Goal: Task Accomplishment & Management: Manage account settings

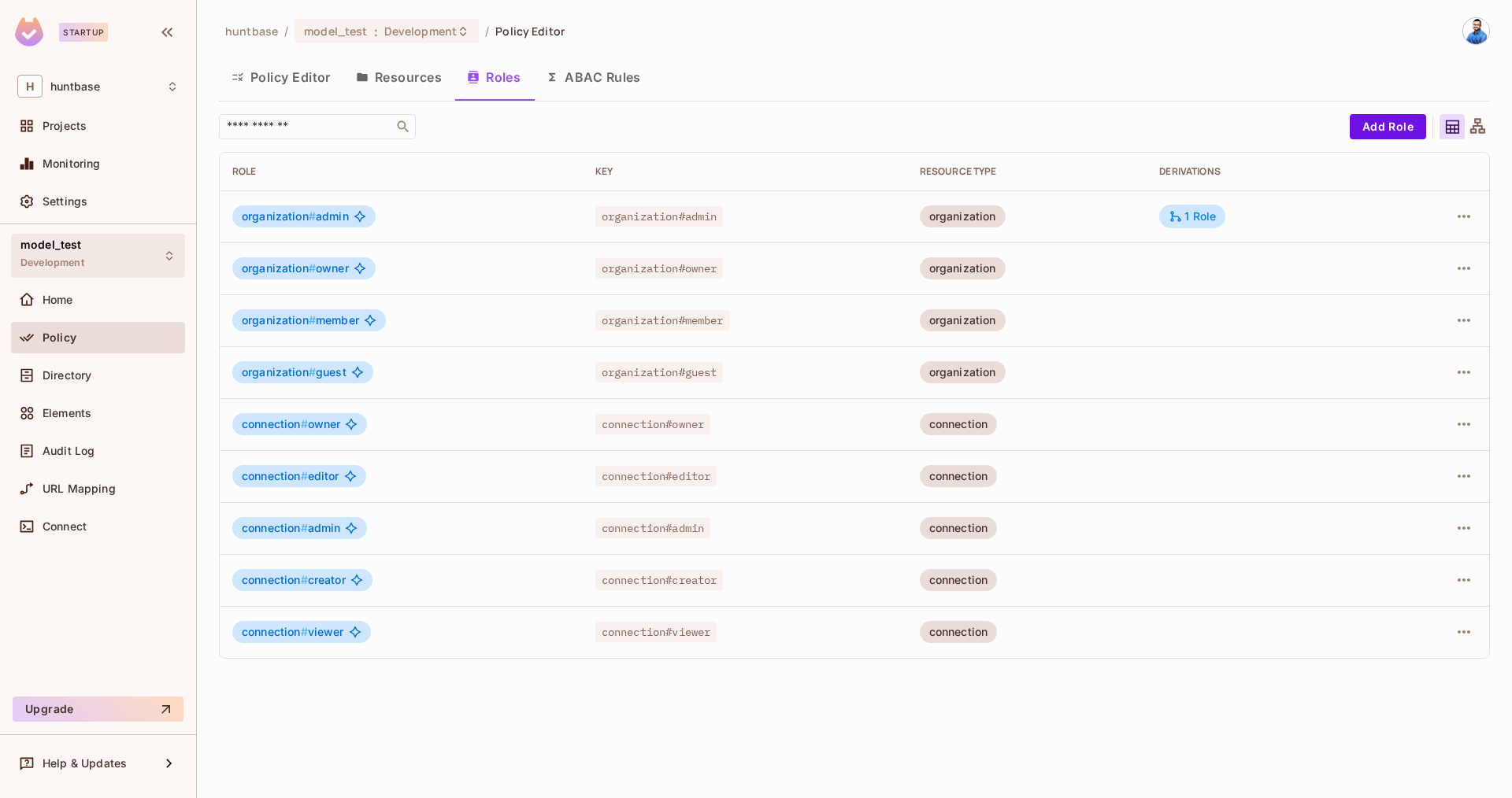
click at [123, 253] on div "model_test Development" at bounding box center [98, 255] width 174 height 43
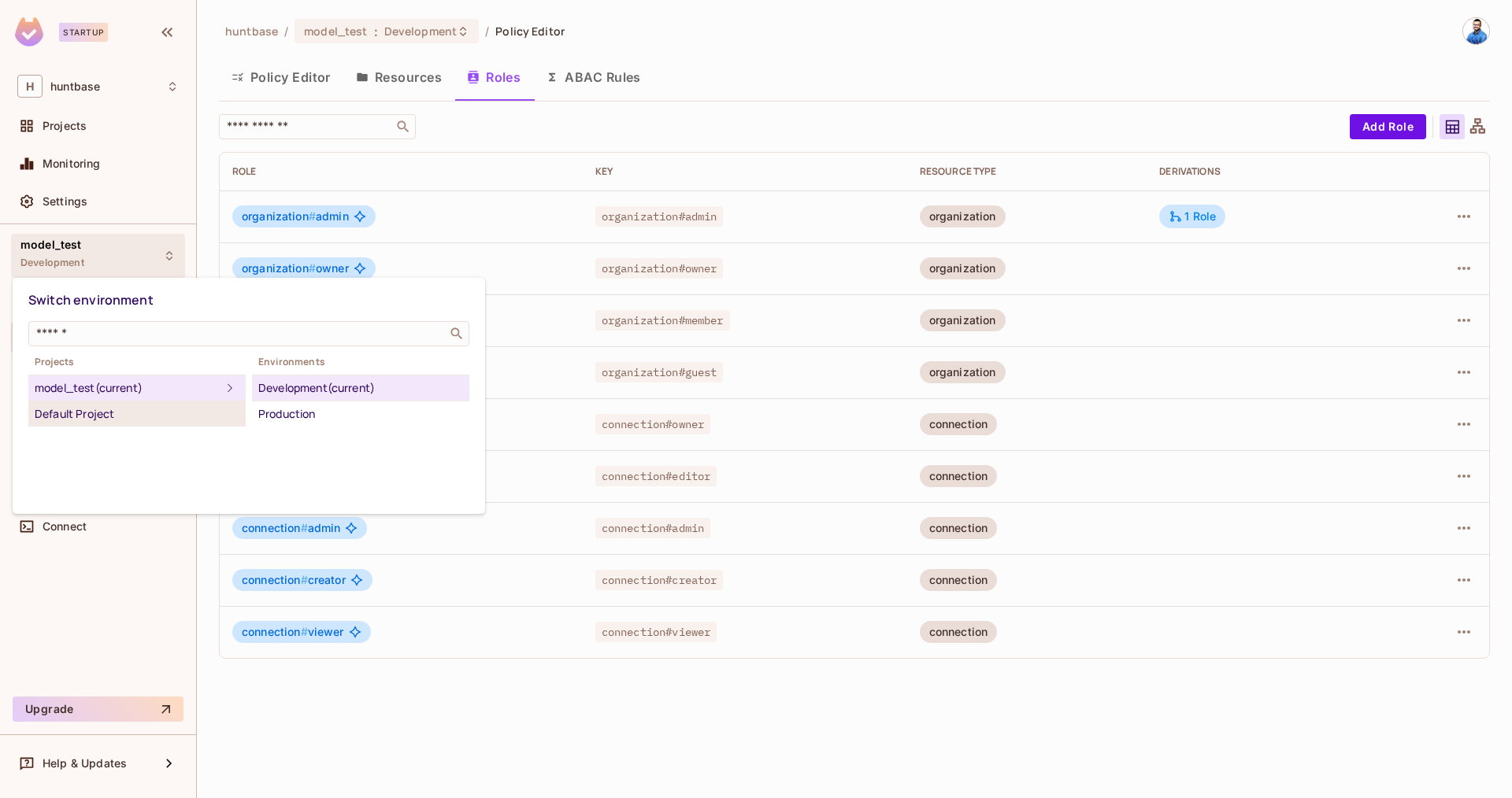
click at [103, 406] on div "Default Project" at bounding box center [137, 414] width 205 height 19
click at [294, 416] on div "Development" at bounding box center [360, 414] width 205 height 19
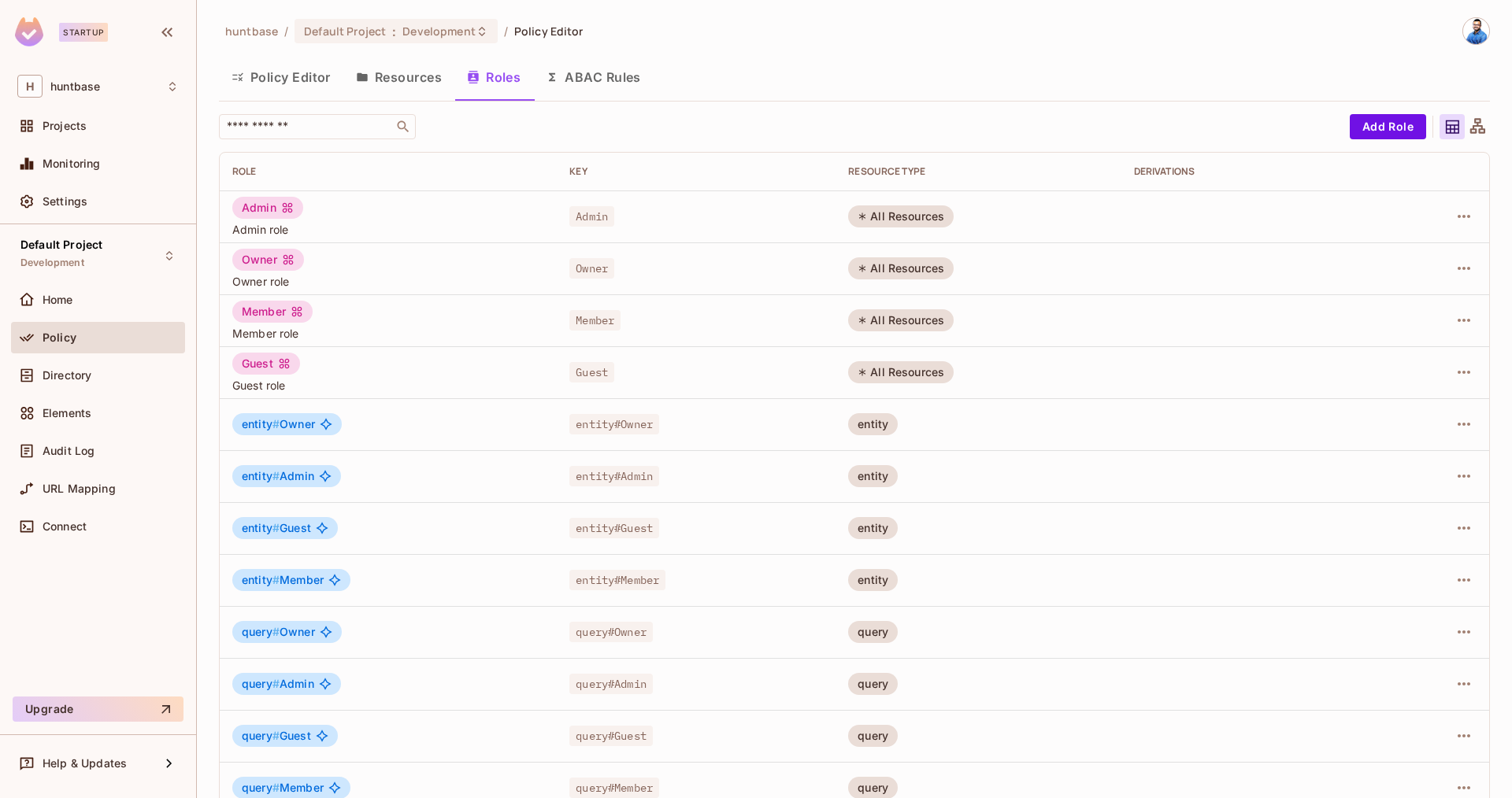
click at [1478, 36] on img at bounding box center [1476, 30] width 26 height 26
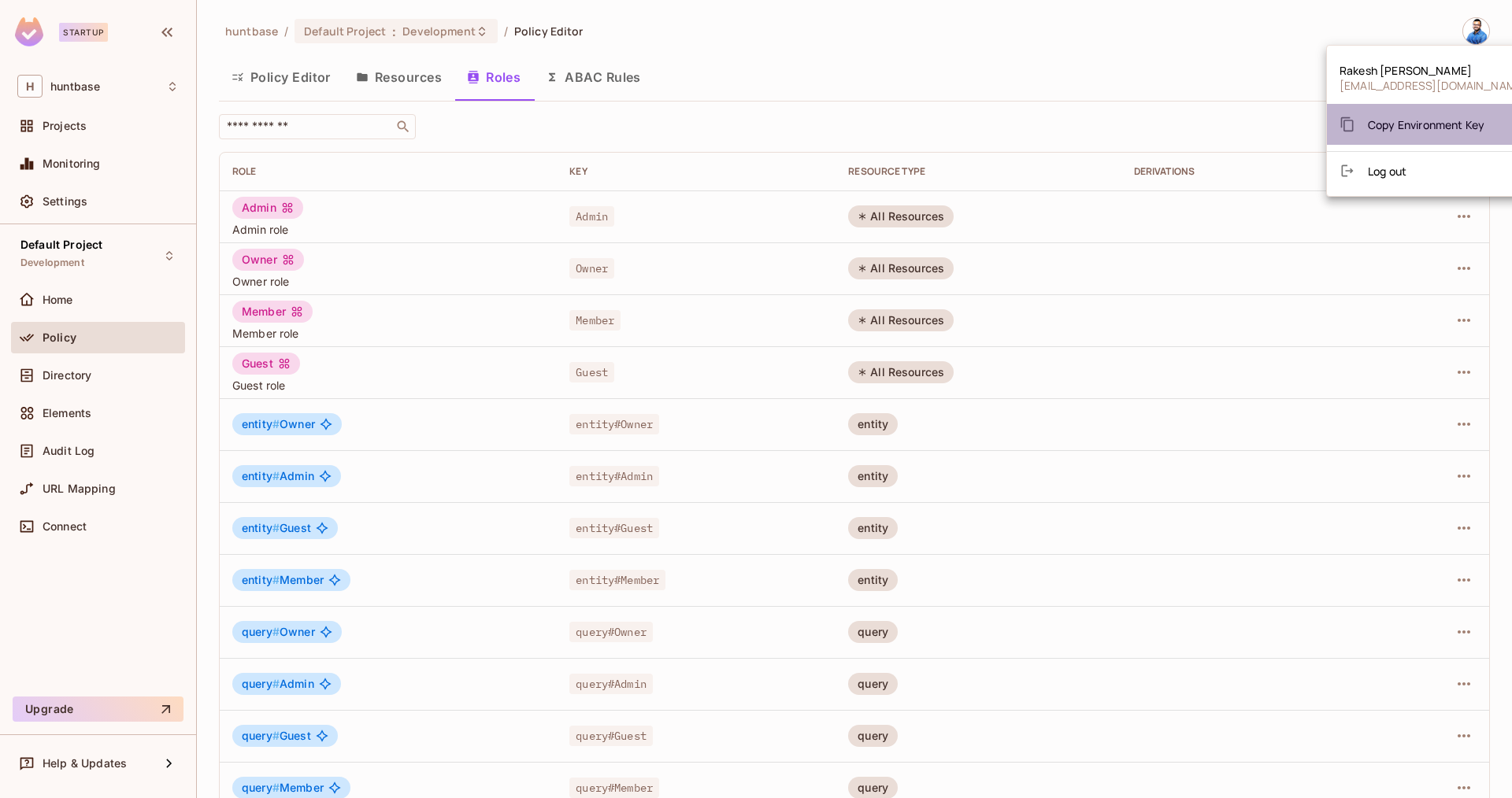
click at [1448, 130] on span "Copy Environment Key" at bounding box center [1427, 125] width 117 height 15
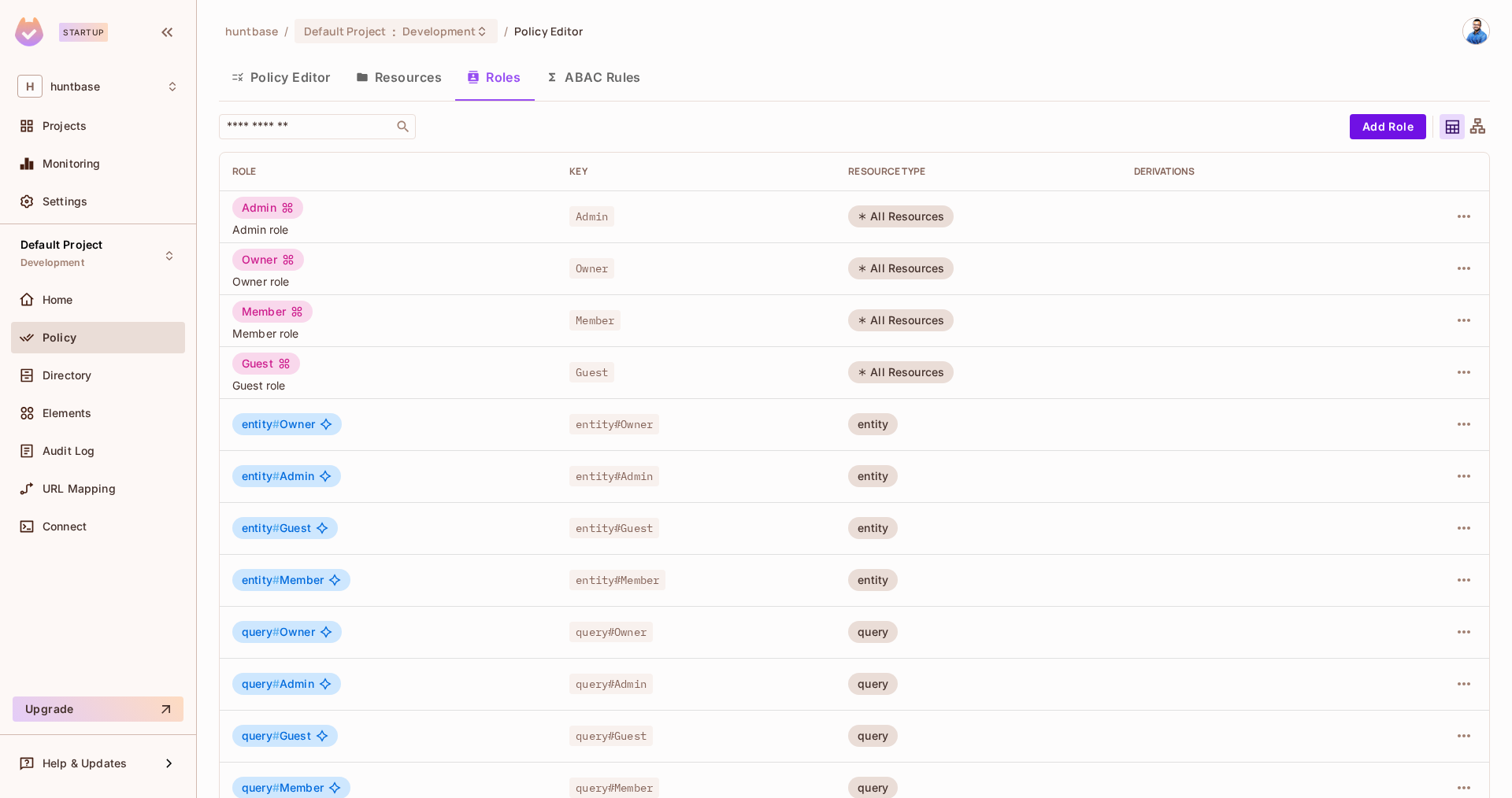
click at [323, 90] on button "Policy Editor" at bounding box center [281, 77] width 124 height 40
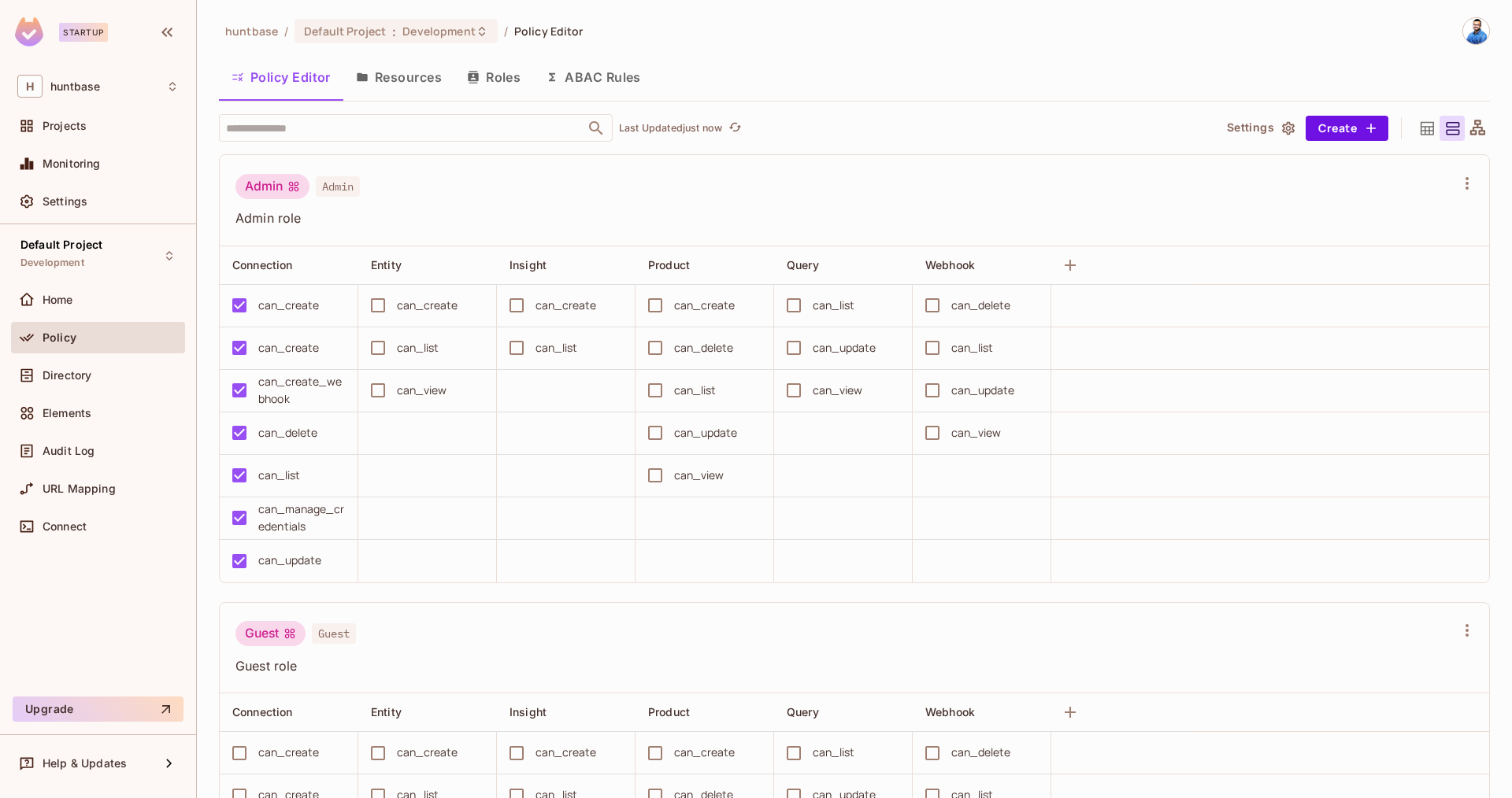
click at [375, 74] on button "Resources" at bounding box center [398, 77] width 111 height 40
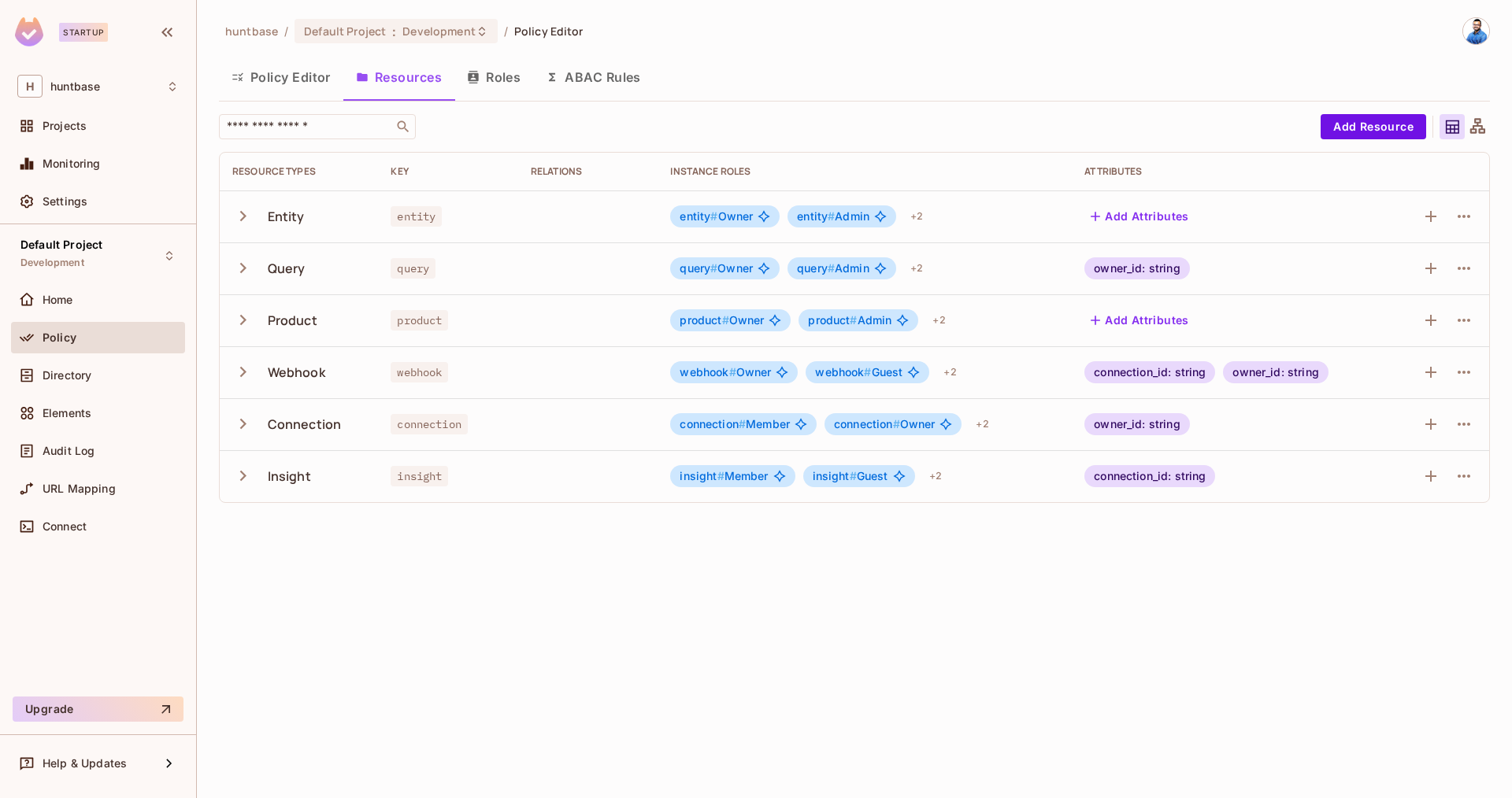
click at [246, 420] on icon "button" at bounding box center [243, 424] width 21 height 21
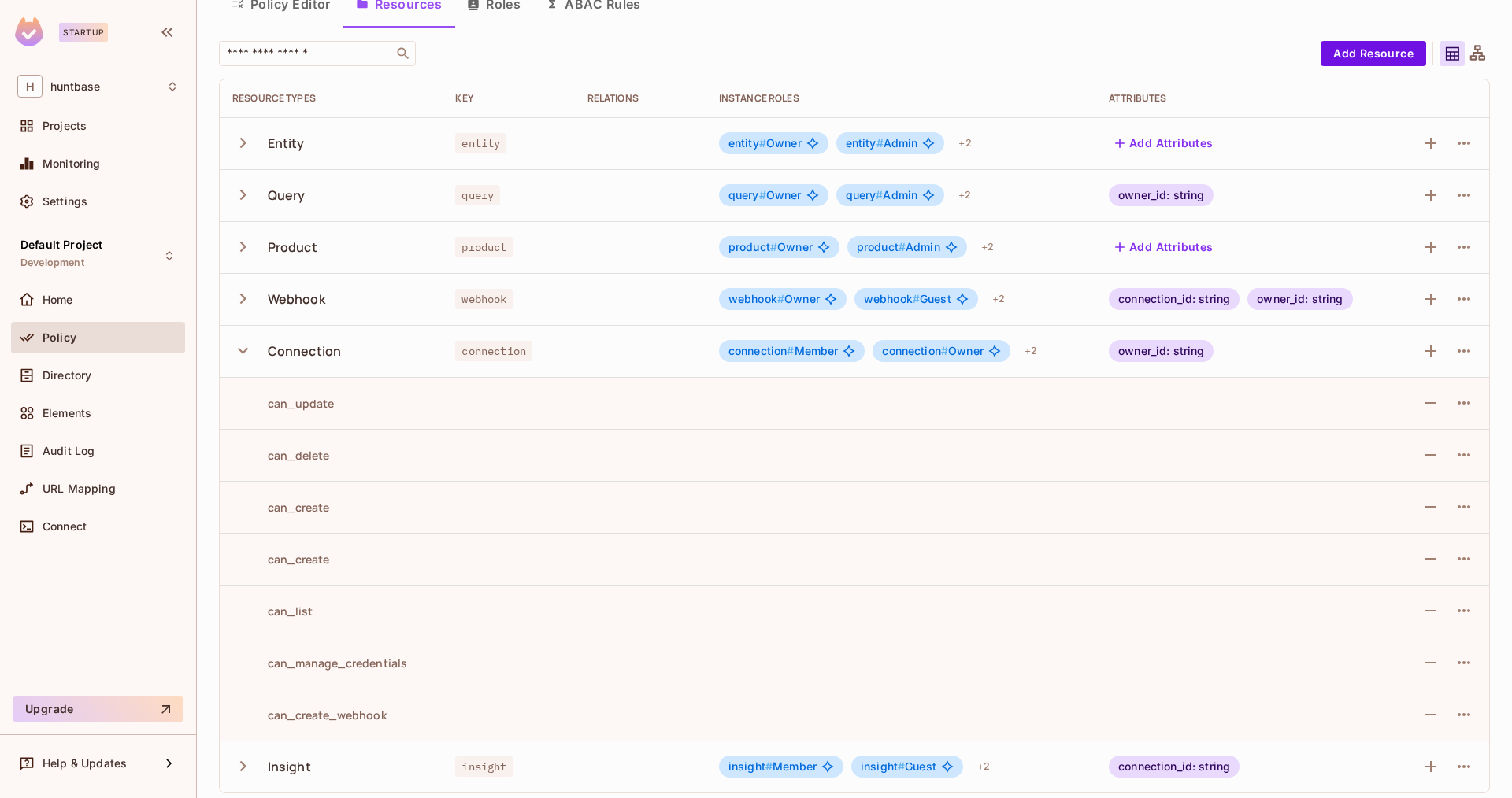
scroll to position [81, 0]
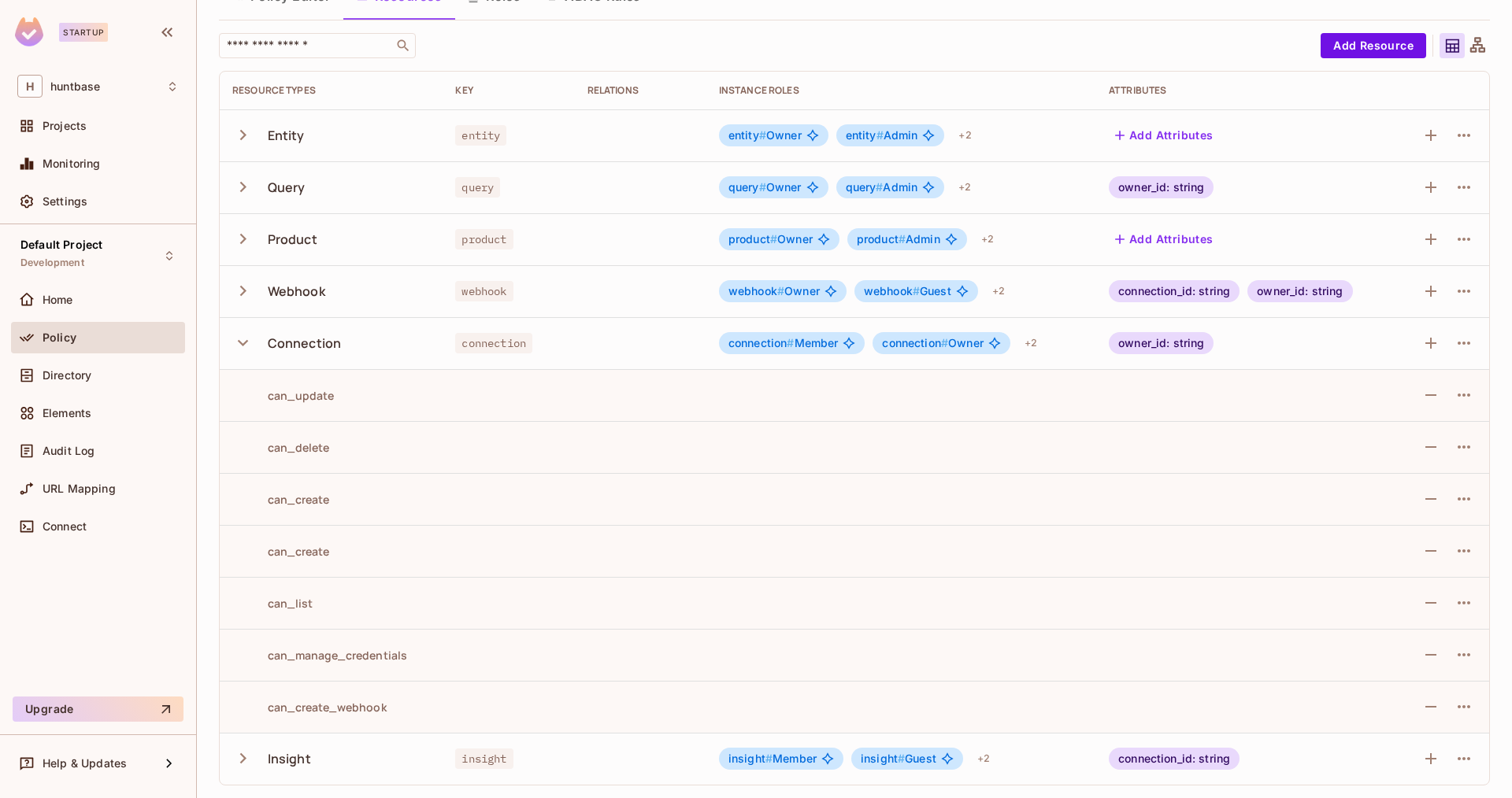
click at [246, 340] on icon "button" at bounding box center [243, 342] width 10 height 6
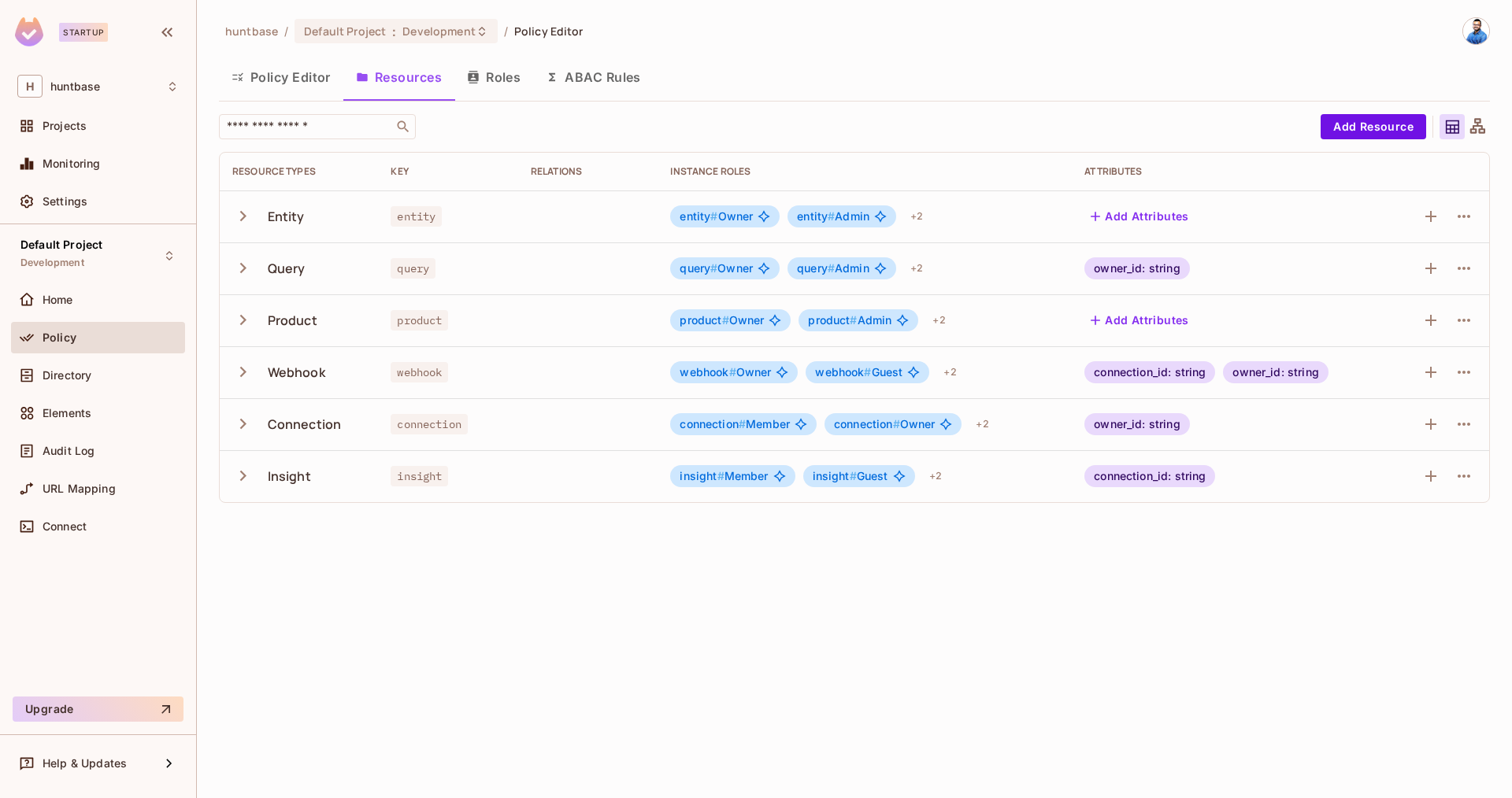
click at [509, 79] on button "Roles" at bounding box center [493, 77] width 79 height 40
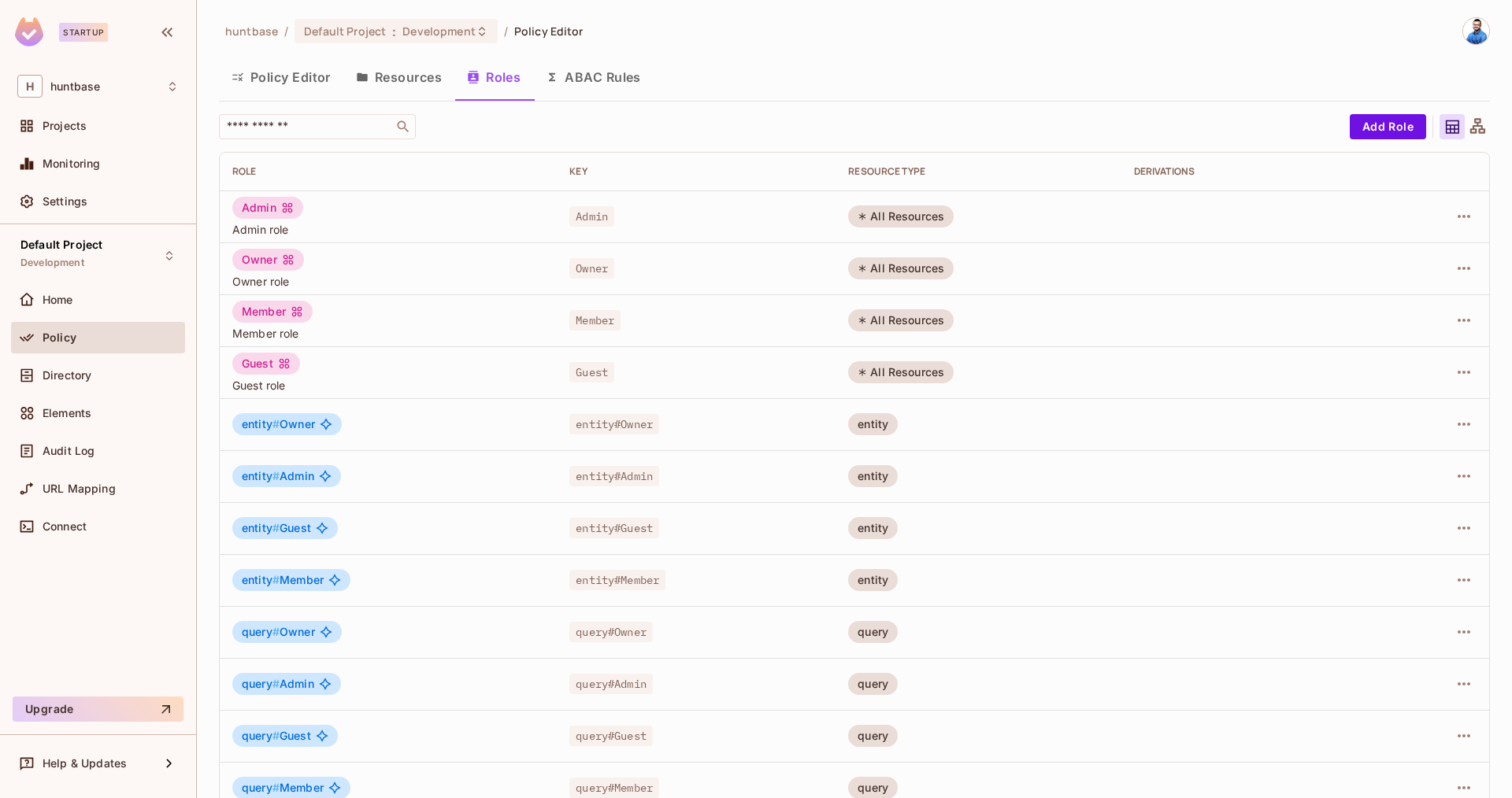
click at [381, 81] on button "Resources" at bounding box center [398, 77] width 111 height 40
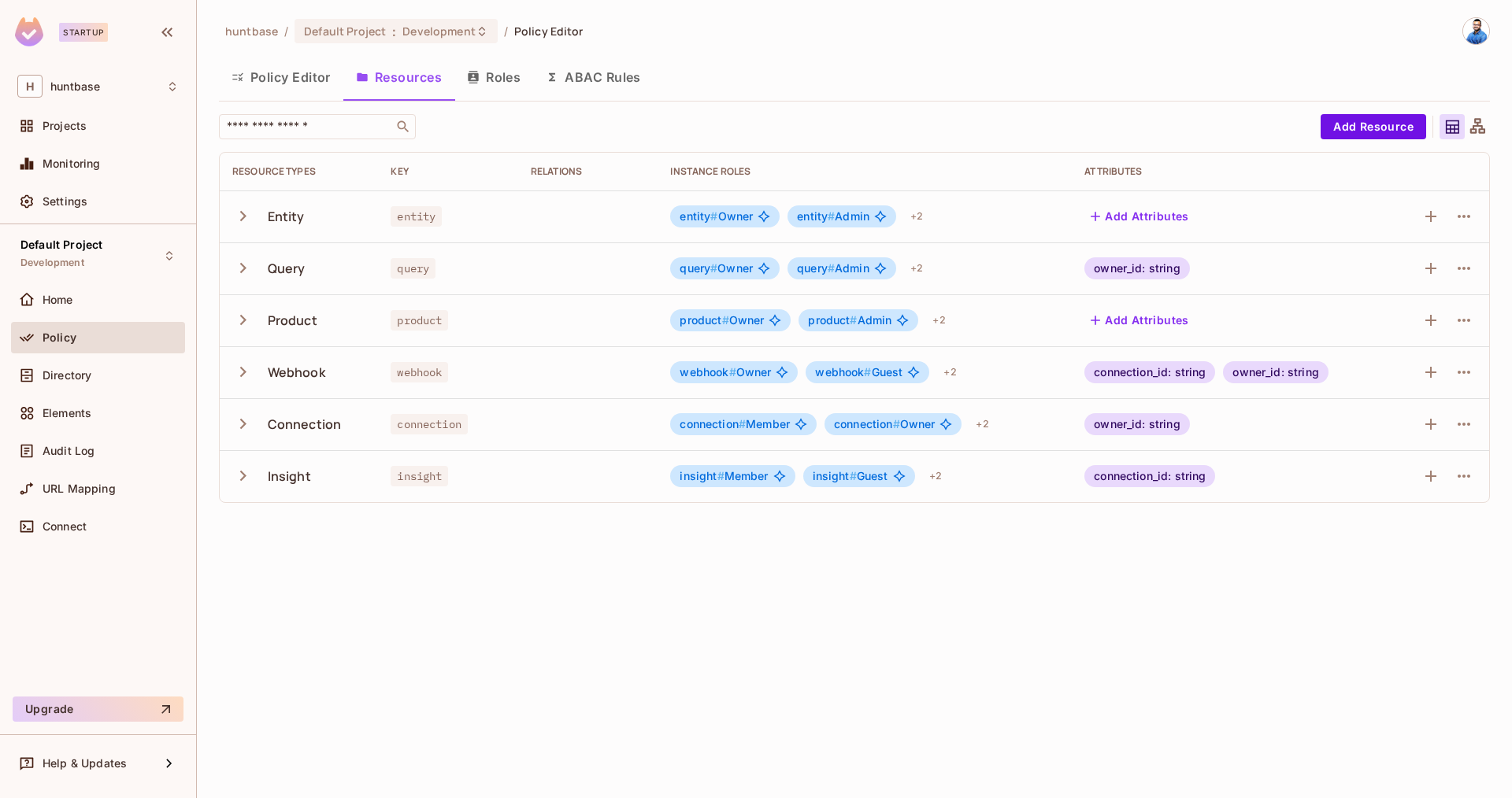
click at [463, 79] on button "Roles" at bounding box center [493, 77] width 79 height 40
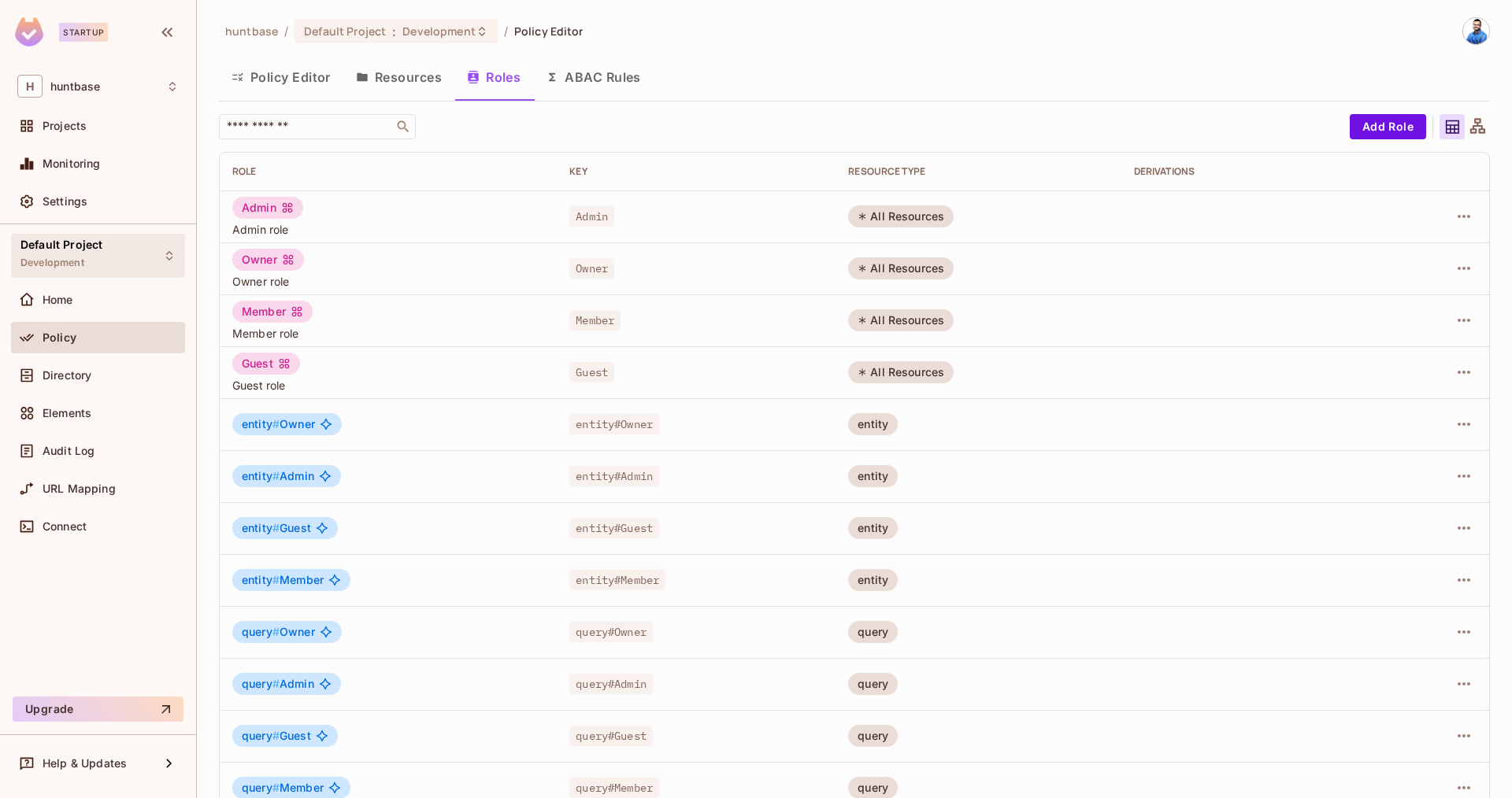
click at [76, 255] on div "Default Project Development" at bounding box center [61, 255] width 82 height 34
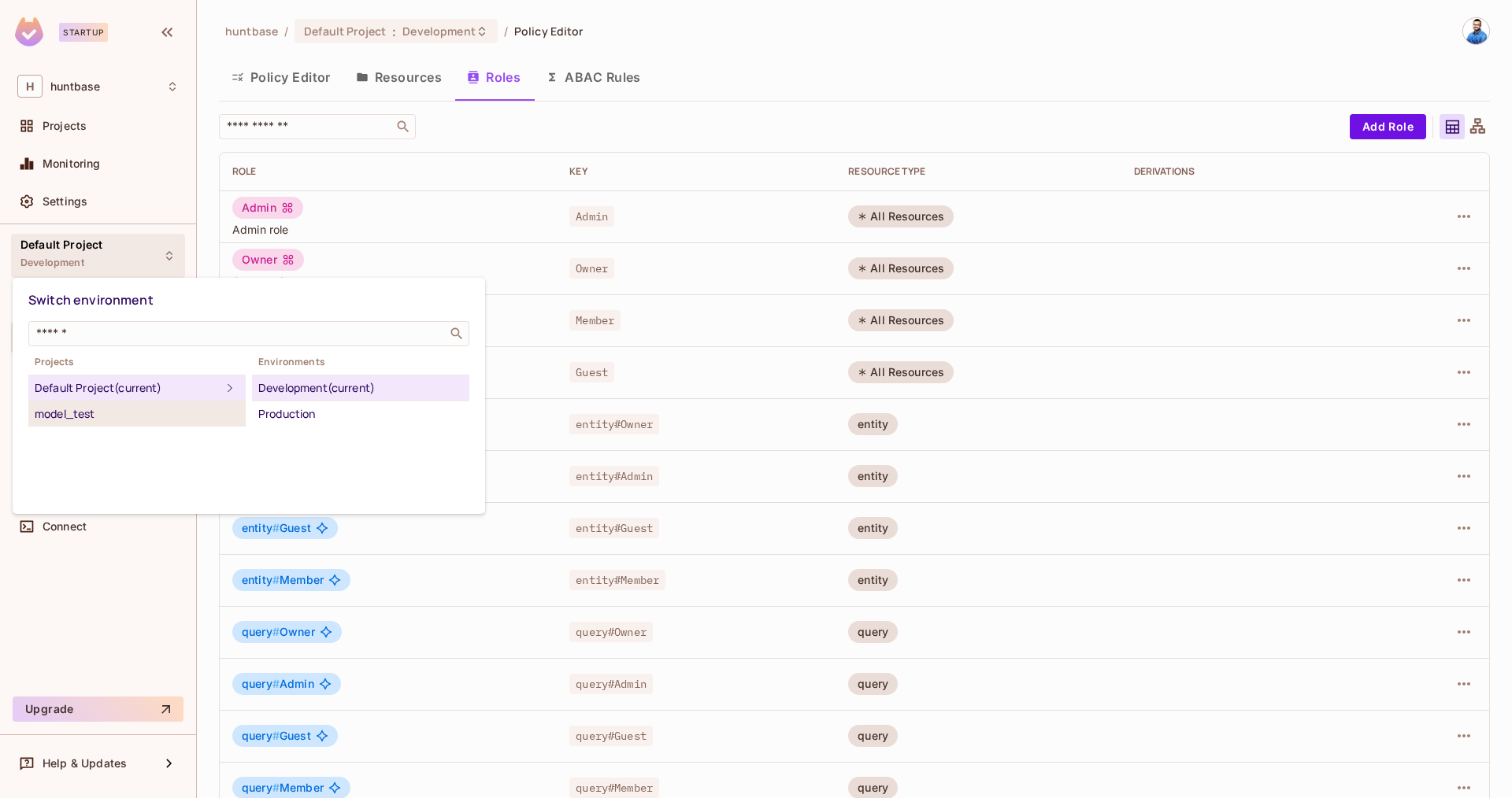
click at [100, 418] on div "model_test" at bounding box center [137, 414] width 205 height 19
click at [319, 385] on div "Development" at bounding box center [360, 388] width 205 height 19
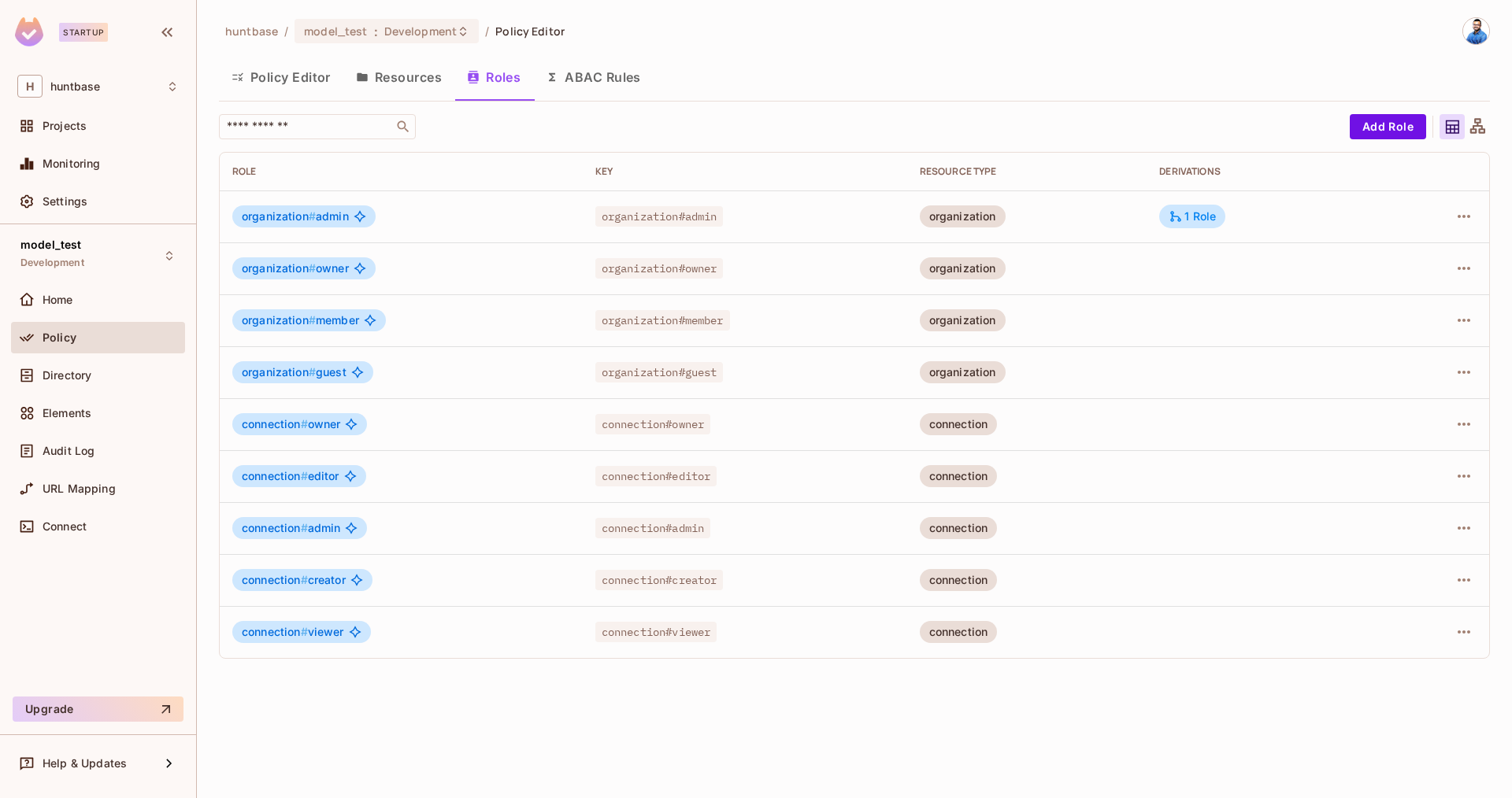
click at [255, 78] on button "Policy Editor" at bounding box center [281, 77] width 124 height 40
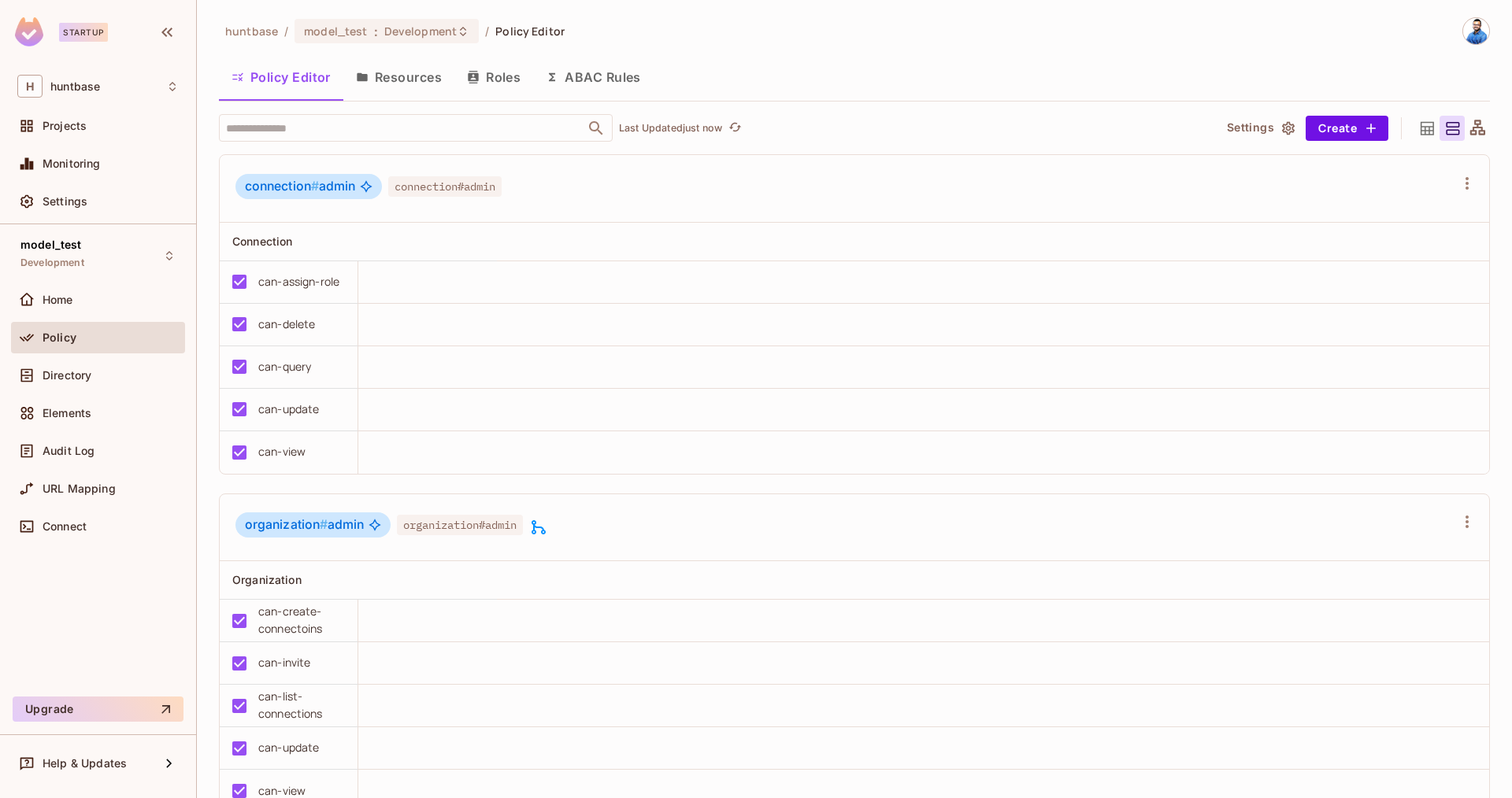
click at [1469, 34] on img at bounding box center [1476, 30] width 26 height 26
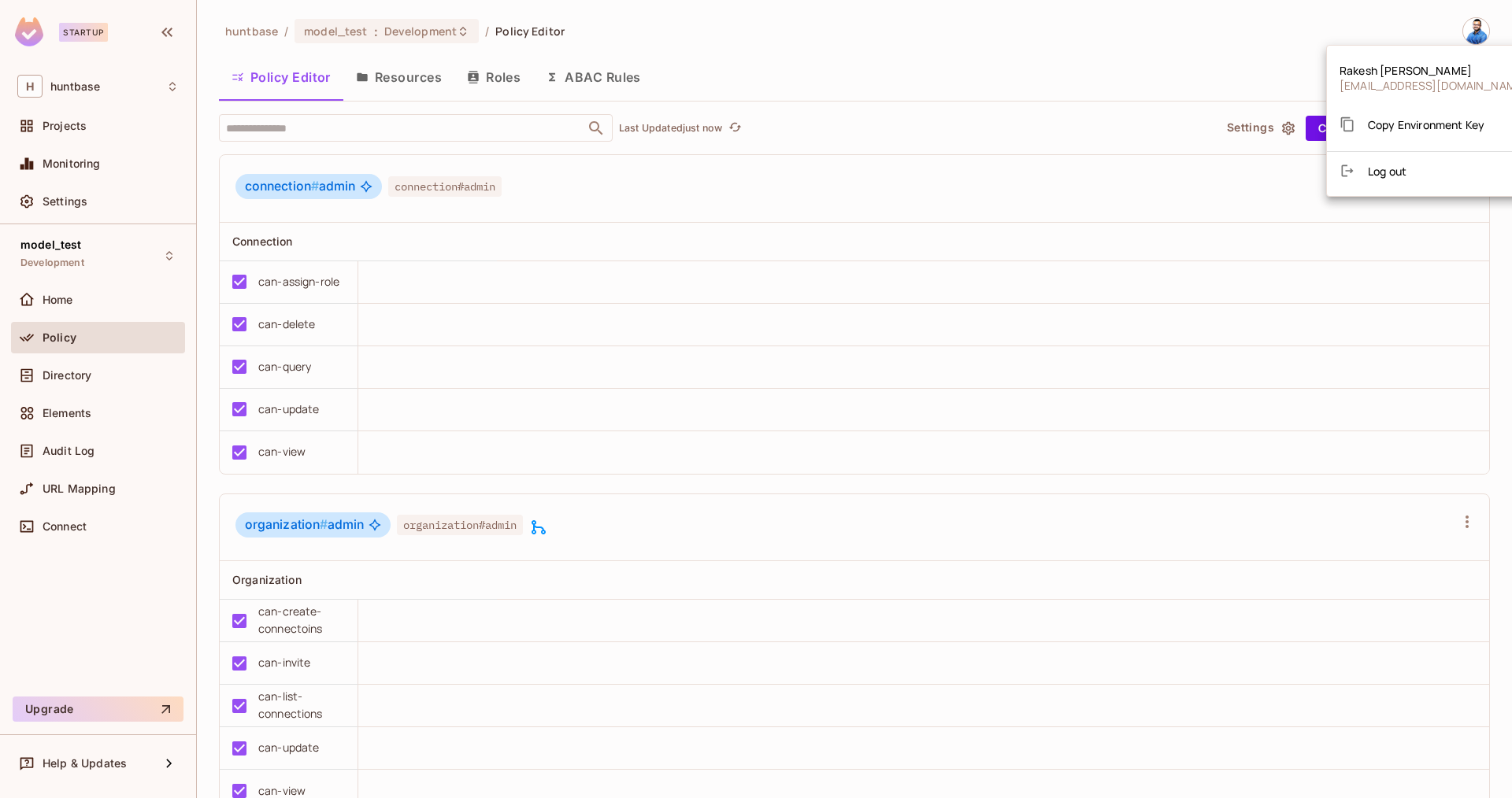
click at [1469, 34] on div at bounding box center [756, 399] width 1512 height 798
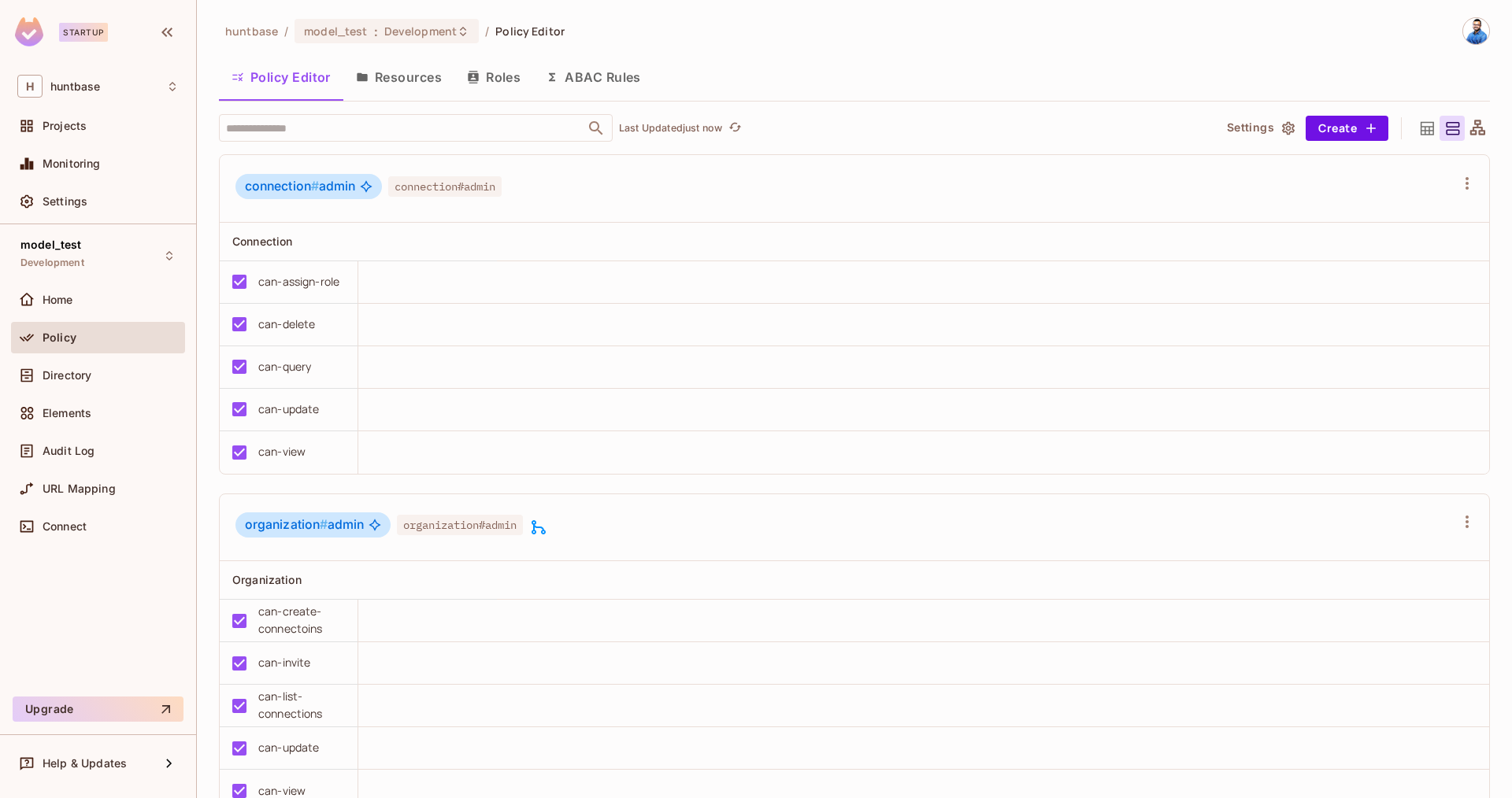
click at [1482, 30] on img at bounding box center [1476, 30] width 26 height 26
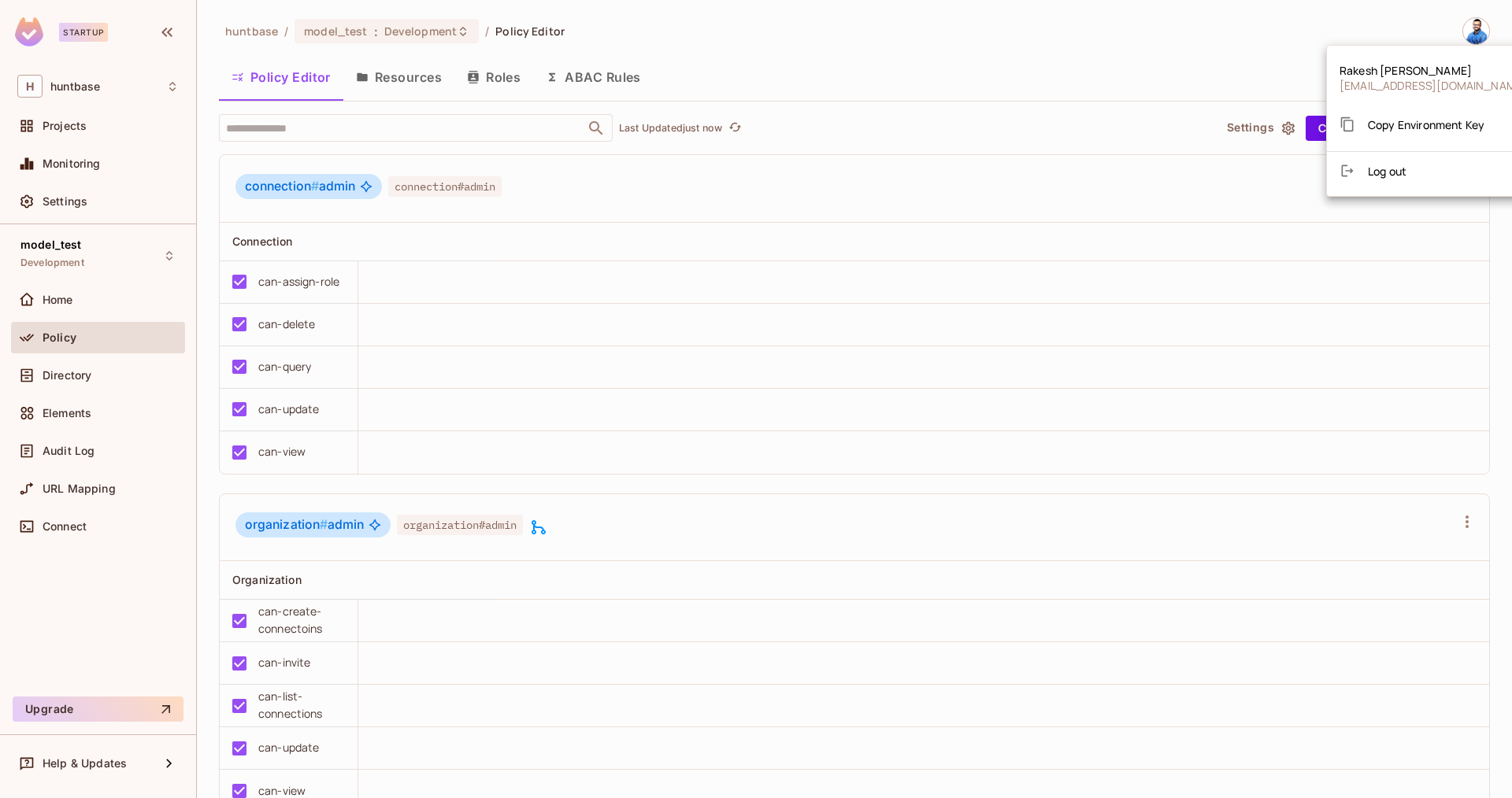
click at [1402, 126] on span "Copy Environment Key" at bounding box center [1427, 125] width 117 height 15
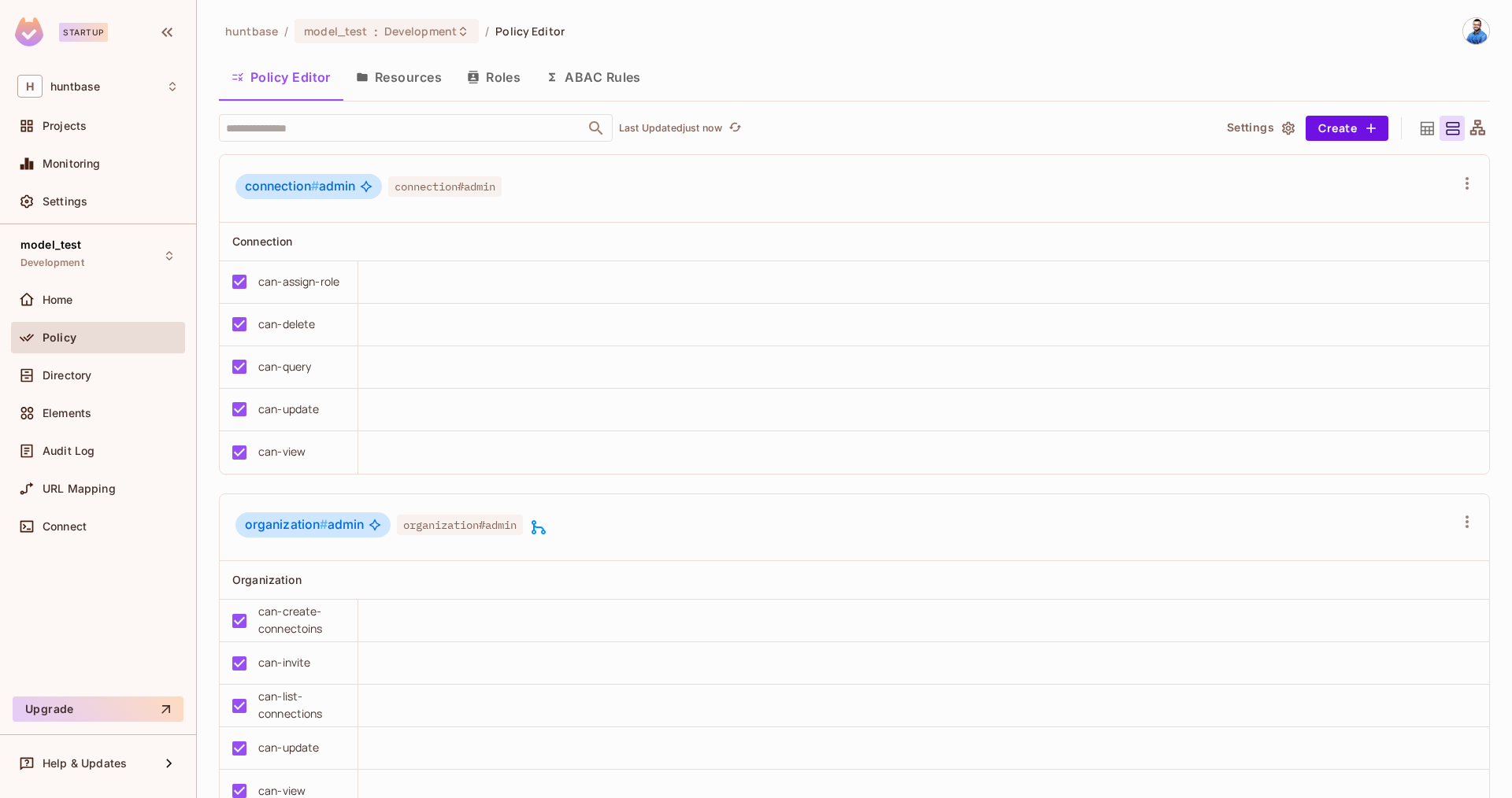
click at [63, 335] on span "Policy" at bounding box center [59, 337] width 34 height 13
click at [383, 91] on button "Resources" at bounding box center [398, 77] width 111 height 40
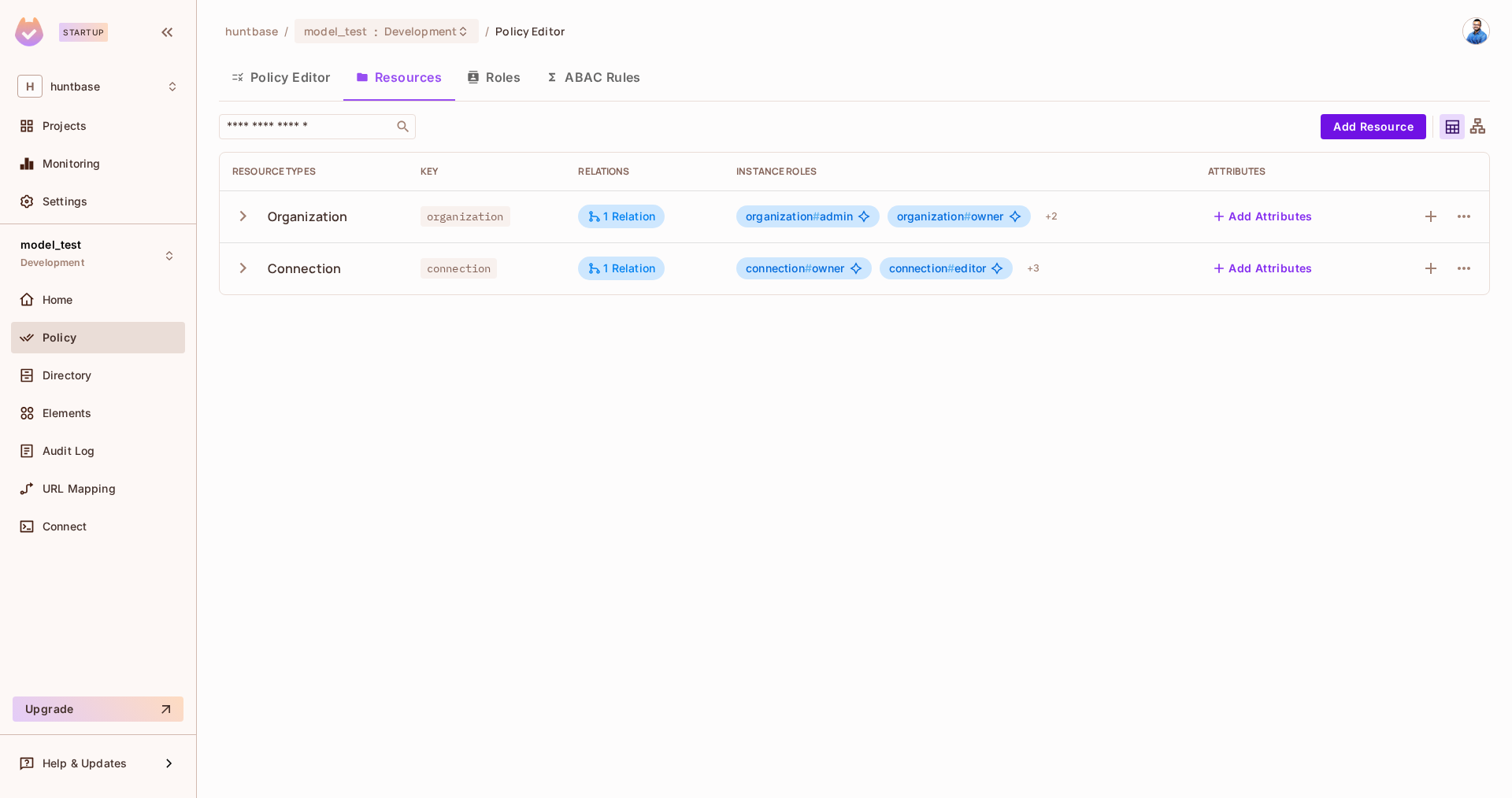
click at [245, 281] on button "button" at bounding box center [246, 268] width 28 height 34
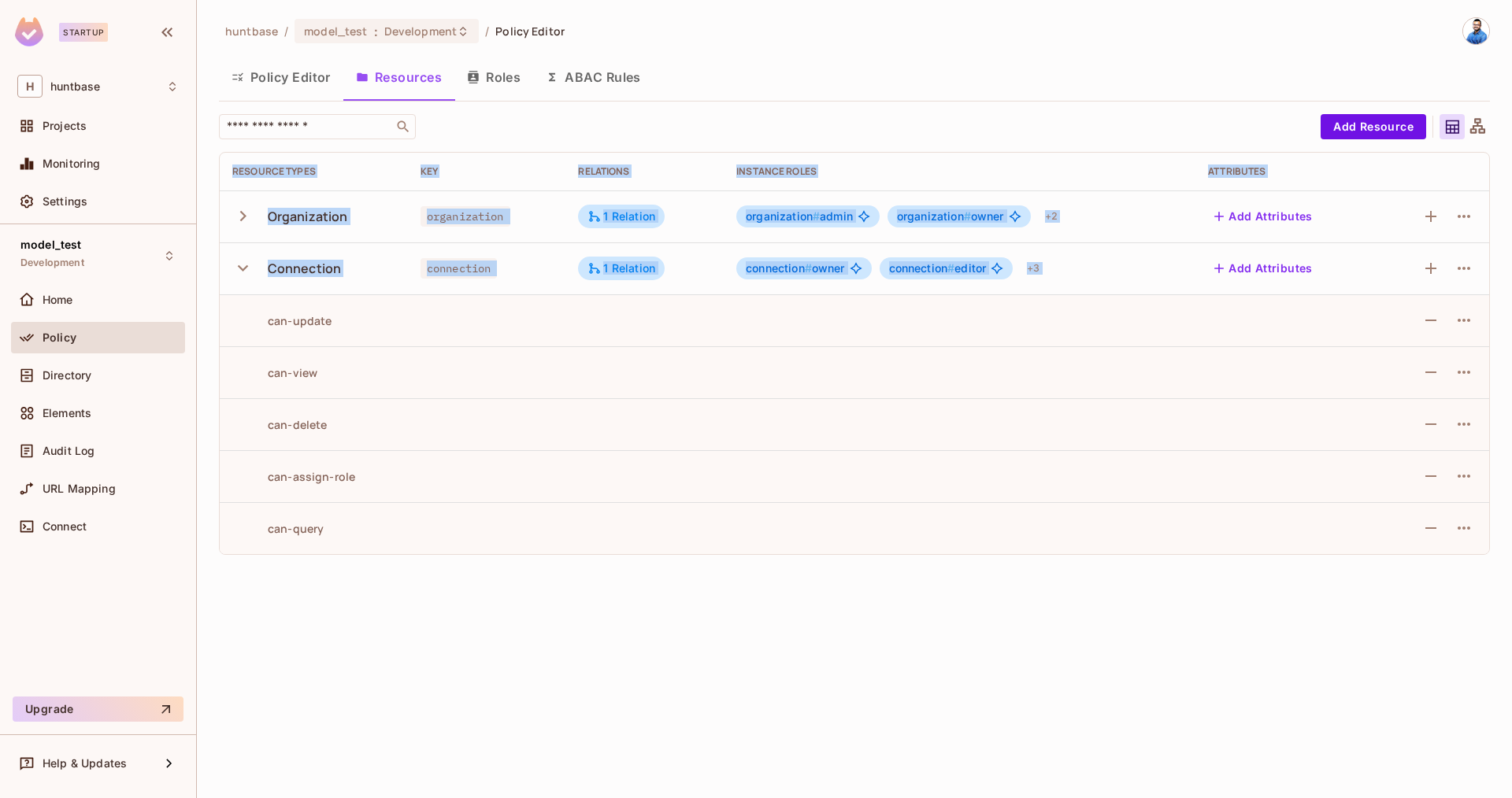
drag, startPoint x: 267, startPoint y: 317, endPoint x: 315, endPoint y: 613, distance: 299.9
click at [315, 613] on div "huntbase / model_test : Development / Policy Editor Policy Editor Resources Rol…" at bounding box center [854, 399] width 1315 height 798
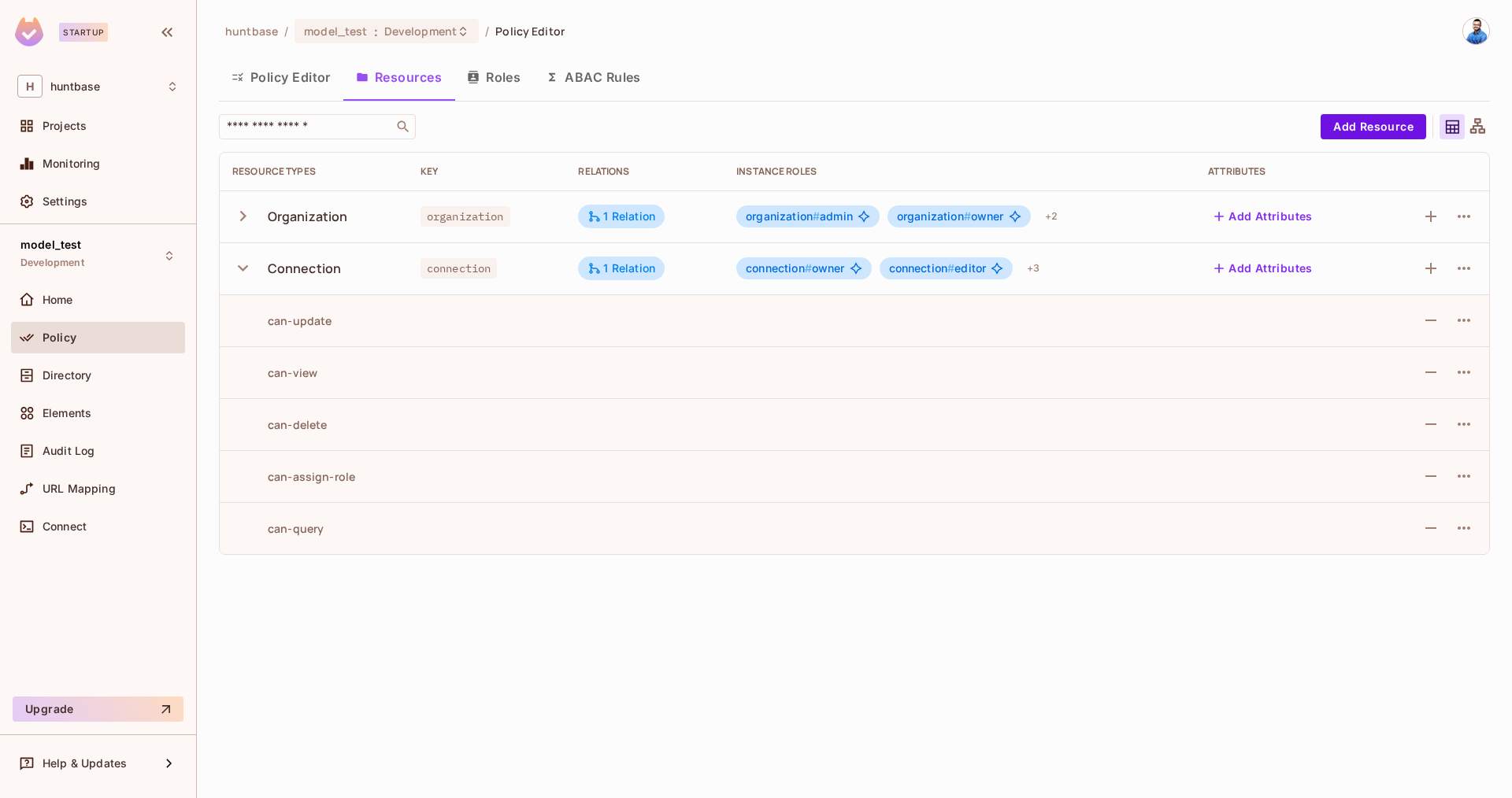
drag, startPoint x: 337, startPoint y: 448, endPoint x: 294, endPoint y: 327, distance: 128.4
click at [337, 448] on td "can-delete" at bounding box center [314, 424] width 189 height 52
click at [244, 216] on icon "button" at bounding box center [243, 216] width 6 height 10
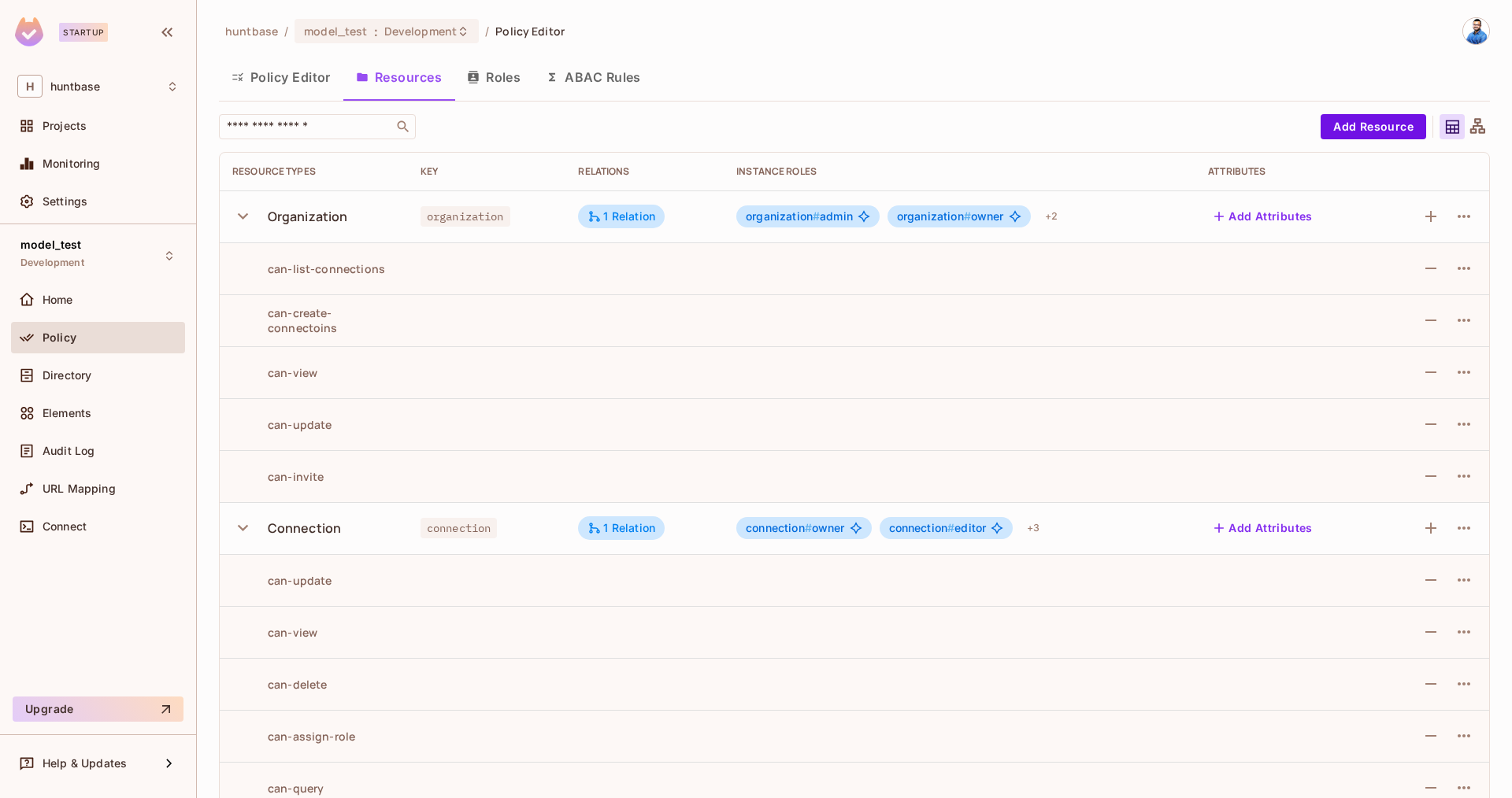
click at [244, 216] on icon "button" at bounding box center [243, 216] width 10 height 6
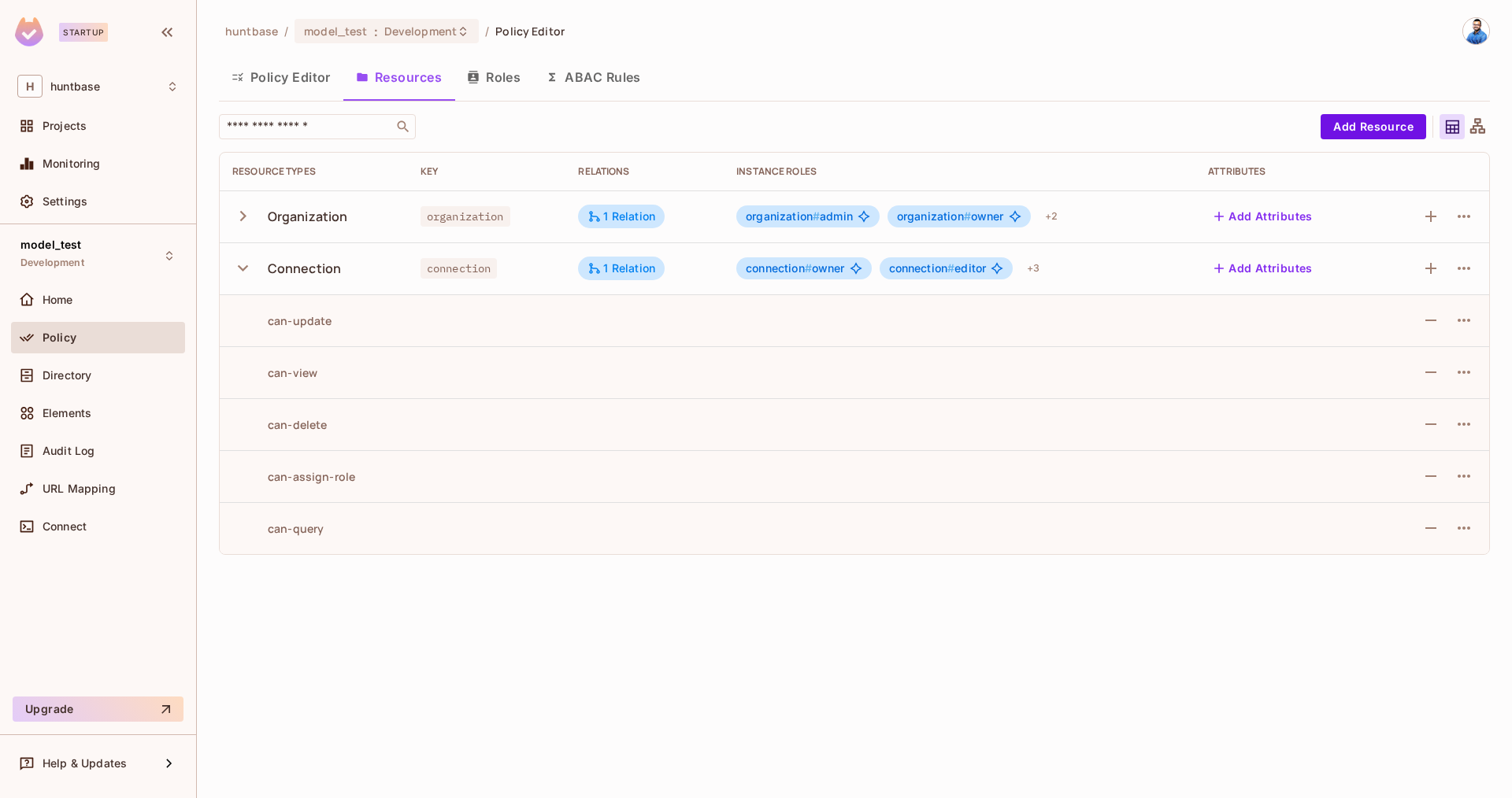
click at [244, 266] on icon "button" at bounding box center [243, 268] width 21 height 21
click at [246, 213] on icon "button" at bounding box center [243, 216] width 21 height 21
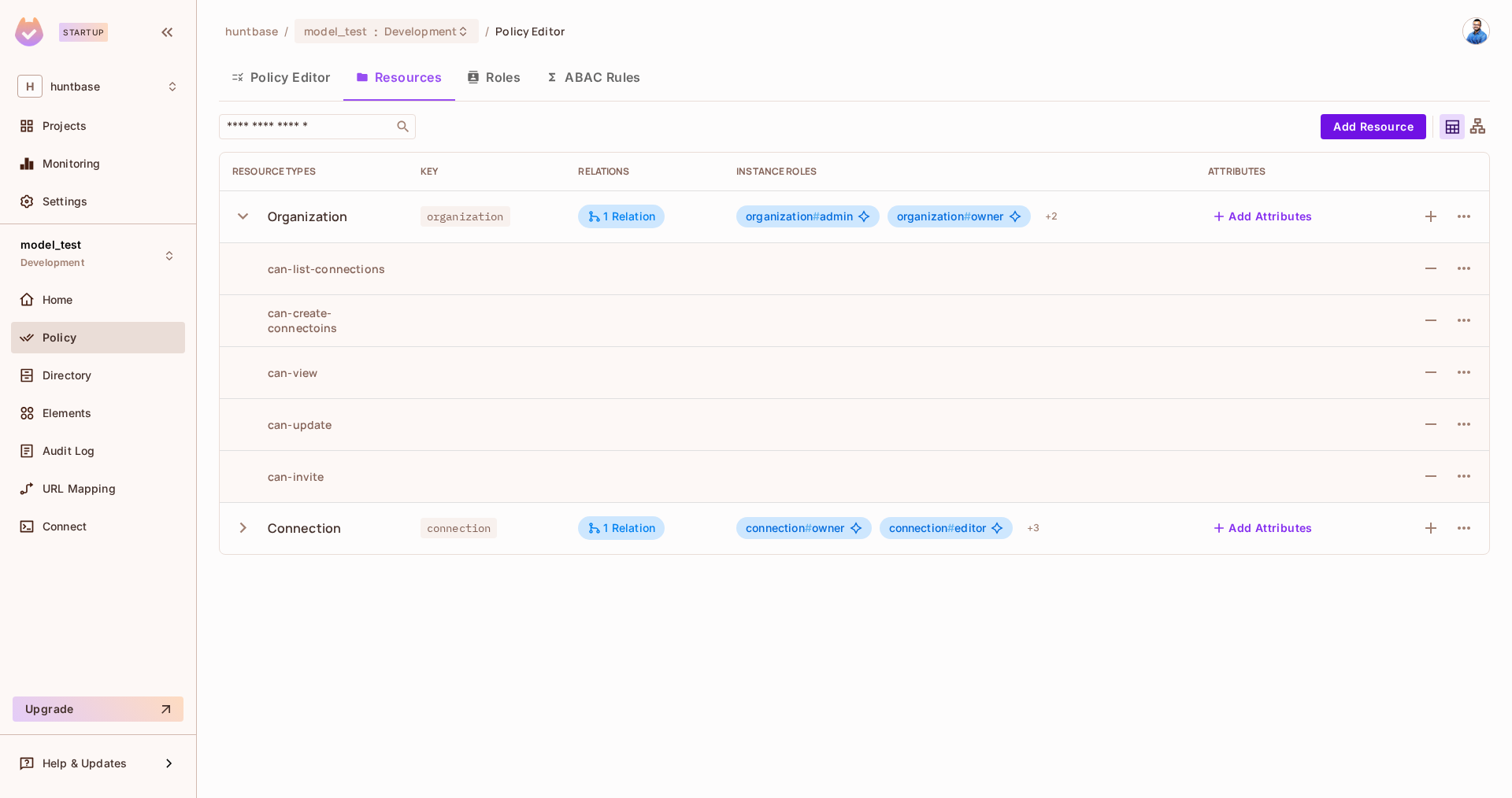
click at [246, 213] on icon "button" at bounding box center [243, 216] width 10 height 6
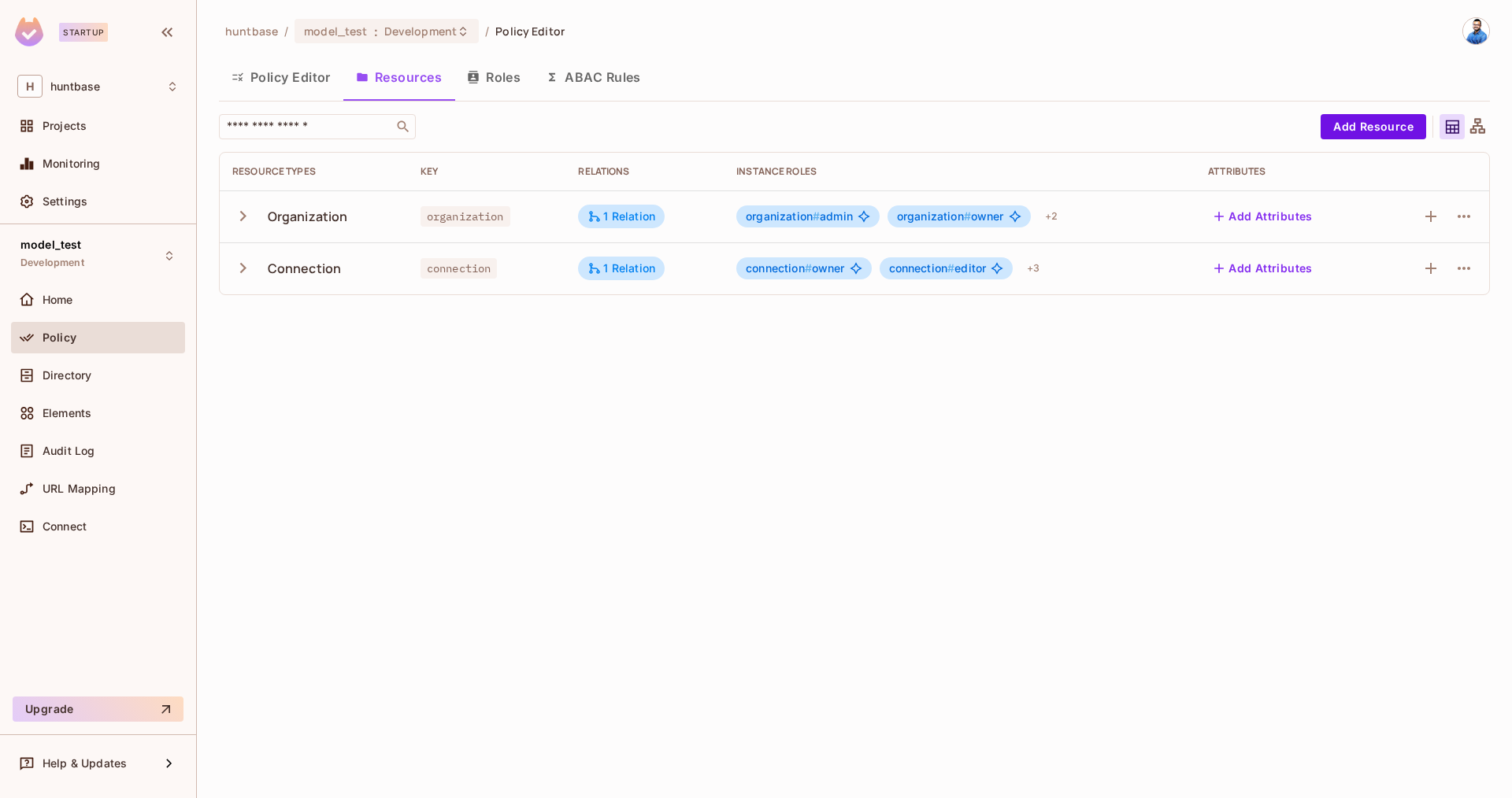
click at [288, 79] on button "Policy Editor" at bounding box center [281, 77] width 124 height 40
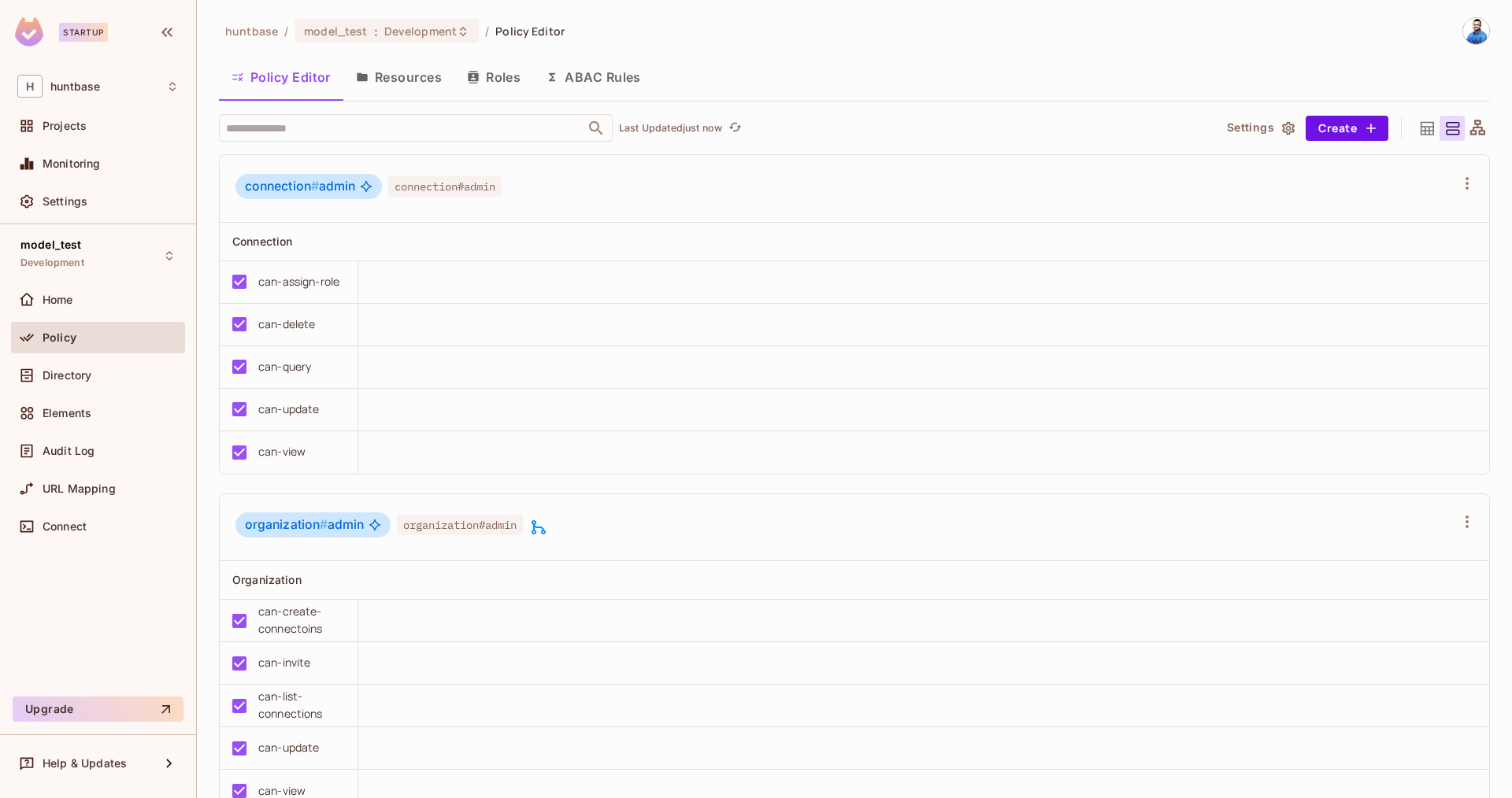
click at [486, 75] on button "Roles" at bounding box center [493, 77] width 79 height 40
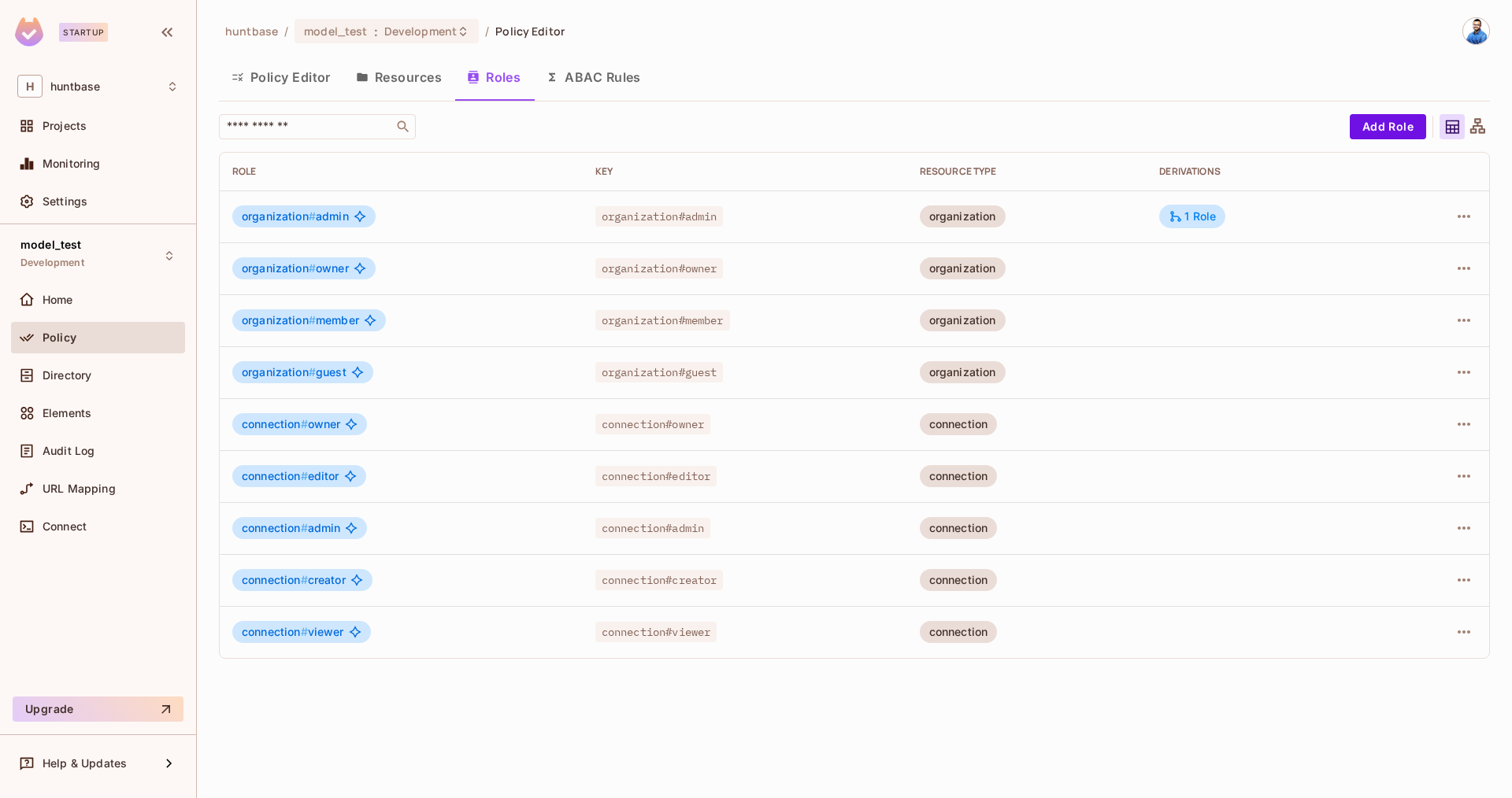
click at [1482, 22] on img at bounding box center [1476, 30] width 26 height 26
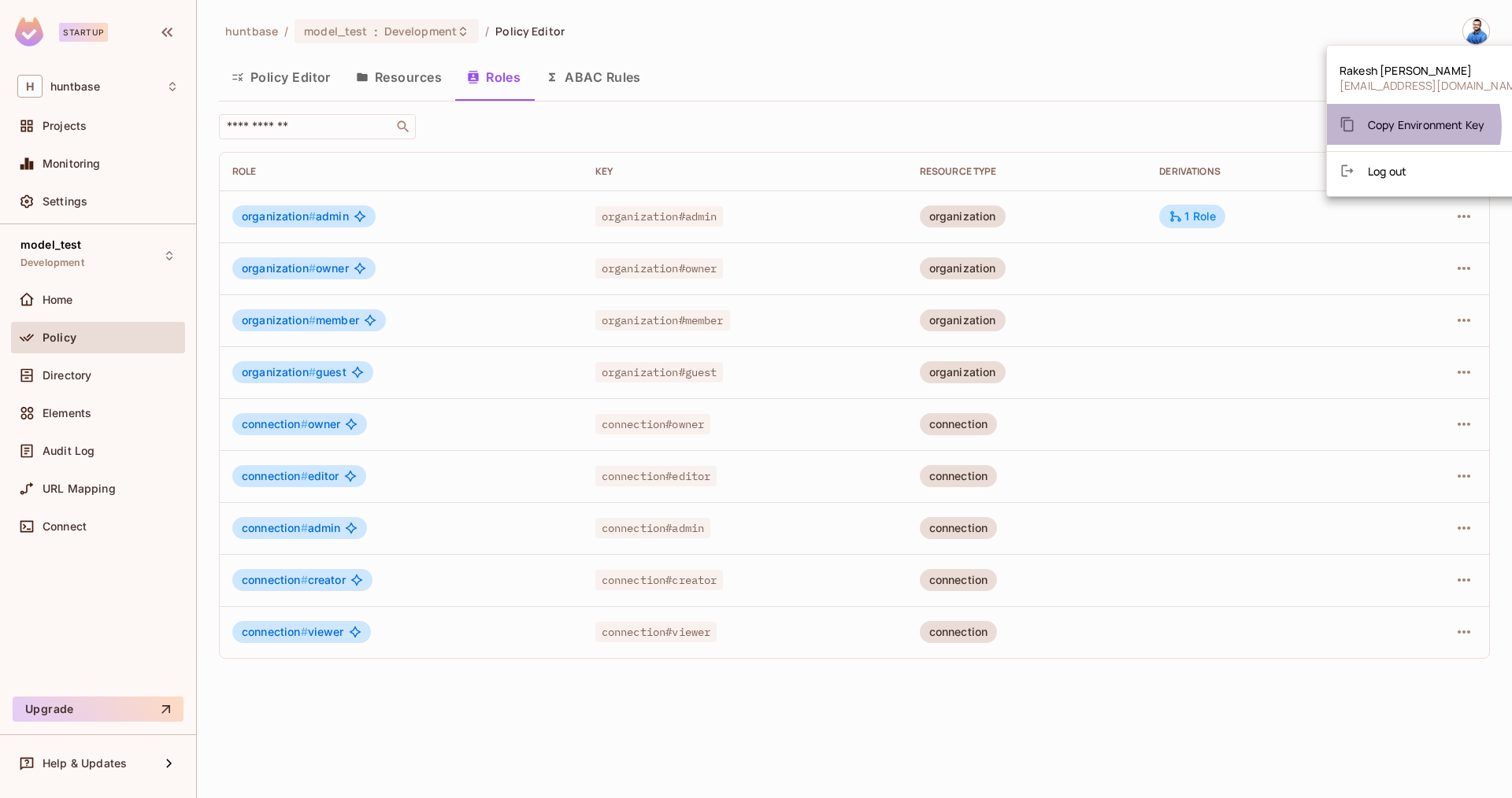
drag, startPoint x: 1398, startPoint y: 126, endPoint x: 1386, endPoint y: 132, distance: 13.4
click at [1398, 126] on span "Copy Environment Key" at bounding box center [1427, 125] width 117 height 15
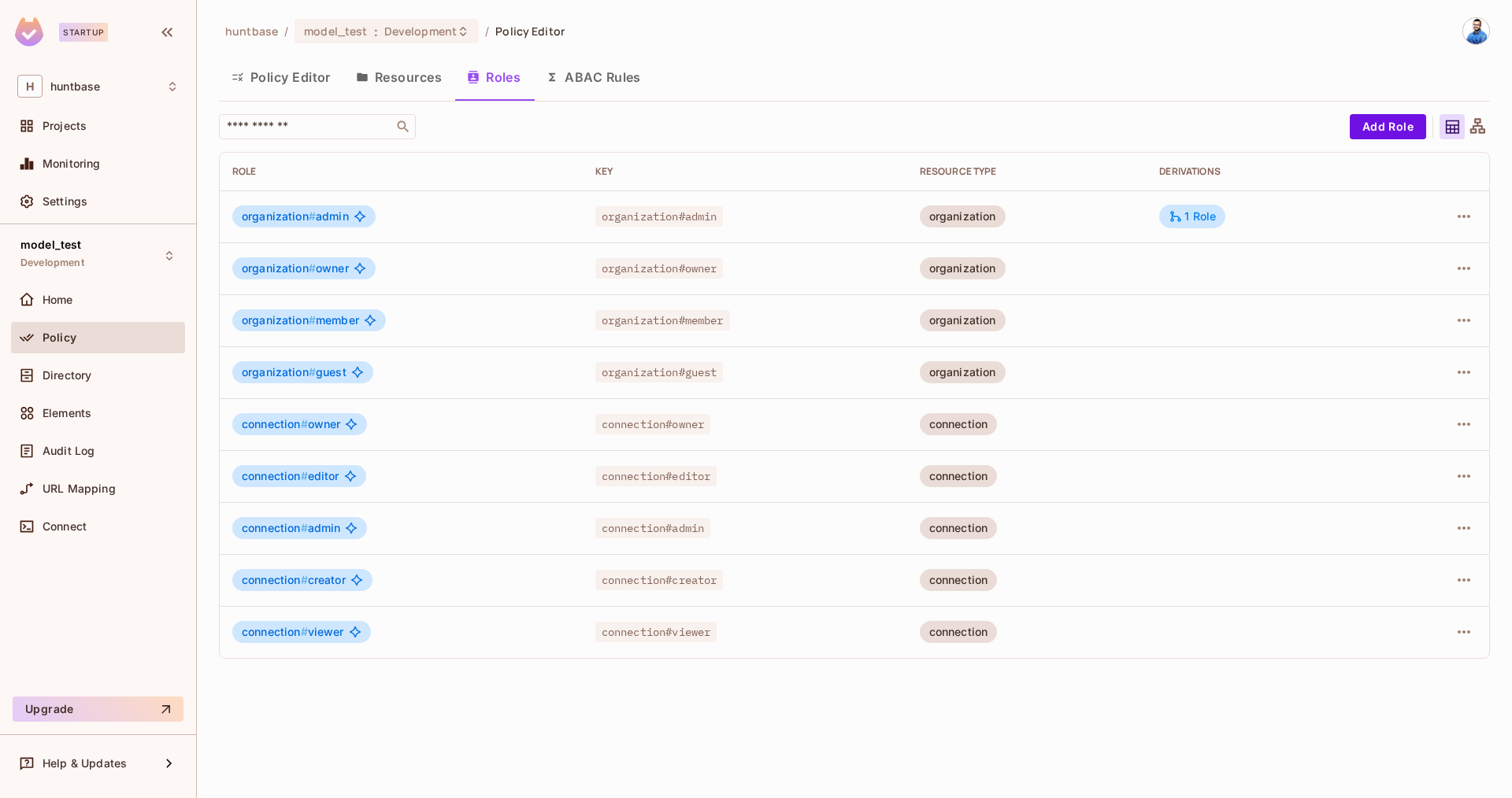
drag, startPoint x: 277, startPoint y: 68, endPoint x: 299, endPoint y: 93, distance: 33.3
click at [277, 68] on button "Policy Editor" at bounding box center [281, 77] width 124 height 40
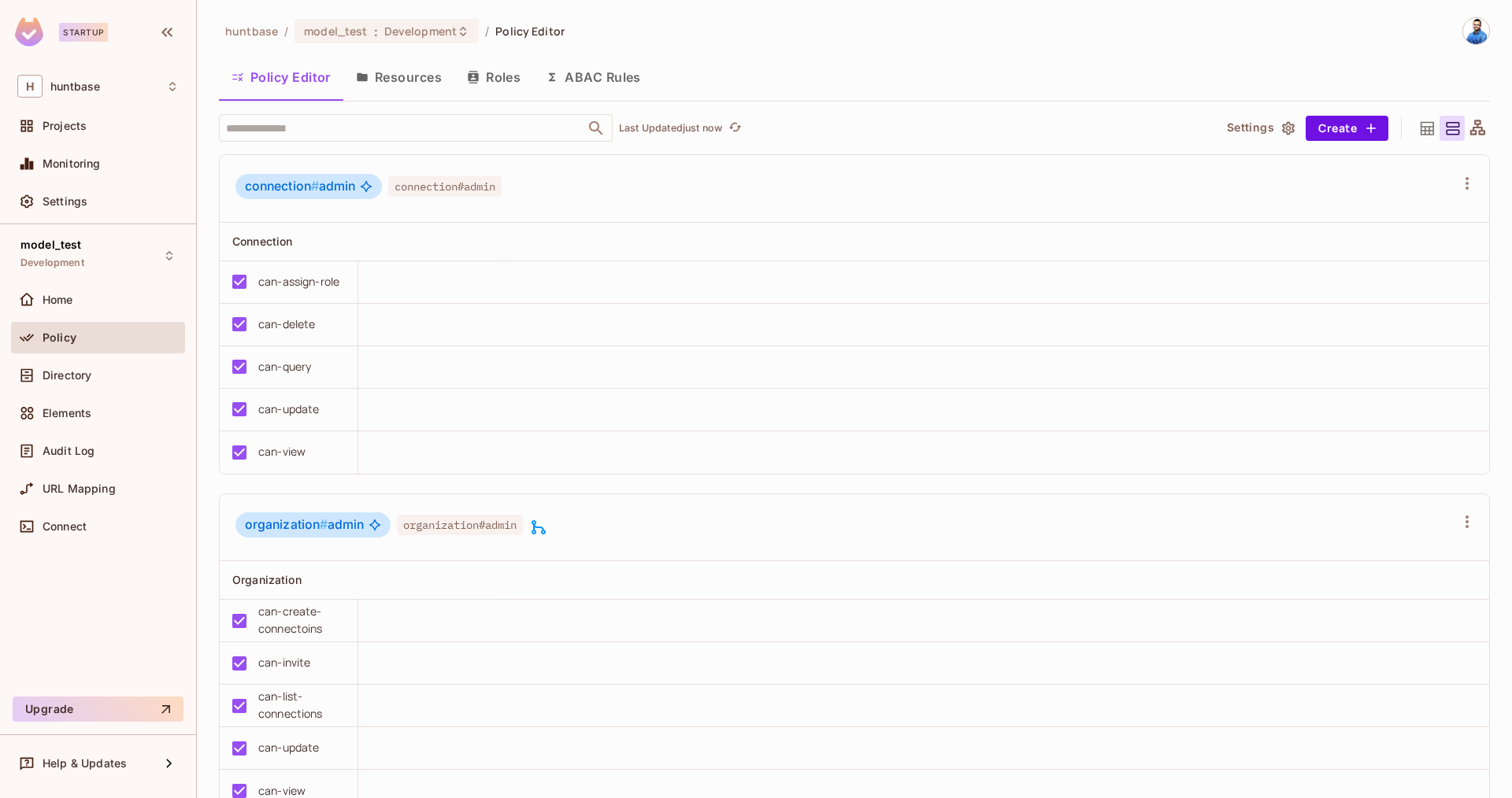
drag, startPoint x: 397, startPoint y: 69, endPoint x: 394, endPoint y: 87, distance: 18.2
click at [397, 69] on button "Resources" at bounding box center [398, 77] width 111 height 40
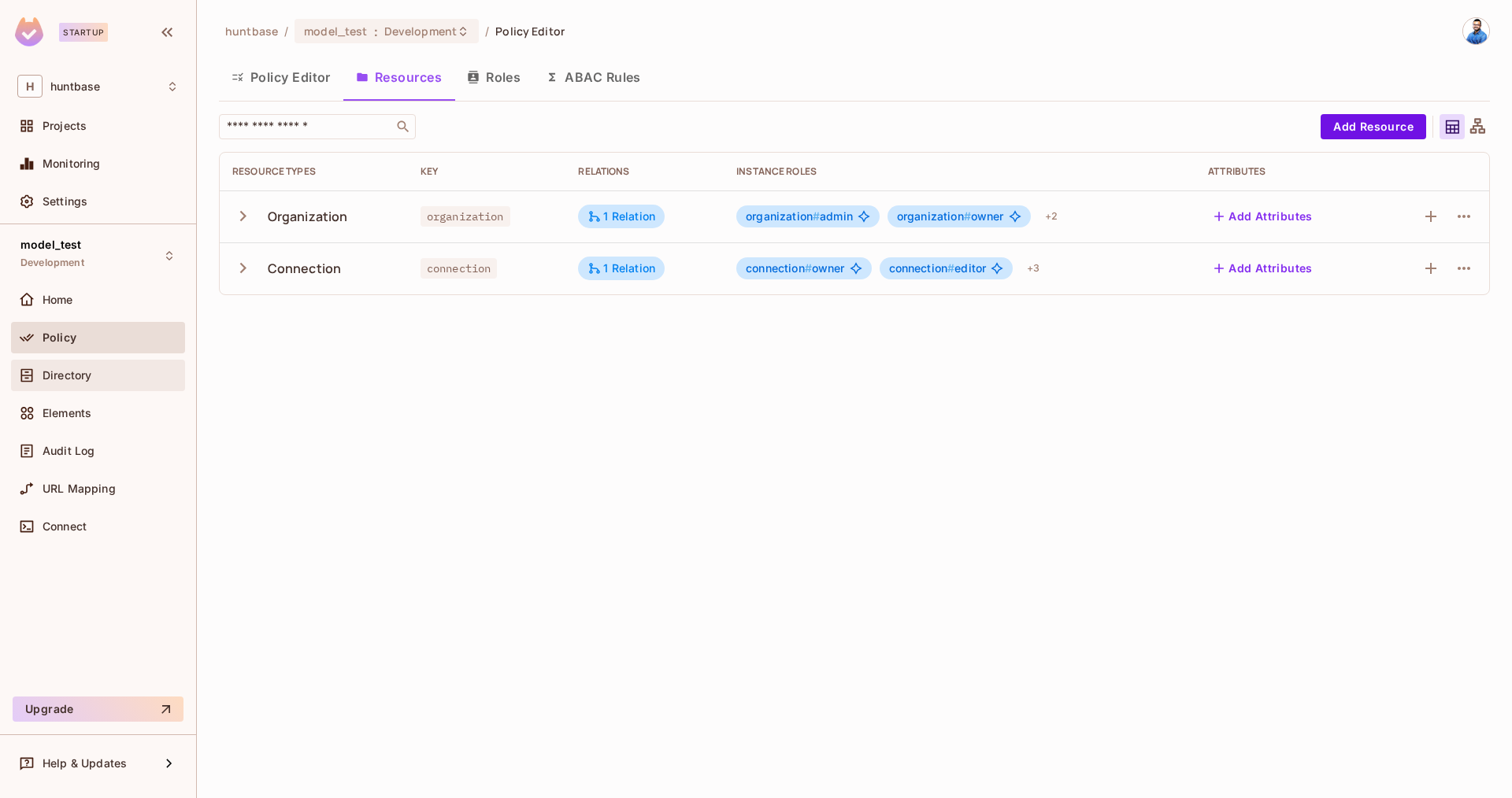
click at [80, 379] on span "Directory" at bounding box center [67, 375] width 49 height 13
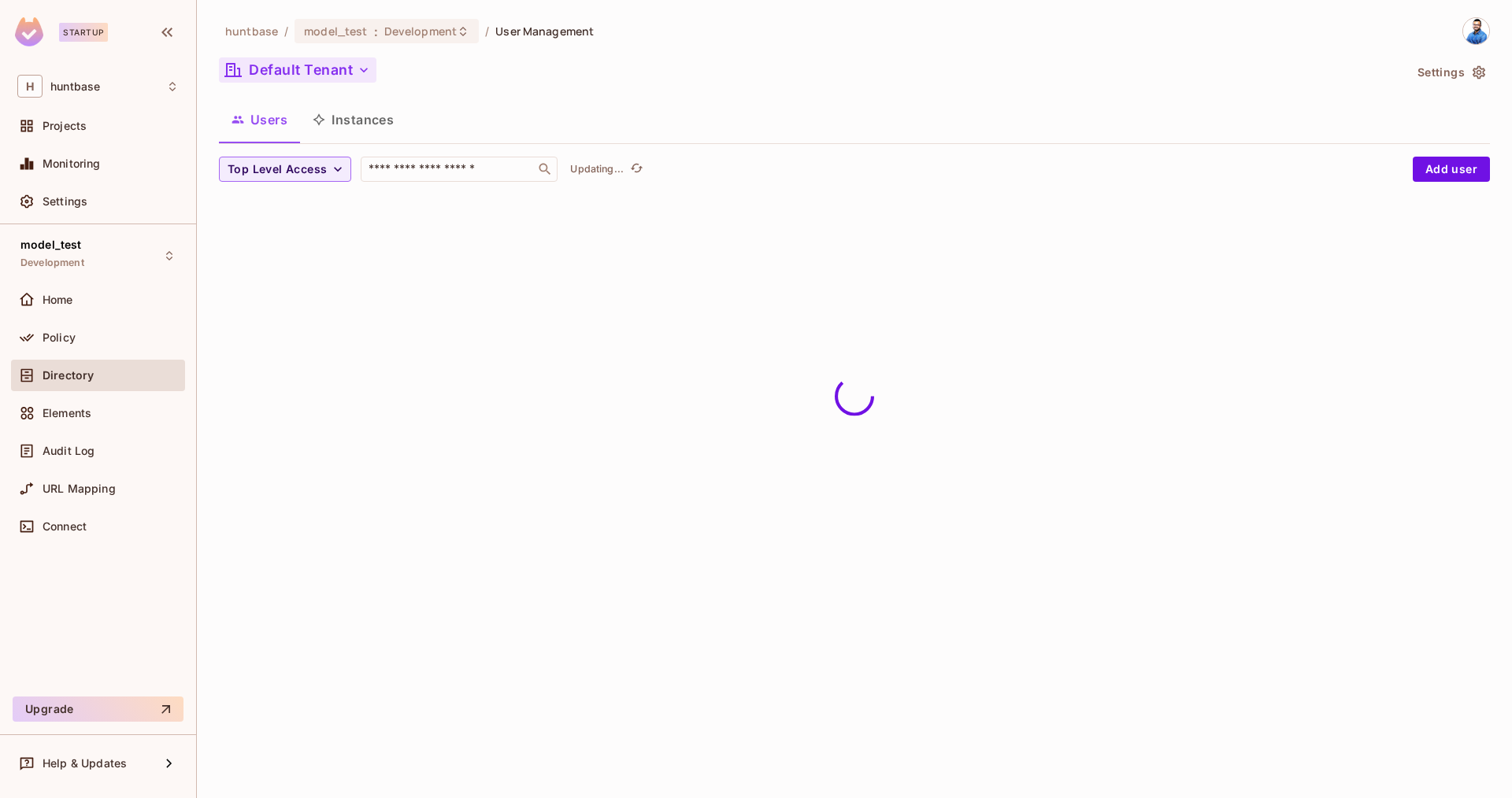
click at [321, 74] on button "Default Tenant" at bounding box center [298, 70] width 157 height 25
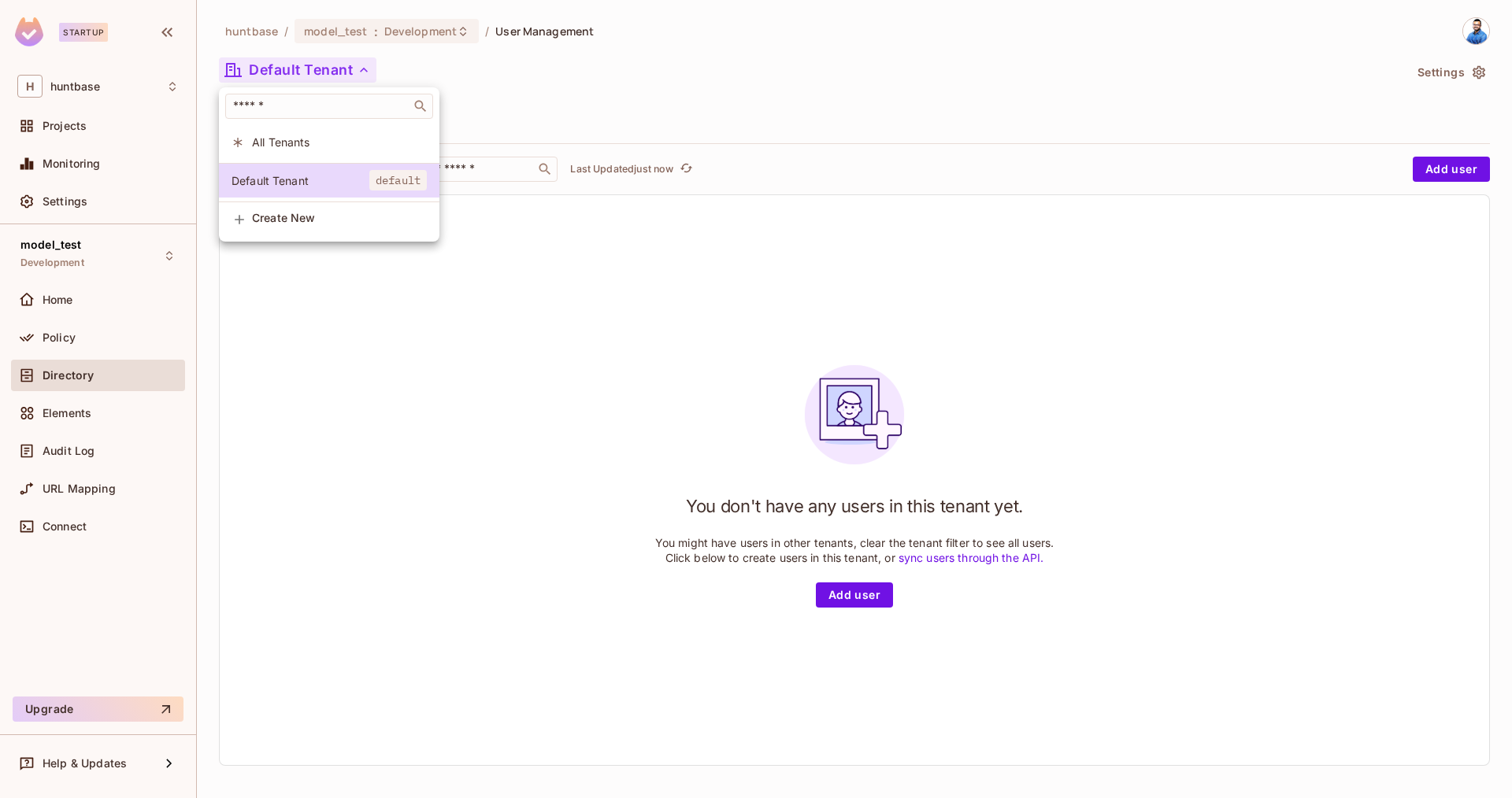
click at [96, 492] on div at bounding box center [756, 399] width 1512 height 798
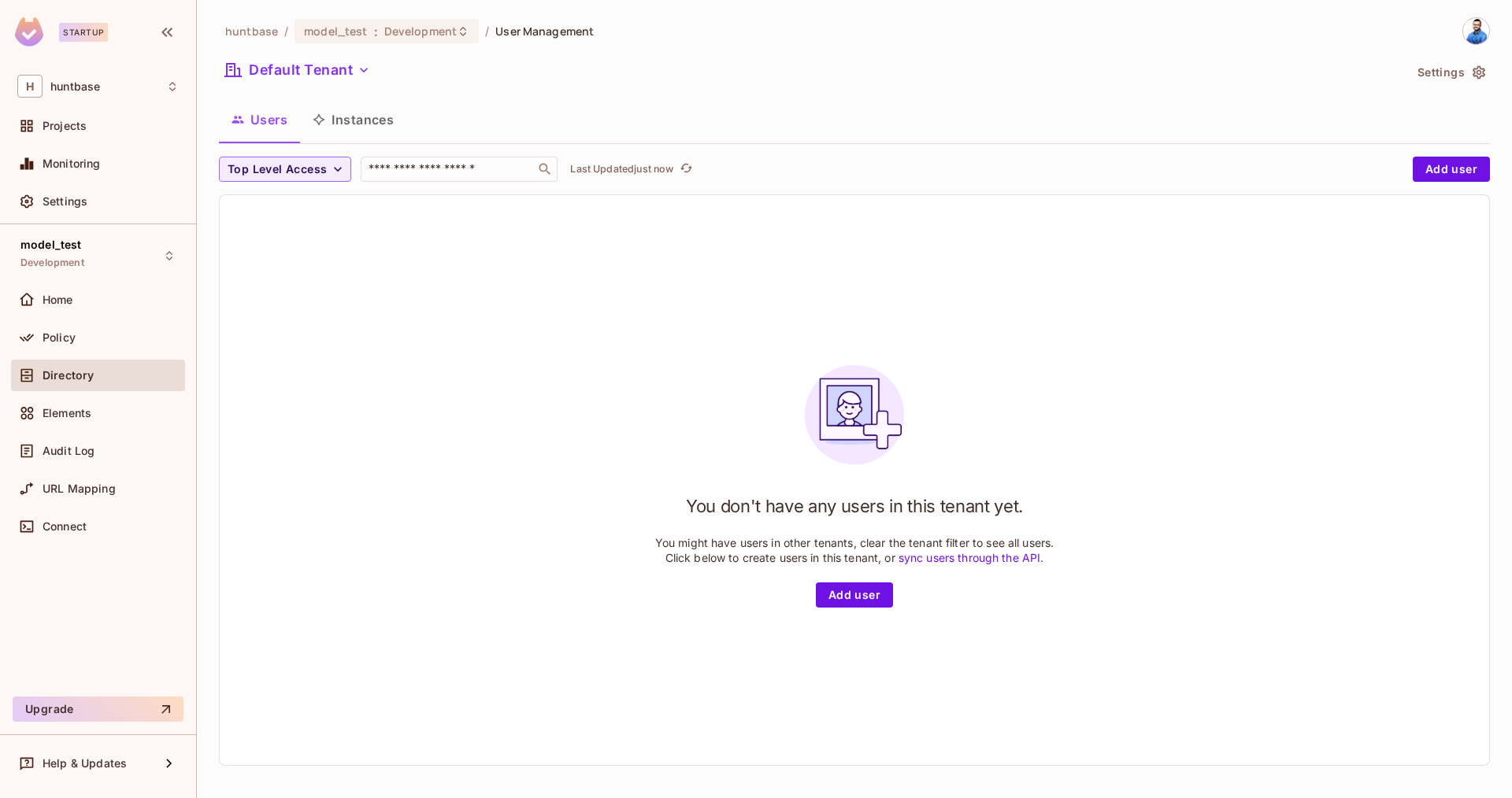
click at [83, 370] on span "Directory" at bounding box center [68, 375] width 52 height 13
click at [341, 114] on button "Instances" at bounding box center [353, 119] width 107 height 40
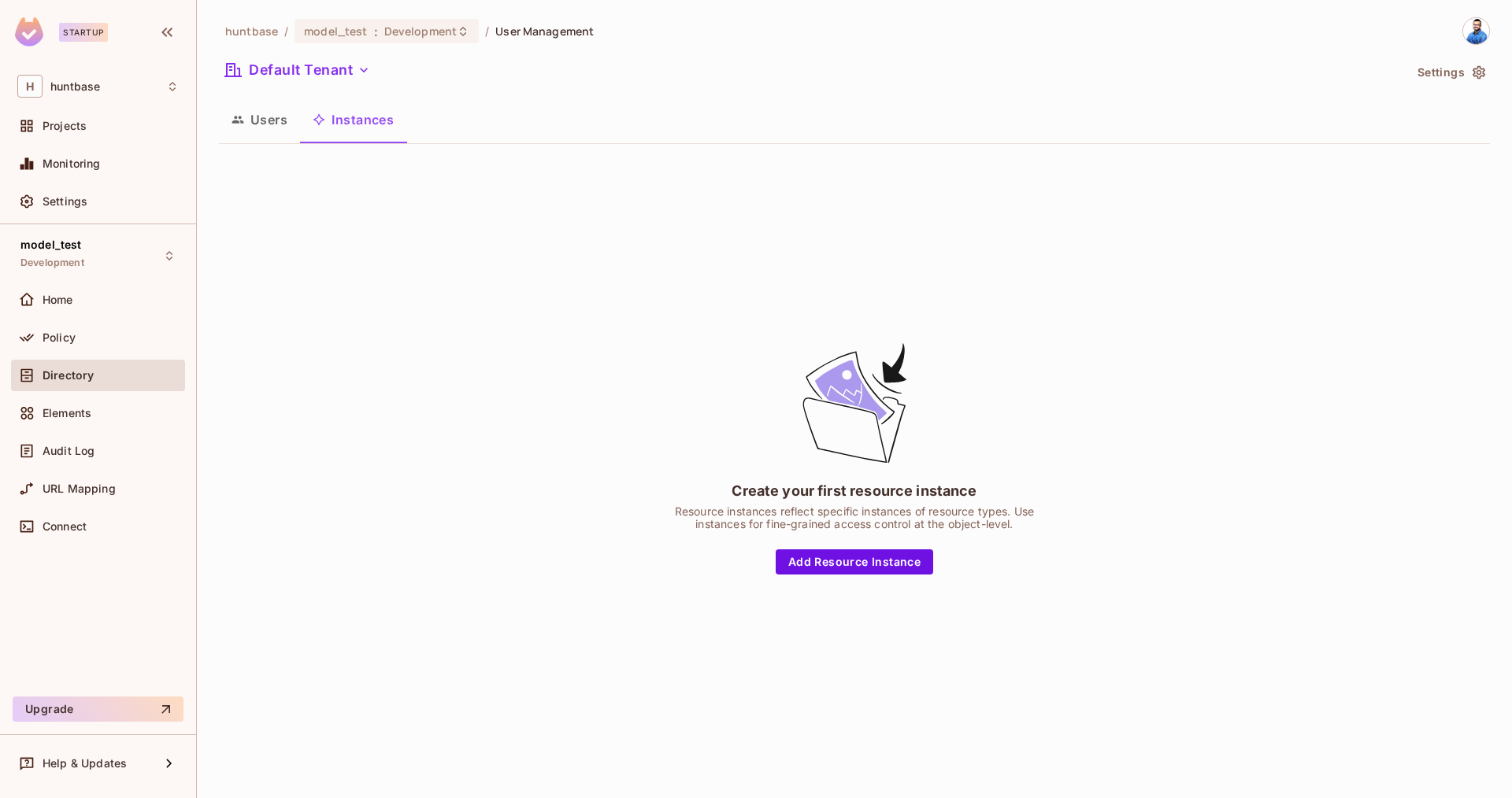
click at [478, 234] on div "Create your first resource instance Resource instances reflect specific instanc…" at bounding box center [854, 456] width 1271 height 601
click at [260, 112] on button "Users" at bounding box center [260, 119] width 81 height 40
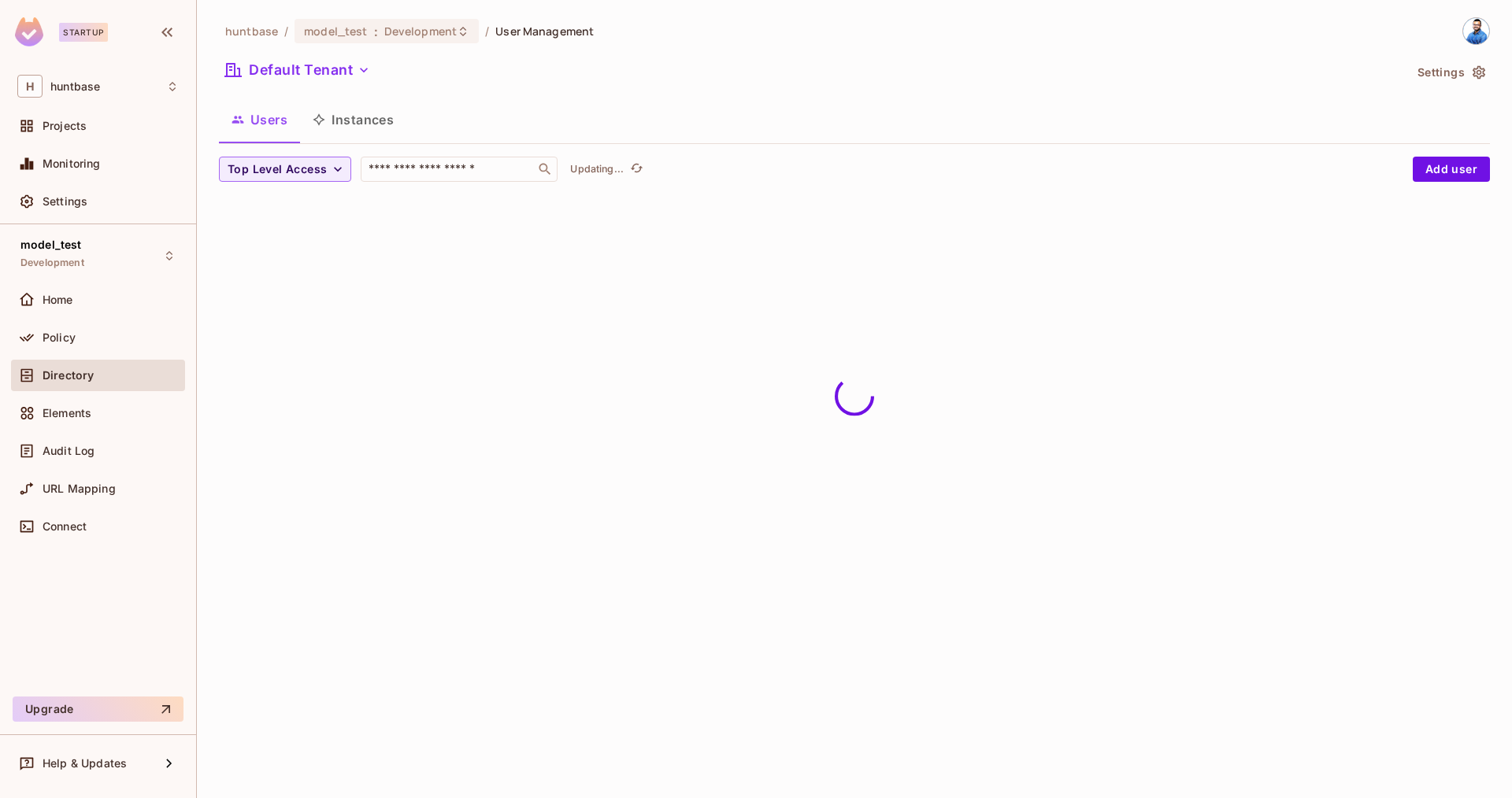
click at [337, 109] on button "Instances" at bounding box center [353, 119] width 107 height 40
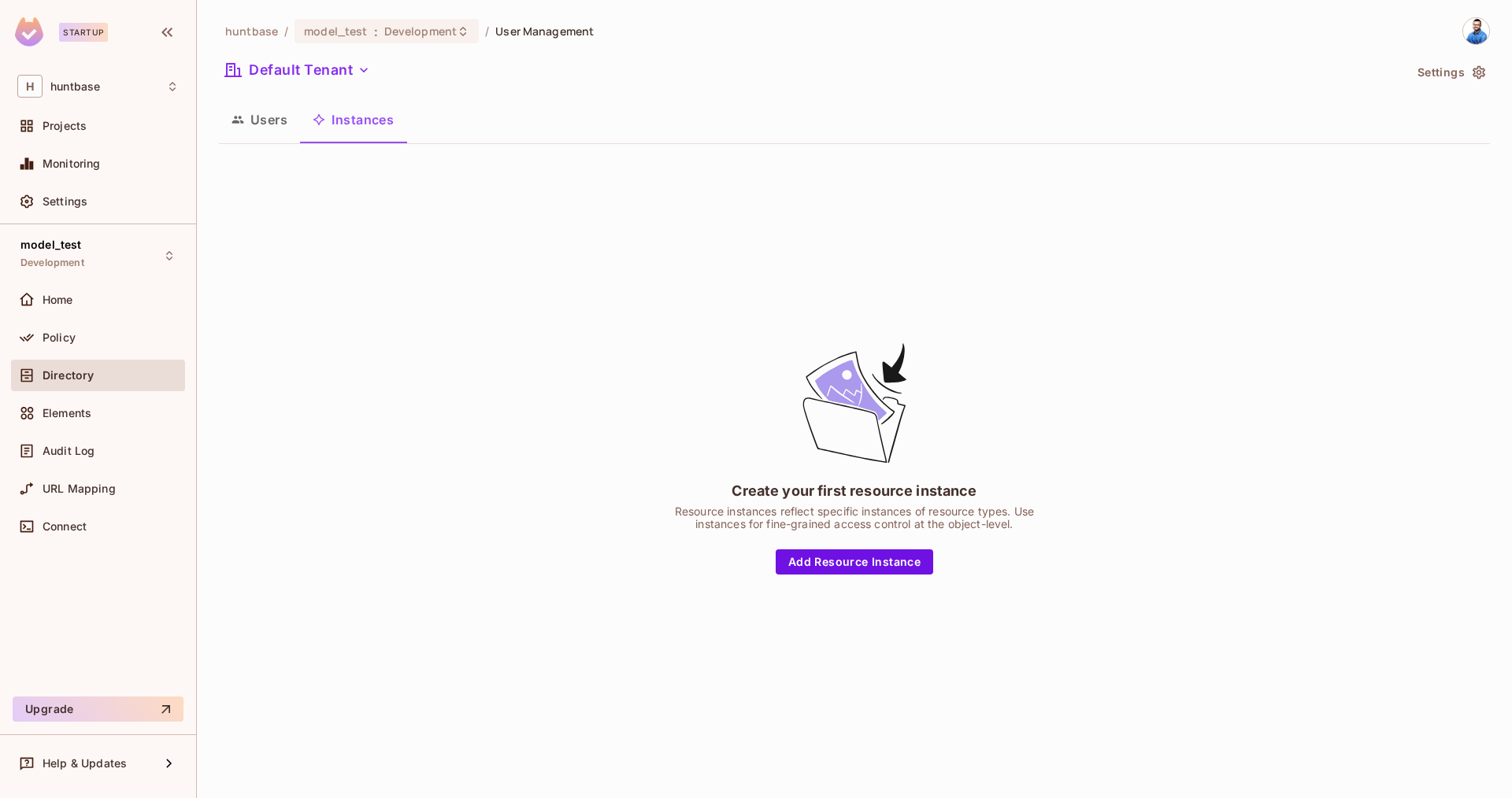
click at [604, 374] on div "Create your first resource instance Resource instances reflect specific instanc…" at bounding box center [854, 456] width 1271 height 601
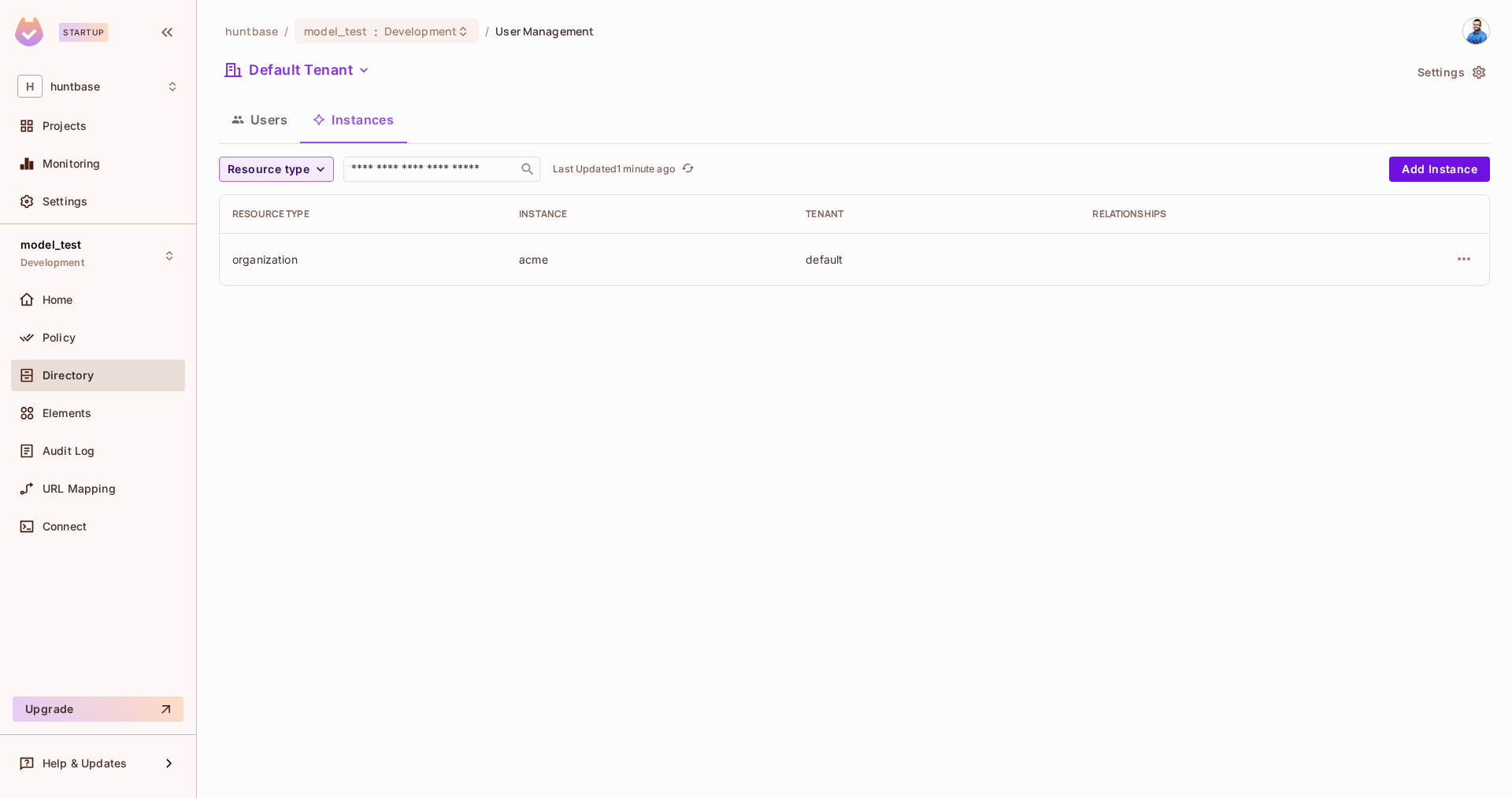
click at [246, 105] on button "Users" at bounding box center [260, 119] width 81 height 40
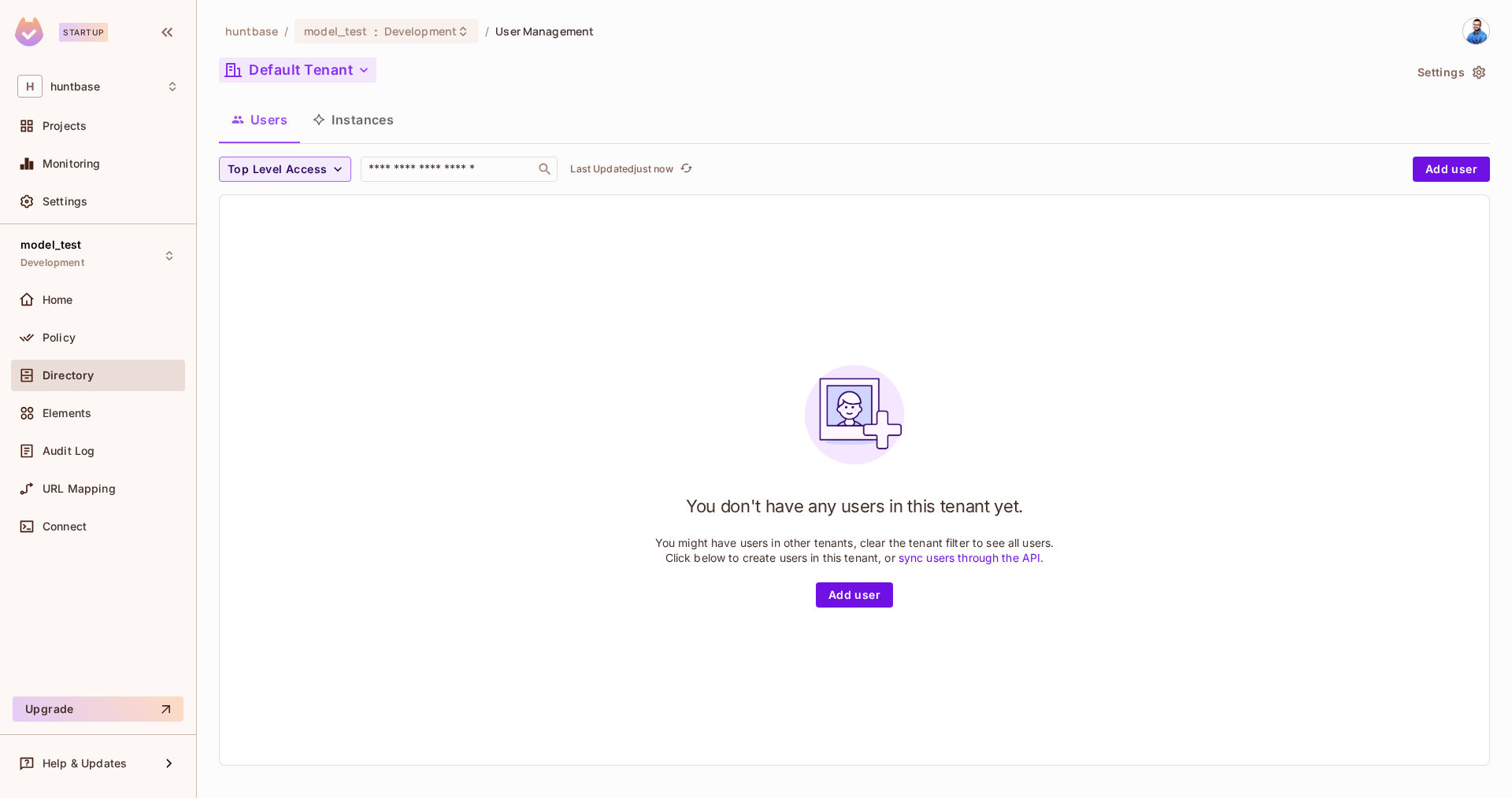
click at [285, 74] on button "Default Tenant" at bounding box center [298, 70] width 157 height 25
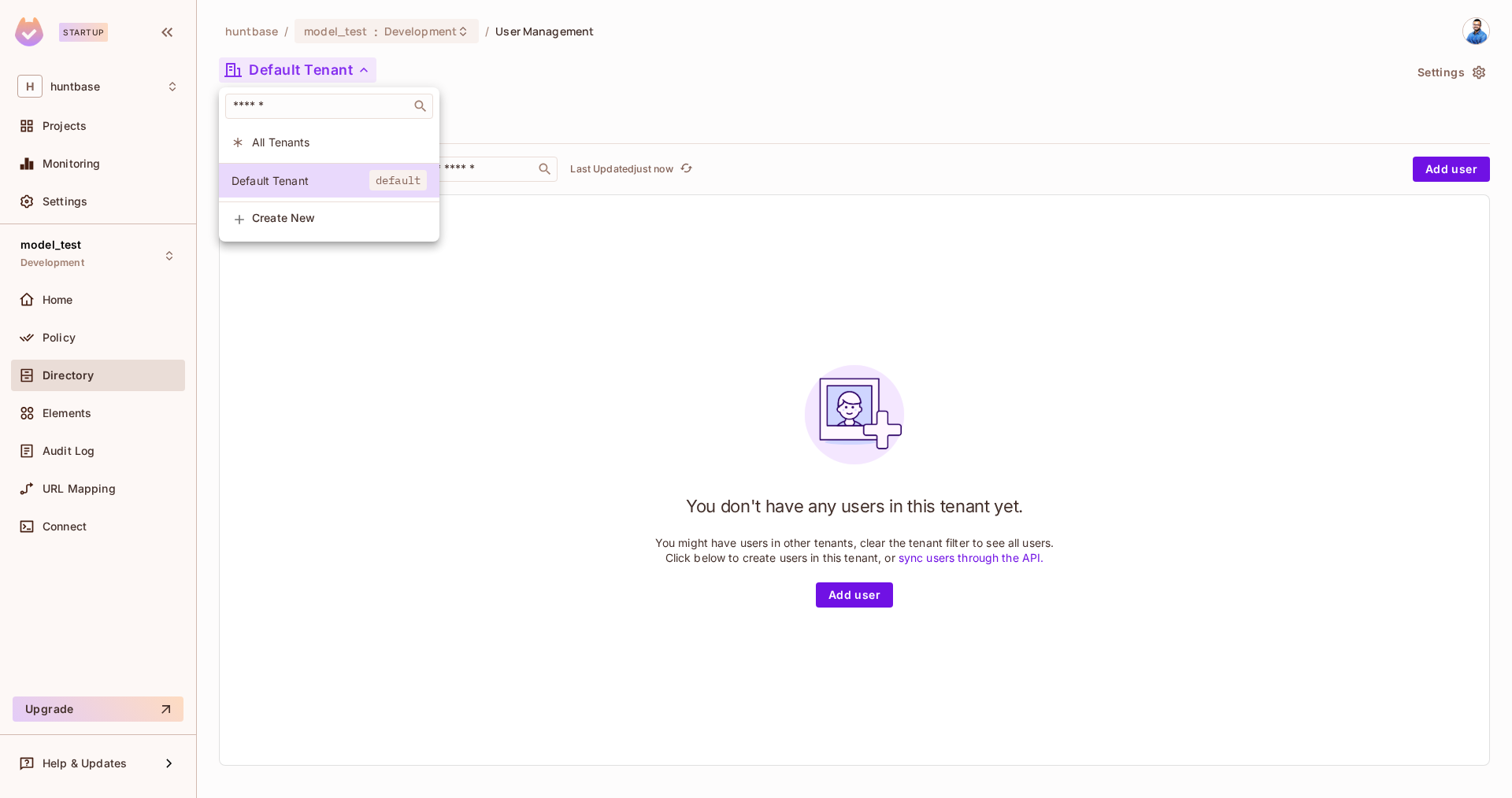
click at [273, 139] on span "All Tenants" at bounding box center [339, 142] width 175 height 15
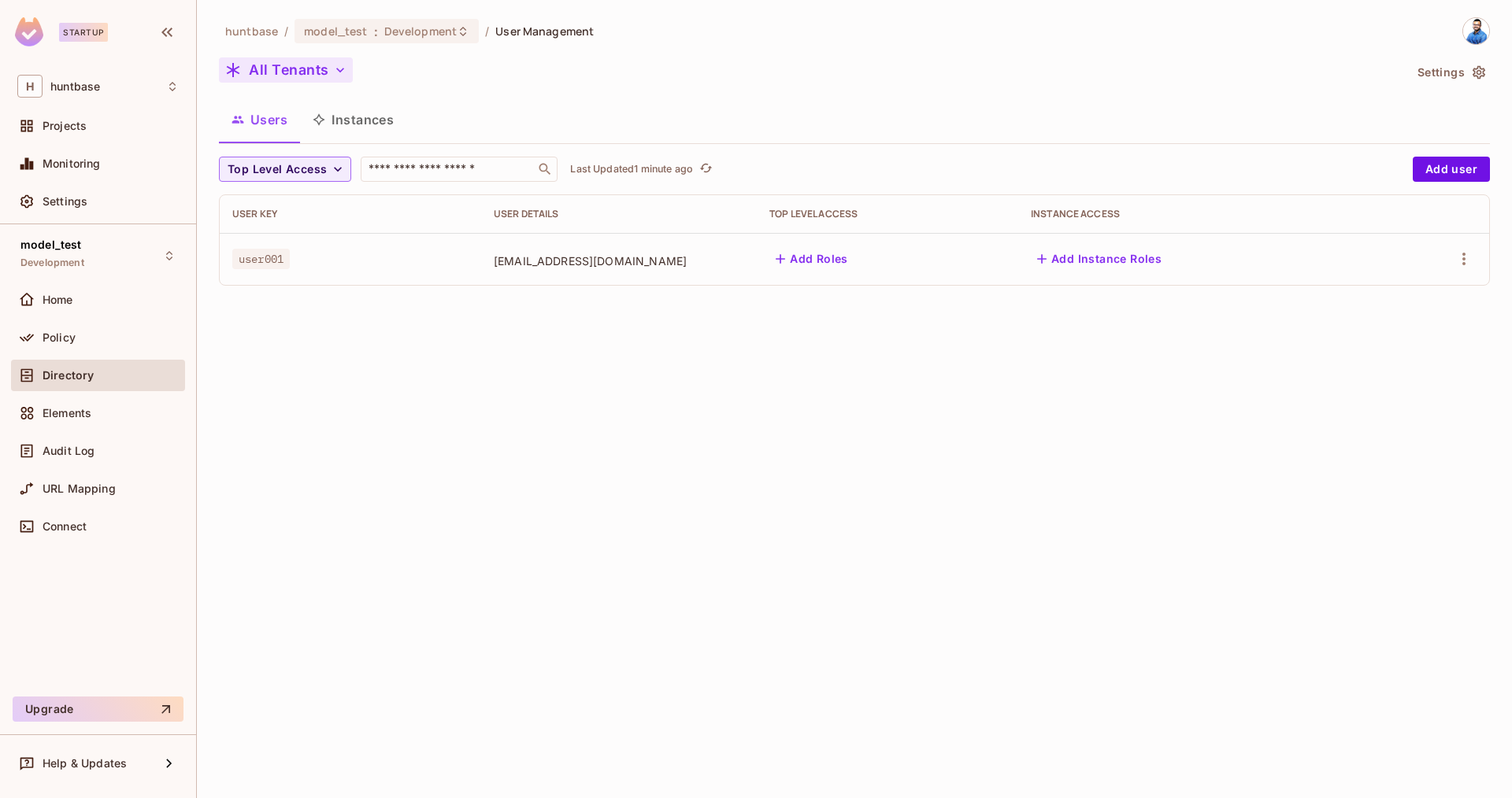
click at [285, 80] on button "All Tenants" at bounding box center [286, 70] width 134 height 25
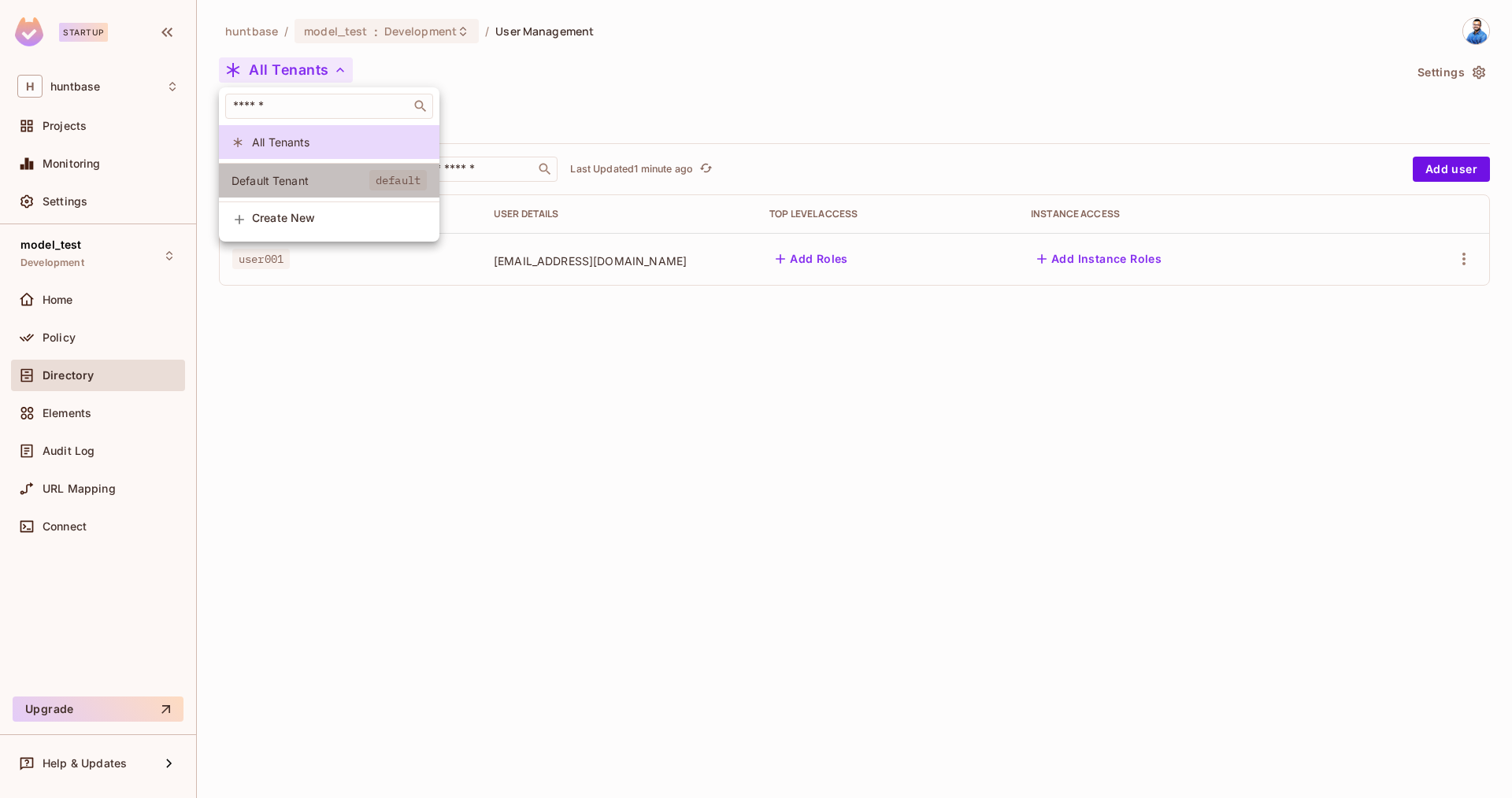
click at [303, 188] on span "Default Tenant" at bounding box center [300, 181] width 138 height 15
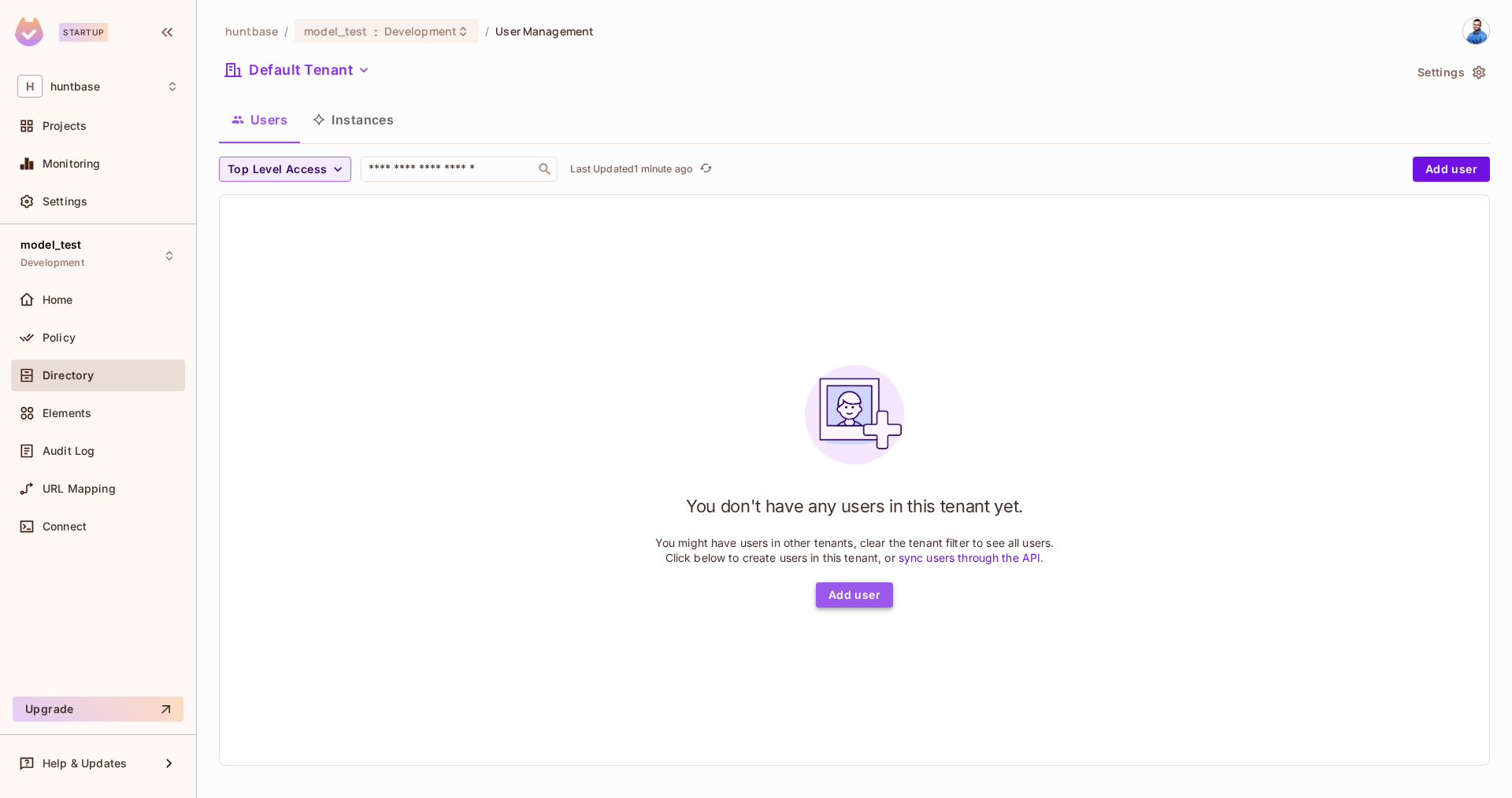
click at [879, 591] on button "Add user" at bounding box center [854, 595] width 77 height 25
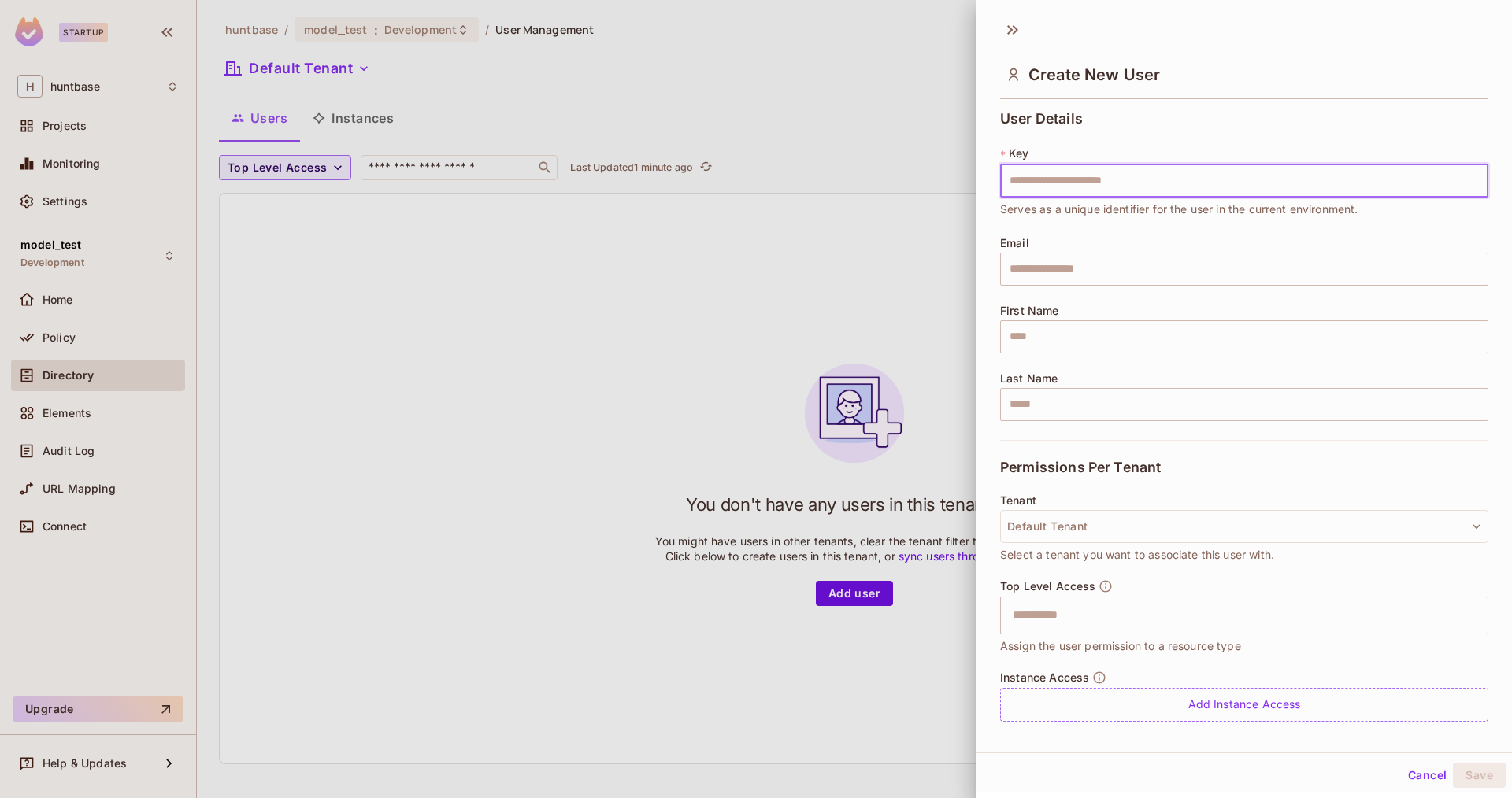
click at [1080, 178] on input "text" at bounding box center [1244, 181] width 488 height 33
type input "*******"
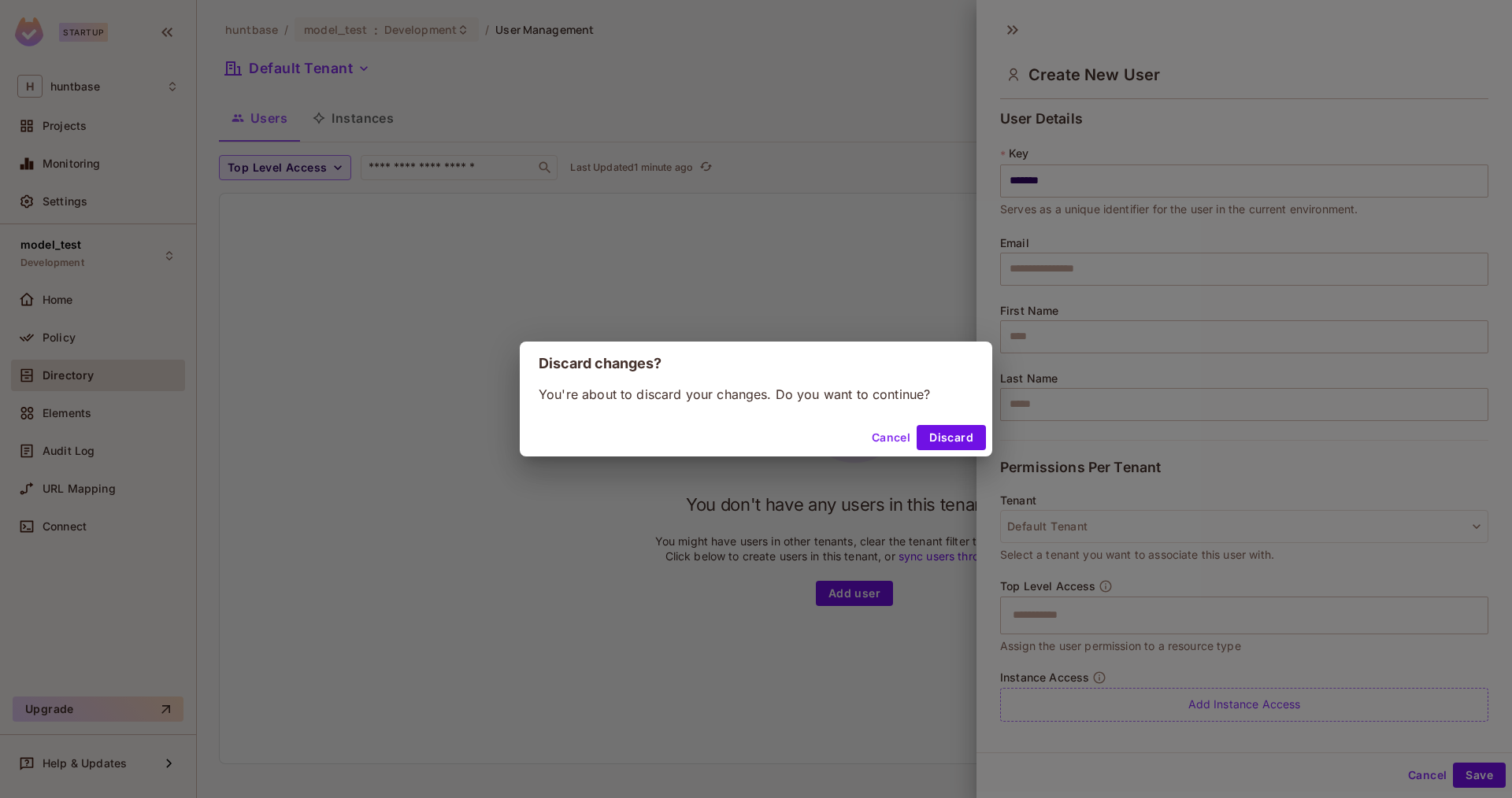
click at [884, 452] on div "Cancel Discard" at bounding box center [756, 437] width 473 height 38
click at [888, 440] on button "Cancel" at bounding box center [890, 438] width 52 height 25
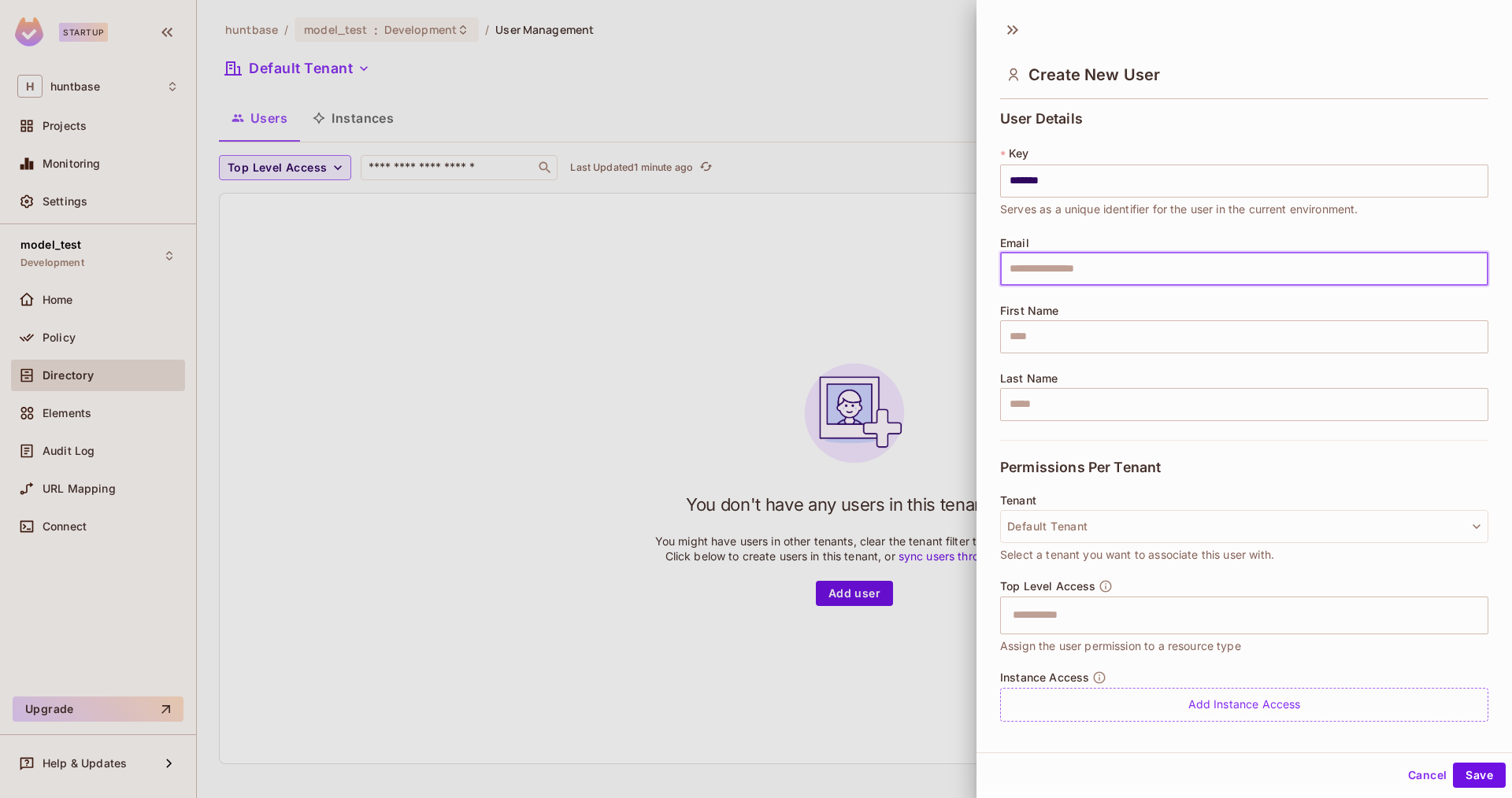
click at [1058, 254] on input "text" at bounding box center [1244, 269] width 488 height 33
type input "**********"
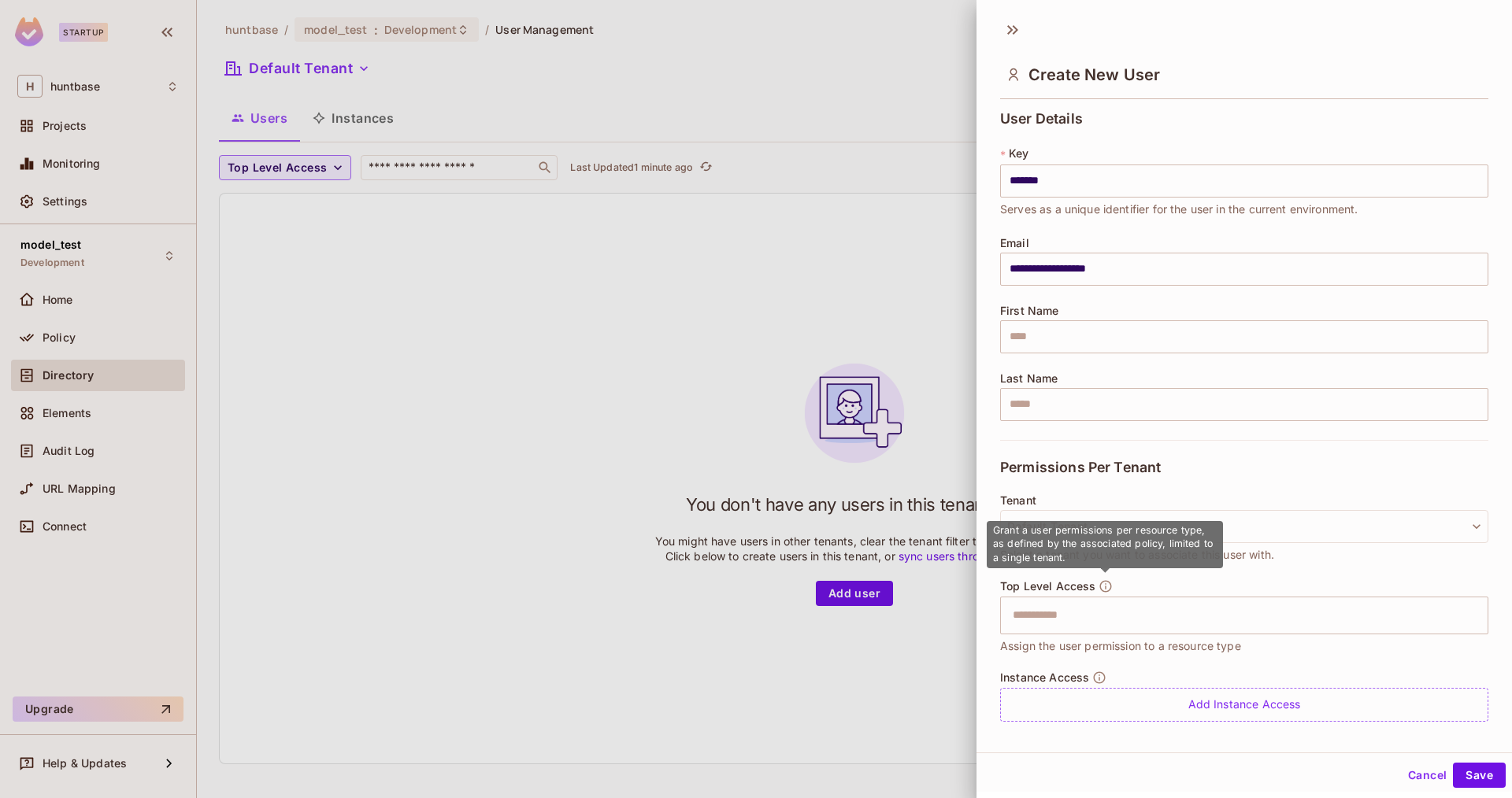
click at [1231, 503] on div "Tenant Default Tenant Select a tenant you want to associate this user with." at bounding box center [1244, 529] width 488 height 69
click at [1206, 544] on div "Tenant Default Tenant Select a tenant you want to associate this user with." at bounding box center [1244, 529] width 488 height 69
click at [1082, 532] on button "Default Tenant" at bounding box center [1244, 526] width 488 height 33
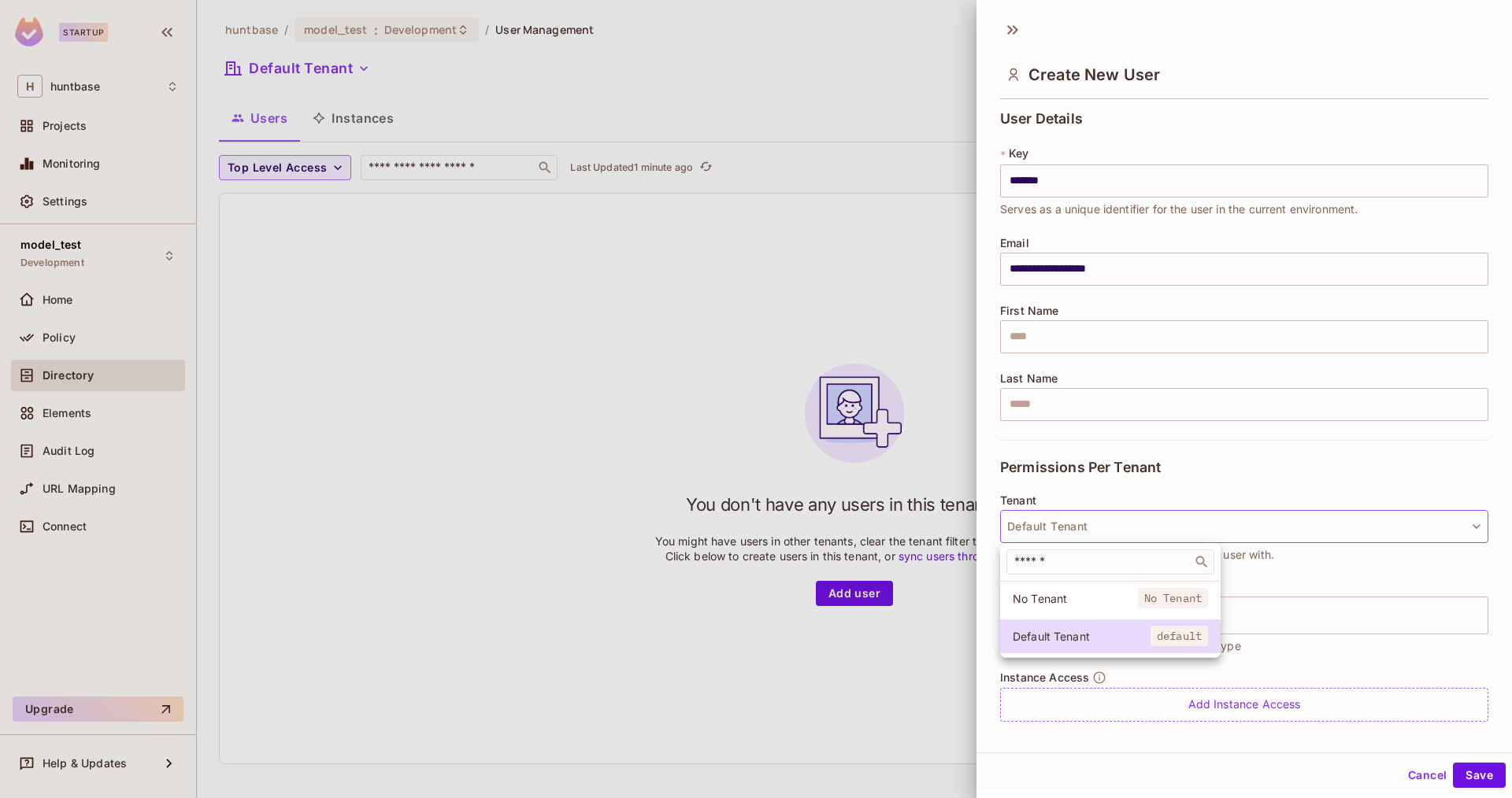
click at [1117, 458] on div at bounding box center [756, 399] width 1512 height 798
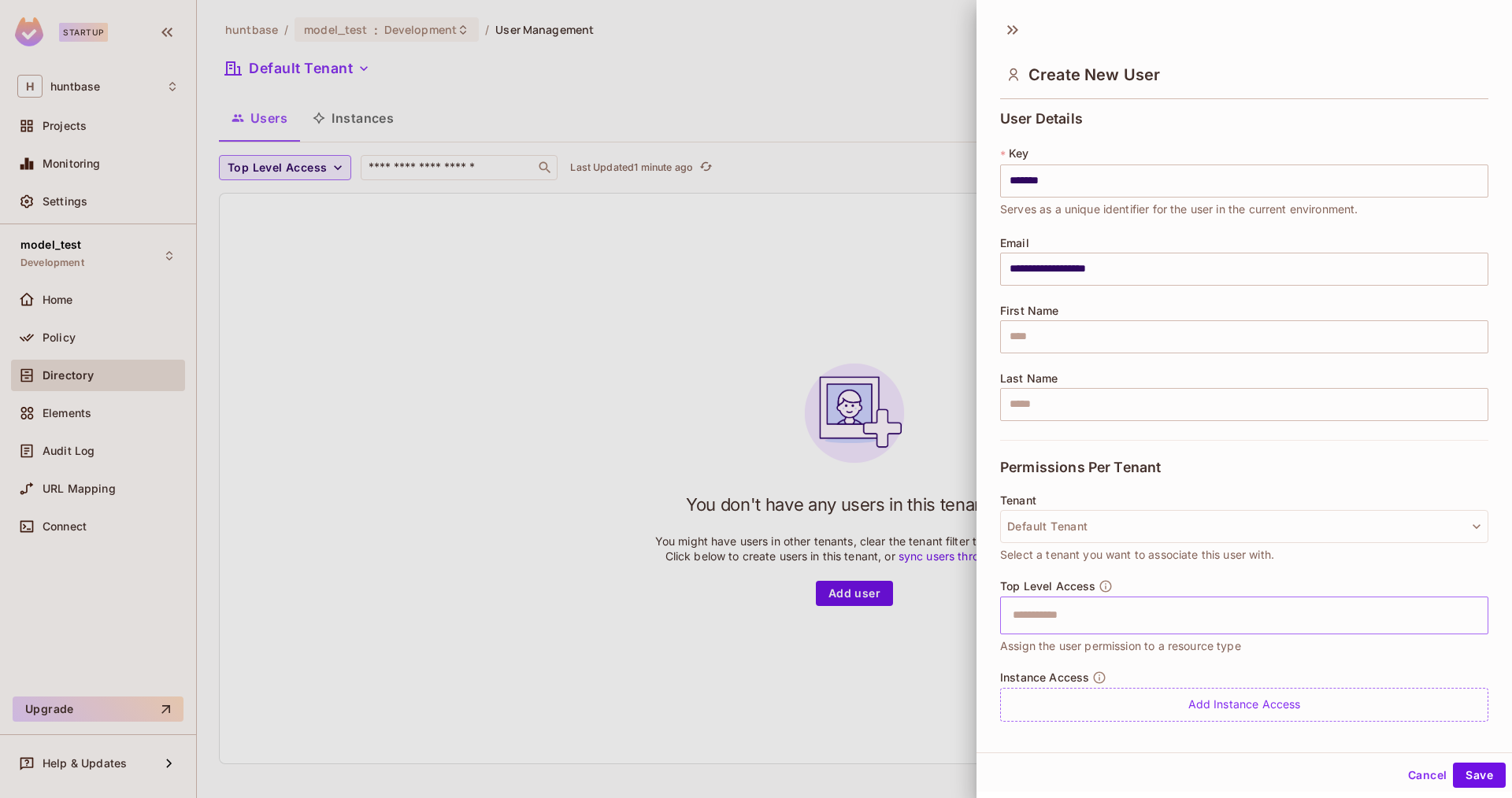
click at [1131, 612] on input "text" at bounding box center [1230, 615] width 454 height 31
click at [1145, 574] on div "Tenant Default Tenant Select a tenant you want to associate this user with." at bounding box center [1244, 537] width 488 height 85
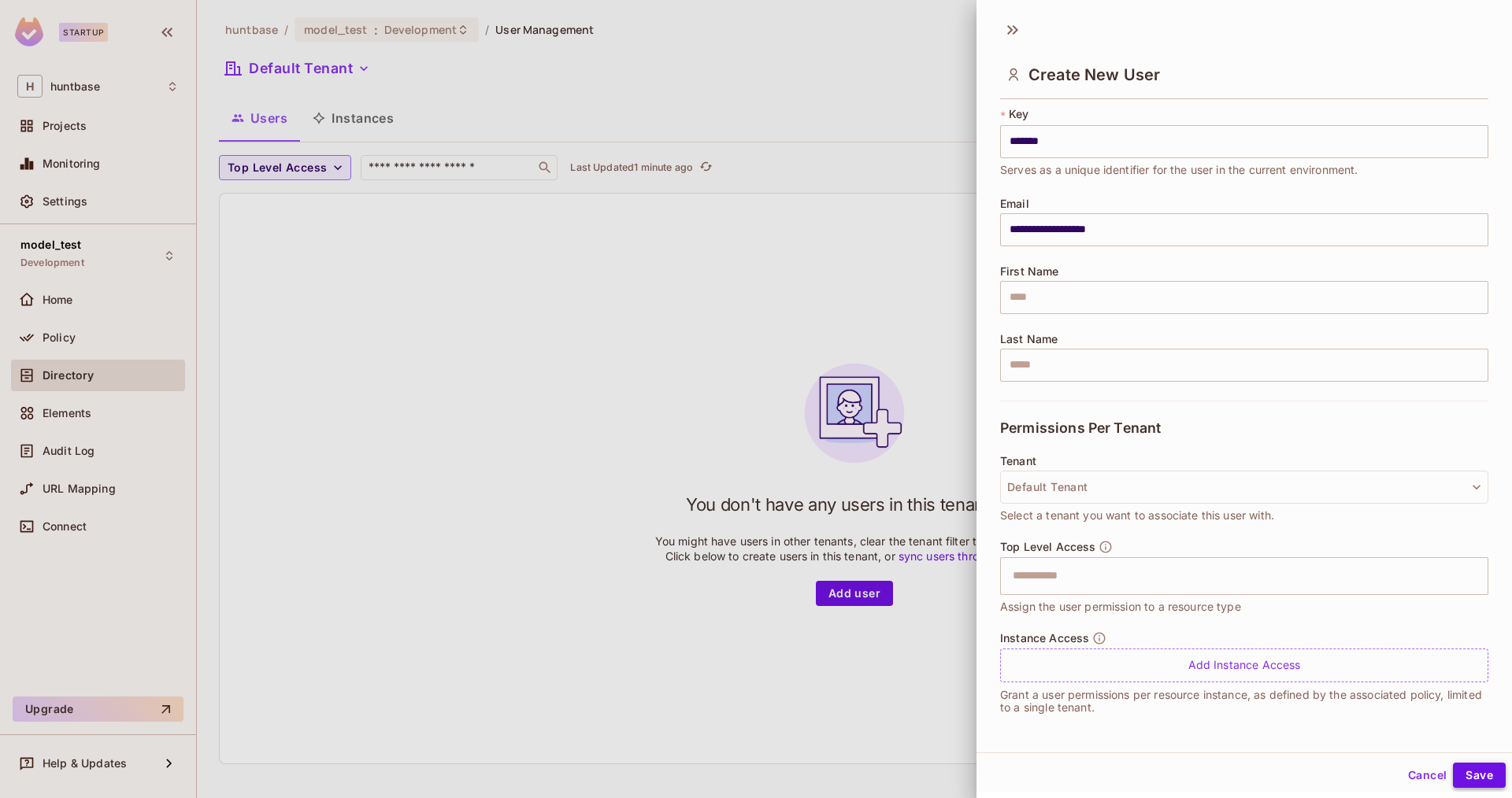
click at [1479, 775] on button "Save" at bounding box center [1479, 775] width 52 height 25
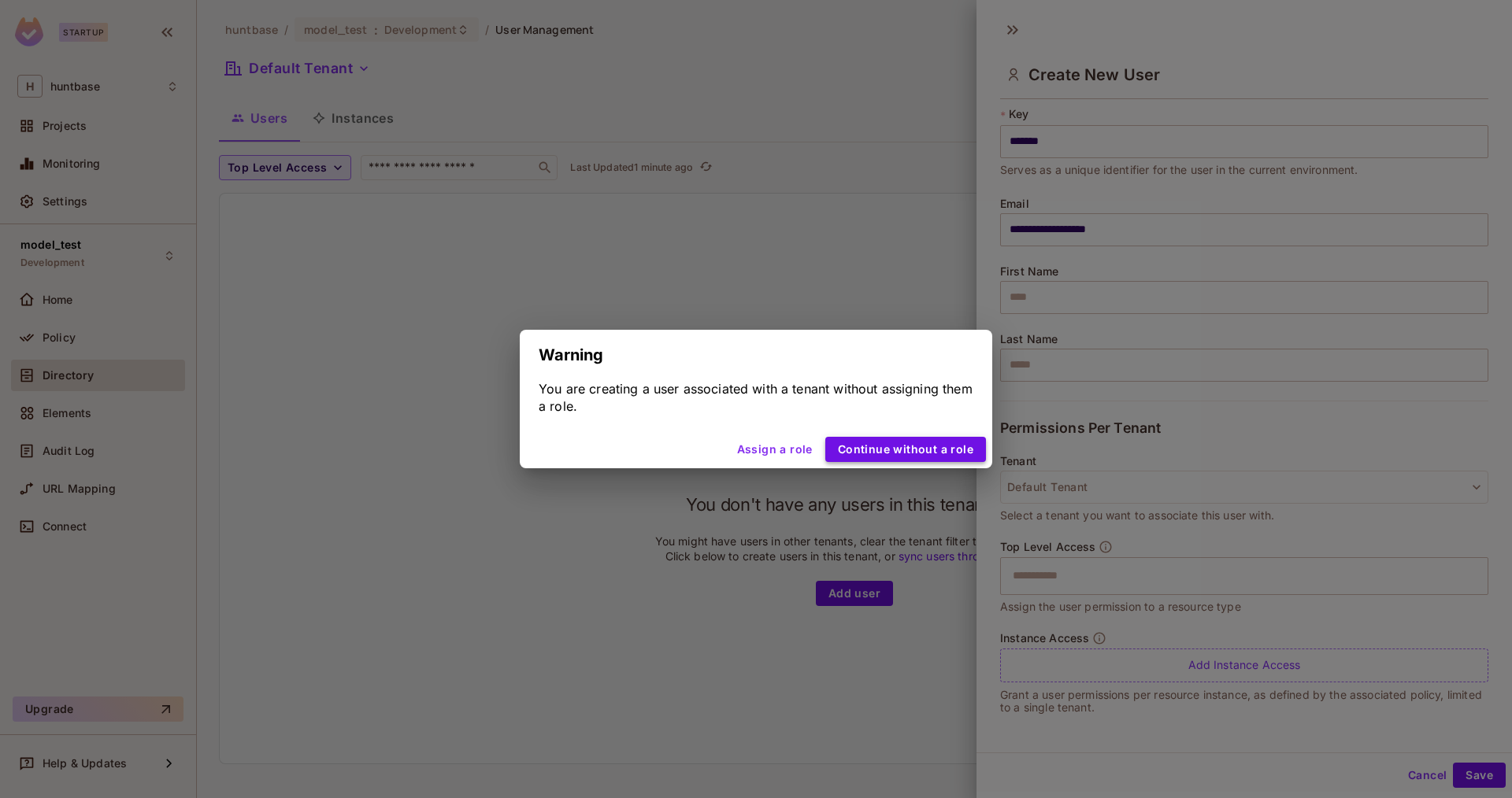
click at [917, 450] on button "Continue without a role" at bounding box center [906, 450] width 161 height 25
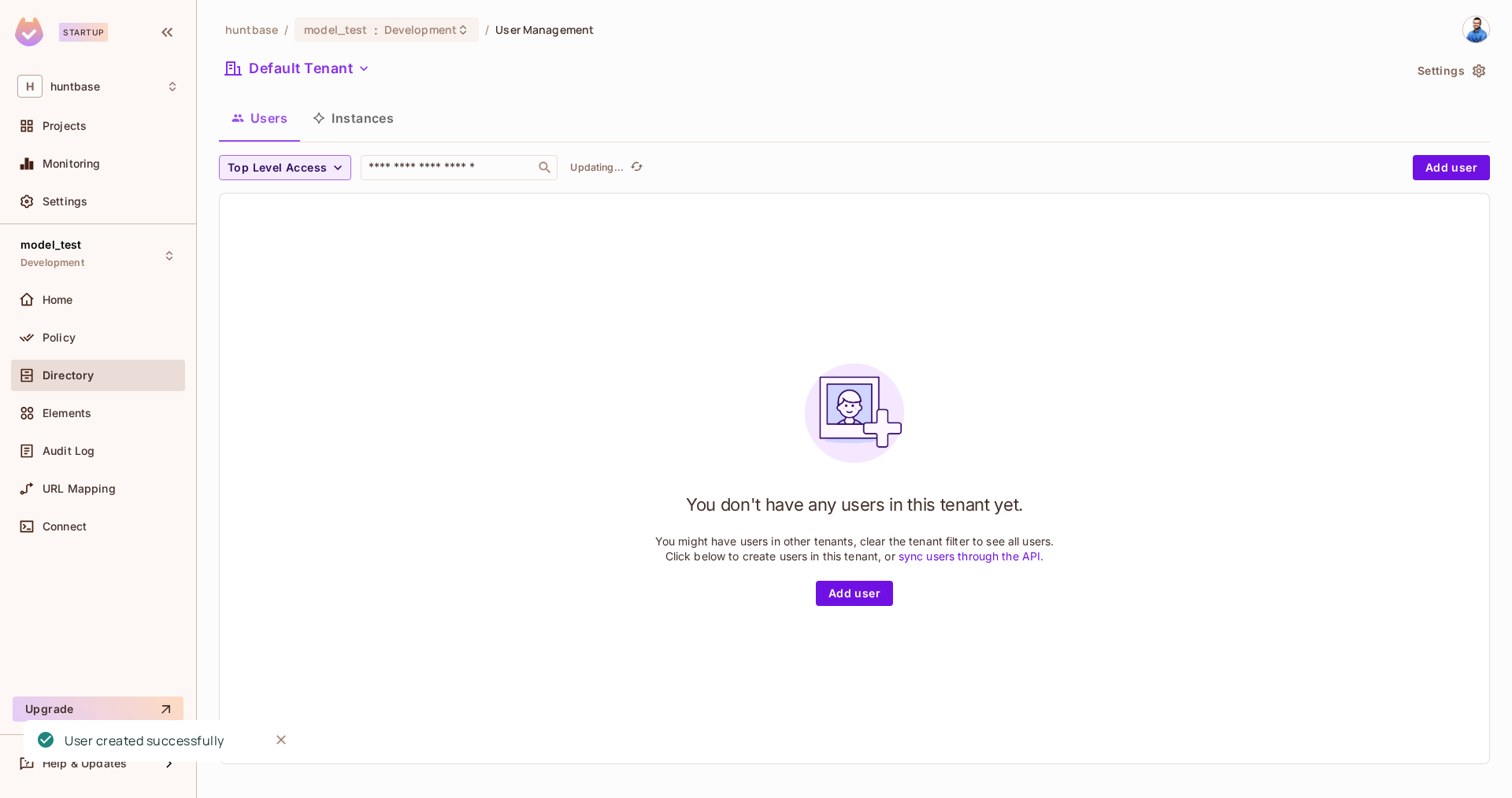
scroll to position [0, 0]
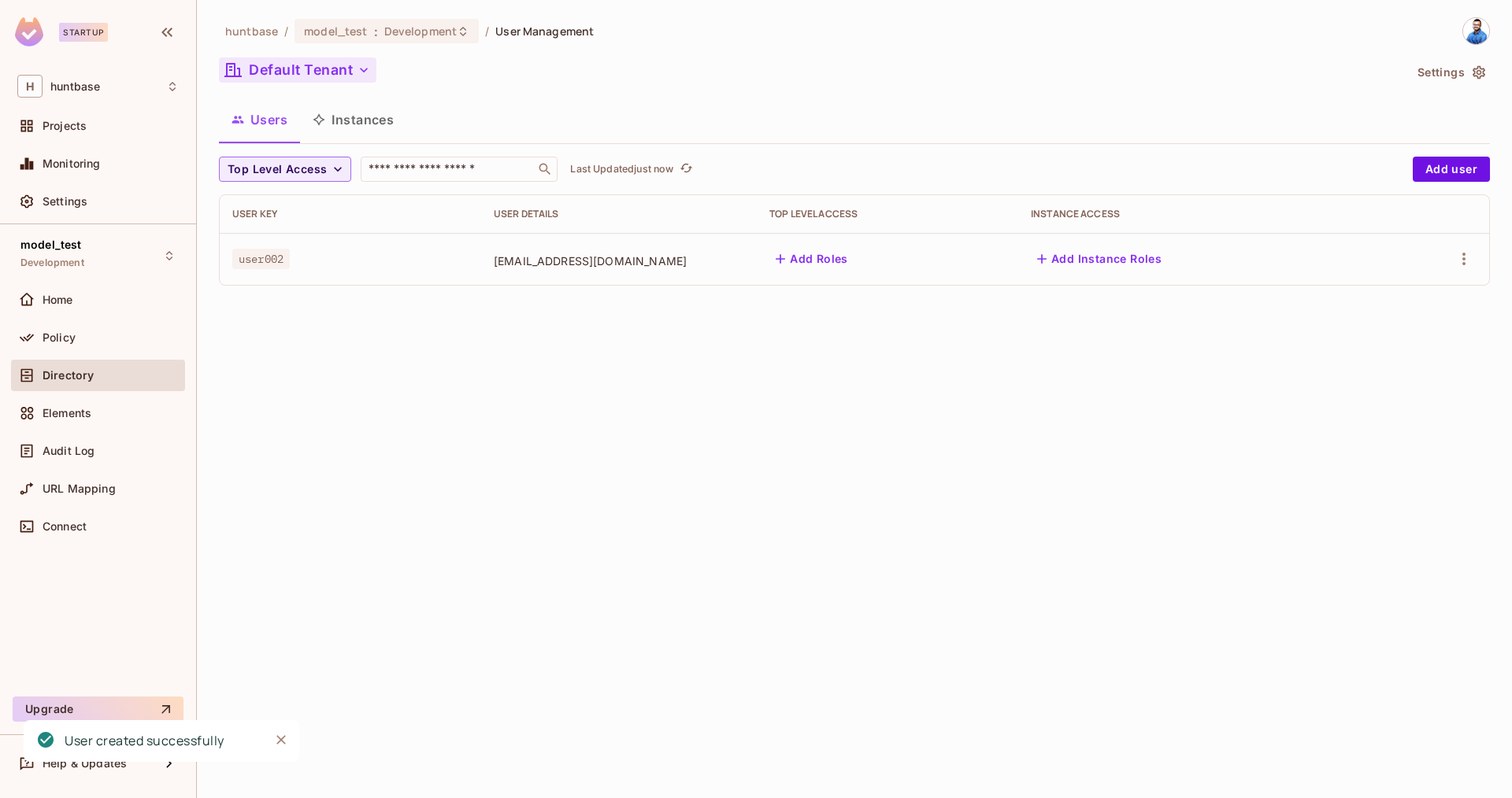
click at [292, 80] on button "Default Tenant" at bounding box center [298, 70] width 157 height 25
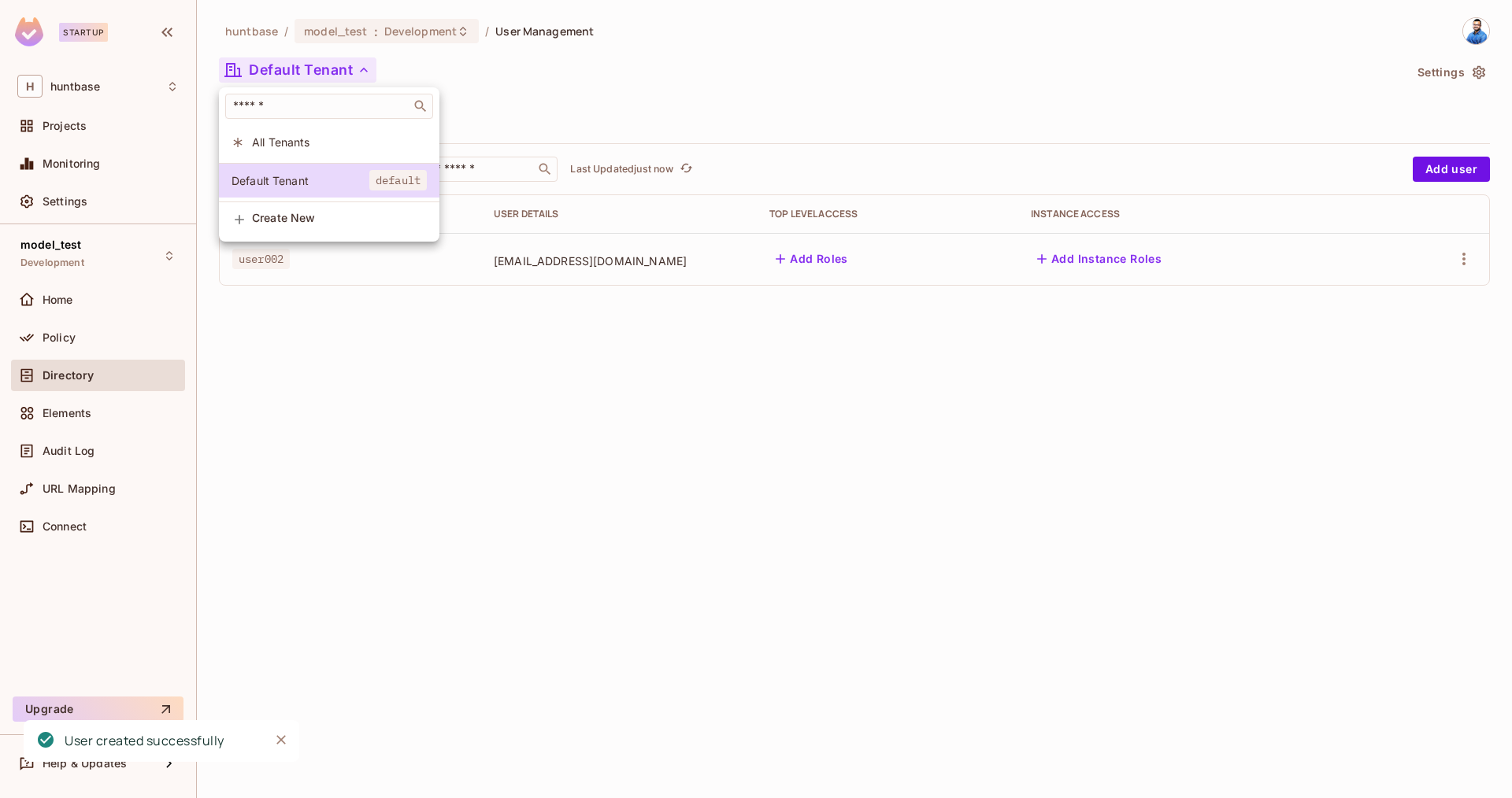
click at [304, 154] on li "All Tenants" at bounding box center [329, 142] width 221 height 34
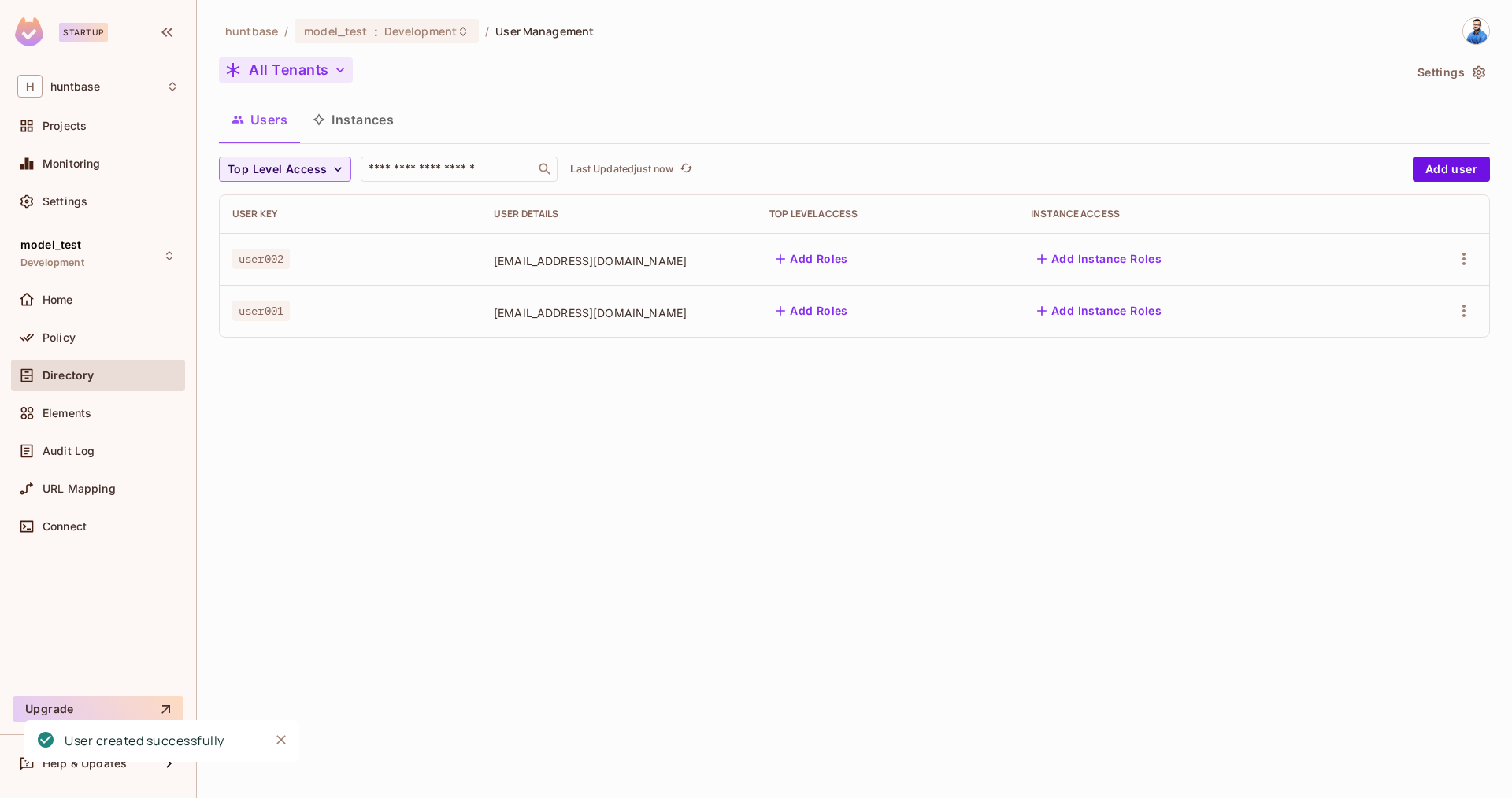
click at [291, 74] on button "All Tenants" at bounding box center [286, 70] width 134 height 25
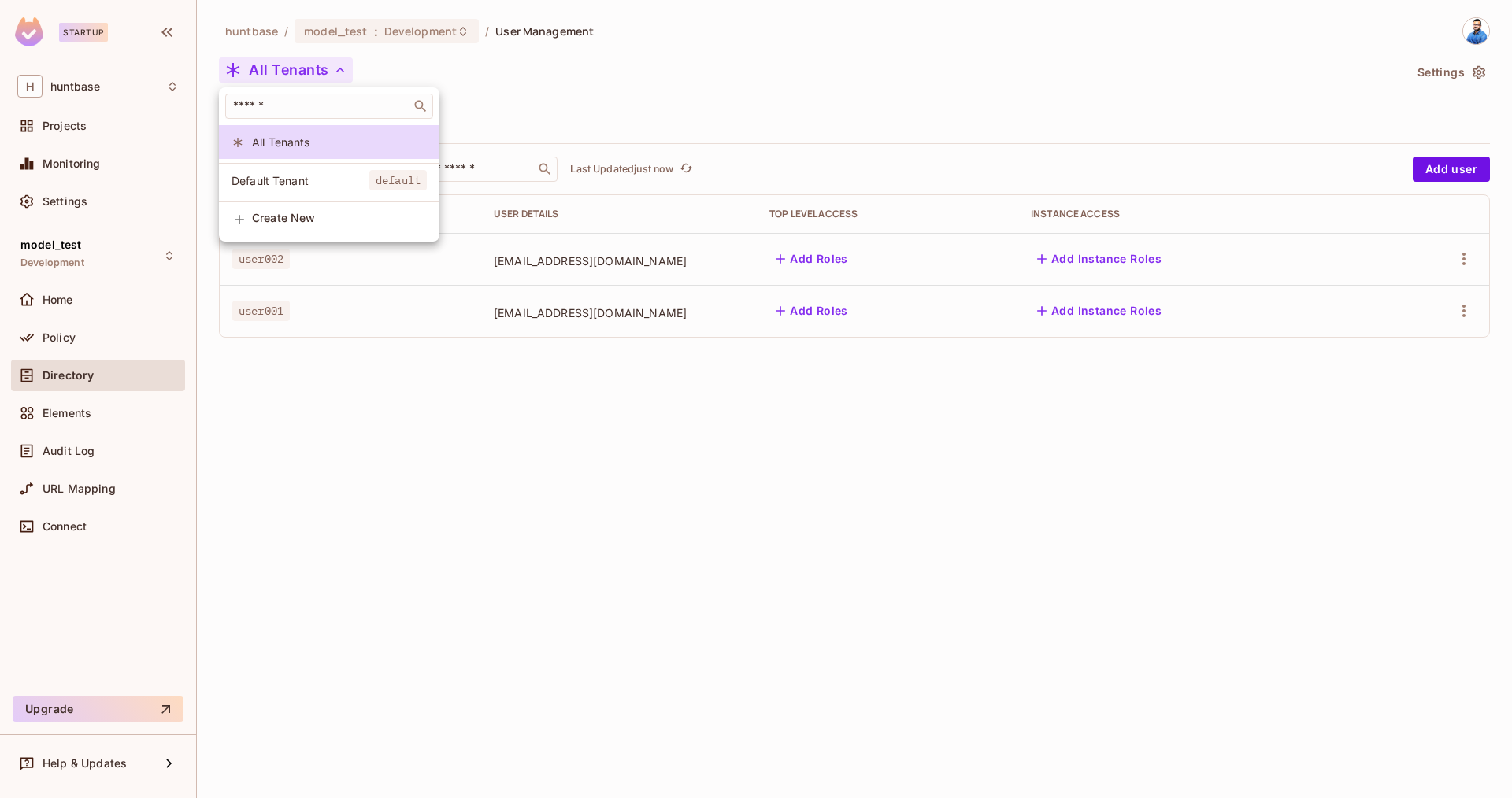
click at [306, 183] on span "Default Tenant" at bounding box center [300, 181] width 138 height 15
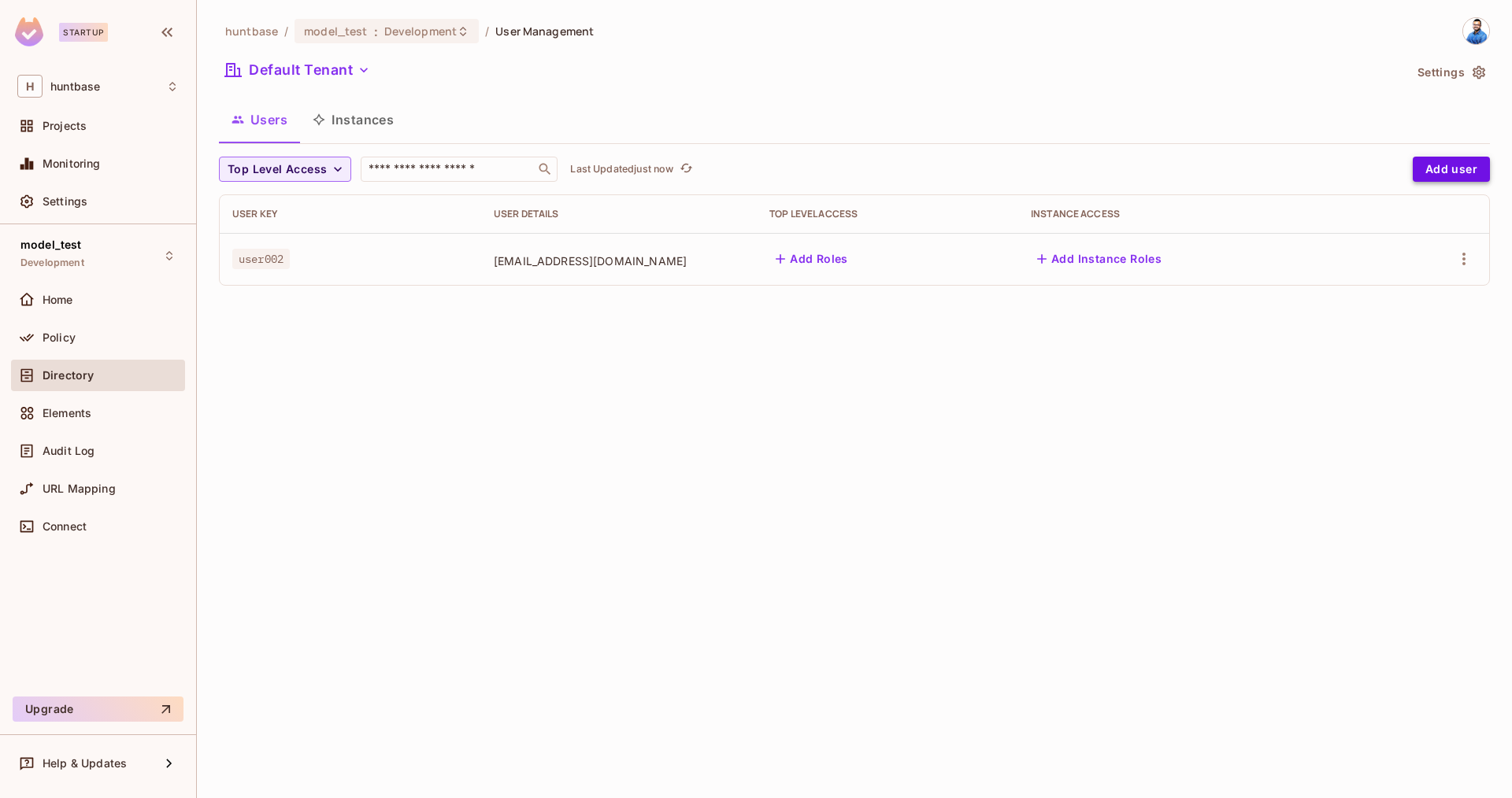
click at [1457, 166] on button "Add user" at bounding box center [1451, 169] width 77 height 25
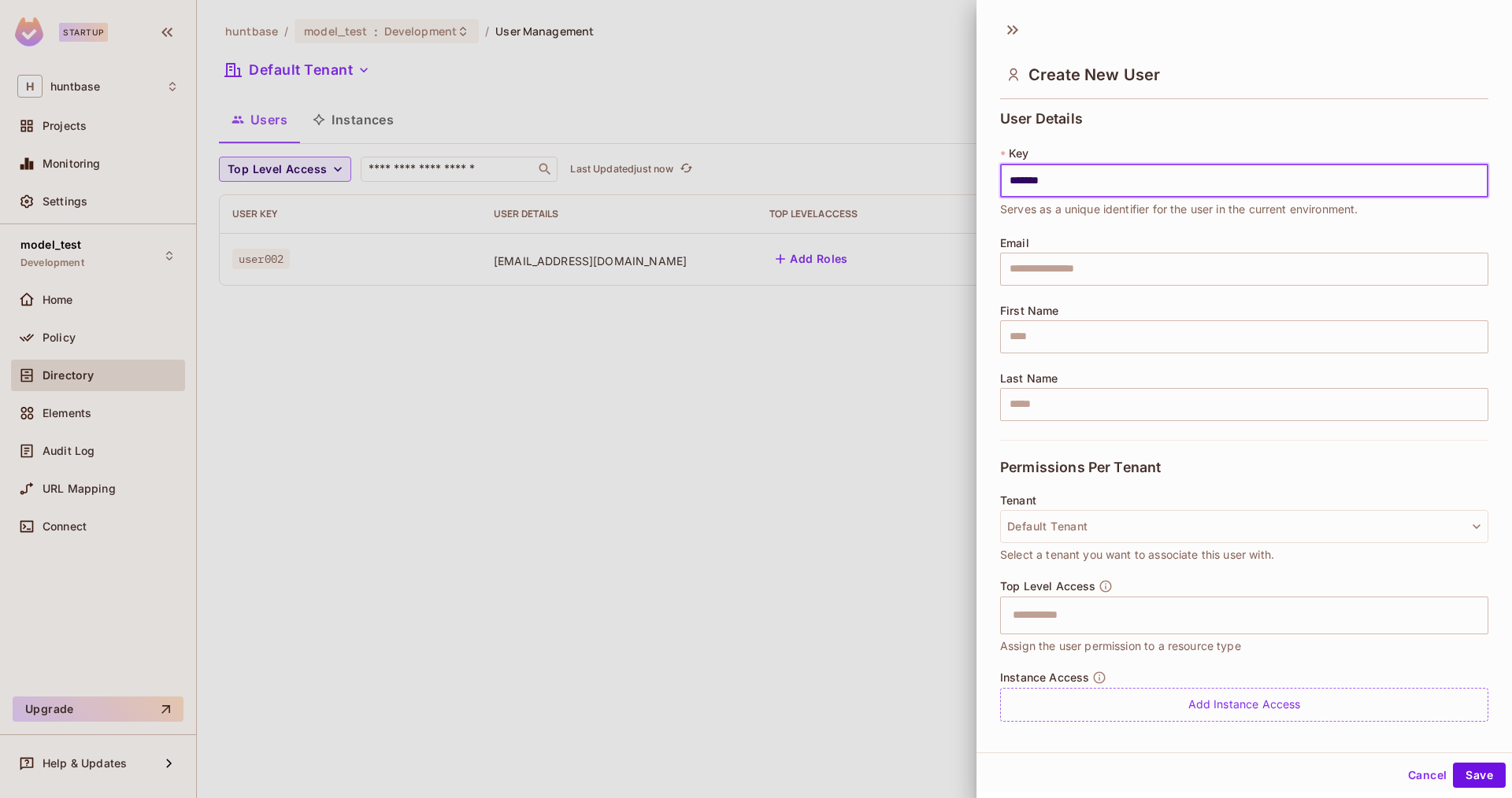
type input "*******"
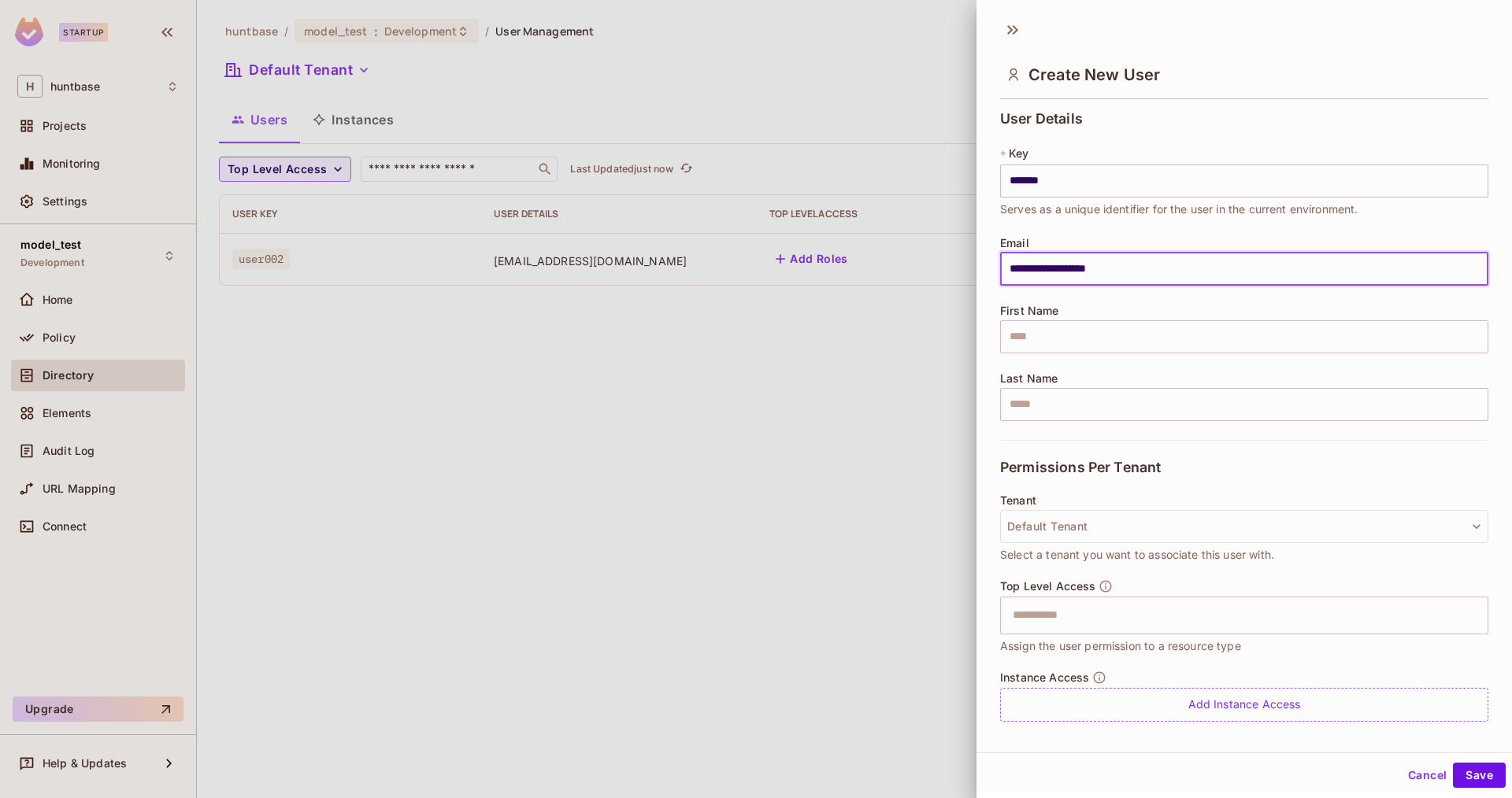
type input "**********"
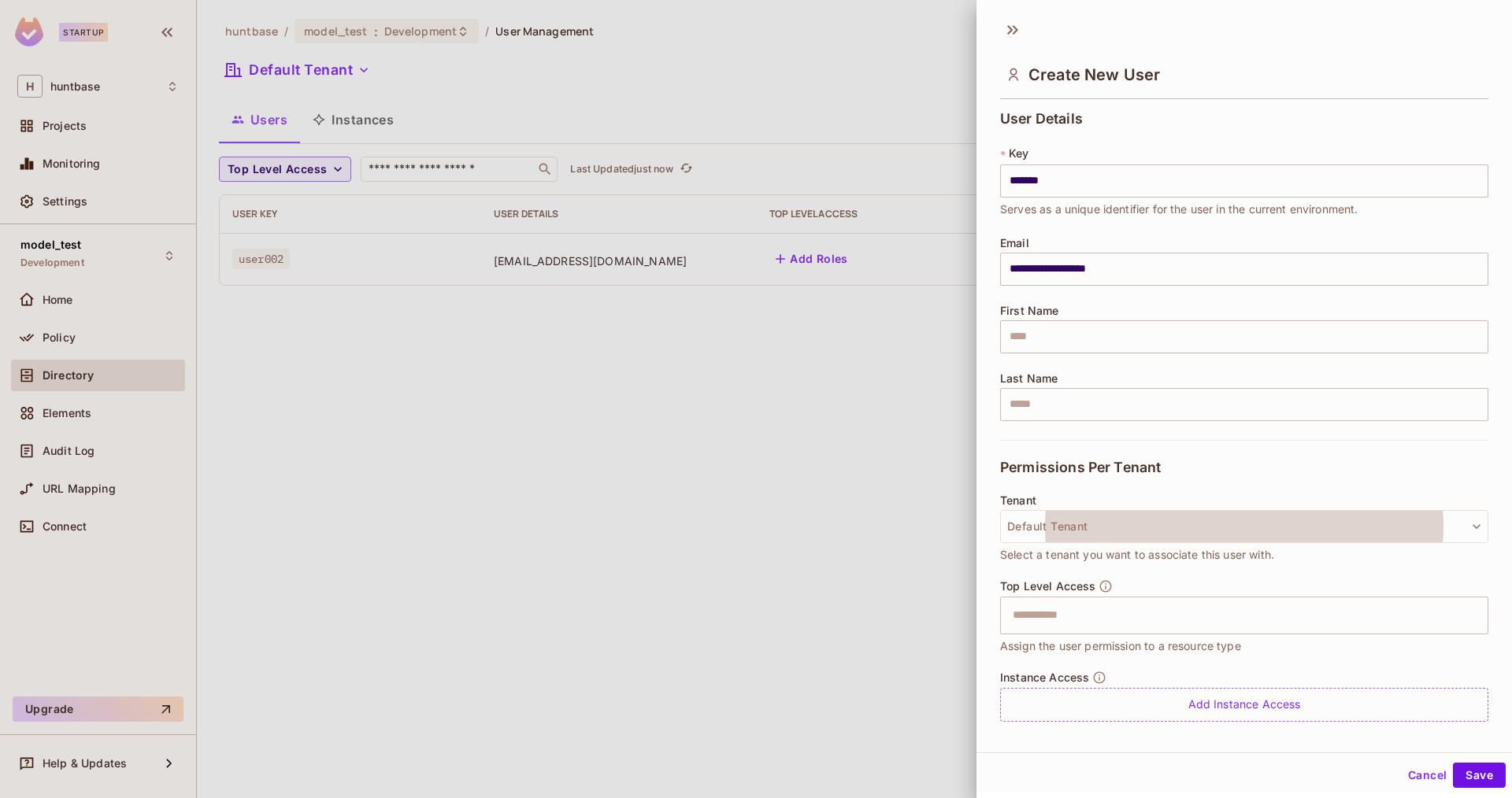
scroll to position [40, 0]
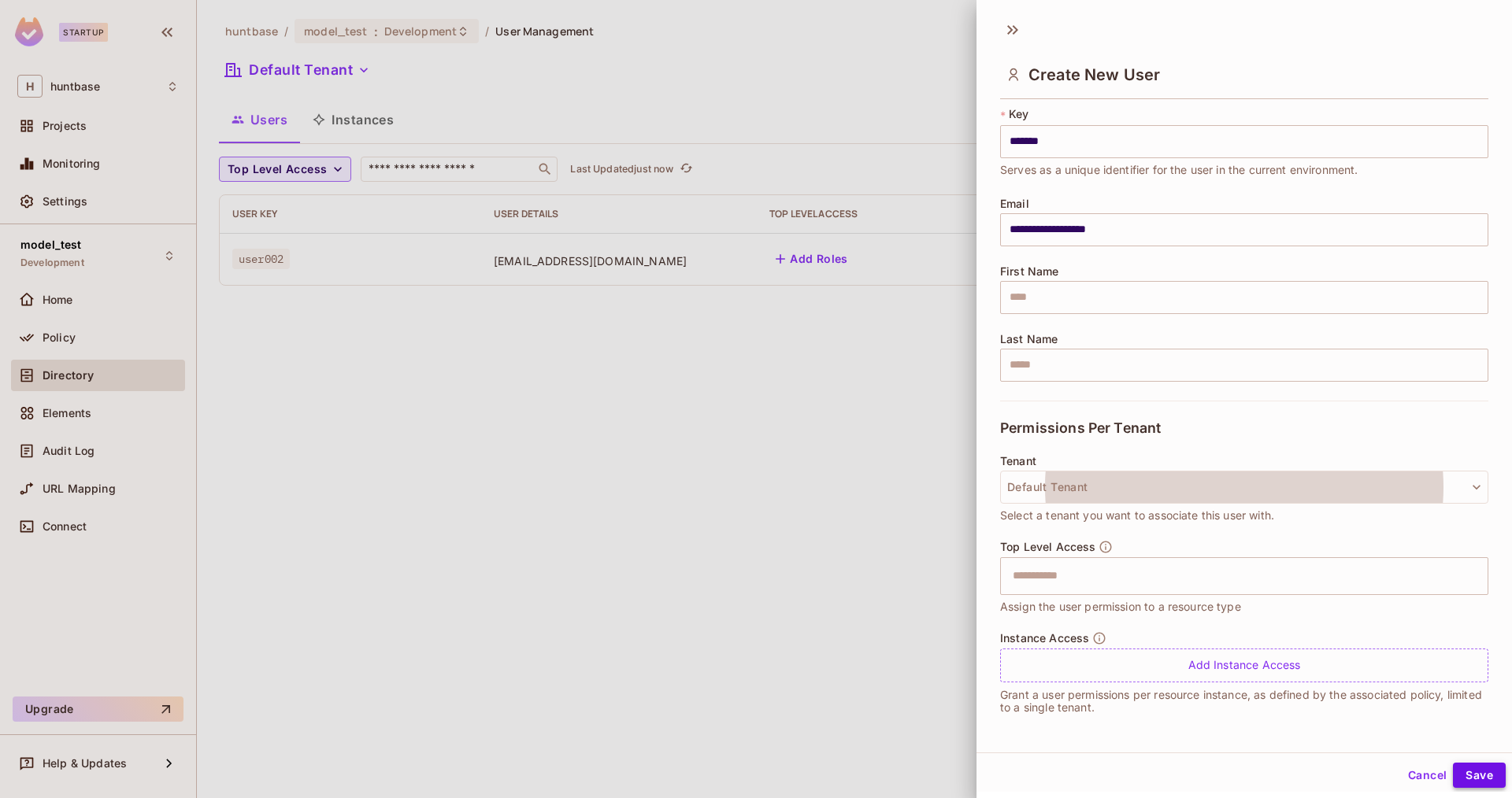
click at [1471, 769] on button "Save" at bounding box center [1479, 775] width 52 height 25
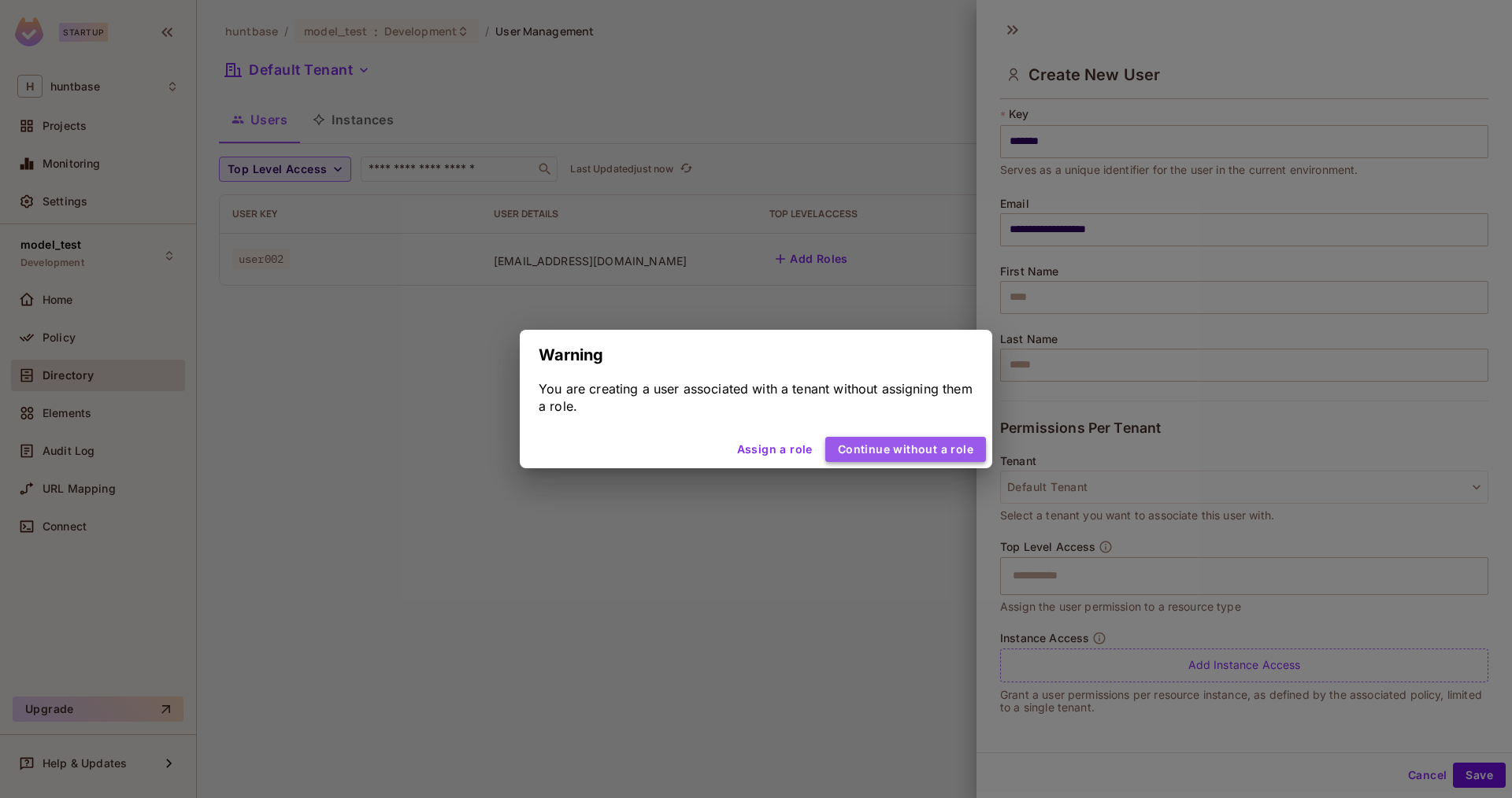
click at [916, 448] on button "Continue without a role" at bounding box center [906, 450] width 161 height 25
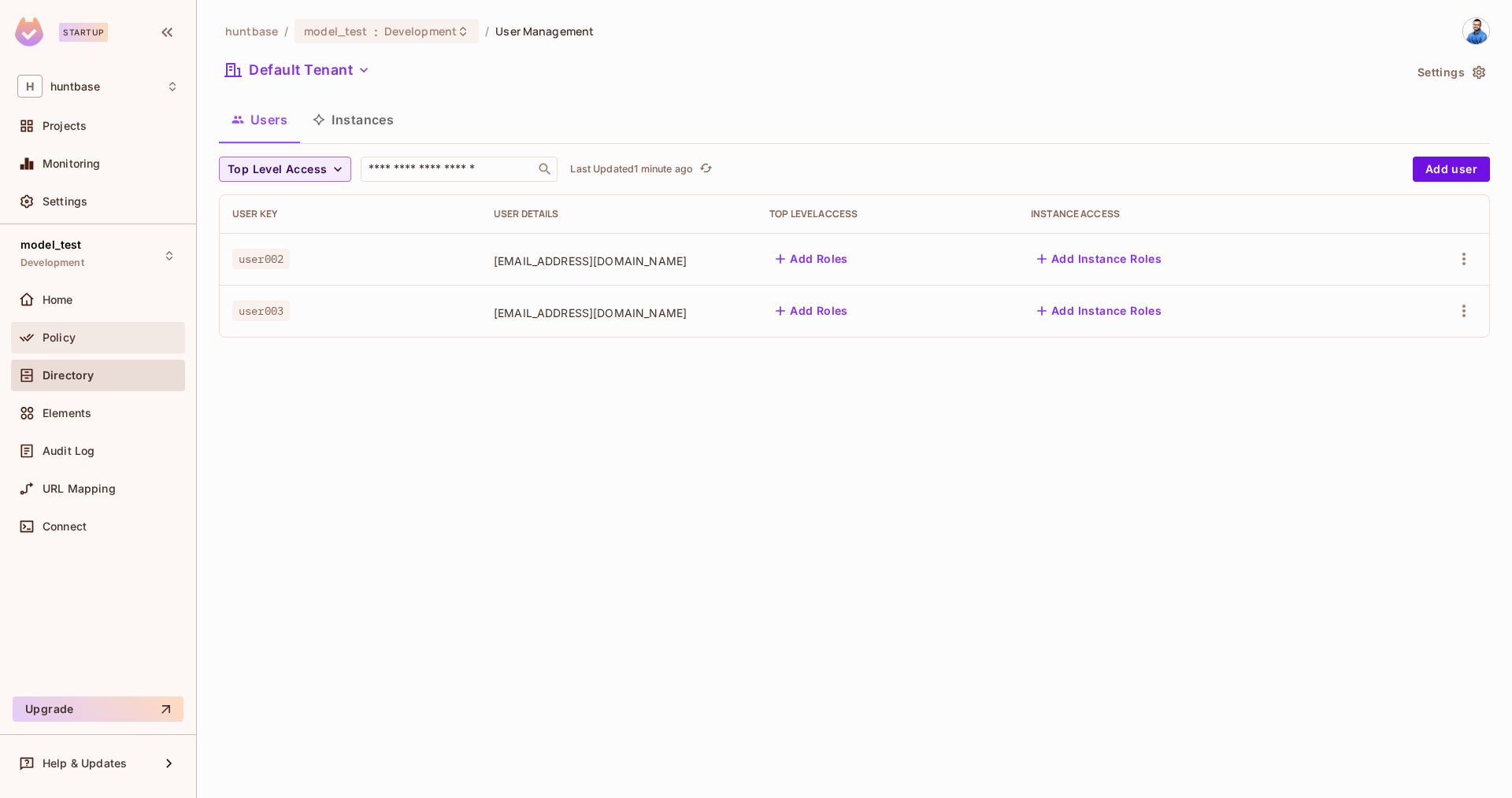
click at [83, 336] on div "Policy" at bounding box center [110, 337] width 136 height 13
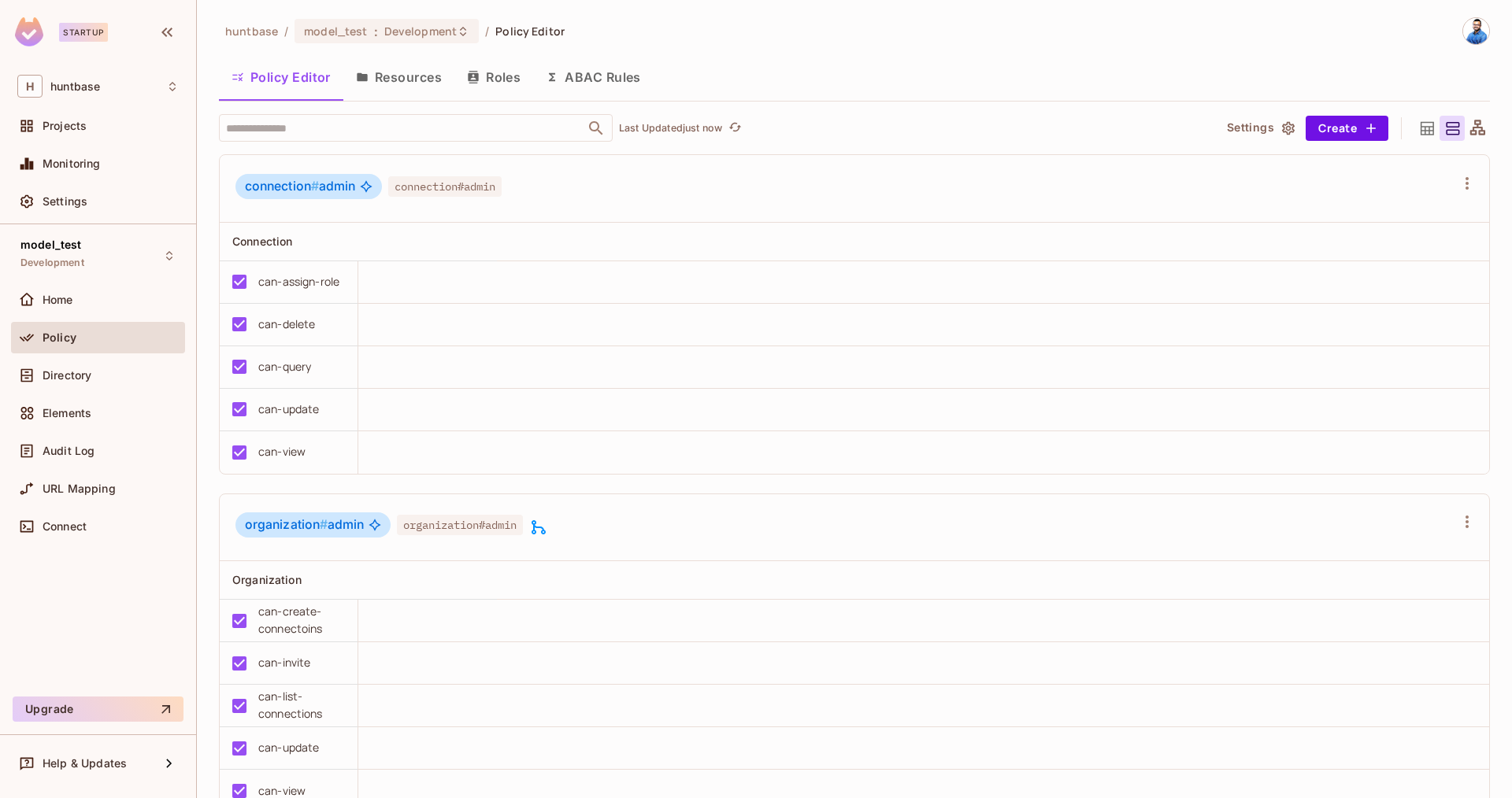
click at [490, 68] on button "Roles" at bounding box center [493, 77] width 79 height 40
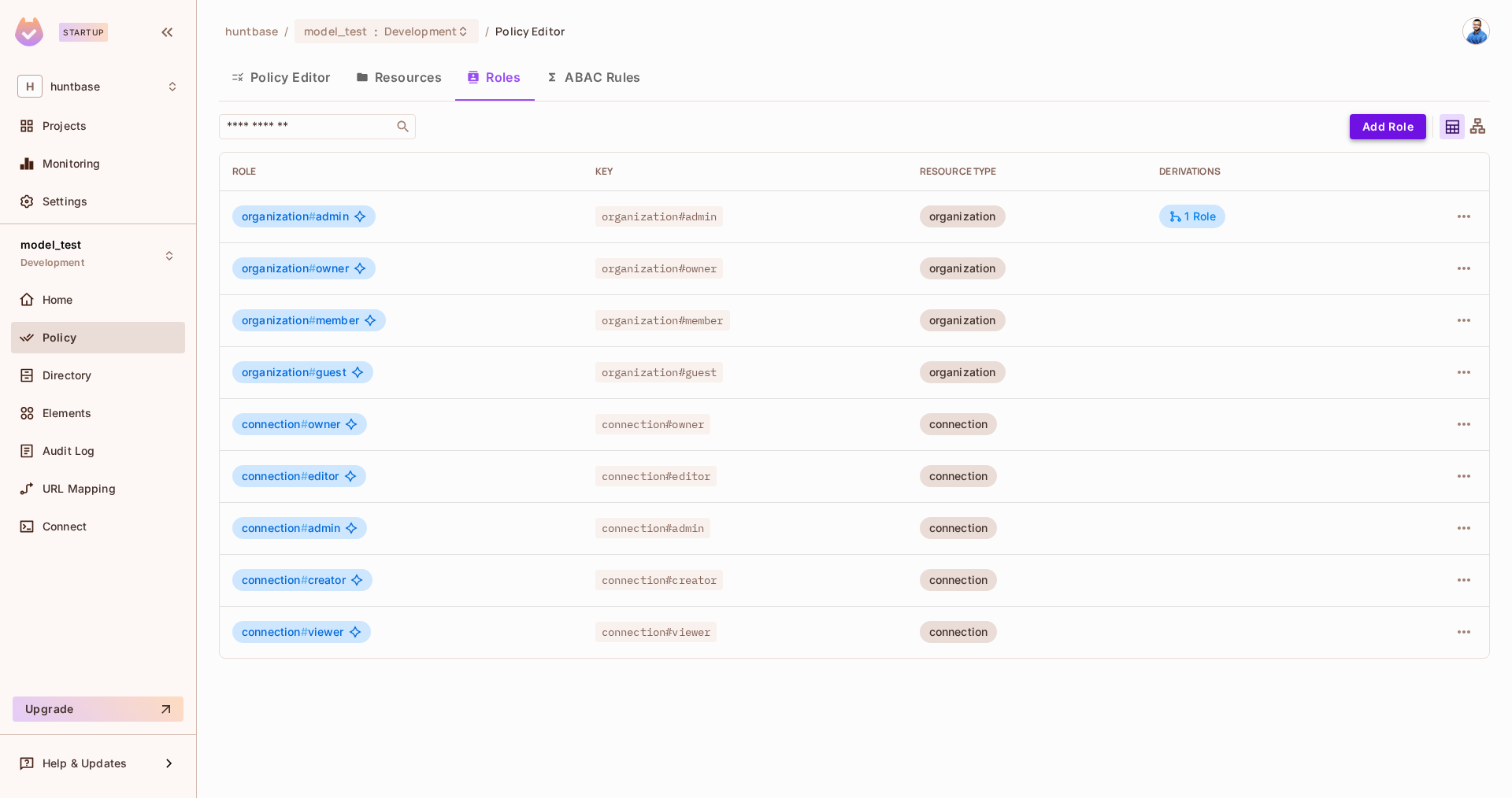
click at [1383, 126] on button "Add Role" at bounding box center [1388, 127] width 76 height 25
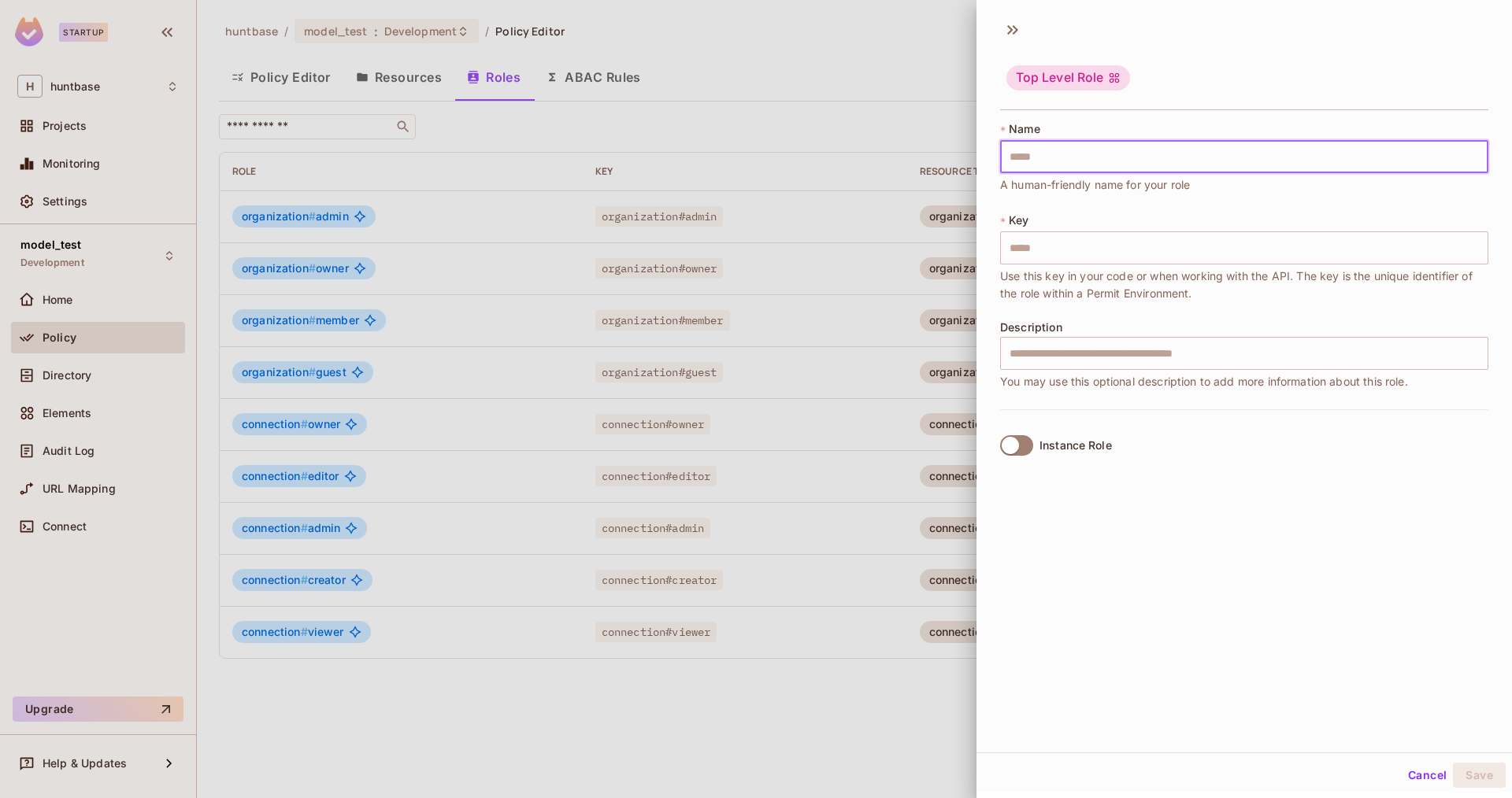
click at [1071, 170] on input "text" at bounding box center [1244, 156] width 488 height 33
type input "*"
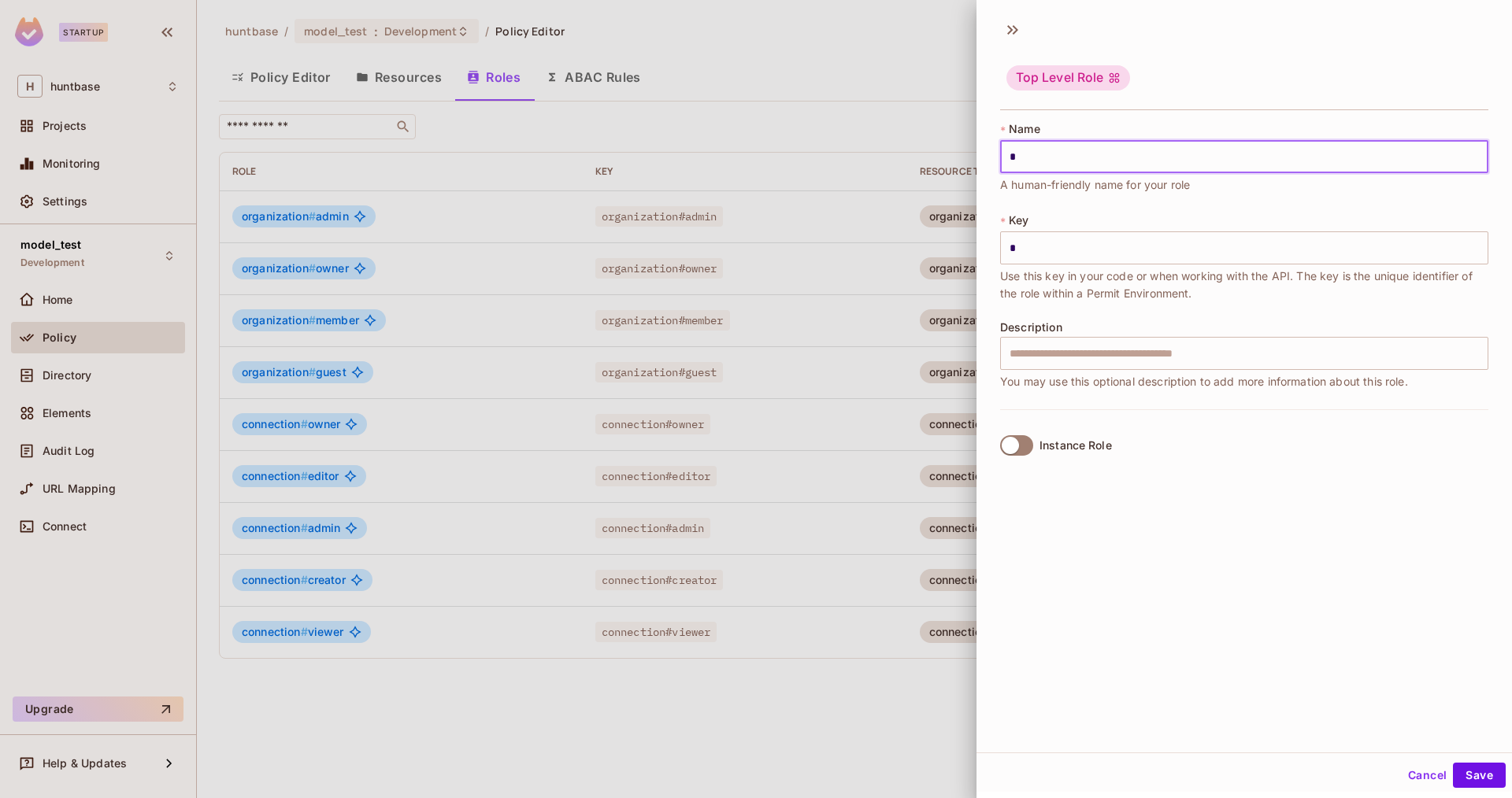
type input "**"
type input "***"
type input "**"
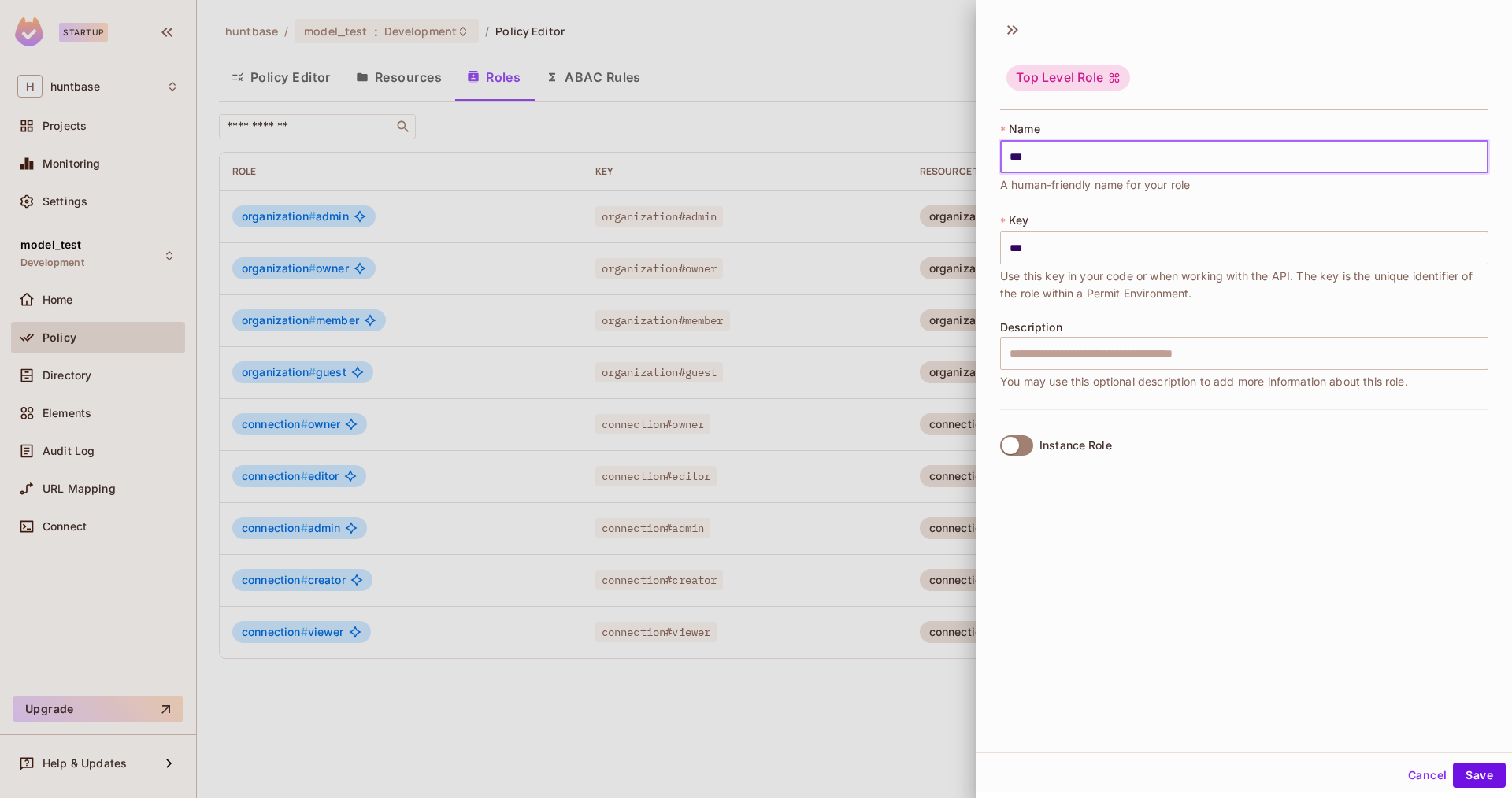
type input "**"
type input "*"
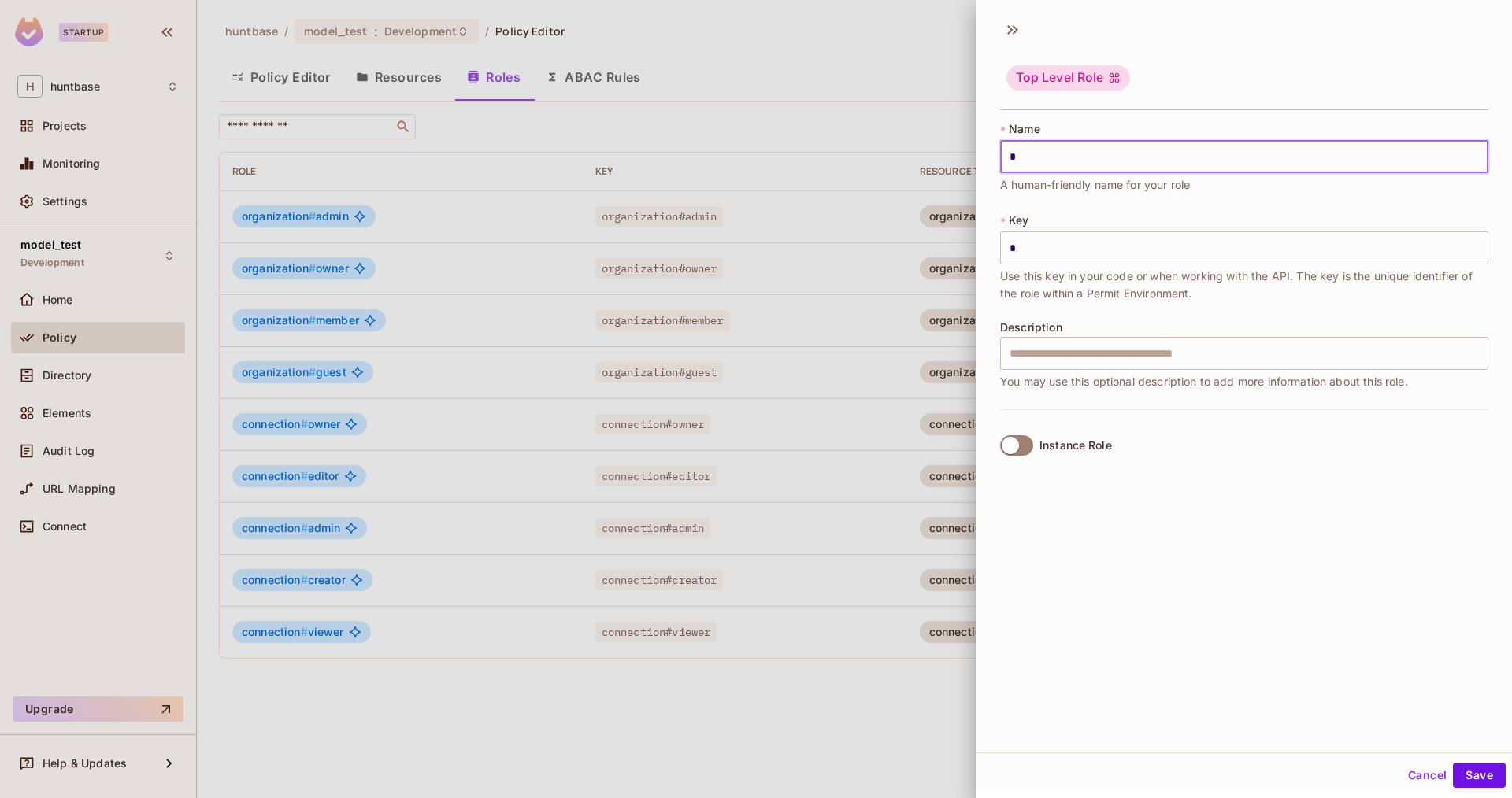
type input "**"
type input "***"
type input "****"
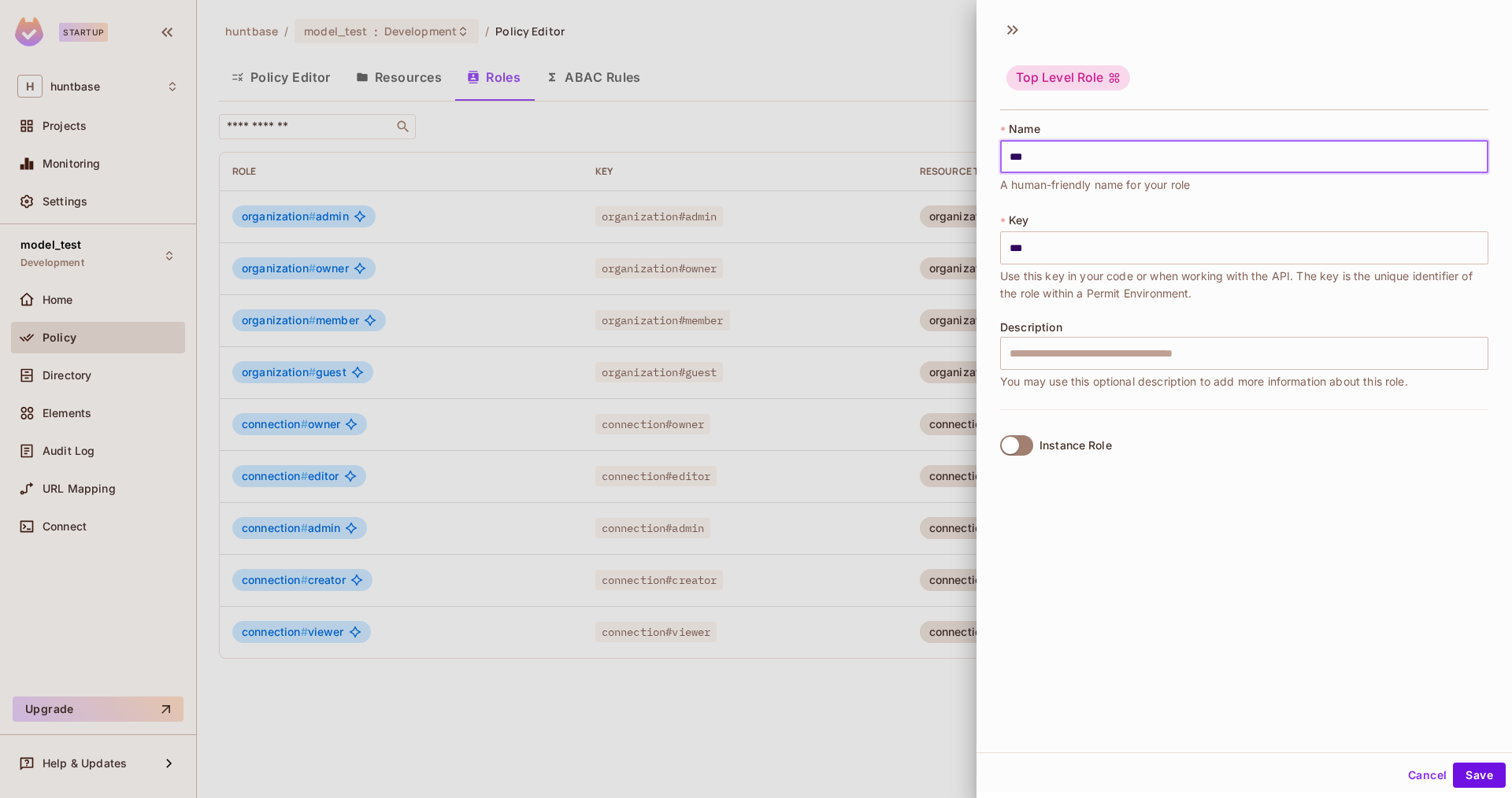
type input "****"
type input "*****"
type input "******"
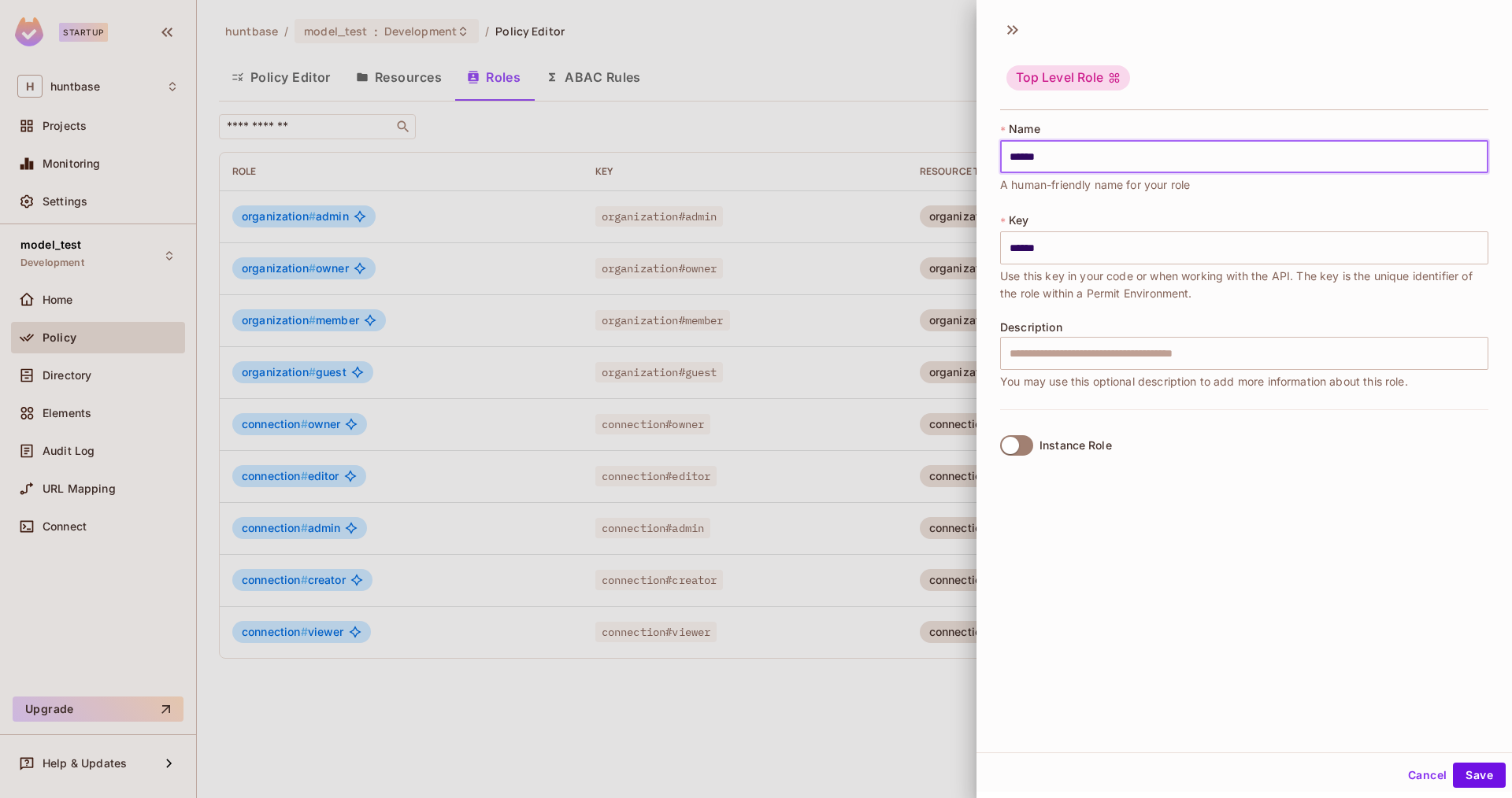
type input "******"
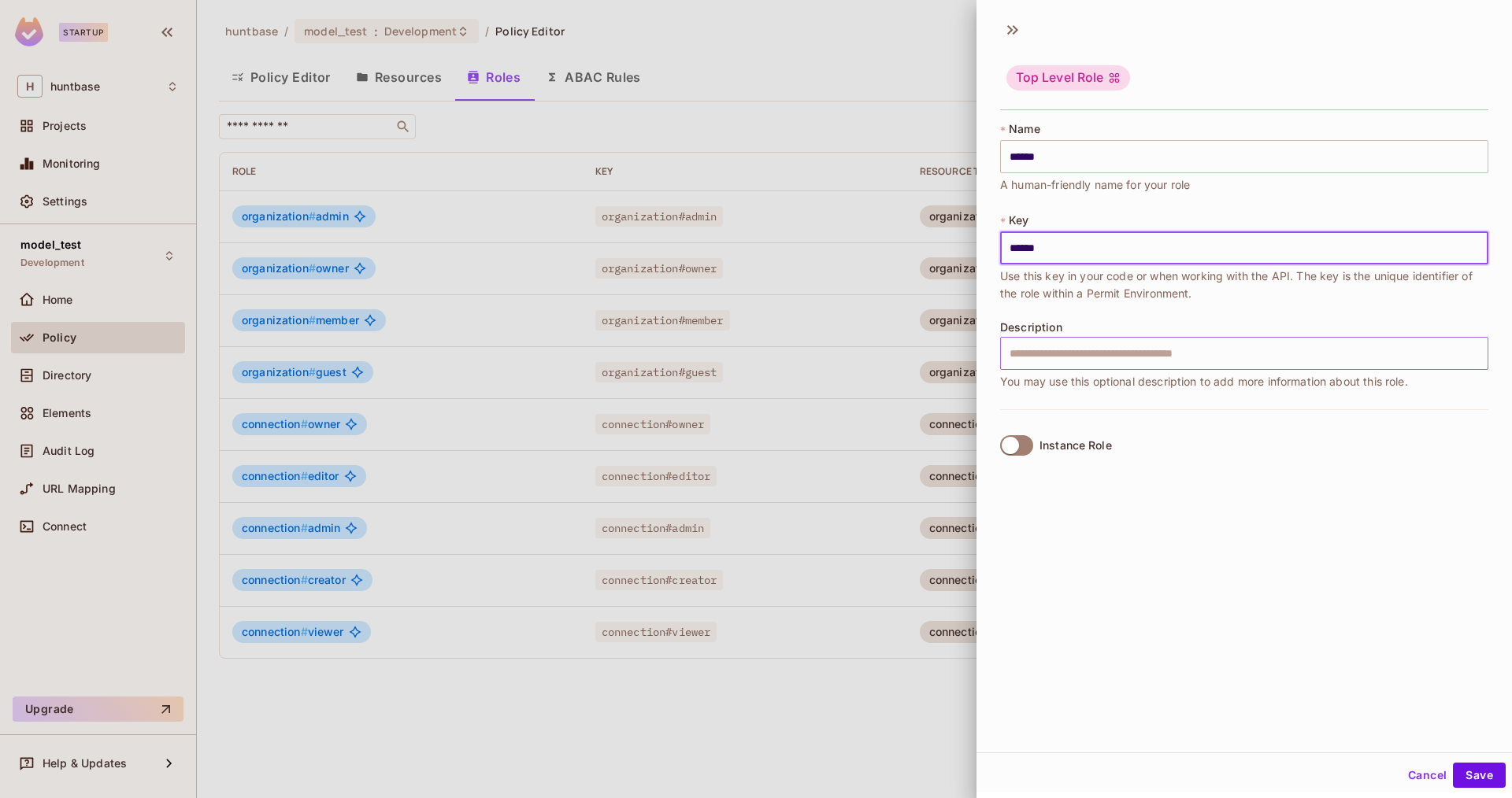
type input "******"
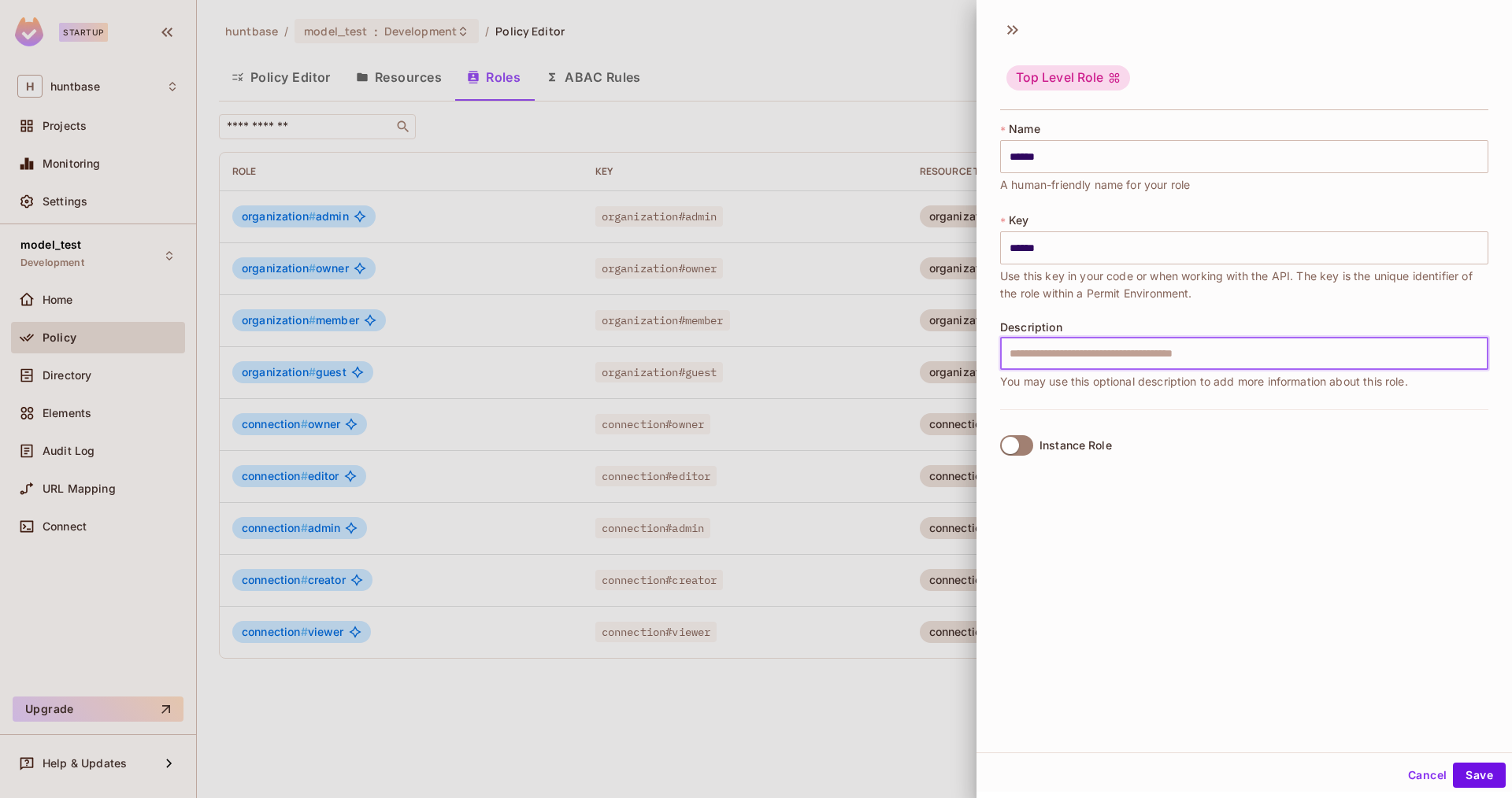
click at [1134, 369] on input "text" at bounding box center [1244, 353] width 488 height 33
click at [1035, 446] on label "Instance Role" at bounding box center [1053, 445] width 118 height 33
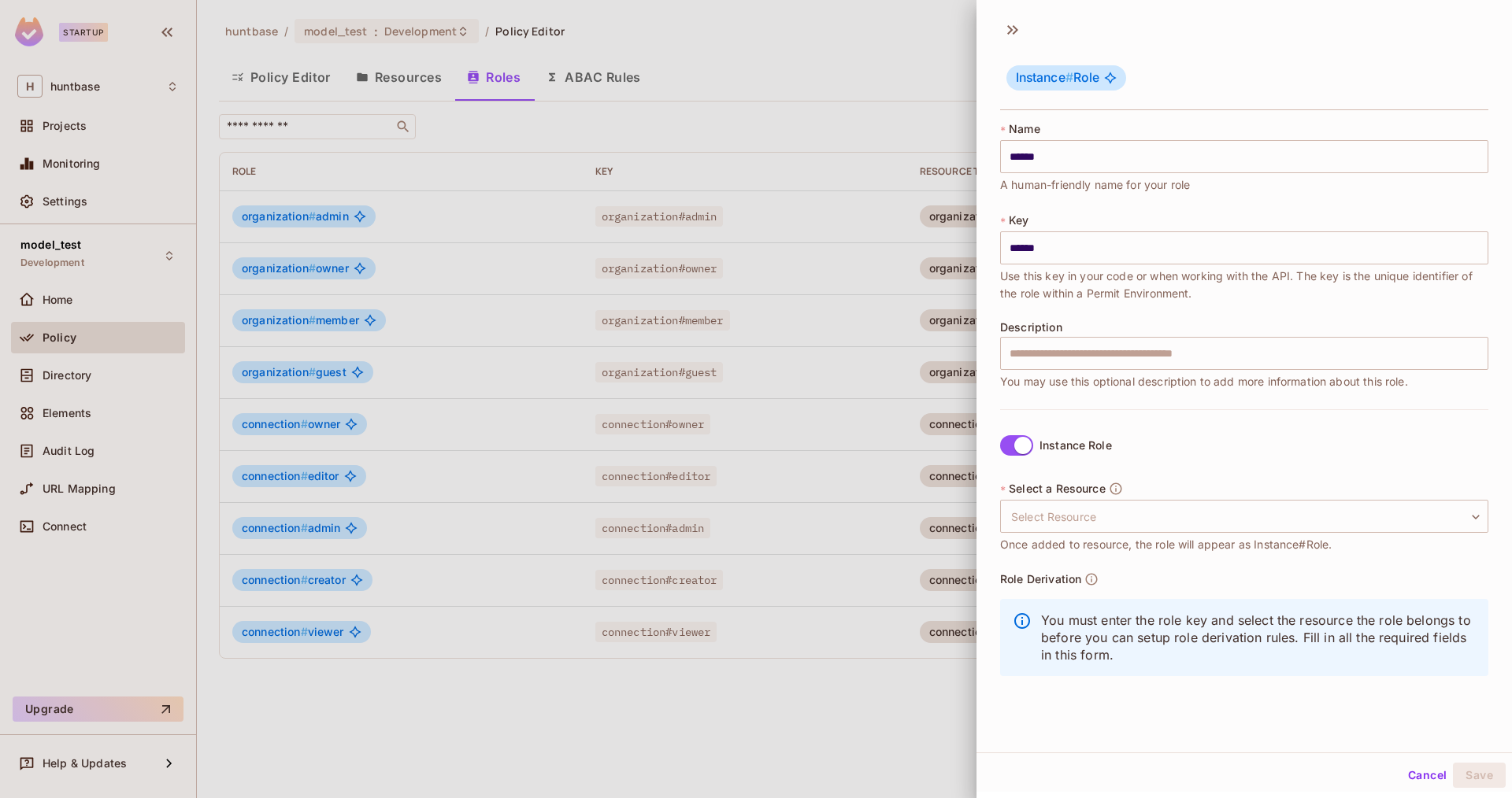
click at [1035, 446] on label "Instance Role" at bounding box center [1053, 445] width 118 height 33
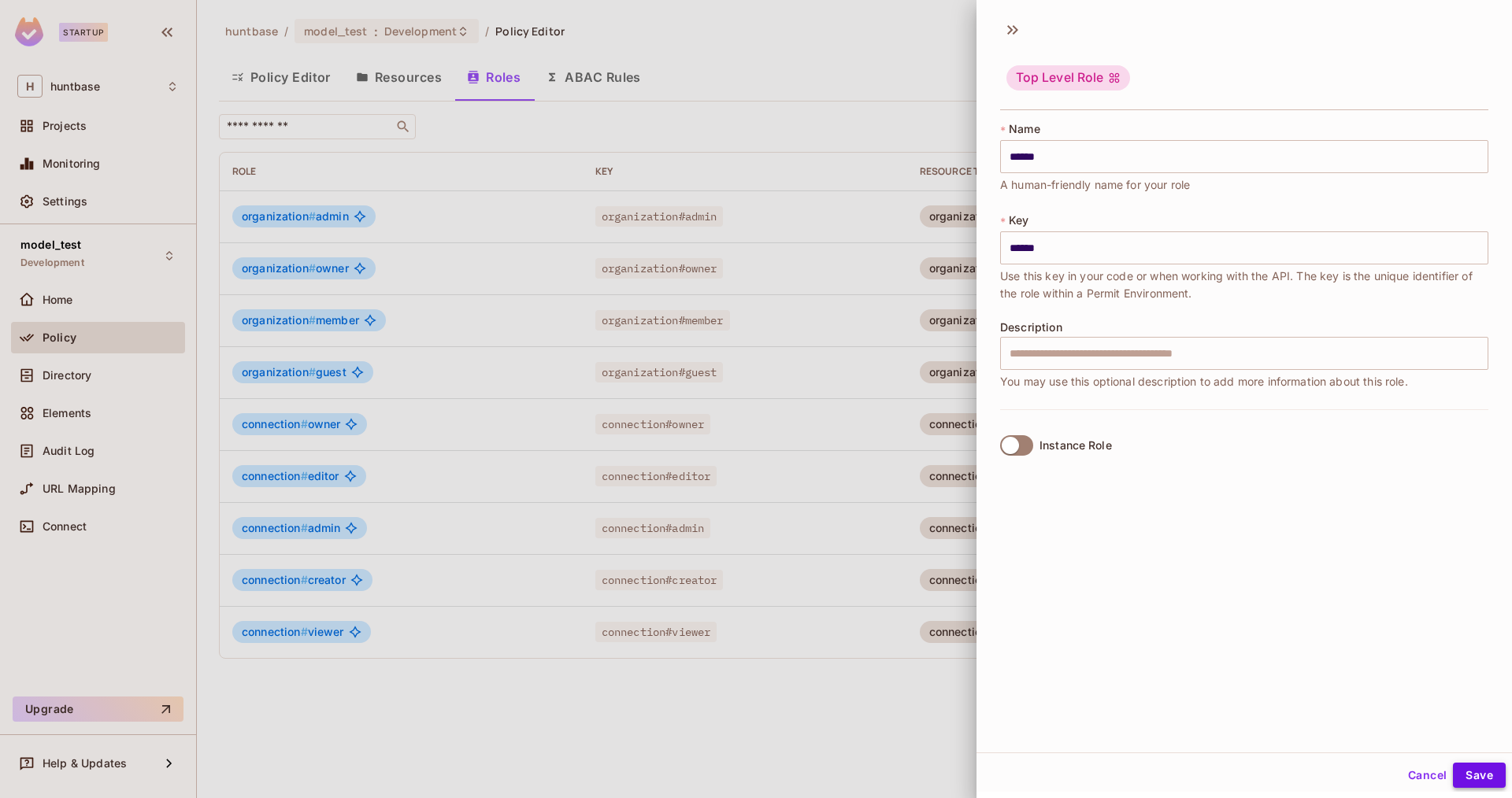
click at [1505, 778] on div "Cancel Save" at bounding box center [1244, 775] width 535 height 38
click at [1490, 773] on button "Save" at bounding box center [1479, 775] width 52 height 25
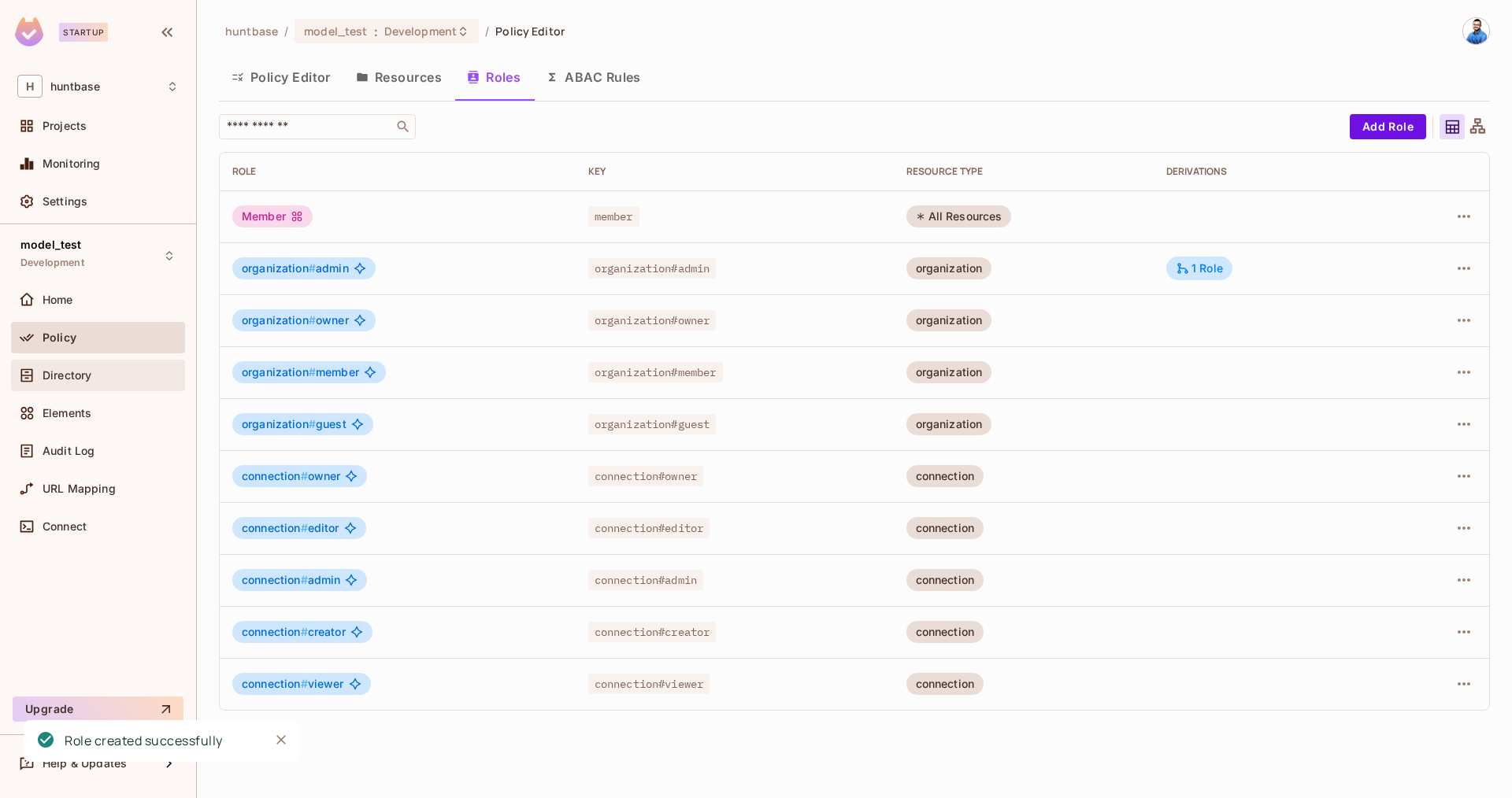
click at [85, 380] on span "Directory" at bounding box center [67, 375] width 49 height 13
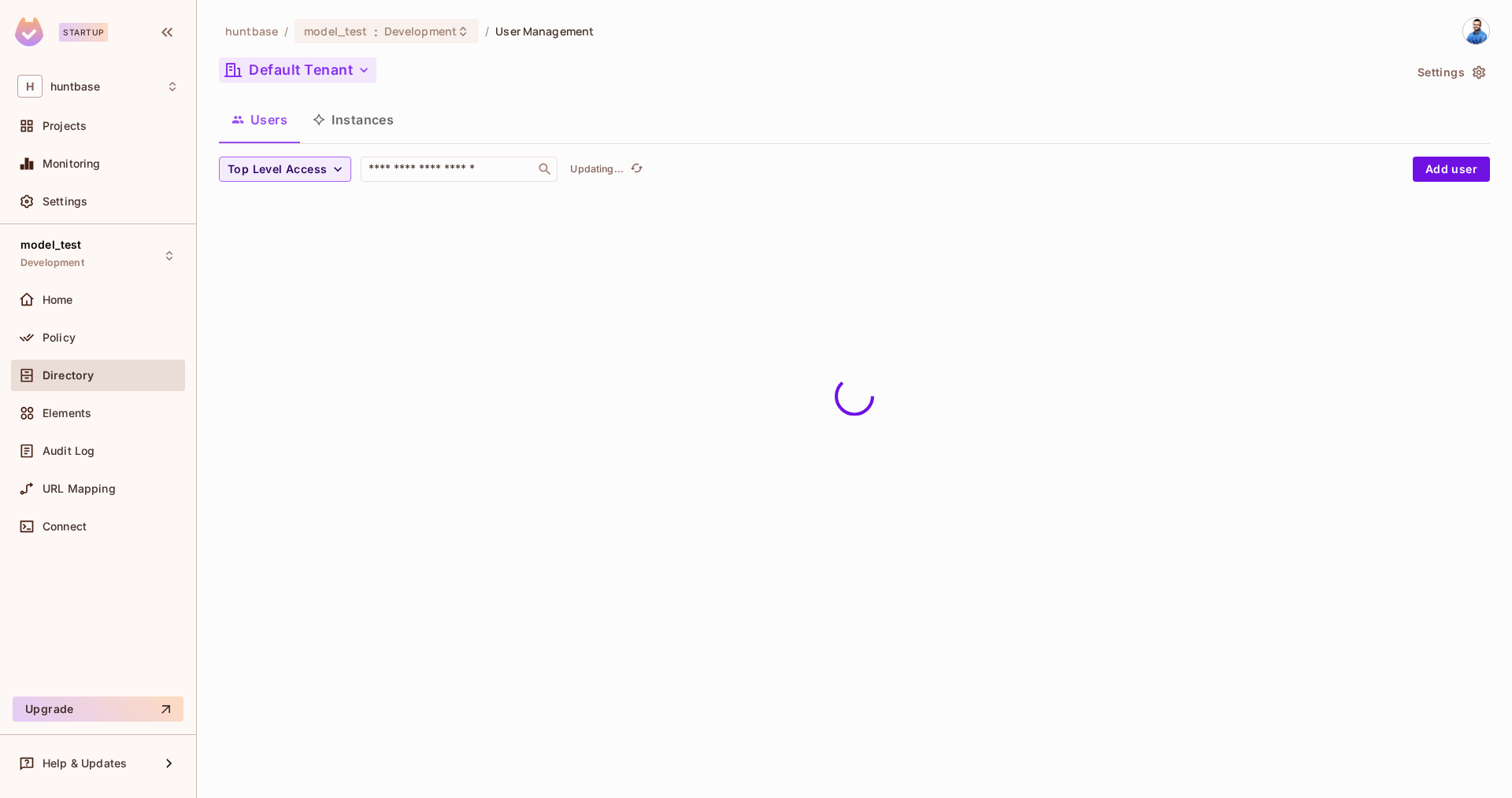
click at [310, 68] on button "Default Tenant" at bounding box center [298, 70] width 157 height 25
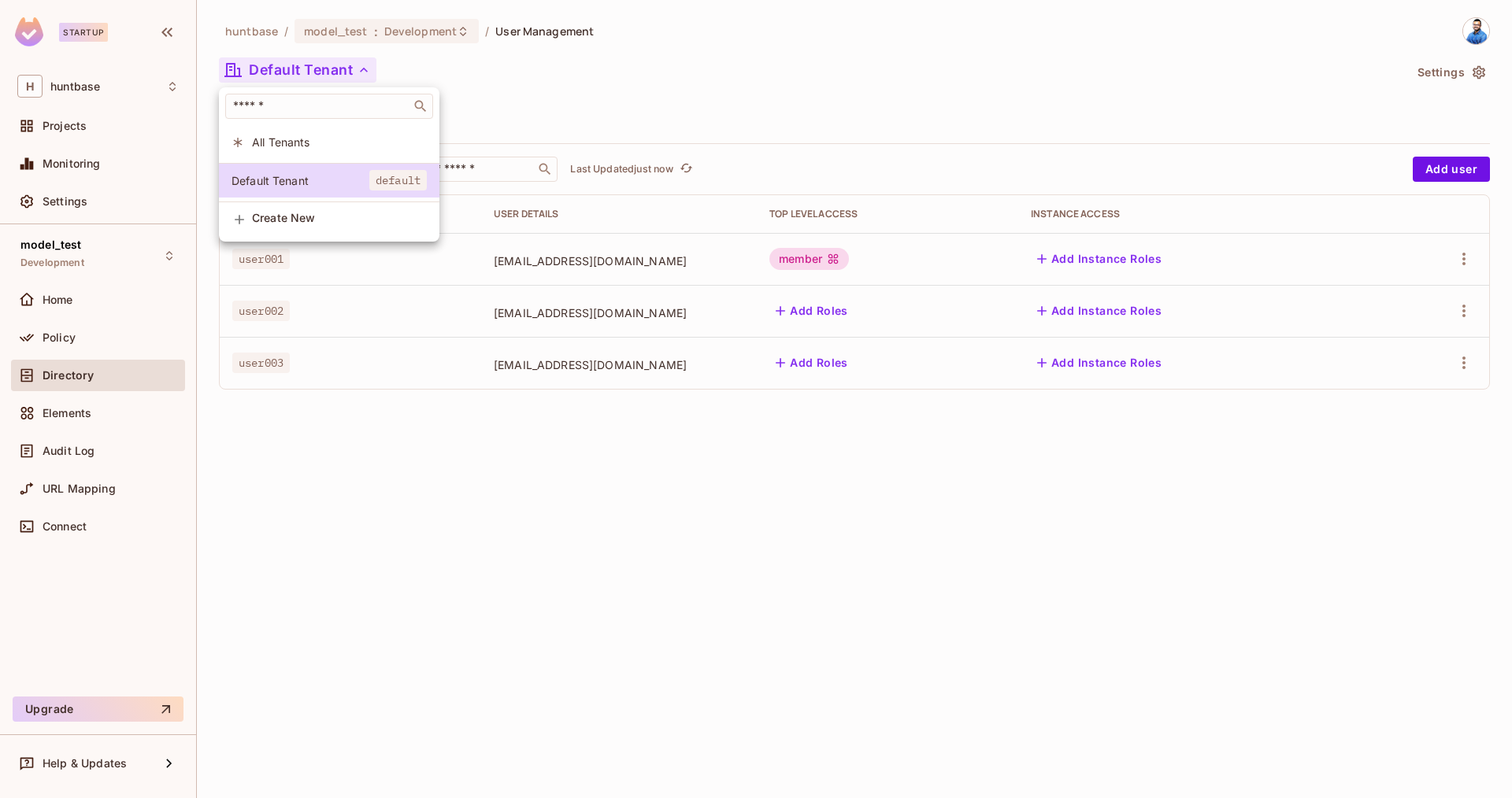
drag, startPoint x: 511, startPoint y: 79, endPoint x: 556, endPoint y: 164, distance: 96.2
click at [511, 79] on div at bounding box center [756, 399] width 1512 height 798
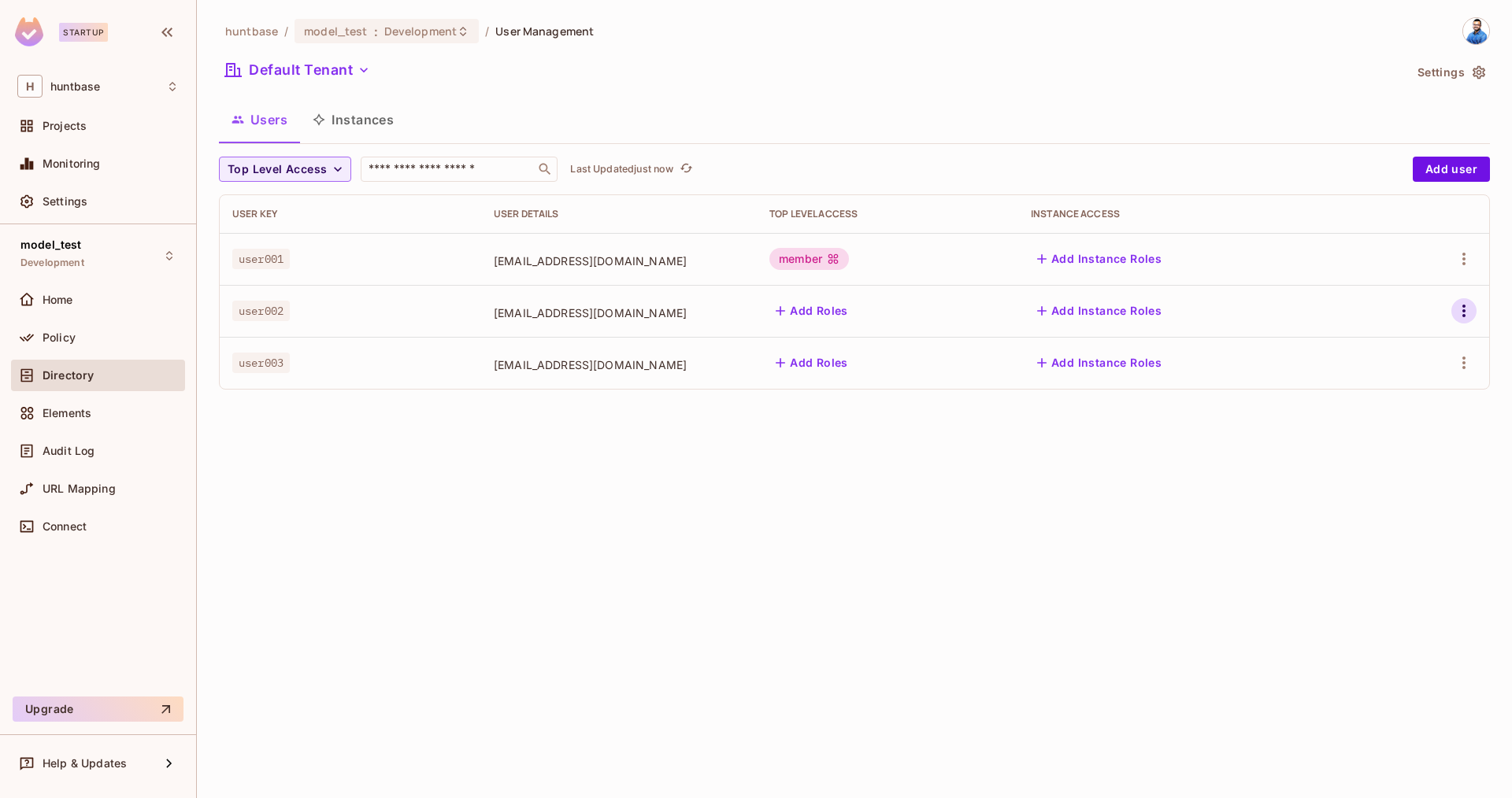
click at [1460, 313] on icon "button" at bounding box center [1464, 311] width 19 height 19
click at [1417, 416] on div "Delete User" at bounding box center [1401, 416] width 63 height 16
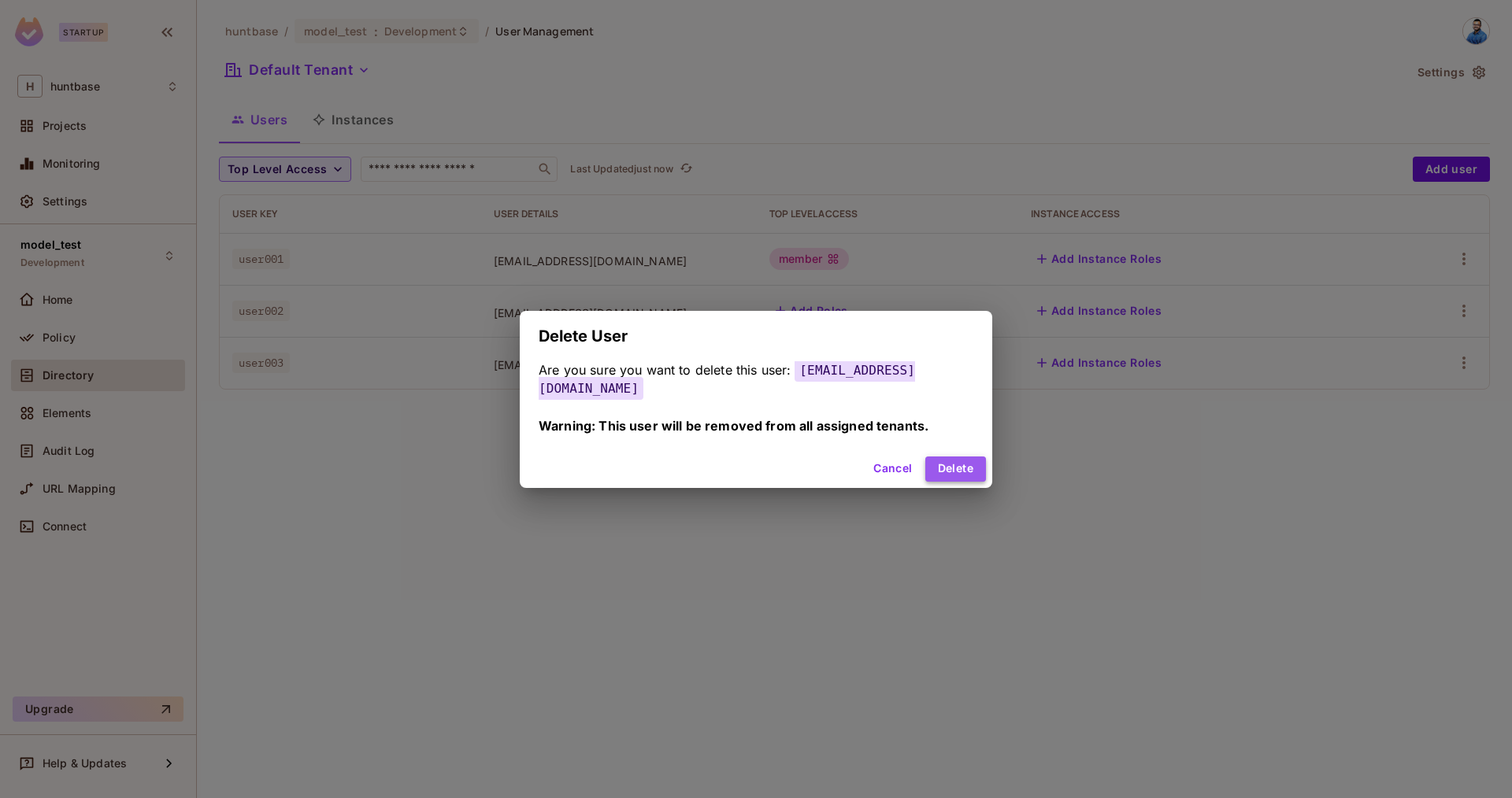
click at [948, 456] on button "Delete" at bounding box center [956, 469] width 61 height 25
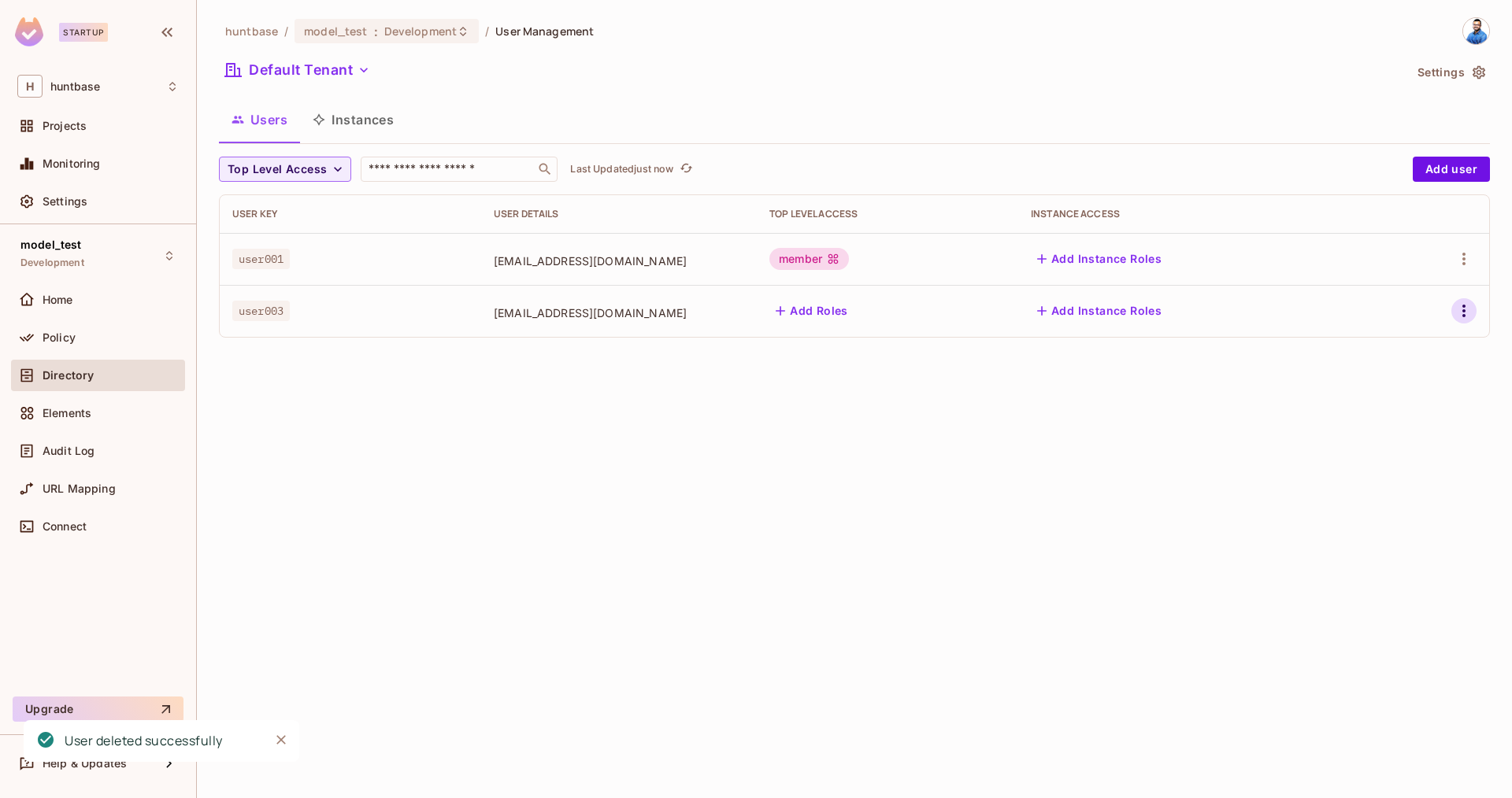
click at [1460, 309] on icon "button" at bounding box center [1464, 311] width 19 height 19
click at [1358, 418] on div "Delete User" at bounding box center [1388, 417] width 98 height 25
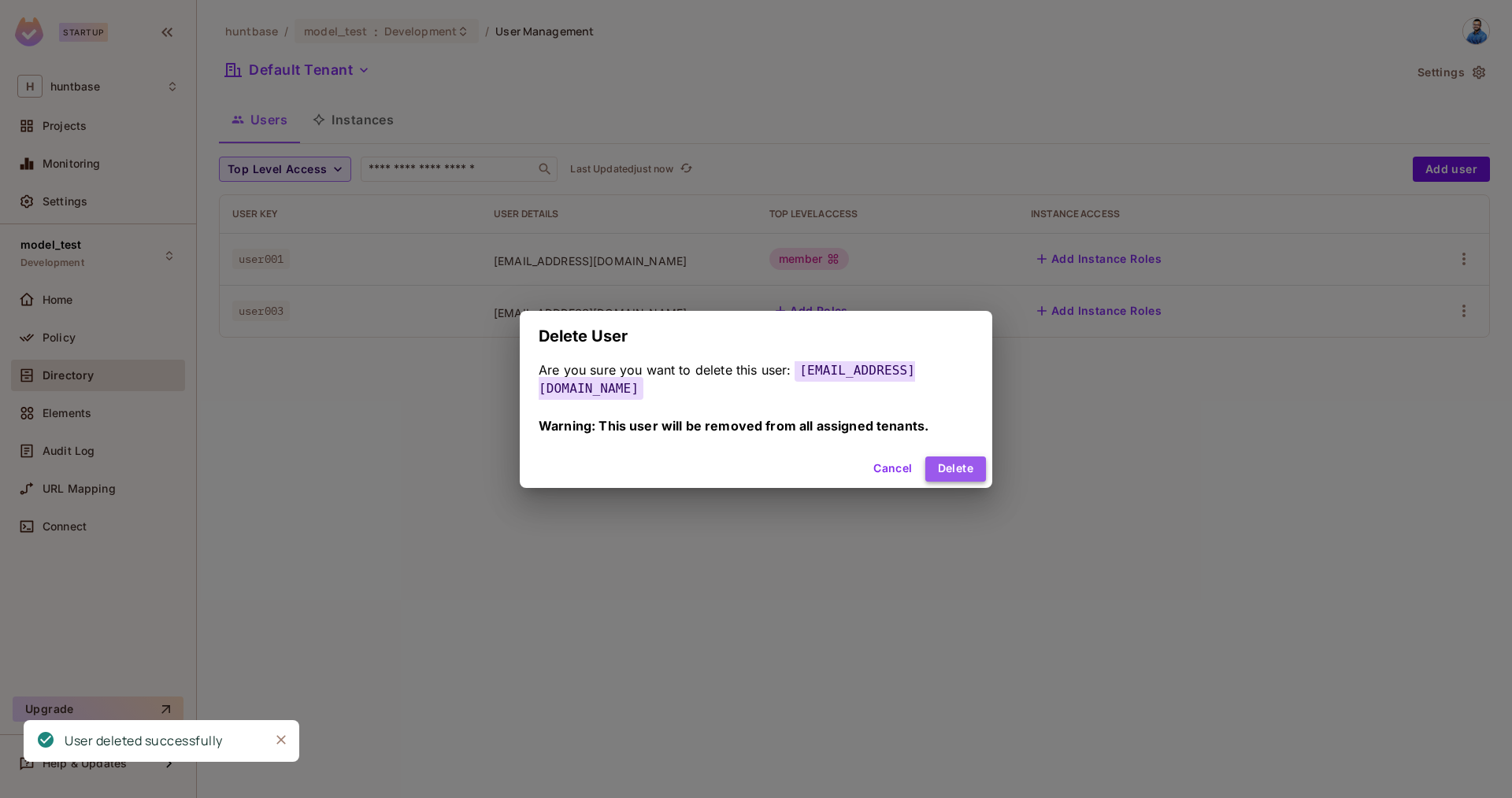
click at [936, 468] on button "Delete" at bounding box center [956, 469] width 61 height 25
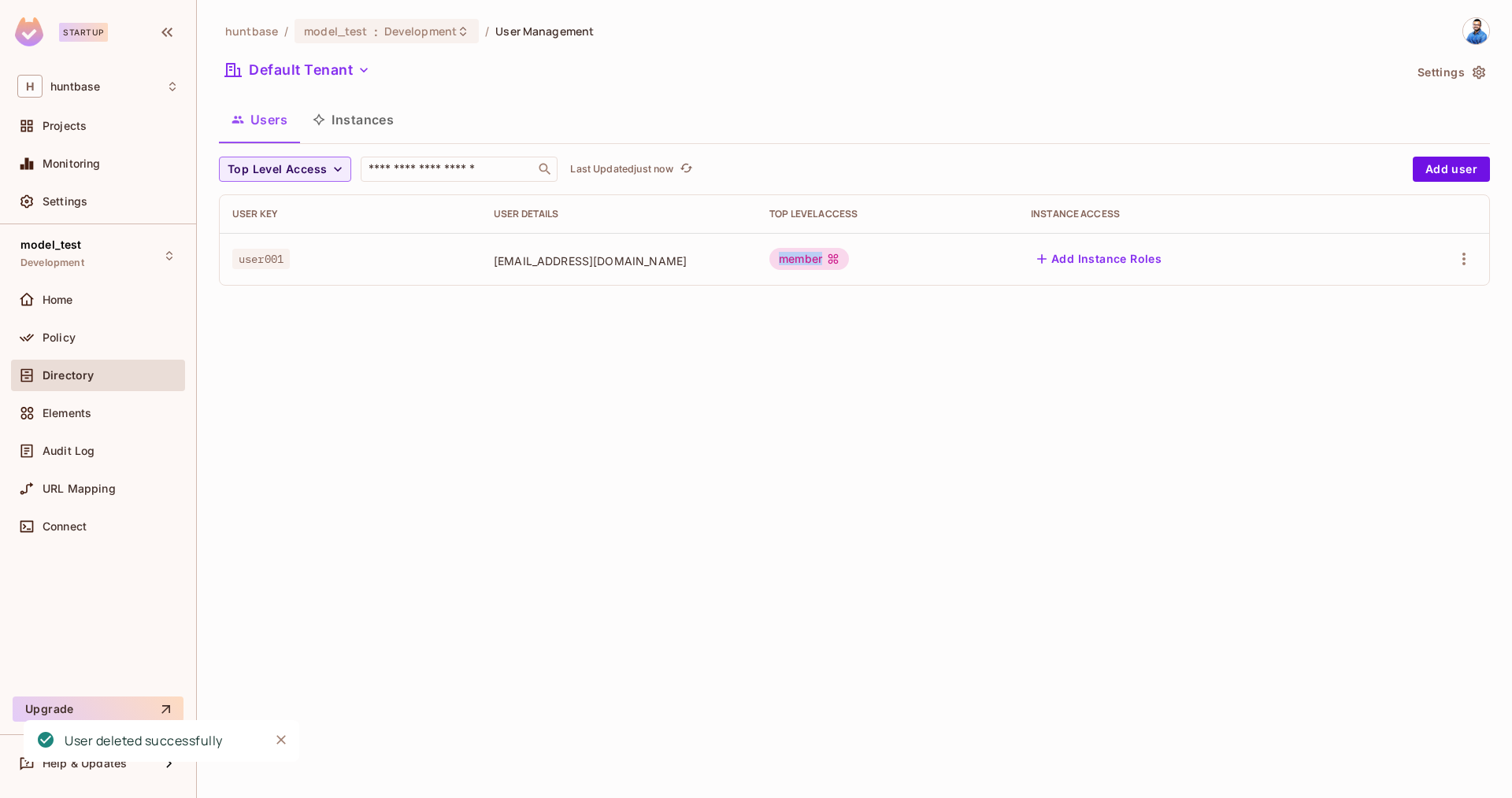
drag, startPoint x: 803, startPoint y: 255, endPoint x: 863, endPoint y: 260, distance: 60.2
click at [849, 260] on div "member" at bounding box center [809, 259] width 79 height 22
click at [87, 339] on div "Policy" at bounding box center [110, 337] width 136 height 13
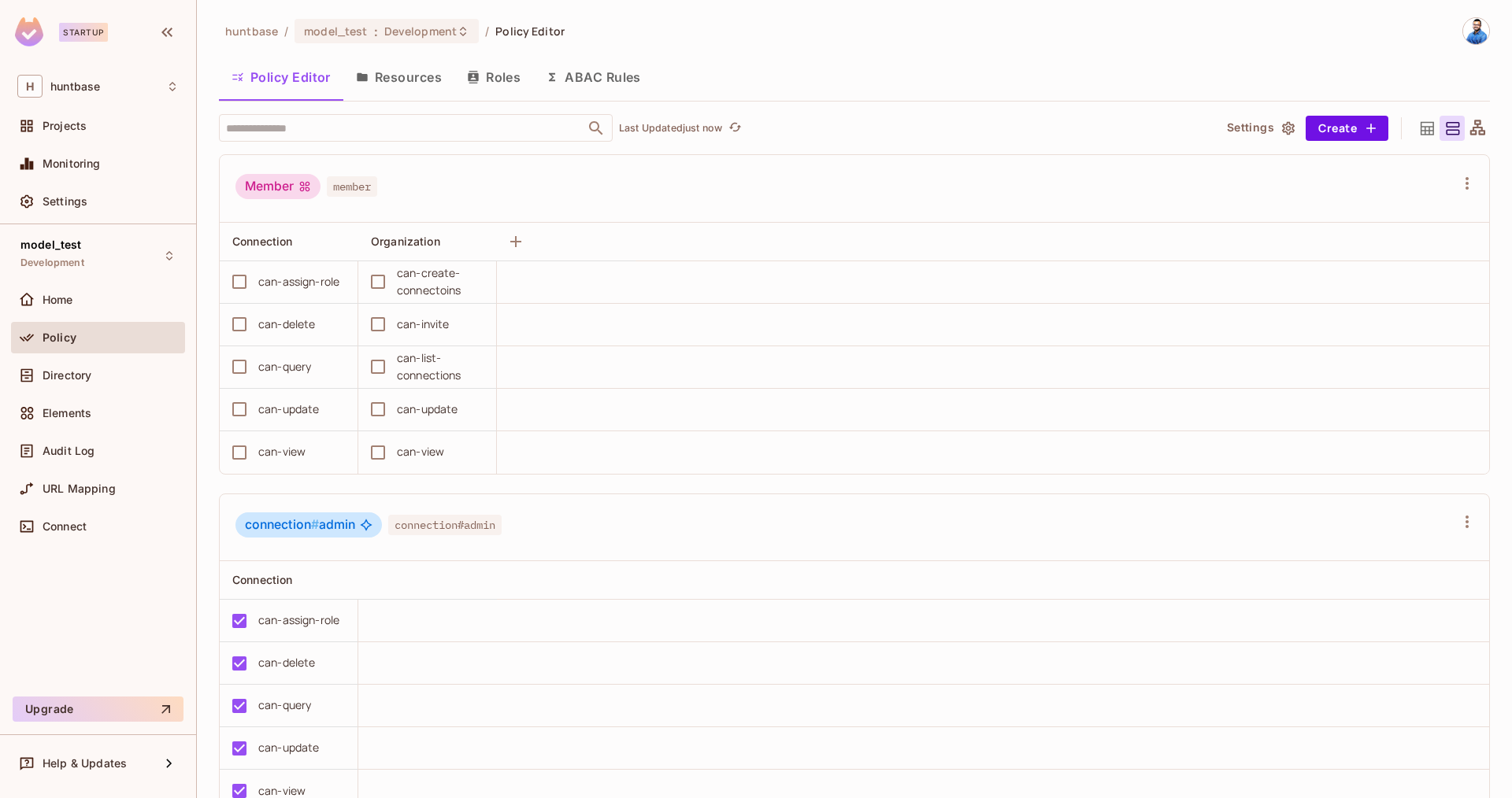
click at [1425, 125] on icon at bounding box center [1427, 128] width 19 height 19
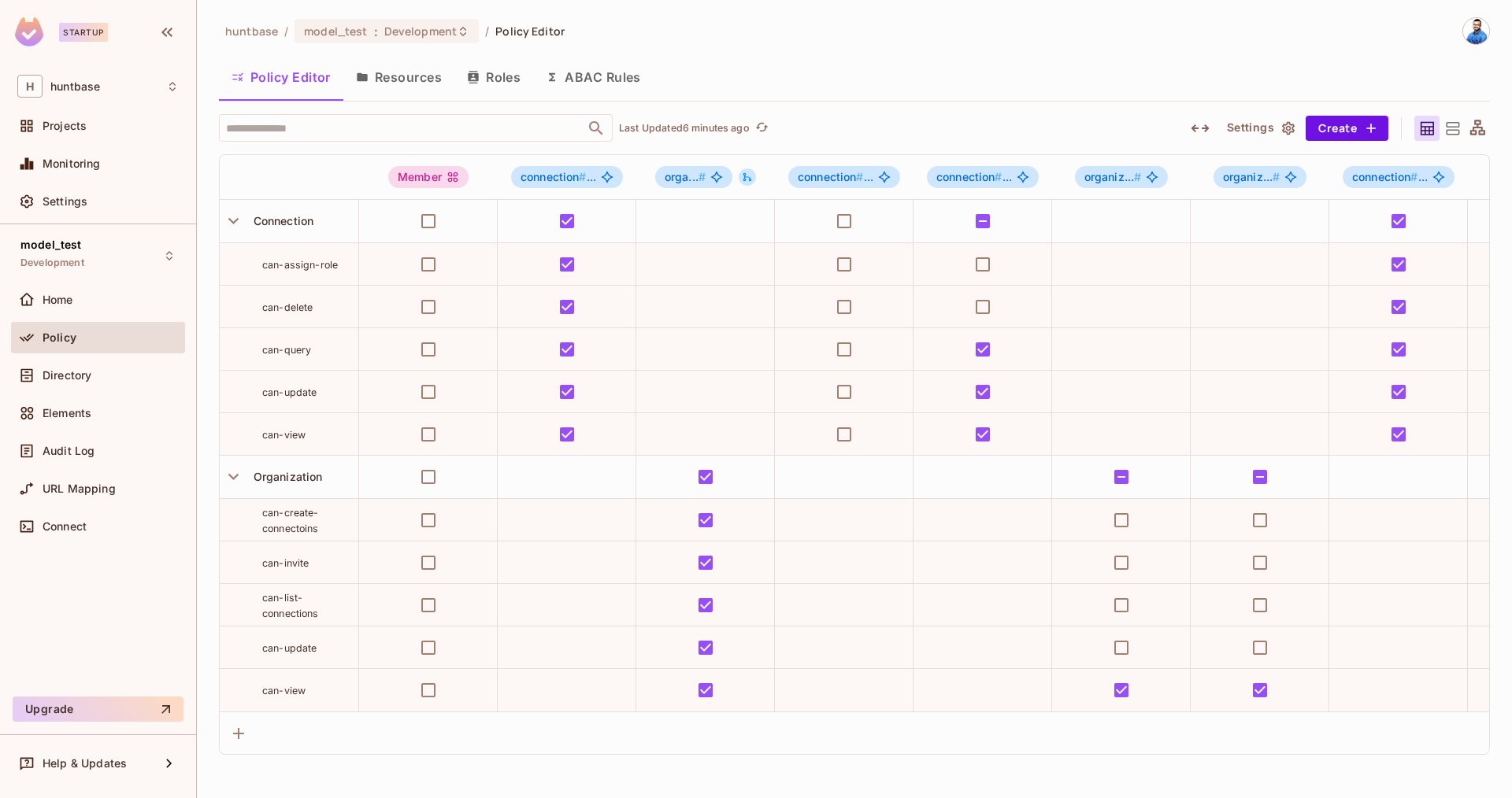
click at [298, 83] on button "Policy Editor" at bounding box center [281, 77] width 124 height 40
click at [490, 58] on button "Roles" at bounding box center [493, 77] width 79 height 40
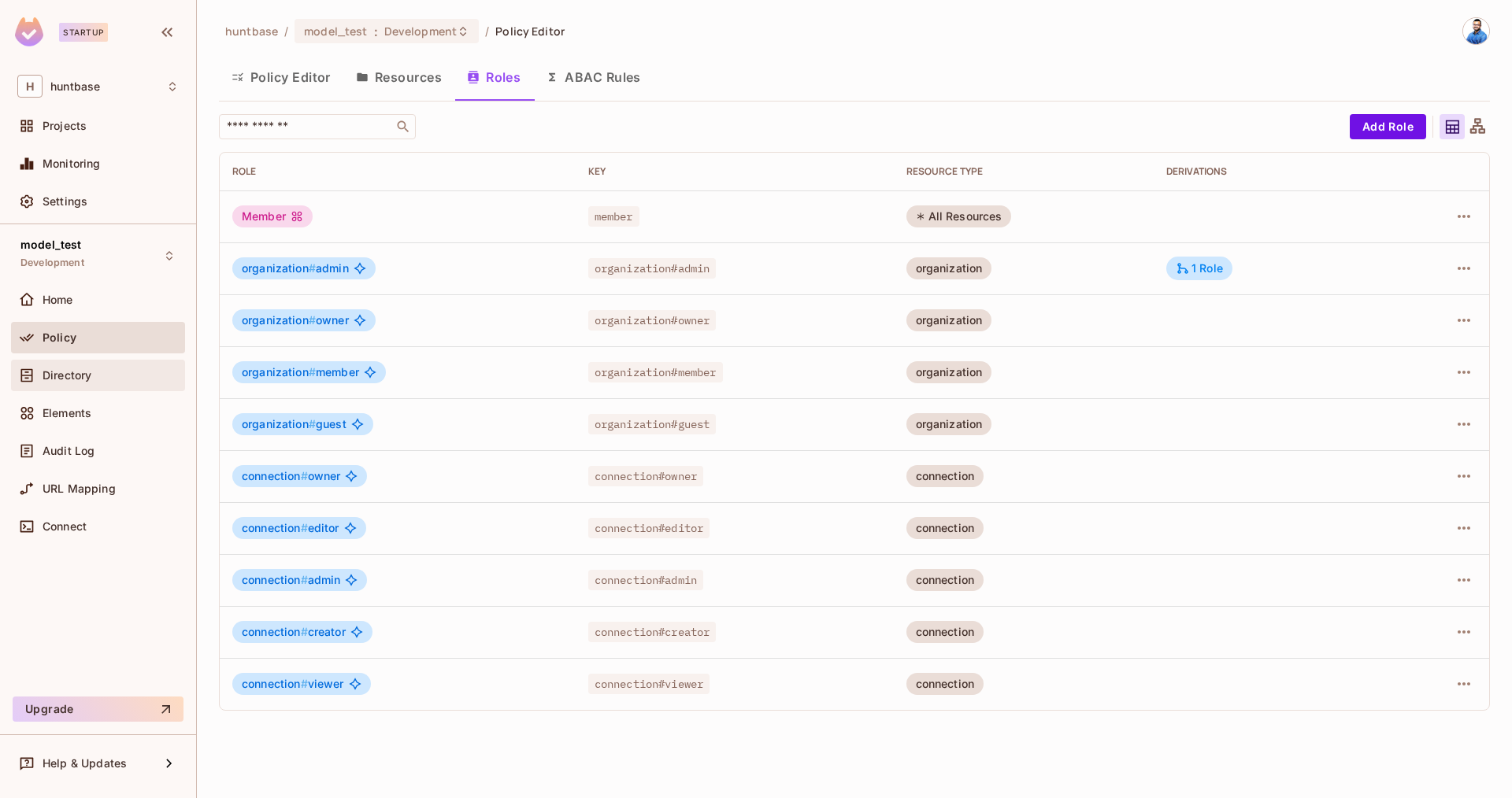
click at [89, 383] on div "Directory" at bounding box center [97, 375] width 162 height 19
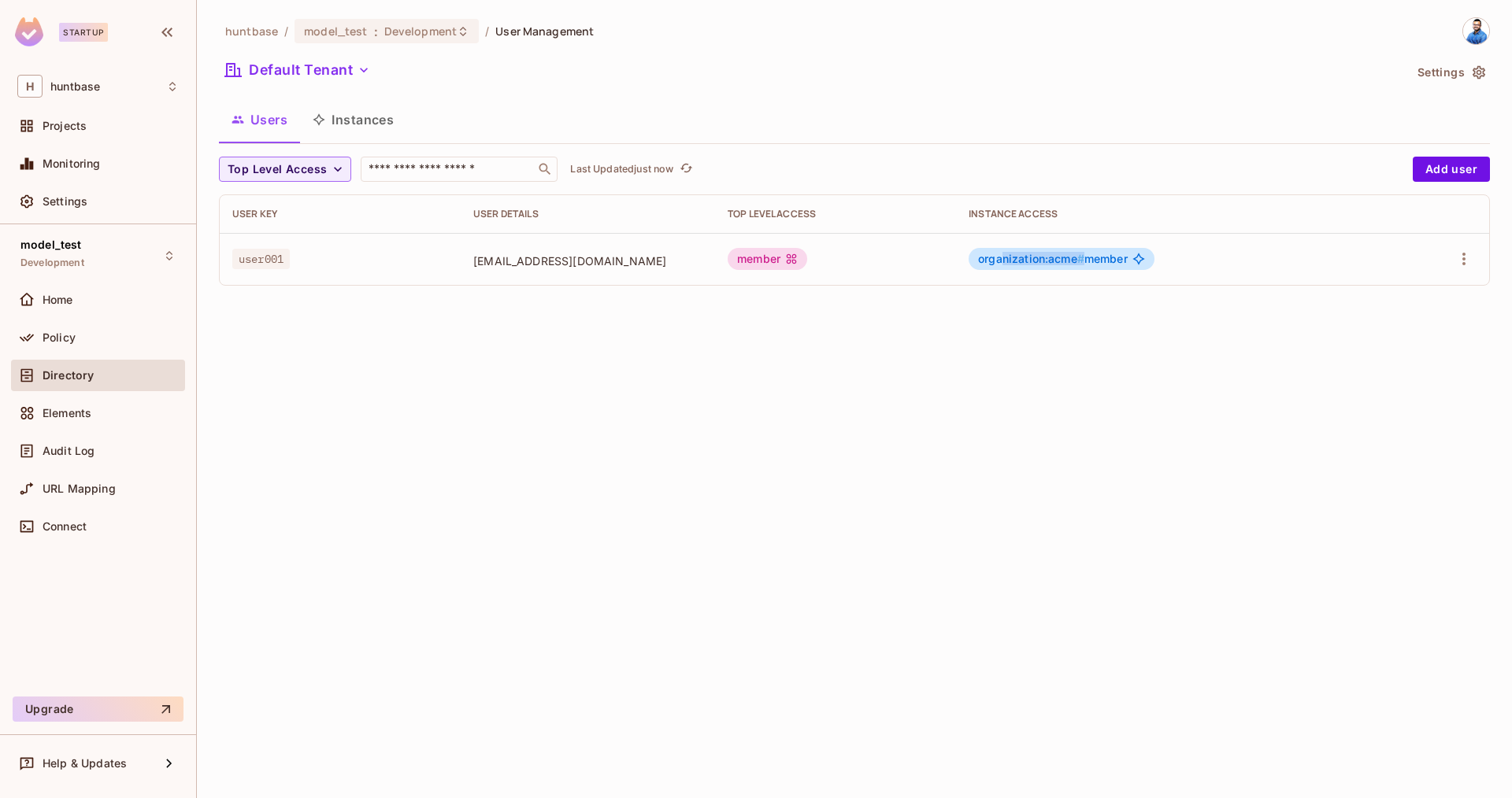
drag, startPoint x: 1016, startPoint y: 261, endPoint x: 1098, endPoint y: 252, distance: 82.5
click at [1098, 253] on span "organization:acme # member" at bounding box center [1053, 259] width 150 height 13
click at [1122, 258] on span "organization:acme # member" at bounding box center [1053, 259] width 150 height 13
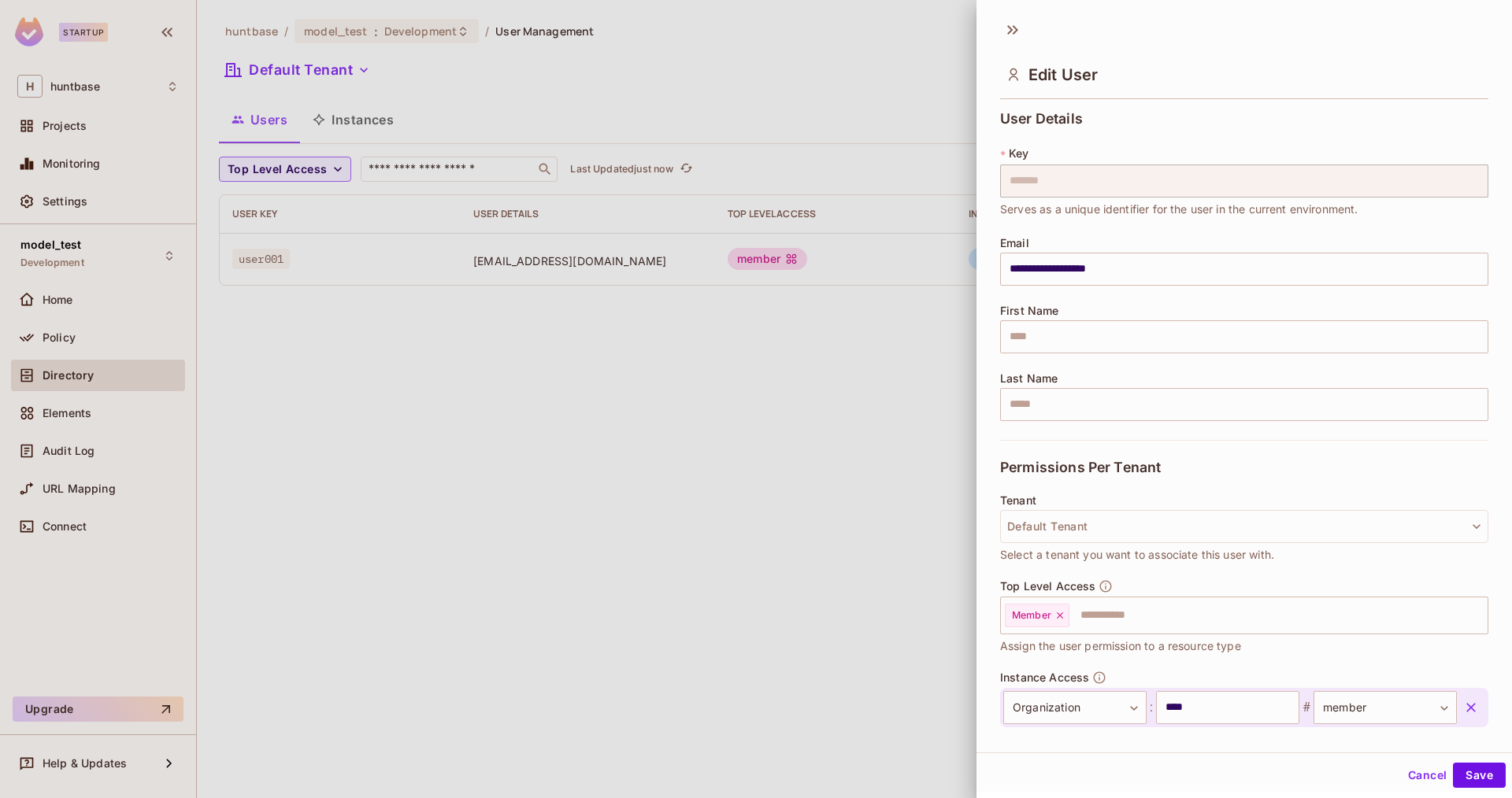
click at [418, 161] on div at bounding box center [756, 399] width 1512 height 798
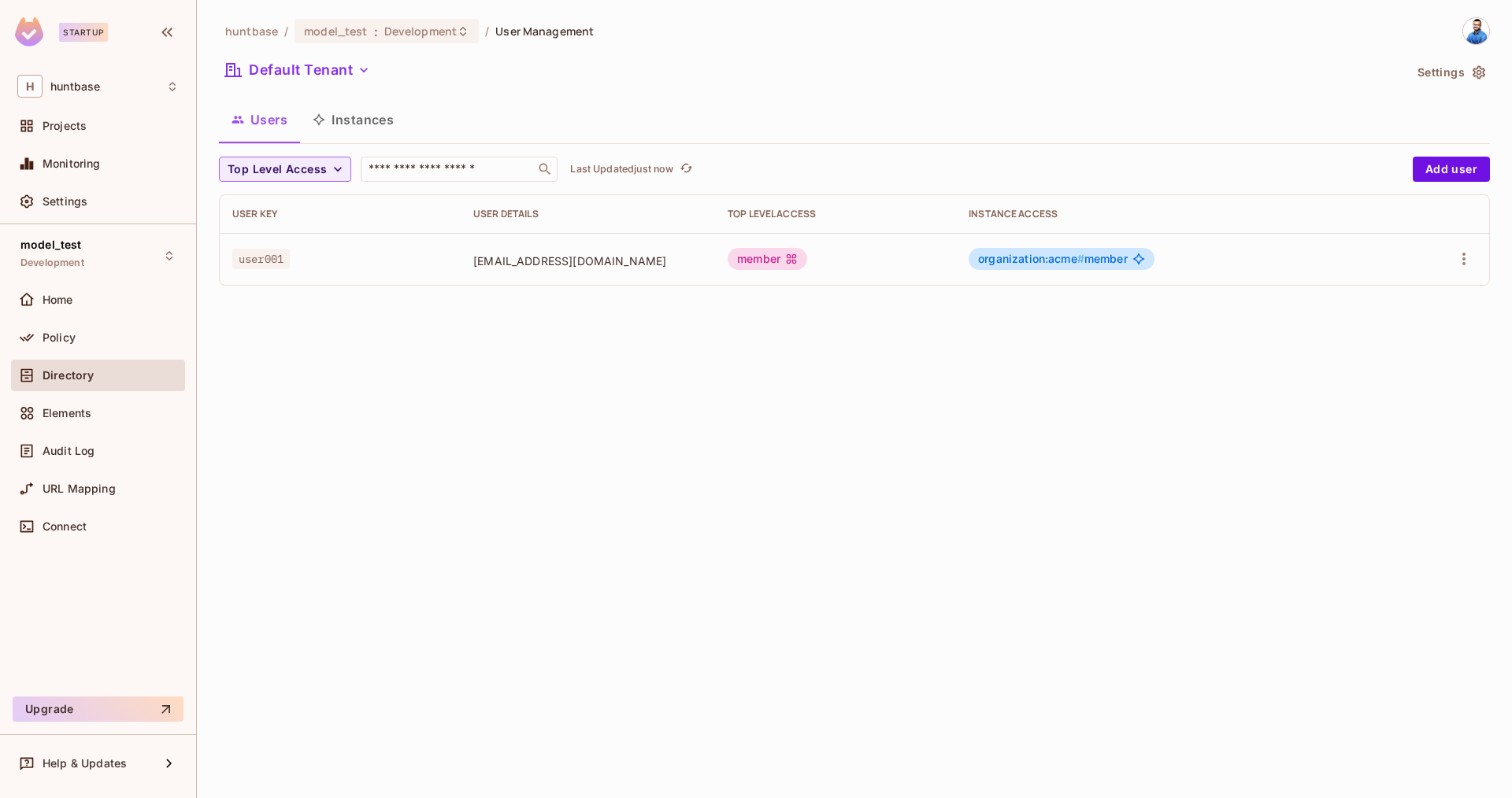
click at [361, 117] on button "Instances" at bounding box center [353, 119] width 107 height 40
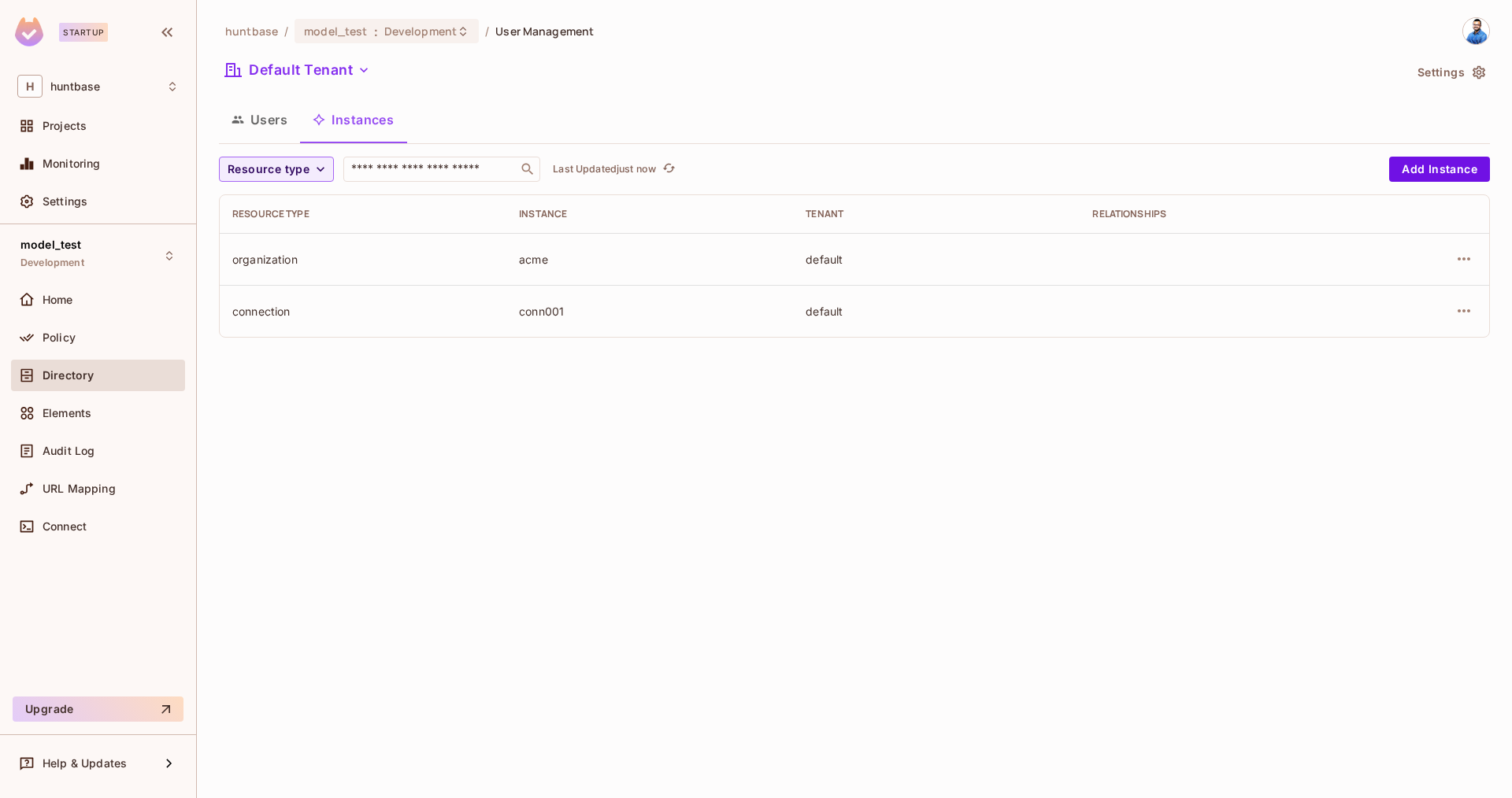
click at [313, 242] on td "organization" at bounding box center [363, 259] width 287 height 52
click at [525, 310] on div "conn001" at bounding box center [649, 311] width 261 height 15
click at [75, 291] on div "Home" at bounding box center [97, 300] width 162 height 19
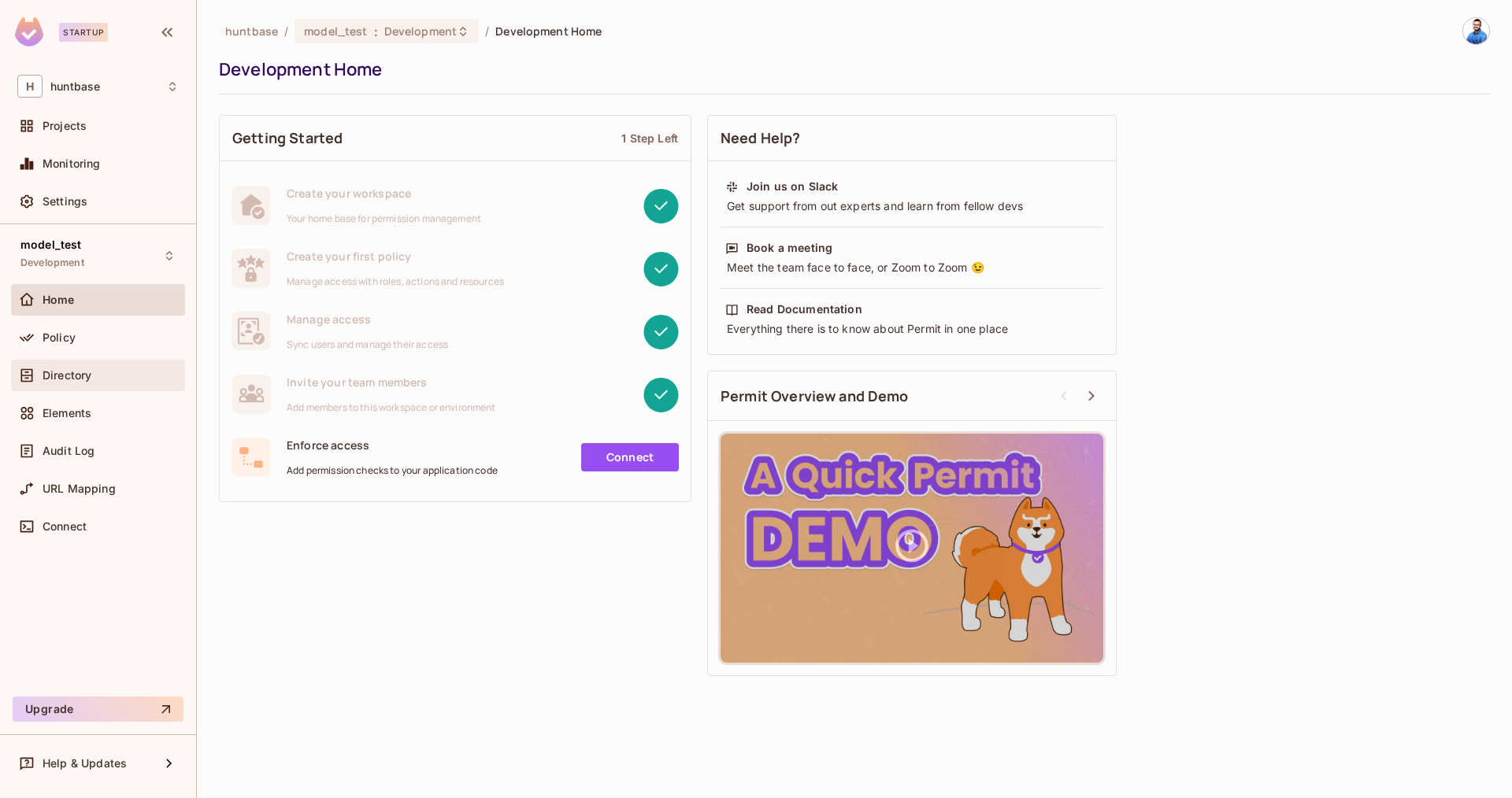
click at [79, 376] on span "Directory" at bounding box center [67, 375] width 49 height 13
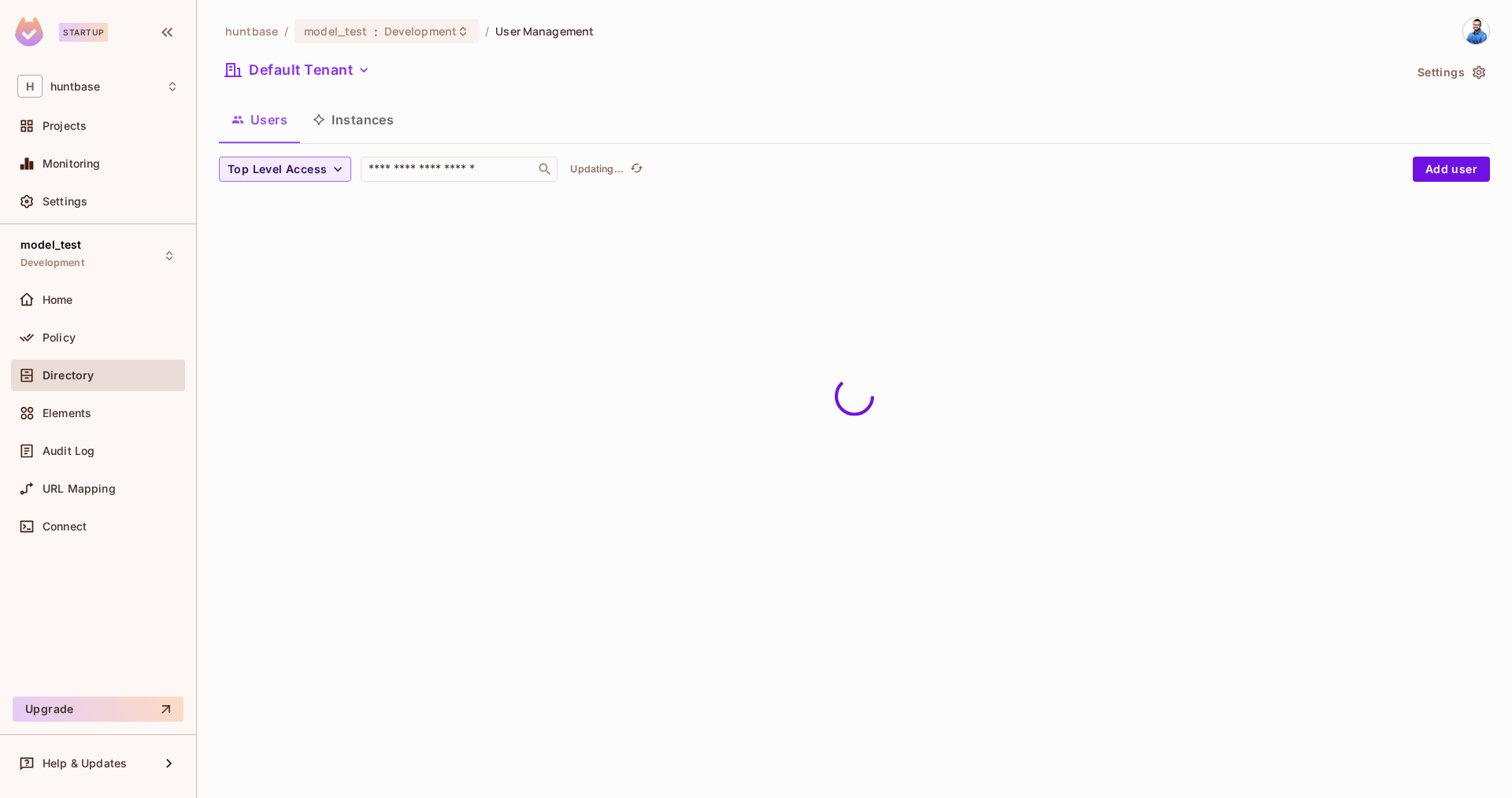
click at [51, 322] on div "Policy" at bounding box center [98, 337] width 174 height 31
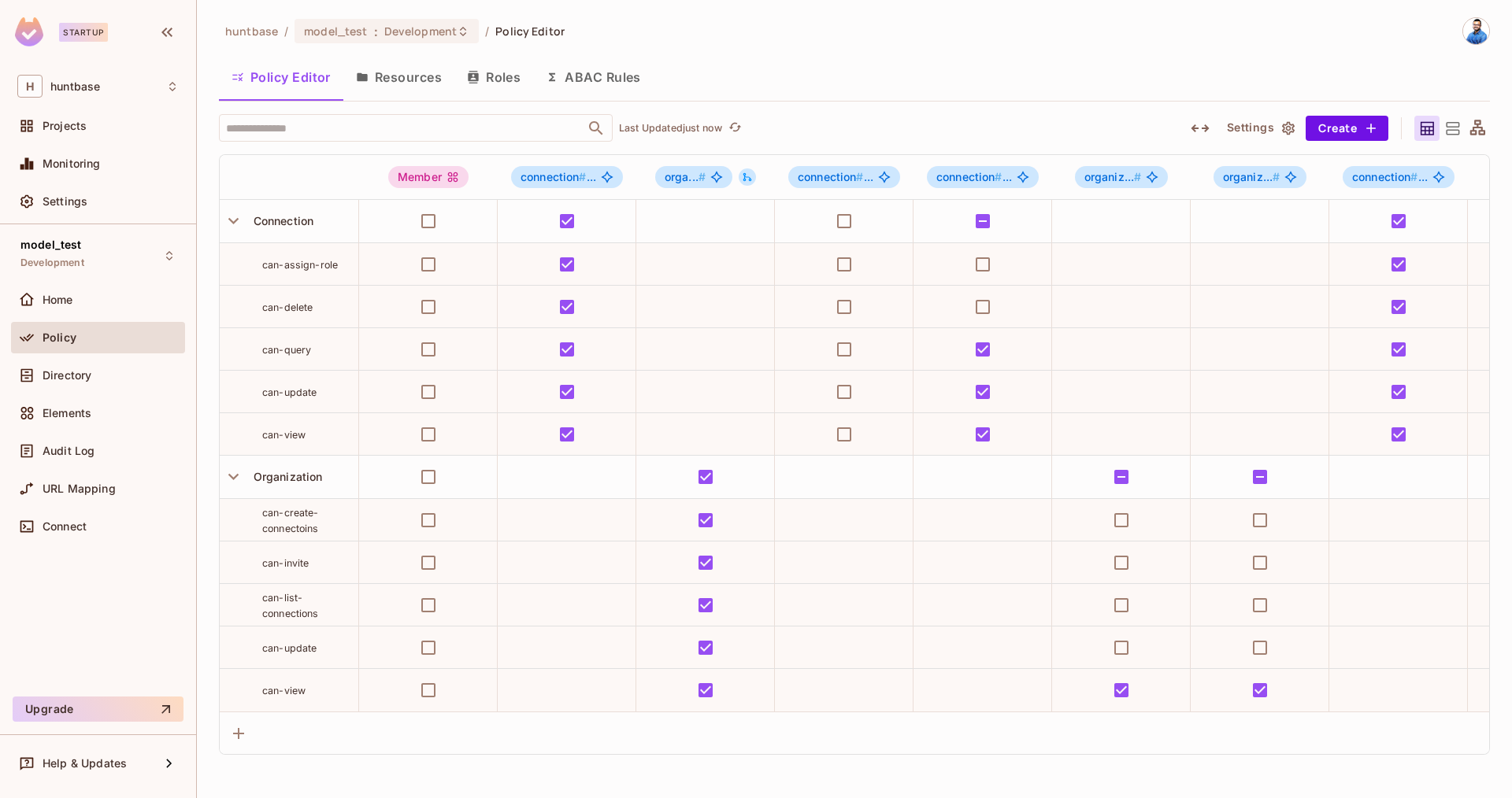
click at [505, 80] on button "Roles" at bounding box center [493, 77] width 79 height 40
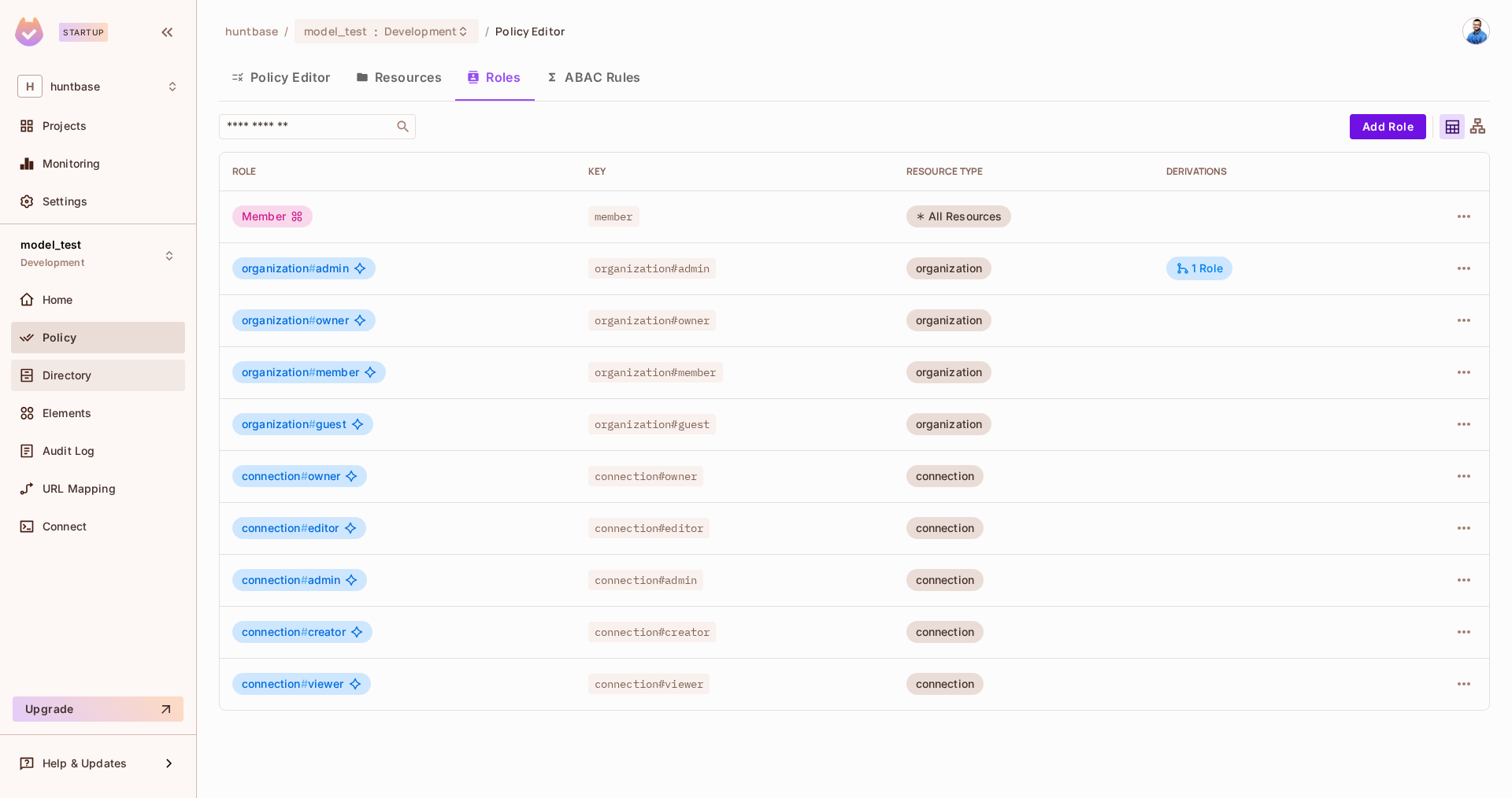
click at [62, 361] on div "Directory" at bounding box center [98, 375] width 174 height 31
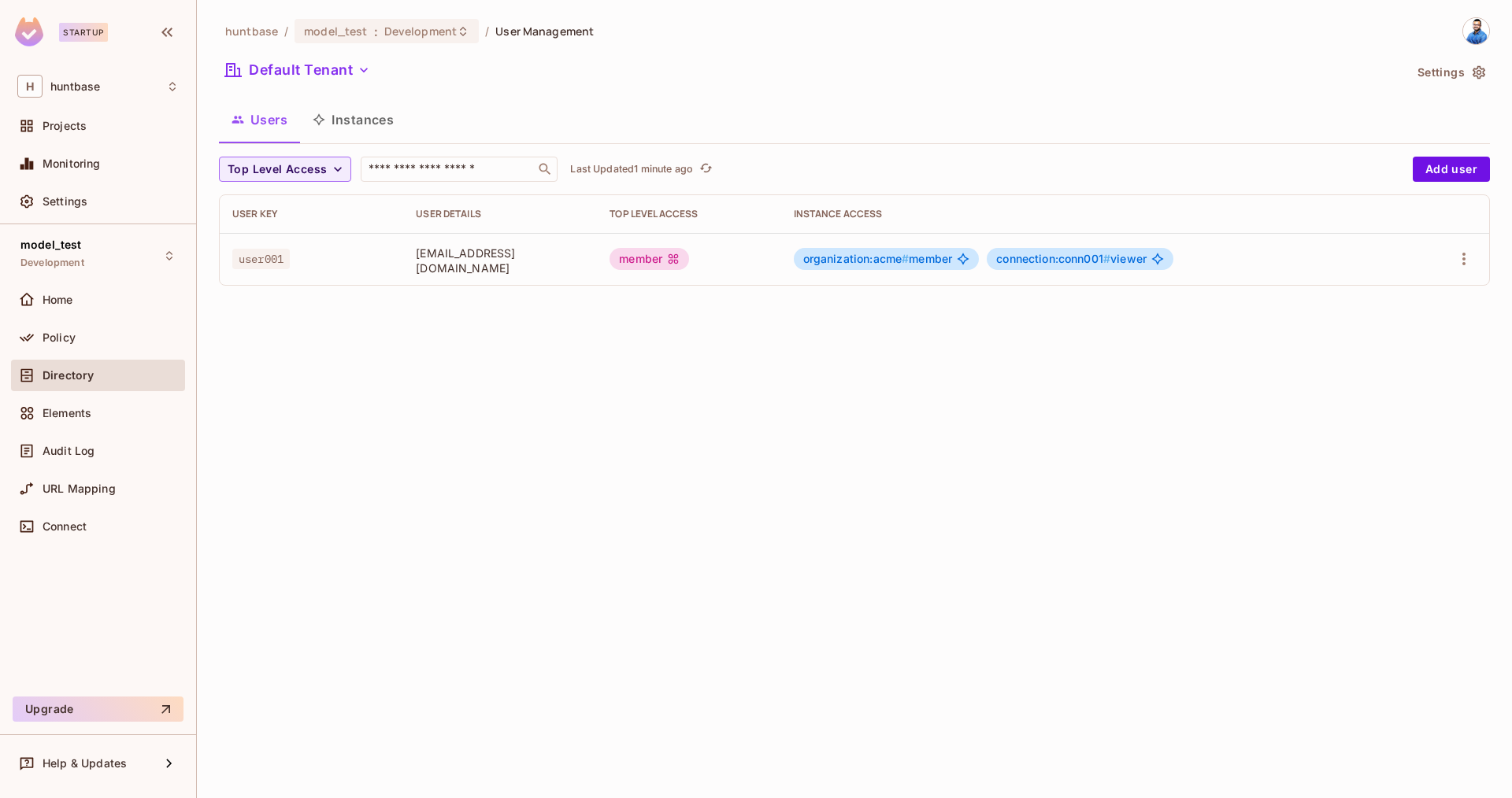
click at [1110, 255] on span "#" at bounding box center [1107, 259] width 7 height 14
click at [99, 342] on div "Policy" at bounding box center [110, 337] width 136 height 13
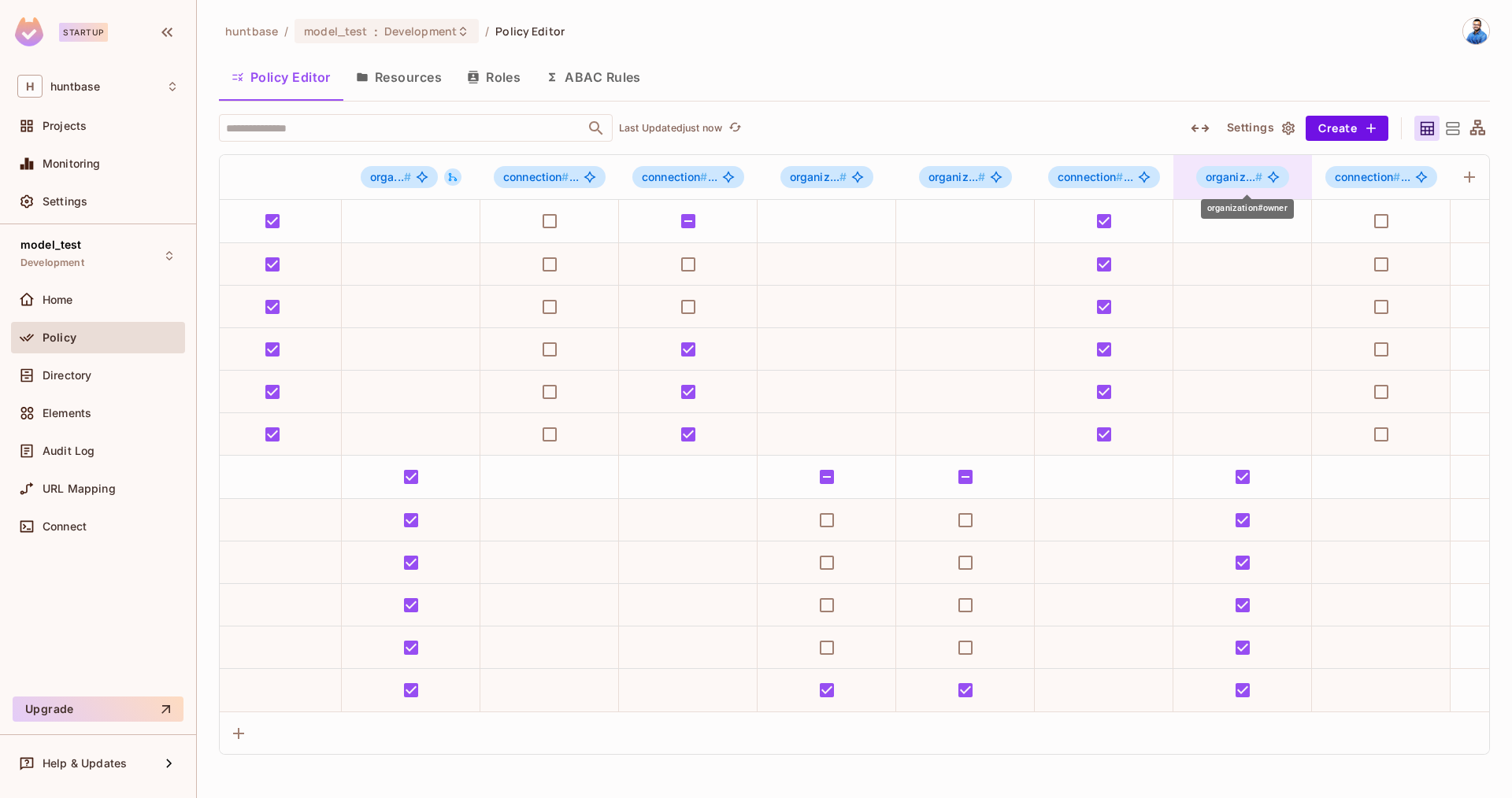
scroll to position [0, 295]
click at [1456, 130] on icon at bounding box center [1452, 128] width 19 height 19
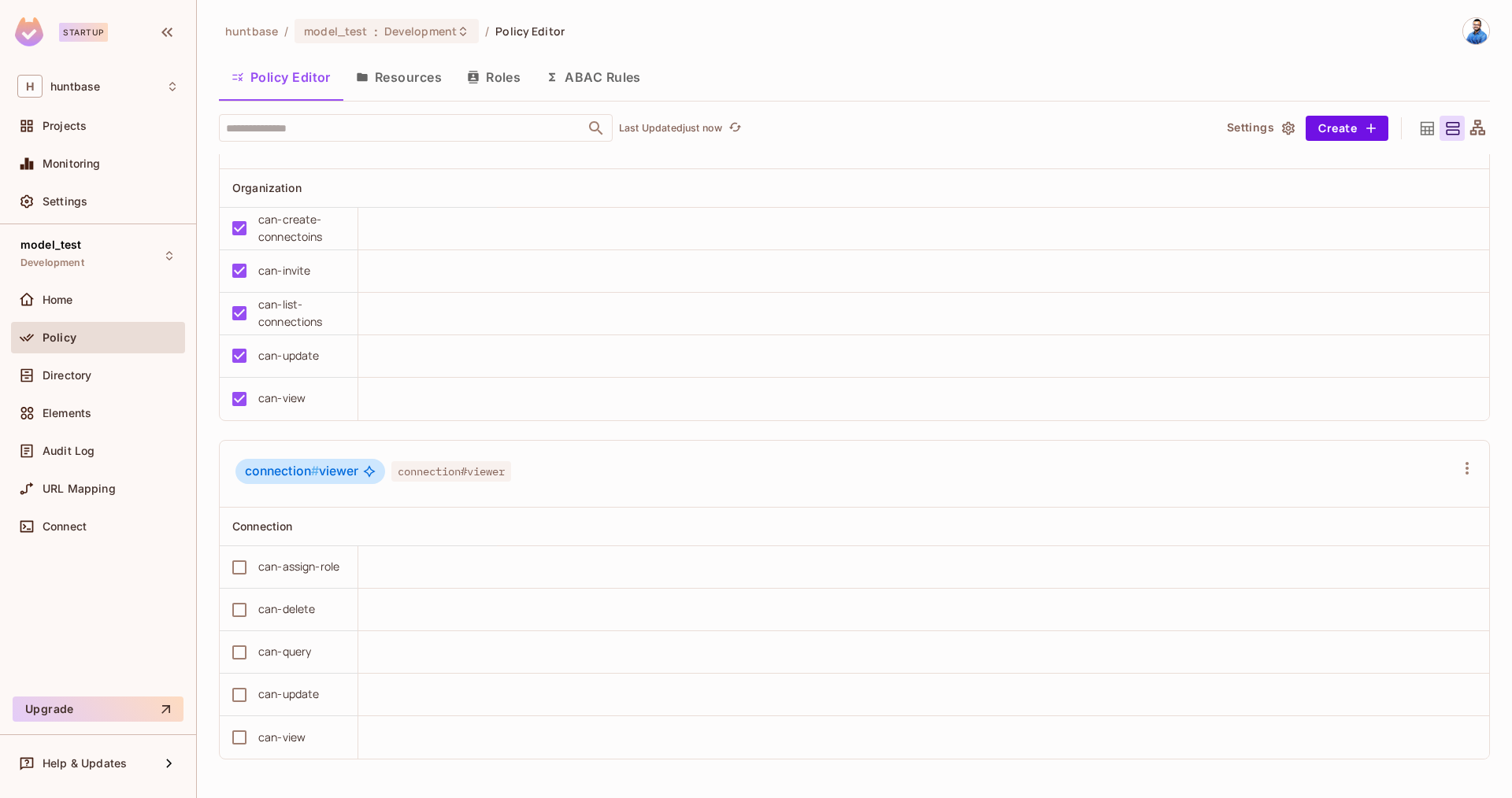
scroll to position [1, 0]
click at [1442, 769] on button "Save Changes" at bounding box center [1450, 773] width 97 height 25
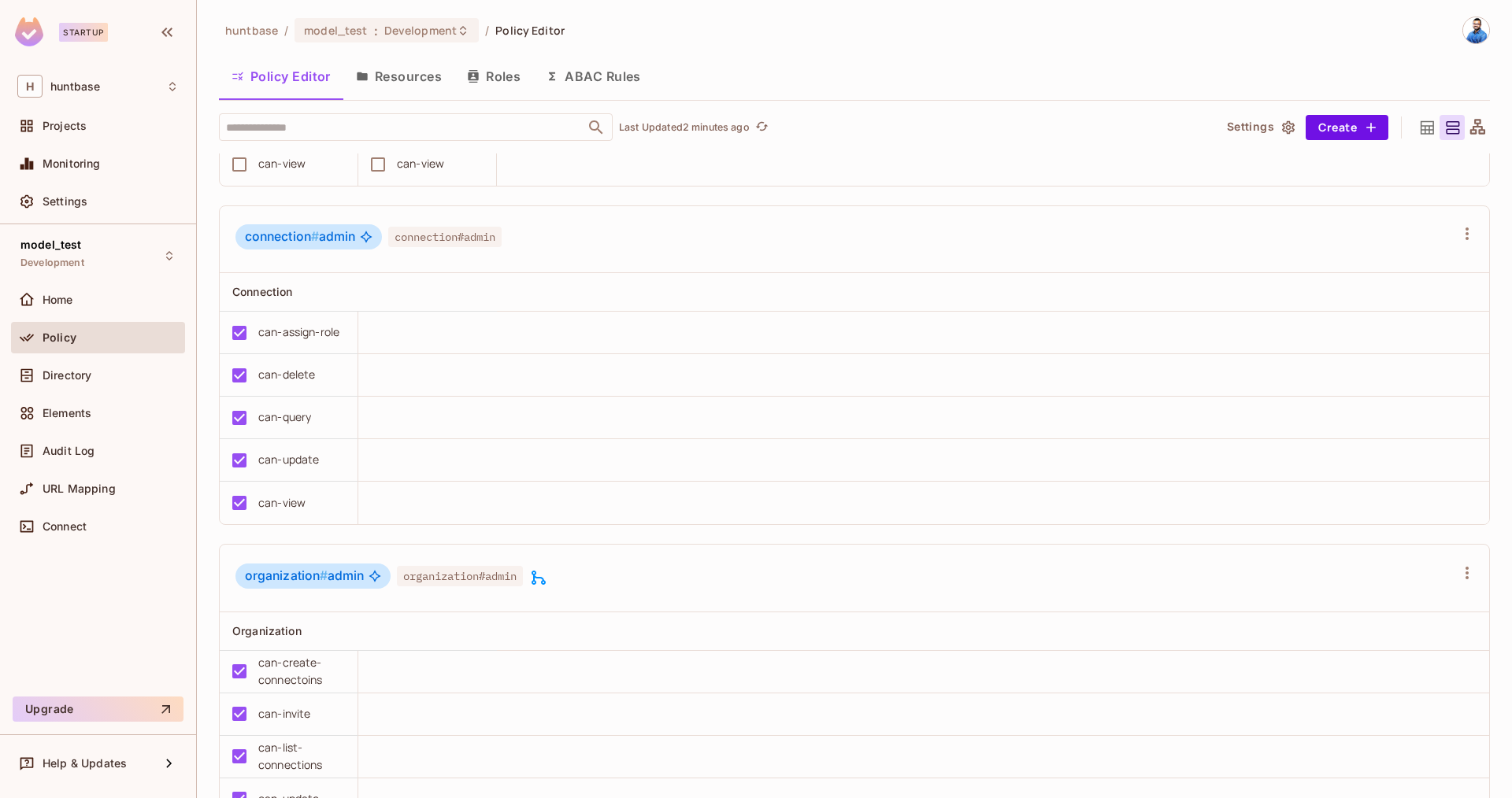
scroll to position [0, 0]
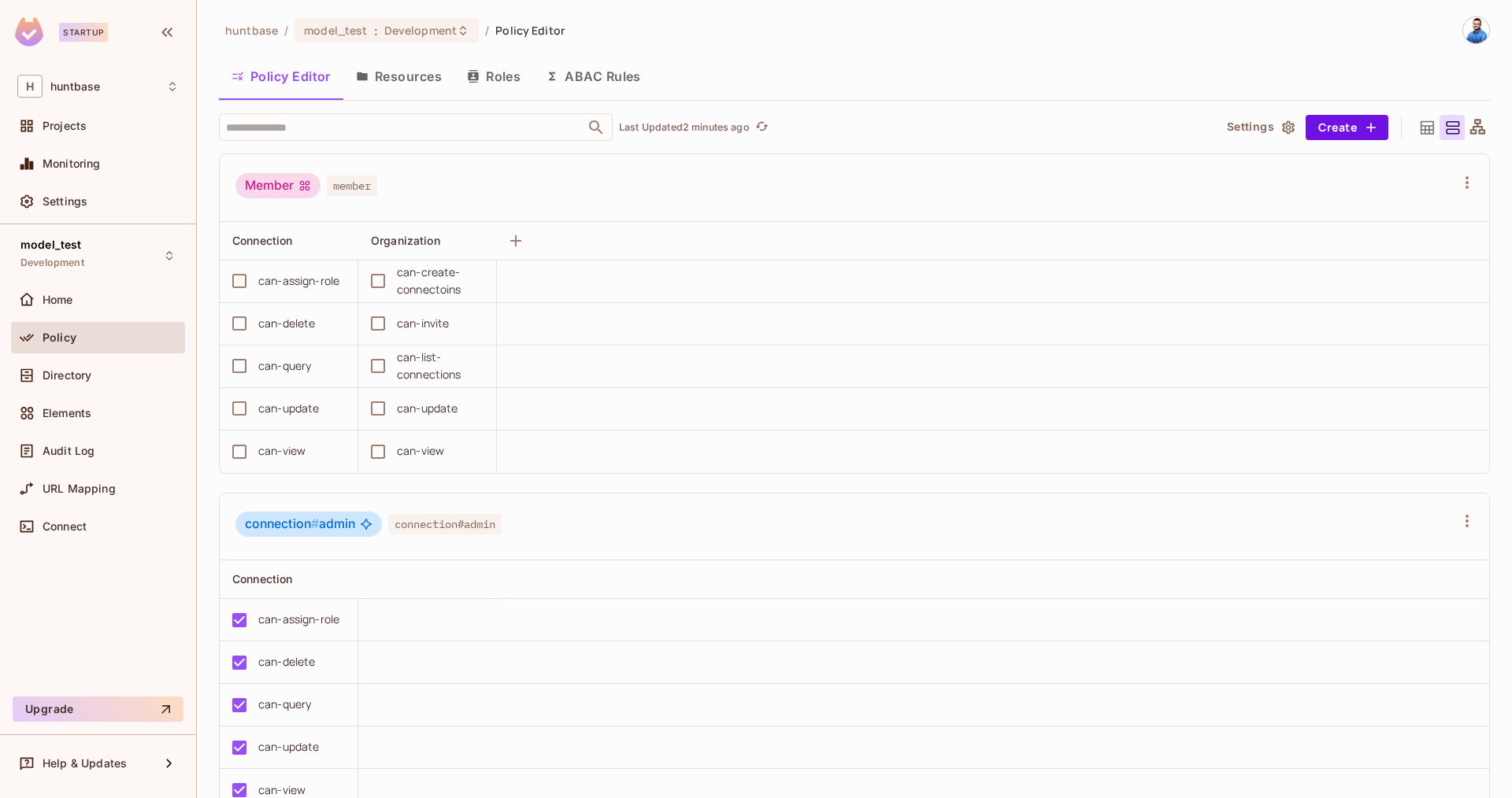
click at [399, 84] on button "Resources" at bounding box center [398, 76] width 111 height 40
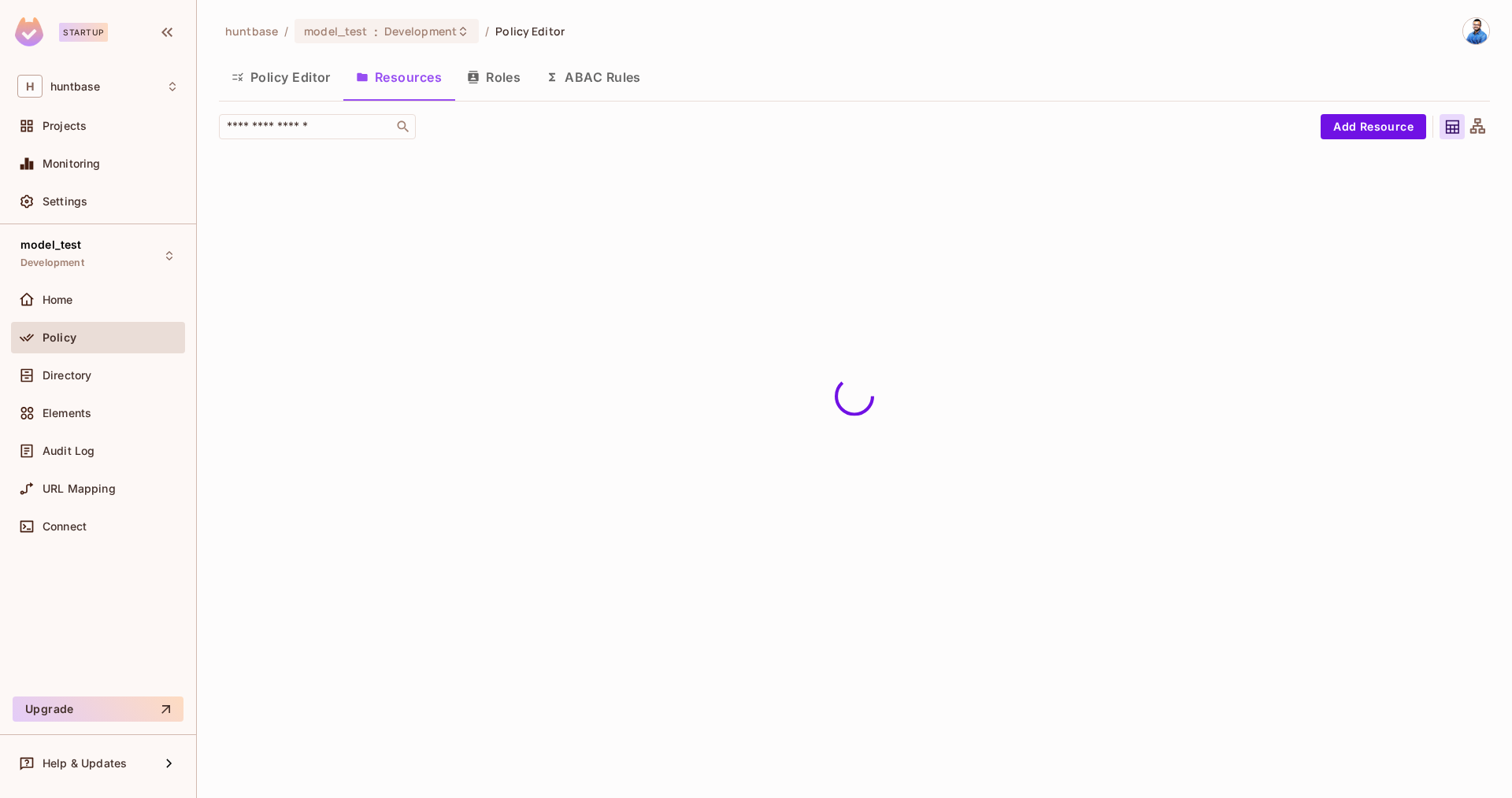
click at [513, 81] on button "Roles" at bounding box center [493, 77] width 79 height 40
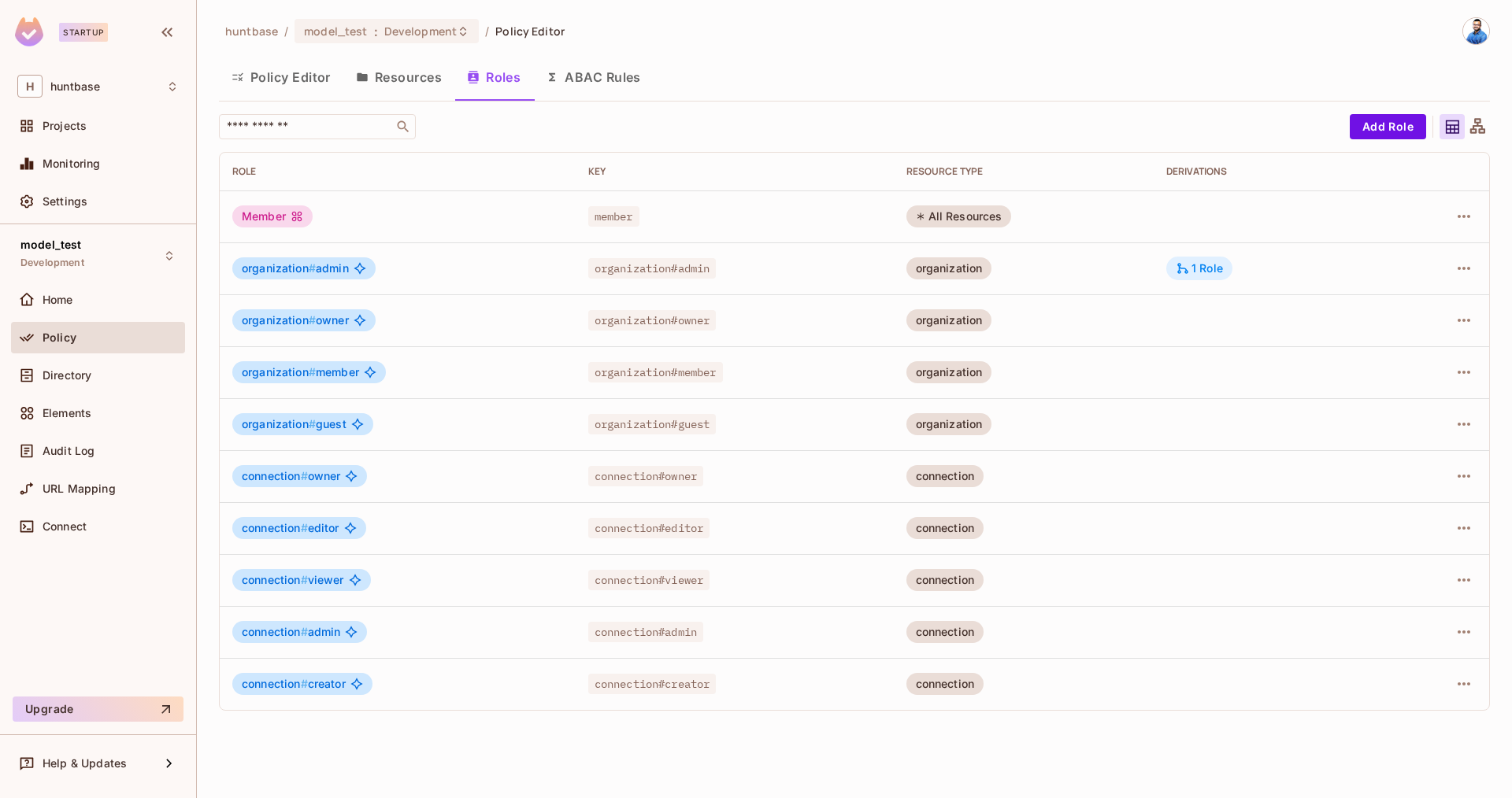
click at [1188, 271] on icon at bounding box center [1182, 268] width 11 height 11
click at [280, 78] on button "Policy Editor" at bounding box center [281, 77] width 124 height 40
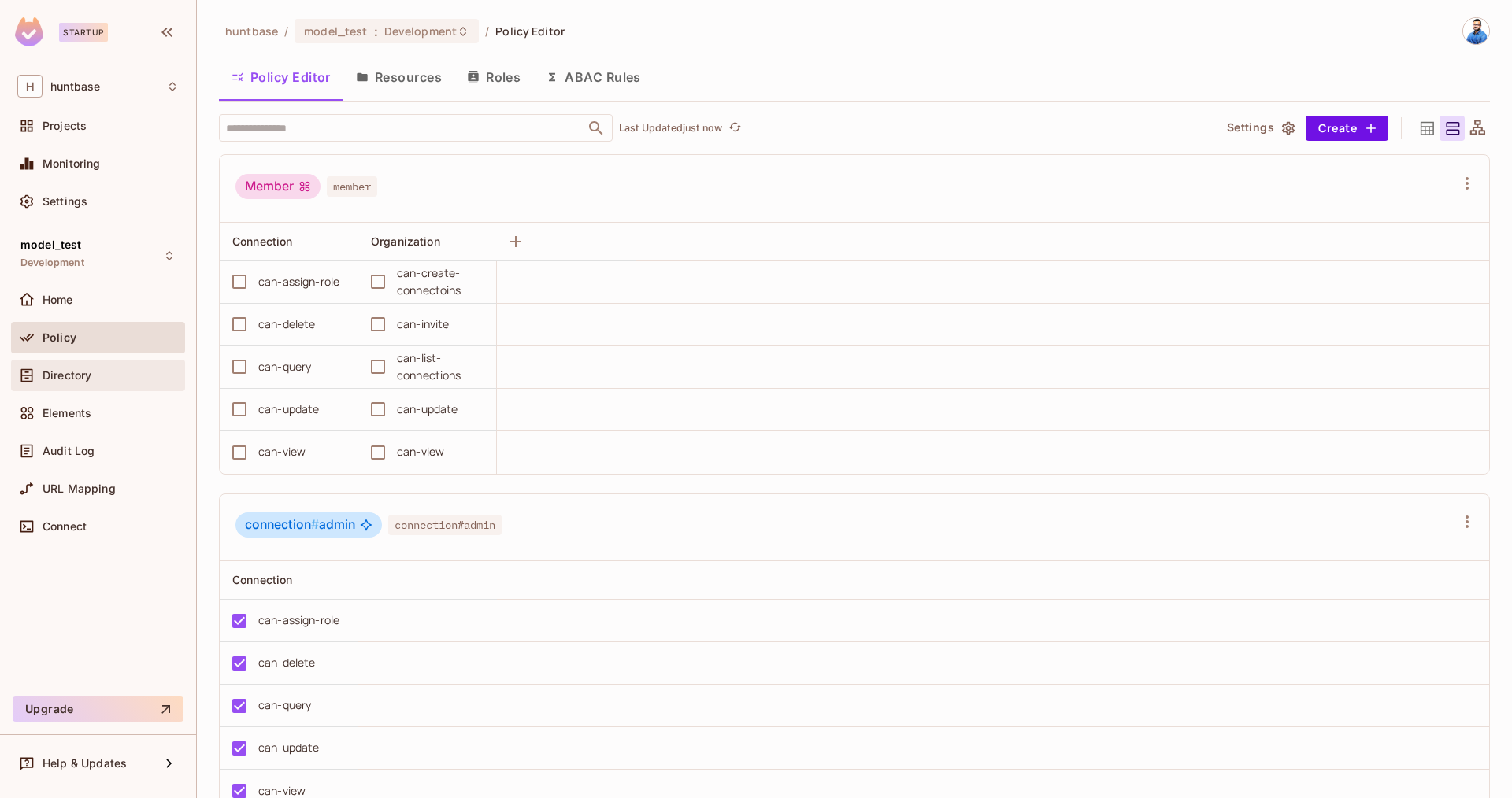
click at [72, 377] on span "Directory" at bounding box center [67, 375] width 49 height 13
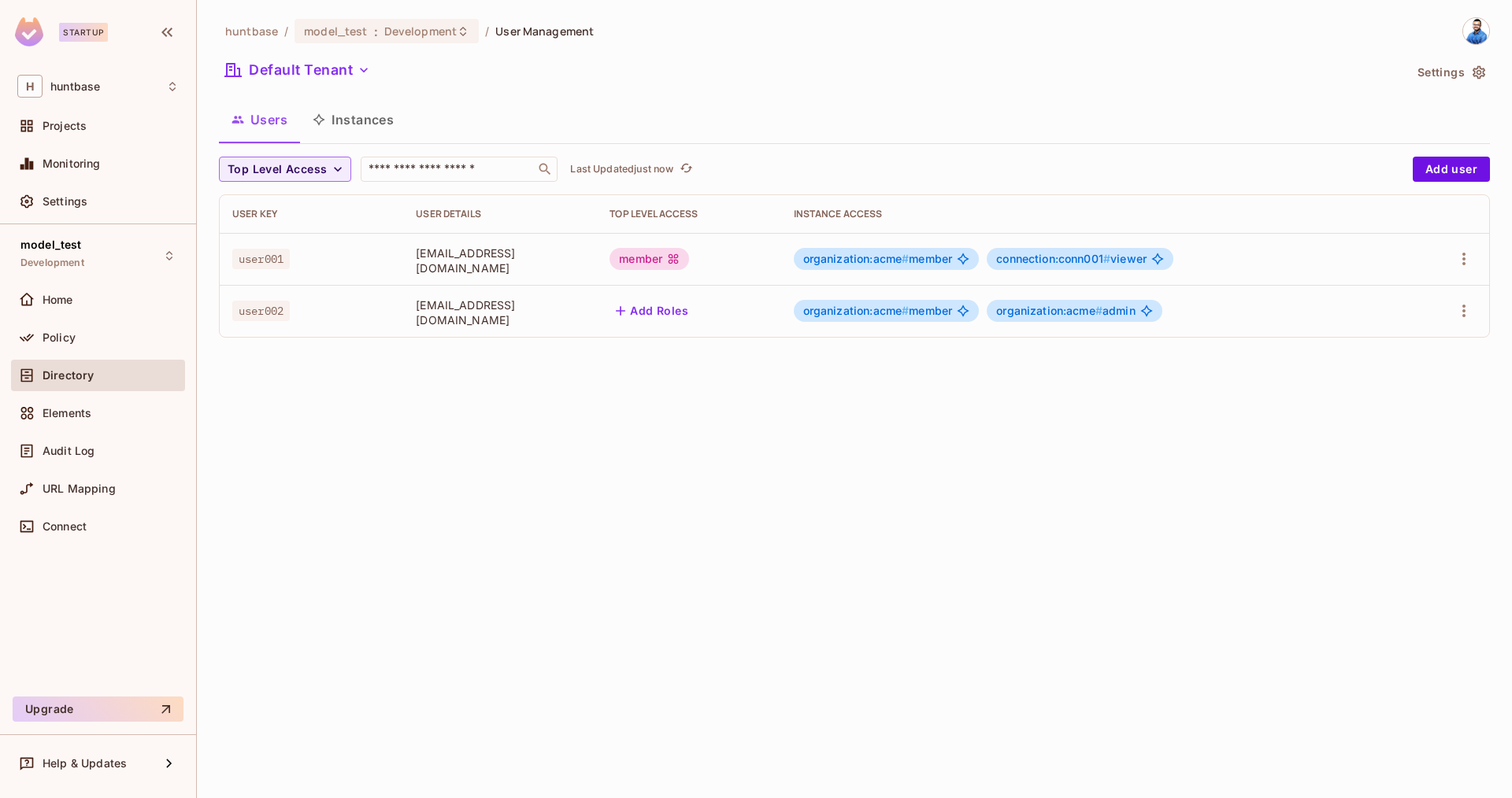
click at [704, 391] on div "huntbase / model_test : Development / User Management Default Tenant Settings U…" at bounding box center [854, 399] width 1315 height 798
click at [688, 169] on icon "refresh" at bounding box center [687, 168] width 14 height 14
click at [342, 406] on div "huntbase / model_test : Development / User Management Default Tenant Settings U…" at bounding box center [854, 399] width 1315 height 798
click at [683, 161] on icon "refresh" at bounding box center [687, 168] width 14 height 14
click at [695, 167] on button "Click to refresh data" at bounding box center [686, 169] width 19 height 19
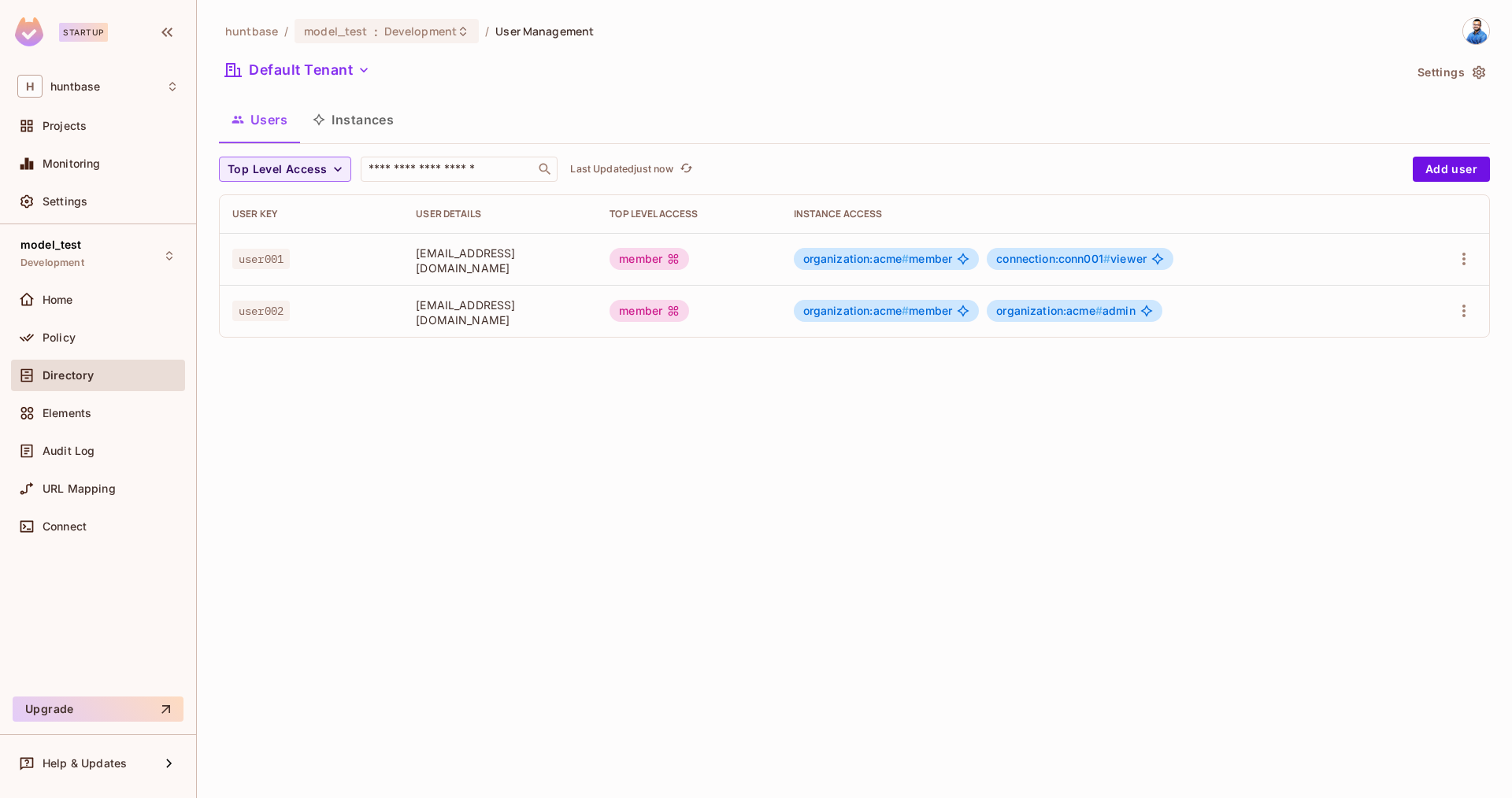
click at [680, 312] on icon at bounding box center [673, 310] width 13 height 13
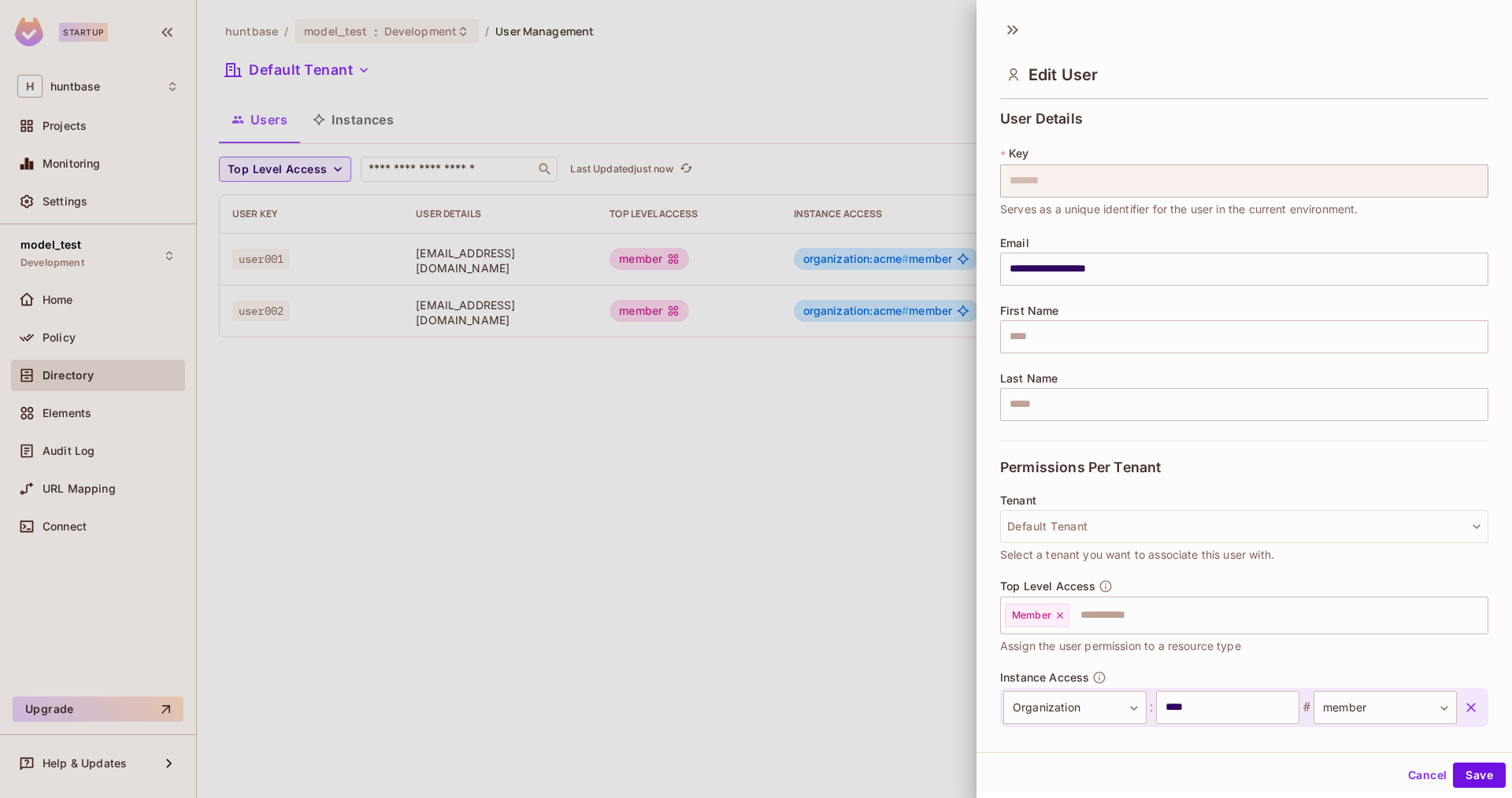
drag, startPoint x: 854, startPoint y: 411, endPoint x: 922, endPoint y: 383, distance: 73.5
click at [855, 411] on div at bounding box center [756, 399] width 1512 height 798
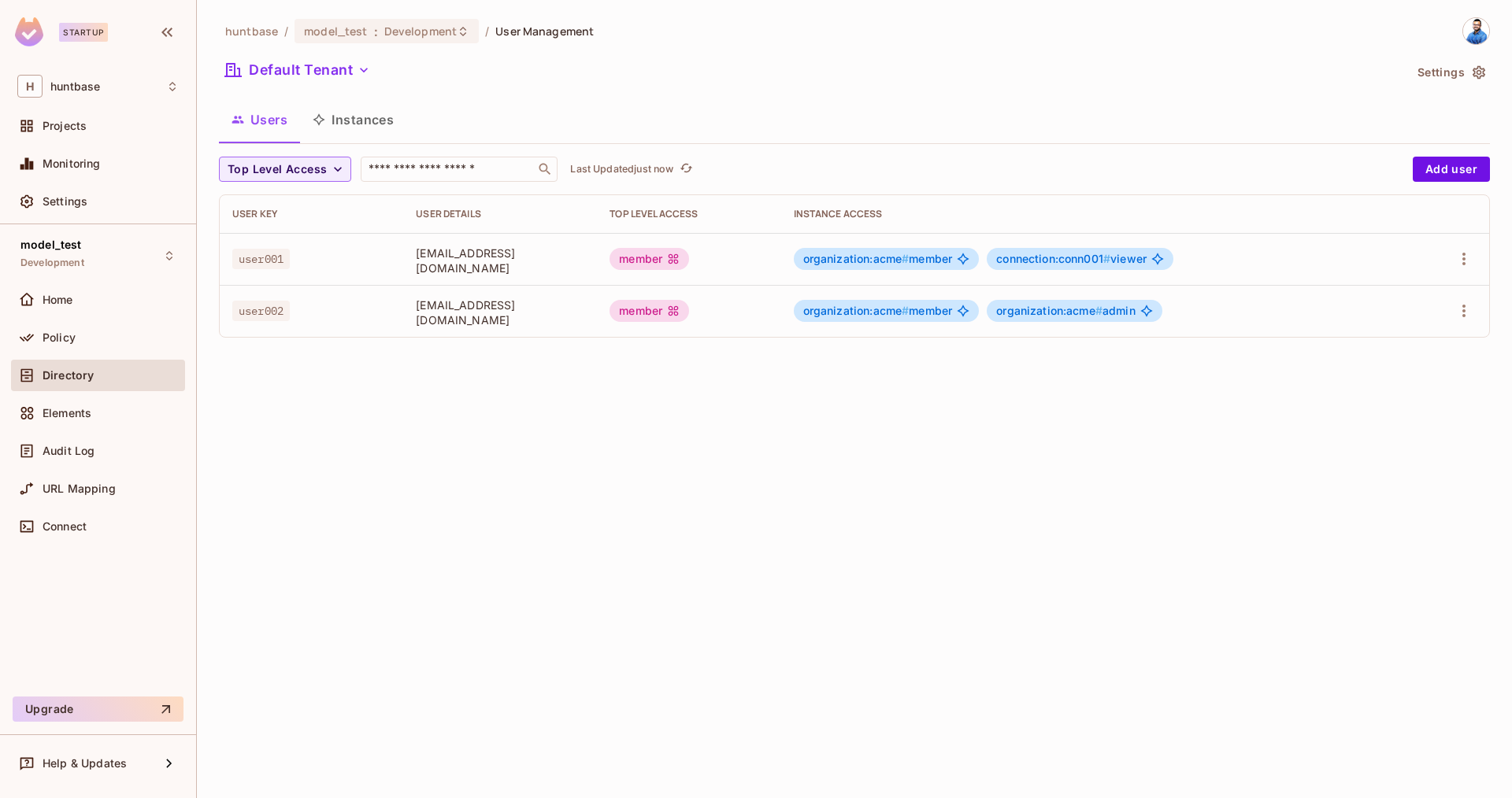
click at [1135, 313] on span "organization:acme # admin" at bounding box center [1066, 310] width 139 height 13
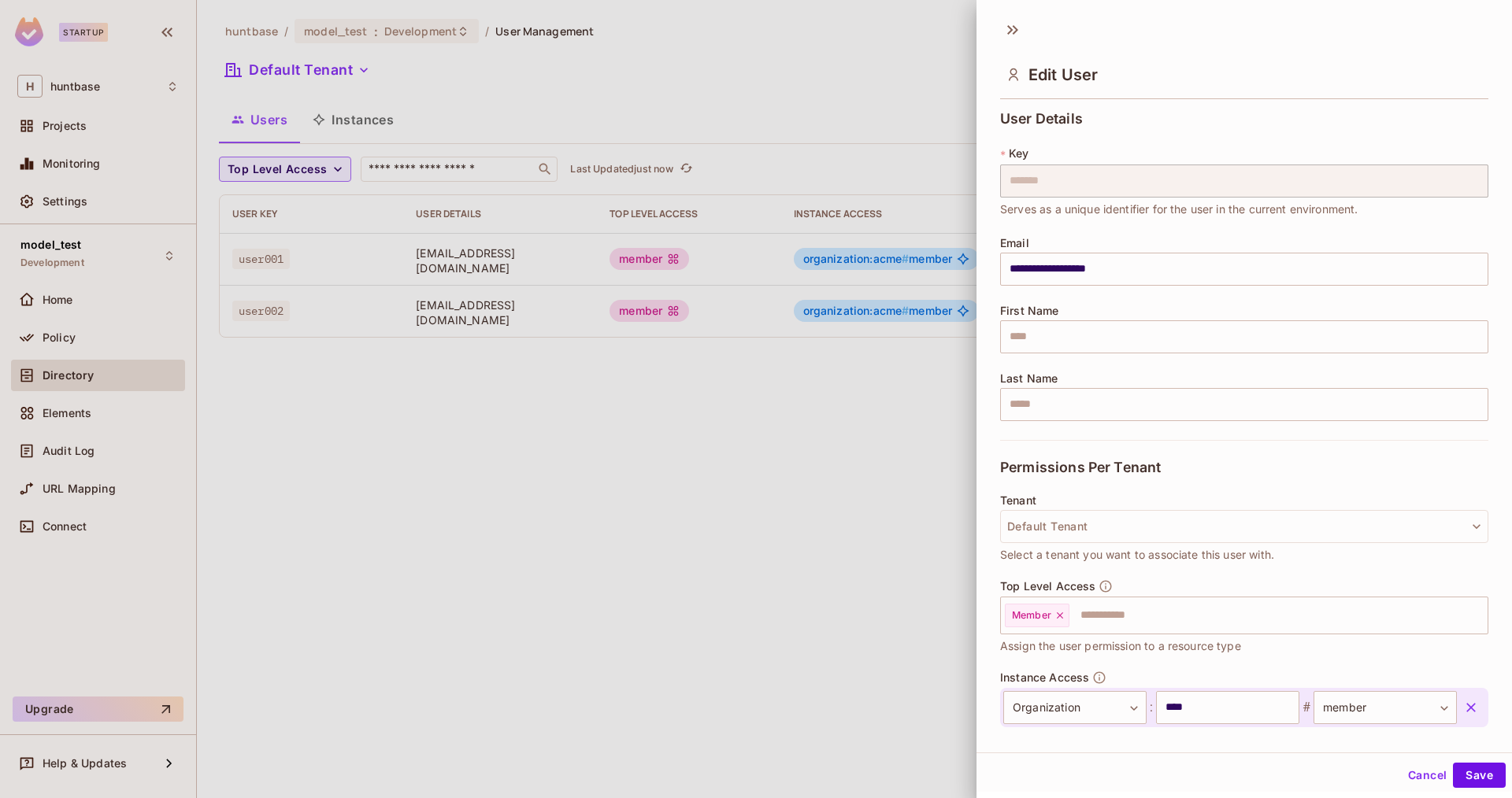
click at [836, 394] on div at bounding box center [756, 399] width 1512 height 798
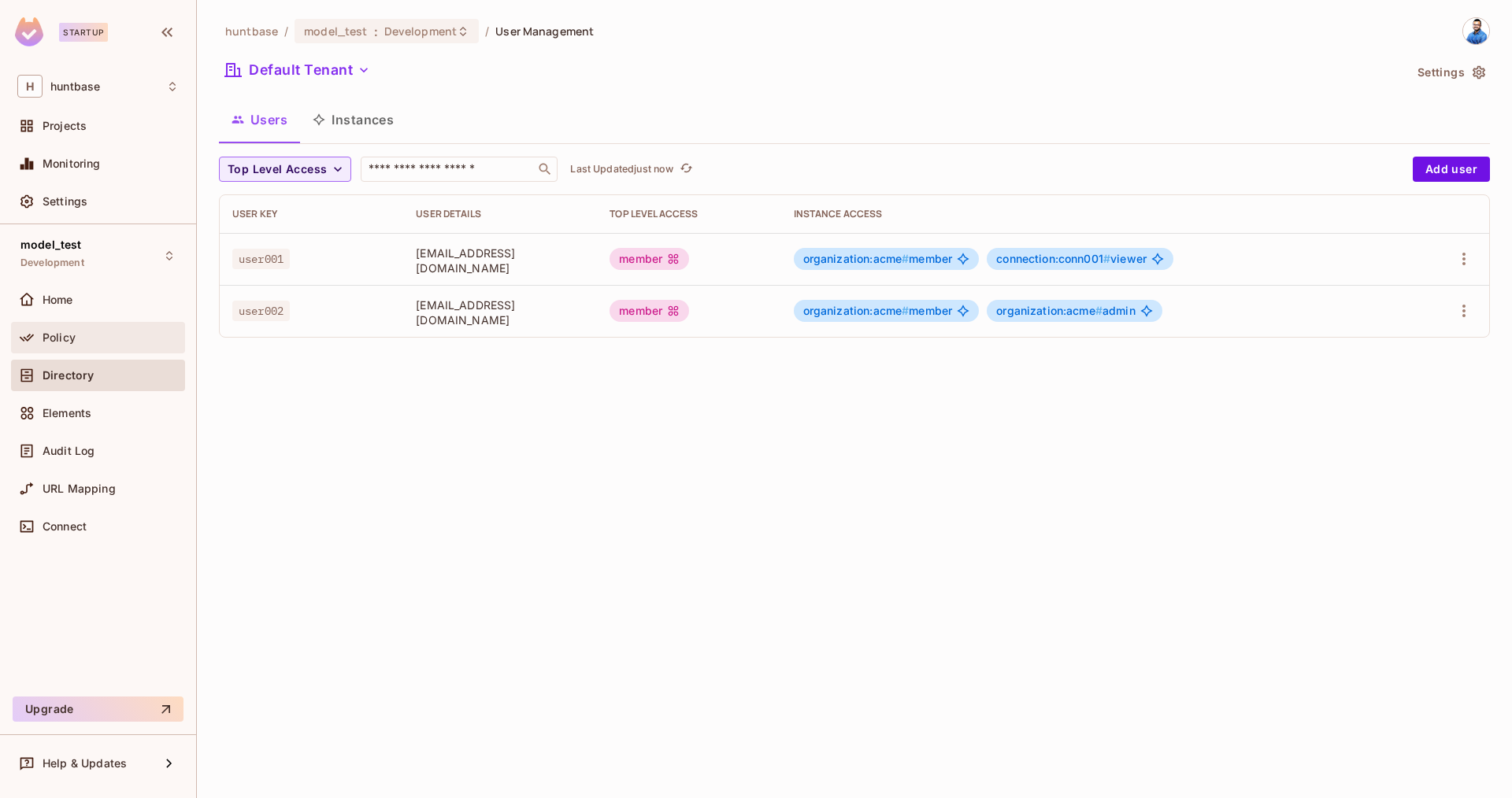
click at [71, 340] on span "Policy" at bounding box center [58, 337] width 33 height 13
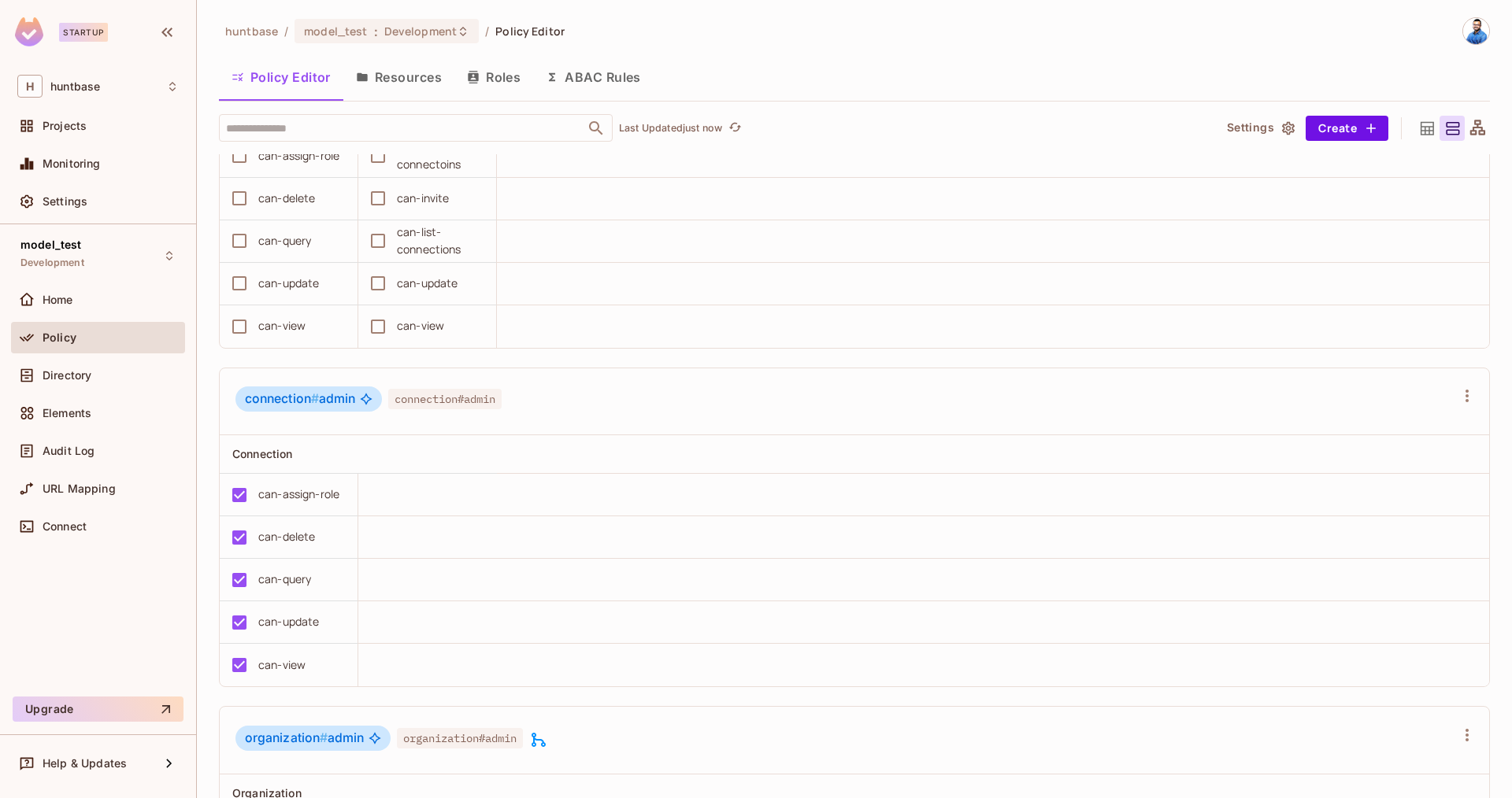
scroll to position [138, 0]
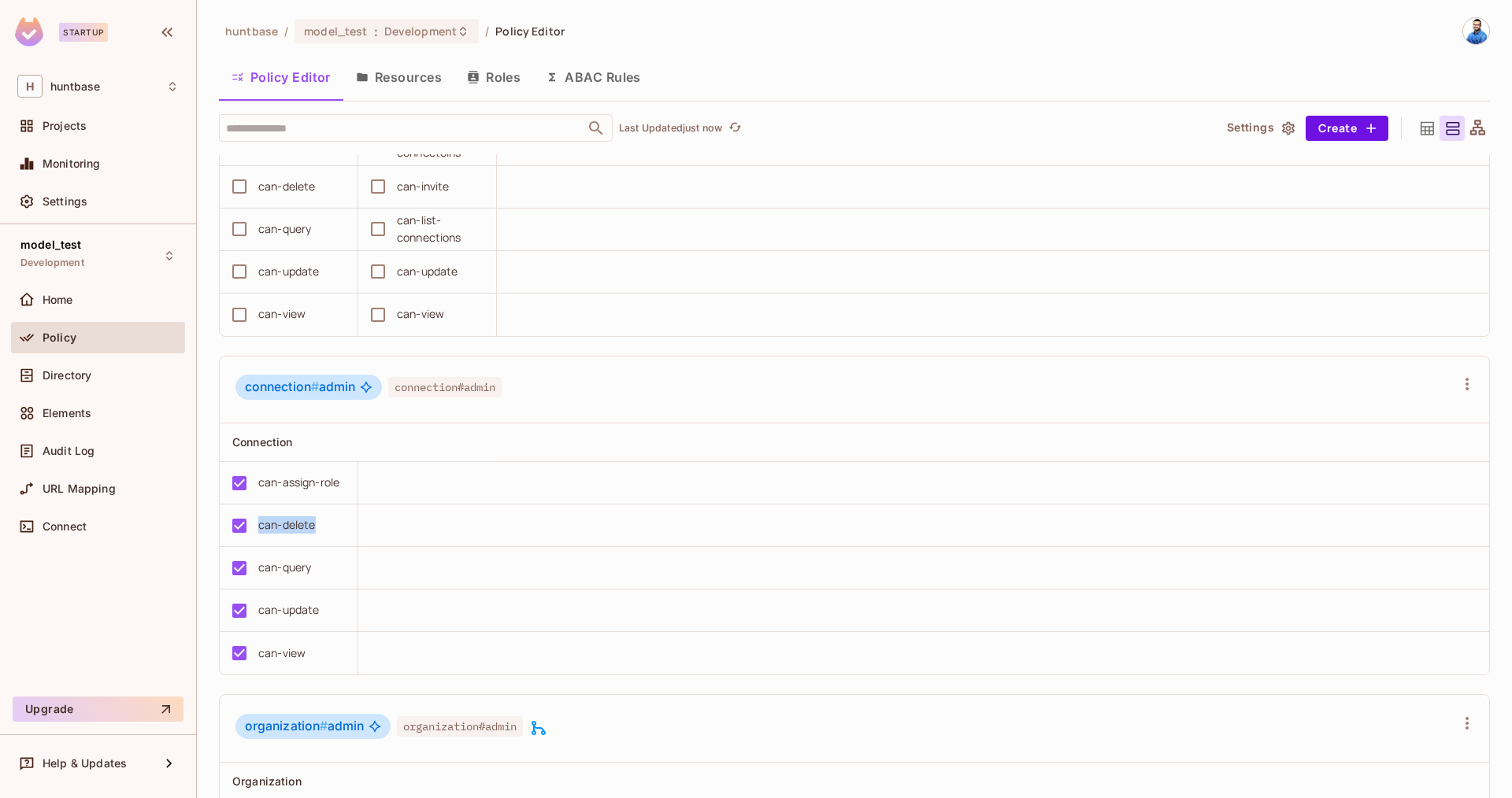
drag, startPoint x: 321, startPoint y: 527, endPoint x: 258, endPoint y: 527, distance: 63.0
click at [258, 527] on div "can-delete" at bounding box center [284, 525] width 122 height 33
copy div "can-delete"
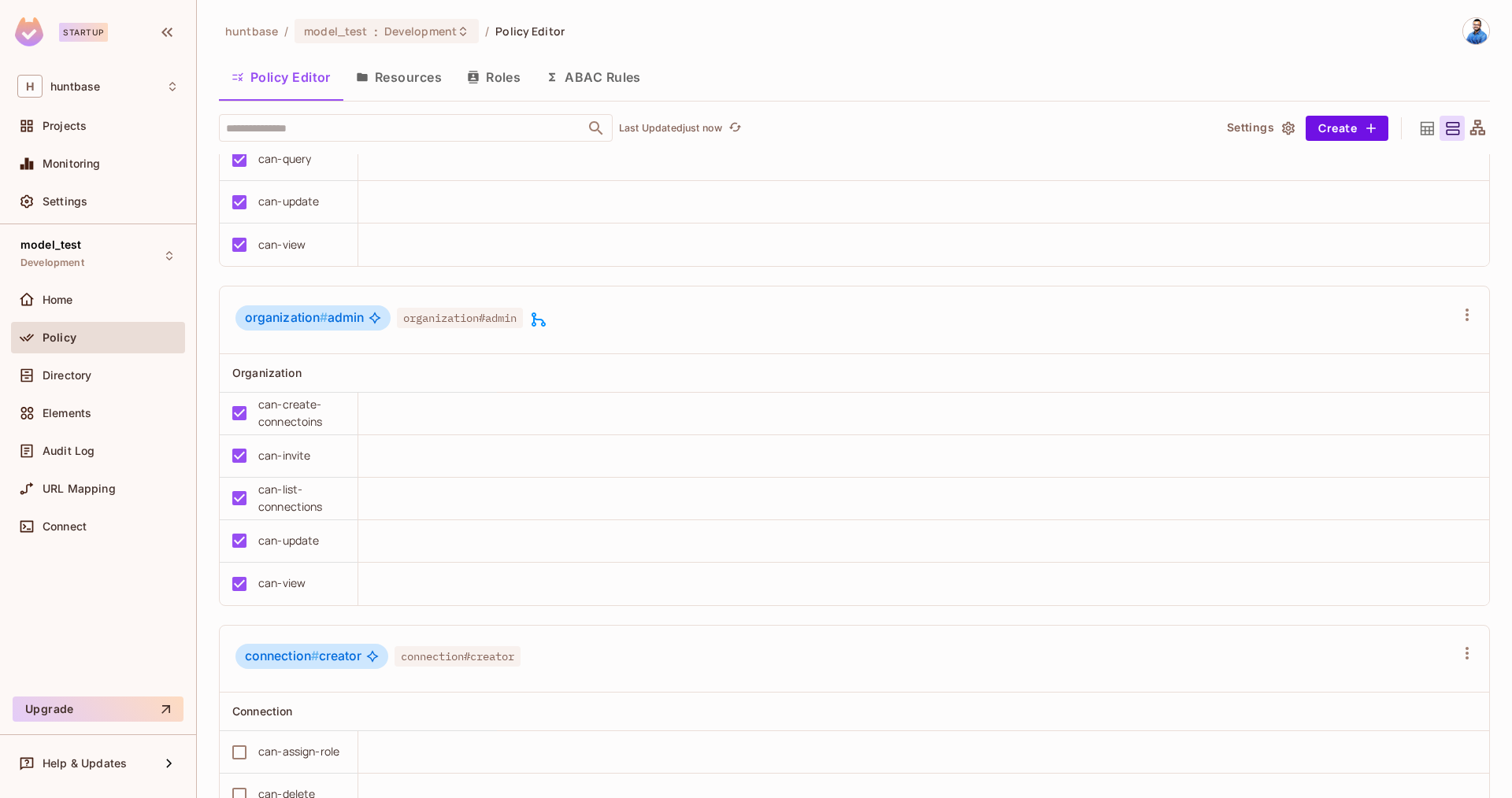
scroll to position [559, 0]
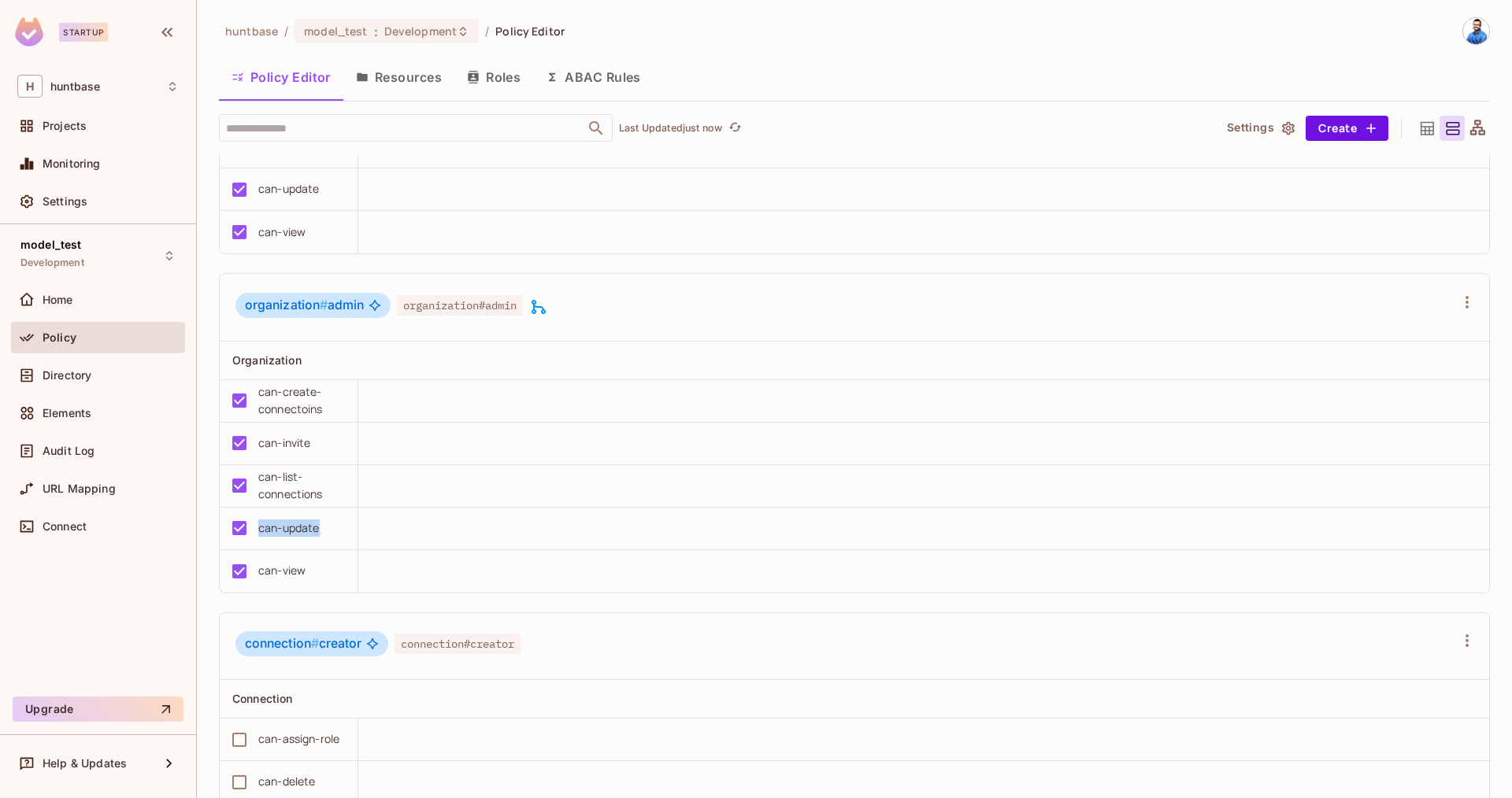
drag, startPoint x: 288, startPoint y: 523, endPoint x: 260, endPoint y: 525, distance: 28.1
click at [260, 525] on div "can-update" at bounding box center [284, 527] width 122 height 33
copy div "can-update"
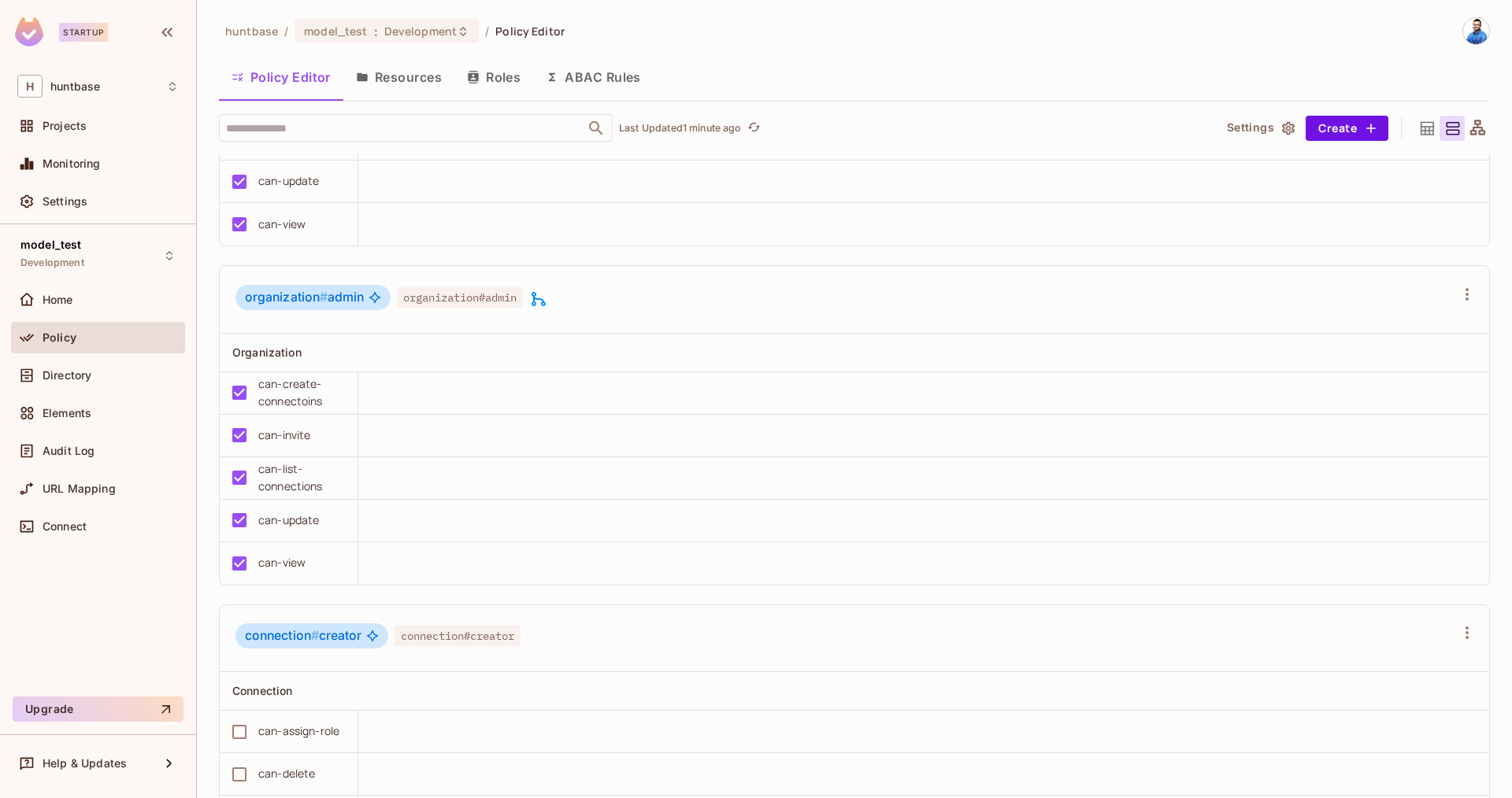
click at [541, 302] on icon at bounding box center [539, 299] width 19 height 19
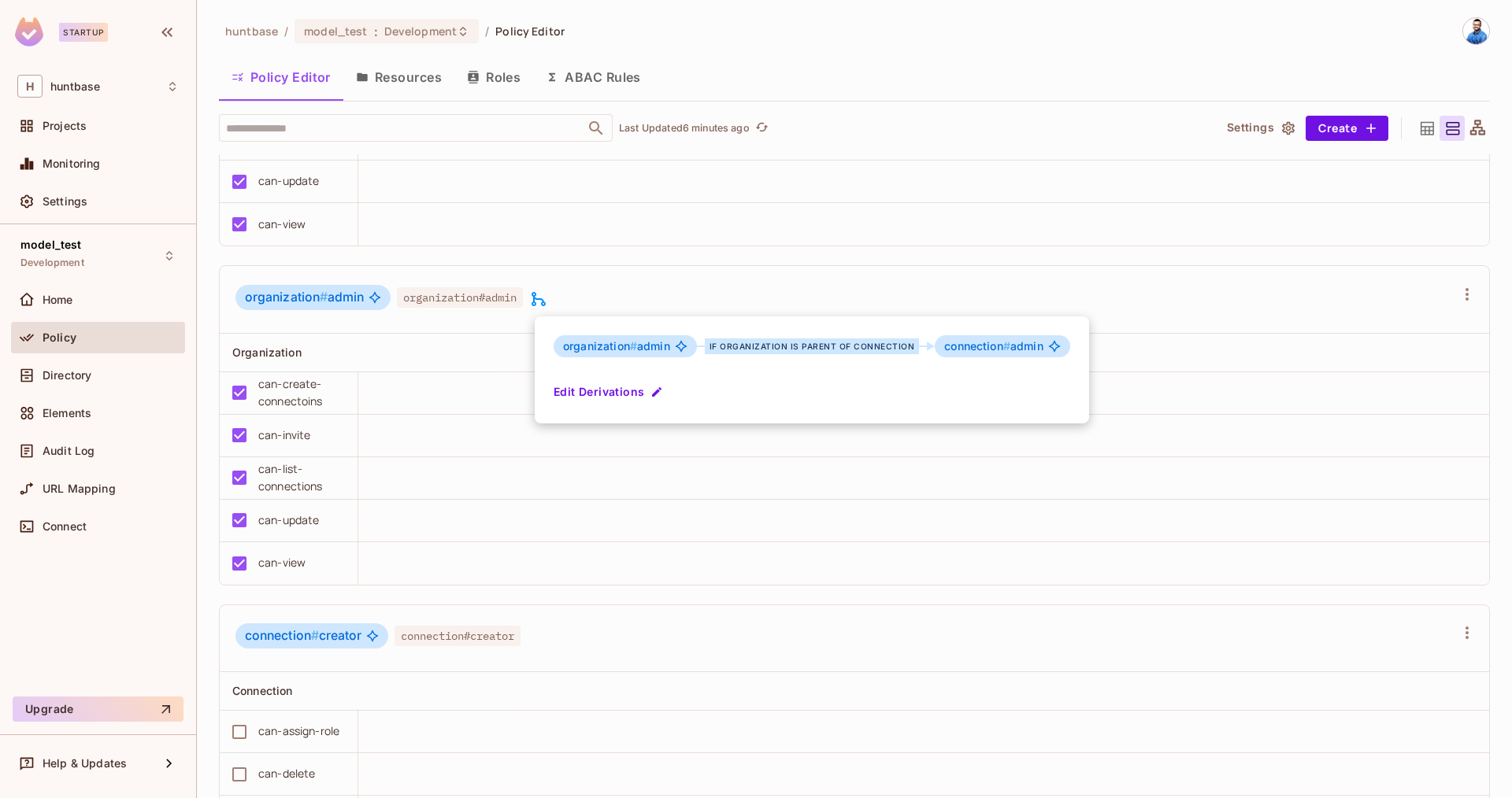
click at [473, 239] on div at bounding box center [756, 399] width 1512 height 798
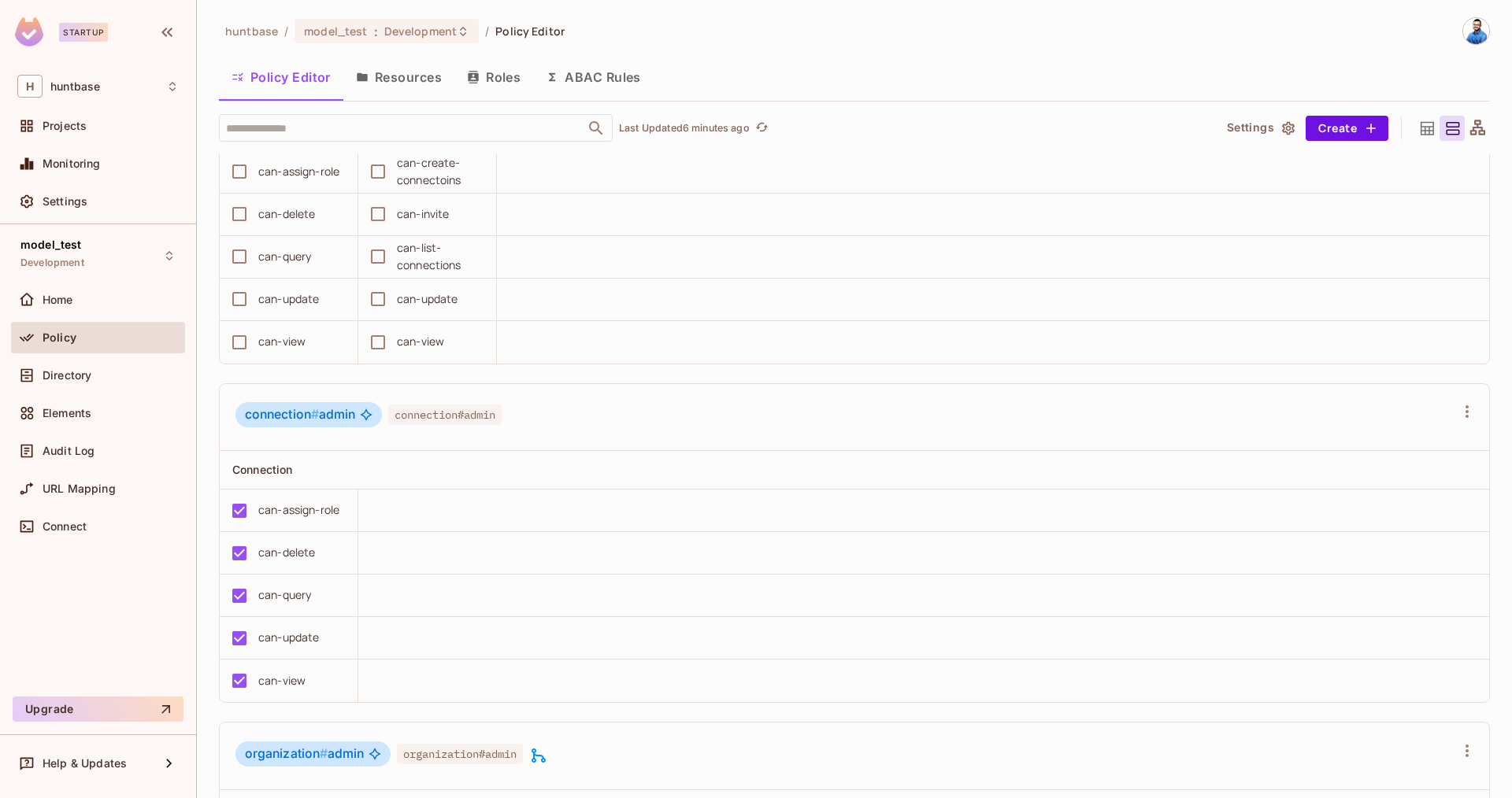
scroll to position [0, 0]
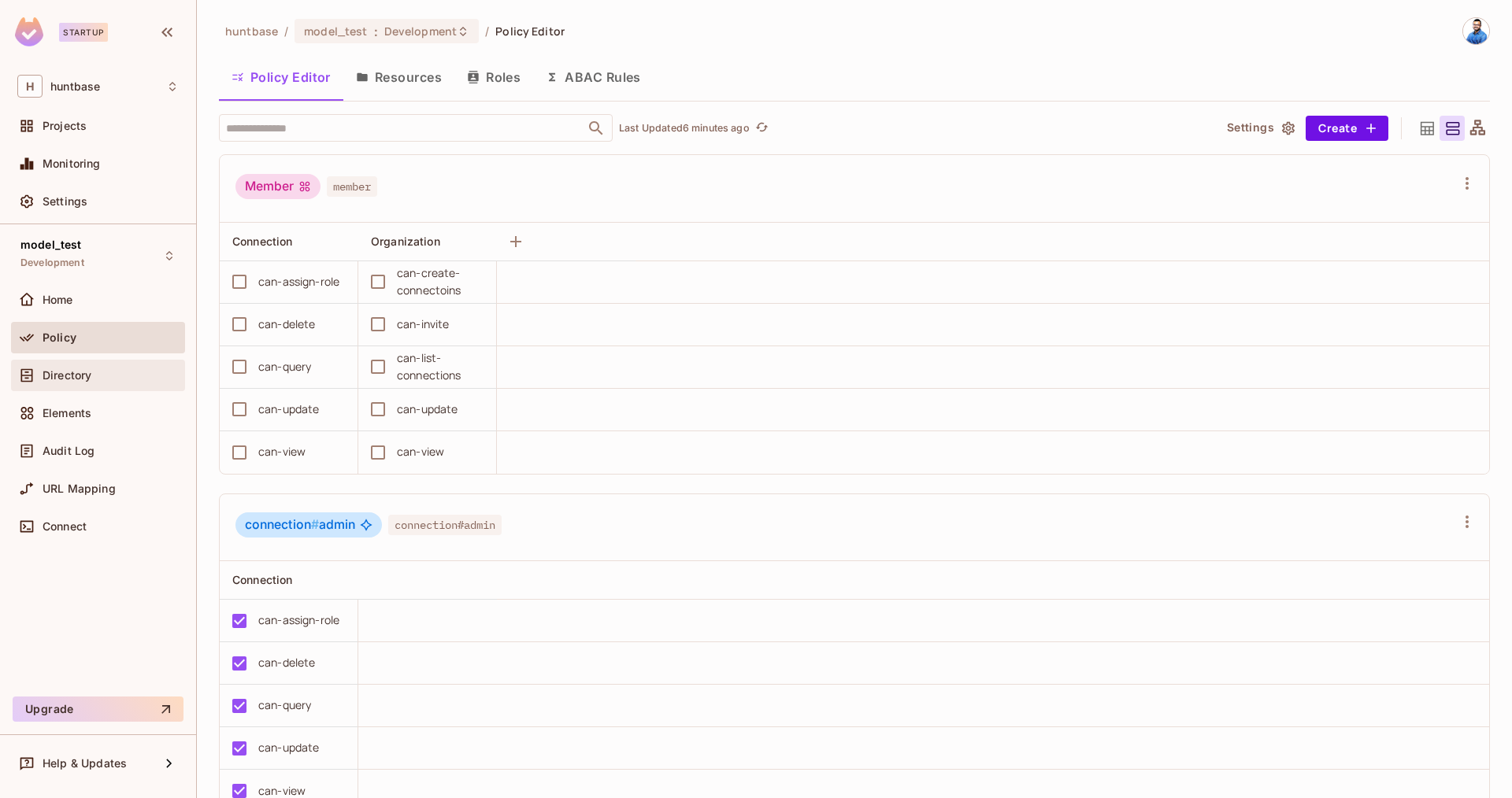
click at [77, 380] on span "Directory" at bounding box center [67, 375] width 49 height 13
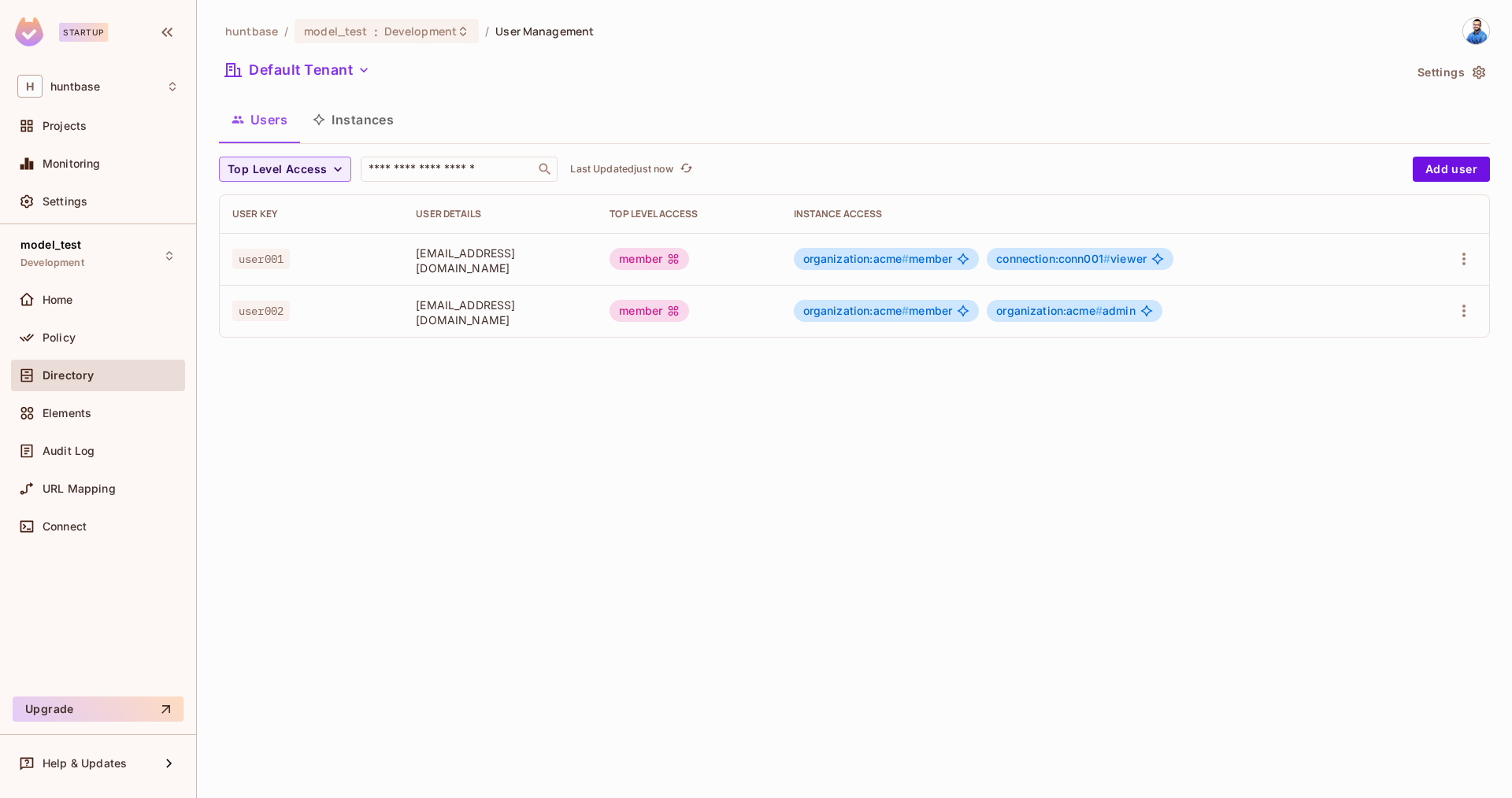
click at [358, 110] on button "Instances" at bounding box center [353, 119] width 107 height 40
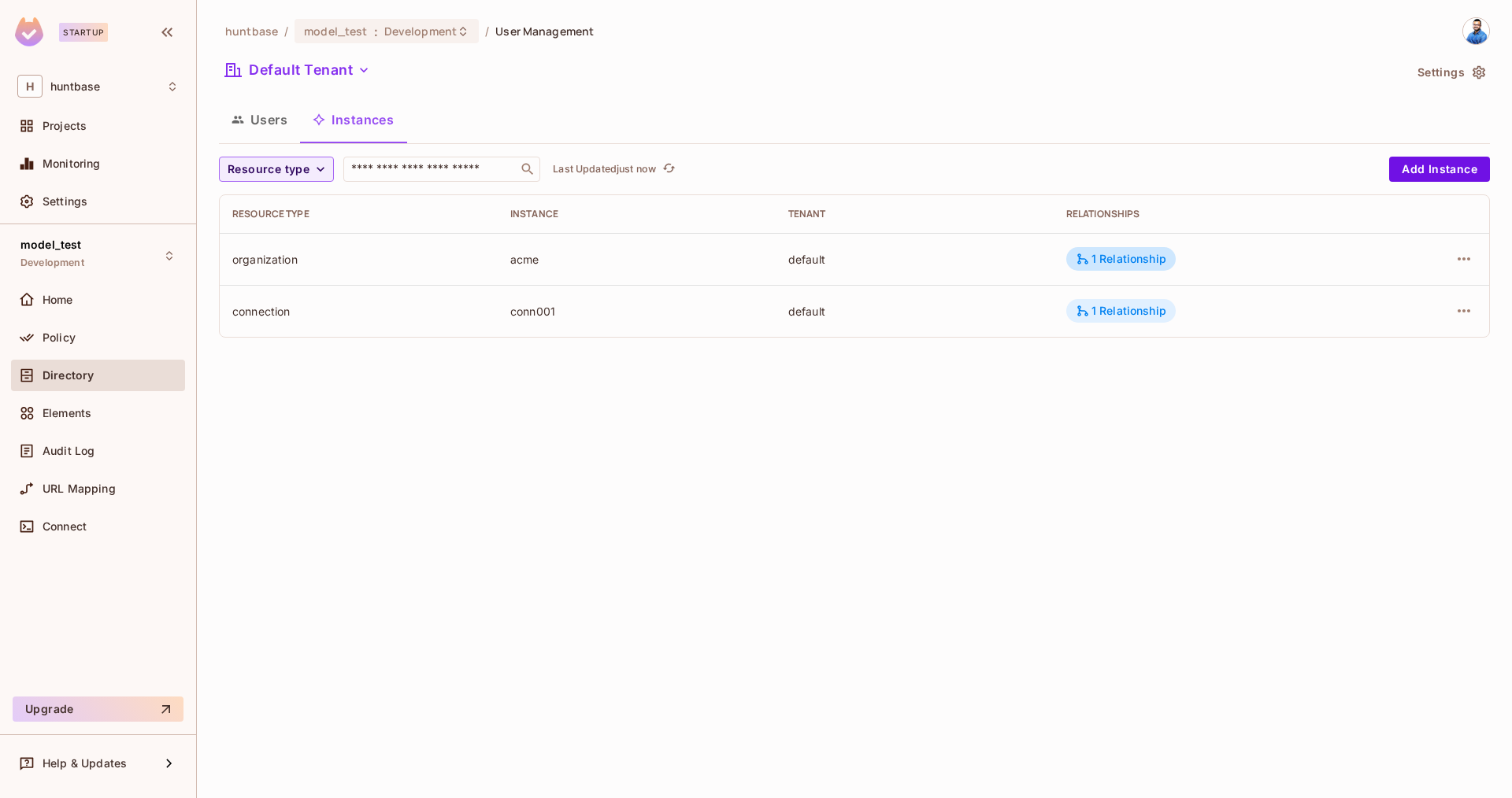
click at [1126, 314] on div "1 Relationship" at bounding box center [1120, 310] width 90 height 14
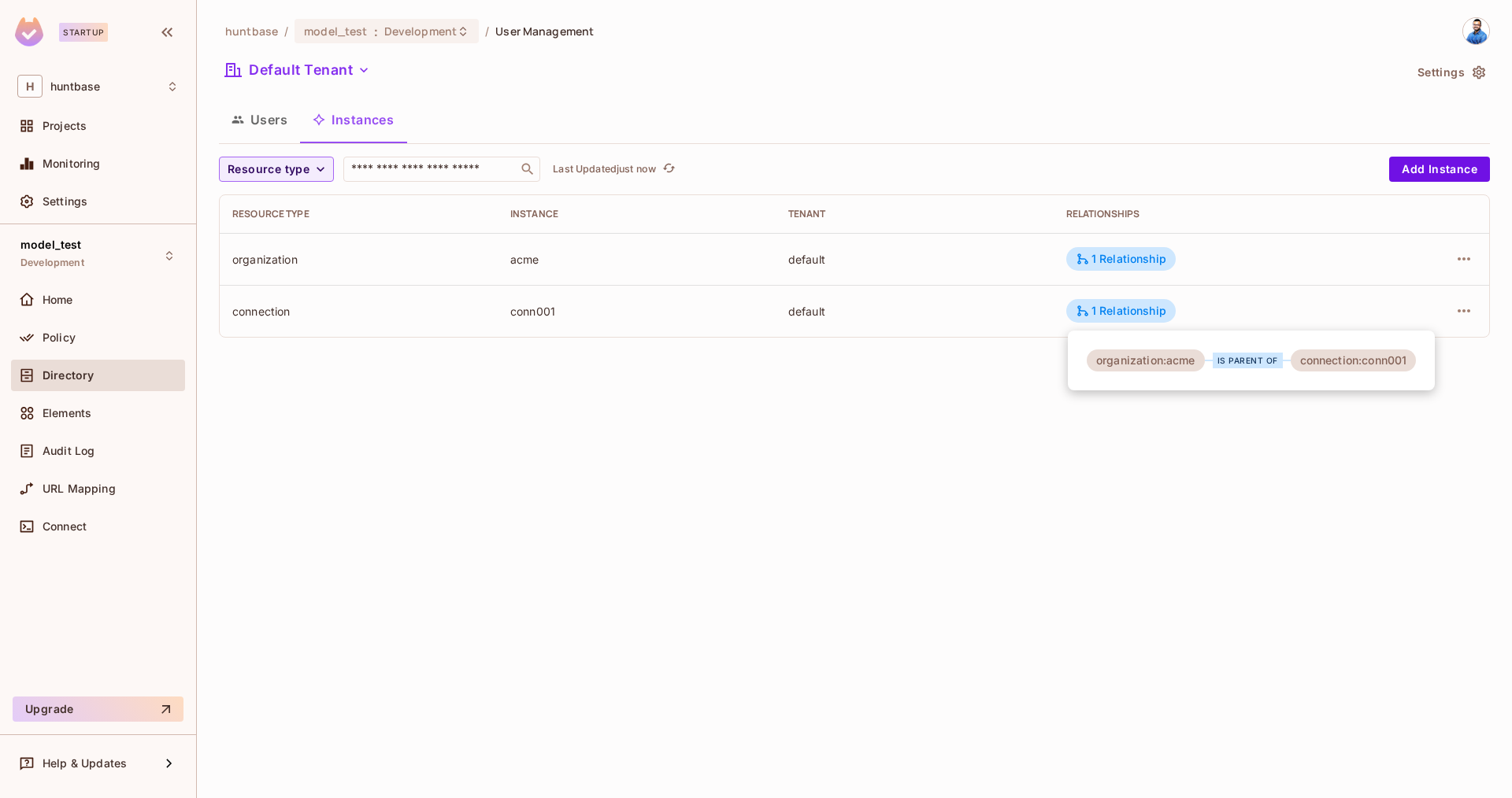
click at [1114, 268] on div at bounding box center [756, 399] width 1512 height 798
click at [1118, 263] on div "1 Relationship" at bounding box center [1120, 259] width 90 height 14
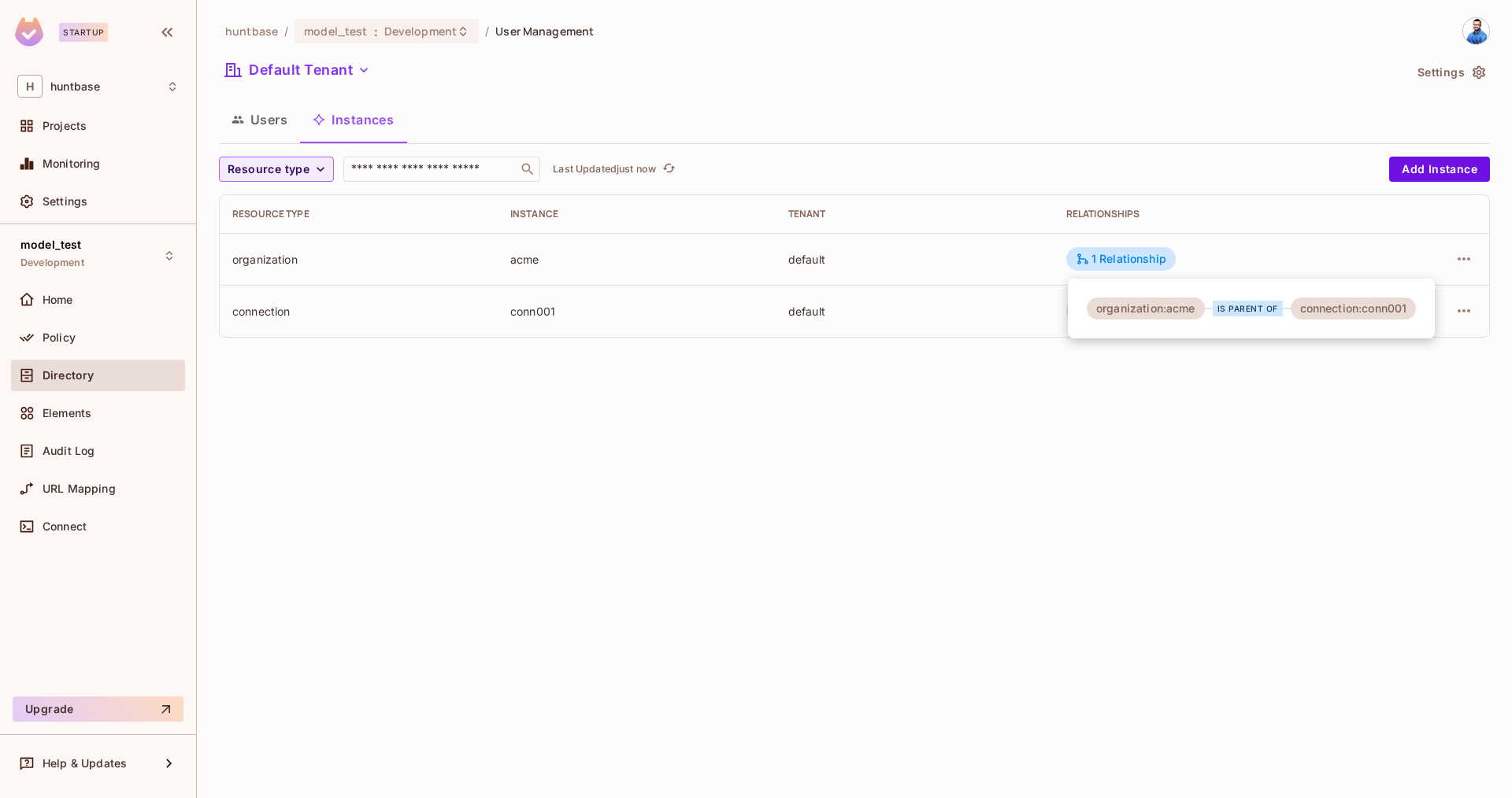
click at [1058, 473] on div at bounding box center [756, 399] width 1512 height 798
click at [69, 341] on span "Policy" at bounding box center [58, 337] width 33 height 13
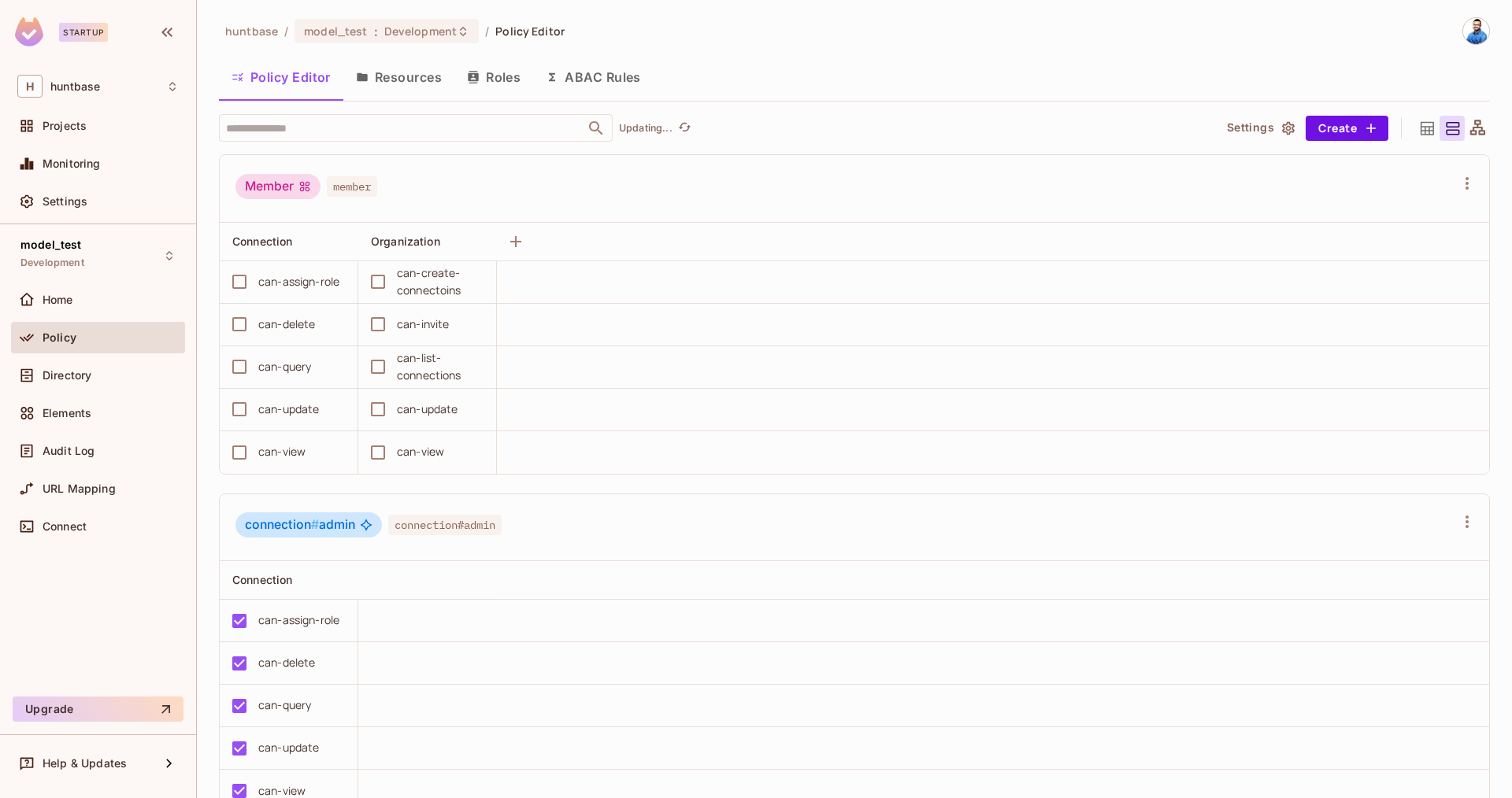
click at [585, 66] on button "ABAC Rules" at bounding box center [593, 77] width 120 height 40
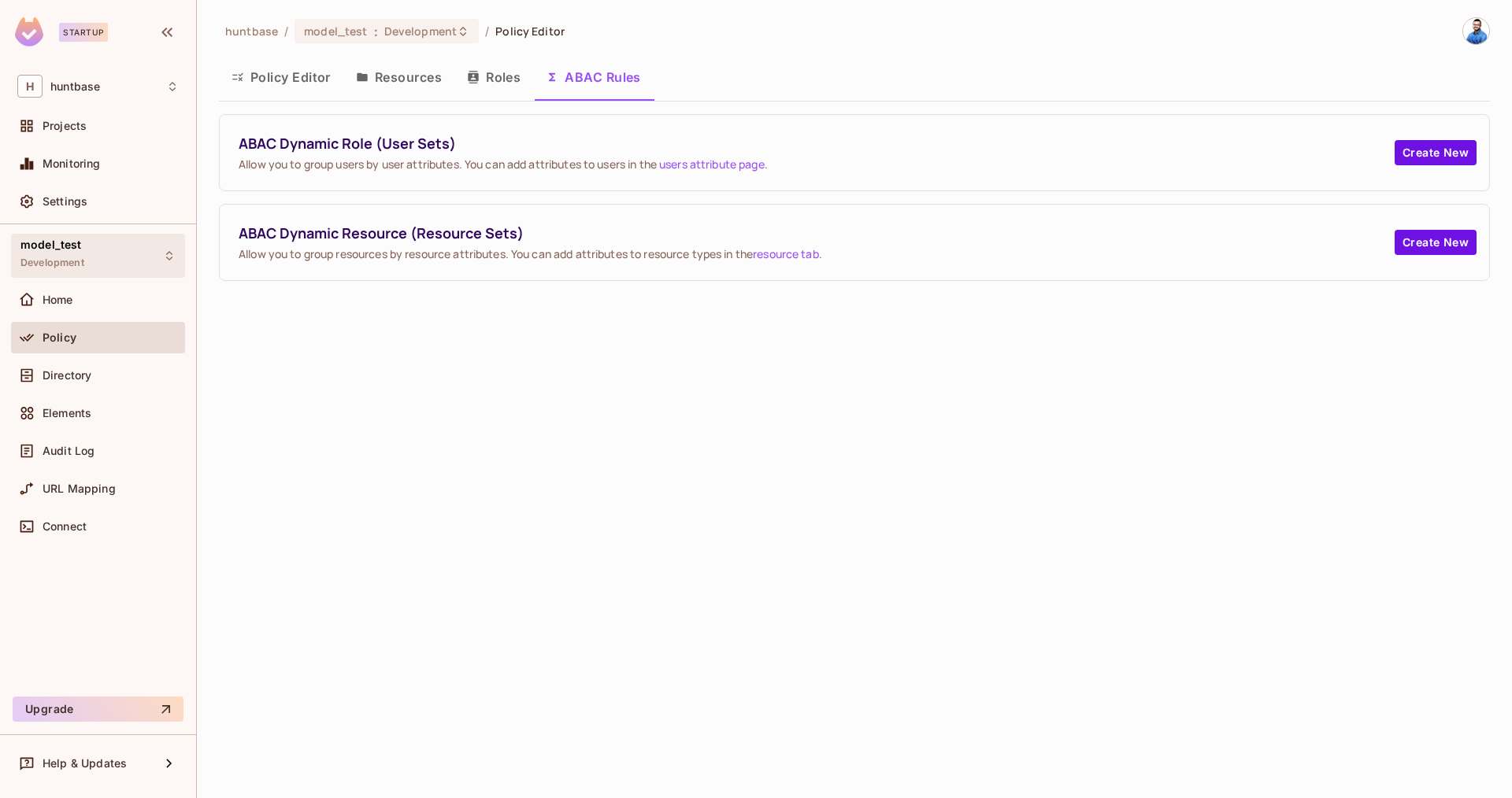
click at [46, 257] on span "Development" at bounding box center [52, 263] width 63 height 13
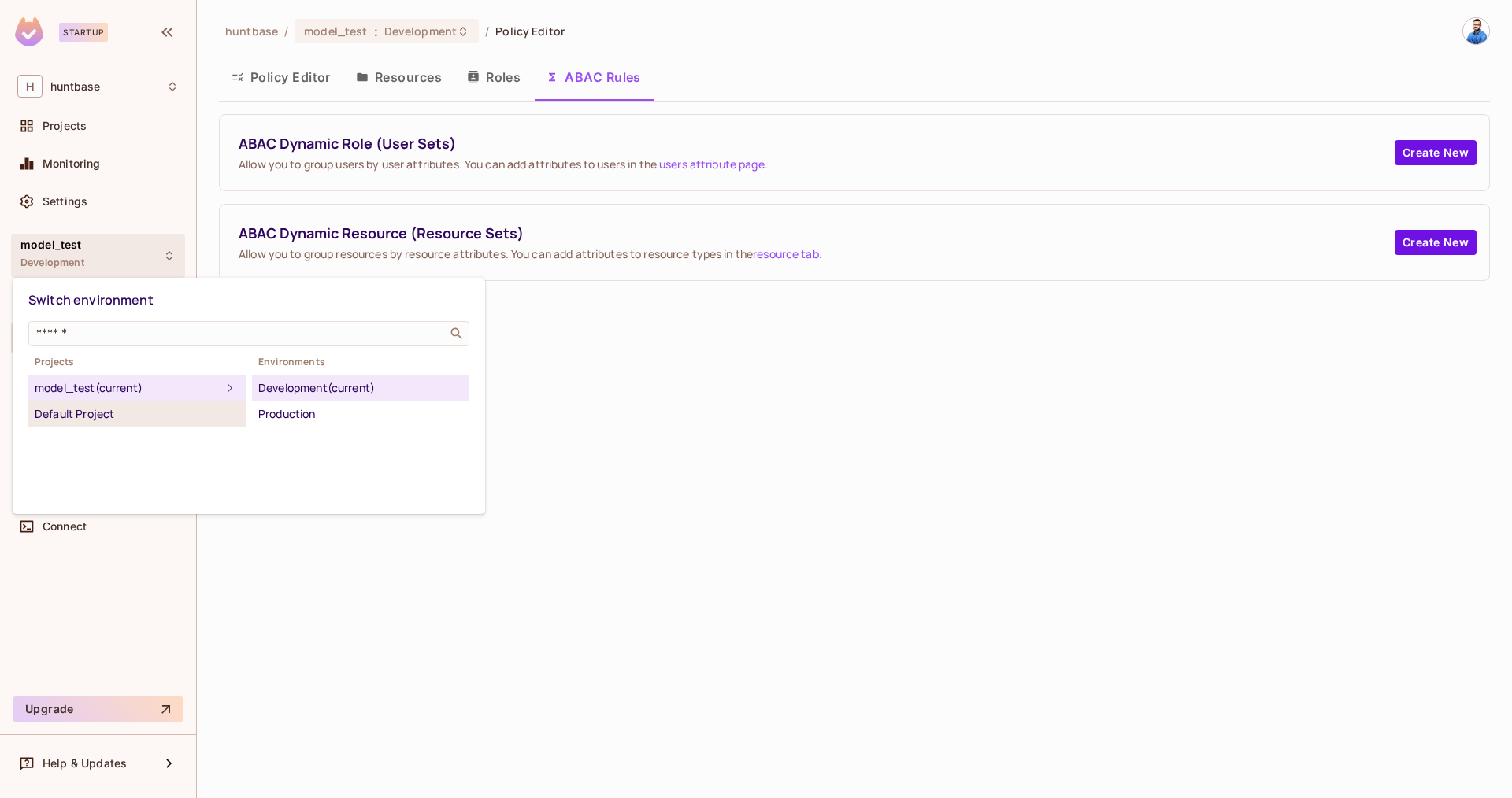
click at [90, 417] on div "Default Project" at bounding box center [137, 414] width 205 height 19
click at [321, 391] on div "Development (current)" at bounding box center [360, 388] width 205 height 19
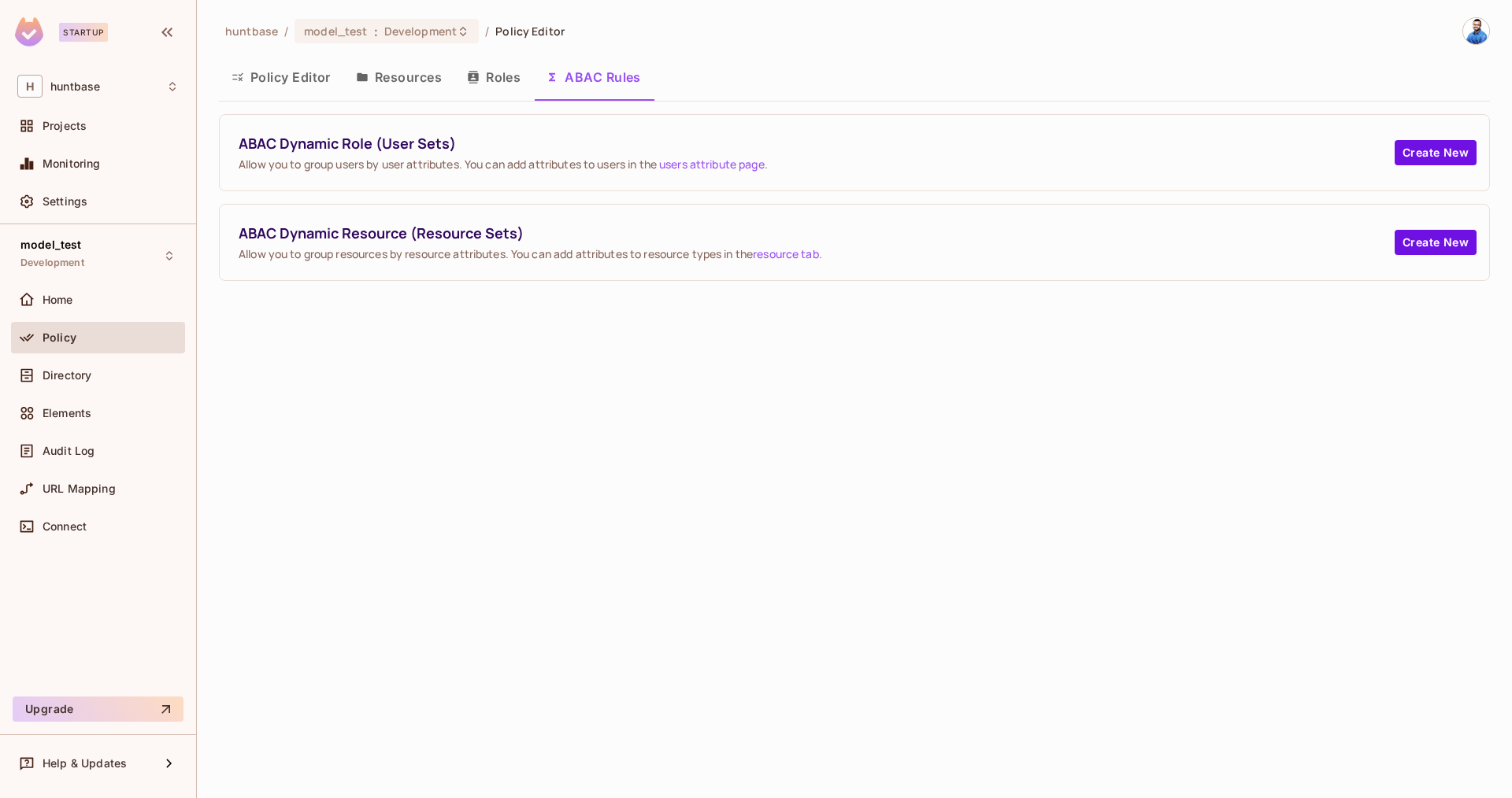
click at [271, 71] on button "Policy Editor" at bounding box center [281, 77] width 124 height 40
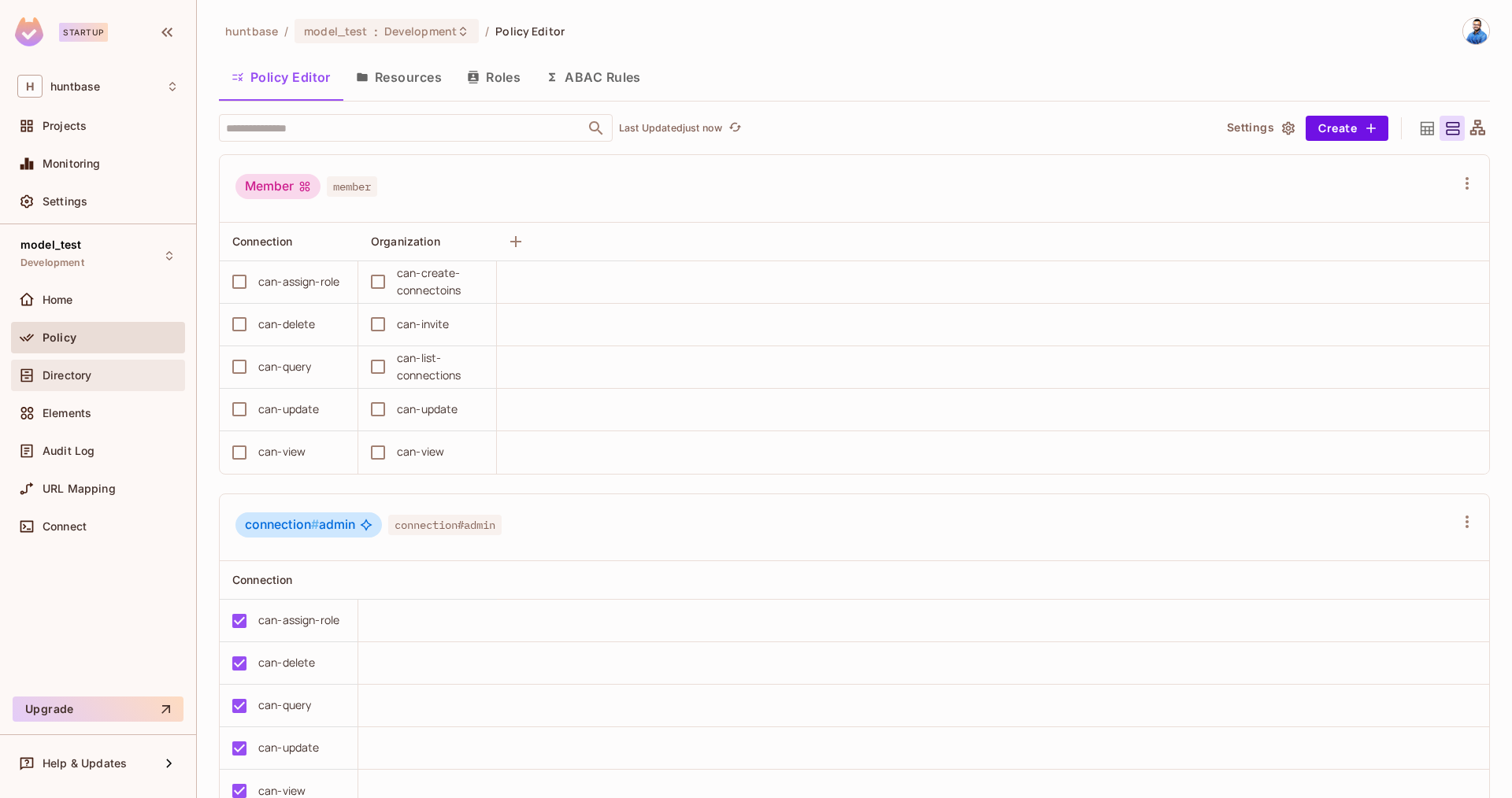
click at [96, 372] on div "Directory" at bounding box center [110, 375] width 136 height 13
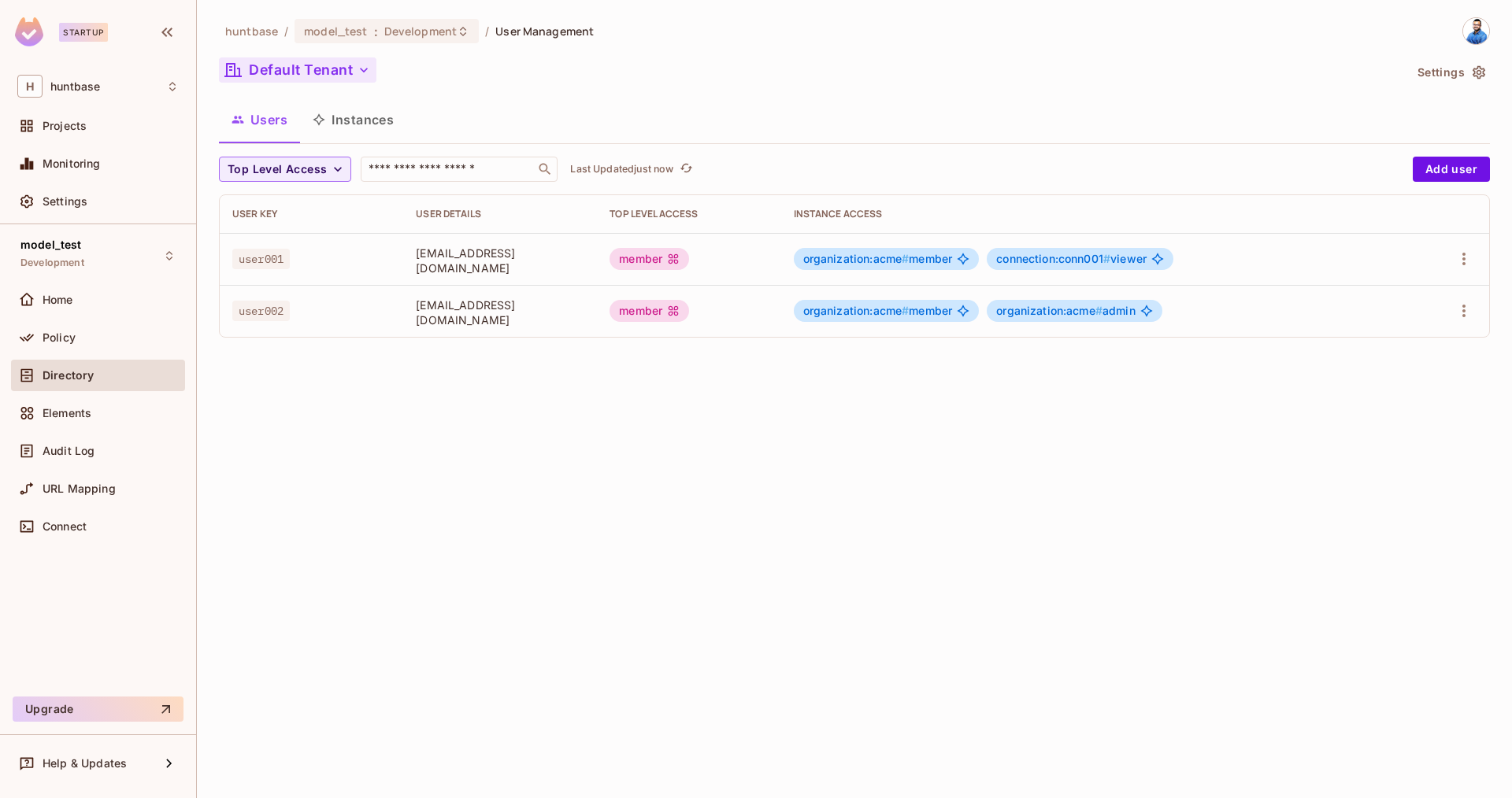
click at [306, 72] on button "Default Tenant" at bounding box center [298, 70] width 157 height 25
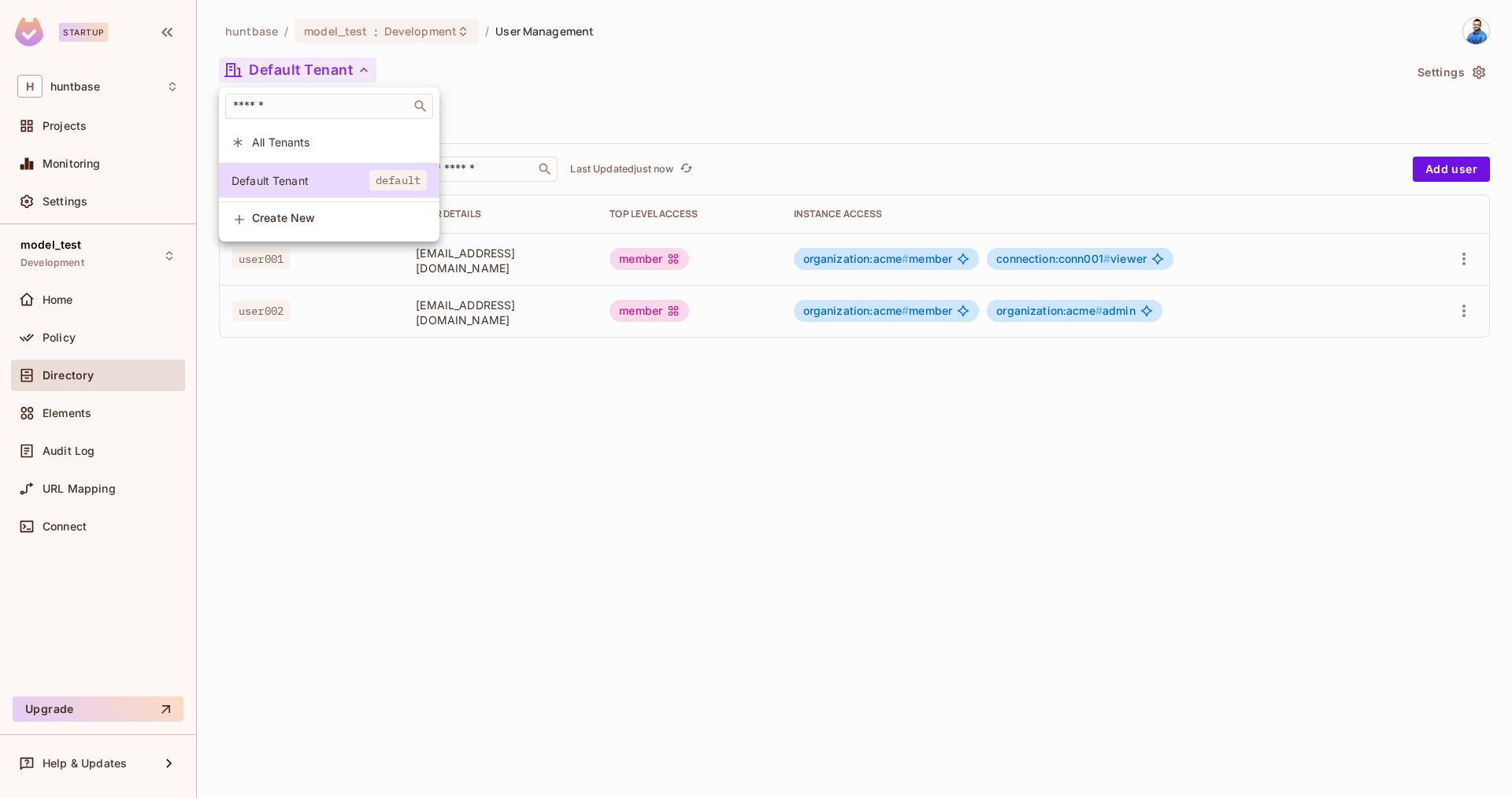
click at [553, 73] on div at bounding box center [756, 399] width 1512 height 798
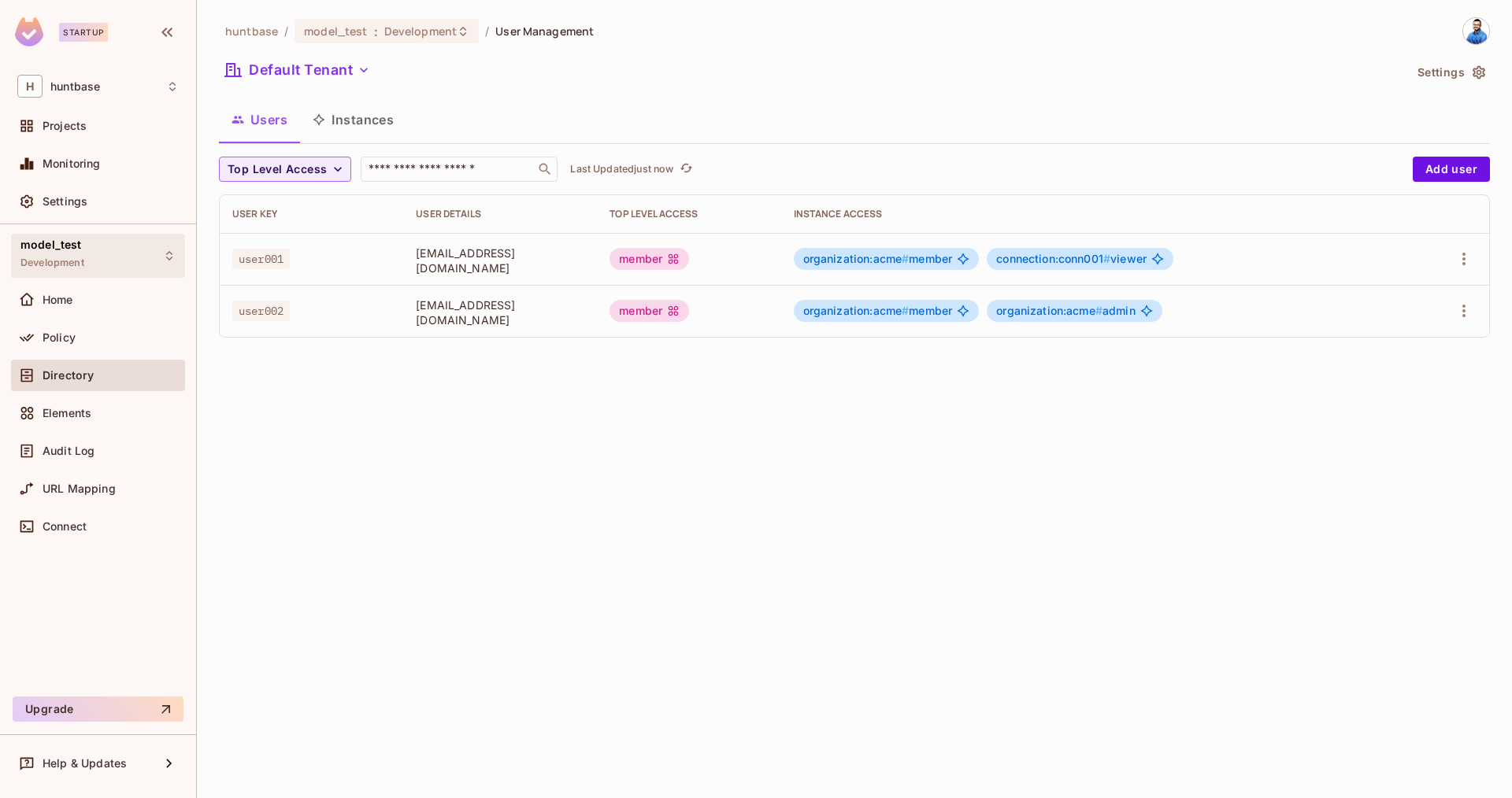
click at [102, 257] on div "model_test Development" at bounding box center [98, 255] width 174 height 43
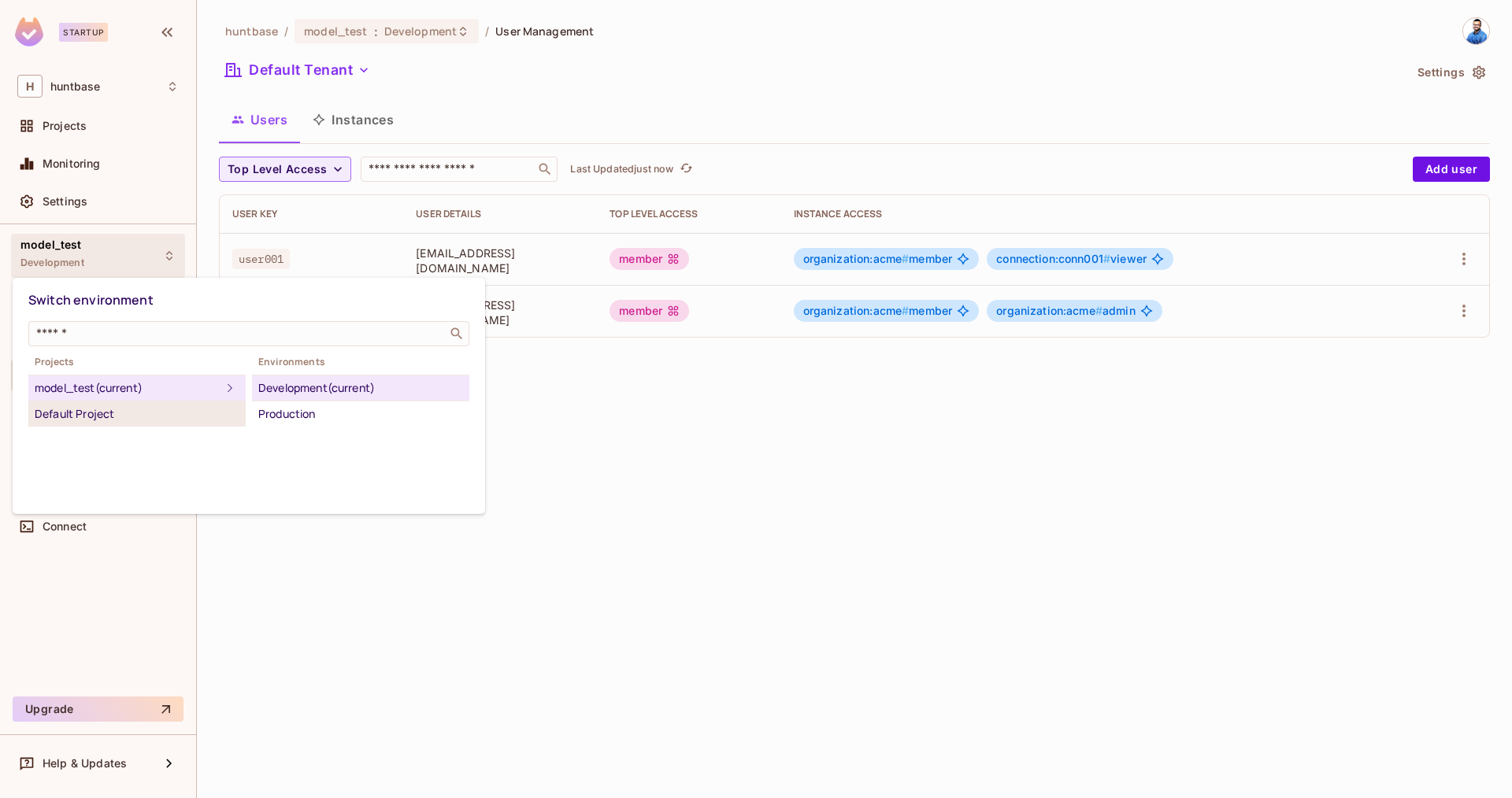
click at [199, 415] on div "Default Project" at bounding box center [137, 414] width 205 height 19
click at [302, 387] on div "Production" at bounding box center [360, 388] width 205 height 19
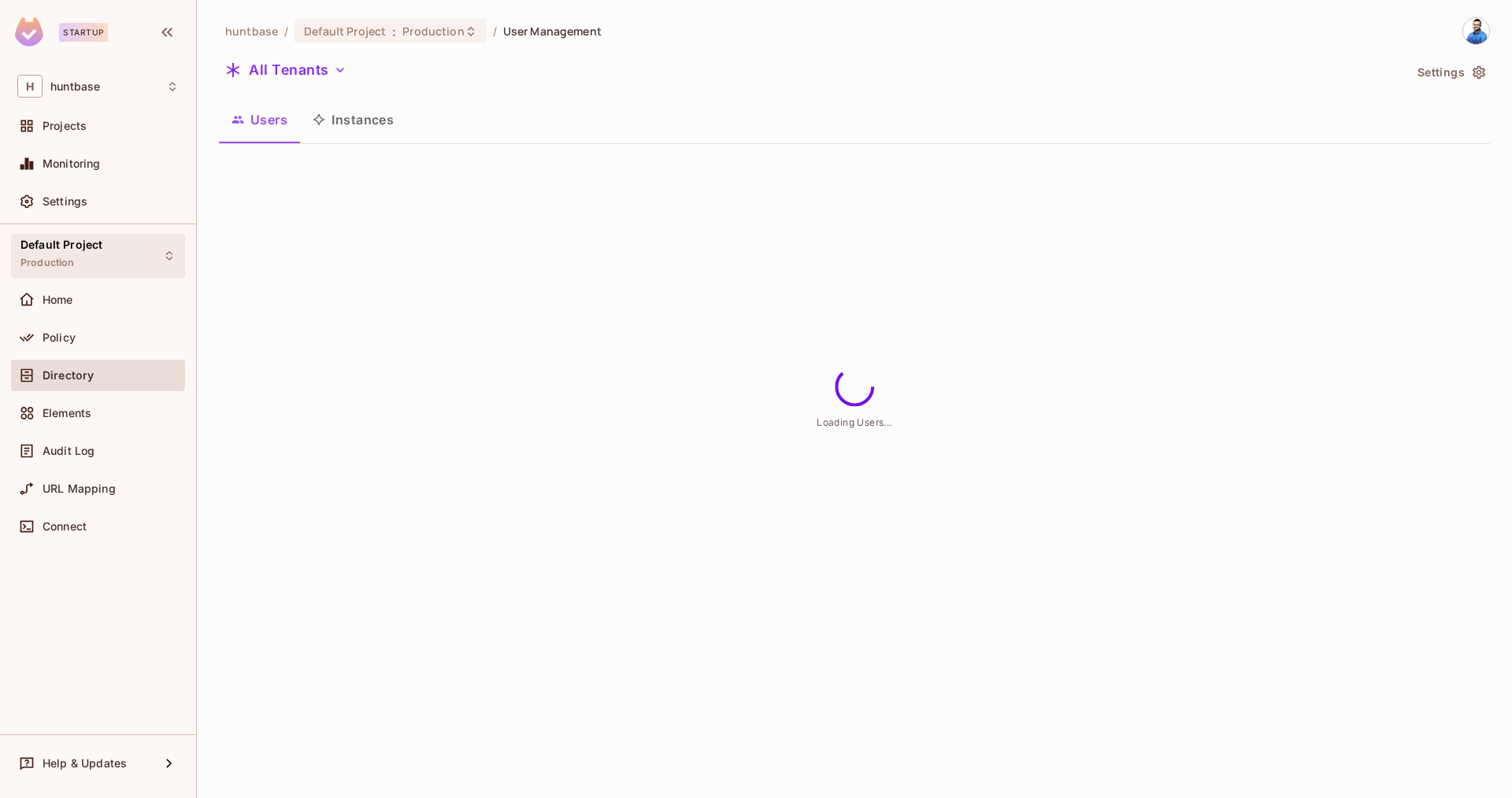
click at [76, 254] on div "Default Project Production" at bounding box center [61, 255] width 82 height 34
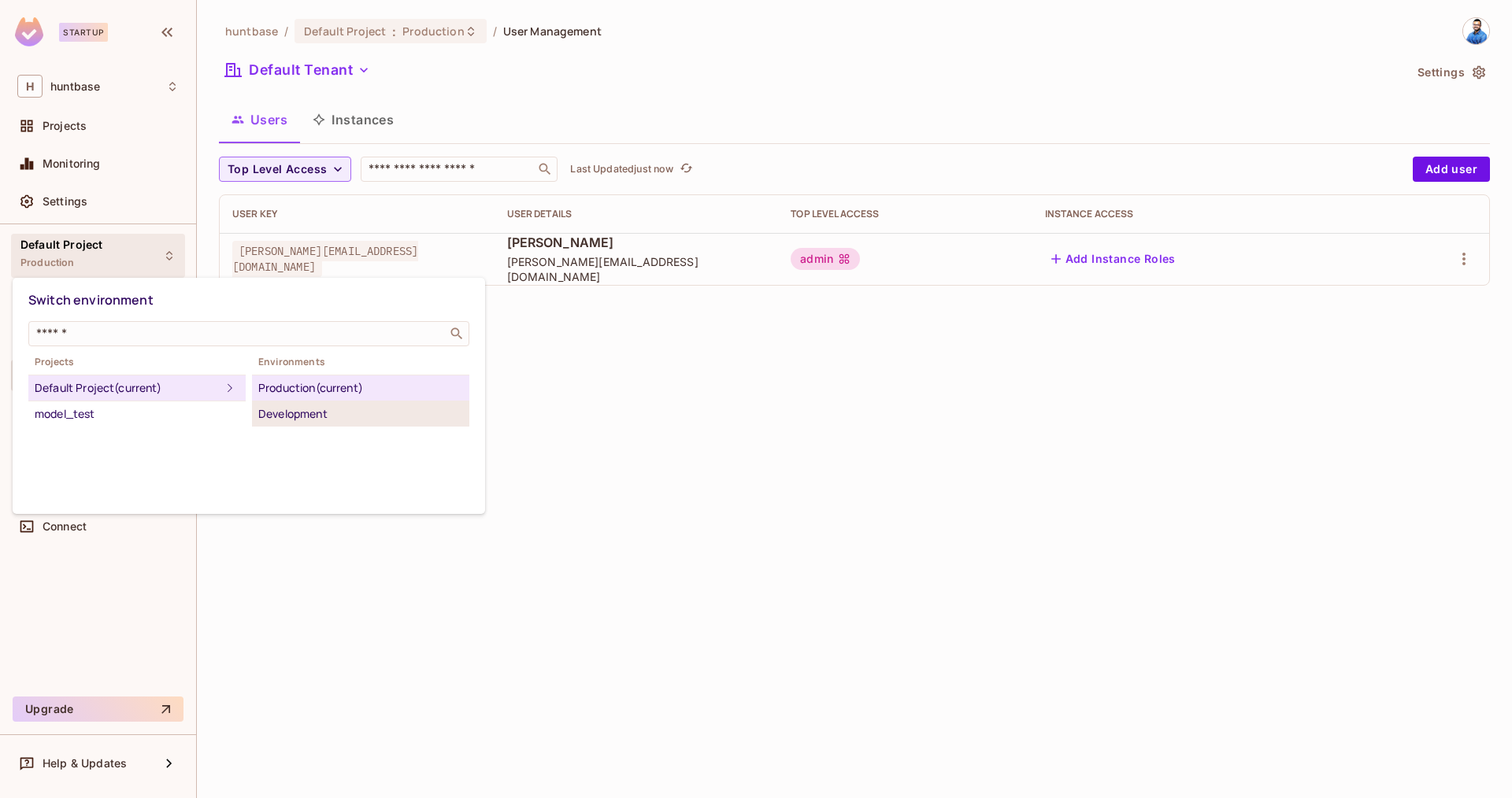
click at [284, 421] on div "Development" at bounding box center [360, 414] width 205 height 19
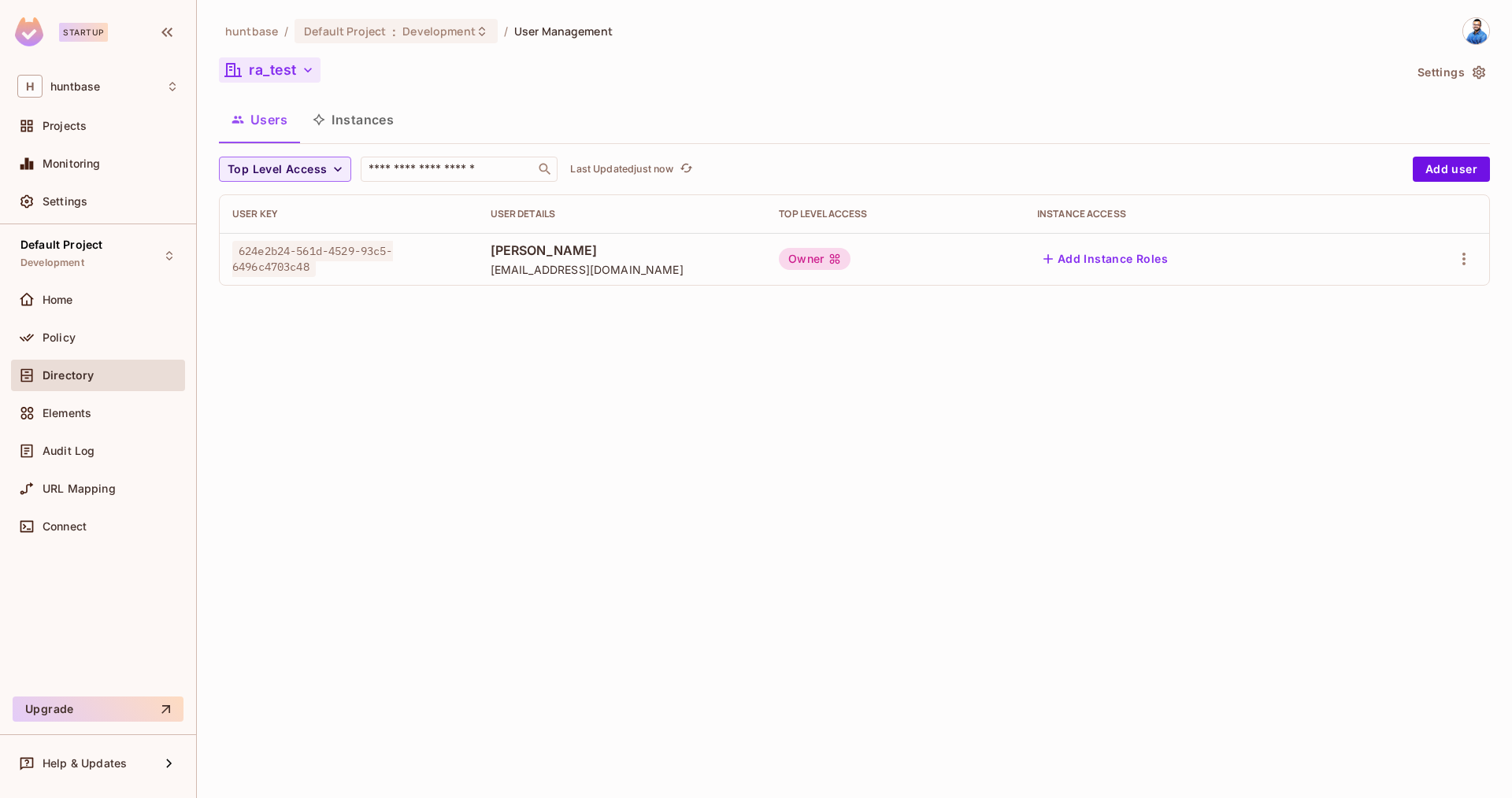
click at [269, 73] on button "ra_test" at bounding box center [270, 70] width 101 height 25
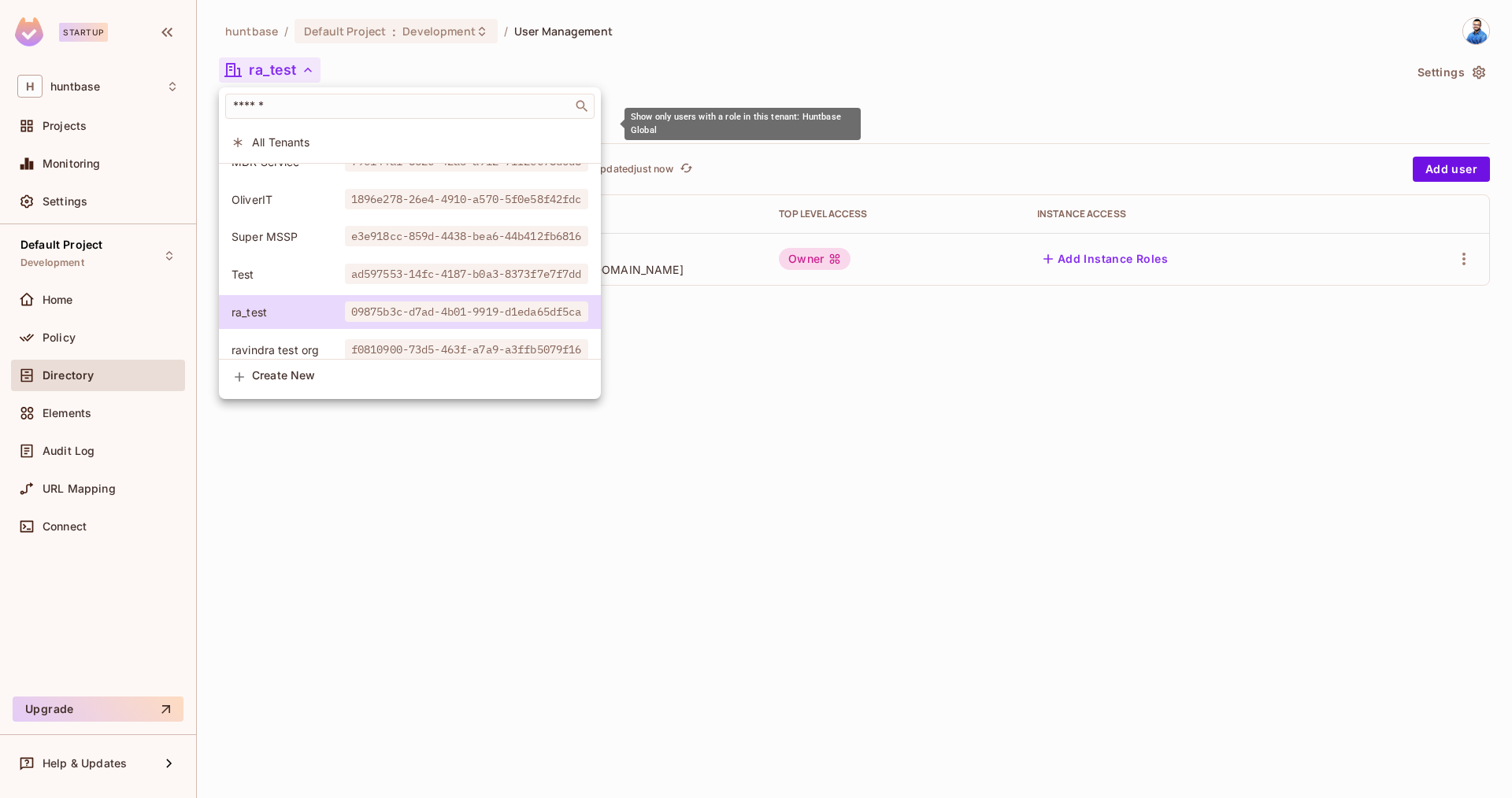
scroll to position [144, 0]
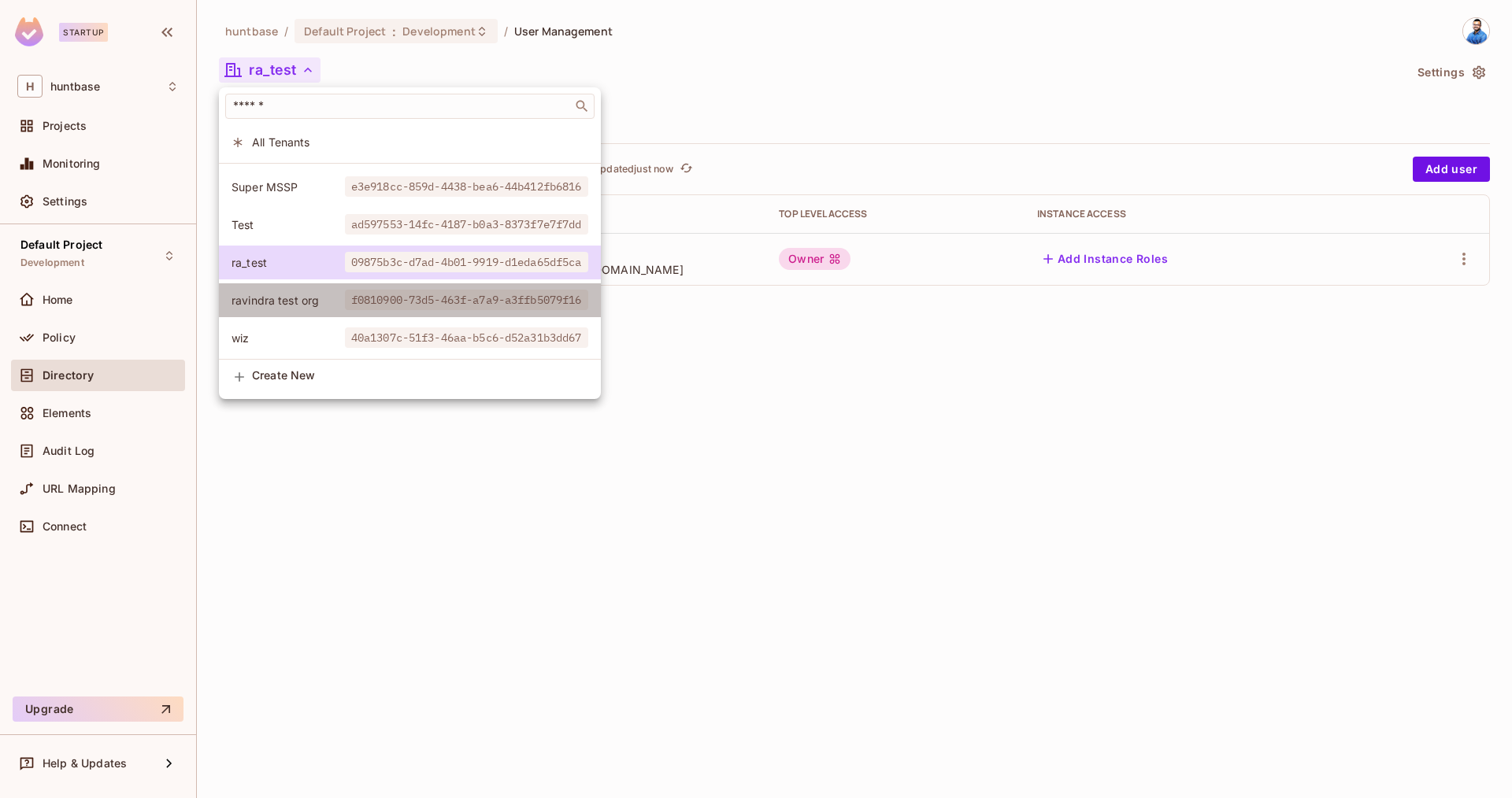
click at [383, 300] on span "f0810900-73d5-463f-a7a9-a3ffb5079f16" at bounding box center [467, 300] width 244 height 20
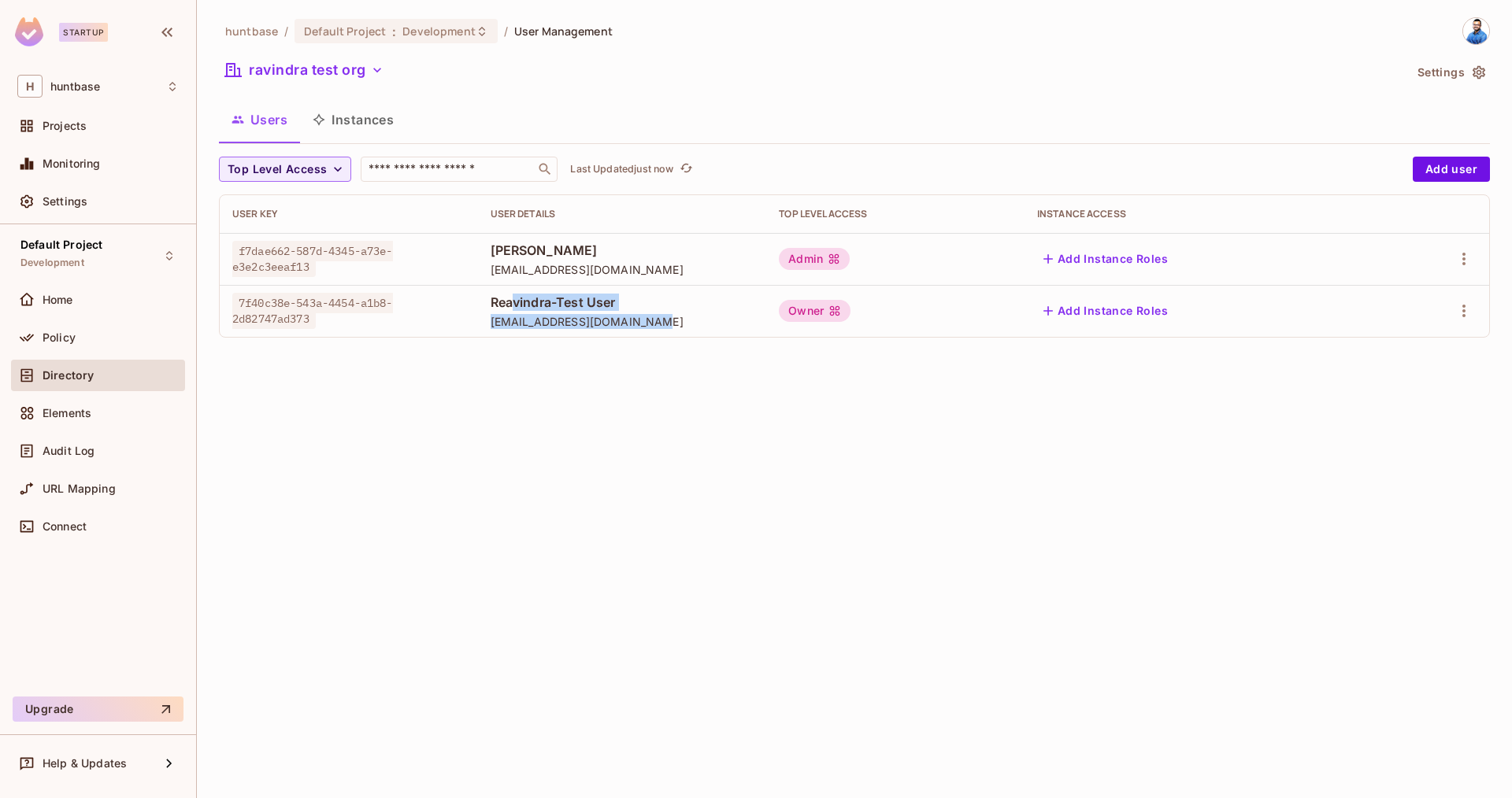
drag, startPoint x: 636, startPoint y: 326, endPoint x: 475, endPoint y: 265, distance: 172.2
click at [501, 296] on div "Reavindra-Test User ravindra-test1@huntbase.io" at bounding box center [622, 311] width 264 height 36
drag, startPoint x: 809, startPoint y: 407, endPoint x: 815, endPoint y: 364, distance: 43.4
click at [811, 402] on div "huntbase / Default Project : Development / User Management ravindra test org Se…" at bounding box center [854, 399] width 1315 height 798
click at [839, 332] on td "Owner" at bounding box center [895, 310] width 258 height 52
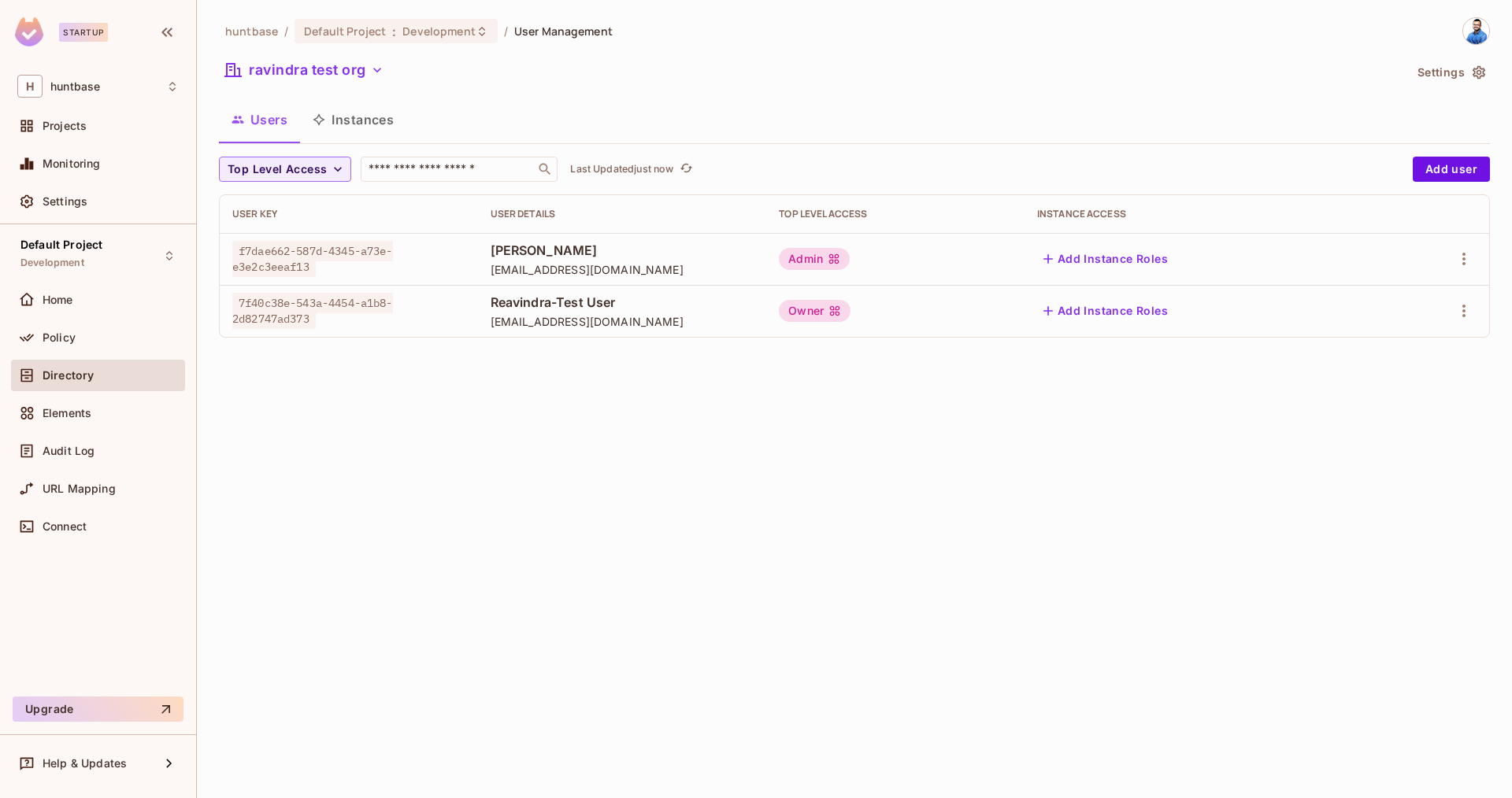
drag, startPoint x: 1022, startPoint y: 255, endPoint x: 1148, endPoint y: 272, distance: 127.1
click at [1154, 270] on tr "f7dae662-587d-4345-a73e-e3e2c3eeaf13 Ravindra Bangrawa ravindra@huntbase.io Adm…" at bounding box center [854, 259] width 1269 height 52
drag, startPoint x: 817, startPoint y: 260, endPoint x: 844, endPoint y: 261, distance: 27.0
click at [844, 261] on div "Admin" at bounding box center [814, 259] width 71 height 22
drag, startPoint x: 806, startPoint y: 261, endPoint x: 829, endPoint y: 289, distance: 36.2
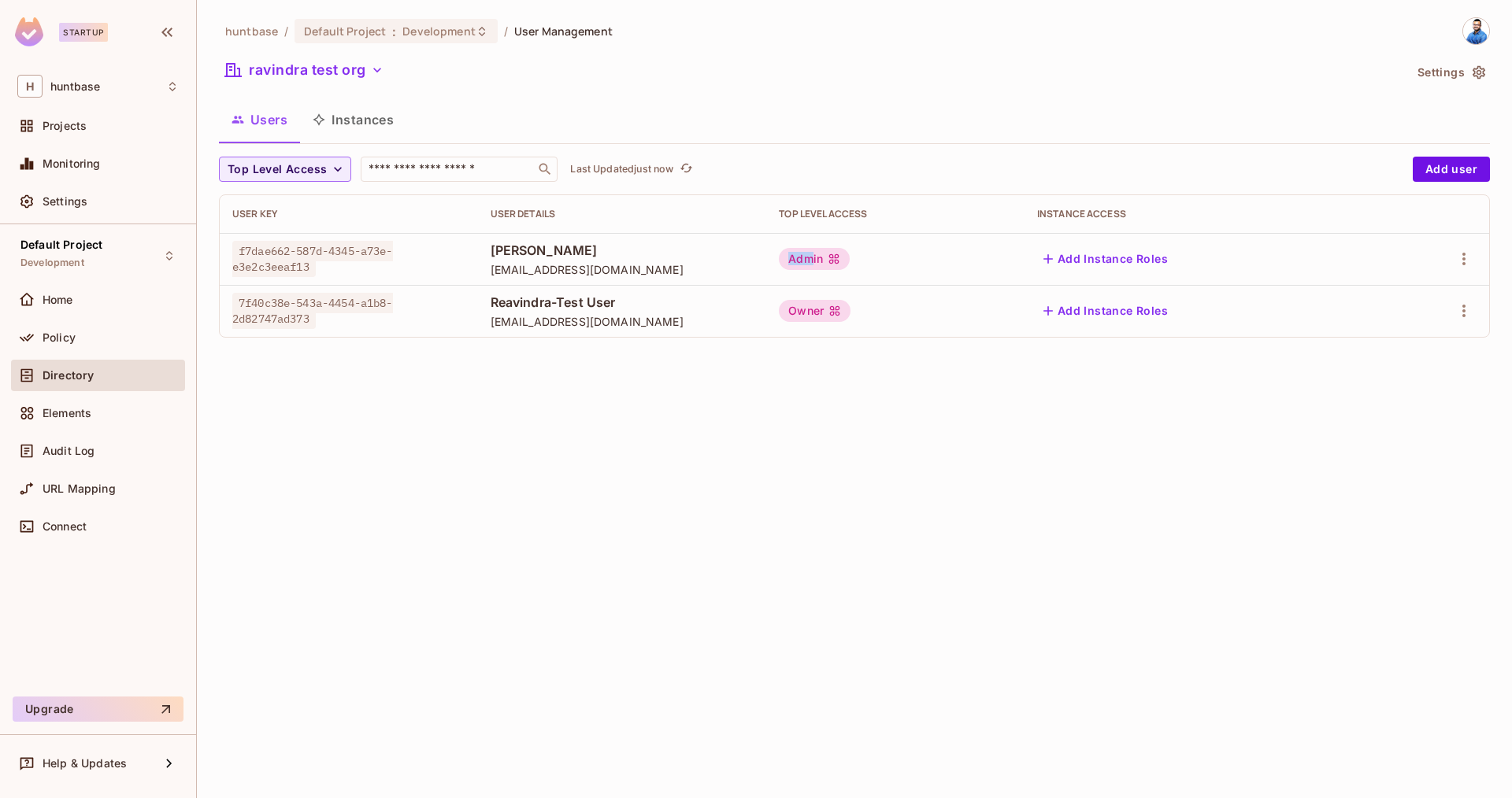
click at [830, 265] on div "Admin" at bounding box center [814, 259] width 71 height 22
drag, startPoint x: 824, startPoint y: 314, endPoint x: 824, endPoint y: 270, distance: 44.0
click at [824, 313] on div "Owner" at bounding box center [814, 311] width 72 height 22
click at [824, 269] on div "Admin" at bounding box center [814, 259] width 71 height 22
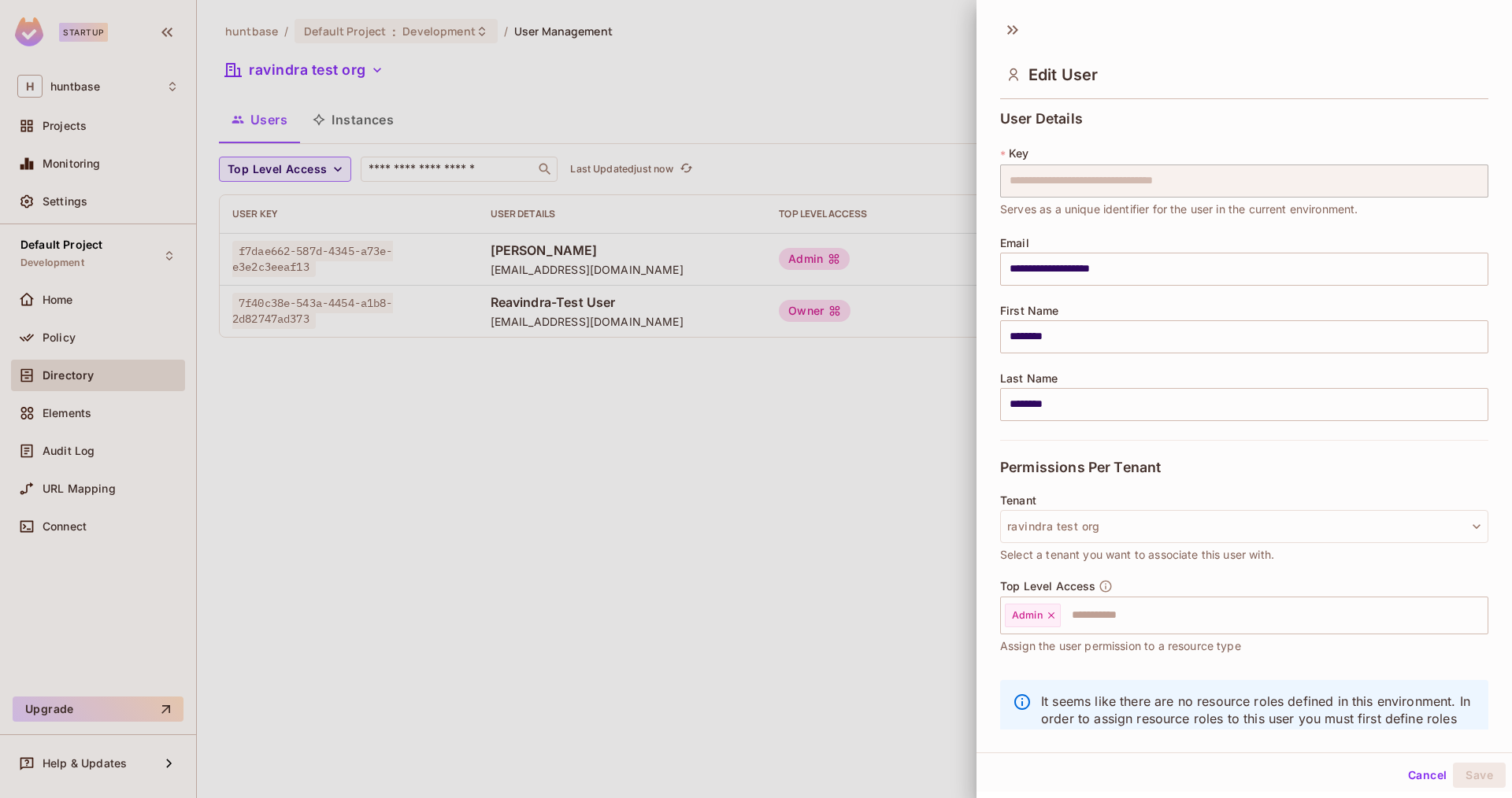
click at [713, 287] on div at bounding box center [756, 399] width 1512 height 798
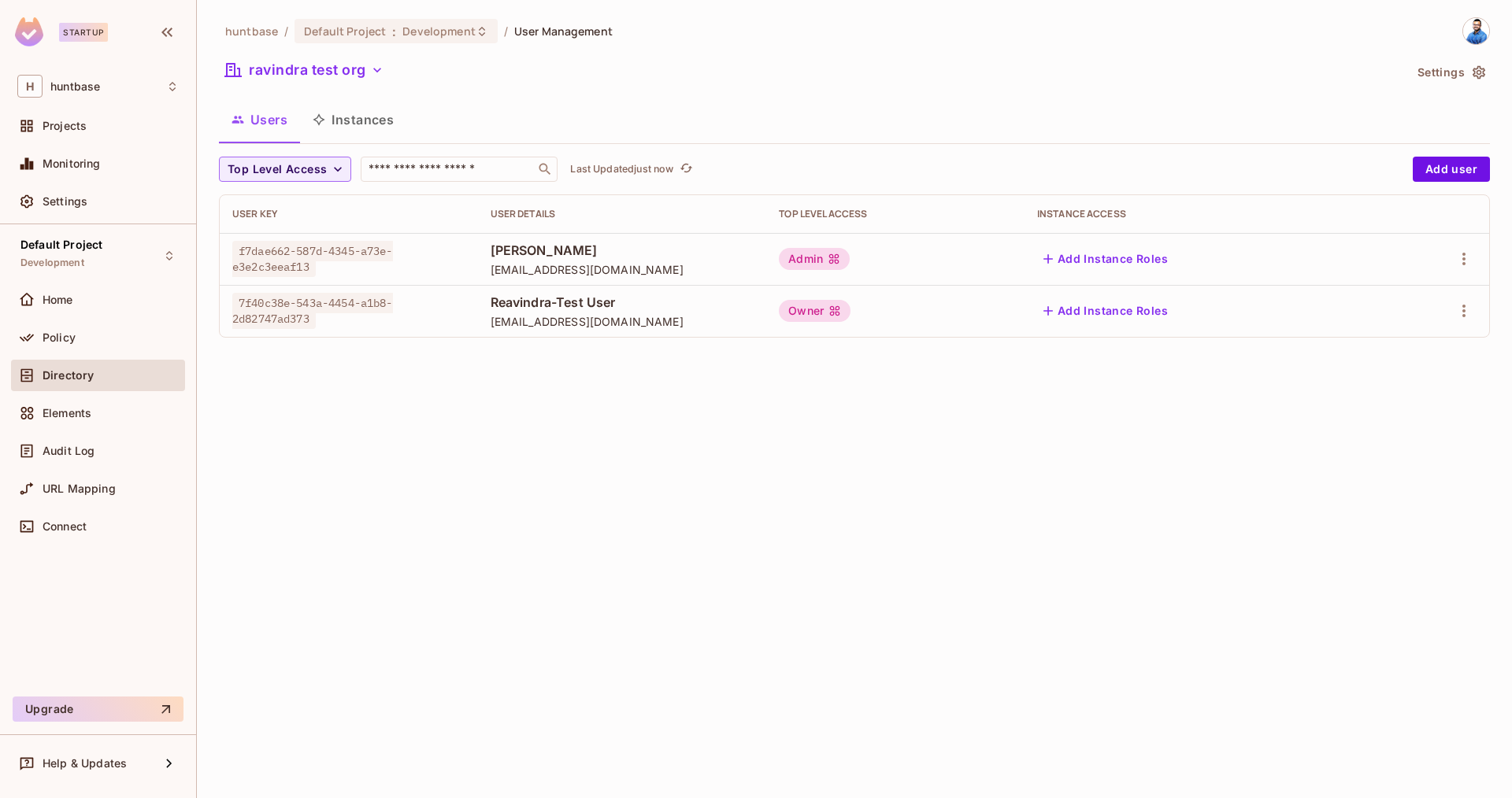
click at [341, 123] on button "Instances" at bounding box center [353, 119] width 107 height 40
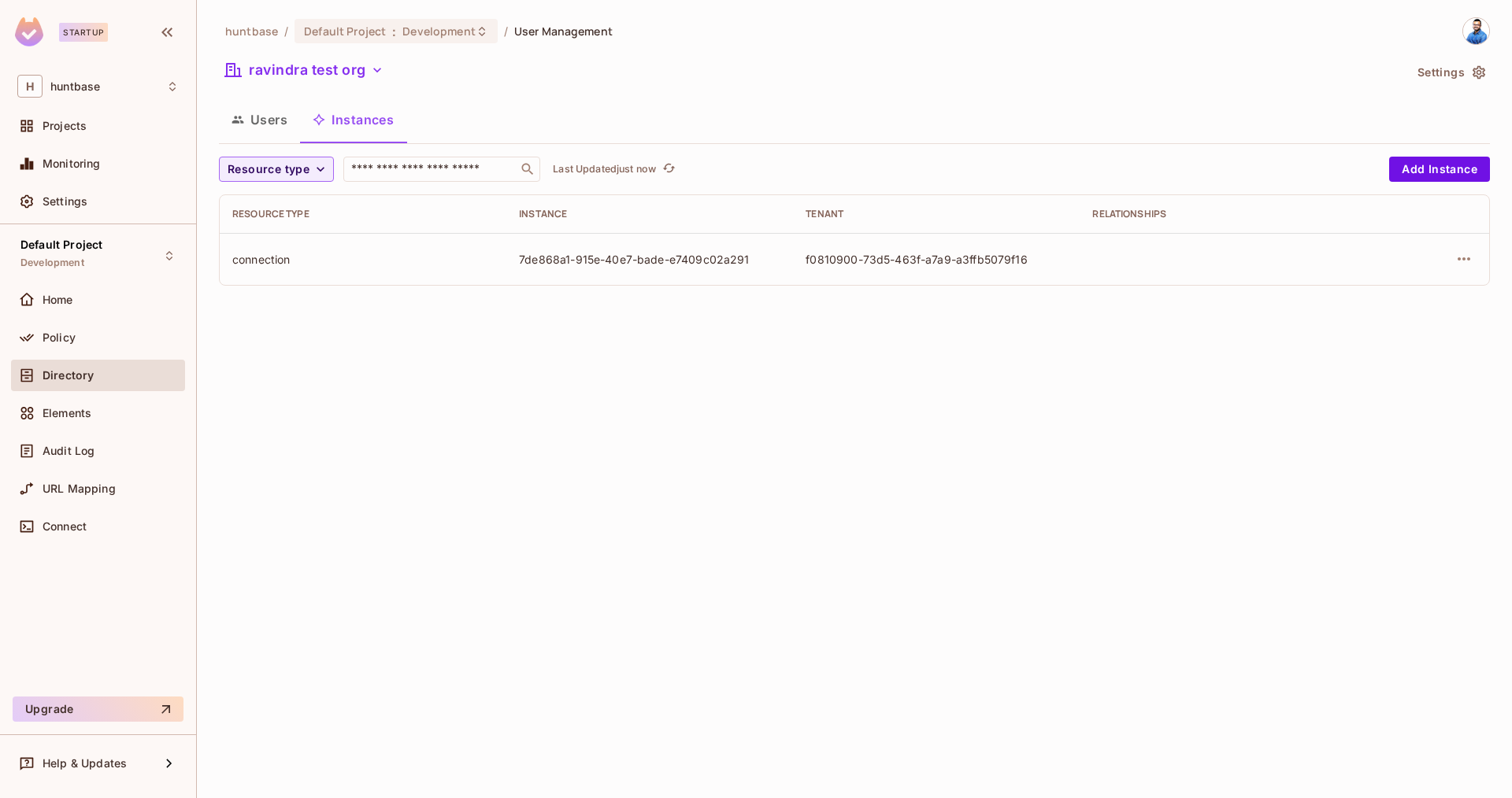
click at [292, 263] on div "connection" at bounding box center [363, 260] width 261 height 15
click at [896, 254] on div "f0810900-73d5-463f-a7a9-a3ffb5079f16" at bounding box center [936, 260] width 261 height 15
click at [271, 263] on div "connection" at bounding box center [363, 260] width 261 height 15
drag, startPoint x: 230, startPoint y: 260, endPoint x: 415, endPoint y: 258, distance: 185.0
click at [312, 254] on td "connection" at bounding box center [363, 259] width 287 height 52
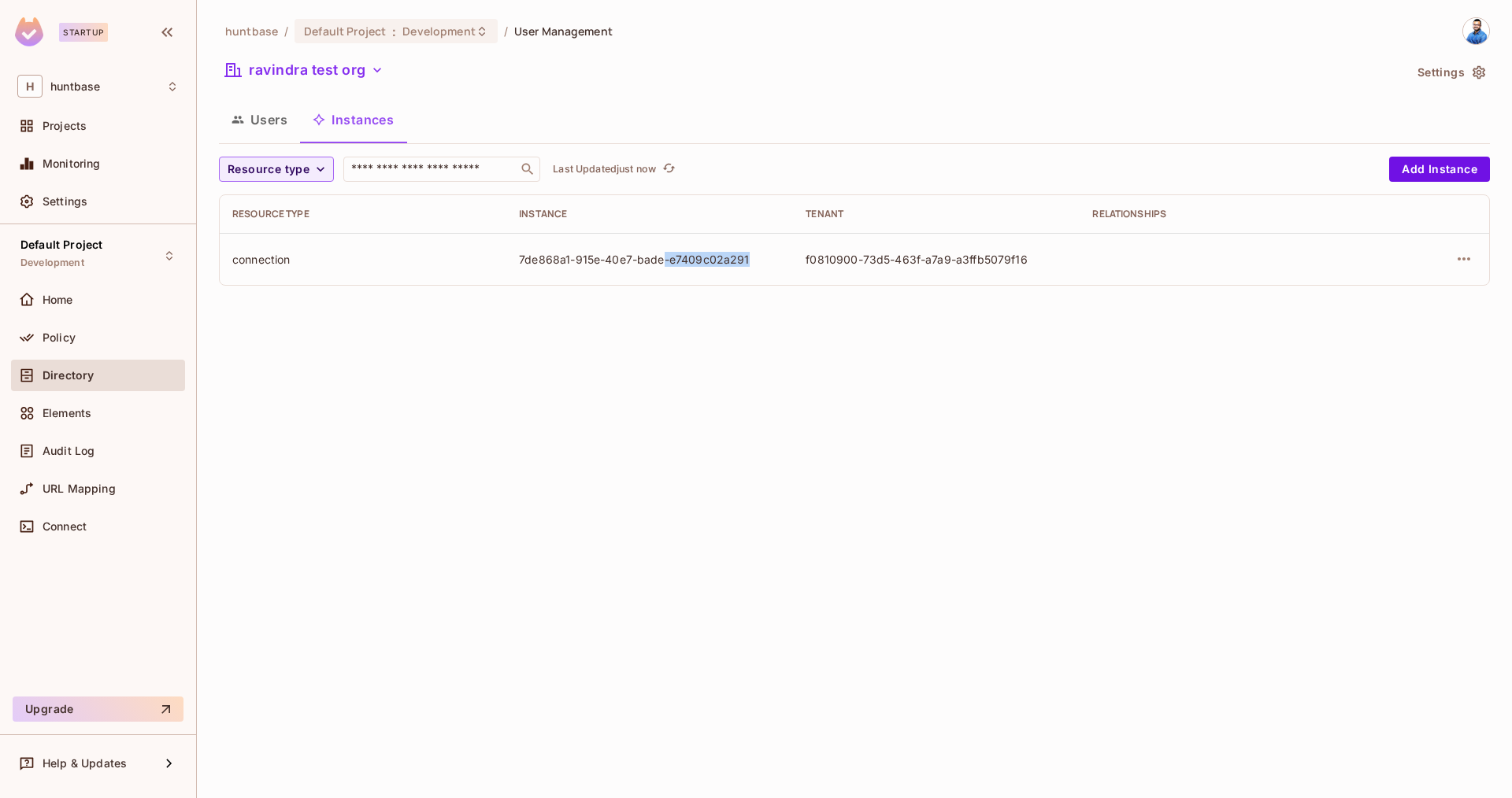
drag, startPoint x: 540, startPoint y: 270, endPoint x: 686, endPoint y: 265, distance: 146.1
click at [671, 265] on td "7de868a1-915e-40e7-bade-e7409c02a291" at bounding box center [649, 259] width 287 height 52
click at [863, 260] on div "f0810900-73d5-463f-a7a9-a3ffb5079f16" at bounding box center [936, 260] width 261 height 15
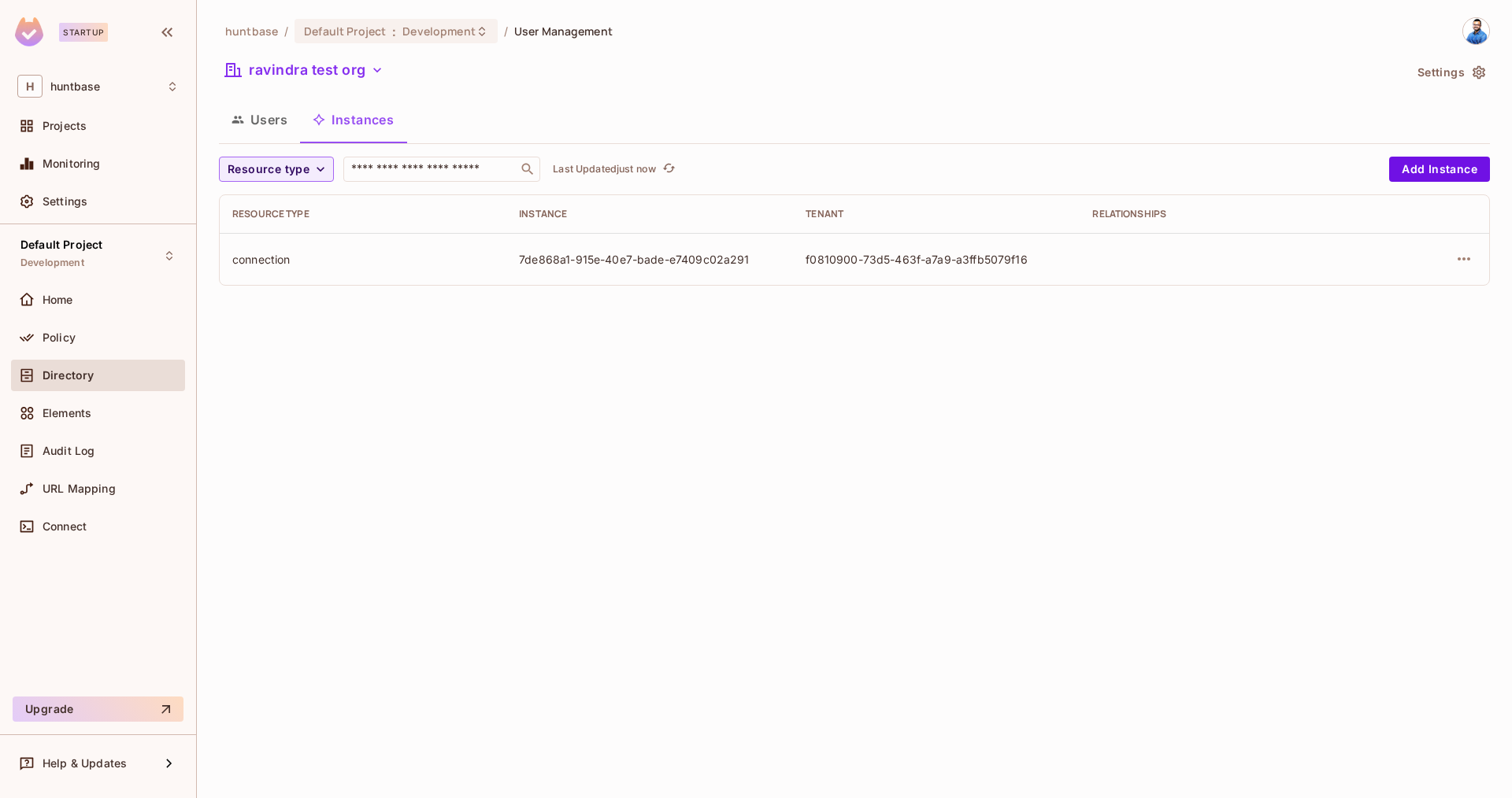
click at [249, 252] on div "connection" at bounding box center [363, 260] width 261 height 15
click at [248, 252] on div "connection" at bounding box center [363, 260] width 261 height 15
click at [326, 75] on button "ravindra test org" at bounding box center [304, 70] width 171 height 25
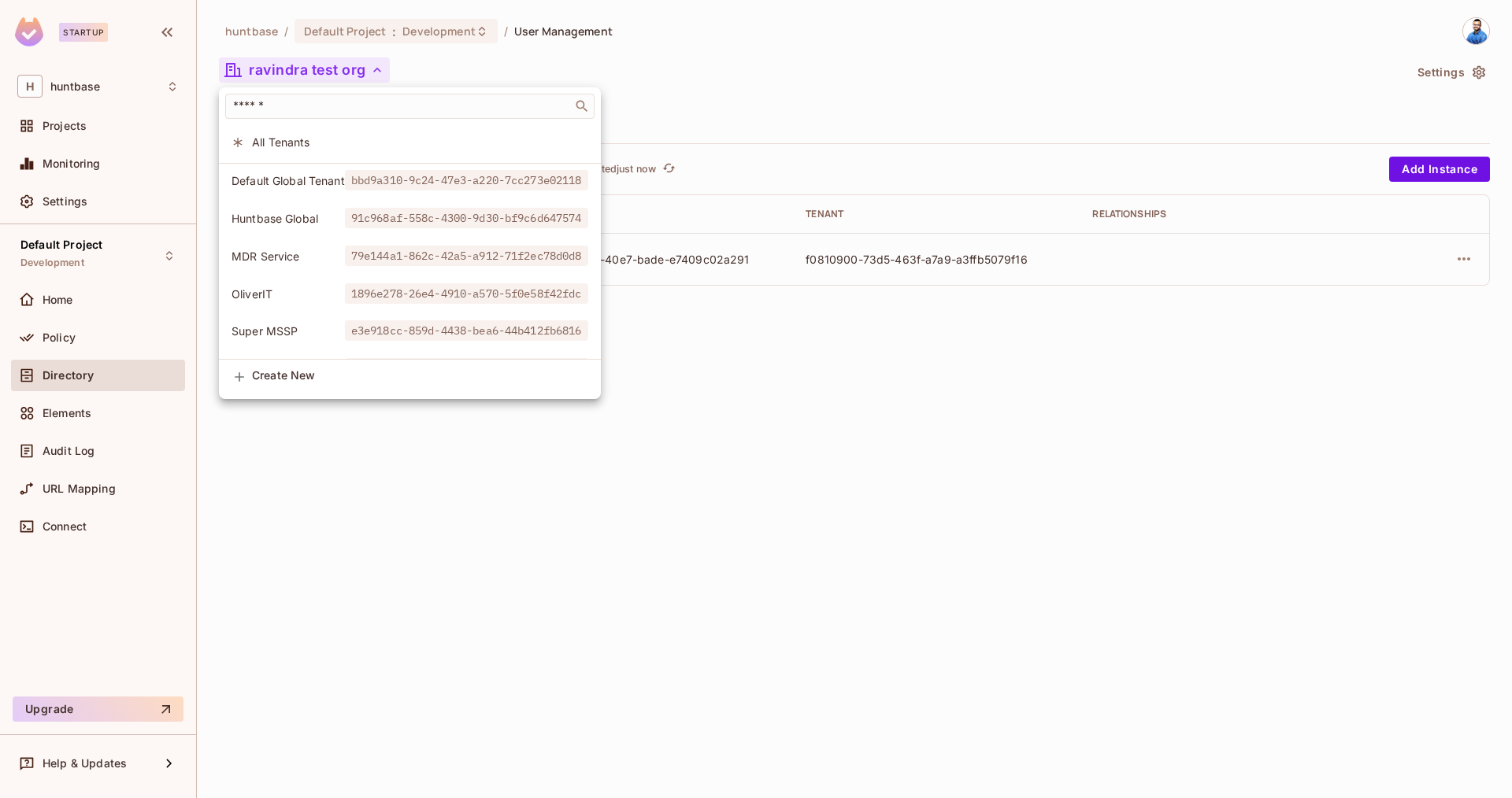
scroll to position [144, 0]
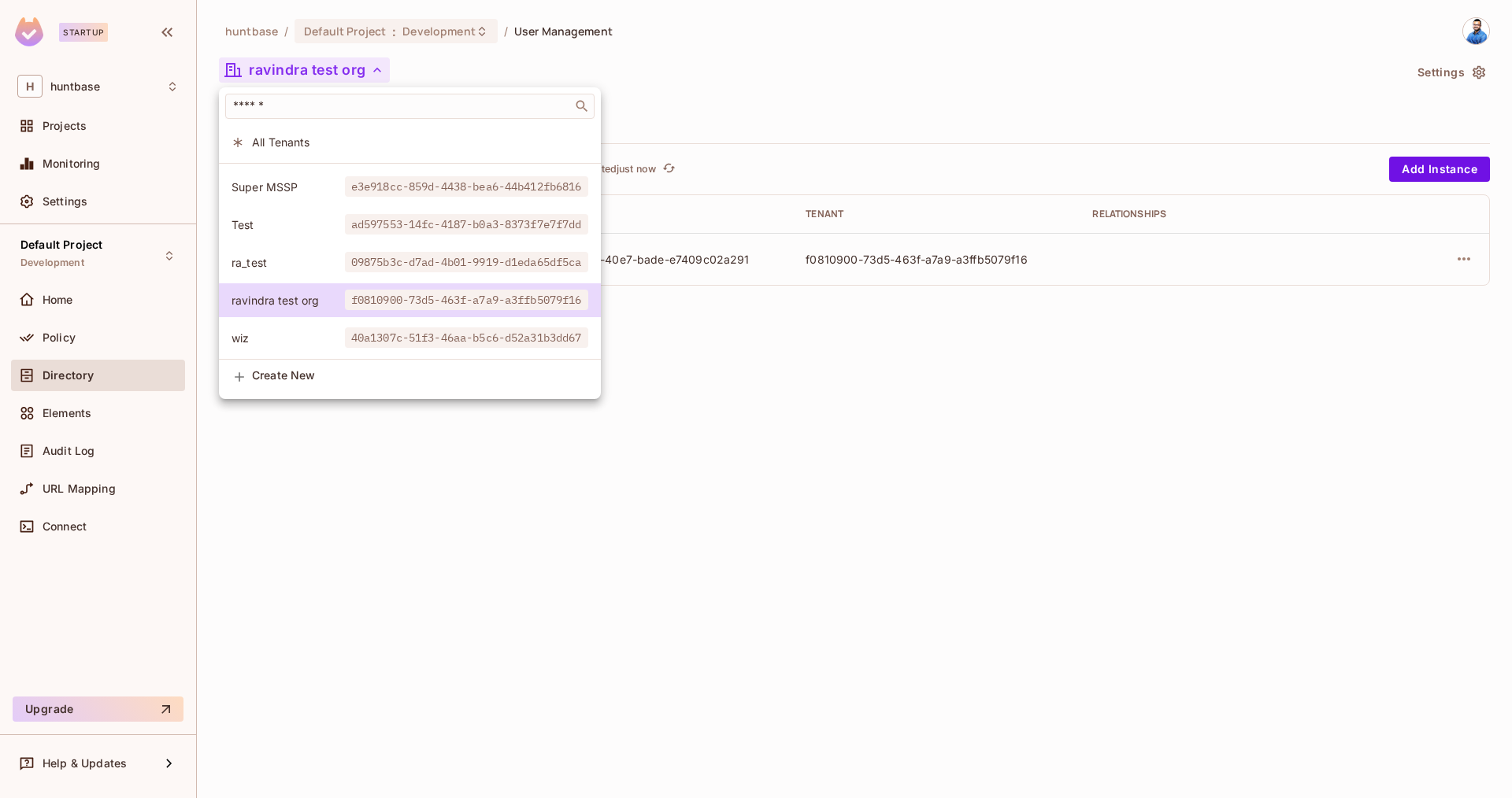
click at [877, 260] on div at bounding box center [756, 399] width 1512 height 798
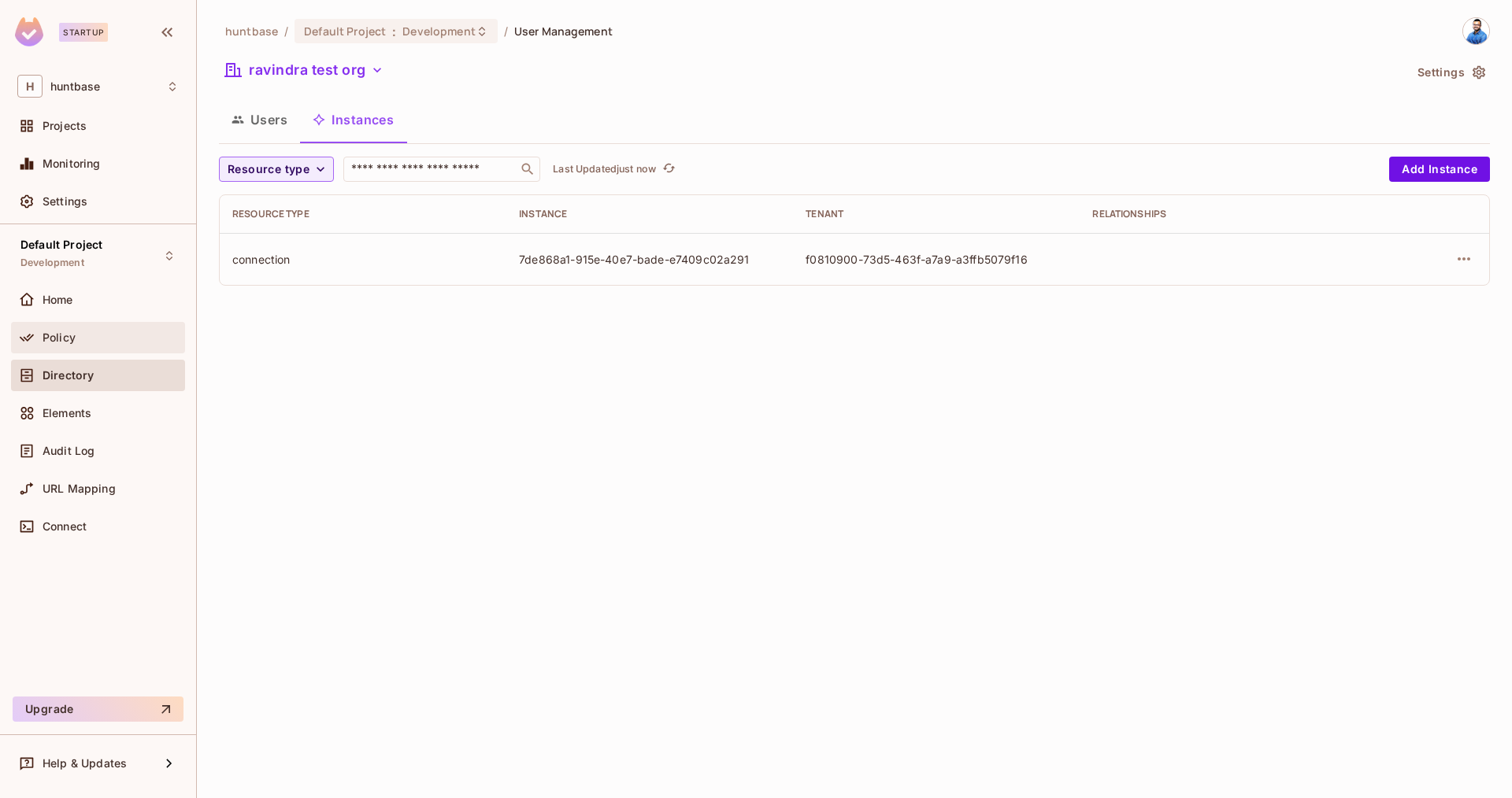
click at [90, 346] on div "Policy" at bounding box center [97, 337] width 162 height 19
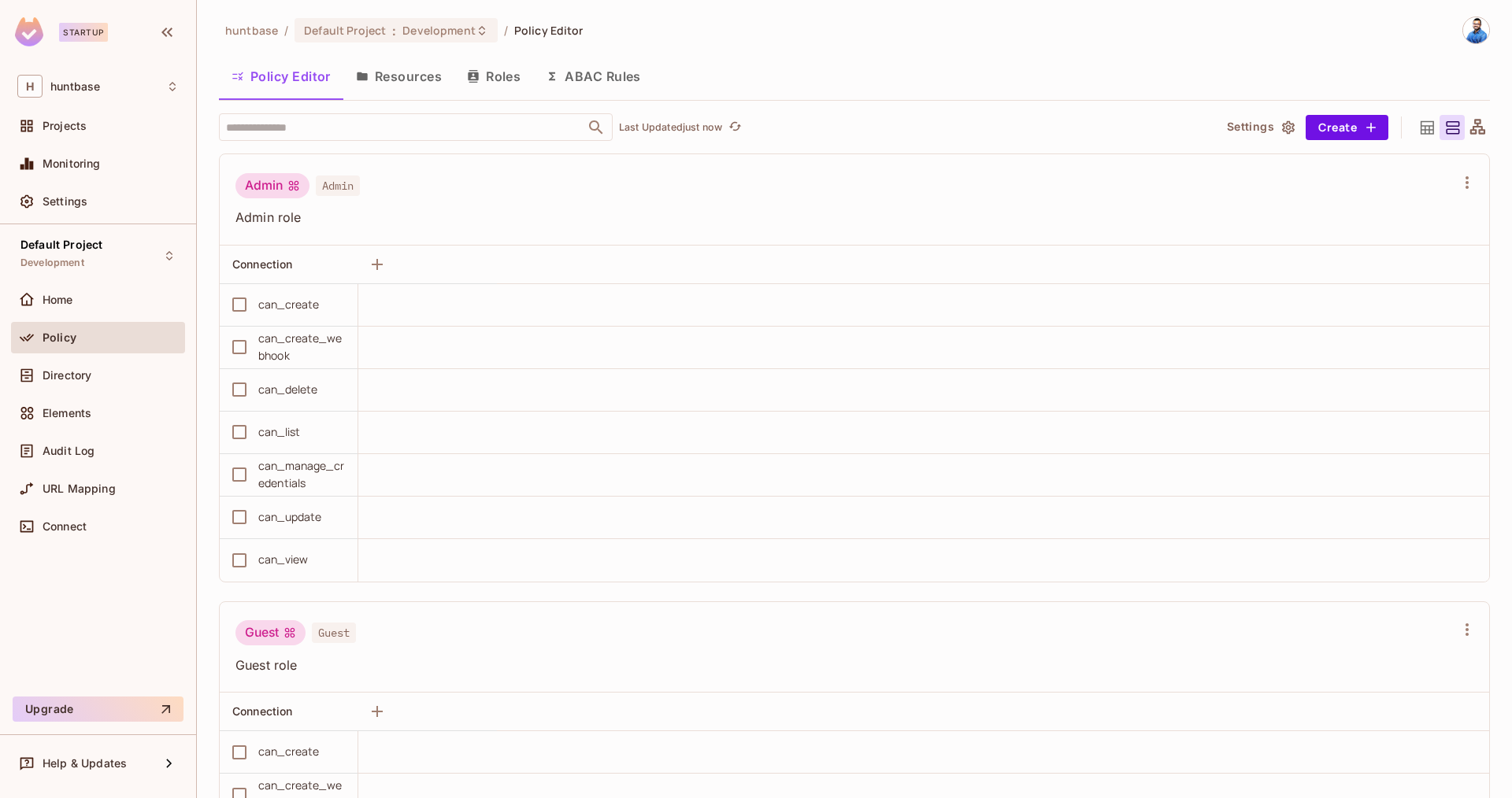
click at [401, 90] on button "Resources" at bounding box center [398, 76] width 111 height 40
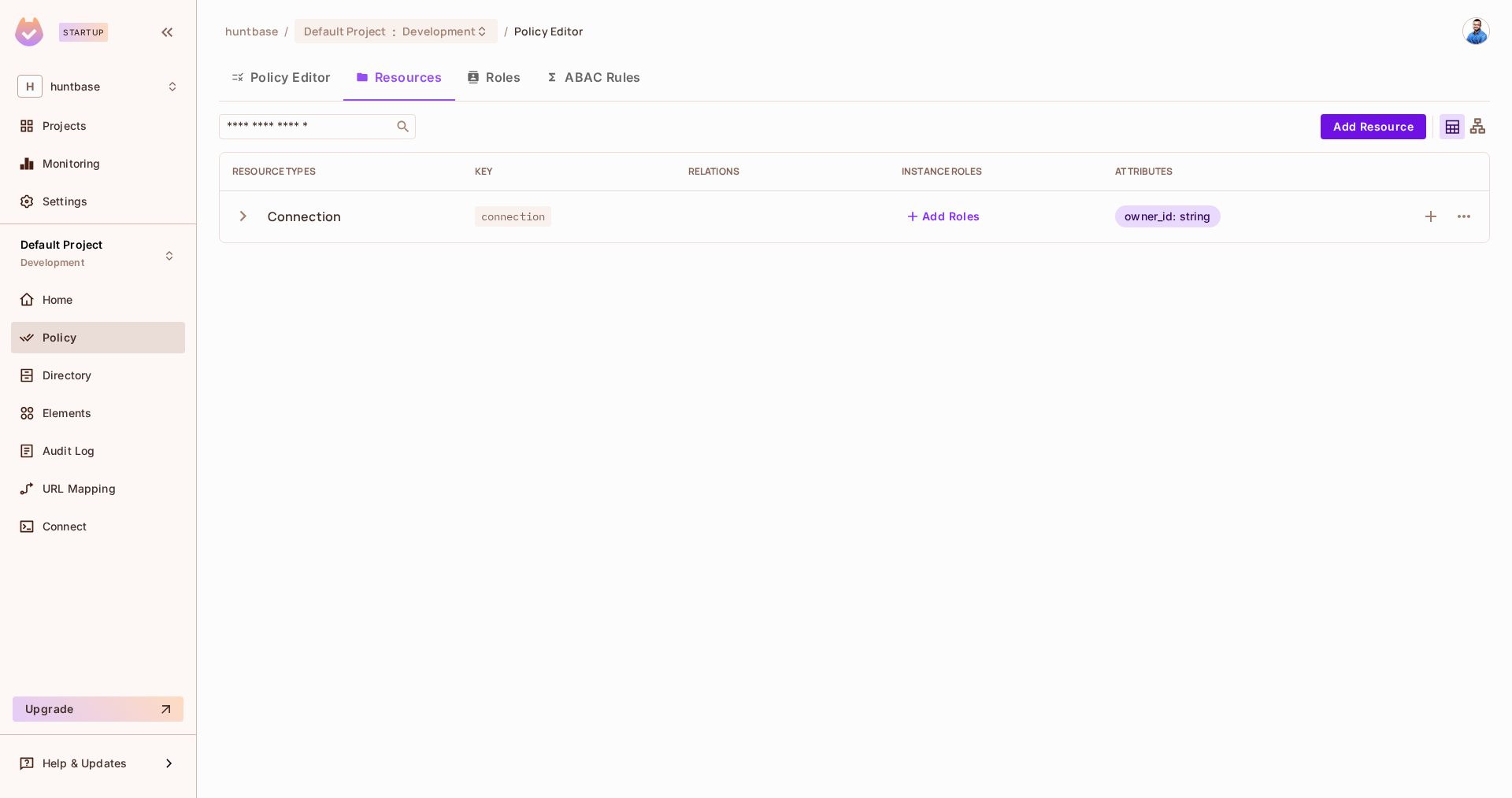
click at [241, 210] on icon "button" at bounding box center [243, 216] width 21 height 21
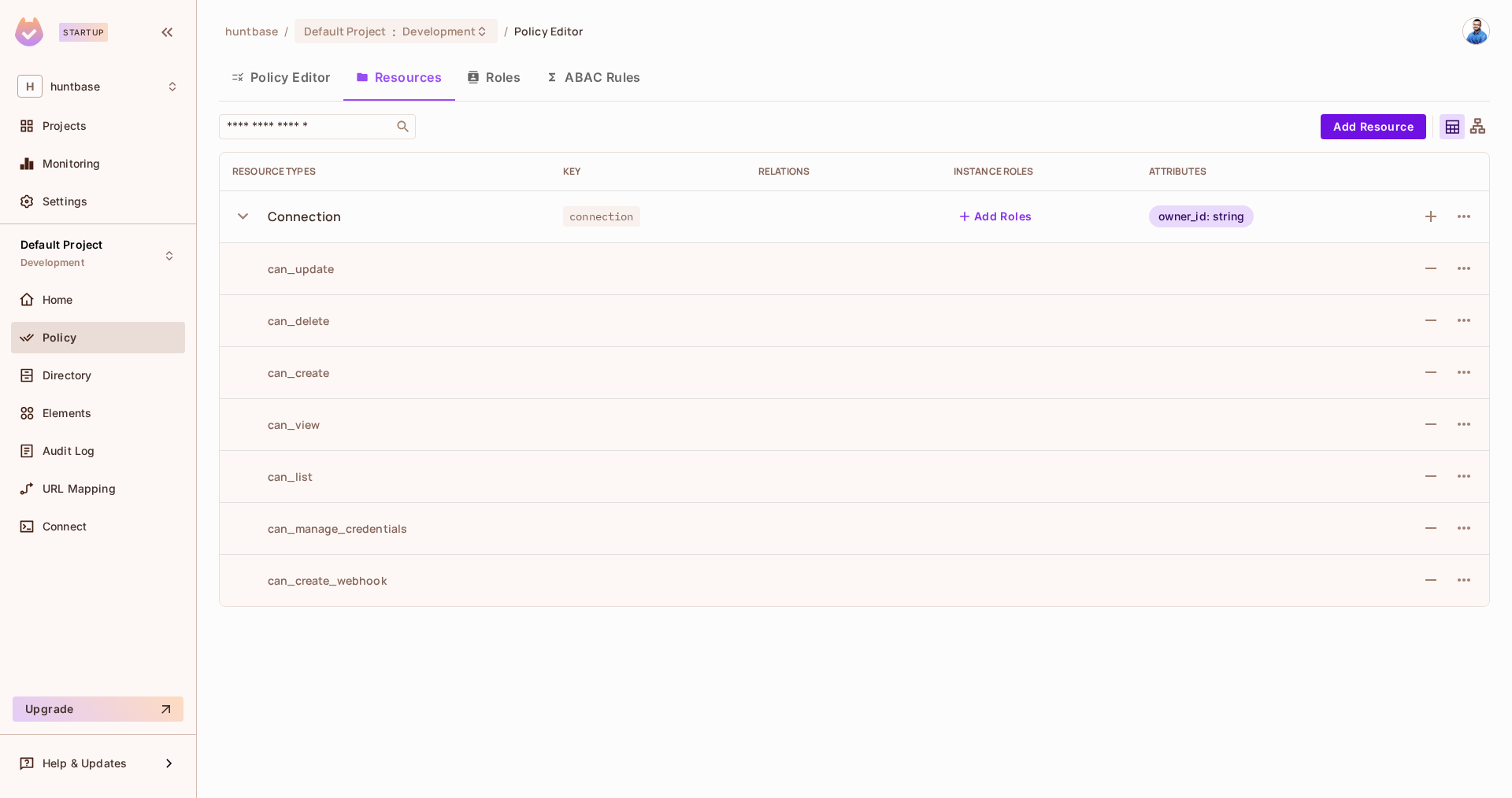
click at [263, 79] on button "Policy Editor" at bounding box center [281, 77] width 124 height 40
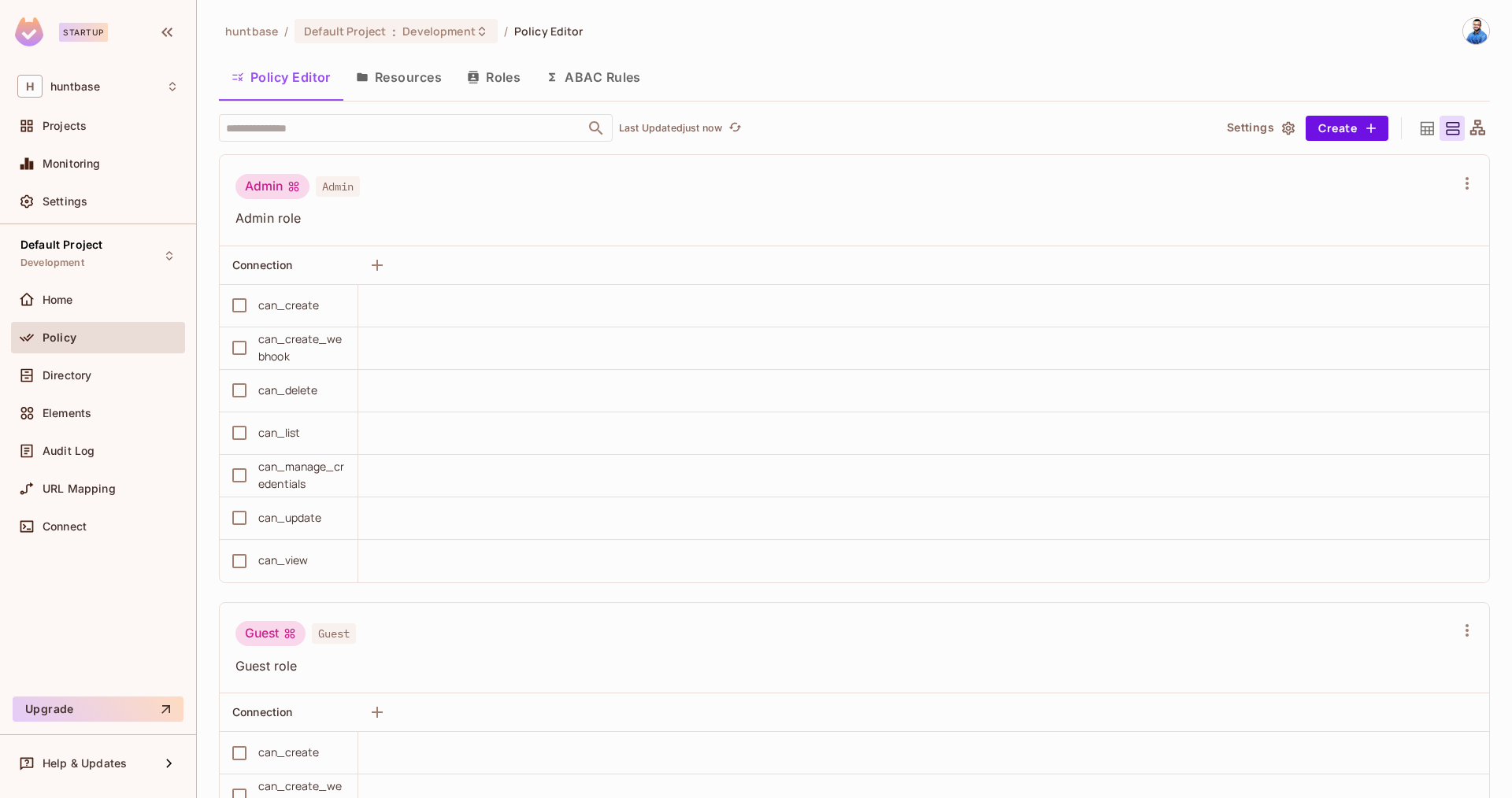
click at [392, 74] on button "Resources" at bounding box center [398, 77] width 111 height 40
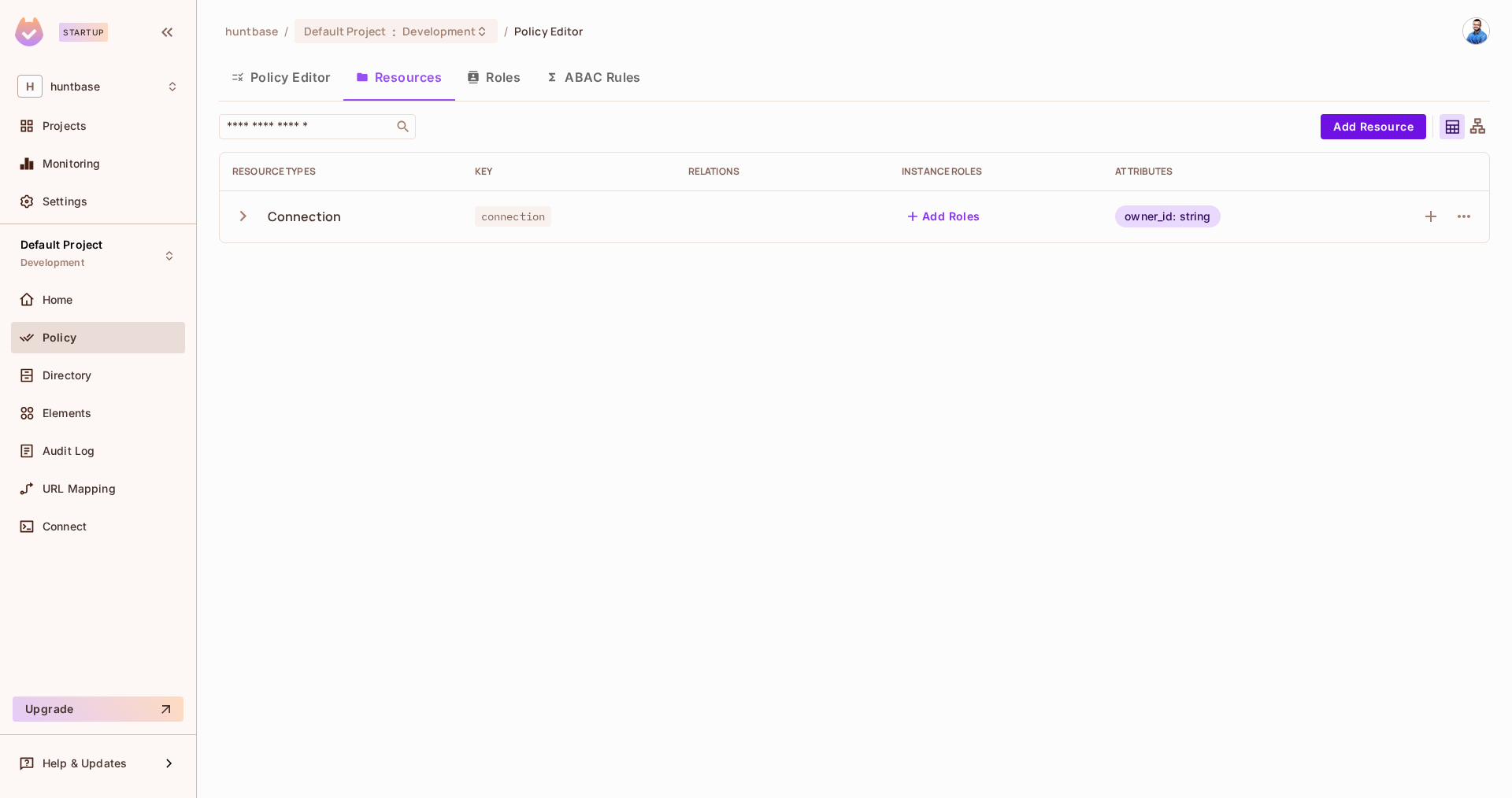
click at [271, 233] on td "Connection" at bounding box center [341, 216] width 243 height 52
click at [289, 212] on div "Connection" at bounding box center [305, 216] width 74 height 17
click at [242, 218] on icon "button" at bounding box center [243, 216] width 6 height 10
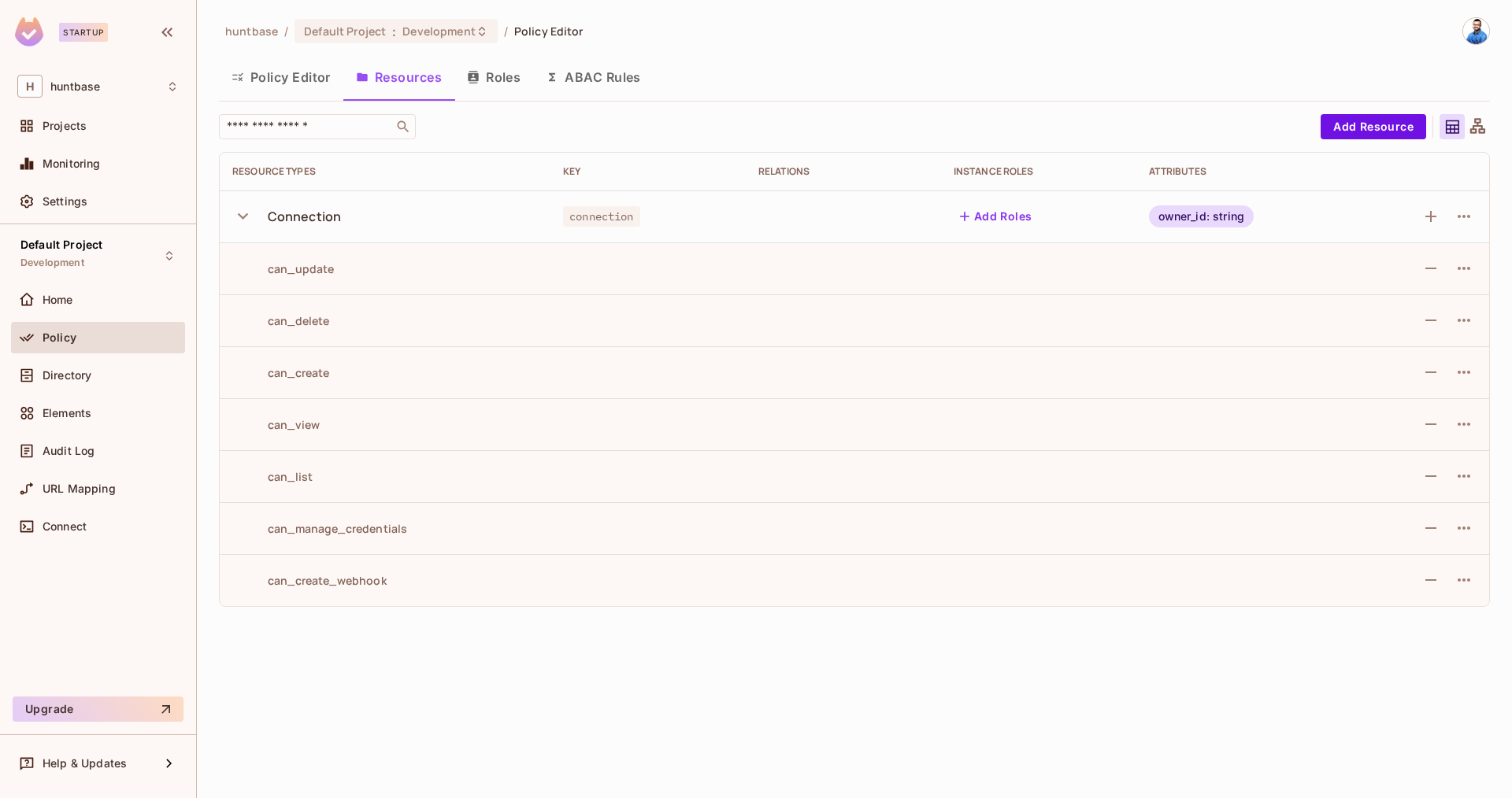
click at [293, 88] on button "Policy Editor" at bounding box center [281, 77] width 124 height 40
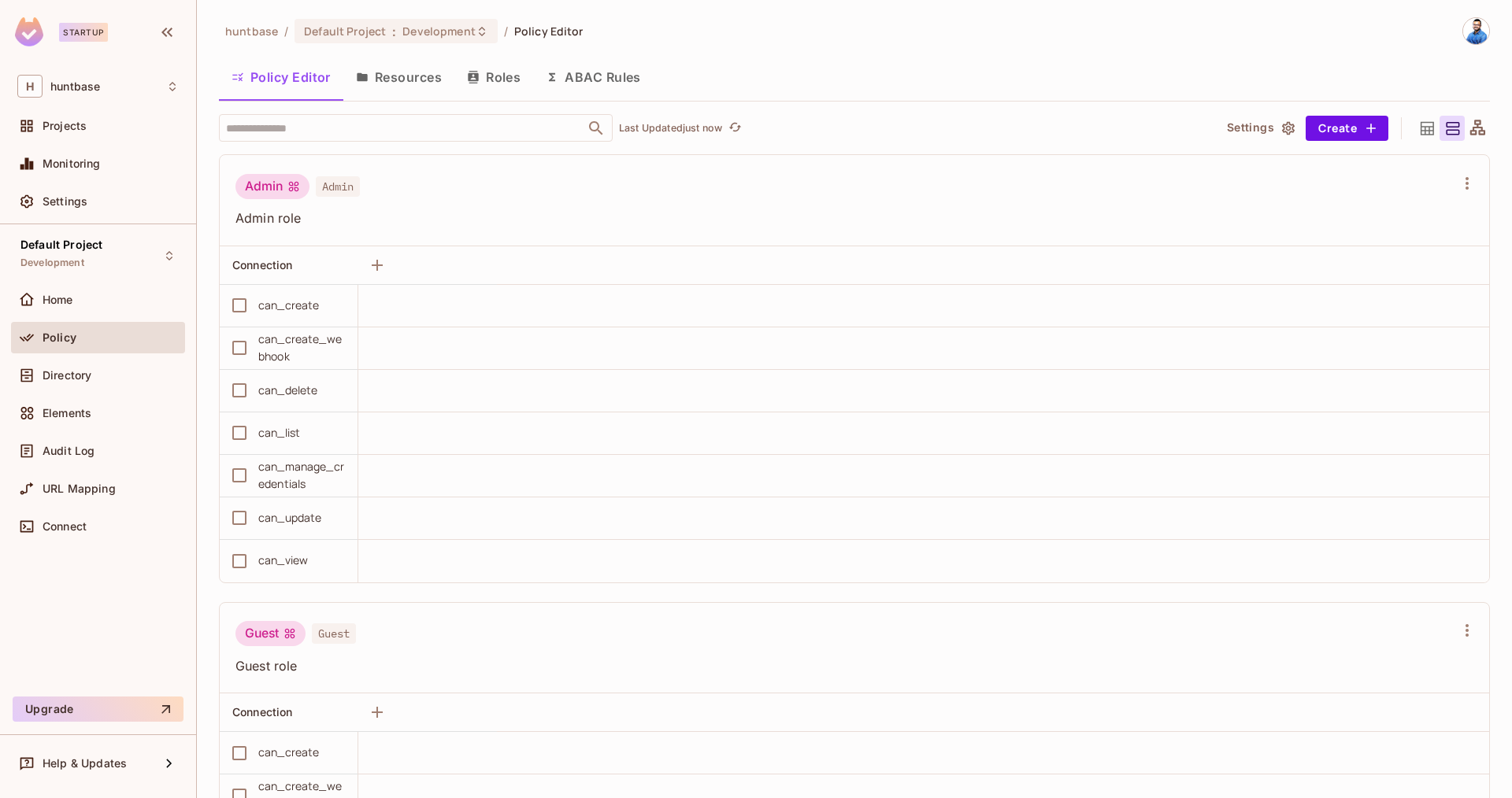
click at [388, 86] on button "Resources" at bounding box center [398, 77] width 111 height 40
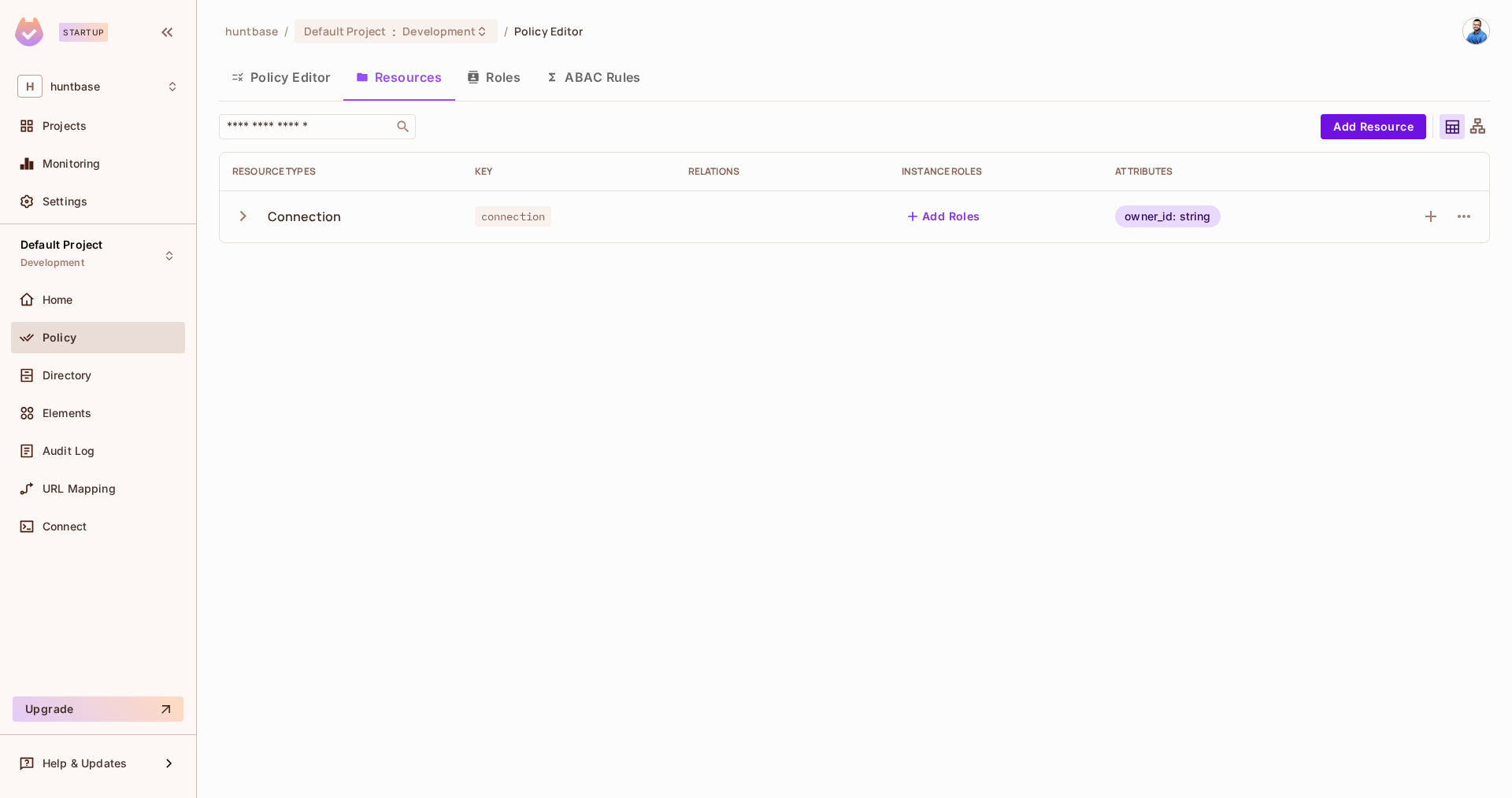
click at [292, 68] on button "Policy Editor" at bounding box center [281, 77] width 124 height 40
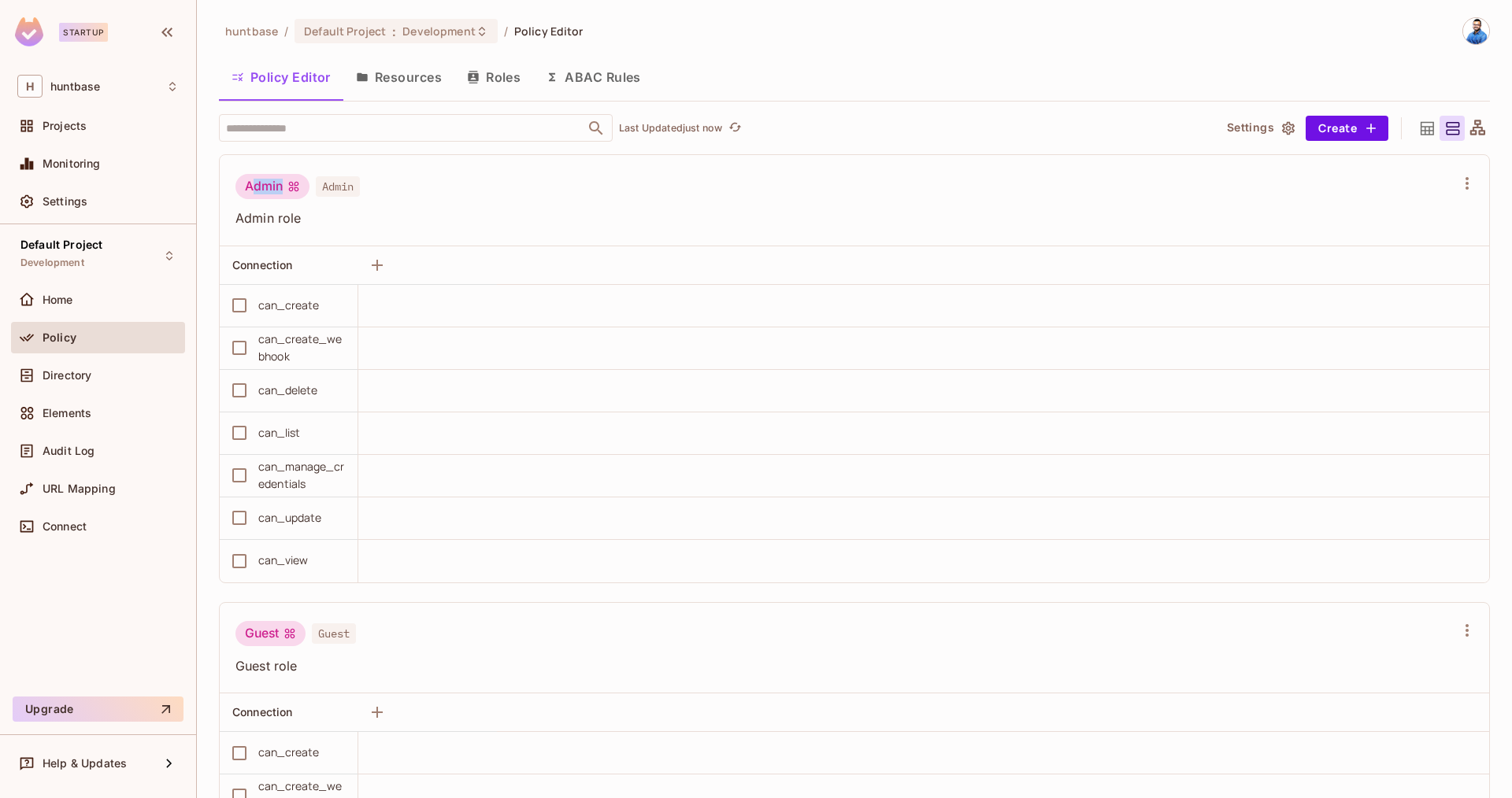
drag, startPoint x: 251, startPoint y: 185, endPoint x: 291, endPoint y: 189, distance: 40.2
click at [292, 185] on div "Admin" at bounding box center [272, 187] width 74 height 25
click at [249, 186] on div "Admin" at bounding box center [272, 187] width 74 height 25
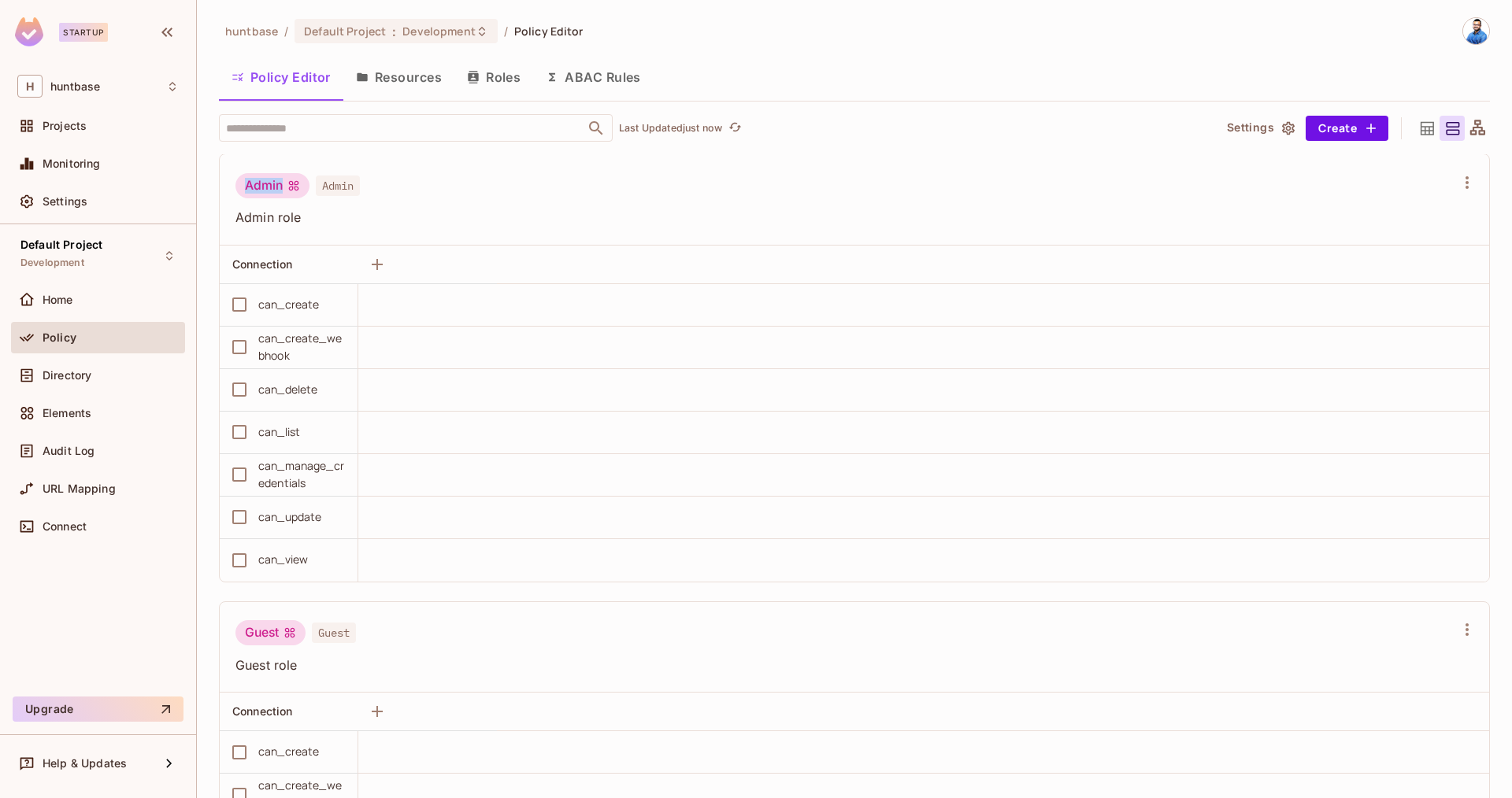
click at [255, 188] on div "Admin" at bounding box center [272, 186] width 74 height 25
click at [260, 179] on div "Admin" at bounding box center [272, 187] width 74 height 25
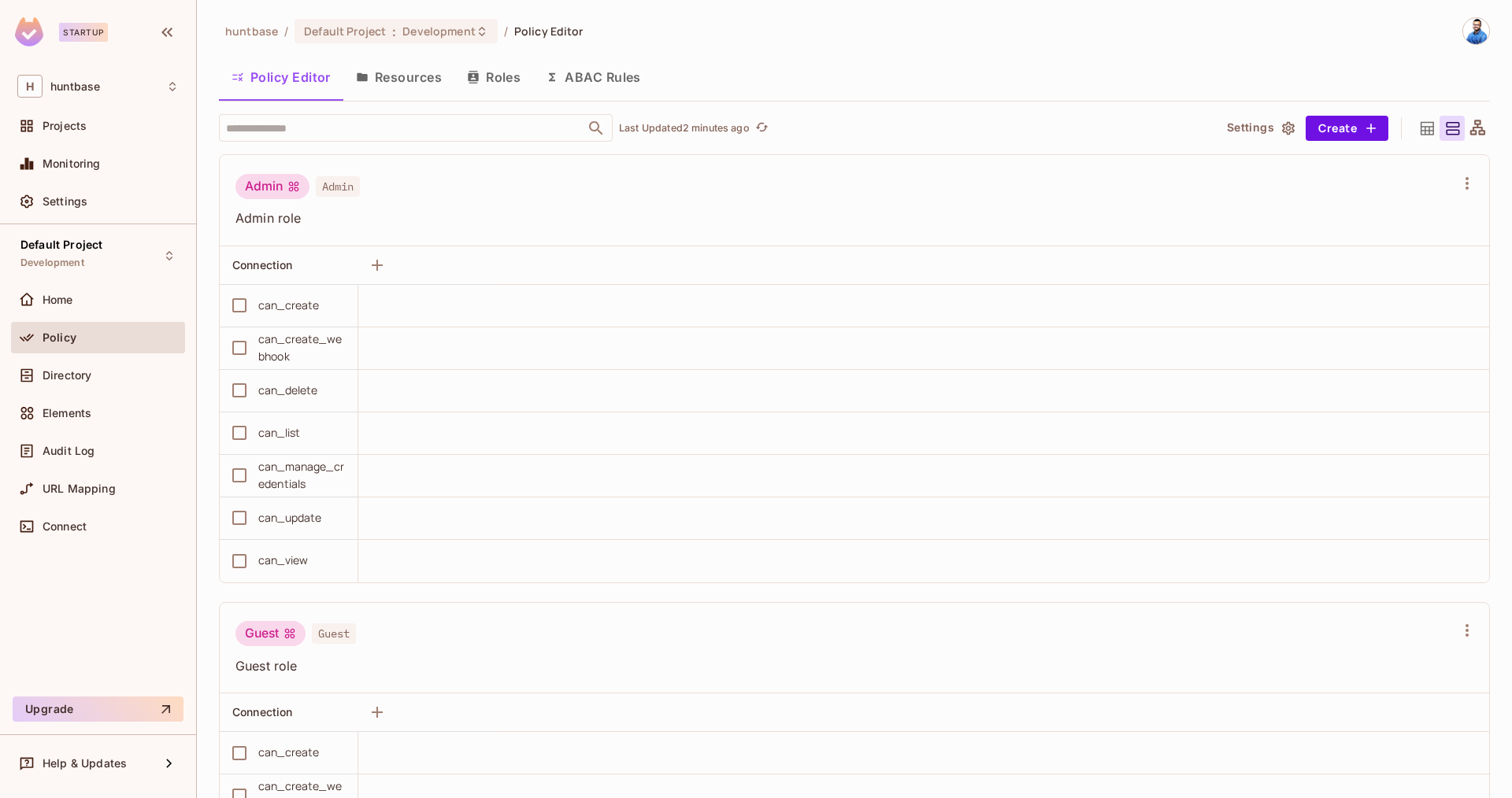
click at [505, 198] on div "Admin Admin" at bounding box center [845, 189] width 1219 height 30
click at [378, 269] on icon "button" at bounding box center [377, 265] width 19 height 19
click at [393, 84] on button "Resources" at bounding box center [398, 77] width 111 height 40
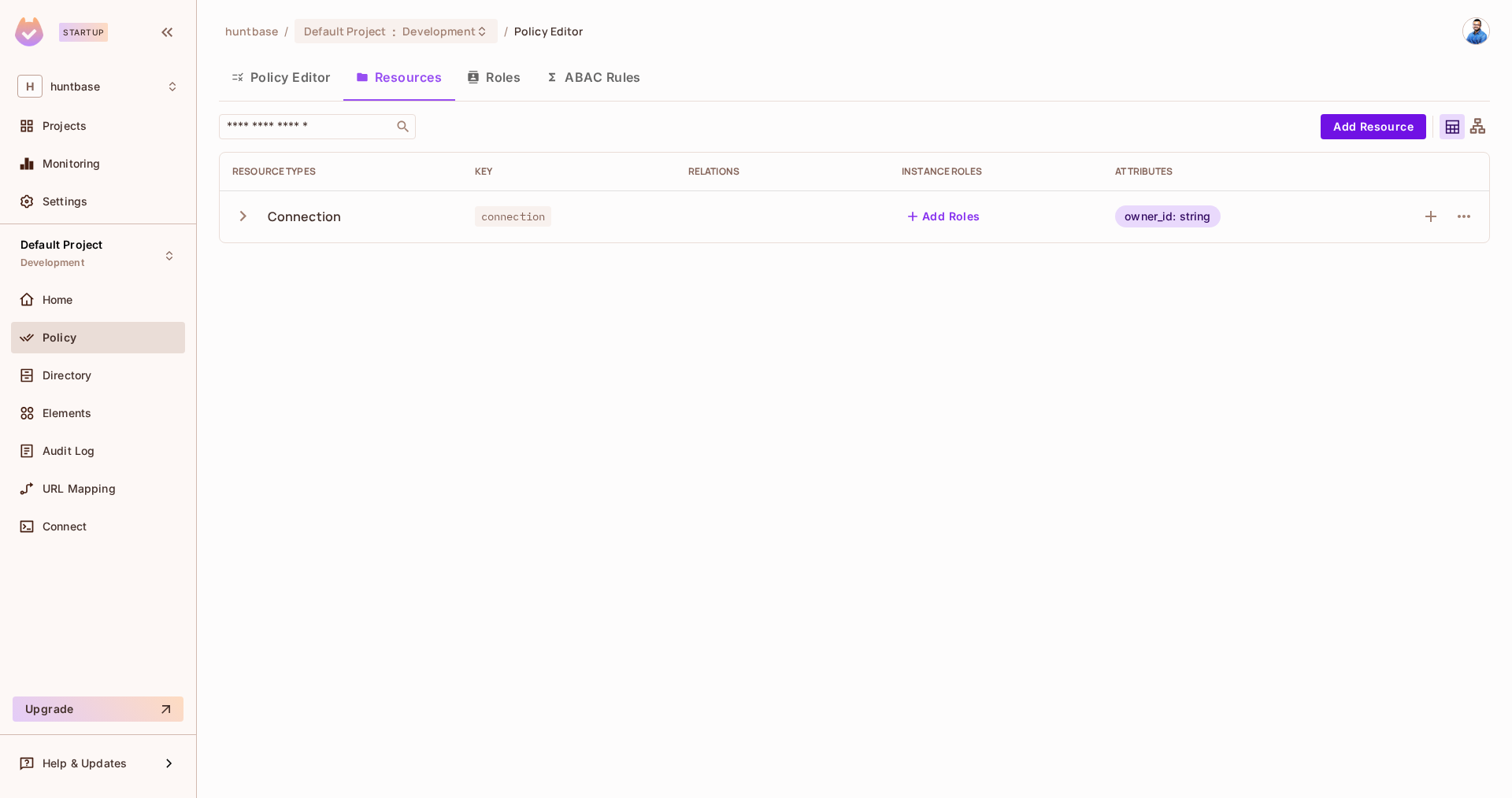
click at [255, 218] on button "button" at bounding box center [246, 216] width 28 height 34
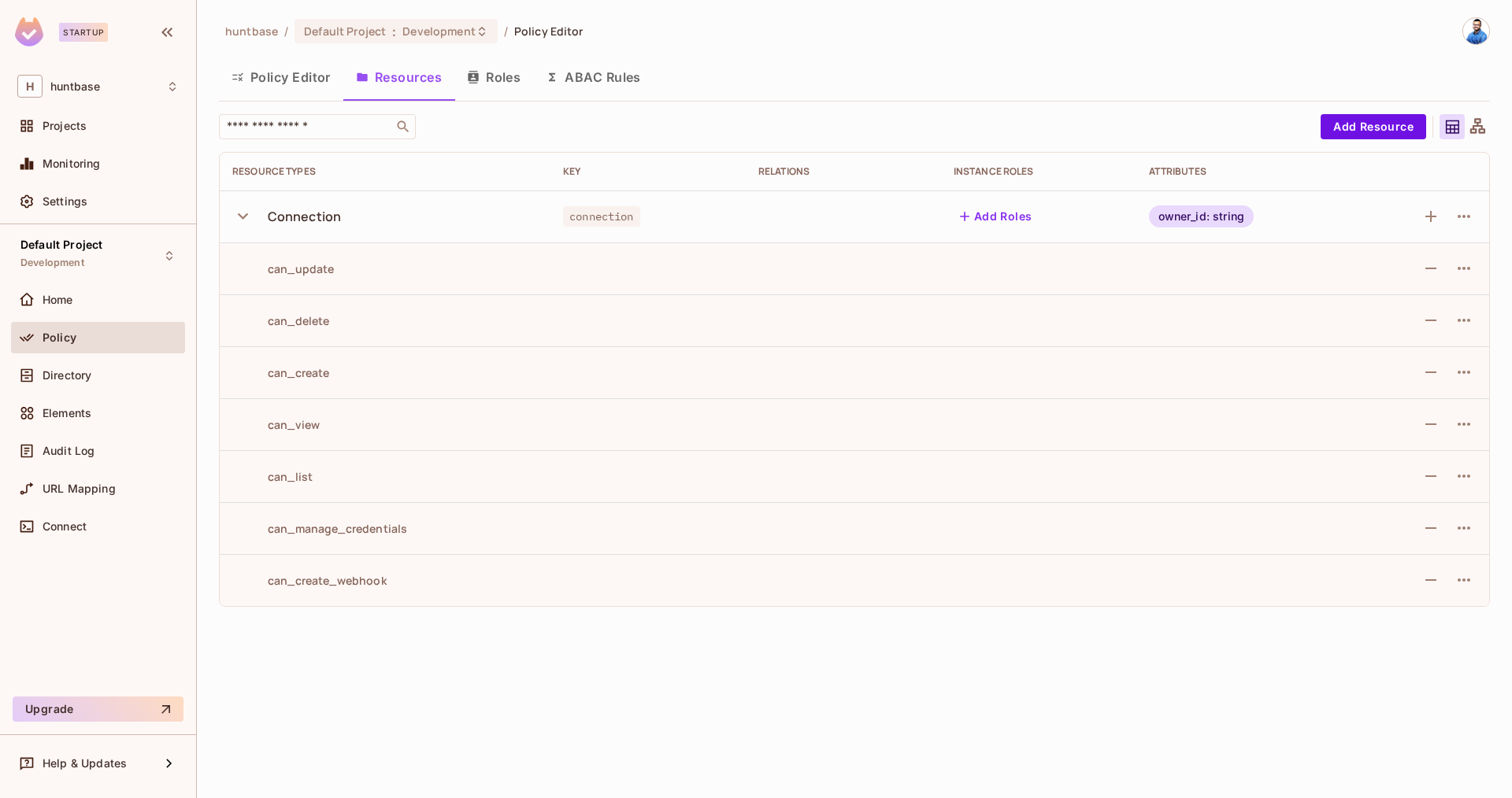
click at [994, 213] on button "Add Roles" at bounding box center [996, 216] width 85 height 25
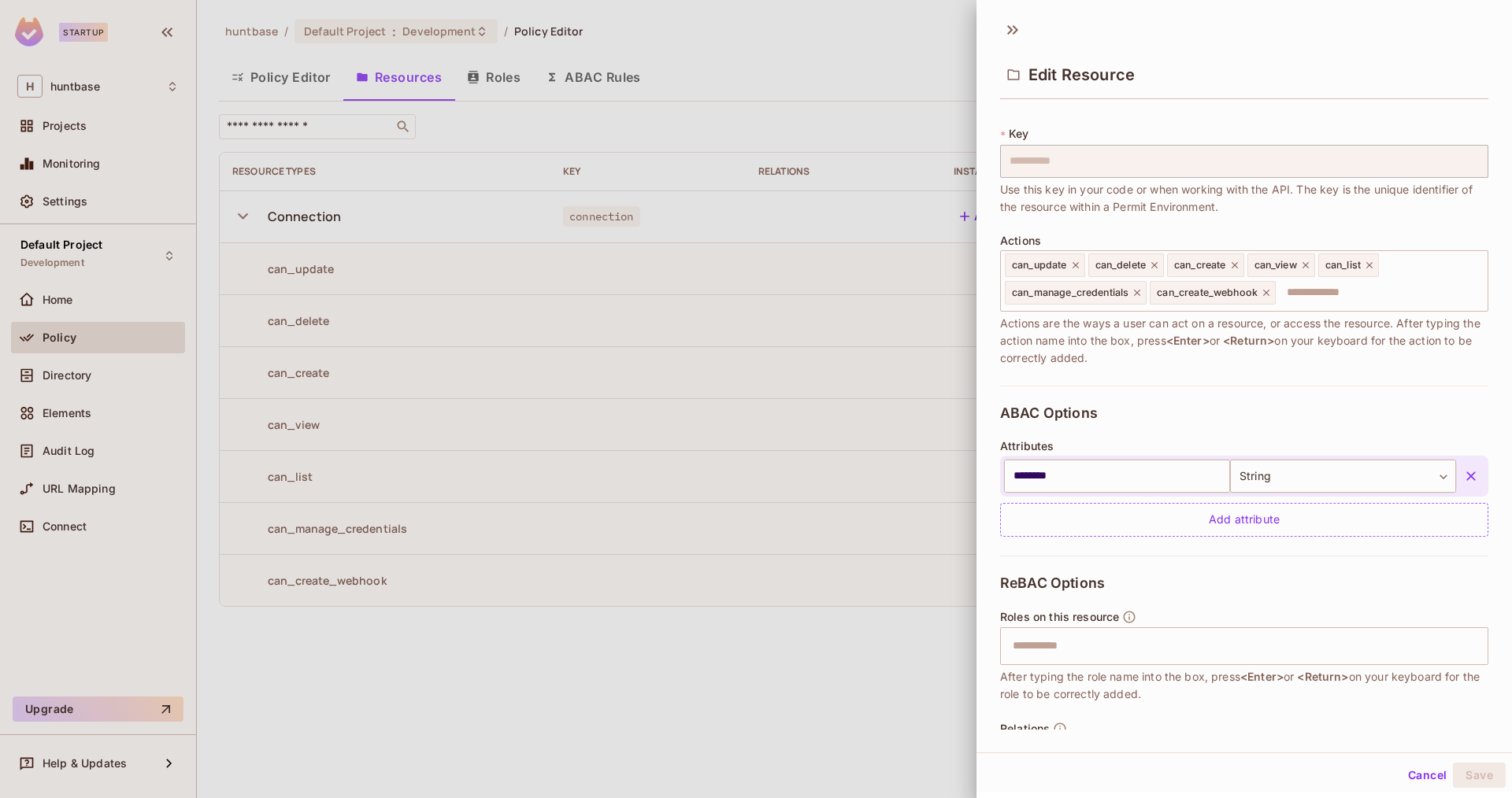
scroll to position [139, 0]
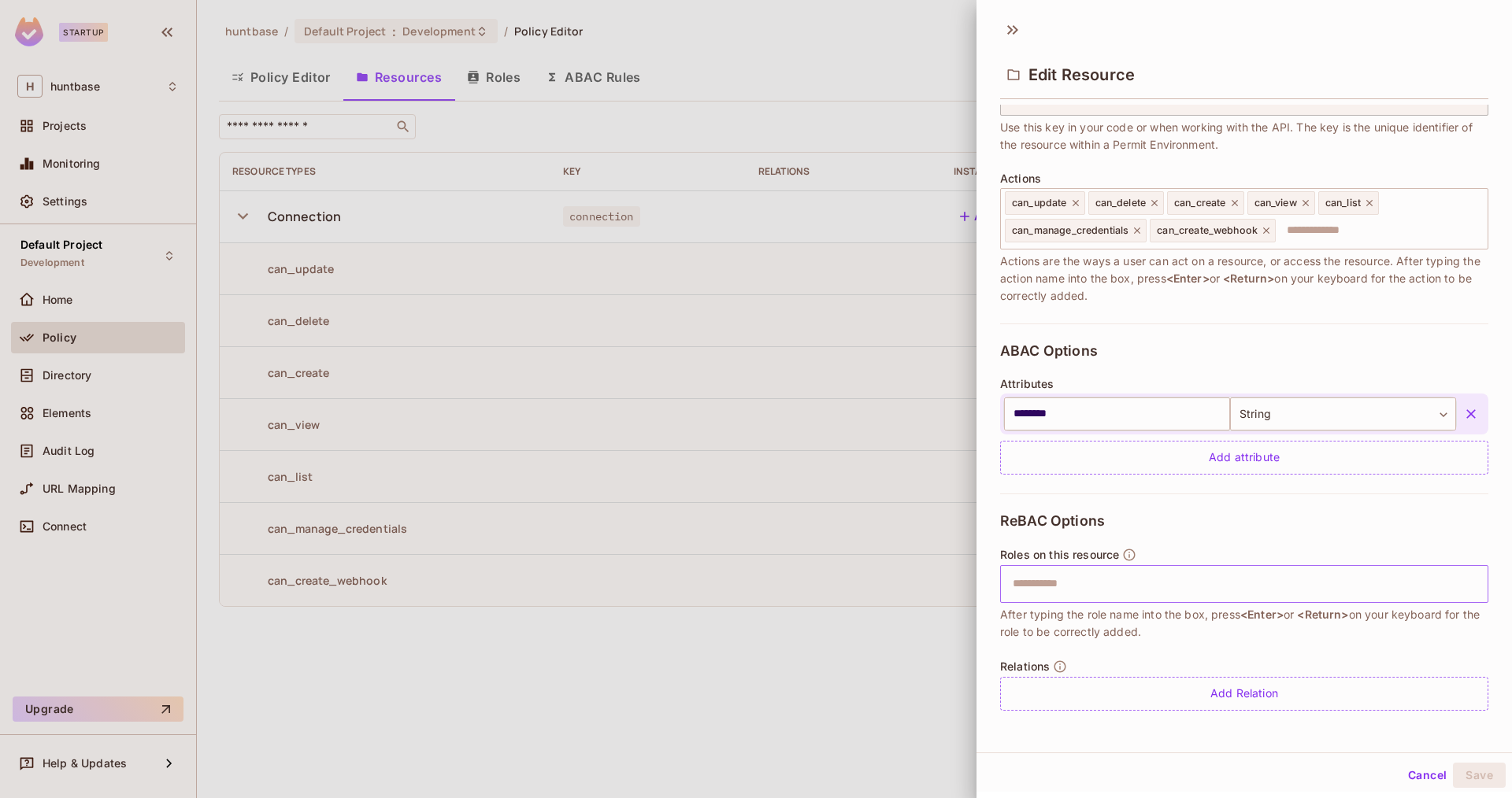
click at [1111, 580] on input "text" at bounding box center [1241, 583] width 478 height 31
type input "*****"
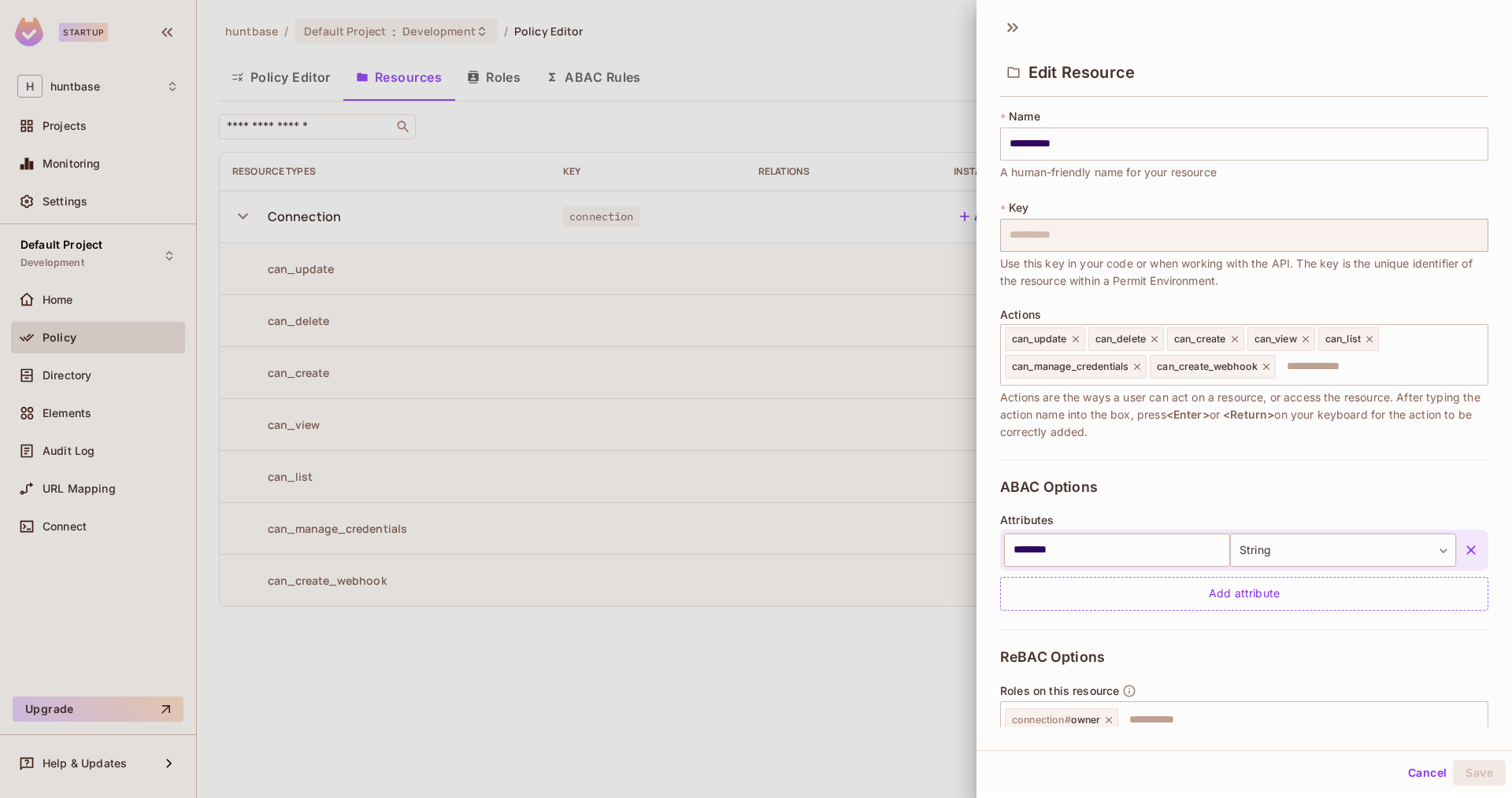
scroll to position [139, 0]
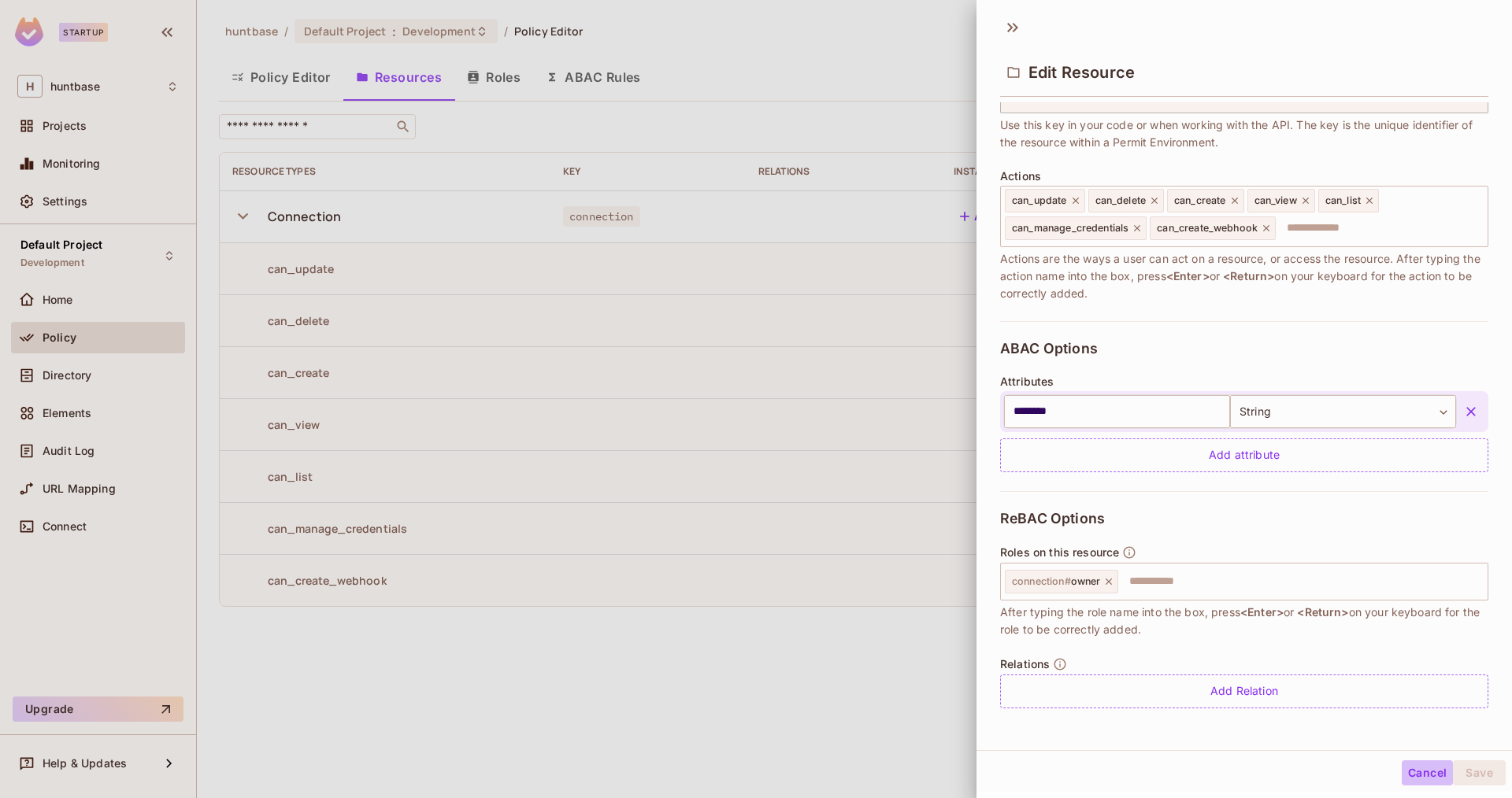
click at [1418, 769] on button "Cancel" at bounding box center [1427, 773] width 52 height 25
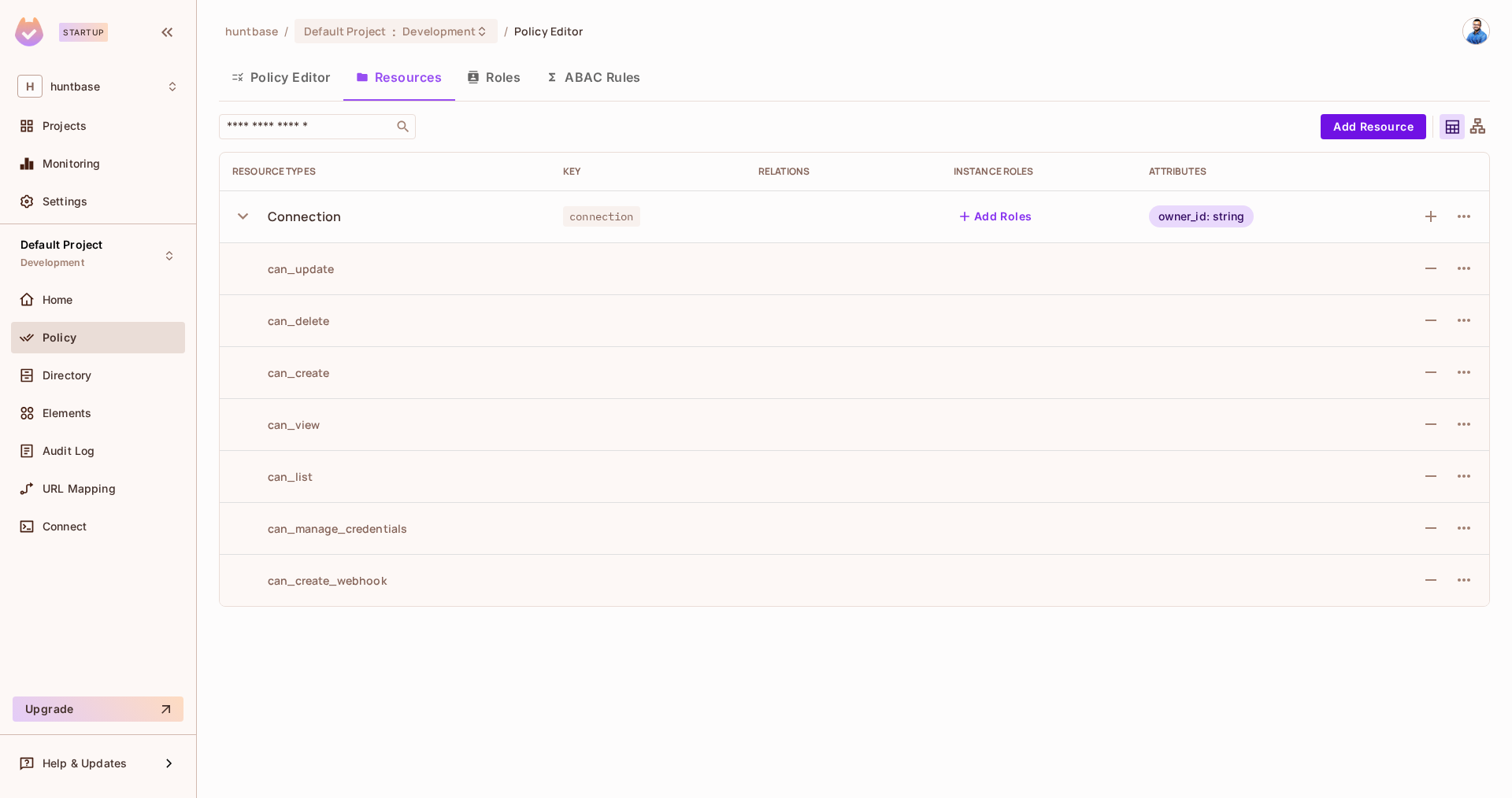
drag, startPoint x: 764, startPoint y: 588, endPoint x: 752, endPoint y: 544, distance: 45.6
click at [765, 589] on td at bounding box center [843, 580] width 195 height 52
click at [993, 222] on button "Add Roles" at bounding box center [996, 216] width 85 height 25
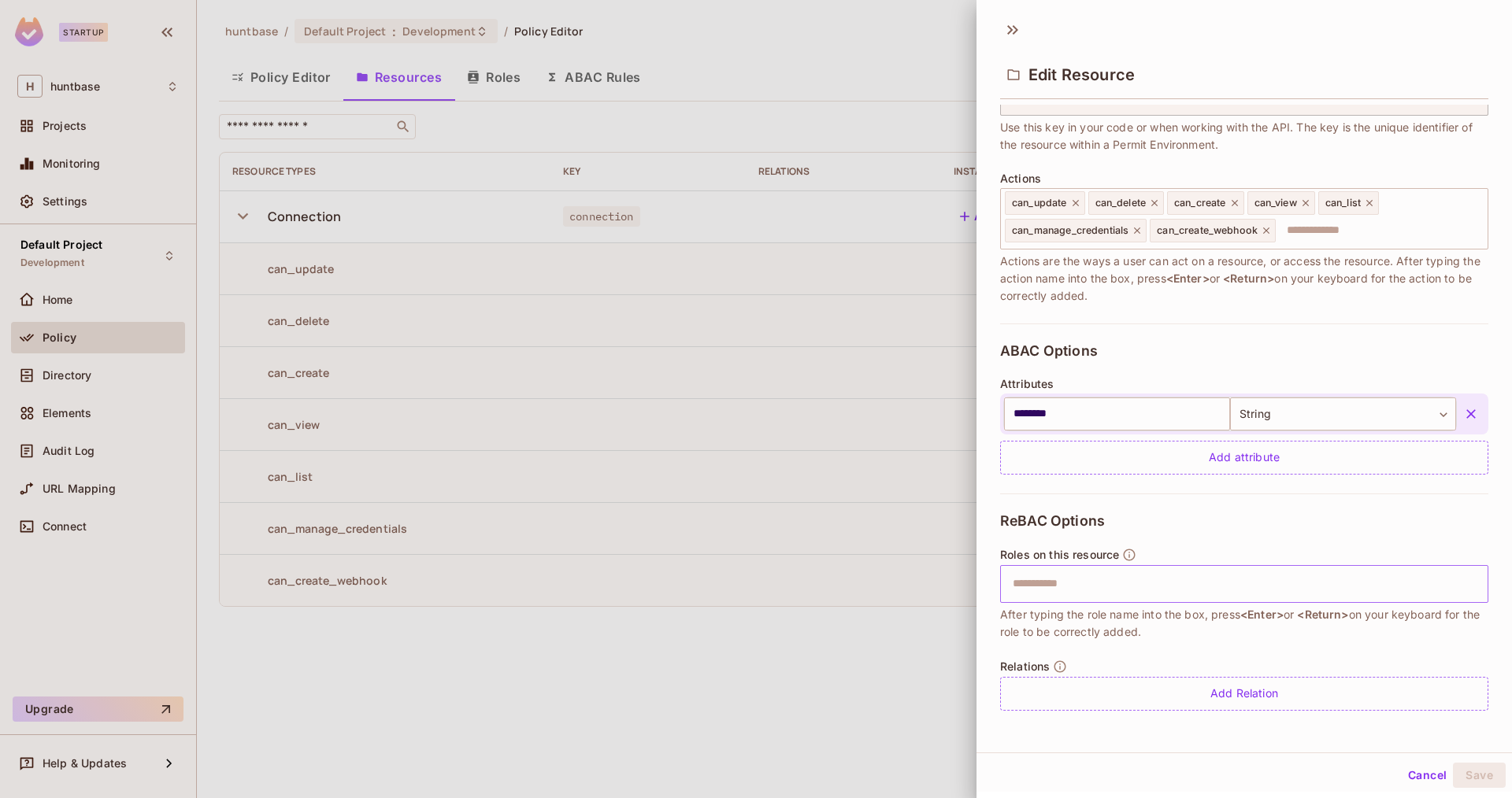
click at [1101, 588] on input "text" at bounding box center [1241, 583] width 478 height 31
type input "*****"
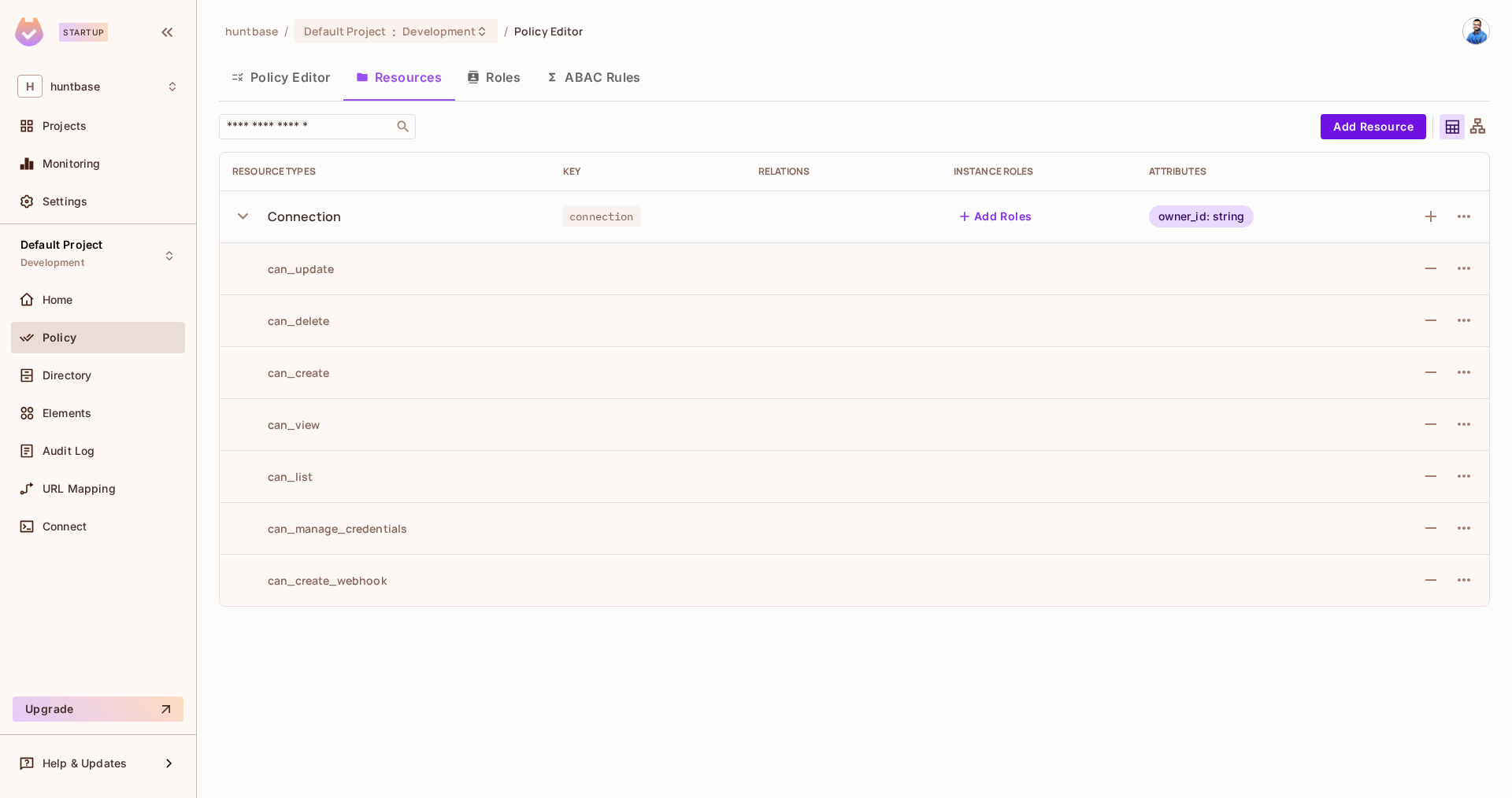
click at [470, 85] on button "Roles" at bounding box center [493, 77] width 79 height 40
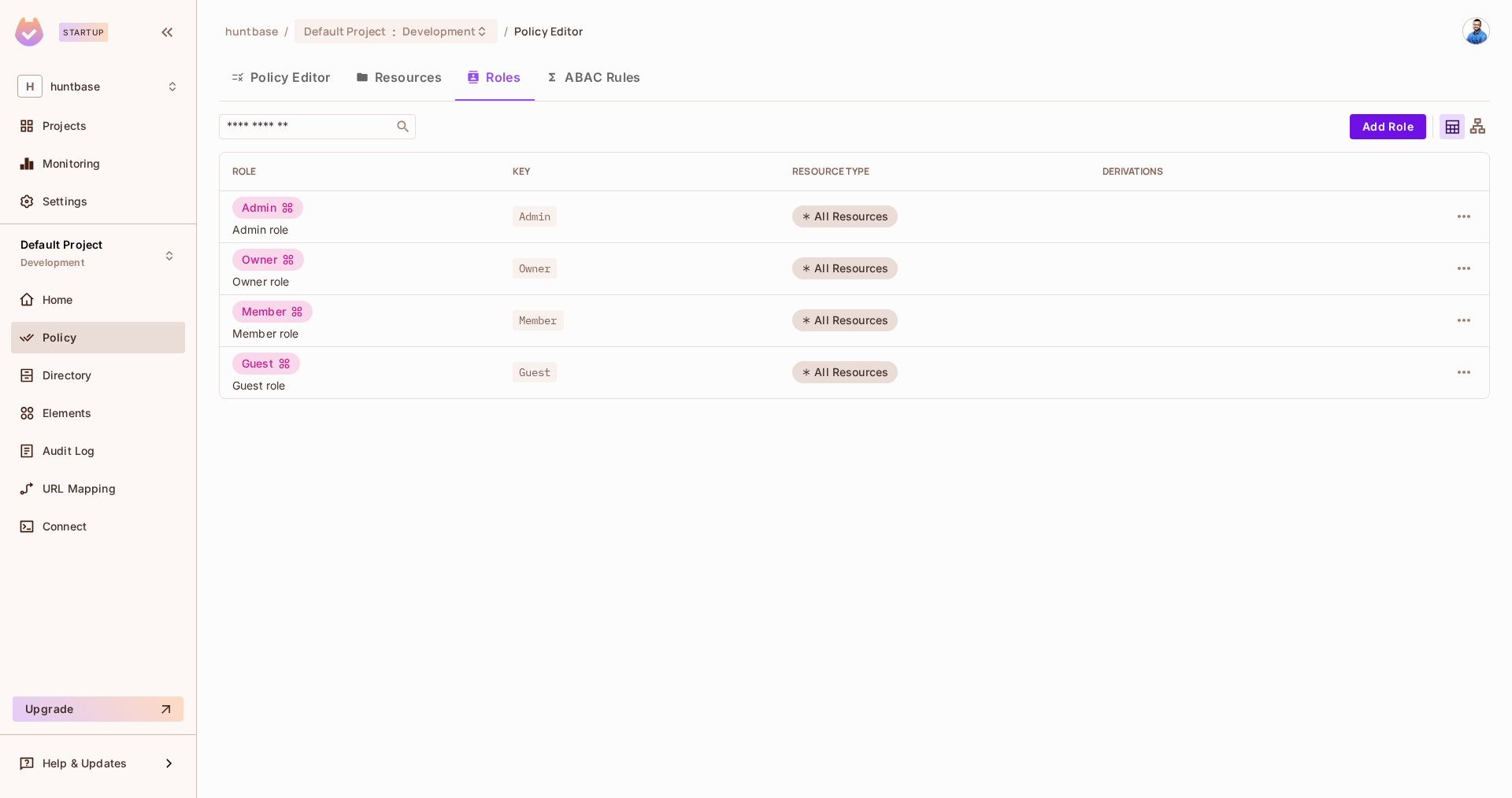
click at [1384, 153] on th at bounding box center [1429, 172] width 120 height 38
click at [1376, 120] on button "Add Role" at bounding box center [1388, 127] width 76 height 25
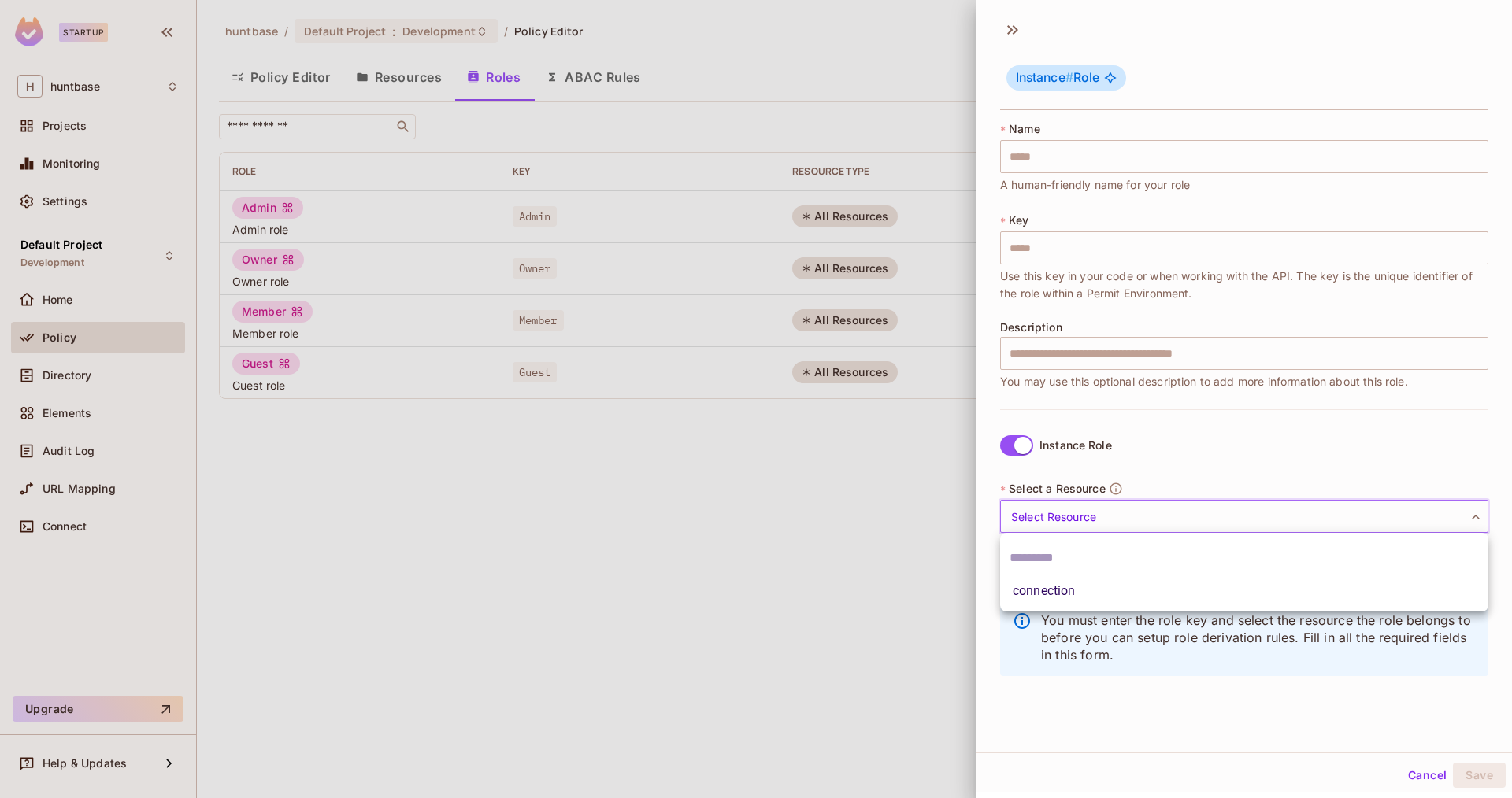
click at [1074, 513] on body "Startup H huntbase Projects Monitoring Settings Default Project Development Hom…" at bounding box center [756, 399] width 1512 height 798
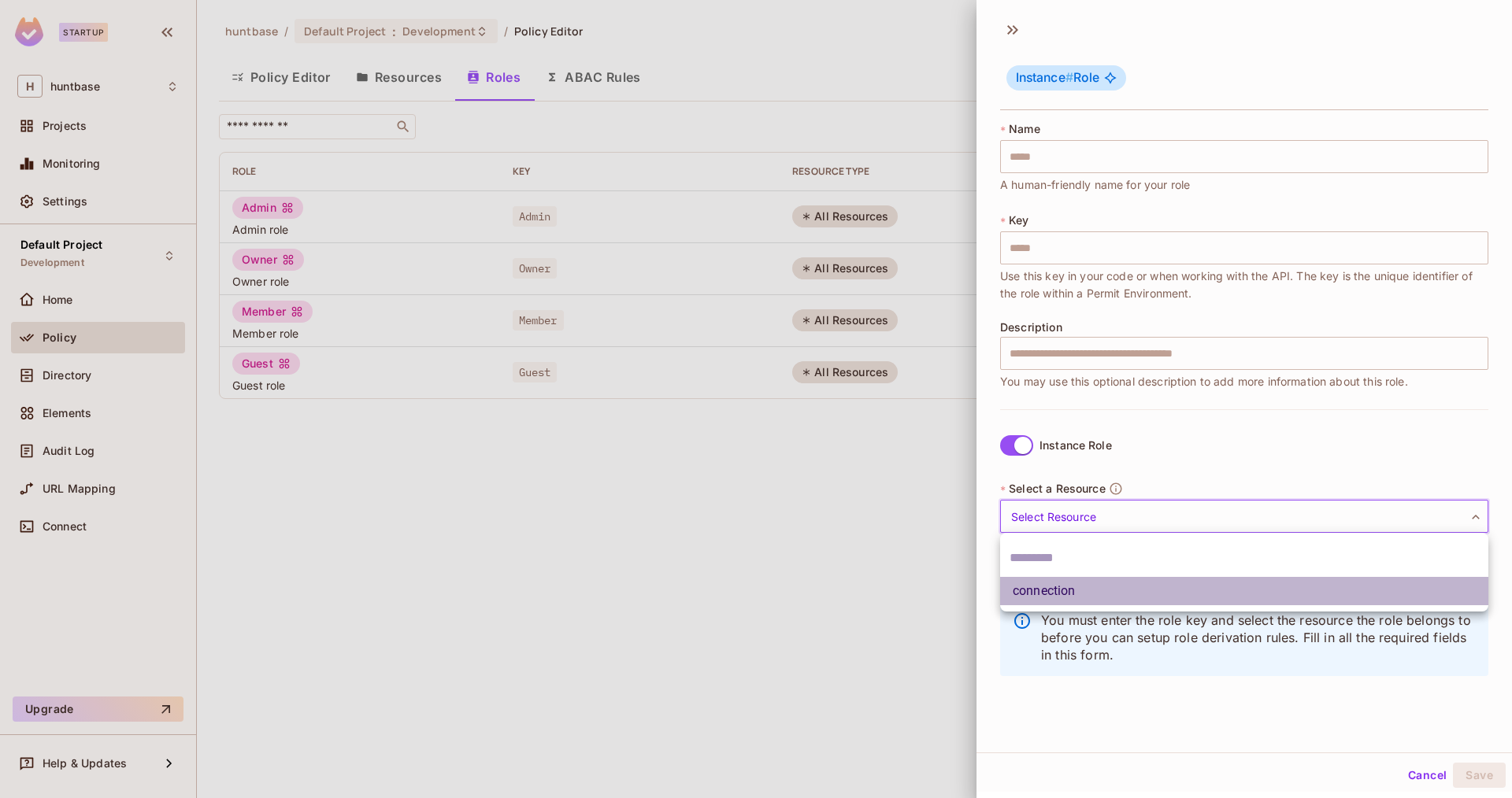
click at [1058, 602] on li "connection" at bounding box center [1244, 592] width 488 height 29
type input "**********"
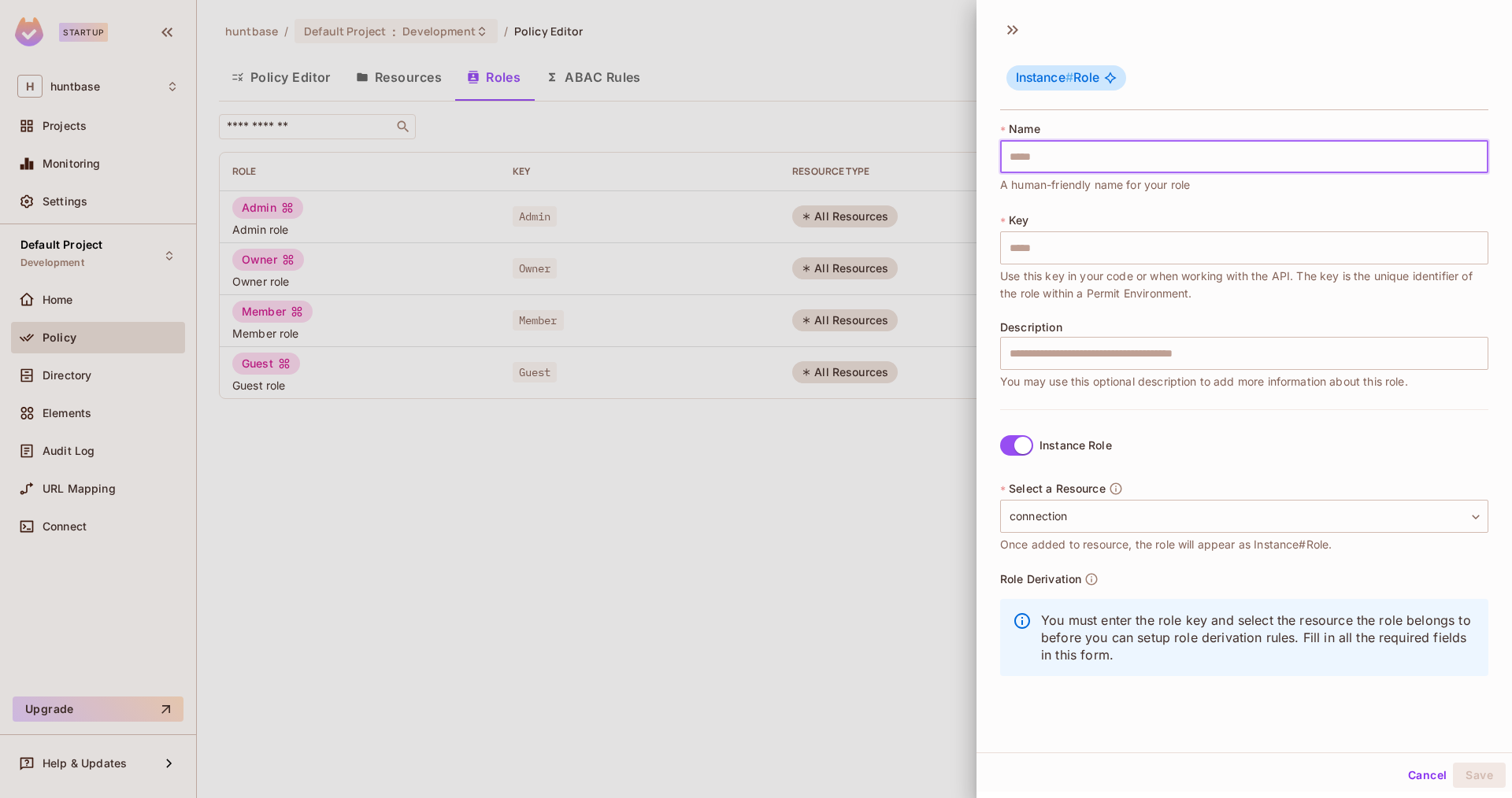
click at [1066, 163] on input "text" at bounding box center [1244, 156] width 488 height 33
type input "*"
type input "**"
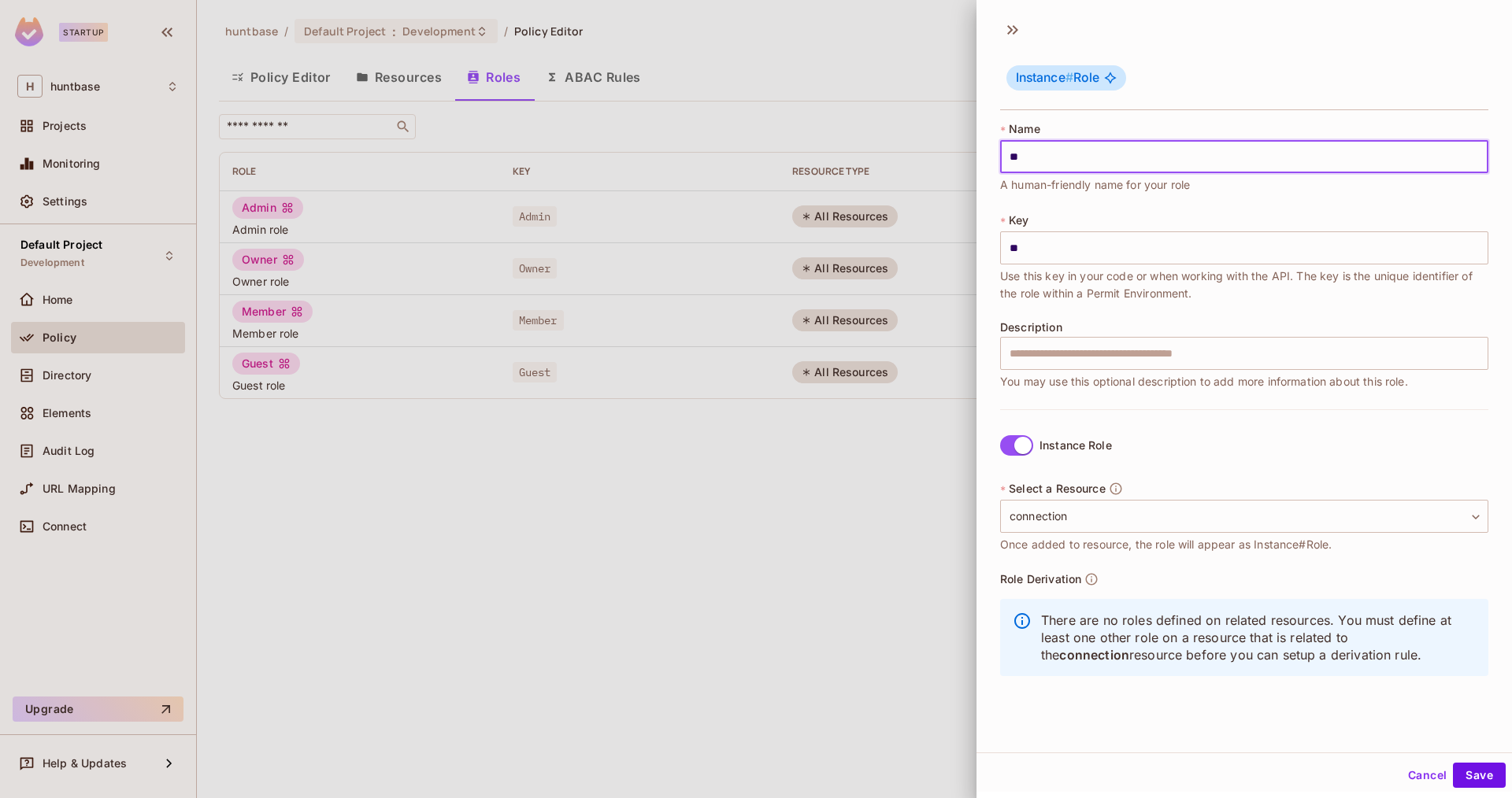
type input "***"
type input "****"
type input "*****"
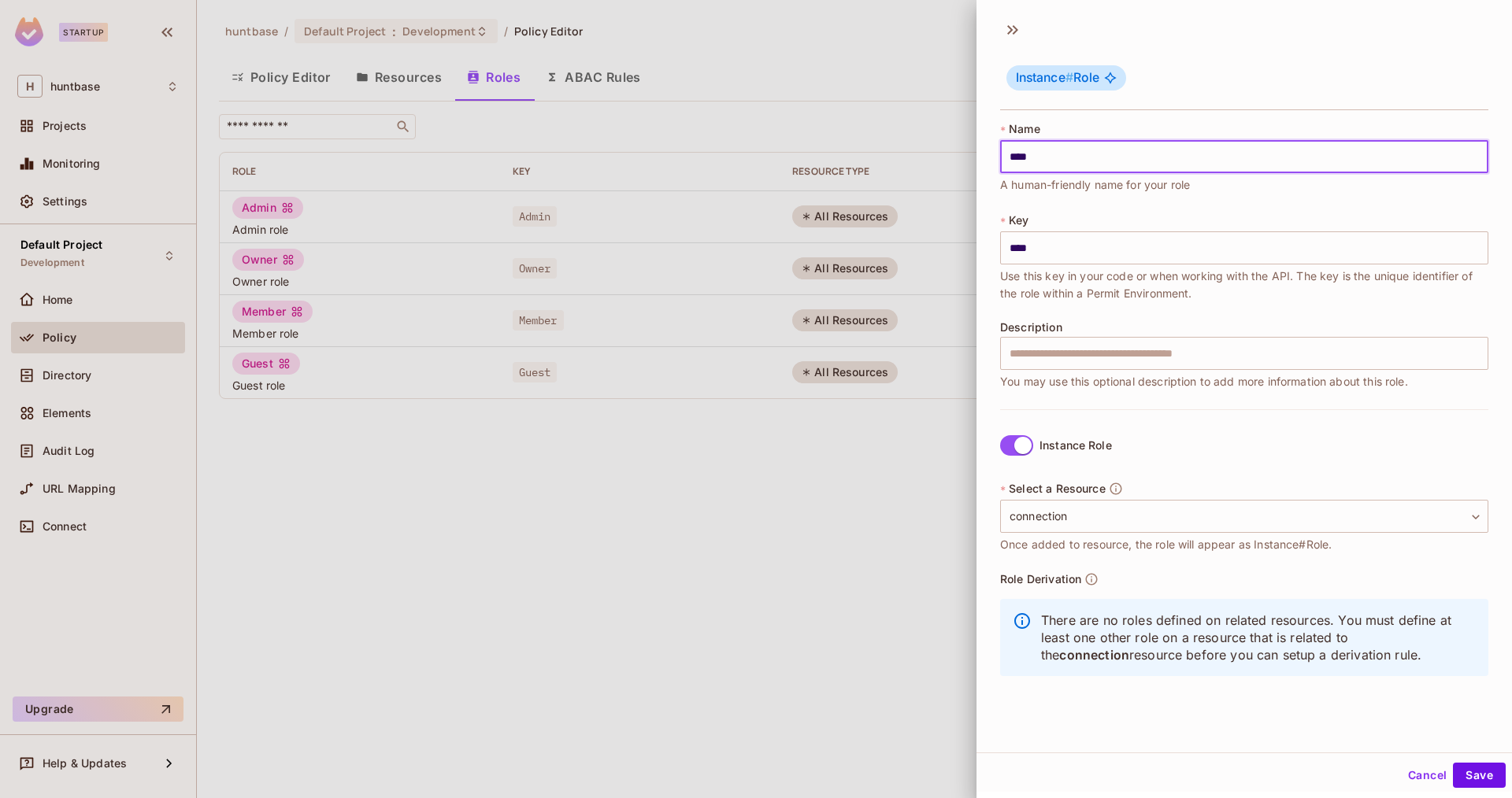
type input "*****"
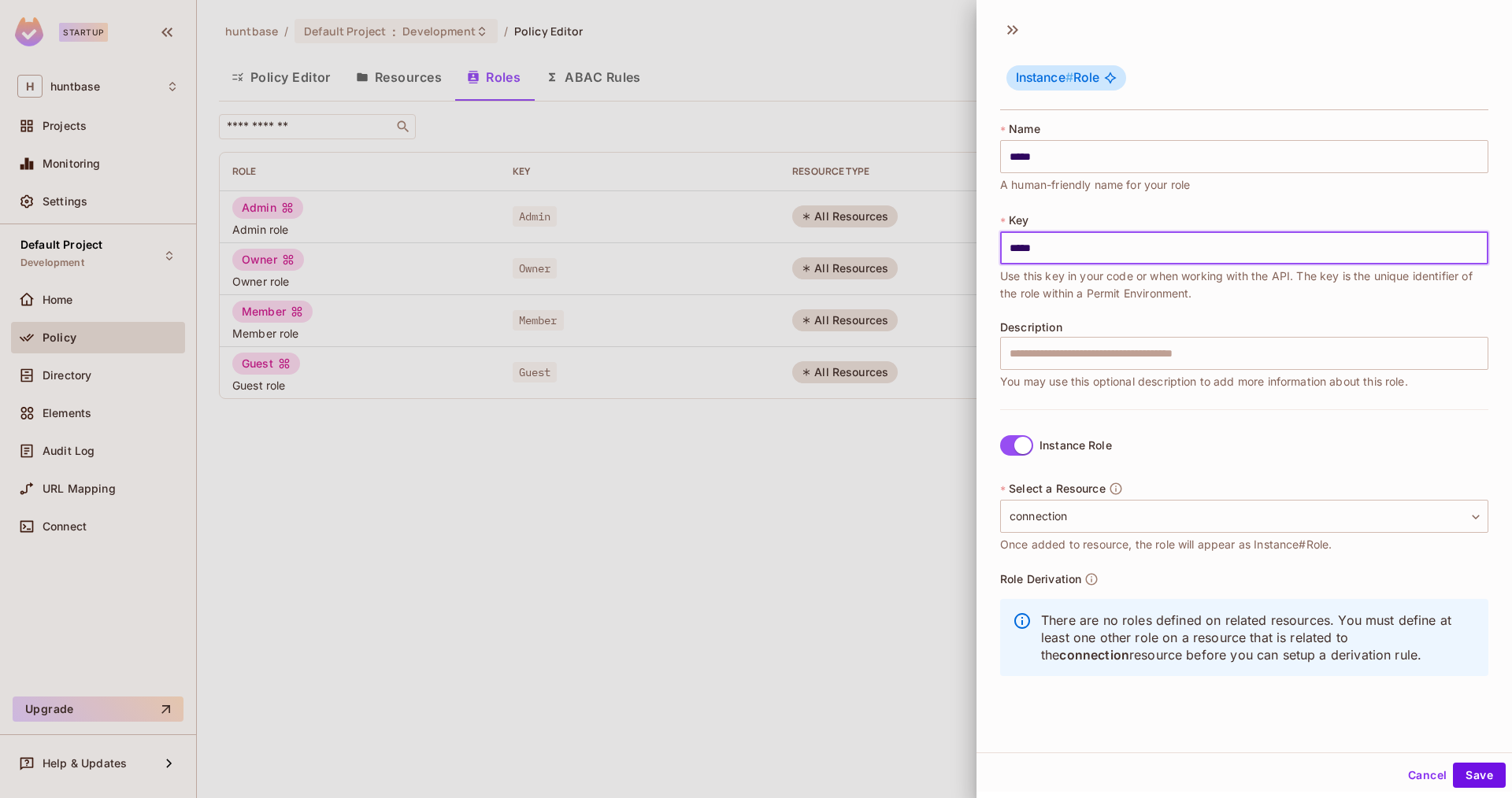
type input "*****"
click at [1201, 482] on div "**********" at bounding box center [1244, 517] width 488 height 73
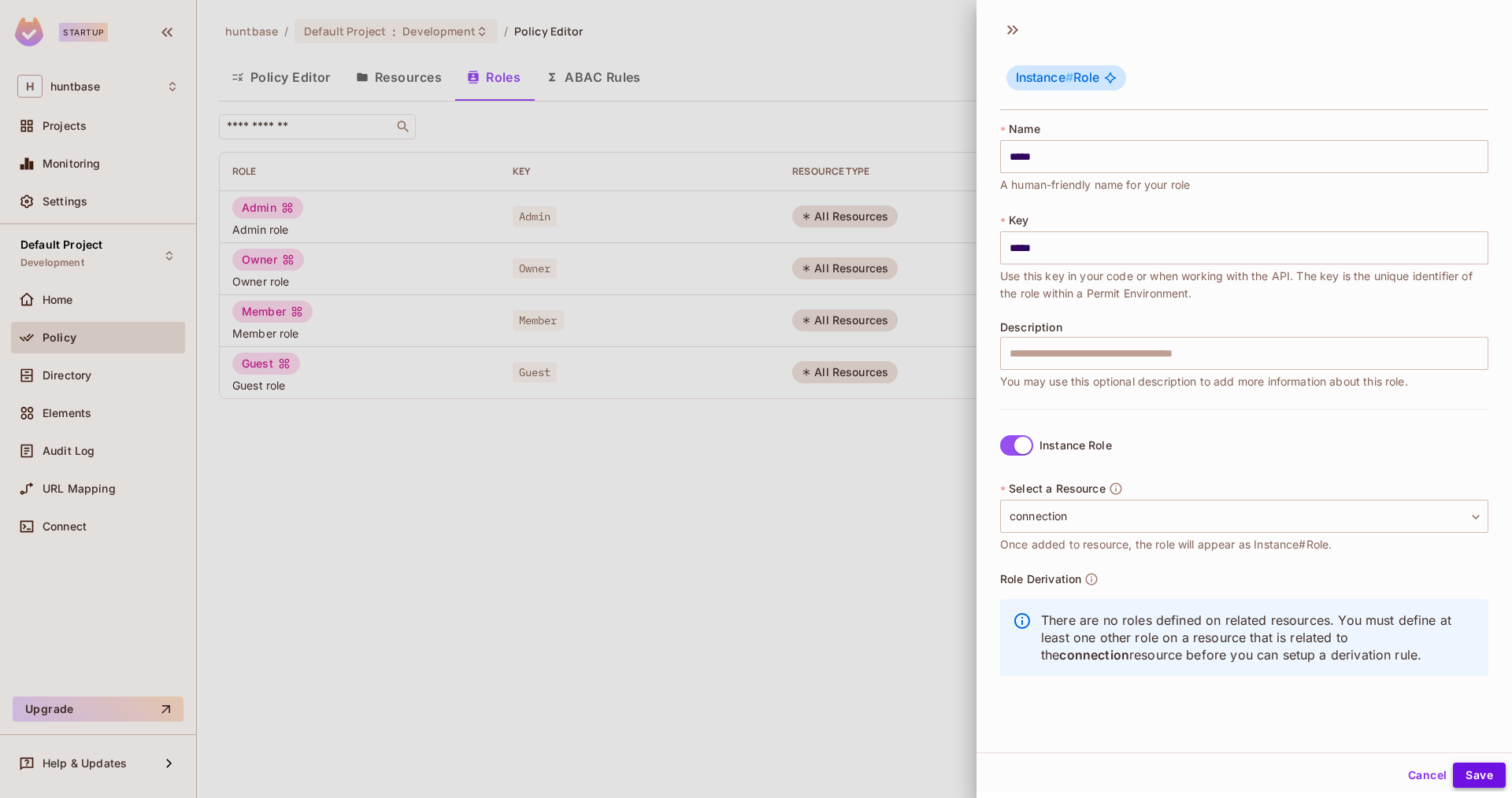
click at [1486, 787] on button "Save" at bounding box center [1479, 775] width 52 height 25
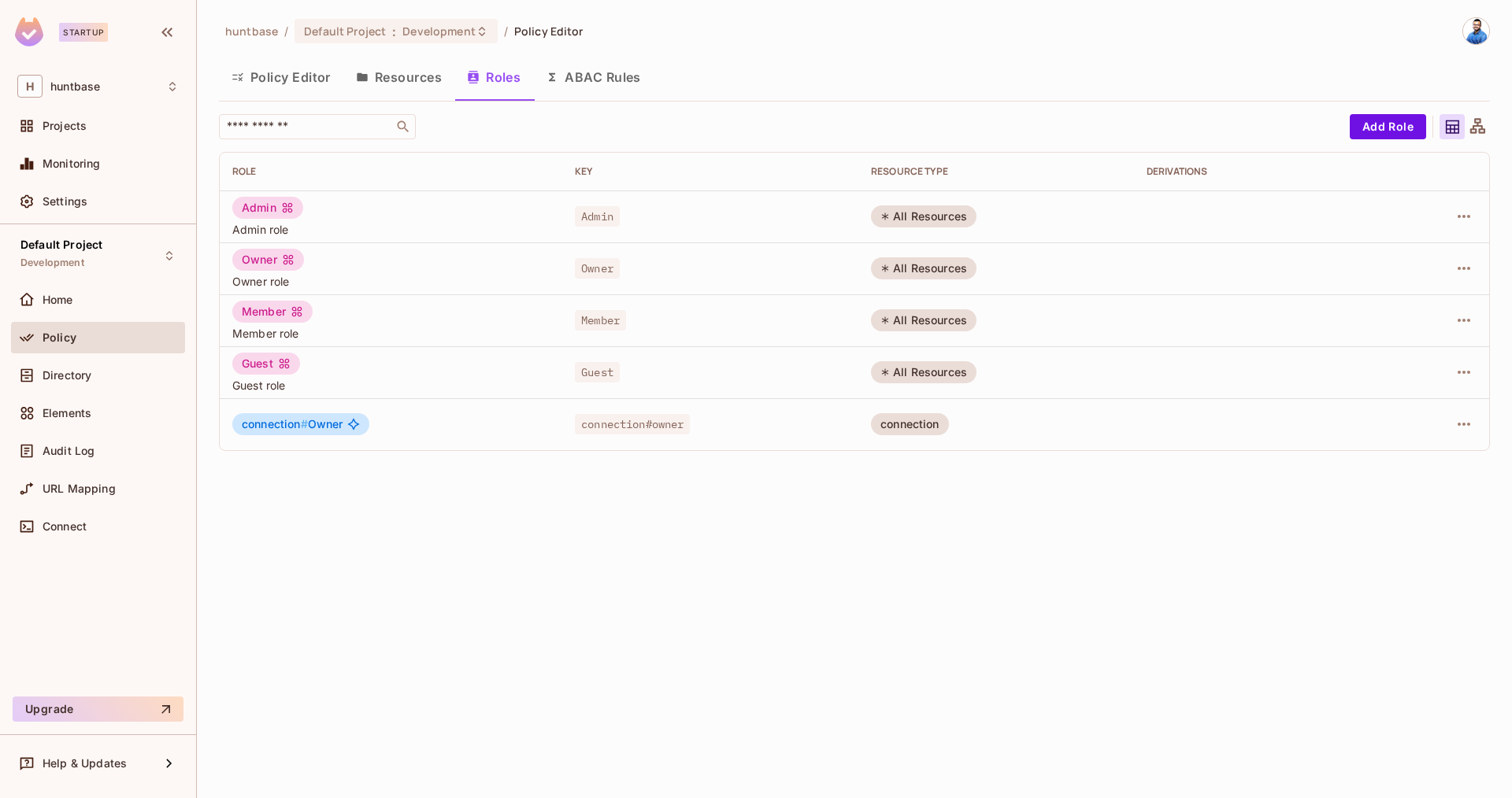
click at [401, 78] on button "Resources" at bounding box center [398, 77] width 111 height 40
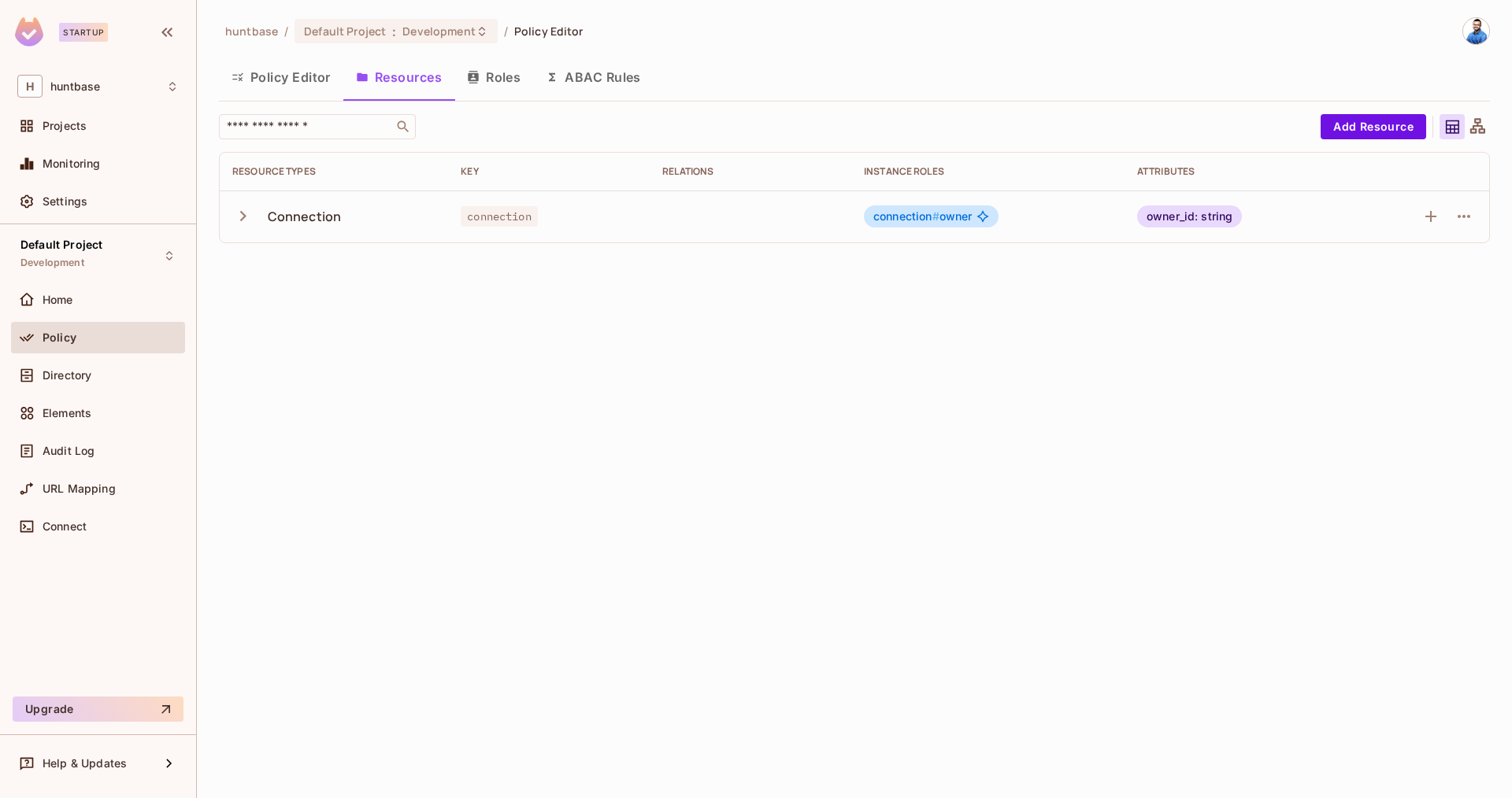
click at [260, 212] on div "Connection" at bounding box center [334, 216] width 203 height 33
click at [240, 211] on icon "button" at bounding box center [243, 216] width 6 height 10
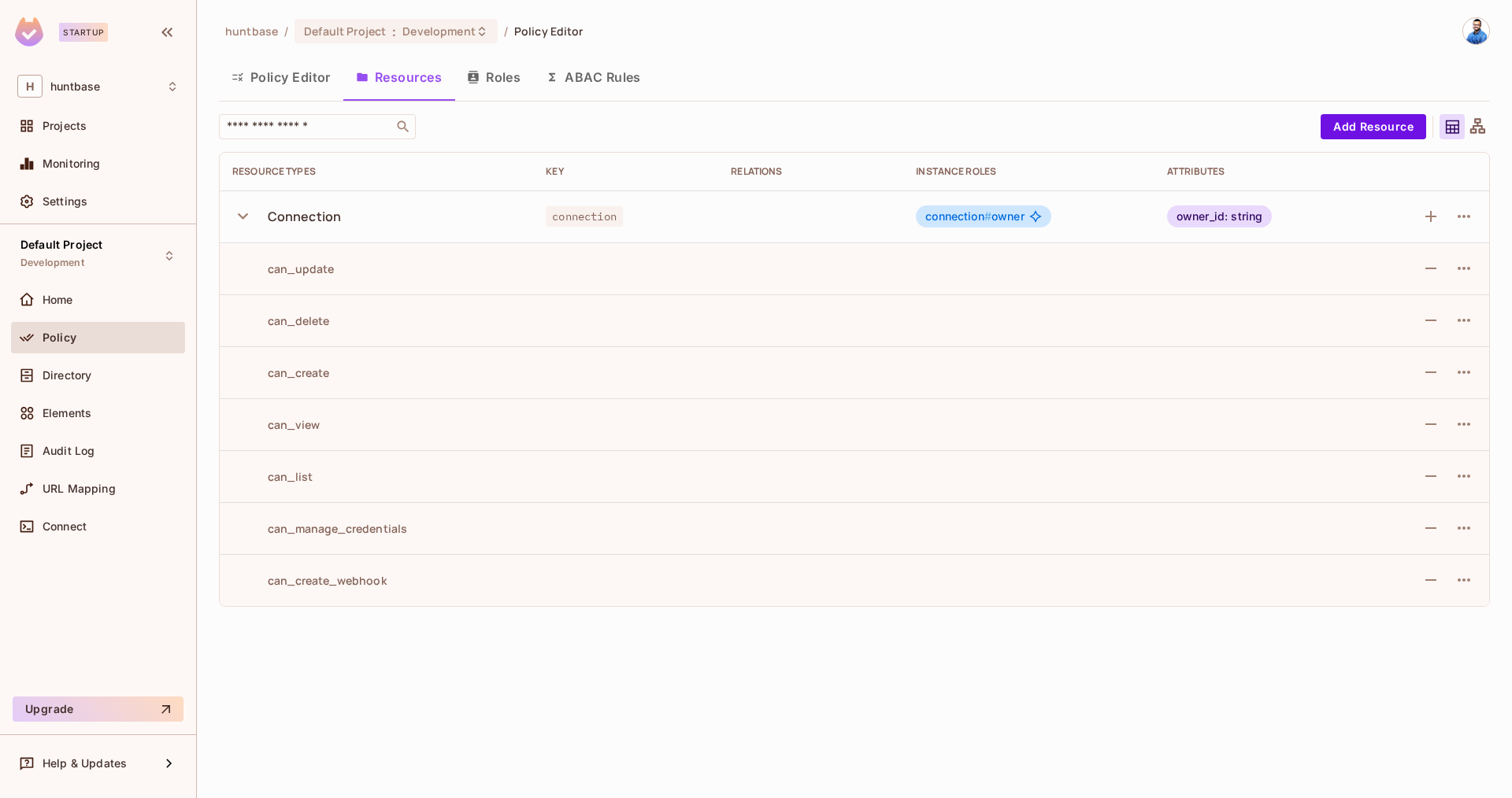
click at [293, 72] on button "Policy Editor" at bounding box center [281, 77] width 124 height 40
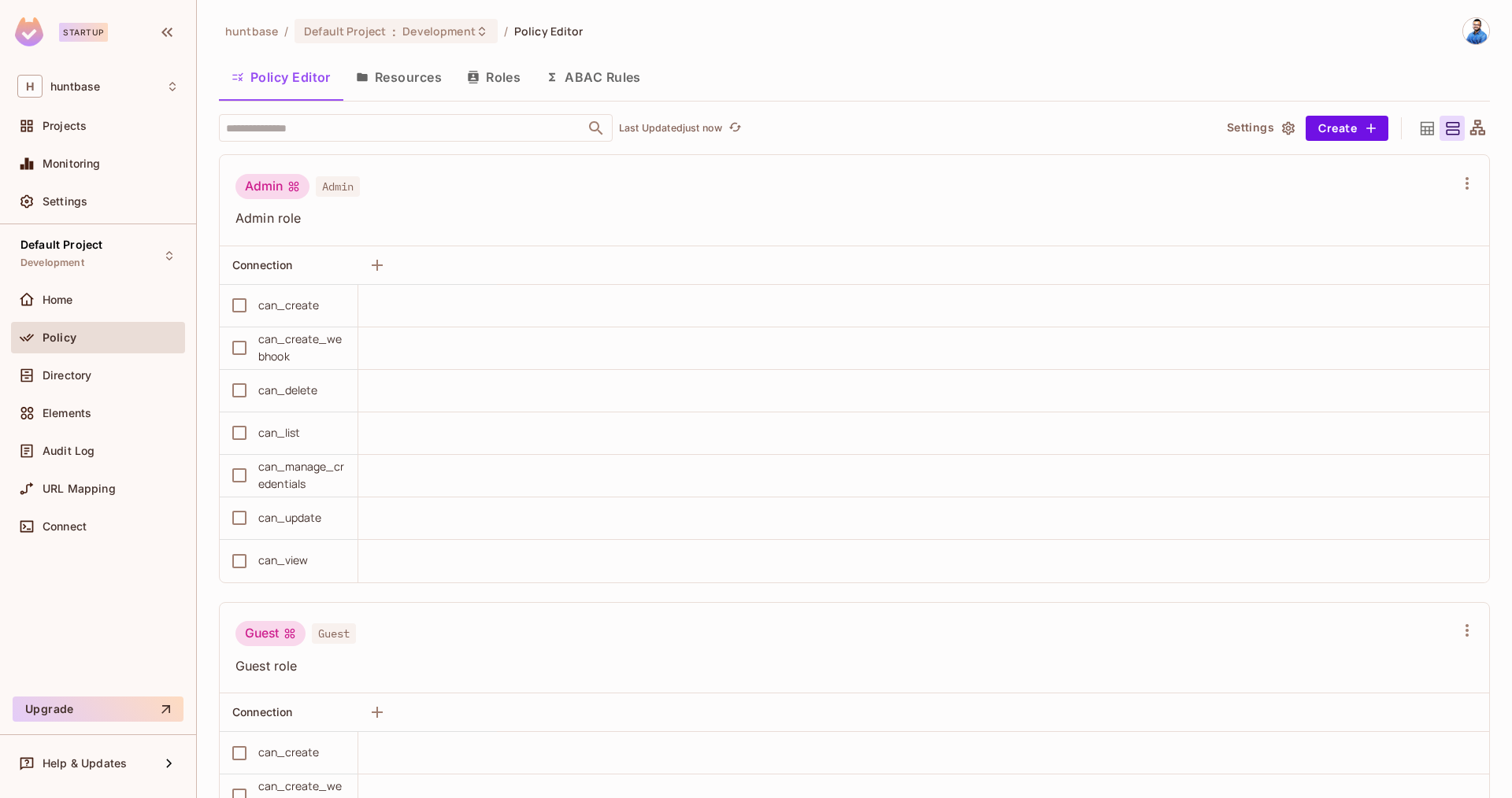
click at [410, 65] on button "Resources" at bounding box center [398, 77] width 111 height 40
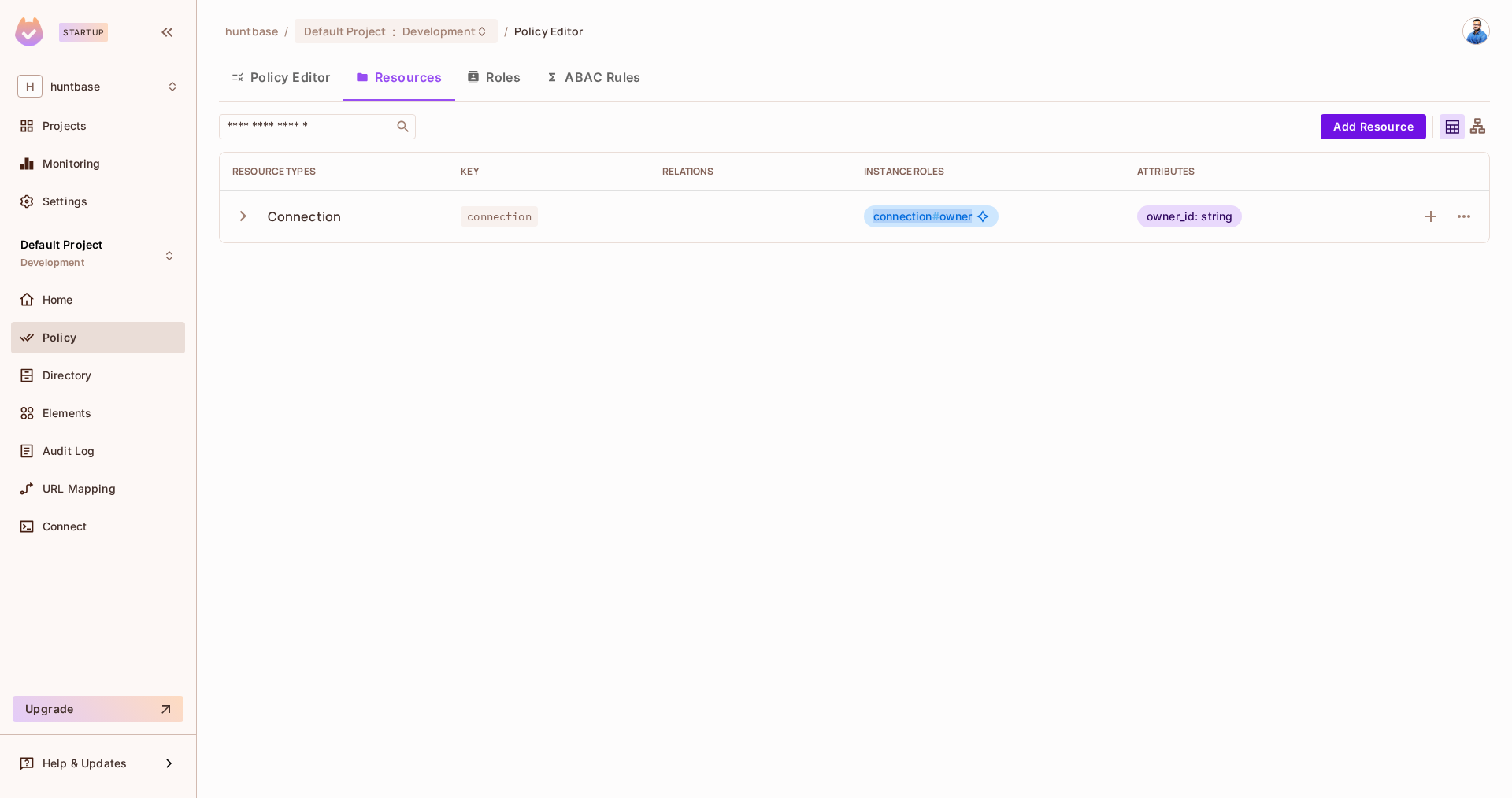
drag, startPoint x: 879, startPoint y: 214, endPoint x: 972, endPoint y: 218, distance: 93.1
click at [972, 218] on div "connection # owner" at bounding box center [931, 216] width 134 height 22
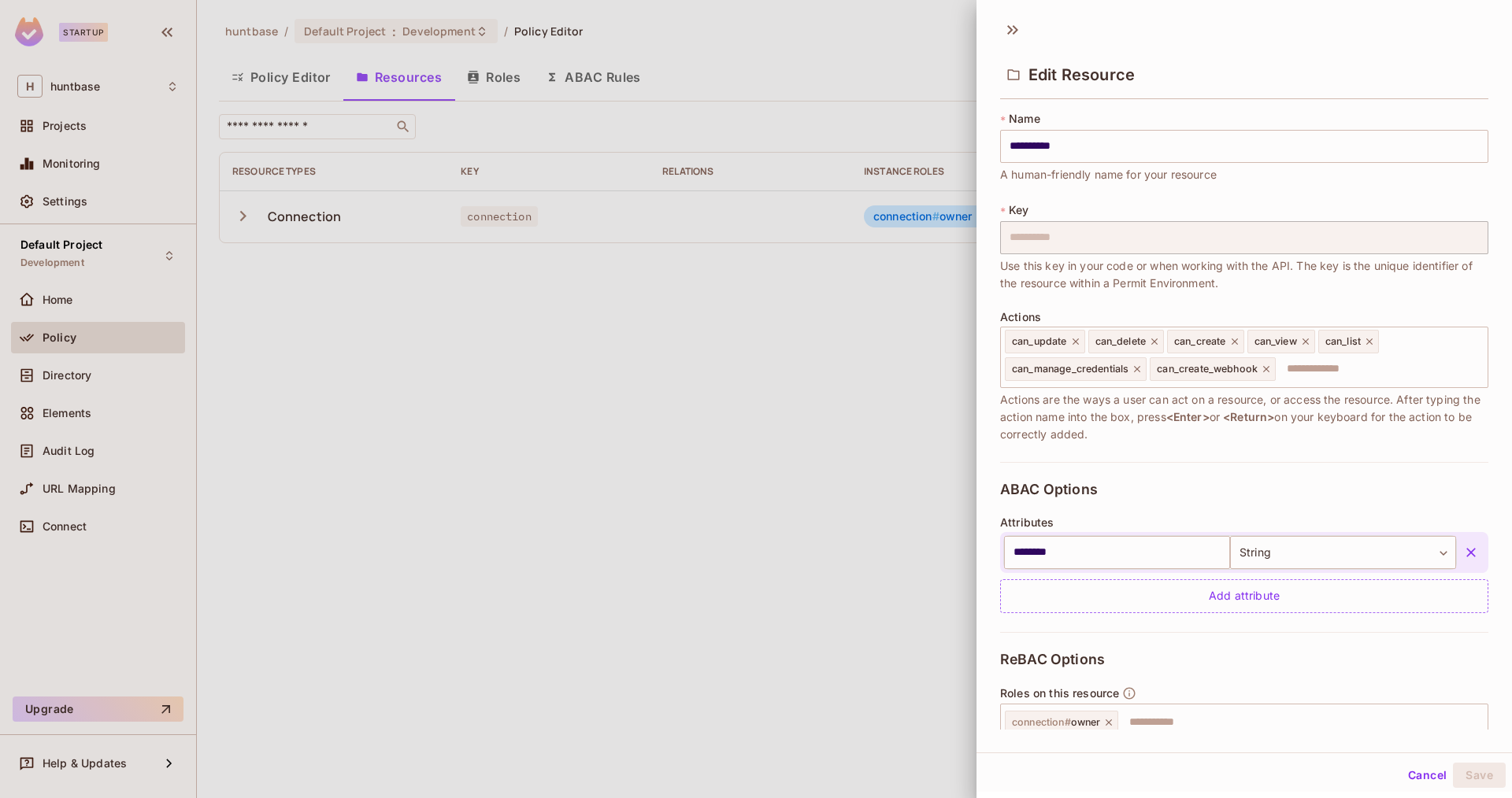
click at [912, 216] on div at bounding box center [756, 399] width 1512 height 798
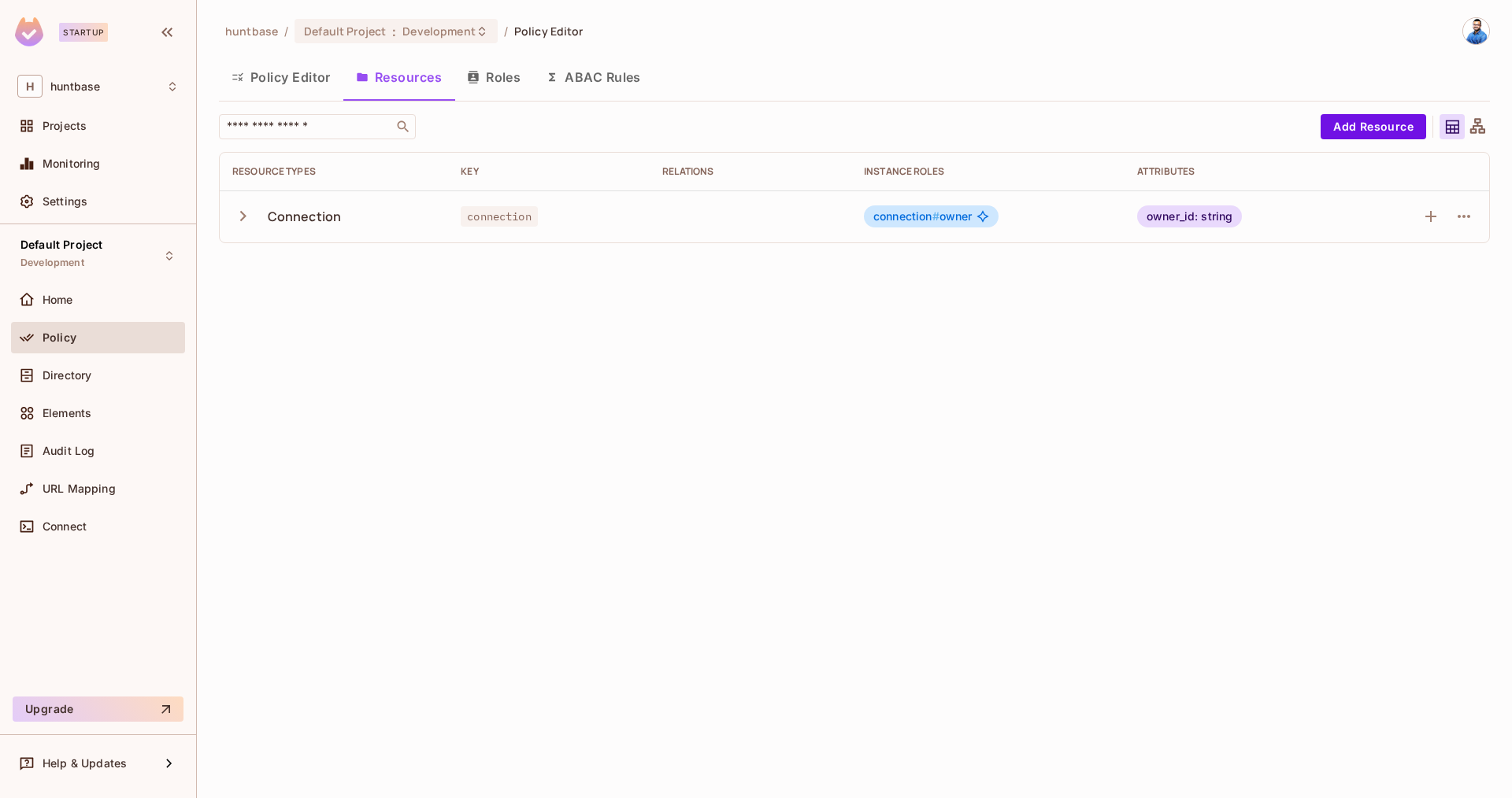
click at [238, 216] on icon "button" at bounding box center [243, 216] width 21 height 21
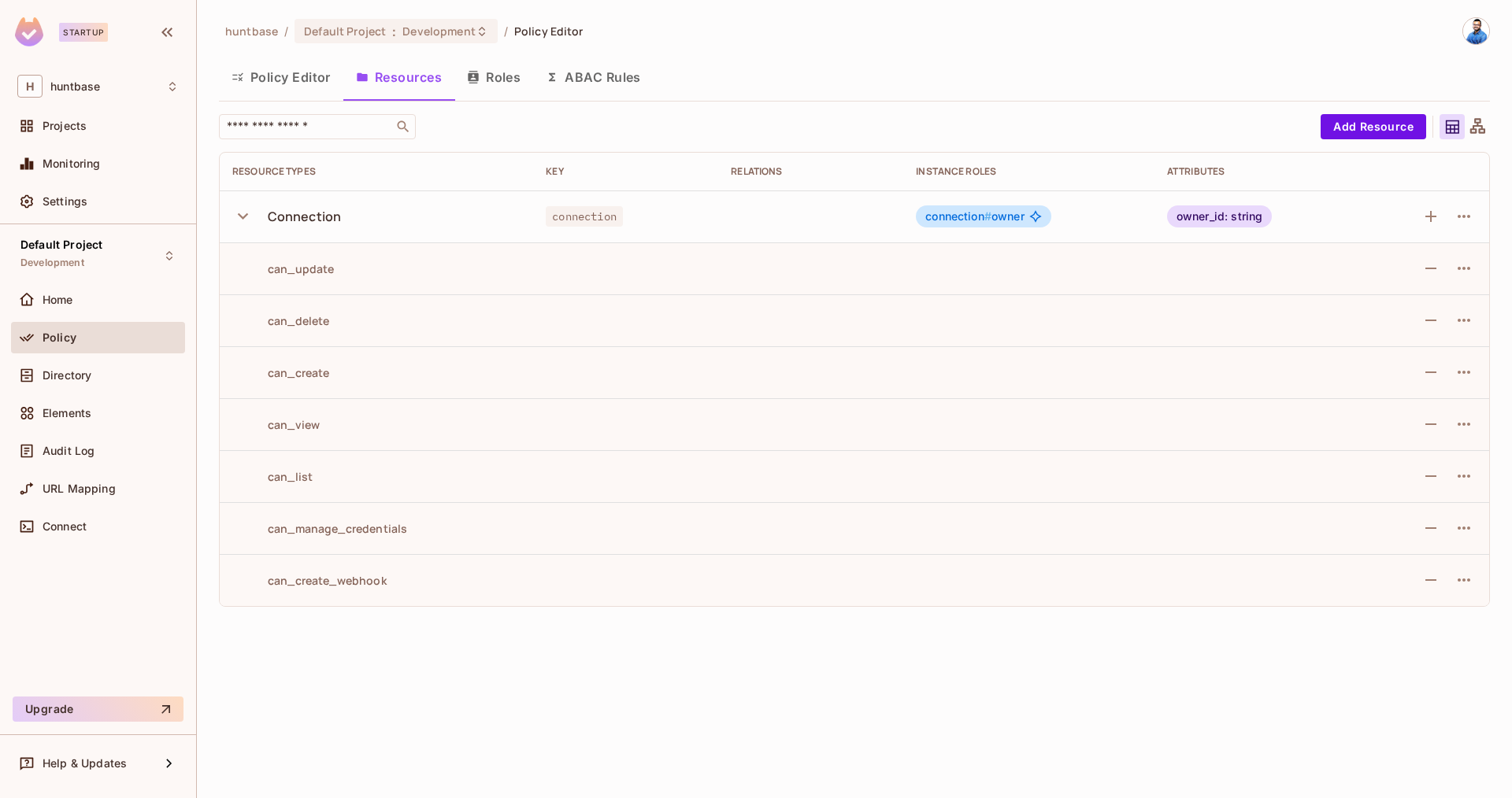
drag, startPoint x: 954, startPoint y: 215, endPoint x: 907, endPoint y: 228, distance: 48.8
click at [943, 218] on span "connection #" at bounding box center [958, 216] width 66 height 14
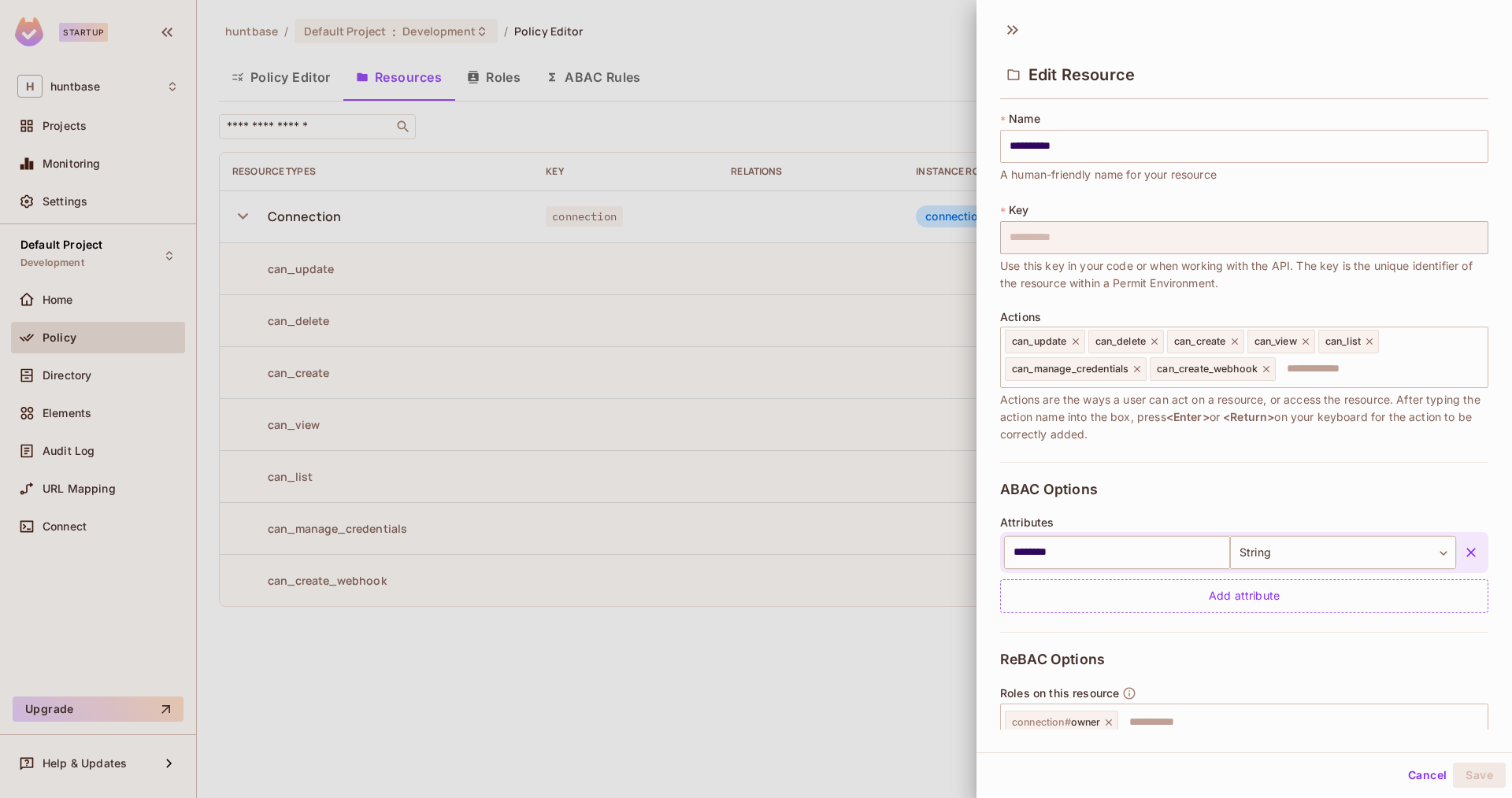
drag, startPoint x: 241, startPoint y: 260, endPoint x: 392, endPoint y: 599, distance: 371.1
click at [391, 604] on div at bounding box center [756, 399] width 1512 height 798
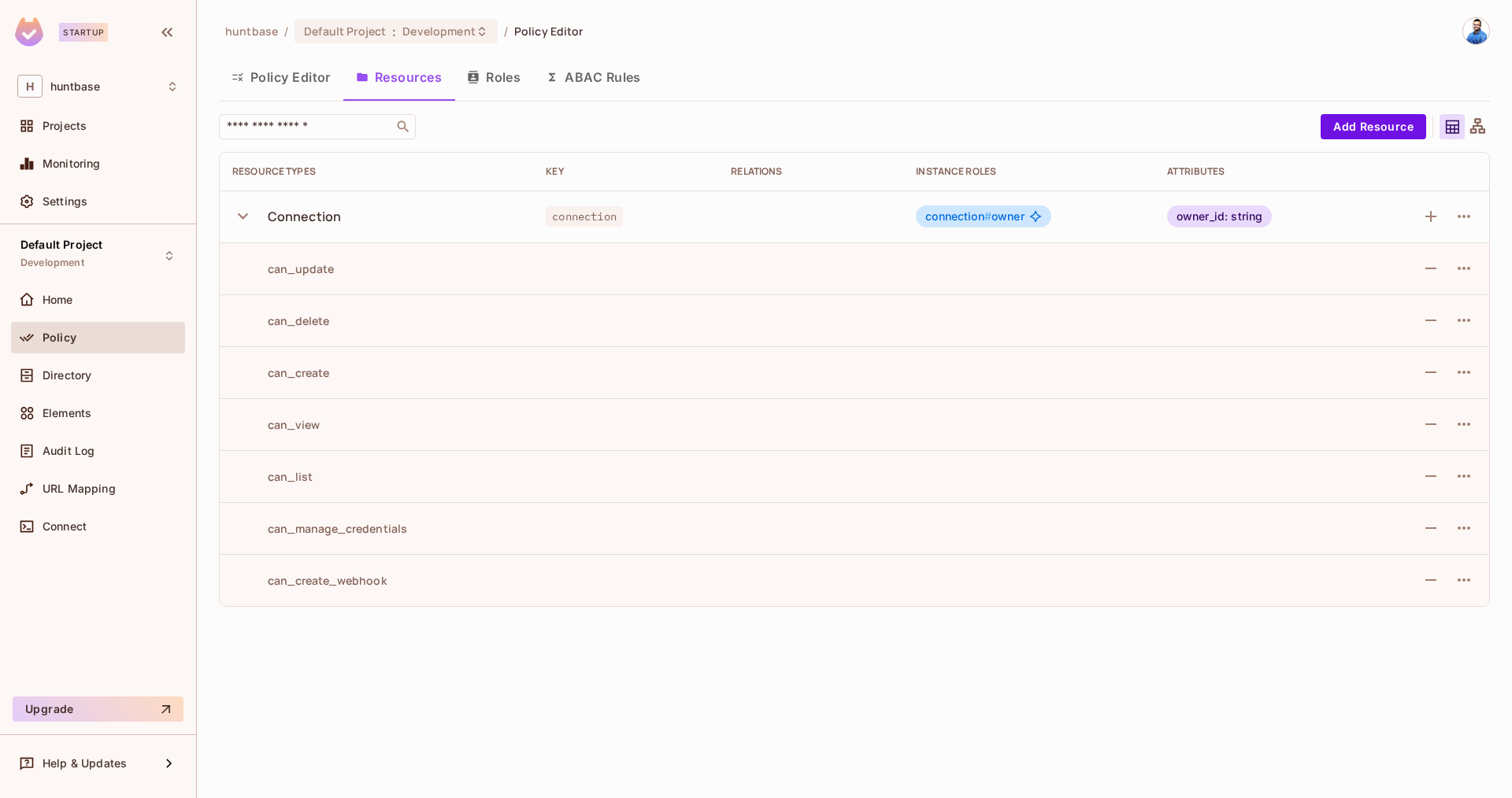
click at [430, 555] on td "can_create_webhook" at bounding box center [376, 580] width 314 height 52
click at [998, 211] on span "connection # owner" at bounding box center [974, 216] width 98 height 13
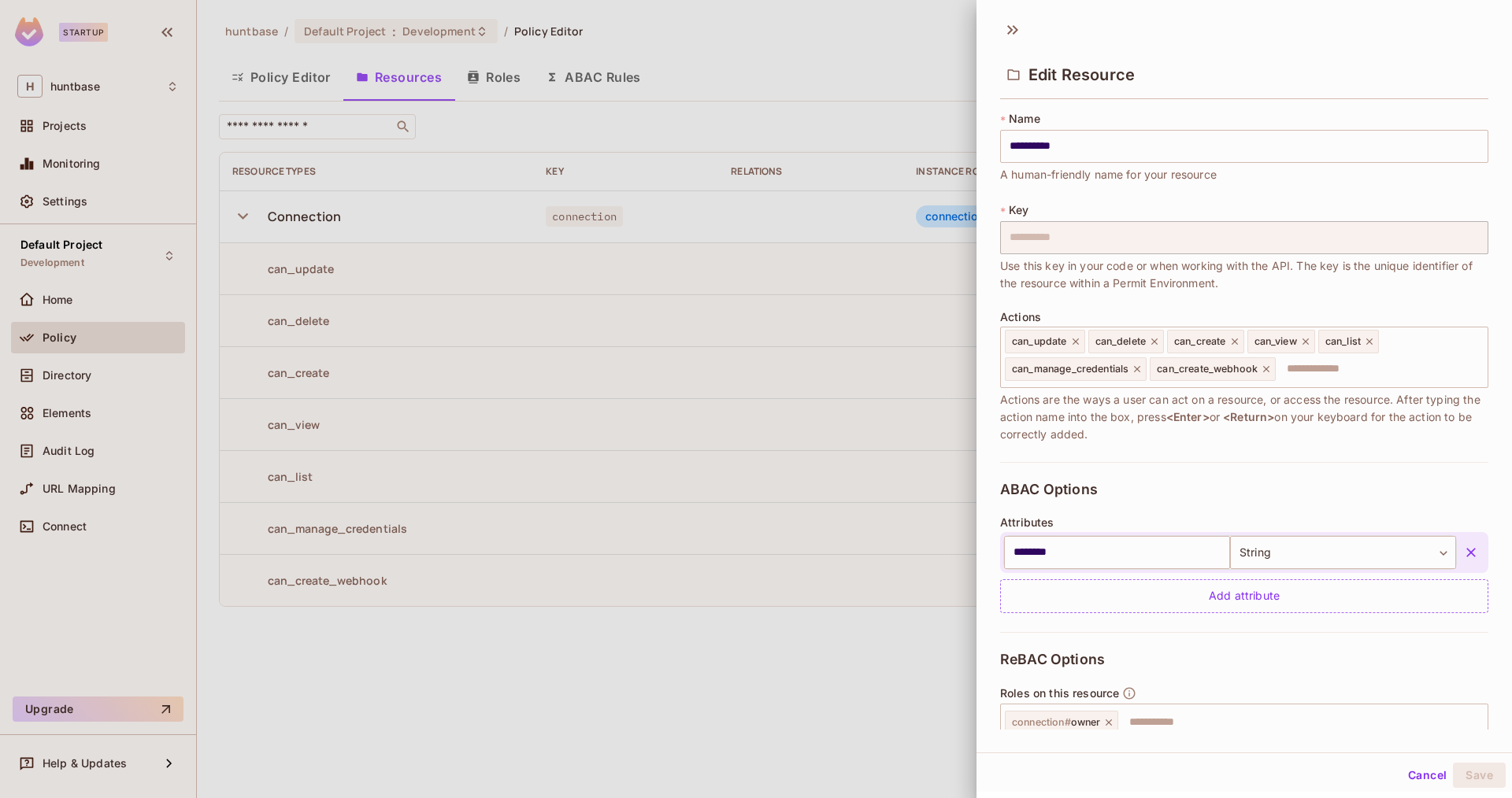
click at [299, 320] on div at bounding box center [756, 399] width 1512 height 798
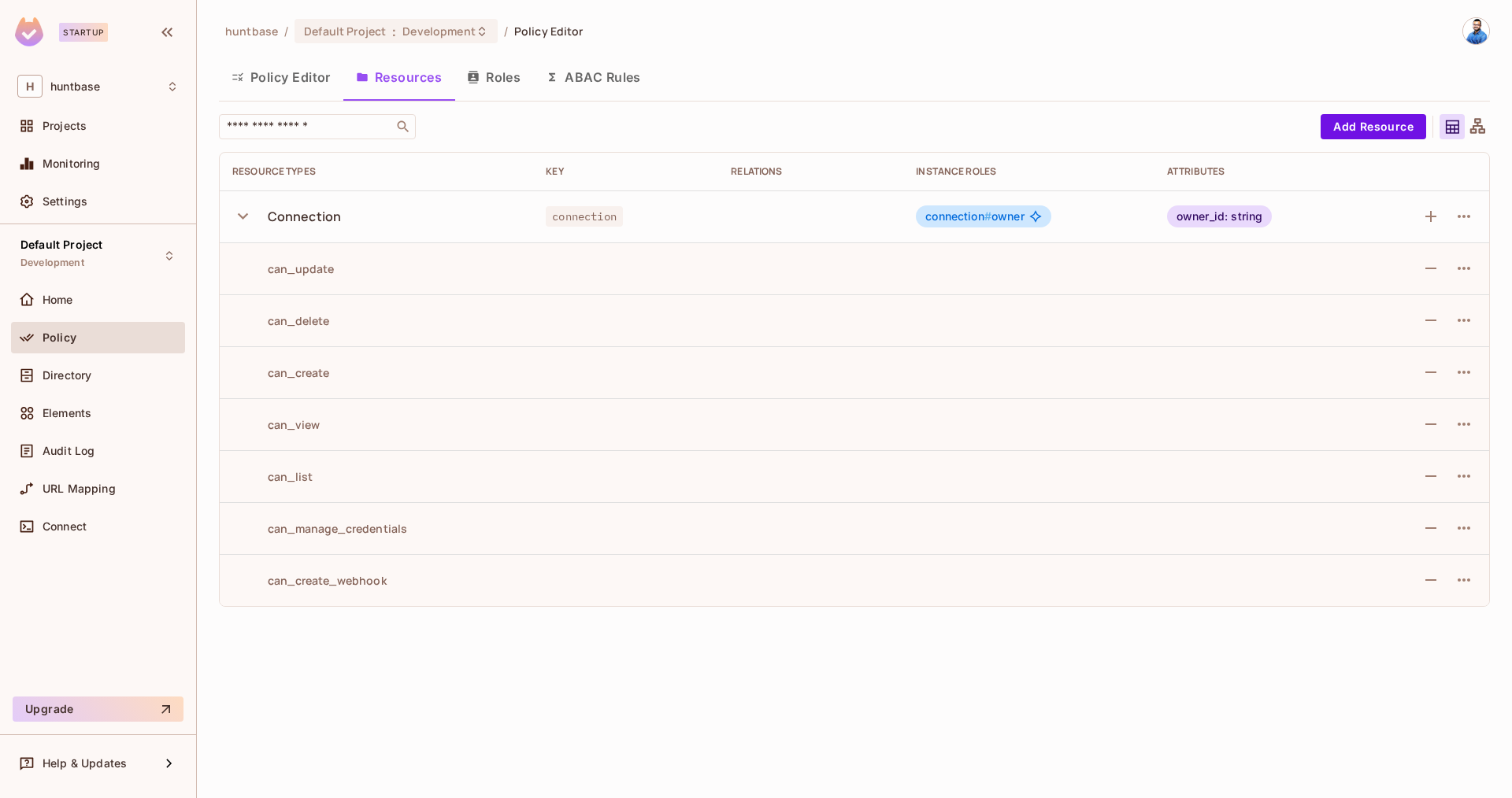
click at [314, 77] on button "Policy Editor" at bounding box center [281, 77] width 124 height 40
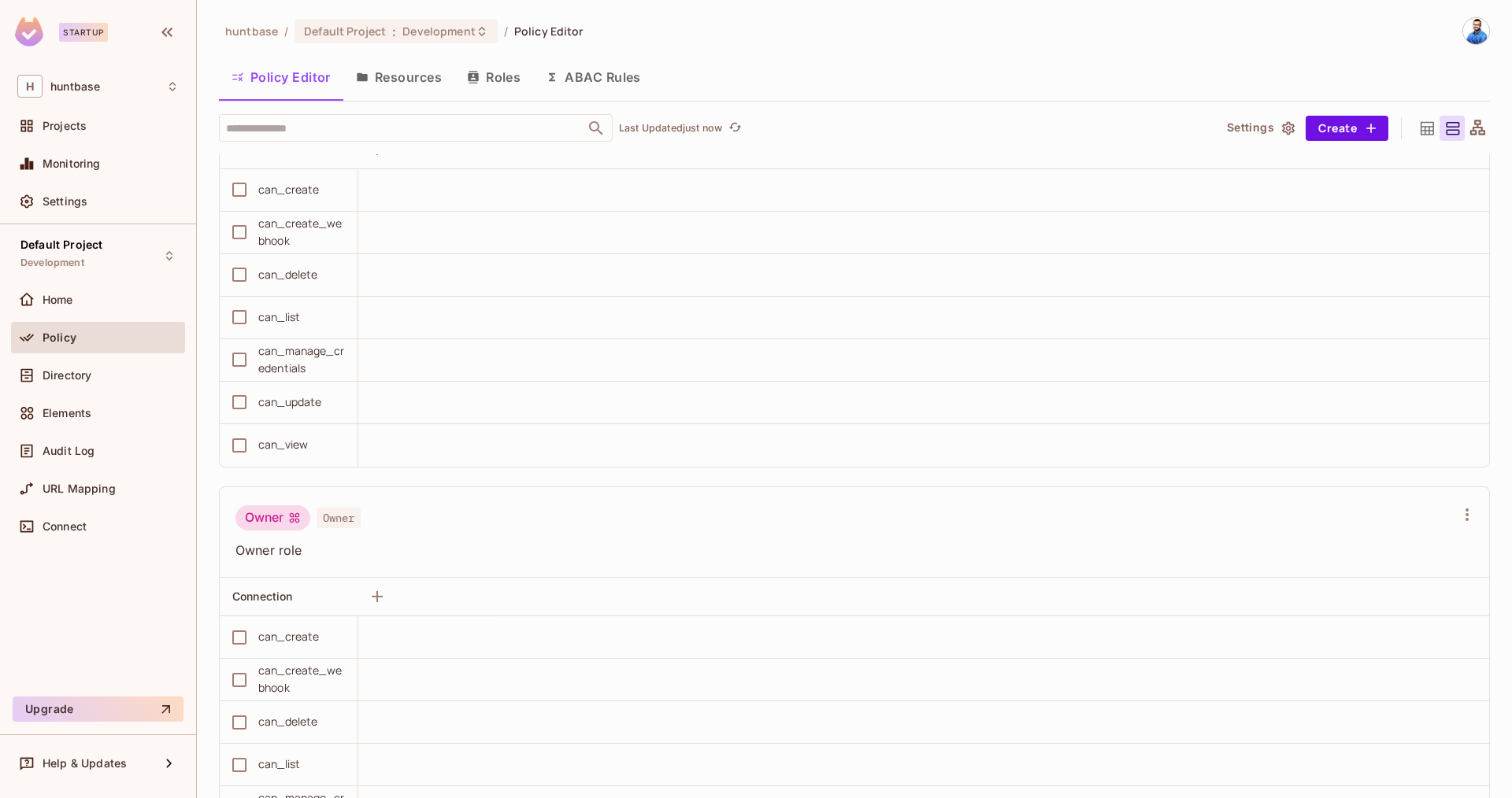
scroll to position [1590, 0]
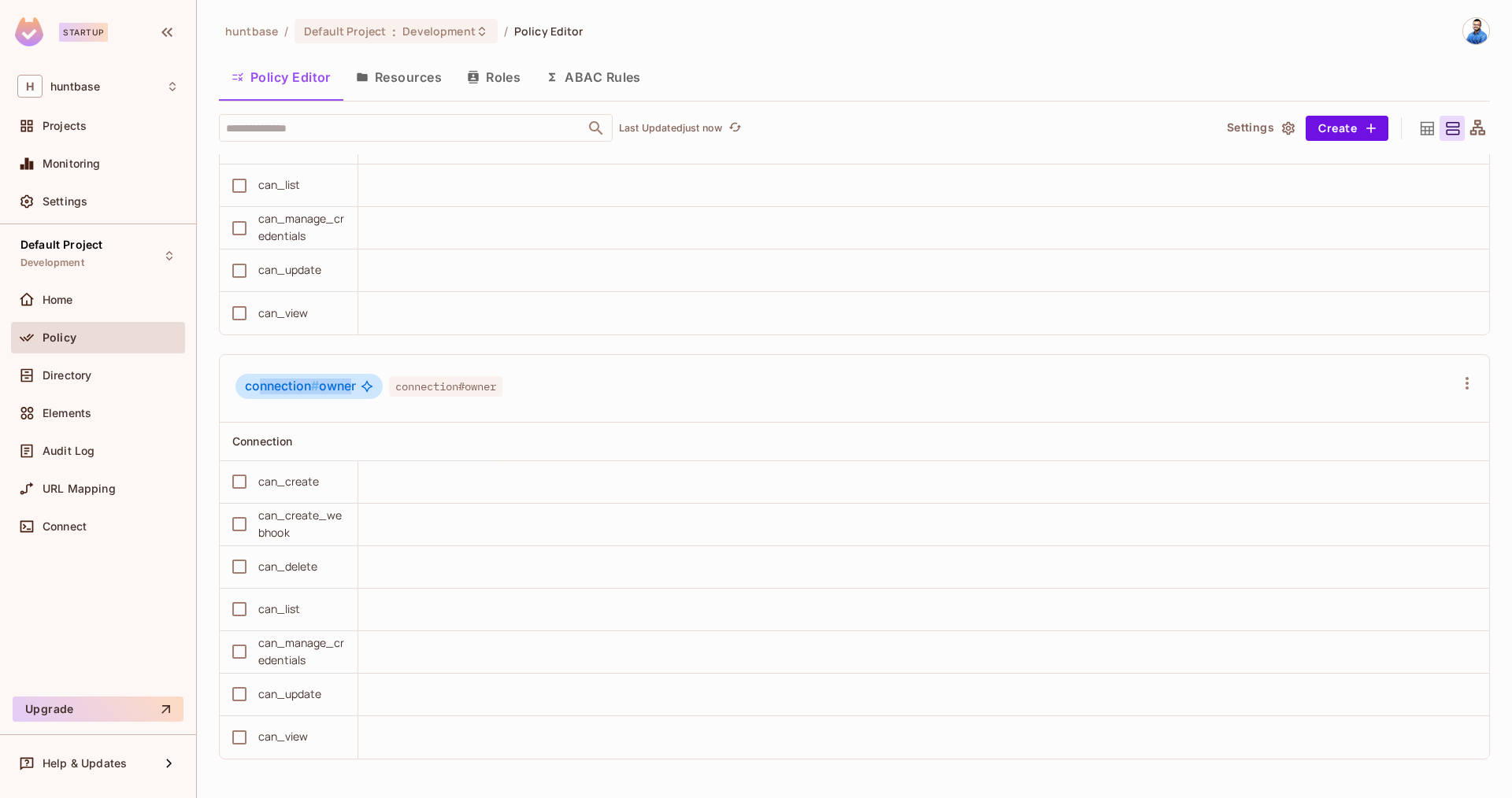
drag, startPoint x: 258, startPoint y: 383, endPoint x: 352, endPoint y: 384, distance: 94.0
click at [352, 384] on span "connection # owner" at bounding box center [300, 386] width 111 height 16
click at [258, 486] on div "can_create" at bounding box center [288, 482] width 62 height 17
drag, startPoint x: 244, startPoint y: 387, endPoint x: 320, endPoint y: 413, distance: 80.3
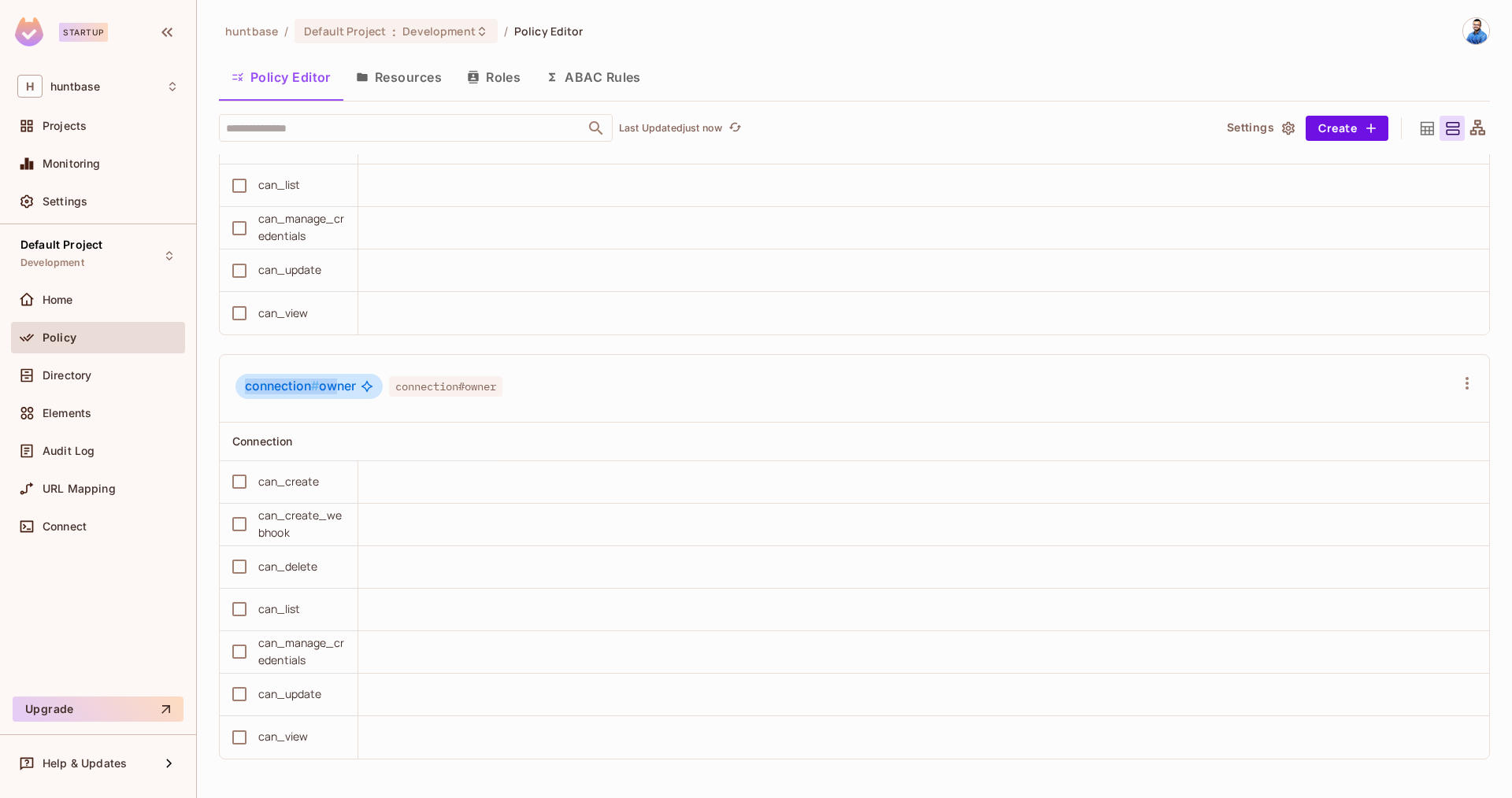
click at [337, 391] on span "connection # owner" at bounding box center [300, 386] width 111 height 16
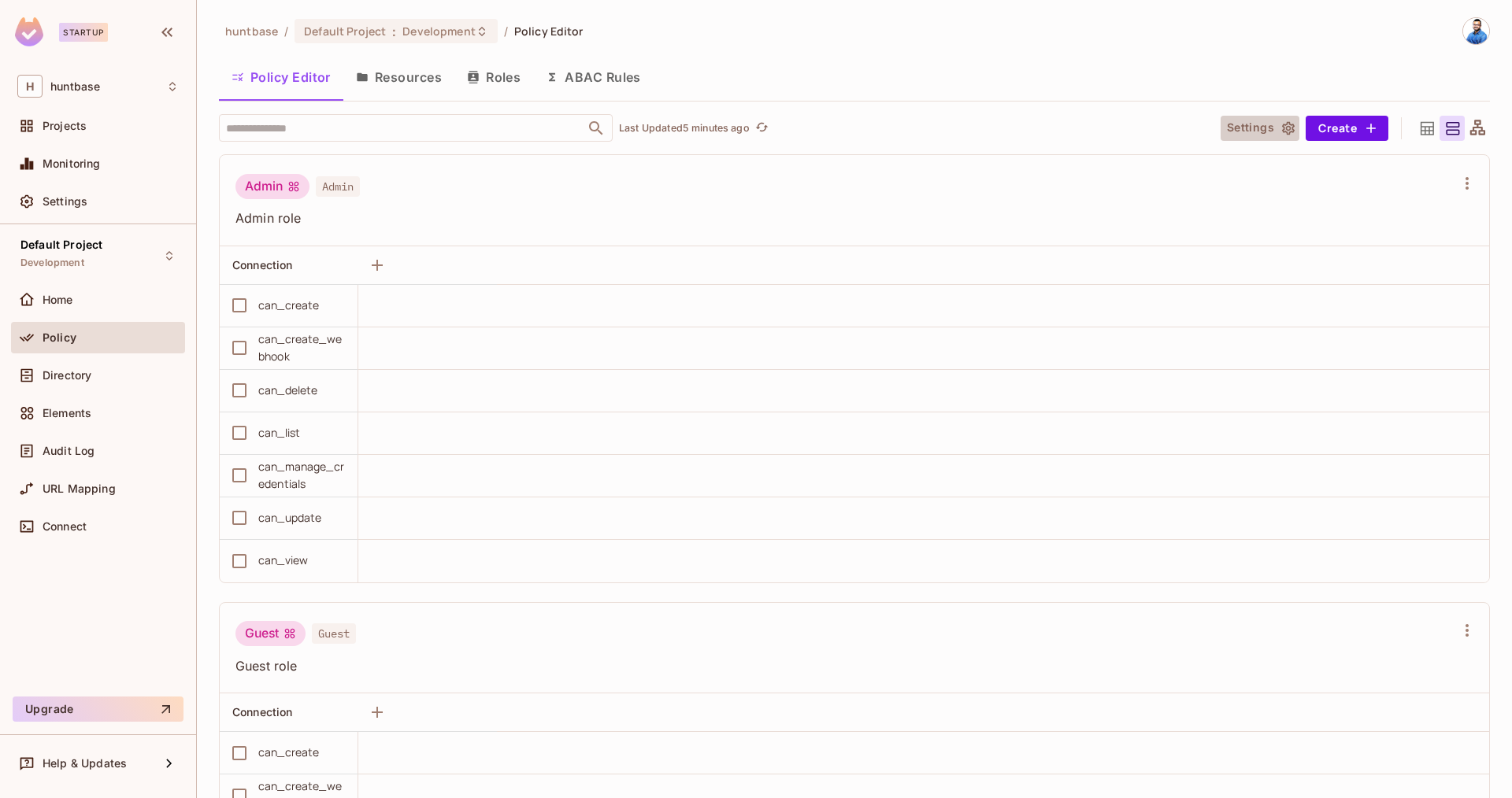
click at [1278, 123] on button "Settings" at bounding box center [1259, 128] width 79 height 25
click at [94, 257] on div "Default Project Development" at bounding box center [61, 255] width 82 height 34
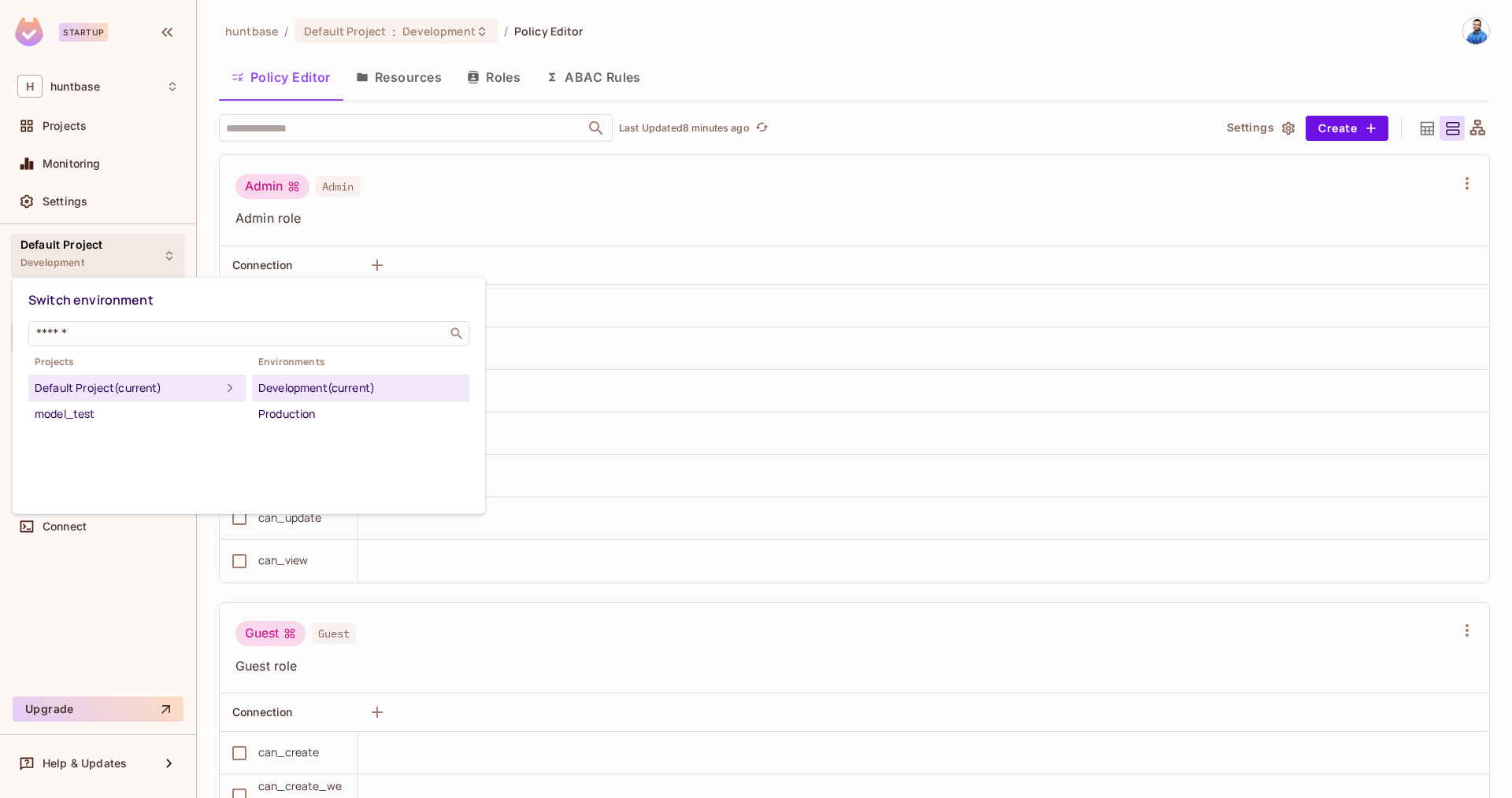
click at [162, 609] on div at bounding box center [756, 399] width 1512 height 798
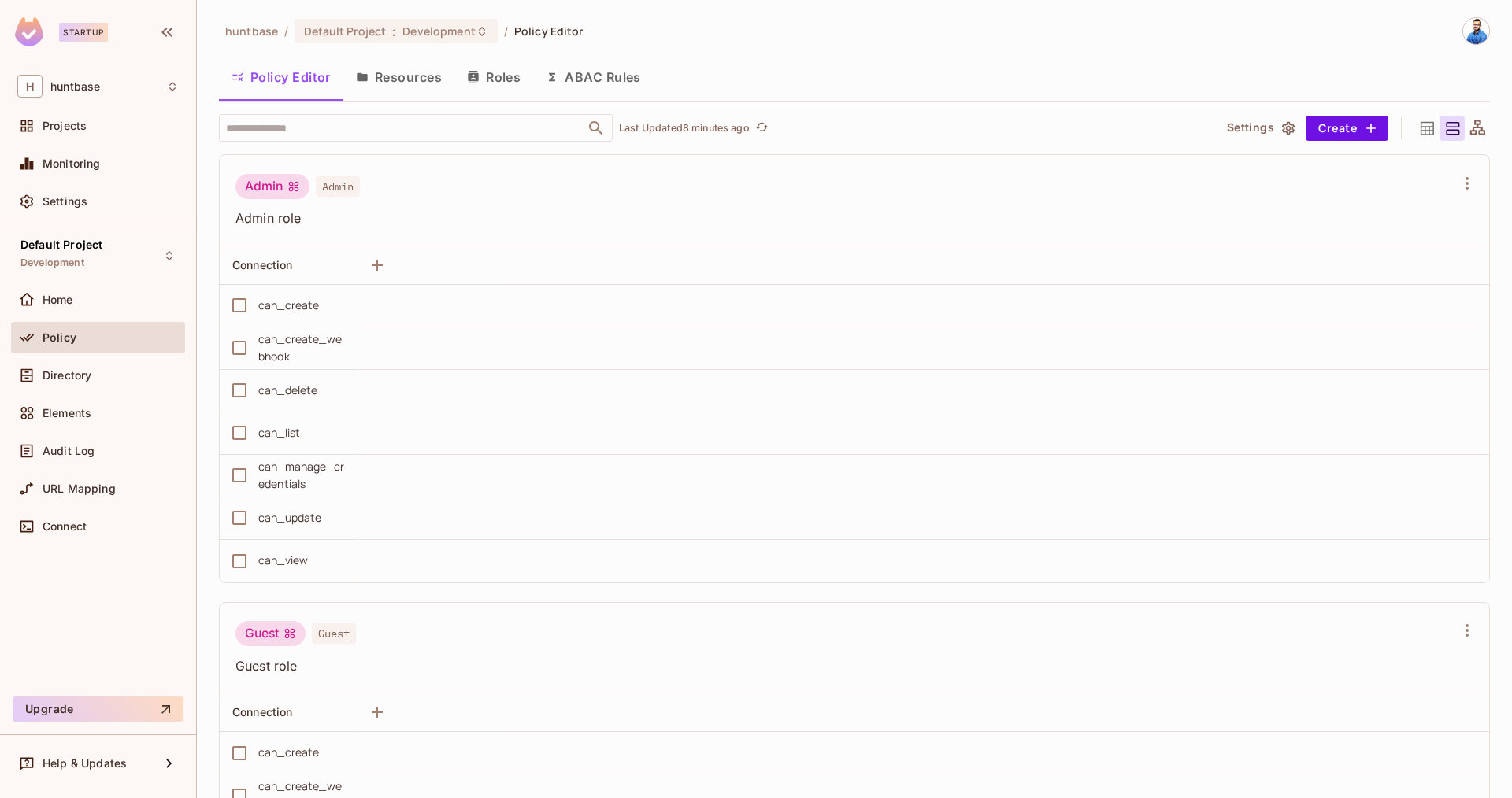
click at [64, 340] on span "Policy" at bounding box center [59, 337] width 34 height 13
drag, startPoint x: 392, startPoint y: 90, endPoint x: 381, endPoint y: 101, distance: 15.6
click at [392, 90] on button "Resources" at bounding box center [398, 77] width 111 height 40
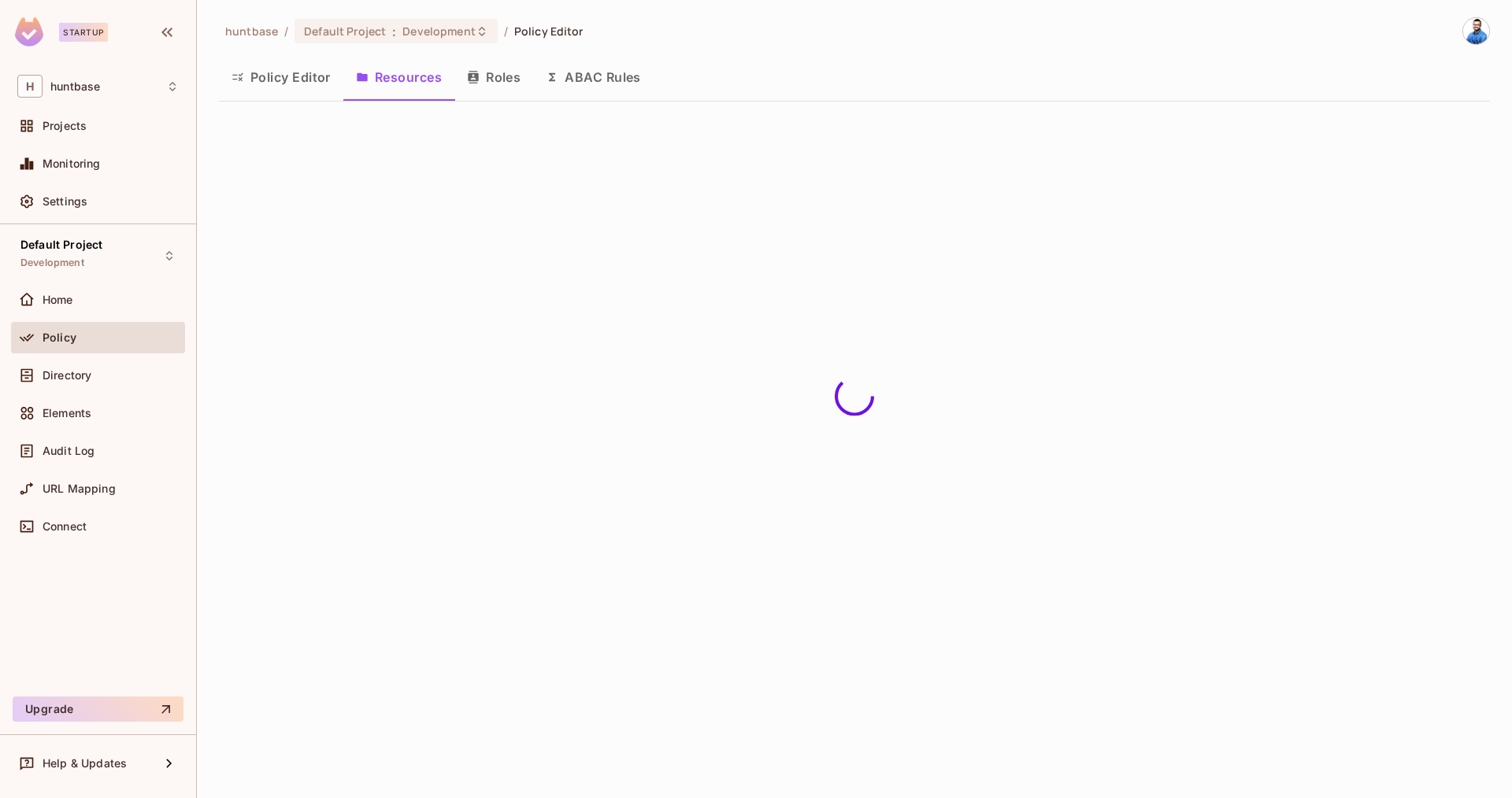
click at [509, 80] on button "Roles" at bounding box center [493, 77] width 79 height 40
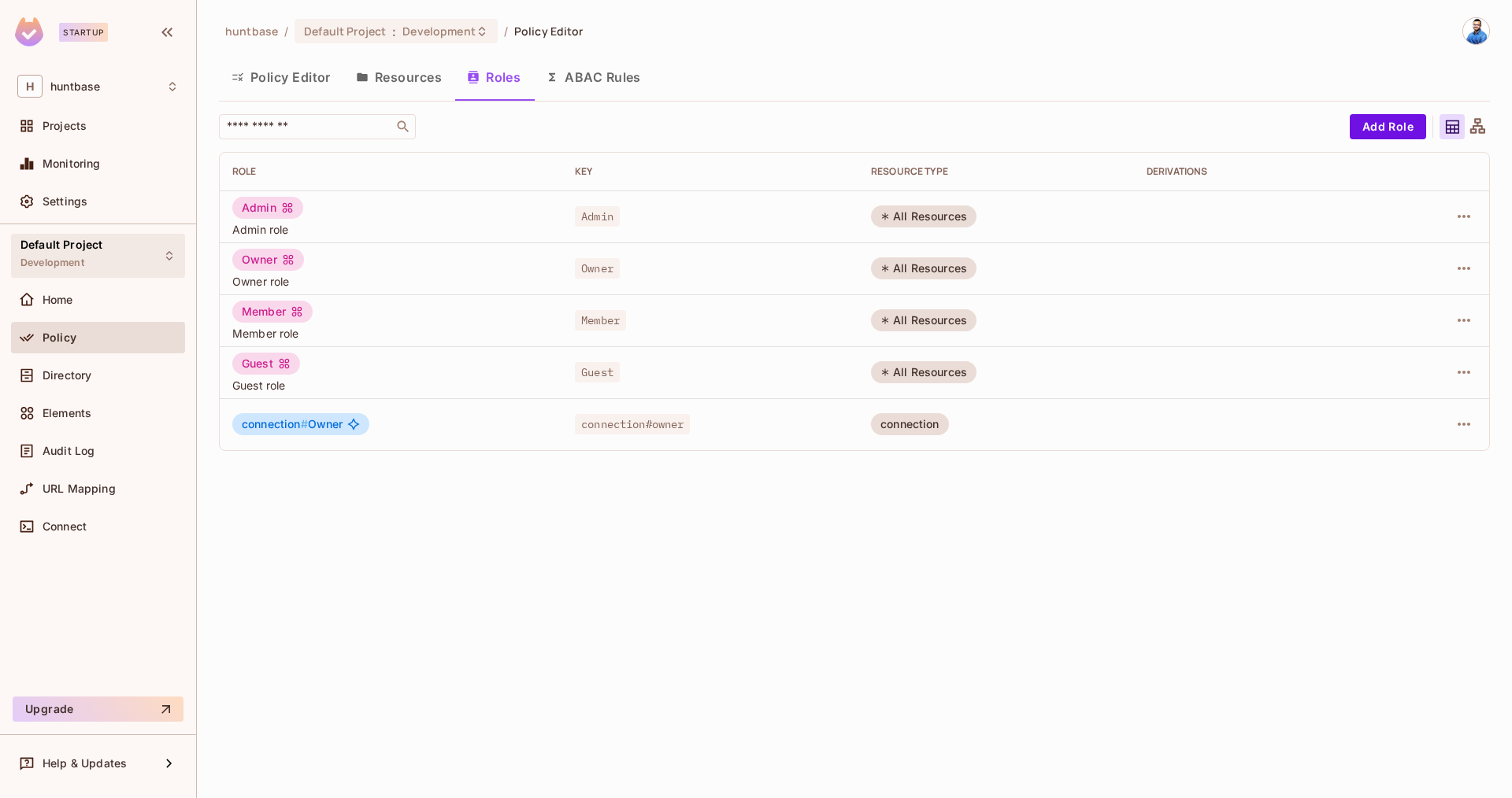
click at [127, 252] on div "Default Project Development" at bounding box center [98, 255] width 174 height 43
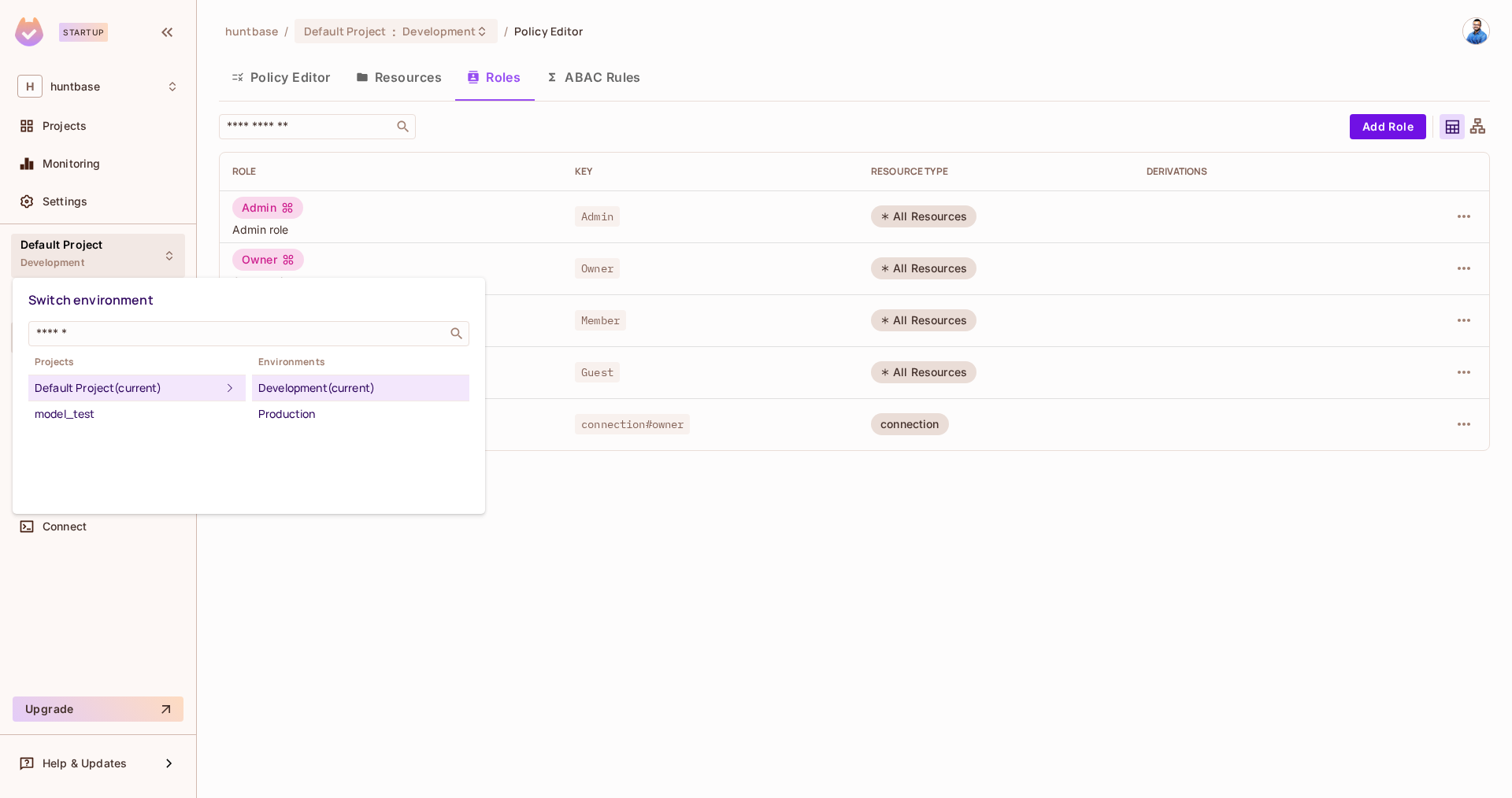
click at [673, 578] on div at bounding box center [756, 399] width 1512 height 798
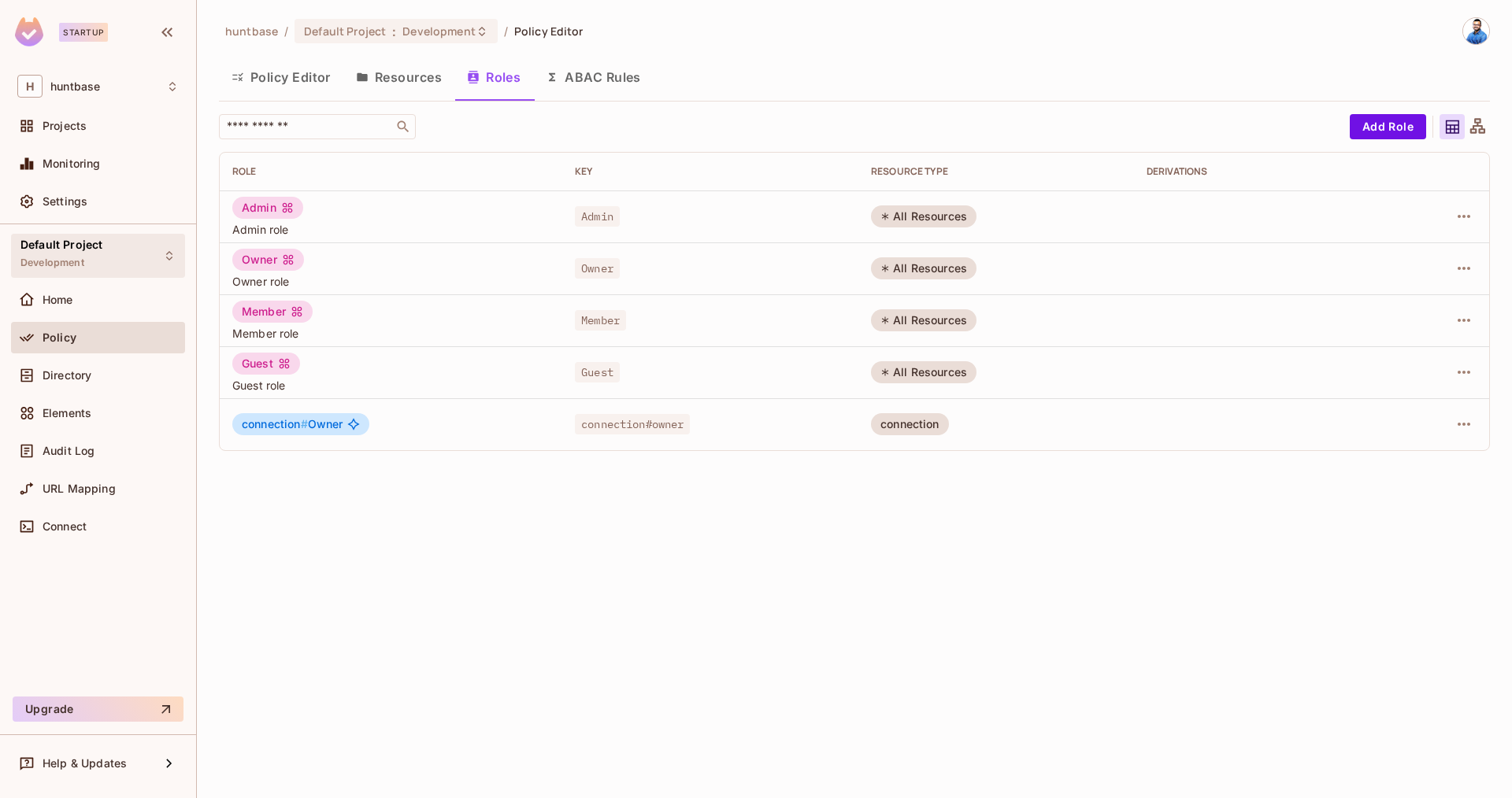
click at [53, 260] on span "Development" at bounding box center [52, 263] width 63 height 13
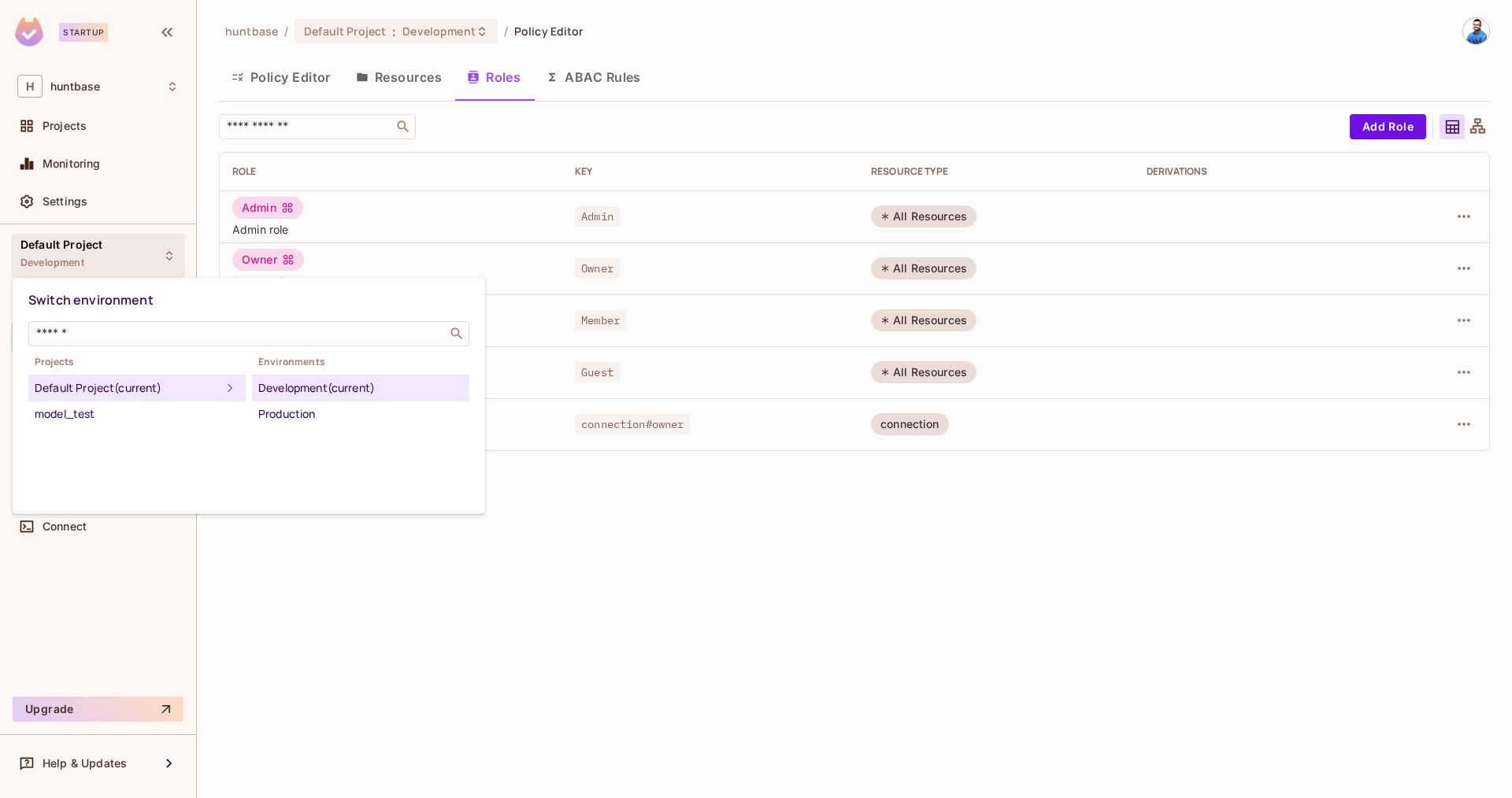
click at [701, 568] on div at bounding box center [756, 399] width 1512 height 798
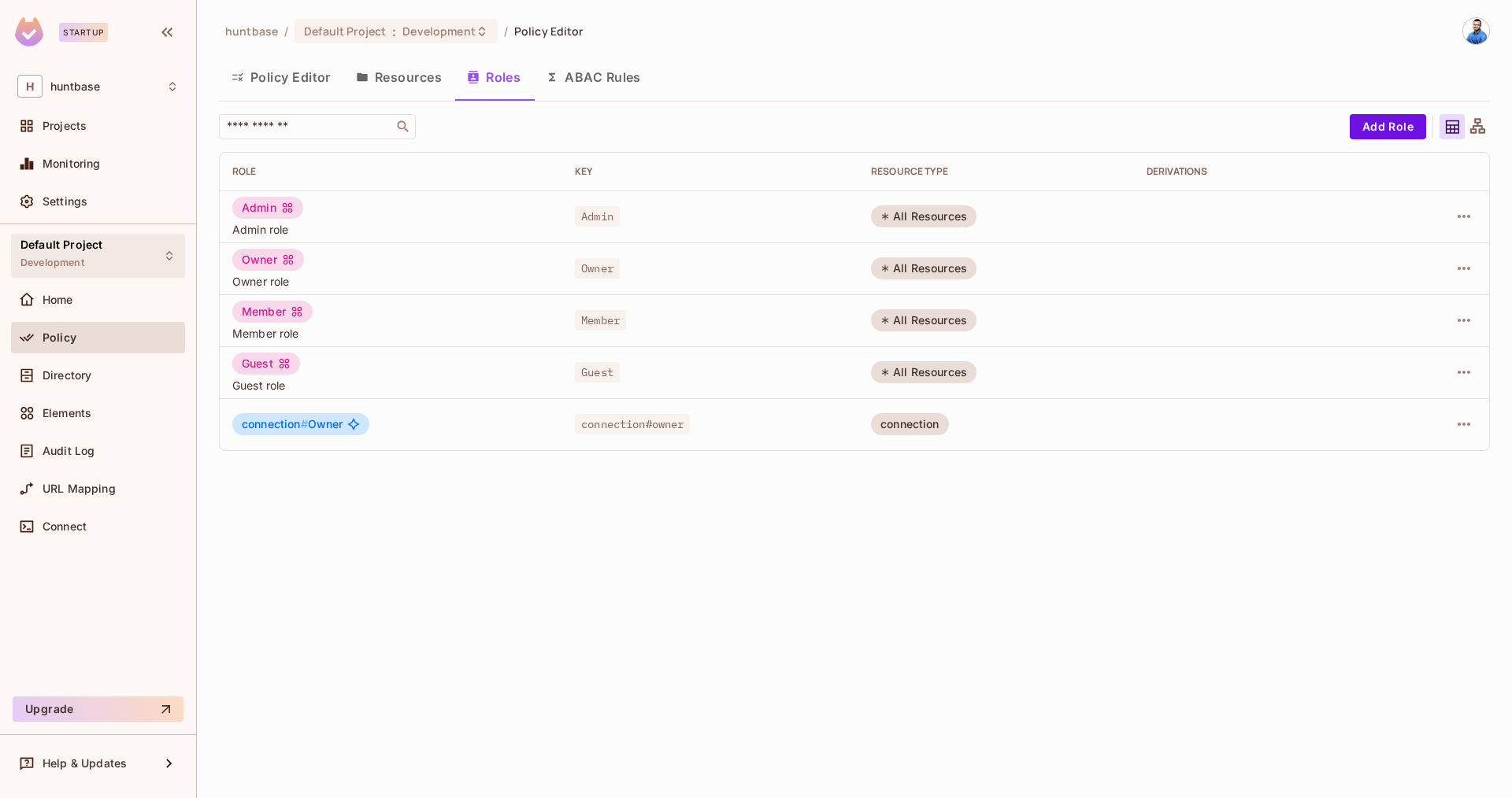
click at [60, 234] on div "Default Project Development" at bounding box center [98, 255] width 174 height 43
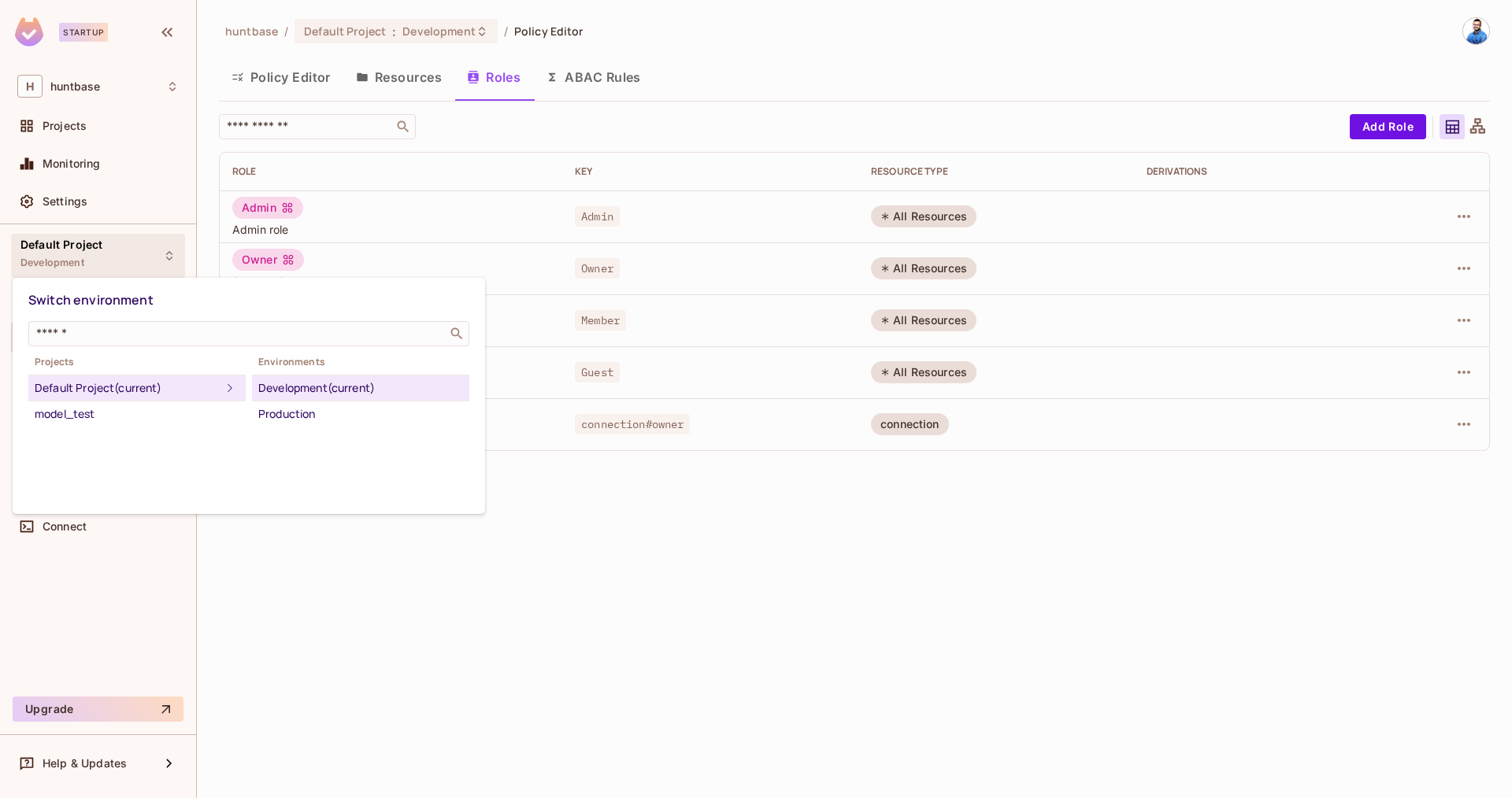
click at [67, 136] on div at bounding box center [756, 399] width 1512 height 798
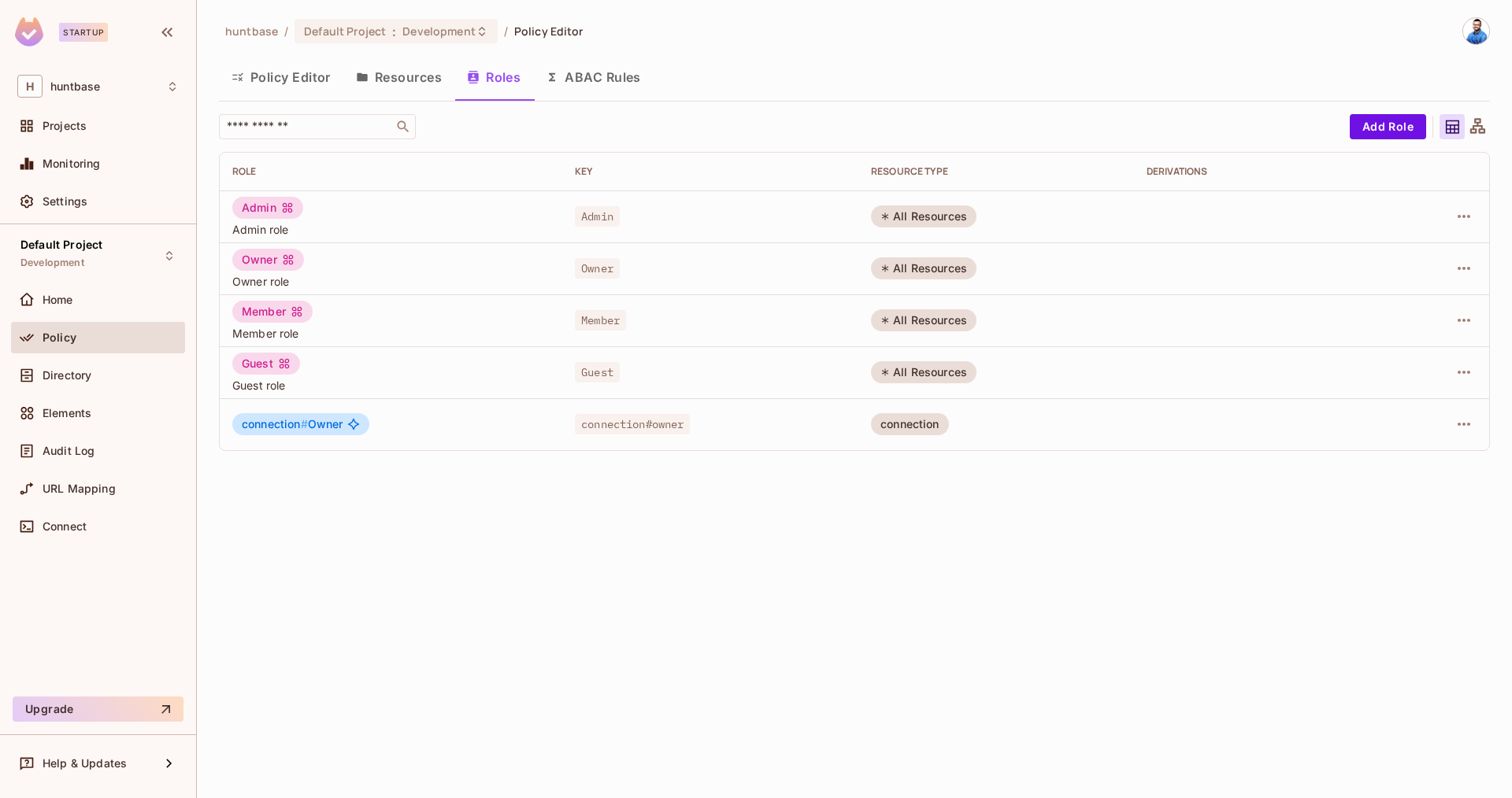
click at [74, 124] on div "Switch environment ​ Projects Default Project (current) model_test Environments…" at bounding box center [756, 399] width 1512 height 798
click at [74, 124] on span "Projects" at bounding box center [64, 126] width 44 height 13
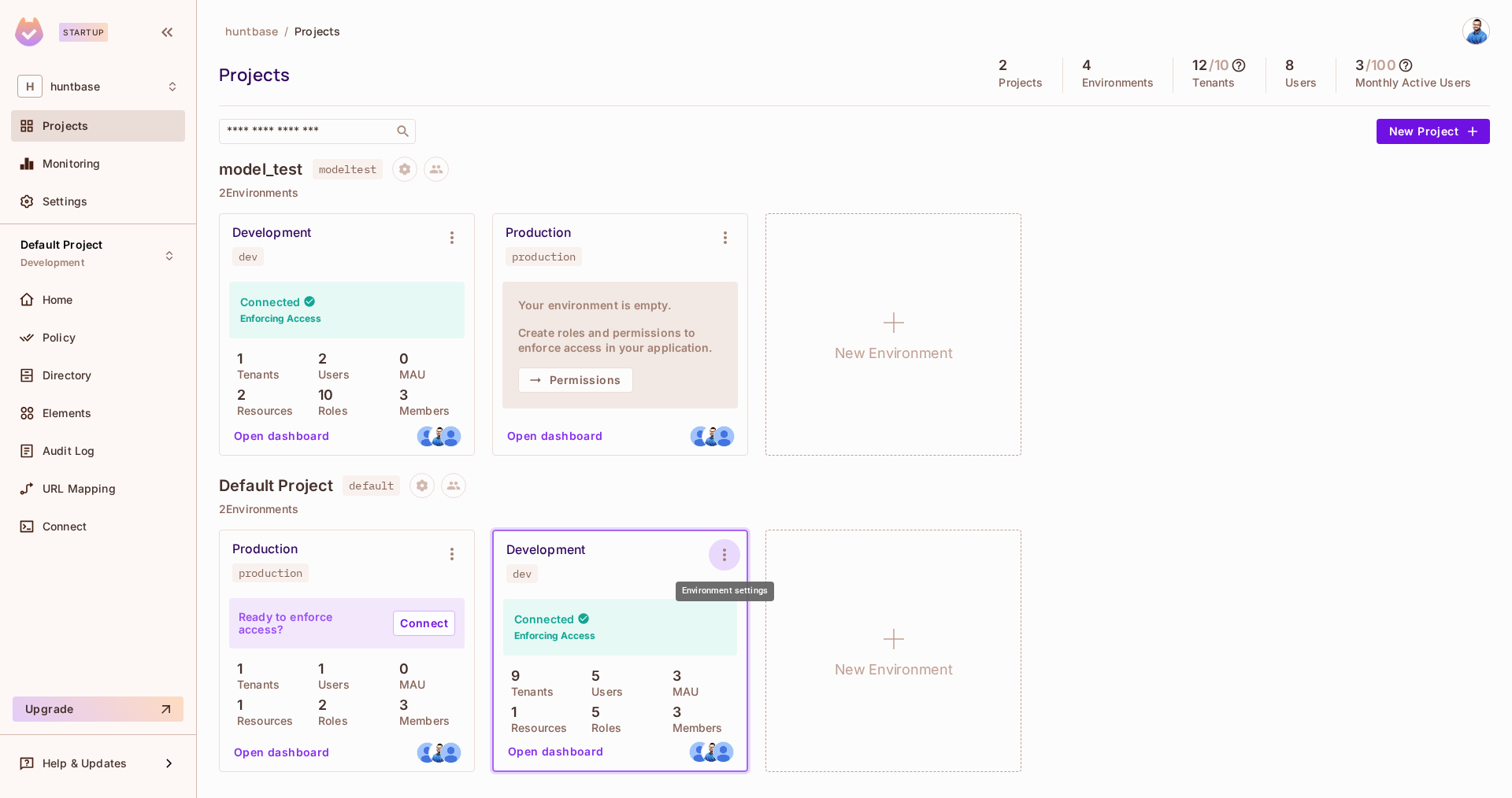
click at [725, 549] on icon "Environment settings" at bounding box center [725, 555] width 3 height 13
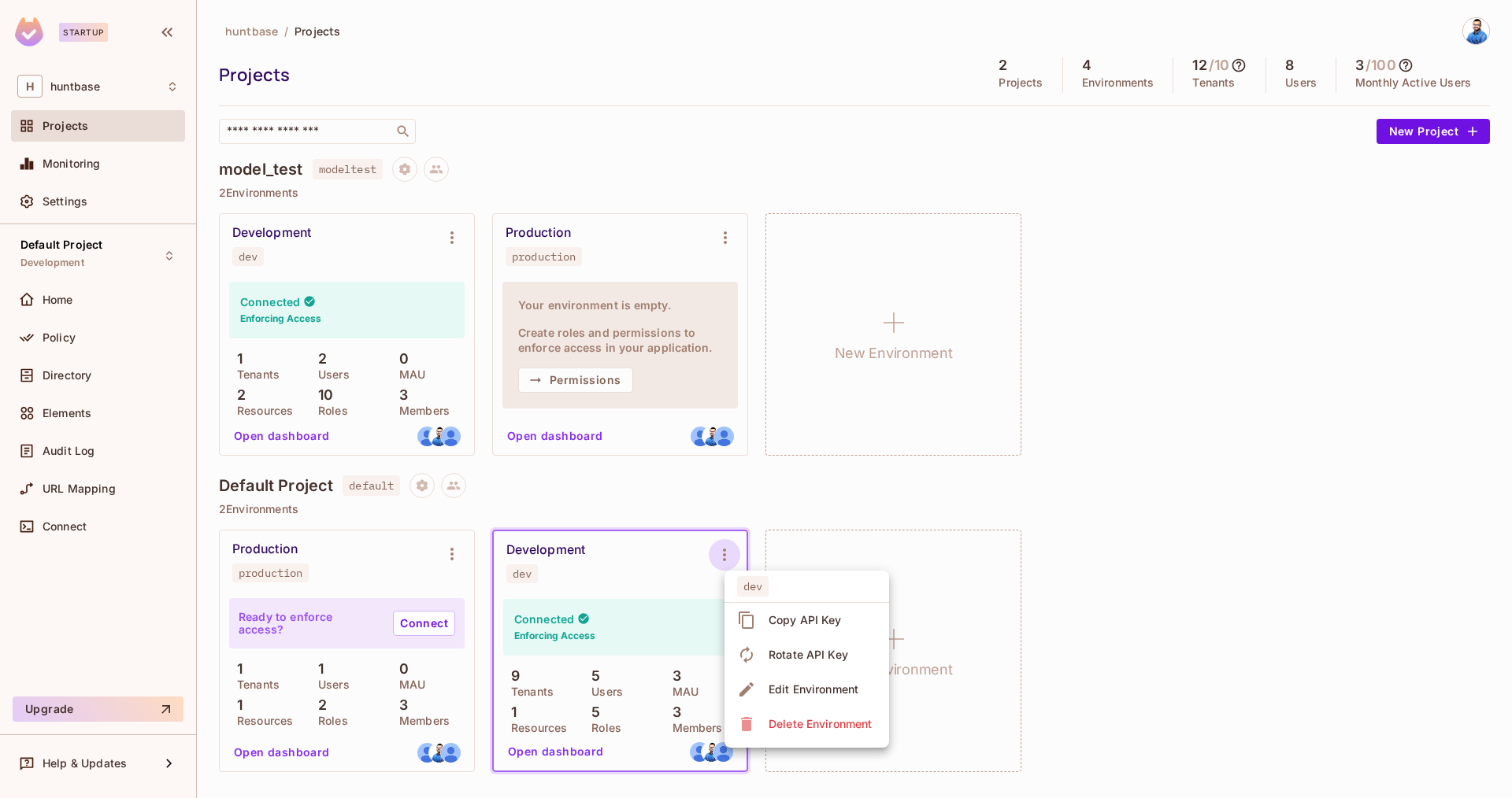
click at [1143, 584] on div at bounding box center [756, 399] width 1512 height 798
click at [688, 504] on p "2 Environments" at bounding box center [854, 509] width 1271 height 13
click at [537, 549] on div "Development" at bounding box center [545, 550] width 79 height 16
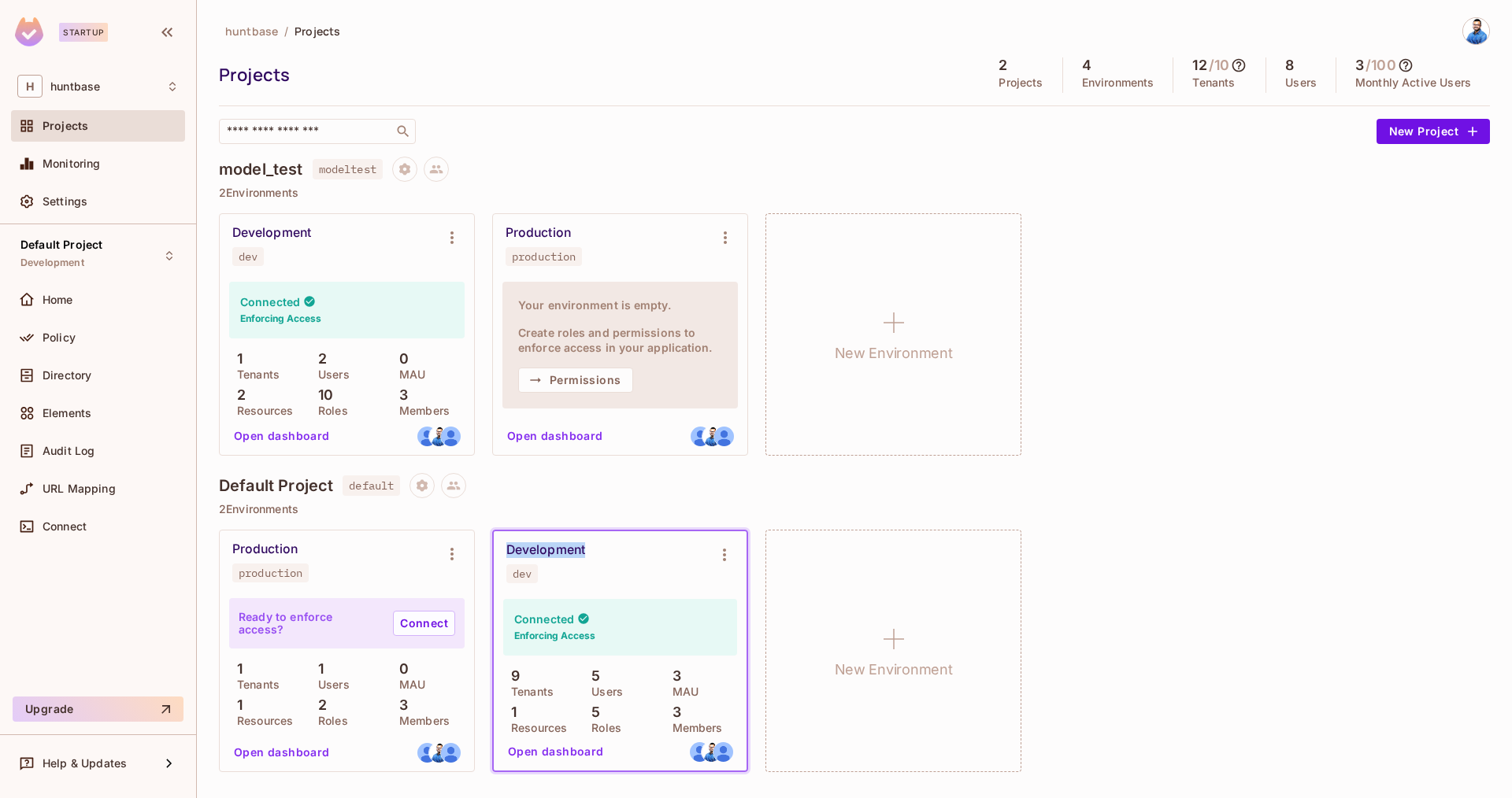
click at [536, 549] on div "Development" at bounding box center [545, 550] width 79 height 16
click at [543, 559] on div "Development dev" at bounding box center [607, 563] width 202 height 41
click at [725, 553] on icon "Environment settings" at bounding box center [725, 555] width 19 height 19
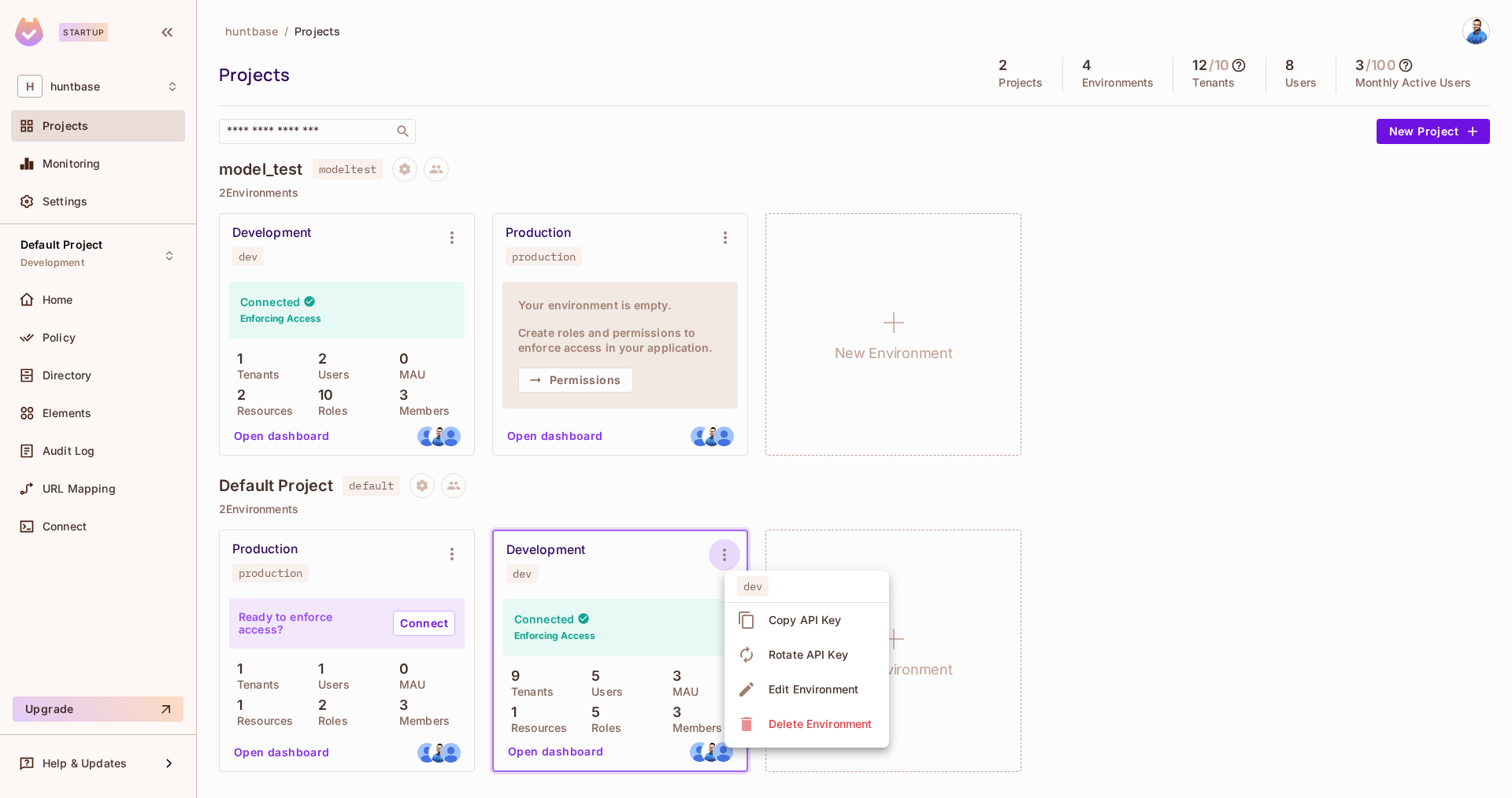
drag, startPoint x: 1120, startPoint y: 609, endPoint x: 457, endPoint y: 599, distance: 663.1
click at [1120, 609] on div at bounding box center [756, 399] width 1512 height 798
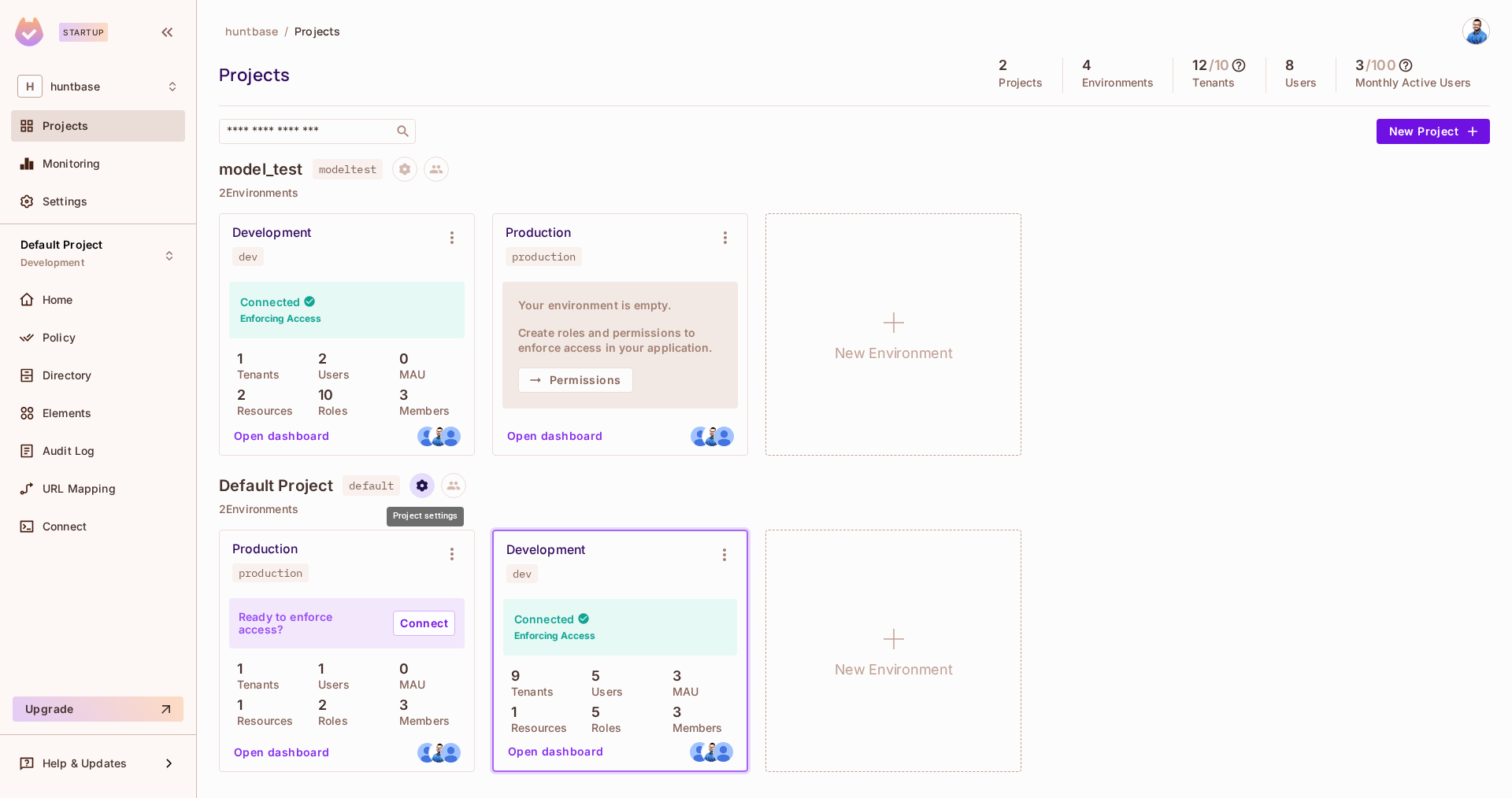
click at [418, 483] on icon "Project settings" at bounding box center [422, 485] width 14 height 14
click at [1169, 532] on div at bounding box center [756, 399] width 1512 height 798
click at [74, 246] on span "Default Project" at bounding box center [61, 244] width 82 height 13
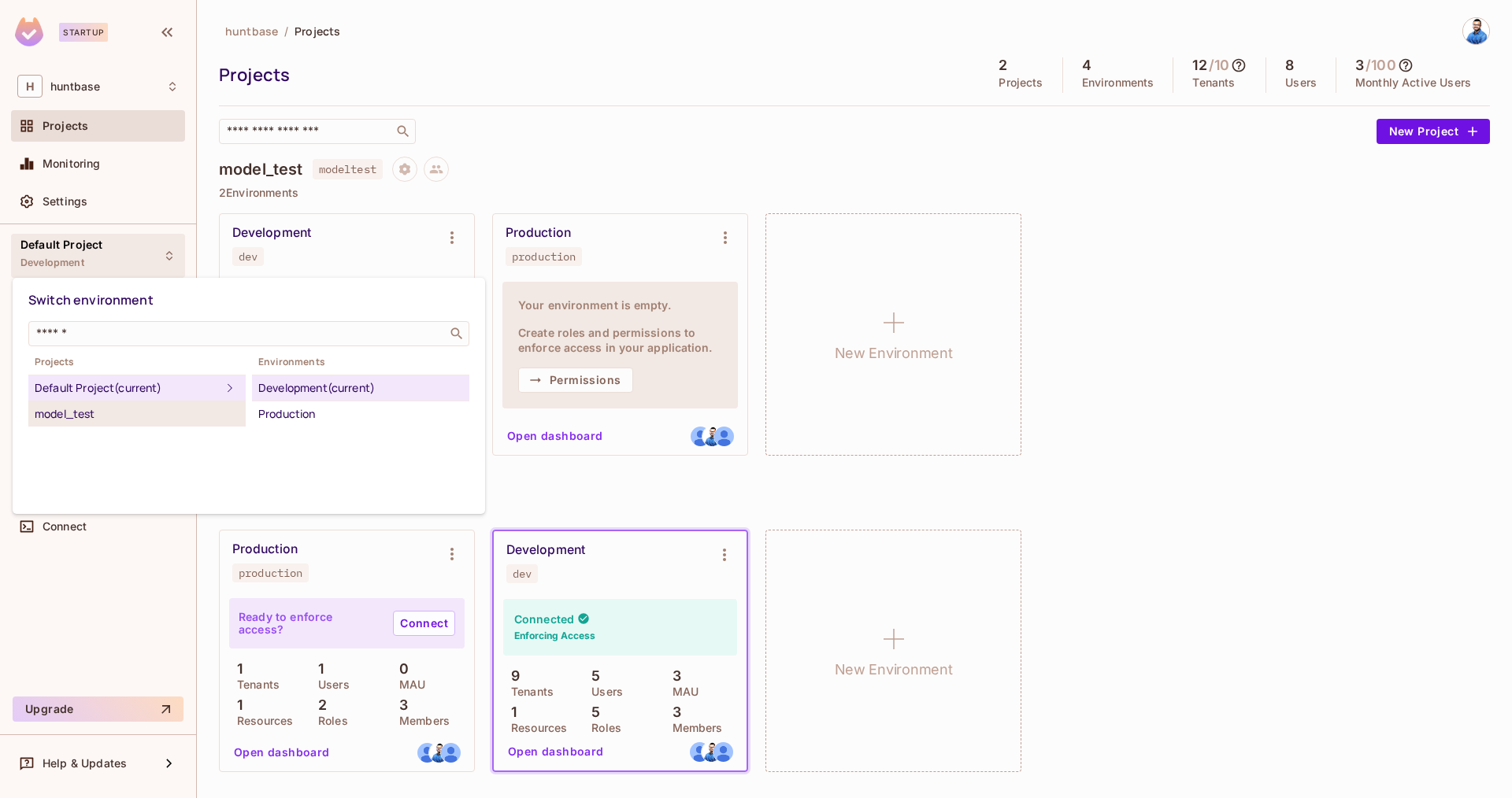
click at [93, 414] on div "model_test" at bounding box center [137, 414] width 205 height 19
click at [329, 390] on div "Development" at bounding box center [360, 388] width 205 height 19
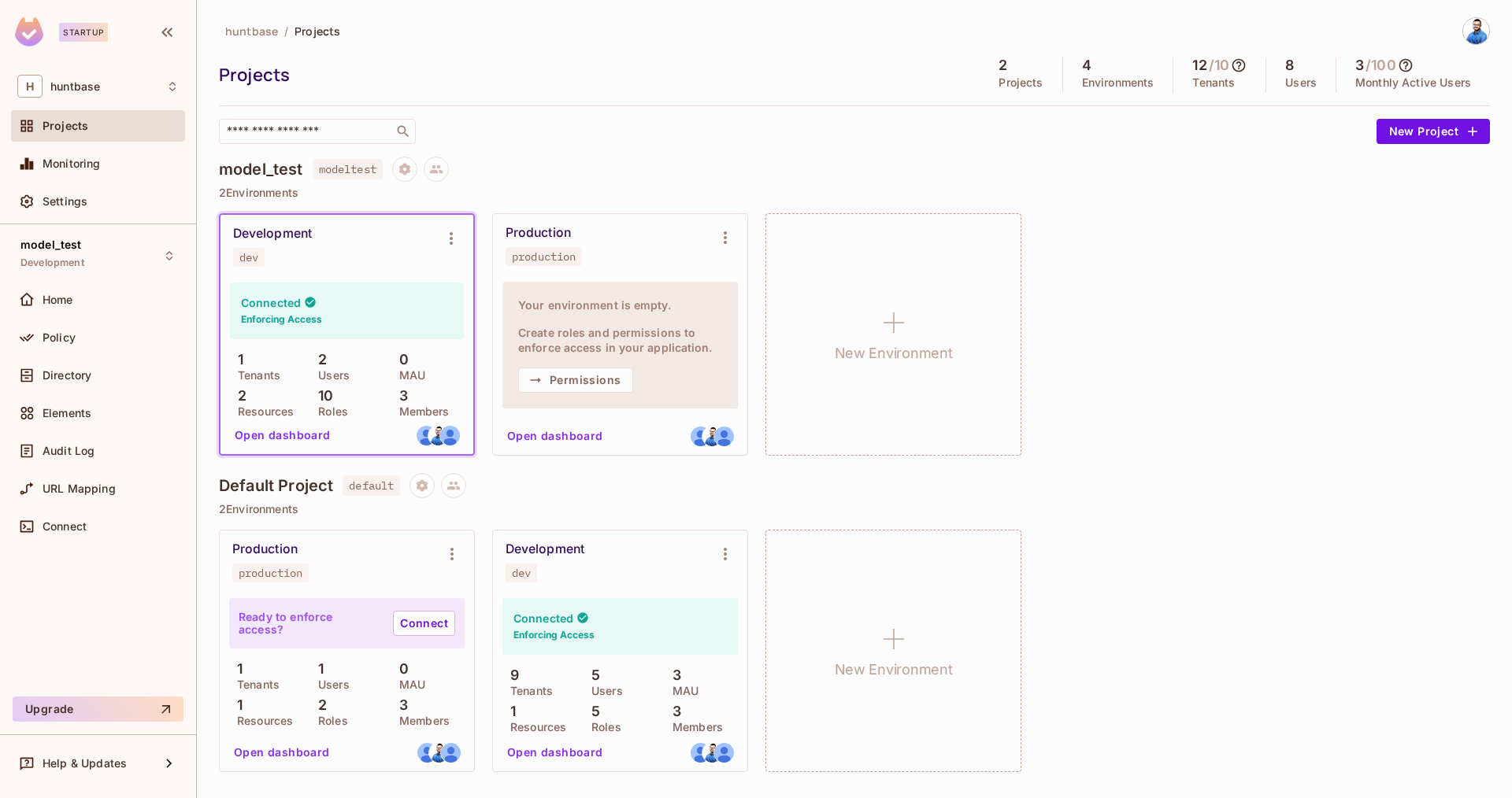
click at [282, 434] on button "Open dashboard" at bounding box center [282, 435] width 109 height 25
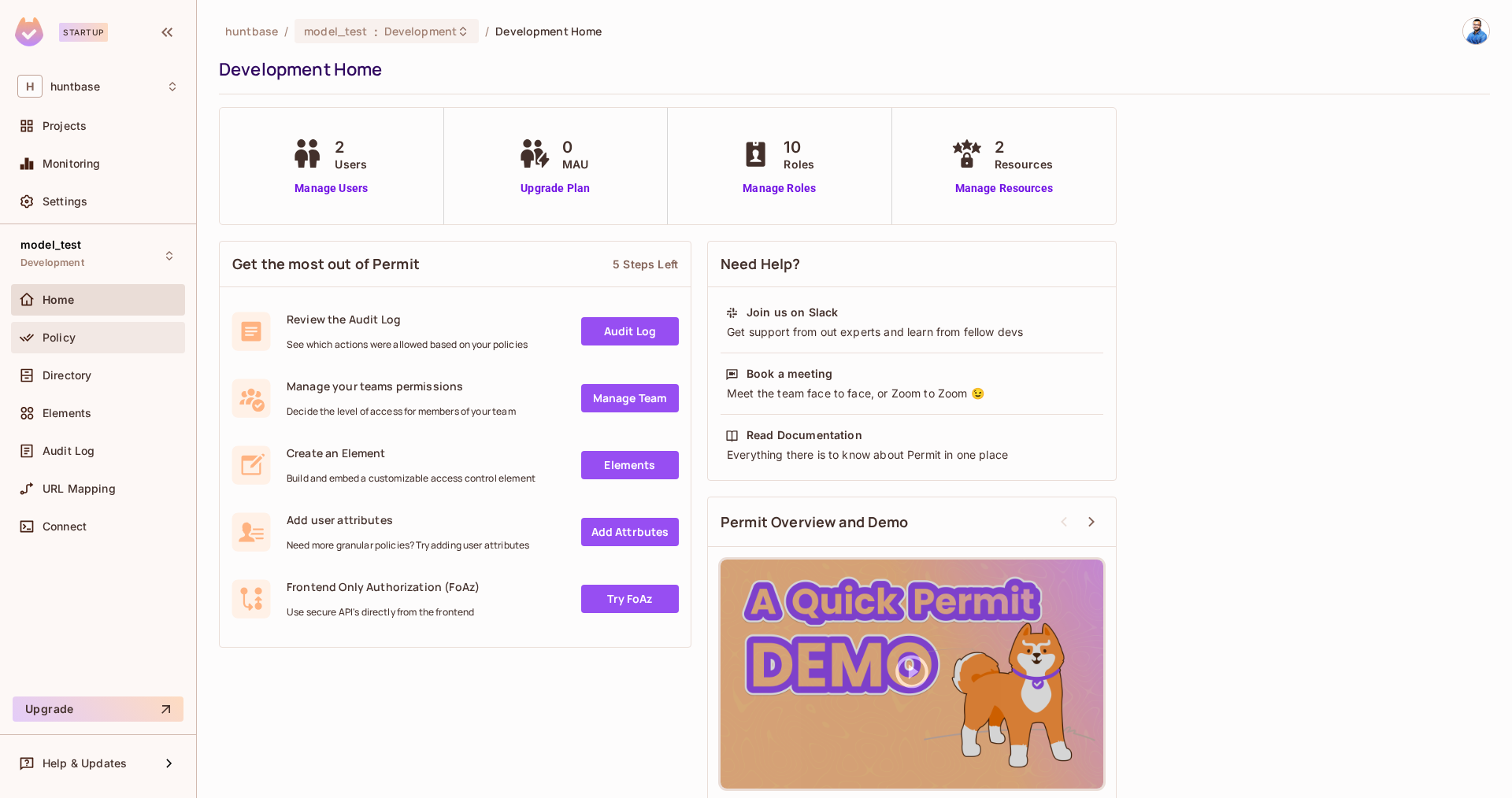
click at [95, 325] on div "Policy" at bounding box center [98, 337] width 174 height 31
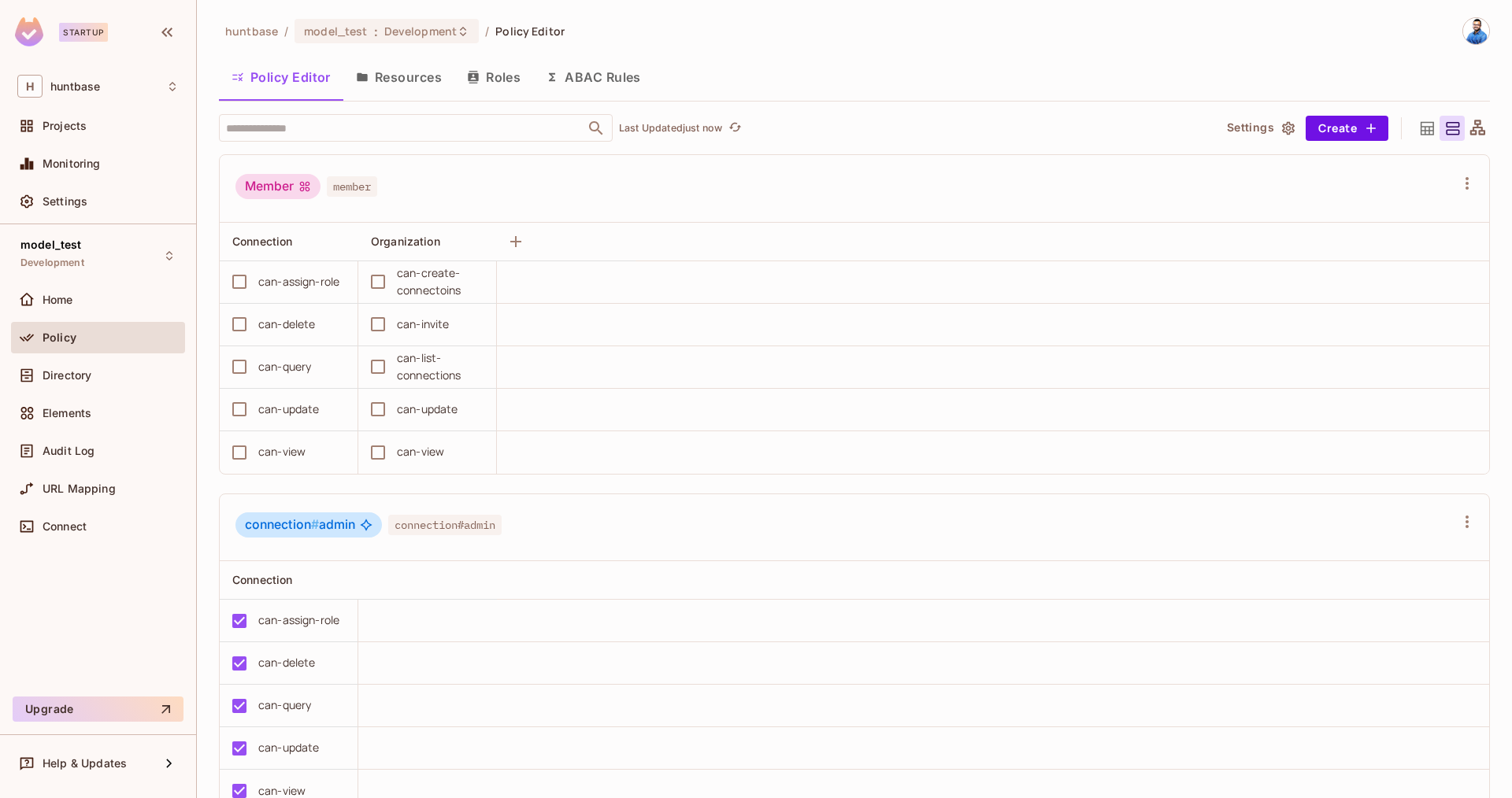
click at [407, 86] on button "Resources" at bounding box center [398, 77] width 111 height 40
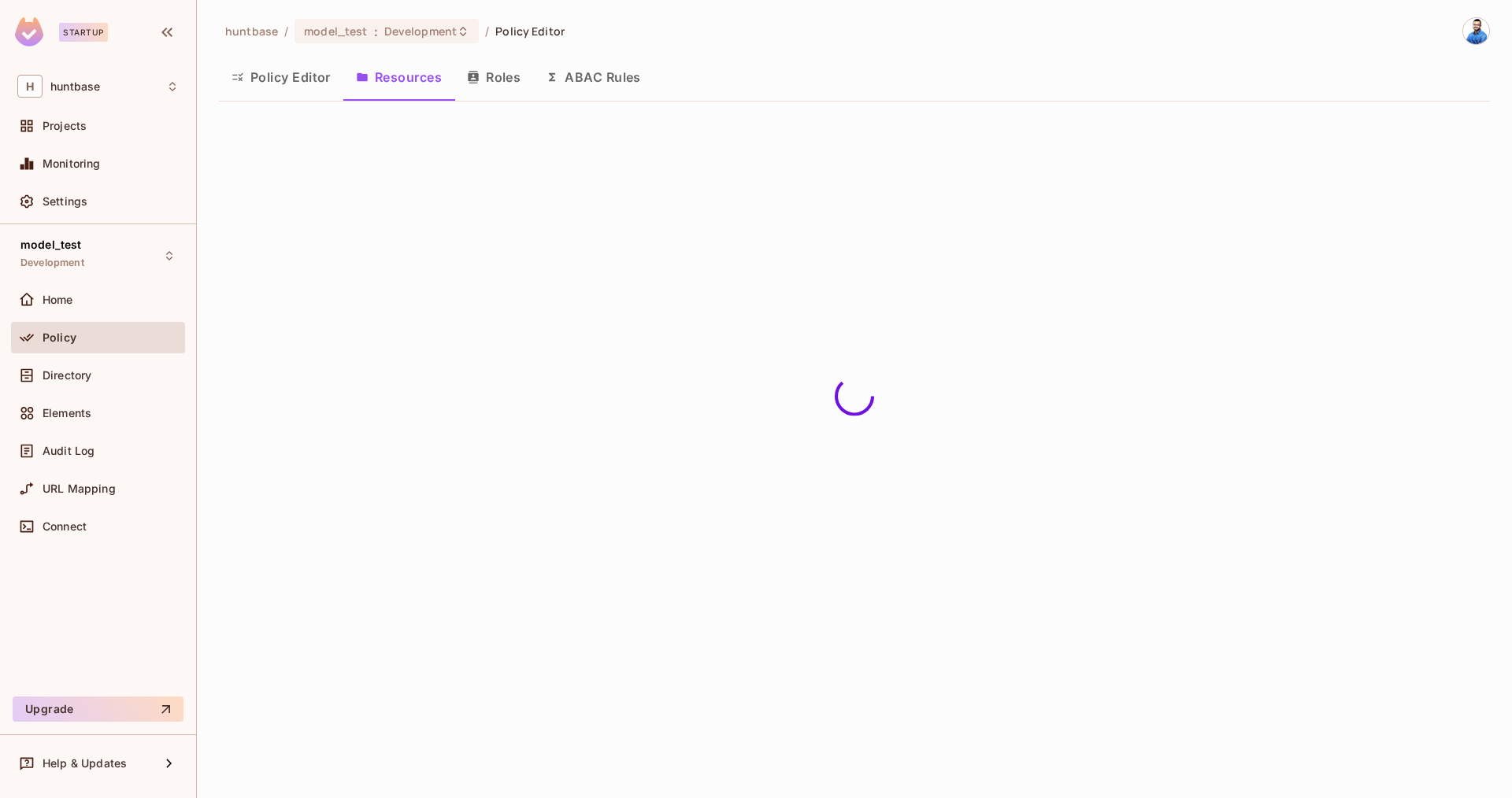
drag, startPoint x: 270, startPoint y: 90, endPoint x: 200, endPoint y: 149, distance: 91.5
click at [270, 90] on button "Policy Editor" at bounding box center [281, 77] width 124 height 40
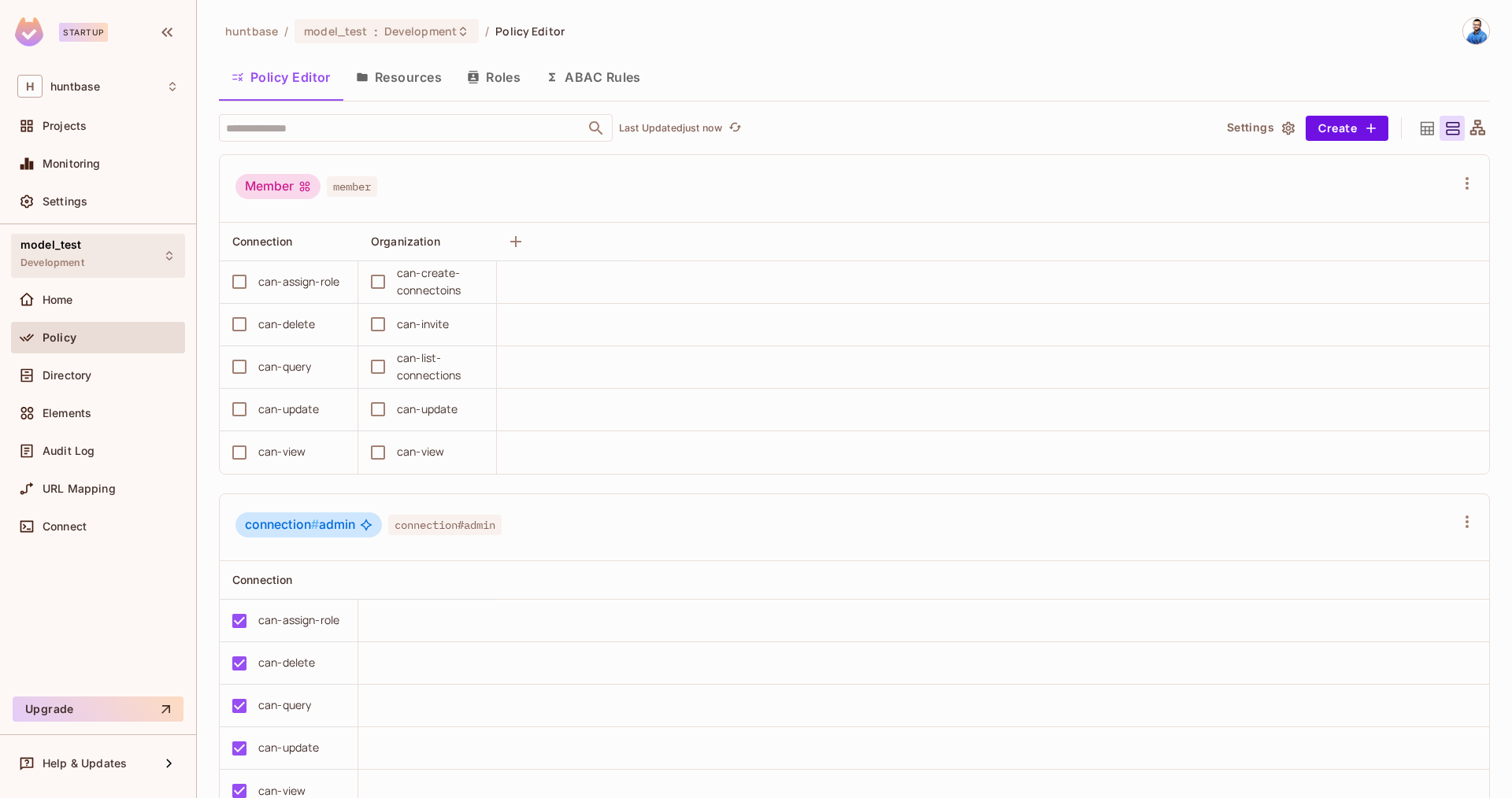
click at [64, 276] on div "model_test Development" at bounding box center [98, 255] width 174 height 43
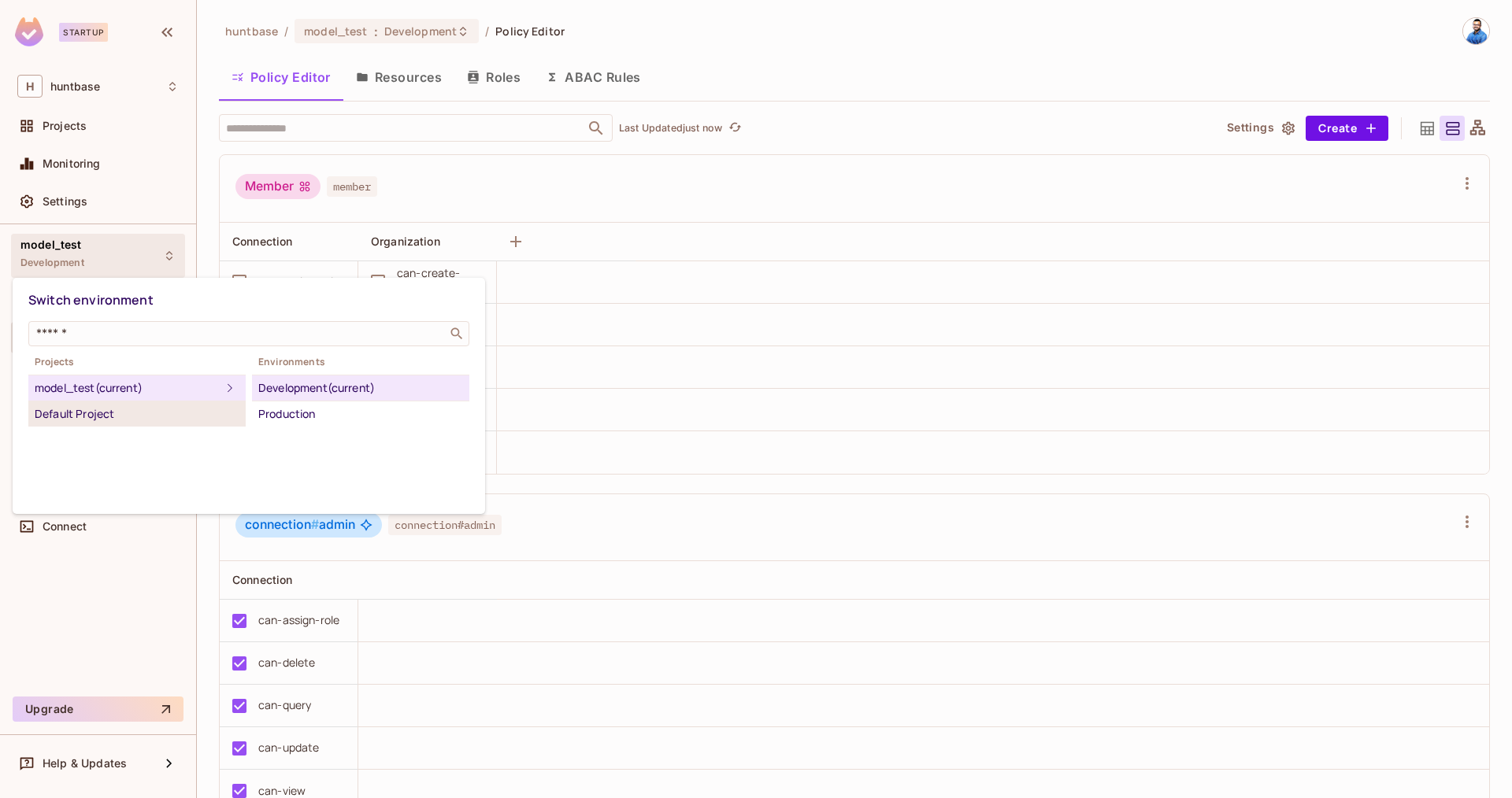
click at [96, 412] on div "Default Project" at bounding box center [137, 414] width 205 height 19
click at [301, 413] on div "Development" at bounding box center [360, 414] width 205 height 19
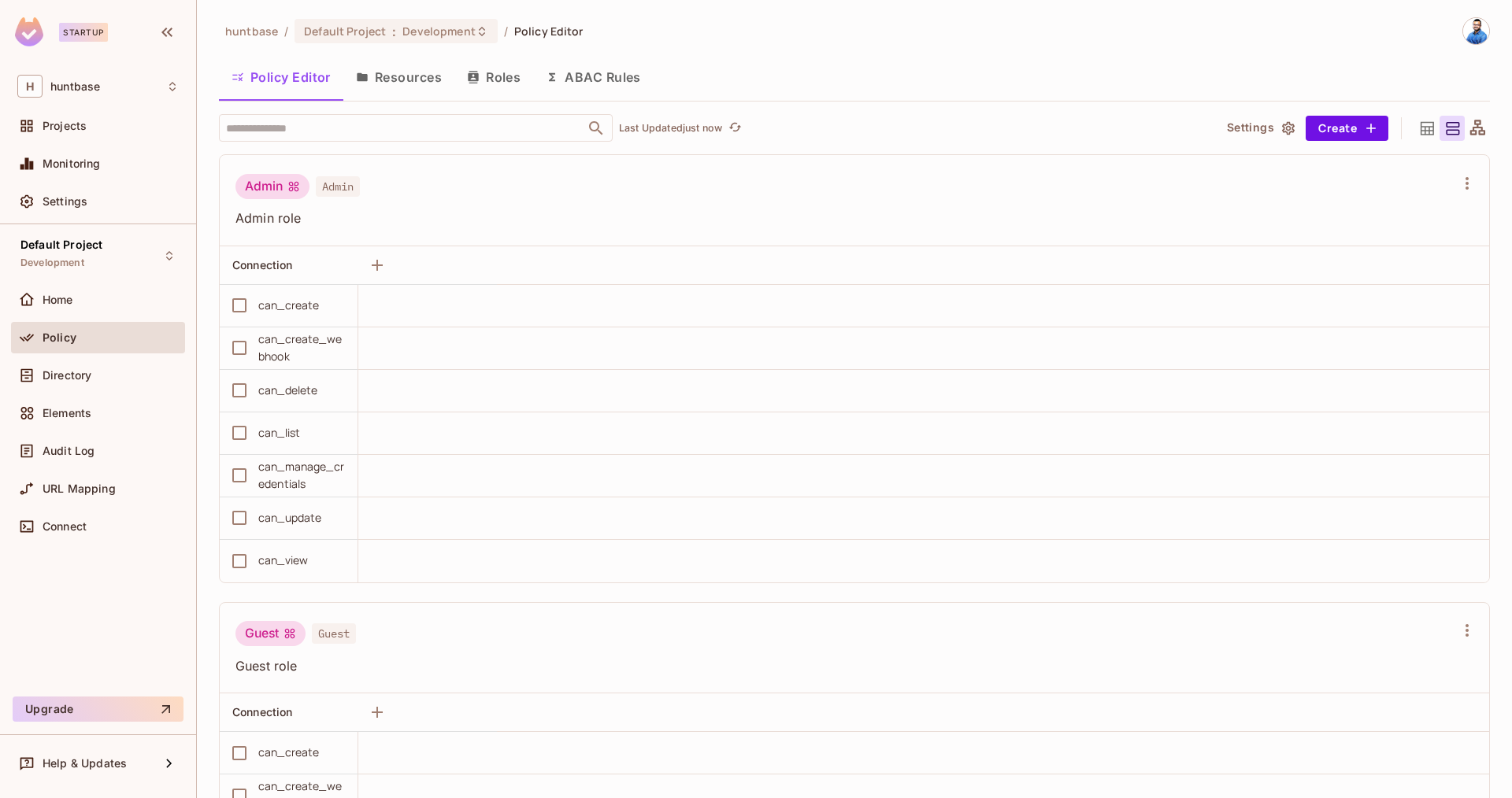
click at [494, 68] on button "Roles" at bounding box center [493, 77] width 79 height 40
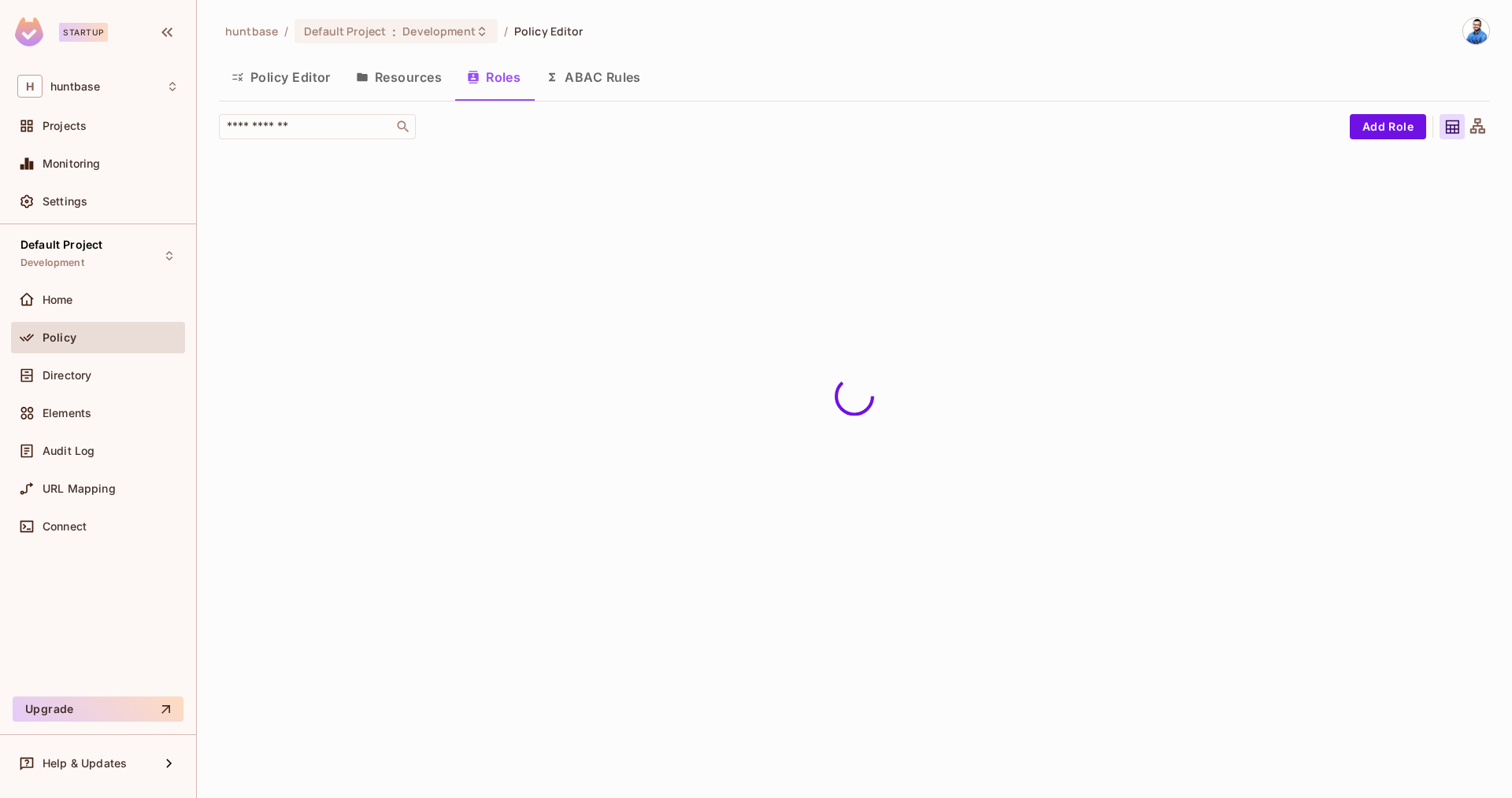
click at [419, 79] on button "Resources" at bounding box center [398, 77] width 111 height 40
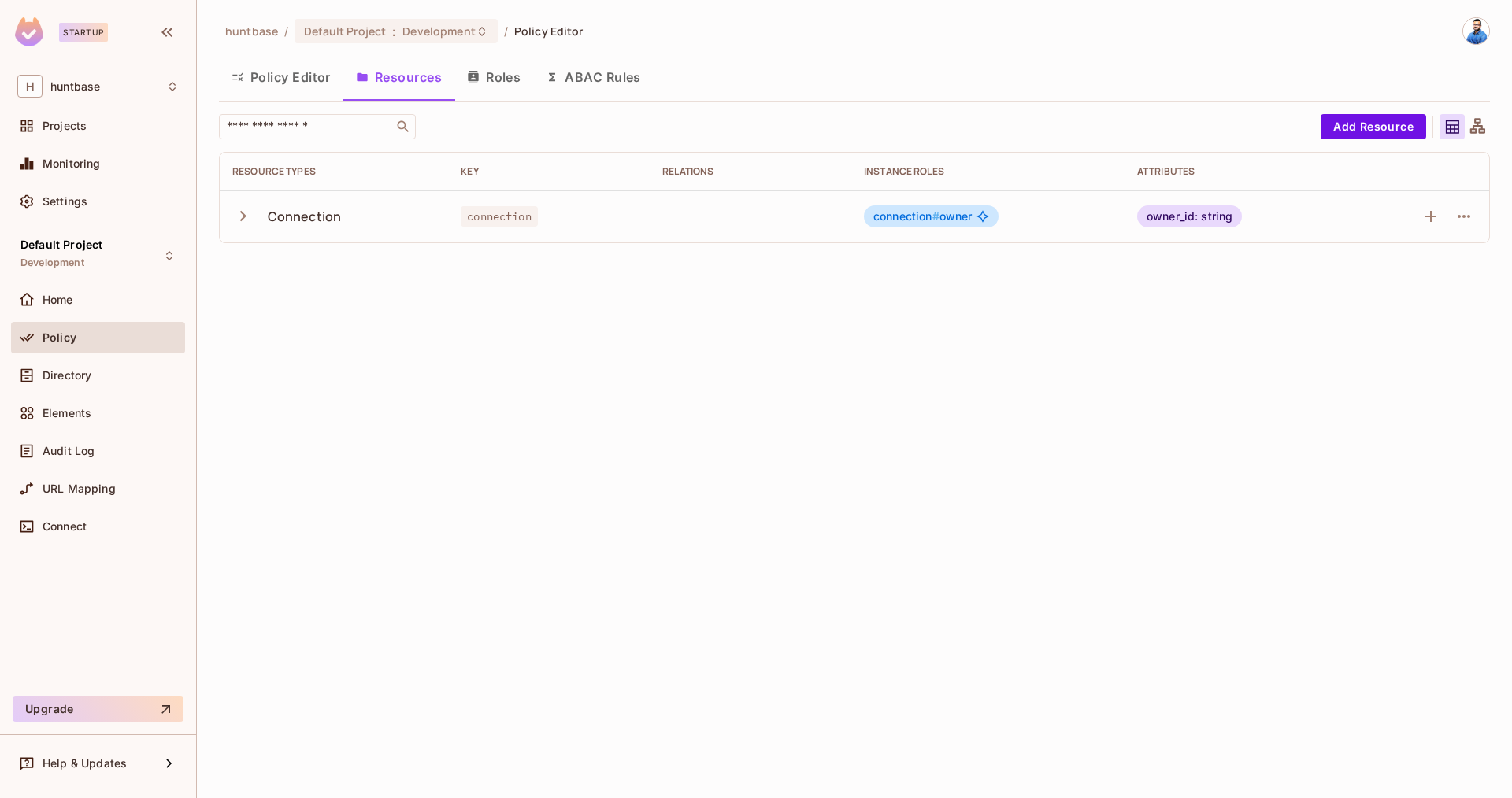
click at [238, 66] on button "Policy Editor" at bounding box center [281, 77] width 124 height 40
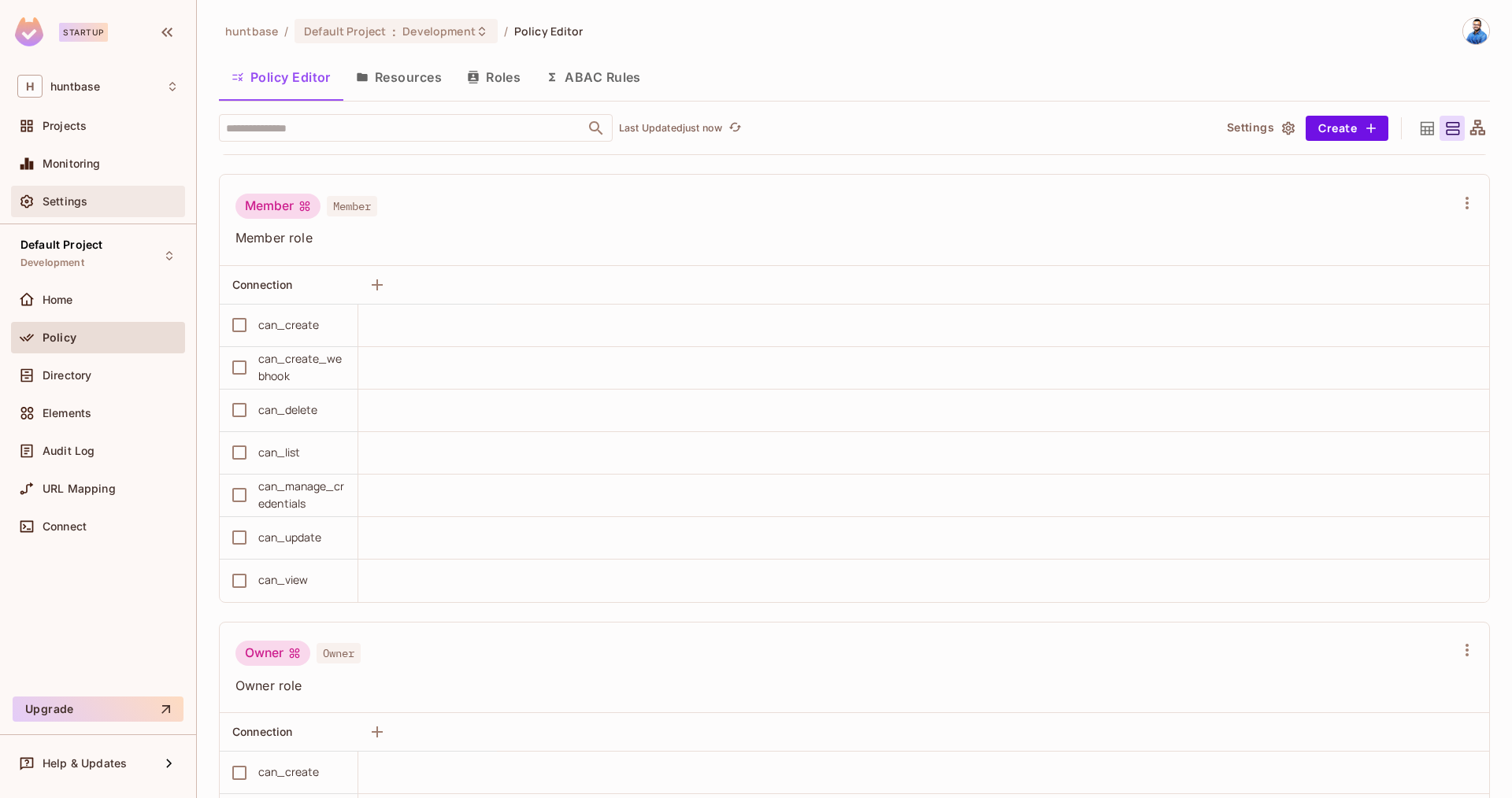
scroll to position [874, 0]
click at [44, 266] on span "Development" at bounding box center [52, 263] width 63 height 13
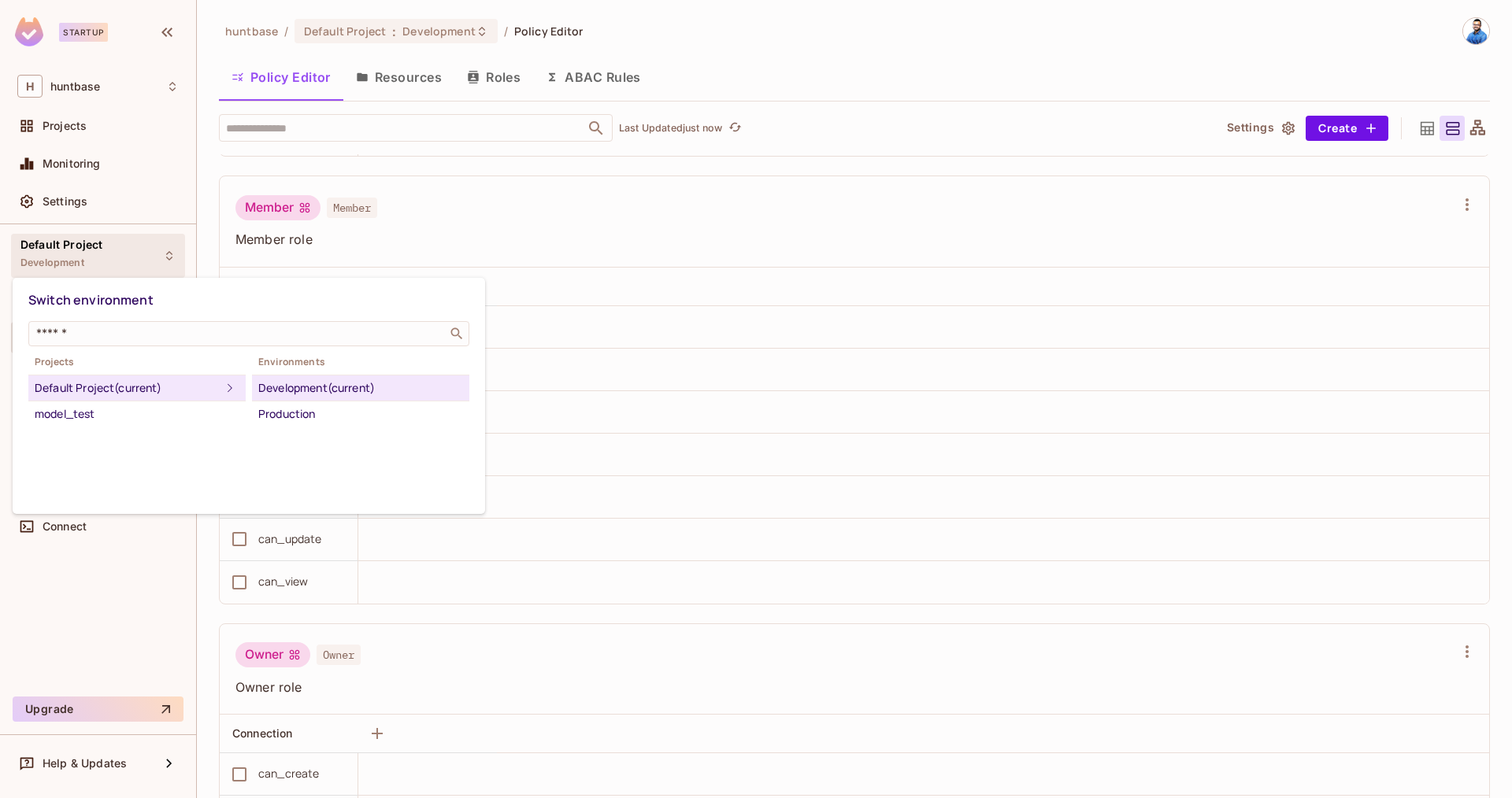
drag, startPoint x: 715, startPoint y: 617, endPoint x: 566, endPoint y: 535, distance: 170.1
click at [715, 617] on div at bounding box center [756, 399] width 1512 height 798
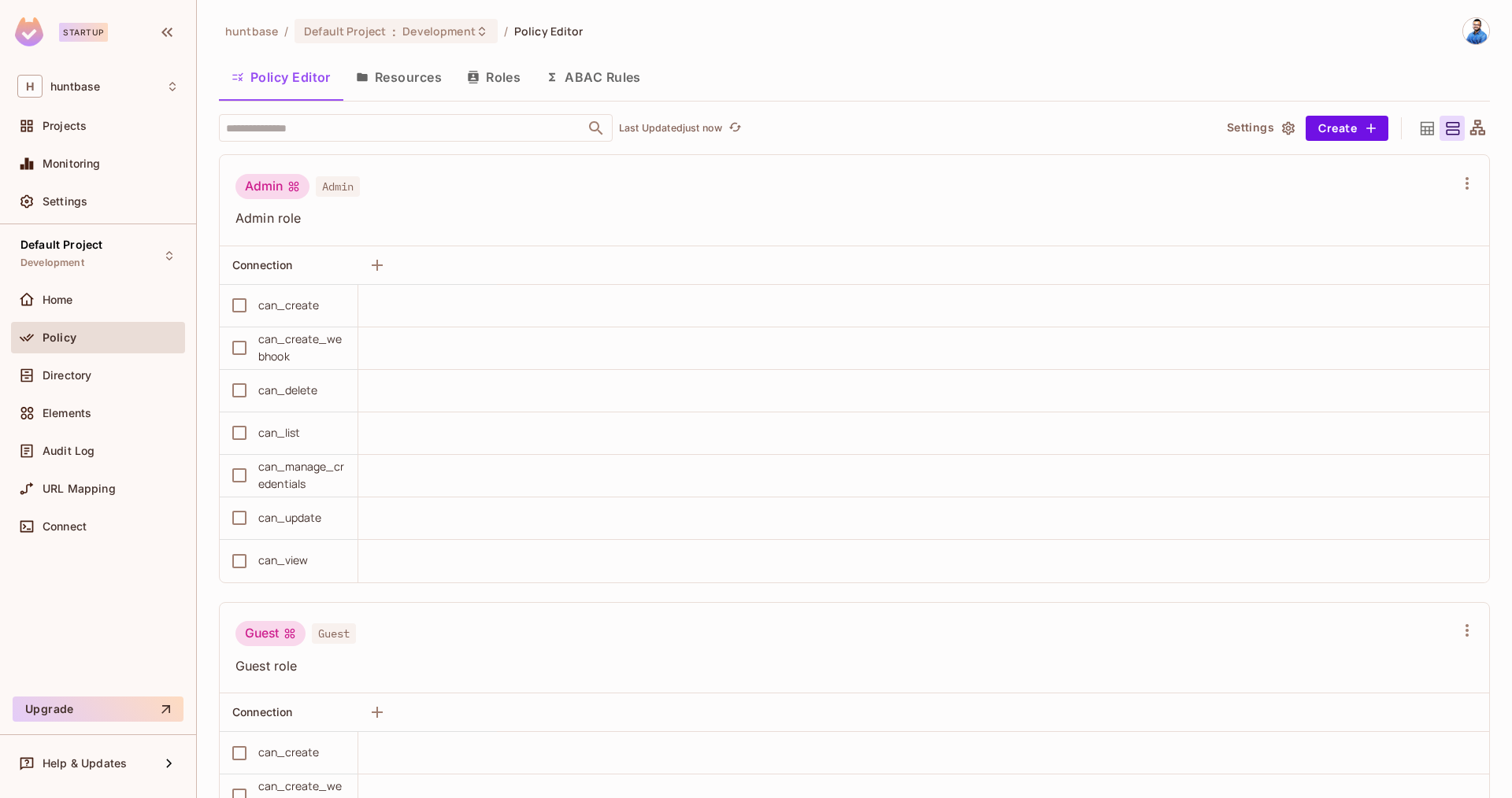
scroll to position [1, 0]
click at [425, 85] on button "Resources" at bounding box center [398, 76] width 111 height 40
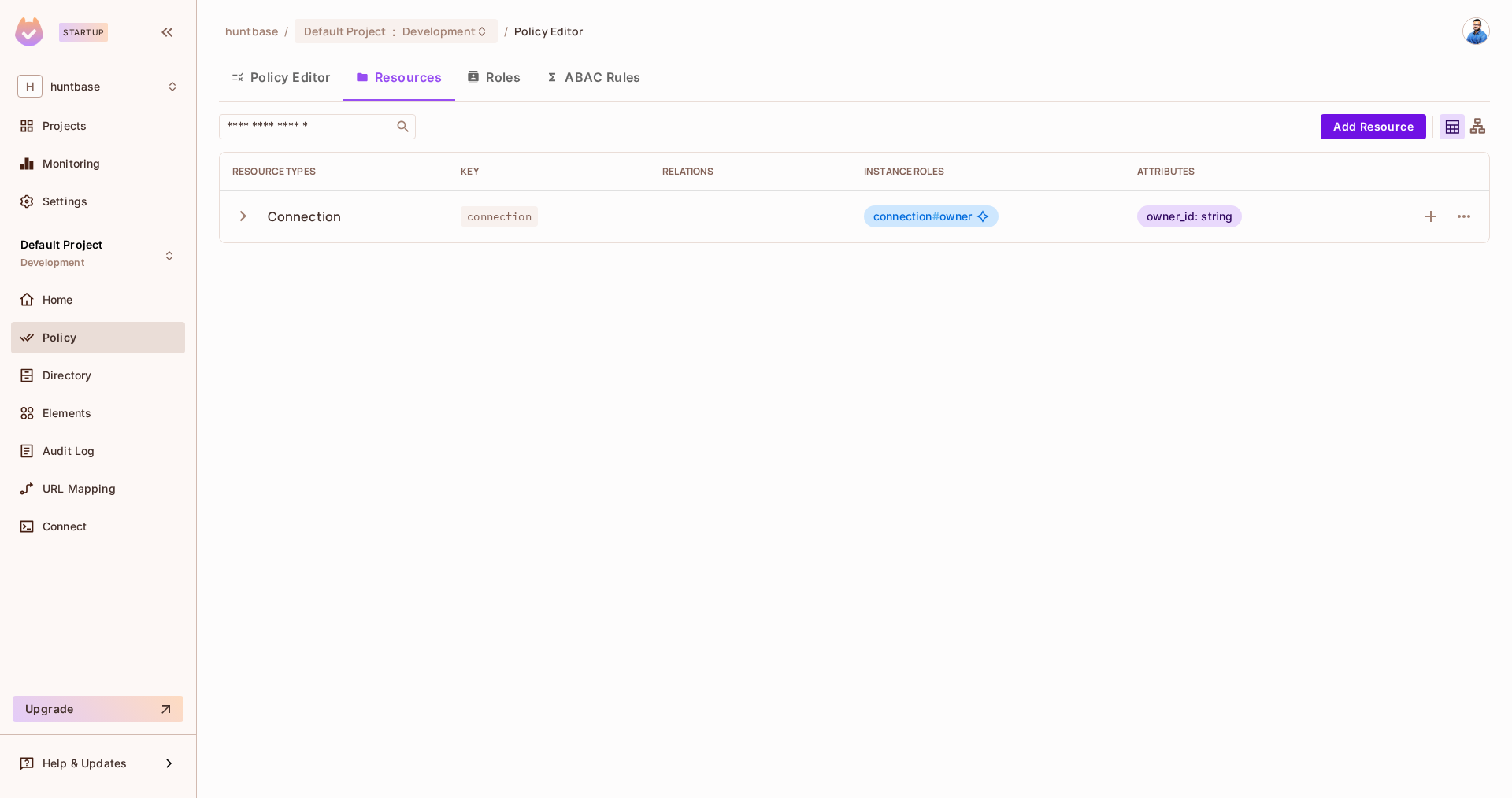
click at [246, 227] on button "button" at bounding box center [246, 216] width 28 height 34
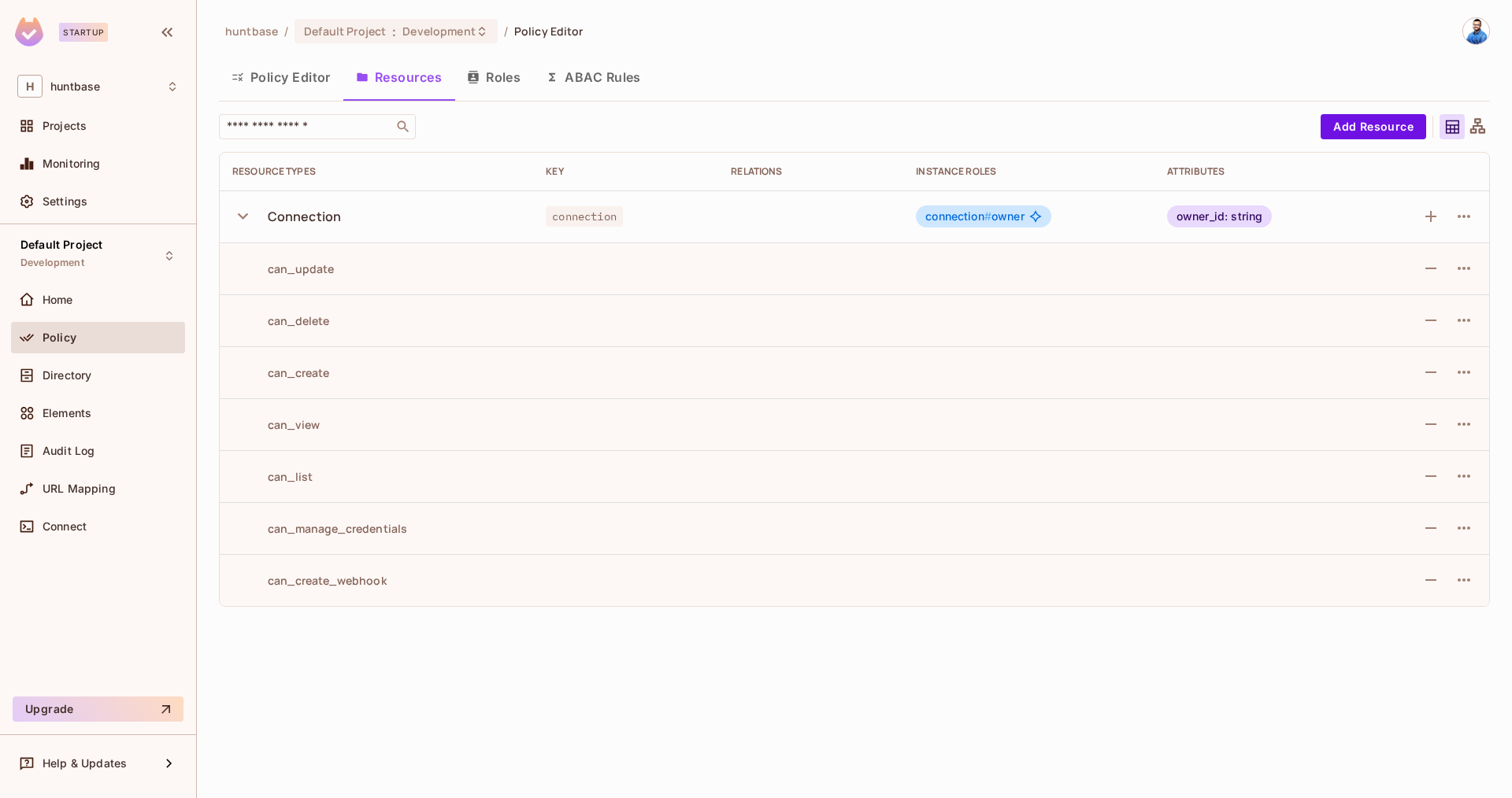
click at [310, 475] on div "can_list" at bounding box center [272, 477] width 80 height 15
click at [271, 478] on div "can_list" at bounding box center [272, 477] width 80 height 15
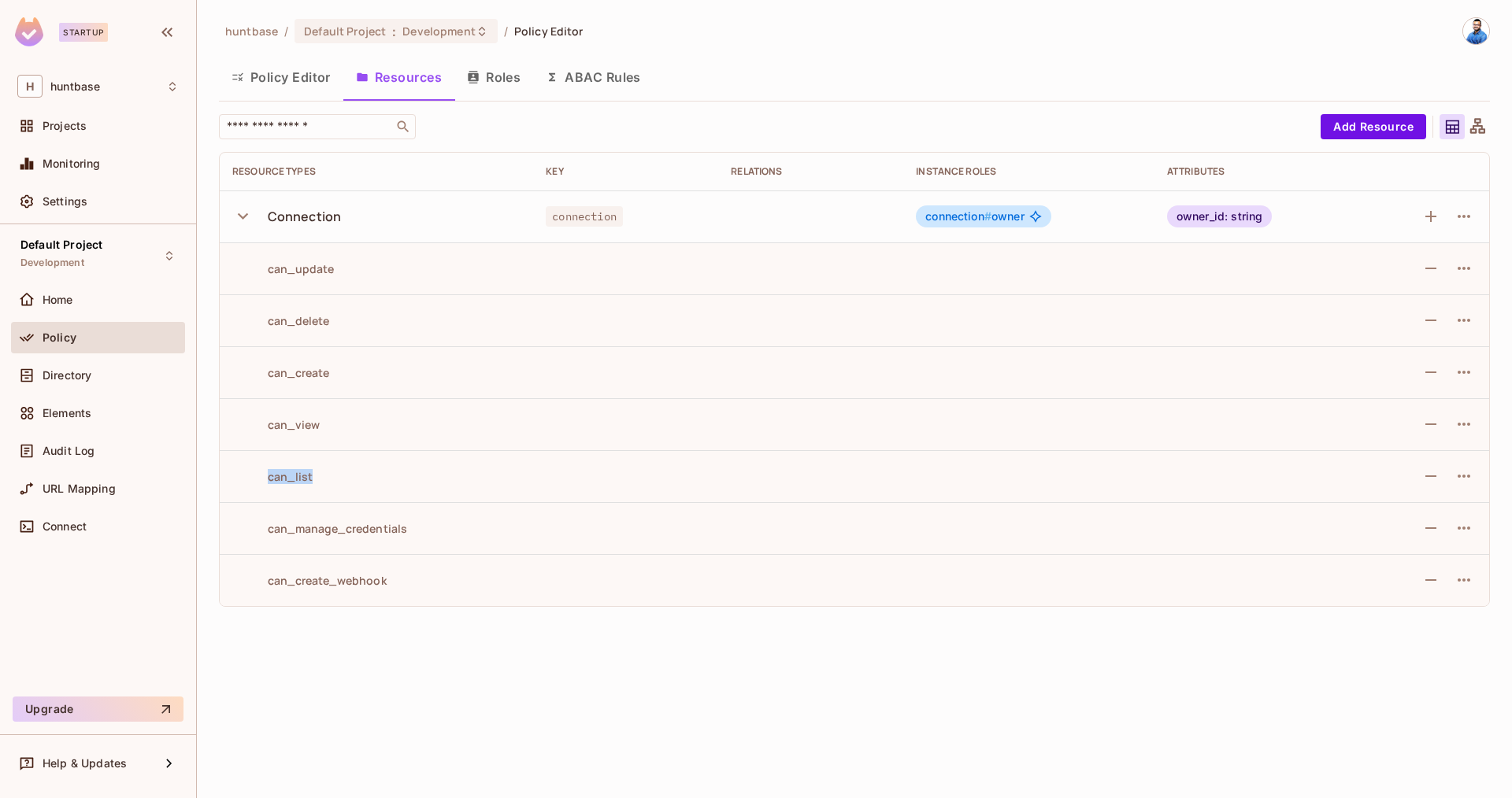
click at [271, 478] on div "can_list" at bounding box center [272, 477] width 80 height 15
click at [484, 89] on button "Roles" at bounding box center [493, 77] width 79 height 40
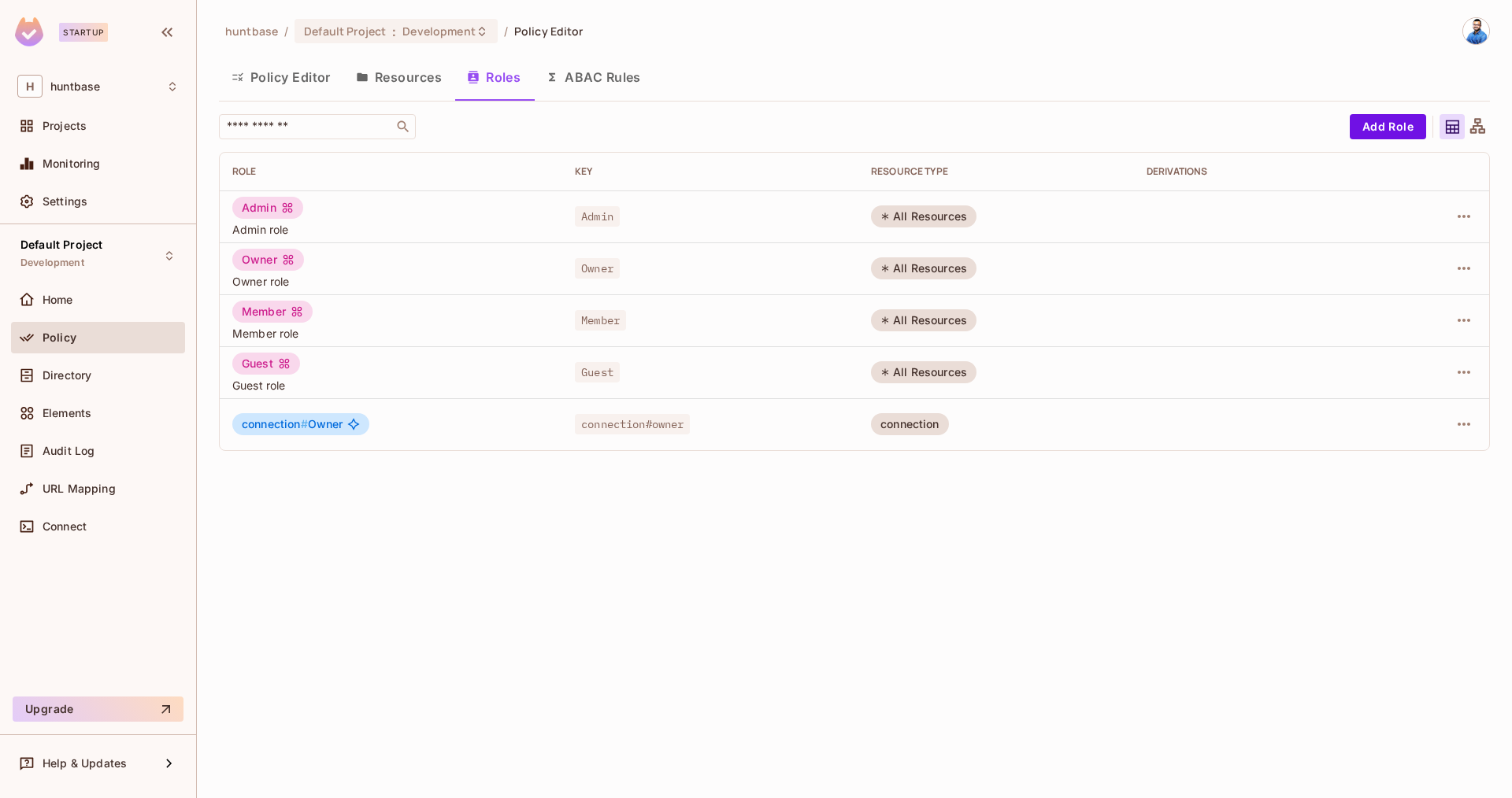
click at [257, 211] on div "Admin" at bounding box center [268, 208] width 71 height 22
drag, startPoint x: 505, startPoint y: 79, endPoint x: 364, endPoint y: 187, distance: 177.6
click at [505, 79] on button "Roles" at bounding box center [493, 77] width 79 height 40
drag, startPoint x: 280, startPoint y: 213, endPoint x: 349, endPoint y: 211, distance: 69.0
click at [324, 208] on div "Admin Admin role" at bounding box center [391, 216] width 317 height 40
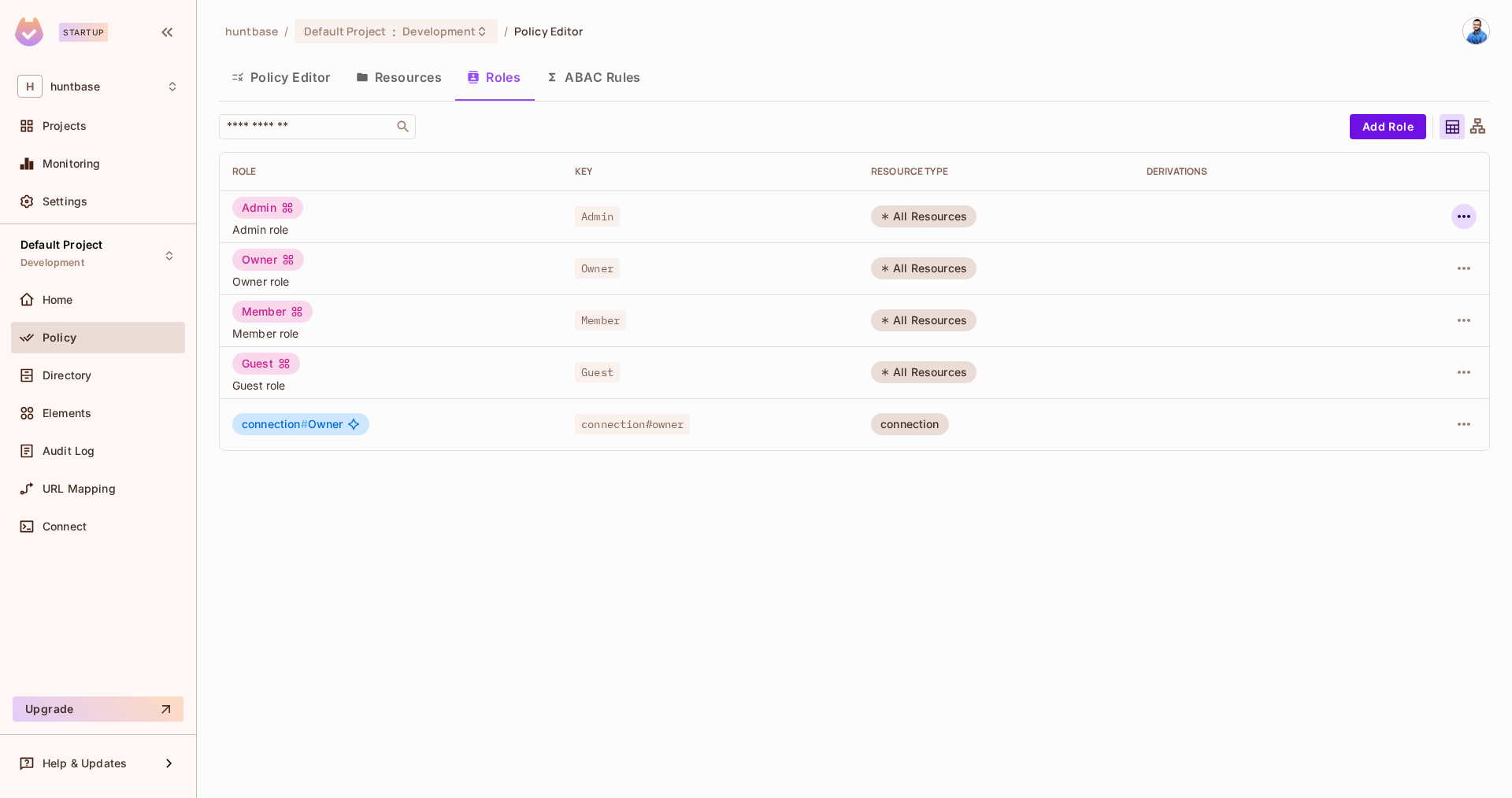
click at [1464, 219] on icon "button" at bounding box center [1464, 216] width 19 height 19
click at [1383, 252] on div "Edit Role" at bounding box center [1394, 253] width 47 height 16
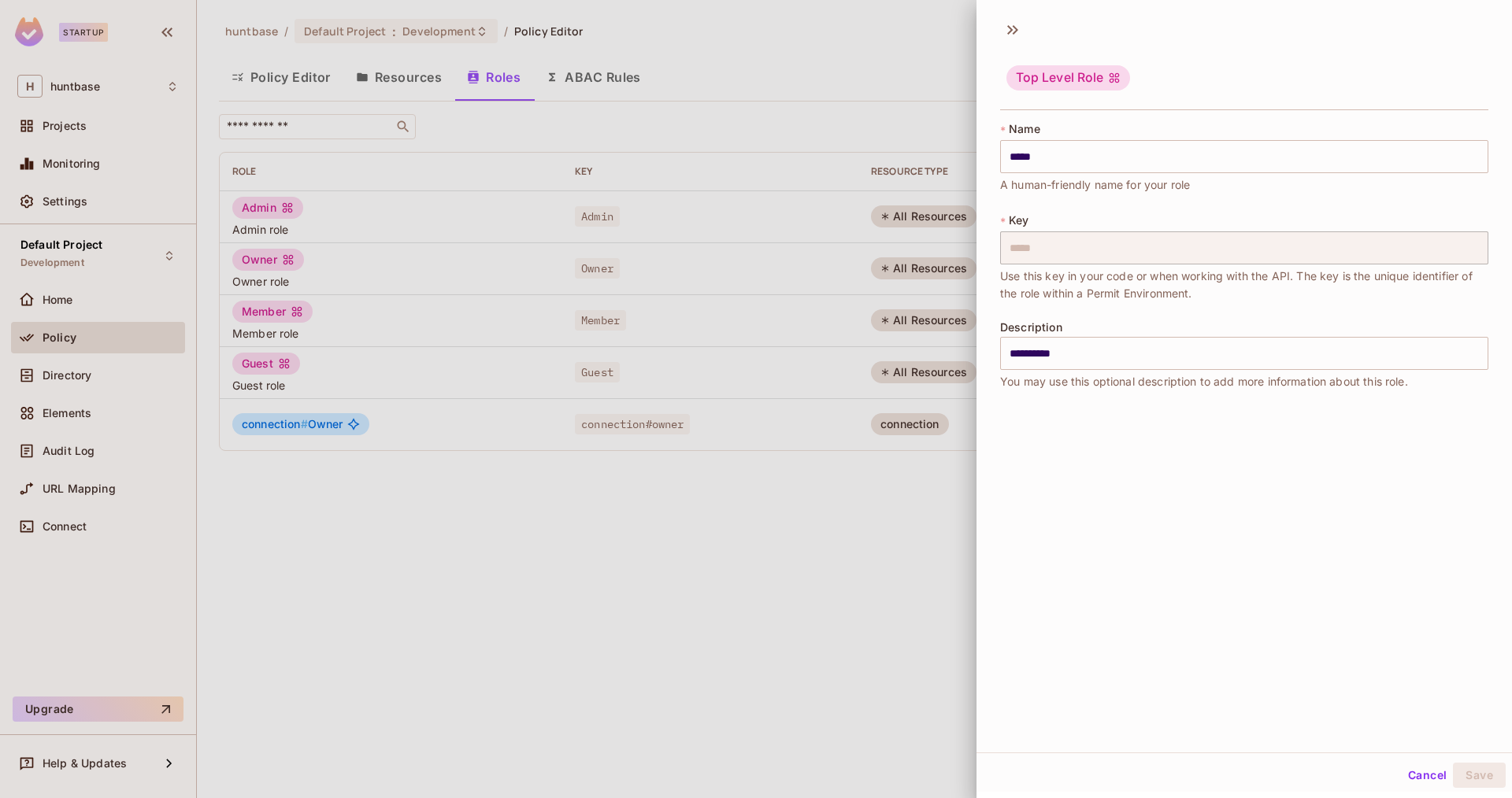
drag, startPoint x: 886, startPoint y: 410, endPoint x: 855, endPoint y: 414, distance: 31.3
click at [885, 410] on div at bounding box center [756, 399] width 1512 height 798
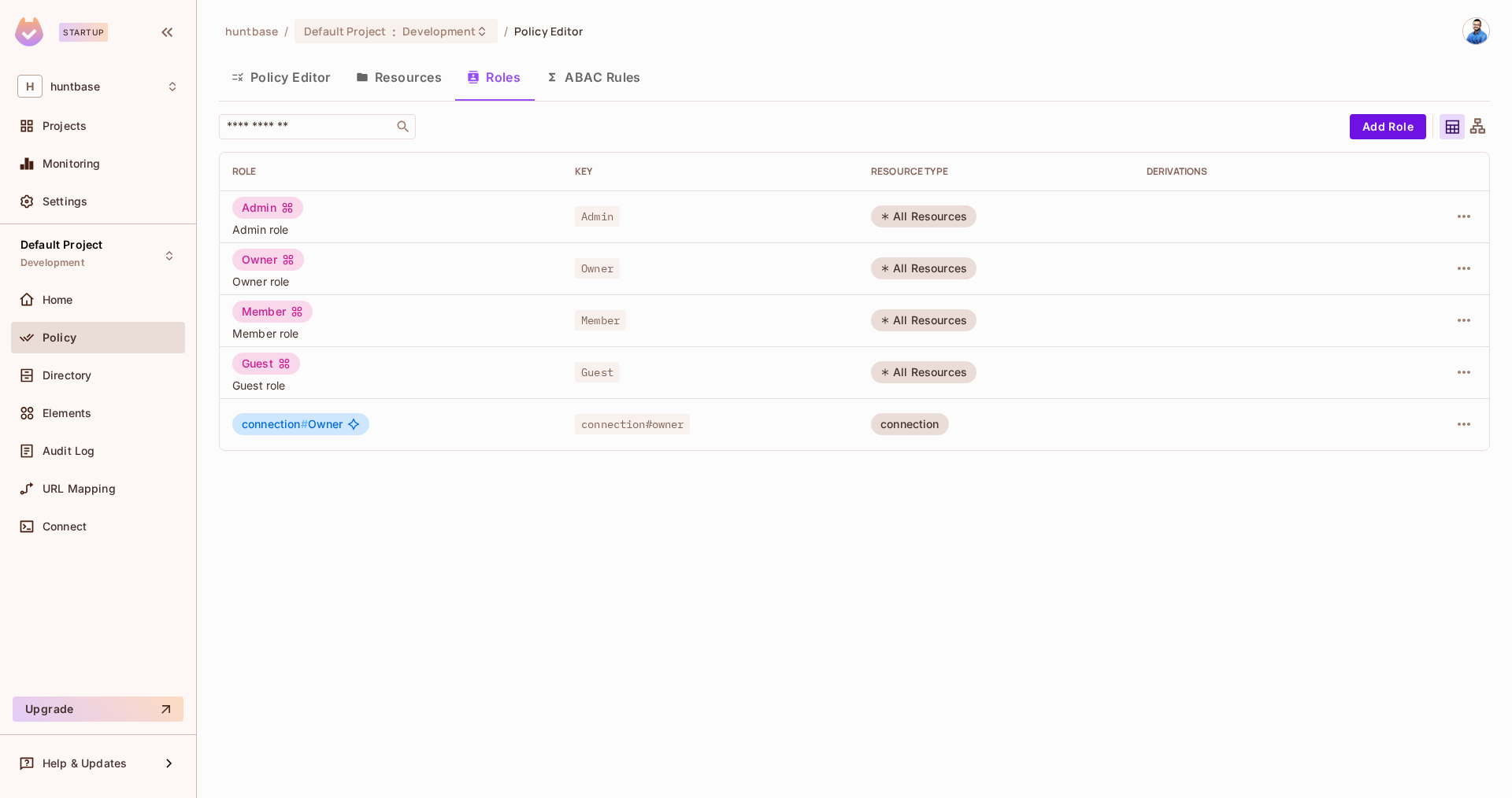
click at [943, 216] on div "All Resources" at bounding box center [923, 216] width 106 height 22
click at [1402, 123] on button "Add Role" at bounding box center [1388, 127] width 76 height 25
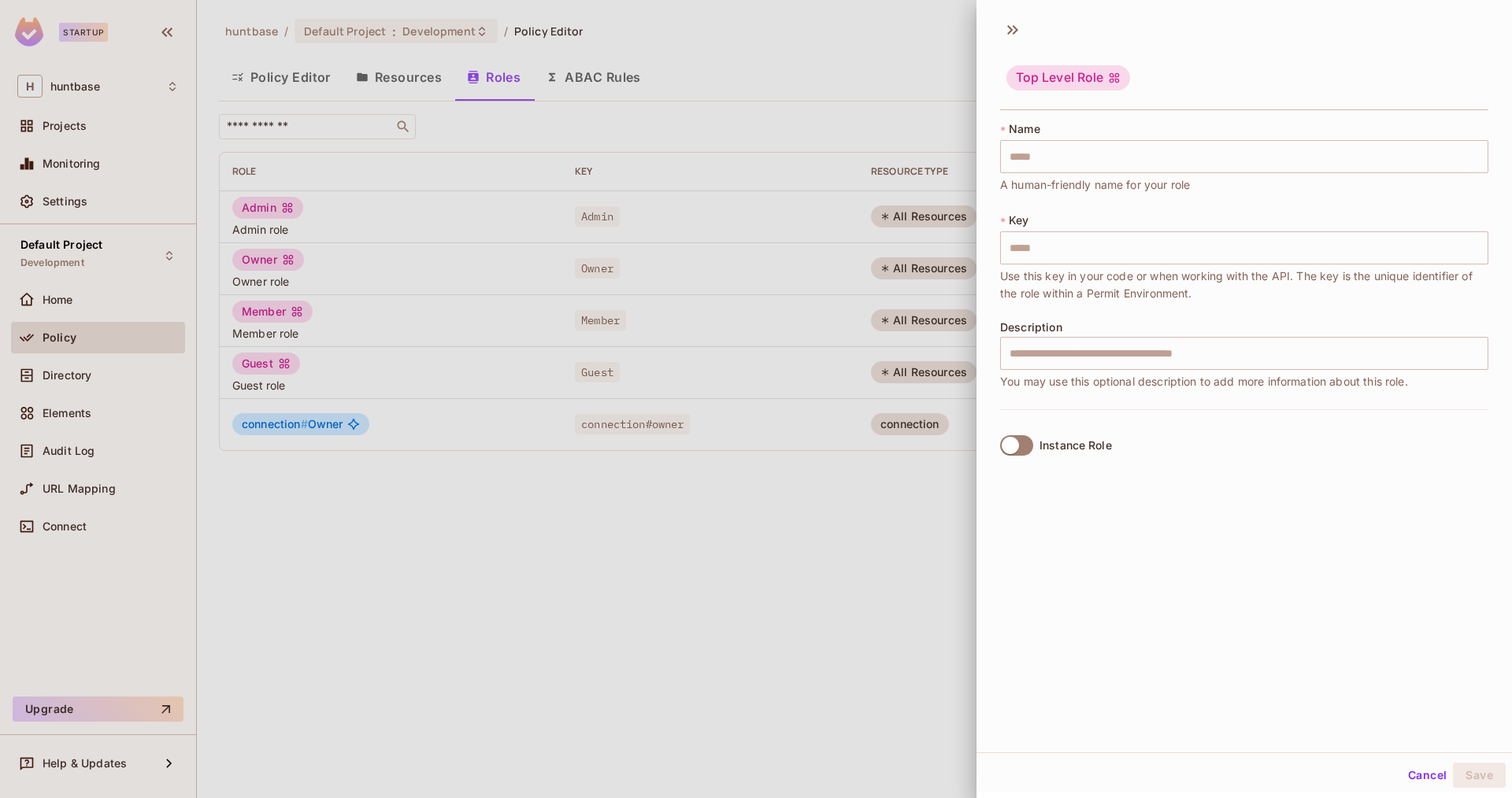
click at [910, 209] on div at bounding box center [756, 399] width 1512 height 798
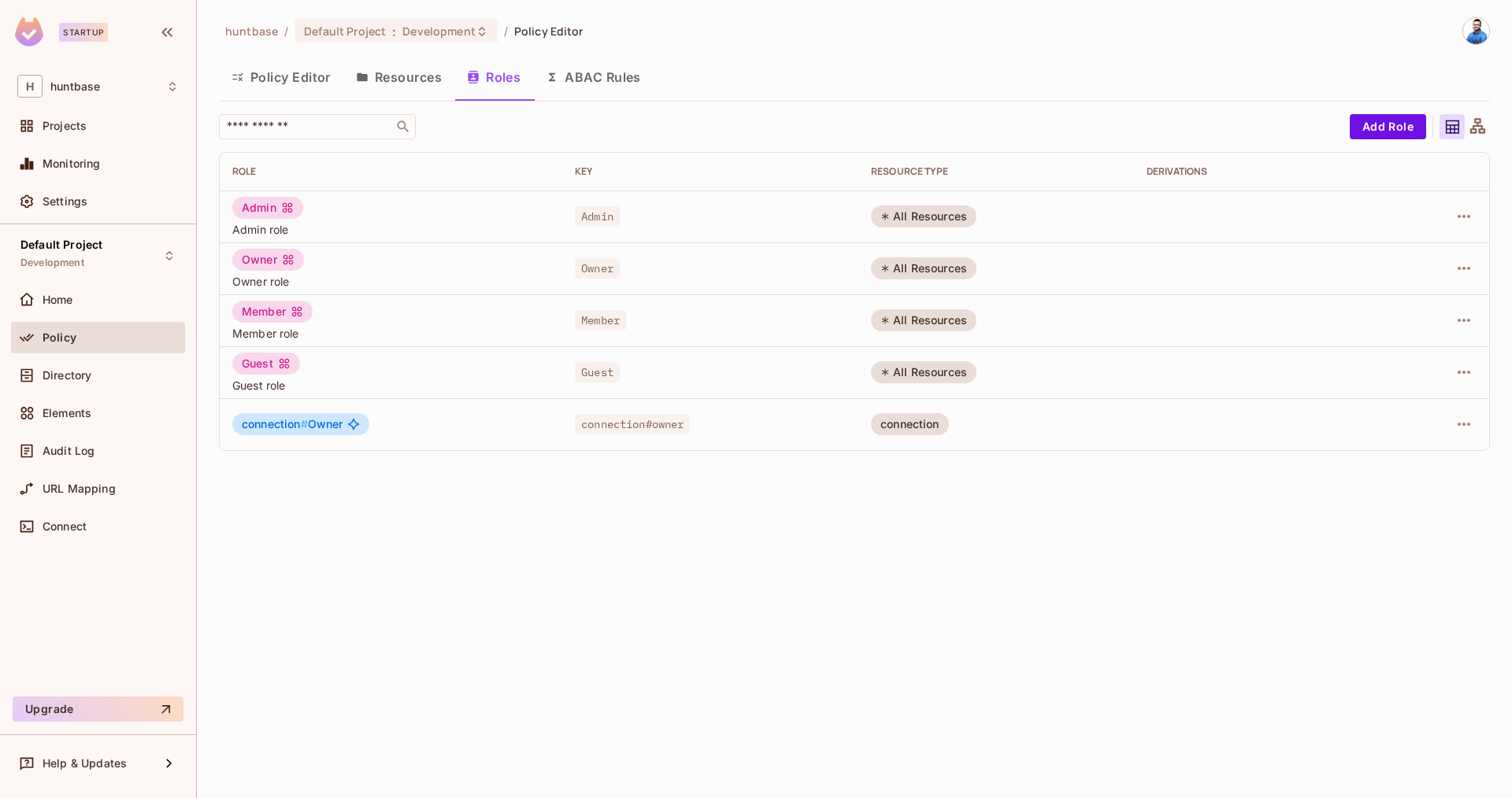
click at [916, 220] on div "All Resources" at bounding box center [923, 216] width 106 height 22
click at [1379, 122] on button "Add Role" at bounding box center [1388, 127] width 76 height 25
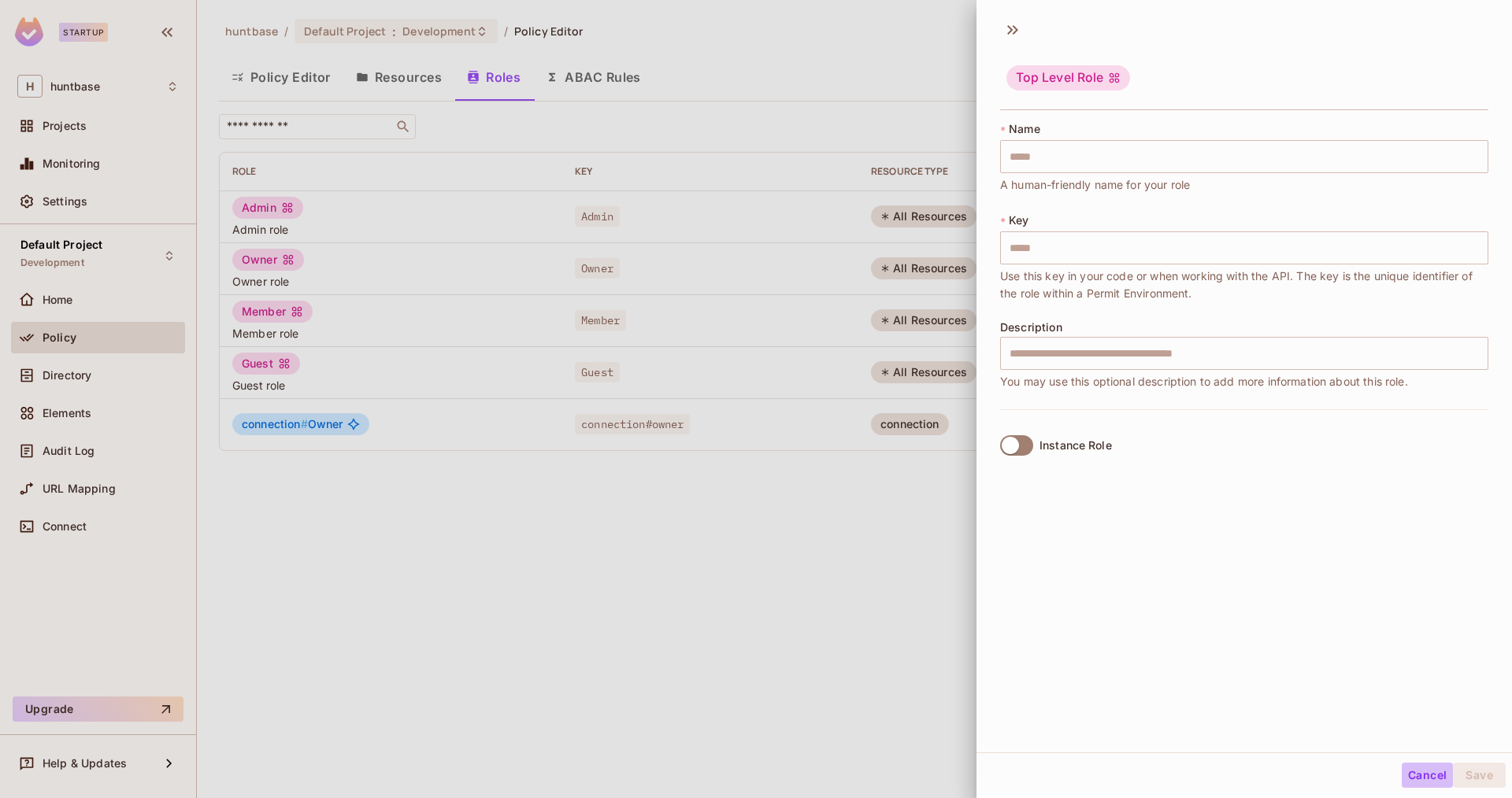
click at [1423, 769] on button "Cancel" at bounding box center [1427, 775] width 52 height 25
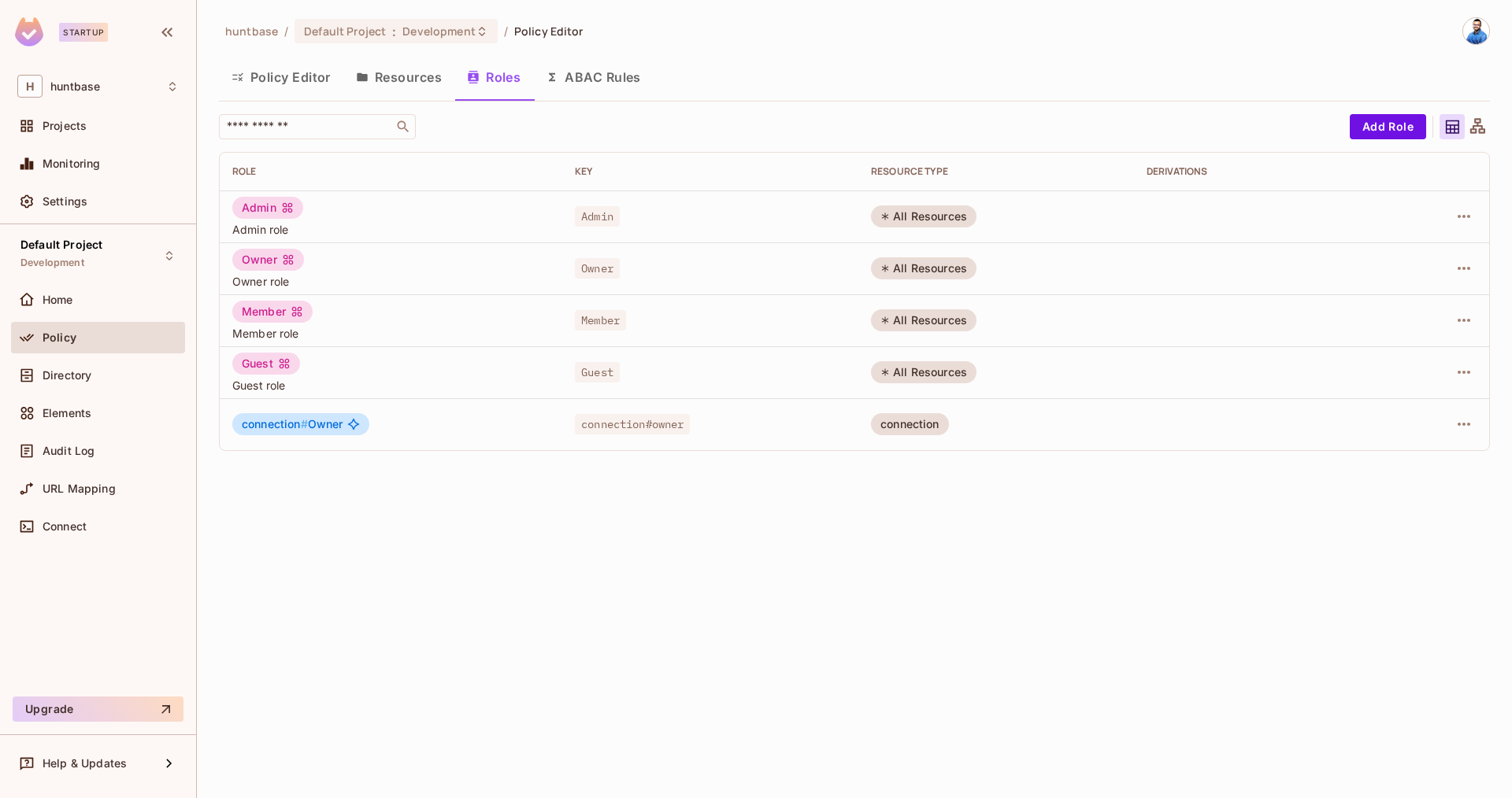
click at [970, 212] on div "All Resources" at bounding box center [923, 216] width 106 height 22
click at [953, 221] on div "All Resources" at bounding box center [923, 216] width 106 height 22
click at [90, 384] on div "Directory" at bounding box center [97, 375] width 162 height 19
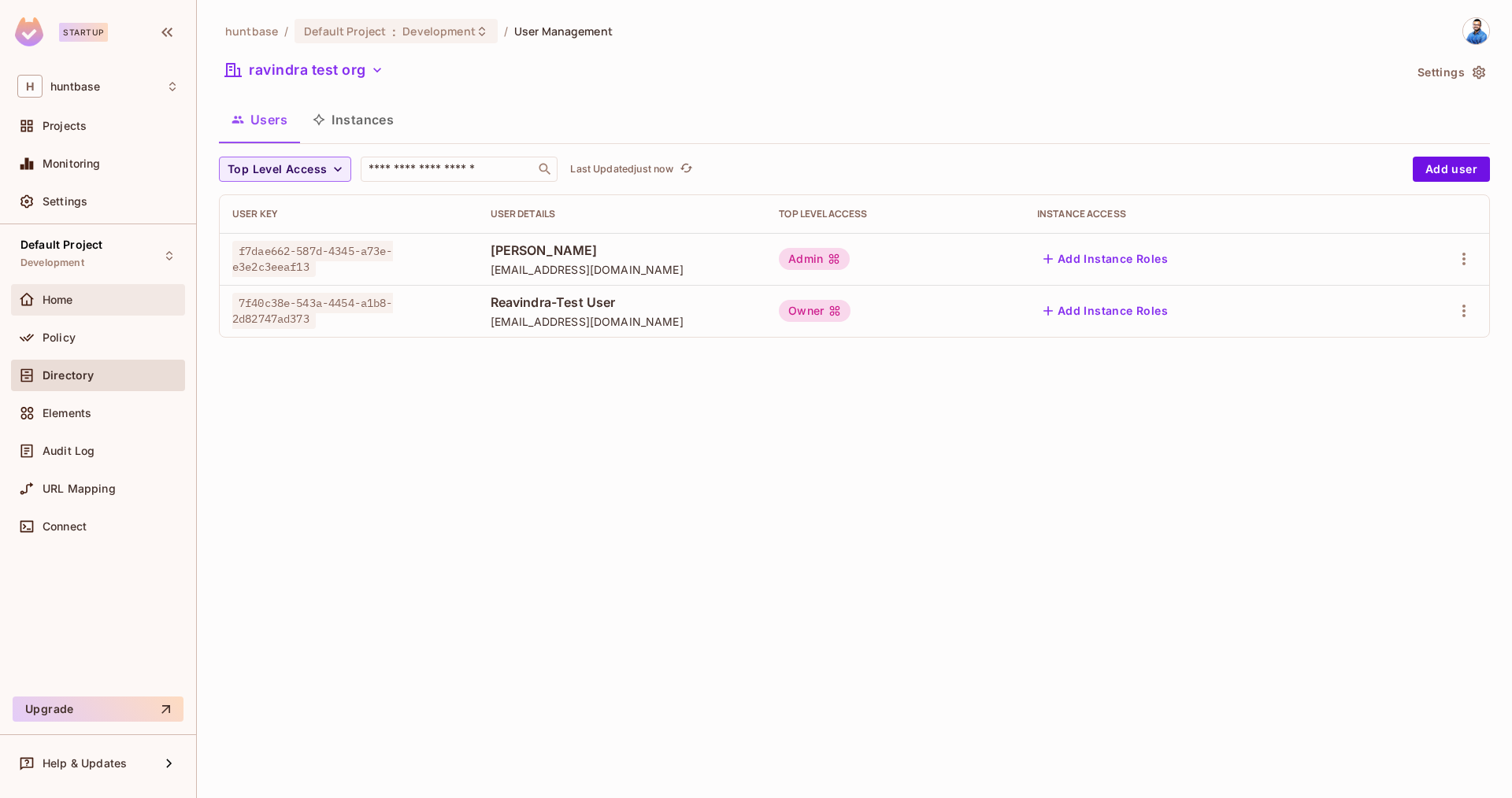
click at [101, 313] on div "Home" at bounding box center [98, 299] width 174 height 31
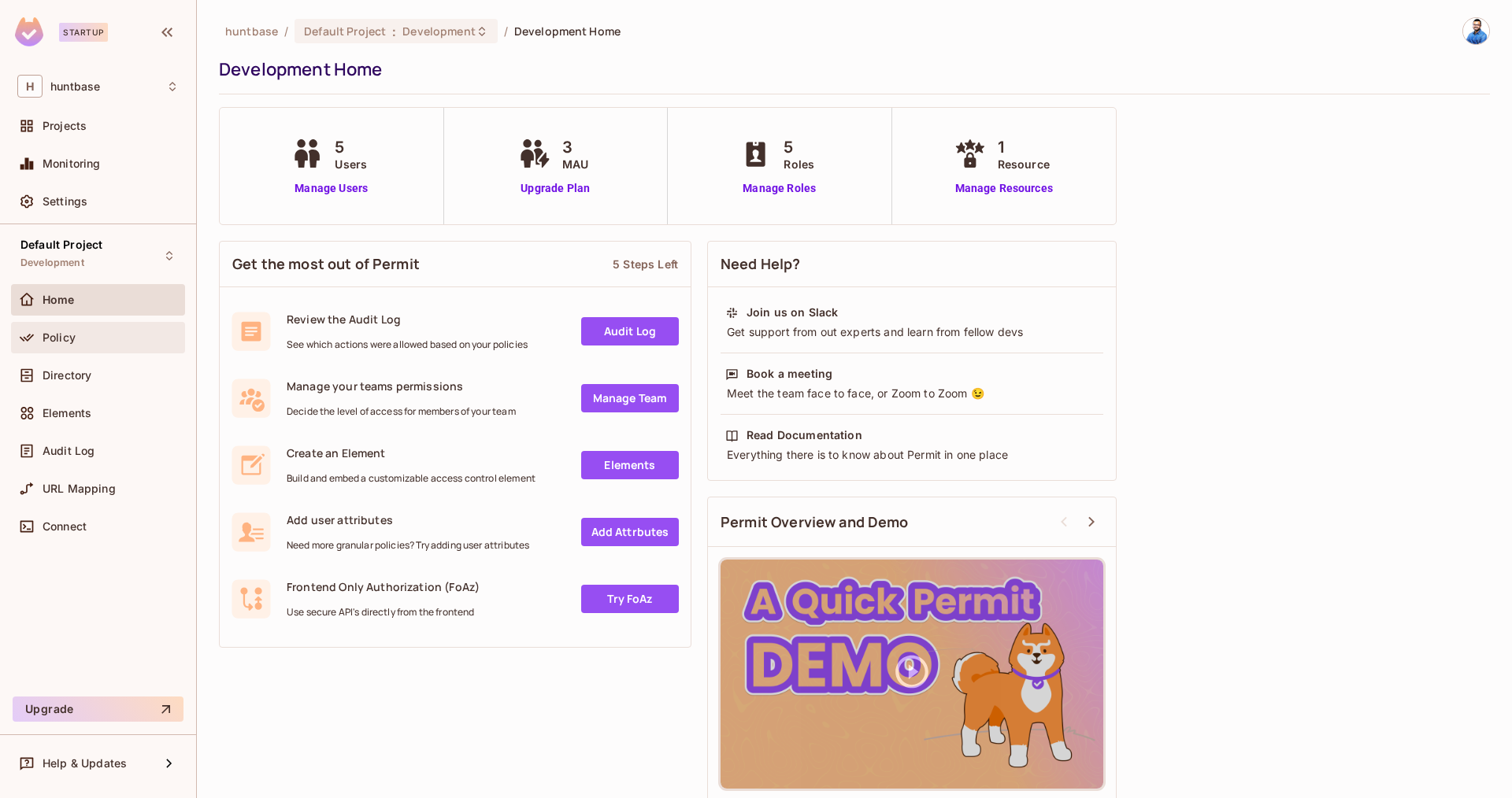
click at [57, 325] on div "Policy" at bounding box center [98, 337] width 174 height 31
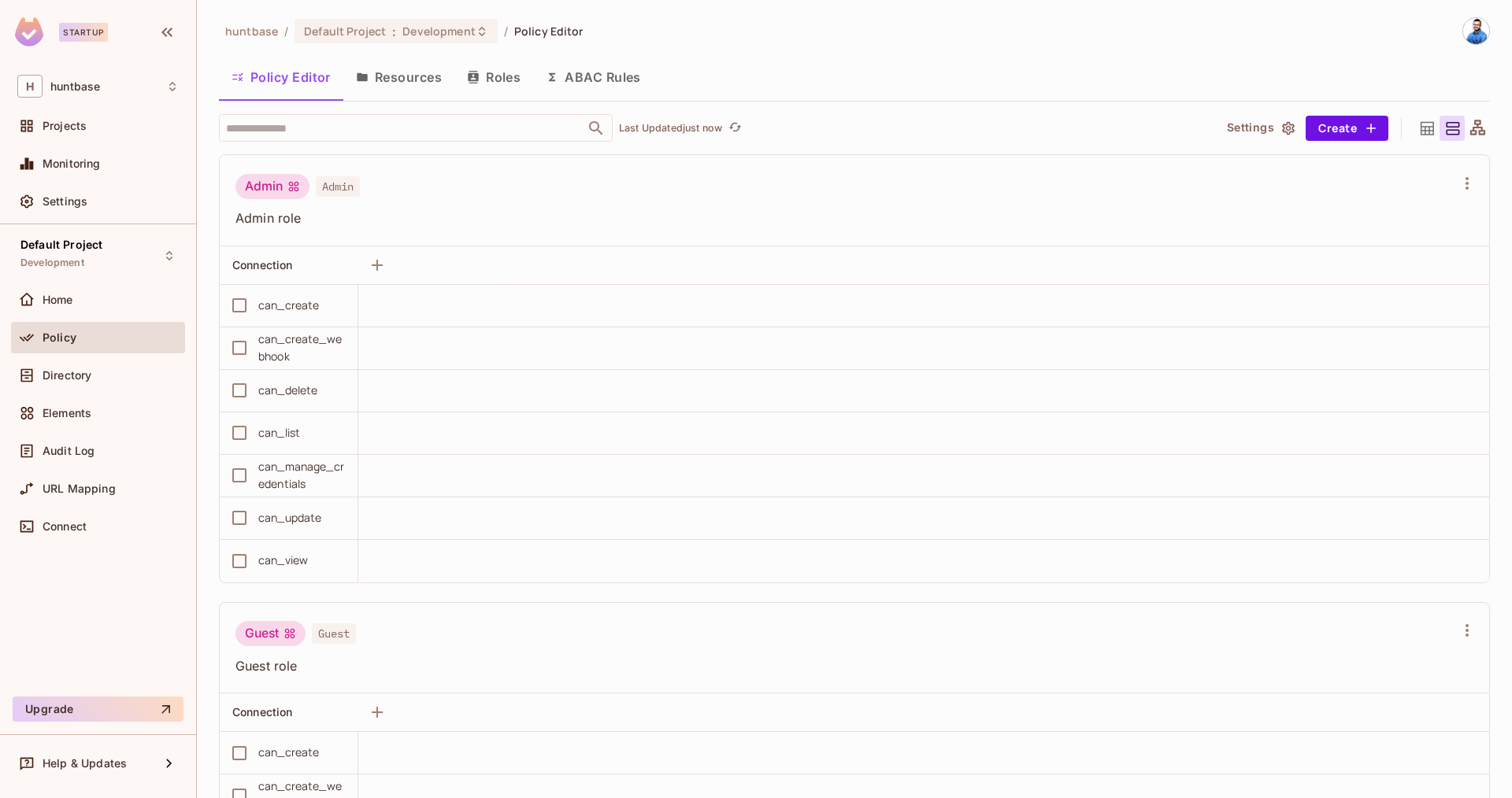
click at [238, 223] on span "Admin role" at bounding box center [845, 218] width 1219 height 17
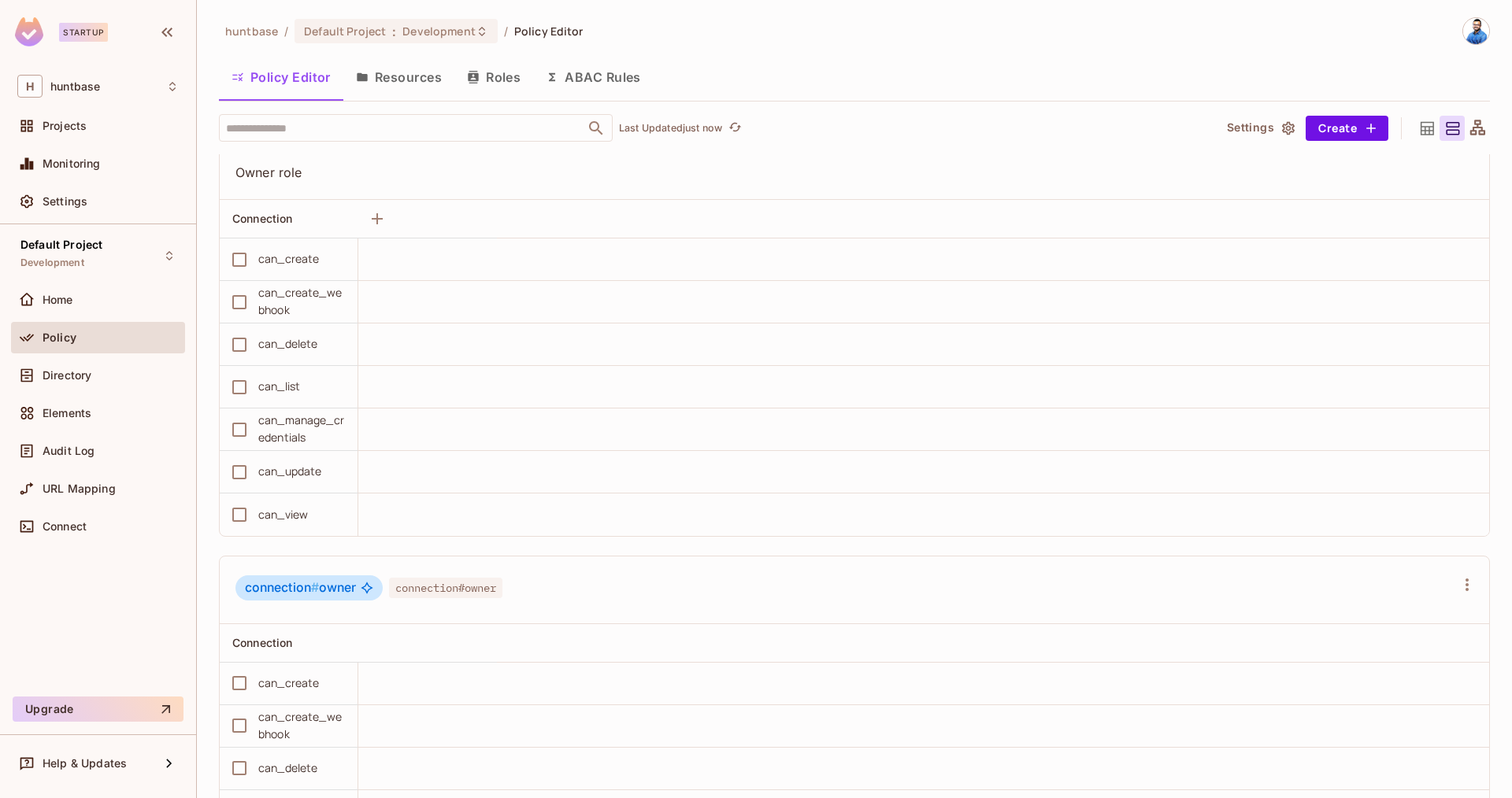
scroll to position [1590, 0]
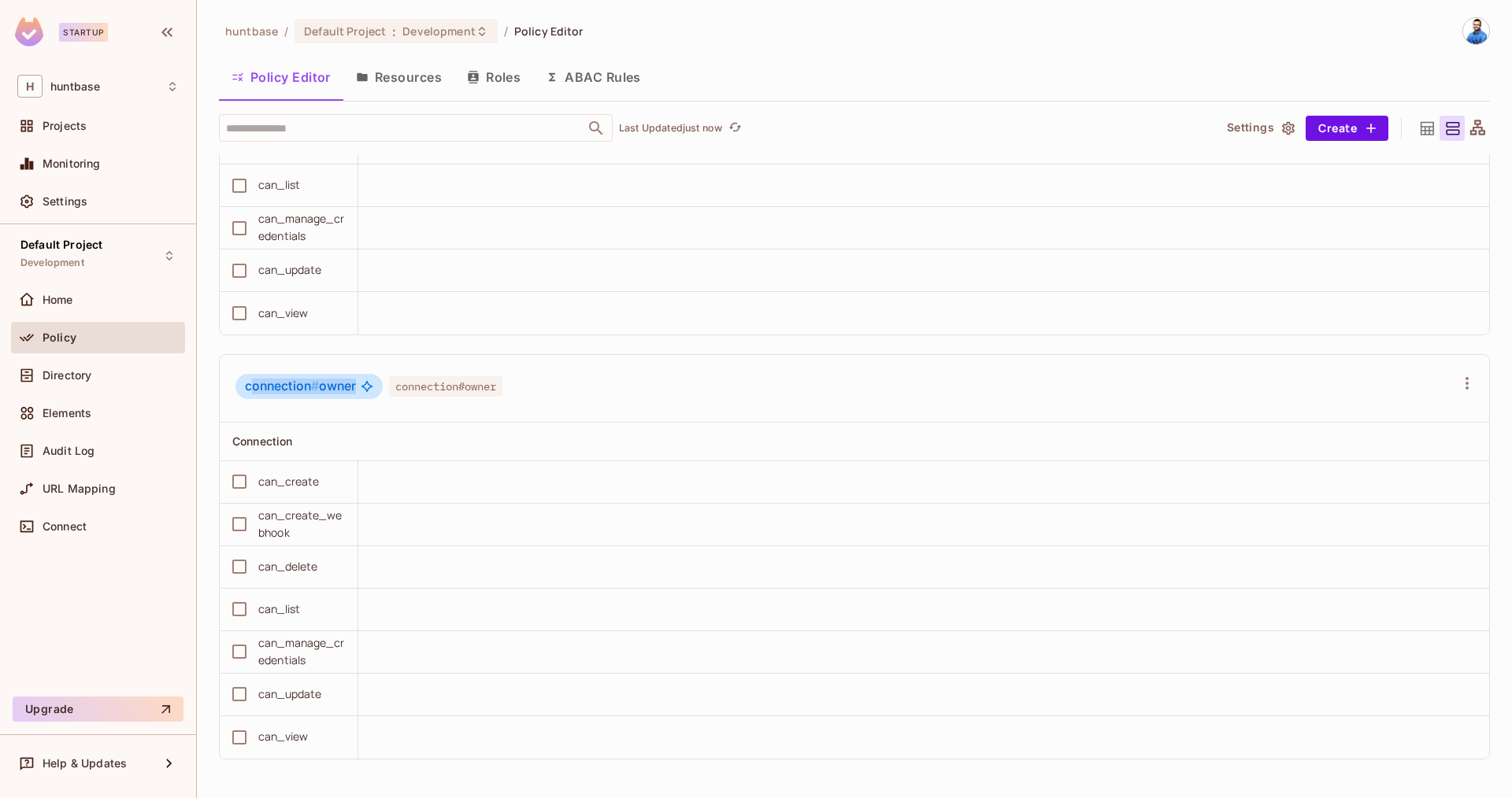
drag, startPoint x: 251, startPoint y: 385, endPoint x: 359, endPoint y: 385, distance: 108.0
click at [359, 385] on div "connection # owner" at bounding box center [309, 386] width 147 height 25
click at [320, 385] on span "connection # owner" at bounding box center [300, 386] width 111 height 16
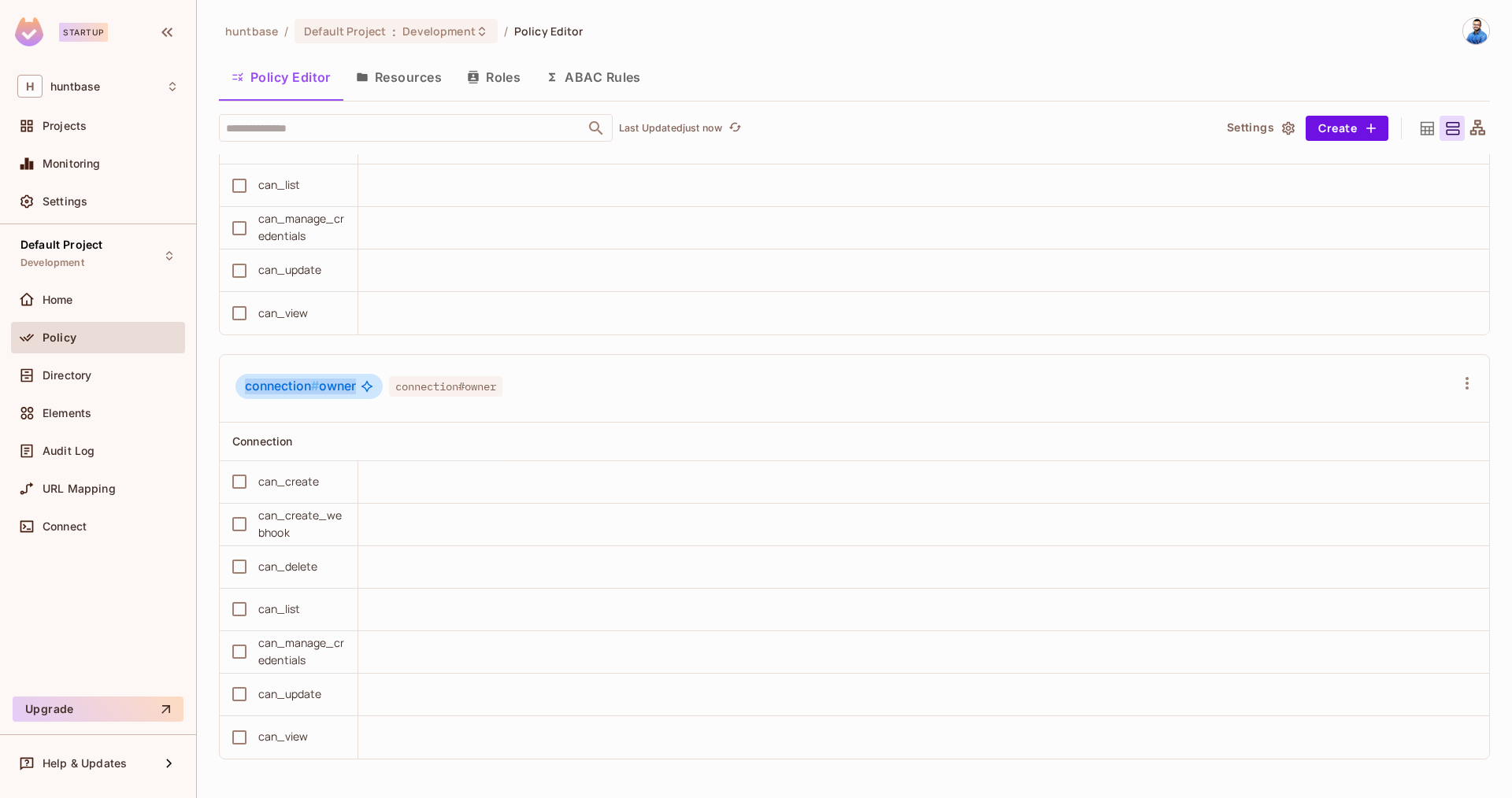
scroll to position [0, 0]
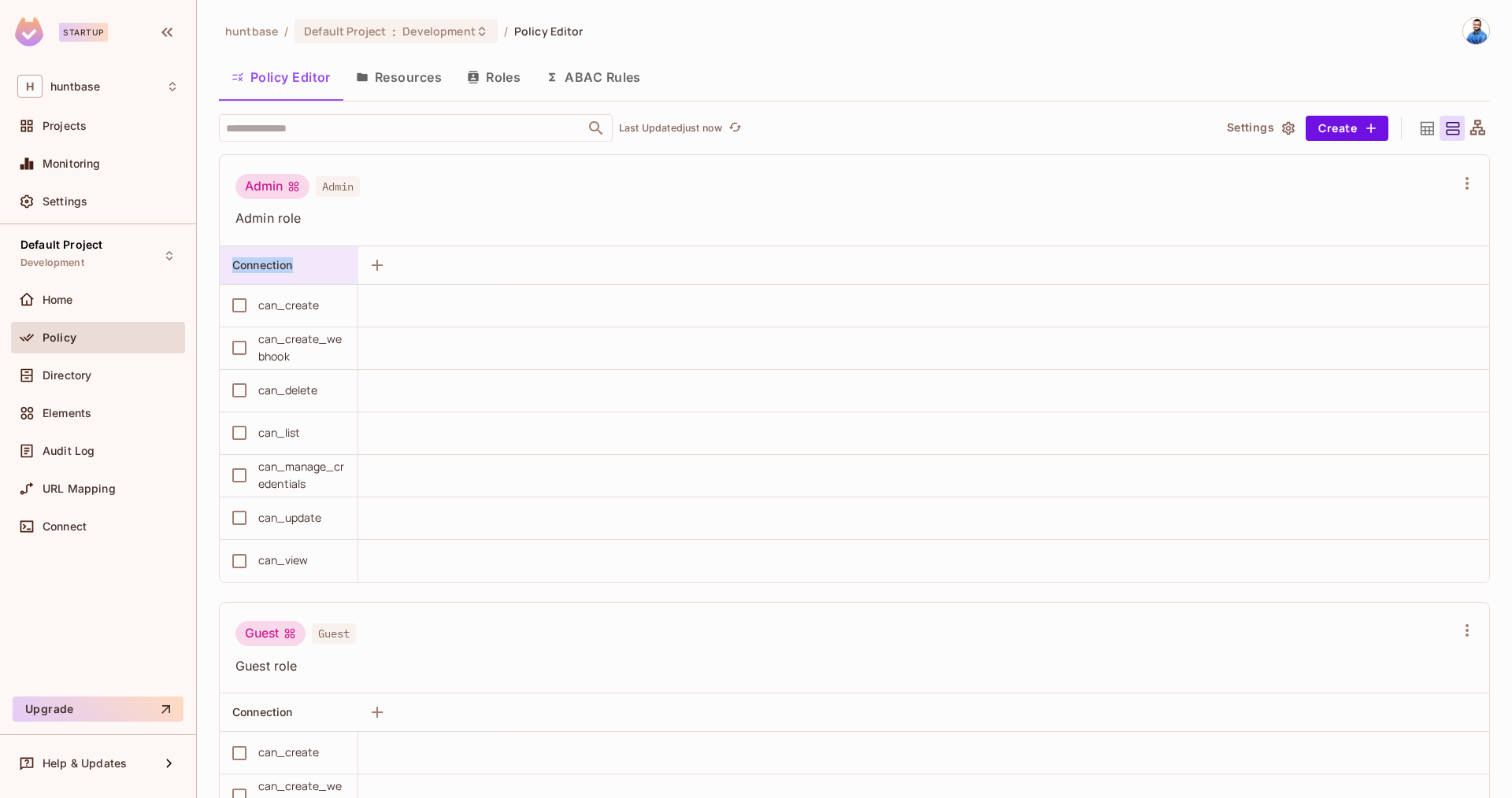
drag, startPoint x: 230, startPoint y: 265, endPoint x: 298, endPoint y: 265, distance: 68.0
click at [298, 265] on div "Connection" at bounding box center [289, 265] width 139 height 38
click at [443, 208] on div at bounding box center [756, 399] width 1512 height 798
click at [96, 370] on div "Directory" at bounding box center [110, 375] width 136 height 13
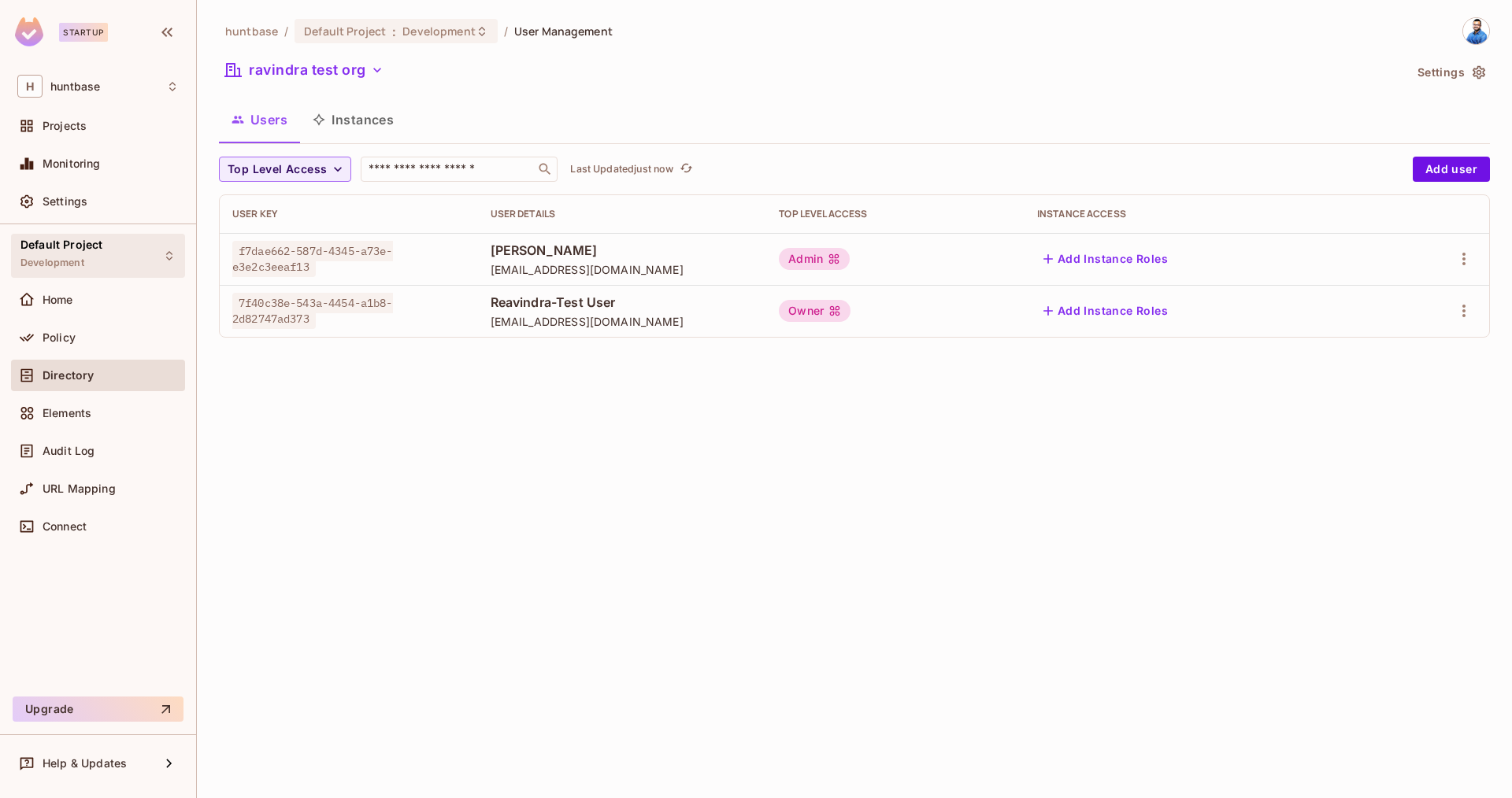
click at [97, 254] on div "Default Project Development" at bounding box center [61, 255] width 82 height 34
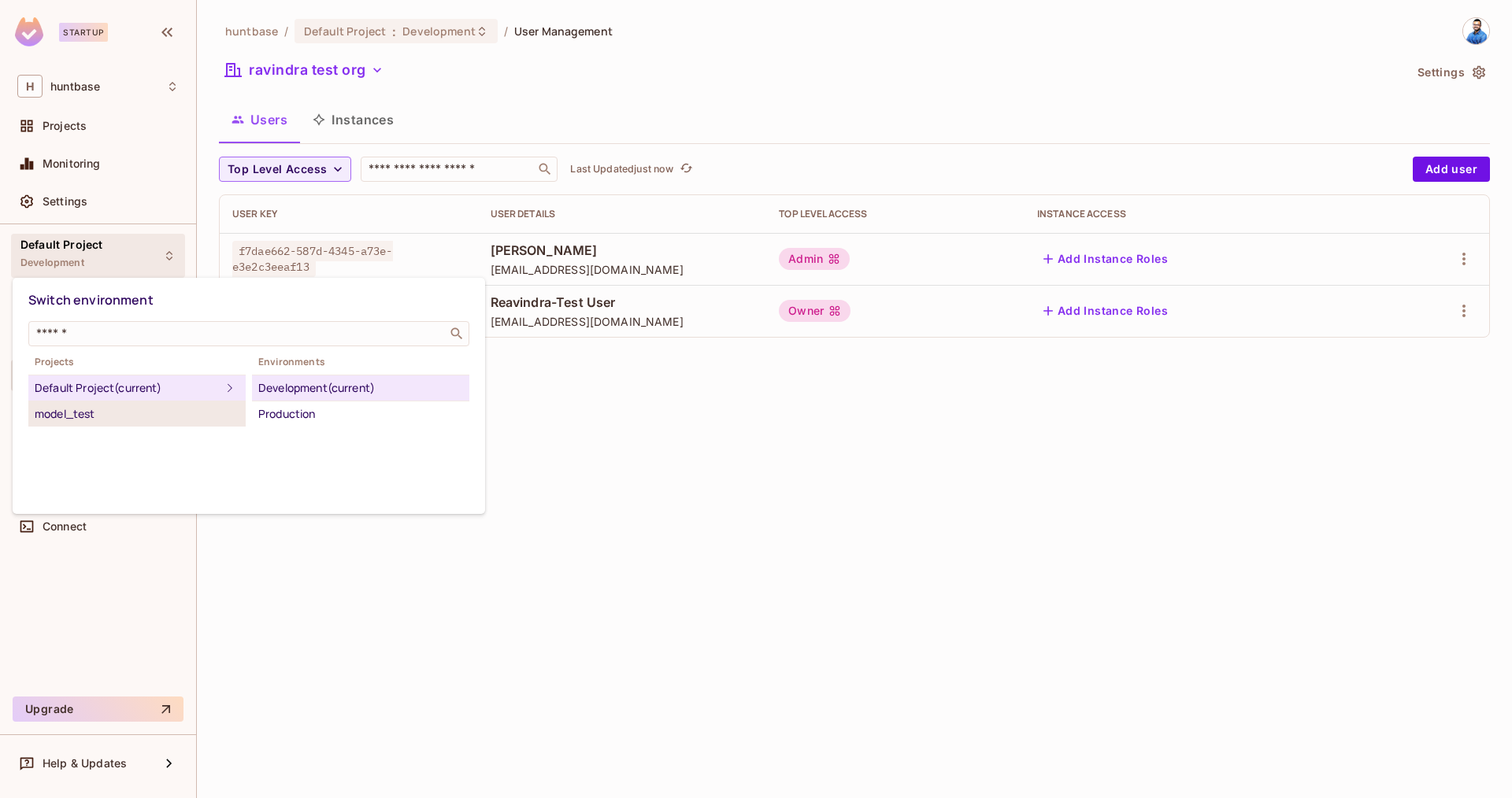
click at [108, 409] on div "model_test" at bounding box center [137, 414] width 205 height 19
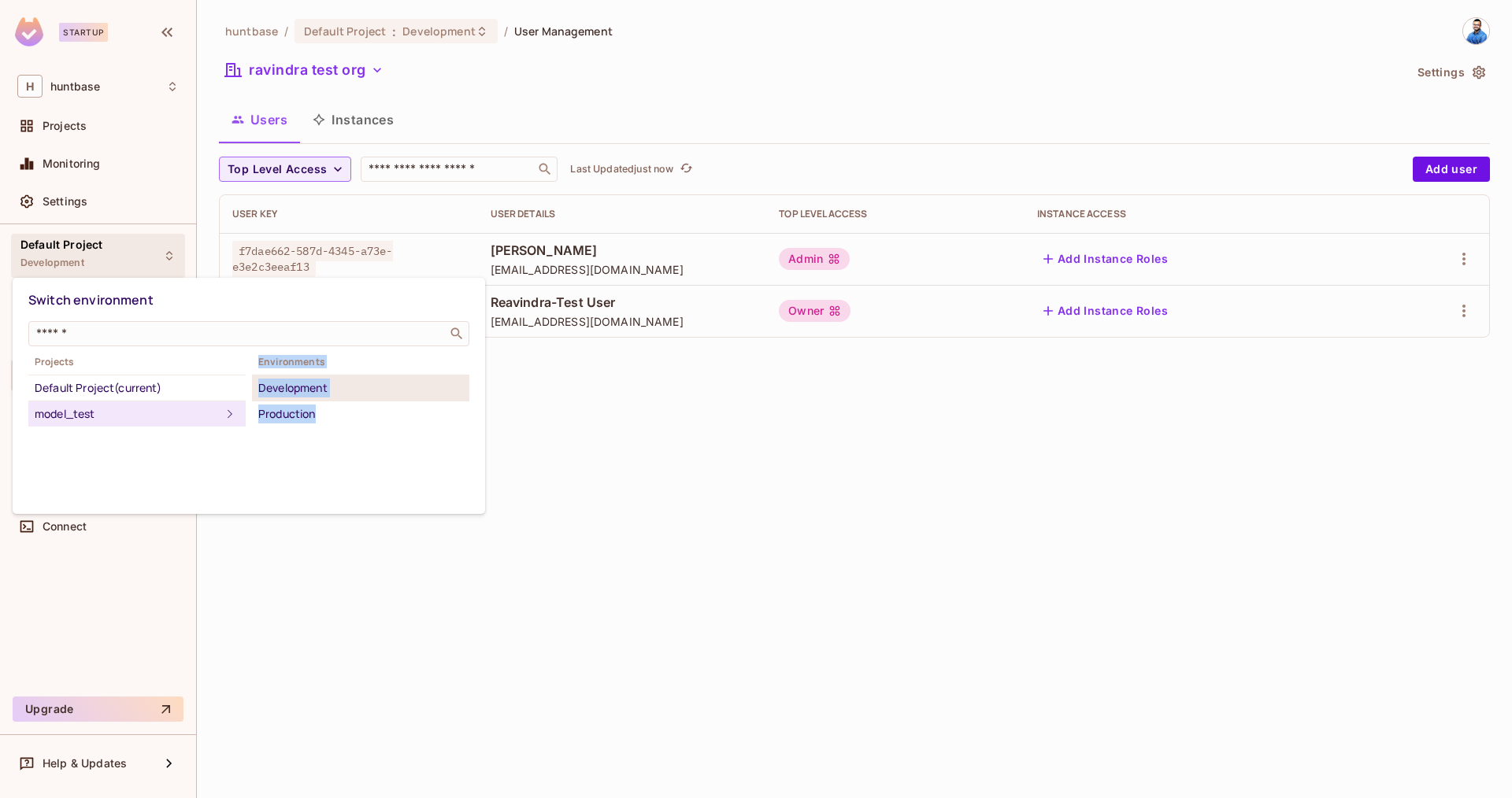
drag, startPoint x: 317, startPoint y: 406, endPoint x: 288, endPoint y: 393, distance: 31.8
click at [210, 411] on div "Projects Default Project (current) model_test Environments Development Producti…" at bounding box center [249, 390] width 441 height 74
click at [310, 393] on div "Development" at bounding box center [360, 388] width 205 height 19
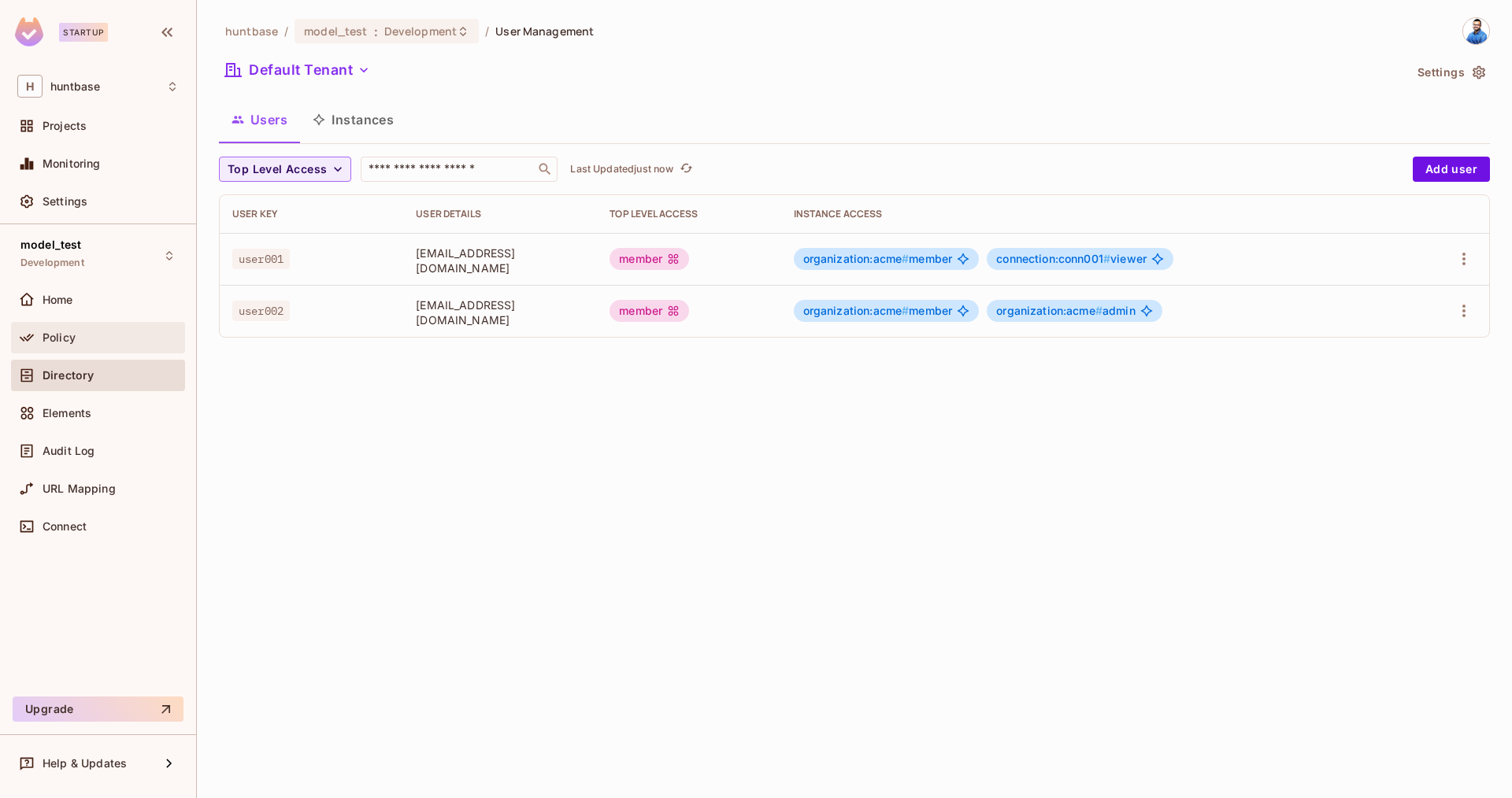
click at [90, 326] on div "Policy" at bounding box center [98, 337] width 174 height 31
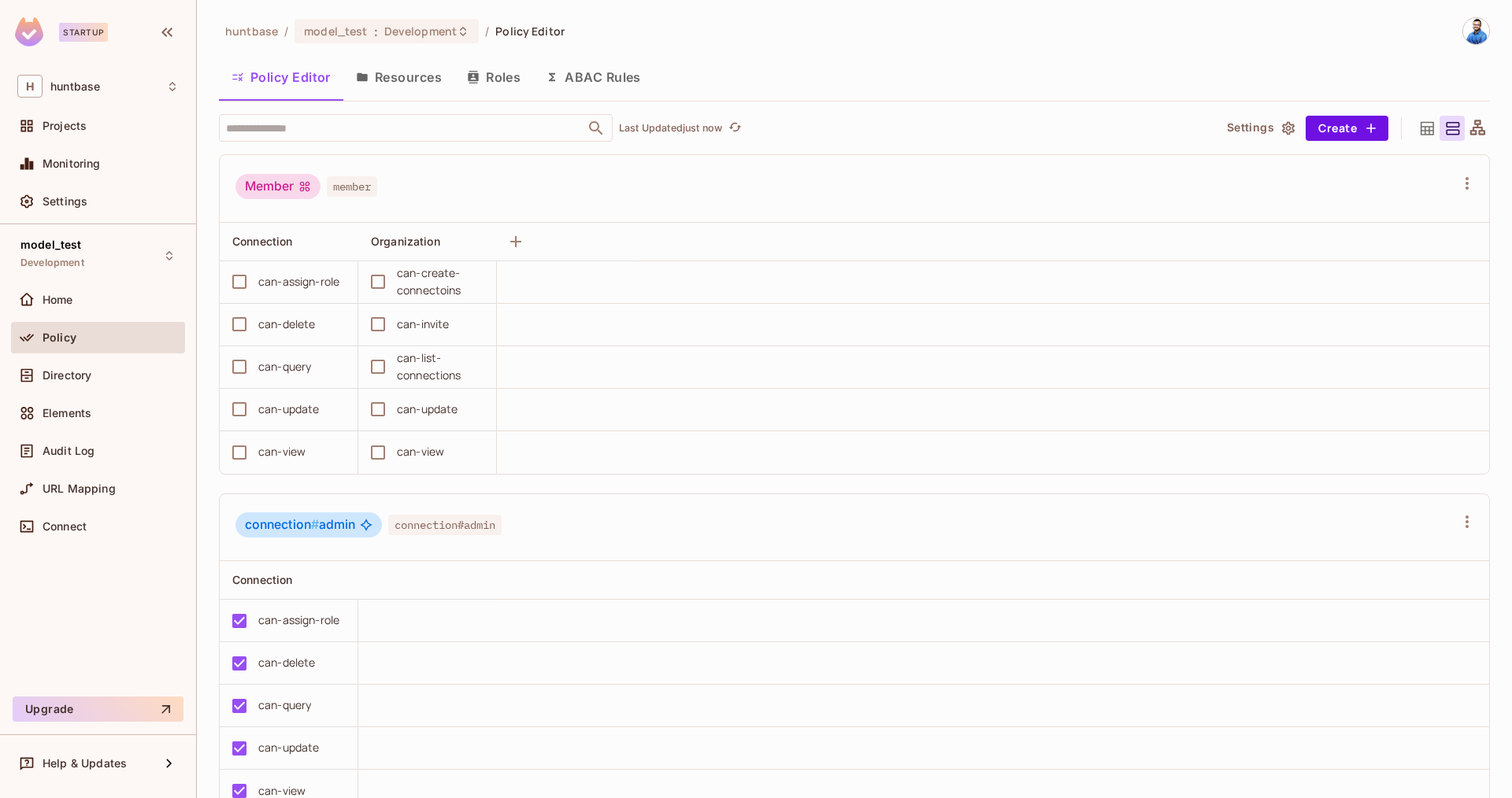
click at [249, 191] on div "Member" at bounding box center [277, 187] width 85 height 25
click at [1451, 775] on button "Save Changes" at bounding box center [1450, 773] width 97 height 25
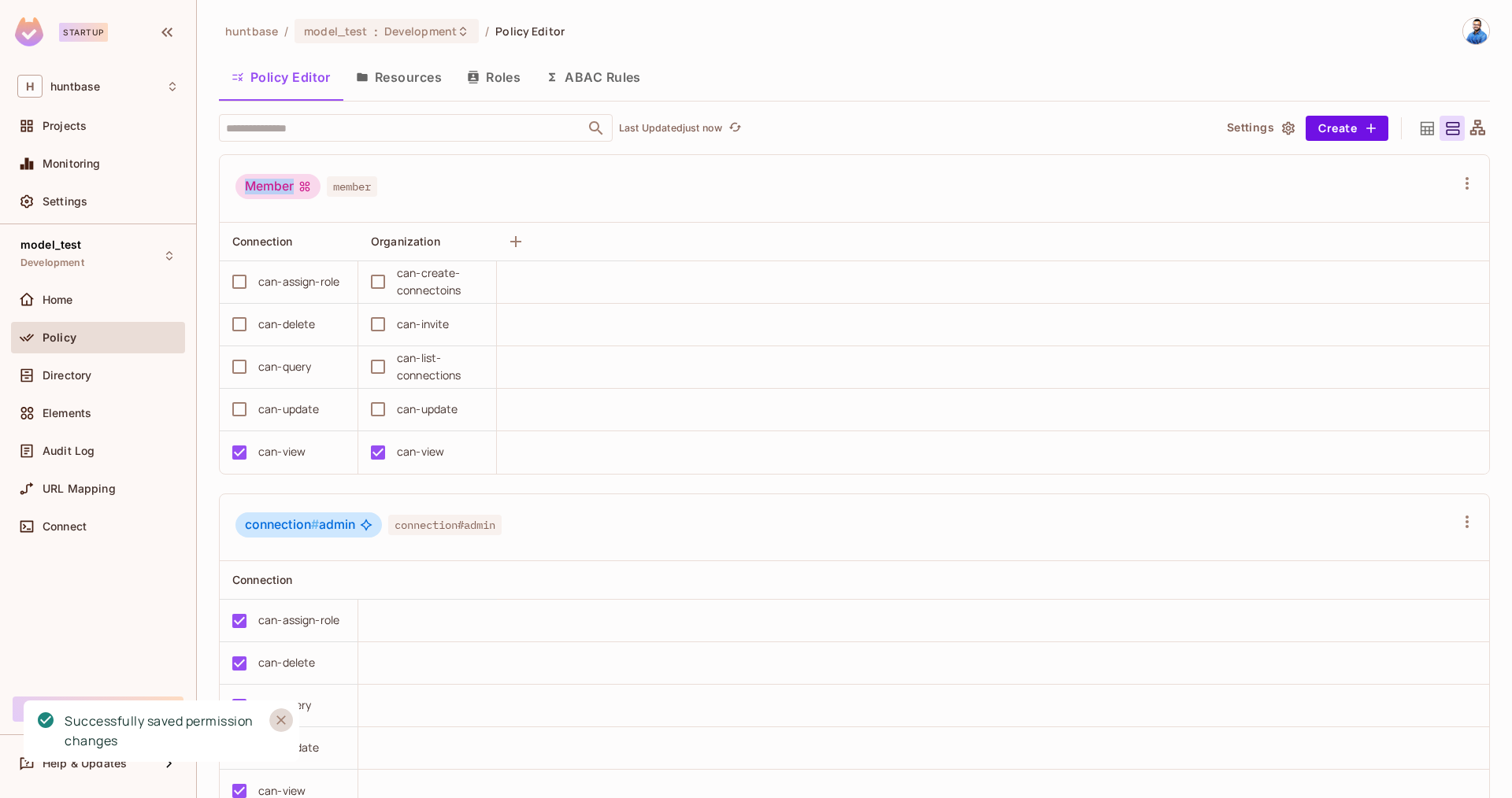
click at [286, 724] on icon "Close" at bounding box center [281, 720] width 16 height 16
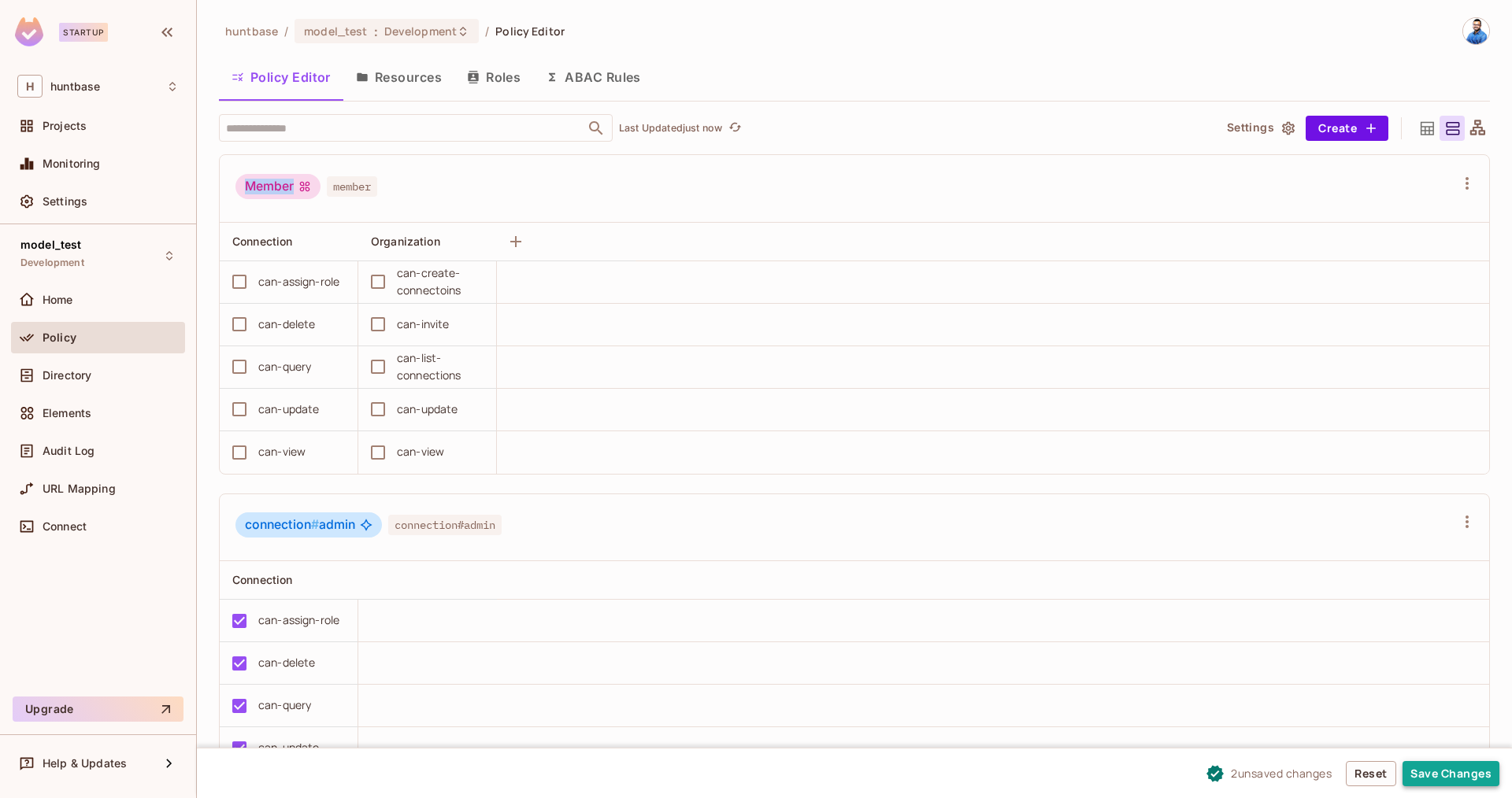
click at [1441, 777] on button "Save Changes" at bounding box center [1450, 773] width 97 height 25
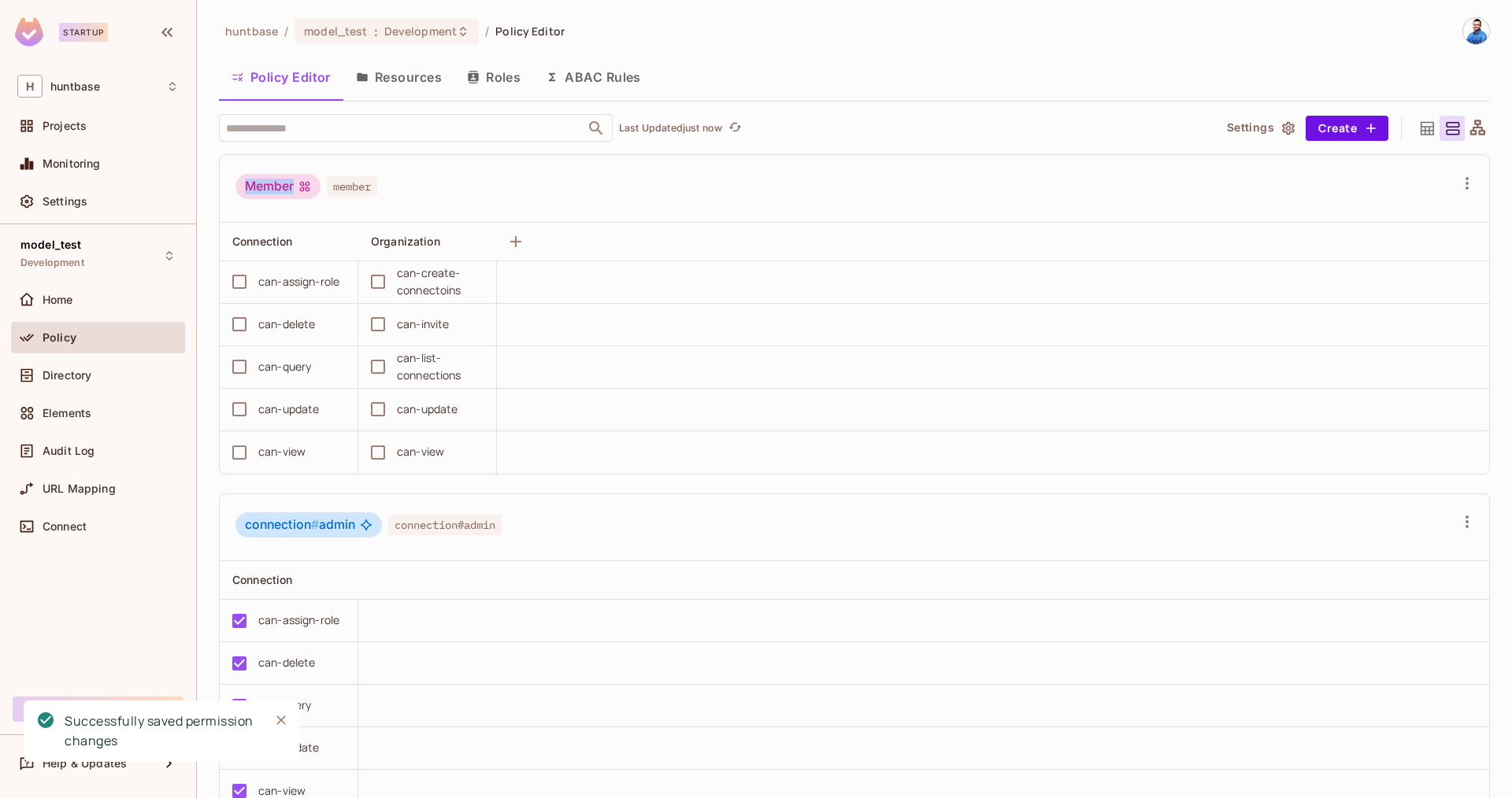
click at [394, 92] on button "Resources" at bounding box center [398, 77] width 111 height 40
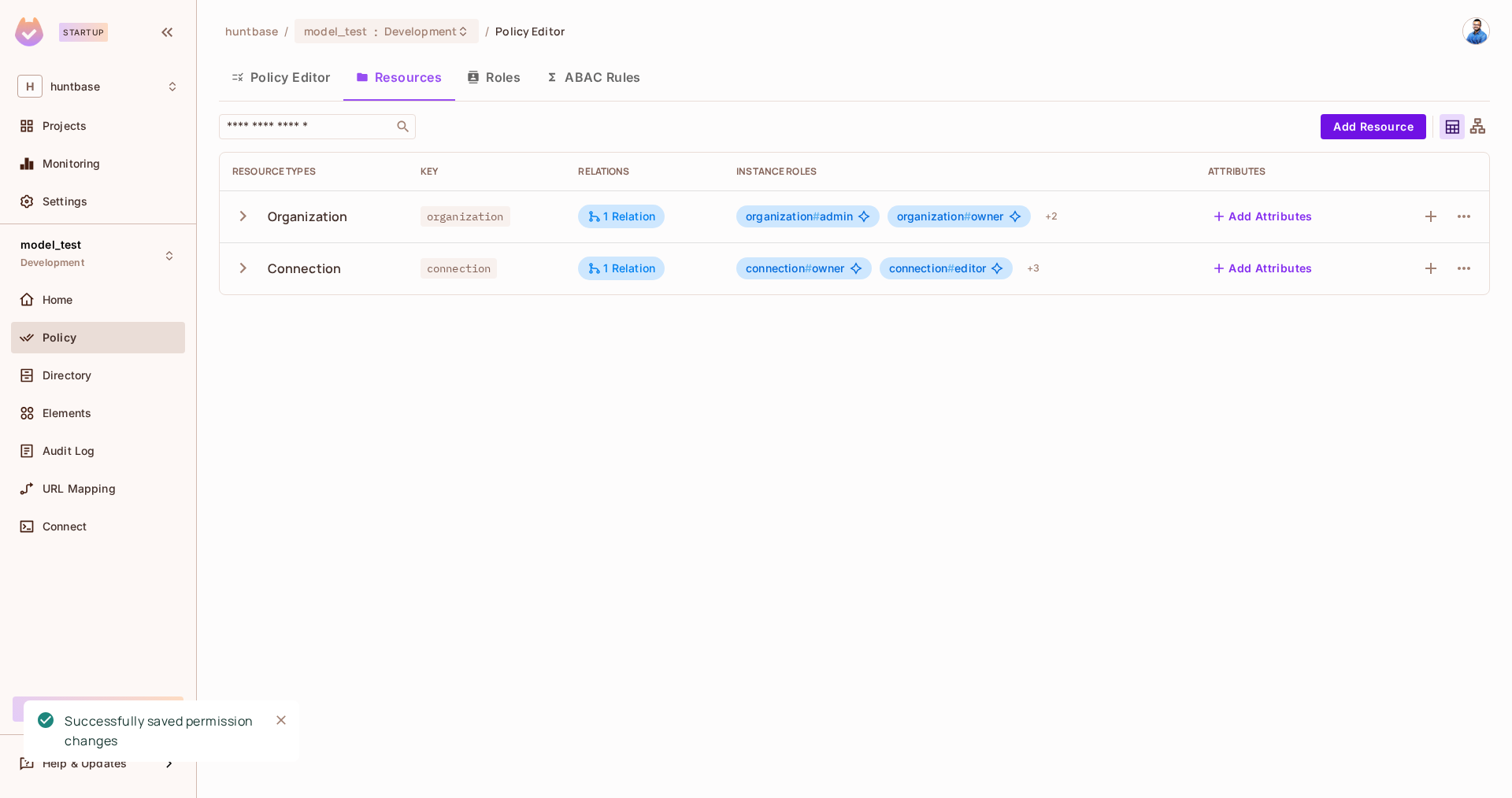
click at [287, 276] on div "Connection" at bounding box center [305, 268] width 74 height 17
drag, startPoint x: 226, startPoint y: 263, endPoint x: 237, endPoint y: 261, distance: 11.2
click at [225, 263] on td "Connection" at bounding box center [314, 268] width 189 height 52
click at [238, 261] on icon "button" at bounding box center [243, 268] width 21 height 21
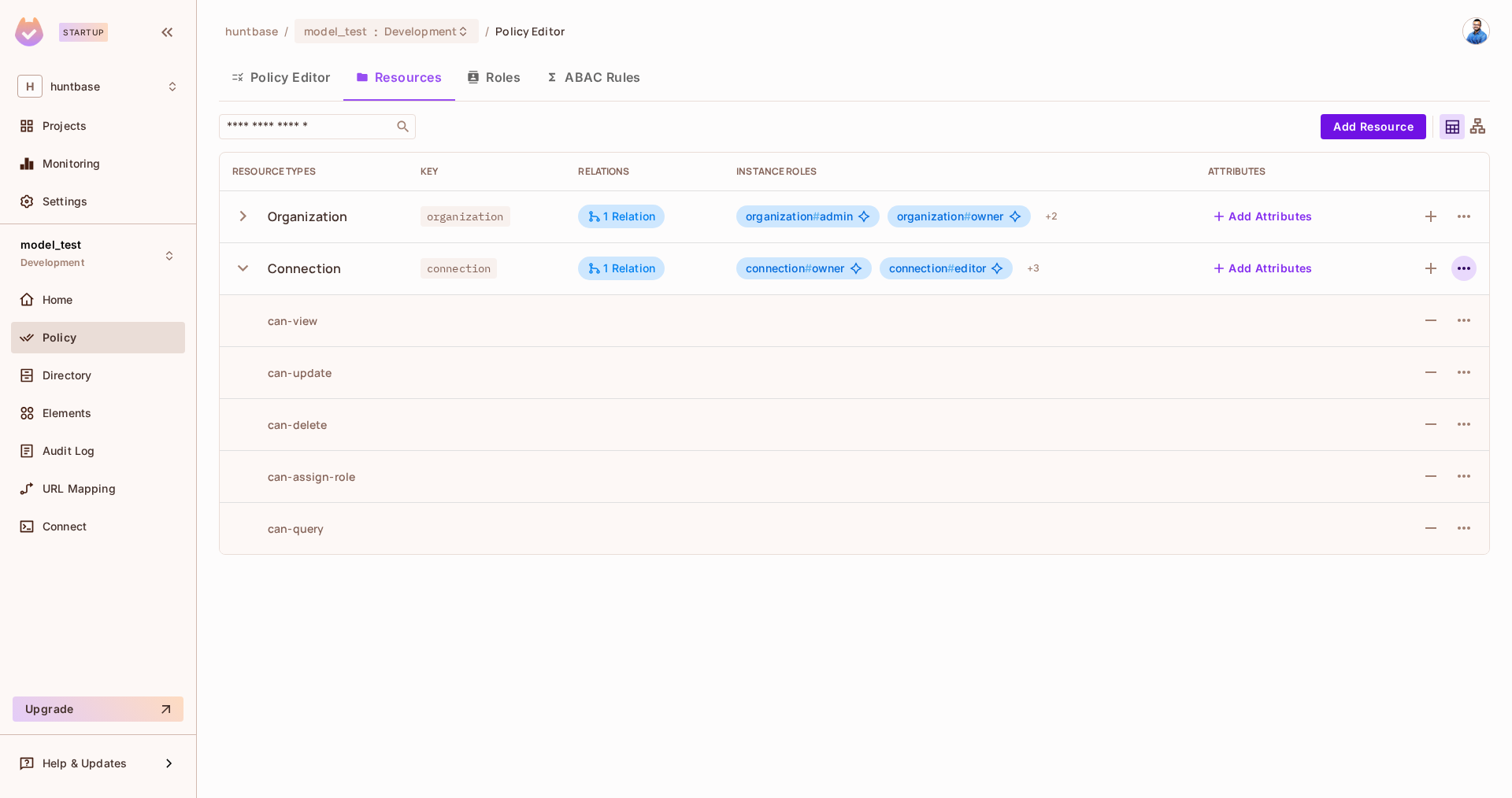
click at [1462, 264] on icon "button" at bounding box center [1464, 268] width 19 height 19
click at [1411, 323] on div "Edit Resource" at bounding box center [1395, 331] width 74 height 16
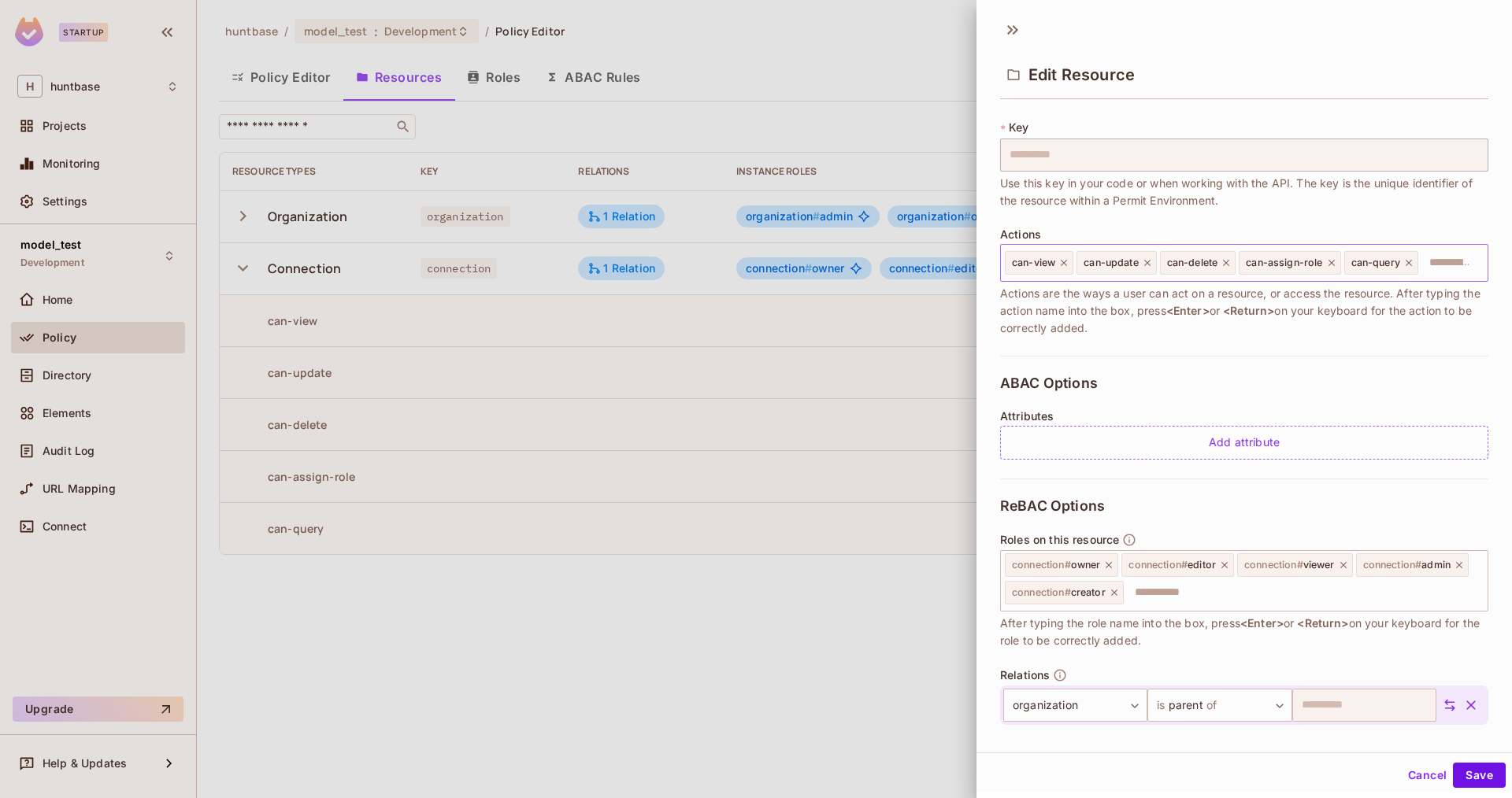
scroll to position [92, 0]
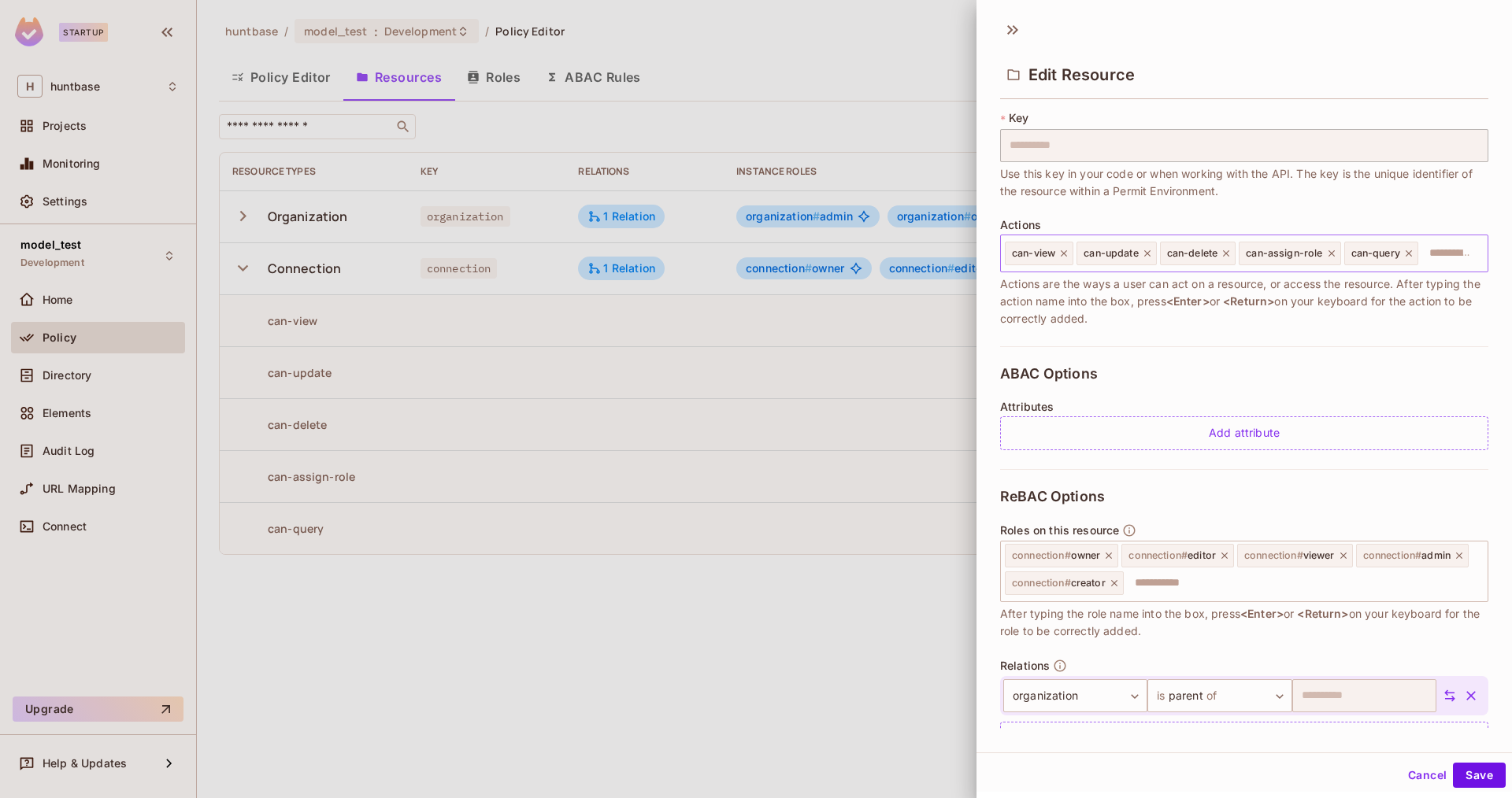
click at [1449, 263] on input "text" at bounding box center [1450, 253] width 62 height 31
type input "********"
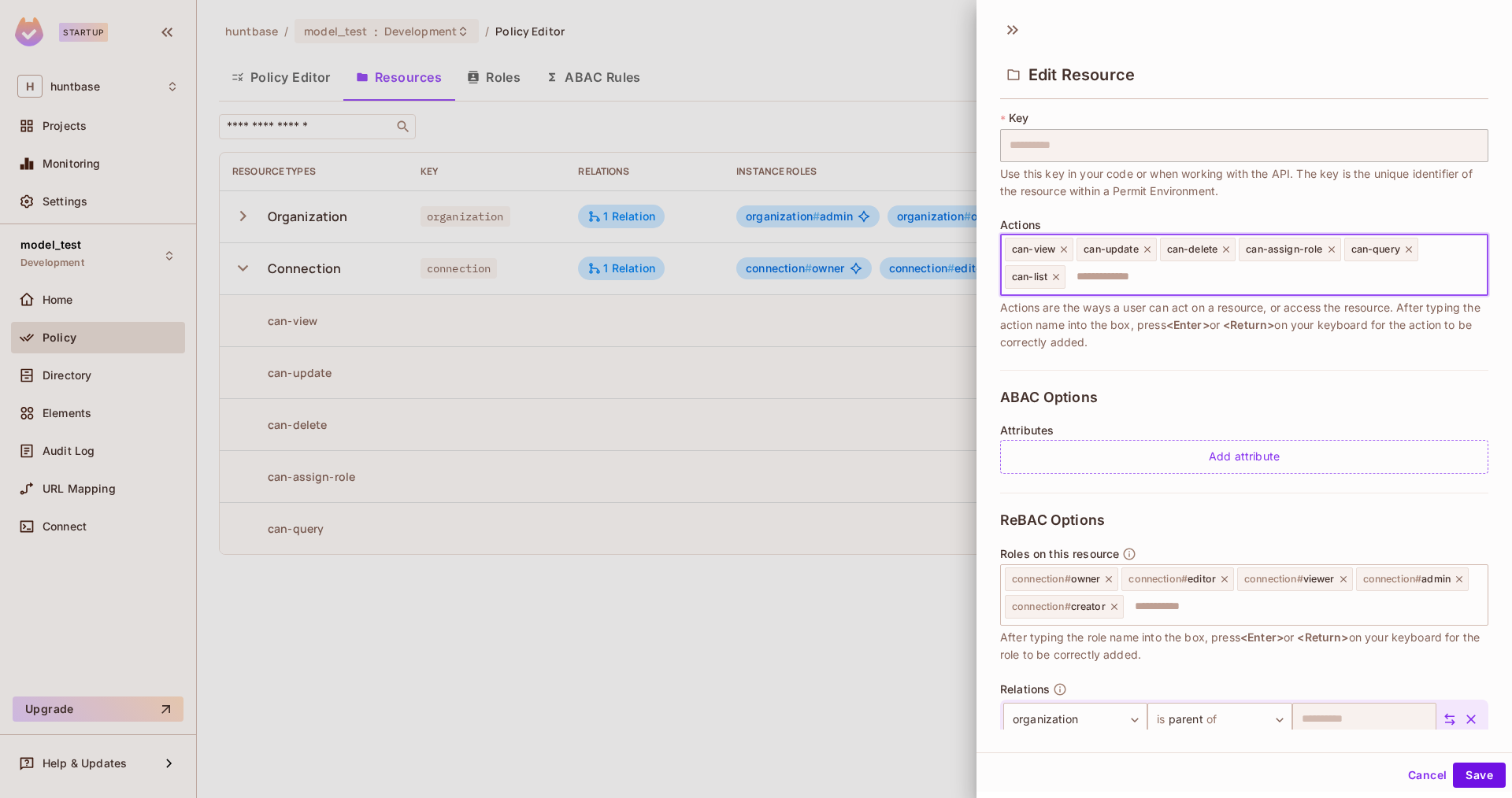
scroll to position [0, 0]
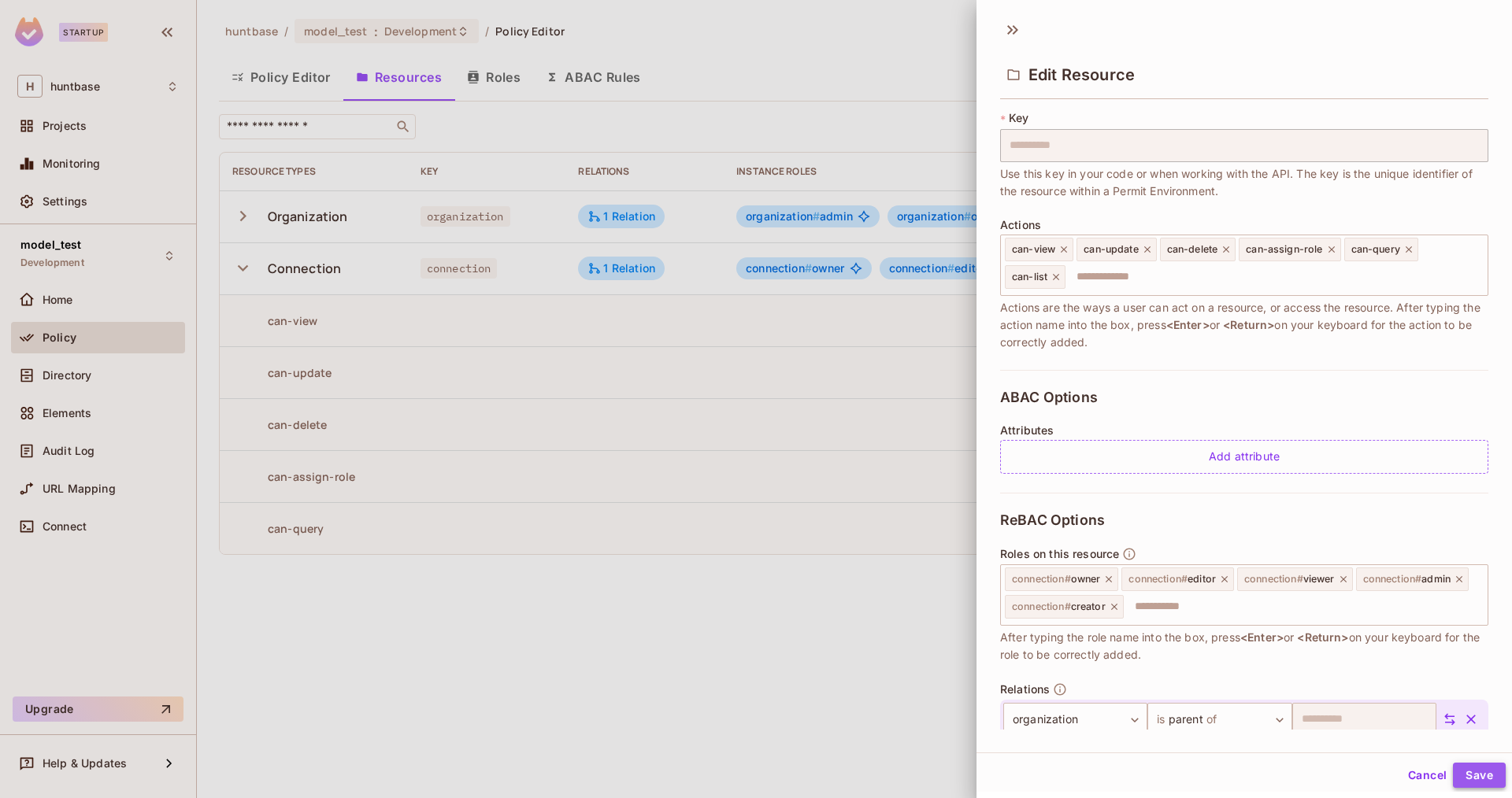
click at [1490, 770] on button "Save" at bounding box center [1479, 775] width 52 height 25
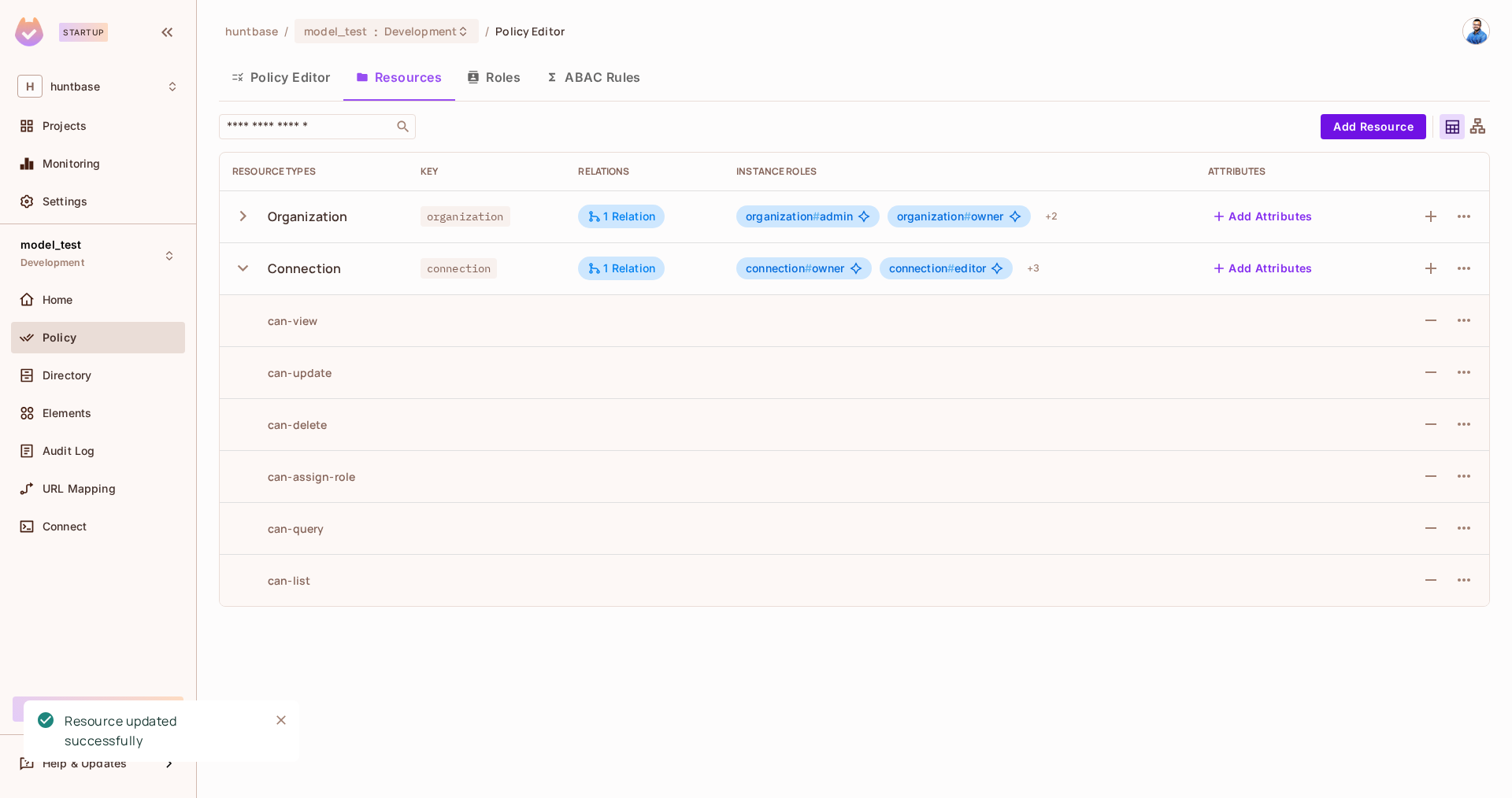
click at [282, 77] on button "Policy Editor" at bounding box center [281, 77] width 124 height 40
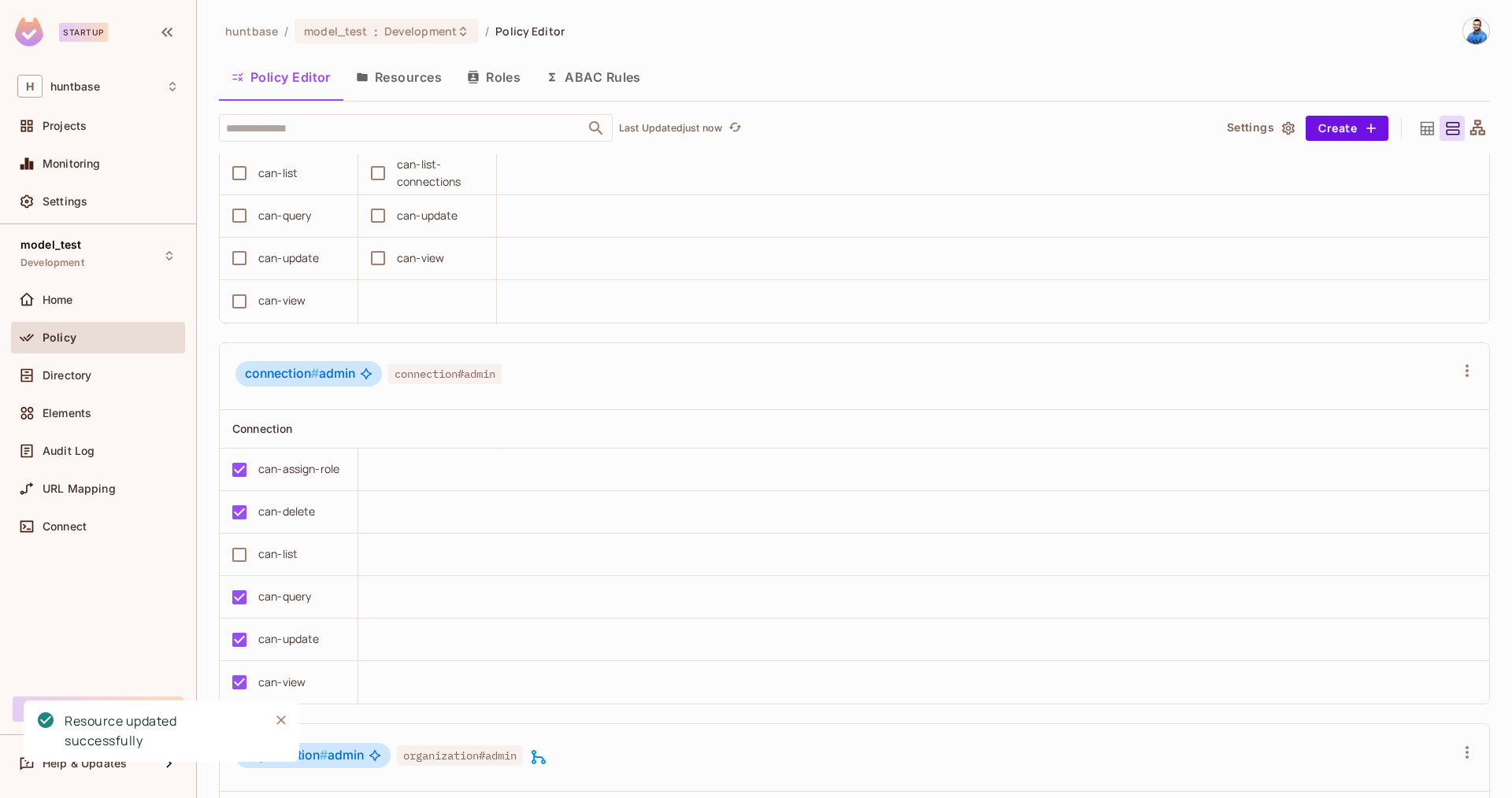
scroll to position [195, 0]
click at [282, 721] on icon "Close" at bounding box center [281, 719] width 9 height 9
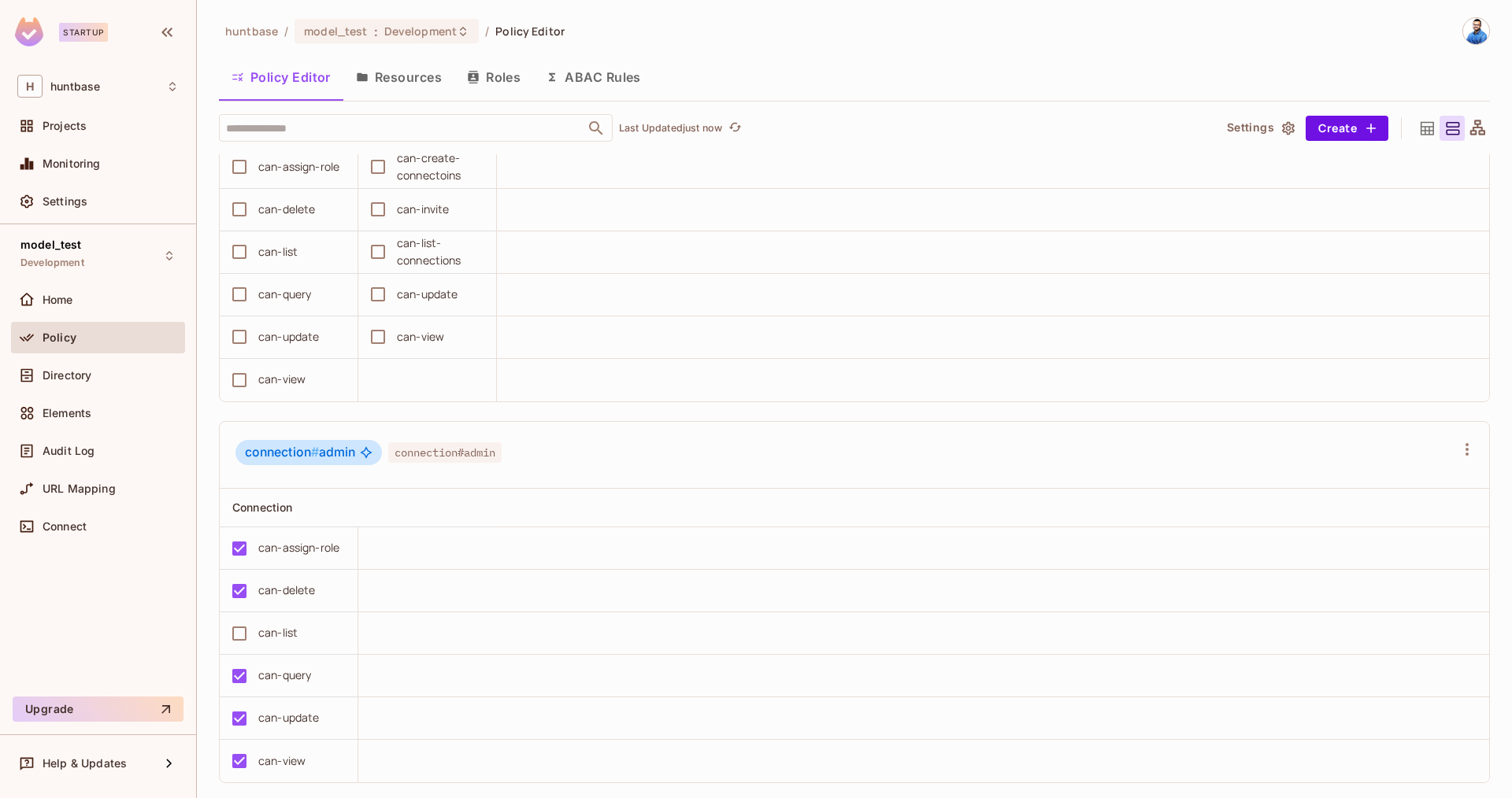
scroll to position [0, 0]
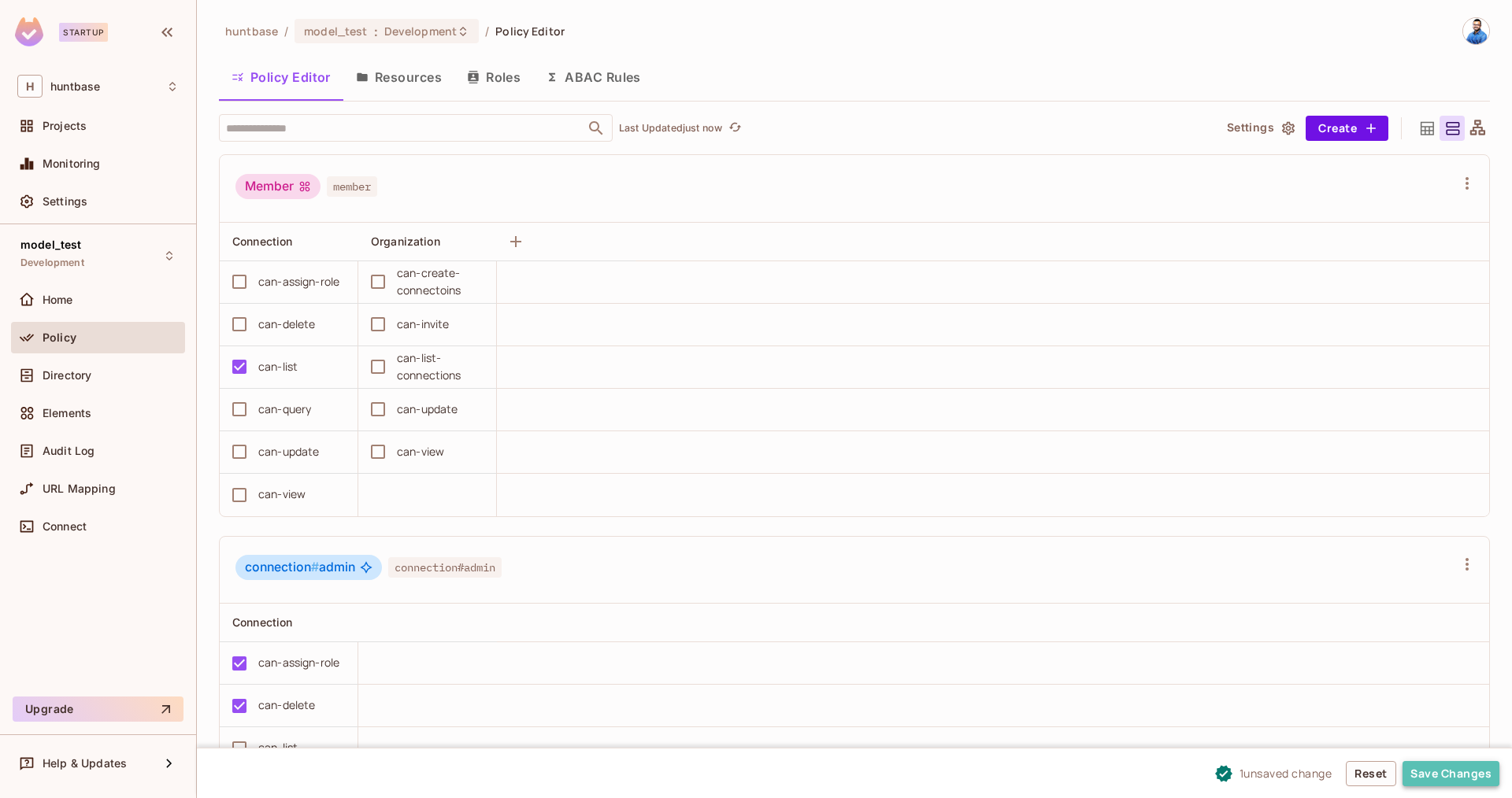
click at [1453, 771] on button "Save Changes" at bounding box center [1450, 773] width 97 height 25
click at [1450, 772] on button "Save Changes" at bounding box center [1450, 773] width 97 height 25
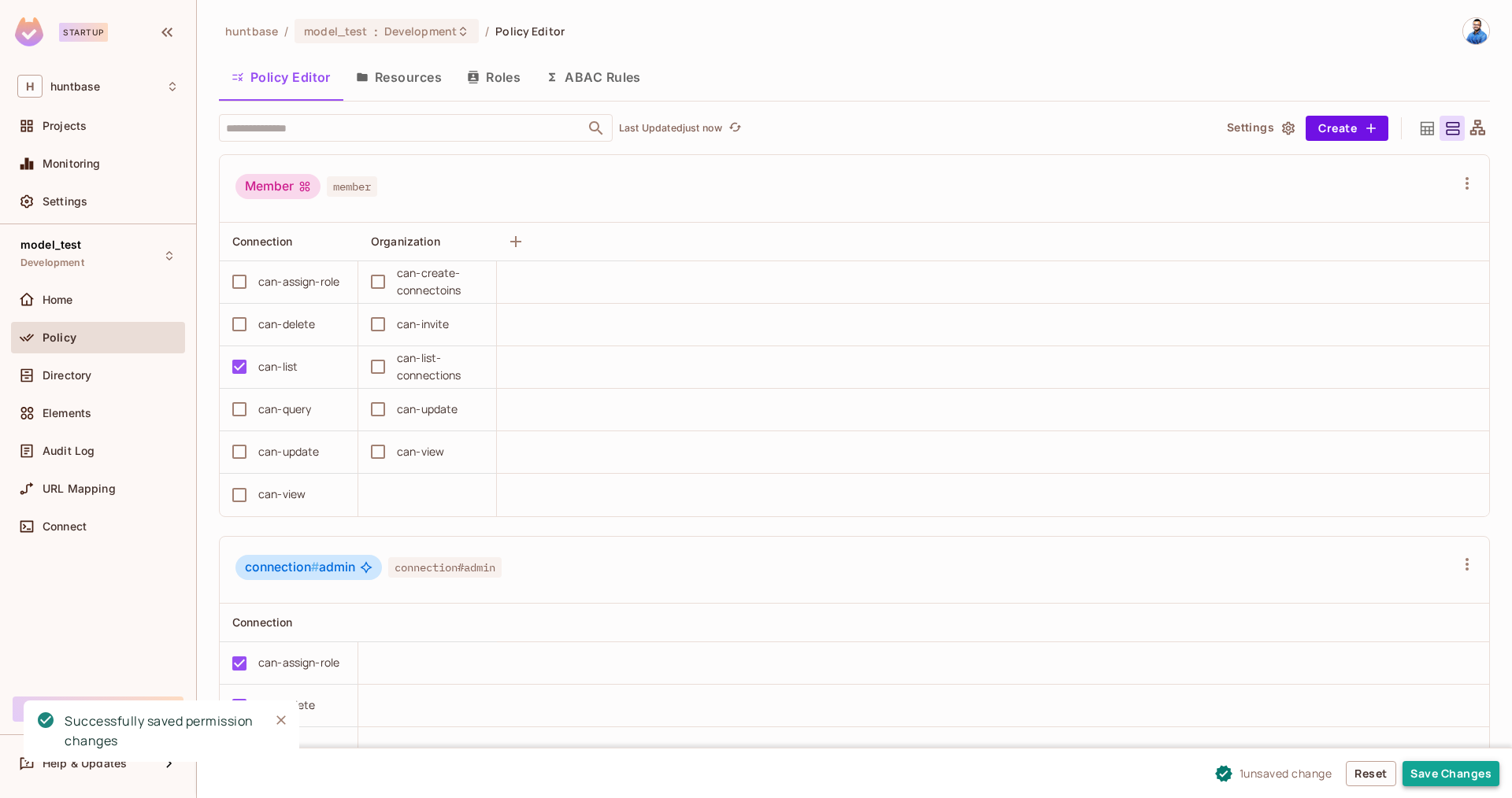
click at [1440, 776] on button "Save Changes" at bounding box center [1450, 773] width 97 height 25
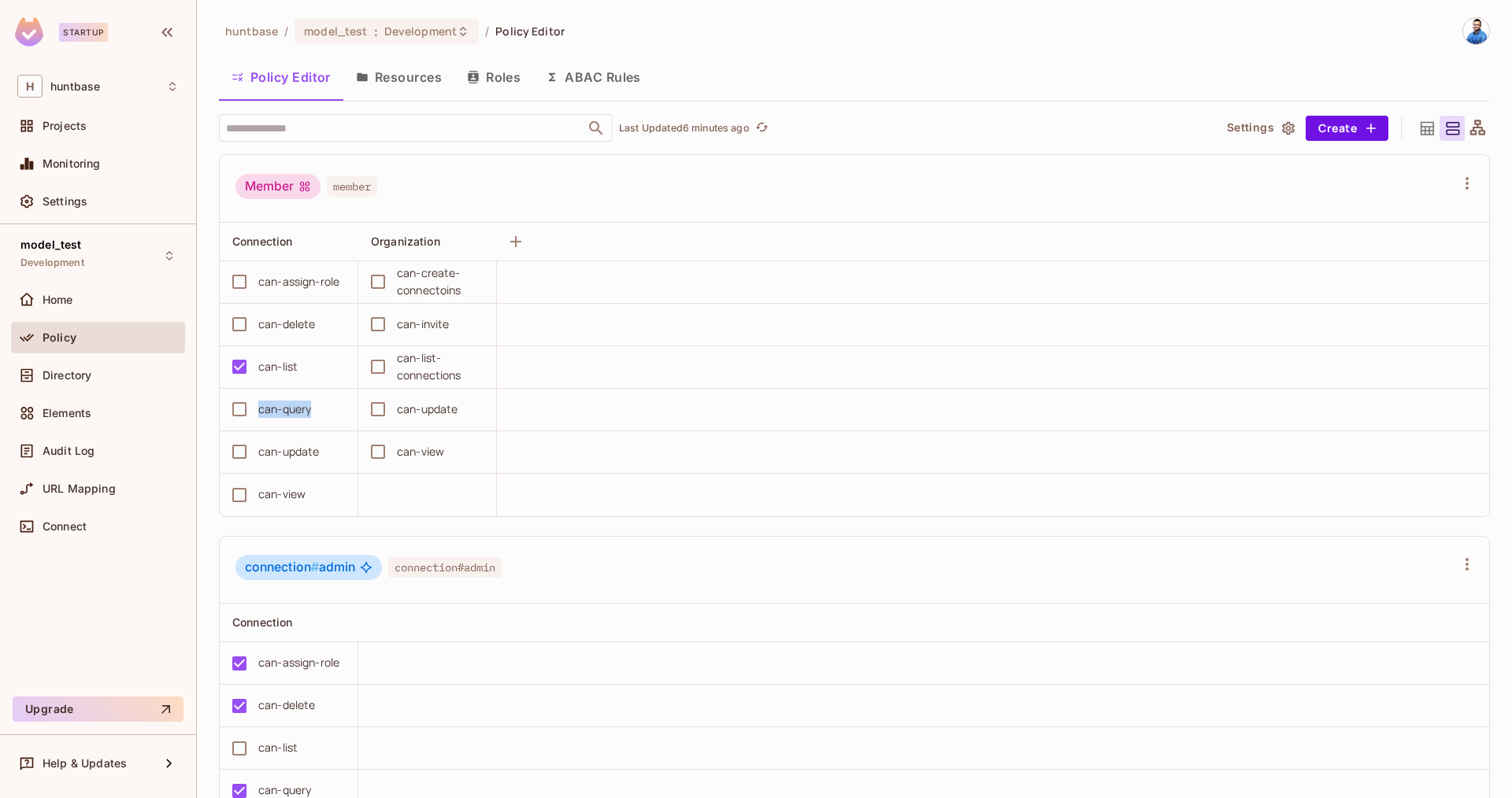
click at [239, 408] on div "can-query" at bounding box center [284, 409] width 122 height 33
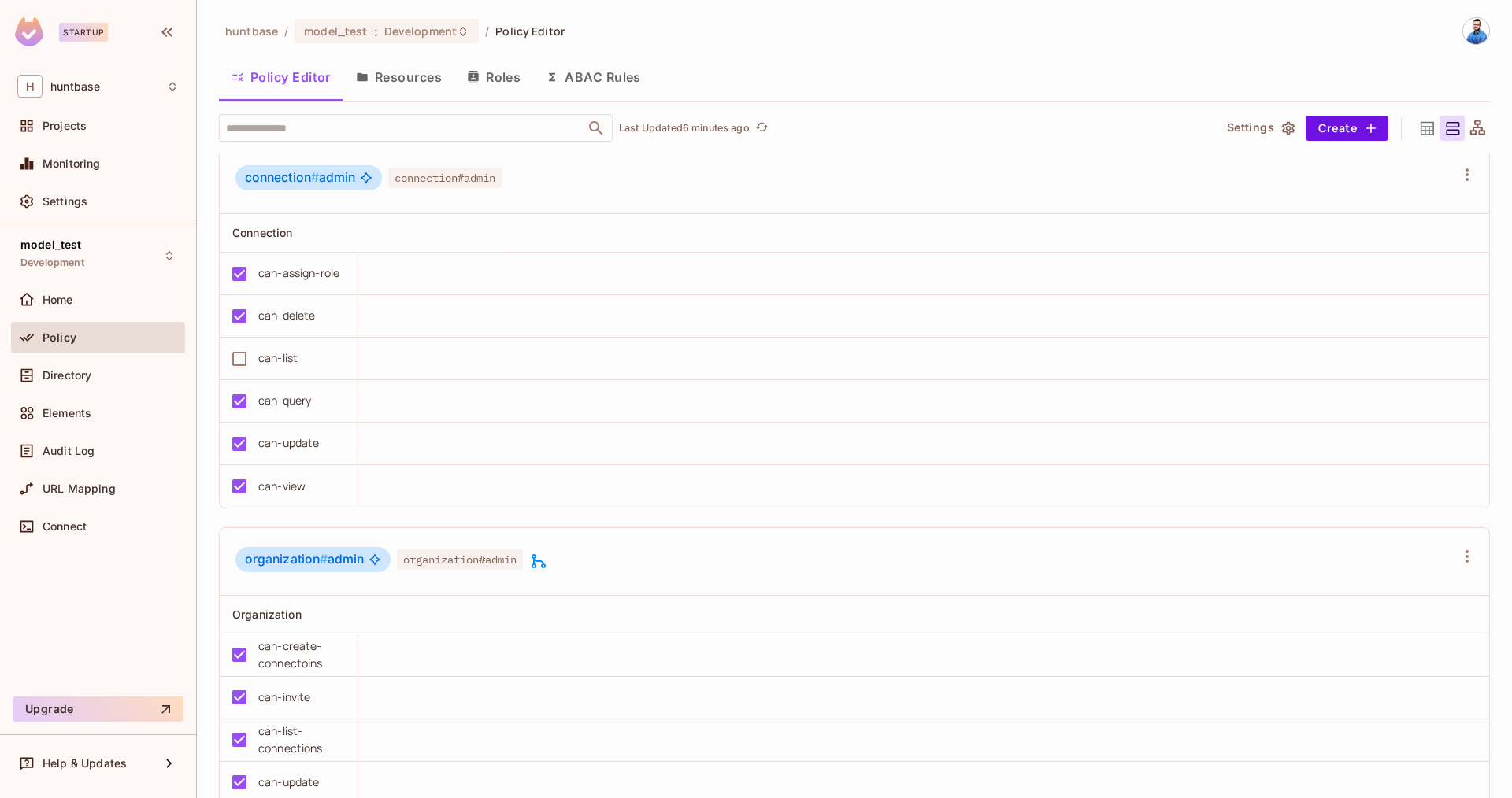
scroll to position [387, 0]
click at [253, 398] on div "can-query" at bounding box center [284, 403] width 122 height 33
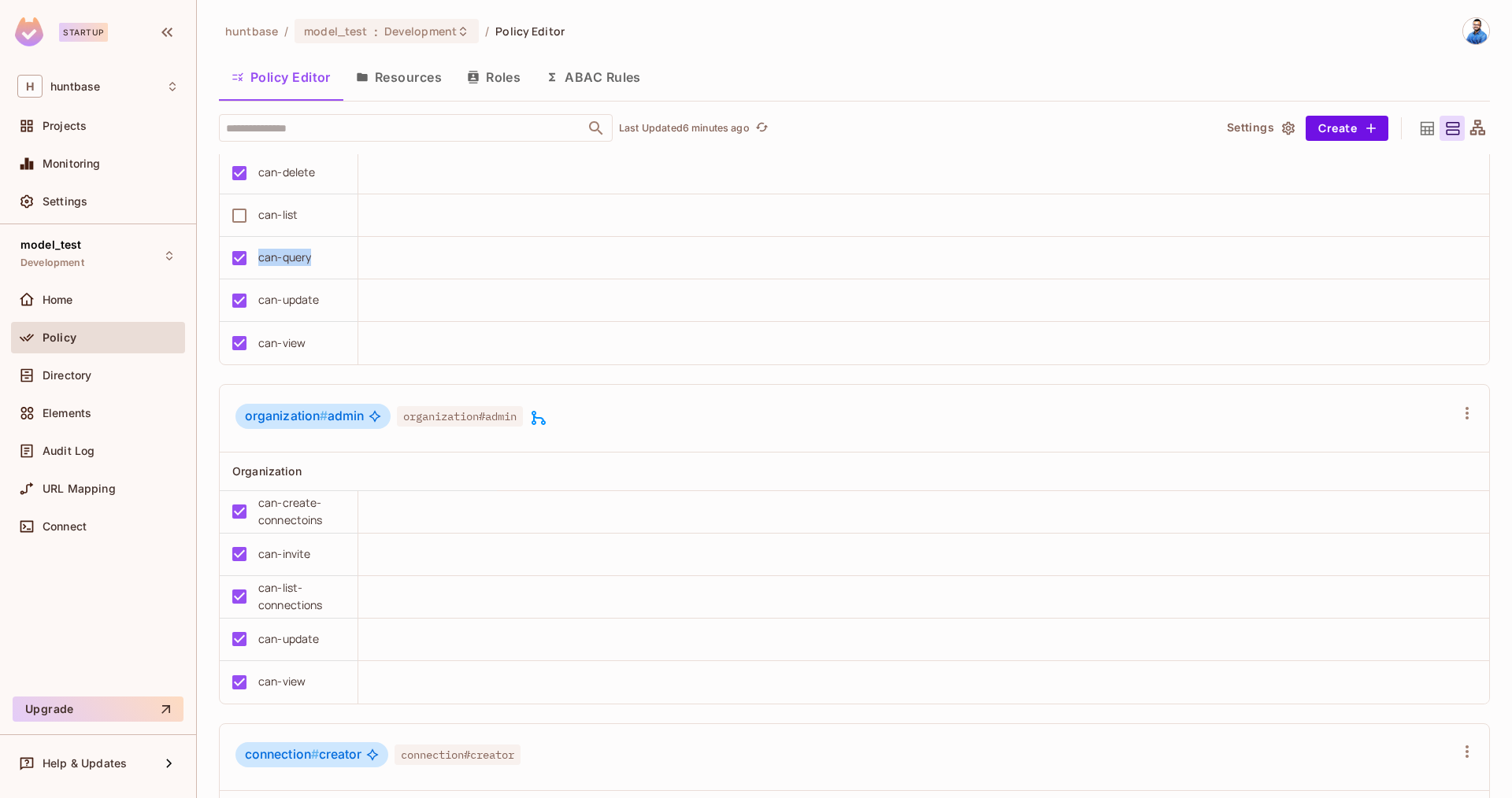
scroll to position [538, 0]
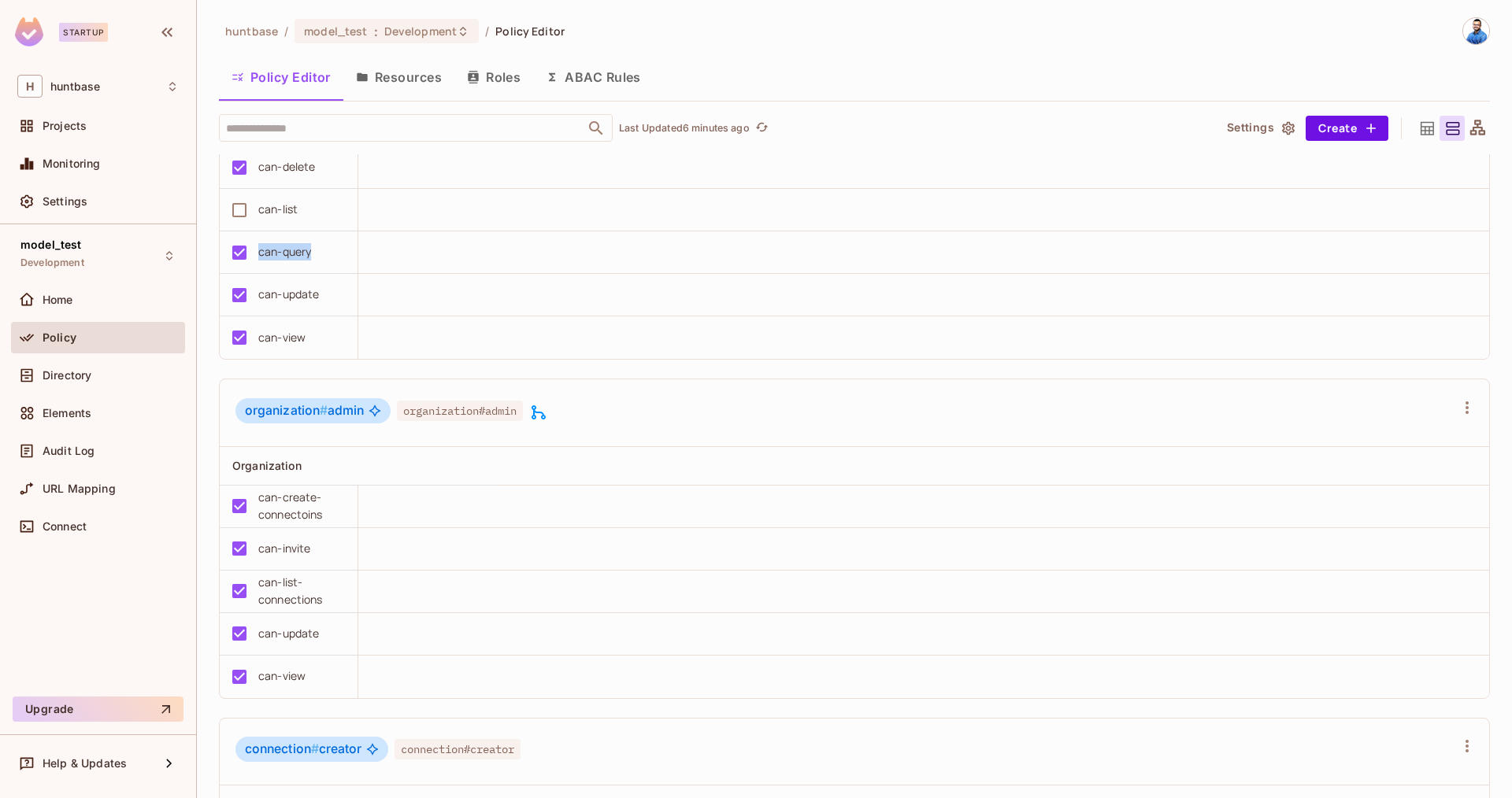
click at [255, 256] on div "can-query" at bounding box center [284, 252] width 122 height 33
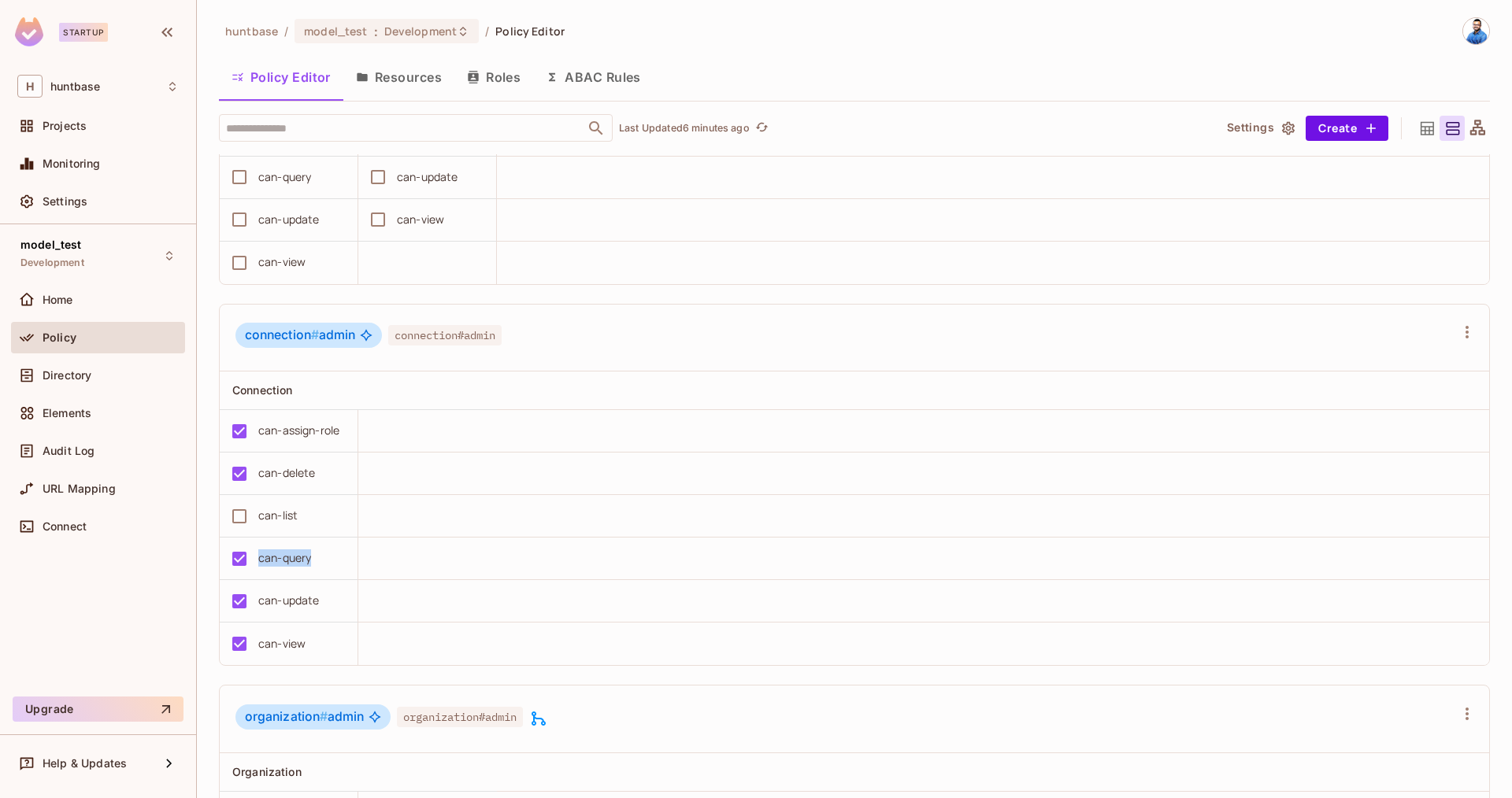
scroll to position [0, 0]
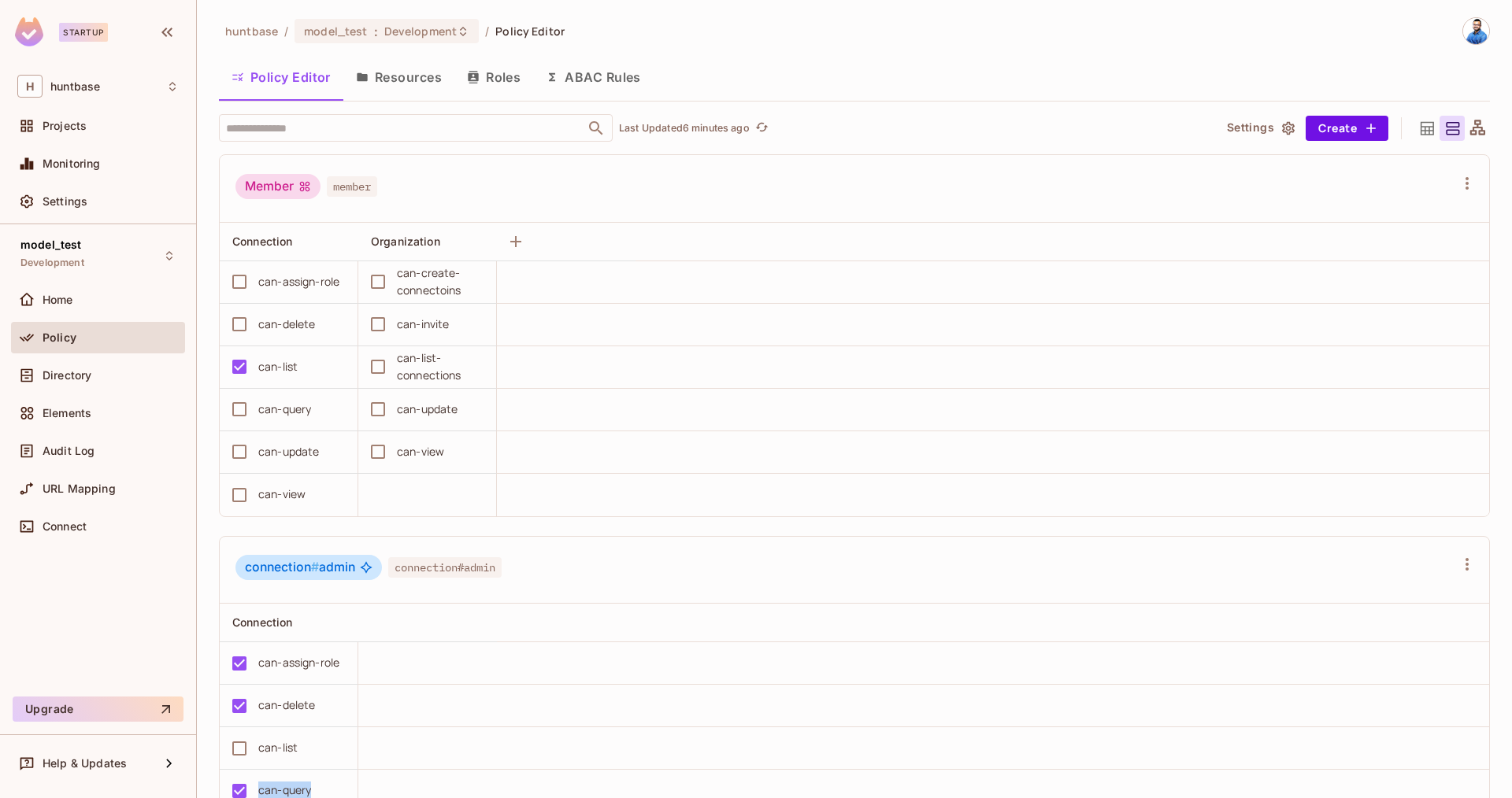
click at [348, 74] on button "Resources" at bounding box center [398, 77] width 111 height 40
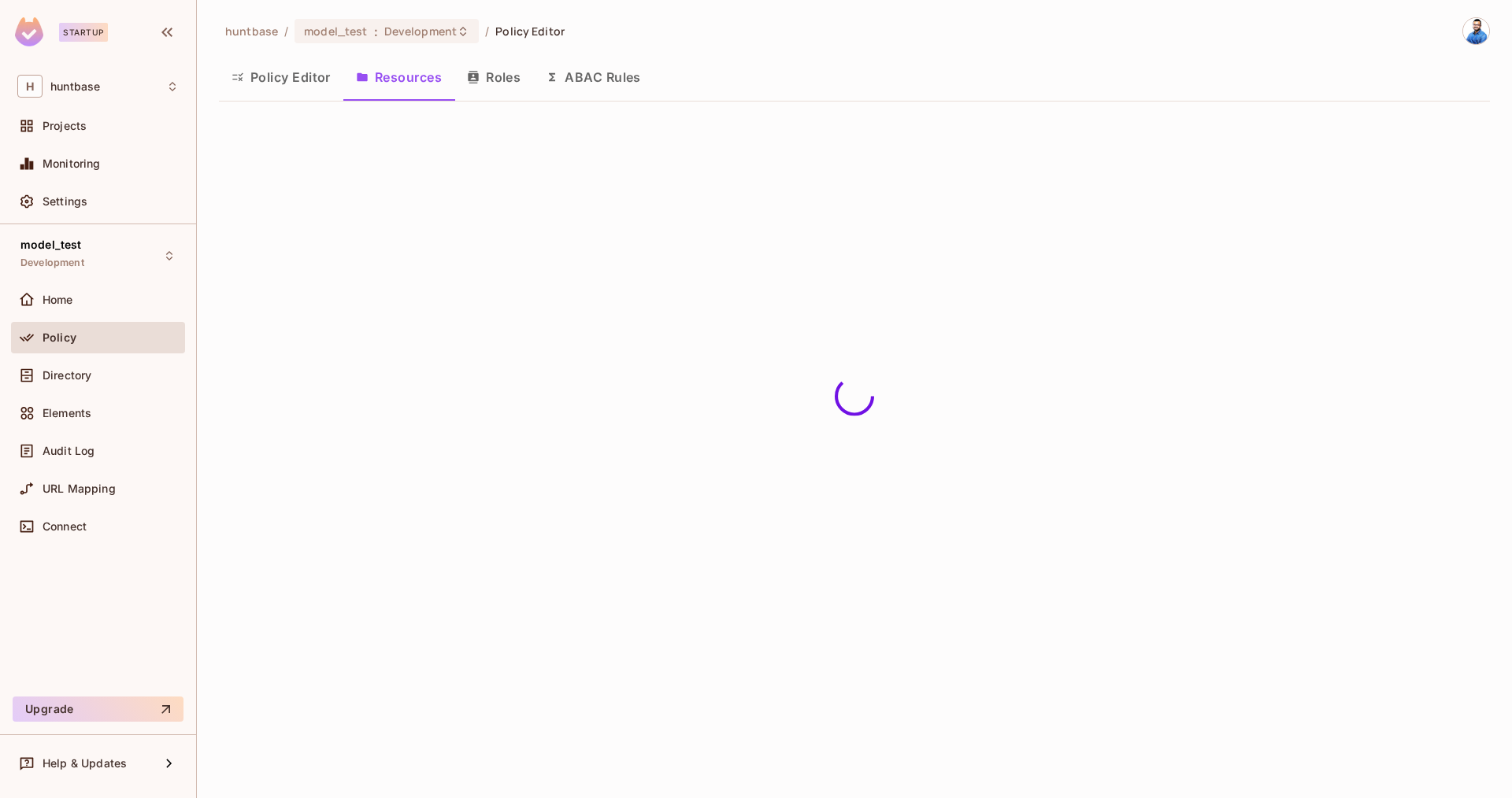
click at [406, 91] on button "Resources" at bounding box center [398, 77] width 111 height 40
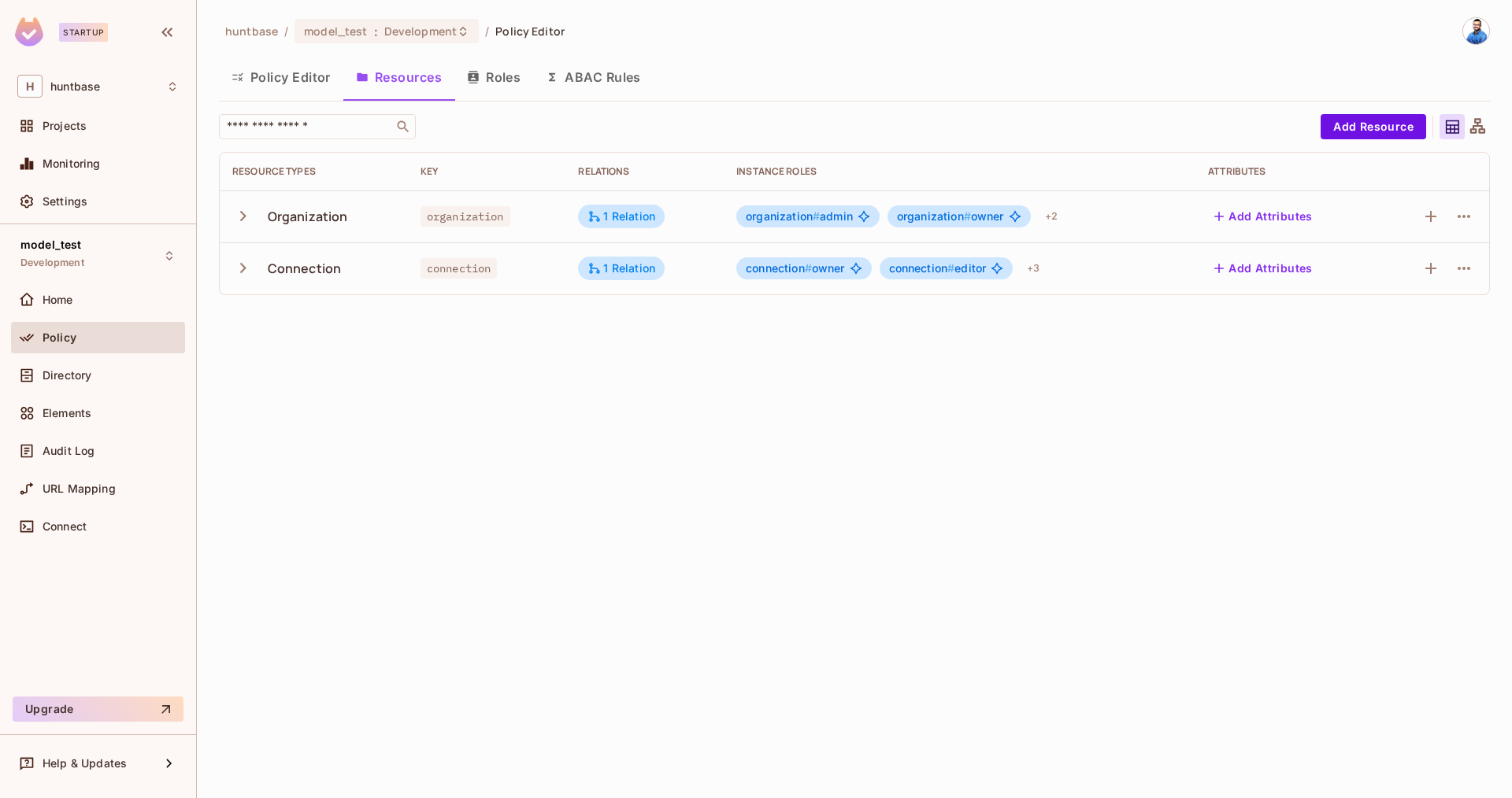
click at [238, 268] on icon "button" at bounding box center [243, 268] width 21 height 21
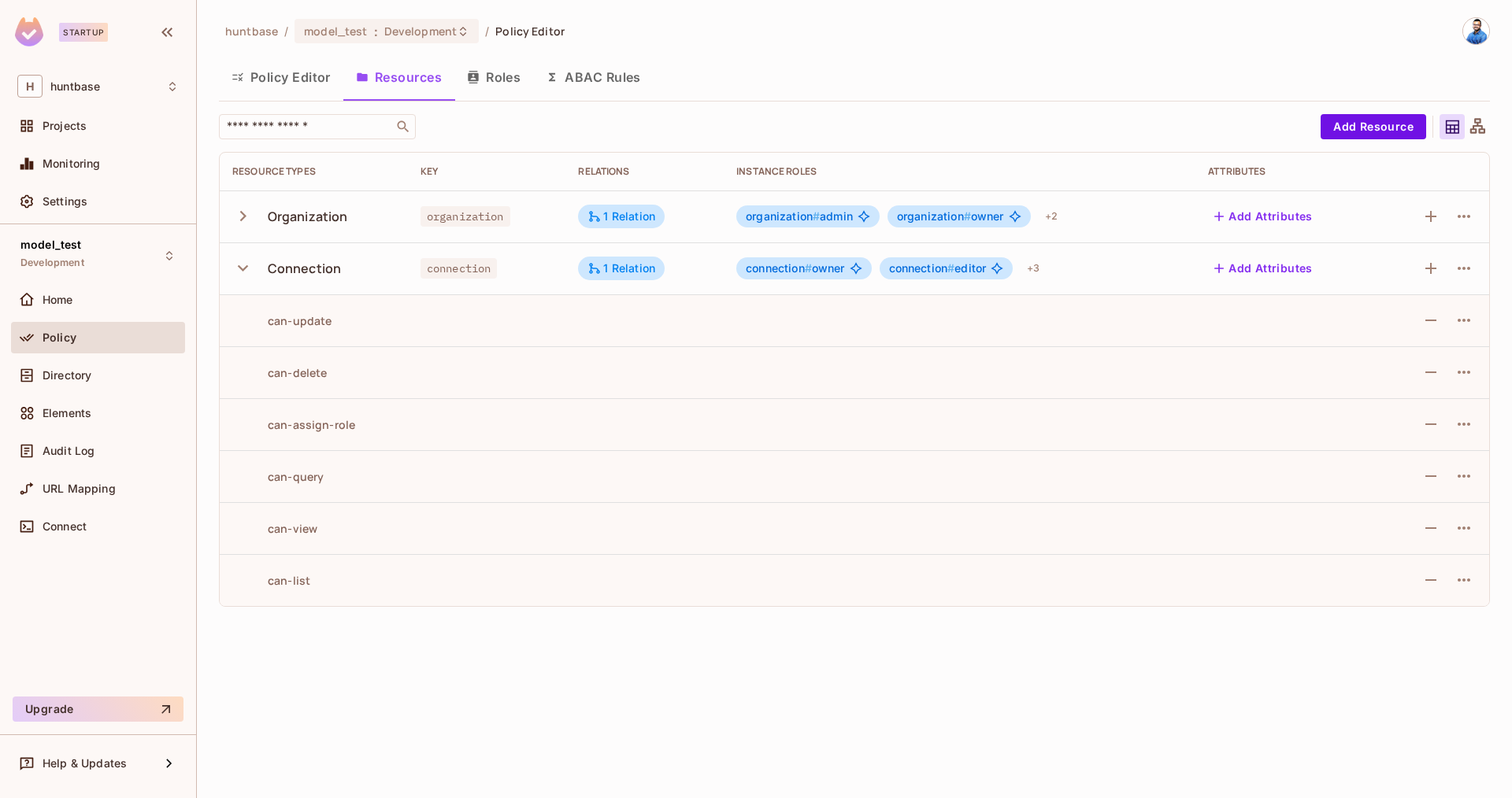
click at [238, 268] on icon "button" at bounding box center [243, 268] width 21 height 21
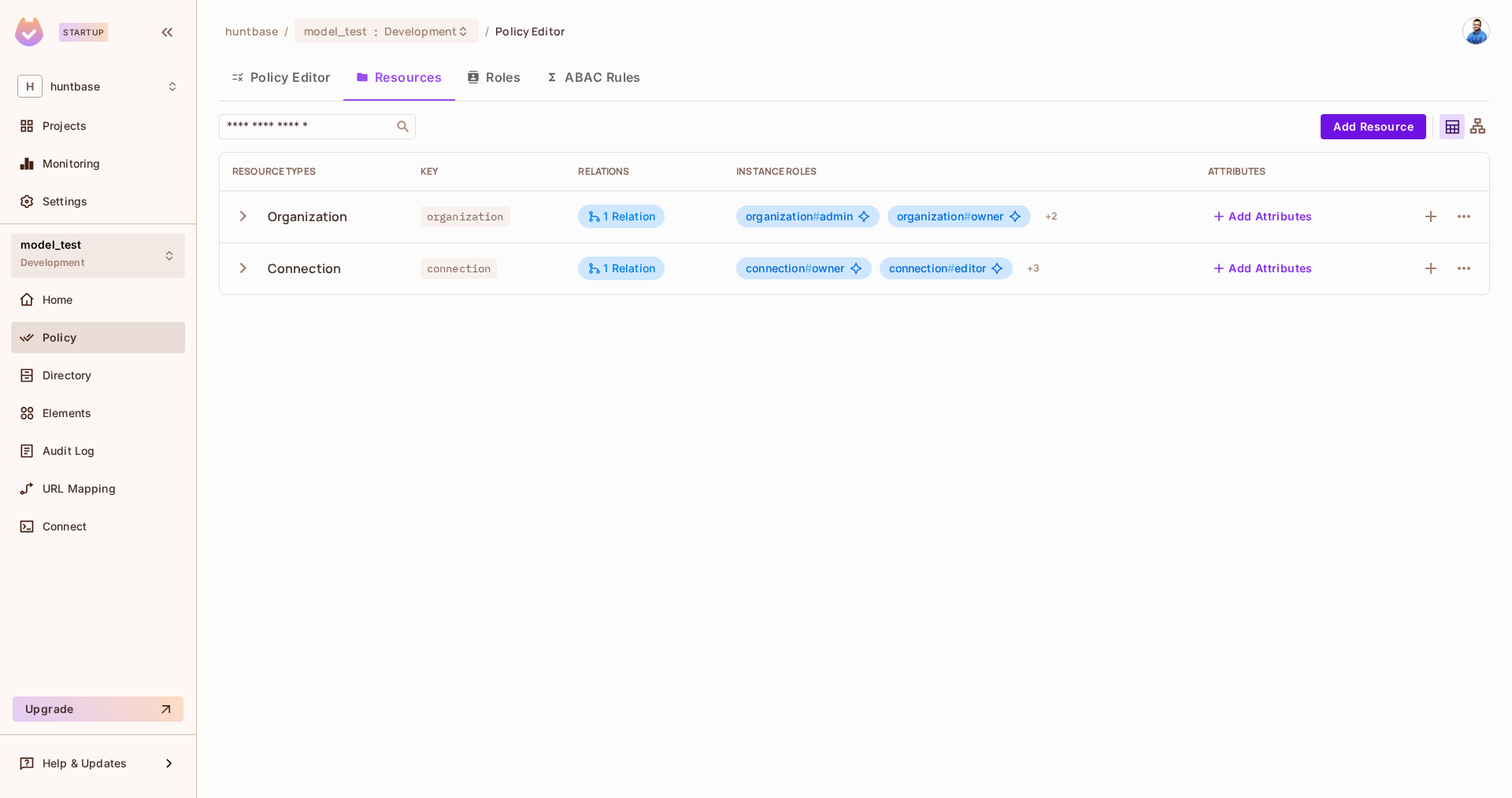
click at [63, 263] on span "Development" at bounding box center [52, 263] width 63 height 13
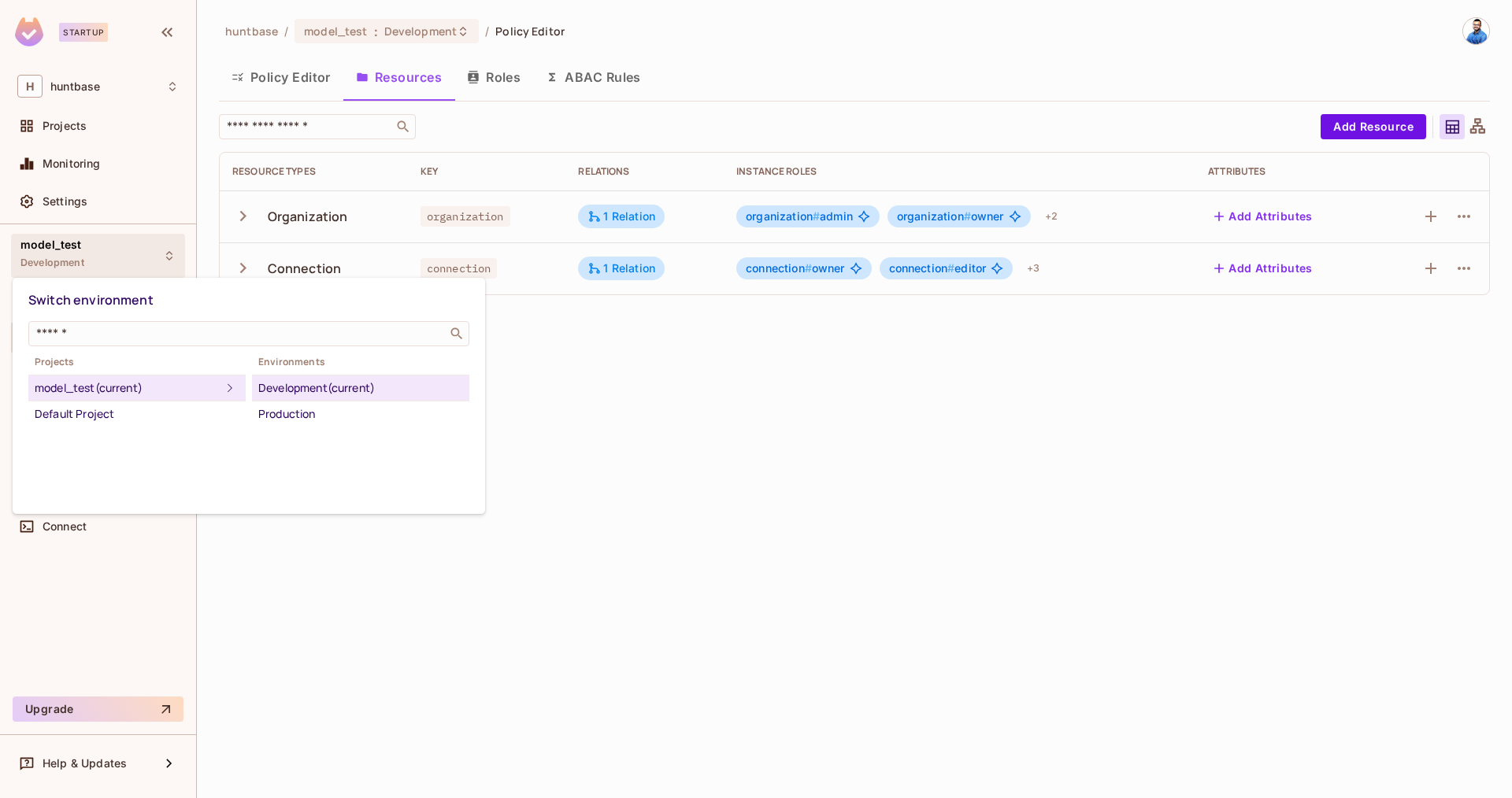
drag, startPoint x: 715, startPoint y: 496, endPoint x: 494, endPoint y: 463, distance: 223.5
click at [715, 496] on div at bounding box center [756, 399] width 1512 height 798
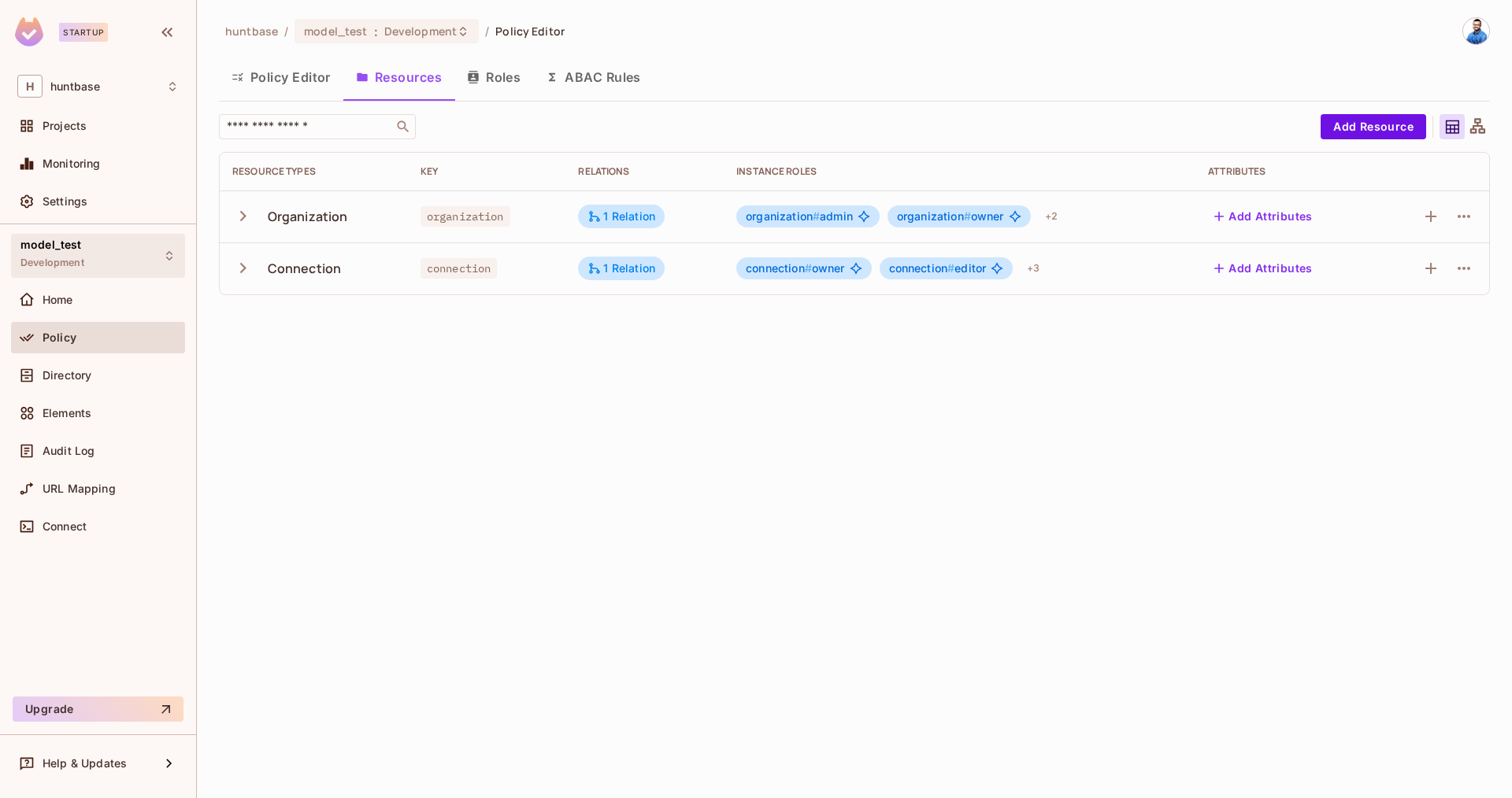
click at [99, 252] on div "model_test Development" at bounding box center [98, 255] width 174 height 43
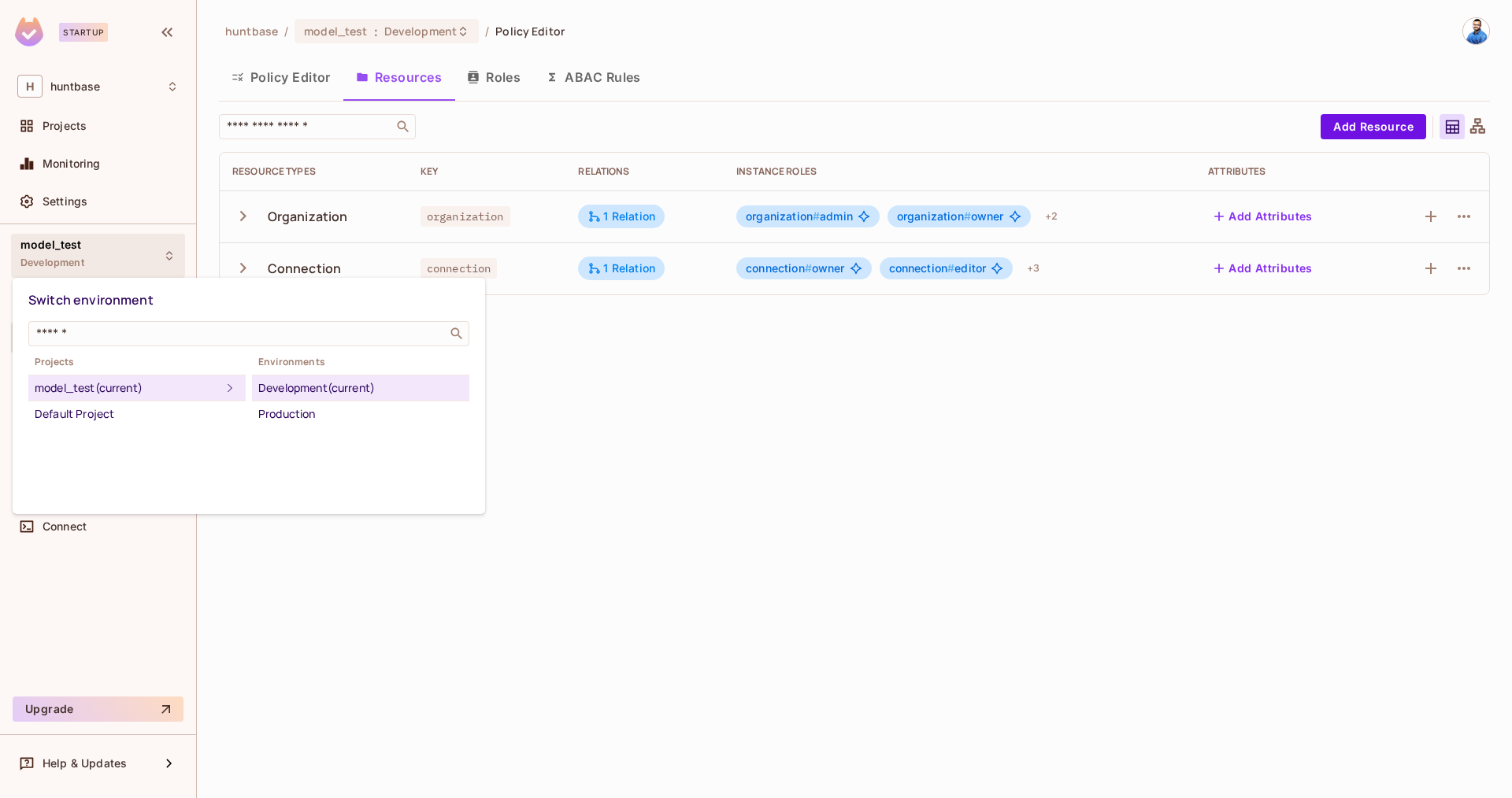
drag, startPoint x: 859, startPoint y: 74, endPoint x: 62, endPoint y: 198, distance: 806.6
click at [796, 86] on div at bounding box center [756, 399] width 1512 height 798
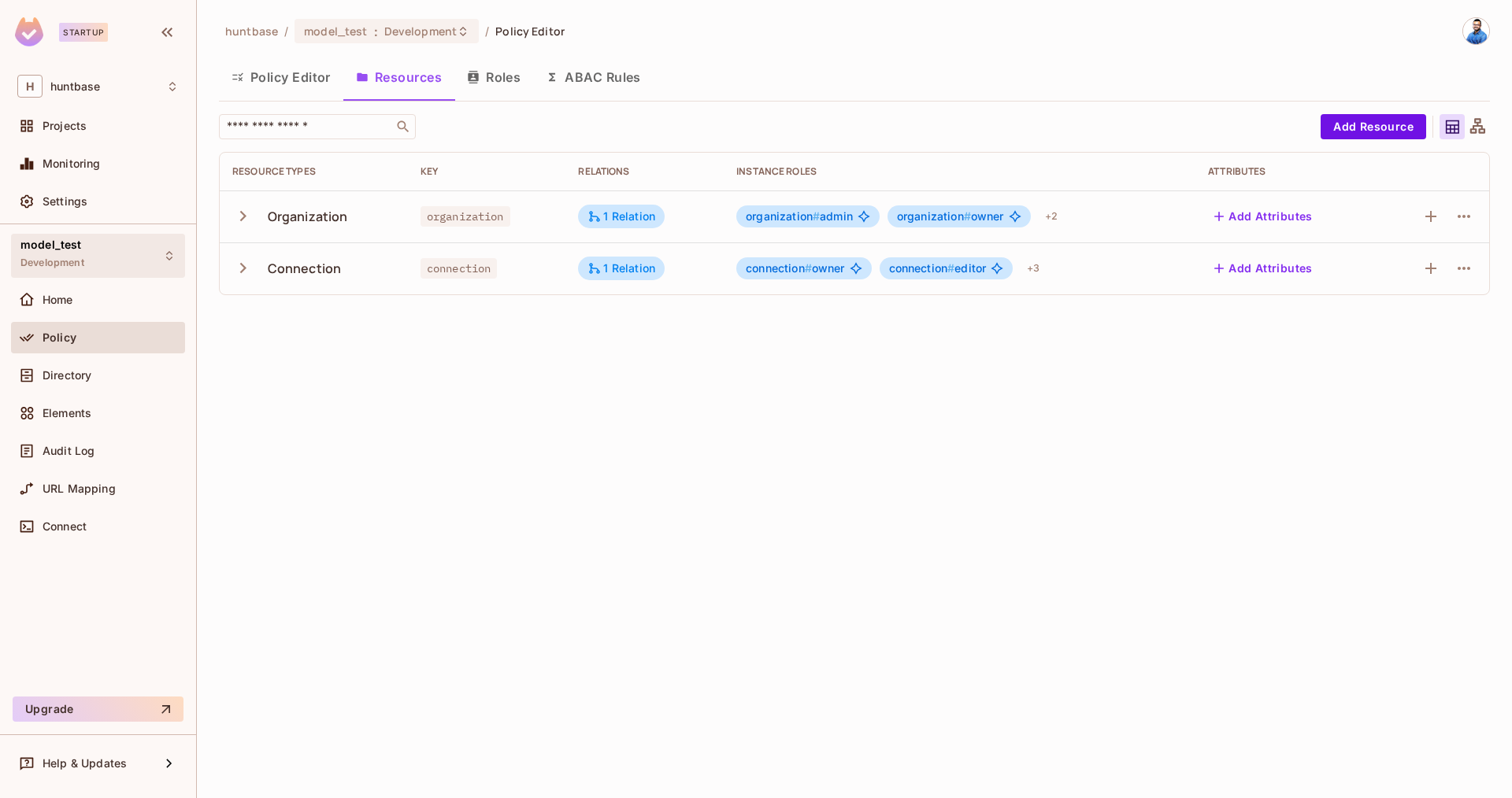
click at [90, 251] on div "model_test Development" at bounding box center [98, 255] width 174 height 43
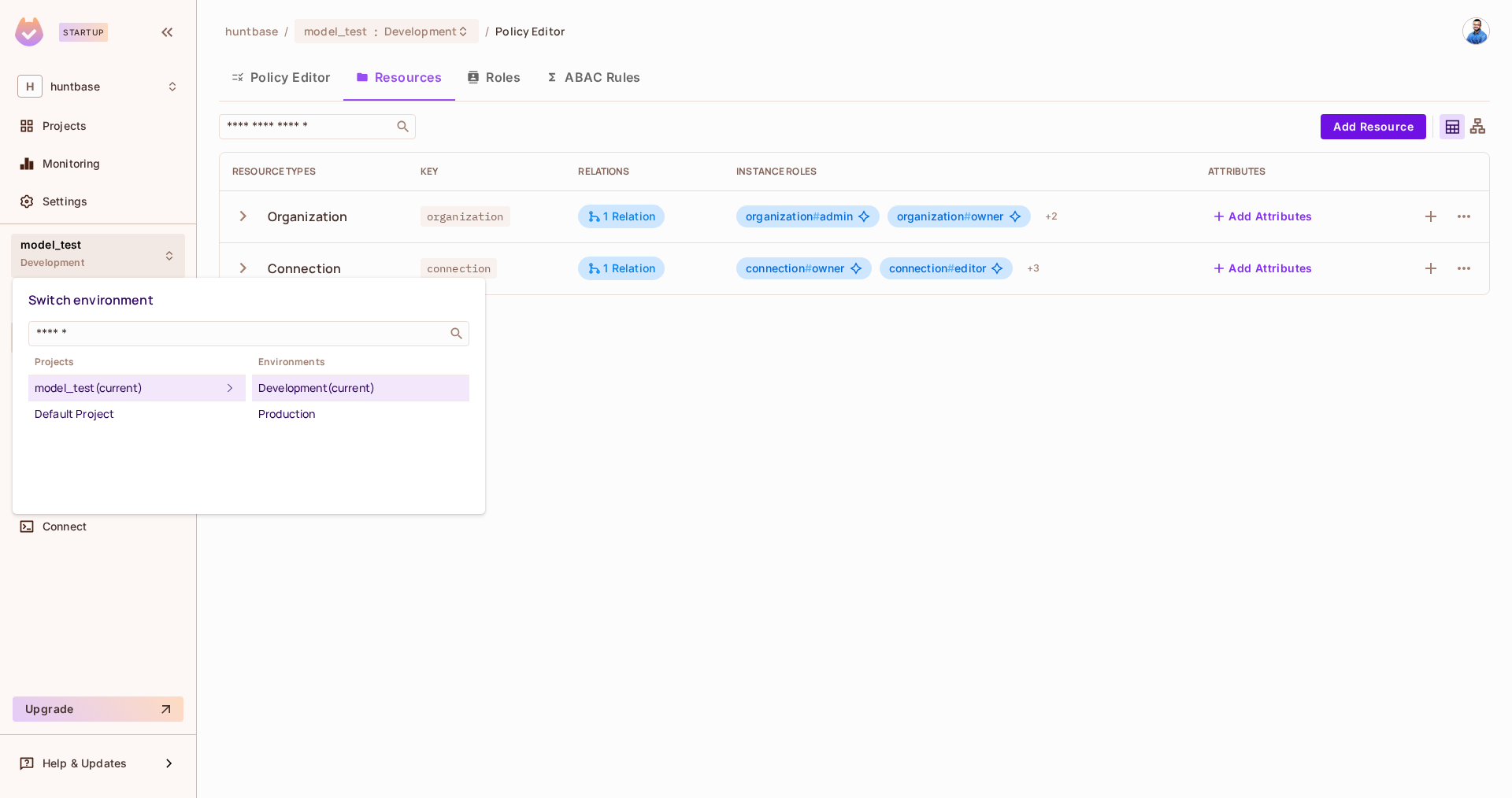
drag, startPoint x: 642, startPoint y: 481, endPoint x: 544, endPoint y: 461, distance: 100.0
click at [642, 481] on div at bounding box center [756, 399] width 1512 height 798
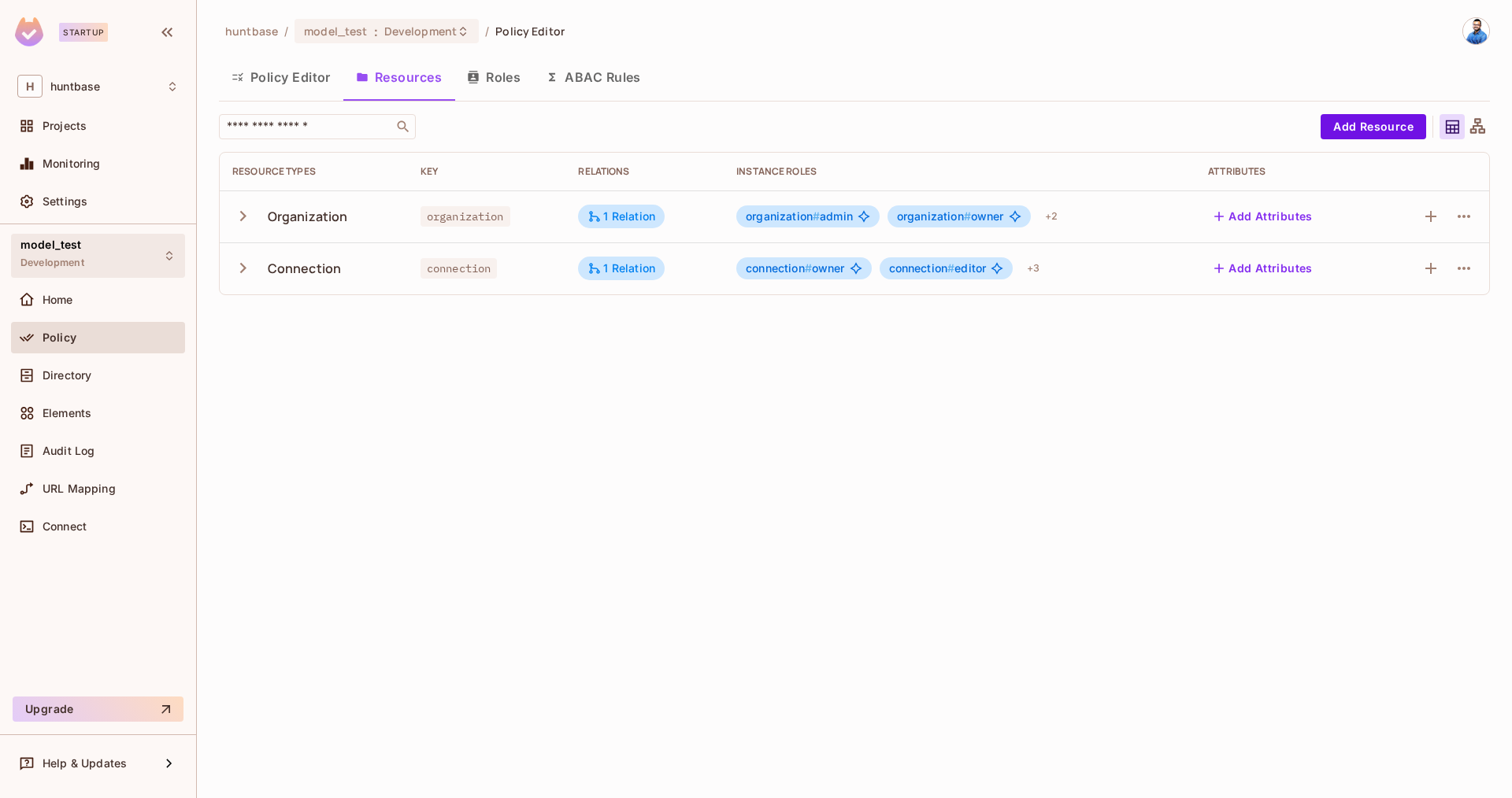
click at [86, 258] on div "model_test Development" at bounding box center [98, 255] width 174 height 43
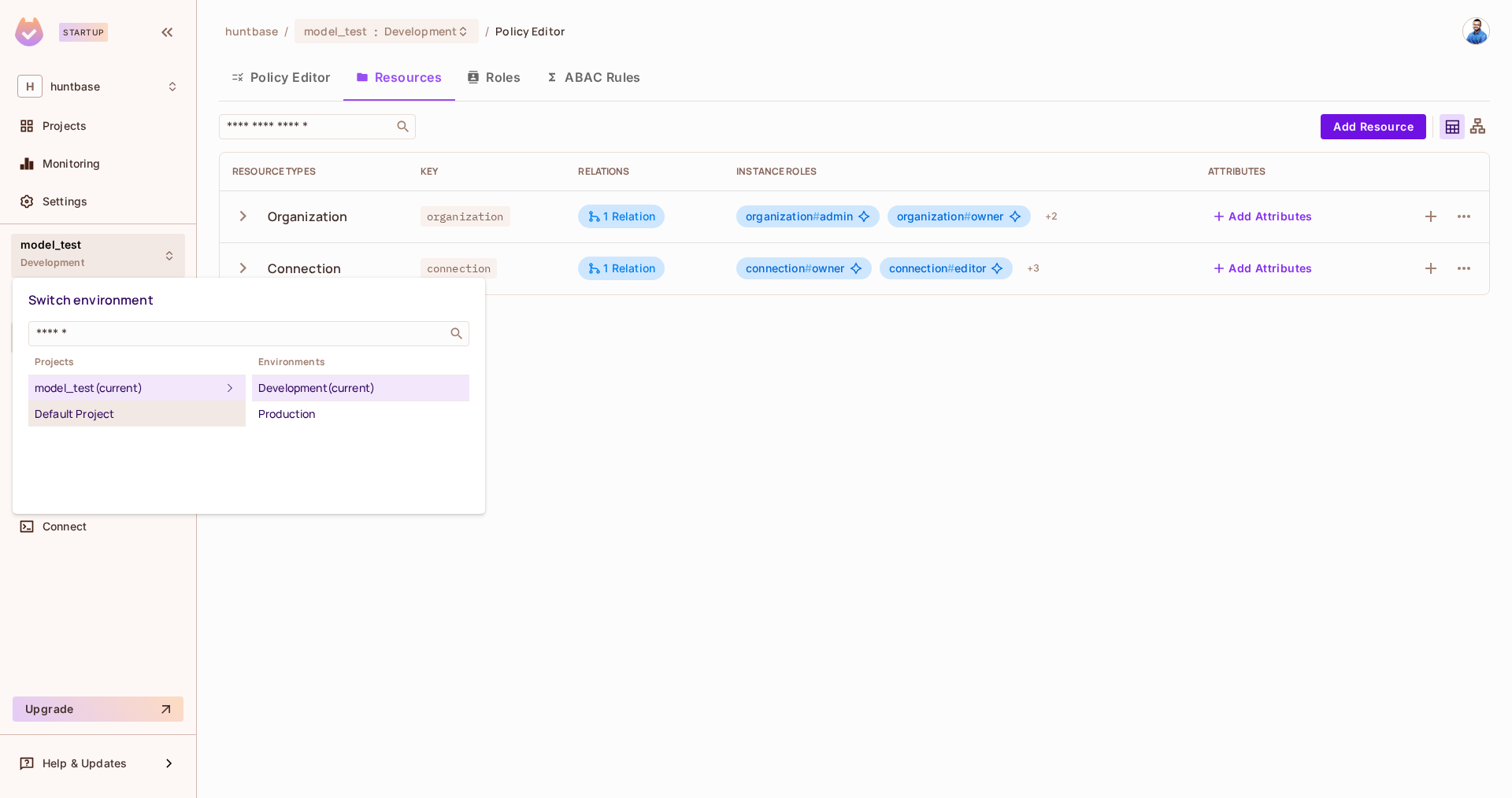
click at [147, 413] on div "Default Project" at bounding box center [137, 414] width 205 height 19
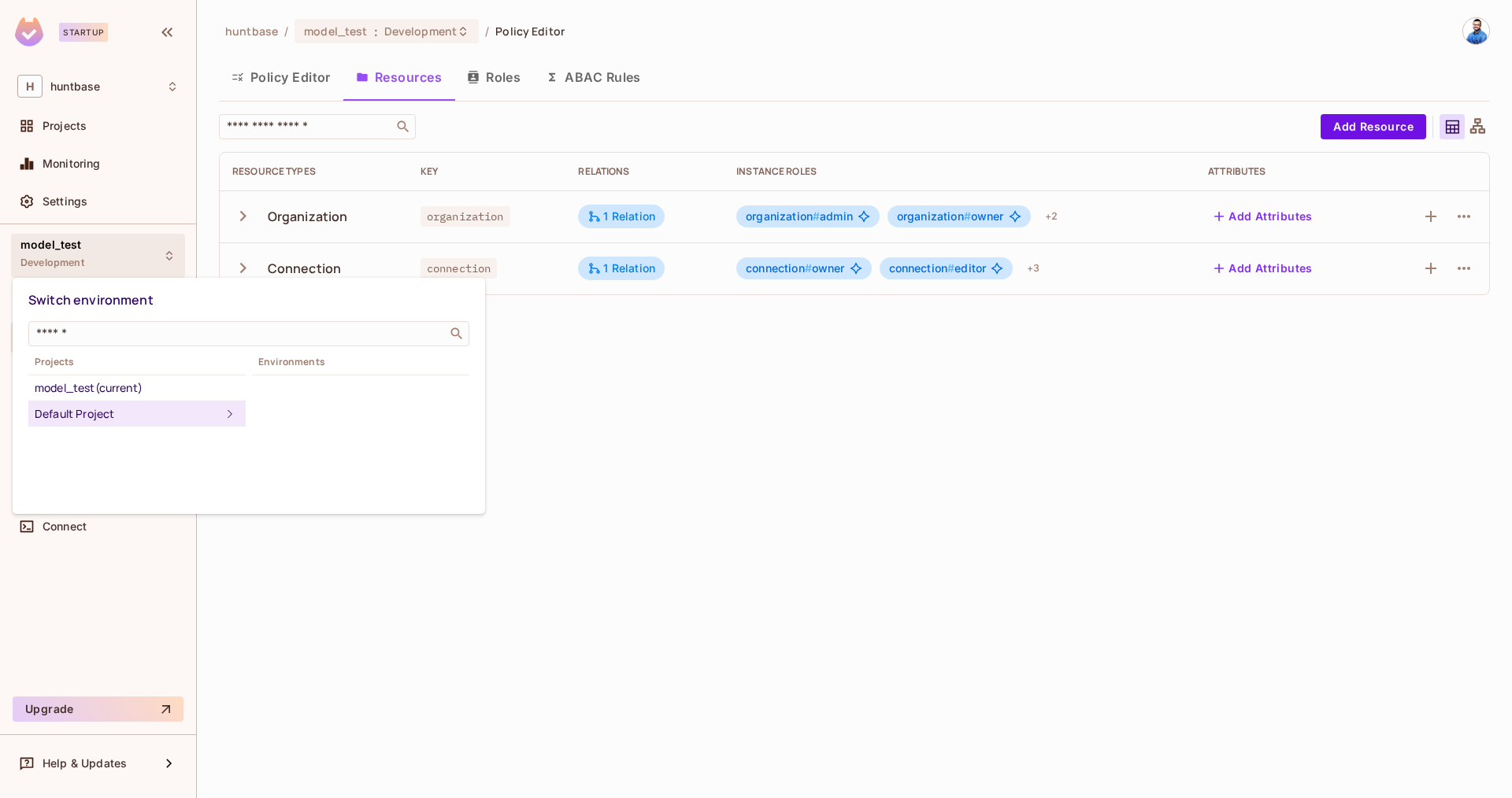
click at [147, 413] on div "Default Project" at bounding box center [128, 414] width 186 height 19
click at [69, 123] on div at bounding box center [756, 399] width 1512 height 798
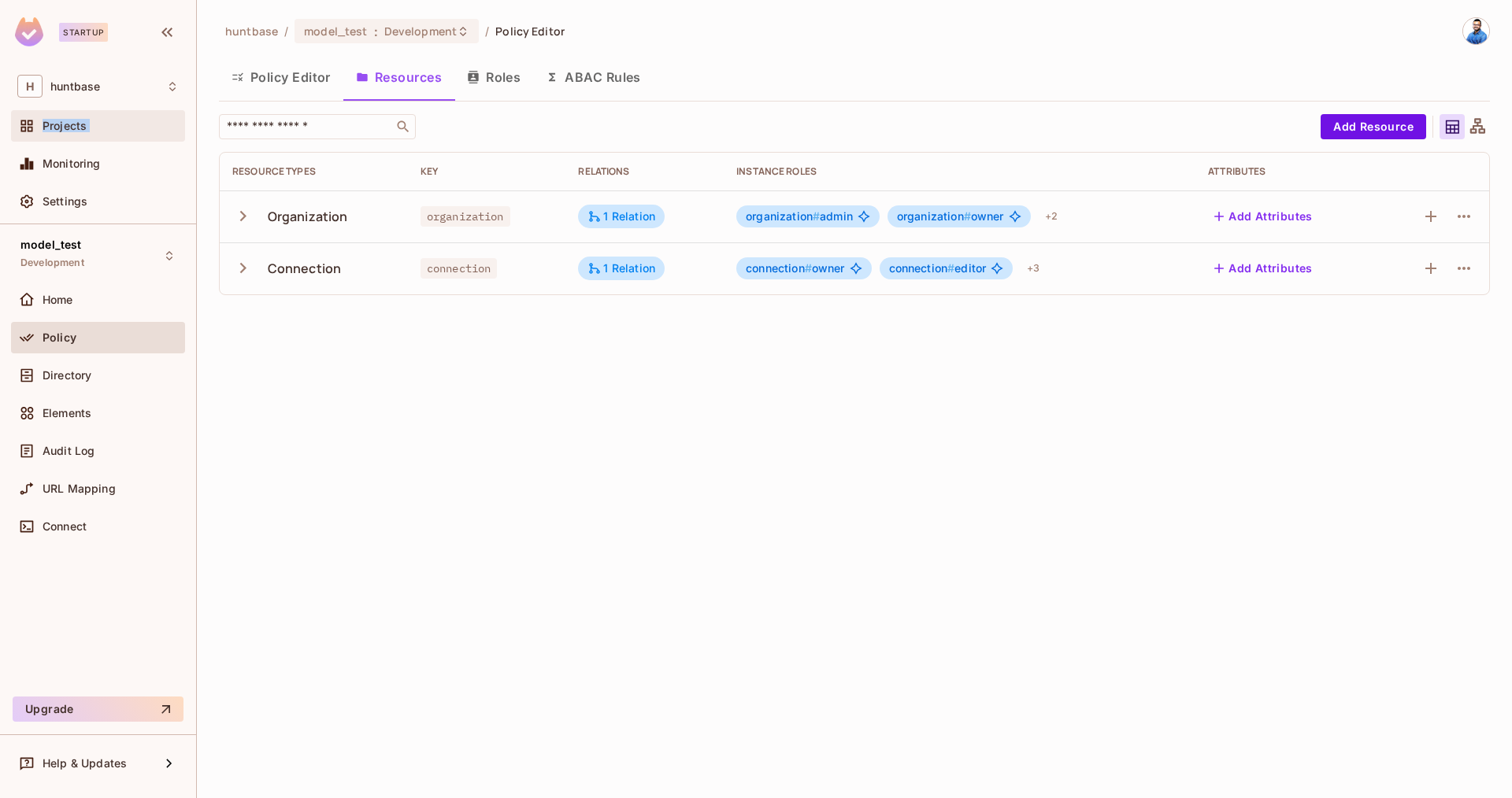
click at [69, 123] on span "Projects" at bounding box center [64, 126] width 44 height 13
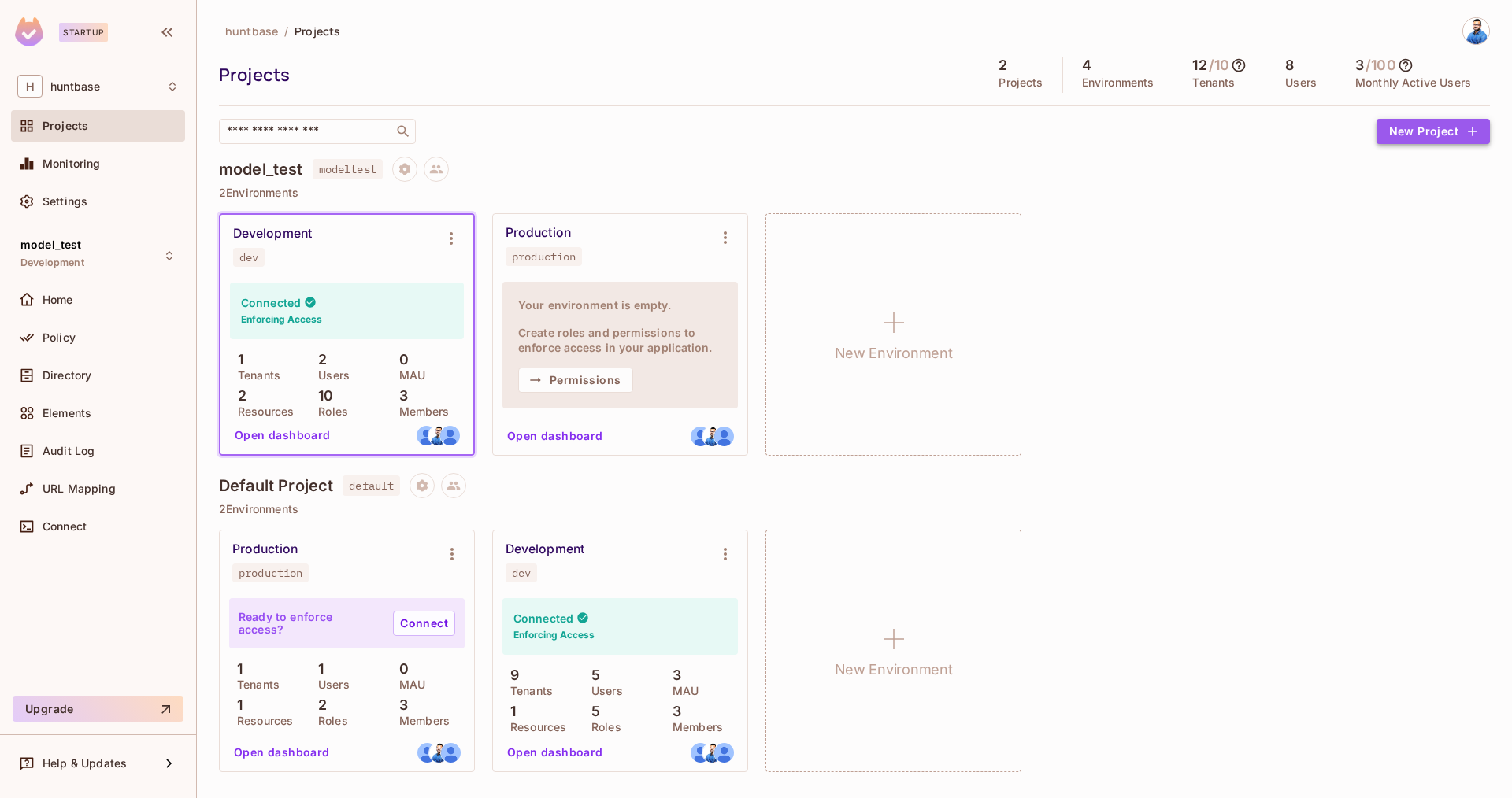
click at [1437, 135] on button "New Project" at bounding box center [1433, 132] width 113 height 25
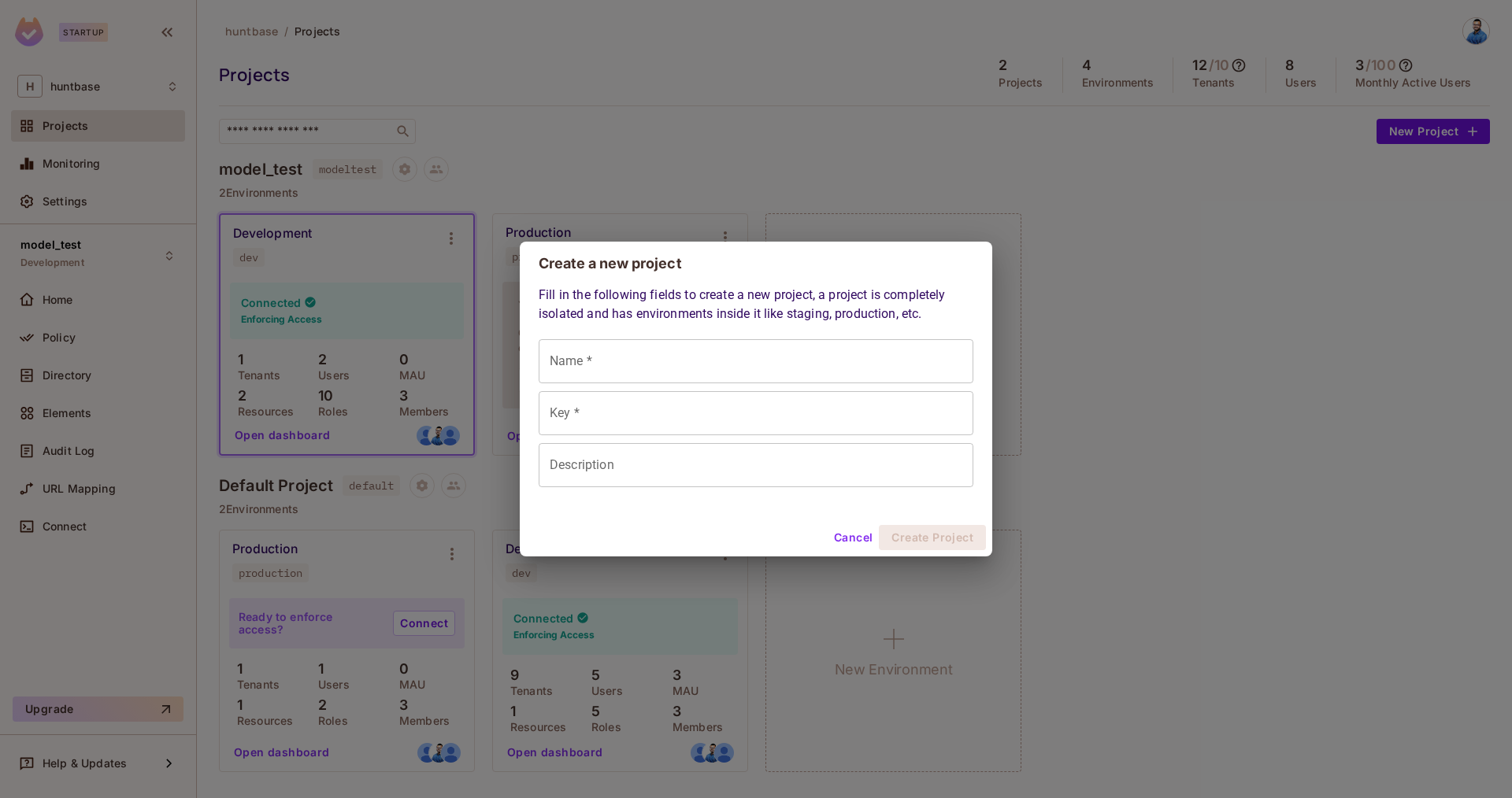
click at [681, 376] on input "Name *" at bounding box center [756, 361] width 435 height 44
type input "*"
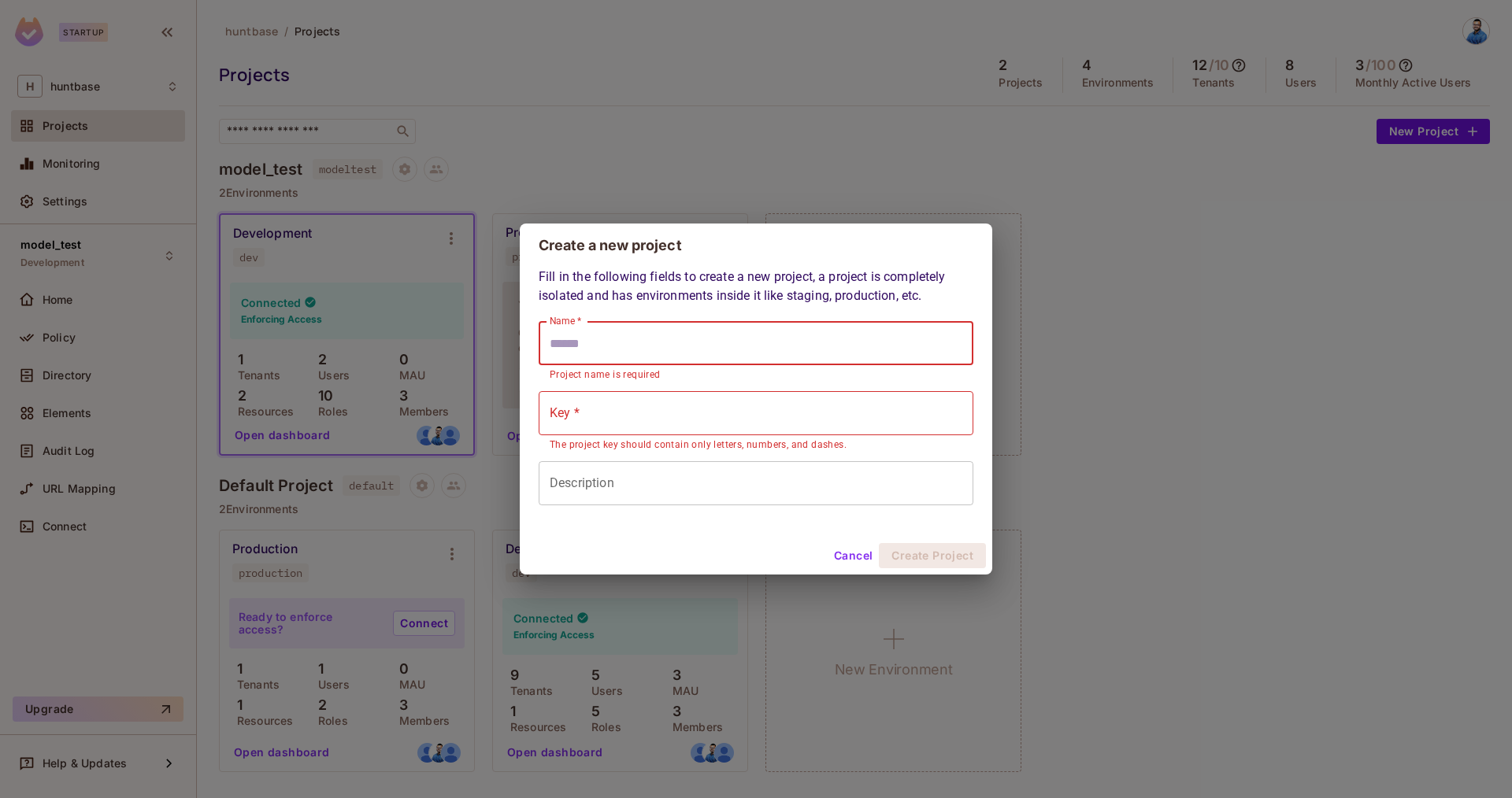
type input "*"
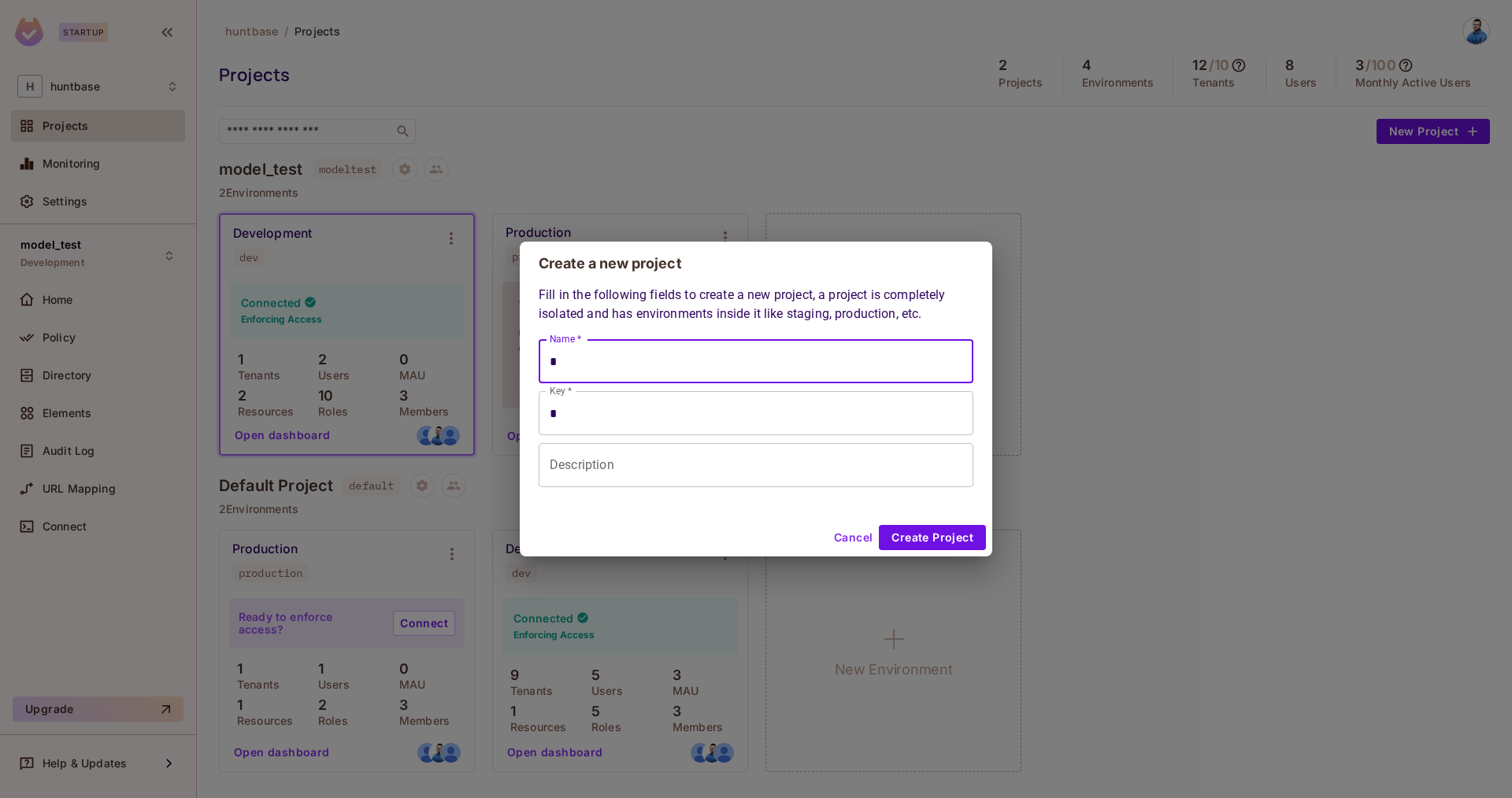
type input "**"
type input "***"
type input "****"
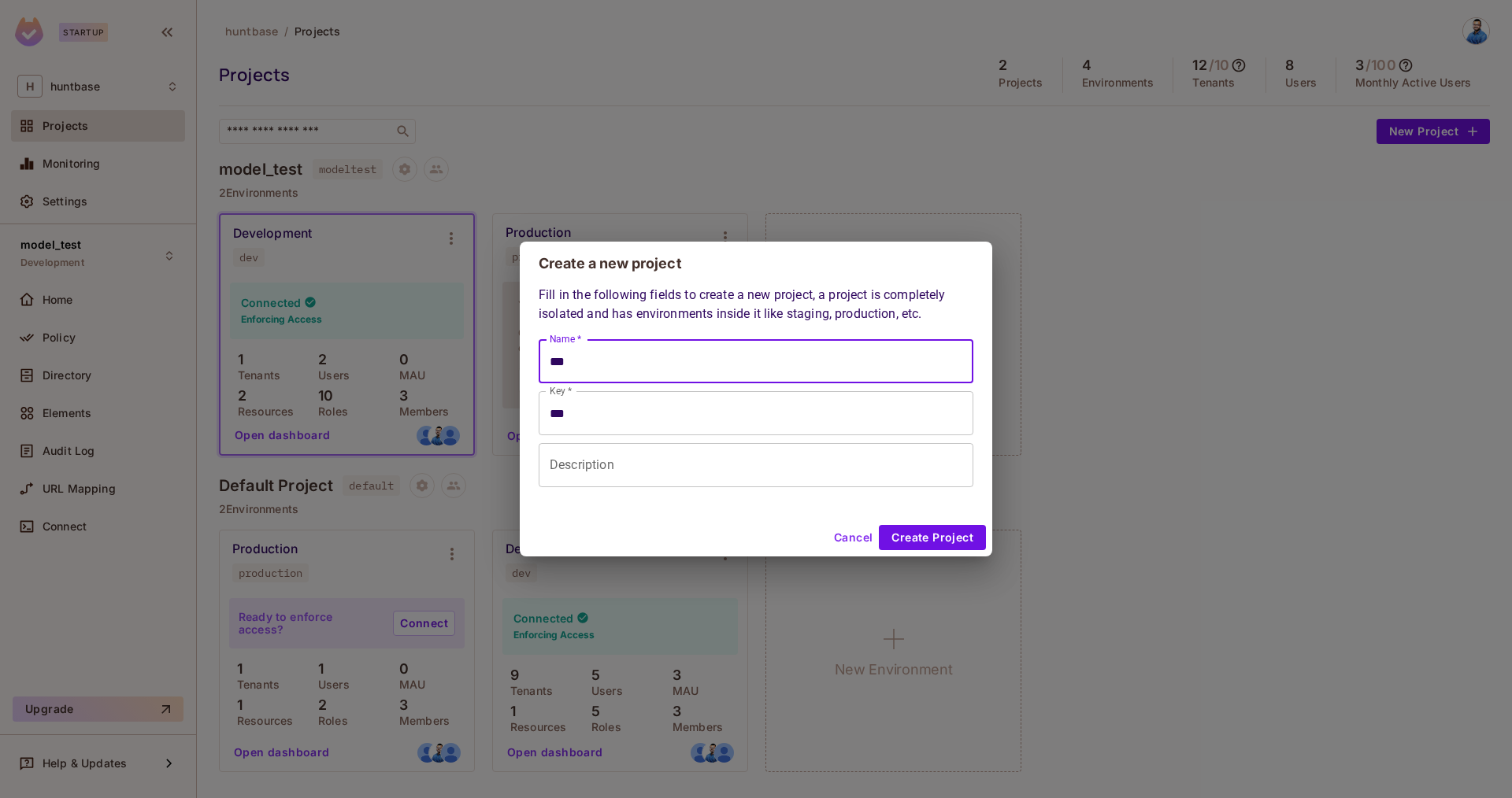
type input "****"
type input "*****"
type input "******"
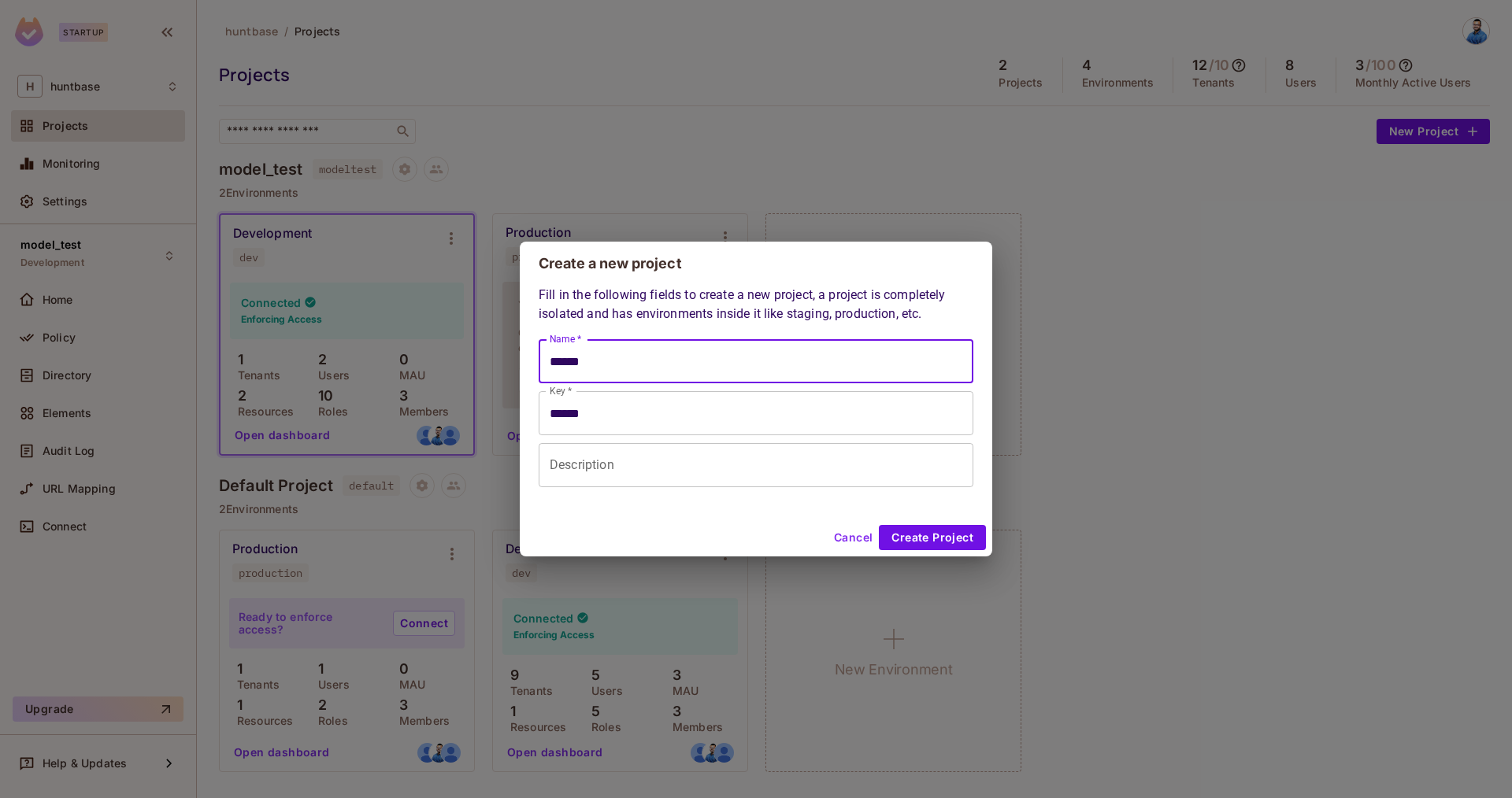
type input "*******"
type input "********"
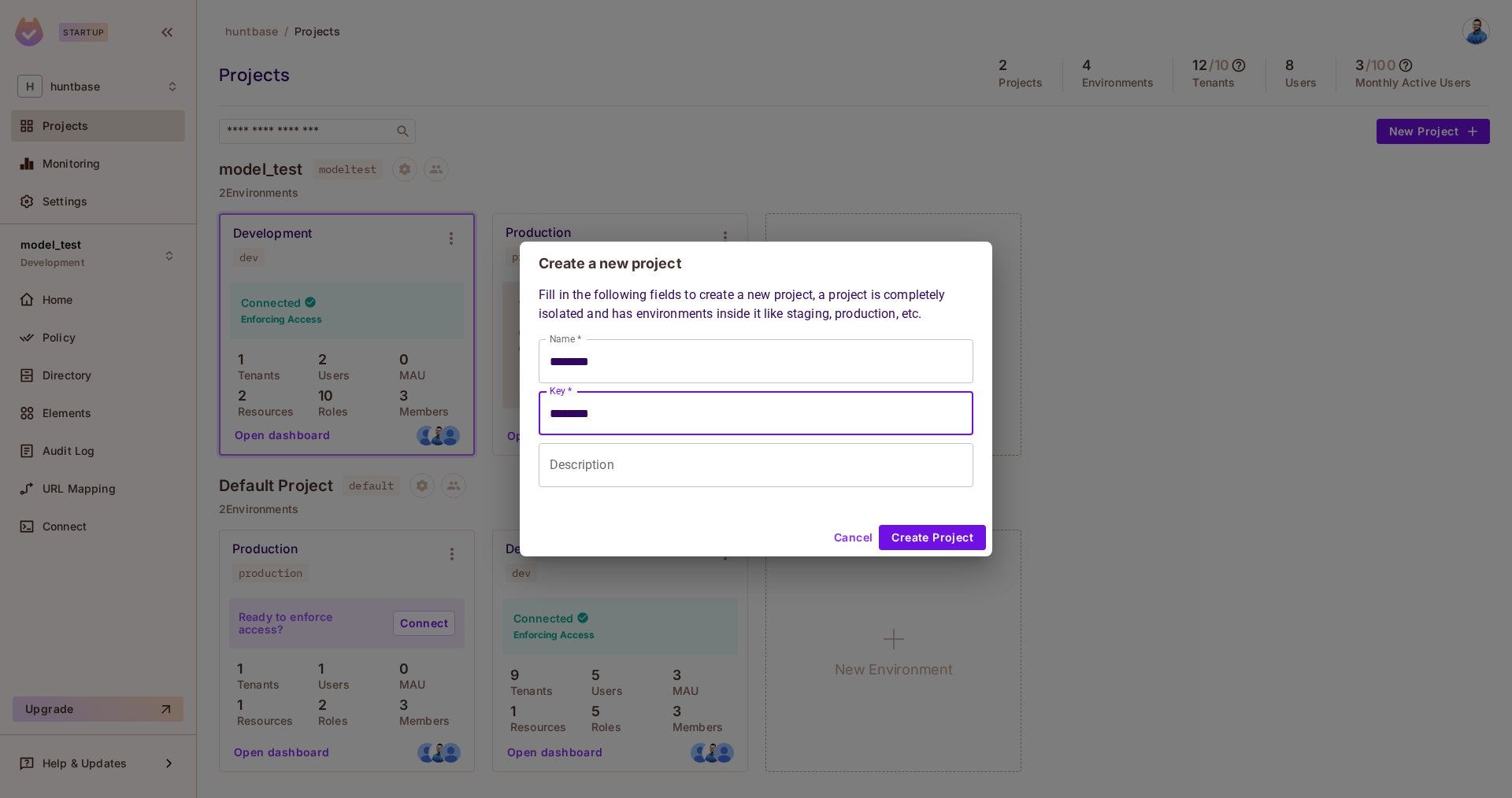
click at [656, 418] on input "********" at bounding box center [756, 413] width 435 height 44
click at [556, 417] on input "********" at bounding box center [756, 413] width 435 height 44
type input "********"
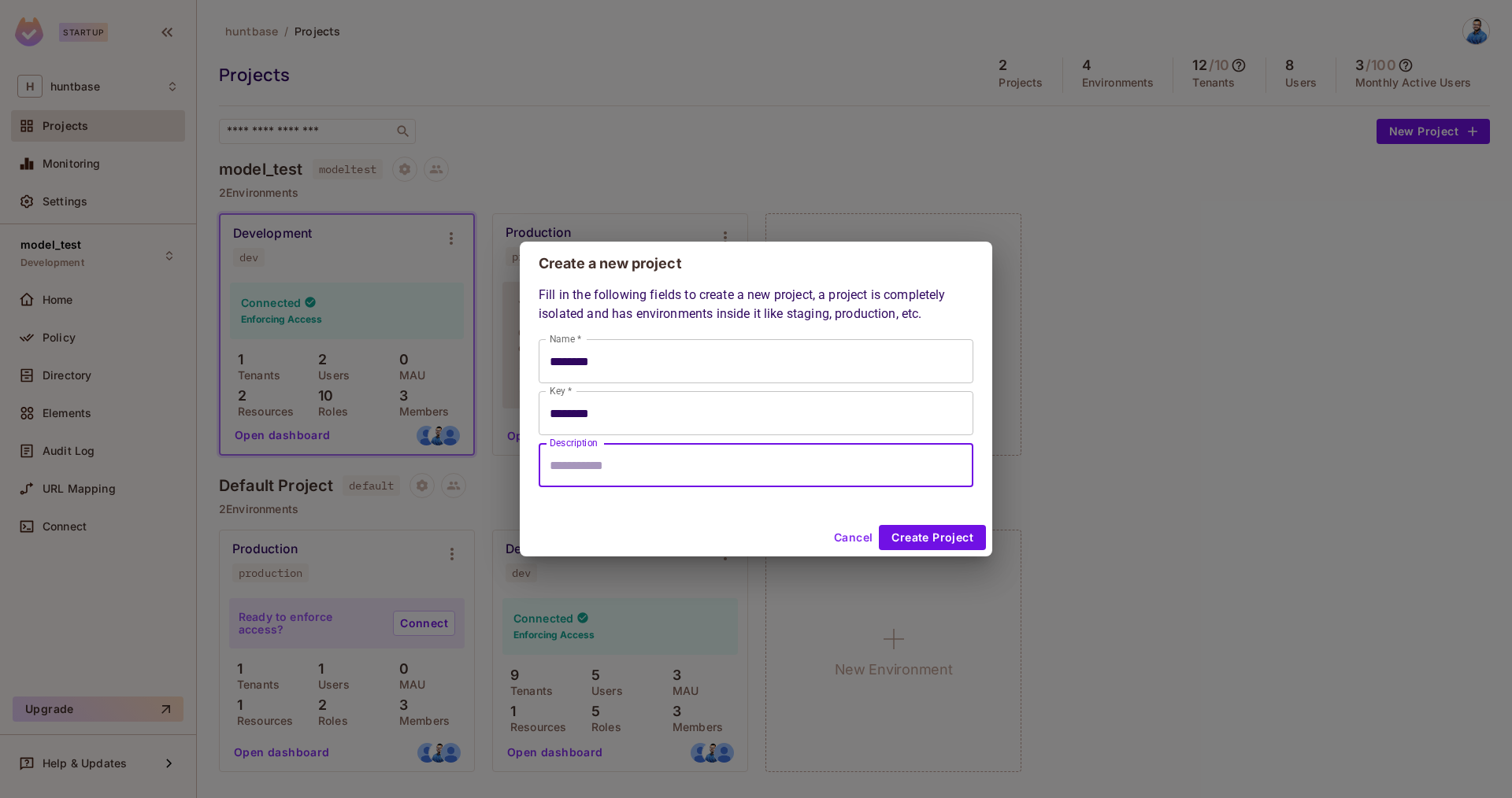
click at [642, 473] on input "Description" at bounding box center [756, 465] width 435 height 44
click at [662, 459] on input "Description" at bounding box center [756, 465] width 435 height 44
type input "**********"
click at [949, 535] on button "Create Project" at bounding box center [932, 538] width 107 height 25
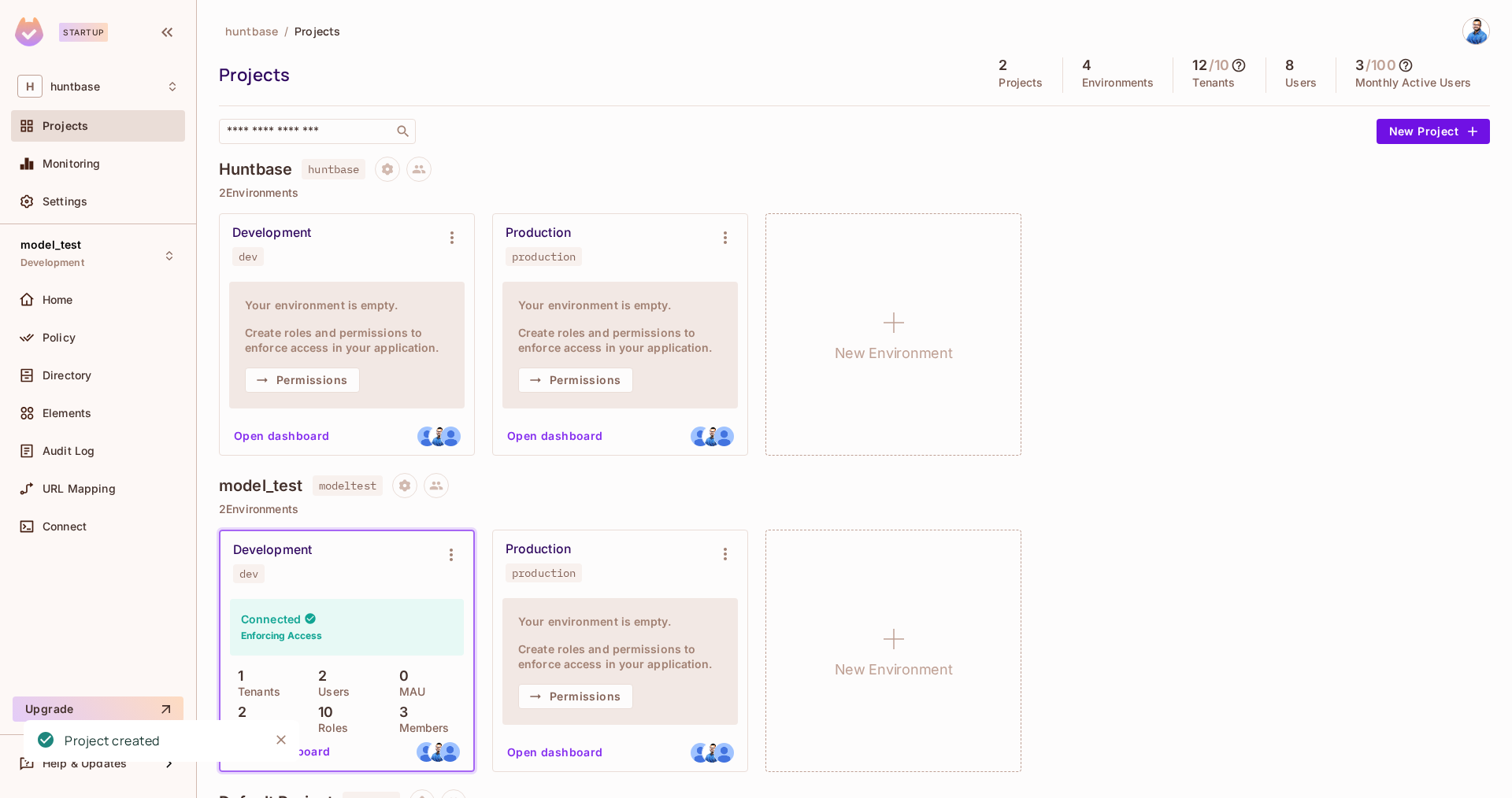
click at [277, 436] on button "Open dashboard" at bounding box center [282, 436] width 109 height 25
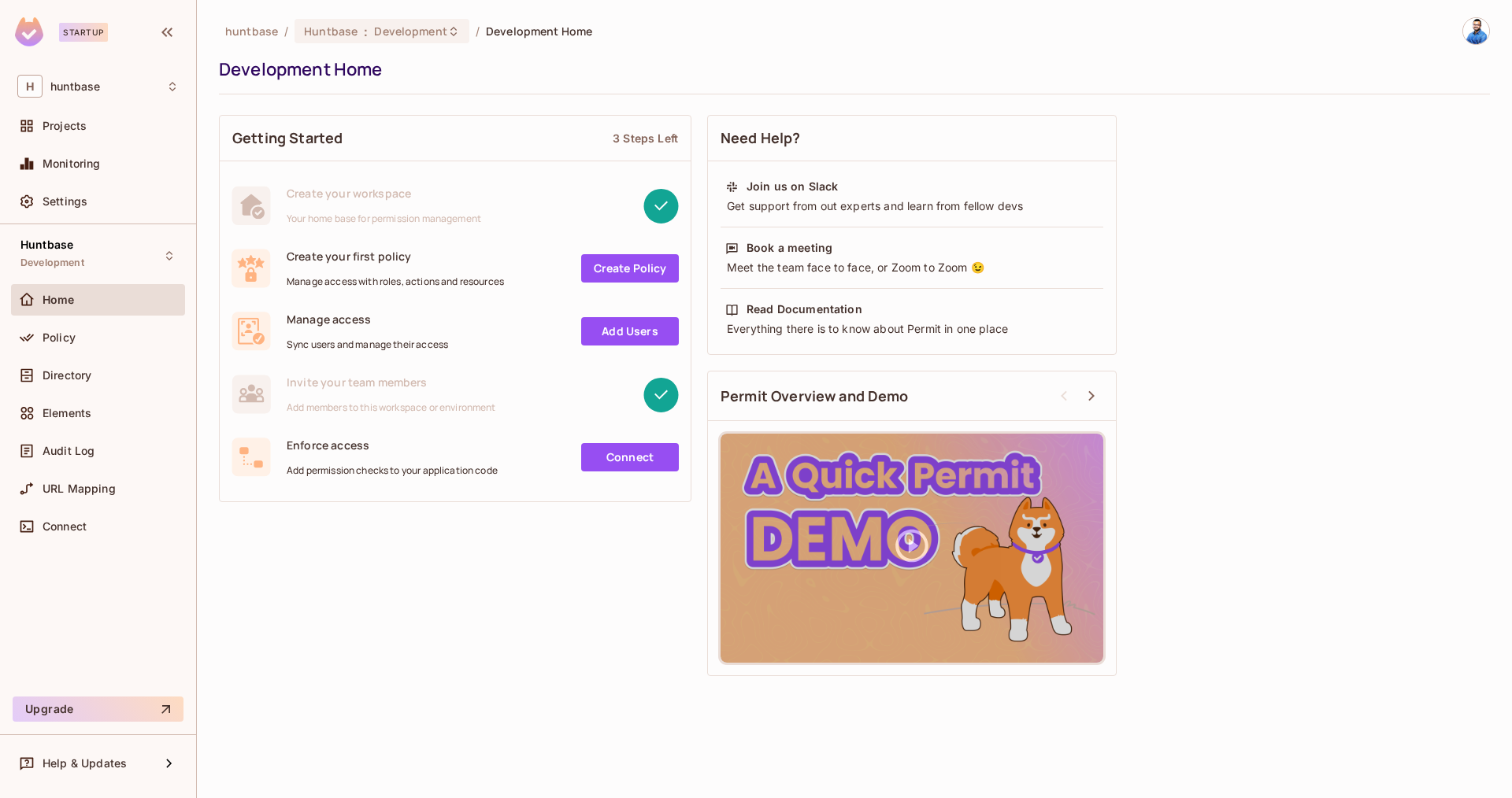
click at [640, 269] on link "Create Policy" at bounding box center [629, 269] width 97 height 29
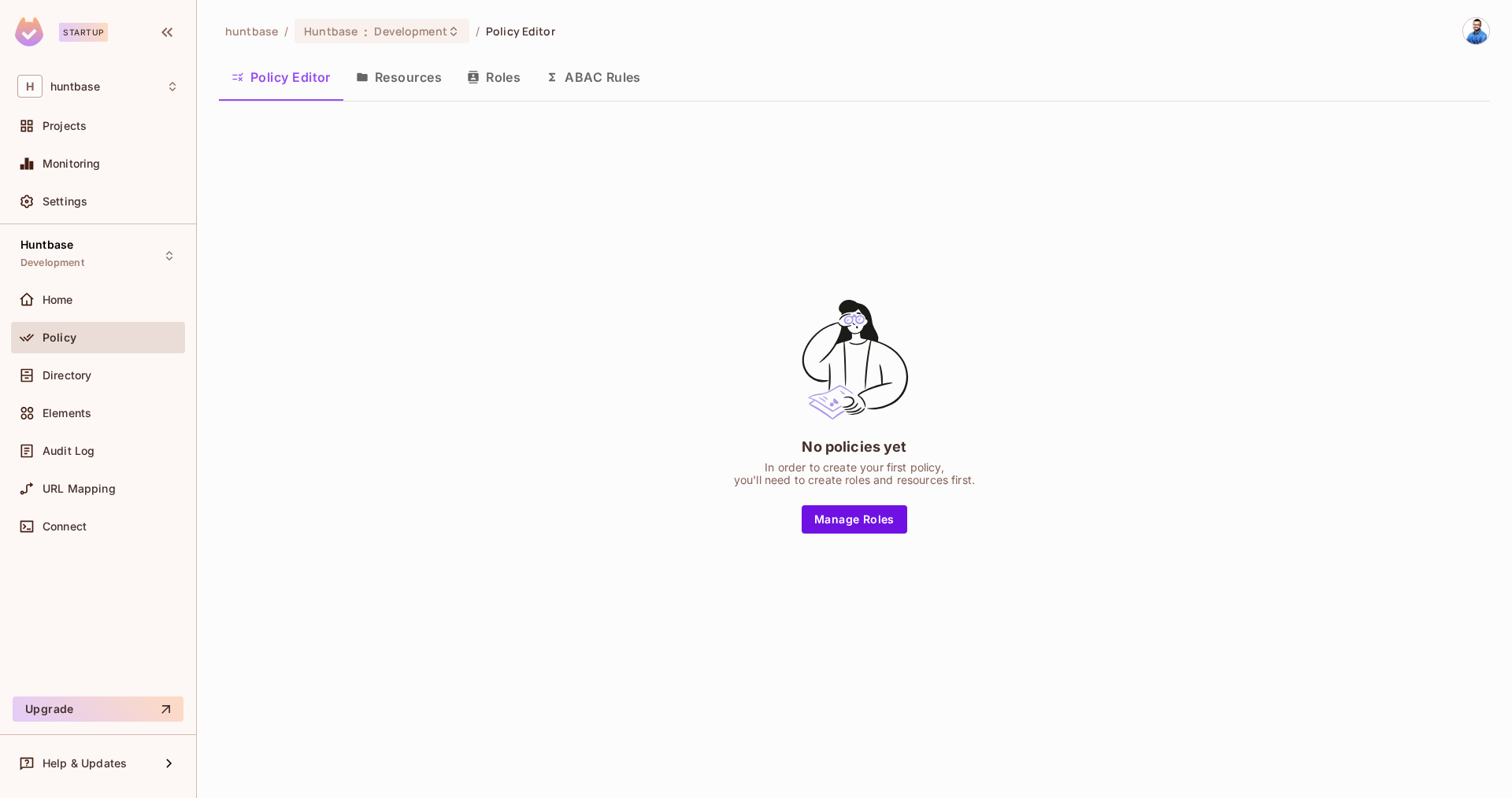
click at [384, 52] on div "huntbase / Huntbase : Development / Policy Editor Policy Editor Resources Roles…" at bounding box center [854, 366] width 1271 height 698
click at [389, 69] on button "Resources" at bounding box center [398, 77] width 111 height 40
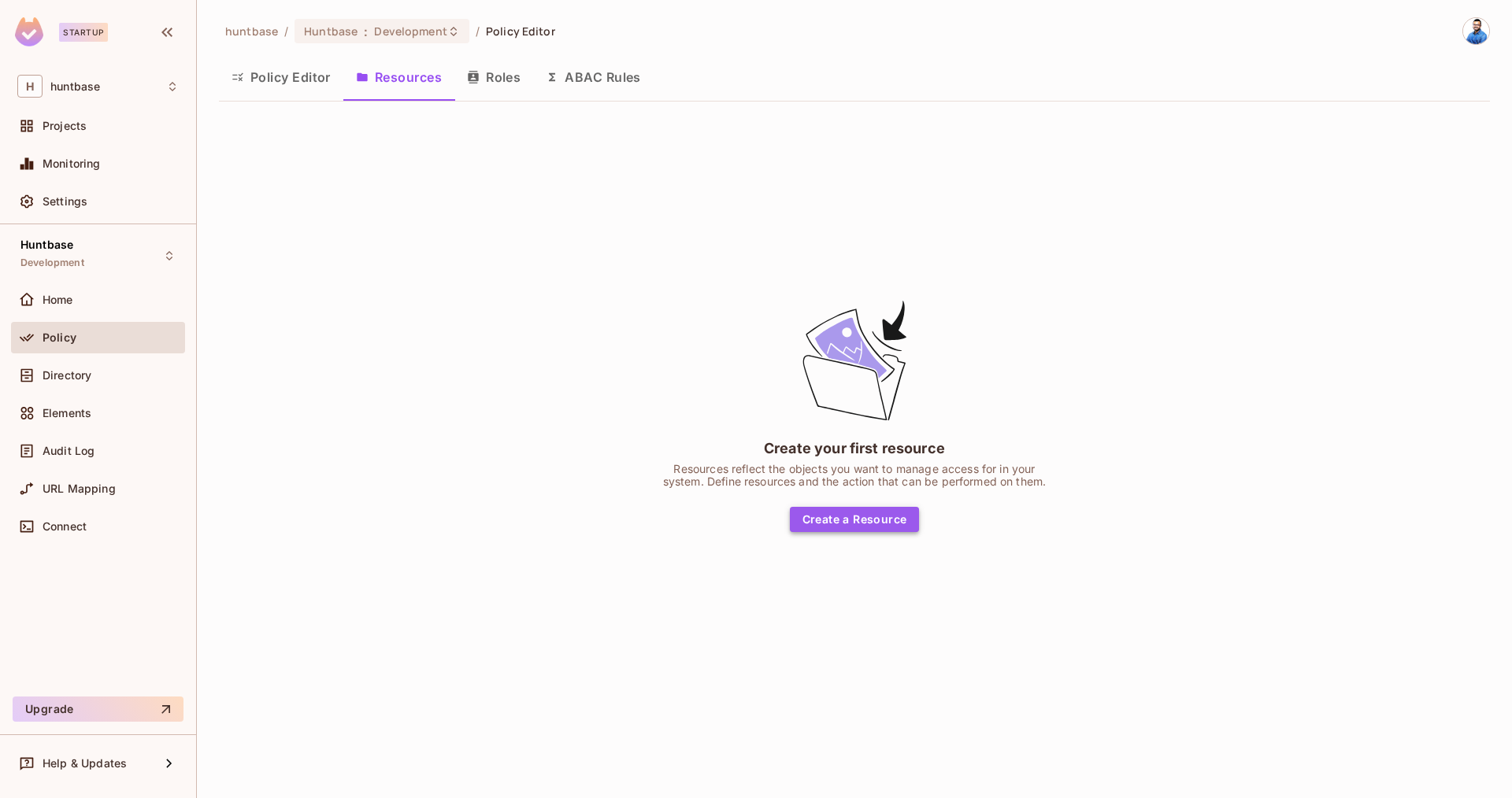
click at [874, 522] on button "Create a Resource" at bounding box center [855, 520] width 130 height 25
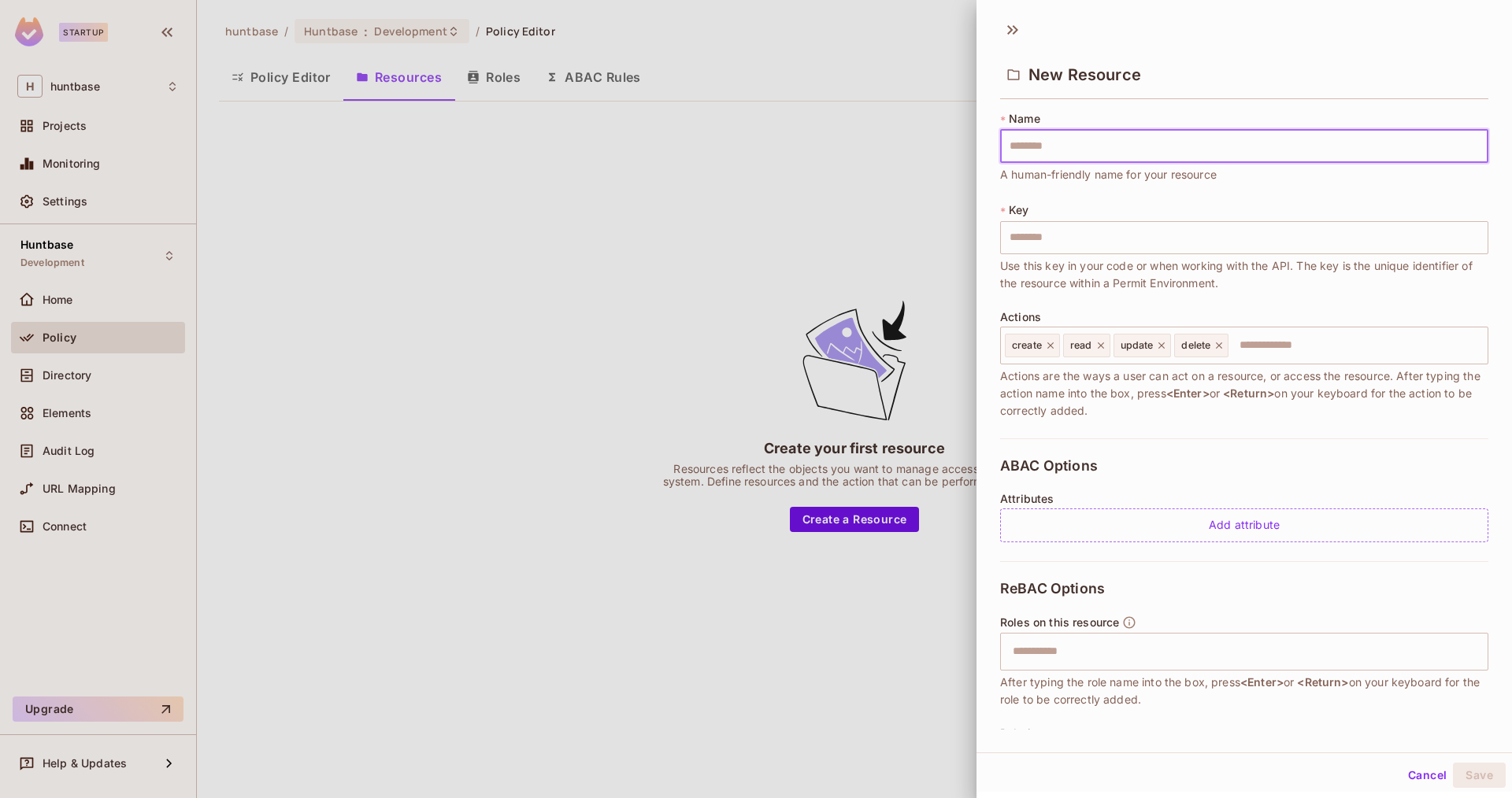
click at [1071, 149] on input "text" at bounding box center [1244, 146] width 488 height 33
type input "*"
type input "**"
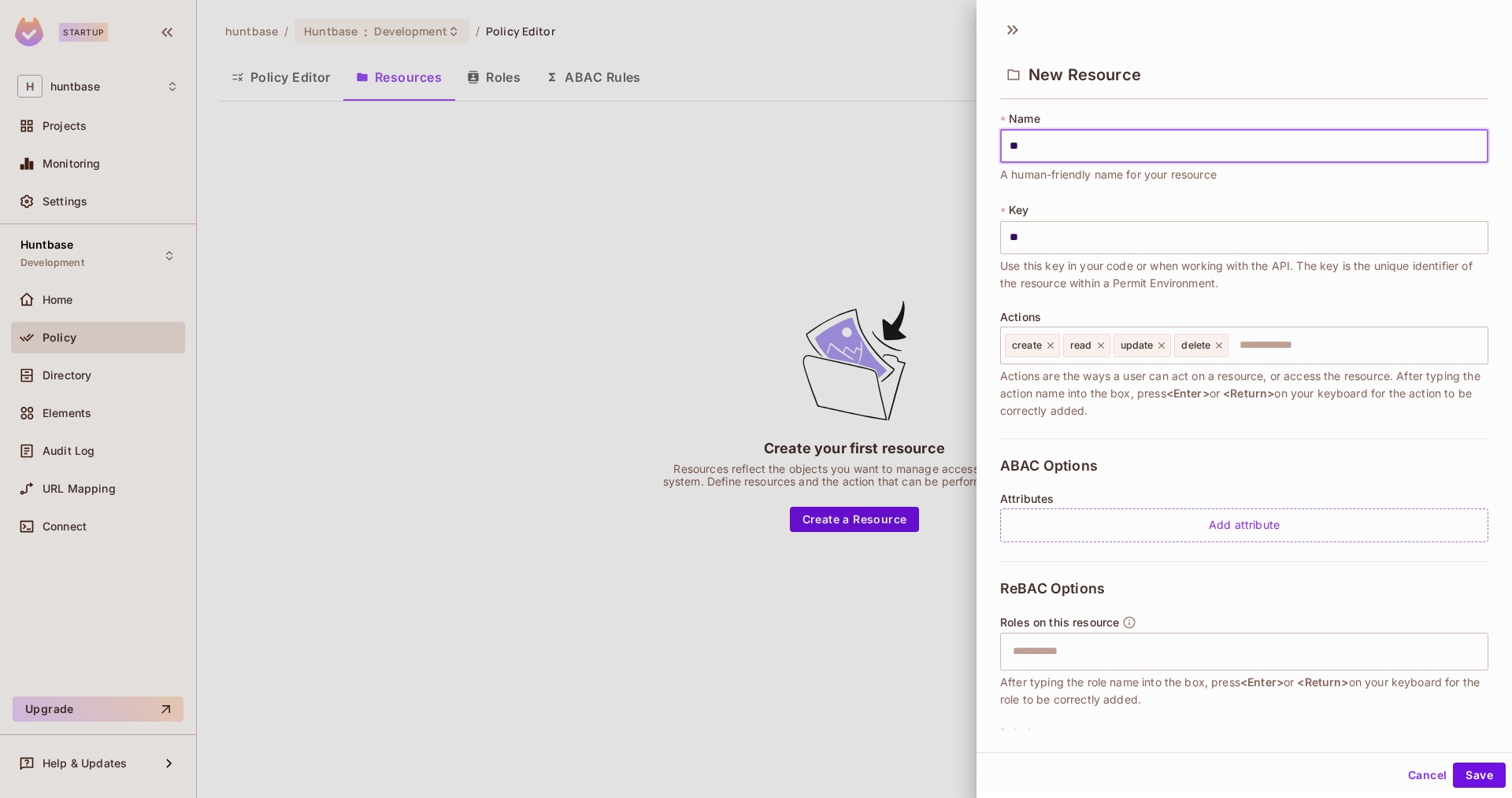
type input "*"
type input "**"
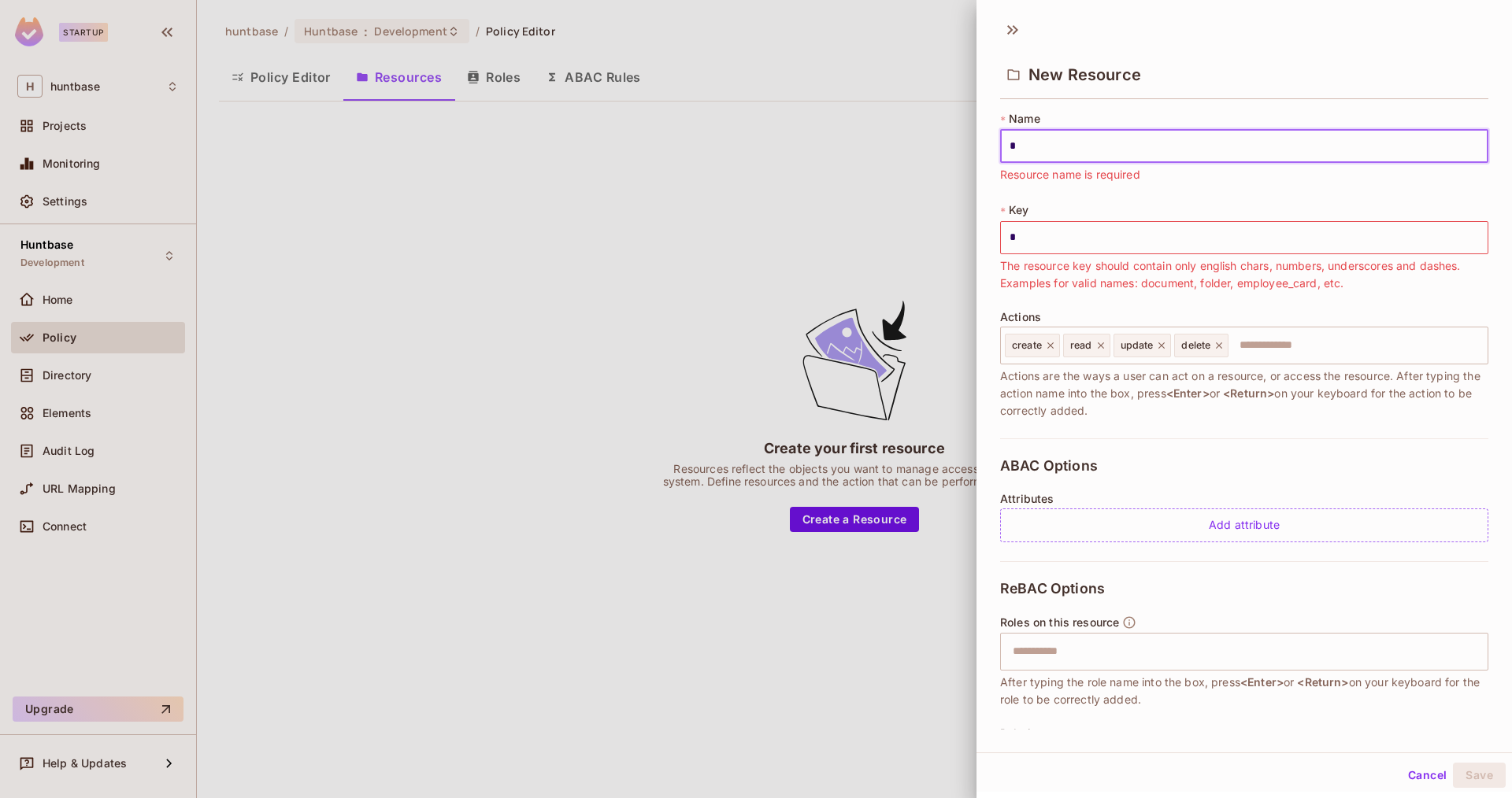
type input "**"
type input "***"
type input "****"
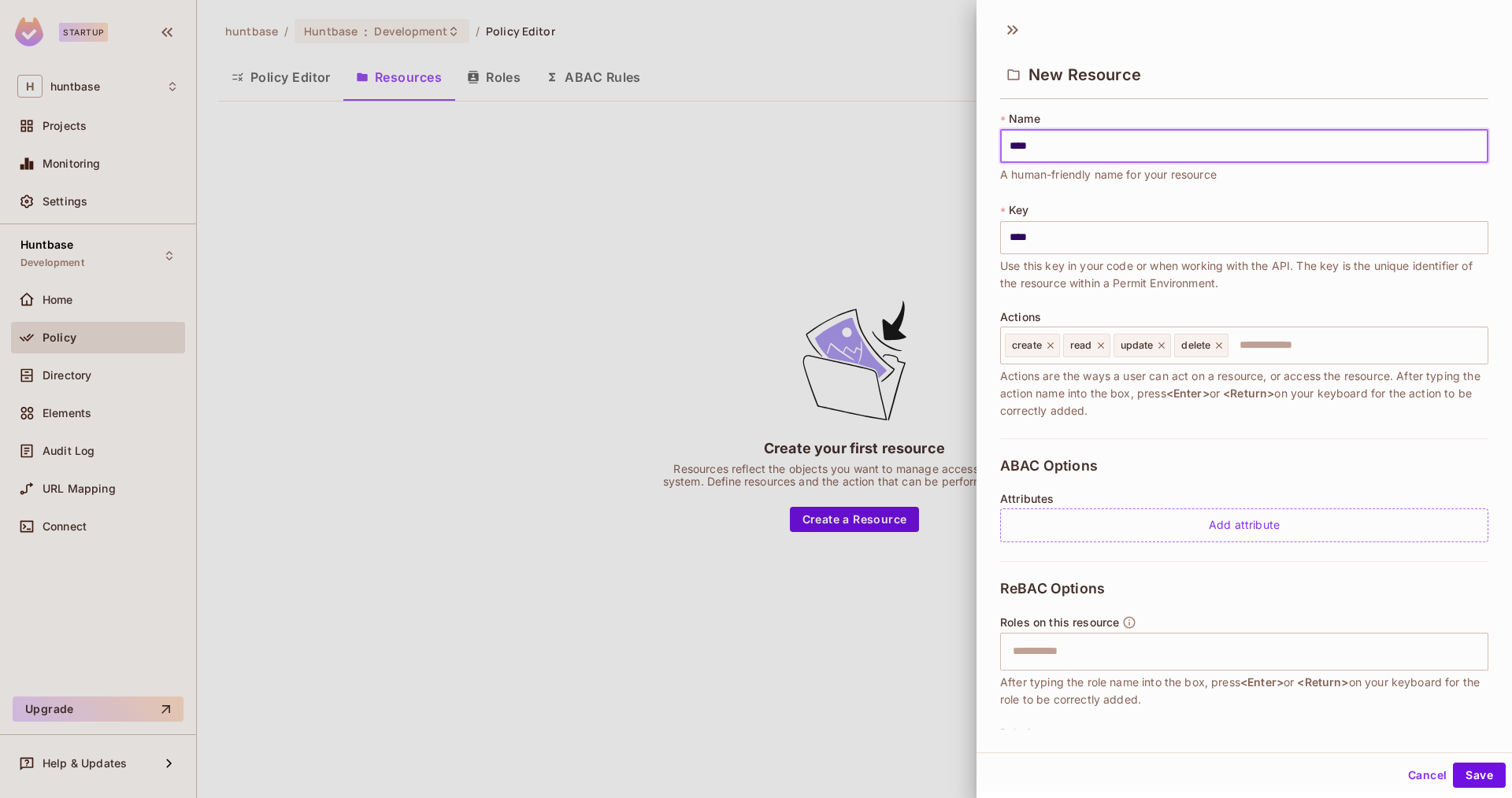
type input "*****"
type input "******"
type input "*******"
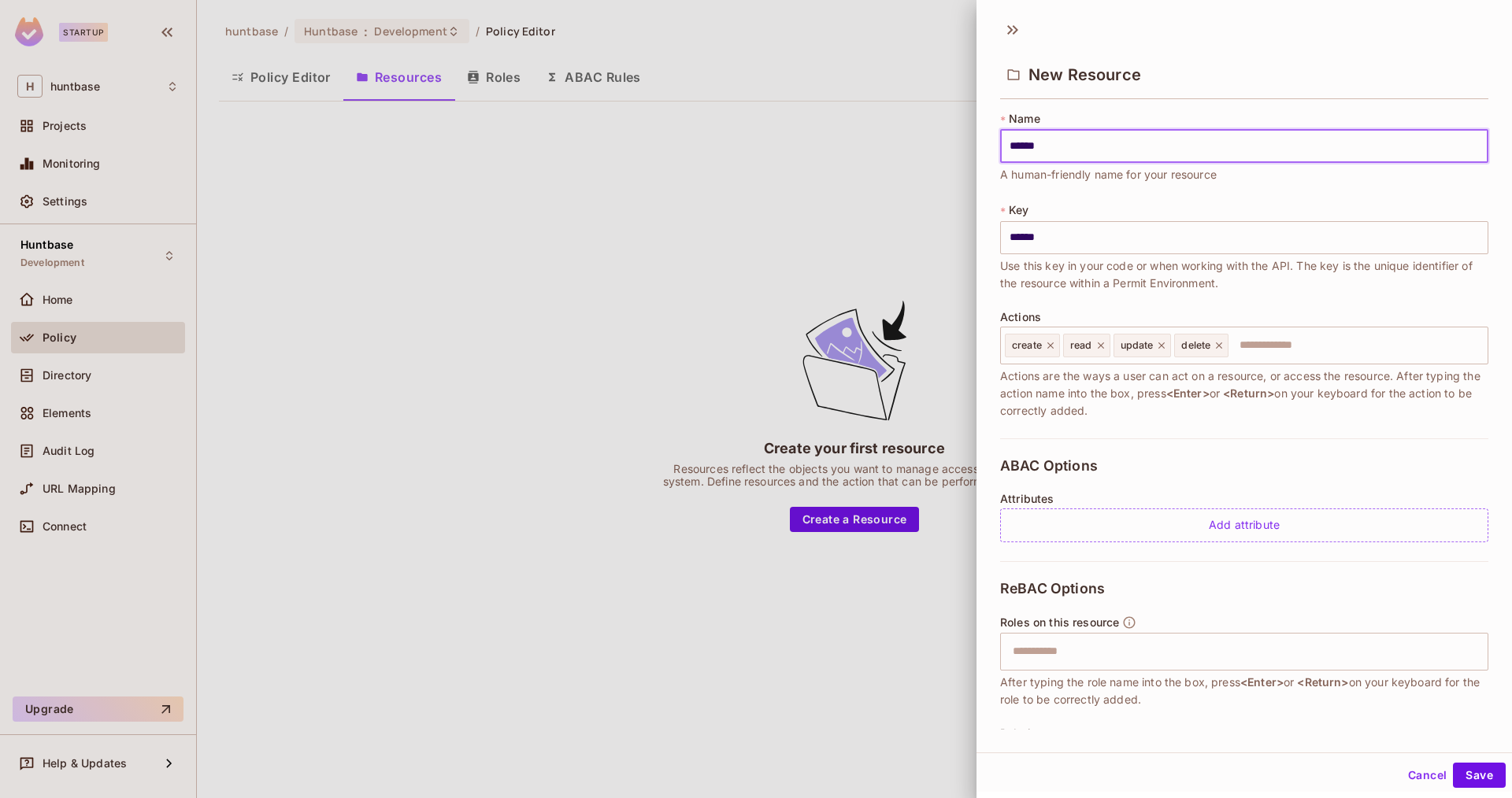
type input "*******"
type input "********"
type input "*********"
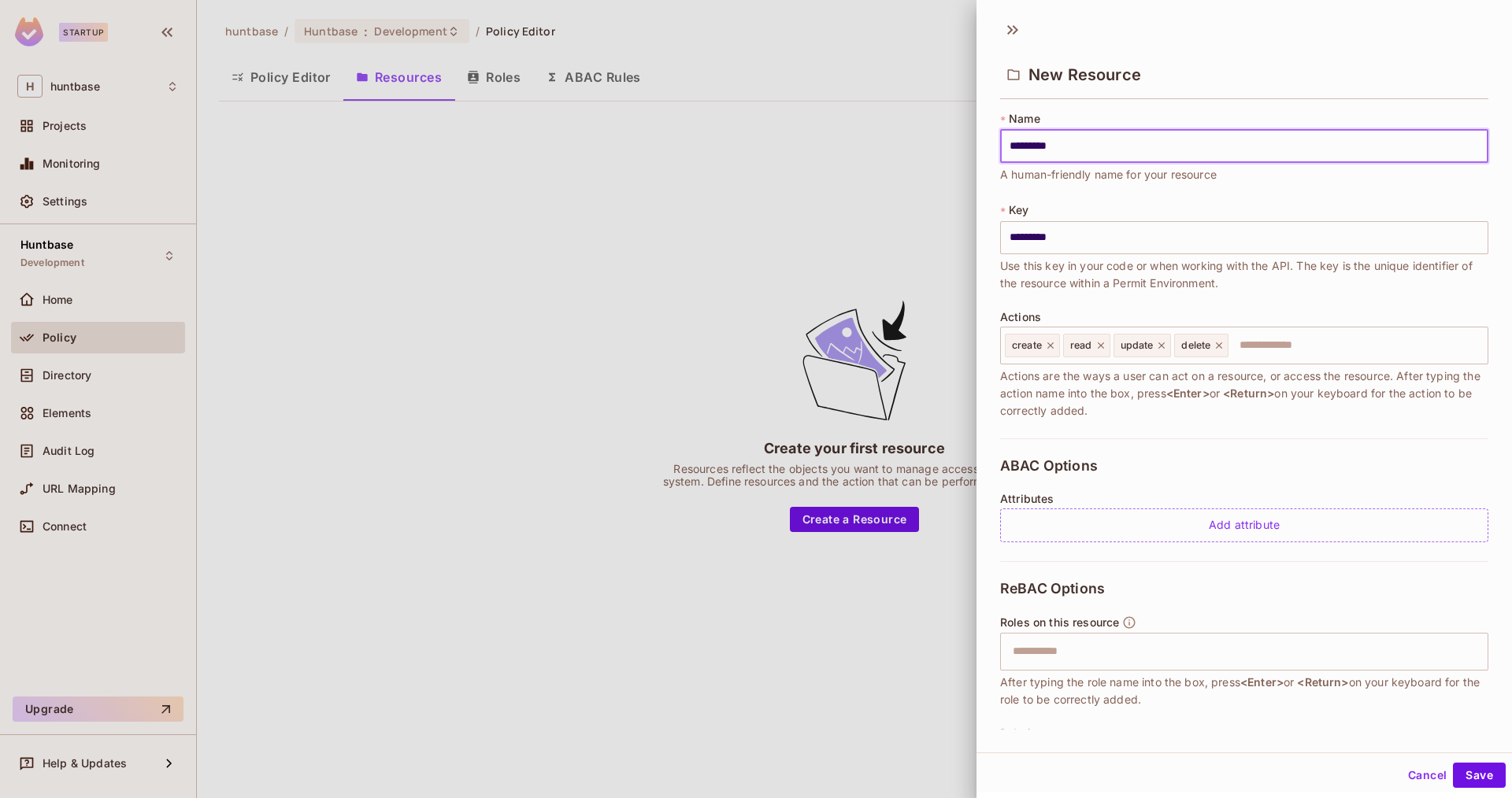
type input "**********"
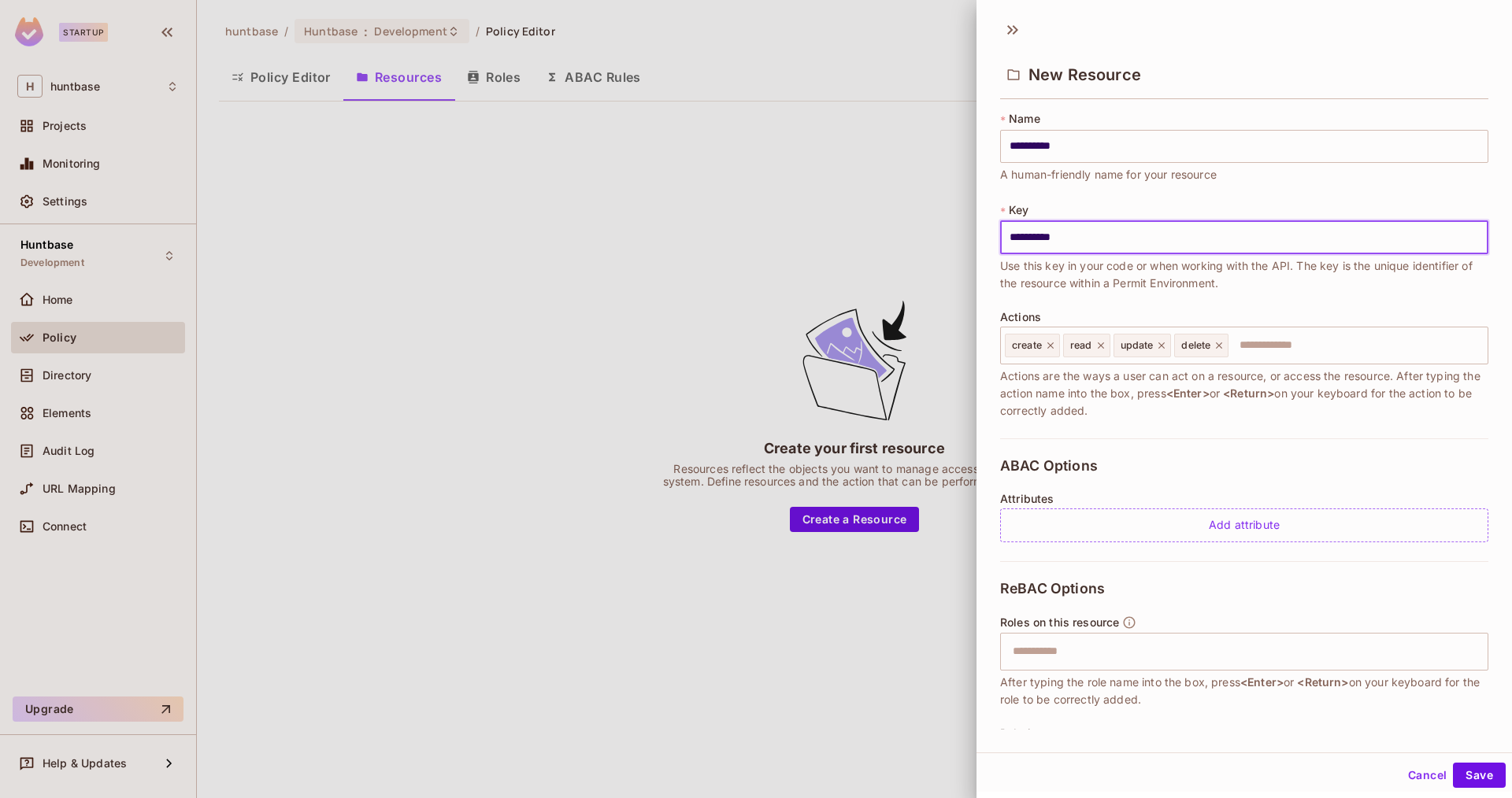
type input "**********"
click at [1162, 342] on icon at bounding box center [1161, 345] width 11 height 11
drag, startPoint x: 1103, startPoint y: 346, endPoint x: 1064, endPoint y: 349, distance: 39.1
click at [1103, 346] on icon at bounding box center [1100, 345] width 11 height 11
click at [1055, 345] on icon at bounding box center [1050, 345] width 11 height 11
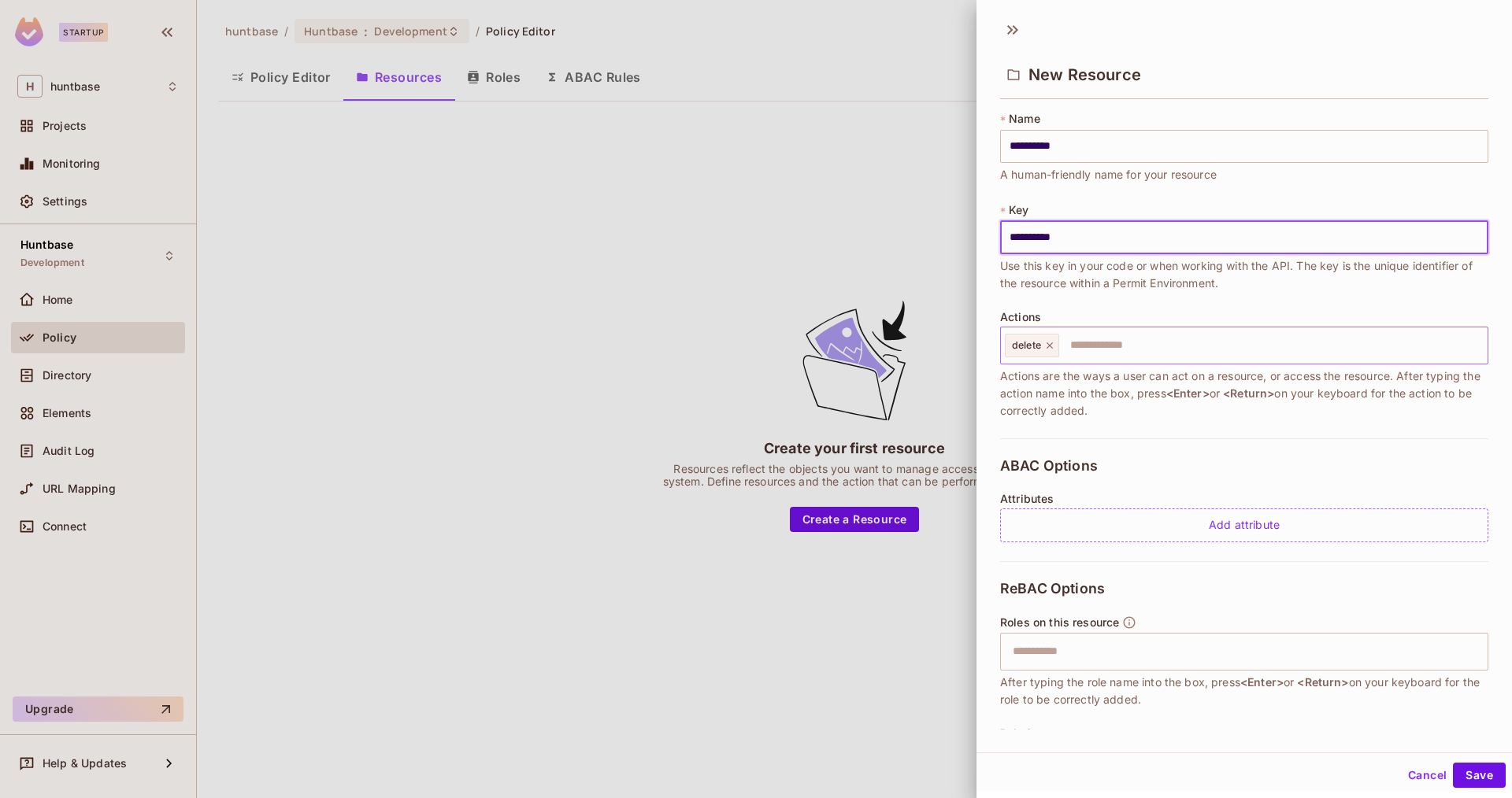
drag, startPoint x: 1051, startPoint y: 346, endPoint x: 1071, endPoint y: 346, distance: 20.0
click at [1051, 346] on icon at bounding box center [1049, 345] width 11 height 11
click at [1083, 345] on input "text" at bounding box center [1241, 345] width 478 height 31
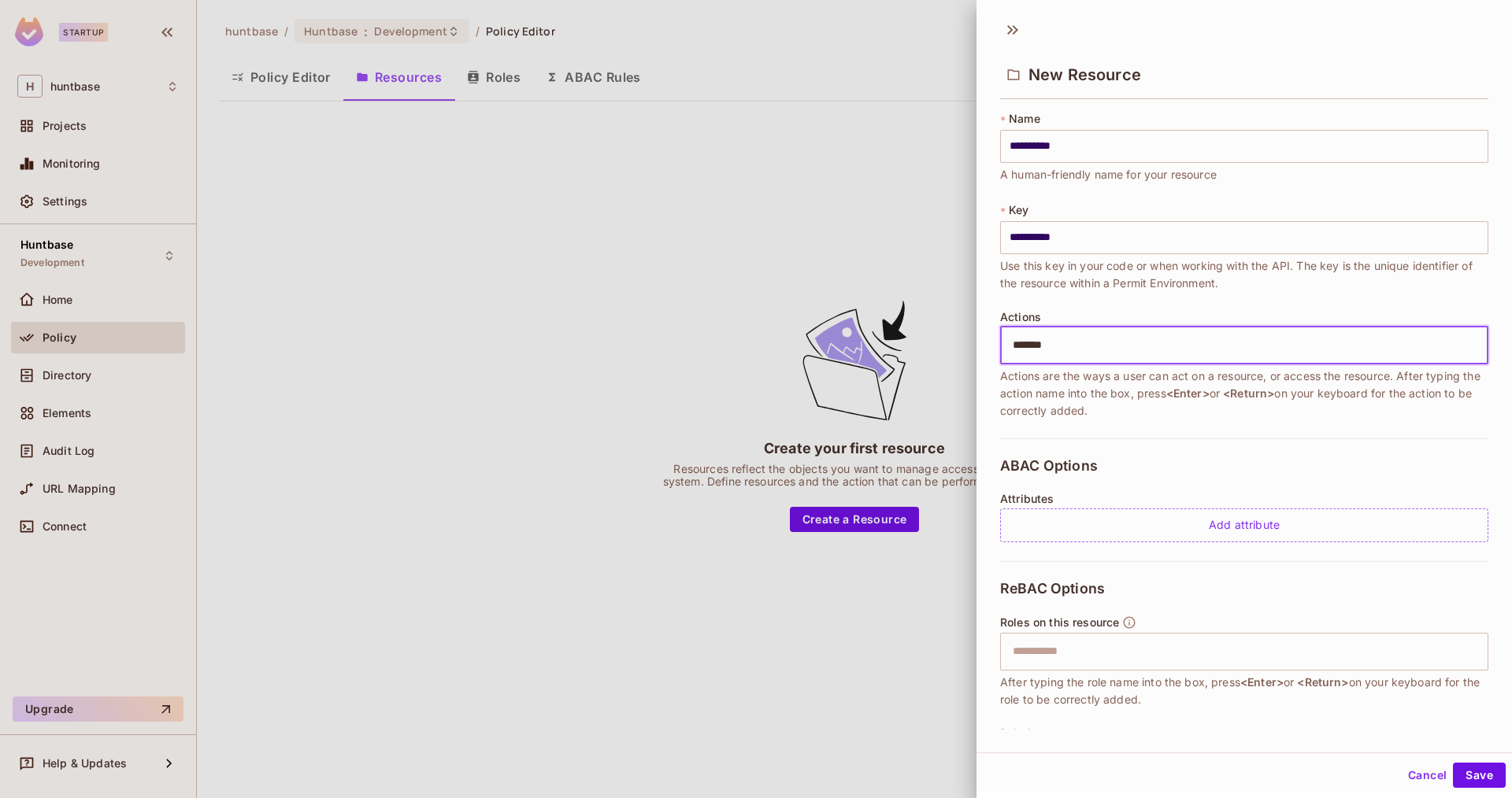
type input "********"
type input "**********"
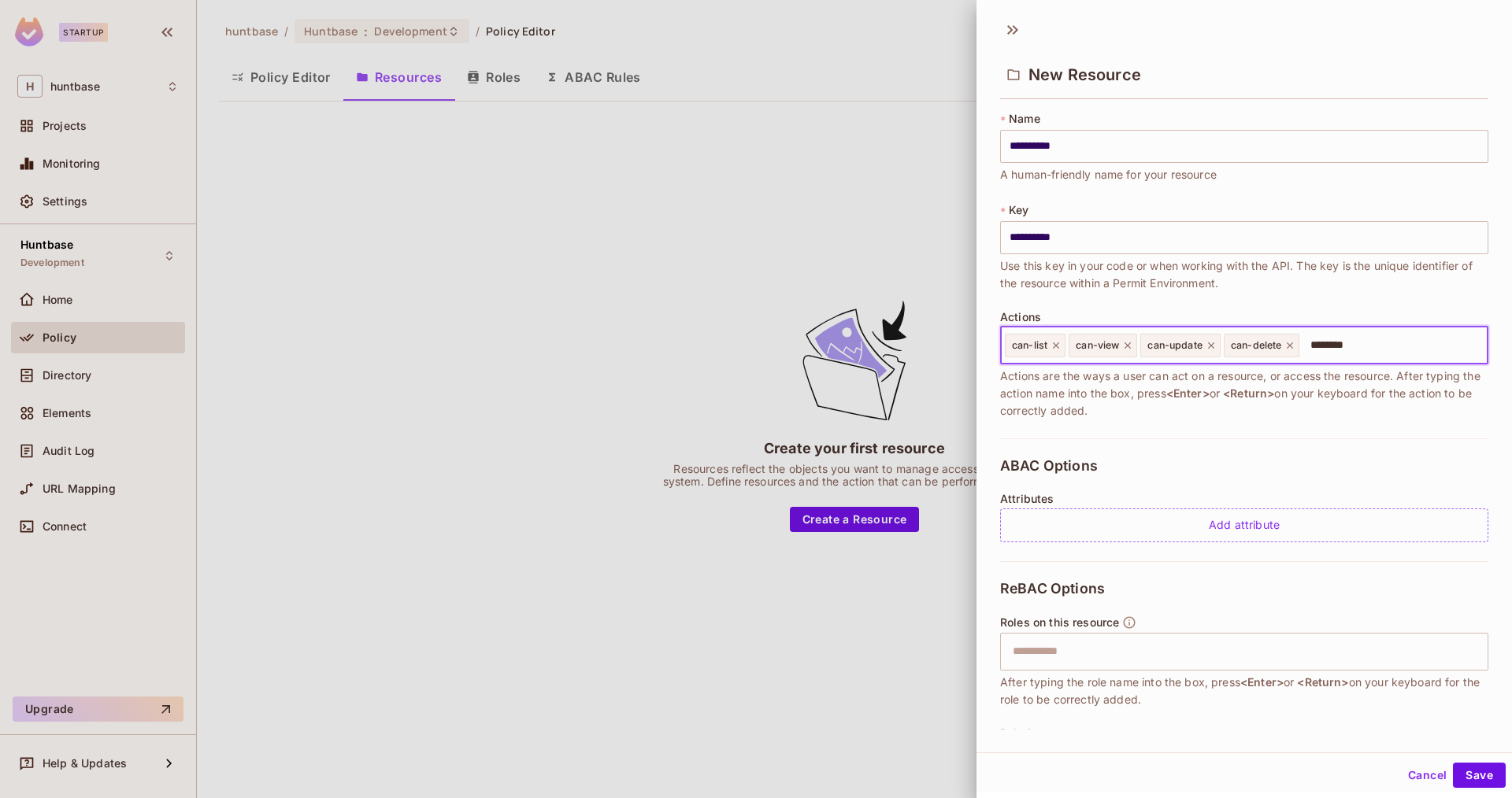
type input "*********"
type input "**********"
type input "********"
type input "**********"
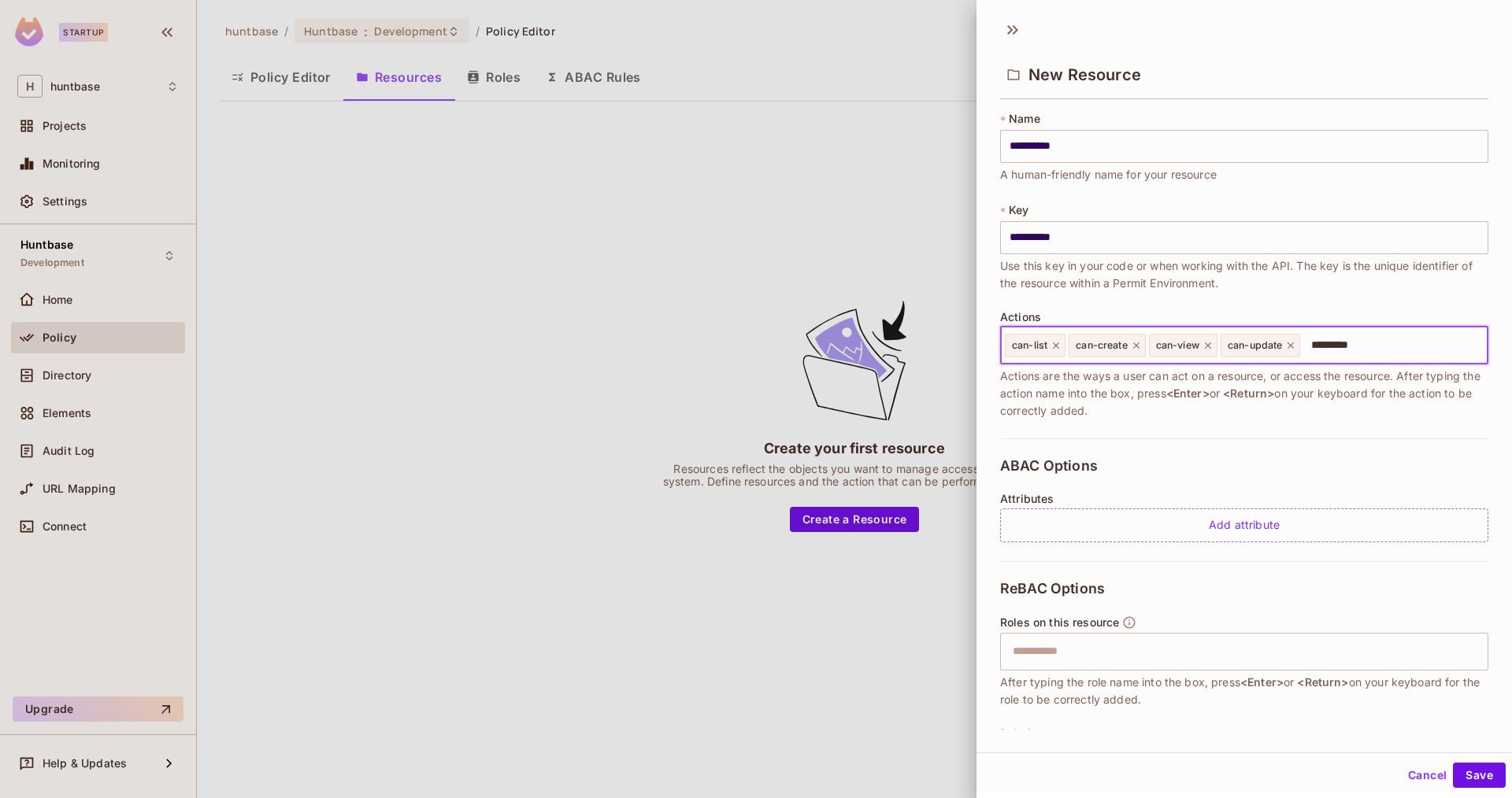
type input "**********"
type input "*********"
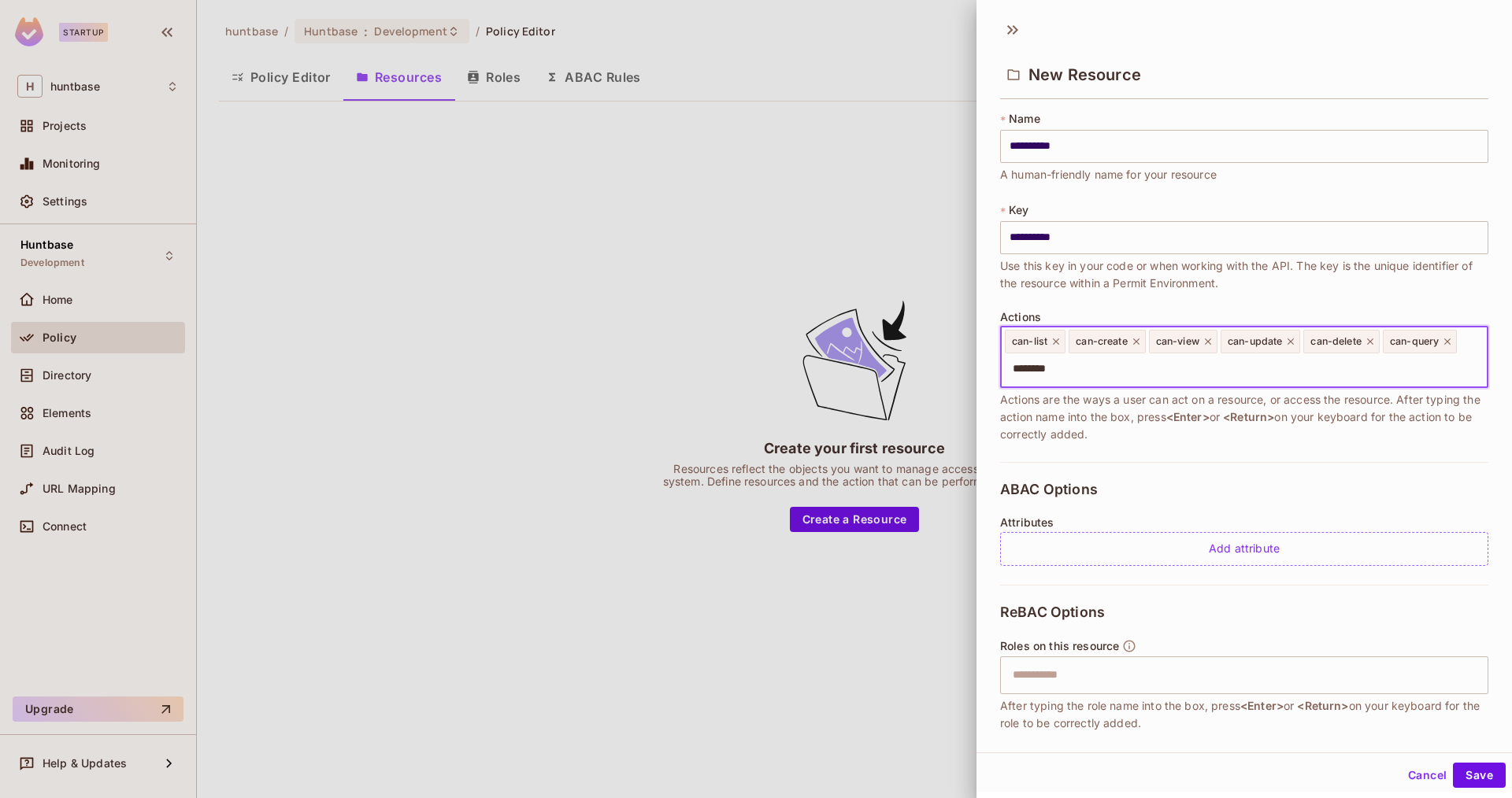
type input "*********"
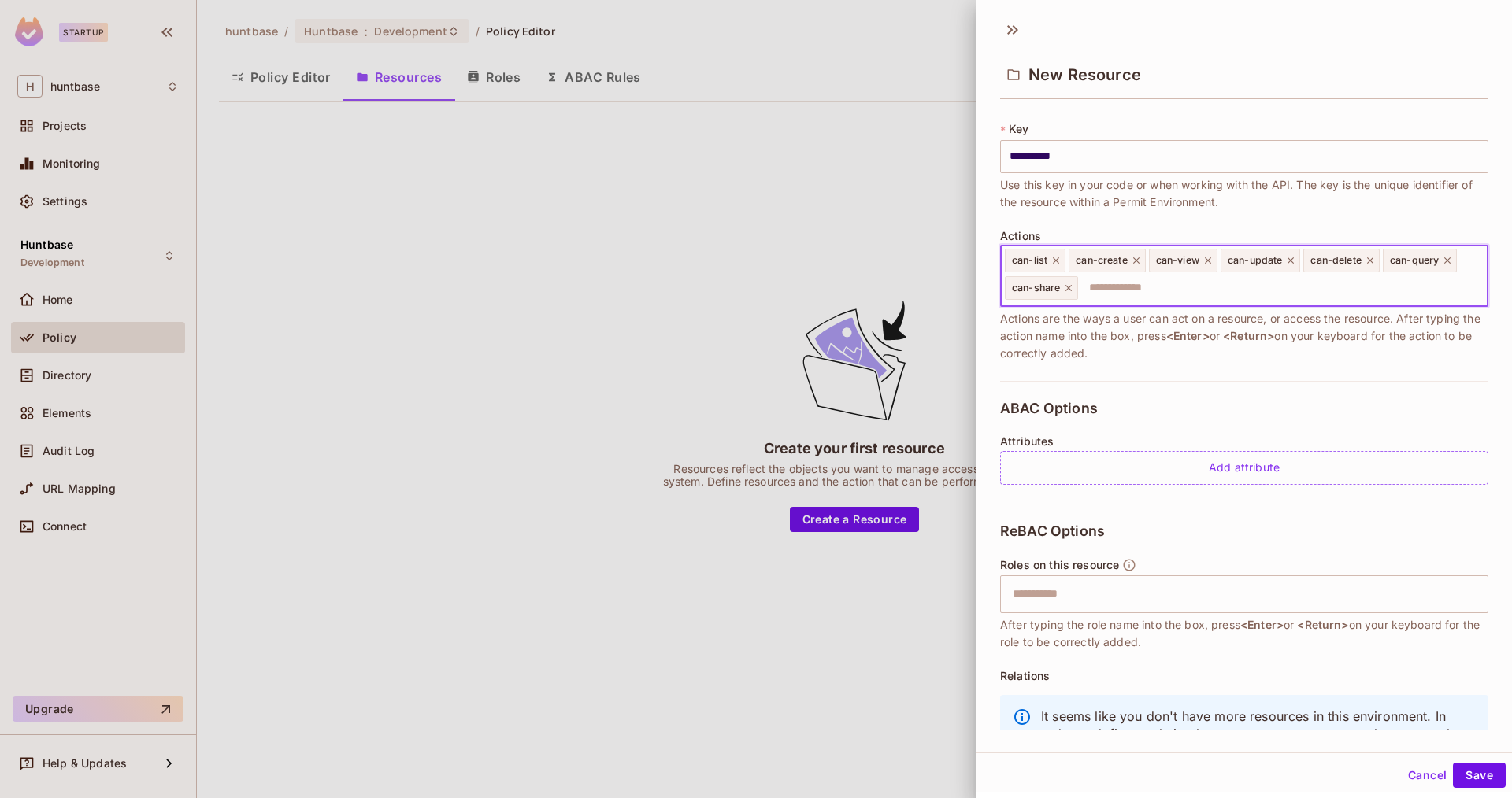
scroll to position [152, 0]
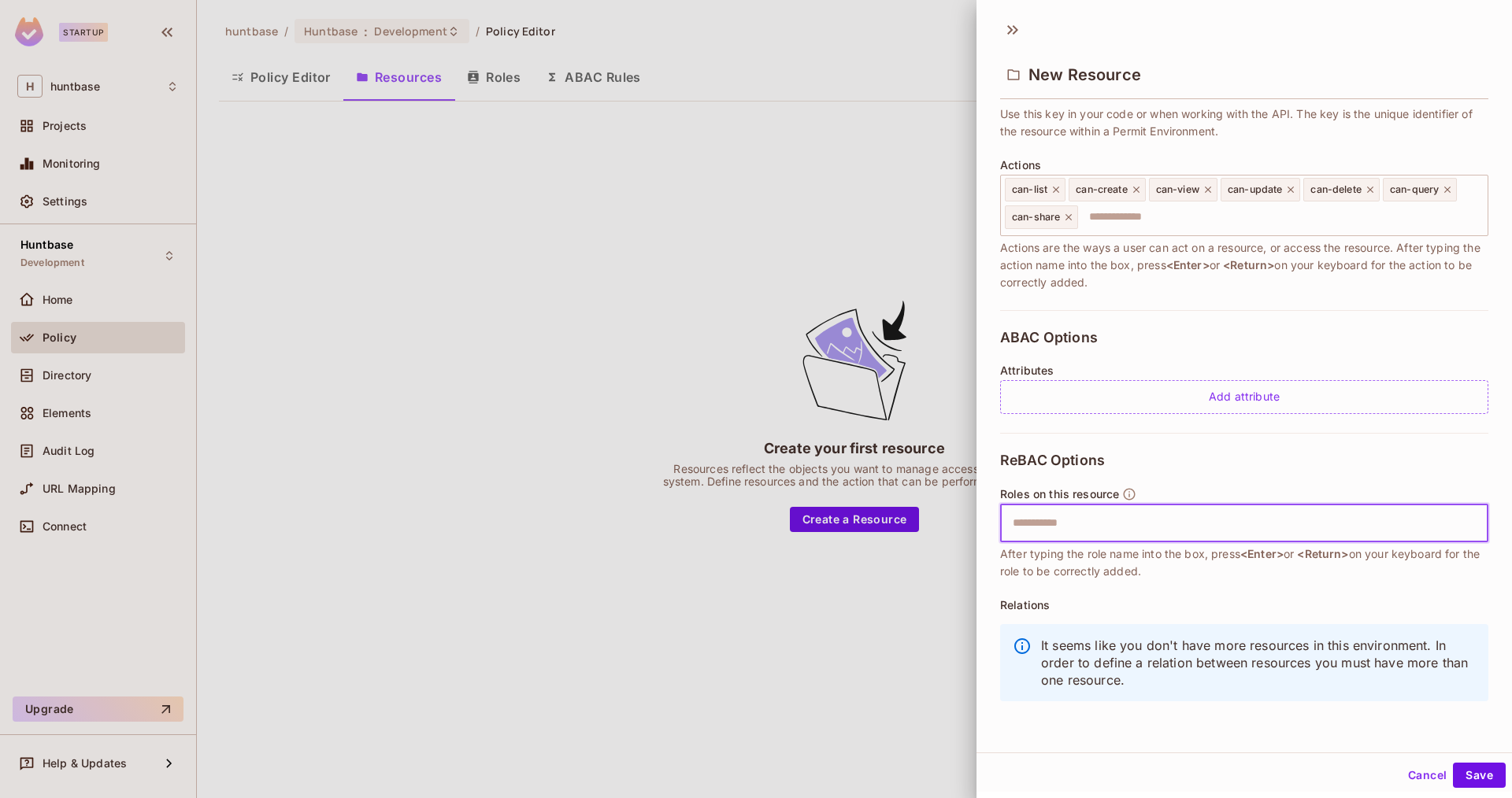
click at [1067, 533] on input "text" at bounding box center [1241, 523] width 478 height 31
type input "*****"
type input "******"
type input "*"
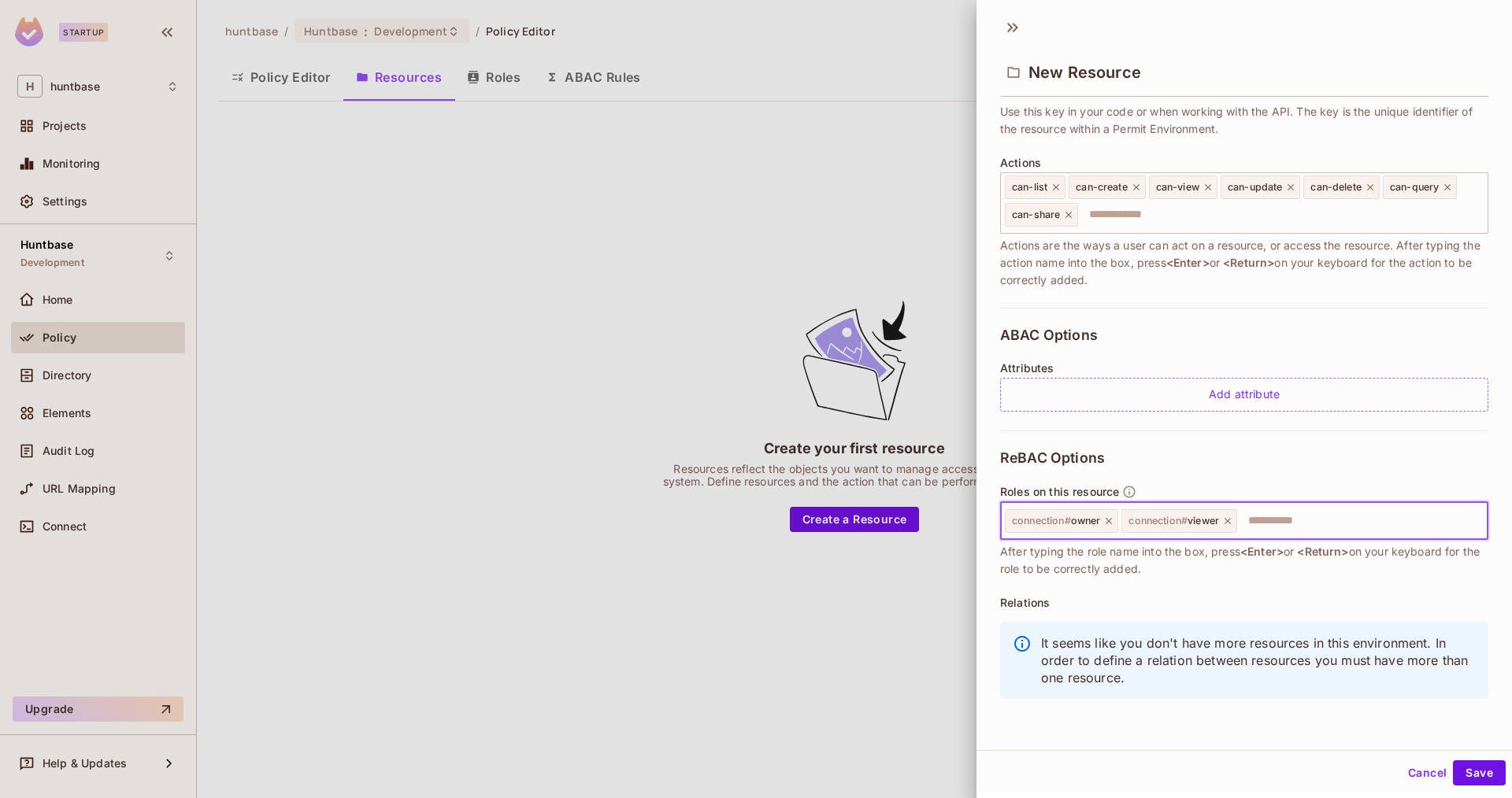
paste input "**********"
type input "*"
type input "*****"
type input "**********"
type input "******"
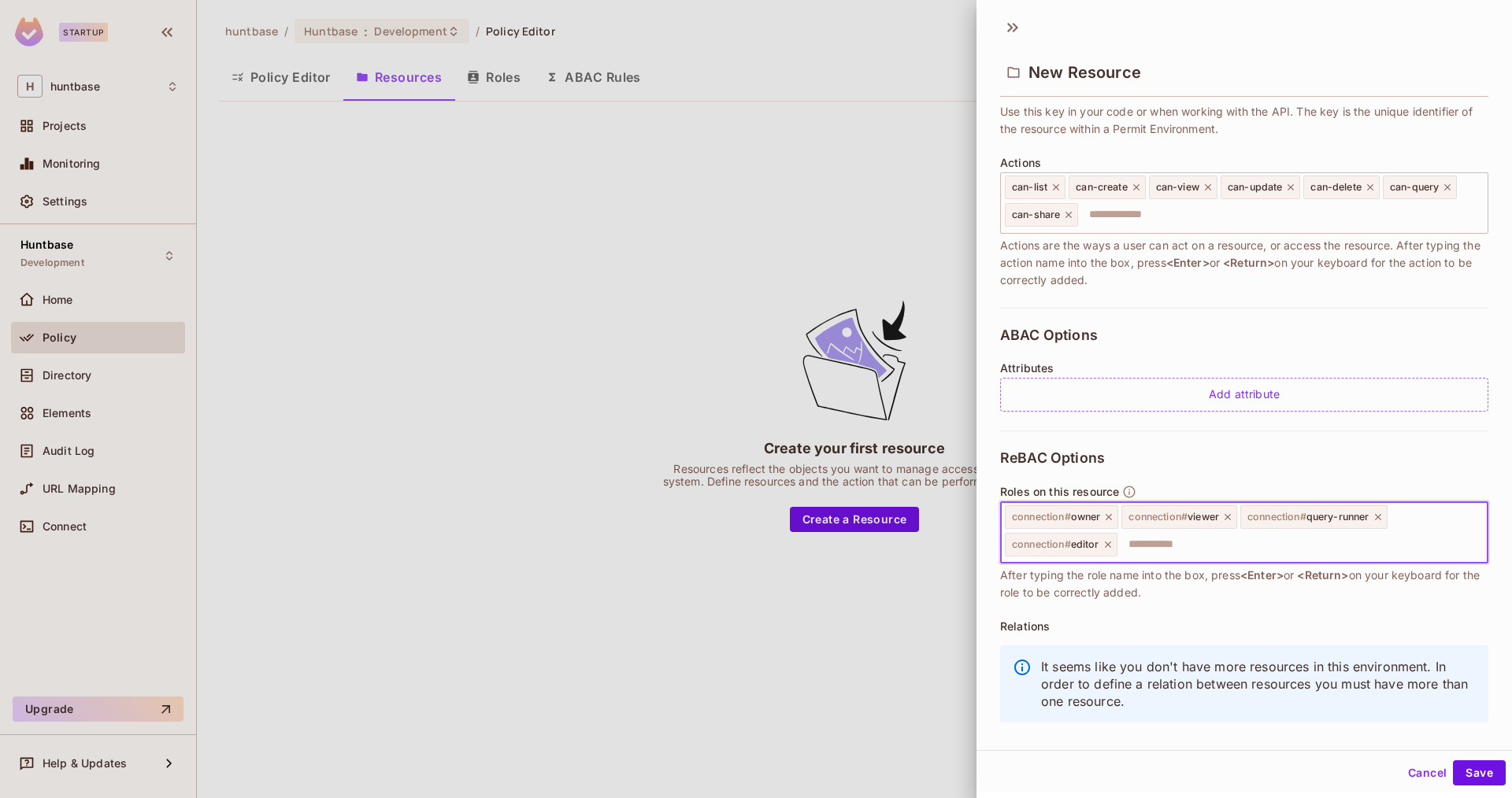
click at [1380, 518] on icon at bounding box center [1377, 517] width 6 height 6
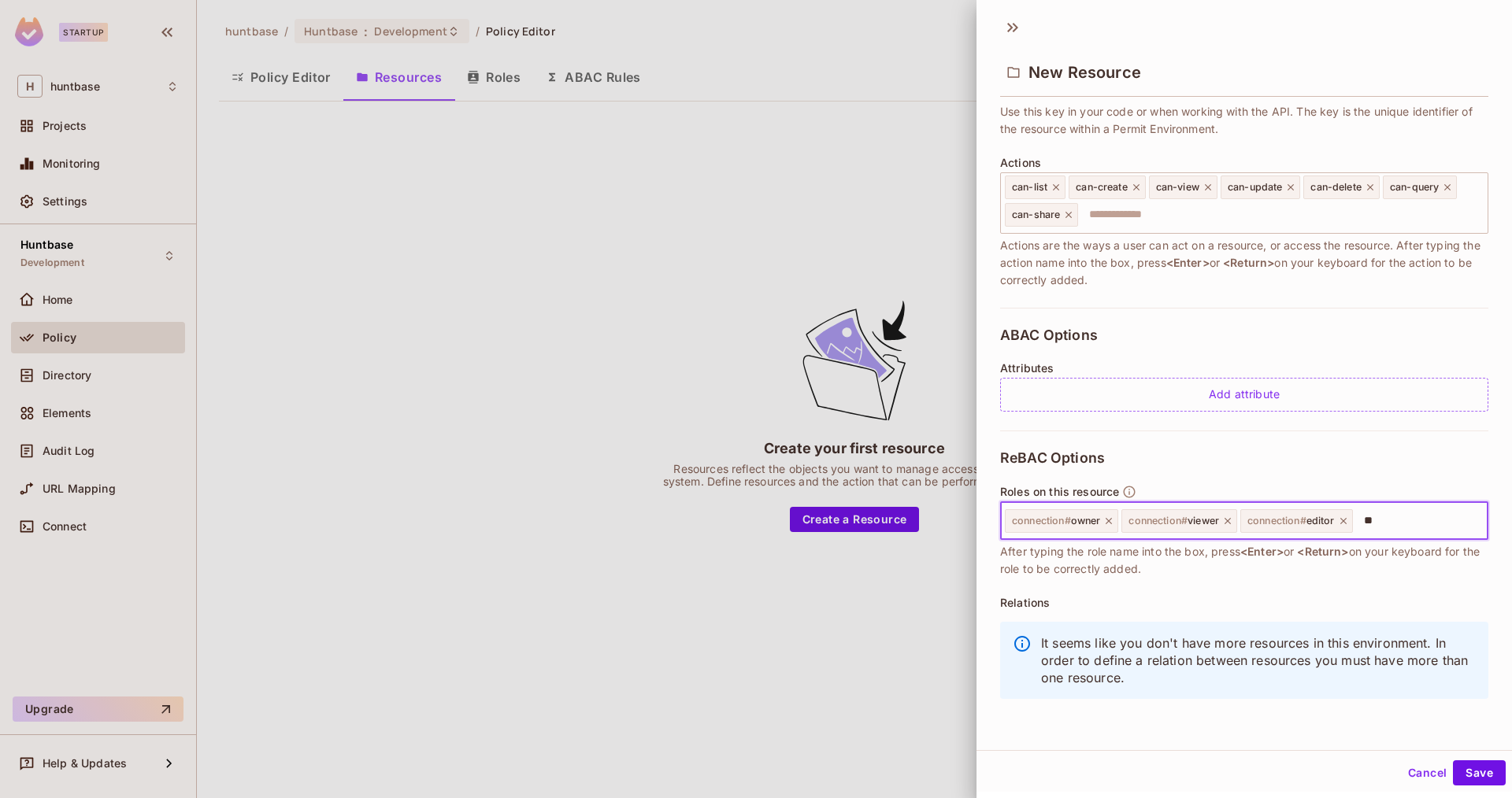
type input "*"
type input "*****"
type input "******"
type input "**********"
type input "******"
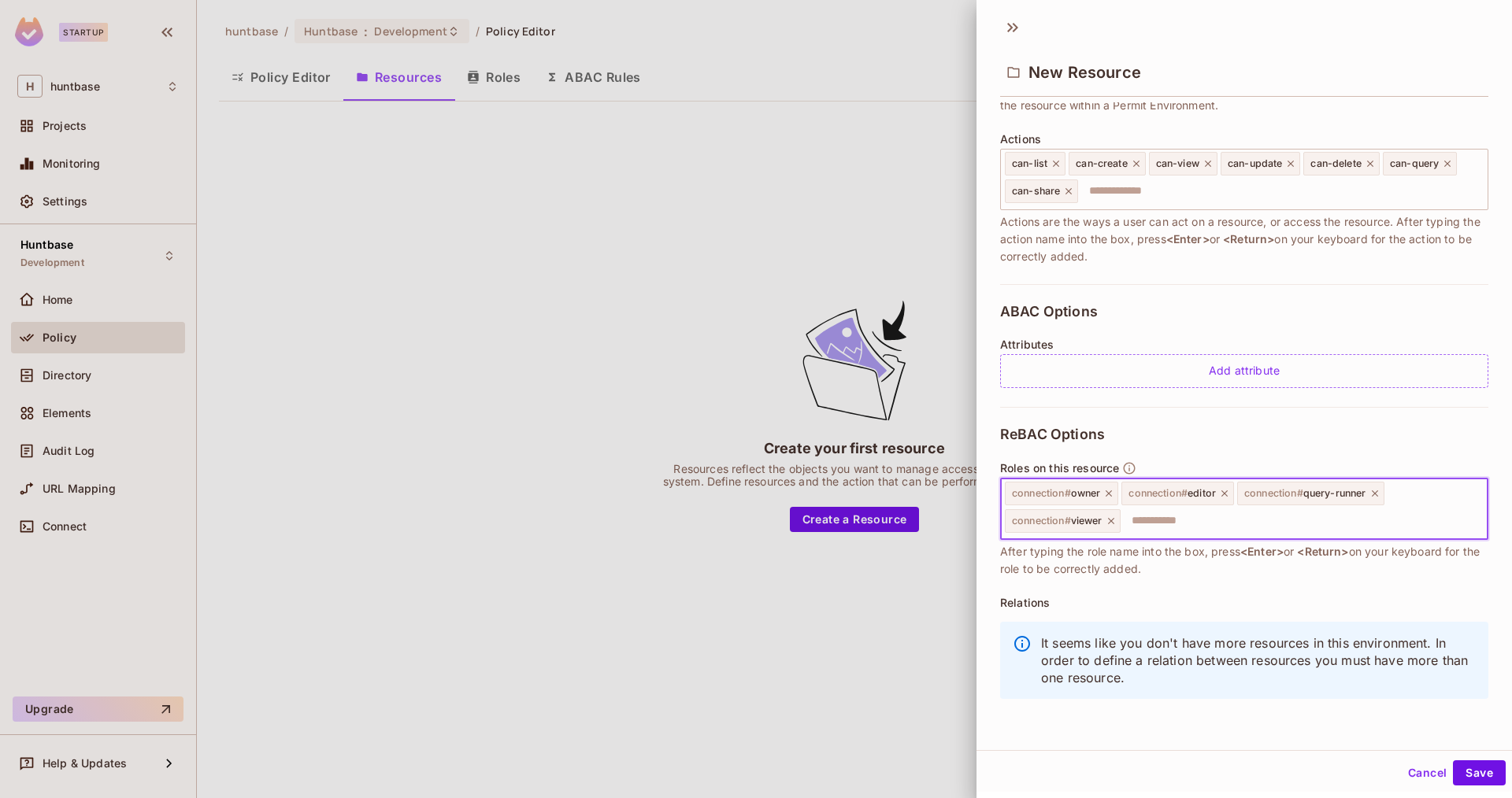
scroll to position [0, 0]
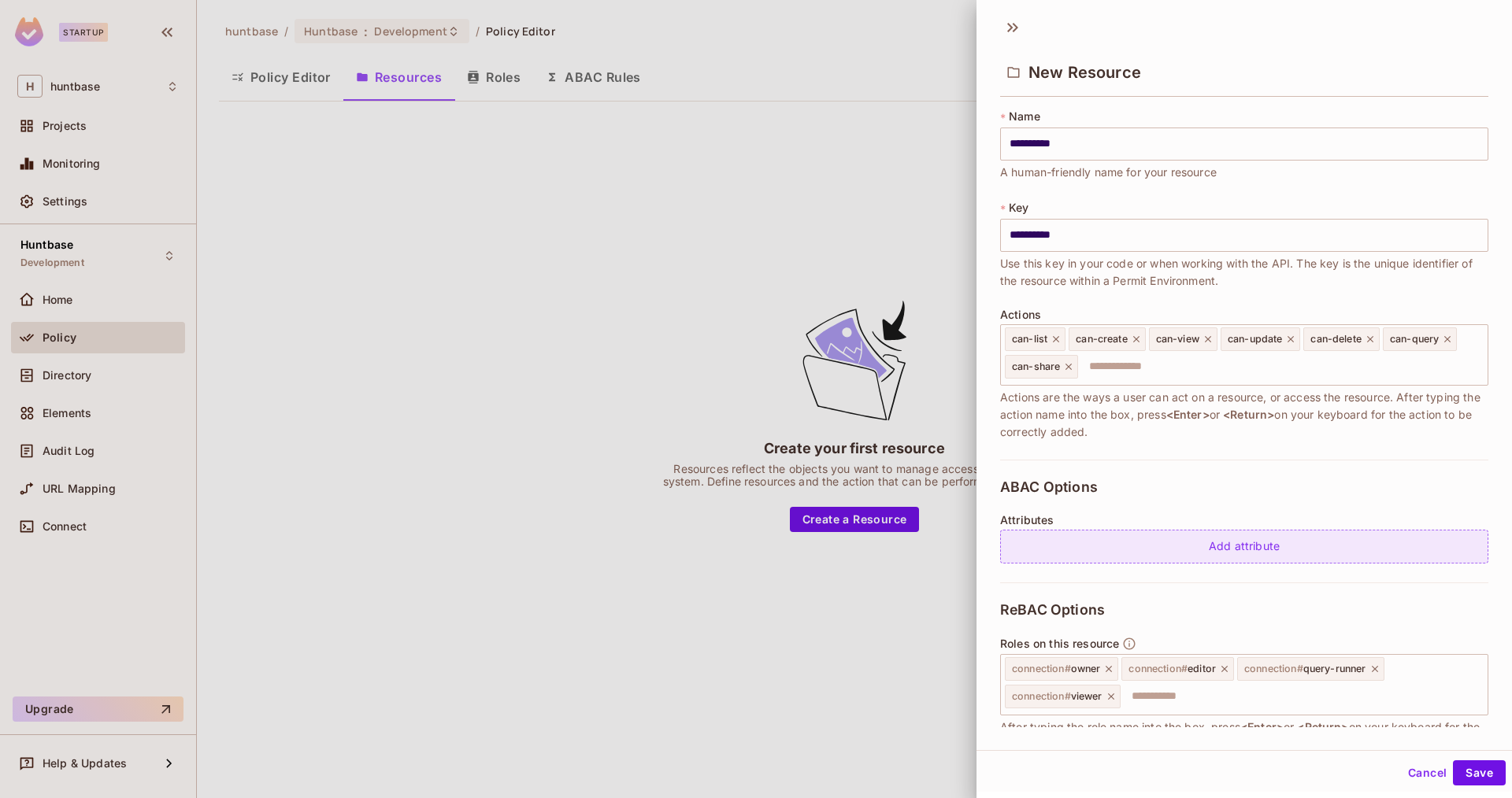
drag, startPoint x: 1267, startPoint y: 523, endPoint x: 1268, endPoint y: 536, distance: 13.0
click at [1267, 523] on div "Attributes Add attribute" at bounding box center [1244, 538] width 488 height 50
click at [1260, 544] on div "Add attribute" at bounding box center [1244, 547] width 488 height 34
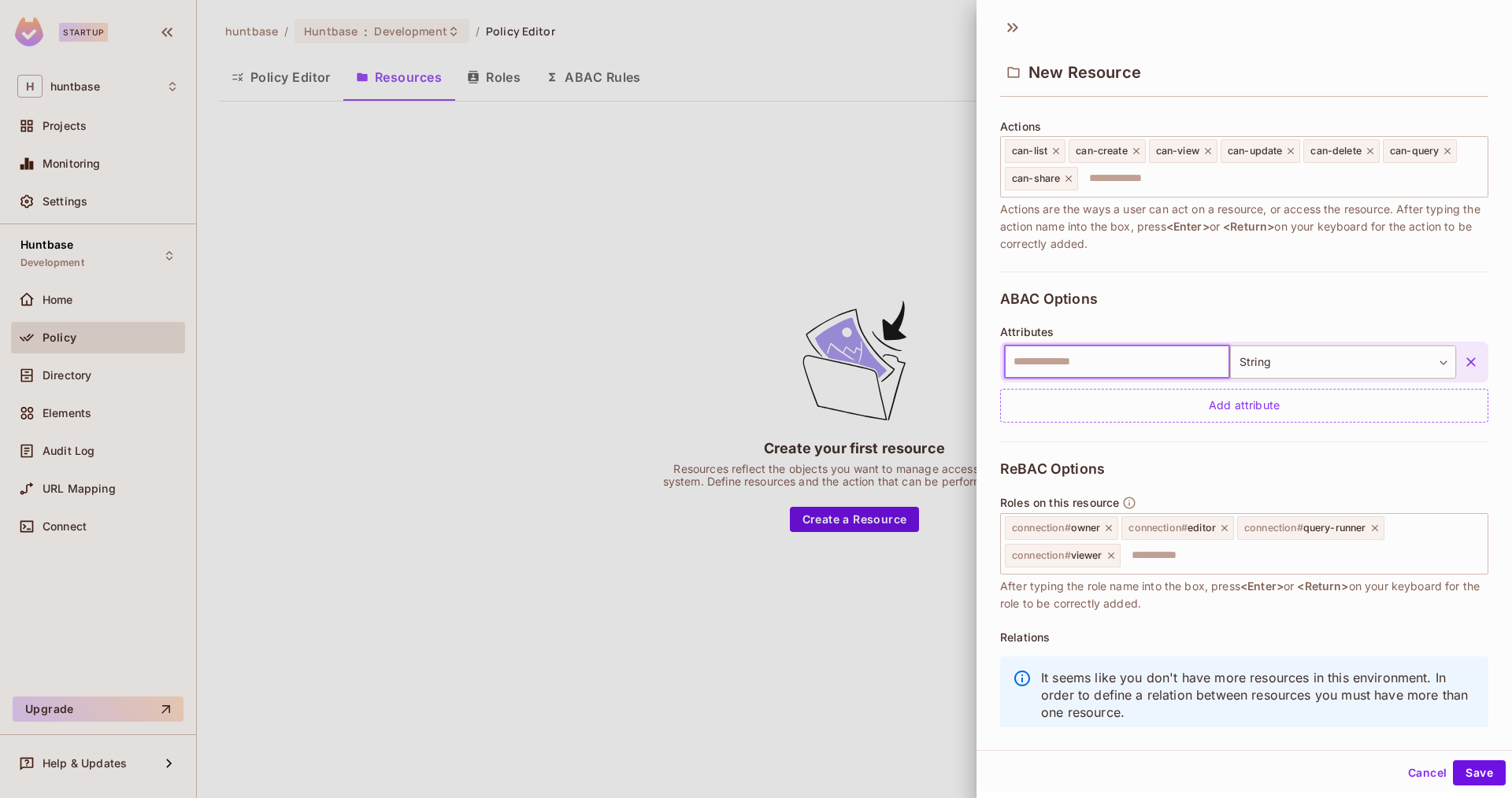
scroll to position [211, 0]
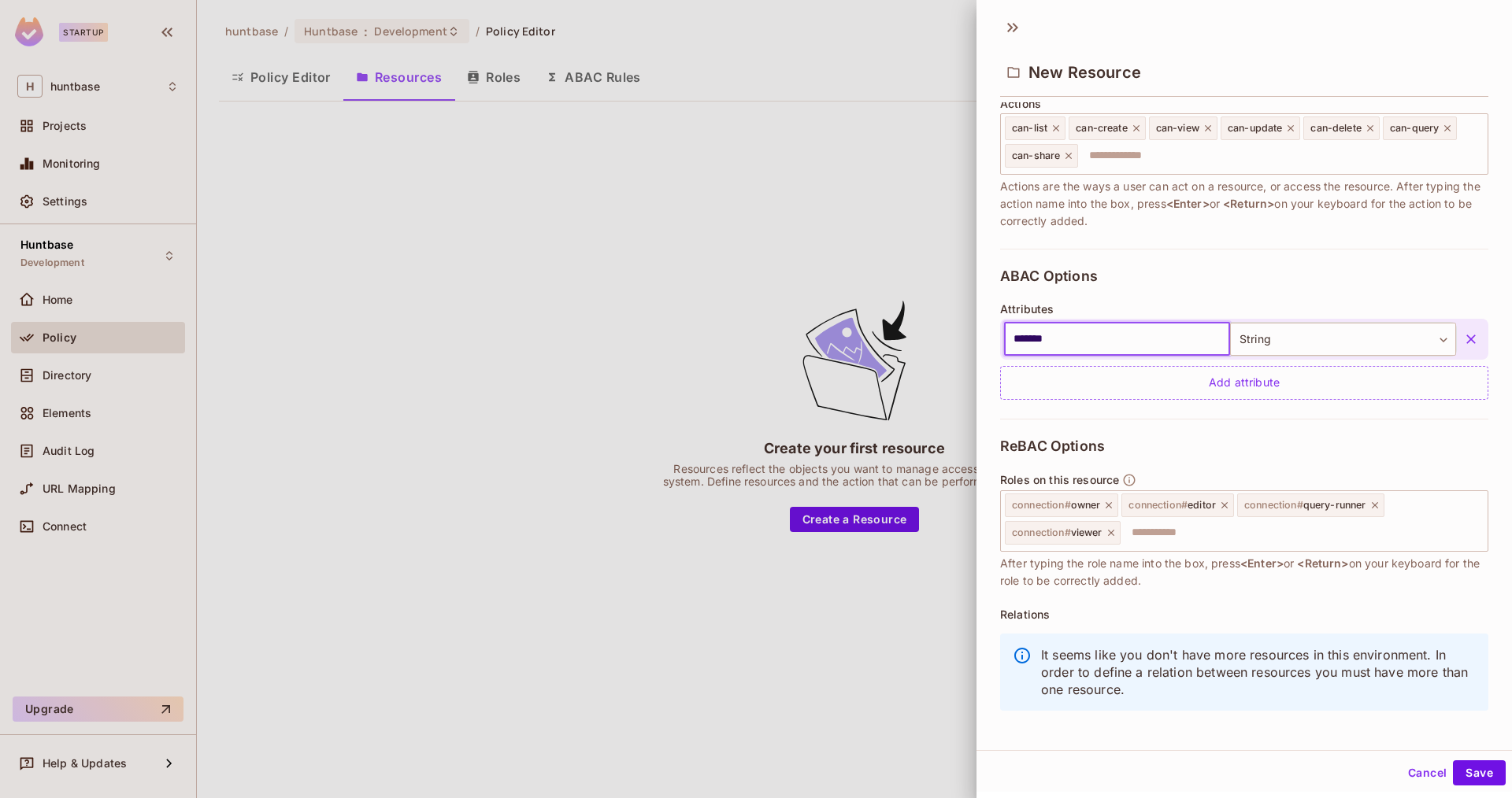
type input "*******"
click at [1345, 437] on div "ReBAC Options Roles on this resource connection # owner connection # editor con…" at bounding box center [1244, 578] width 488 height 320
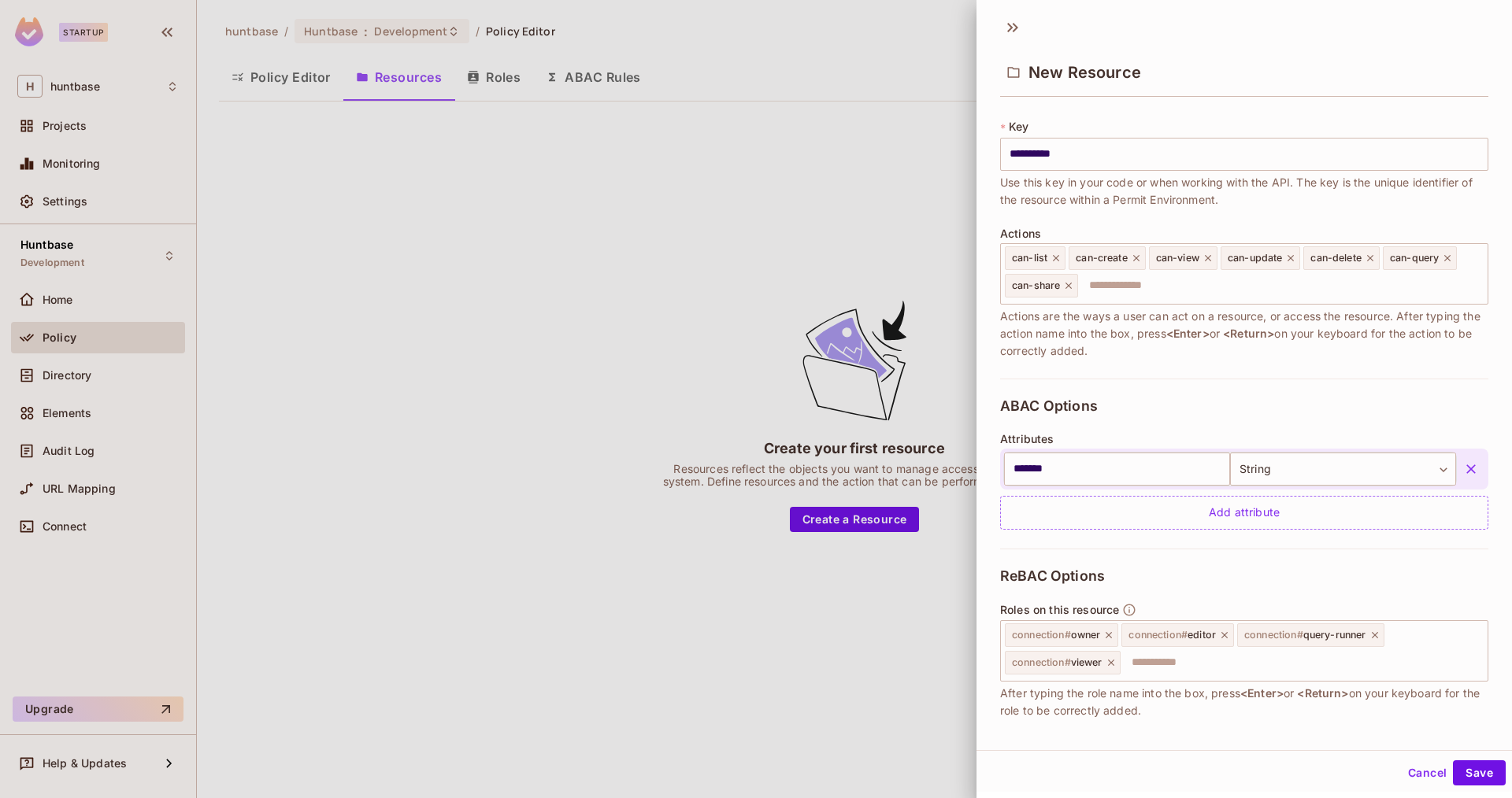
scroll to position [188, 0]
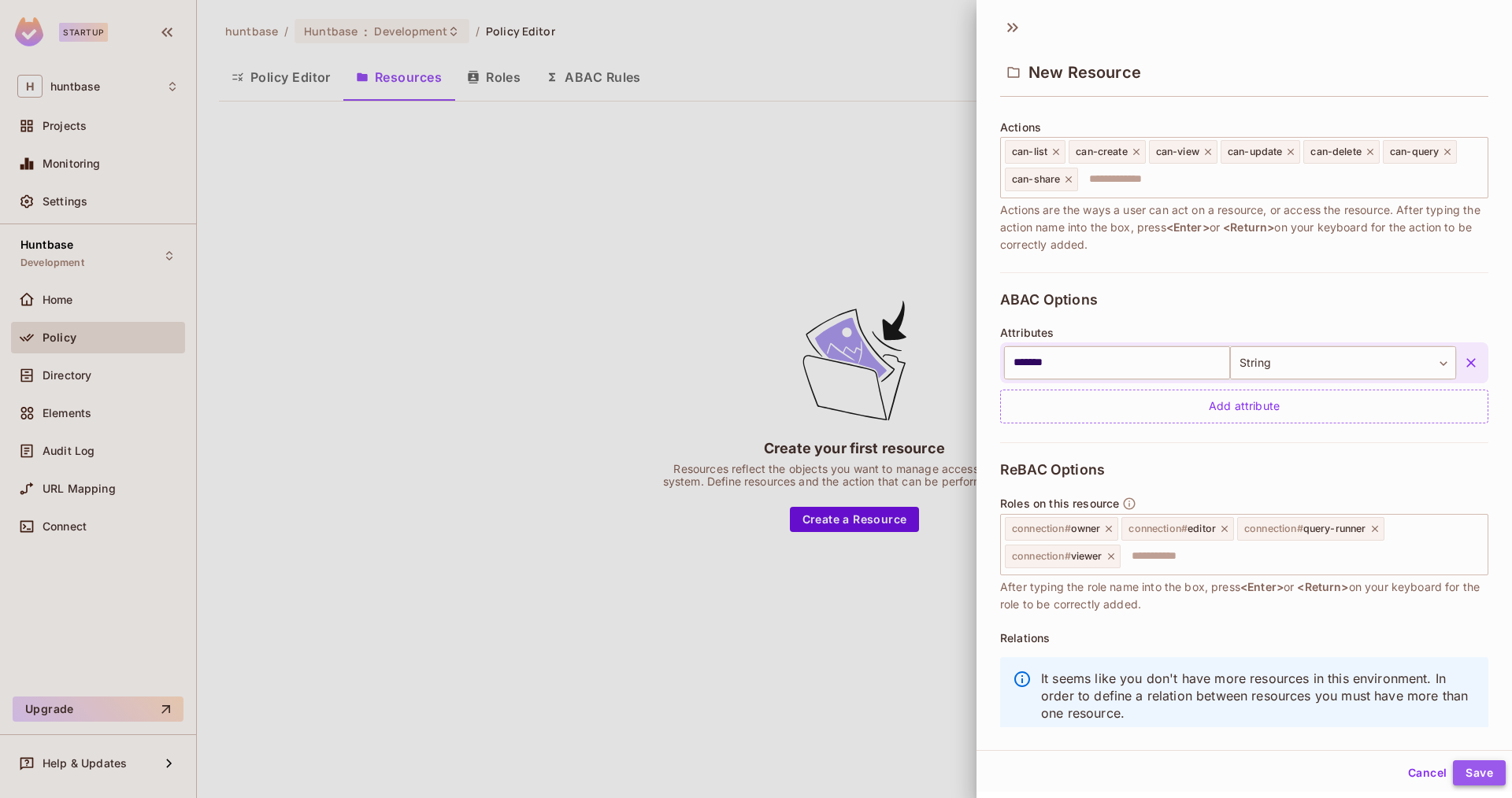
click at [1482, 775] on button "Save" at bounding box center [1479, 773] width 52 height 25
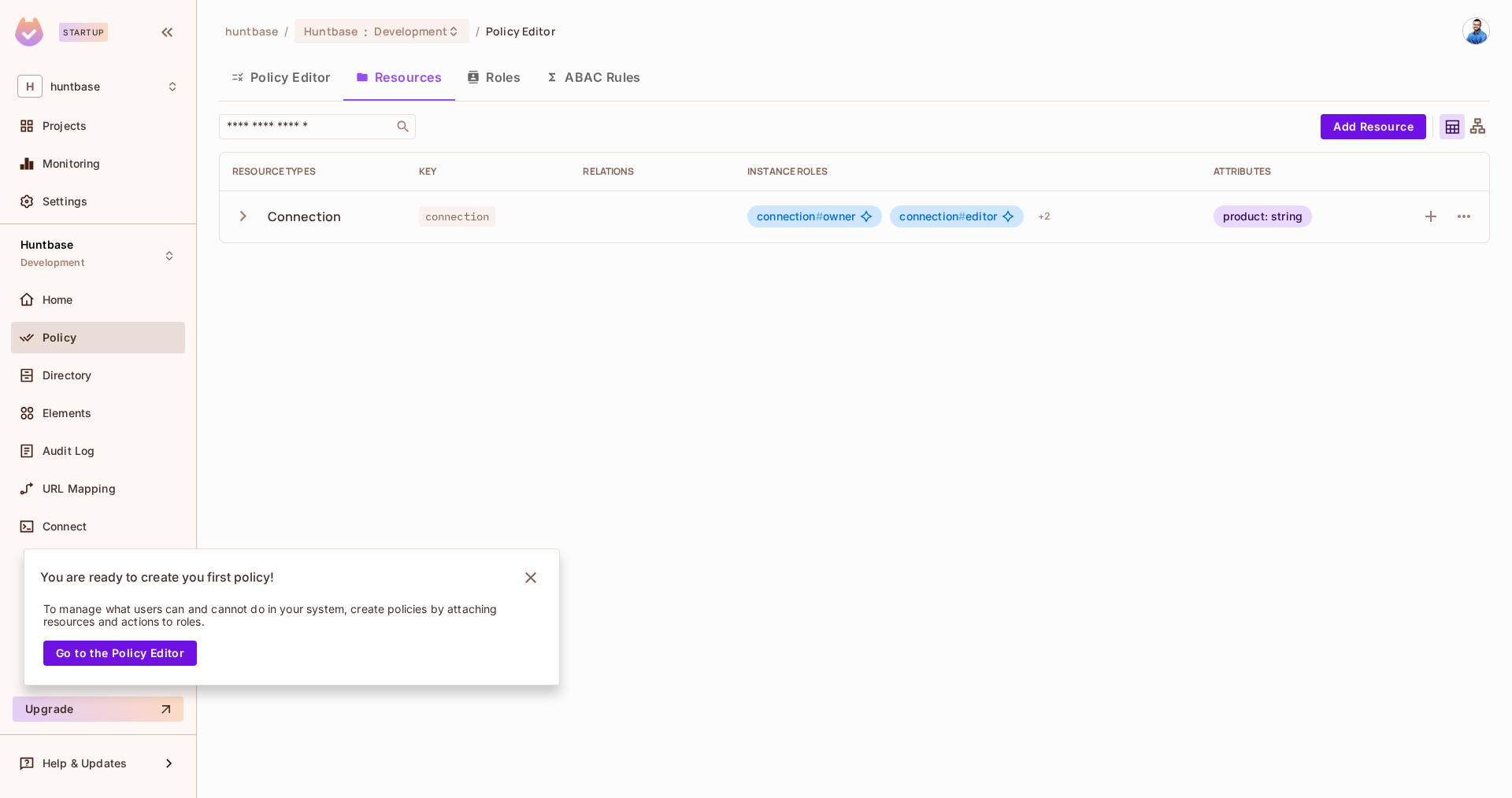
click at [486, 78] on button "Roles" at bounding box center [493, 77] width 79 height 40
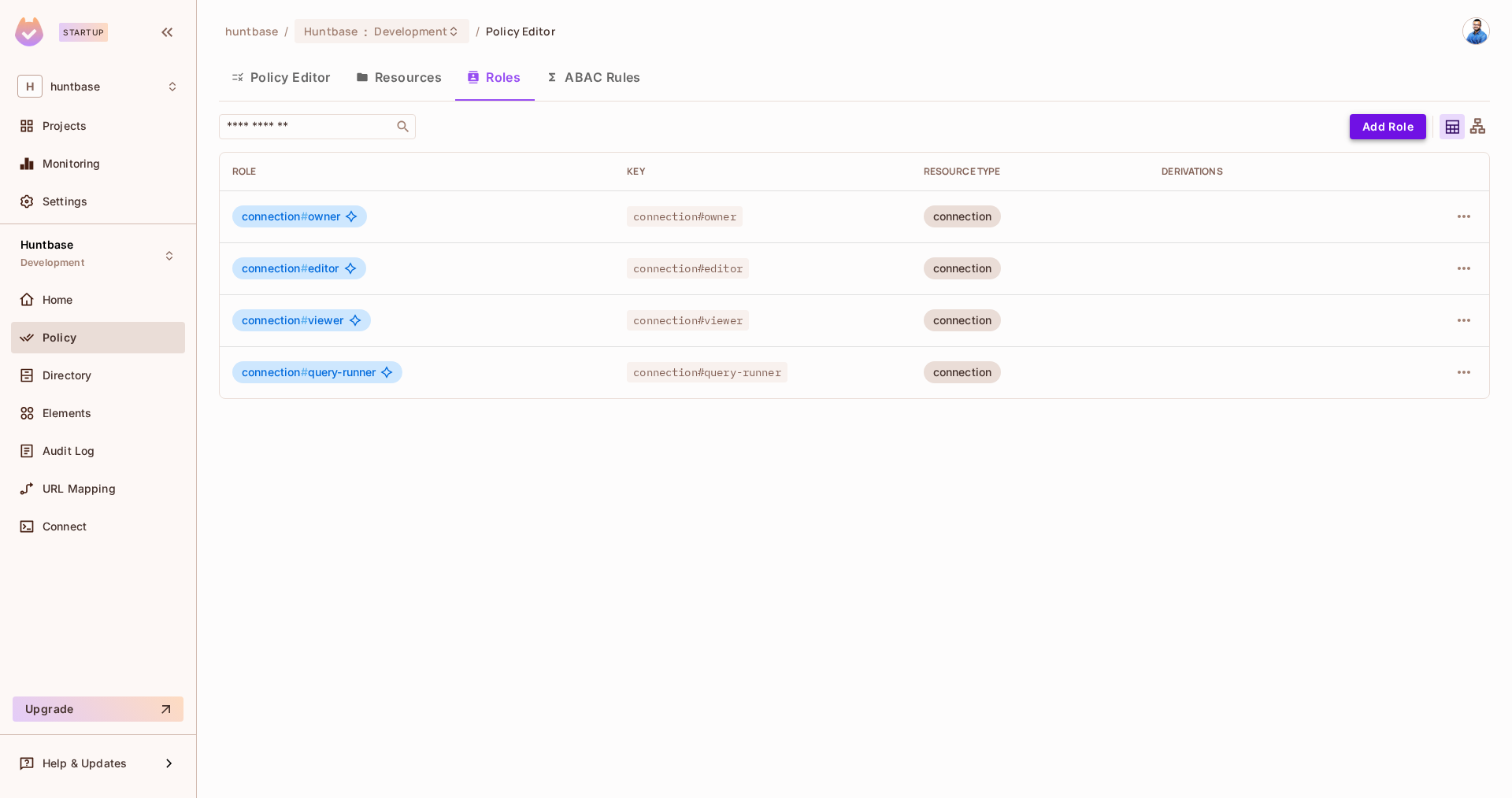
click at [1378, 127] on button "Add Role" at bounding box center [1388, 127] width 76 height 25
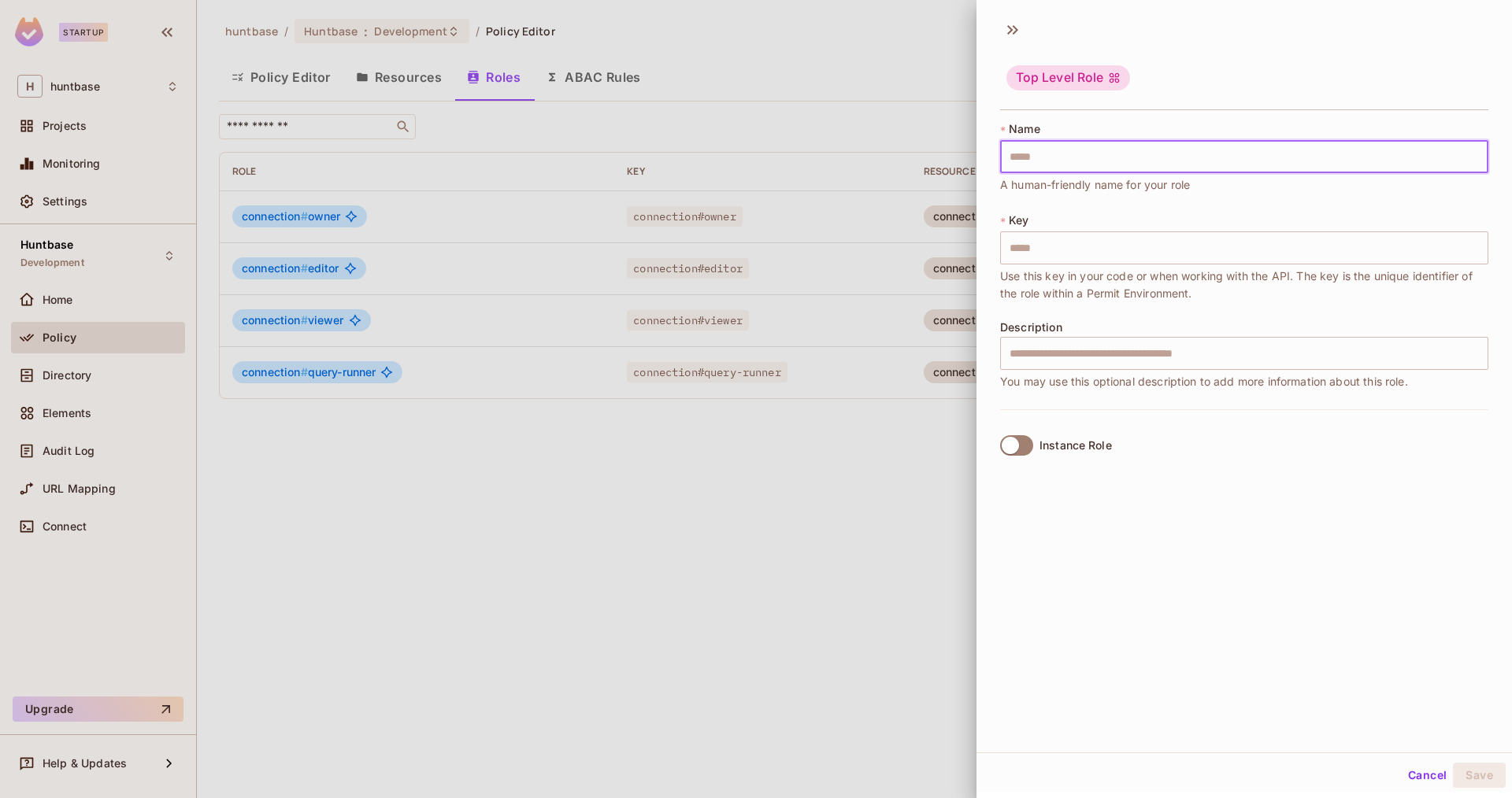
click at [1118, 162] on input "text" at bounding box center [1244, 156] width 488 height 33
type input "*"
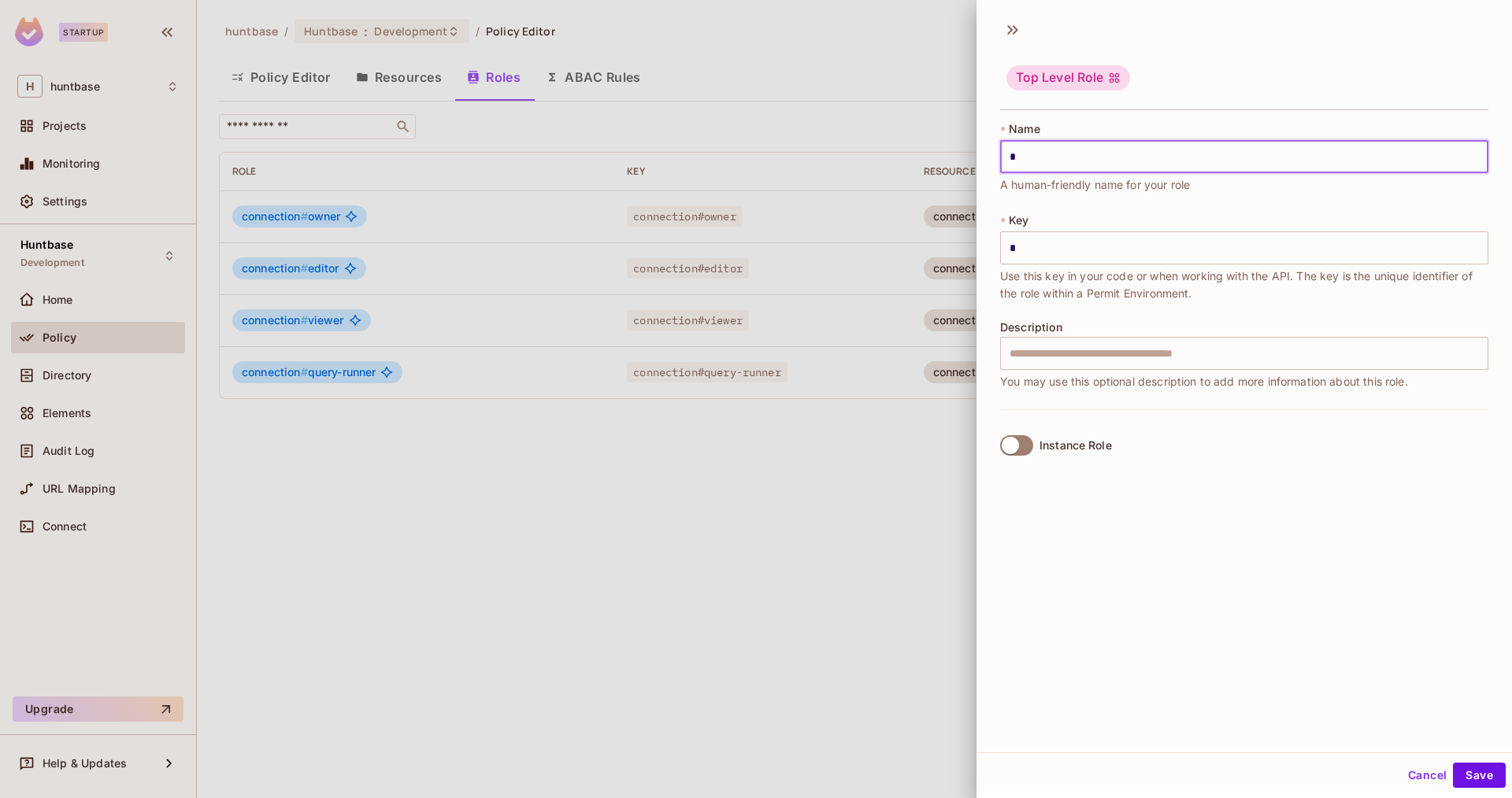
type input "**"
type input "***"
type input "****"
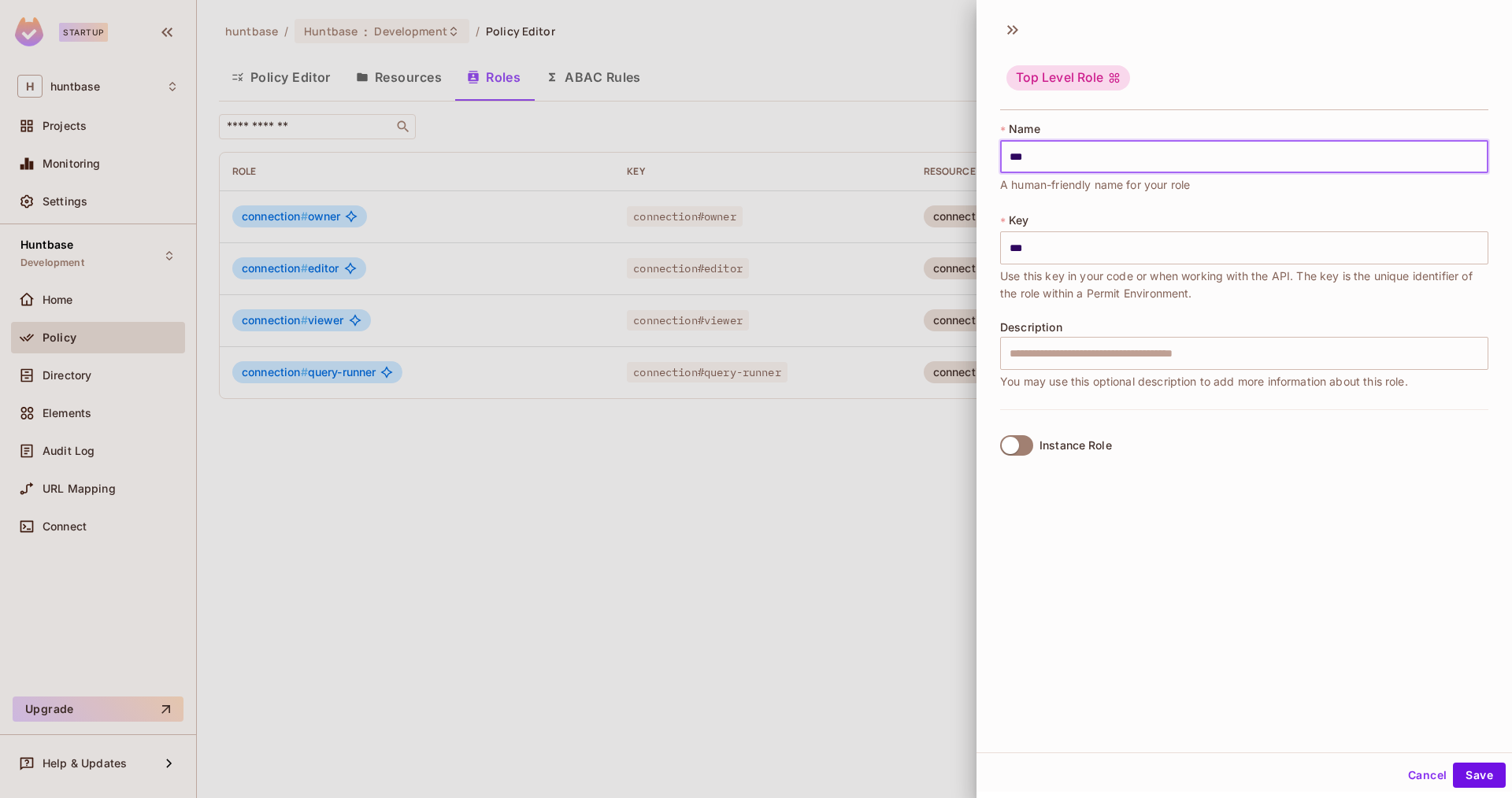
type input "****"
type input "*****"
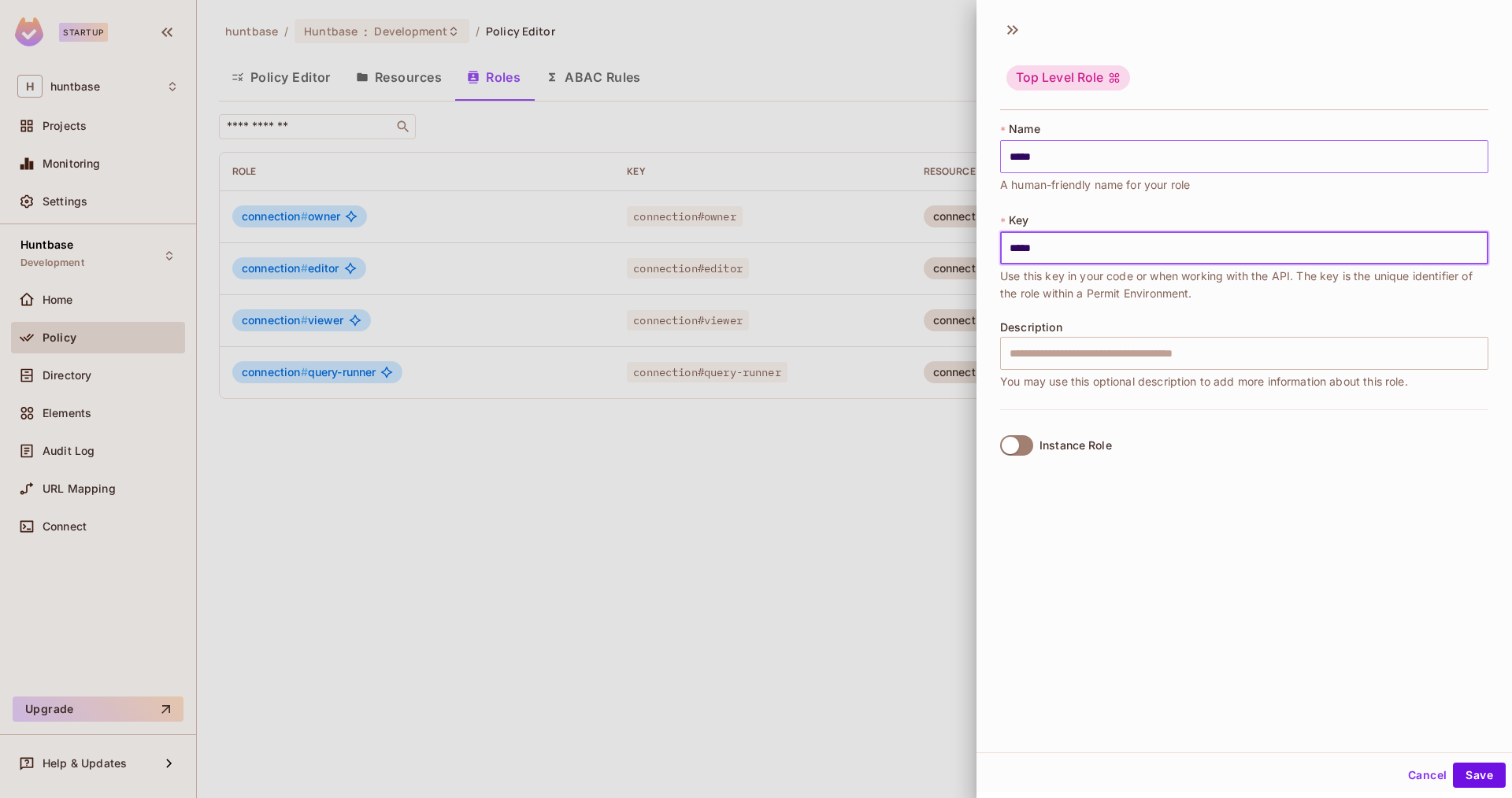
type input "*****"
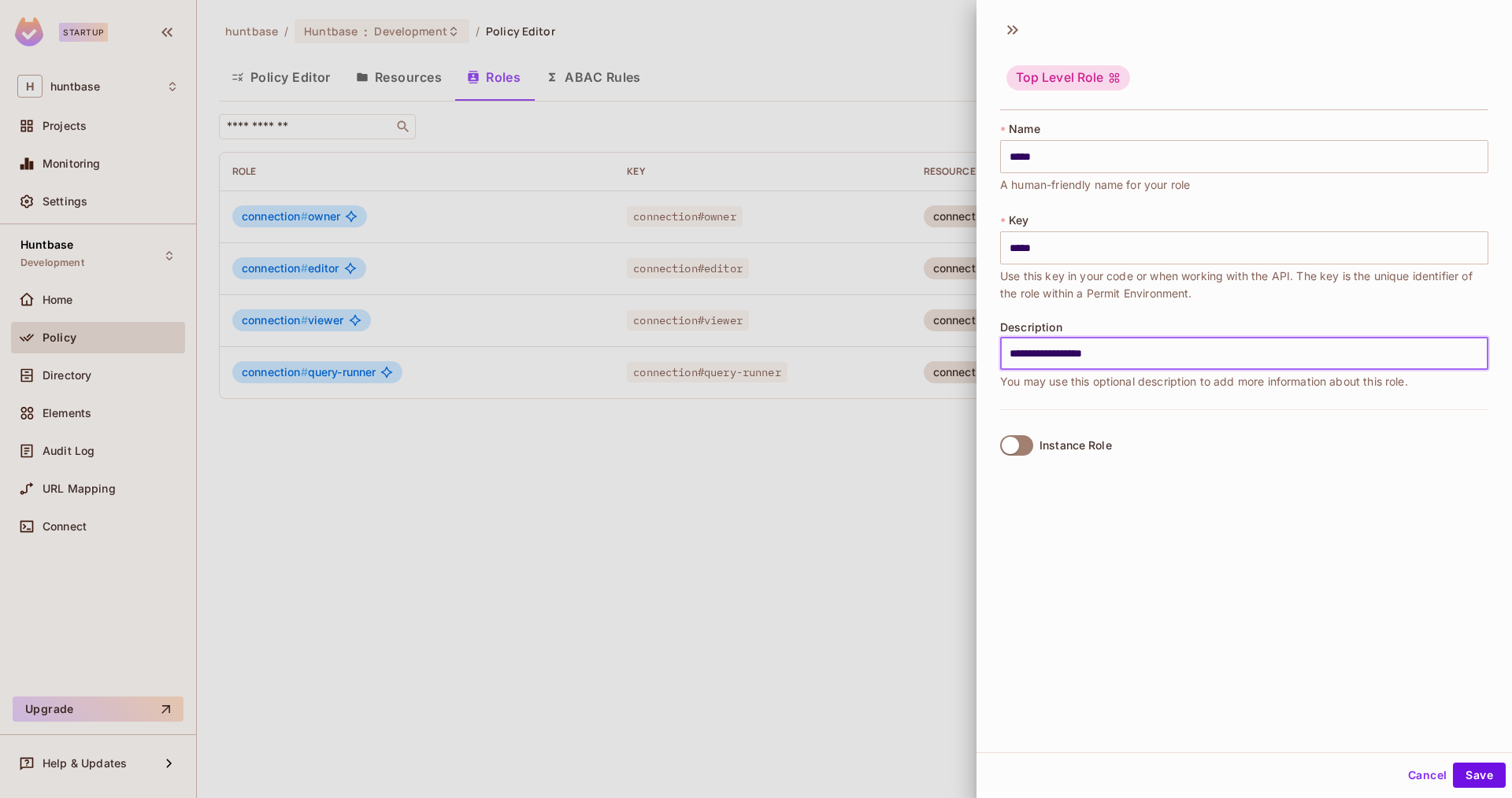
click at [1051, 357] on input "**********" at bounding box center [1244, 353] width 488 height 33
type input "**********"
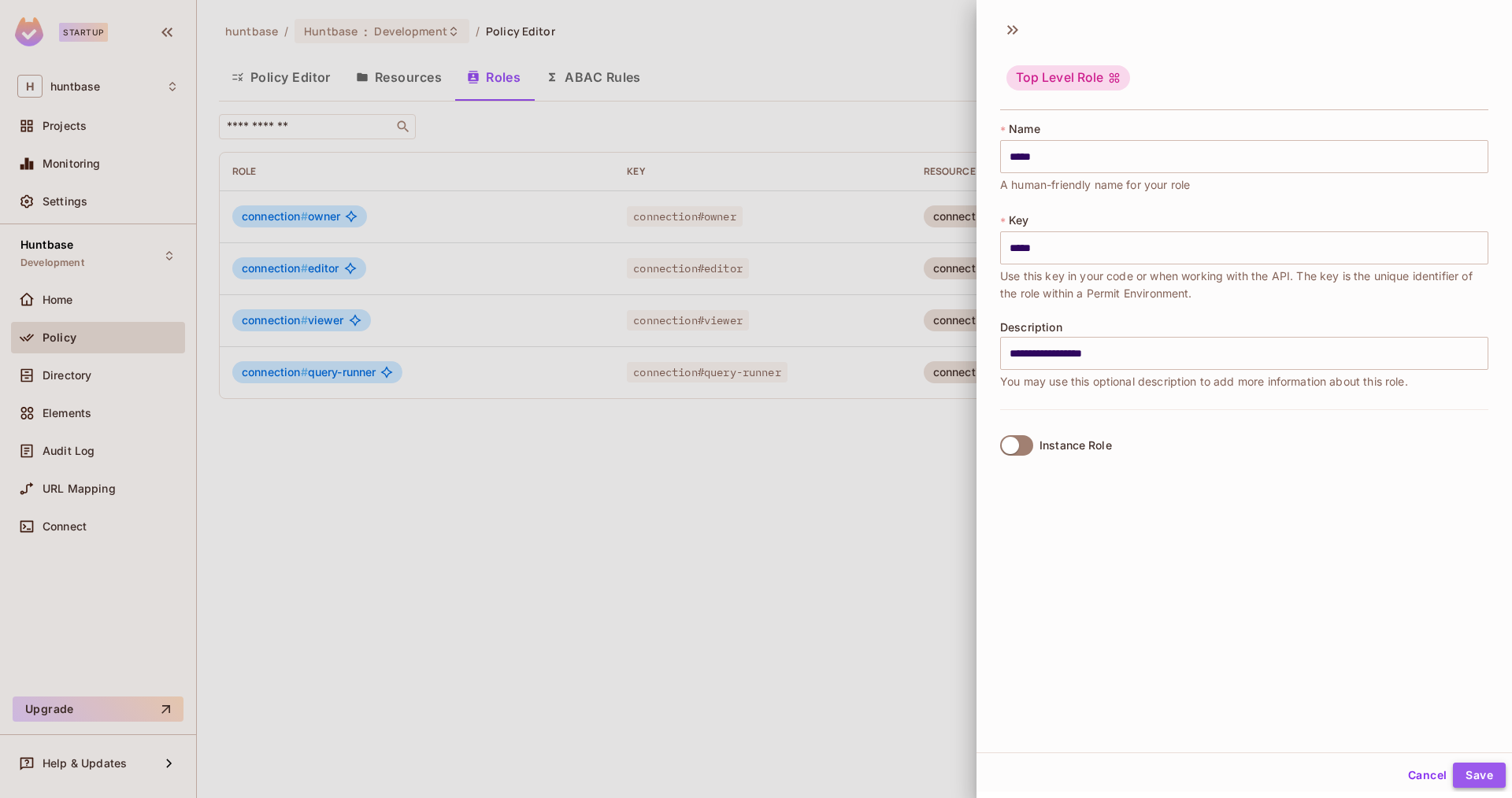
click at [1476, 777] on button "Save" at bounding box center [1479, 775] width 52 height 25
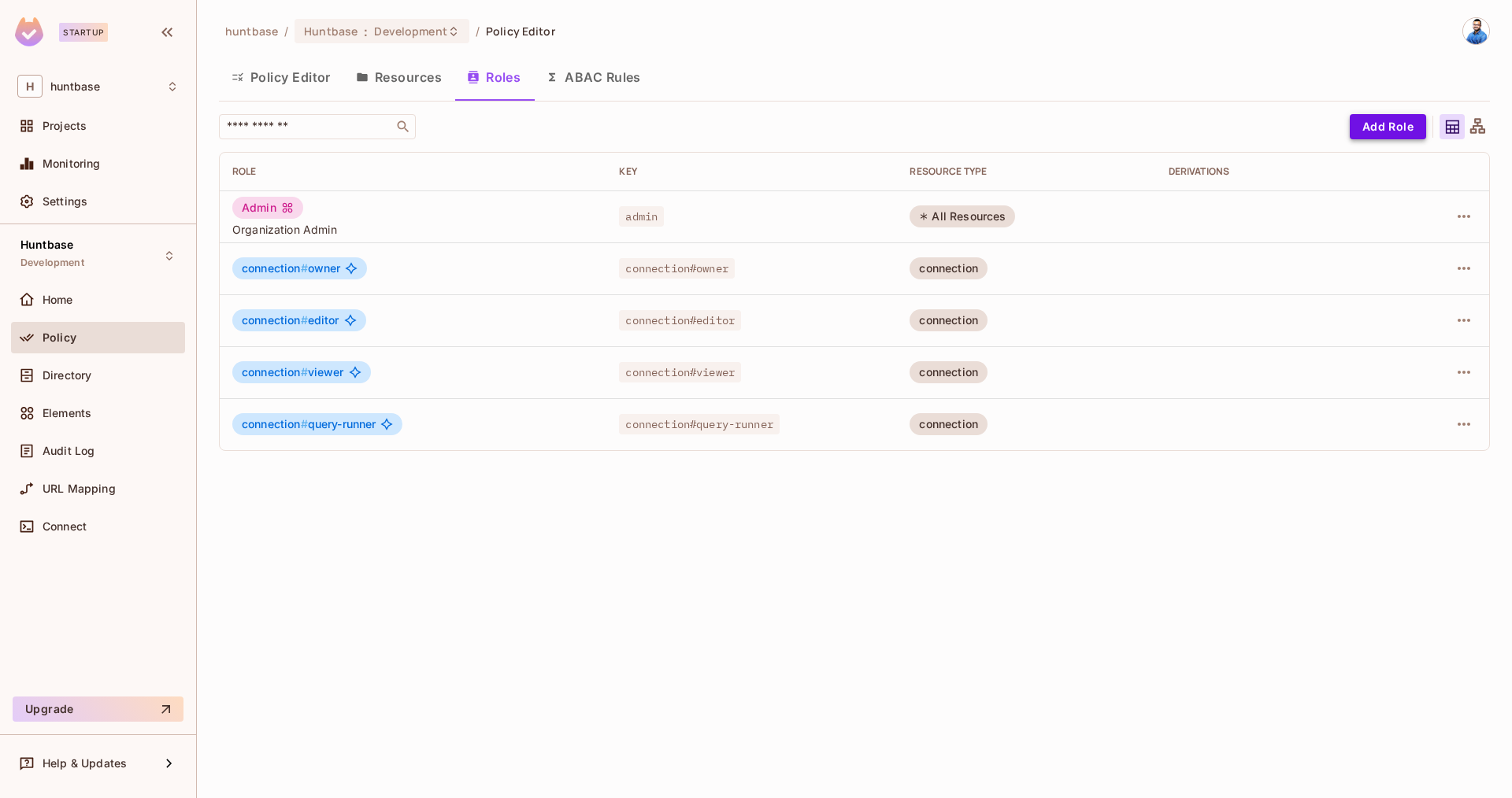
click at [1388, 125] on button "Add Role" at bounding box center [1388, 127] width 76 height 25
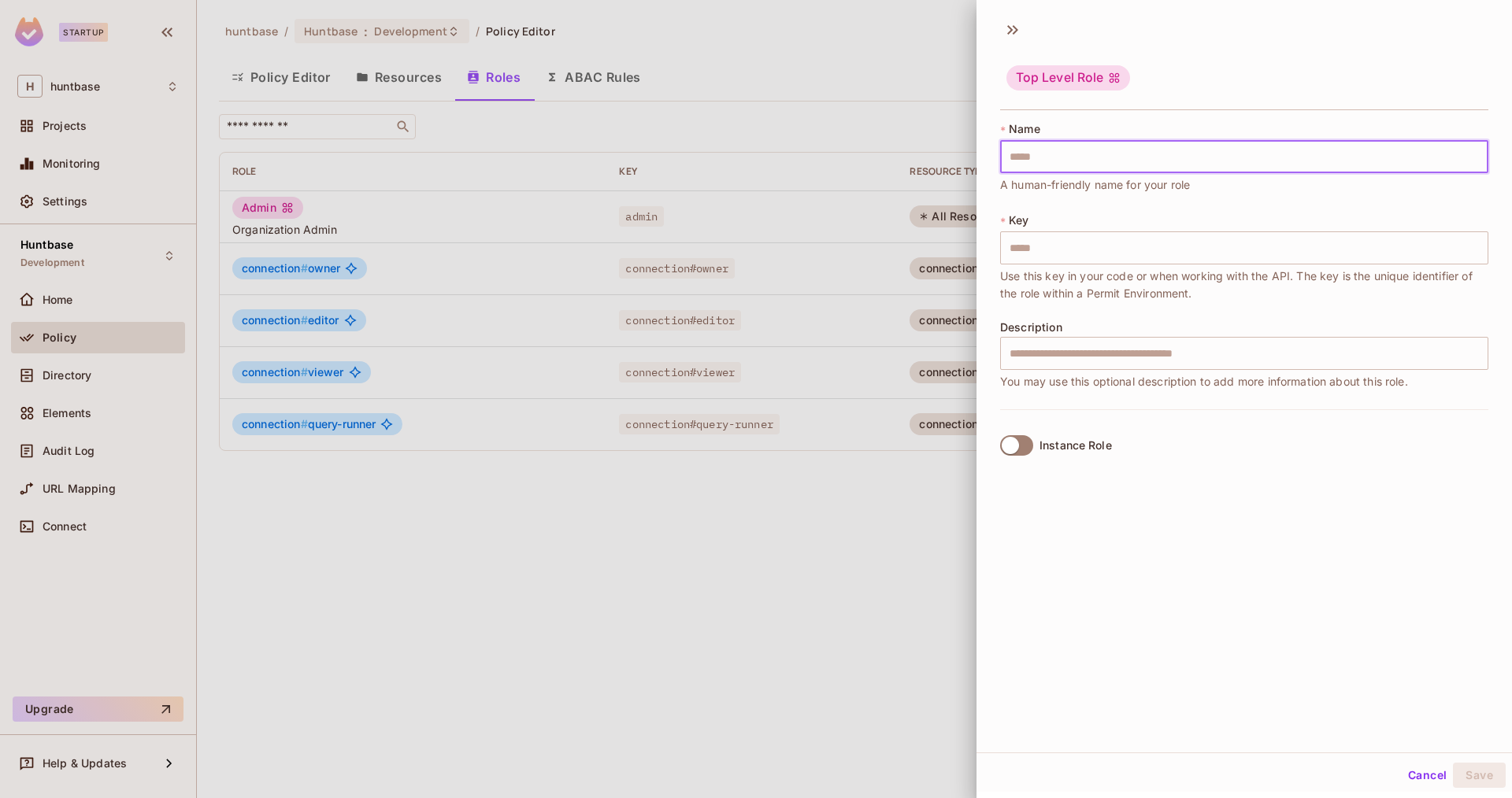
click at [1069, 162] on input "text" at bounding box center [1244, 156] width 488 height 33
type input "*"
type input "**"
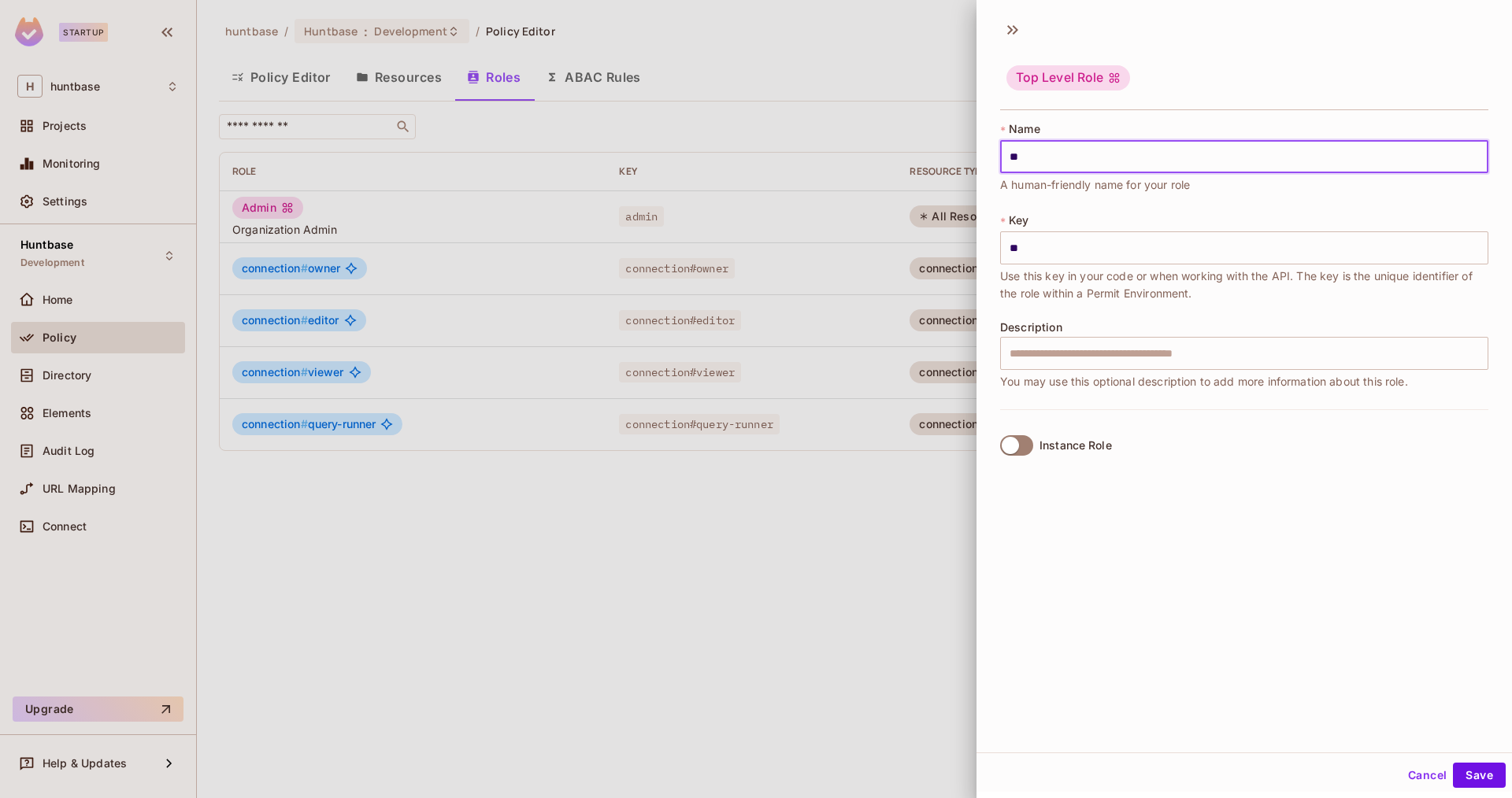
type input "***"
type input "****"
type input "*****"
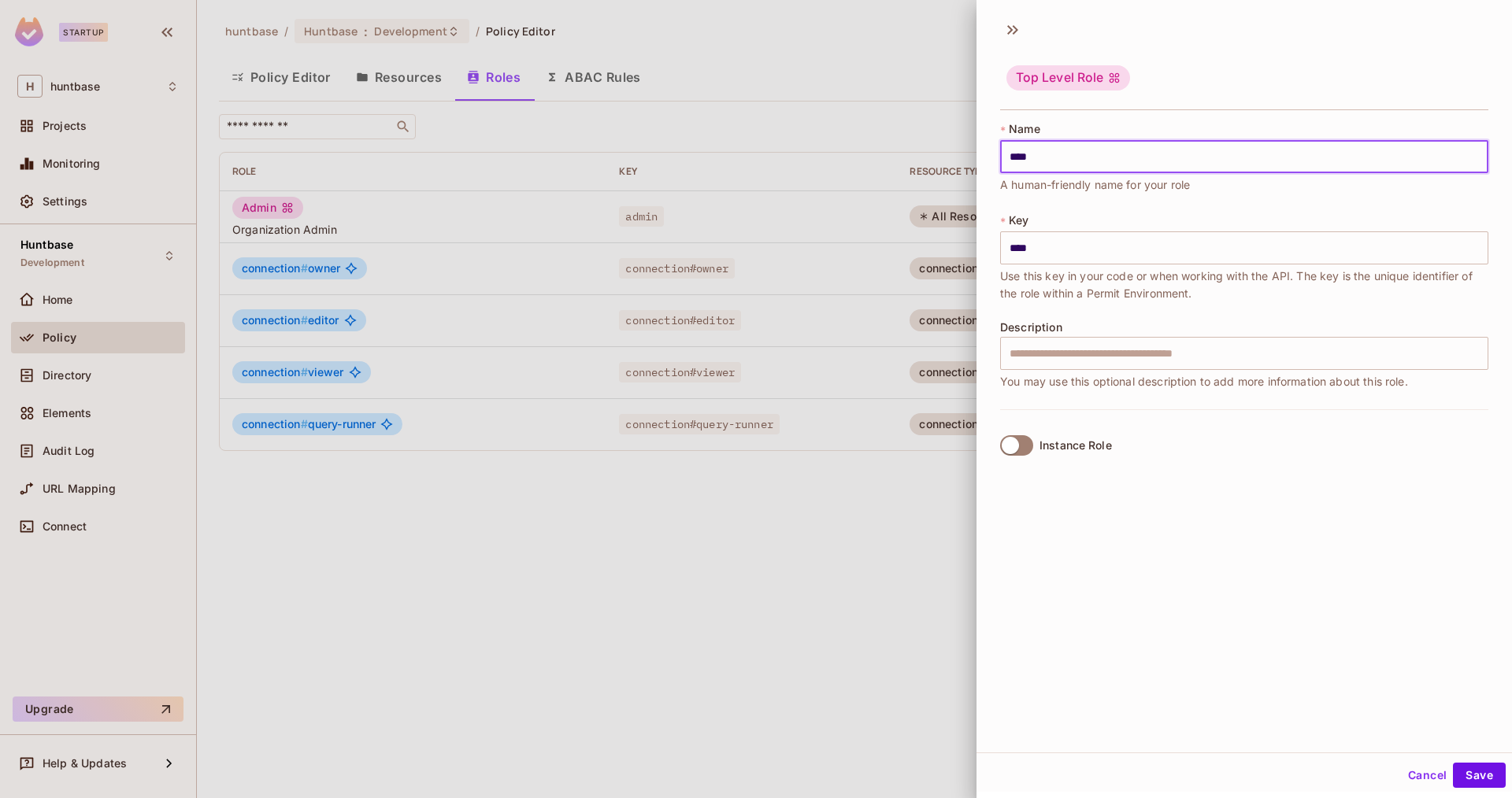
type input "*****"
type input "******"
type input "*****"
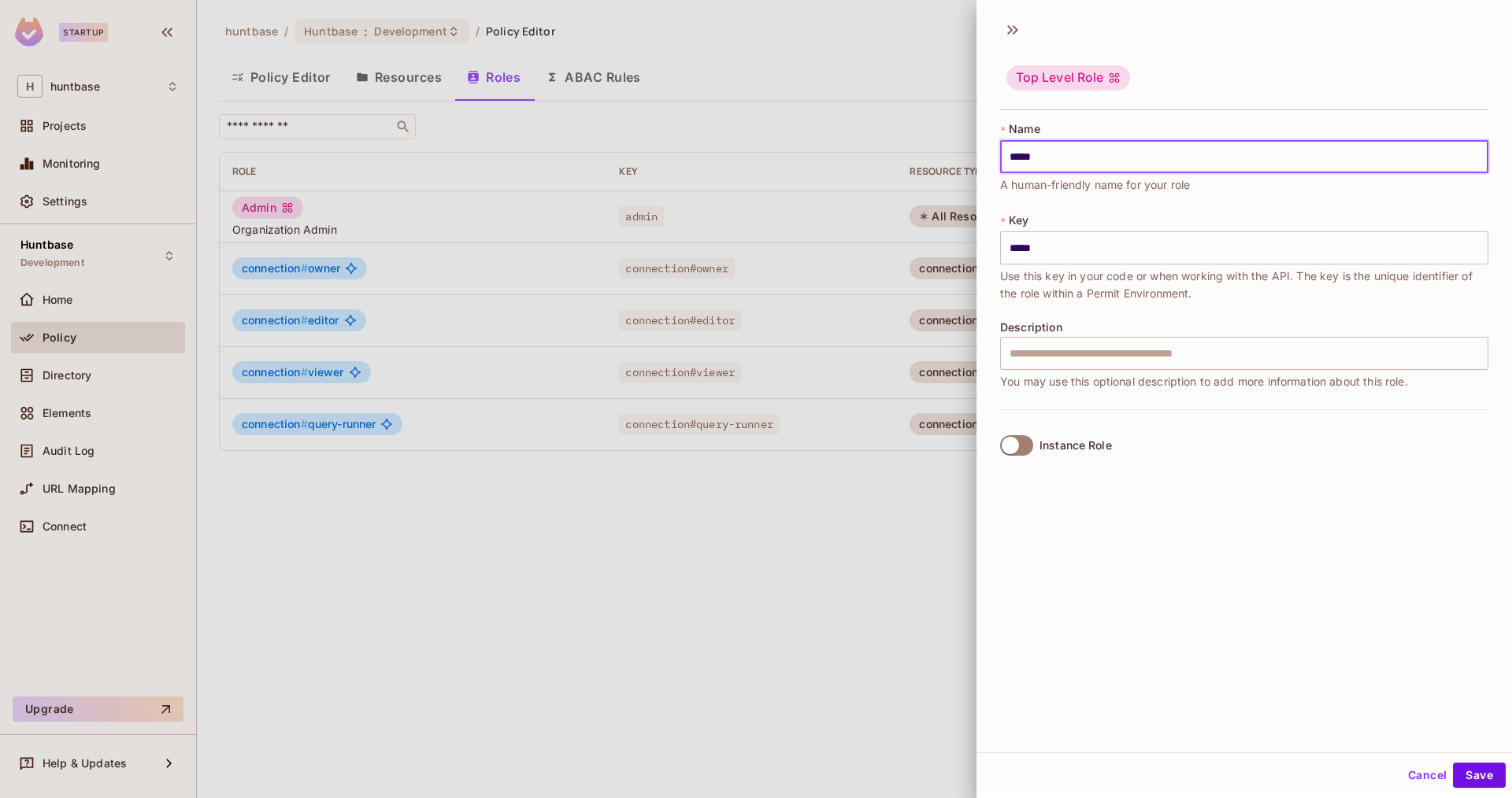
type input "****"
type input "***"
type input "****"
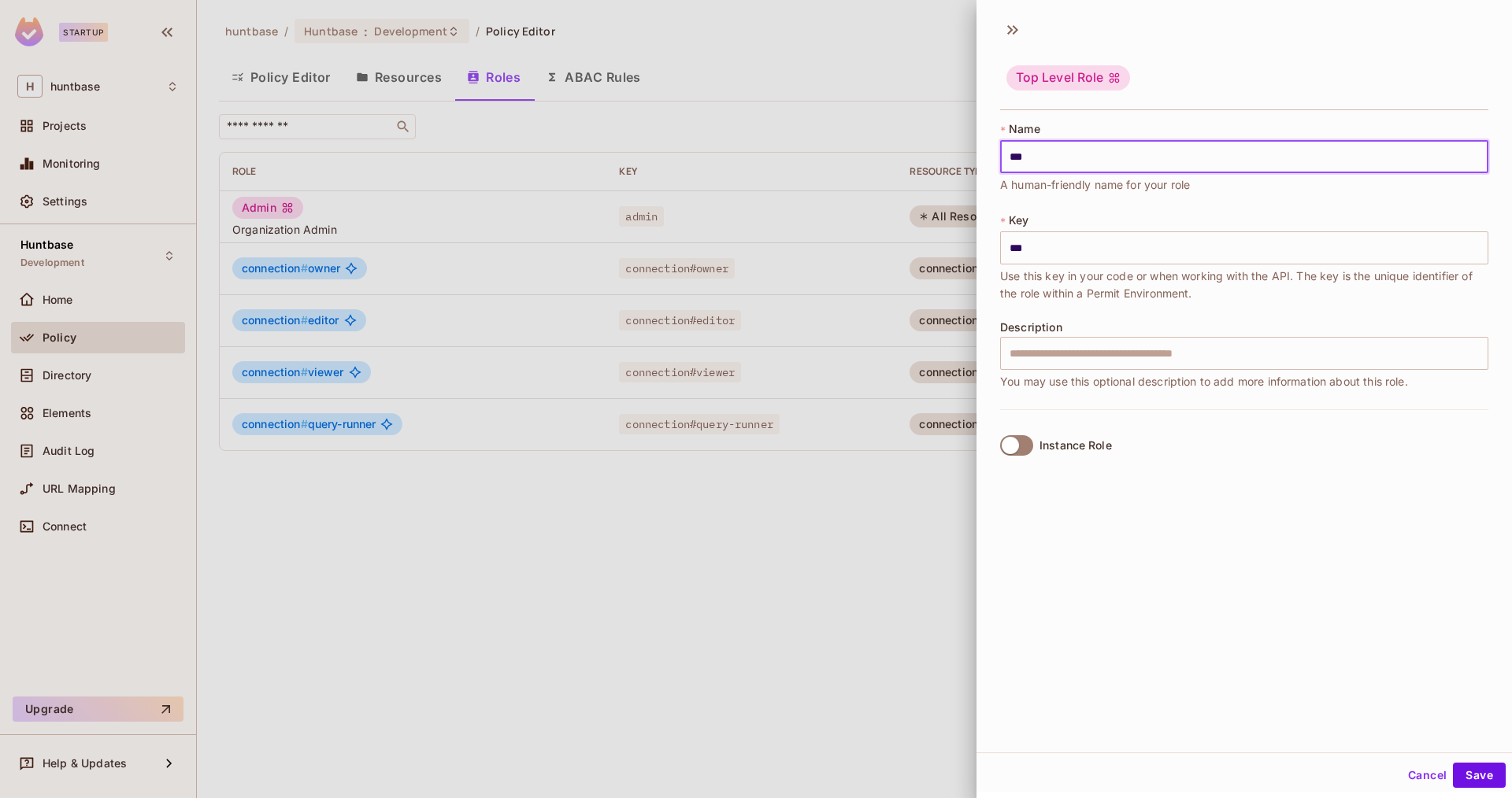
type input "****"
type input "*****"
type input "******"
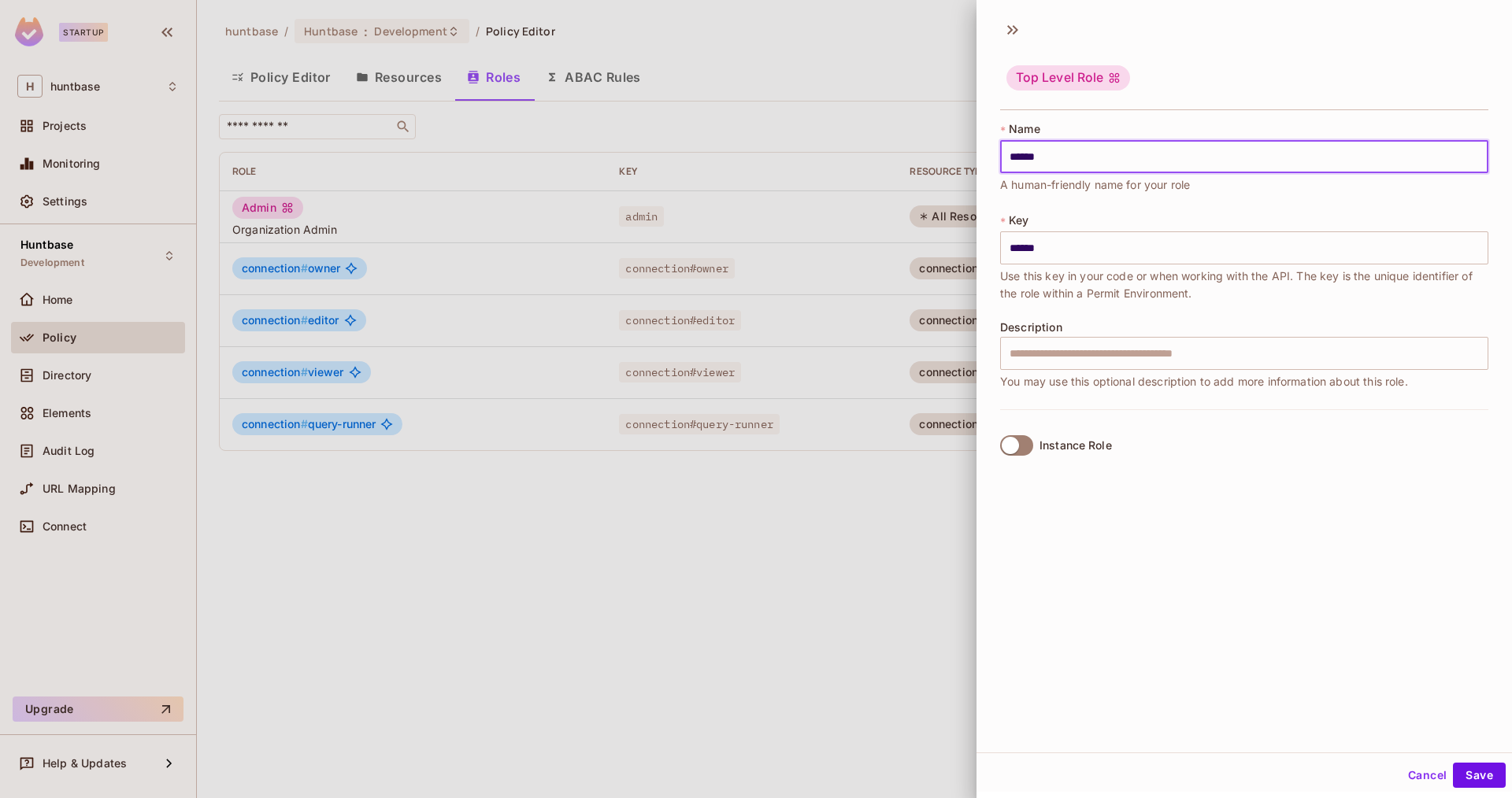
type input "******"
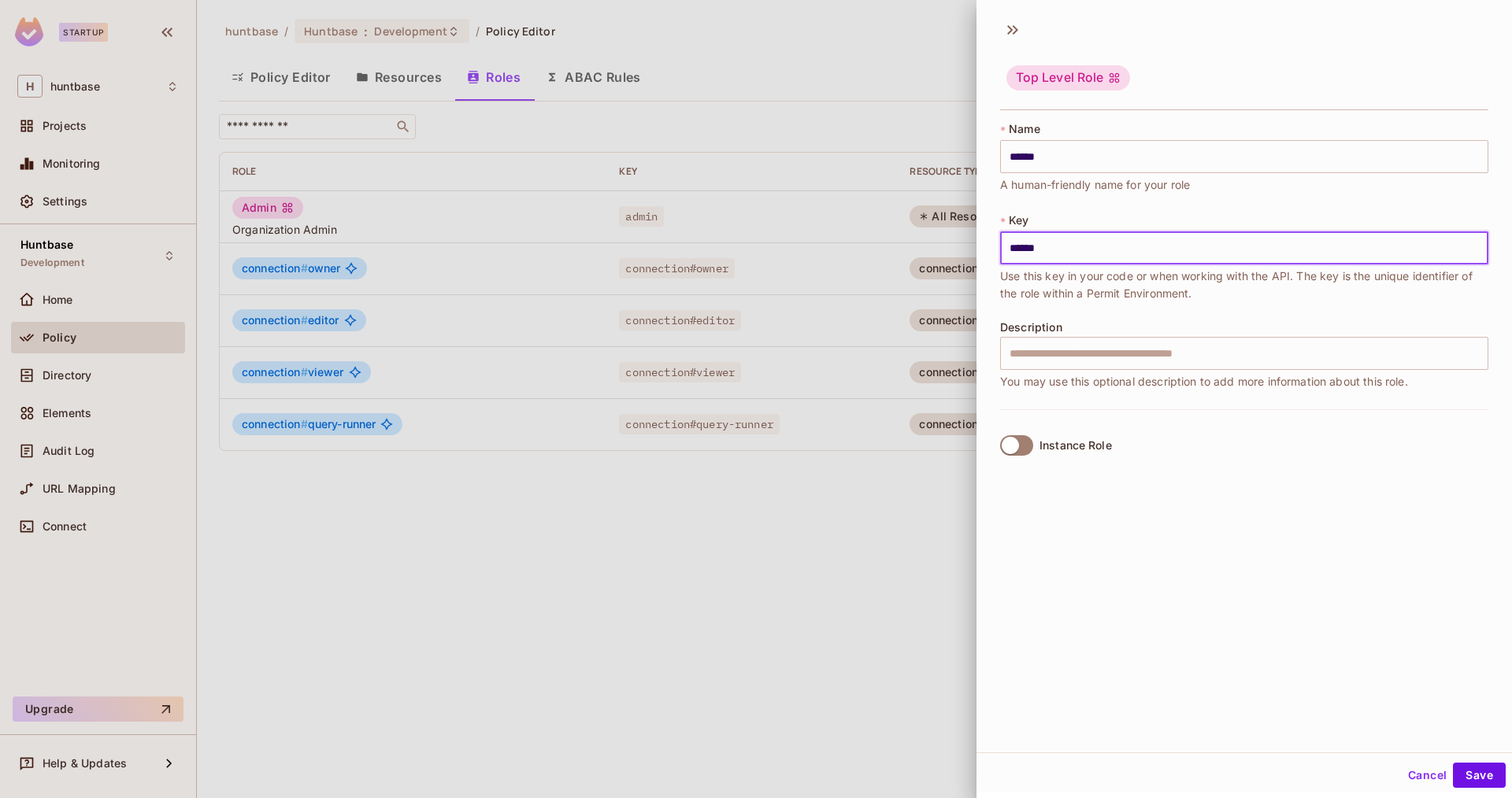
type input "******"
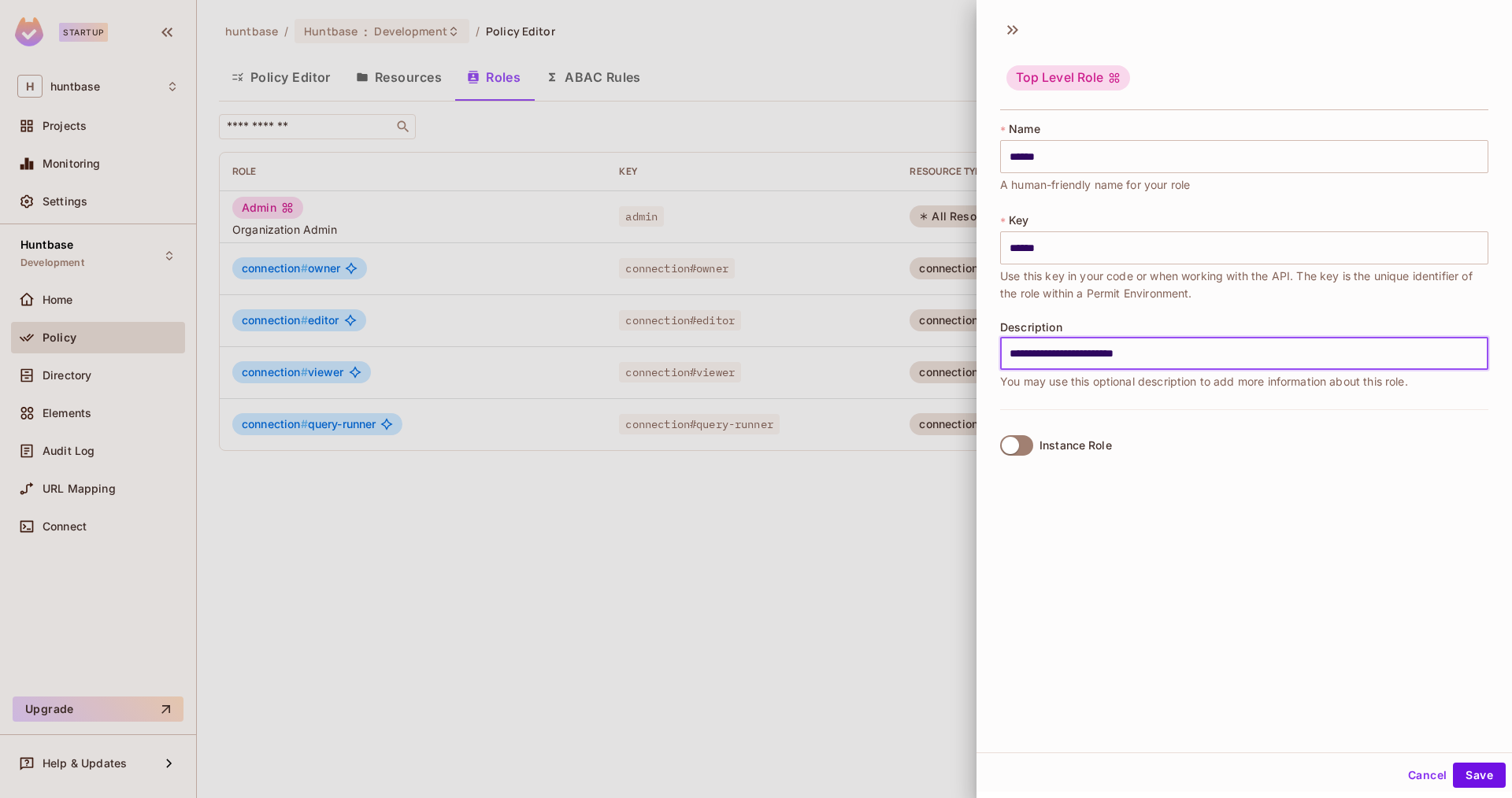
type input "**********"
click at [1453, 762] on button "Save" at bounding box center [1479, 775] width 52 height 25
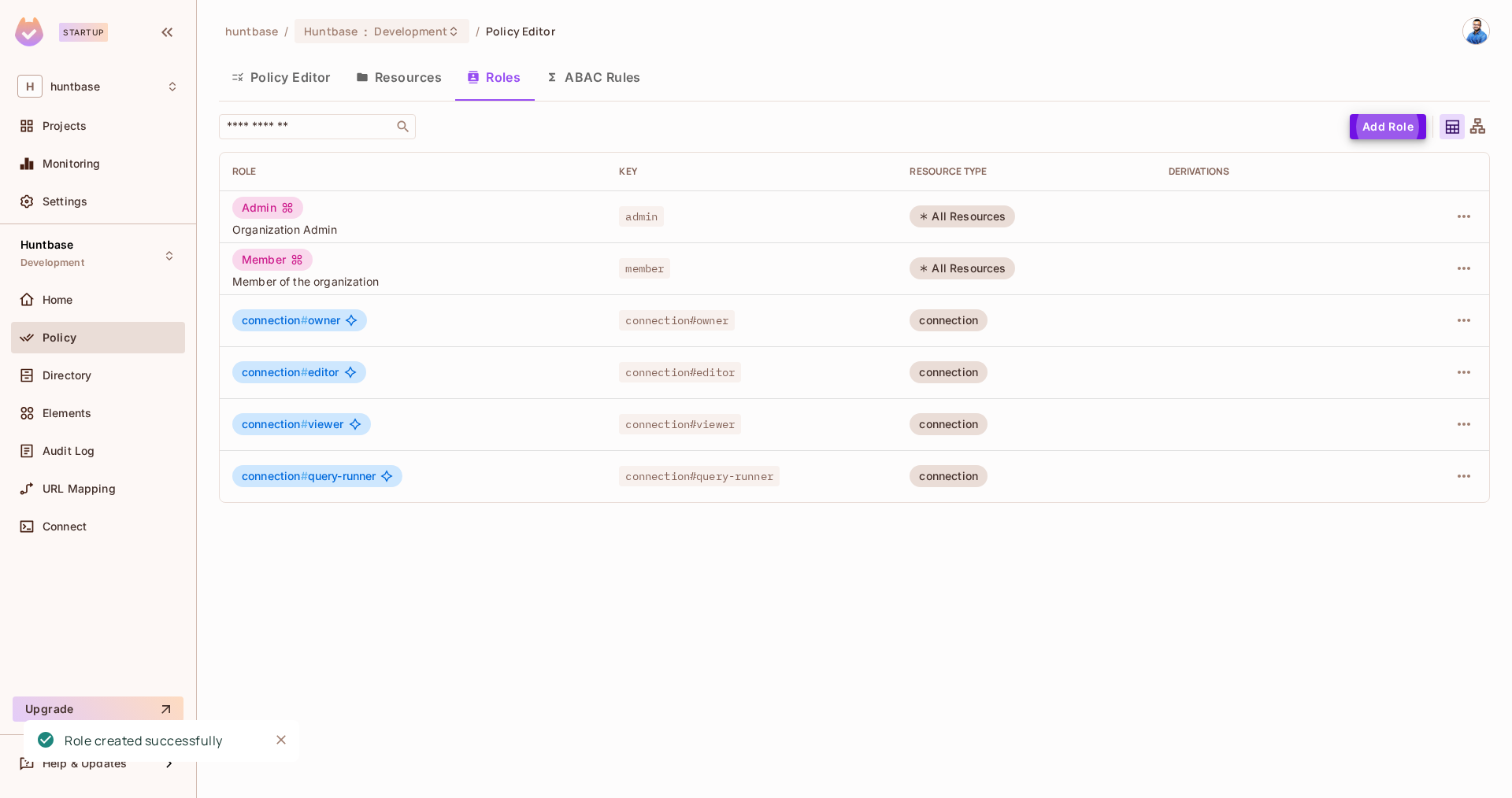
click at [1381, 134] on button "Add Role" at bounding box center [1388, 127] width 76 height 25
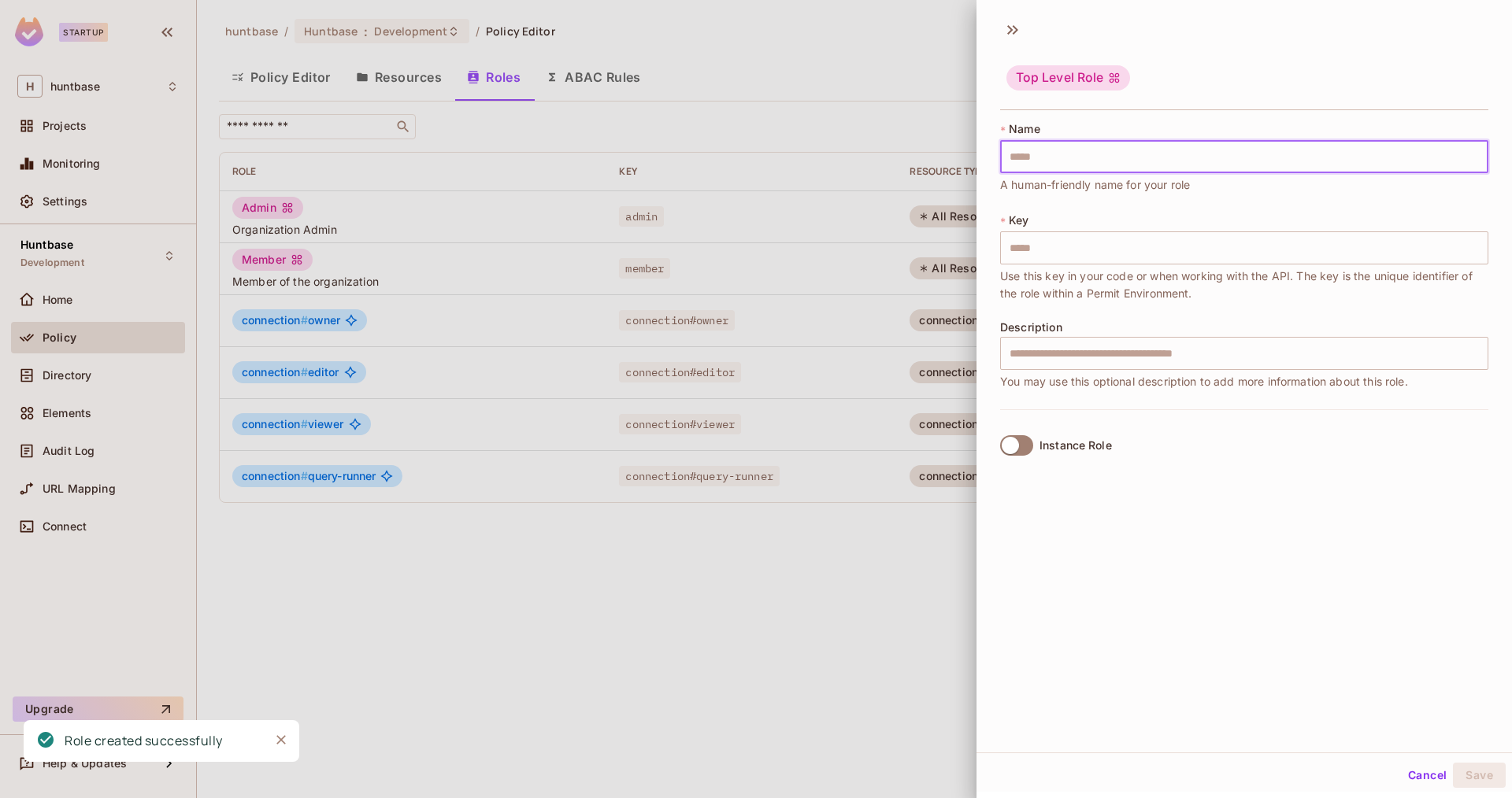
click at [1145, 157] on input "text" at bounding box center [1244, 156] width 488 height 33
type input "*"
type input "**"
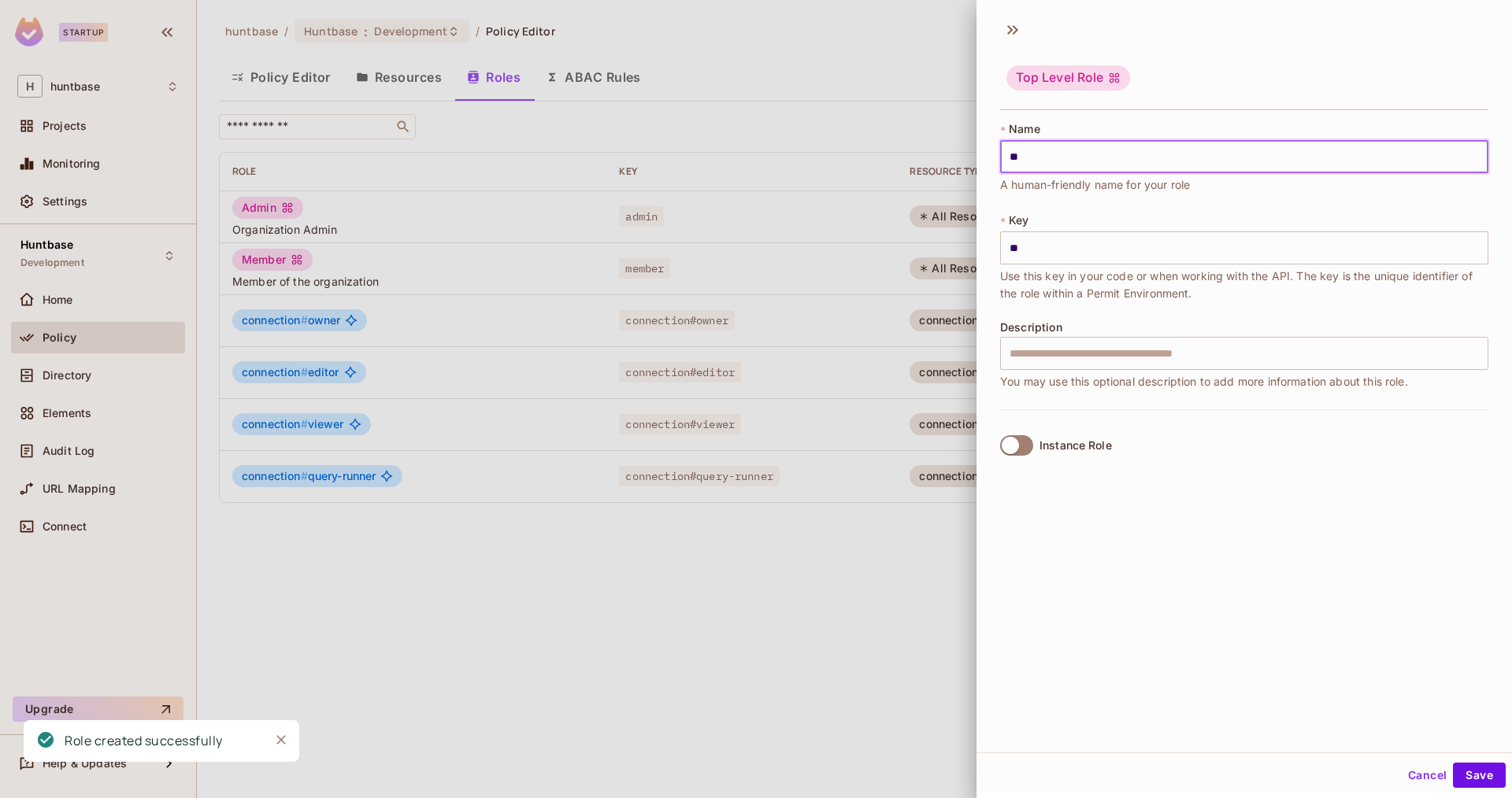
type input "***"
type input "****"
type input "*****"
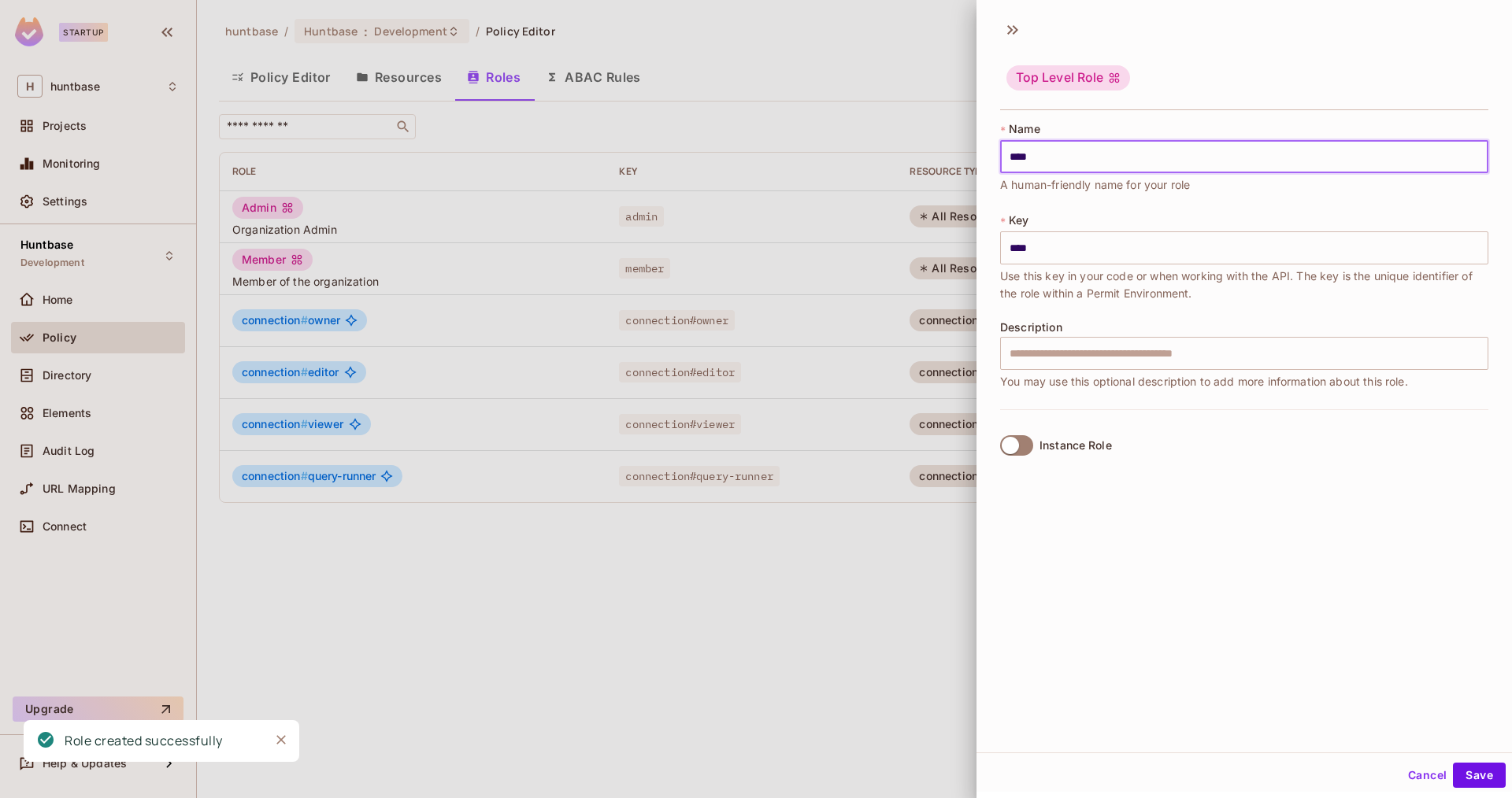
type input "*****"
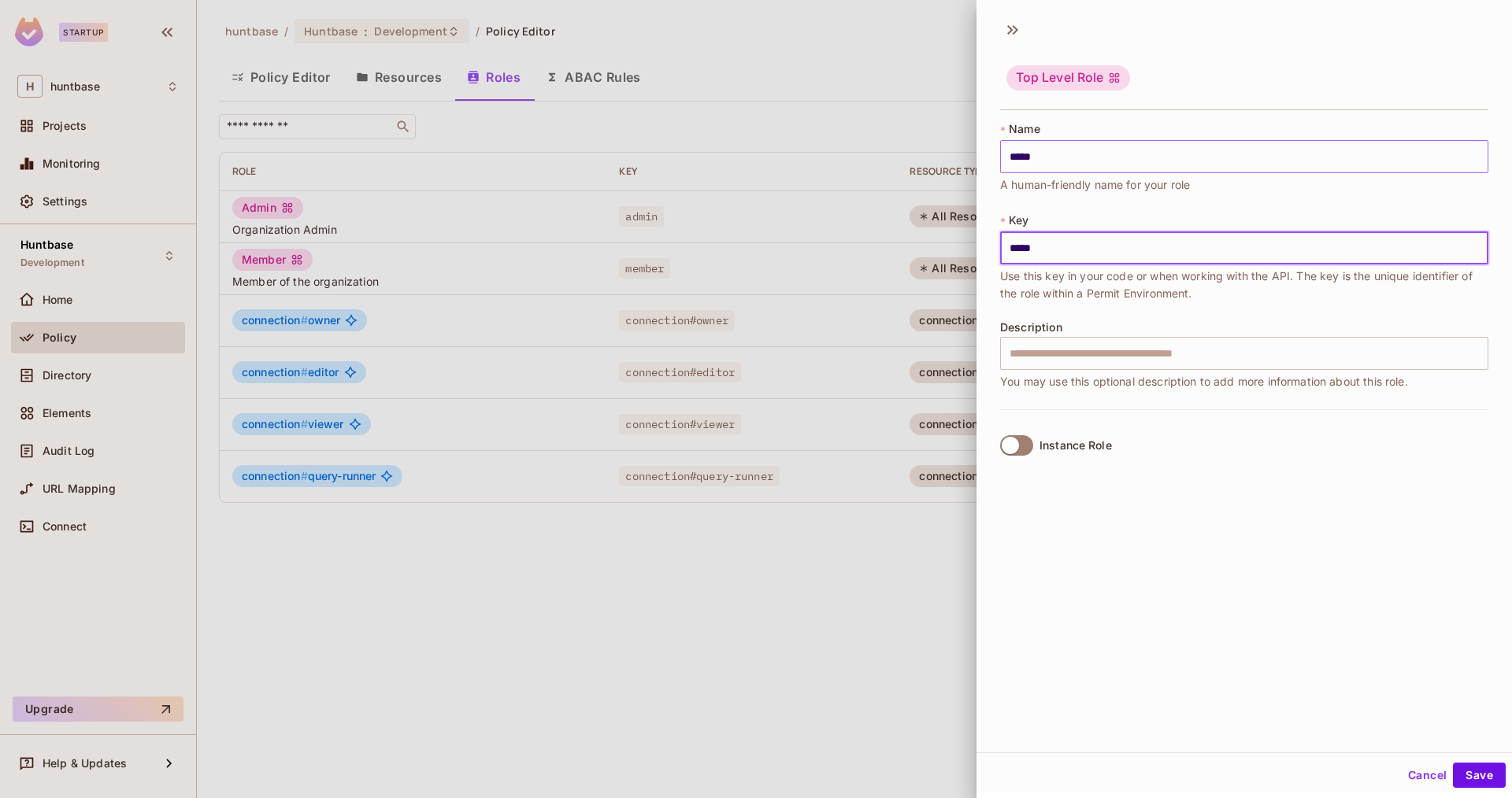
type input "*****"
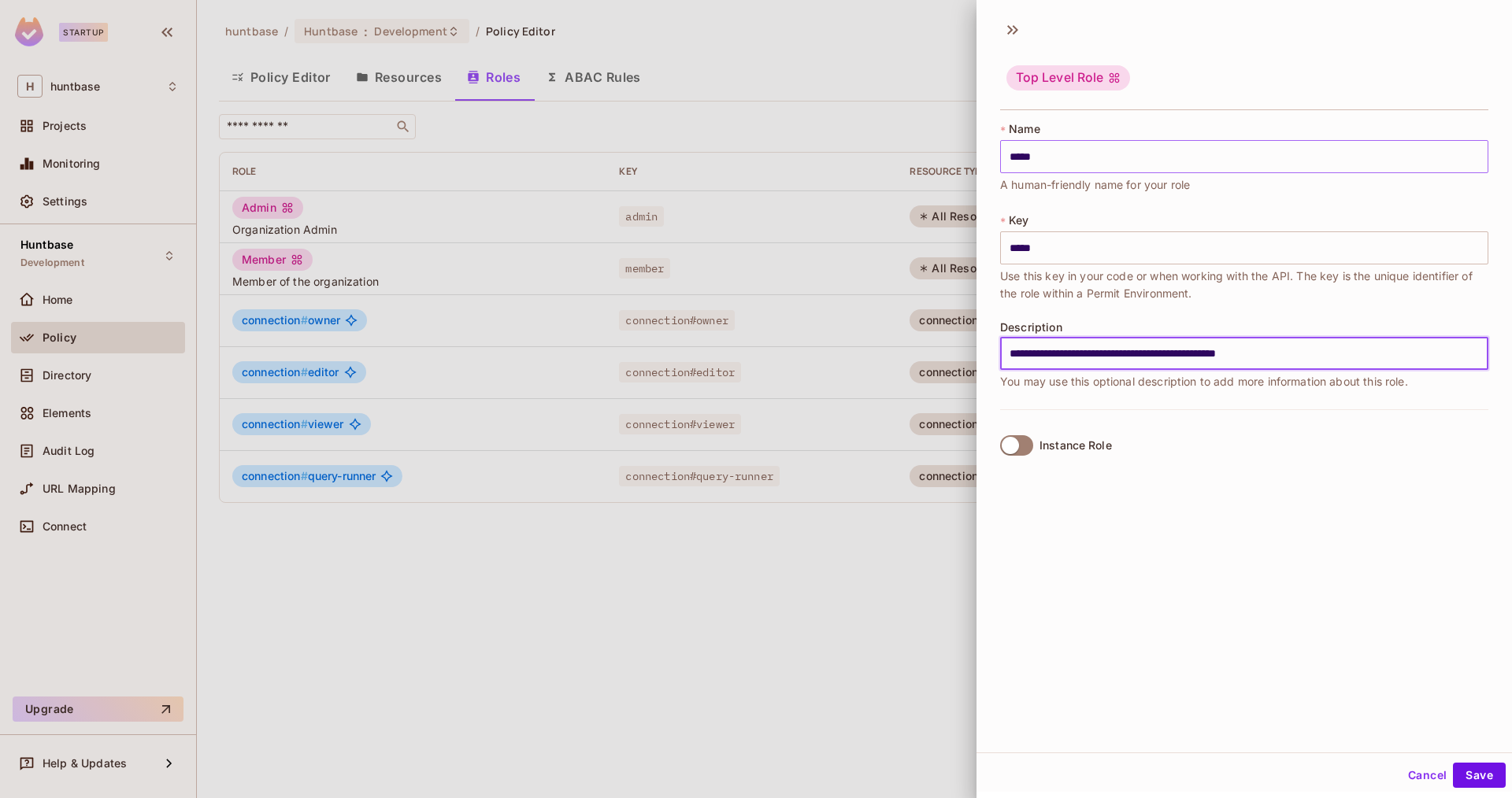
type input "**********"
click at [1453, 762] on button "Save" at bounding box center [1479, 775] width 52 height 25
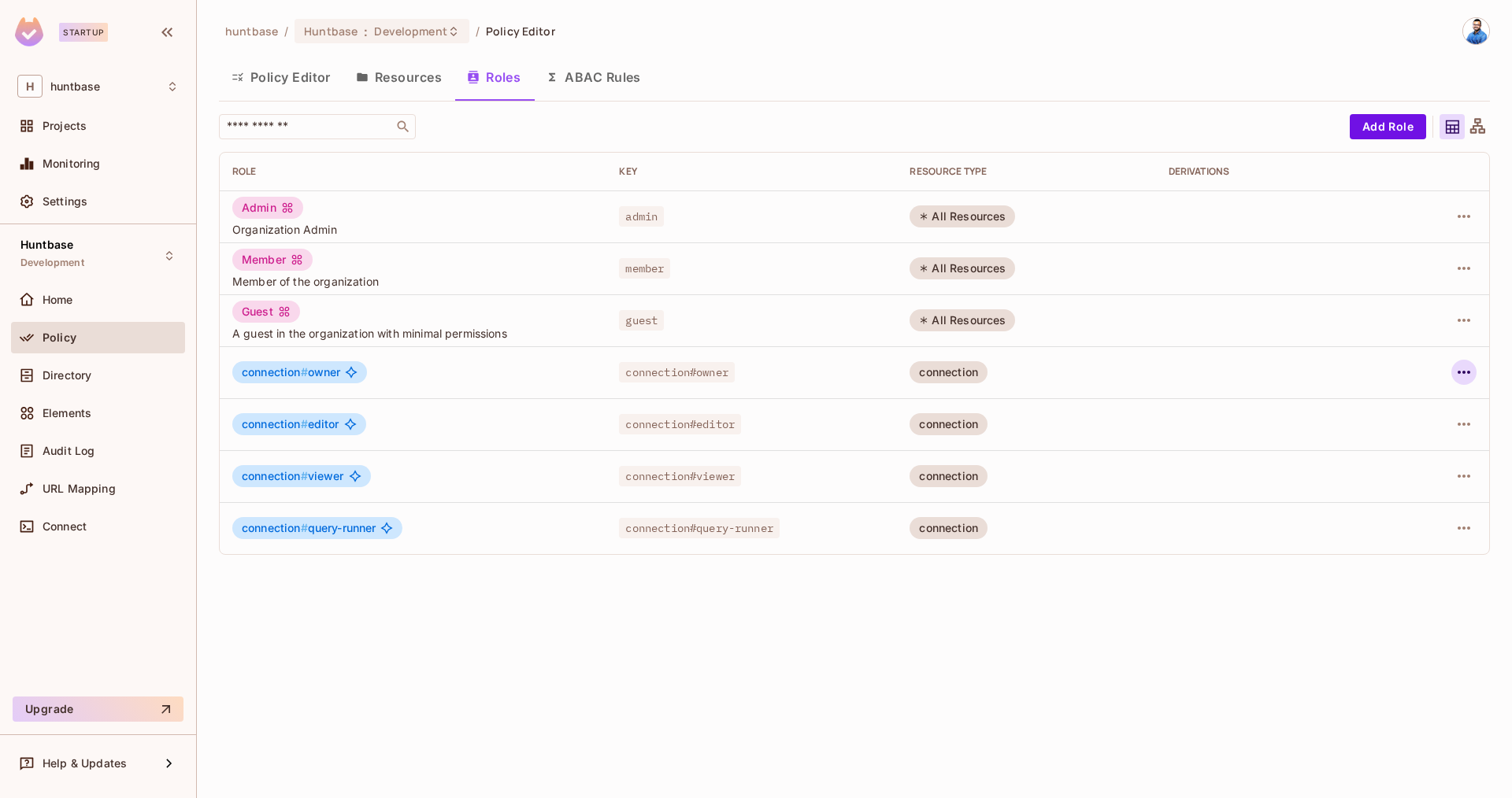
click at [1462, 372] on icon "button" at bounding box center [1464, 373] width 13 height 3
click at [1426, 407] on li "Edit Role" at bounding box center [1395, 408] width 140 height 35
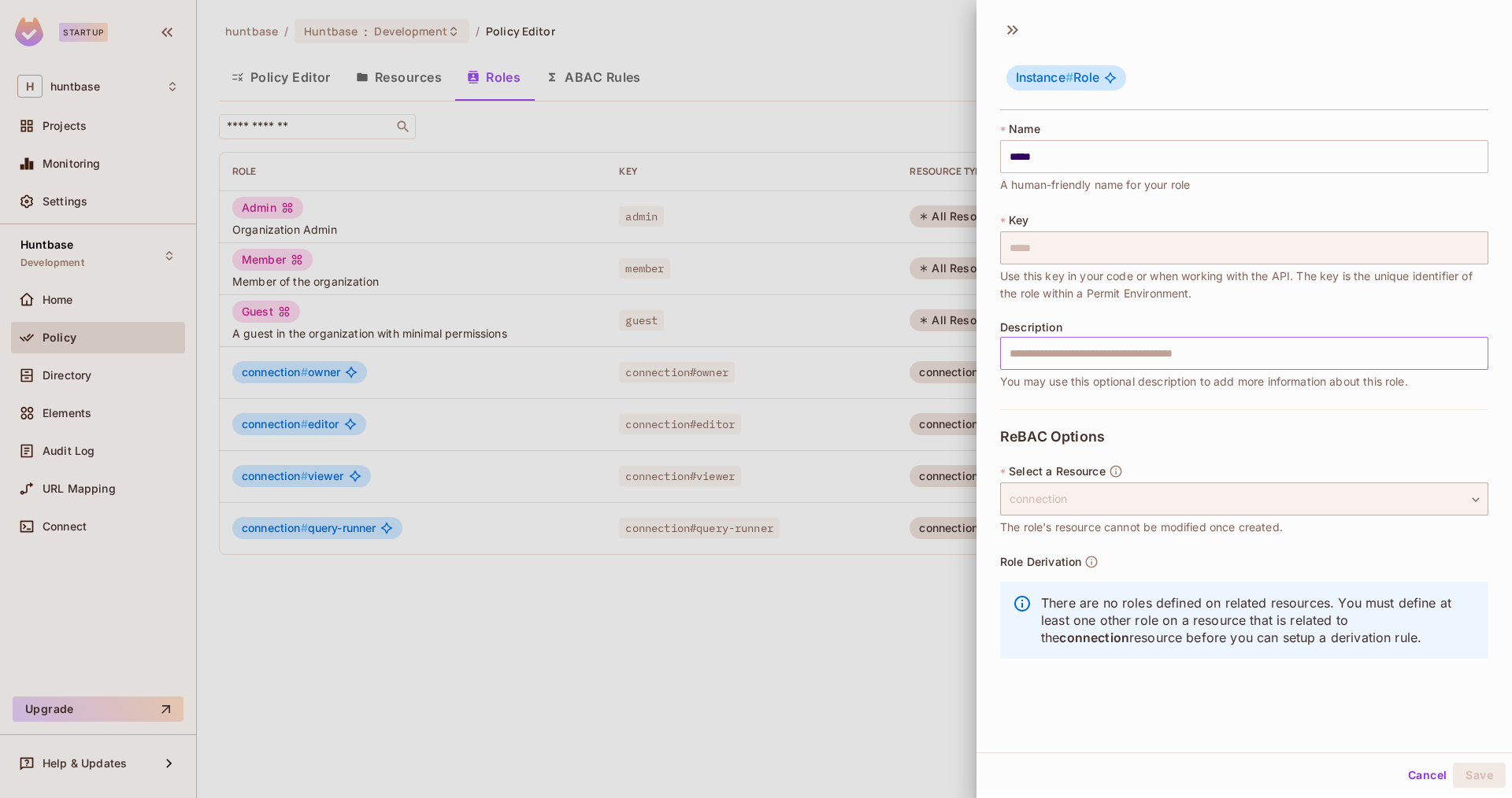
click at [1123, 353] on input "text" at bounding box center [1244, 353] width 488 height 33
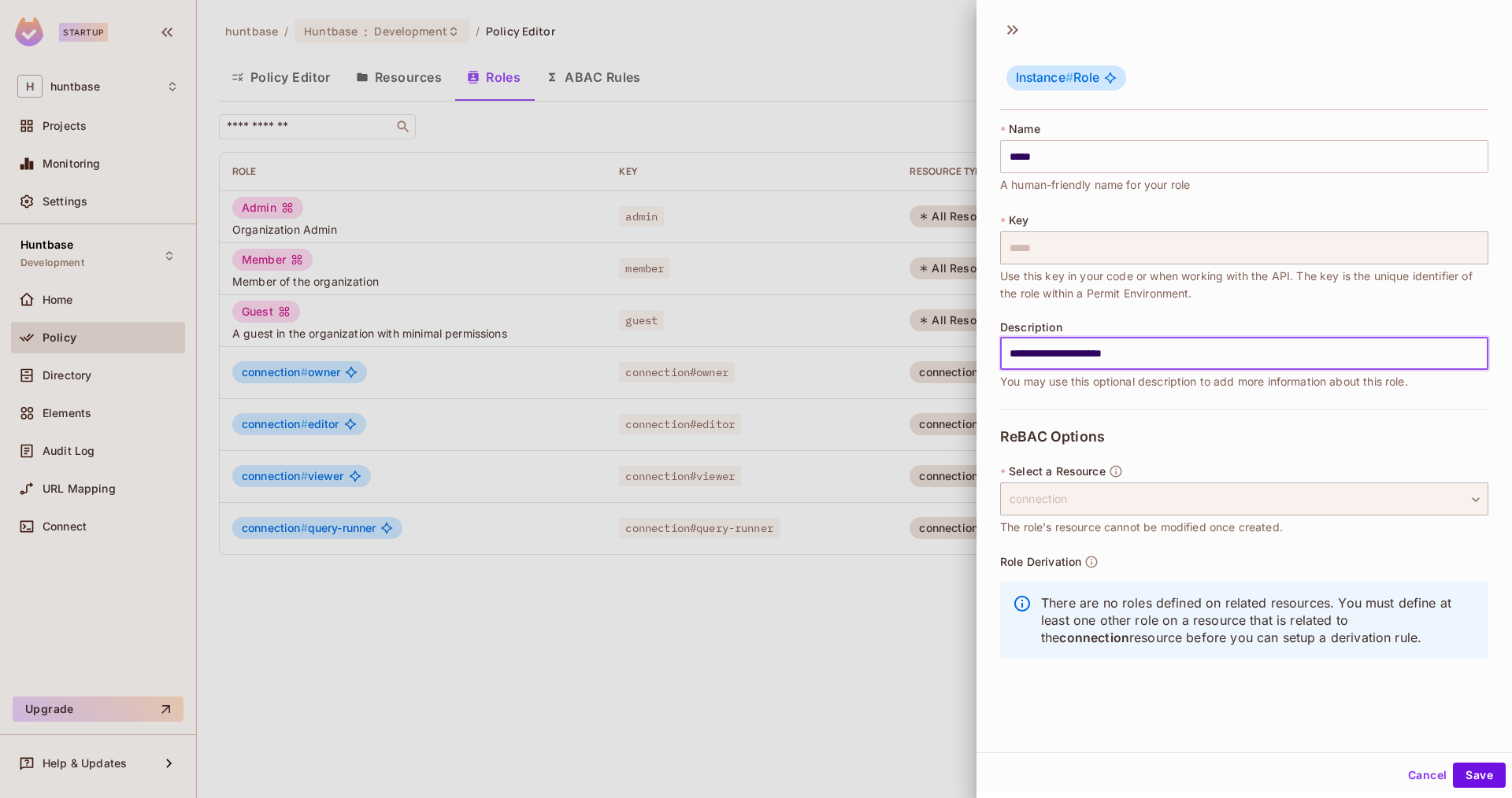
scroll to position [3, 0]
type input "**********"
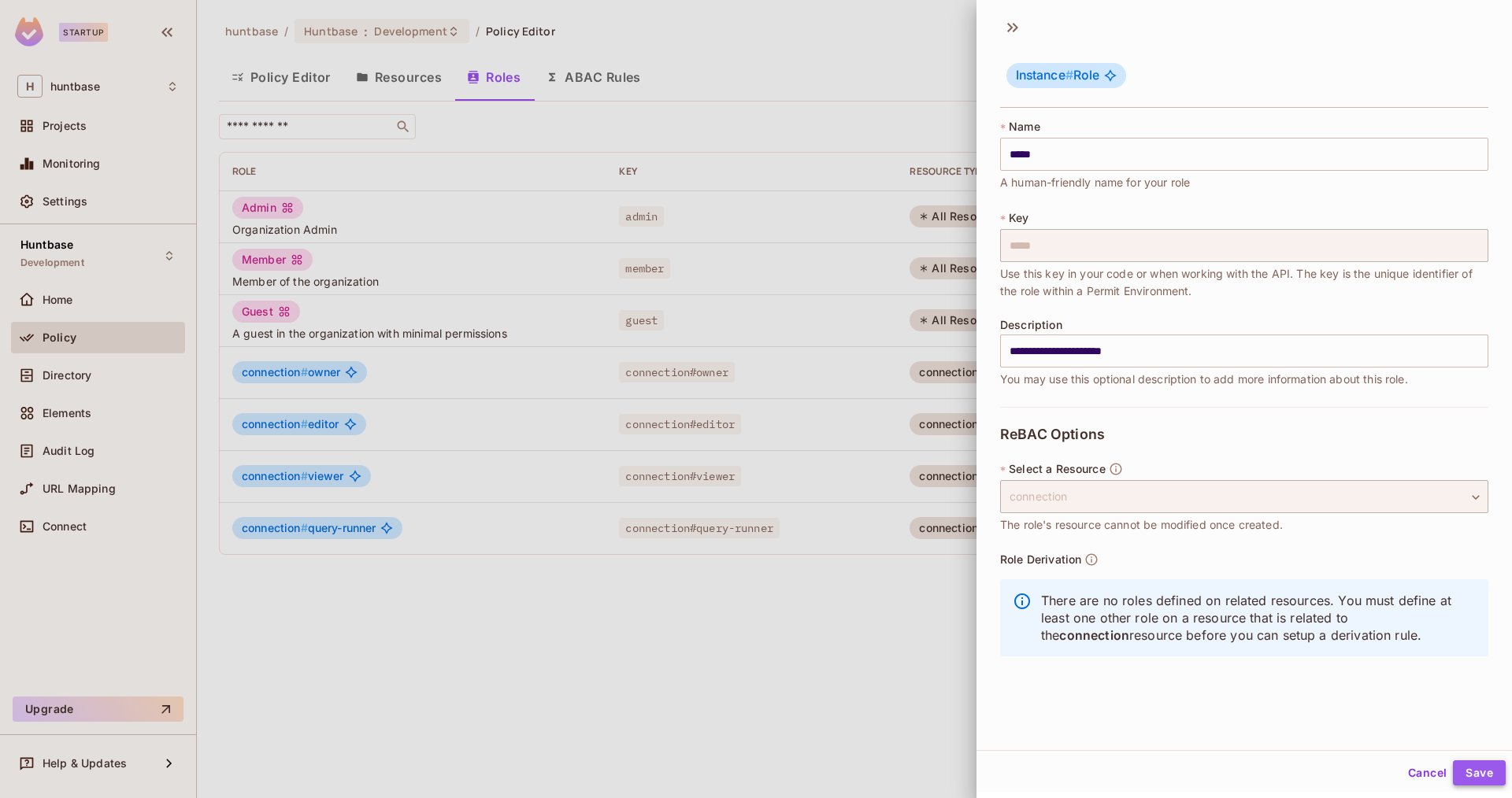
click at [1484, 775] on button "Save" at bounding box center [1479, 773] width 52 height 25
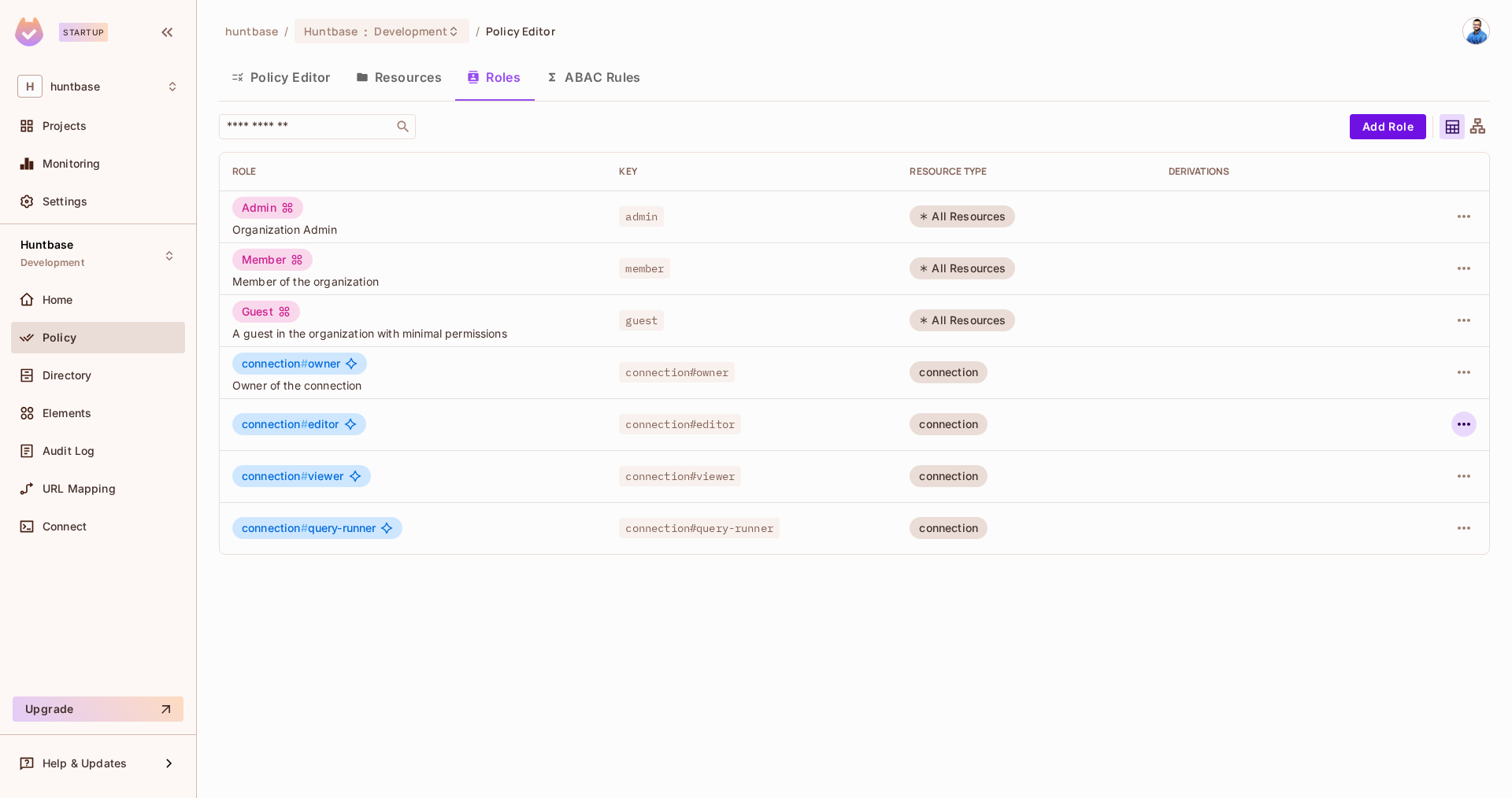
click at [1465, 422] on icon "button" at bounding box center [1464, 424] width 19 height 19
click at [1398, 462] on div "Edit Role" at bounding box center [1394, 460] width 47 height 16
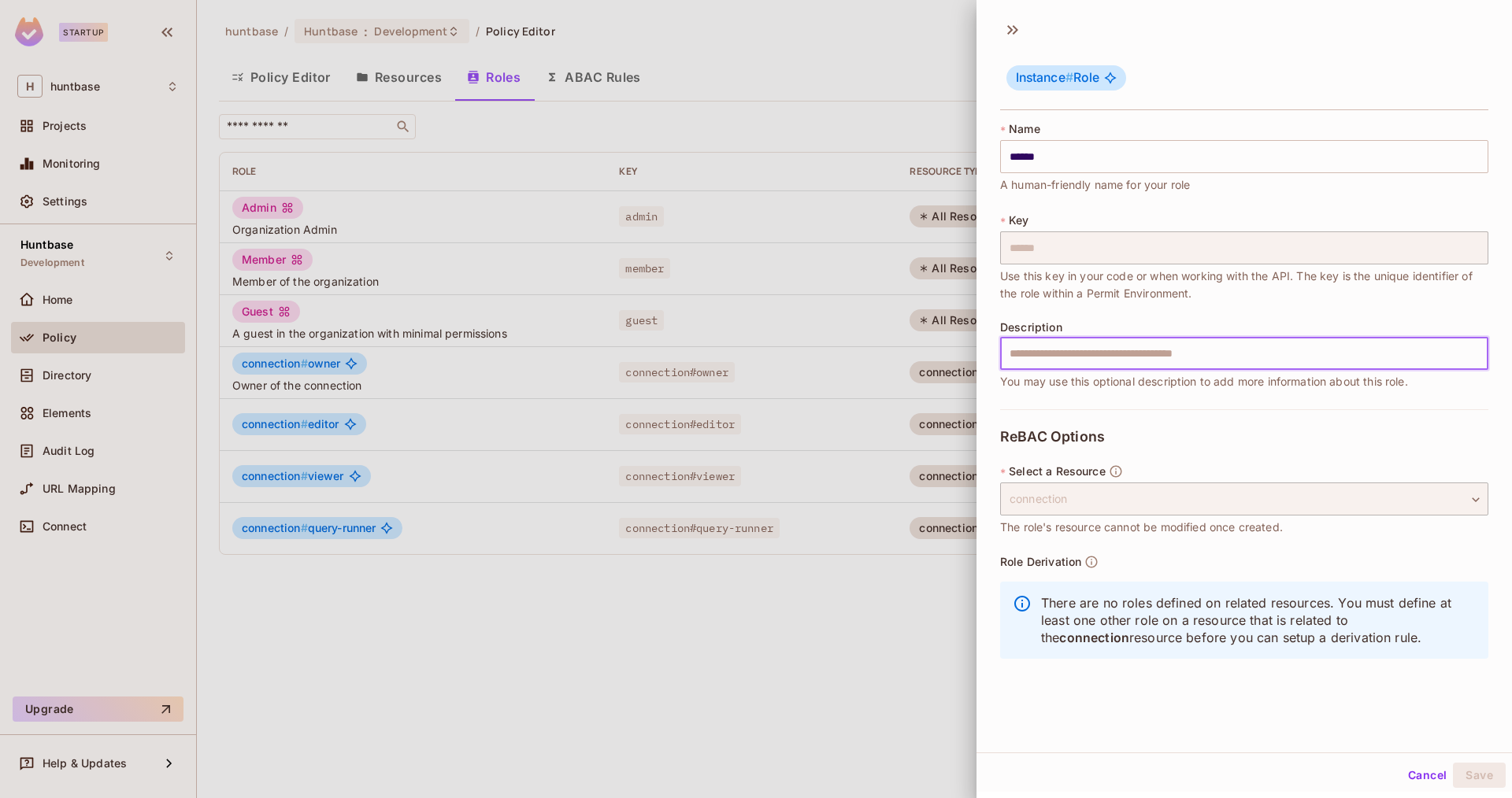
click at [1057, 348] on input "text" at bounding box center [1244, 353] width 488 height 33
type input "**********"
click at [1453, 762] on button "Save" at bounding box center [1479, 775] width 52 height 25
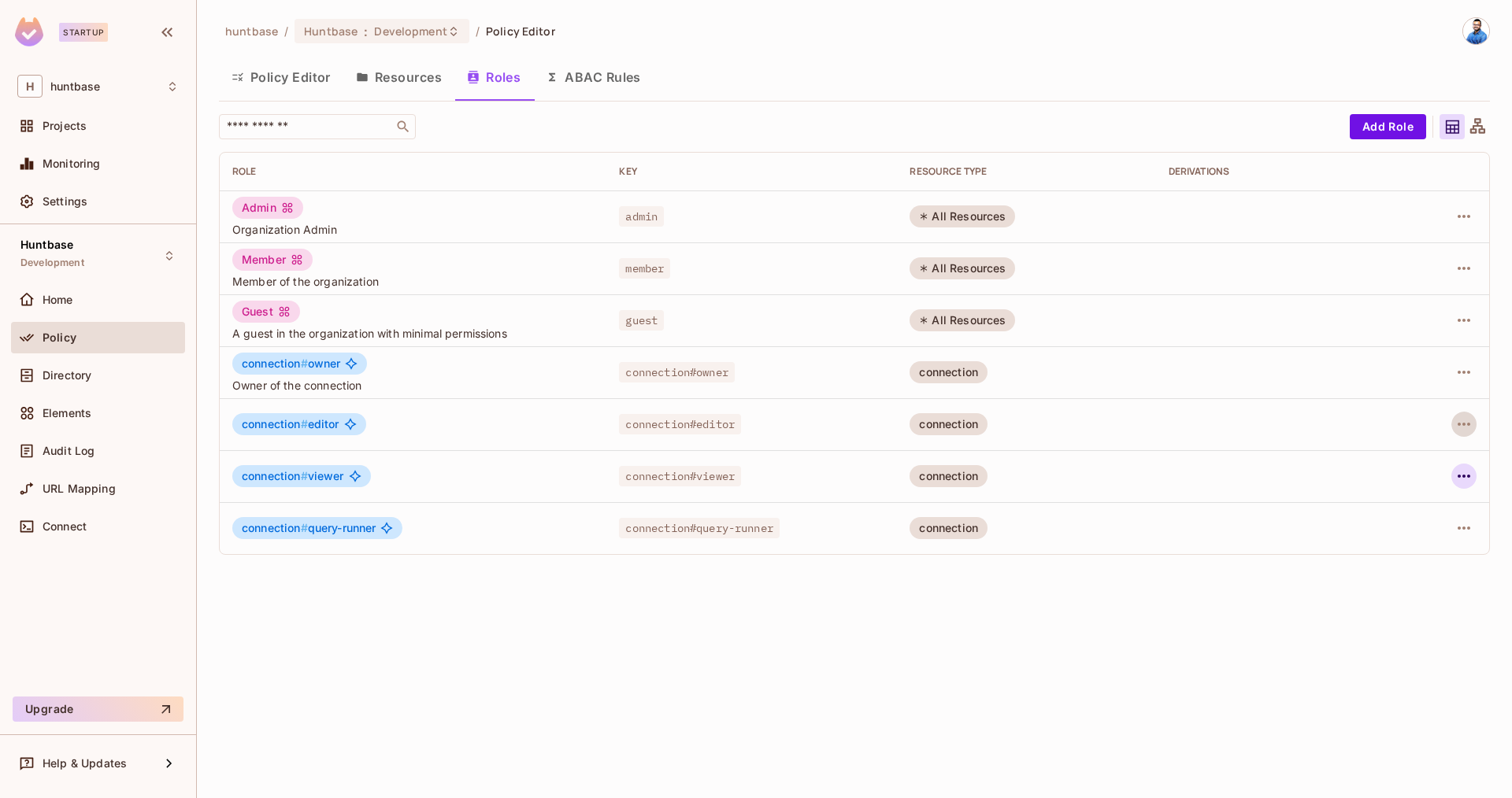
click at [1465, 472] on icon "button" at bounding box center [1464, 476] width 19 height 19
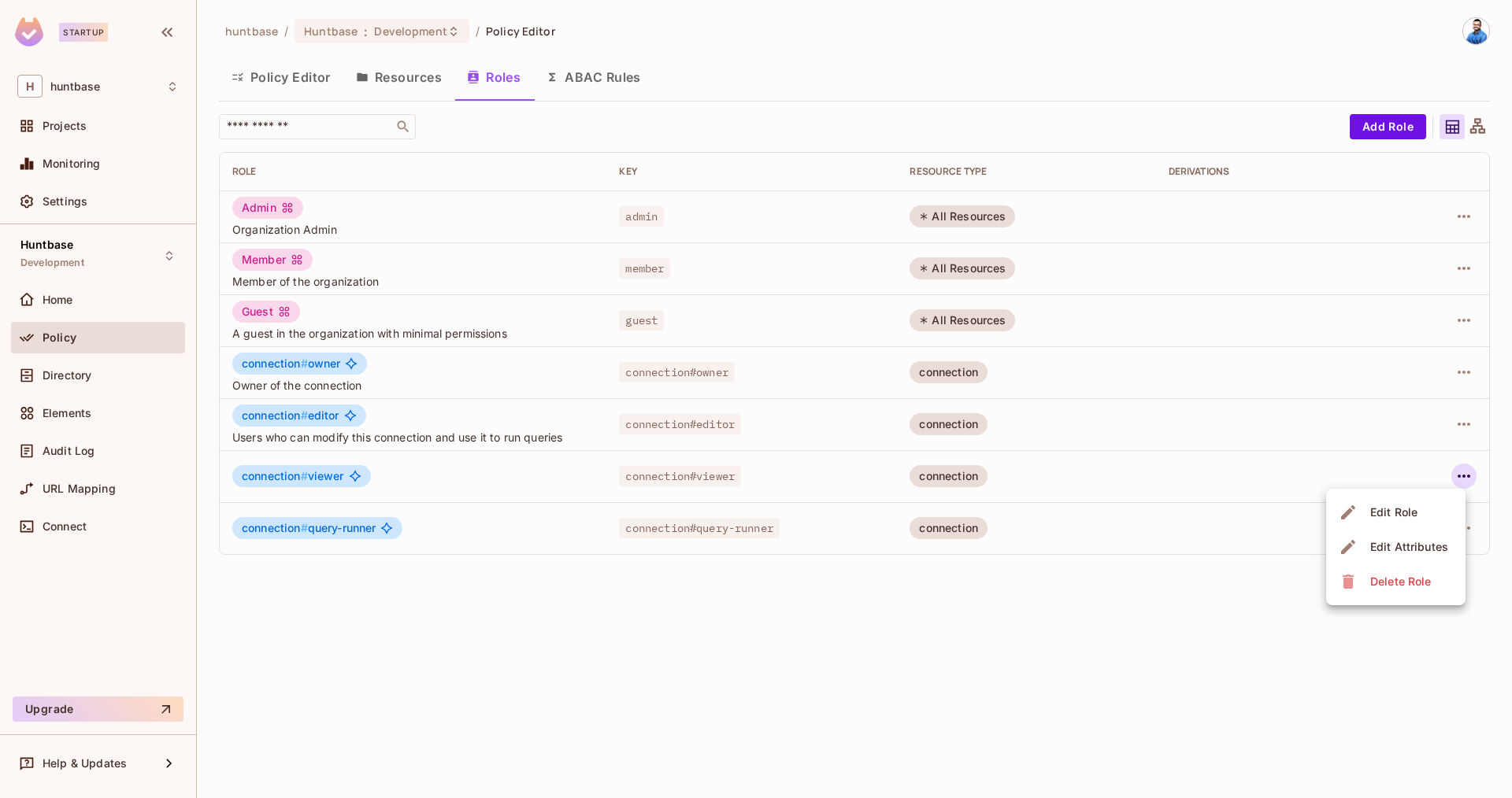
click at [892, 473] on div at bounding box center [756, 399] width 1512 height 798
click at [1473, 472] on button "button" at bounding box center [1464, 476] width 25 height 25
click at [1411, 511] on div "Edit Role" at bounding box center [1394, 512] width 47 height 16
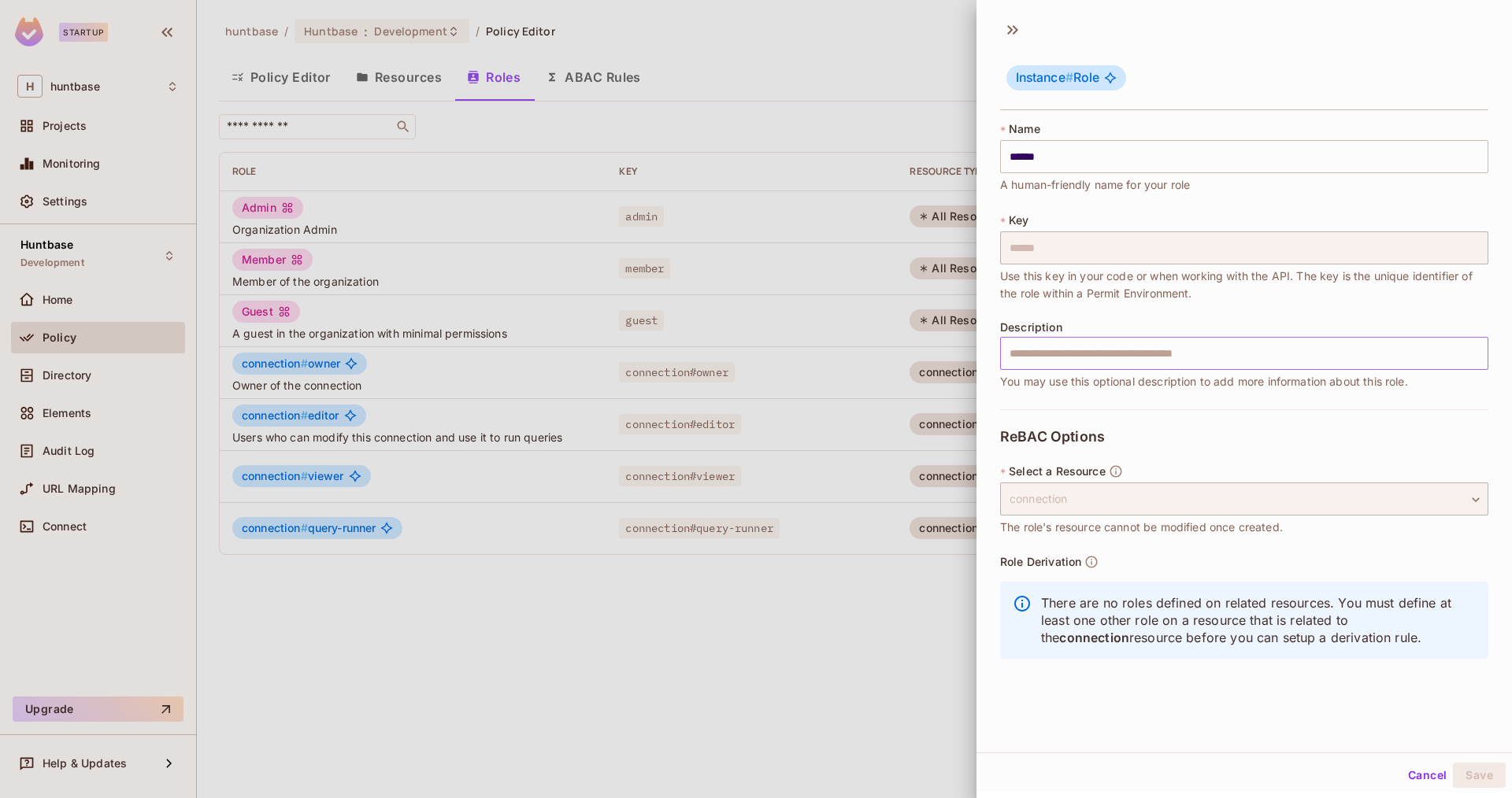
click at [1068, 359] on input "text" at bounding box center [1244, 353] width 488 height 33
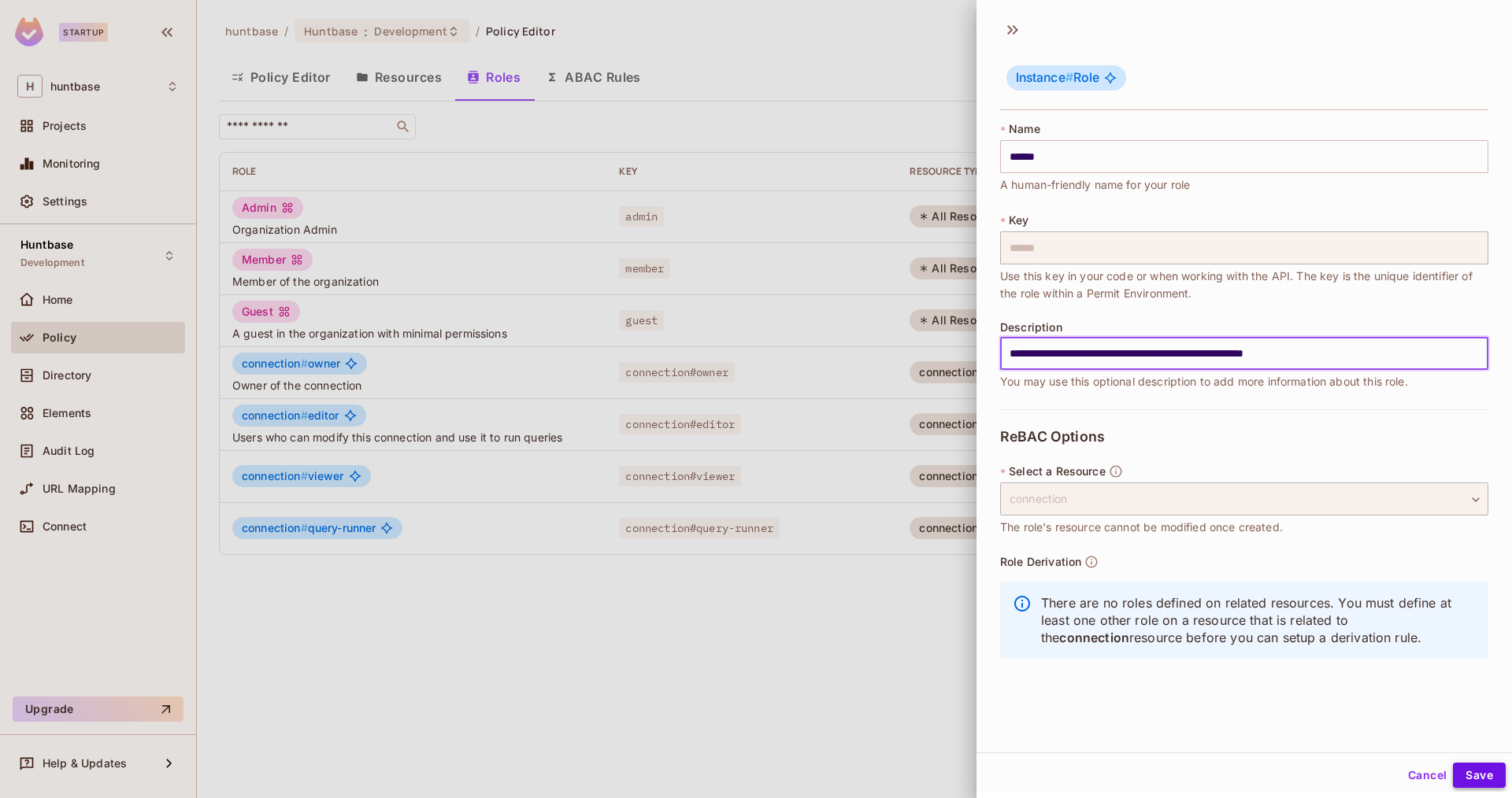
type input "**********"
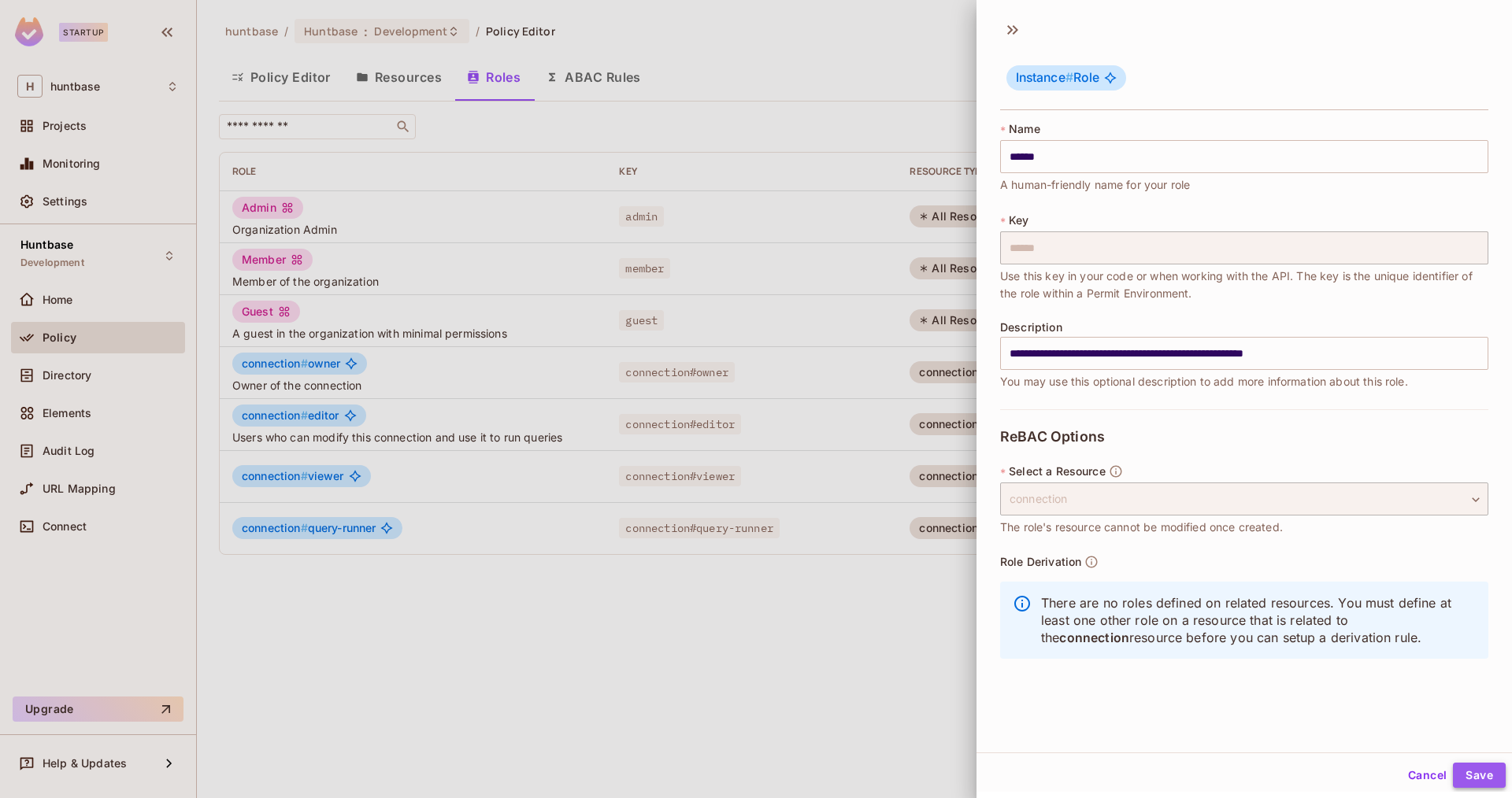
click at [1493, 773] on button "Save" at bounding box center [1479, 775] width 52 height 25
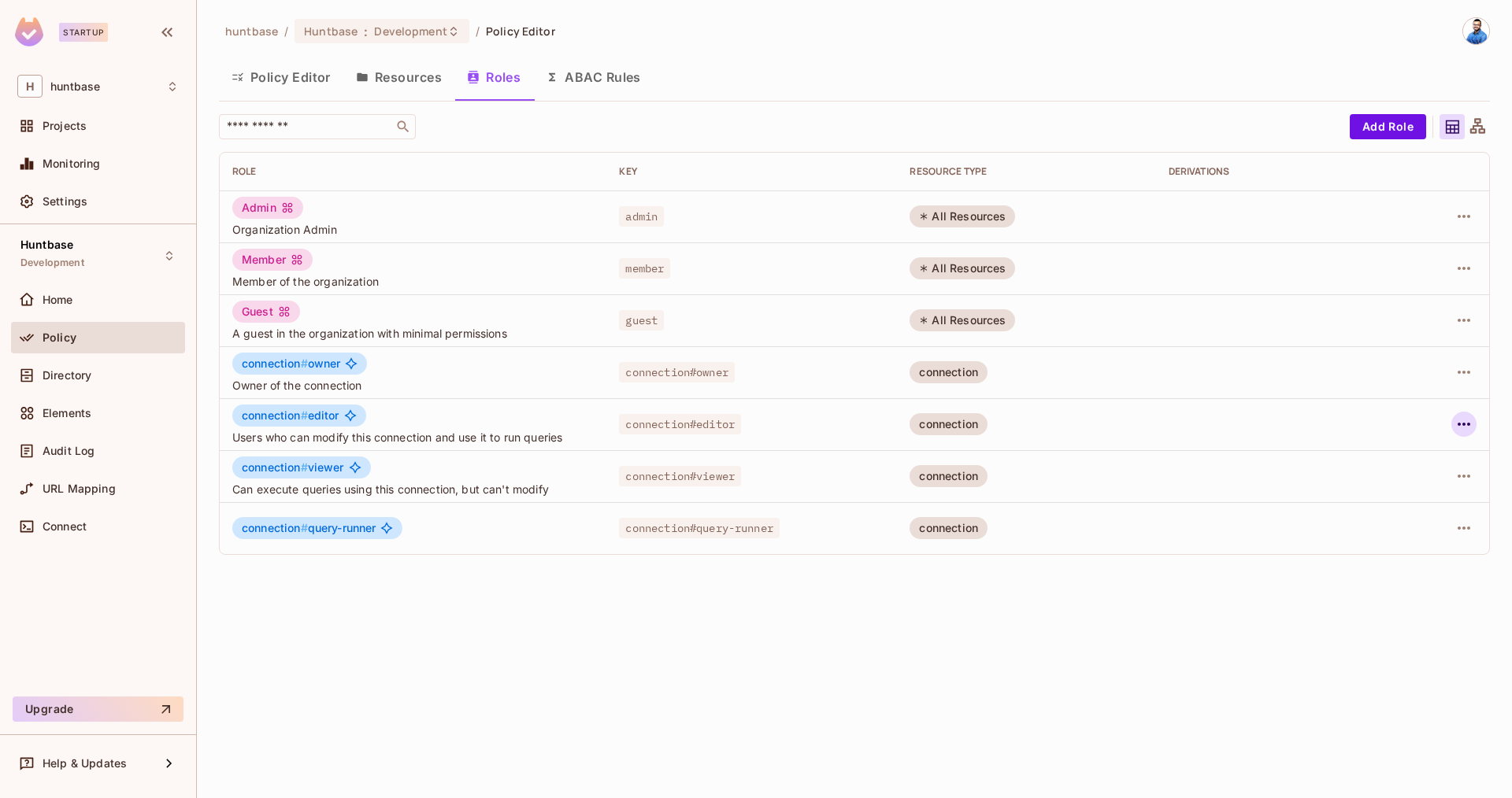
click at [1470, 422] on icon "button" at bounding box center [1464, 424] width 19 height 19
click at [1400, 462] on div "Edit Role" at bounding box center [1394, 460] width 47 height 16
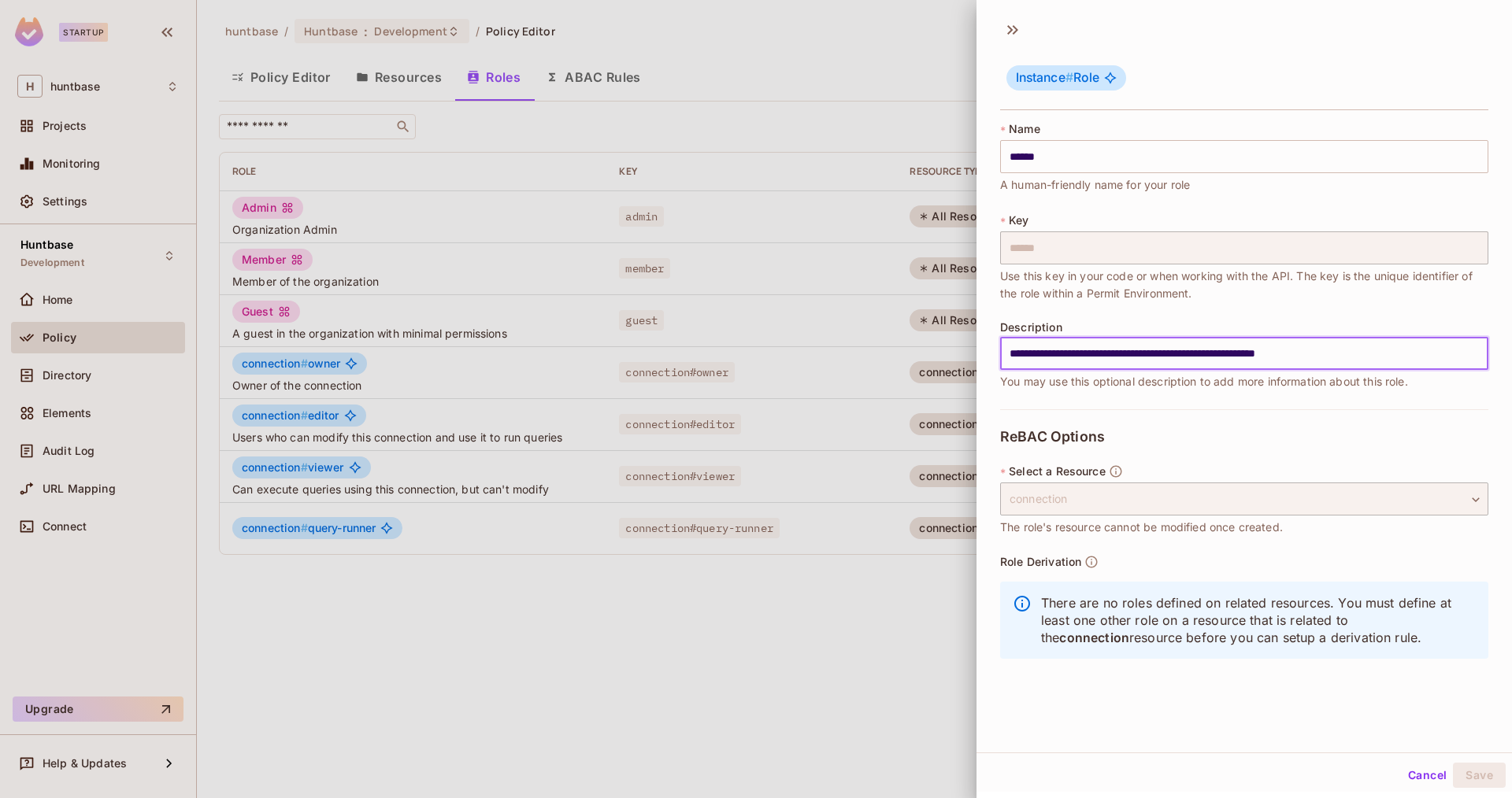
click at [1044, 354] on input "**********" at bounding box center [1244, 353] width 488 height 33
paste input "text"
drag, startPoint x: 1246, startPoint y: 353, endPoint x: 1292, endPoint y: 350, distance: 46.1
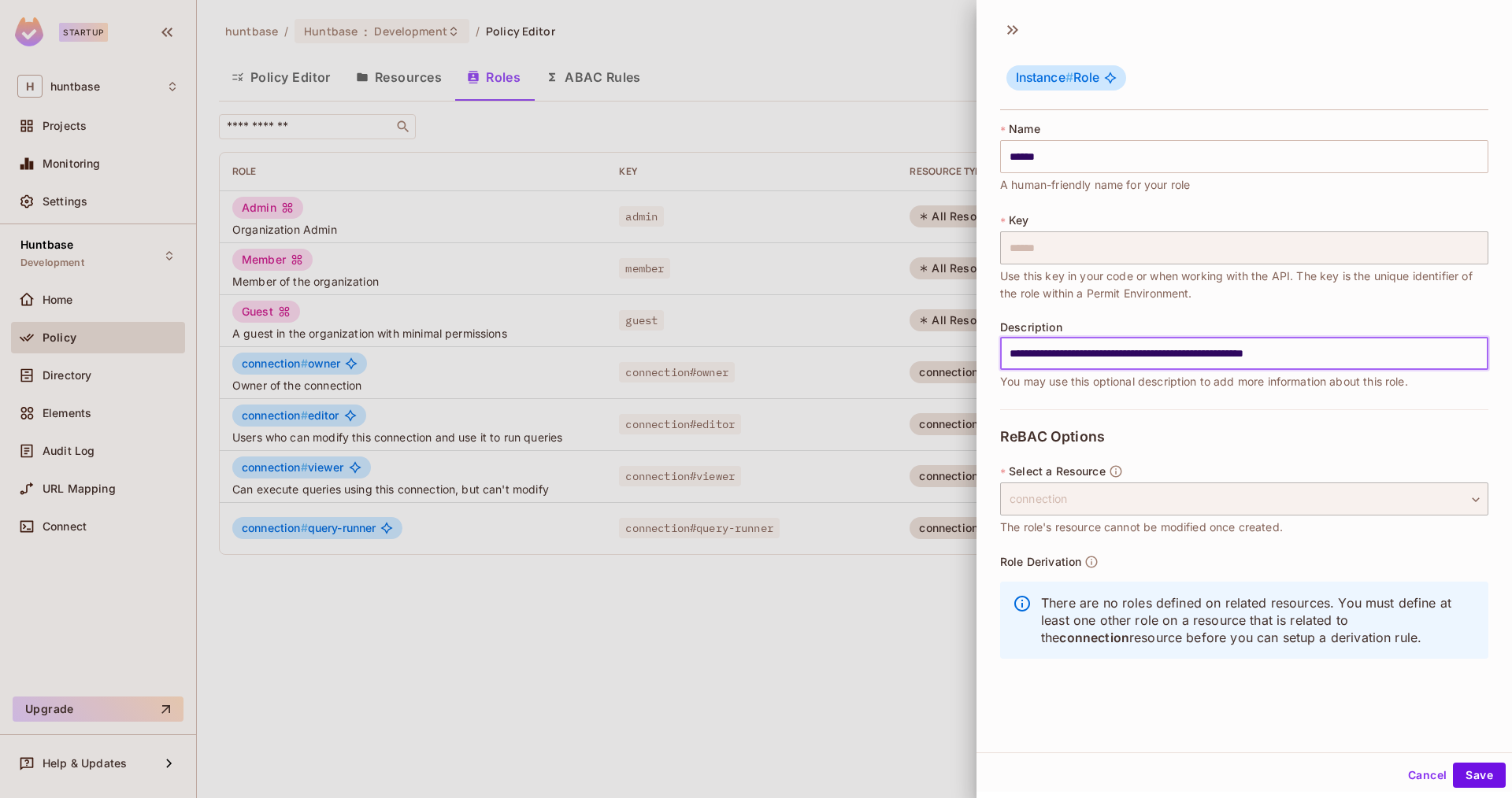
click at [1292, 350] on input "**********" at bounding box center [1244, 353] width 488 height 33
click at [1036, 357] on input "**********" at bounding box center [1244, 353] width 488 height 33
drag, startPoint x: 1292, startPoint y: 357, endPoint x: 1405, endPoint y: 352, distance: 113.1
click at [1405, 352] on input "**********" at bounding box center [1244, 353] width 488 height 33
click at [1052, 353] on input "**********" at bounding box center [1244, 353] width 488 height 33
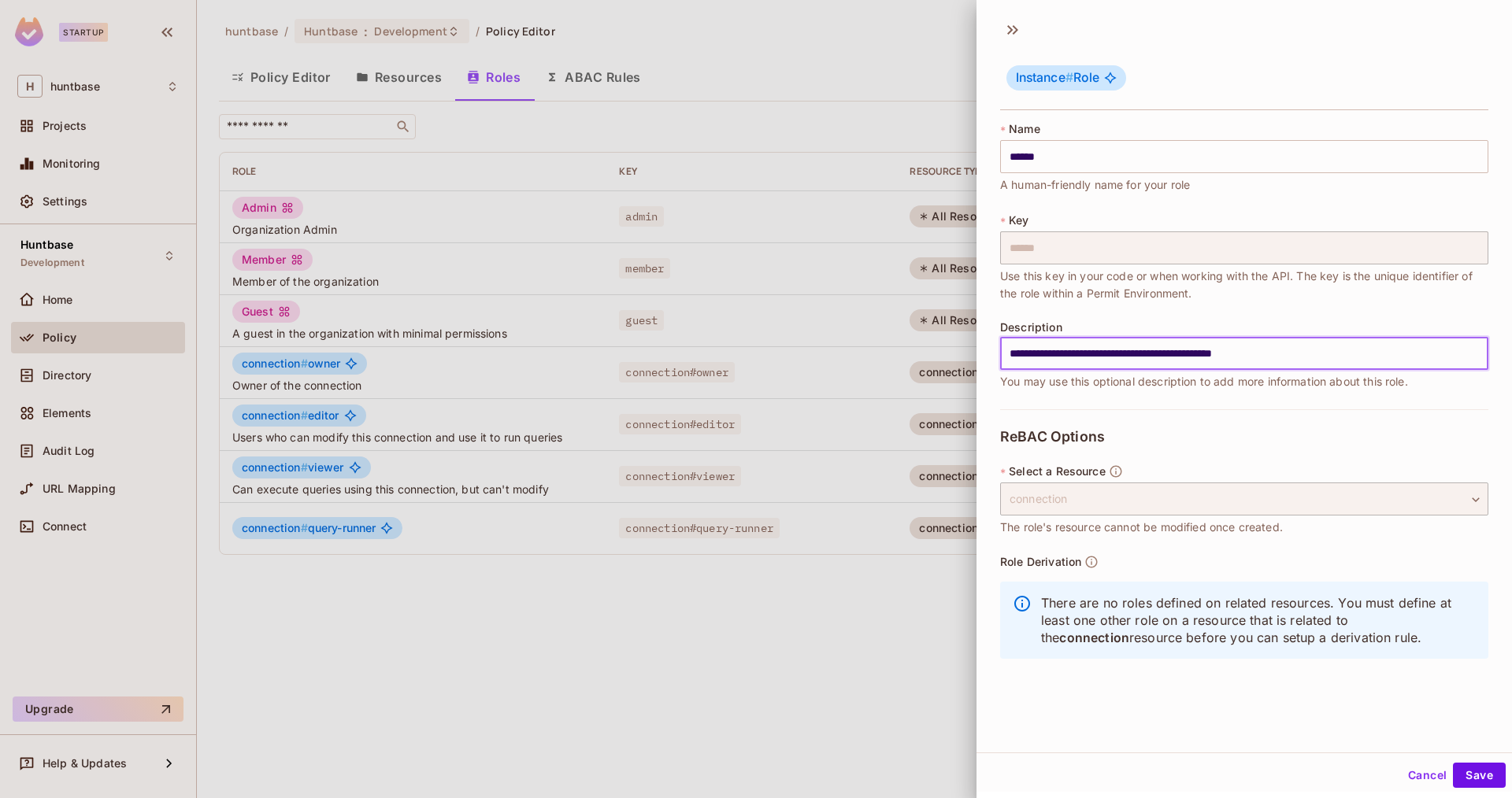
click at [1052, 353] on input "**********" at bounding box center [1244, 353] width 488 height 33
type input "**********"
click at [1482, 787] on button "Save" at bounding box center [1479, 775] width 52 height 25
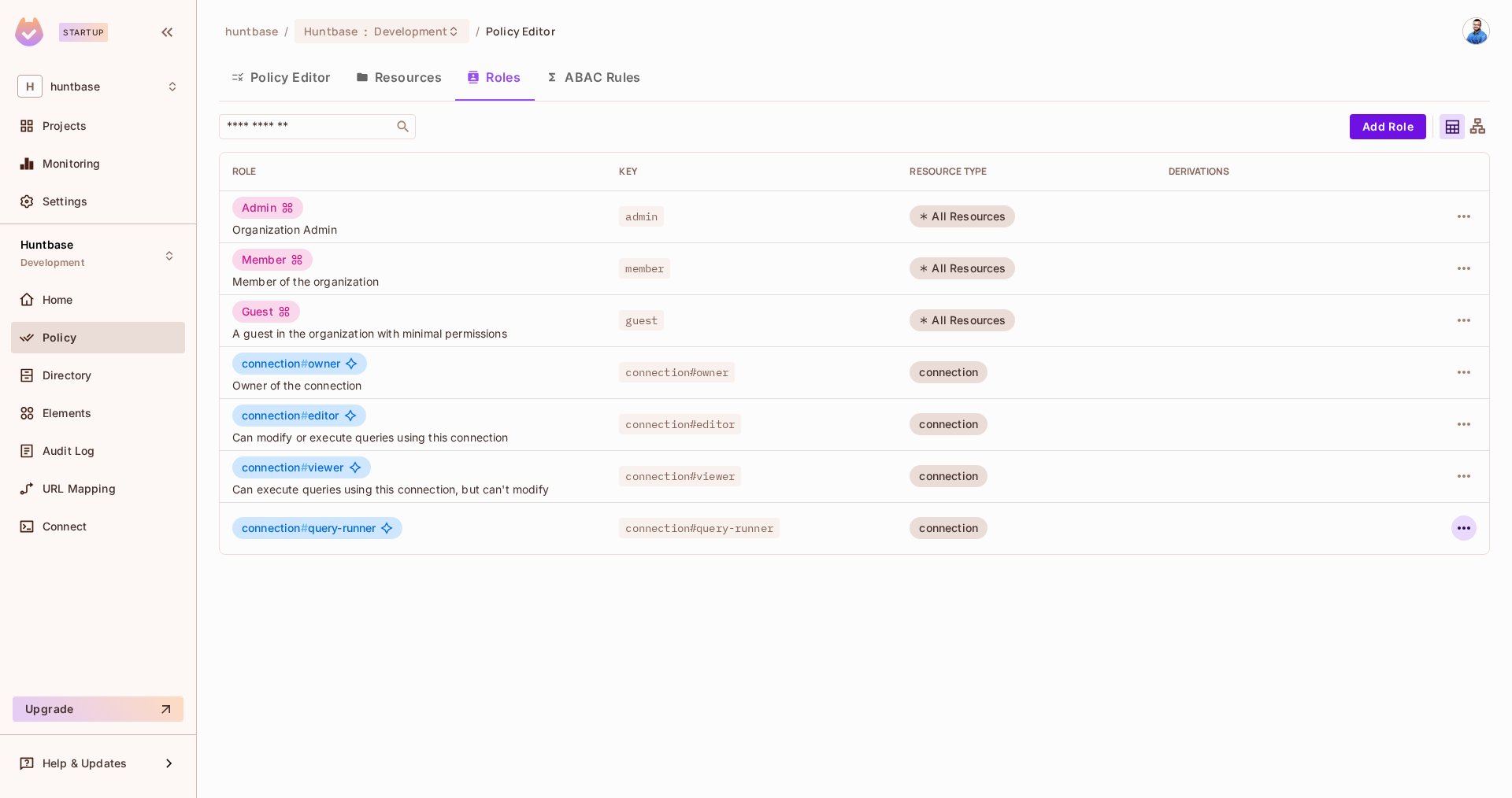
click at [1459, 525] on icon "button" at bounding box center [1464, 528] width 19 height 19
click at [392, 489] on div at bounding box center [756, 399] width 1512 height 798
click at [392, 489] on span "Can execute queries using this connection, but can't modify" at bounding box center [413, 489] width 361 height 15
copy span "Can execute queries using this connection, but can't modify"
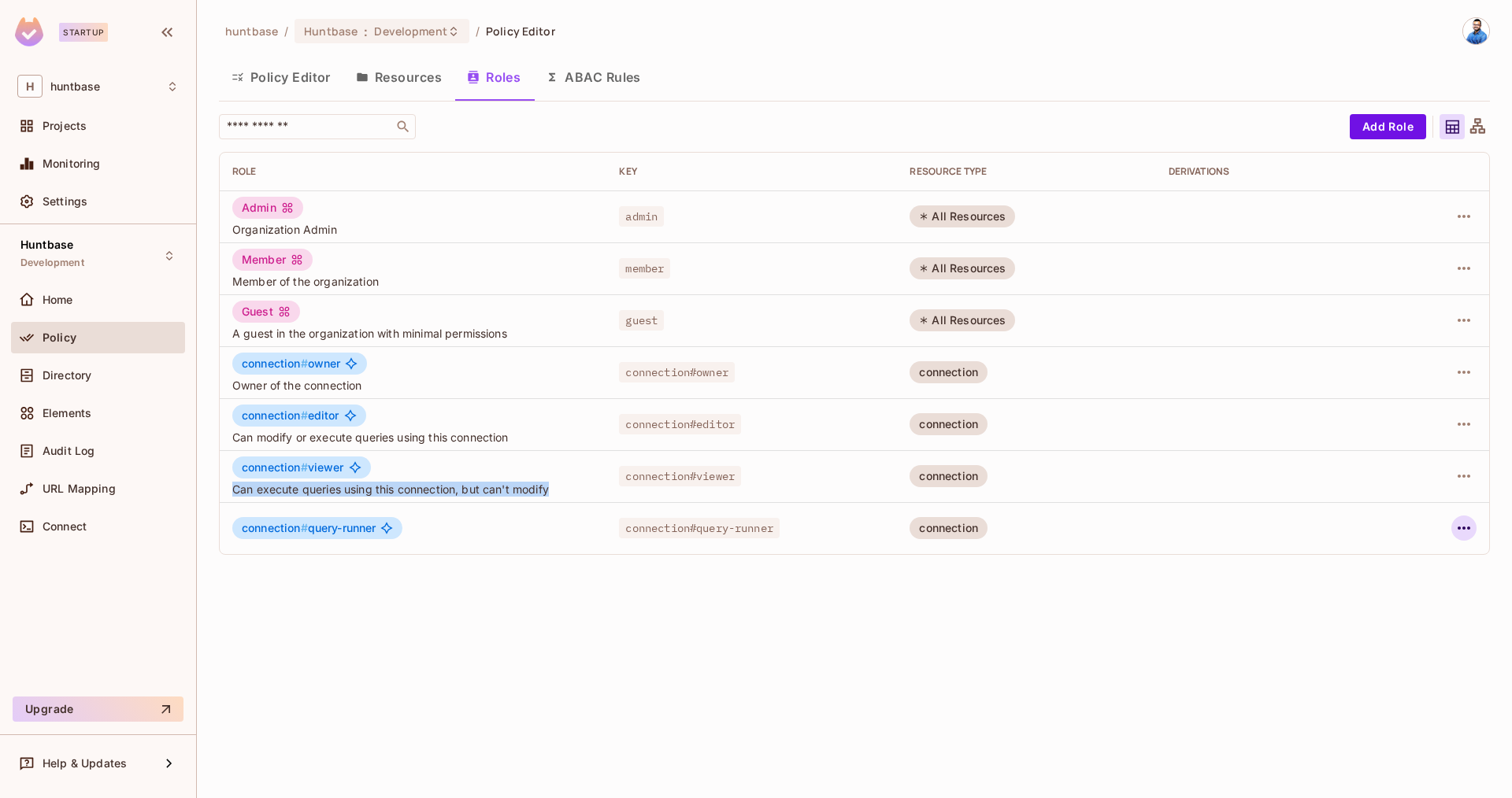
click at [1460, 529] on icon "button" at bounding box center [1464, 528] width 19 height 19
click at [1394, 560] on div "Edit Role" at bounding box center [1394, 564] width 47 height 16
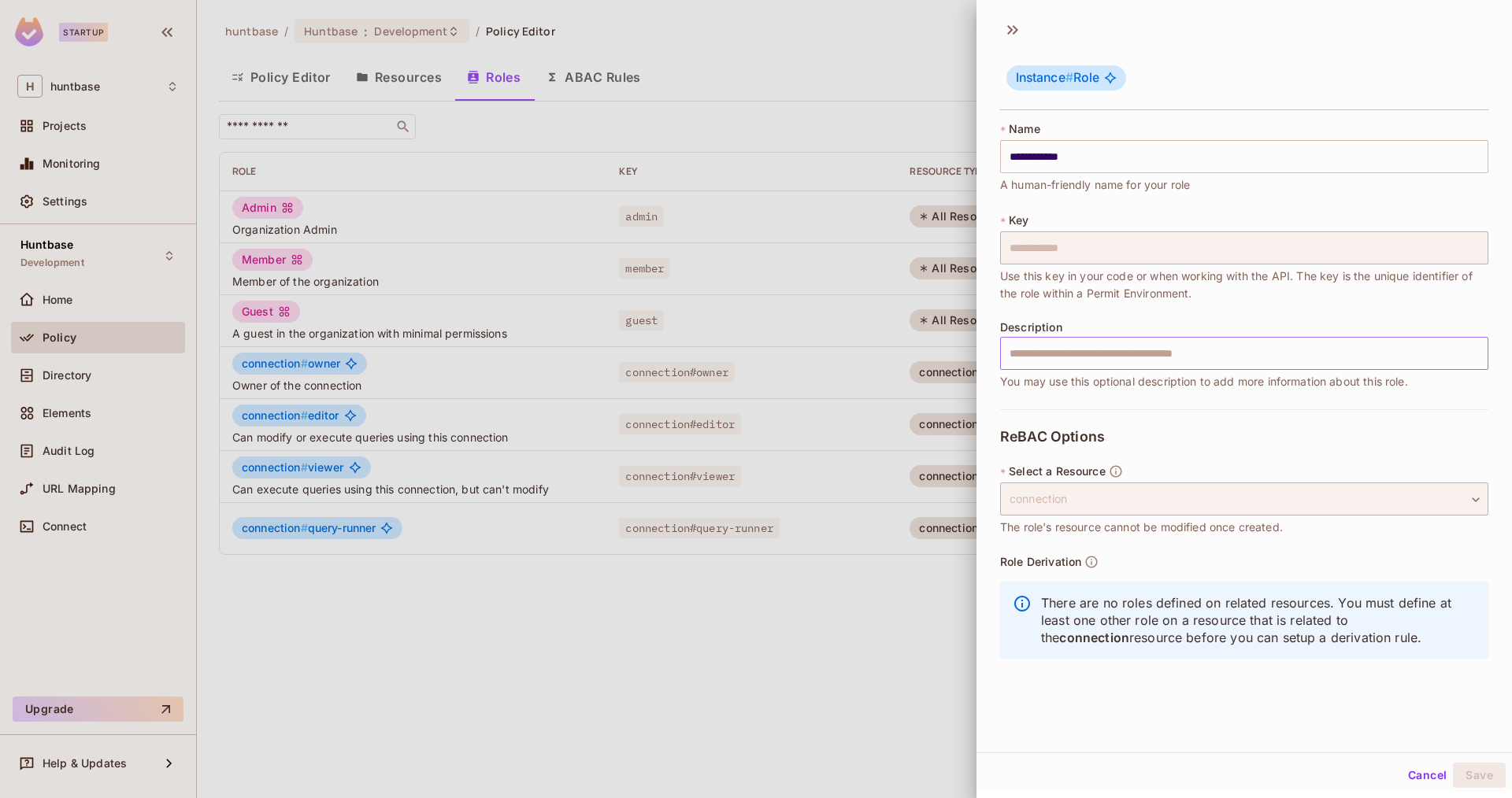
click at [1033, 355] on input "text" at bounding box center [1244, 353] width 488 height 33
paste input "**********"
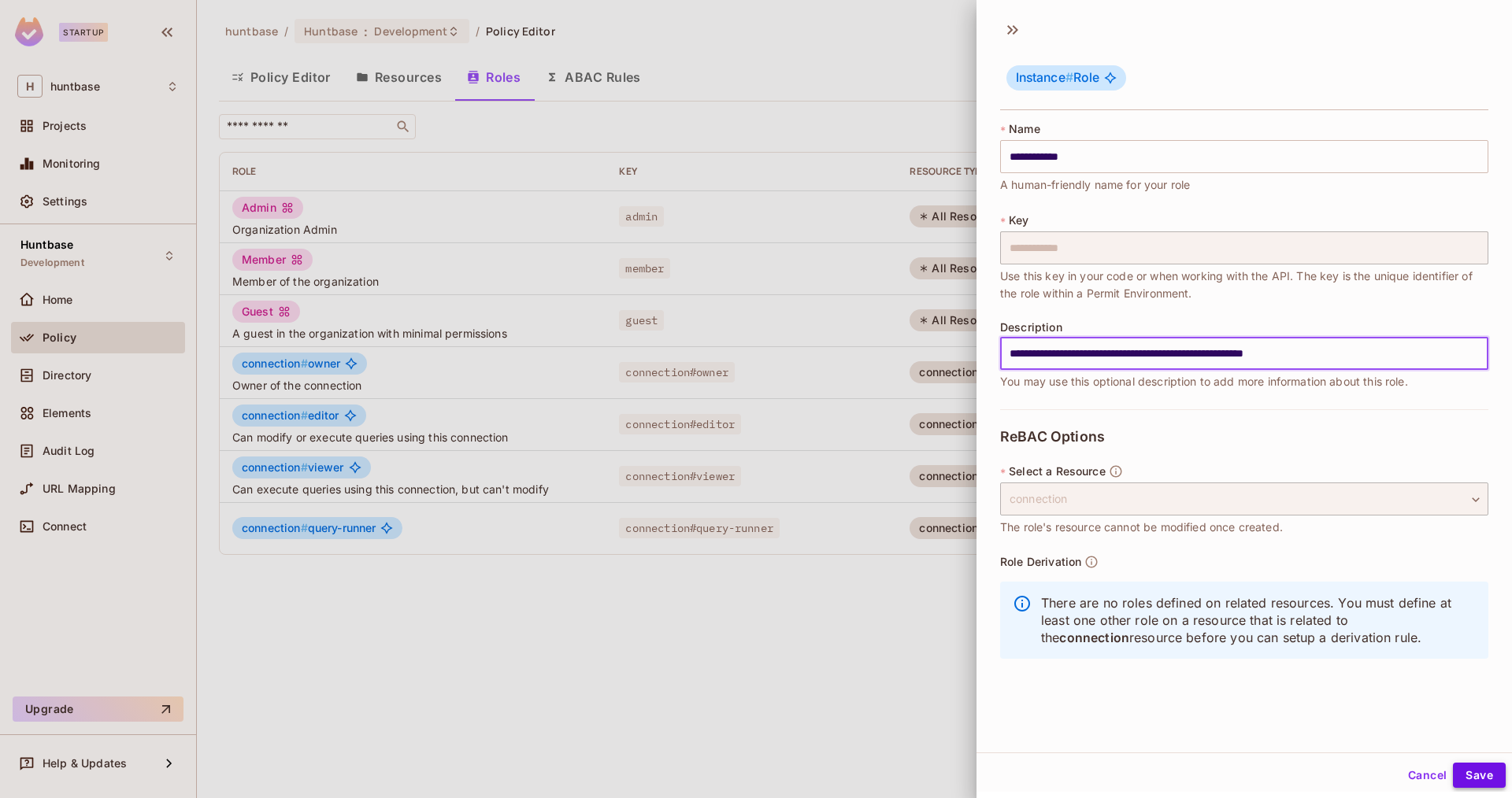
type input "**********"
click at [1497, 773] on button "Save" at bounding box center [1479, 775] width 52 height 25
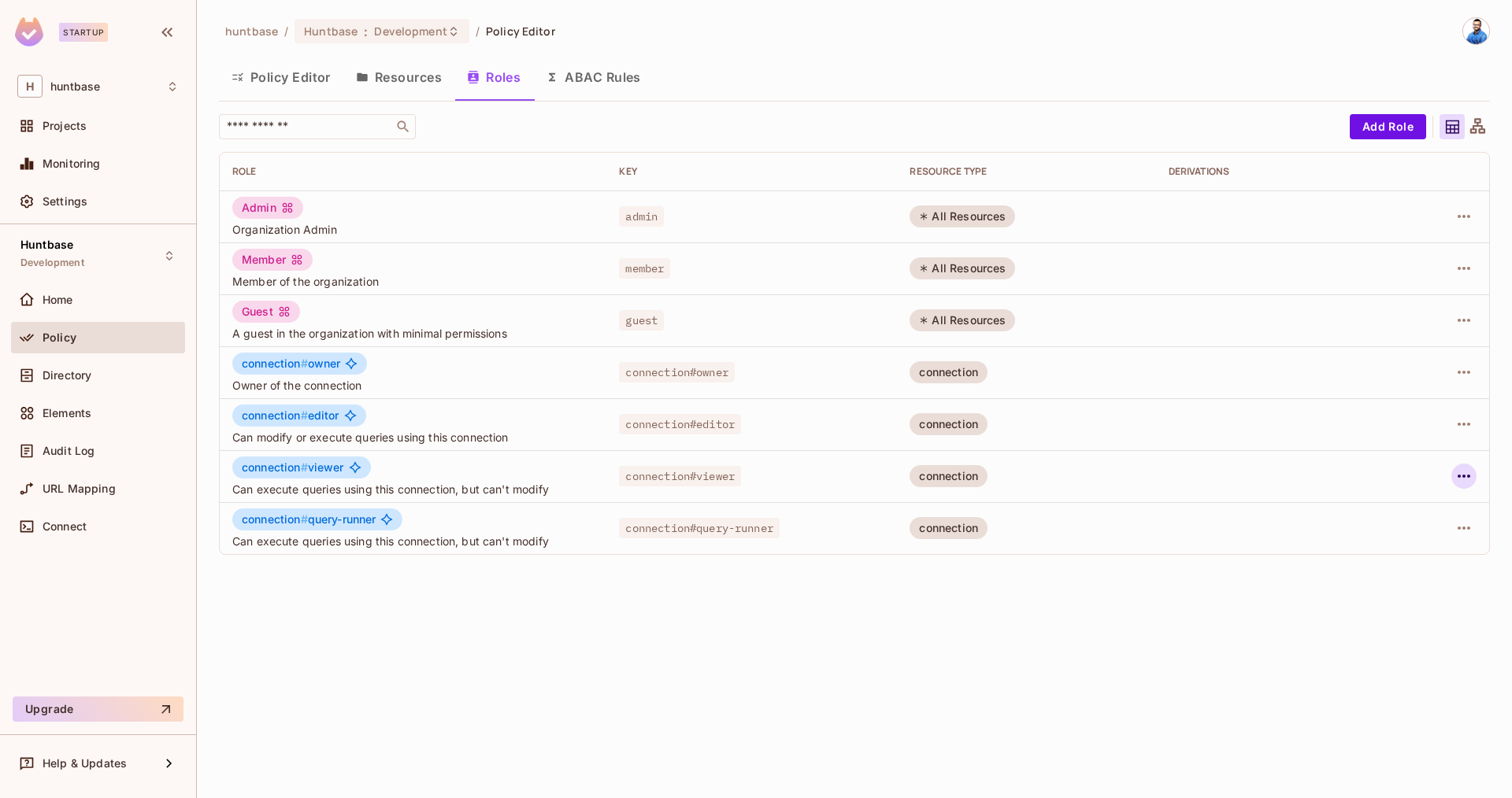
click at [1468, 478] on icon "button" at bounding box center [1464, 476] width 19 height 19
click at [1392, 511] on div "Edit Role" at bounding box center [1394, 512] width 47 height 16
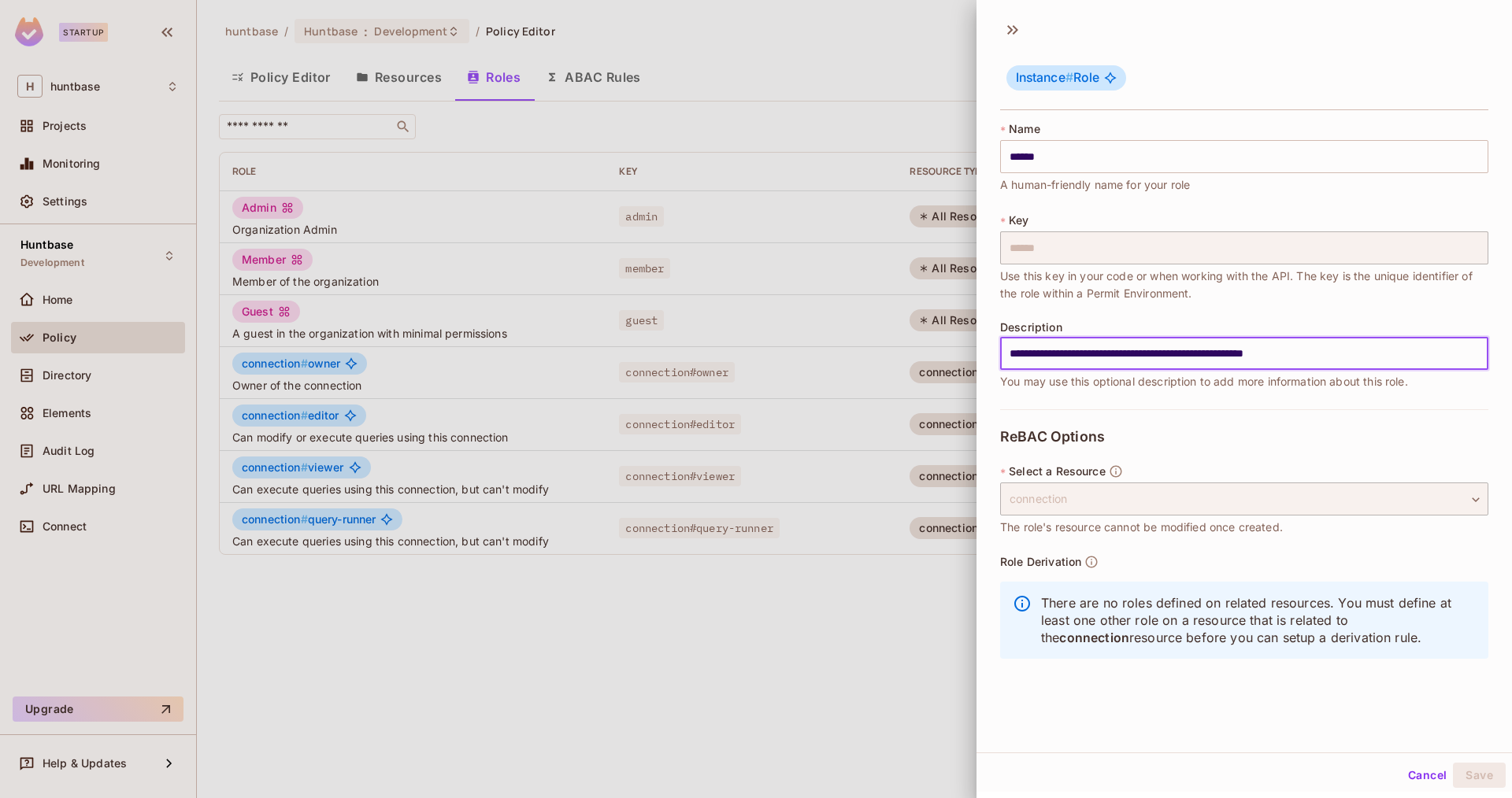
drag, startPoint x: 1038, startPoint y: 353, endPoint x: 1394, endPoint y: 372, distance: 356.5
click at [1394, 372] on div "**********" at bounding box center [1244, 356] width 488 height 69
type input "**********"
click at [1474, 774] on button "Save" at bounding box center [1479, 775] width 52 height 25
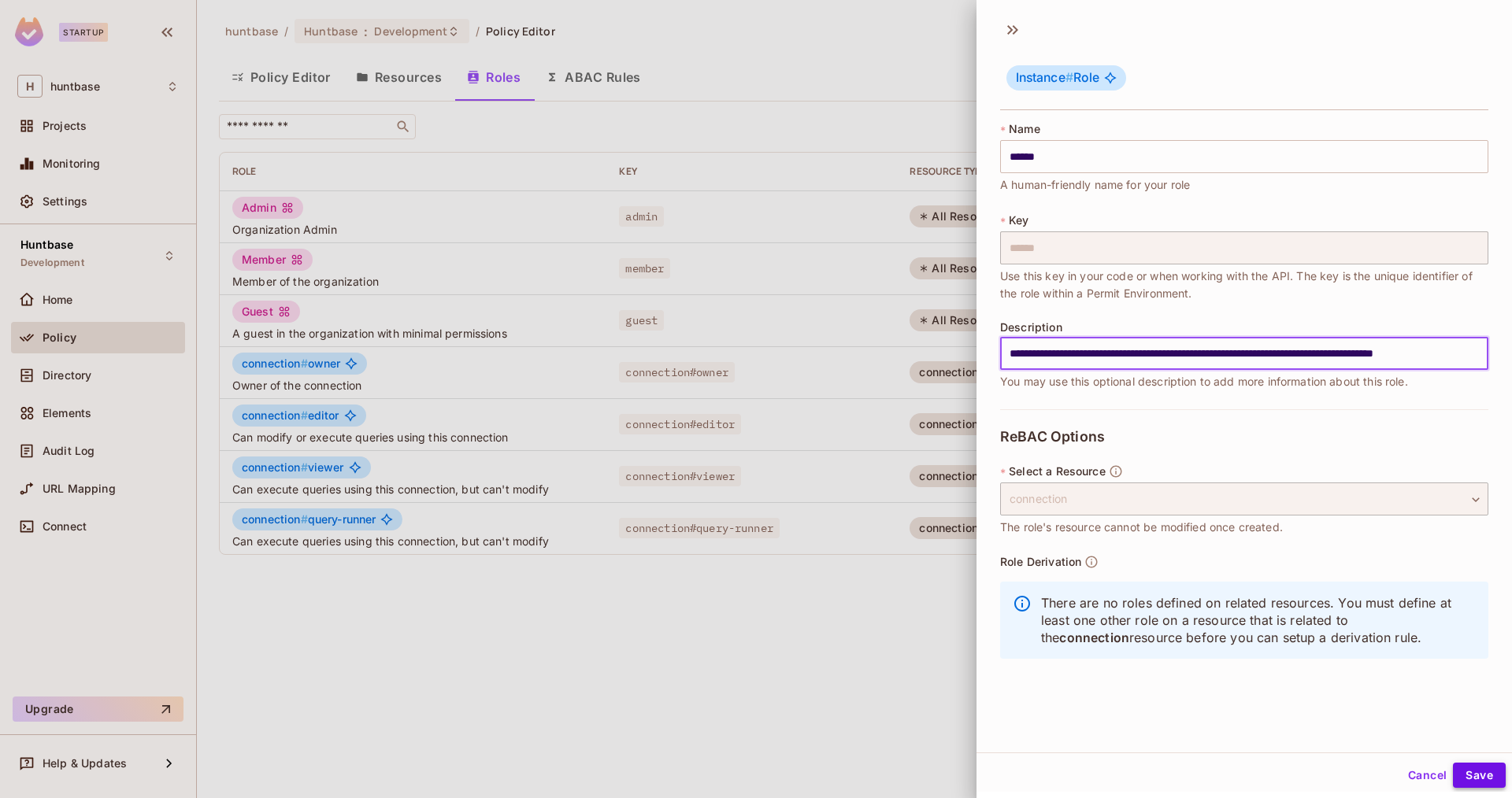
scroll to position [0, 0]
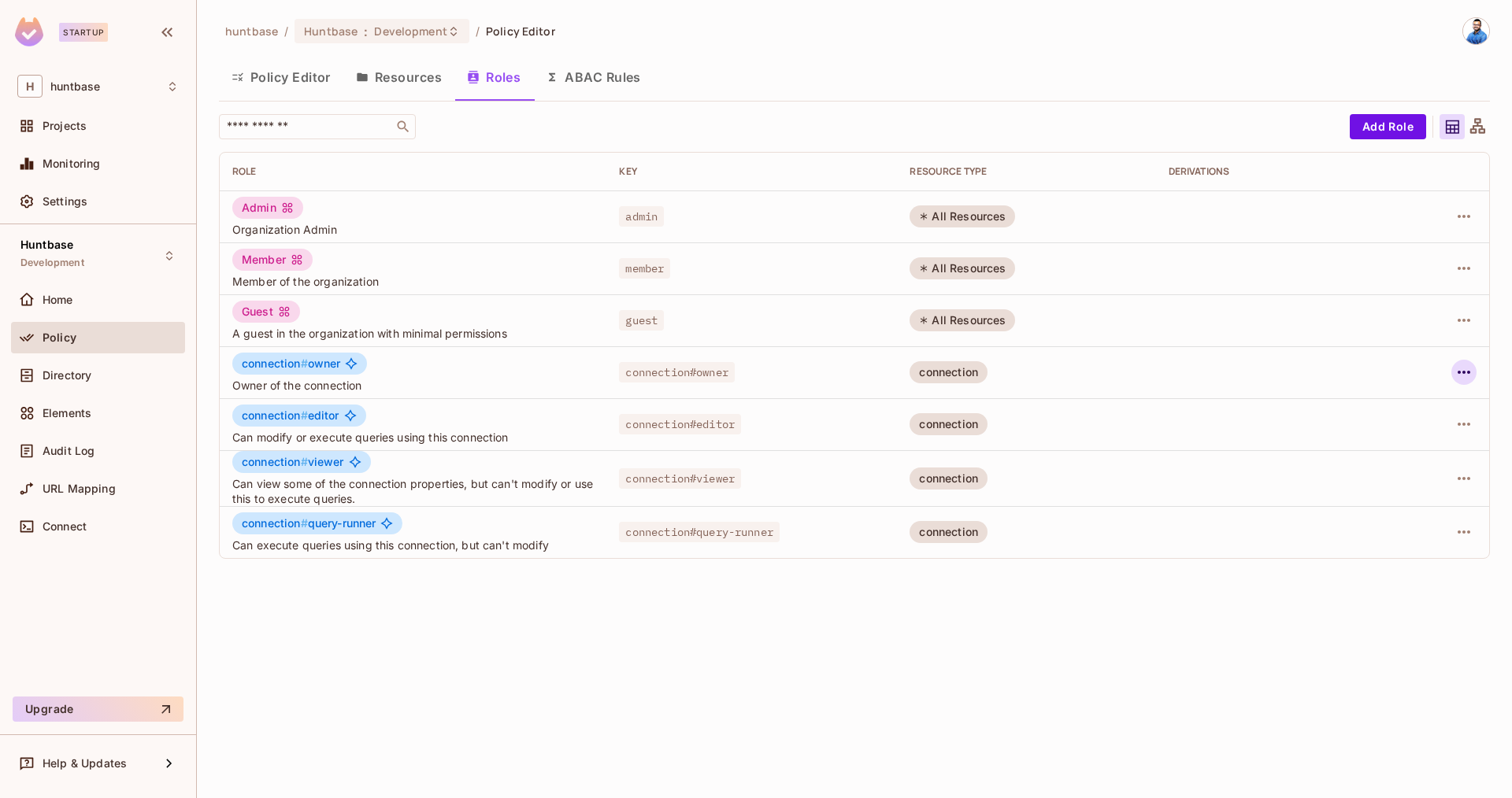
click at [1460, 369] on icon "button" at bounding box center [1464, 372] width 19 height 19
click at [1400, 409] on div "Edit Role" at bounding box center [1394, 408] width 47 height 16
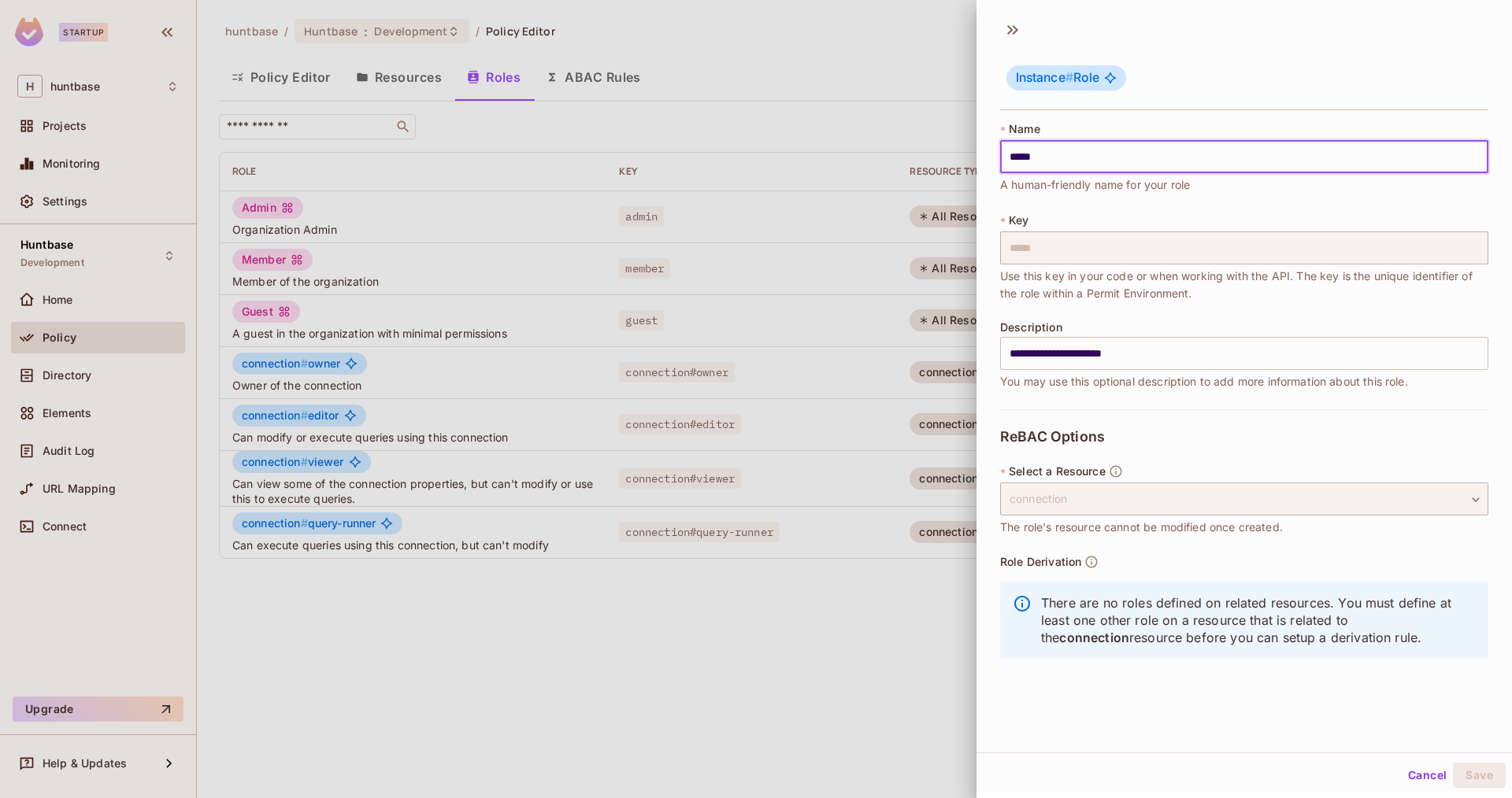
drag, startPoint x: 1013, startPoint y: 163, endPoint x: 1036, endPoint y: 180, distance: 28.6
click at [1013, 164] on input "*****" at bounding box center [1244, 156] width 488 height 33
type input "*****"
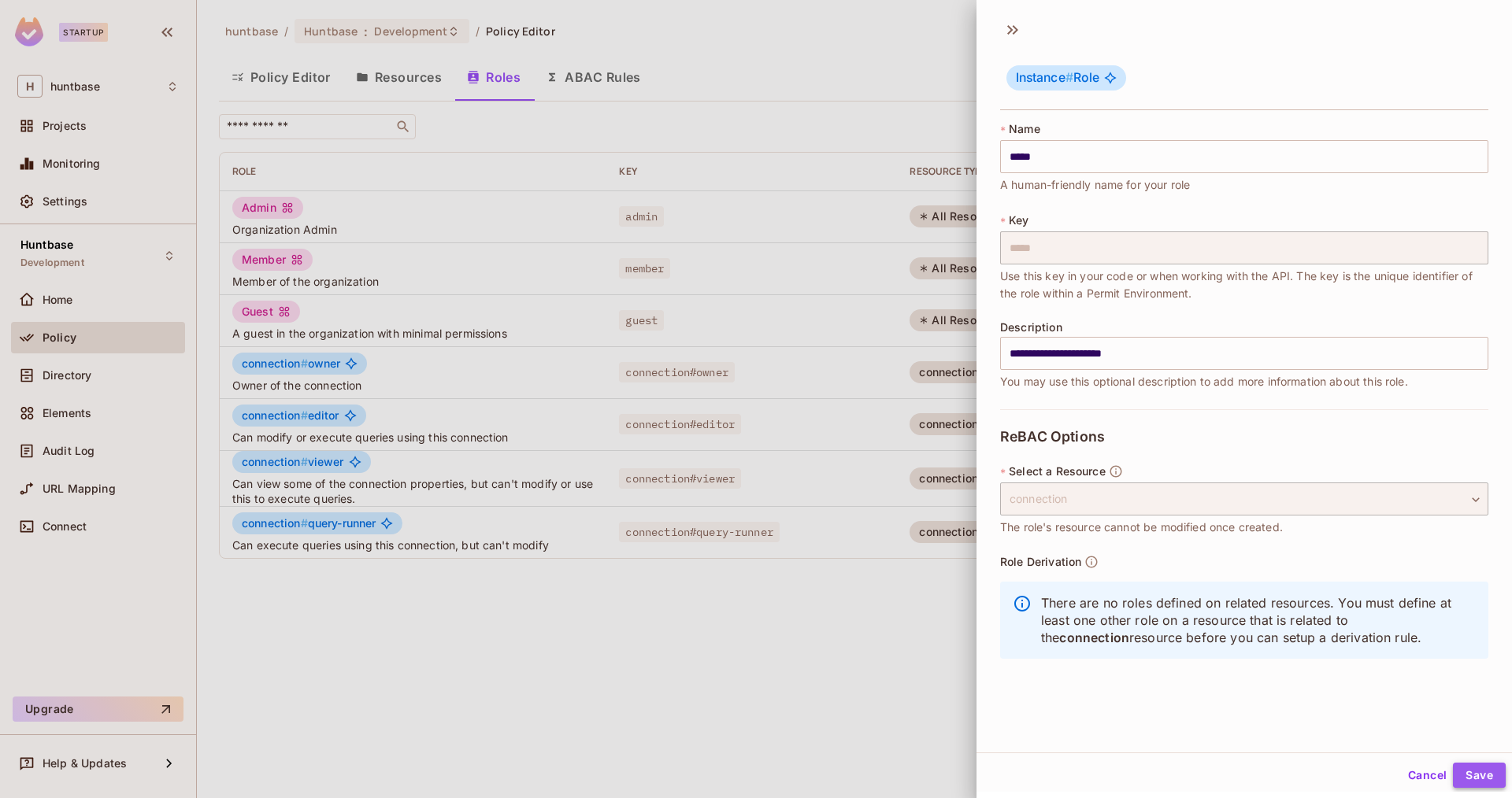
click at [1468, 775] on button "Save" at bounding box center [1479, 775] width 52 height 25
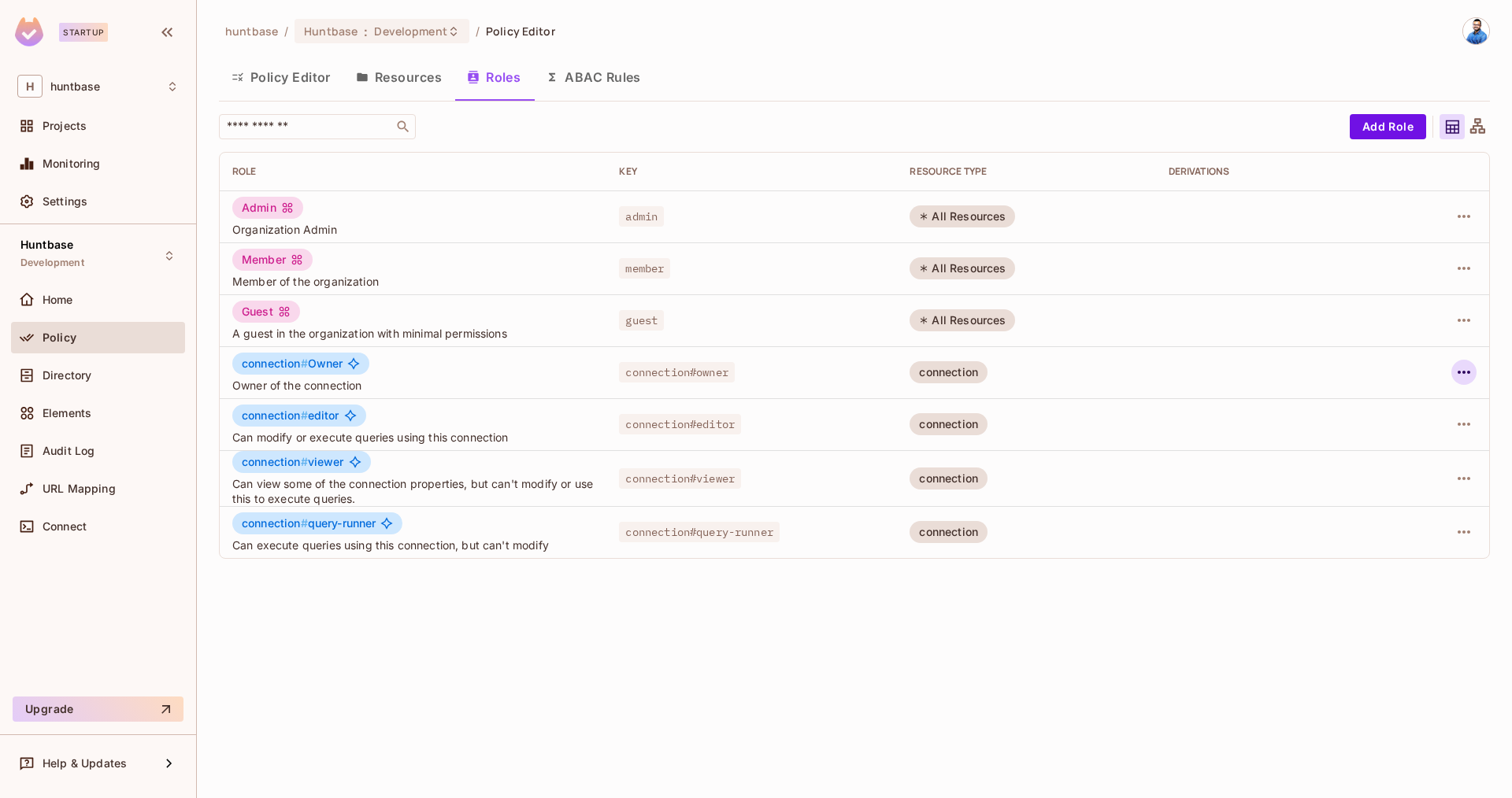
click at [1457, 369] on icon "button" at bounding box center [1464, 372] width 19 height 19
click at [1405, 405] on div "Edit Role" at bounding box center [1394, 408] width 47 height 16
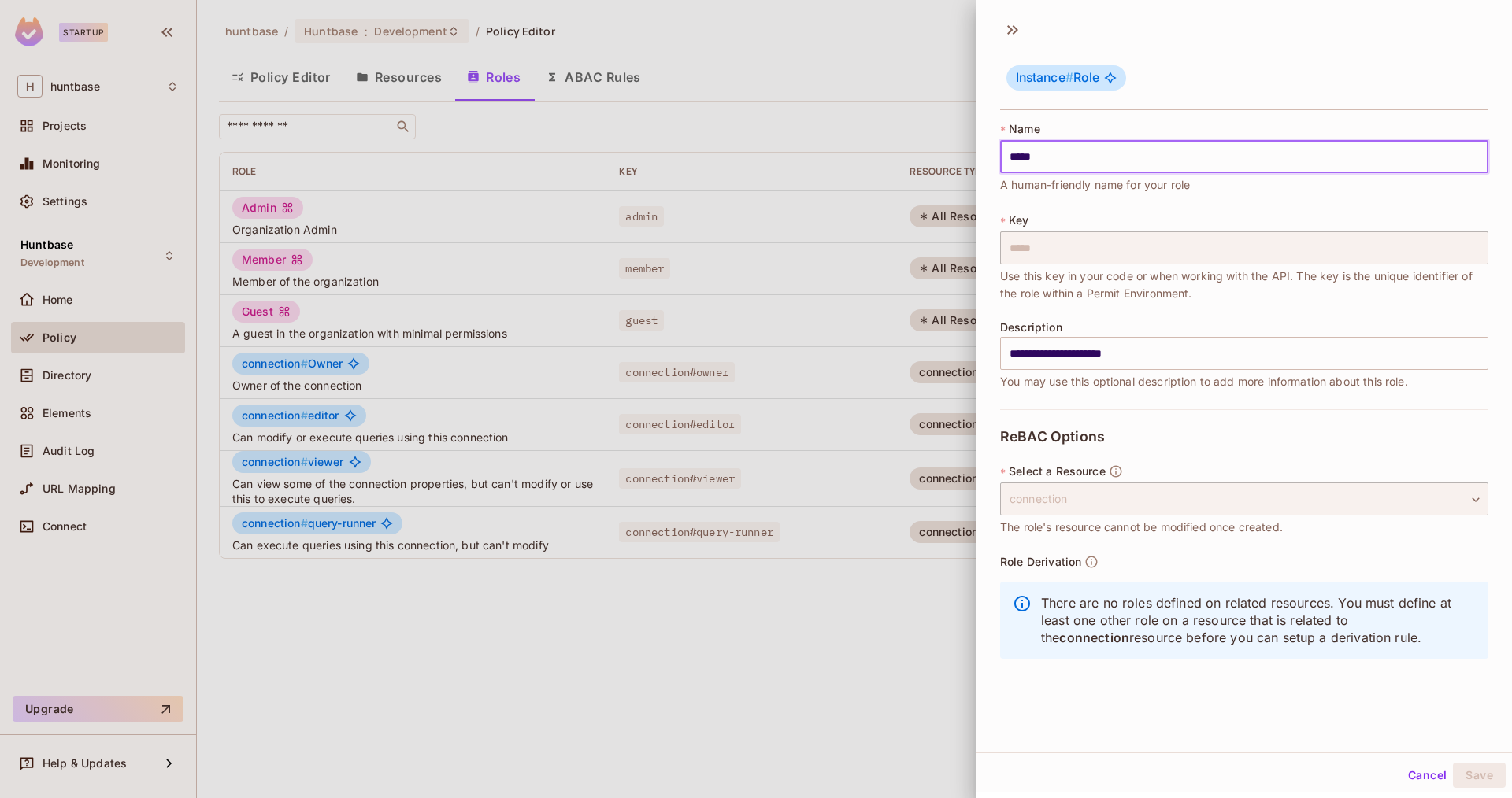
click at [1015, 150] on input "*****" at bounding box center [1244, 156] width 488 height 33
type input "*****"
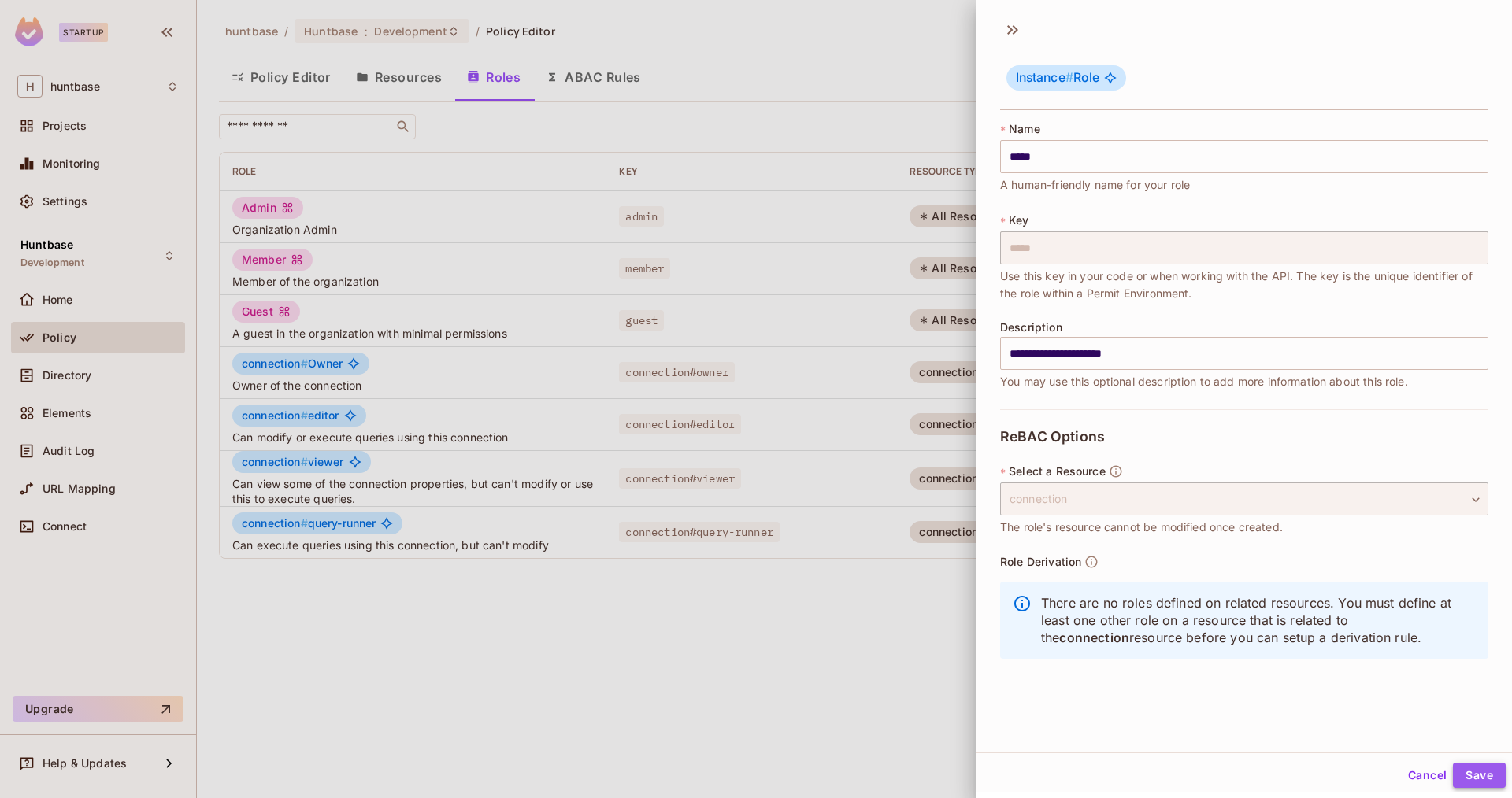
click at [1487, 762] on button "Save" at bounding box center [1479, 775] width 52 height 25
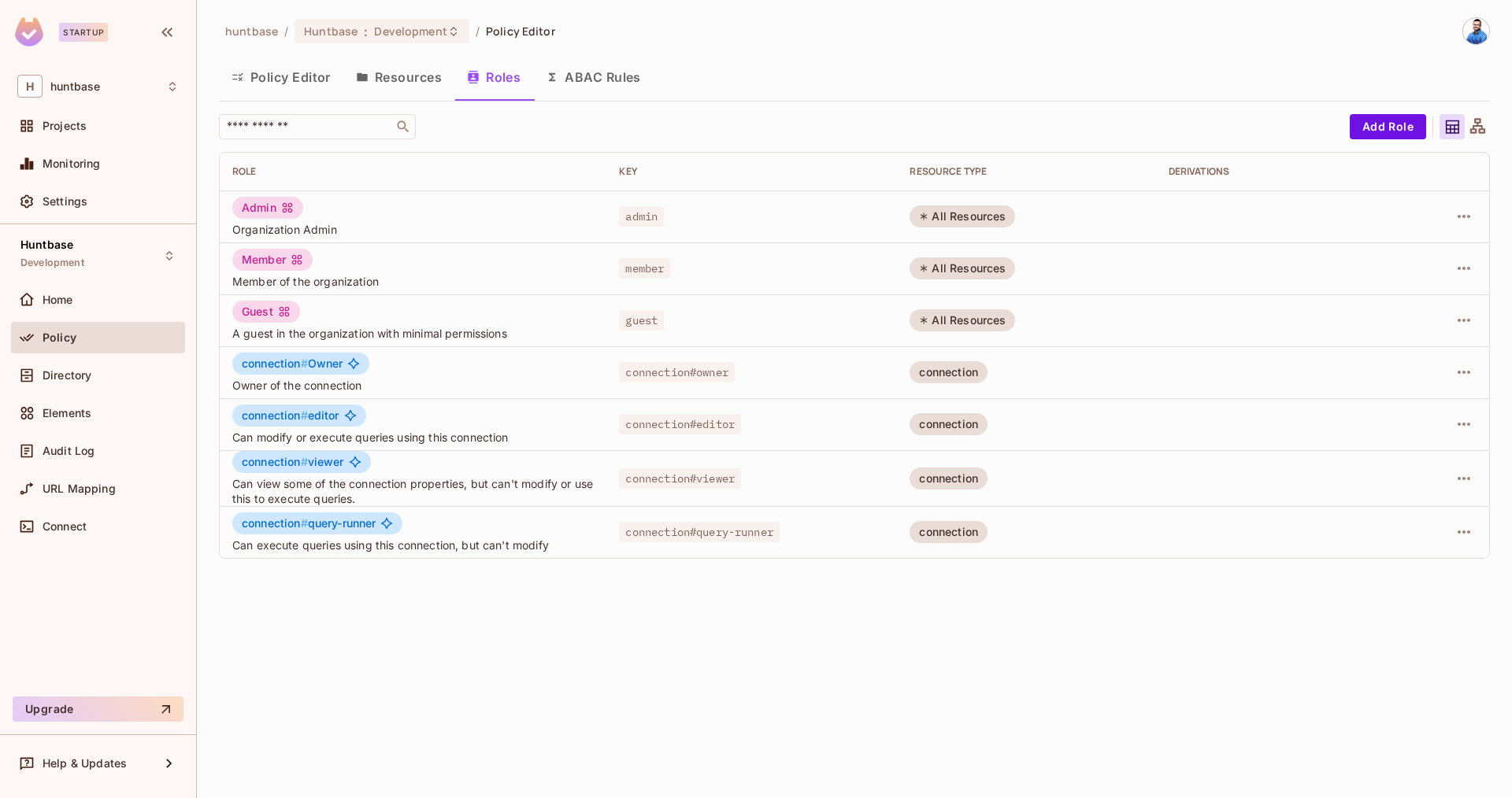
drag, startPoint x: 666, startPoint y: 235, endPoint x: 686, endPoint y: 233, distance: 20.1
click at [665, 235] on td "admin" at bounding box center [752, 216] width 291 height 52
click at [1461, 216] on icon "button" at bounding box center [1464, 216] width 19 height 19
click at [1403, 255] on div "Edit Role" at bounding box center [1394, 253] width 47 height 16
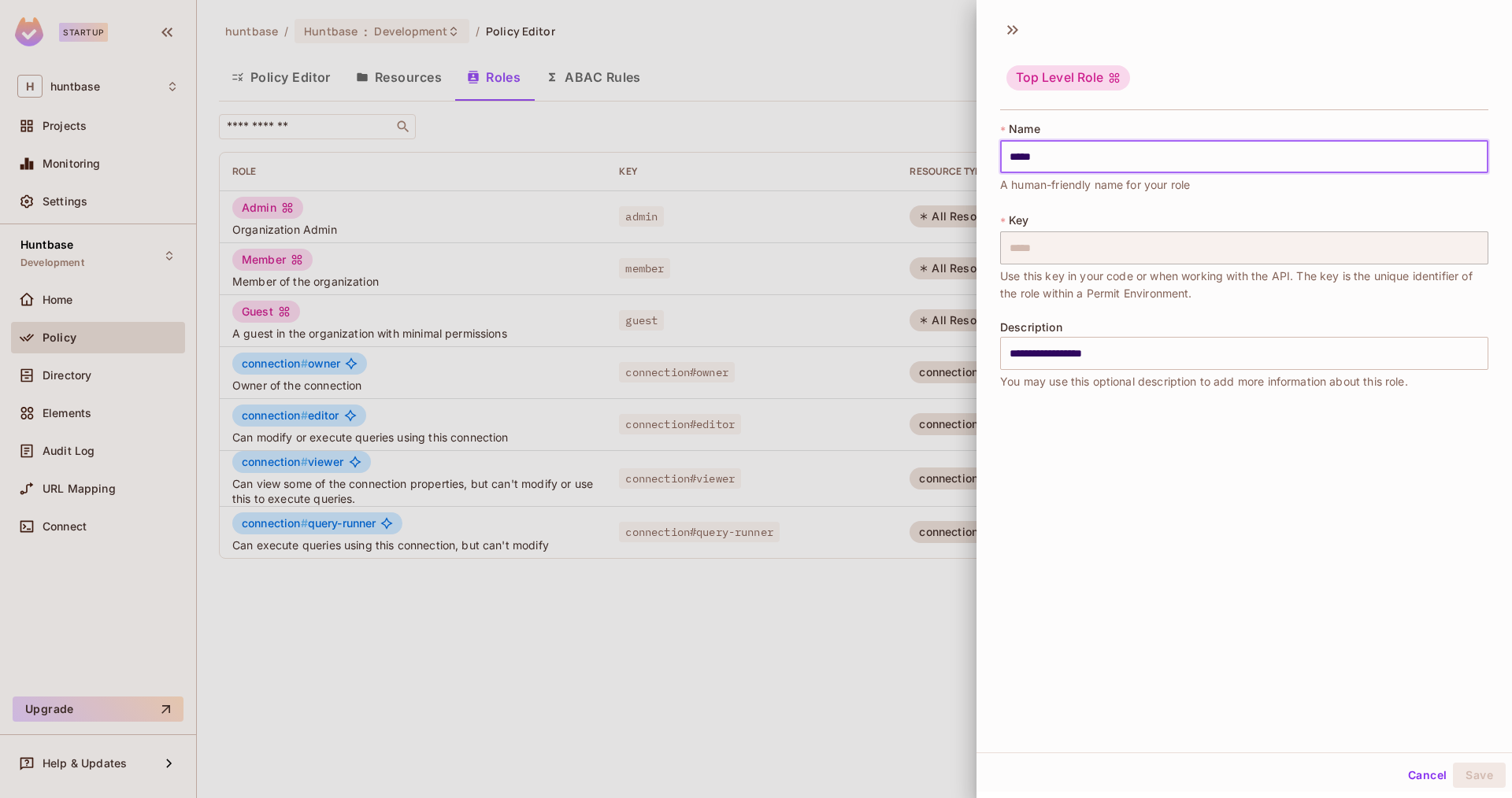
click at [1018, 150] on input "*****" at bounding box center [1244, 156] width 488 height 33
click at [1015, 152] on input "*****" at bounding box center [1244, 156] width 488 height 33
type input "*****"
click at [1471, 777] on button "Save" at bounding box center [1479, 775] width 52 height 25
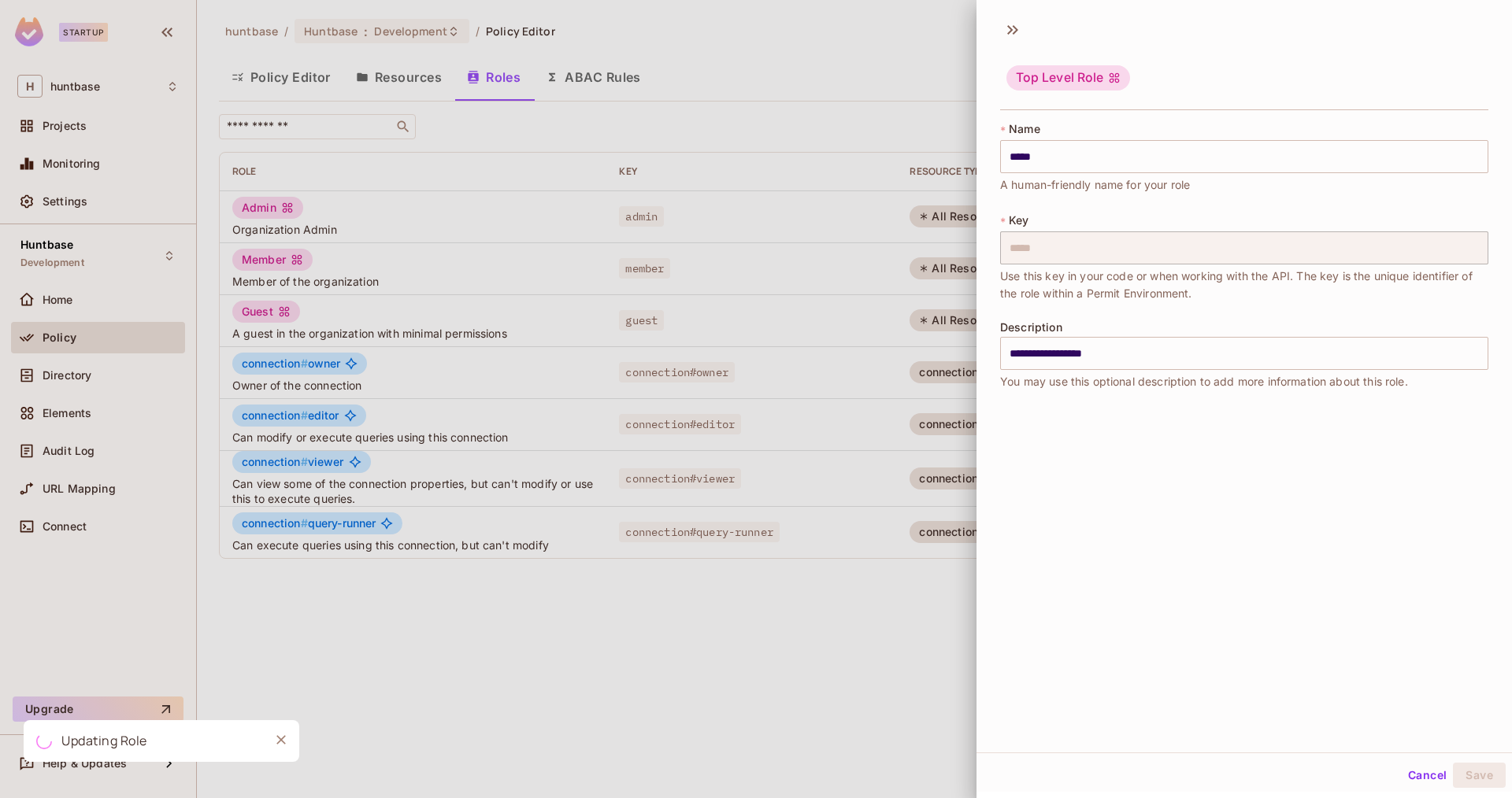
click at [711, 279] on div at bounding box center [756, 399] width 1512 height 798
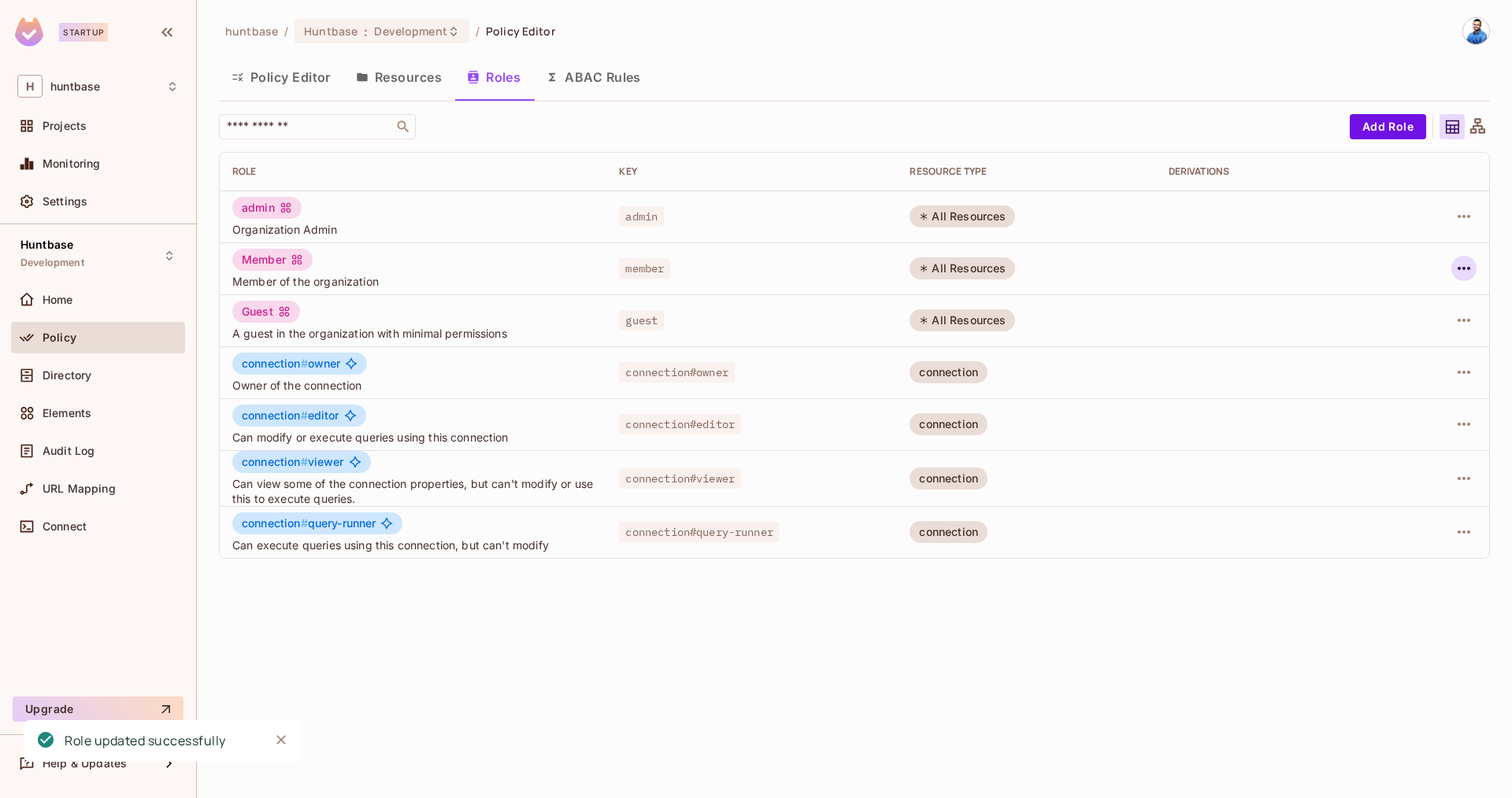
click at [1470, 262] on icon "button" at bounding box center [1464, 268] width 19 height 19
click at [1398, 308] on div "Edit Role" at bounding box center [1394, 304] width 47 height 16
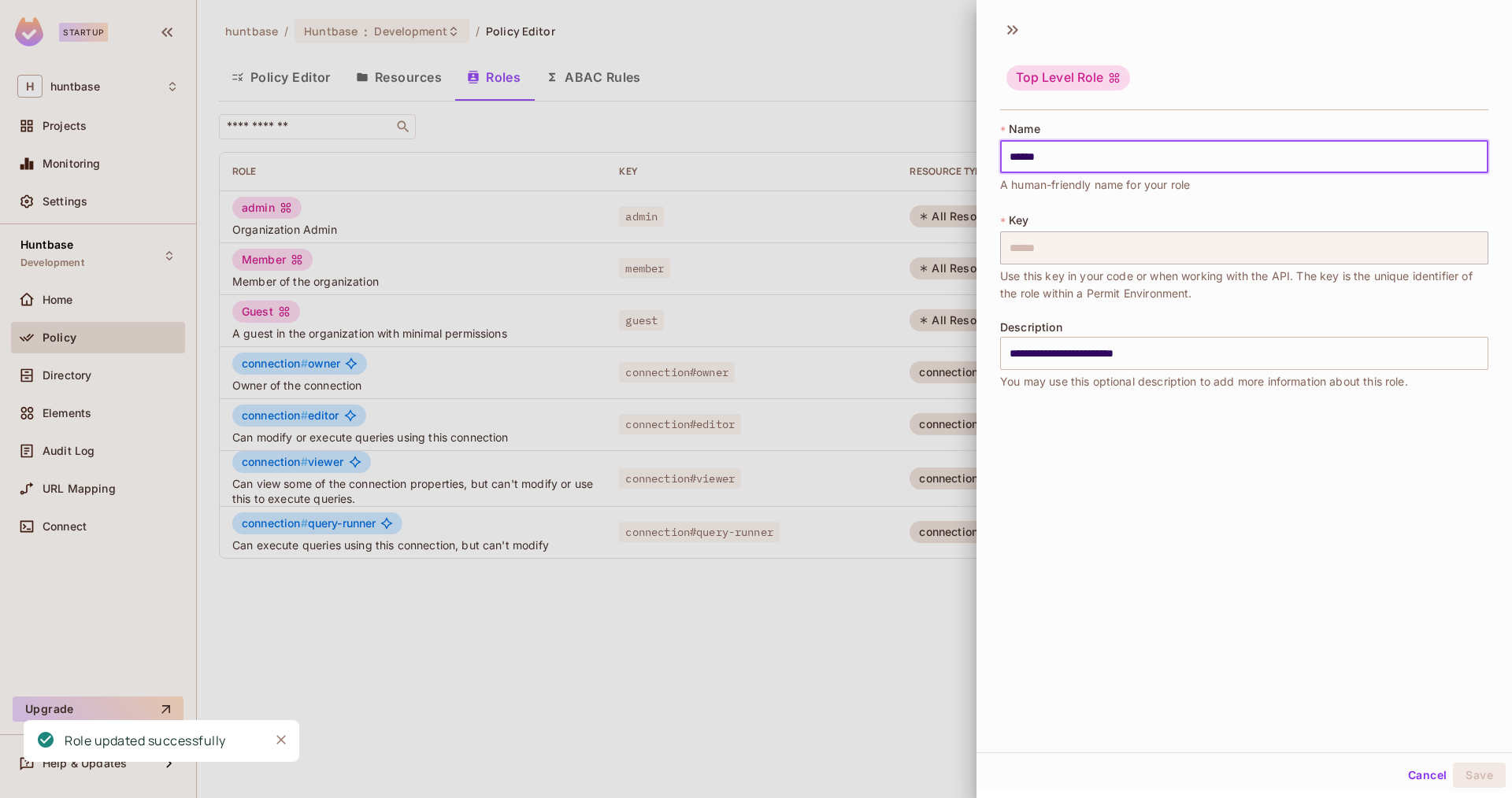
drag, startPoint x: 1016, startPoint y: 157, endPoint x: 990, endPoint y: 157, distance: 26.0
click at [990, 157] on div "**********" at bounding box center [1244, 262] width 535 height 294
type input "******"
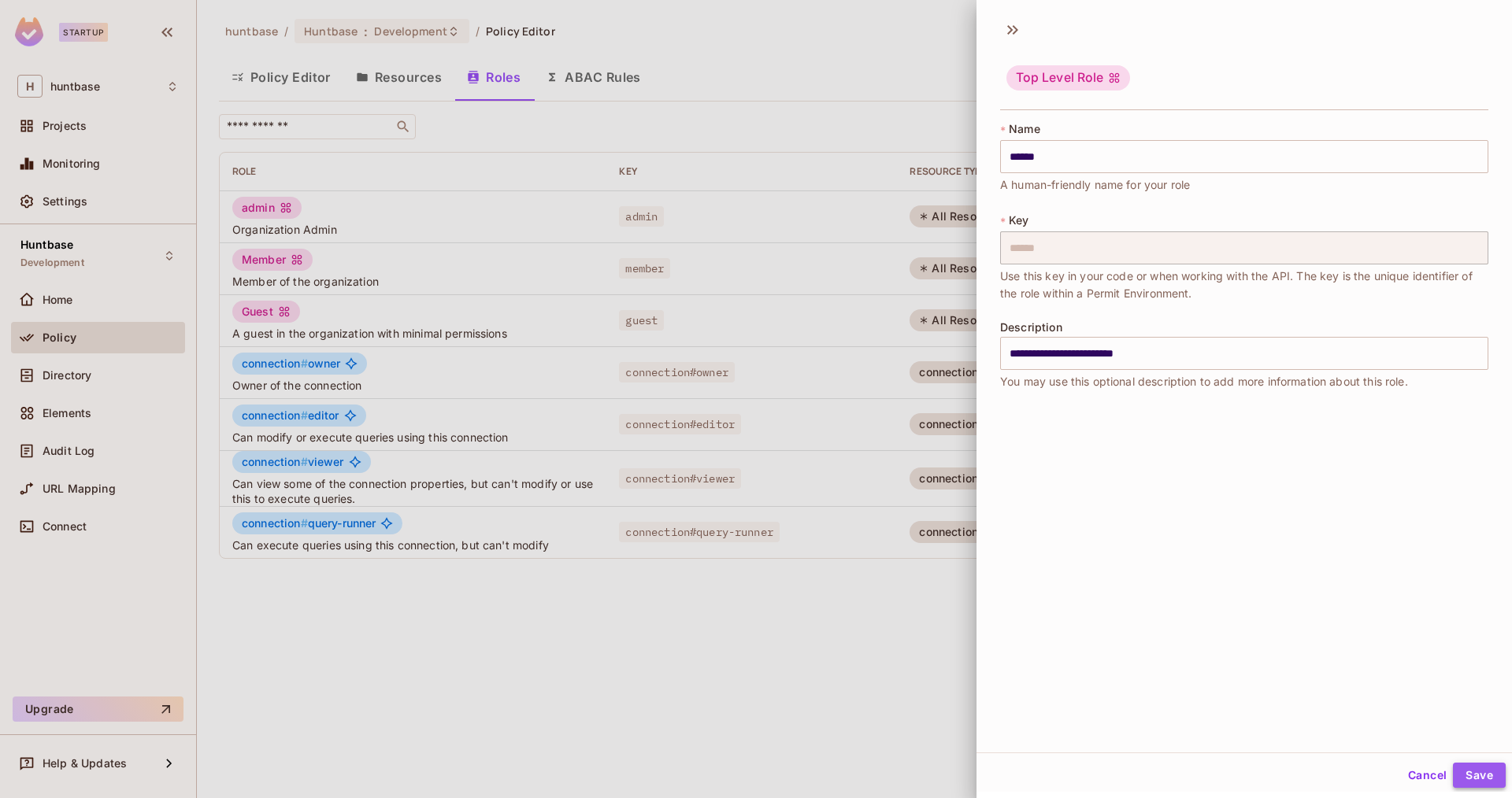
click at [1476, 773] on button "Save" at bounding box center [1479, 775] width 52 height 25
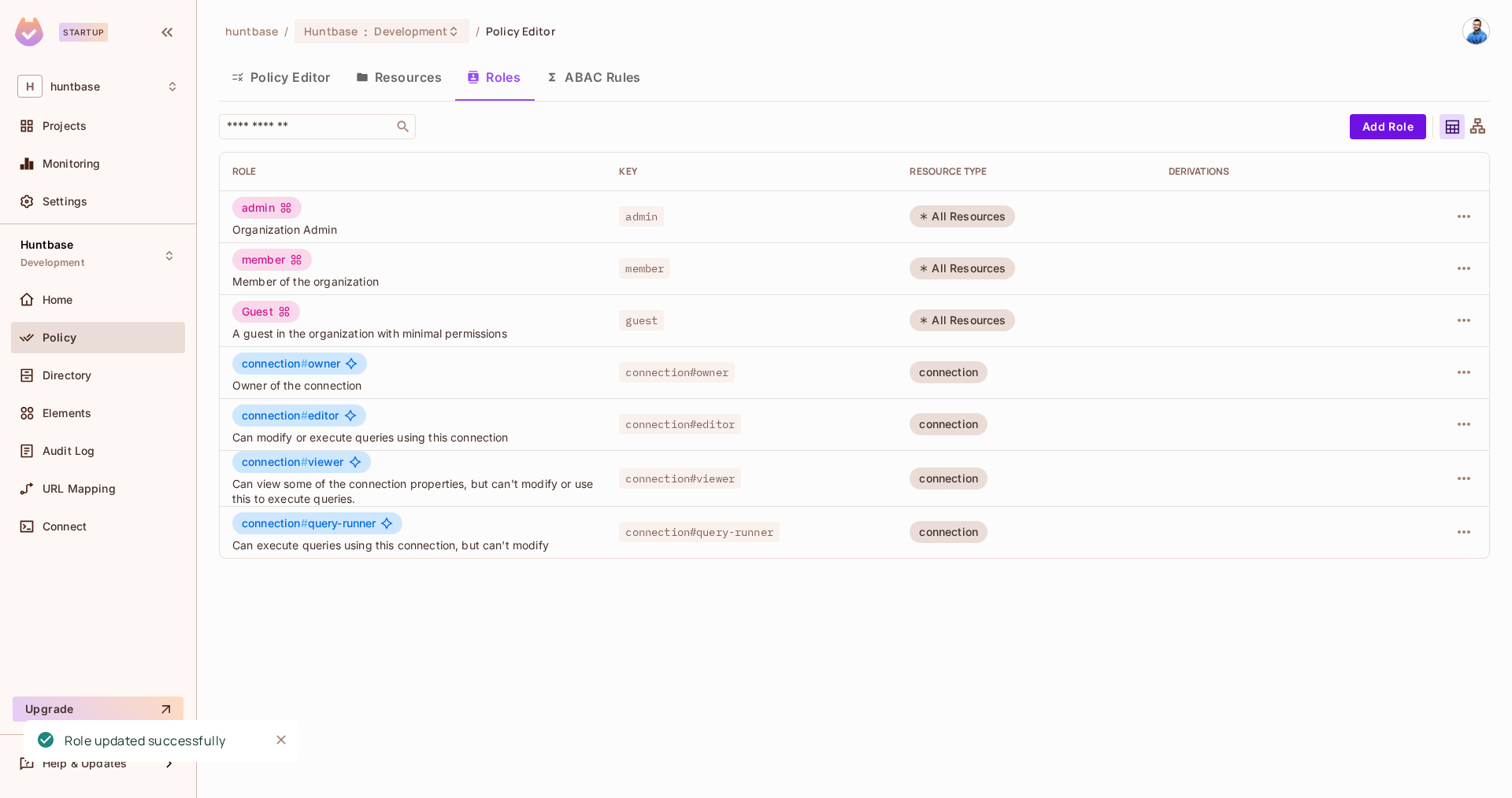
click at [896, 331] on td "guest" at bounding box center [752, 320] width 291 height 52
click at [1460, 320] on icon "button" at bounding box center [1464, 320] width 19 height 19
click at [1410, 354] on div "Edit Role" at bounding box center [1394, 357] width 47 height 16
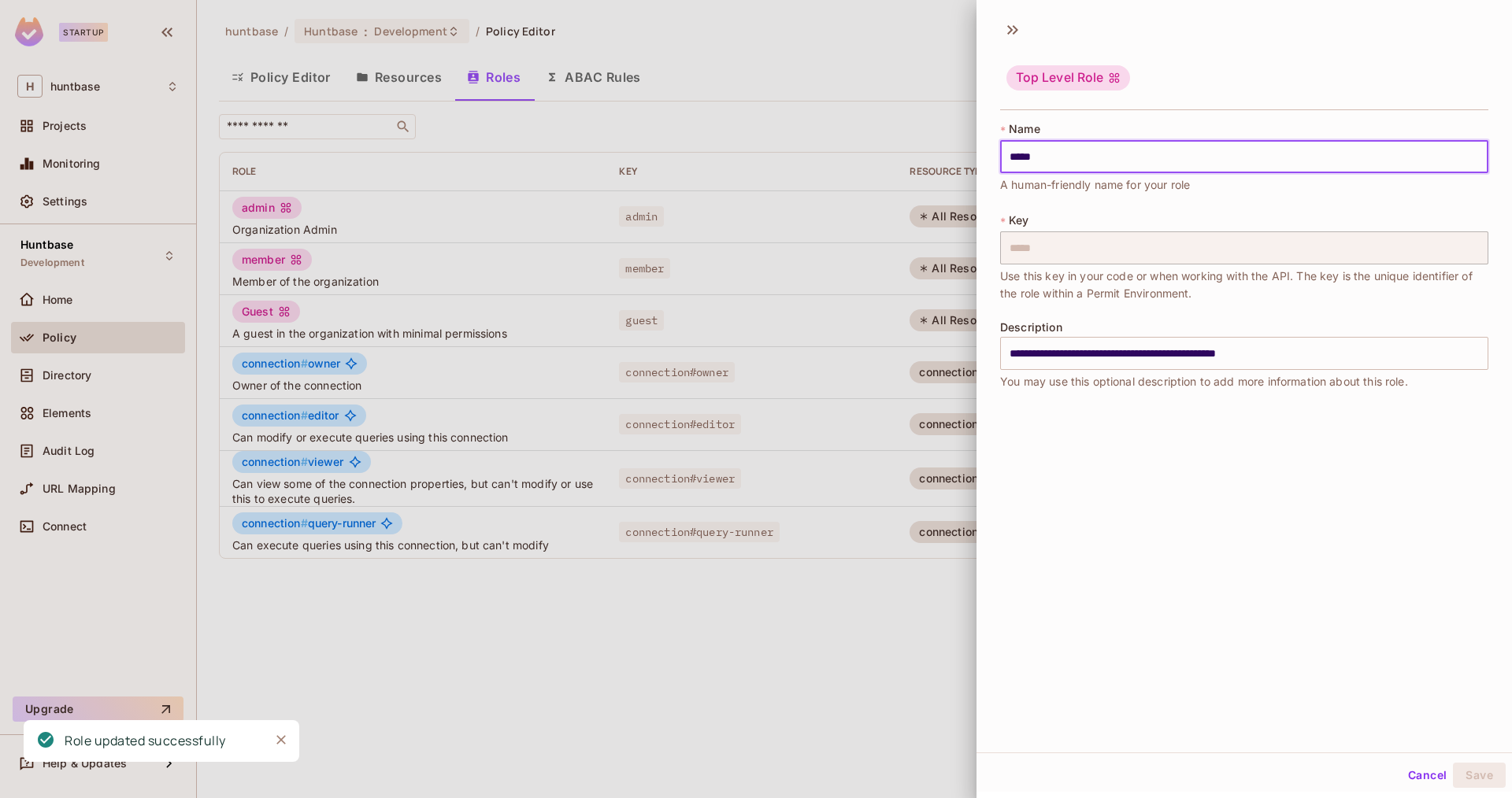
drag, startPoint x: 1016, startPoint y: 160, endPoint x: 983, endPoint y: 164, distance: 33.2
click at [983, 164] on div "**********" at bounding box center [1244, 262] width 535 height 294
click at [1000, 155] on input "*****" at bounding box center [1244, 156] width 488 height 33
drag, startPoint x: 1016, startPoint y: 153, endPoint x: 998, endPoint y: 155, distance: 18.1
click at [998, 155] on div "**********" at bounding box center [1244, 262] width 535 height 294
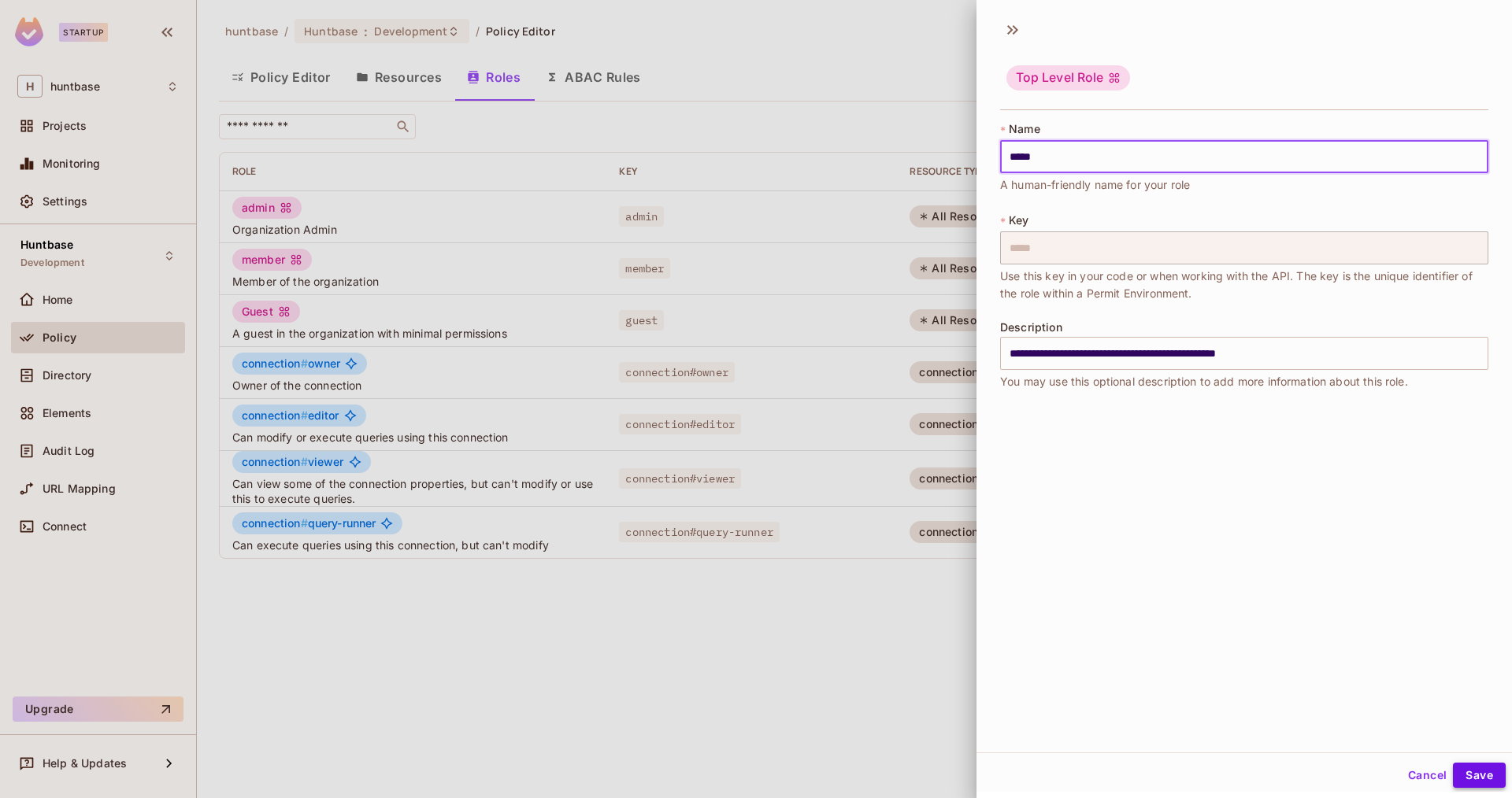
type input "*****"
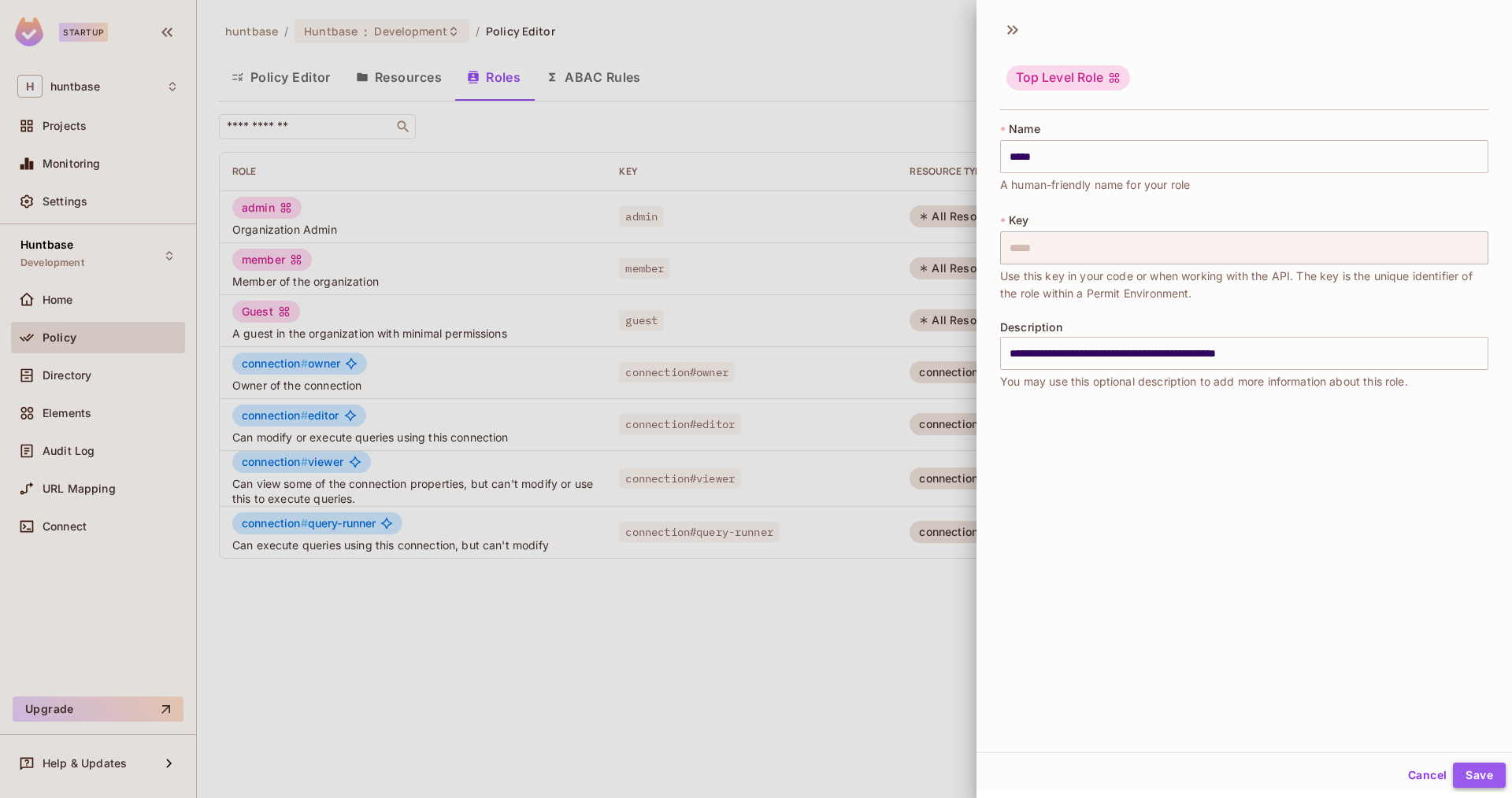
click at [1471, 778] on button "Save" at bounding box center [1479, 775] width 52 height 25
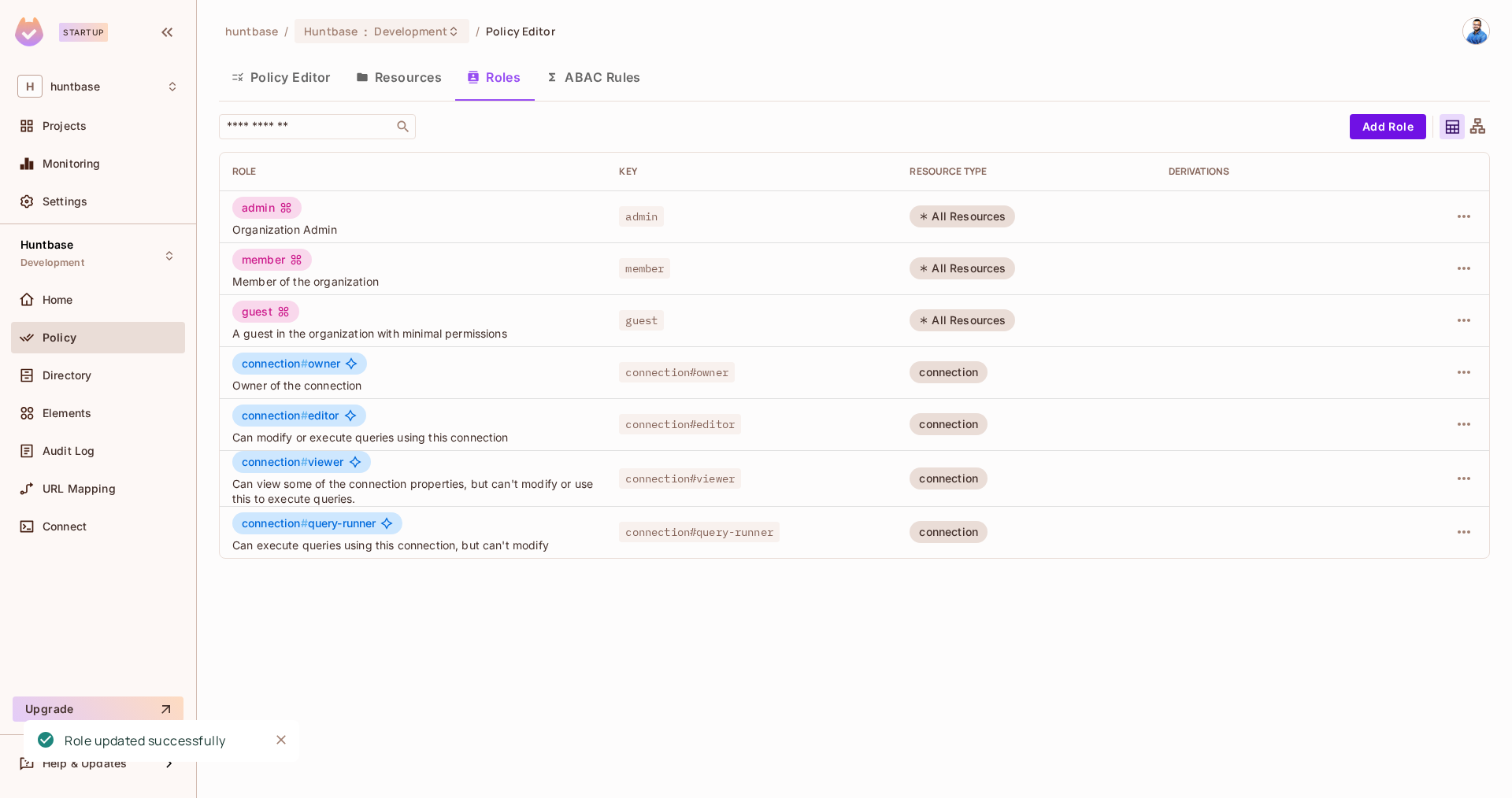
click at [393, 79] on button "Resources" at bounding box center [398, 77] width 111 height 40
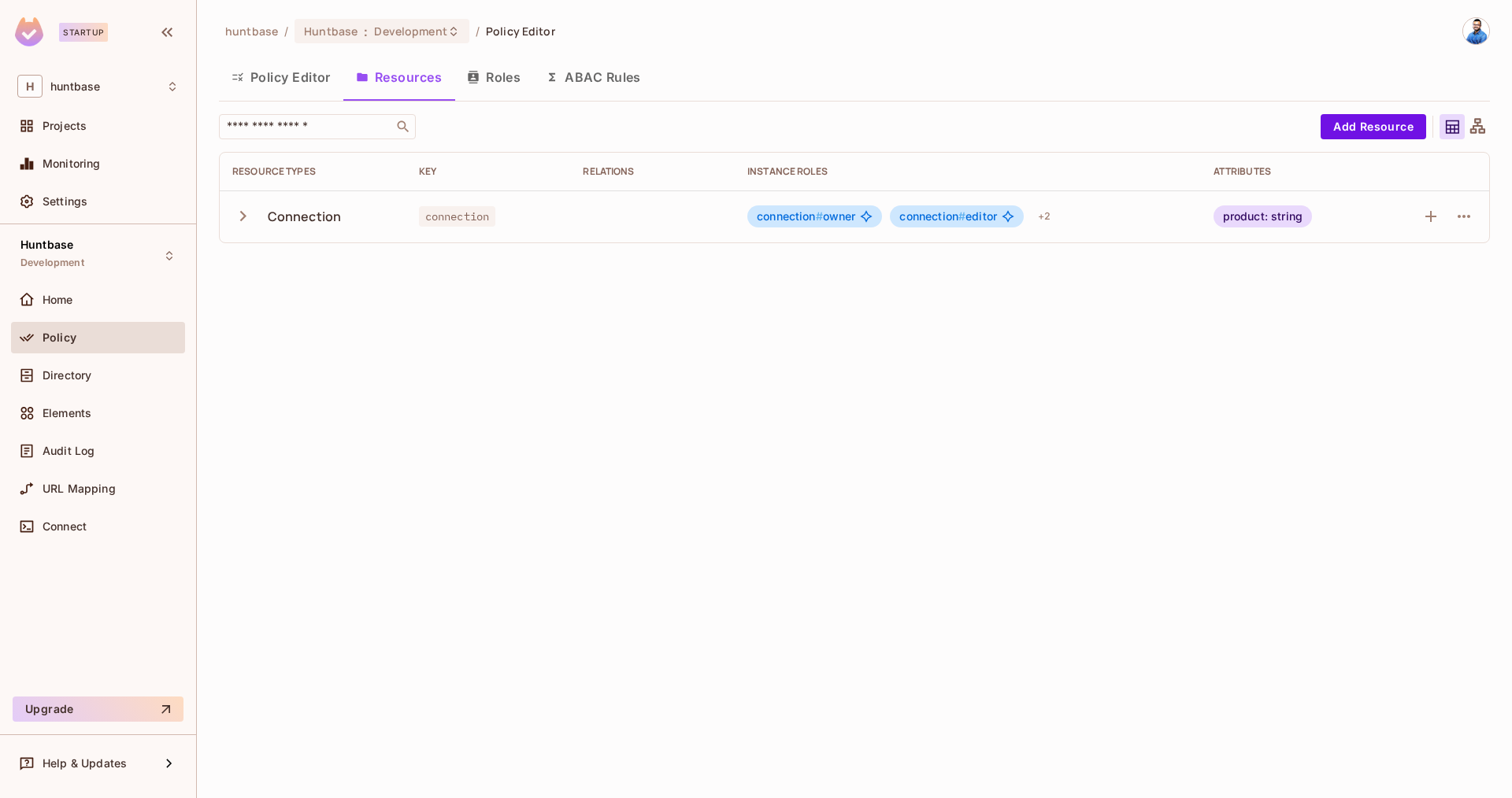
click at [296, 79] on button "Policy Editor" at bounding box center [281, 77] width 124 height 40
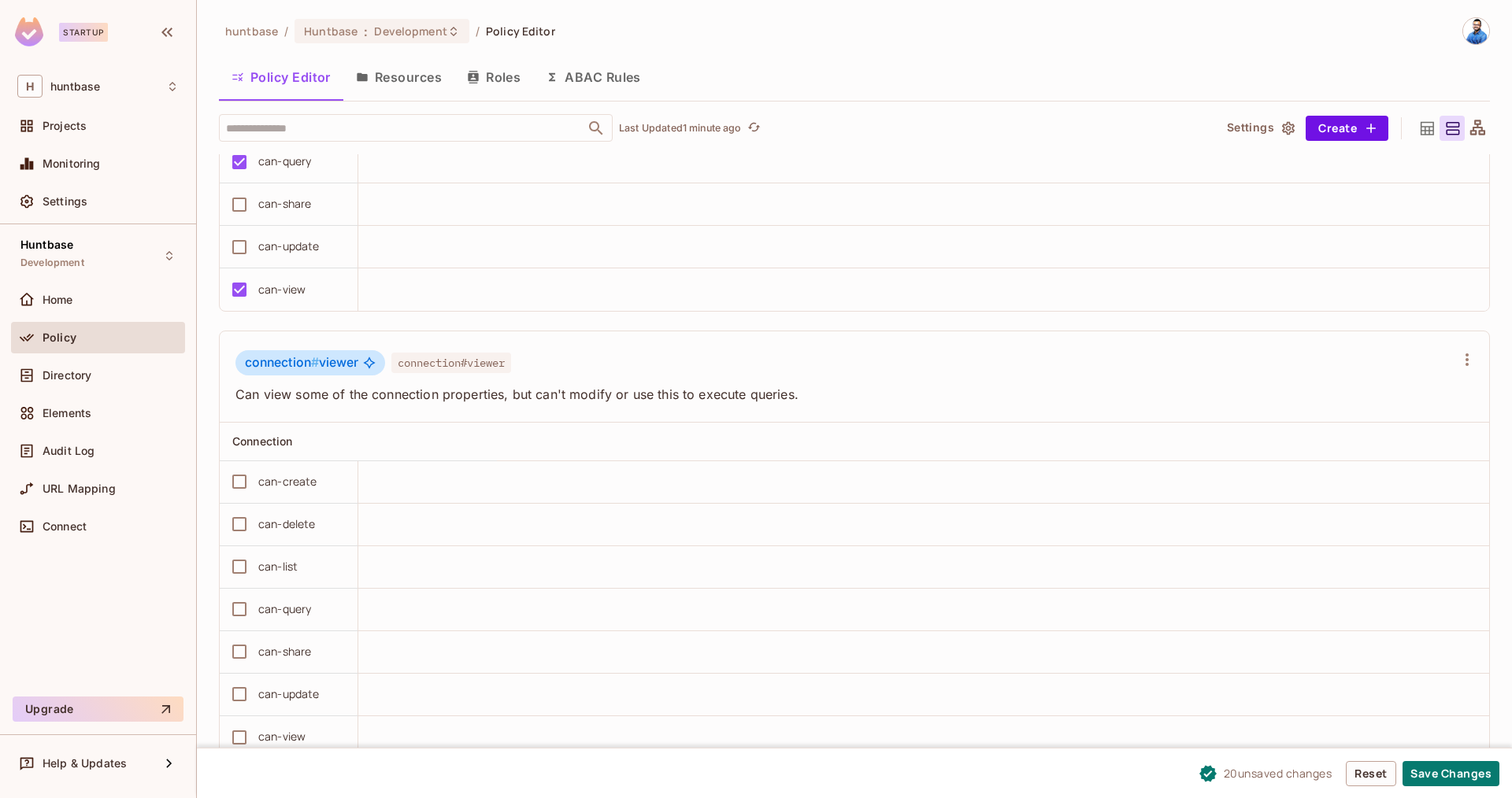
scroll to position [1, 0]
click at [1448, 761] on button "Save Changes" at bounding box center [1450, 773] width 97 height 25
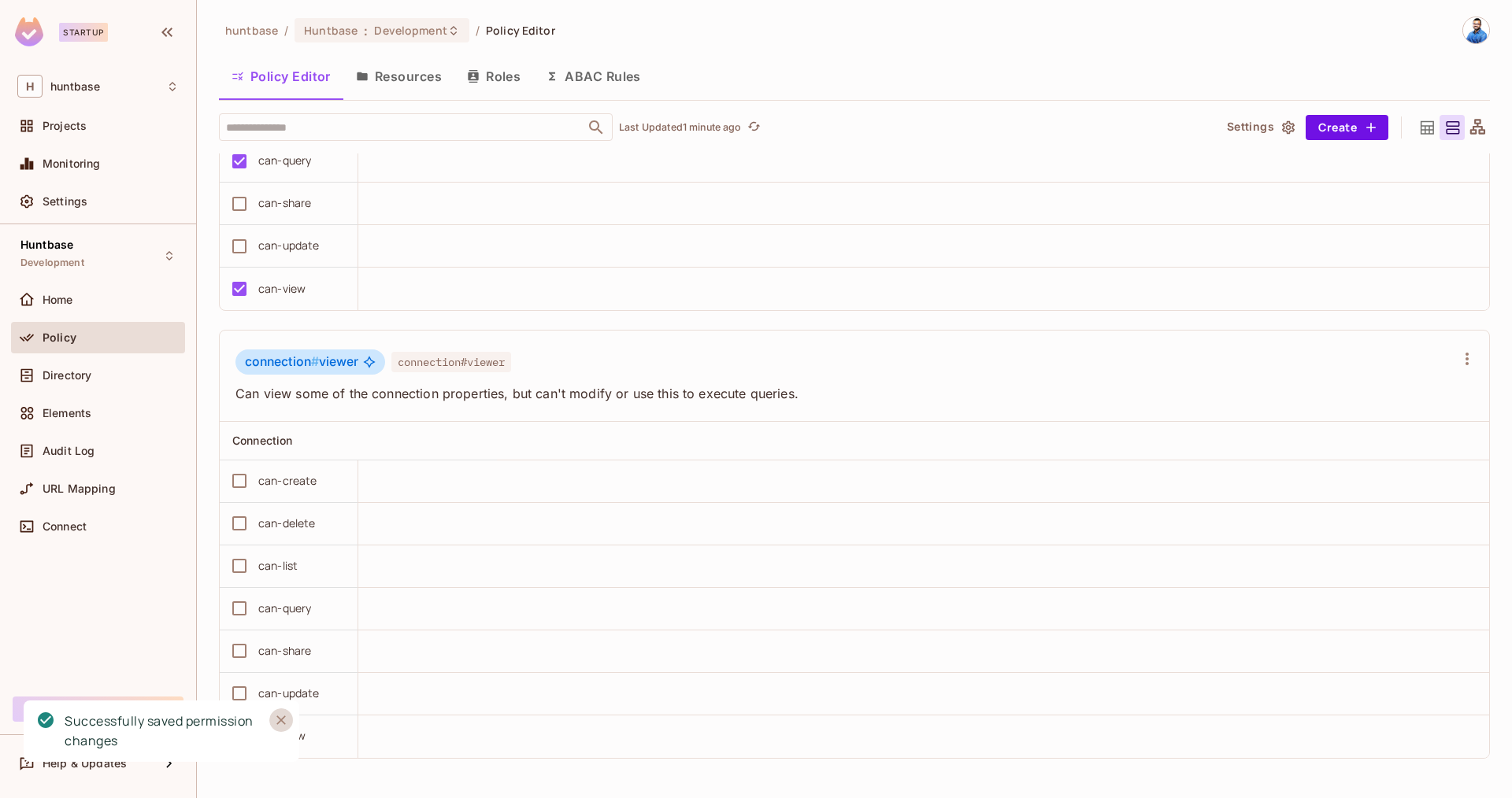
click at [275, 719] on icon "Close" at bounding box center [281, 720] width 16 height 16
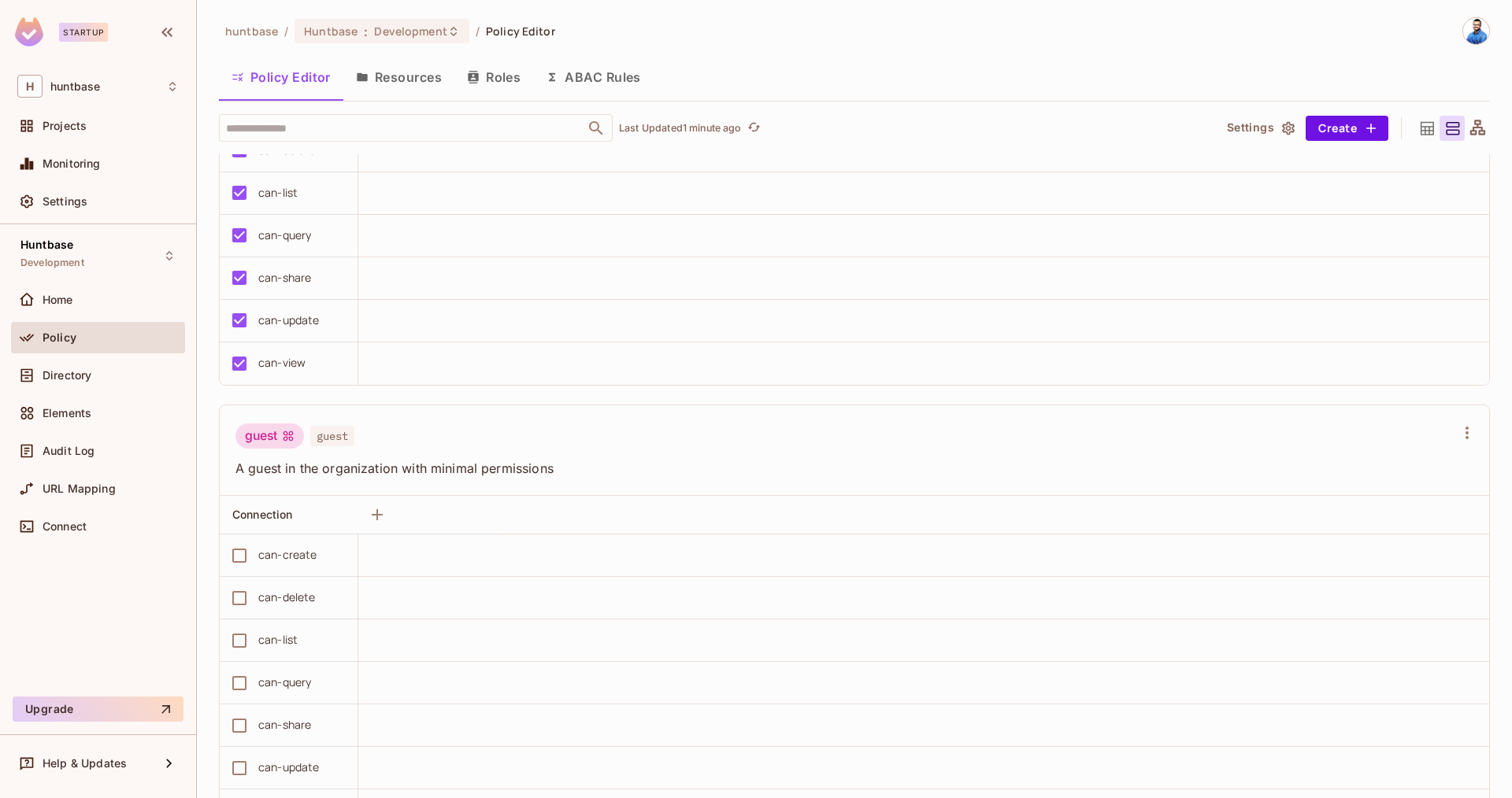
scroll to position [200, 0]
click at [1427, 132] on icon at bounding box center [1427, 128] width 19 height 19
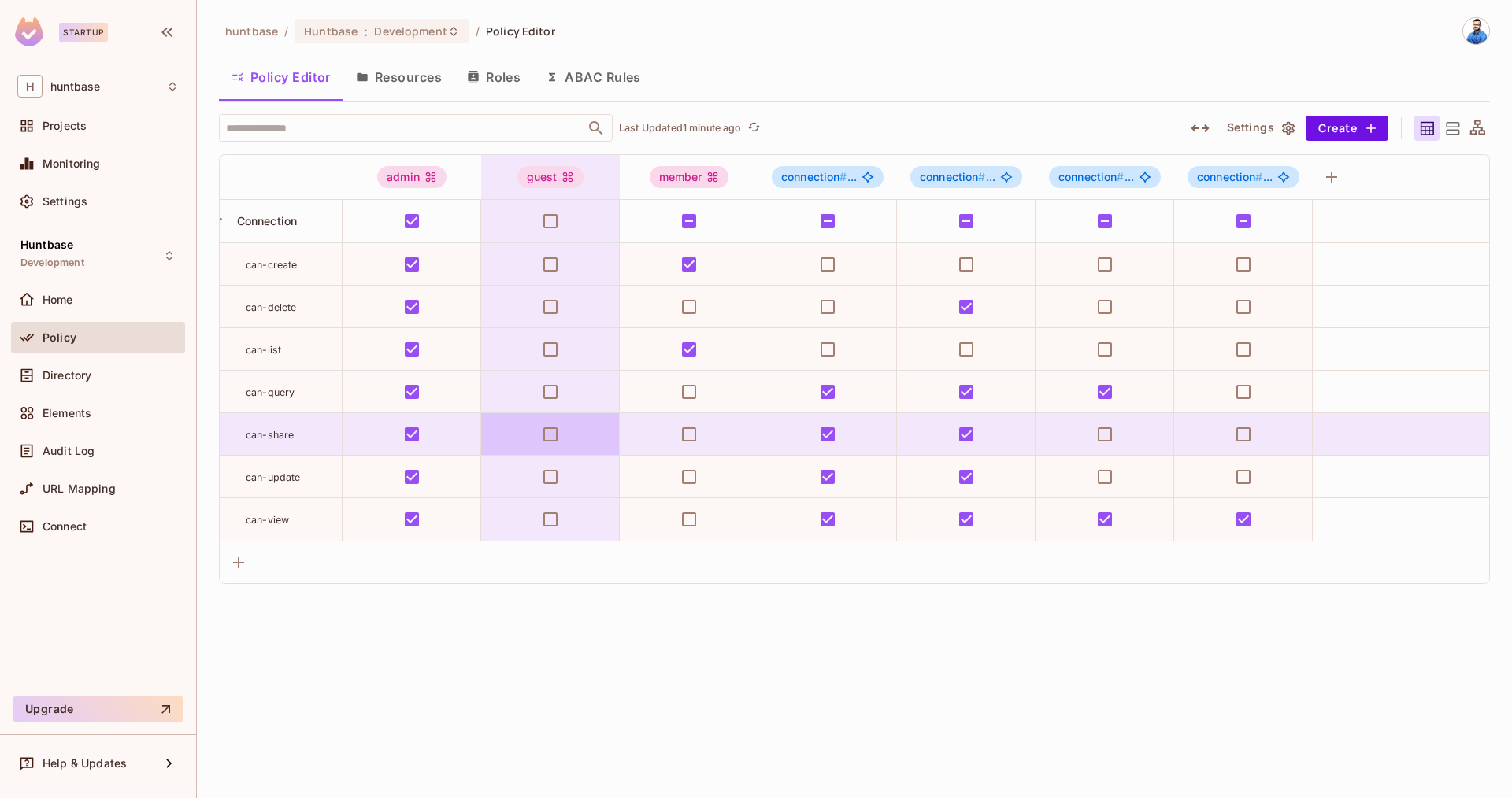
scroll to position [0, 0]
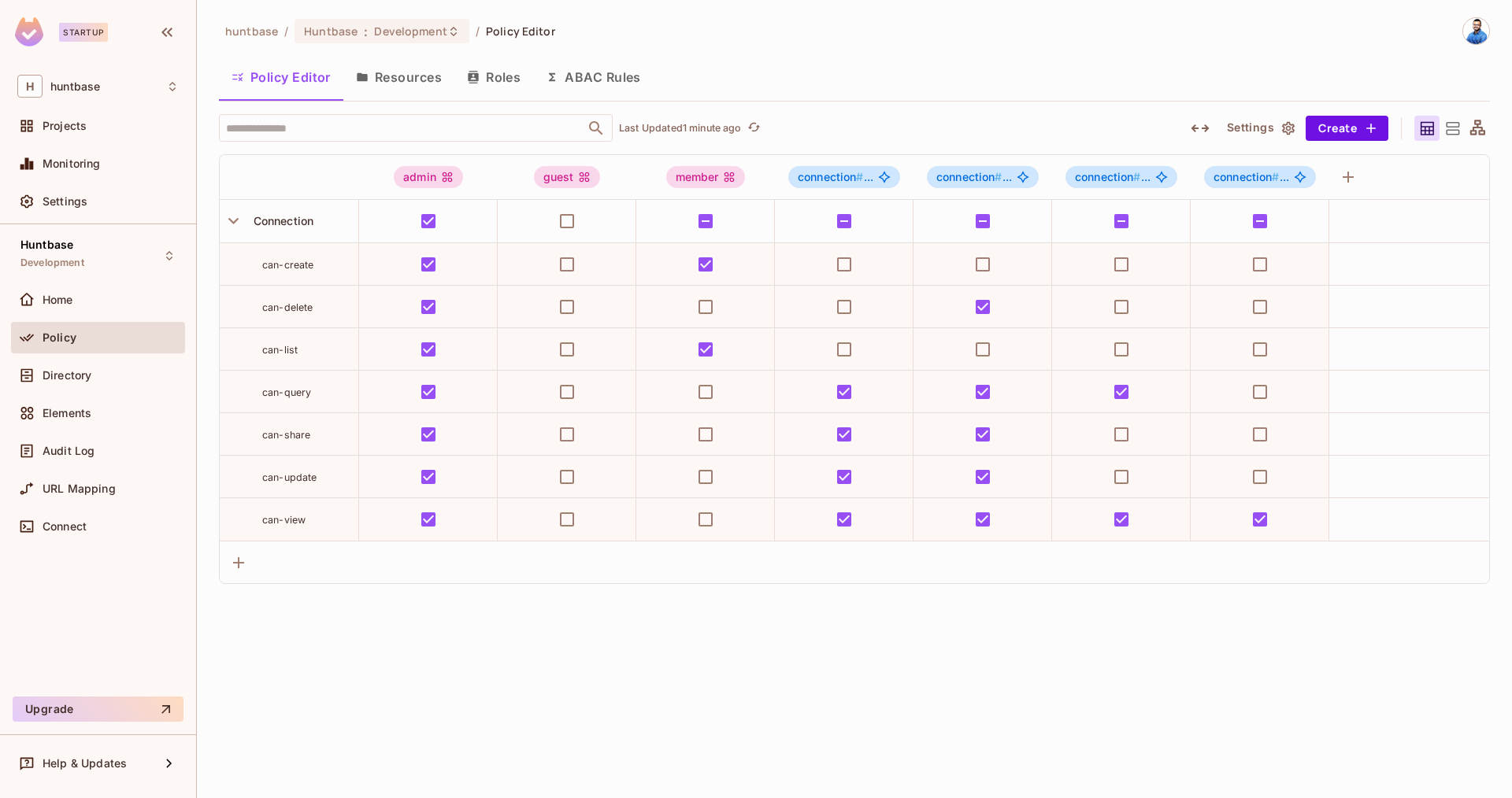
click at [410, 68] on button "Resources" at bounding box center [398, 77] width 111 height 40
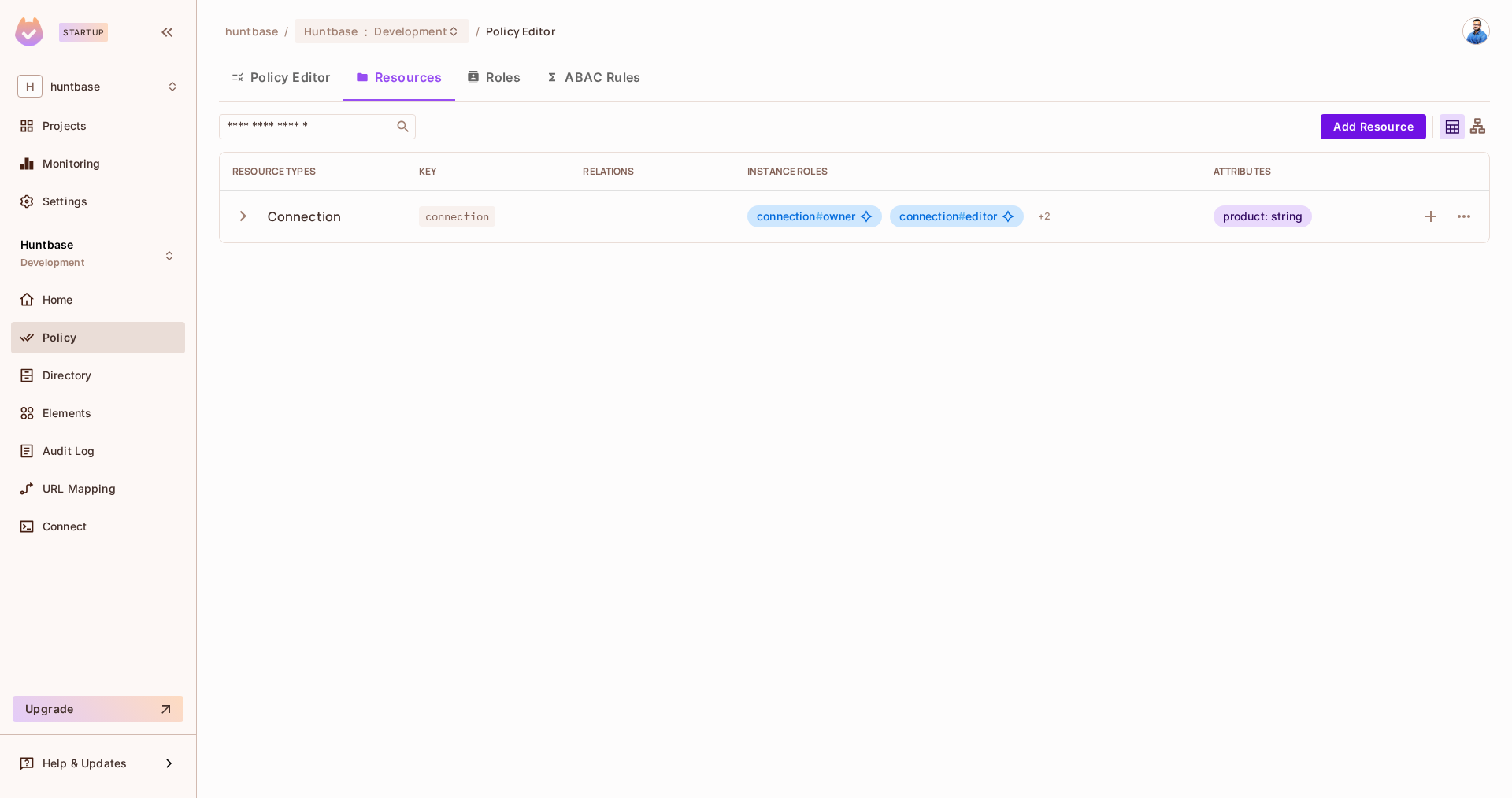
click at [507, 79] on button "Roles" at bounding box center [493, 77] width 79 height 40
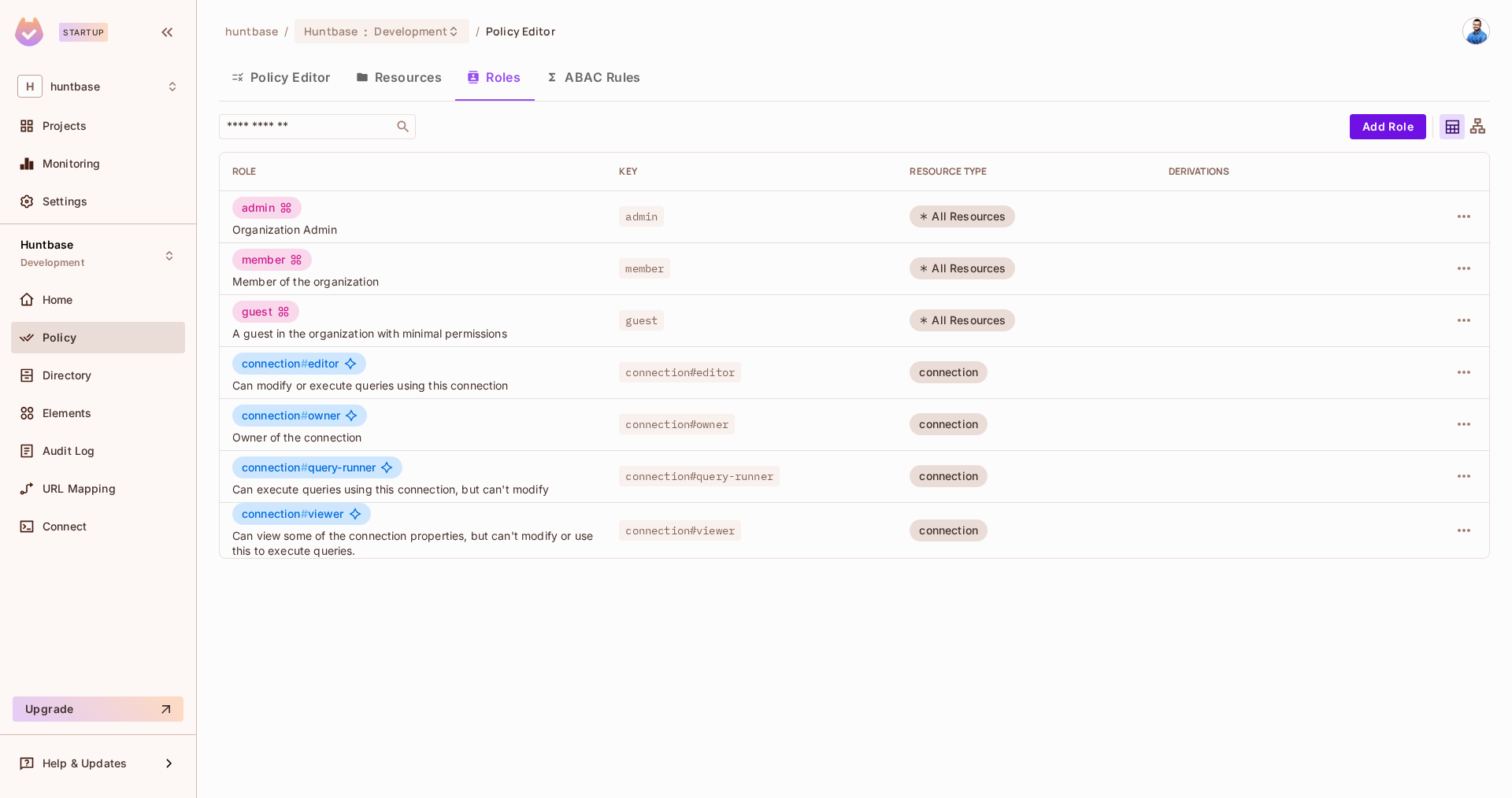
click at [583, 83] on button "ABAC Rules" at bounding box center [593, 77] width 120 height 40
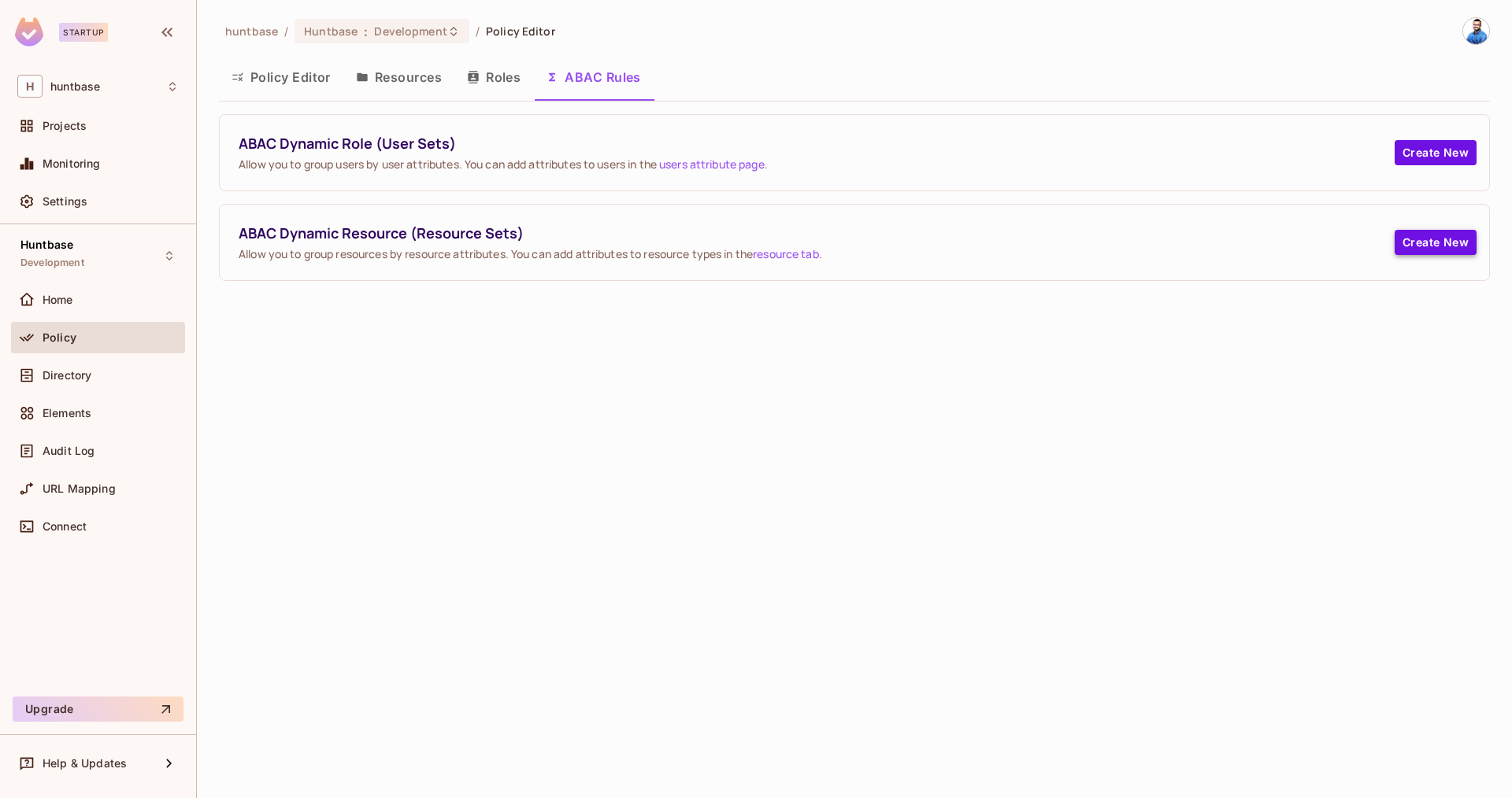
click at [1416, 249] on button "Create New" at bounding box center [1435, 243] width 82 height 25
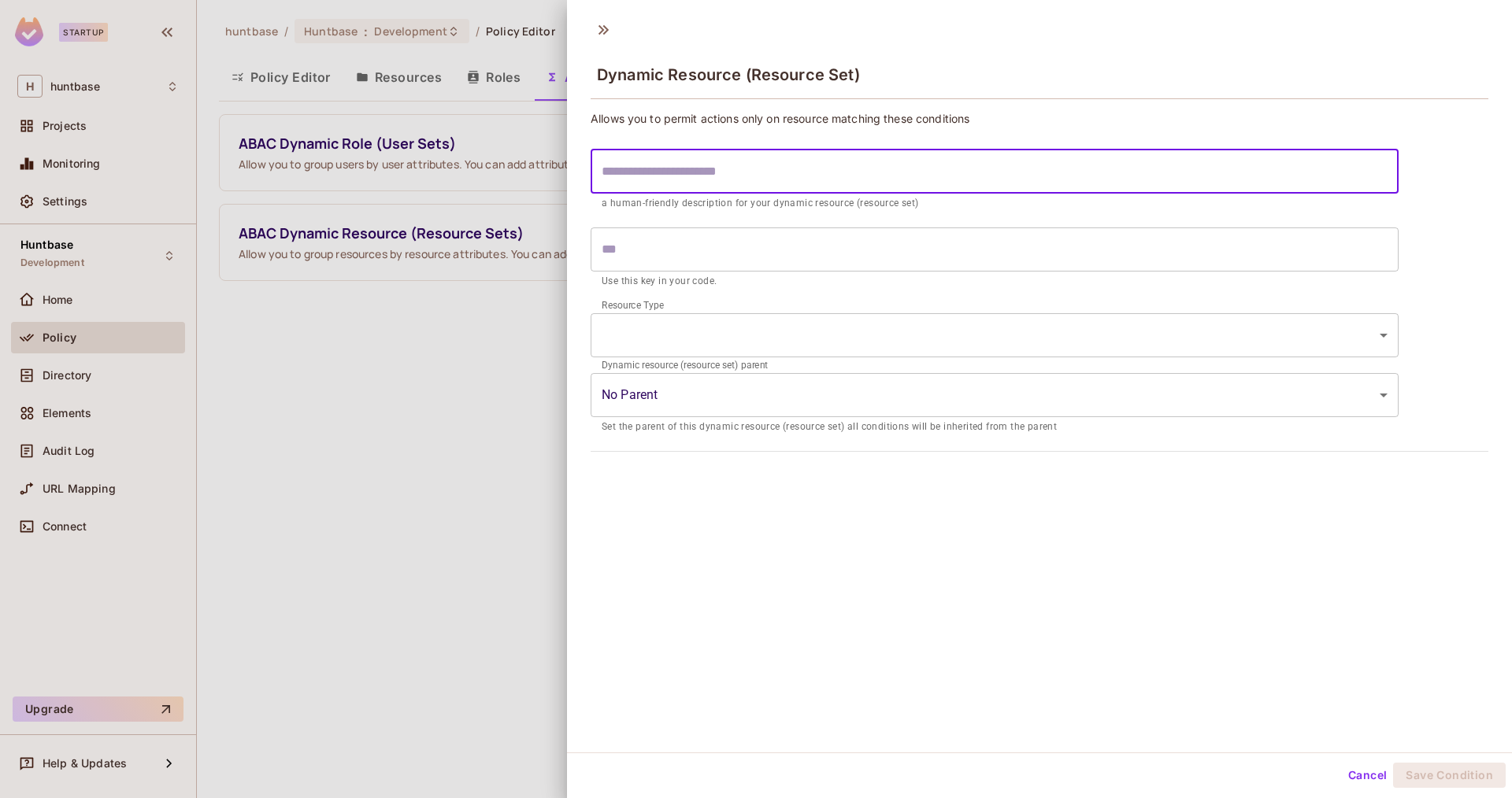
click at [671, 172] on input "text" at bounding box center [994, 172] width 808 height 44
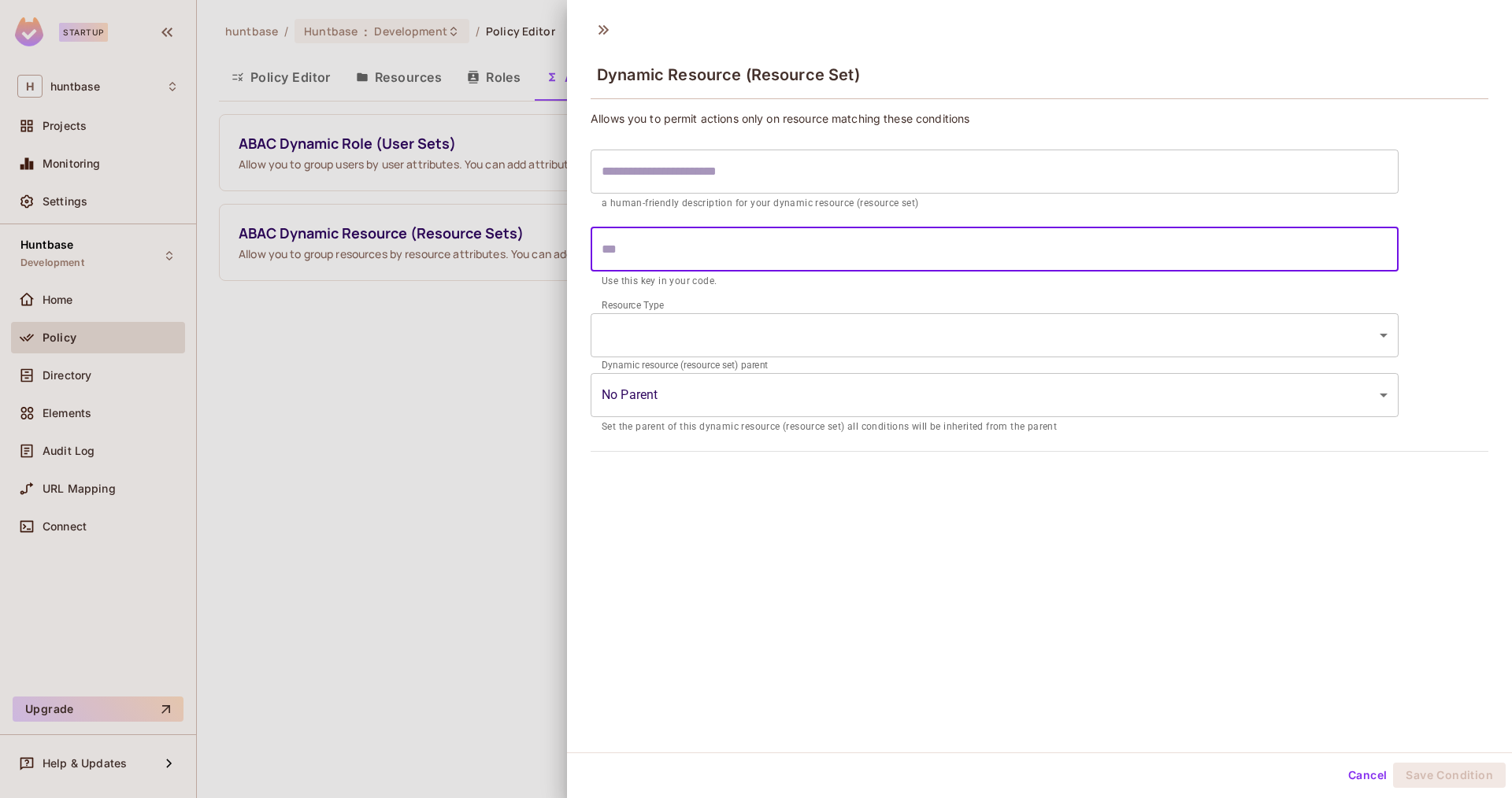
click at [646, 262] on input "text" at bounding box center [994, 249] width 808 height 44
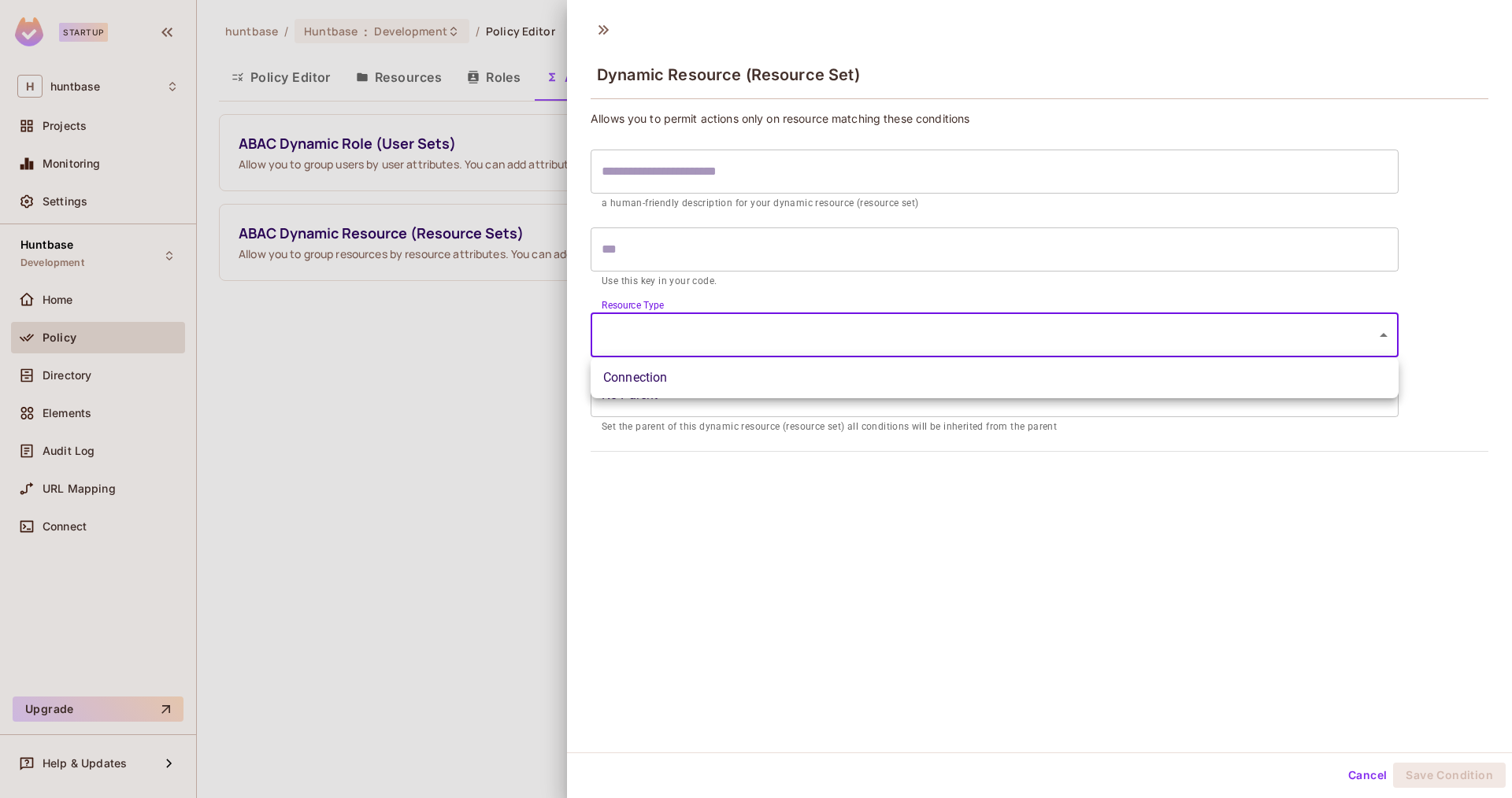
click at [671, 348] on body "Startup H huntbase Projects Monitoring Settings Huntbase Development Home Polic…" at bounding box center [756, 399] width 1512 height 798
click at [616, 312] on div at bounding box center [756, 399] width 1512 height 798
click at [692, 395] on body "Startup H huntbase Projects Monitoring Settings Huntbase Development Home Polic…" at bounding box center [756, 399] width 1512 height 798
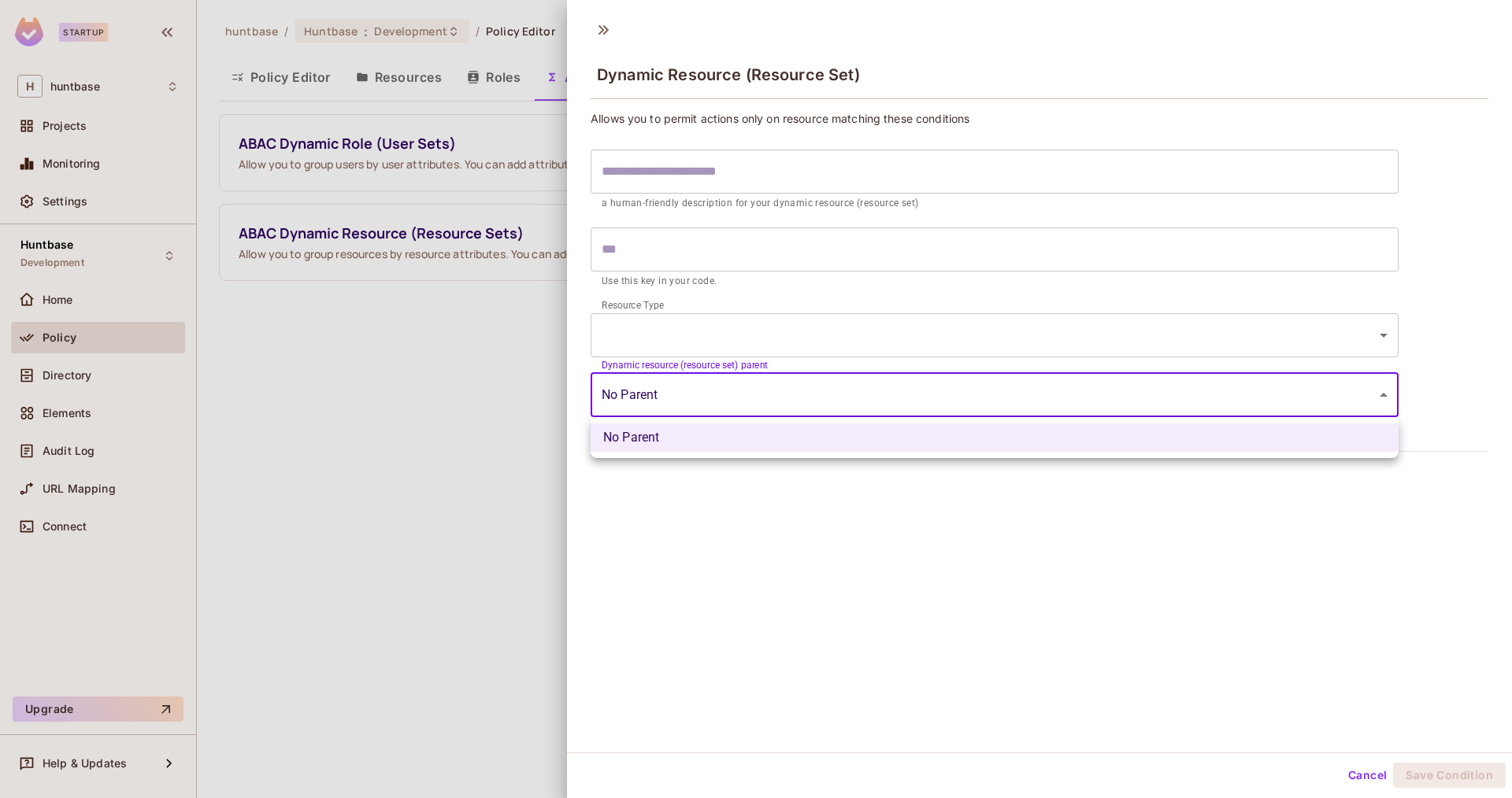
drag, startPoint x: 481, startPoint y: 360, endPoint x: 609, endPoint y: 334, distance: 130.6
click at [483, 360] on div at bounding box center [756, 399] width 1512 height 798
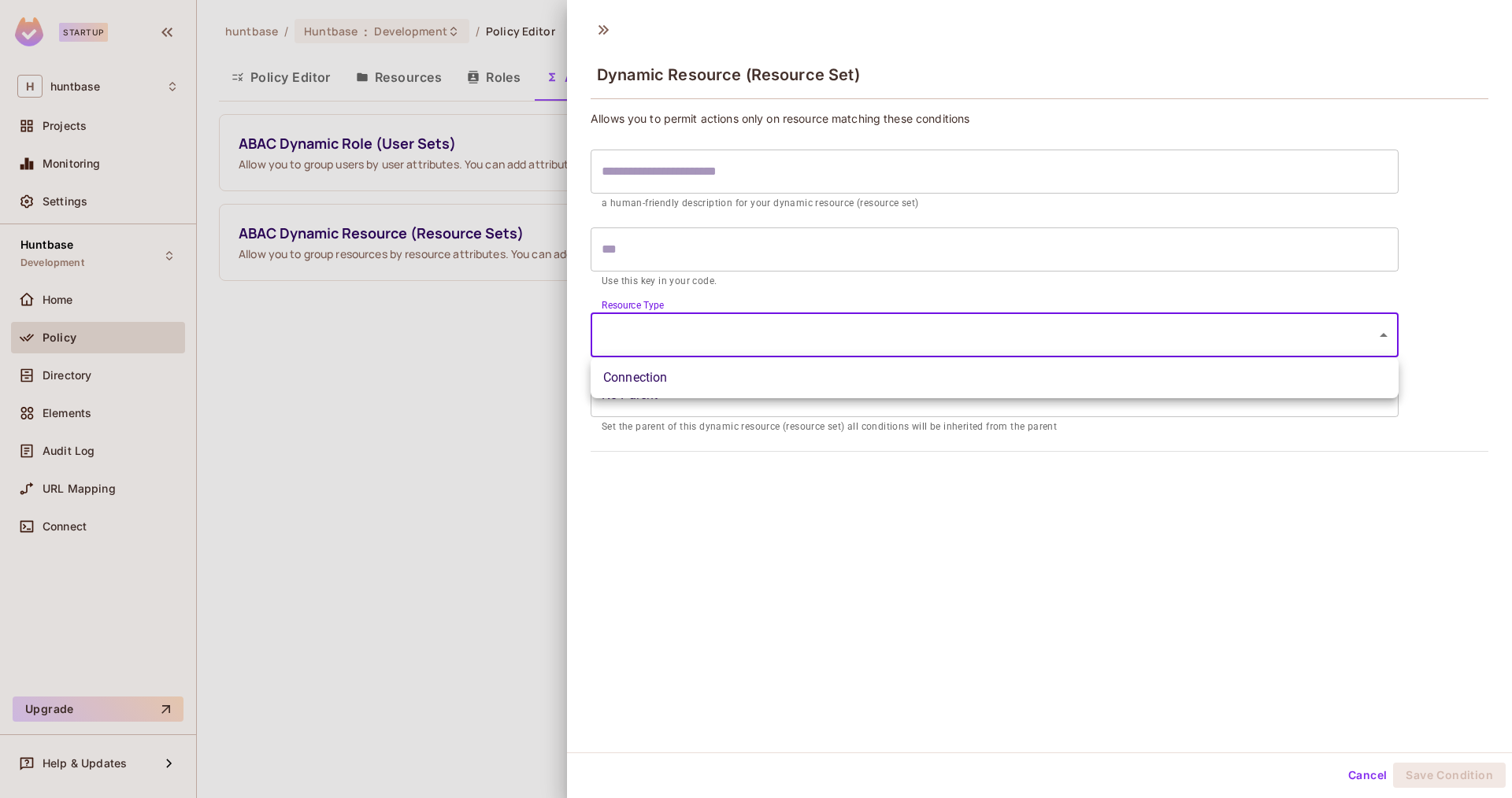
click at [682, 334] on body "Startup H huntbase Projects Monitoring Settings Huntbase Development Home Polic…" at bounding box center [756, 399] width 1512 height 798
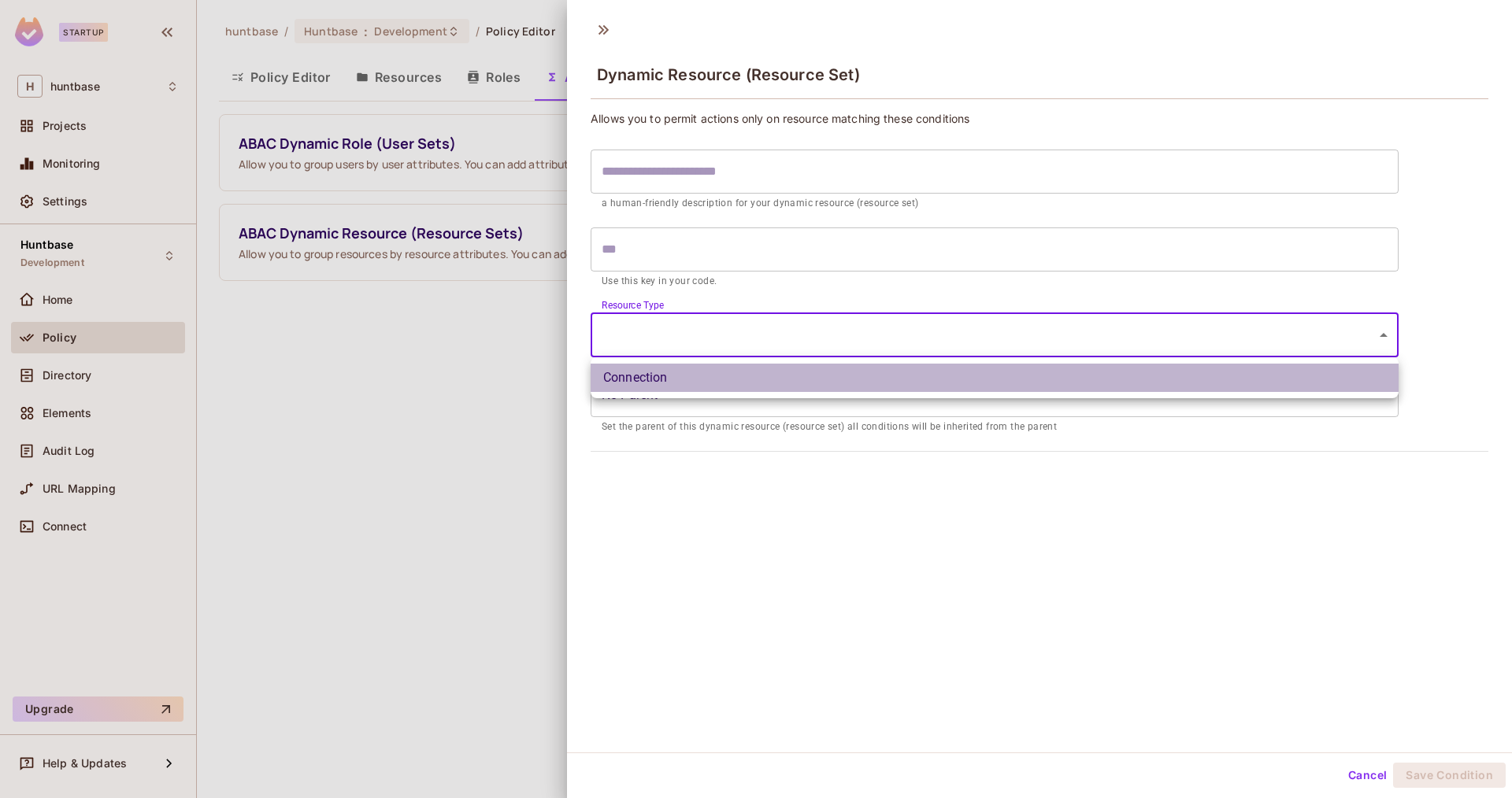
click at [675, 370] on li "Connection" at bounding box center [994, 378] width 808 height 29
type input "**********"
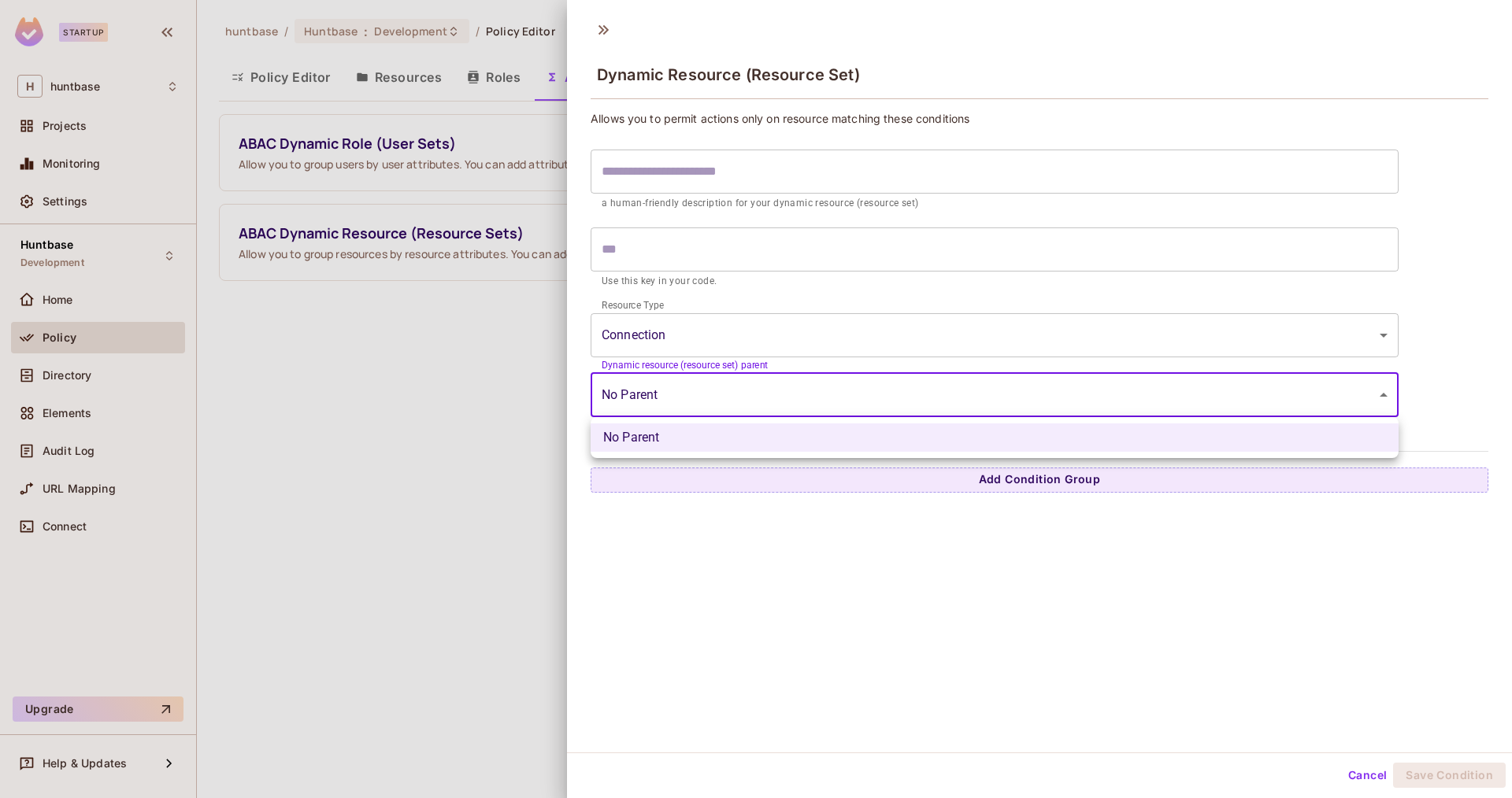
click at [687, 393] on body "**********" at bounding box center [756, 399] width 1512 height 798
click at [596, 330] on div at bounding box center [756, 399] width 1512 height 798
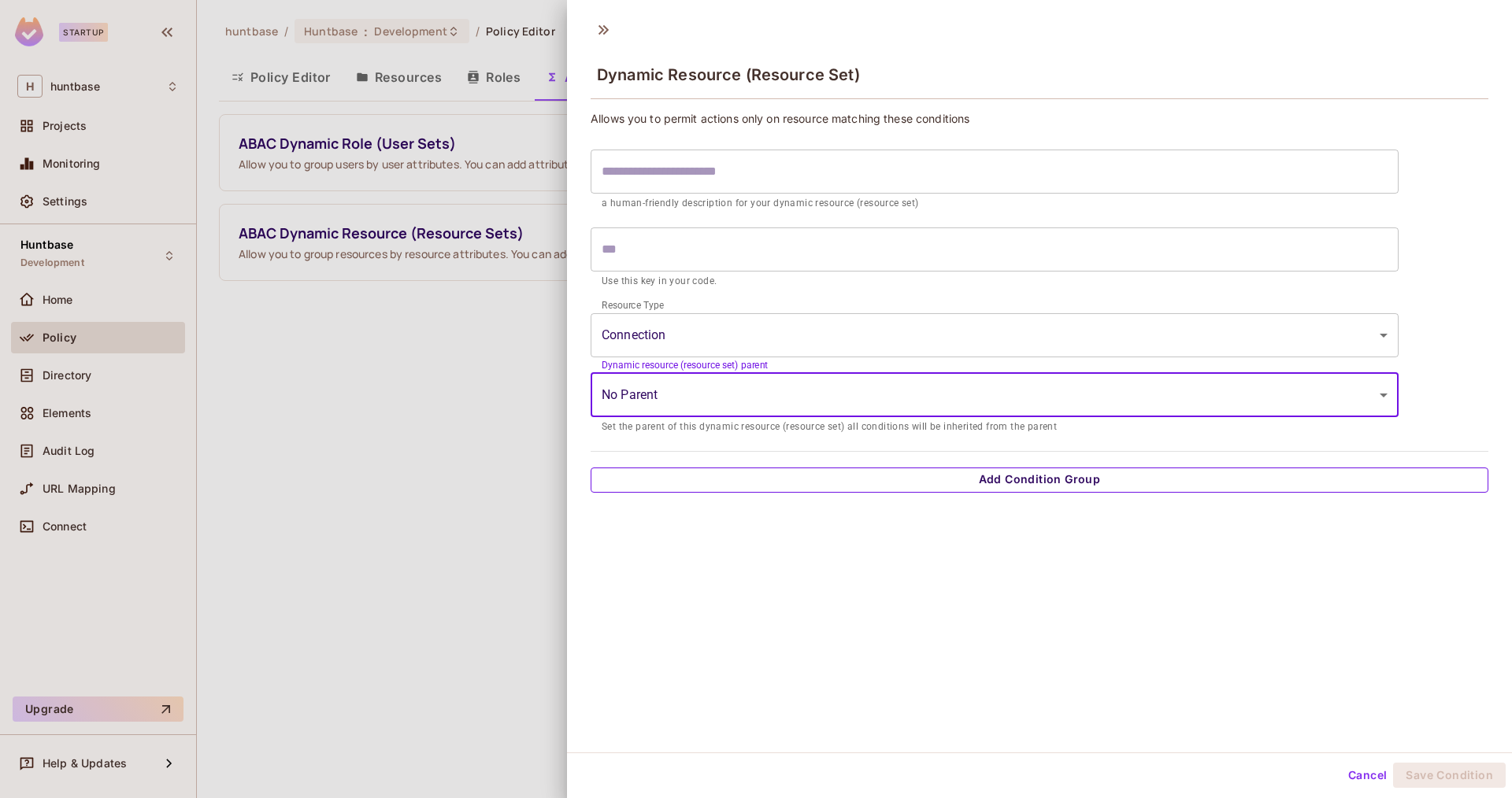
click at [956, 480] on button "Add Condition Group" at bounding box center [1039, 480] width 898 height 25
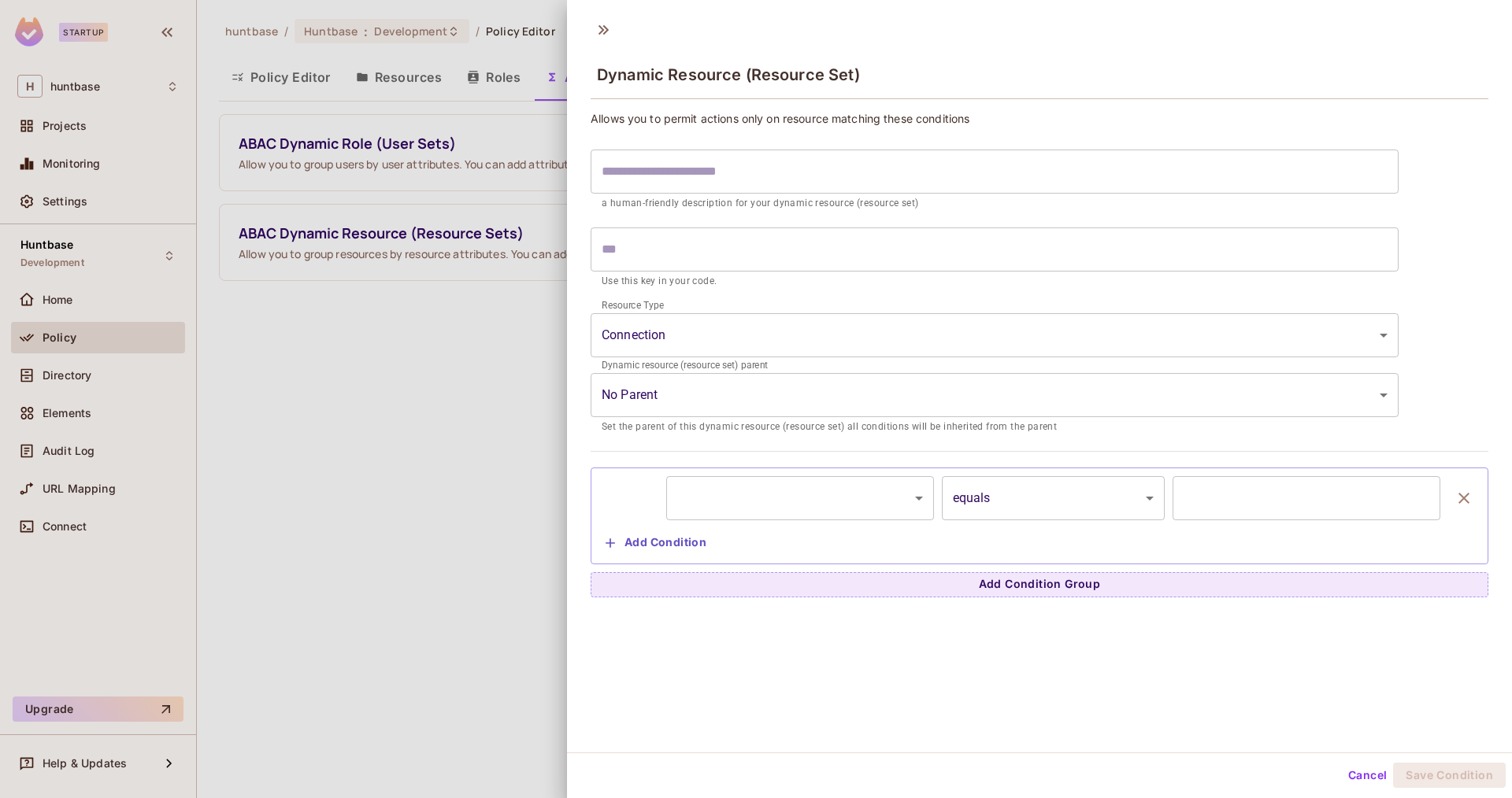
scroll to position [3, 0]
click at [845, 478] on body "**********" at bounding box center [756, 399] width 1512 height 798
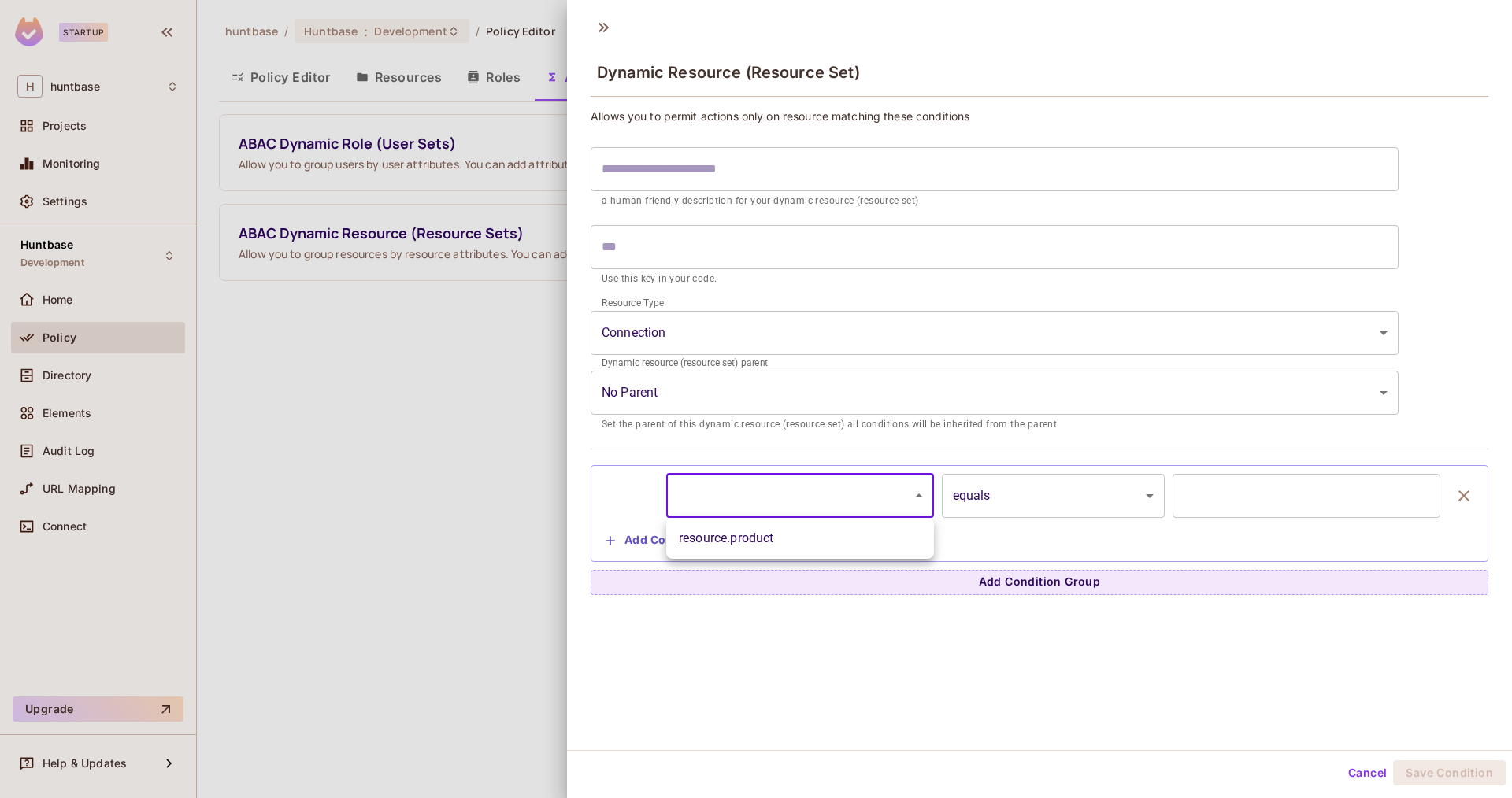
click at [830, 535] on li "resource.product" at bounding box center [800, 538] width 268 height 29
type input "**********"
click at [980, 501] on body "**********" at bounding box center [756, 399] width 1512 height 798
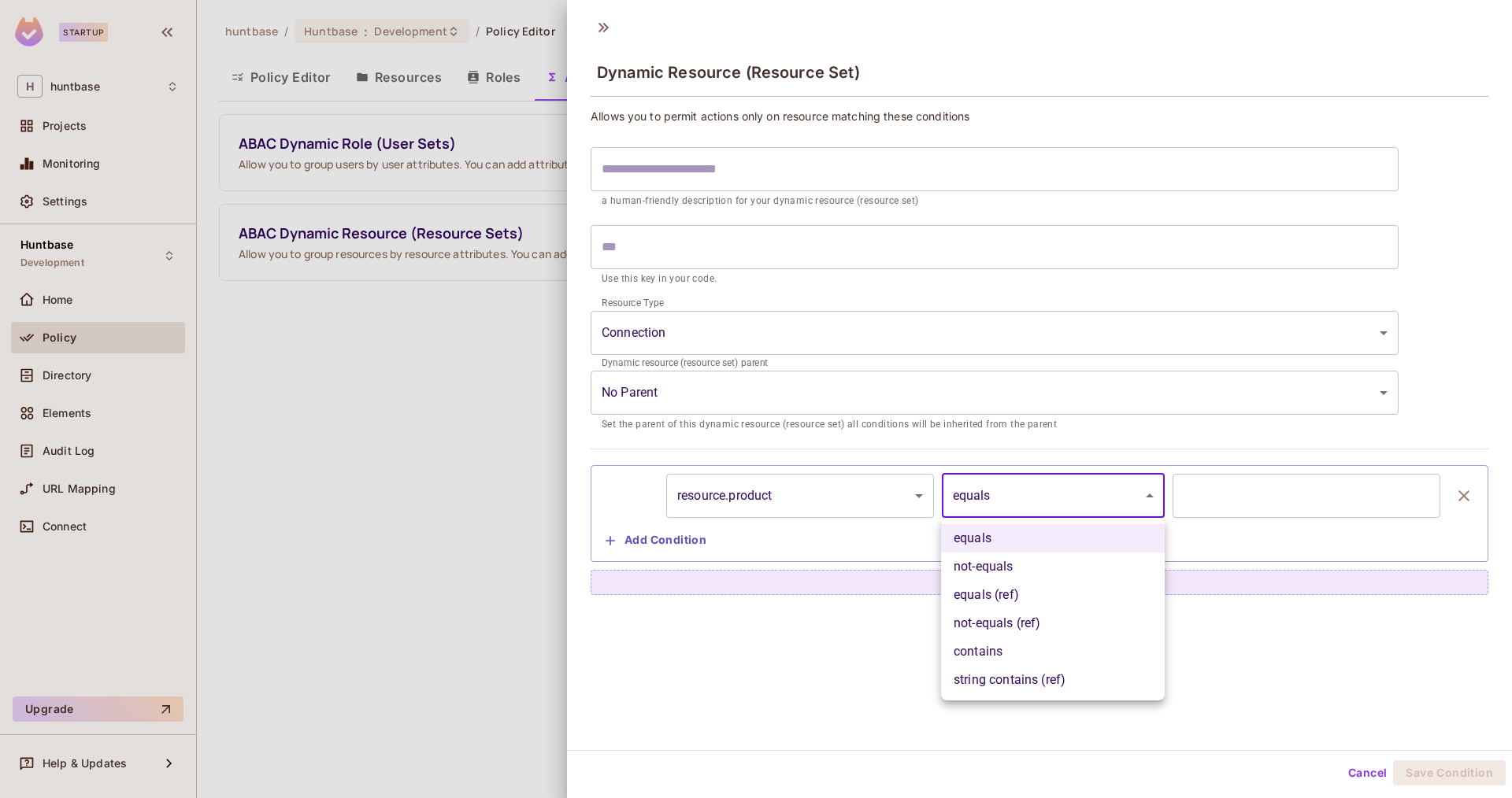
drag, startPoint x: 1454, startPoint y: 692, endPoint x: 1408, endPoint y: 752, distance: 75.6
click at [1452, 696] on div at bounding box center [756, 399] width 1512 height 798
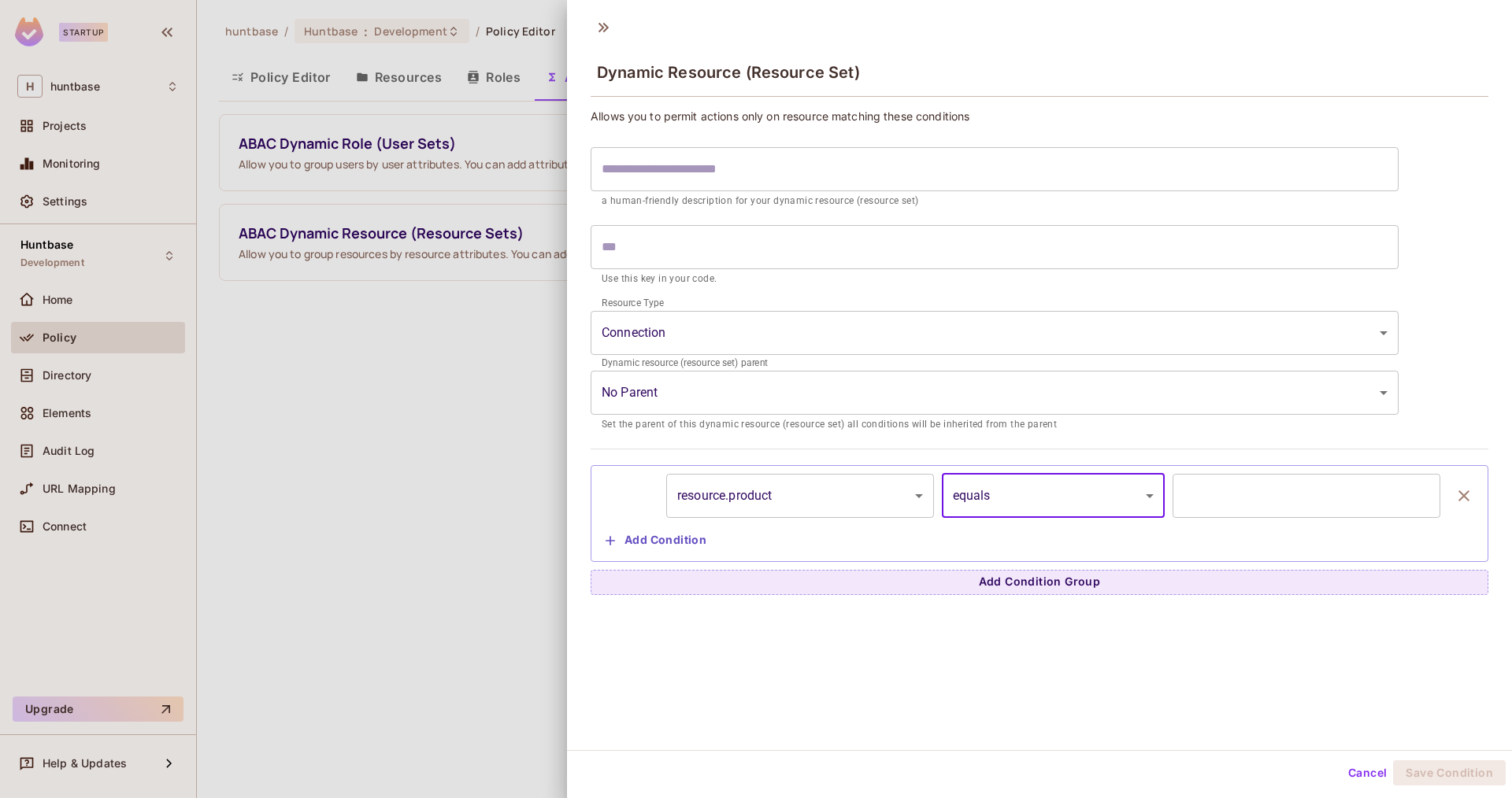
click at [1386, 768] on button "Cancel" at bounding box center [1367, 773] width 52 height 25
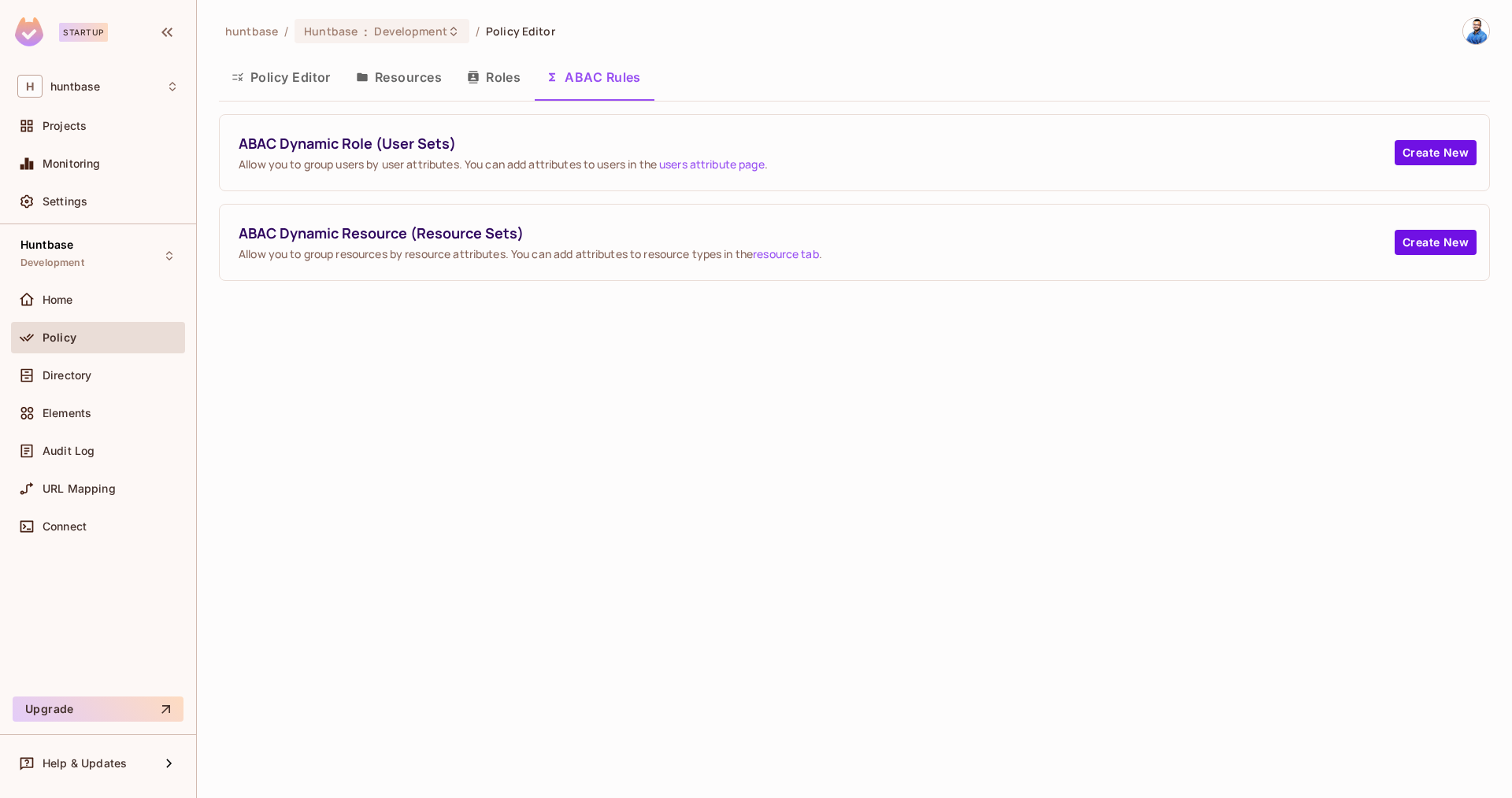
drag, startPoint x: 275, startPoint y: 80, endPoint x: 274, endPoint y: 90, distance: 10.0
click at [275, 80] on button "Policy Editor" at bounding box center [281, 77] width 124 height 40
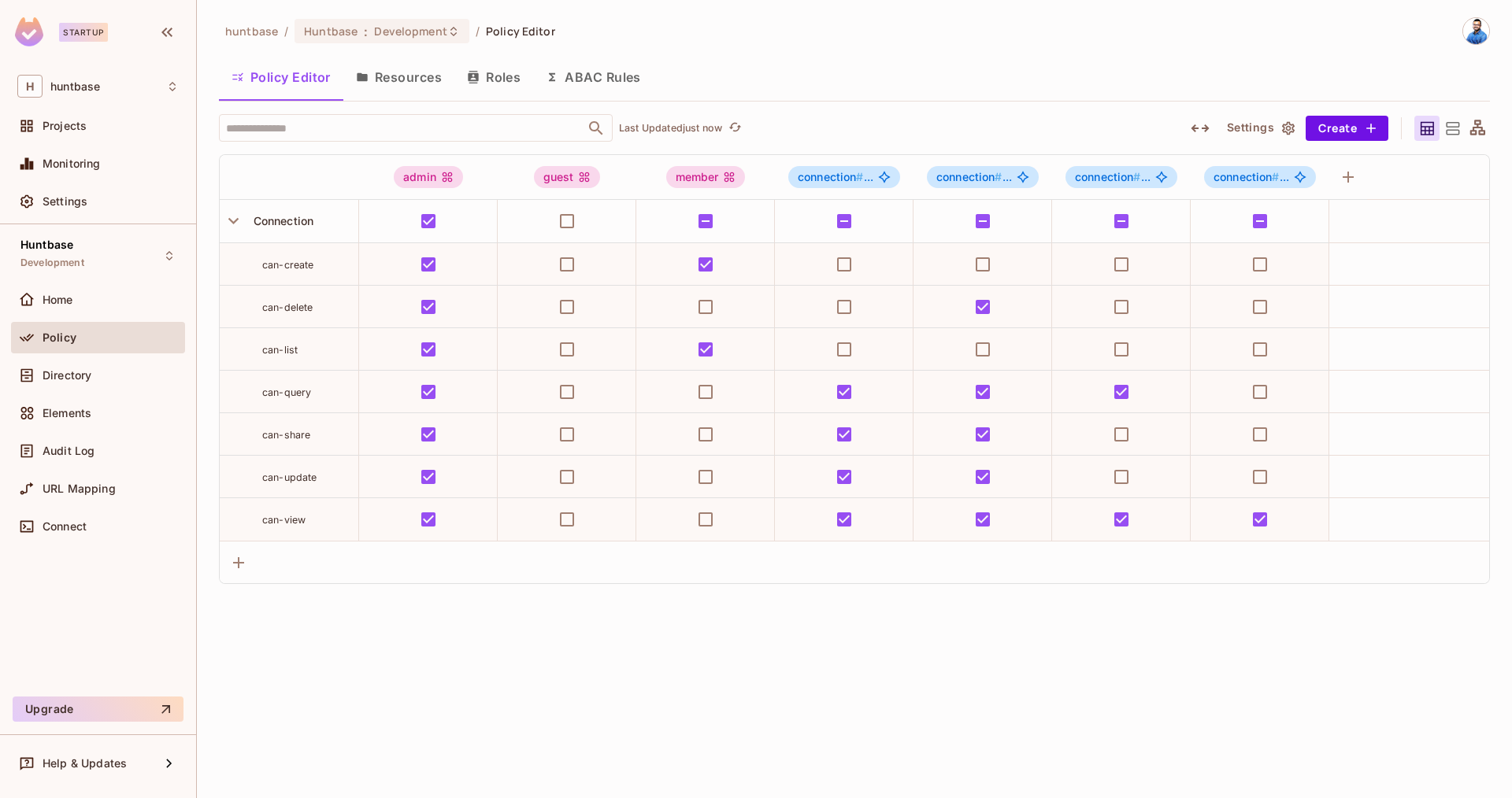
click at [403, 85] on button "Resources" at bounding box center [398, 77] width 111 height 40
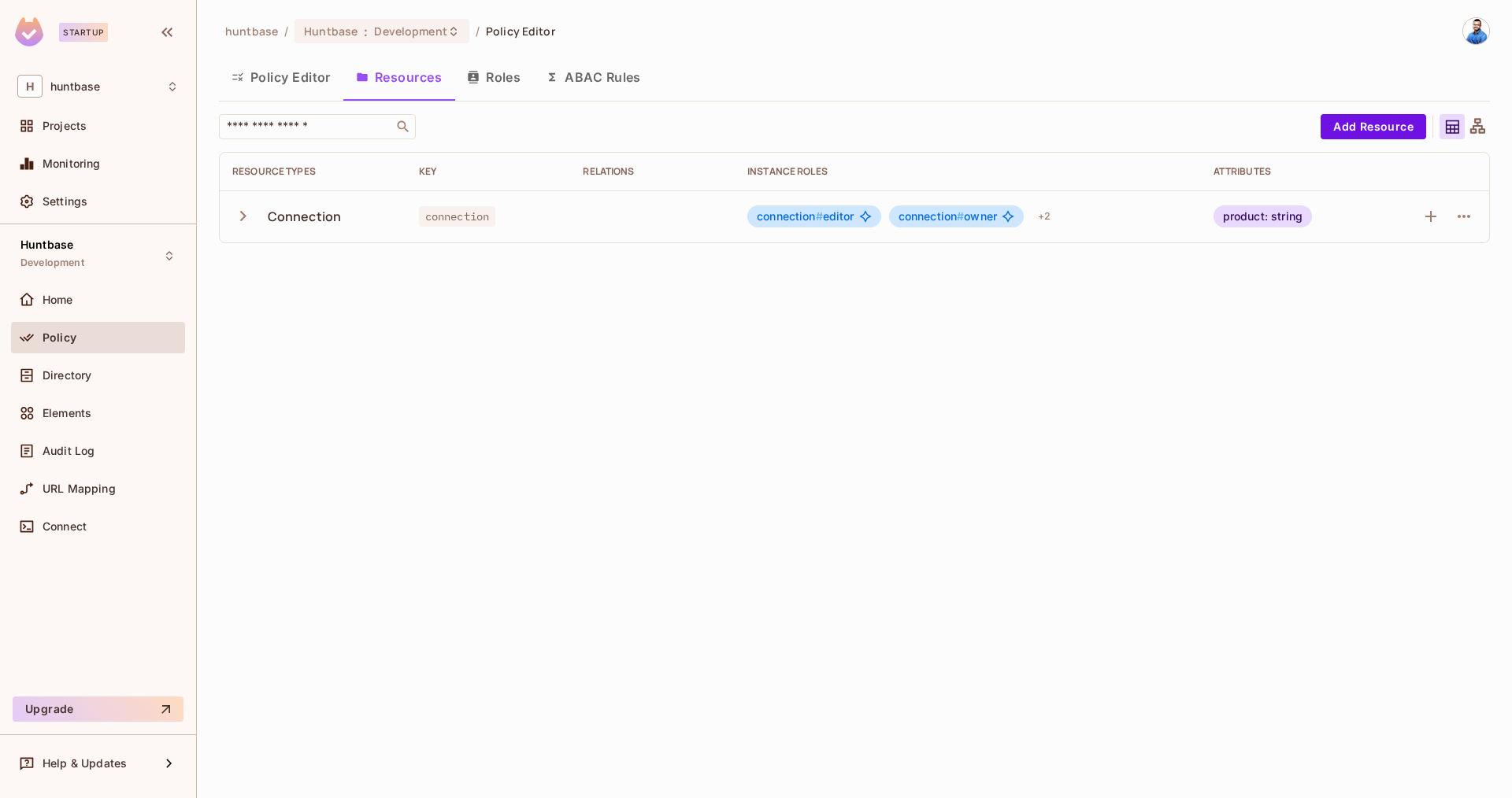
click at [504, 78] on button "Roles" at bounding box center [493, 77] width 79 height 40
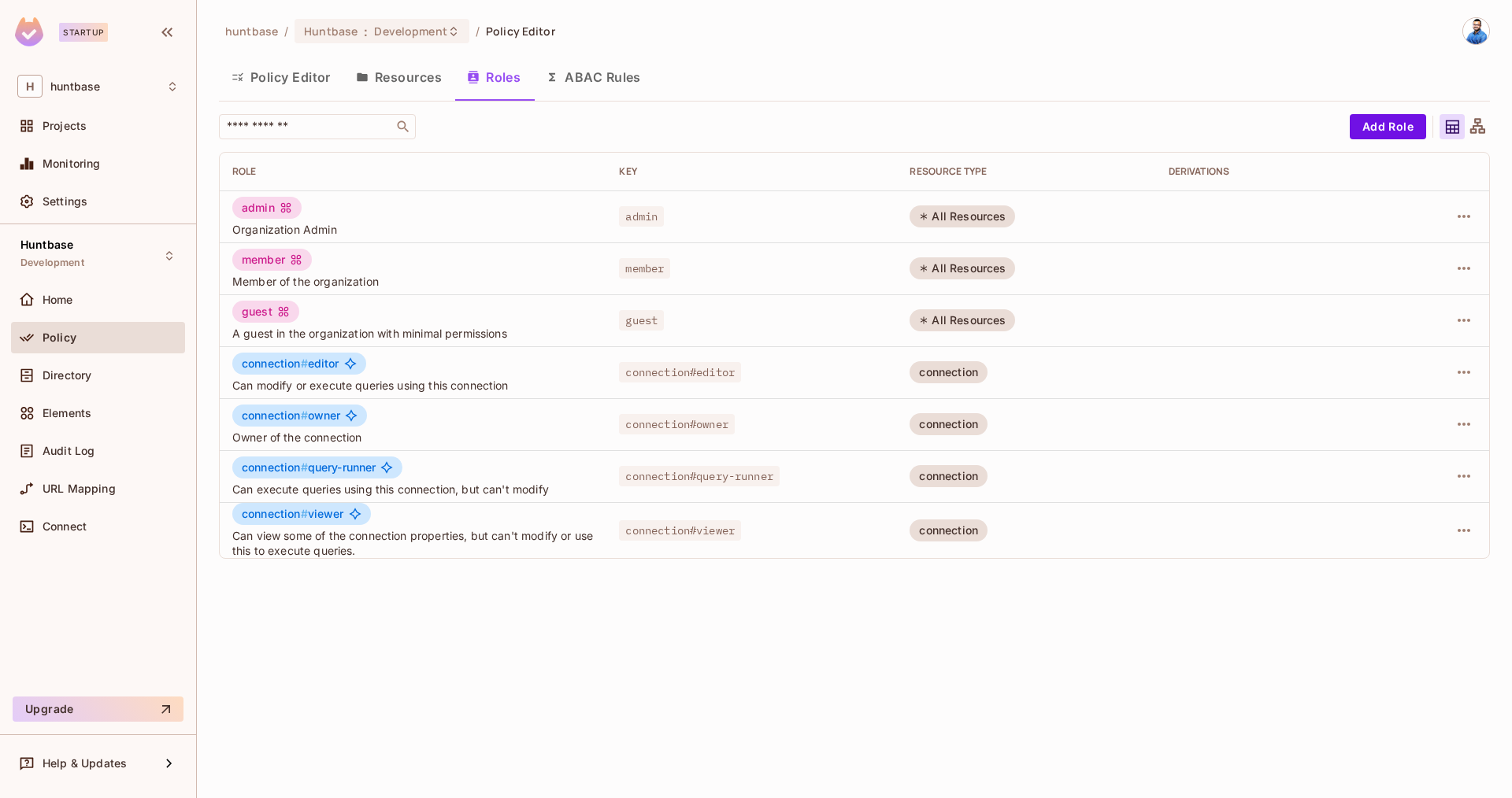
click at [573, 71] on button "ABAC Rules" at bounding box center [593, 77] width 120 height 40
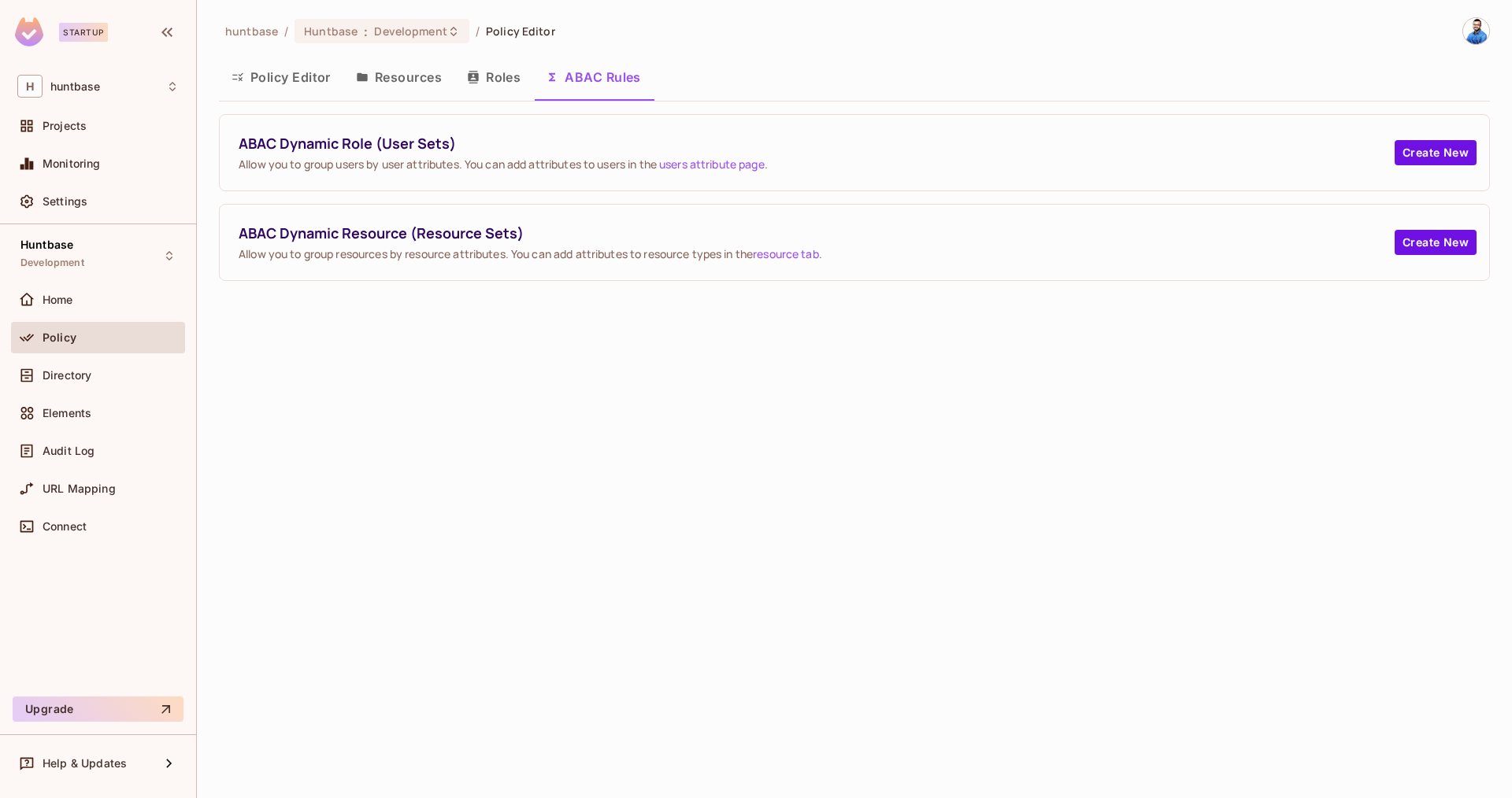
click at [253, 81] on button "Policy Editor" at bounding box center [281, 77] width 124 height 40
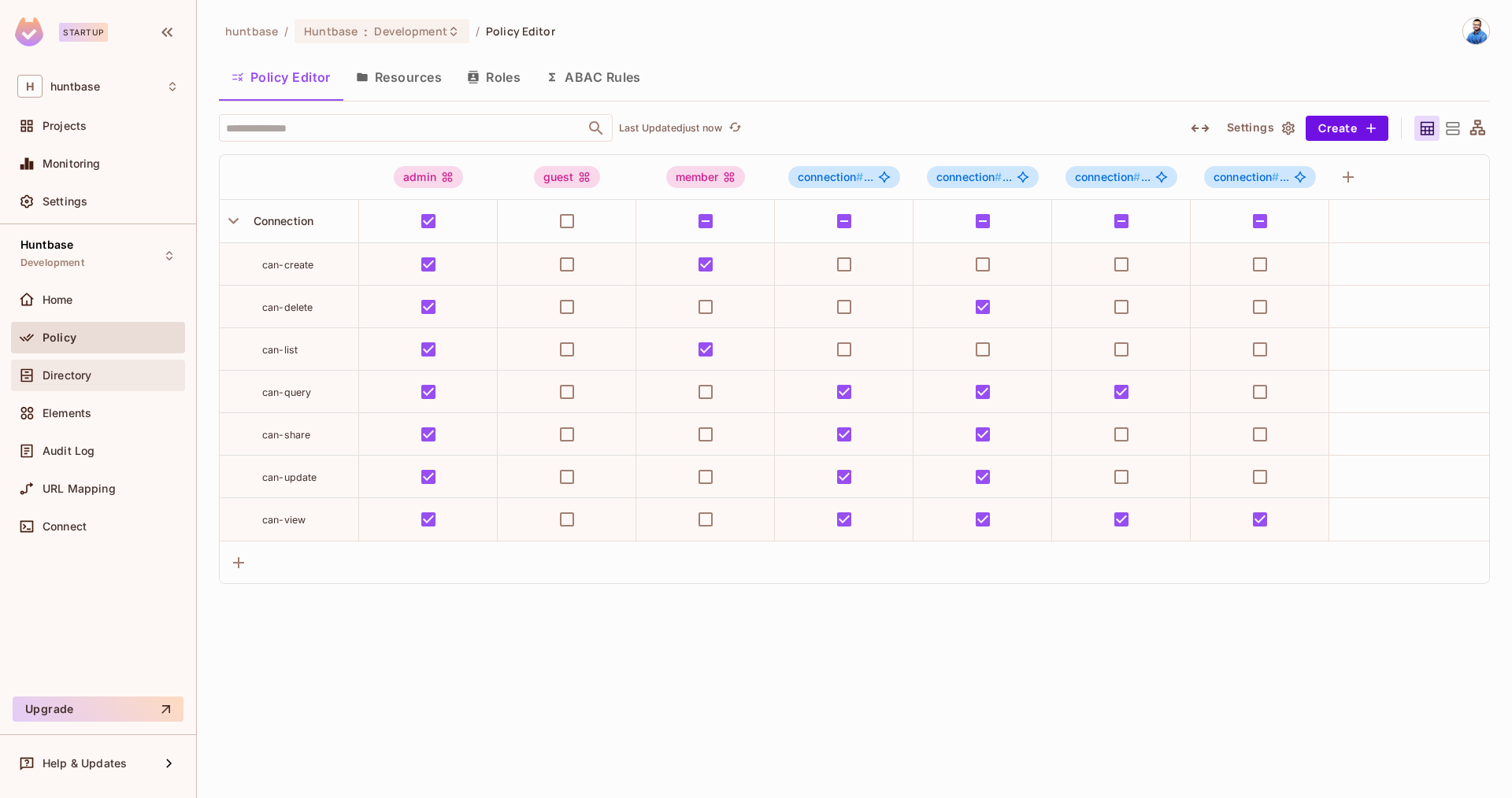
click at [110, 384] on div "Directory" at bounding box center [97, 375] width 162 height 19
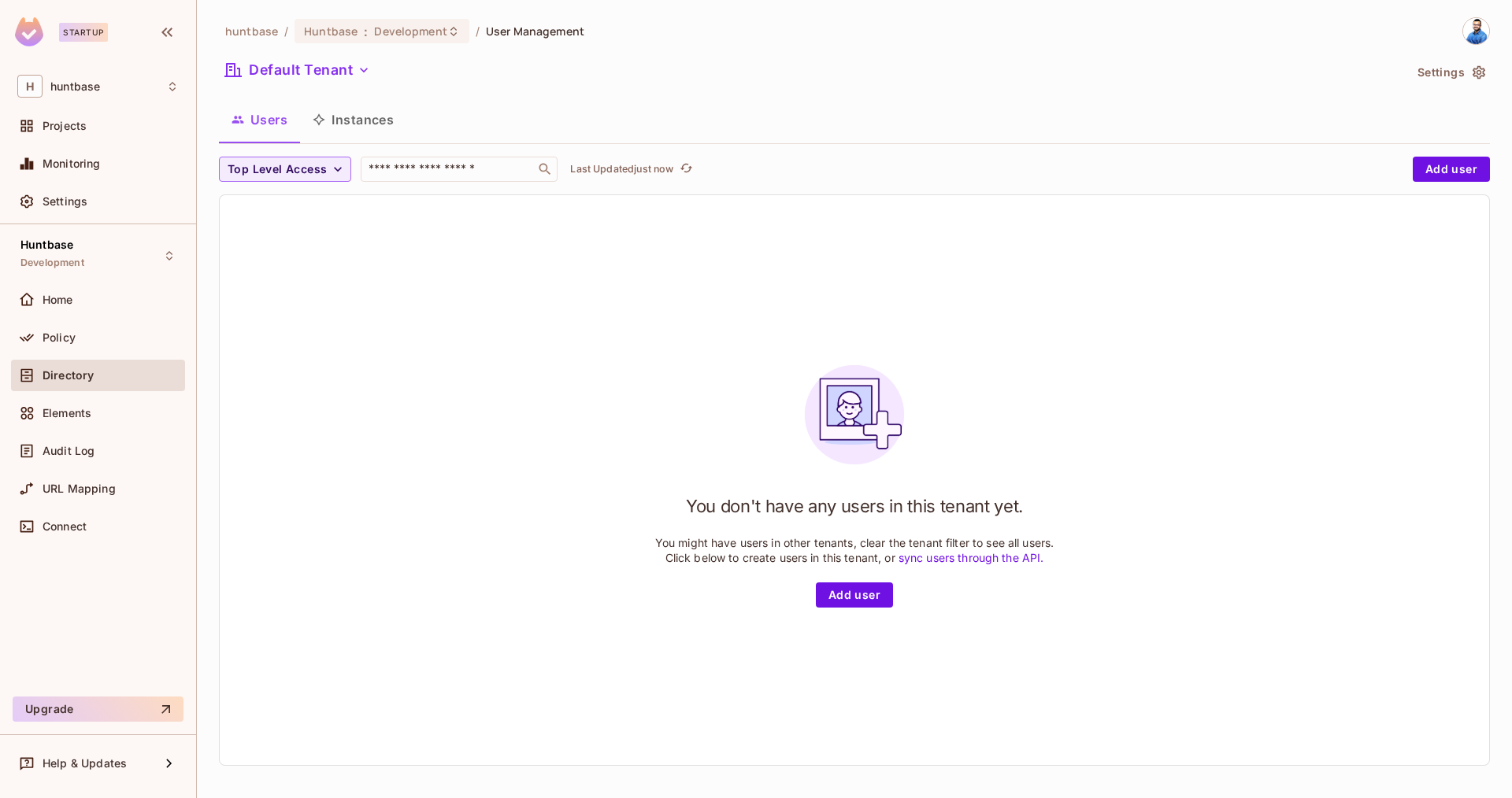
click at [345, 123] on button "Instances" at bounding box center [353, 119] width 107 height 40
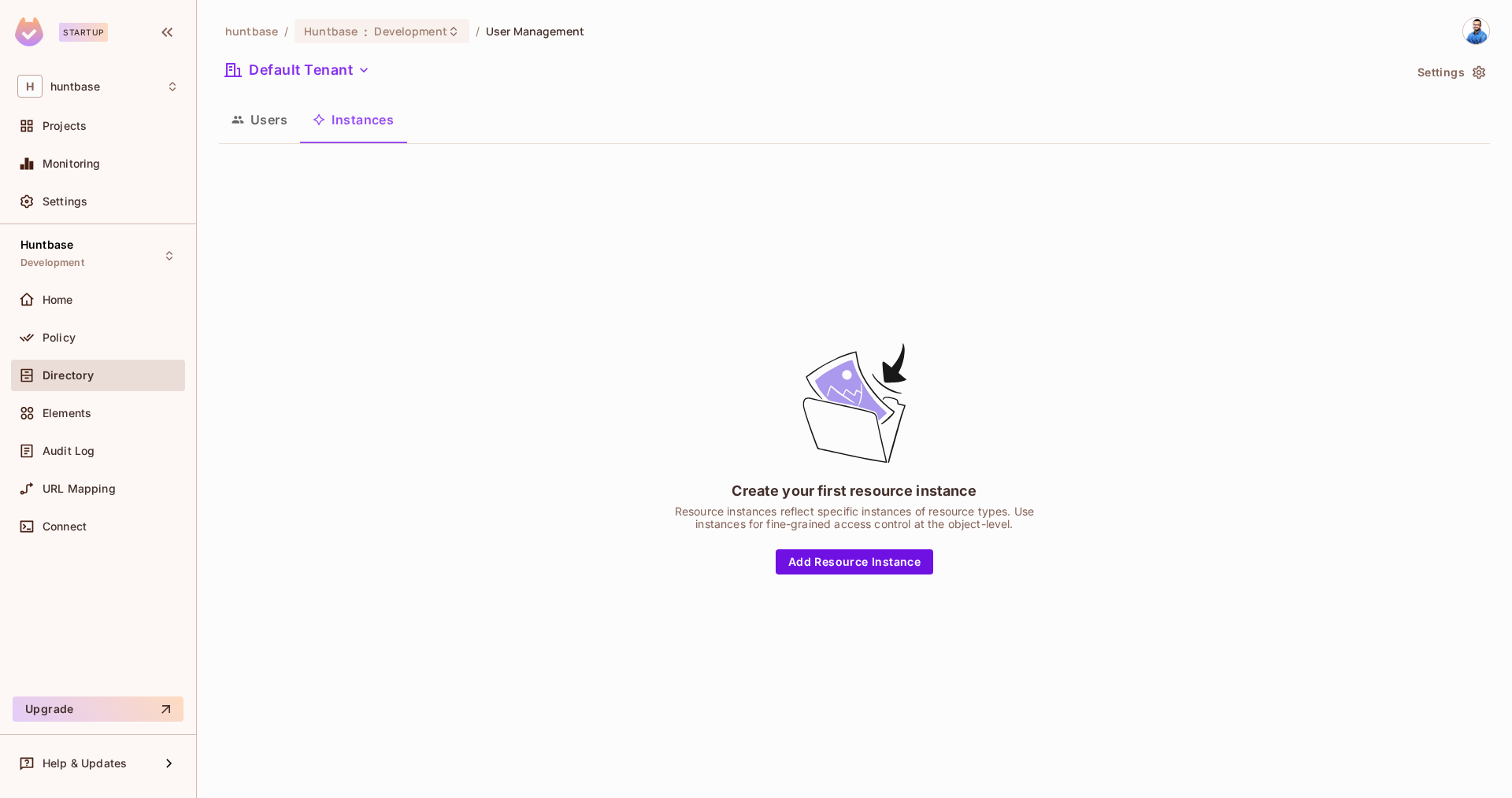
click at [277, 126] on button "Users" at bounding box center [260, 119] width 81 height 40
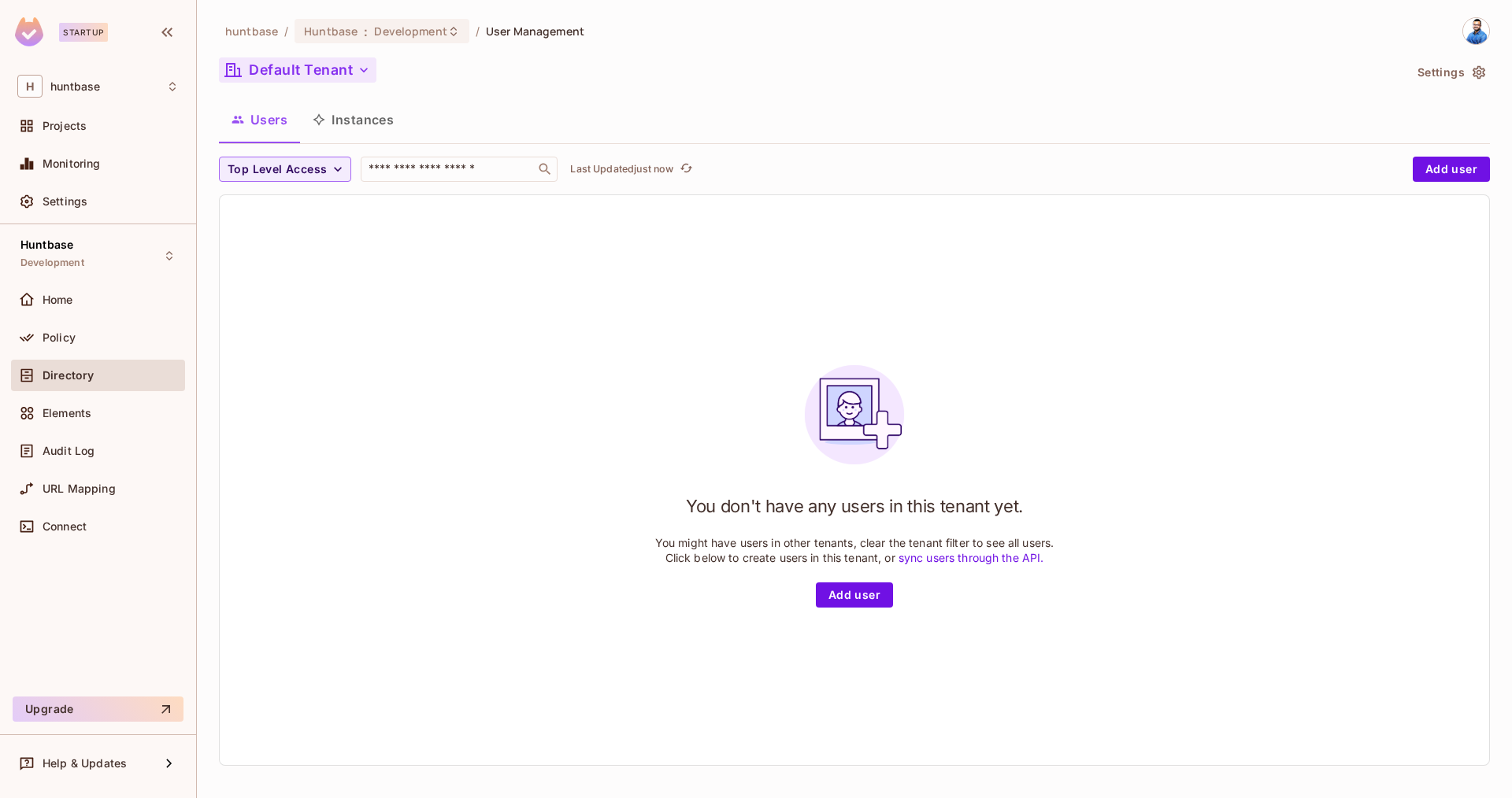
click at [308, 76] on button "Default Tenant" at bounding box center [298, 70] width 157 height 25
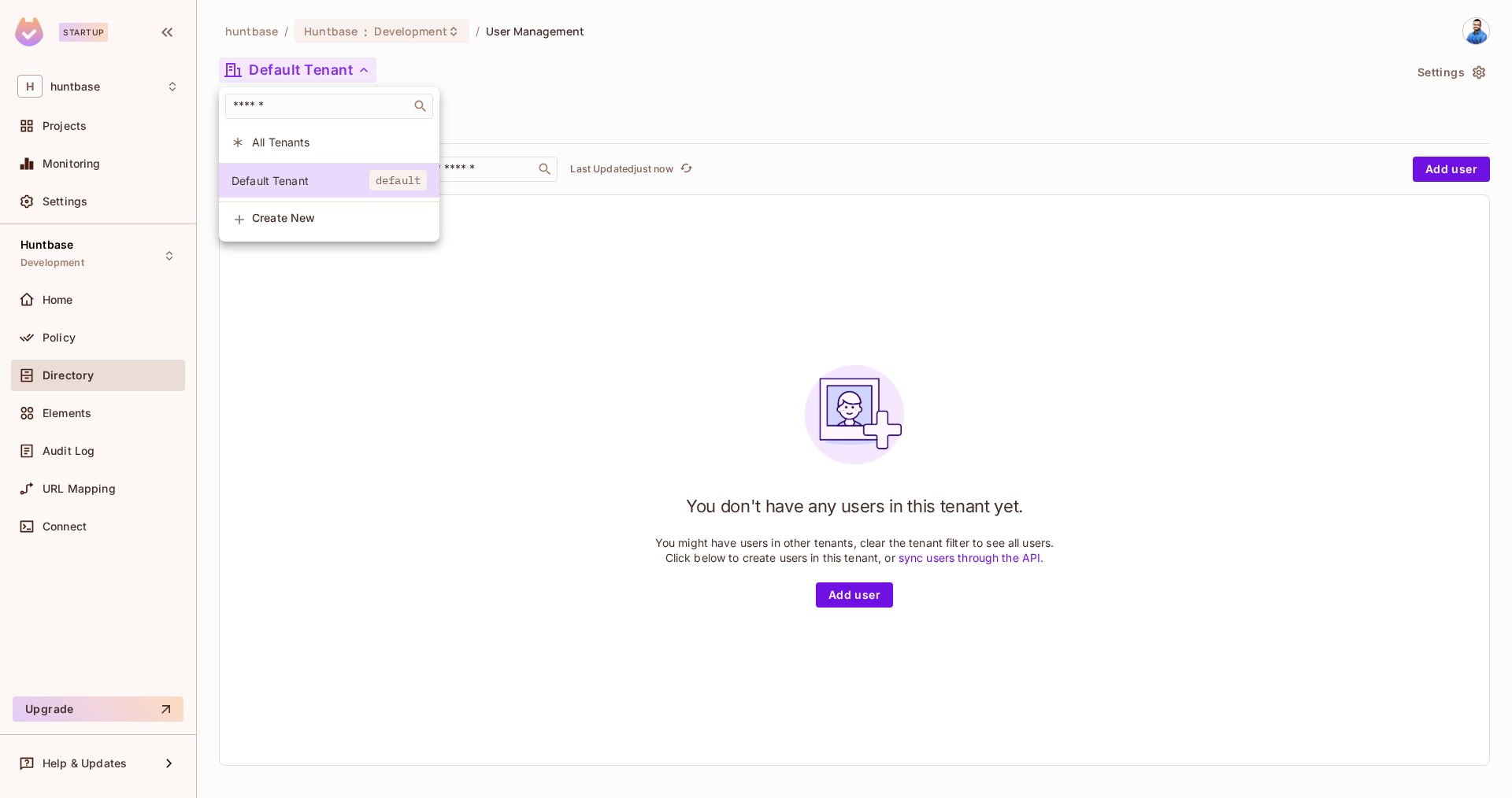
click at [361, 281] on div at bounding box center [756, 399] width 1512 height 798
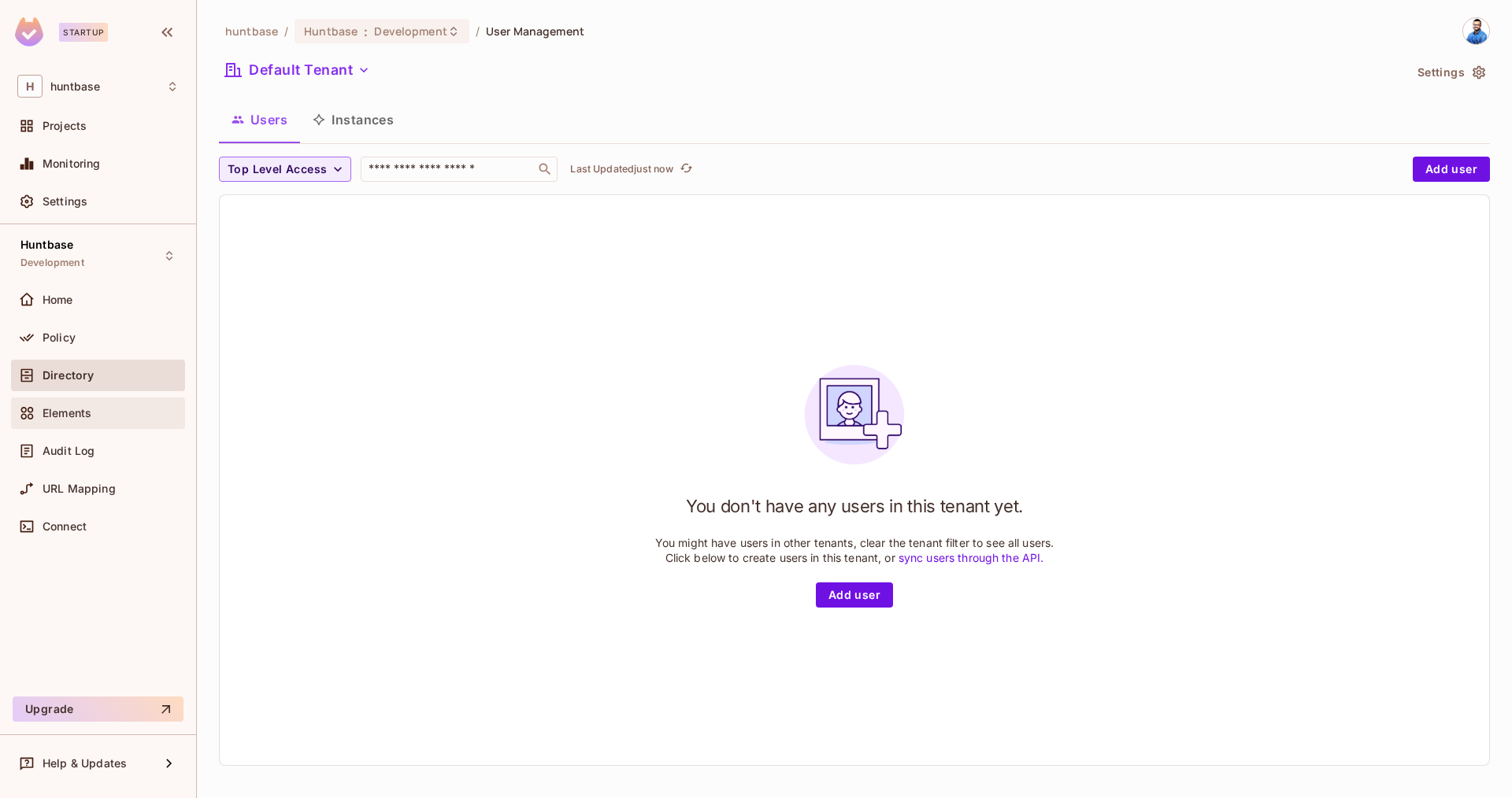
click at [83, 409] on span "Elements" at bounding box center [67, 413] width 49 height 13
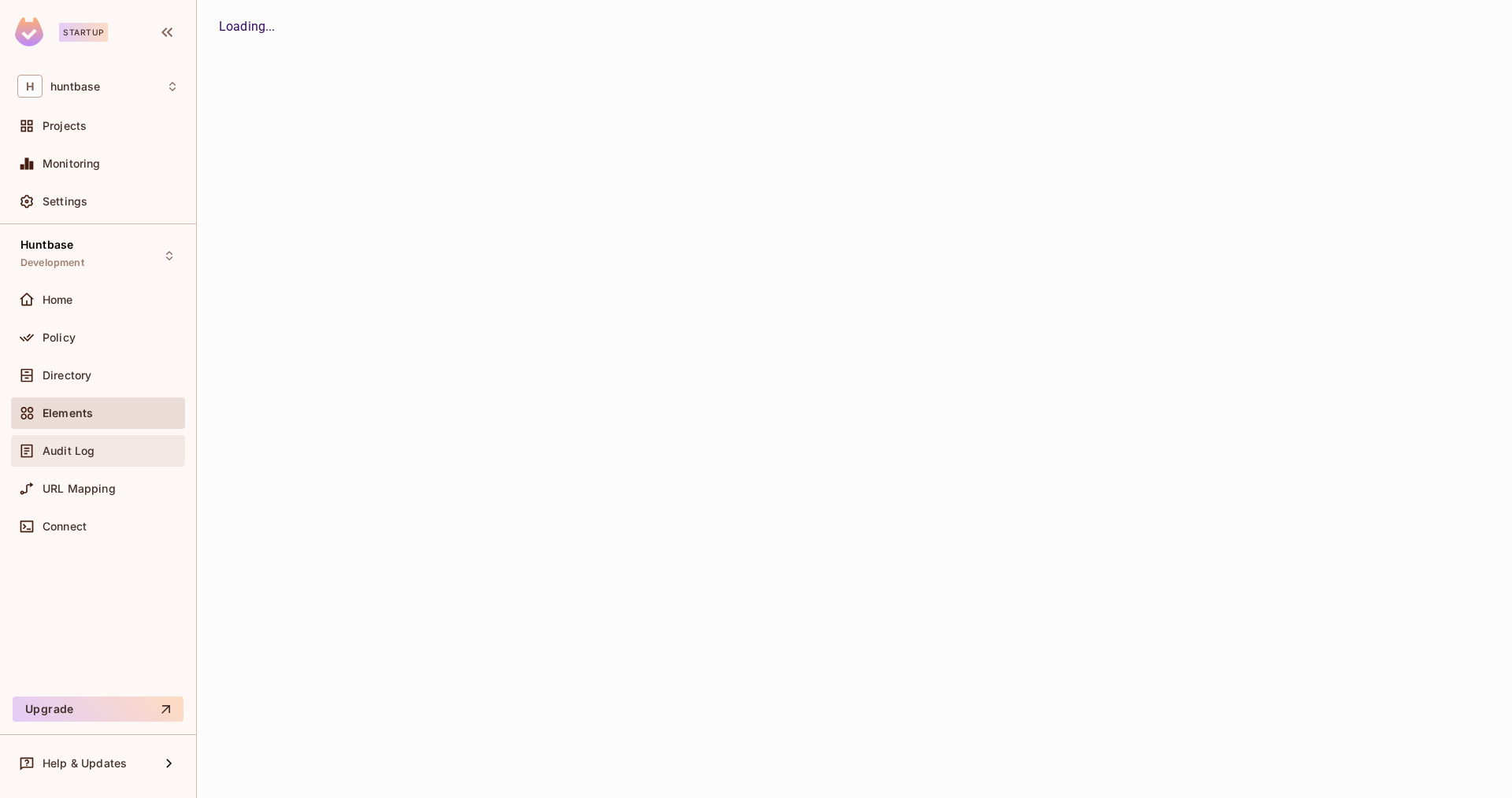
click at [70, 458] on div "Audit Log" at bounding box center [97, 451] width 162 height 19
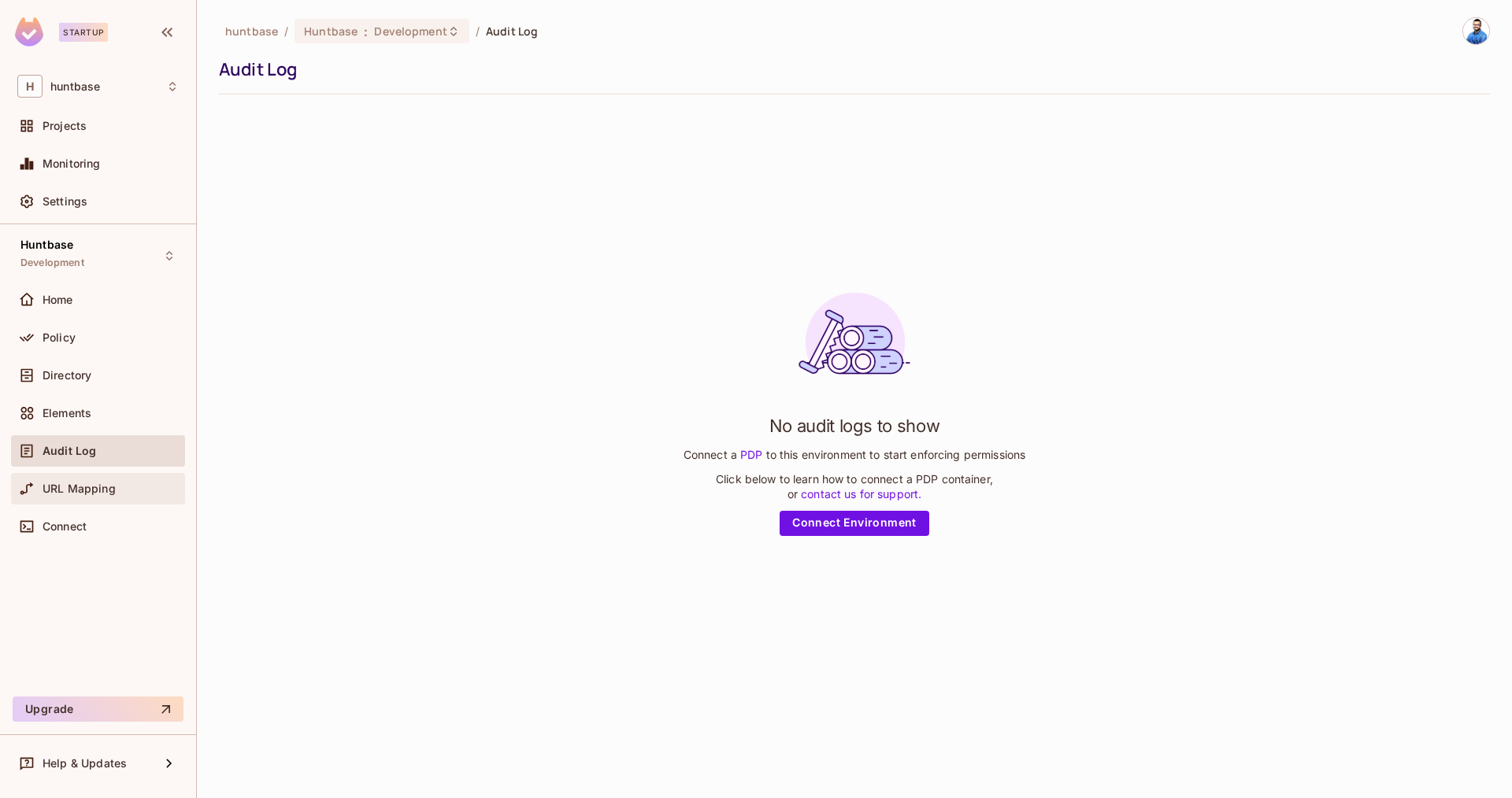
click at [82, 493] on span "URL Mapping" at bounding box center [79, 489] width 74 height 13
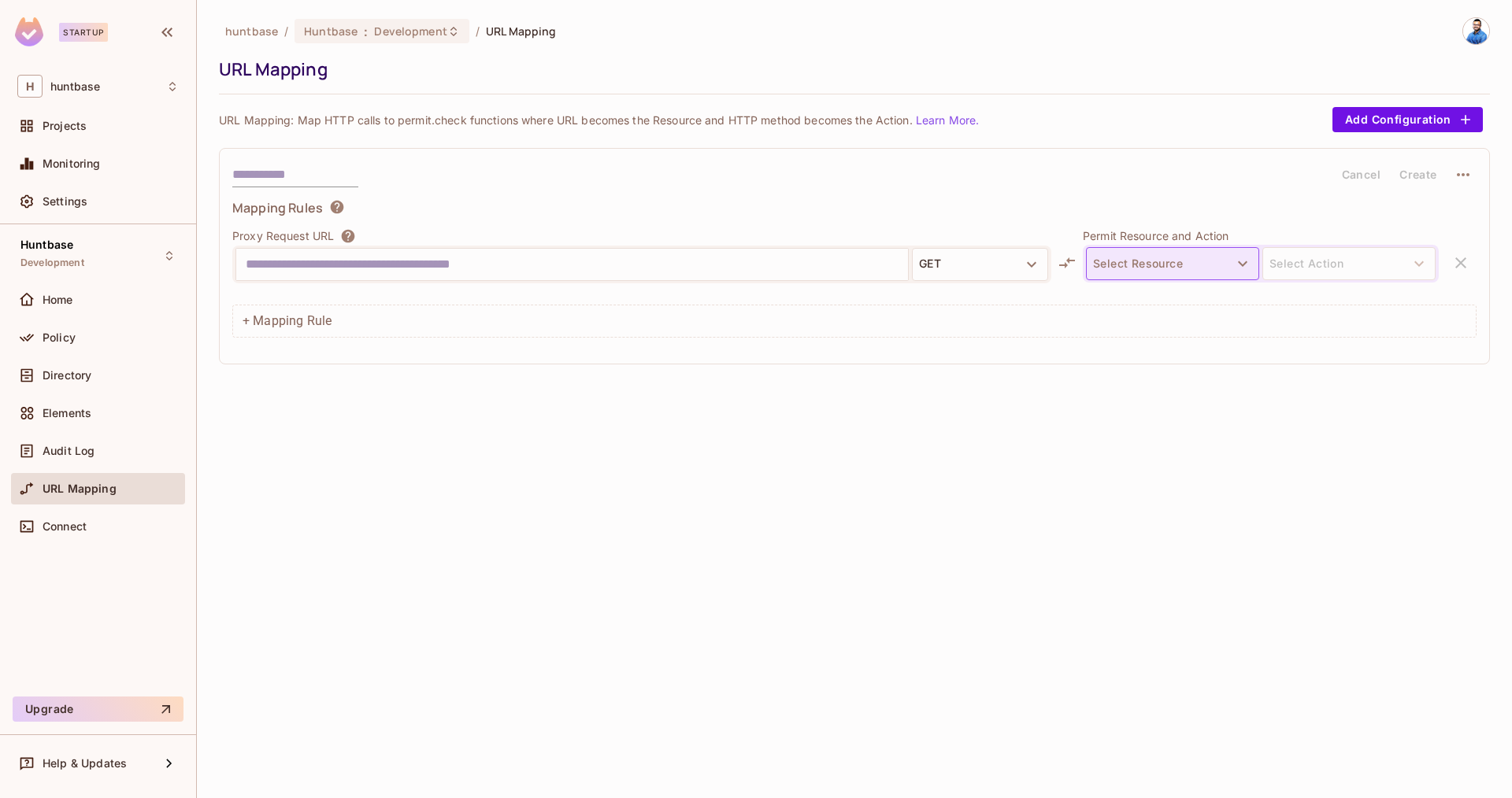
click at [1211, 256] on button "Select Resource" at bounding box center [1172, 263] width 173 height 33
click at [940, 416] on div at bounding box center [756, 399] width 1512 height 798
click at [1320, 245] on div "Select Resource Select Action" at bounding box center [1260, 264] width 356 height 38
click at [1197, 282] on p "Choose or create a new resource." at bounding box center [1159, 290] width 155 height 15
drag, startPoint x: 1197, startPoint y: 262, endPoint x: 1188, endPoint y: 276, distance: 16.6
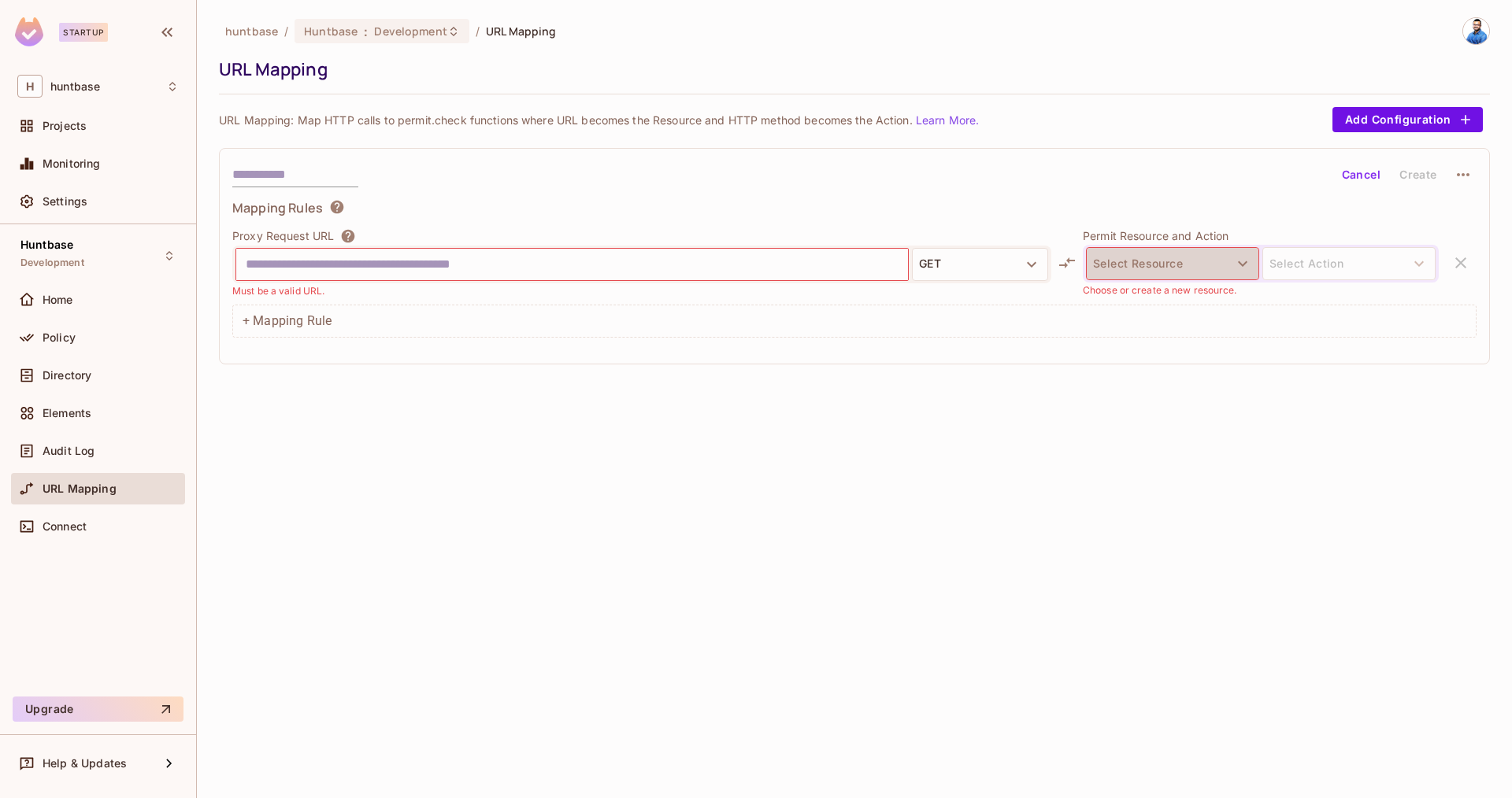
click at [1197, 263] on button "Select Resource" at bounding box center [1172, 263] width 173 height 33
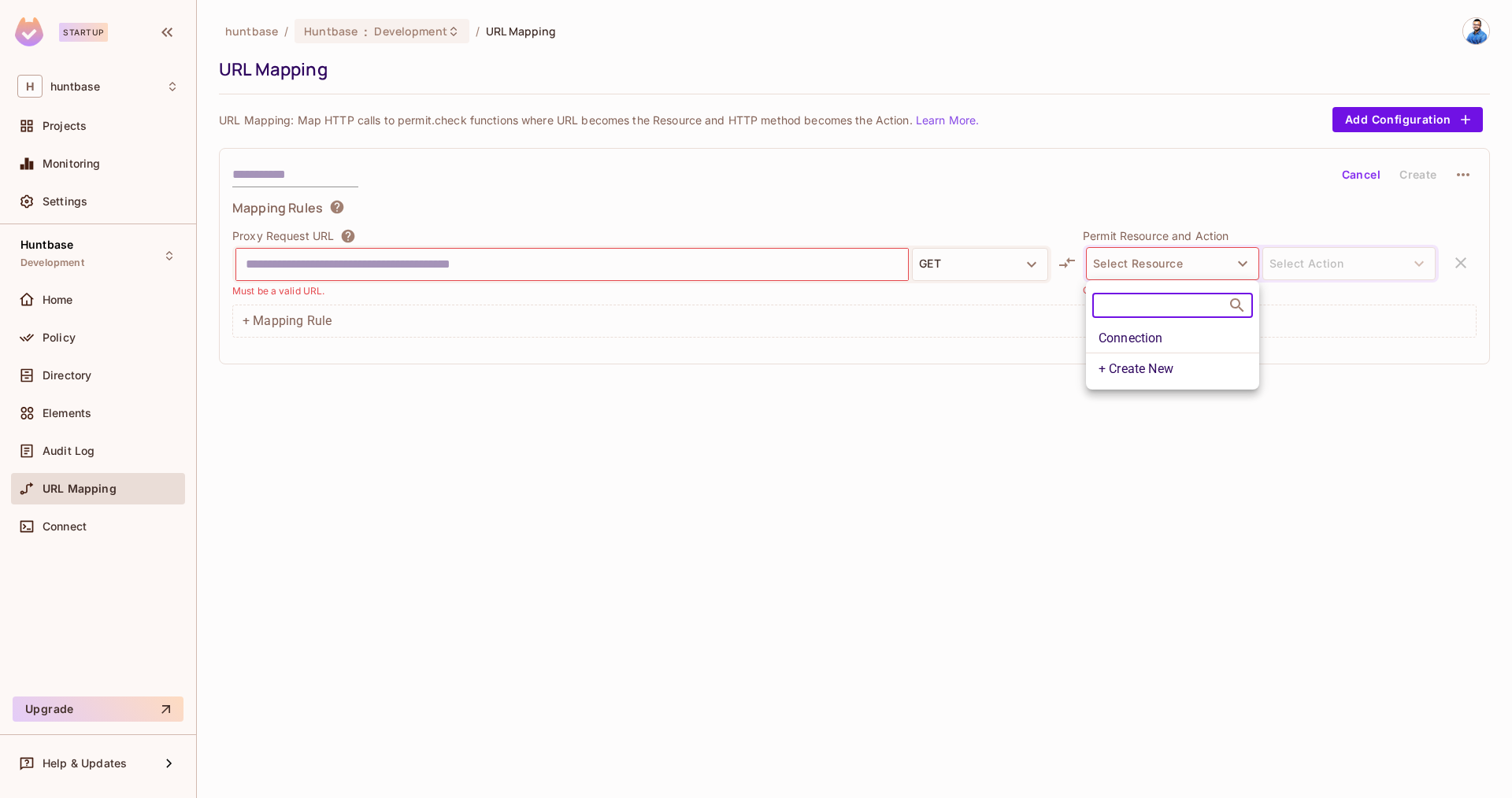
click at [1148, 347] on li "Connection" at bounding box center [1172, 339] width 173 height 29
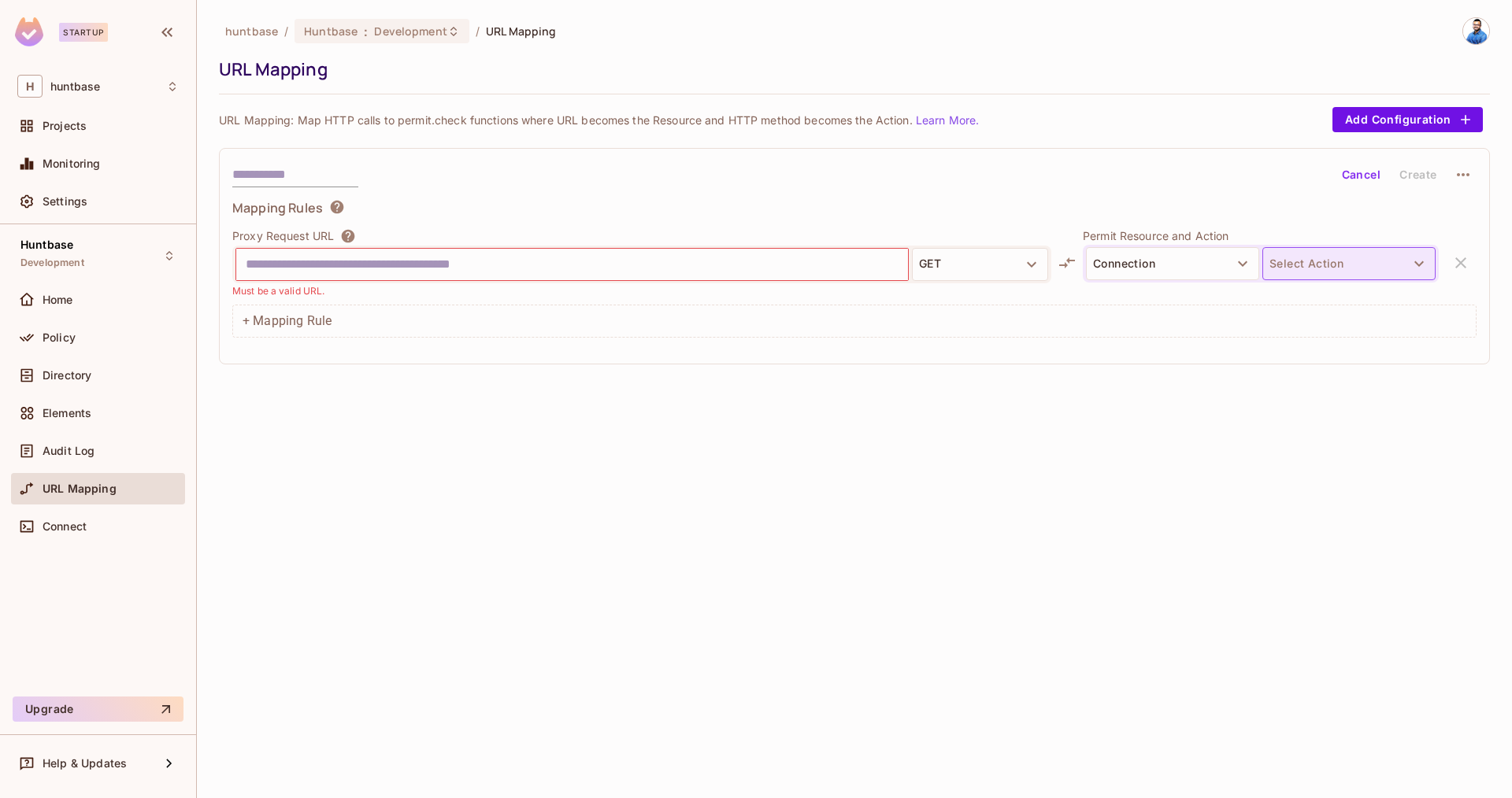
click at [1301, 269] on button "Select Action" at bounding box center [1349, 263] width 173 height 33
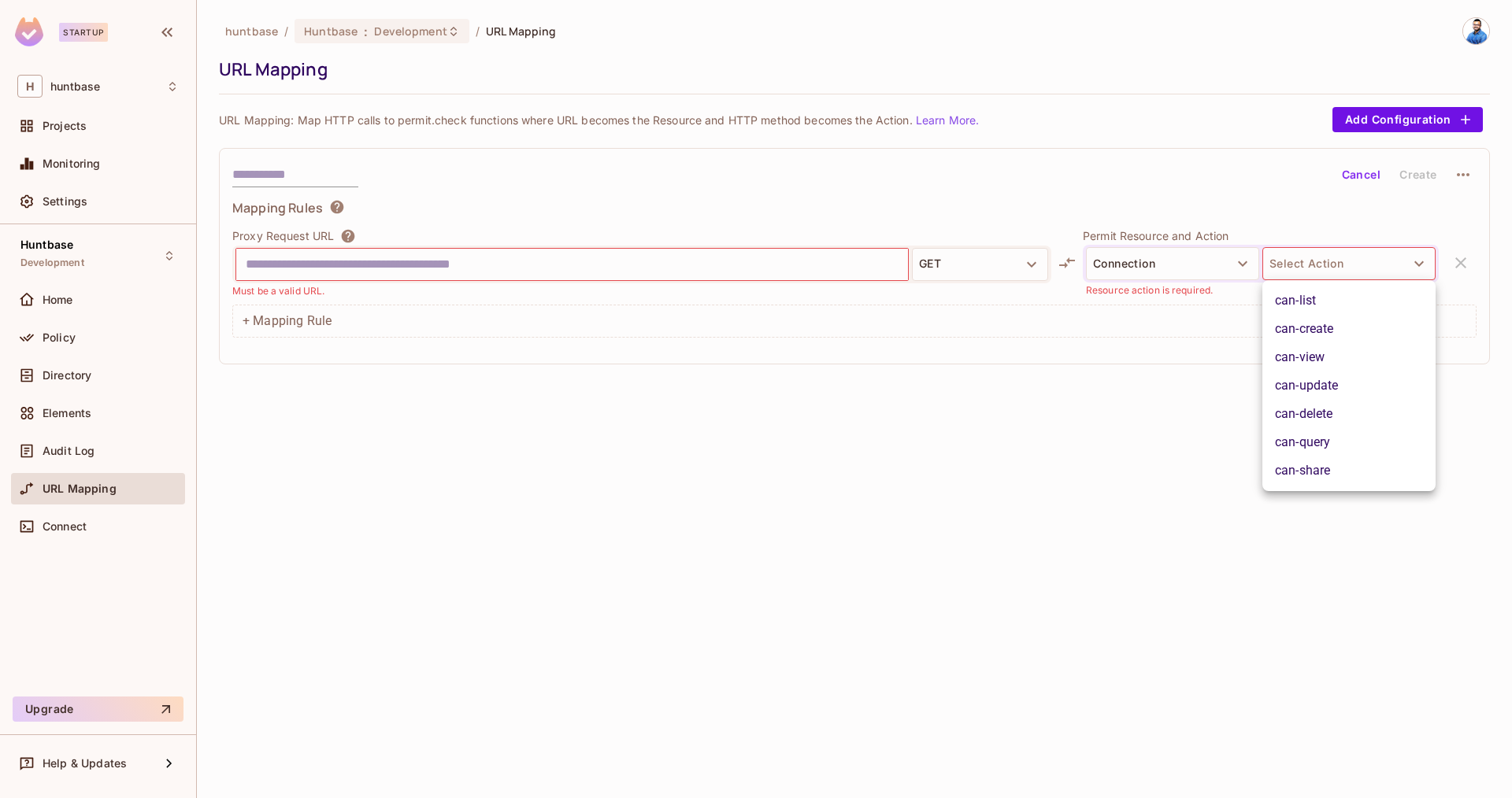
click at [1328, 390] on li "can-update" at bounding box center [1349, 386] width 173 height 29
drag, startPoint x: 995, startPoint y: 437, endPoint x: 873, endPoint y: 410, distance: 125.0
click at [995, 437] on div "huntbase / Huntbase : Development / URL Mapping URL Mapping URL Mapping: Map HT…" at bounding box center [854, 399] width 1315 height 798
click at [434, 254] on input "text" at bounding box center [572, 265] width 653 height 25
click at [385, 260] on input "text" at bounding box center [572, 265] width 653 height 25
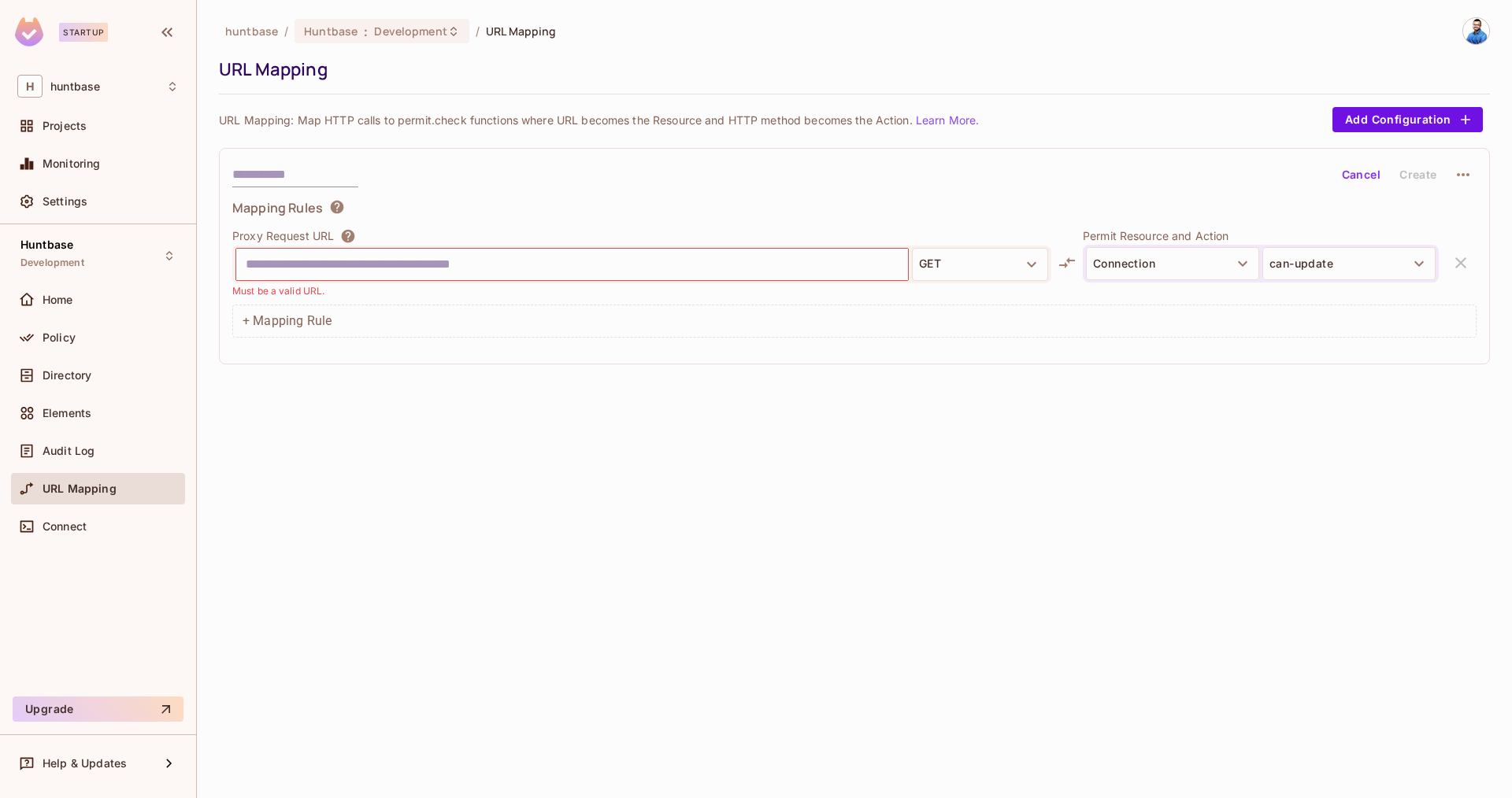
click at [421, 262] on input "text" at bounding box center [572, 265] width 653 height 25
drag, startPoint x: 464, startPoint y: 266, endPoint x: 490, endPoint y: 264, distance: 26.1
click at [490, 264] on input "text" at bounding box center [572, 265] width 653 height 25
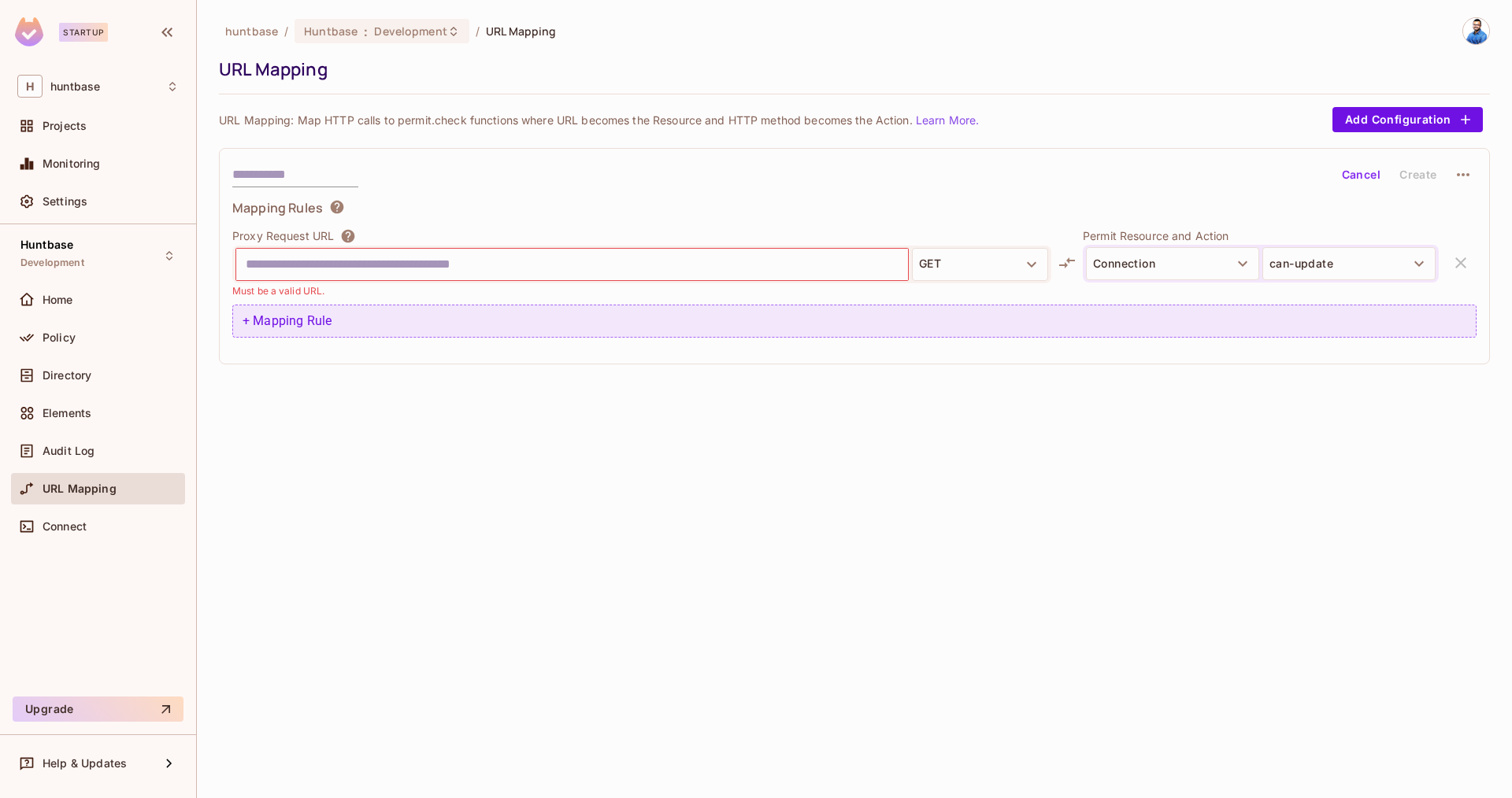
click at [372, 324] on div "+ Mapping Rule" at bounding box center [854, 320] width 1244 height 33
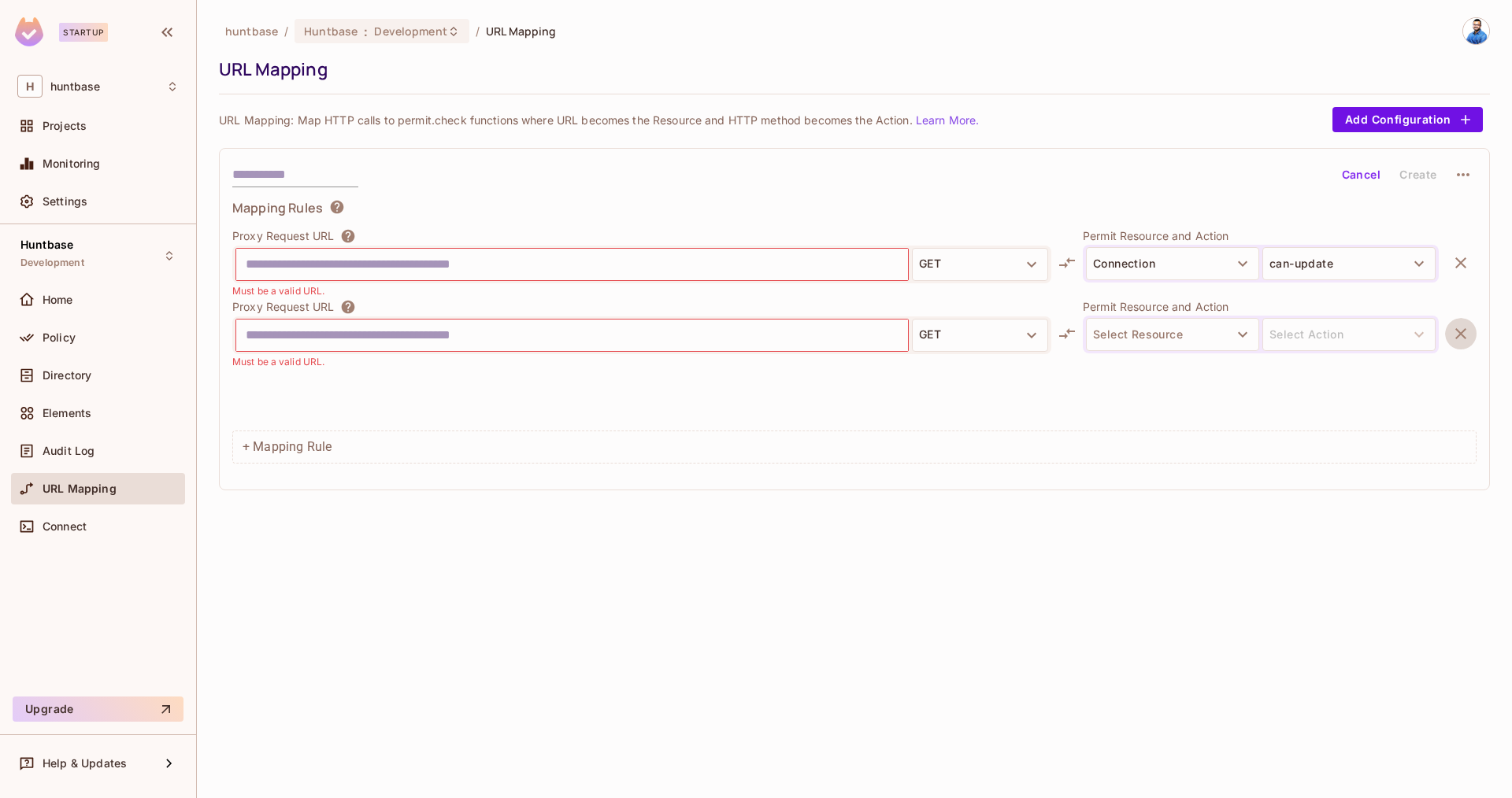
click at [1457, 326] on icon "button" at bounding box center [1460, 334] width 19 height 19
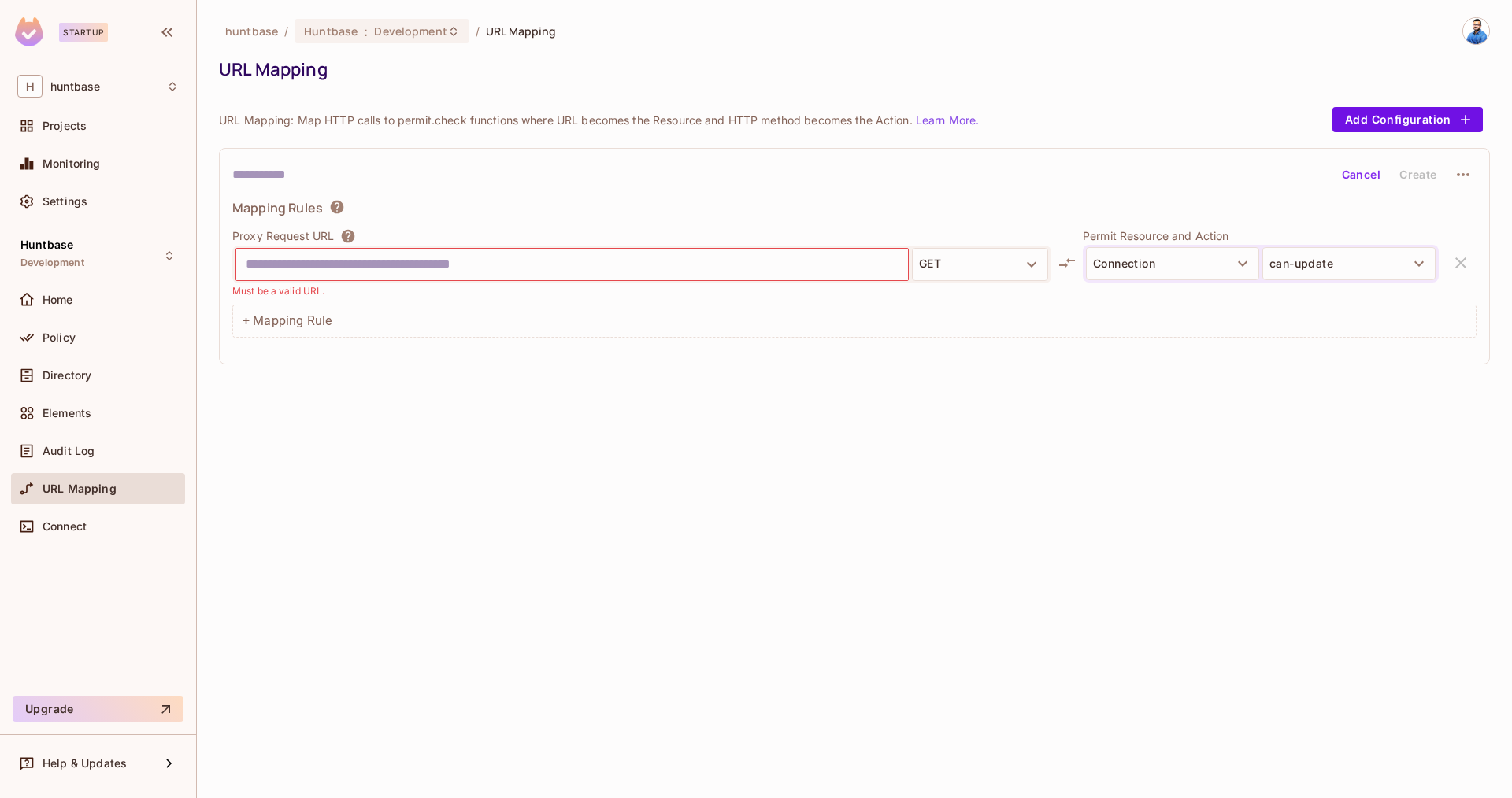
click at [1349, 175] on button "Cancel" at bounding box center [1361, 175] width 52 height 25
click at [1460, 265] on div "Proxy Request URL GET Permit Resource and Action Select Resource Select Action" at bounding box center [854, 263] width 1244 height 71
click at [38, 537] on div "Connect" at bounding box center [98, 526] width 174 height 31
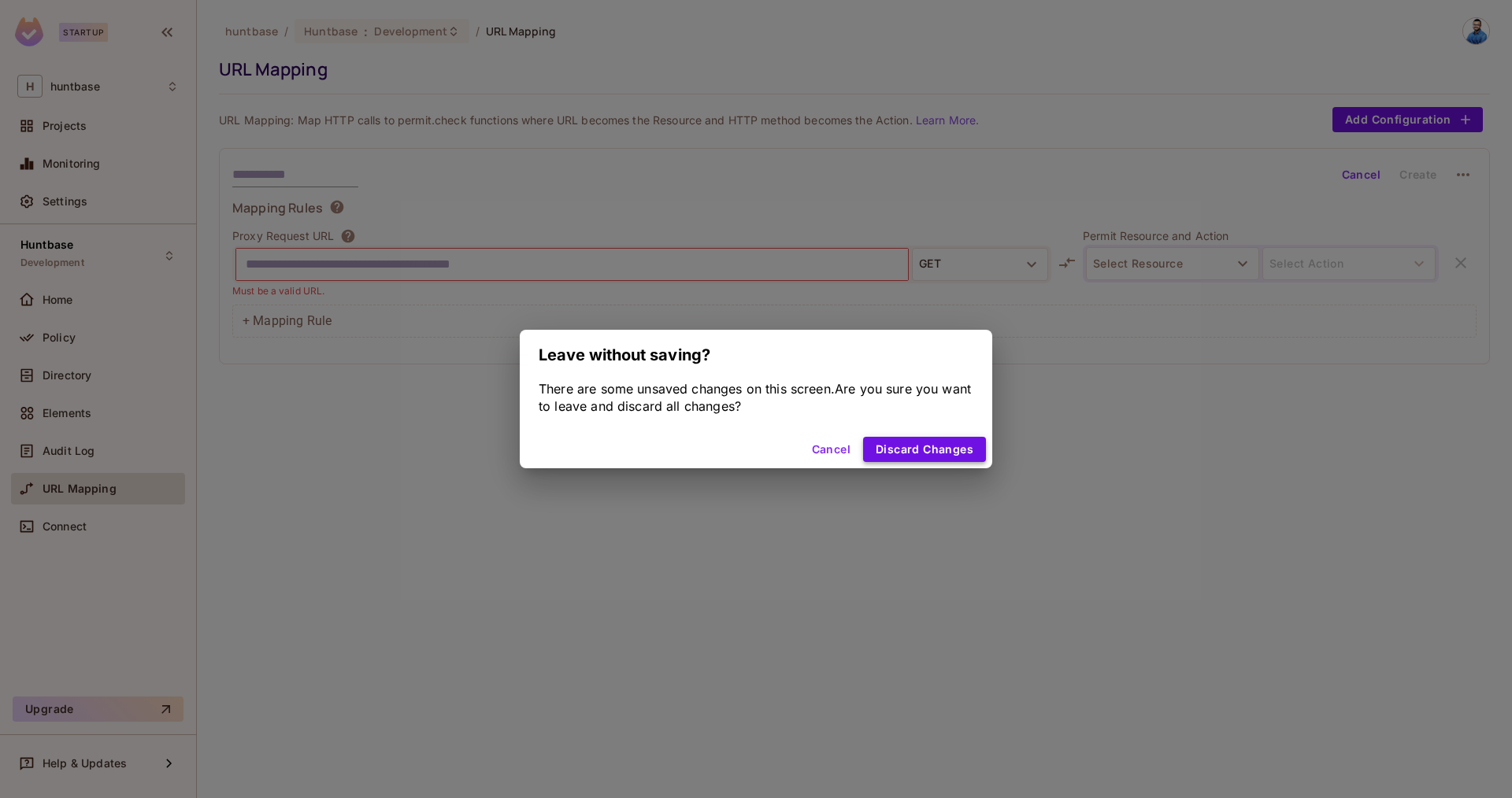
click at [912, 453] on button "Discard Changes" at bounding box center [924, 450] width 123 height 25
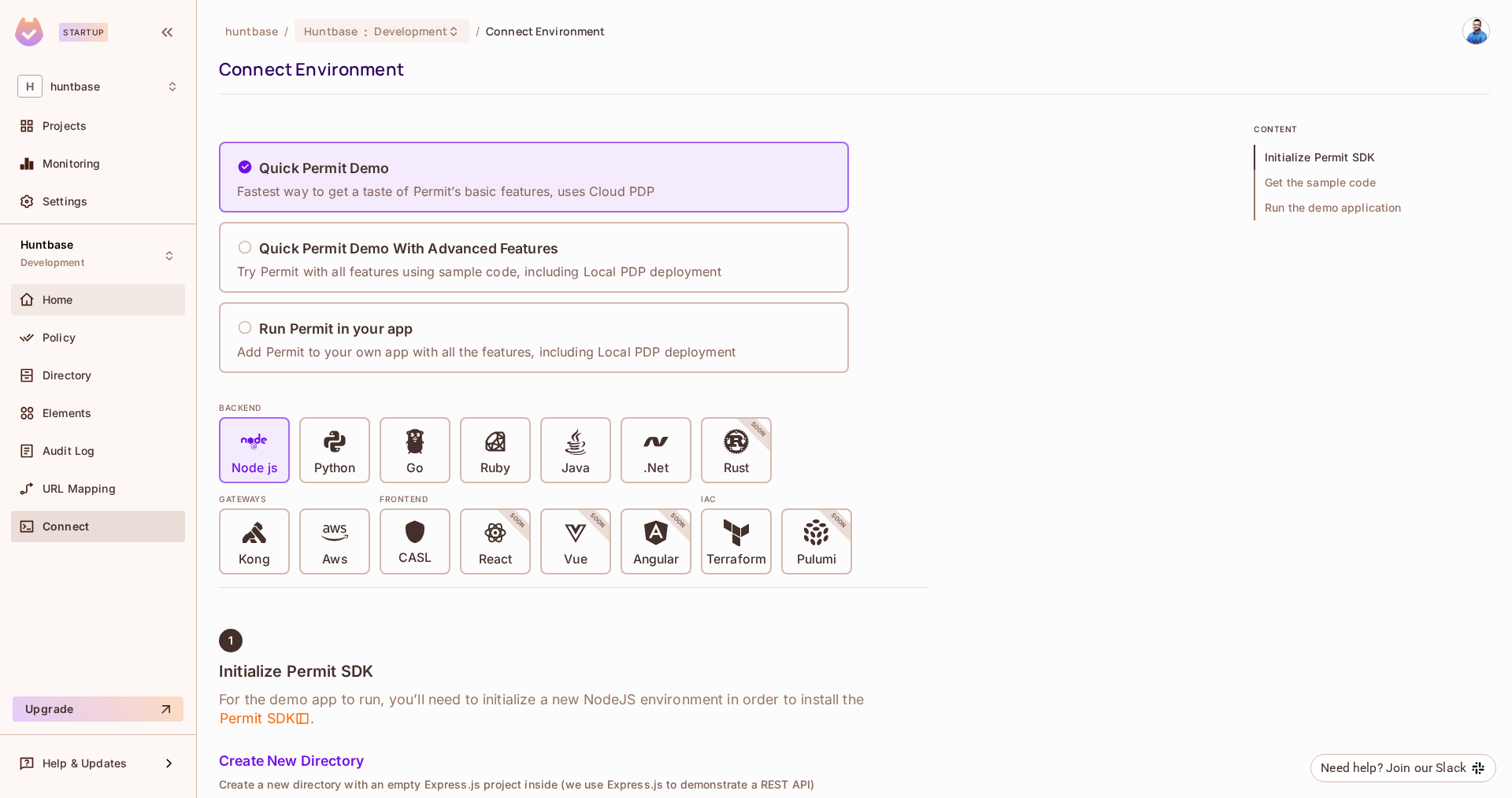
click at [77, 312] on div "Home" at bounding box center [98, 299] width 174 height 31
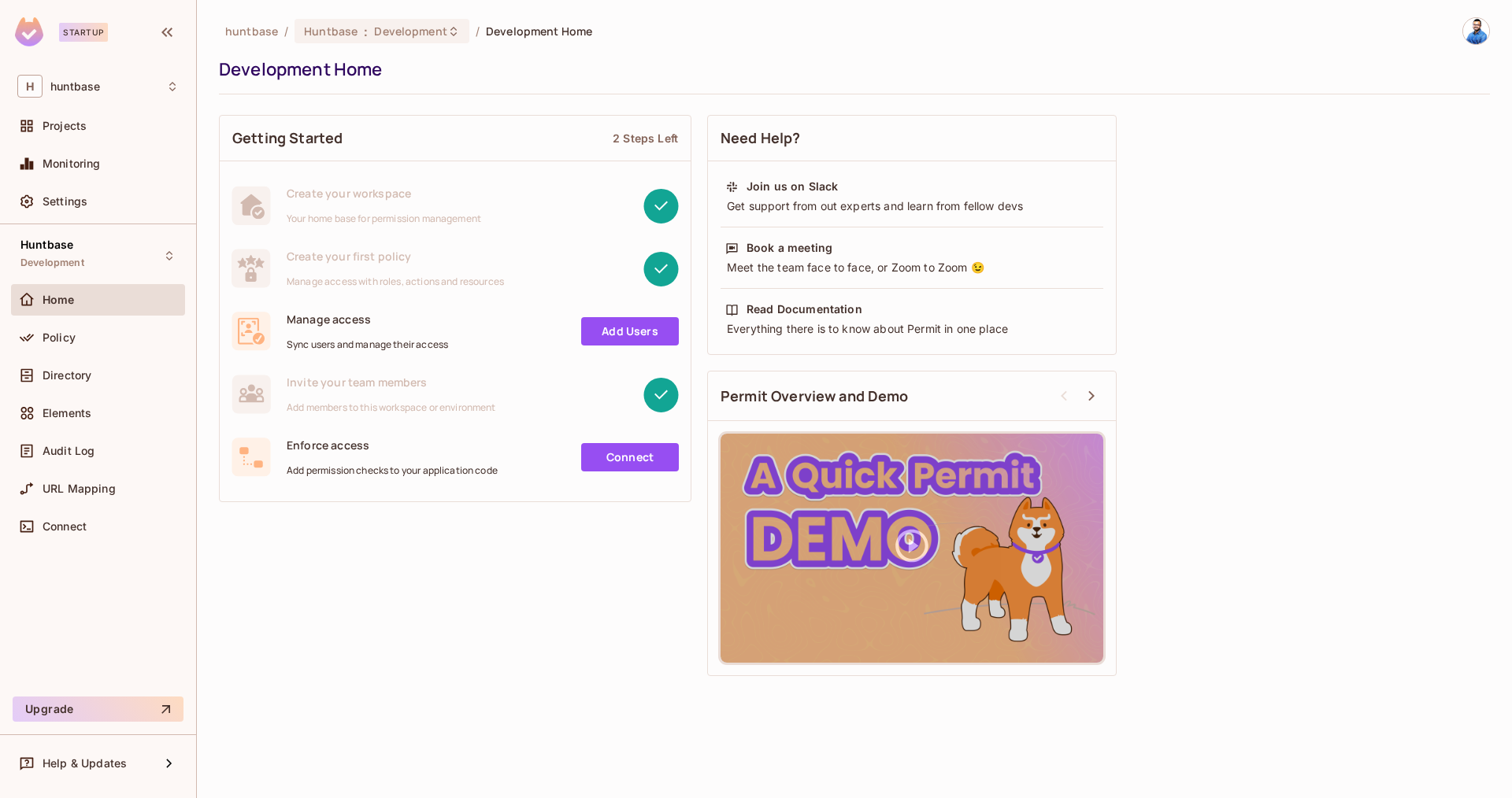
click at [85, 353] on div "Policy" at bounding box center [98, 341] width 174 height 38
click at [76, 341] on div "Policy" at bounding box center [110, 337] width 136 height 13
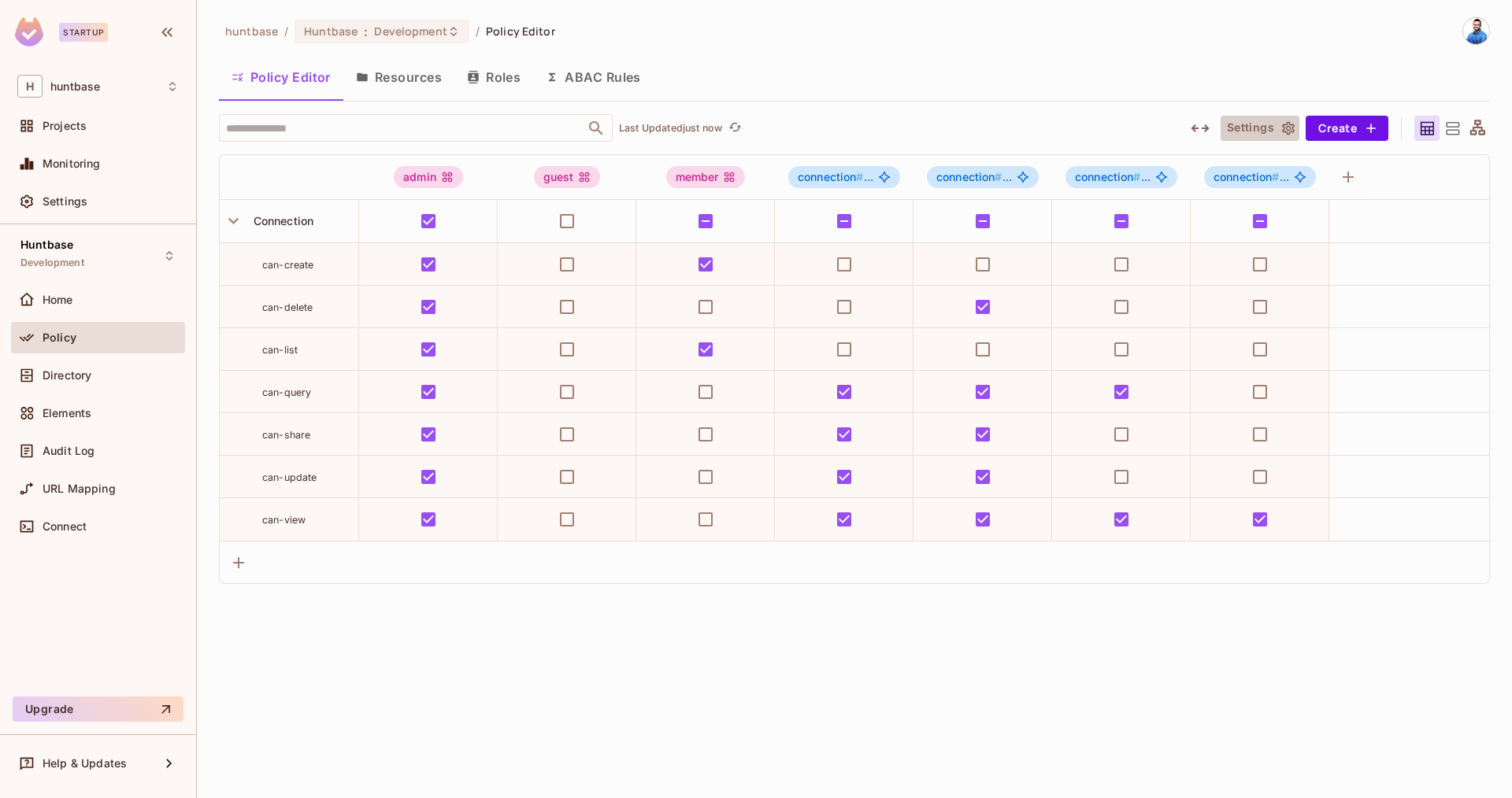
click at [1296, 131] on icon "button" at bounding box center [1288, 128] width 16 height 16
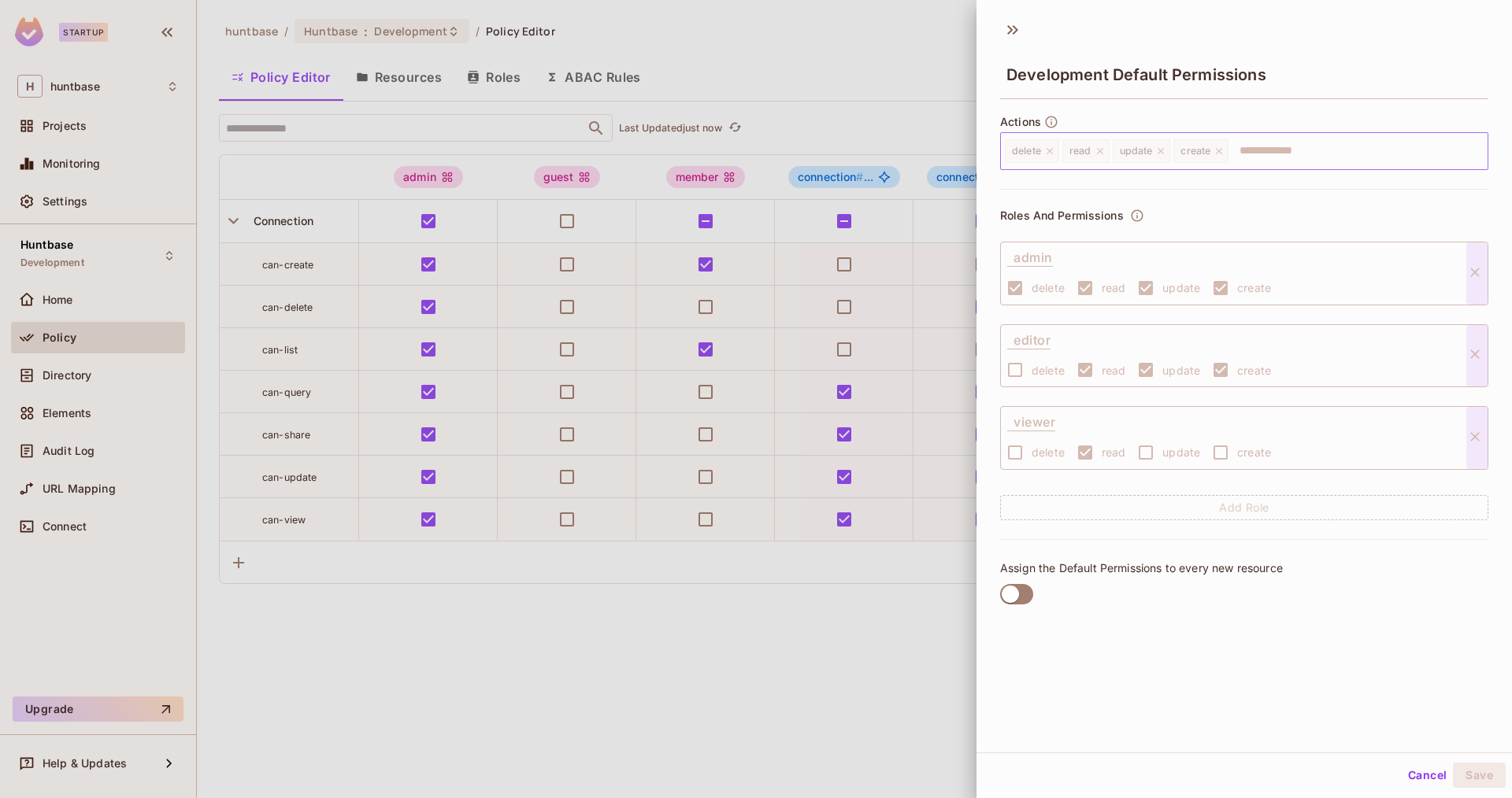
scroll to position [1, 0]
click at [956, 101] on div at bounding box center [756, 399] width 1512 height 798
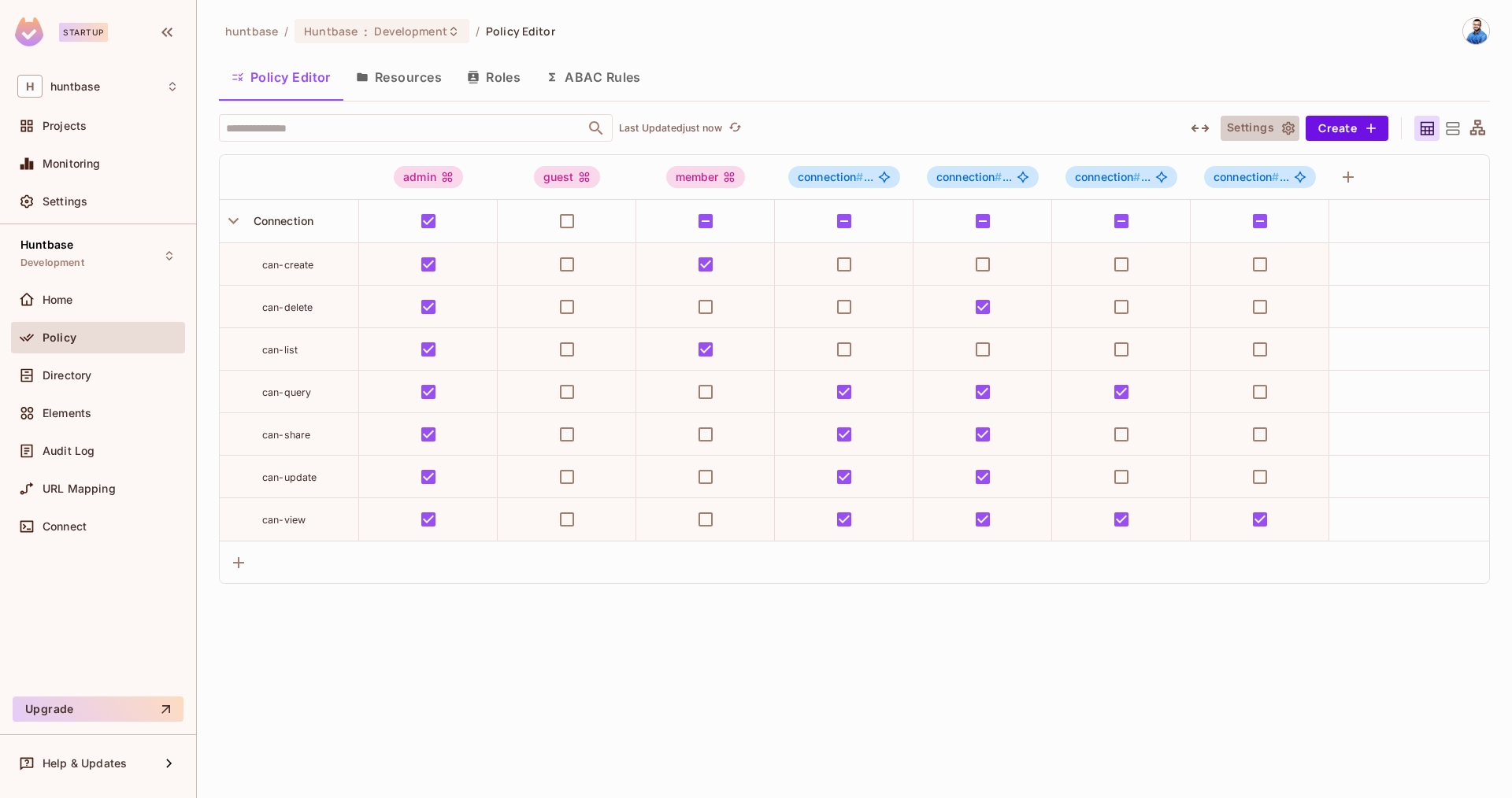
click at [1263, 129] on button "Settings" at bounding box center [1259, 128] width 79 height 25
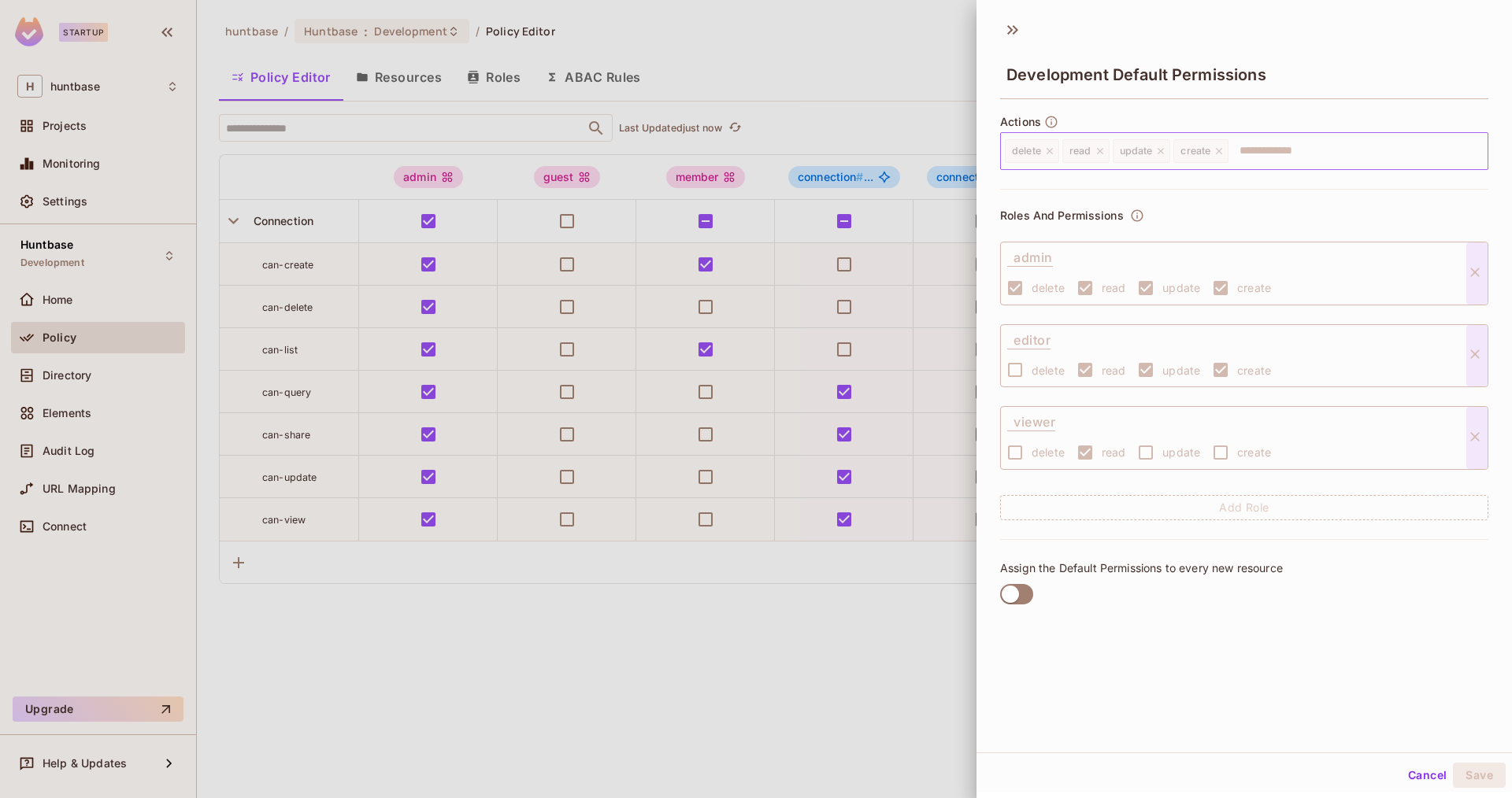
click at [1050, 151] on div "delete read update create ​" at bounding box center [1244, 150] width 488 height 38
click at [1155, 147] on div "delete read update create ​" at bounding box center [1244, 150] width 488 height 38
click at [822, 125] on div at bounding box center [756, 399] width 1512 height 798
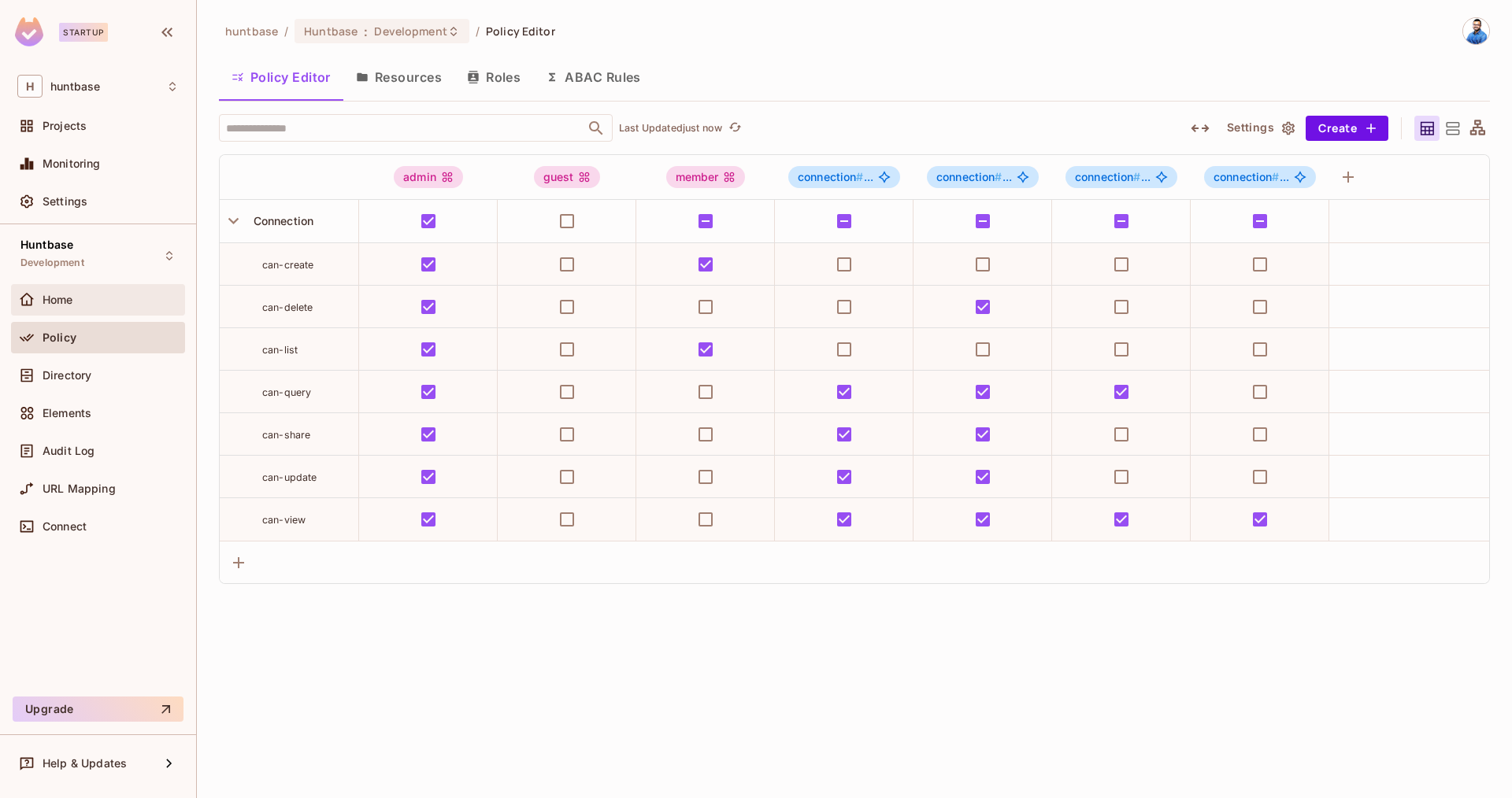
click at [25, 302] on icon at bounding box center [26, 299] width 16 height 16
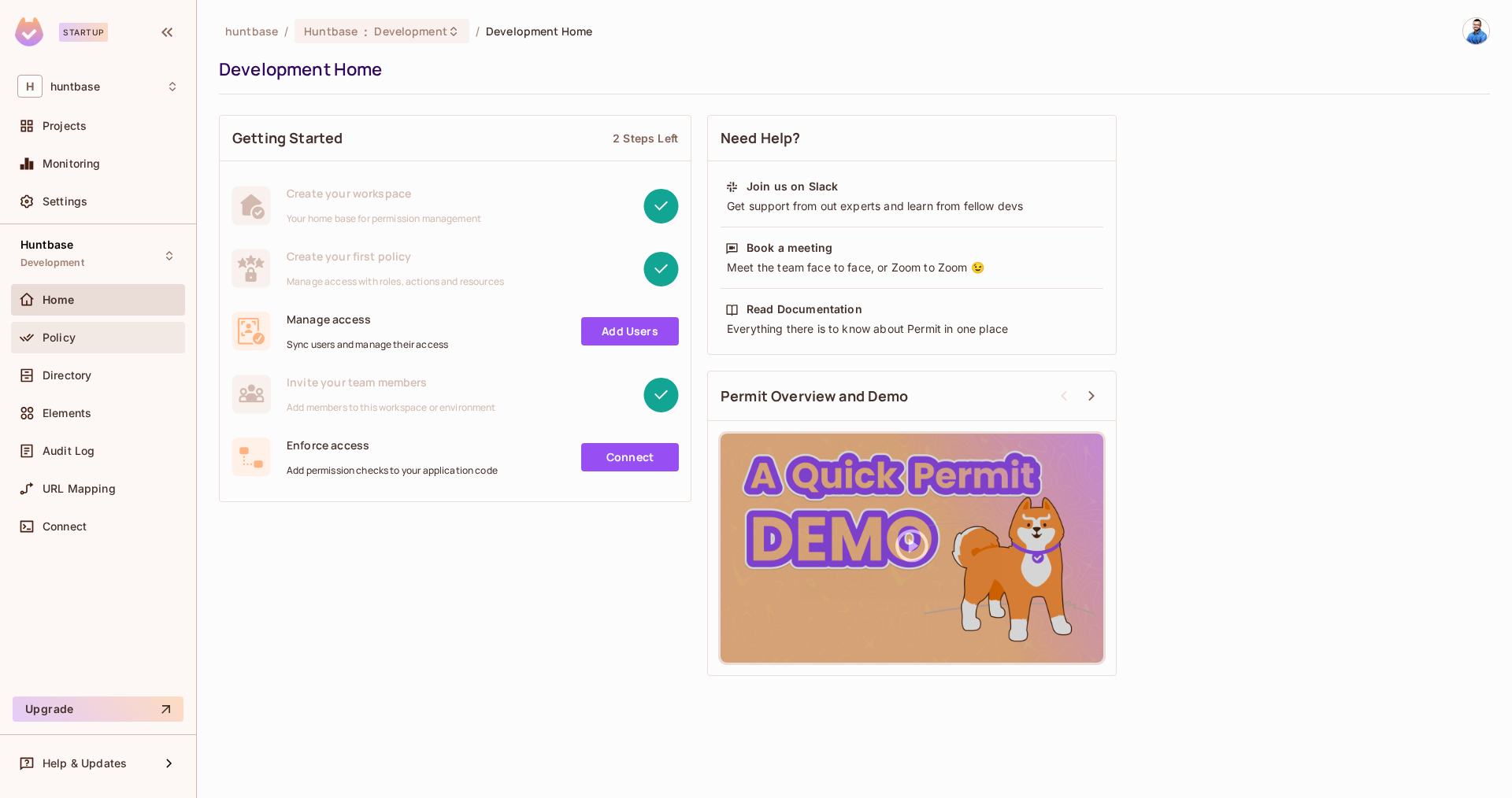
click at [90, 331] on div "Policy" at bounding box center [110, 337] width 136 height 13
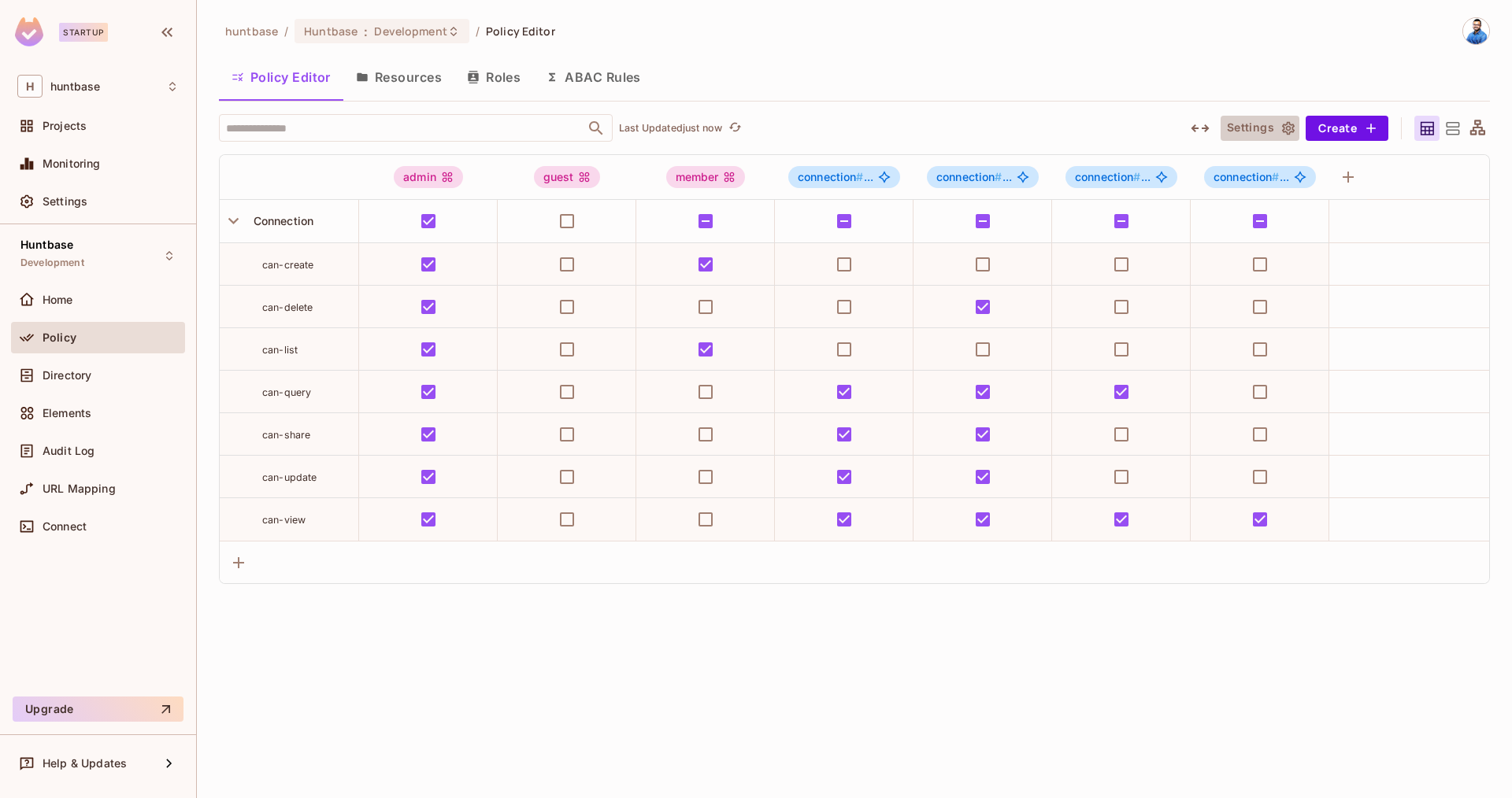
click at [1253, 128] on button "Settings" at bounding box center [1259, 128] width 79 height 25
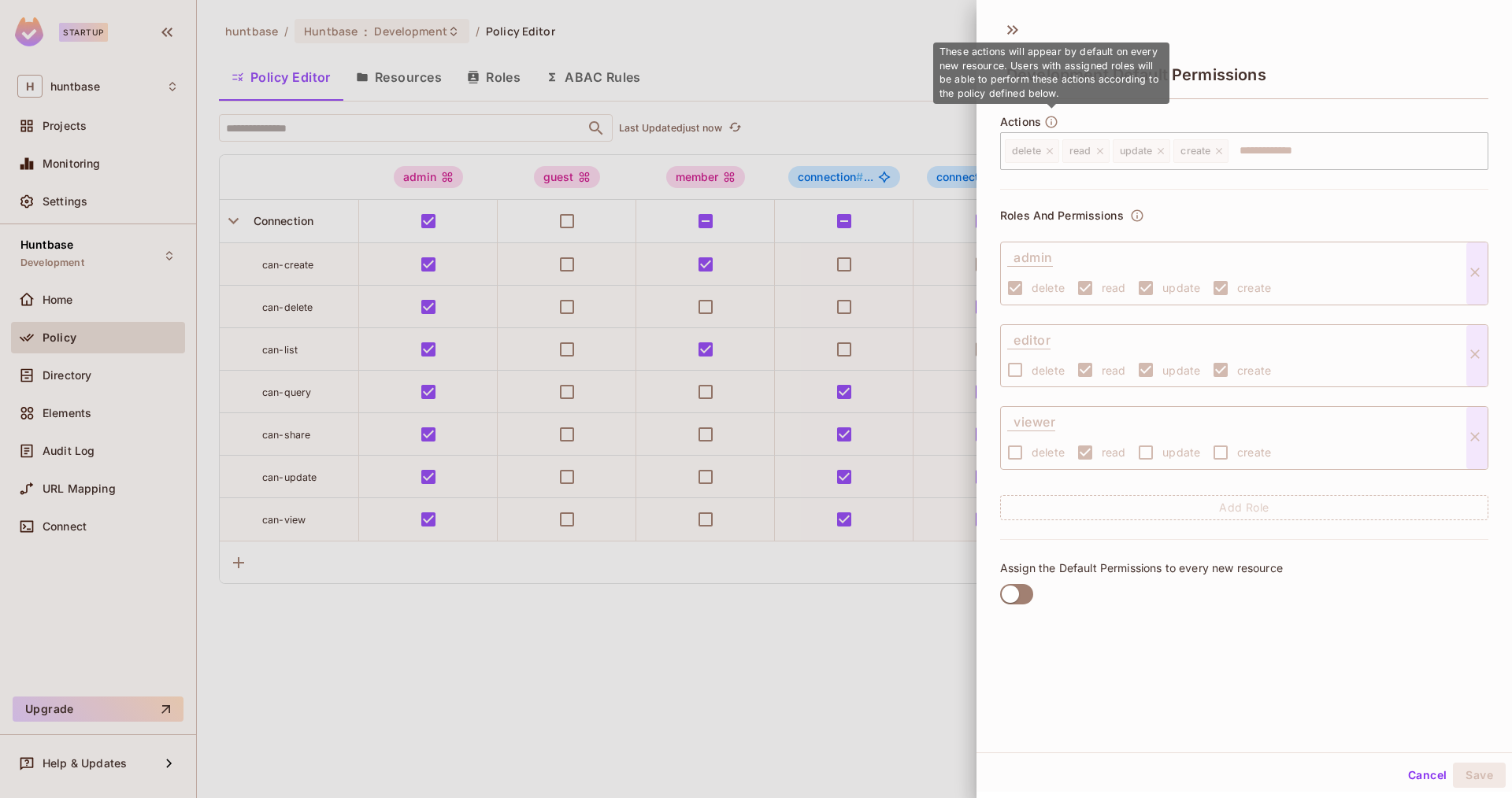
click at [1051, 123] on icon "button" at bounding box center [1052, 122] width 12 height 12
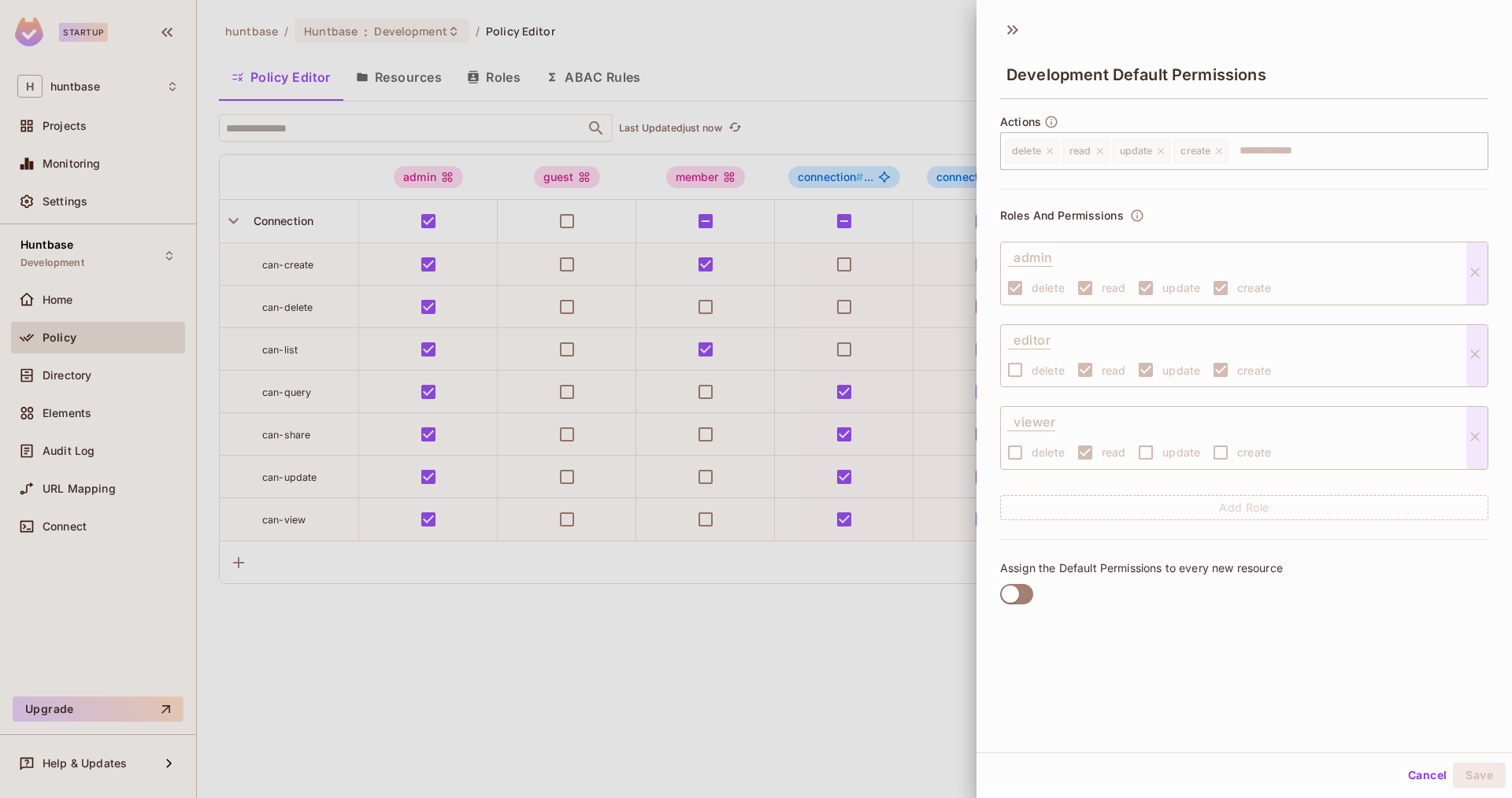
click at [1429, 773] on button "Cancel" at bounding box center [1427, 775] width 52 height 25
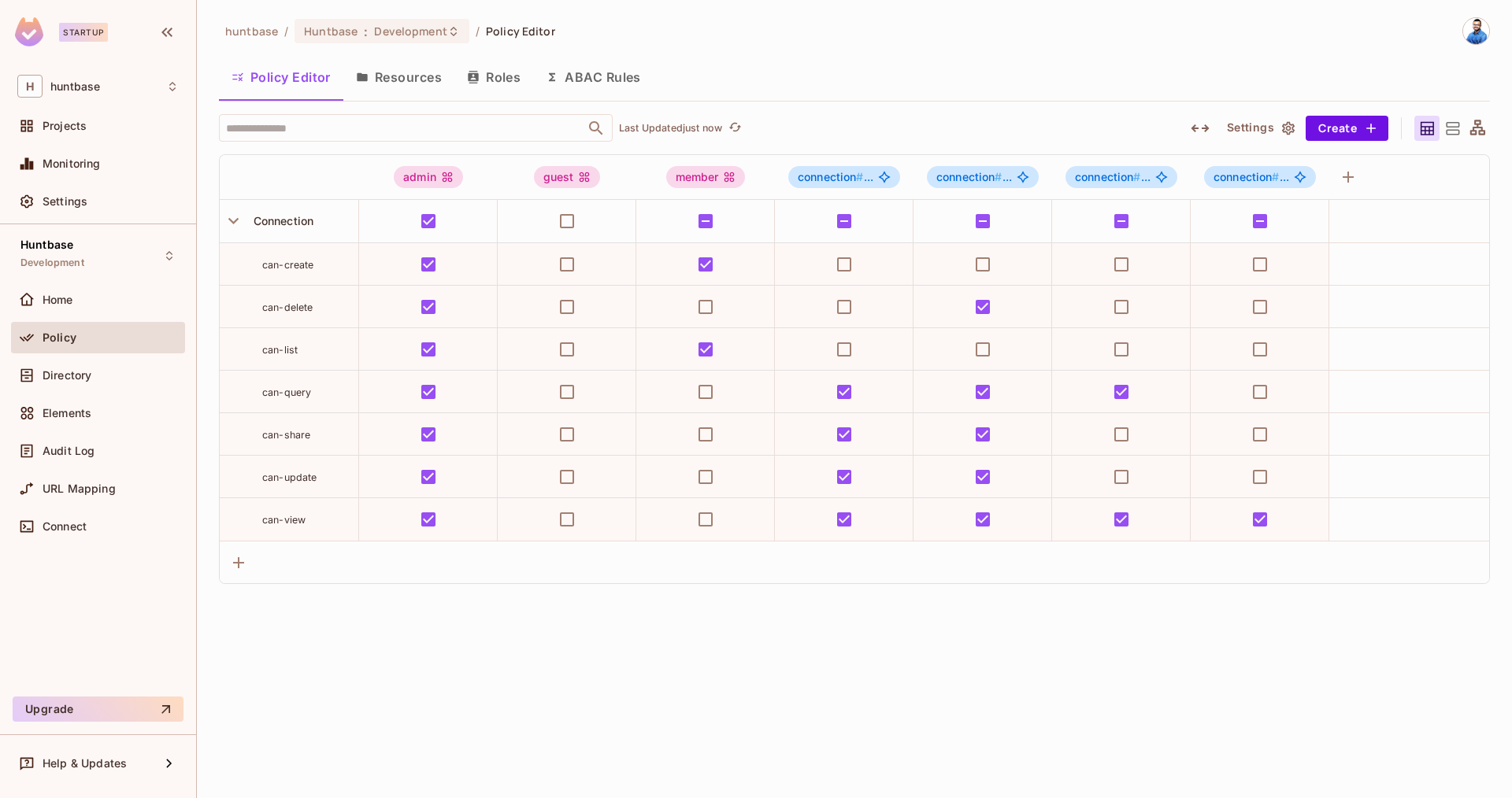
click at [1205, 127] on icon "button" at bounding box center [1200, 128] width 19 height 19
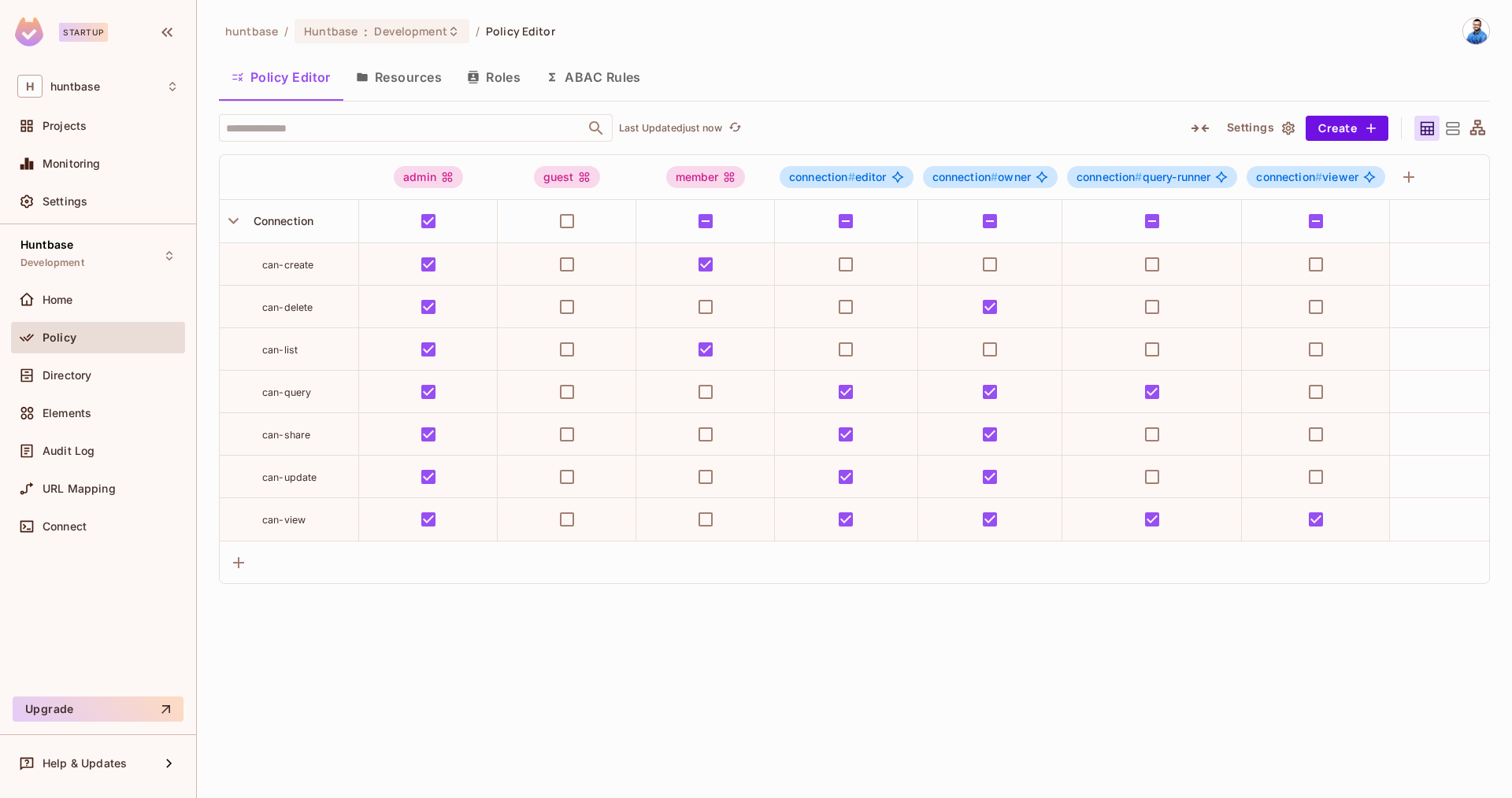
click at [1205, 127] on icon "button" at bounding box center [1200, 128] width 19 height 19
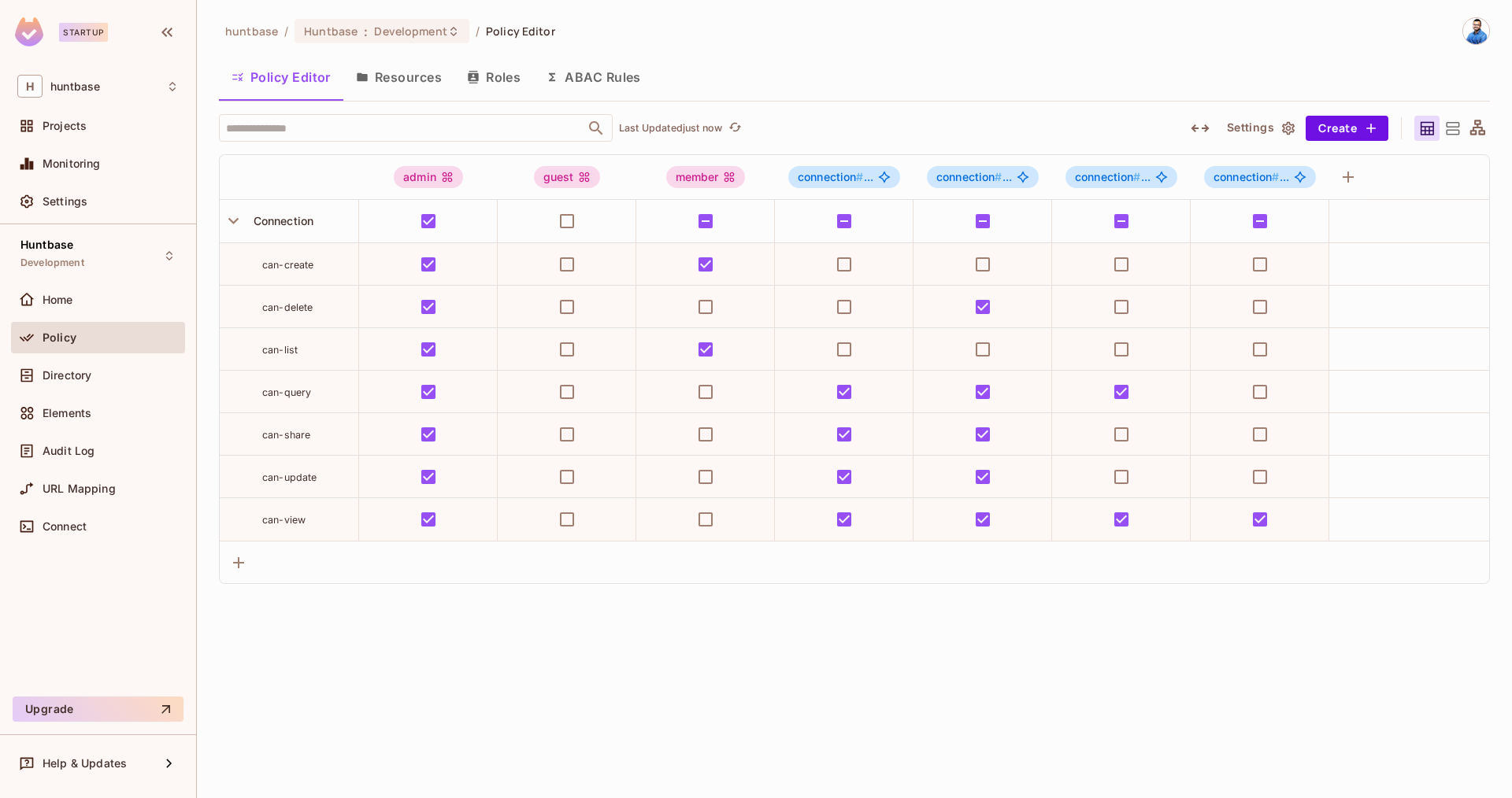
click at [1205, 127] on icon "button" at bounding box center [1200, 128] width 19 height 19
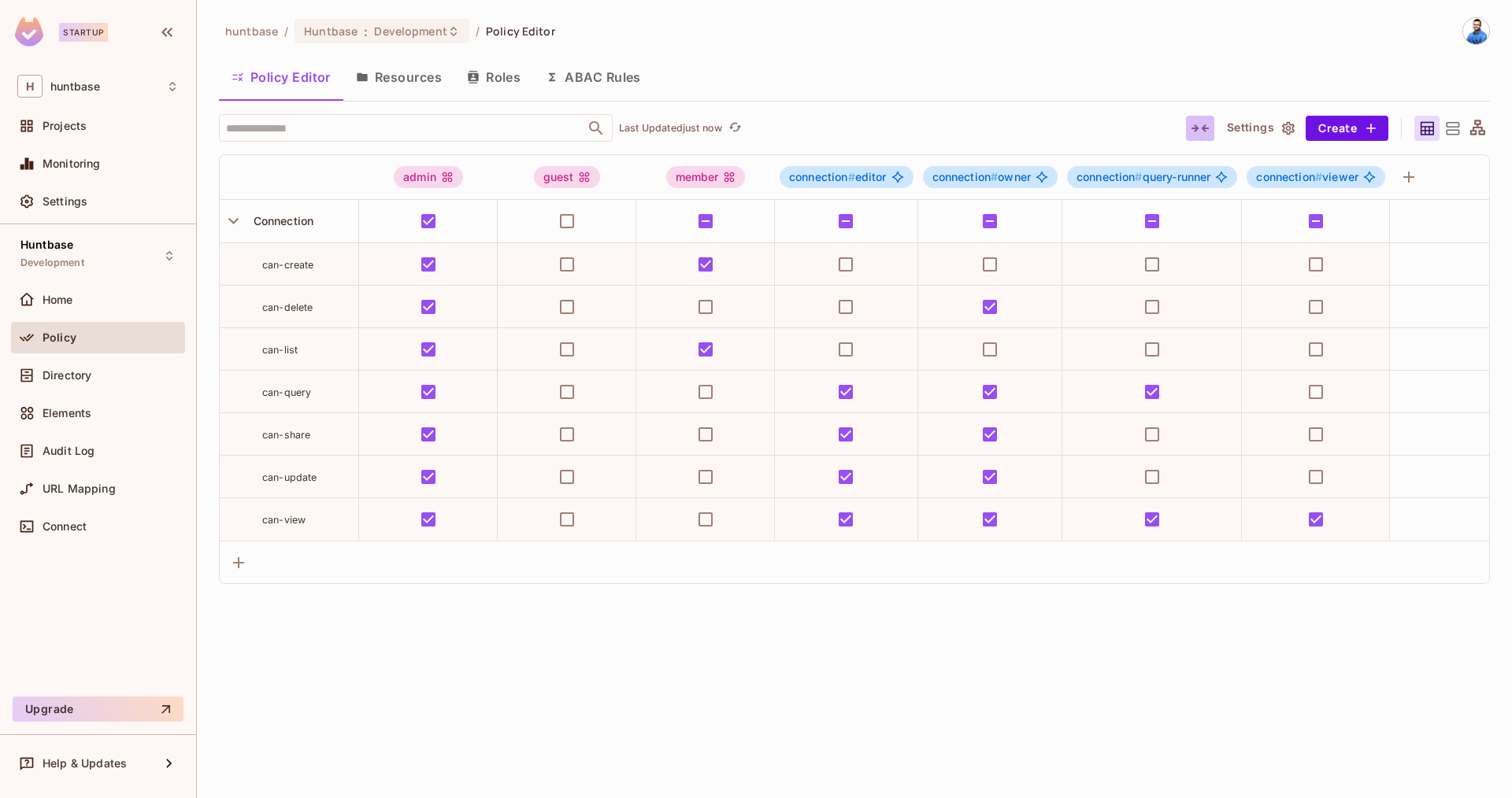
click at [1205, 127] on icon "button" at bounding box center [1200, 128] width 19 height 19
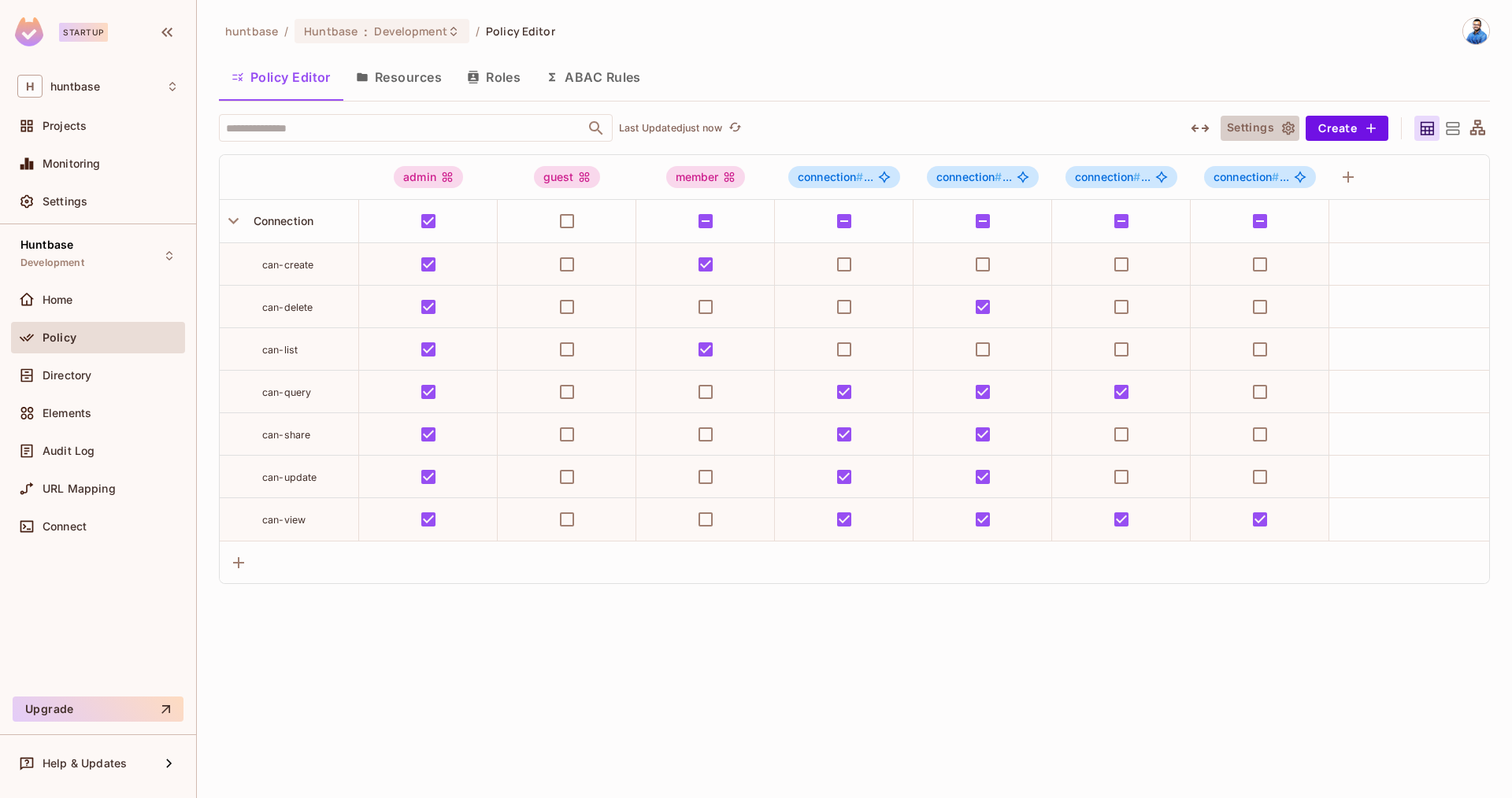
click at [1269, 128] on button "Settings" at bounding box center [1259, 128] width 79 height 25
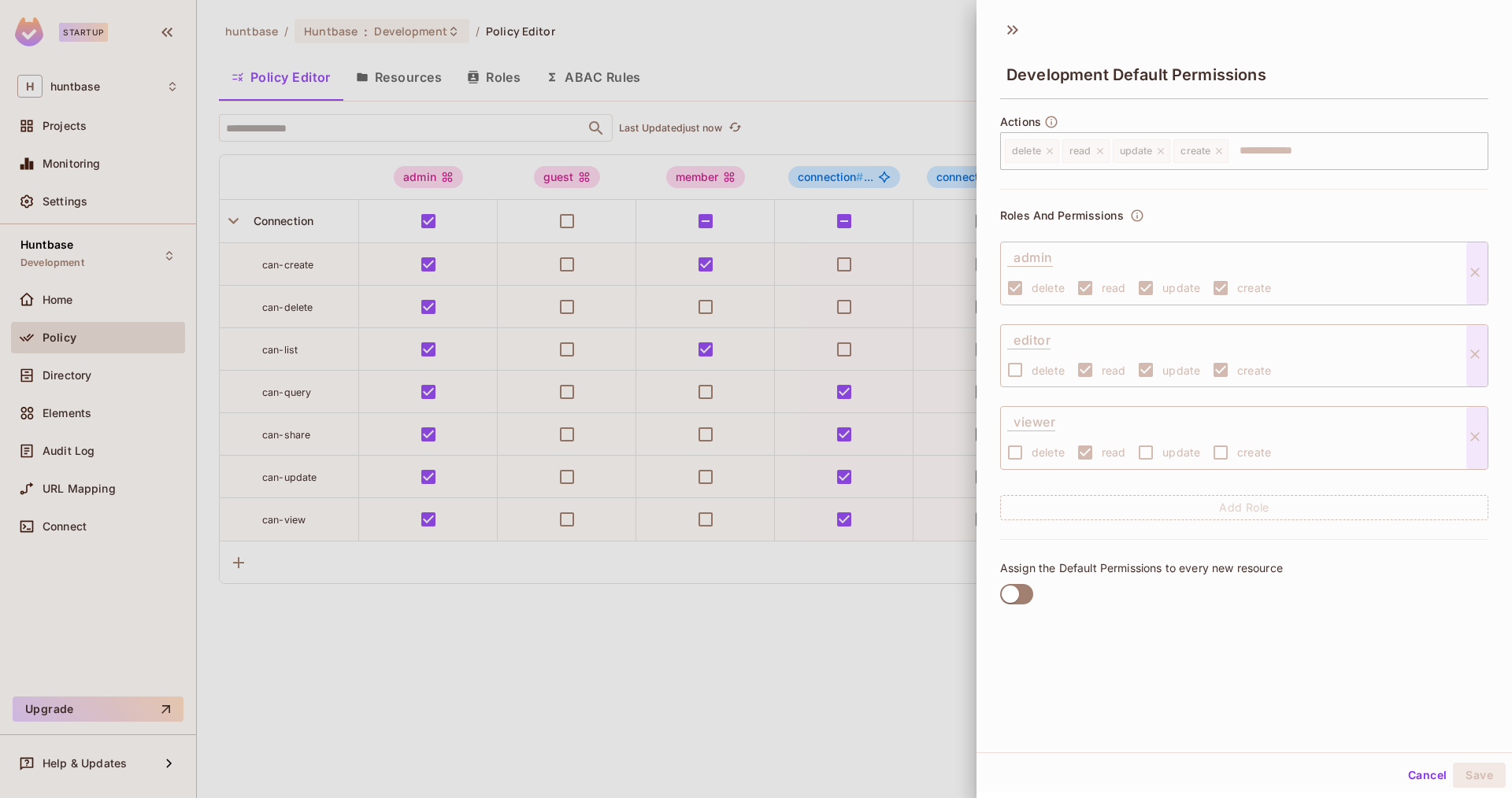
click at [1033, 599] on label at bounding box center [1016, 594] width 46 height 33
click at [1425, 768] on button "Cancel" at bounding box center [1427, 775] width 52 height 25
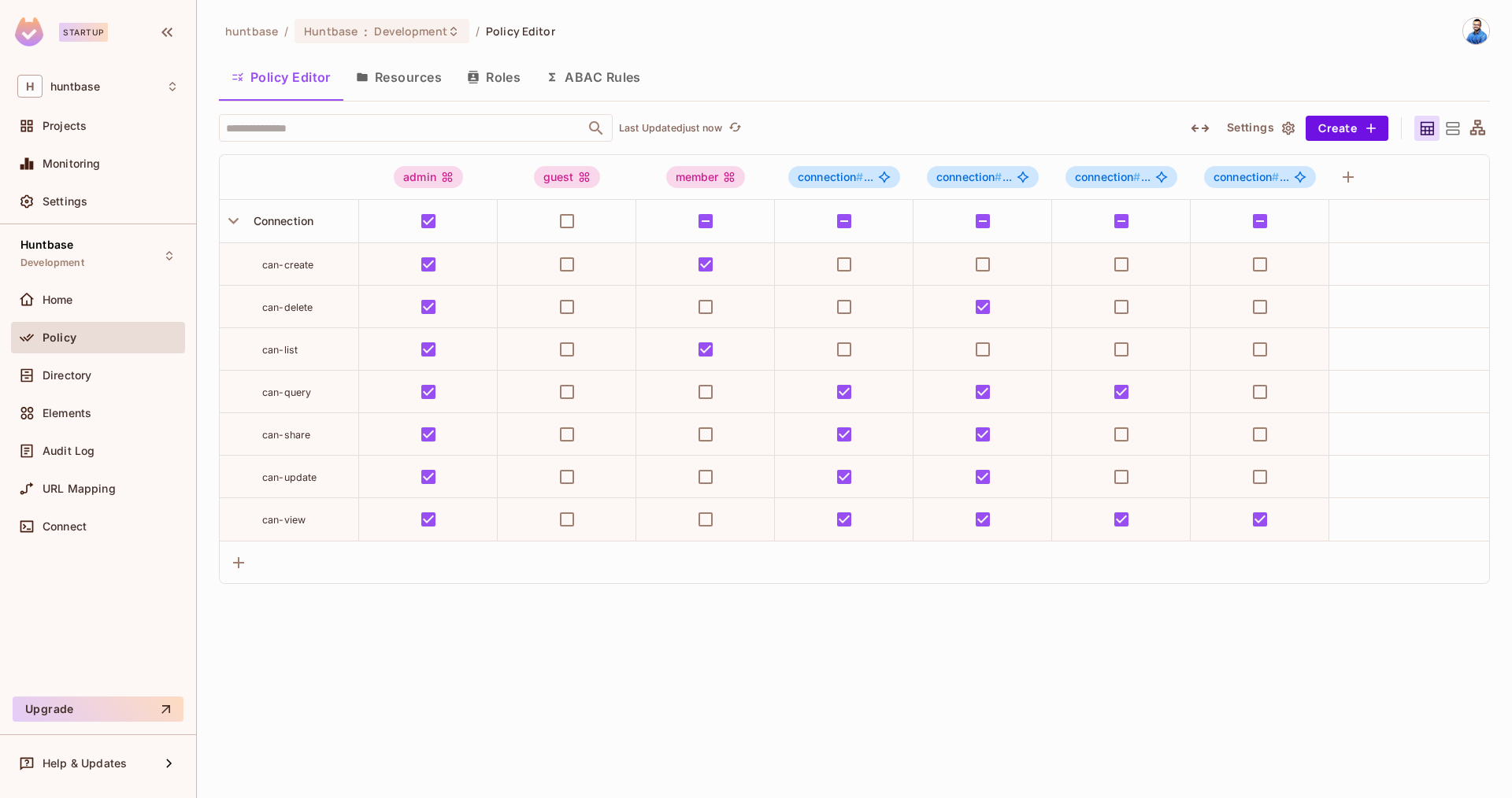
click at [1262, 129] on button "Settings" at bounding box center [1259, 128] width 79 height 25
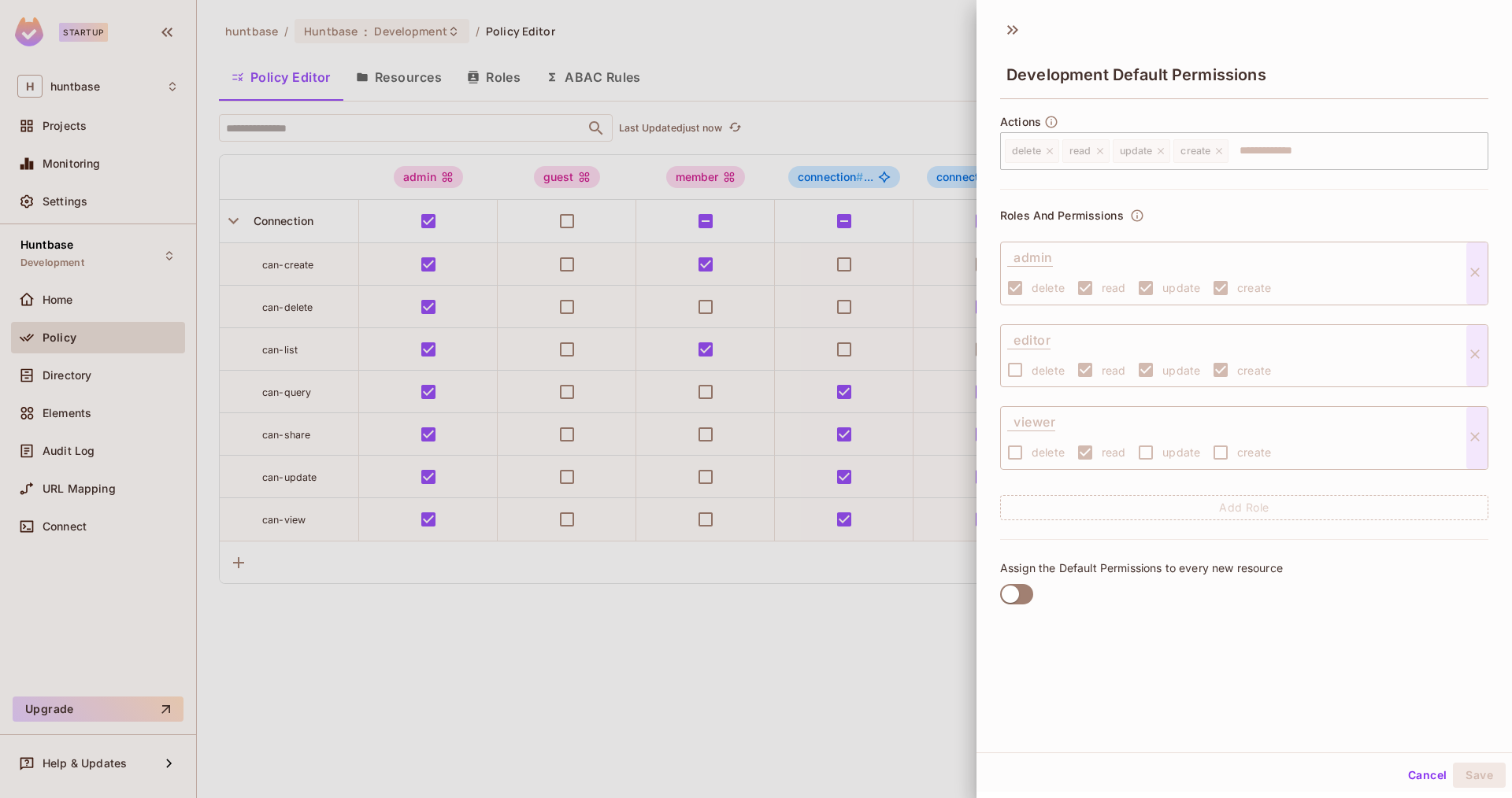
scroll to position [3, 0]
click at [1411, 782] on button "Cancel" at bounding box center [1427, 773] width 52 height 25
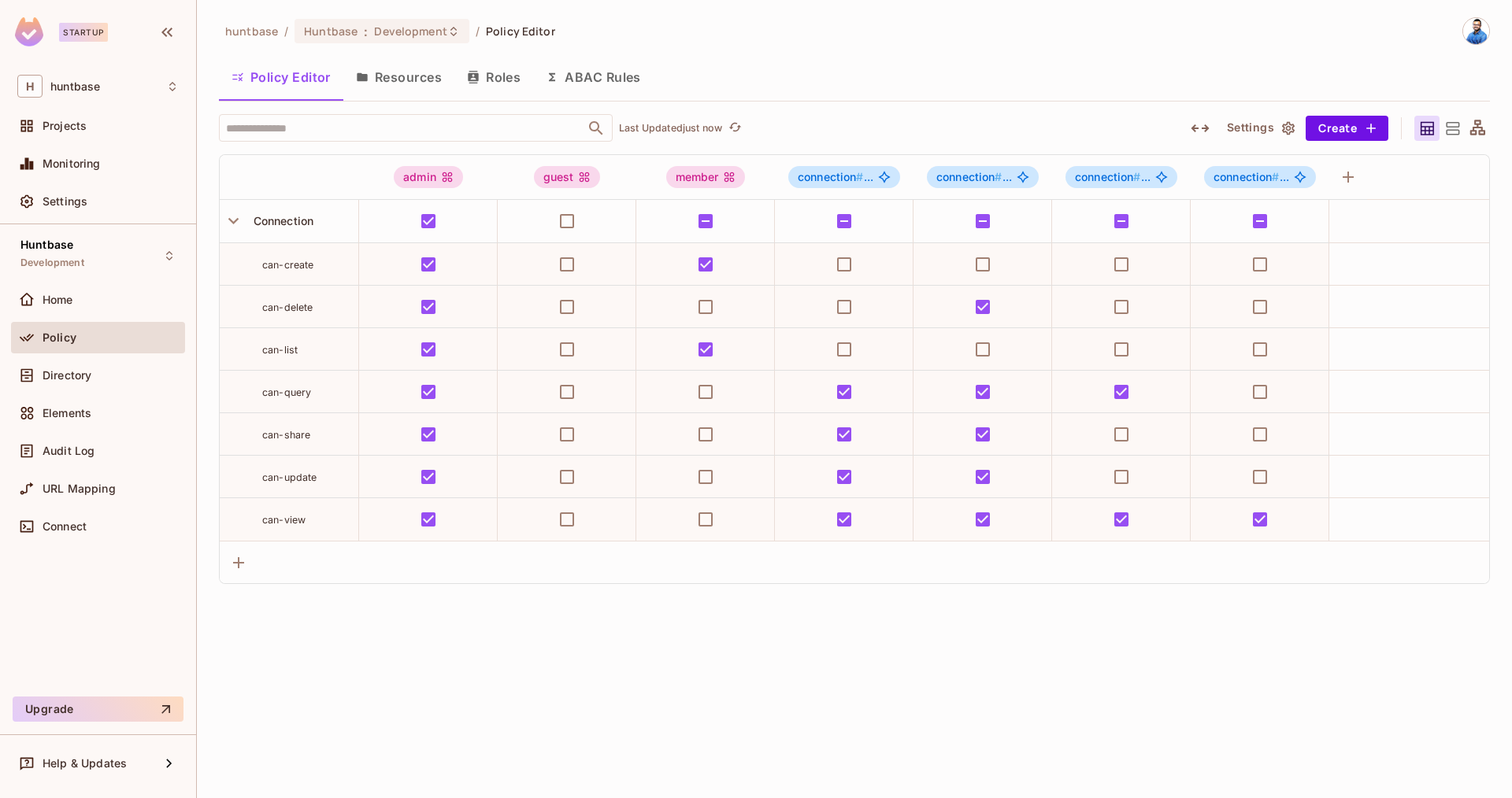
click at [1449, 128] on icon at bounding box center [1452, 128] width 19 height 19
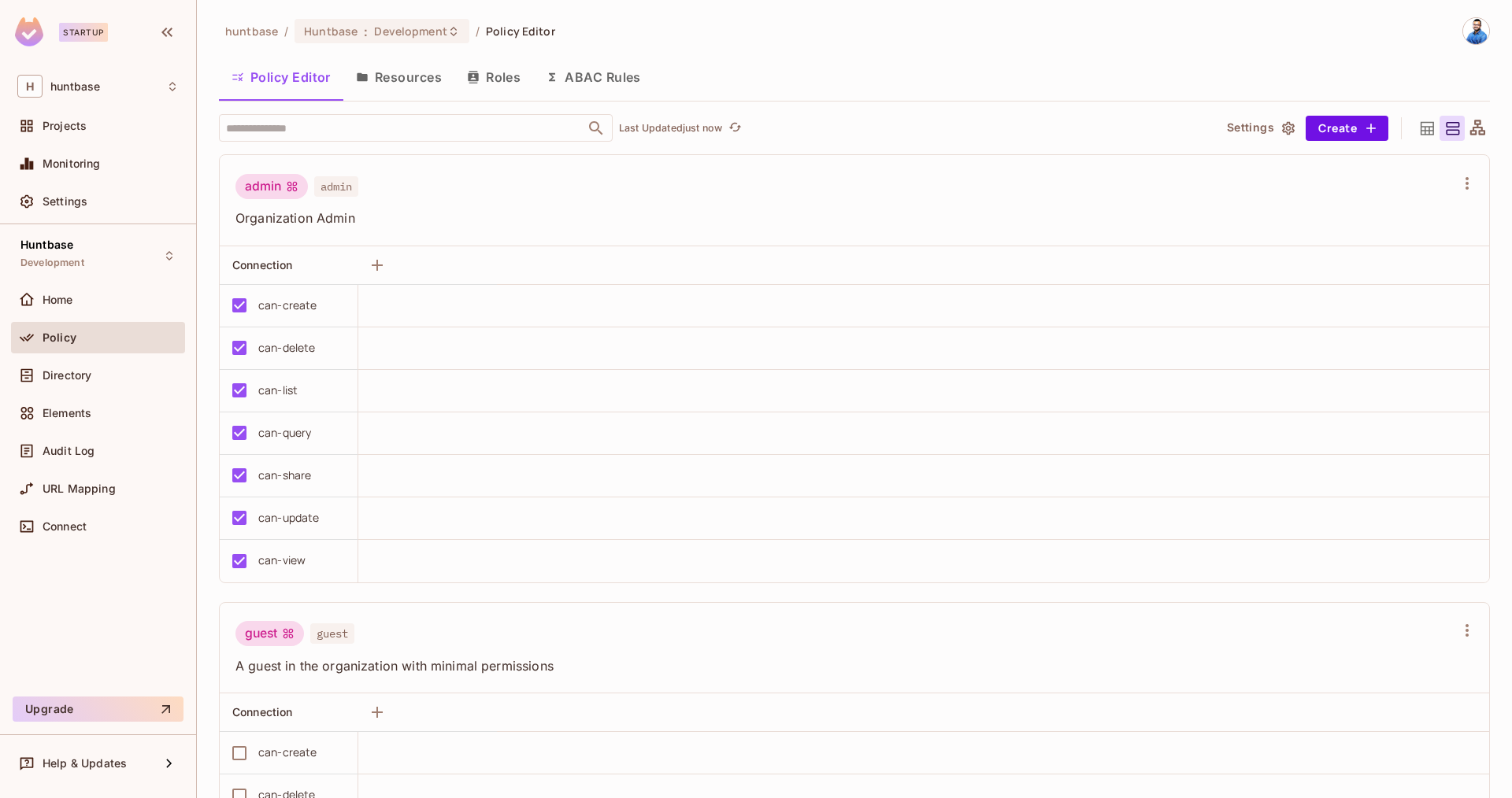
click at [1449, 128] on icon at bounding box center [1452, 128] width 19 height 19
click at [1439, 128] on div at bounding box center [1452, 128] width 25 height 25
drag, startPoint x: 1427, startPoint y: 130, endPoint x: 1443, endPoint y: 127, distance: 16.3
click at [1427, 130] on icon at bounding box center [1427, 128] width 14 height 14
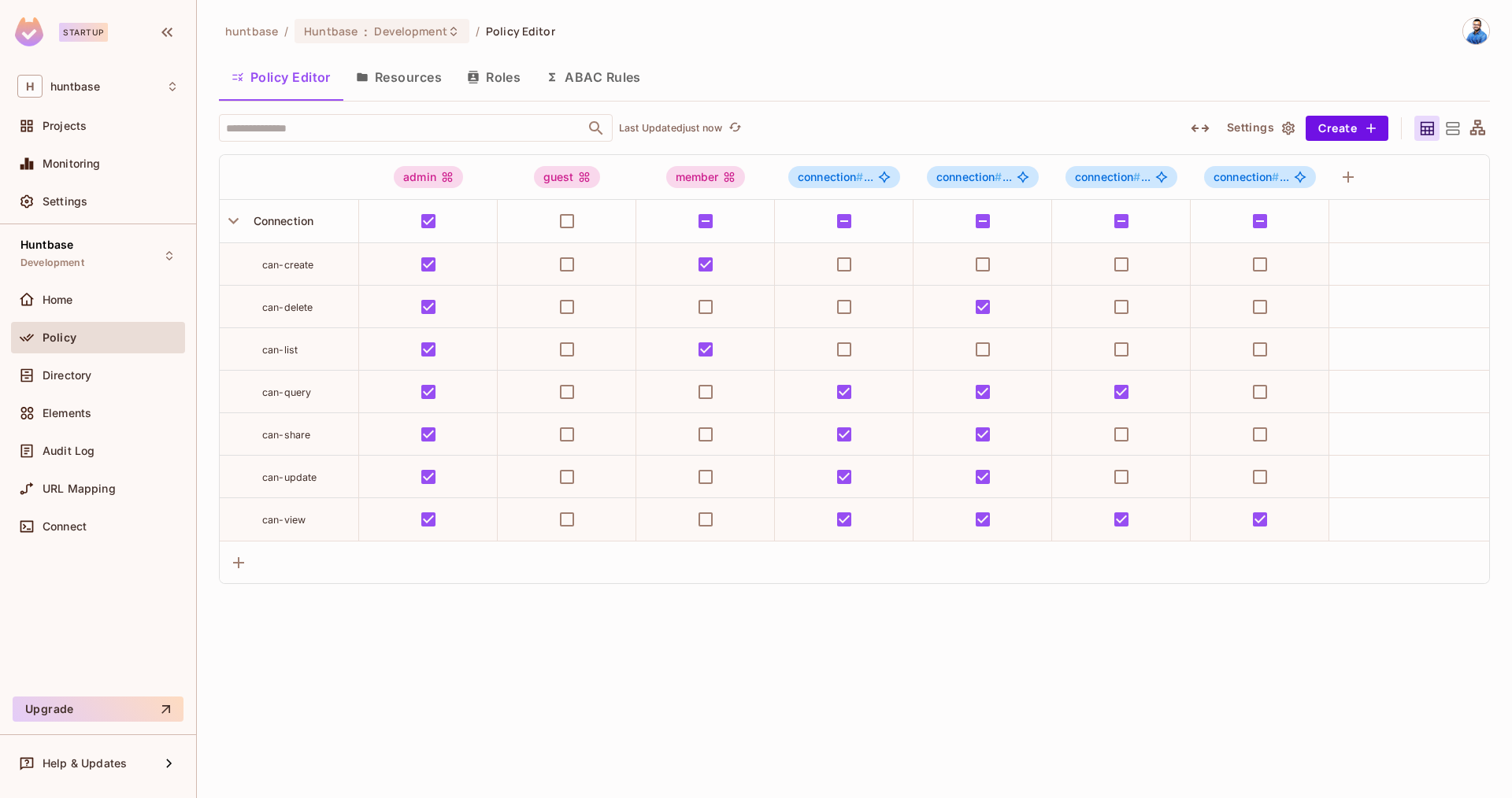
click at [1475, 128] on icon at bounding box center [1478, 128] width 15 height 15
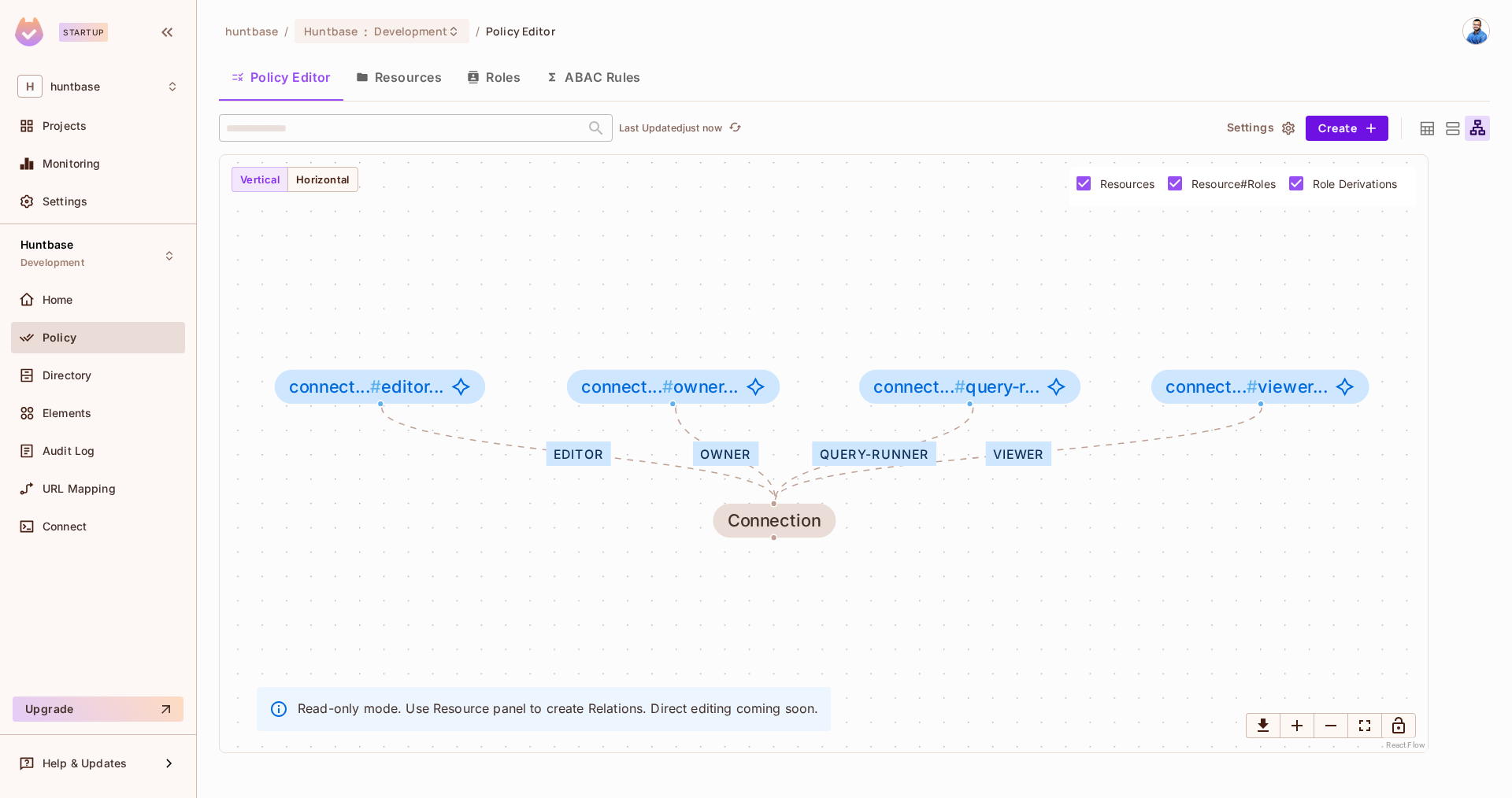
click at [1426, 127] on icon at bounding box center [1427, 128] width 14 height 14
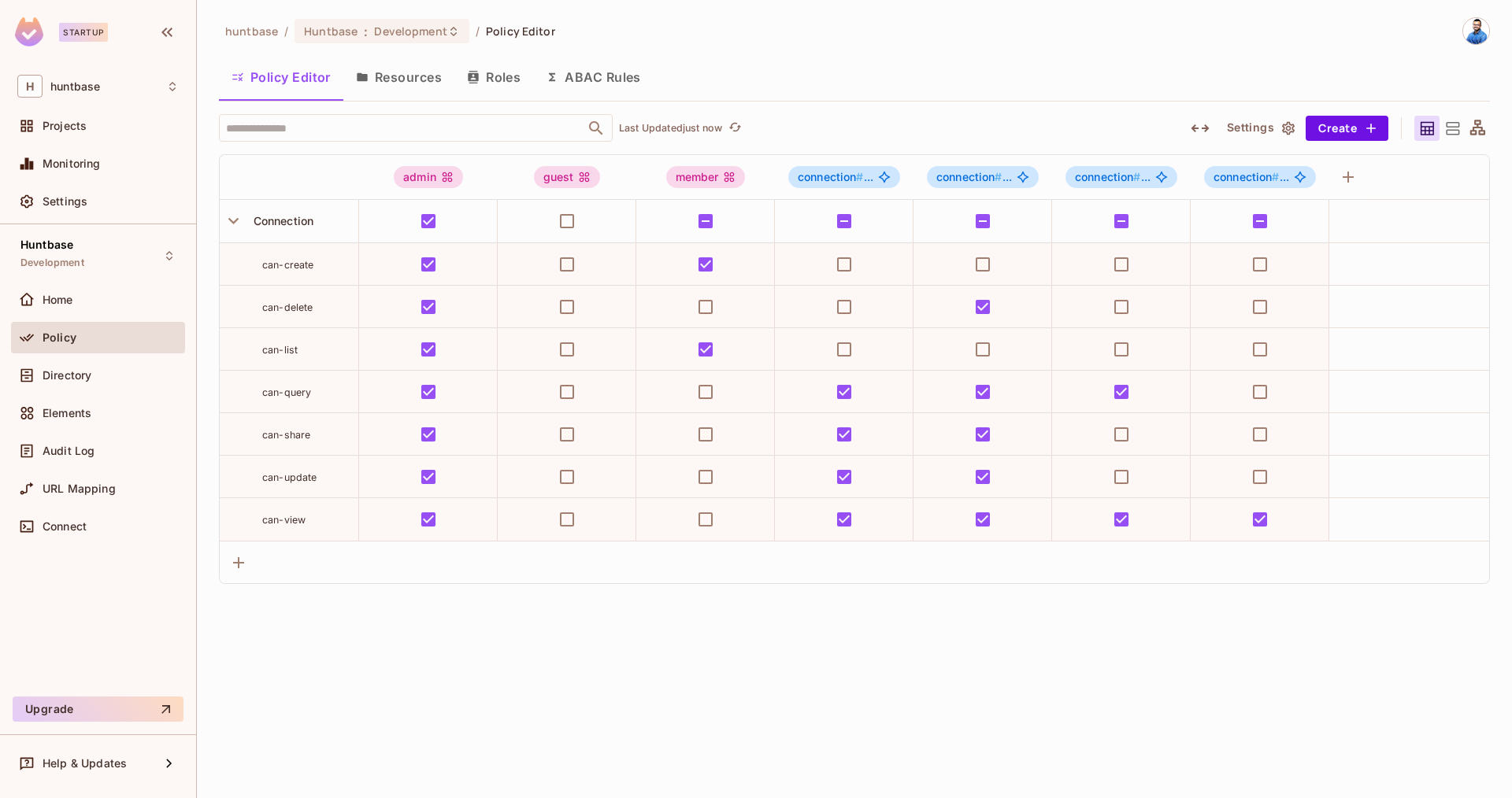
click at [419, 77] on button "Resources" at bounding box center [398, 77] width 111 height 40
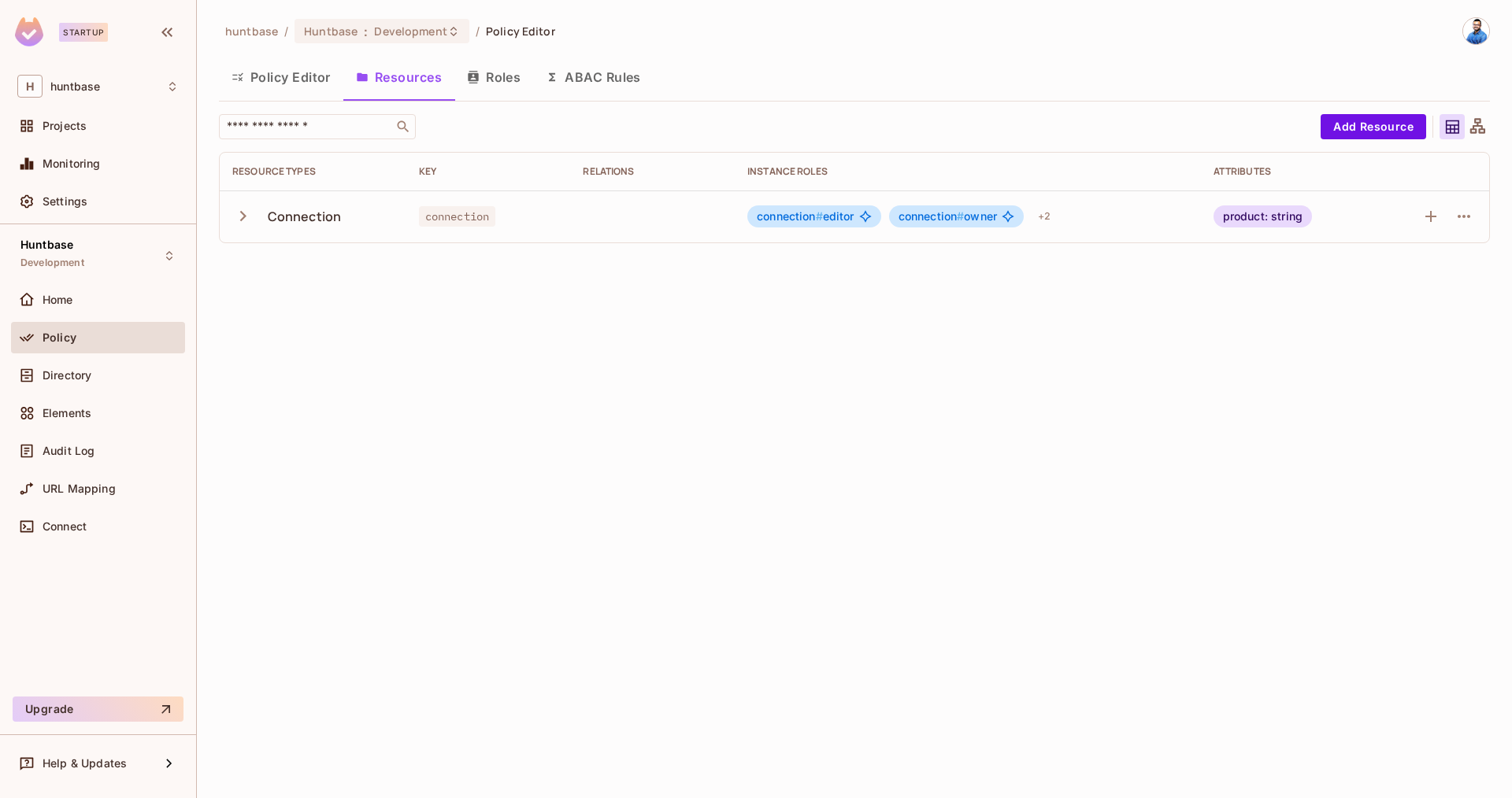
click at [269, 208] on div "Connection" at bounding box center [305, 216] width 74 height 17
click at [240, 226] on icon "button" at bounding box center [243, 216] width 21 height 21
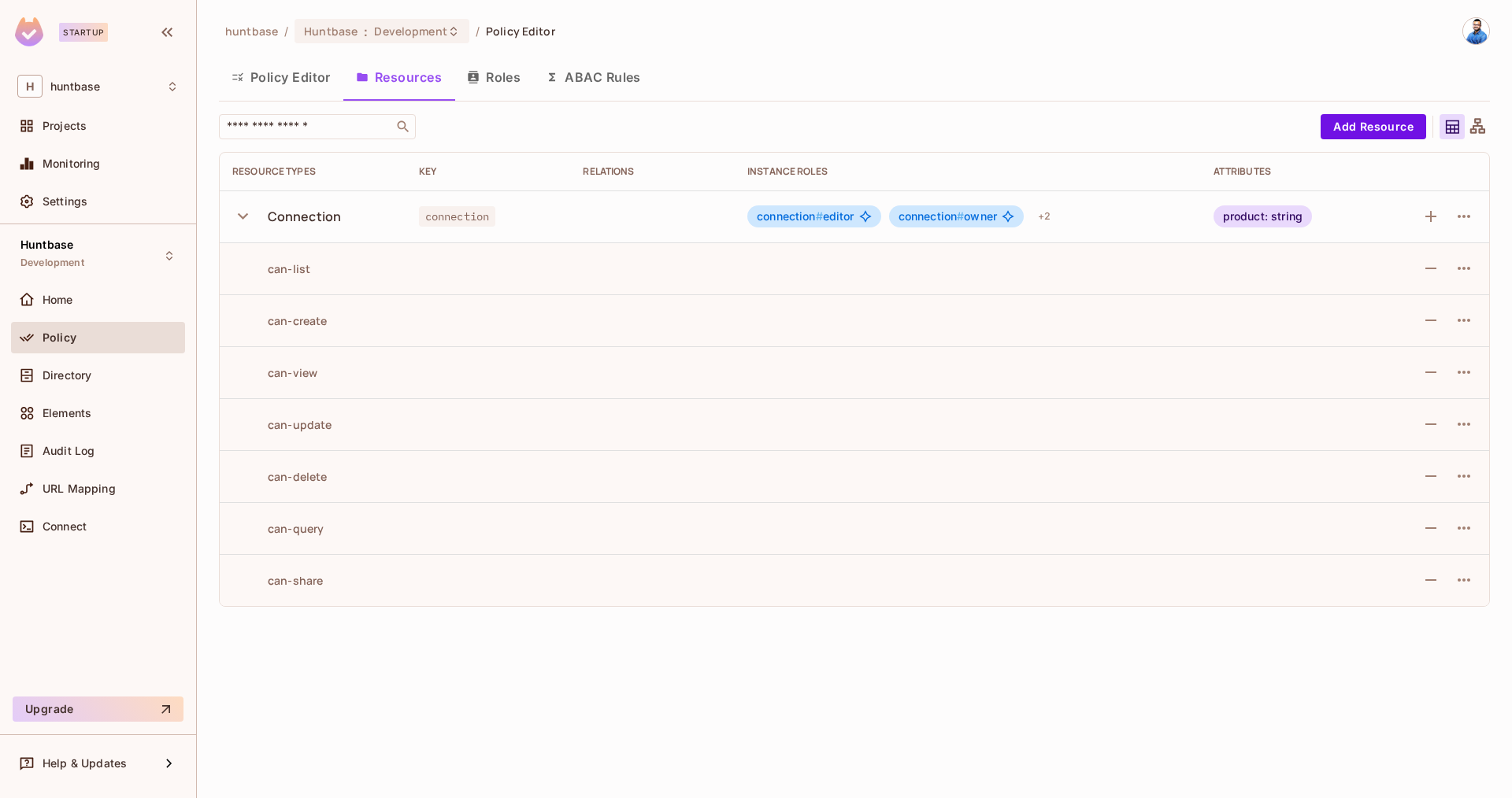
click at [281, 273] on div "can-list" at bounding box center [271, 269] width 78 height 15
click at [1471, 270] on icon "button" at bounding box center [1464, 268] width 19 height 19
click at [1431, 292] on span "Edit Action" at bounding box center [1404, 304] width 68 height 25
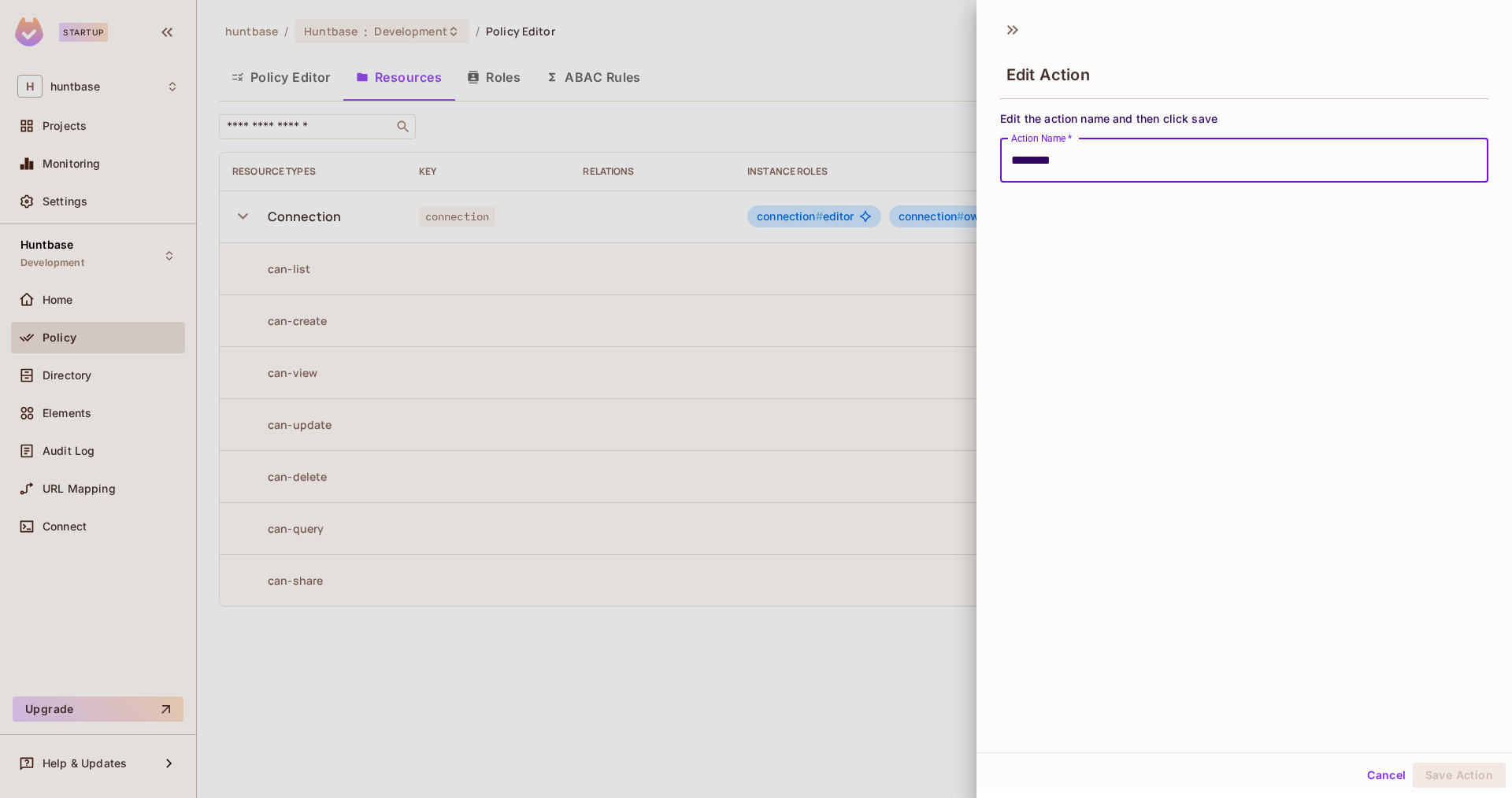
click at [1381, 775] on button "Cancel" at bounding box center [1386, 775] width 52 height 25
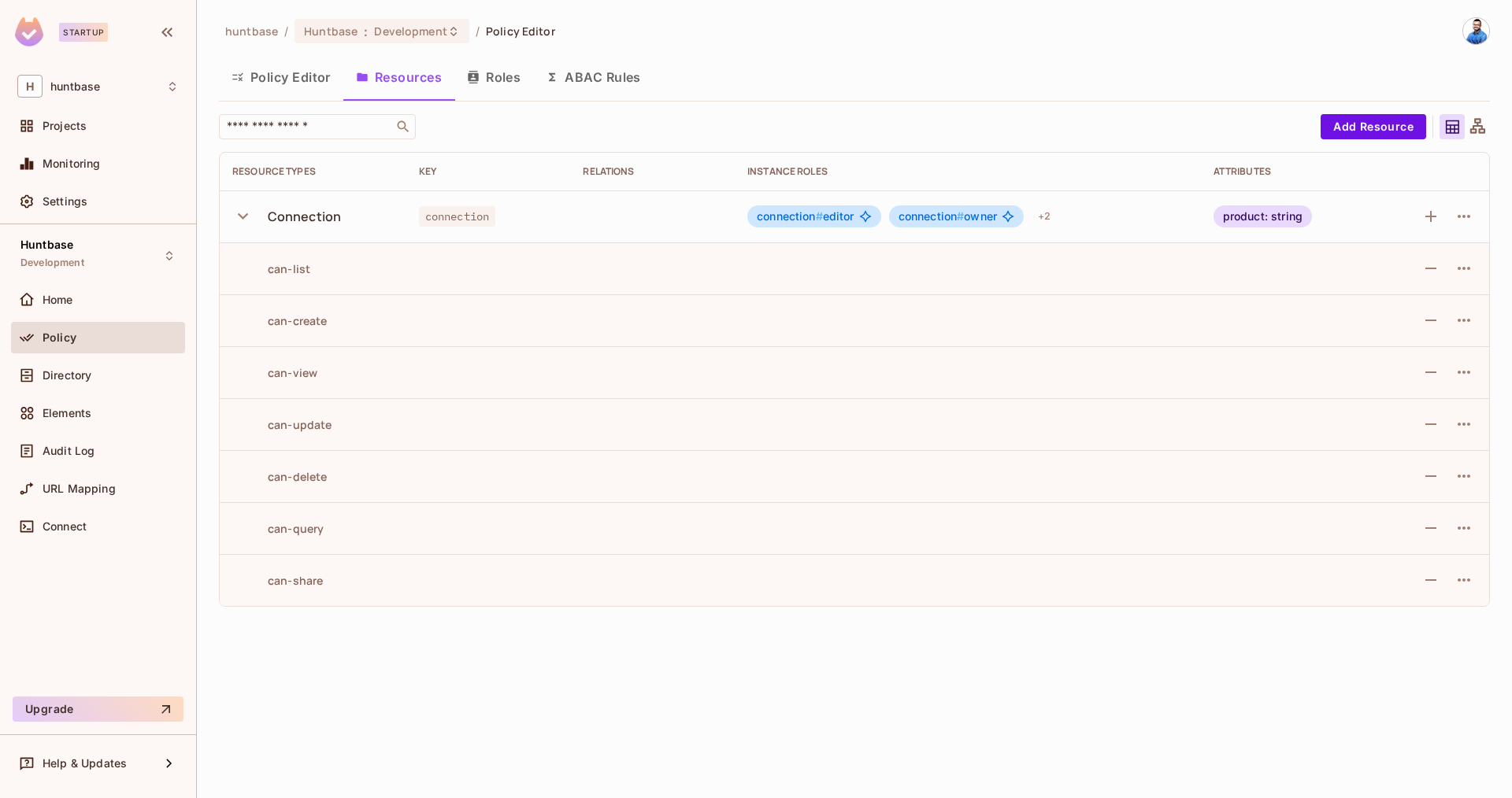
click at [512, 84] on button "Roles" at bounding box center [493, 77] width 79 height 40
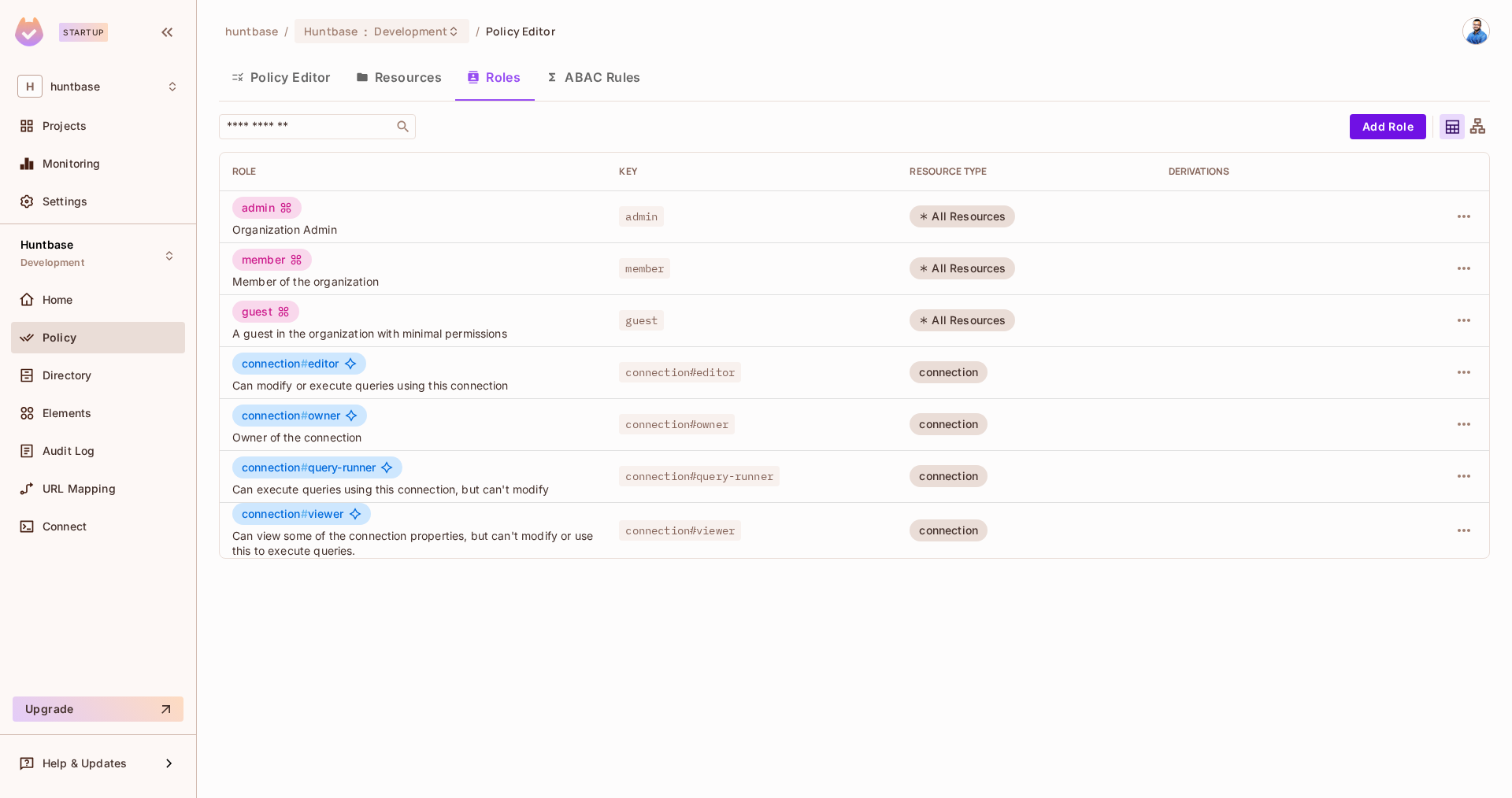
click at [571, 78] on button "ABAC Rules" at bounding box center [593, 77] width 120 height 40
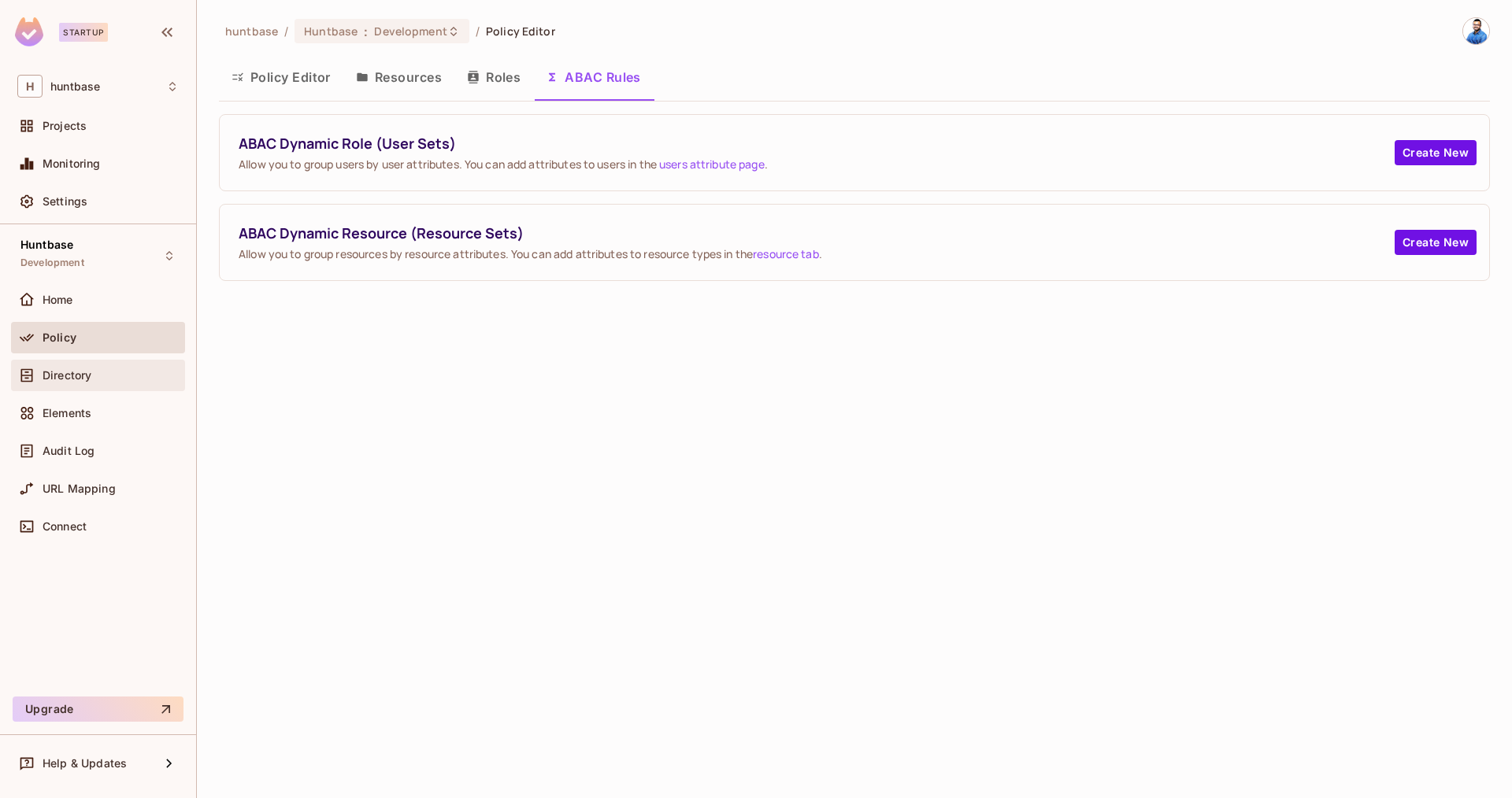
click at [149, 382] on div "Directory" at bounding box center [97, 375] width 162 height 19
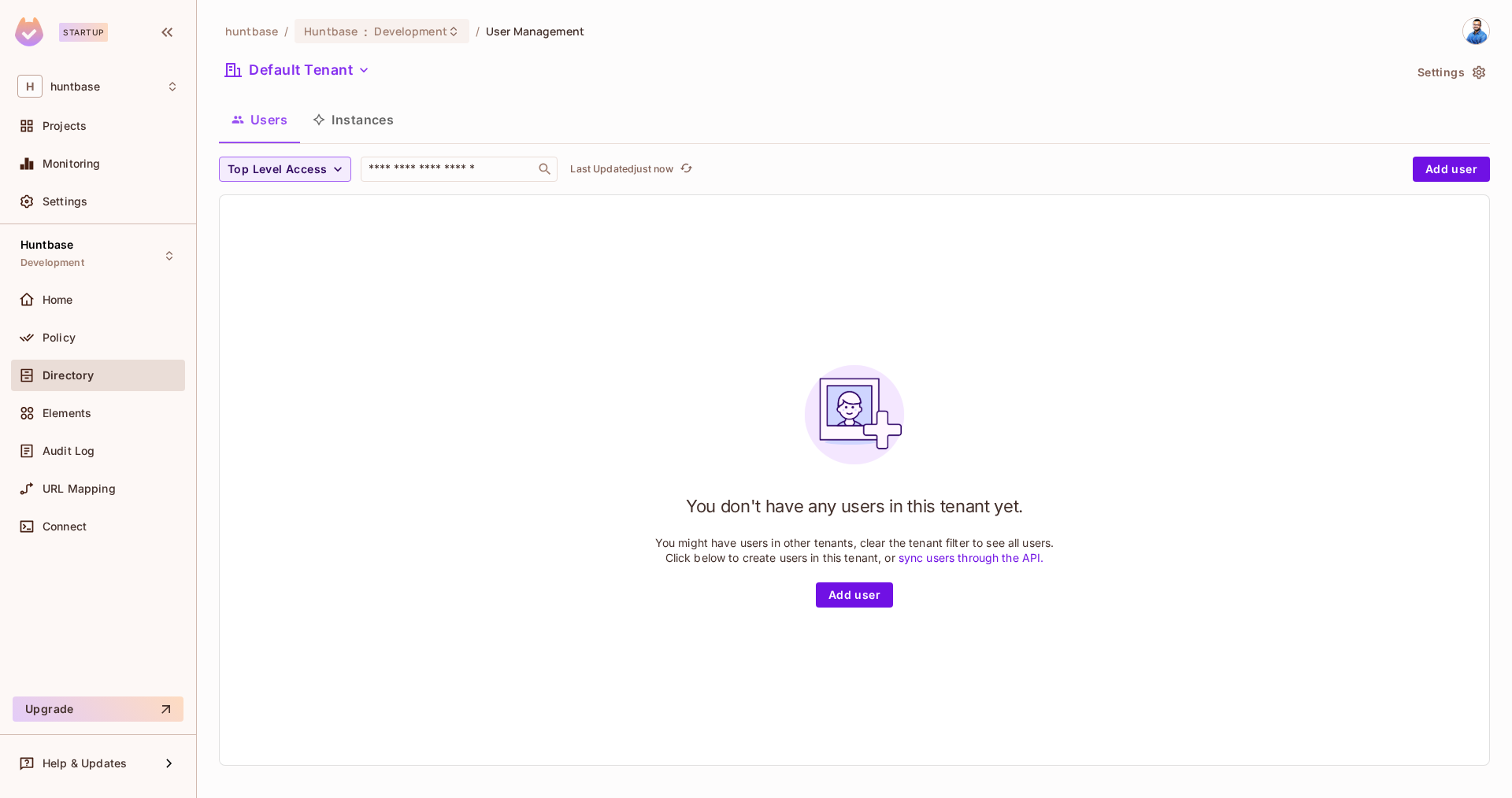
click at [1434, 66] on button "Settings" at bounding box center [1450, 73] width 79 height 25
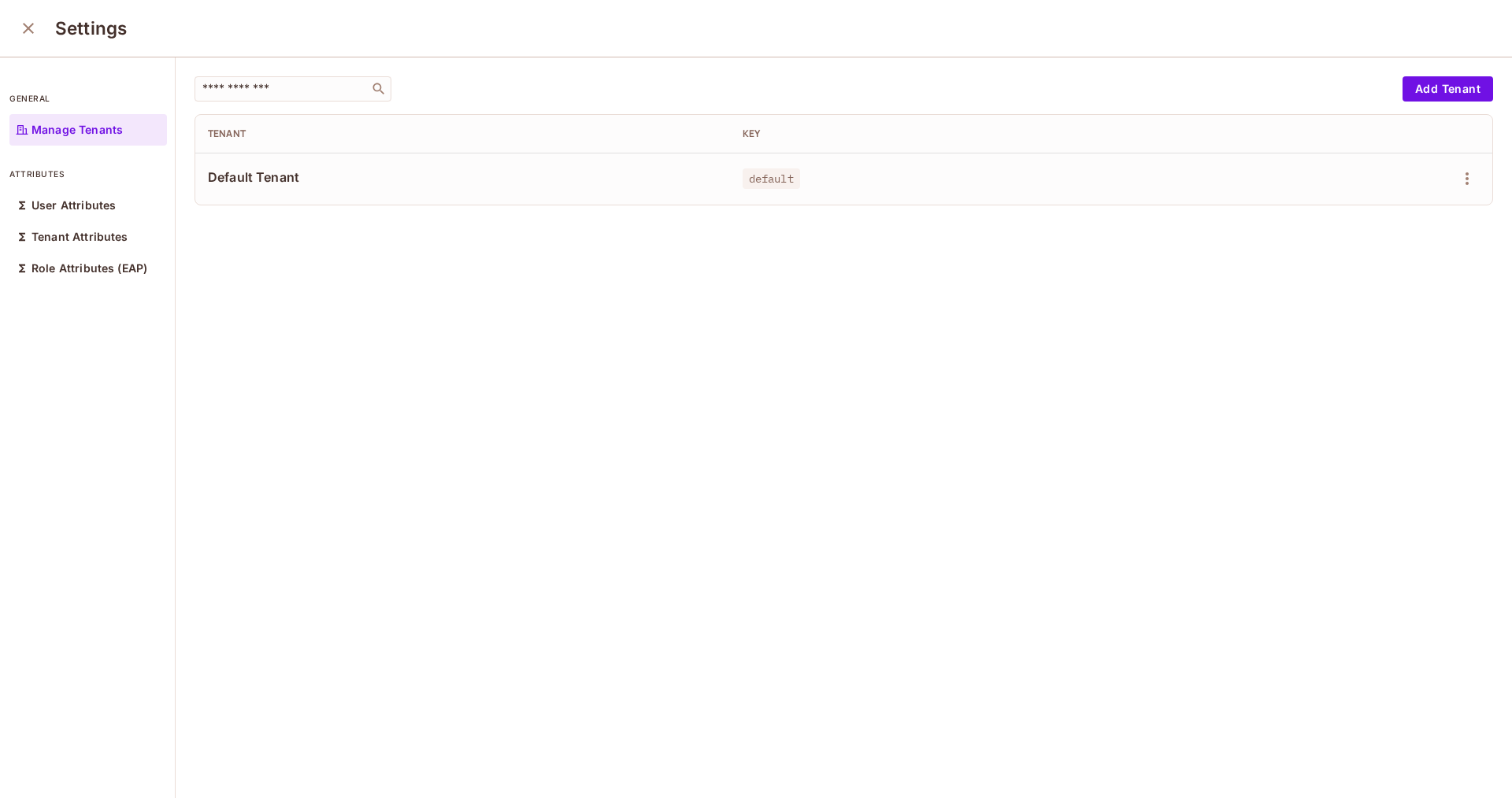
click at [332, 187] on div "Default Tenant" at bounding box center [463, 178] width 509 height 20
click at [774, 182] on span "default" at bounding box center [771, 178] width 58 height 20
click at [118, 214] on div "User Attributes" at bounding box center [88, 205] width 157 height 31
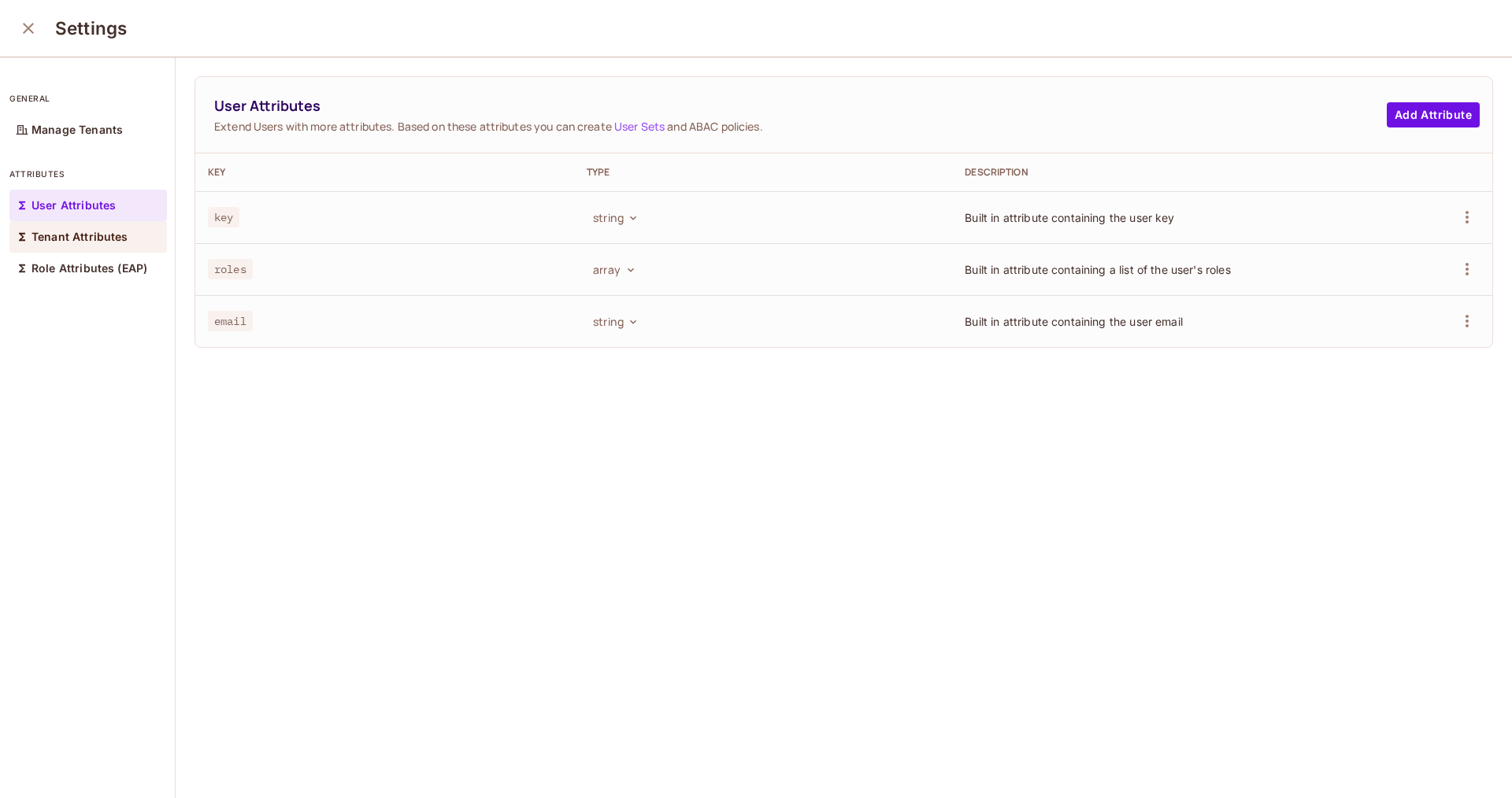
click at [76, 237] on p "Tenant Attributes" at bounding box center [79, 237] width 97 height 13
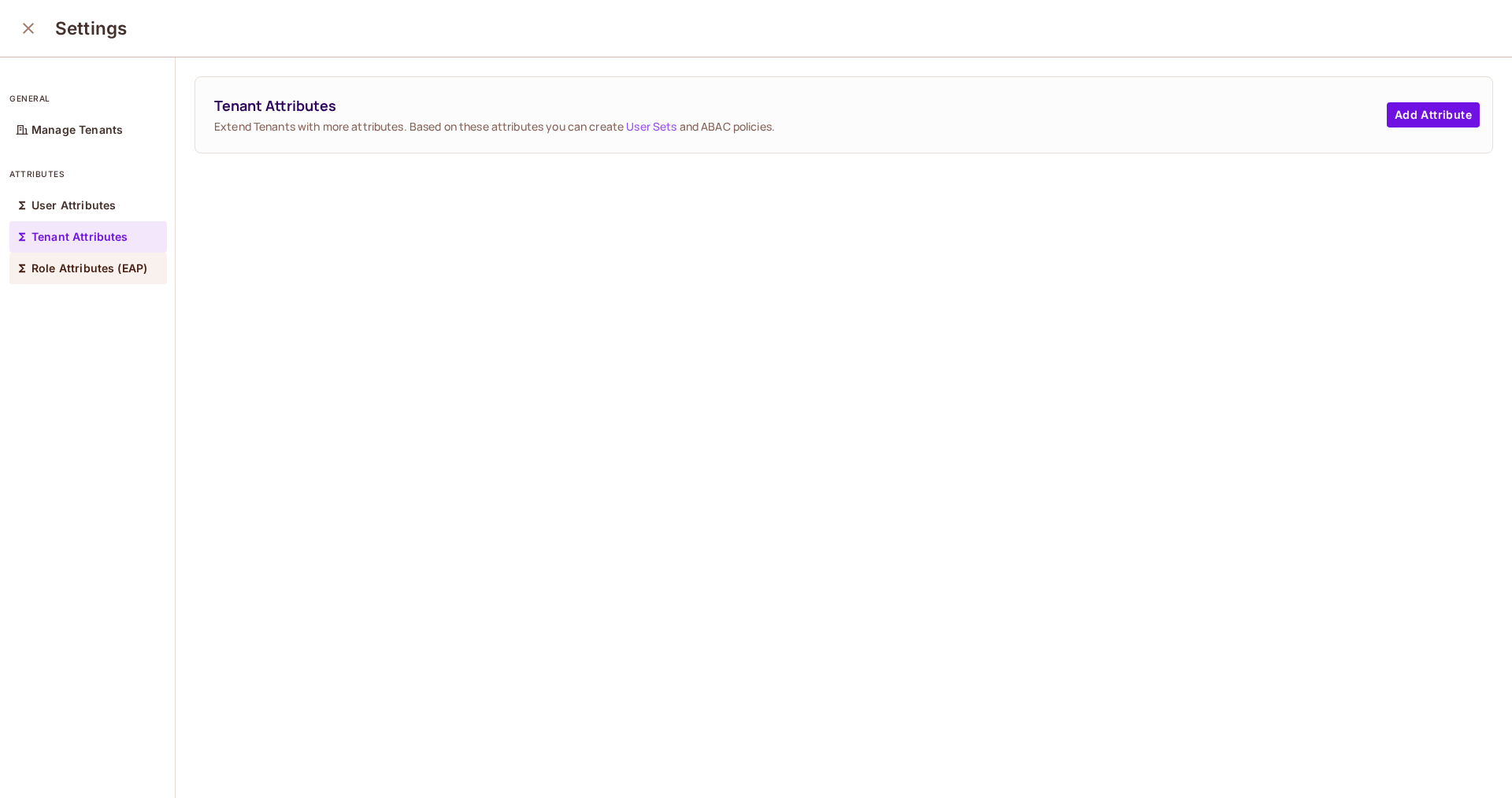
drag, startPoint x: 63, startPoint y: 260, endPoint x: 101, endPoint y: 263, distance: 38.1
click at [63, 262] on p "Role Attributes (EAP)" at bounding box center [89, 268] width 116 height 13
click at [91, 214] on div "User Attributes" at bounding box center [88, 205] width 157 height 31
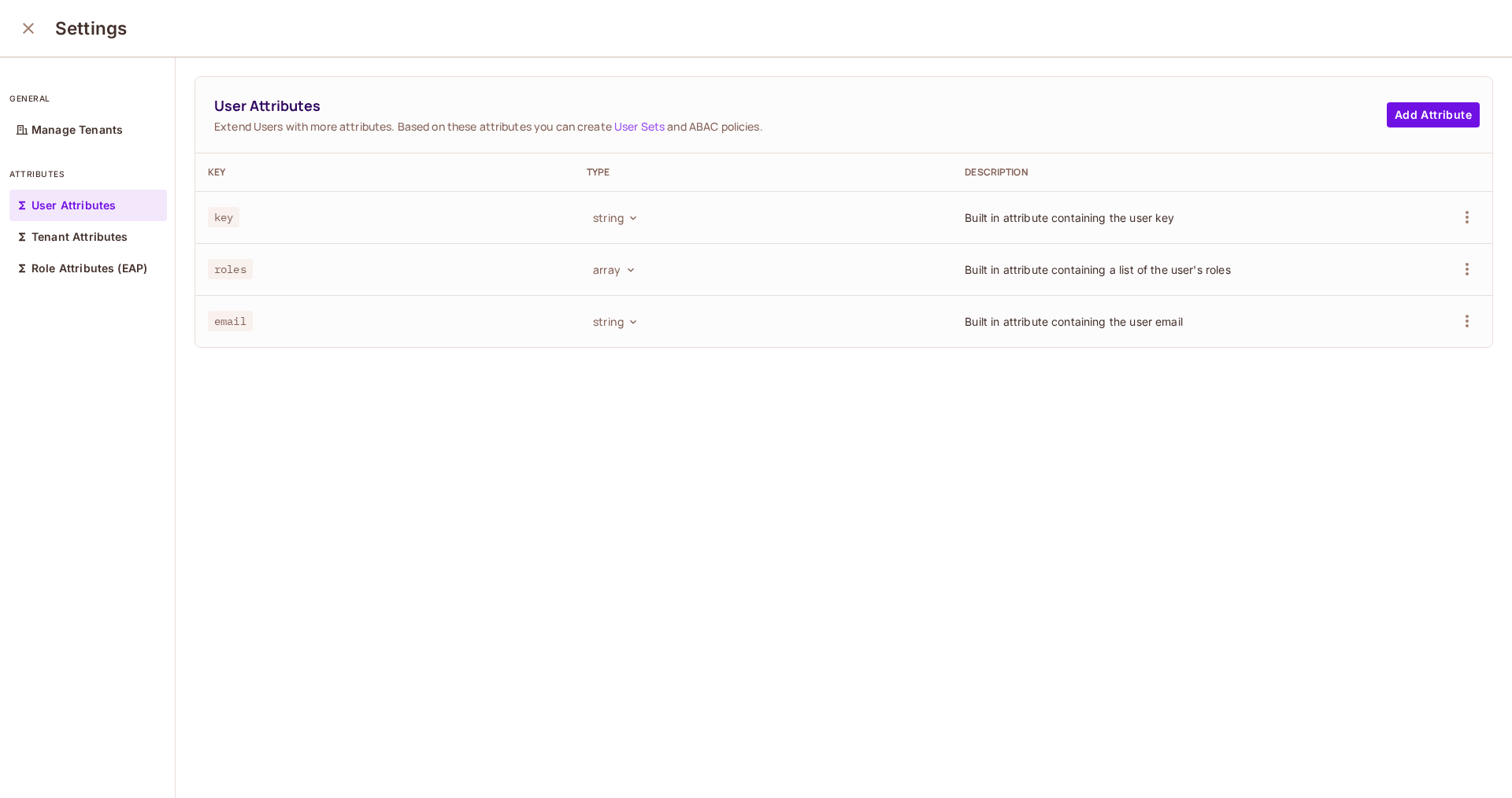
scroll to position [1, 0]
click at [1407, 111] on button "Add Attribute" at bounding box center [1433, 114] width 93 height 25
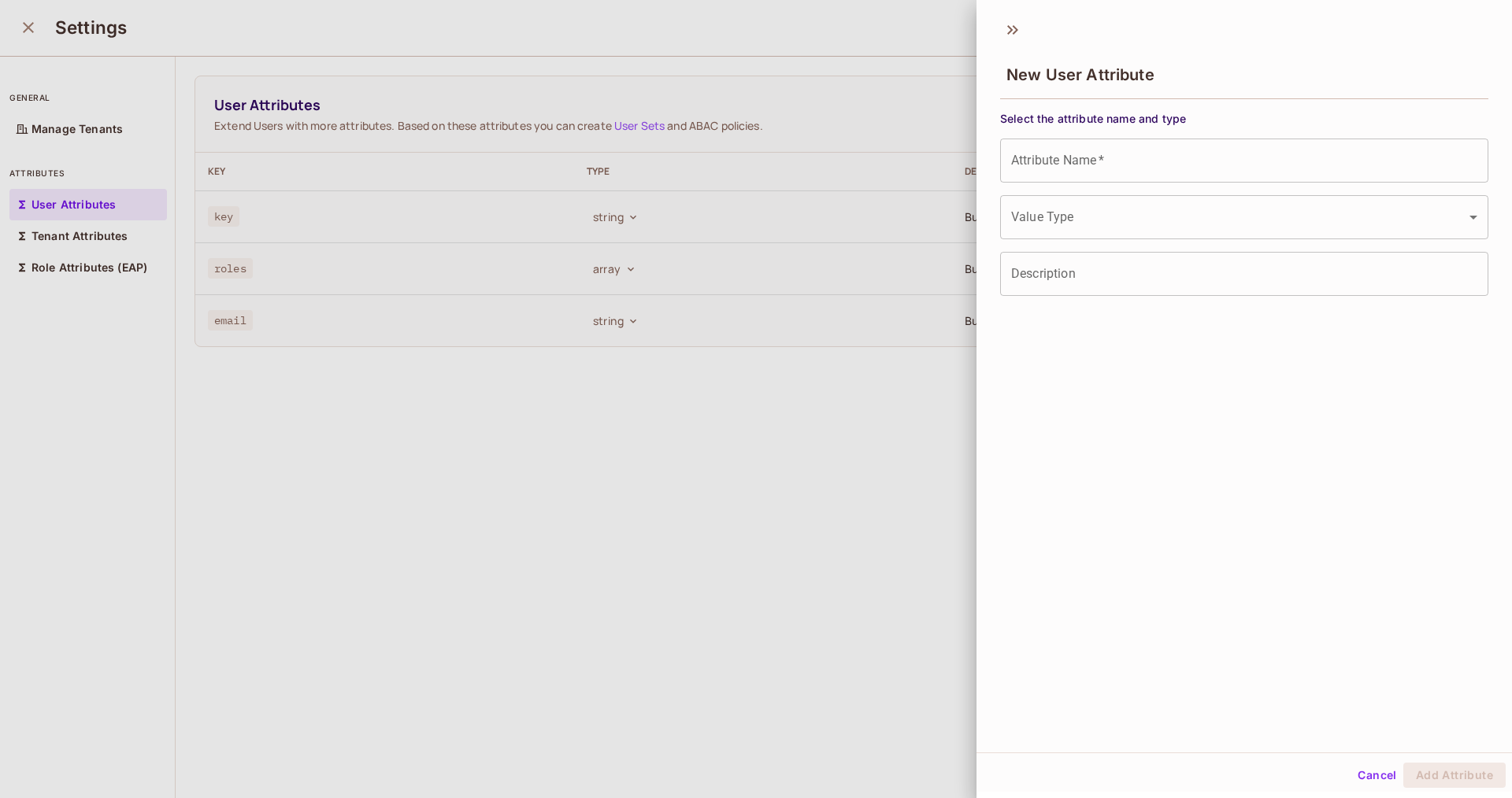
click at [1170, 172] on input "Attribute Name   *" at bounding box center [1244, 161] width 488 height 44
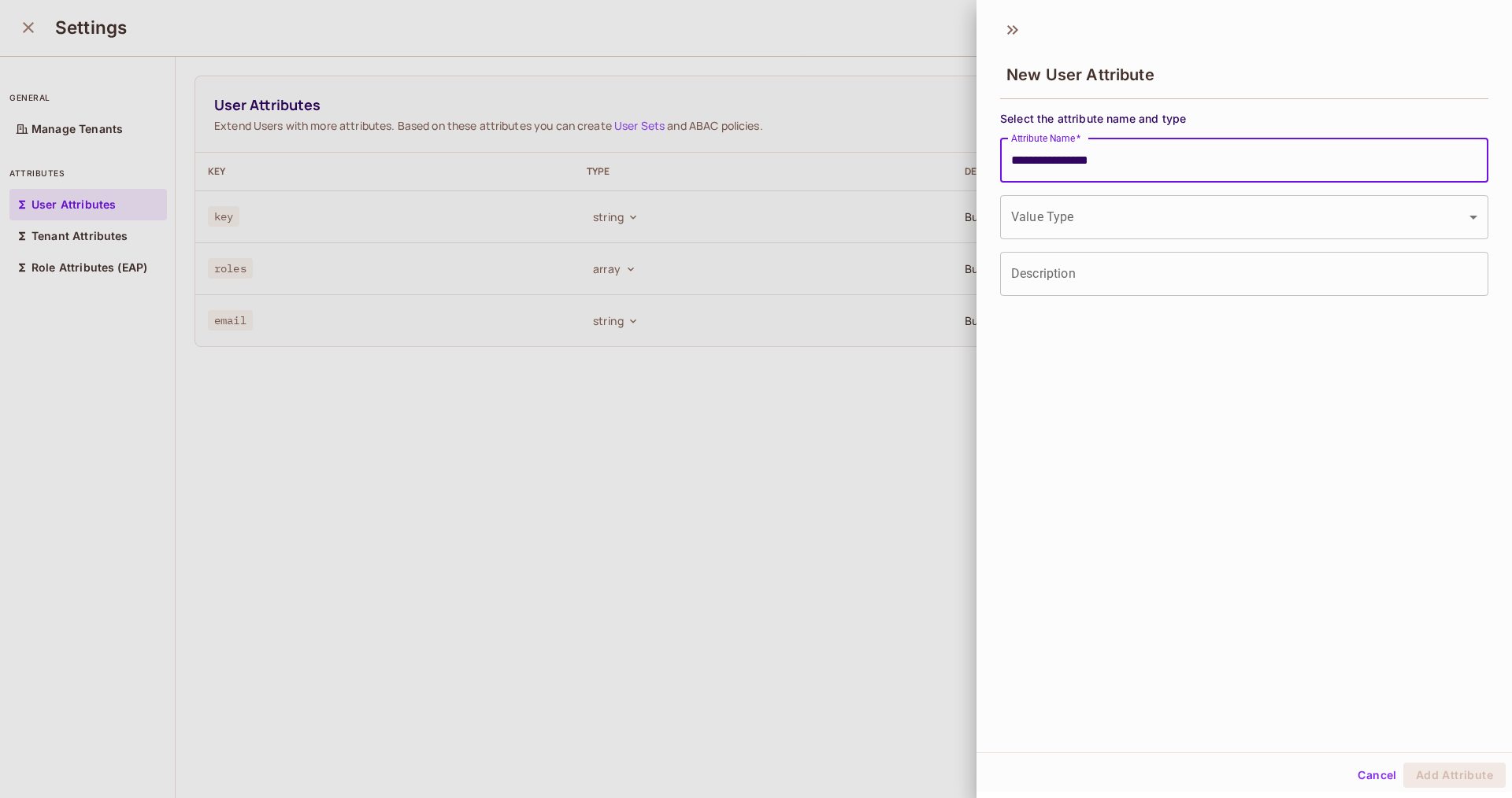
type input "**********"
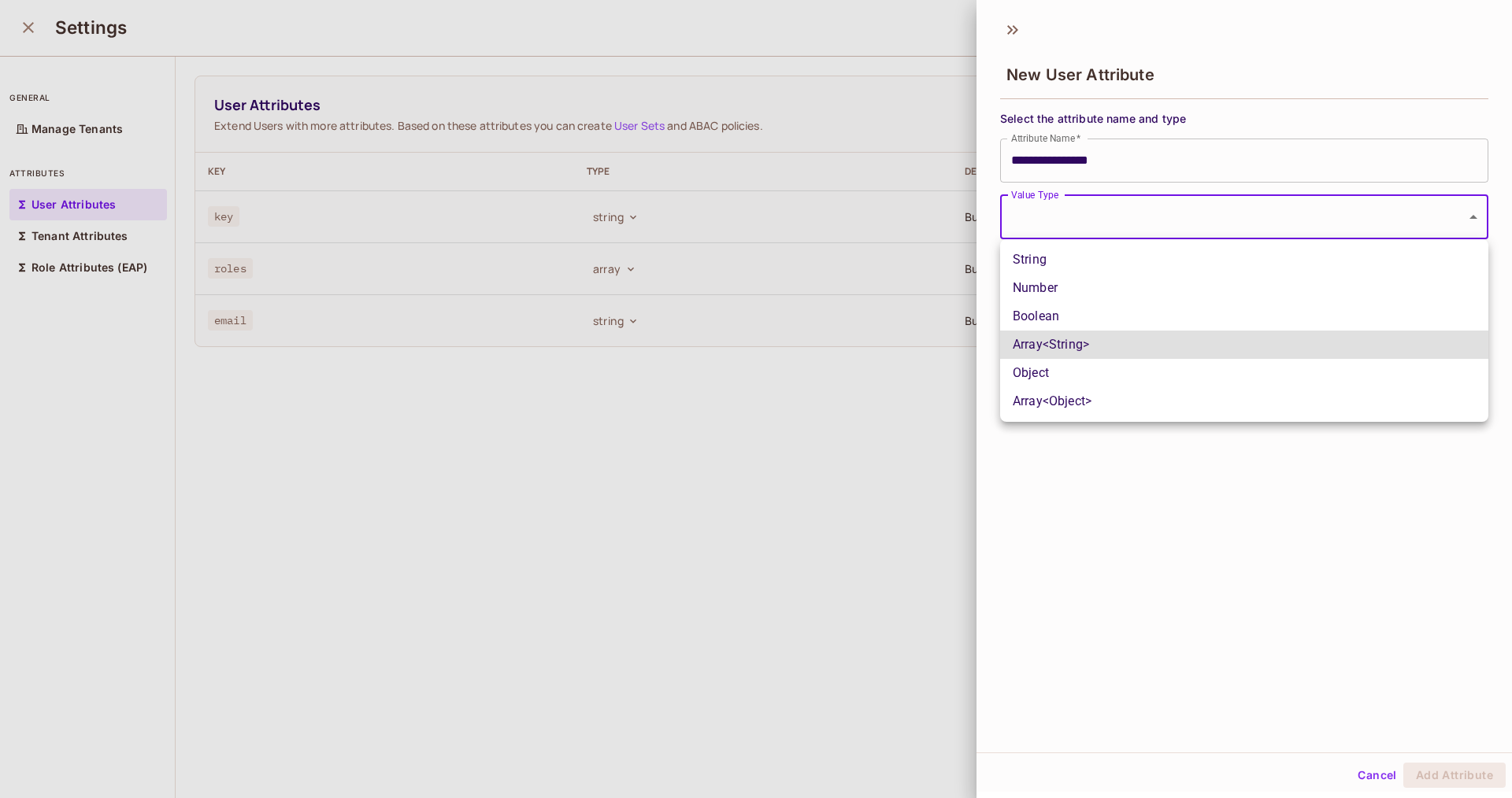
type input "*****"
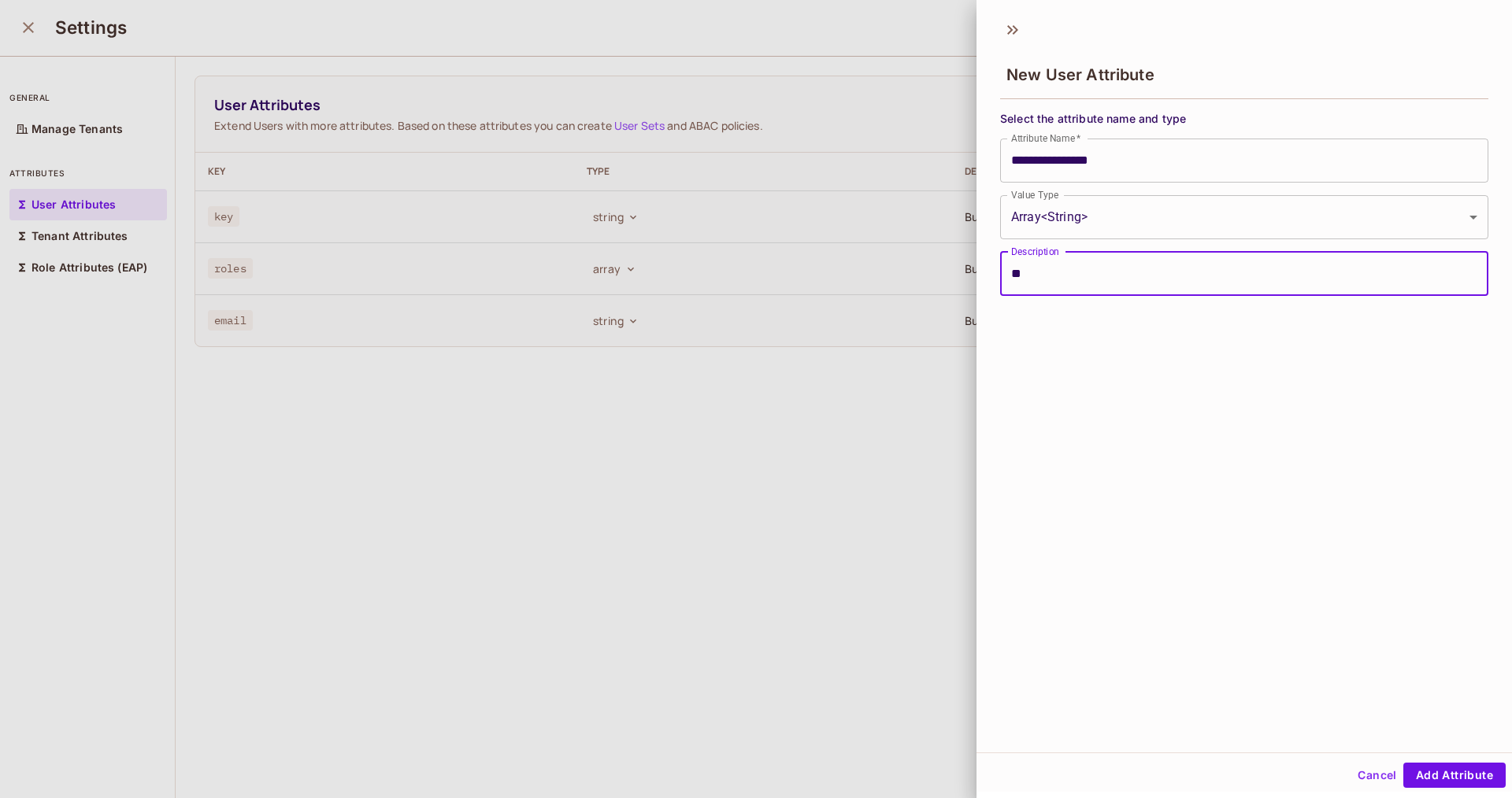
type input "*"
type input "**********"
click at [1454, 772] on button "Add Attribute" at bounding box center [1454, 775] width 102 height 25
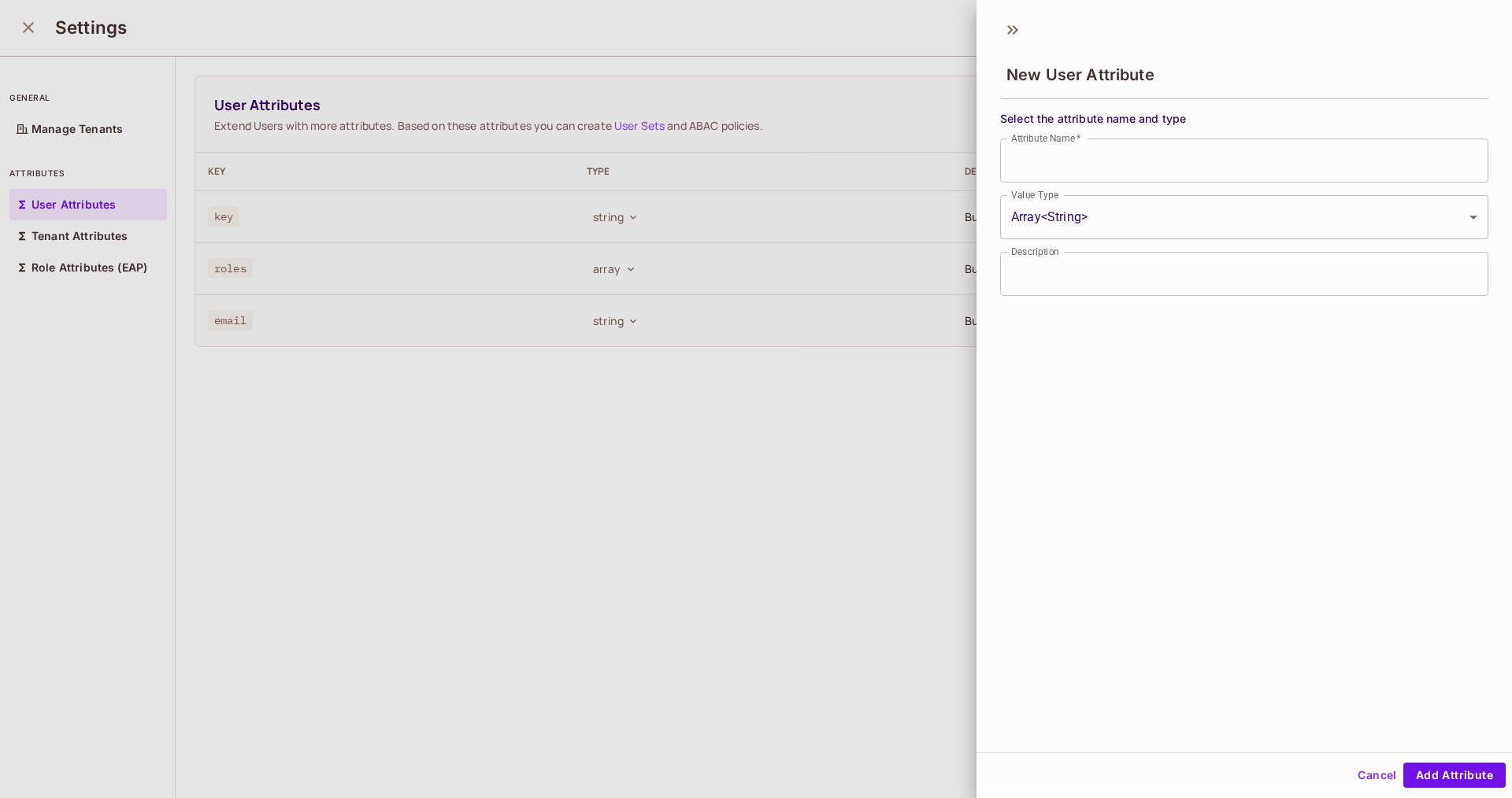
click at [1424, 769] on div "Cancel Add Attribute" at bounding box center [1244, 775] width 535 height 38
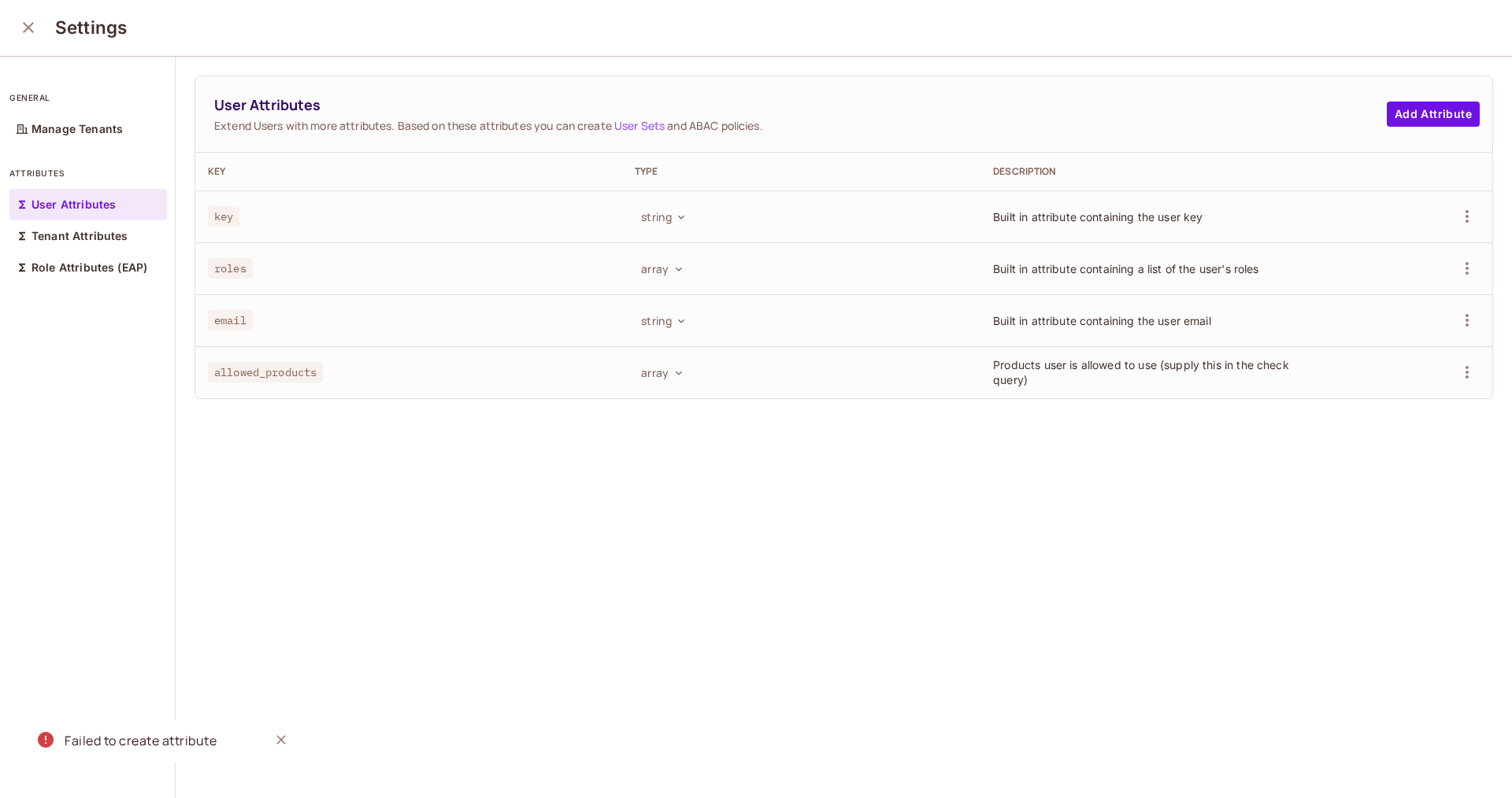
scroll to position [2, 0]
click at [113, 245] on div "Tenant Attributes" at bounding box center [88, 235] width 157 height 31
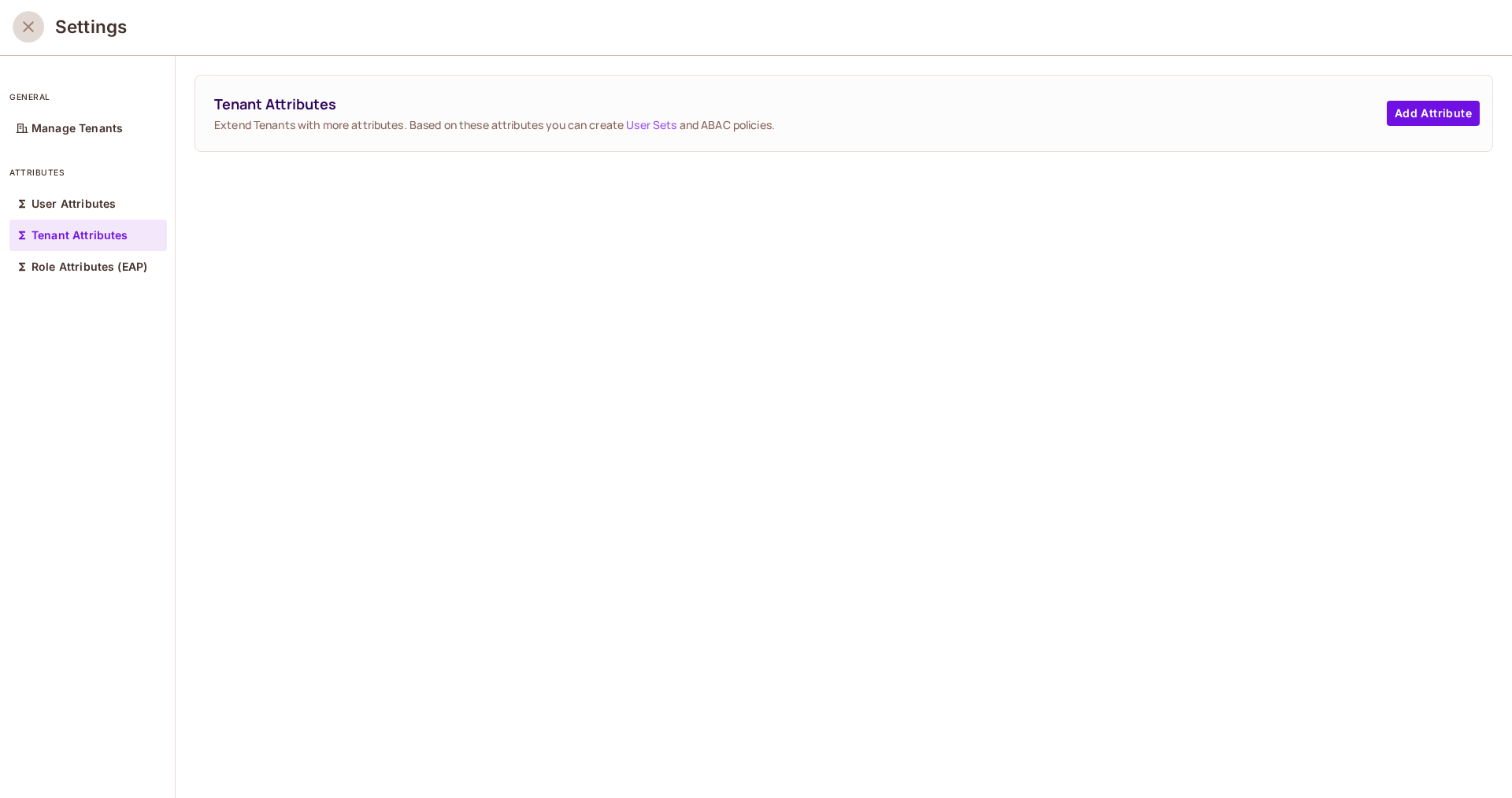
click at [33, 31] on icon "close" at bounding box center [28, 26] width 19 height 19
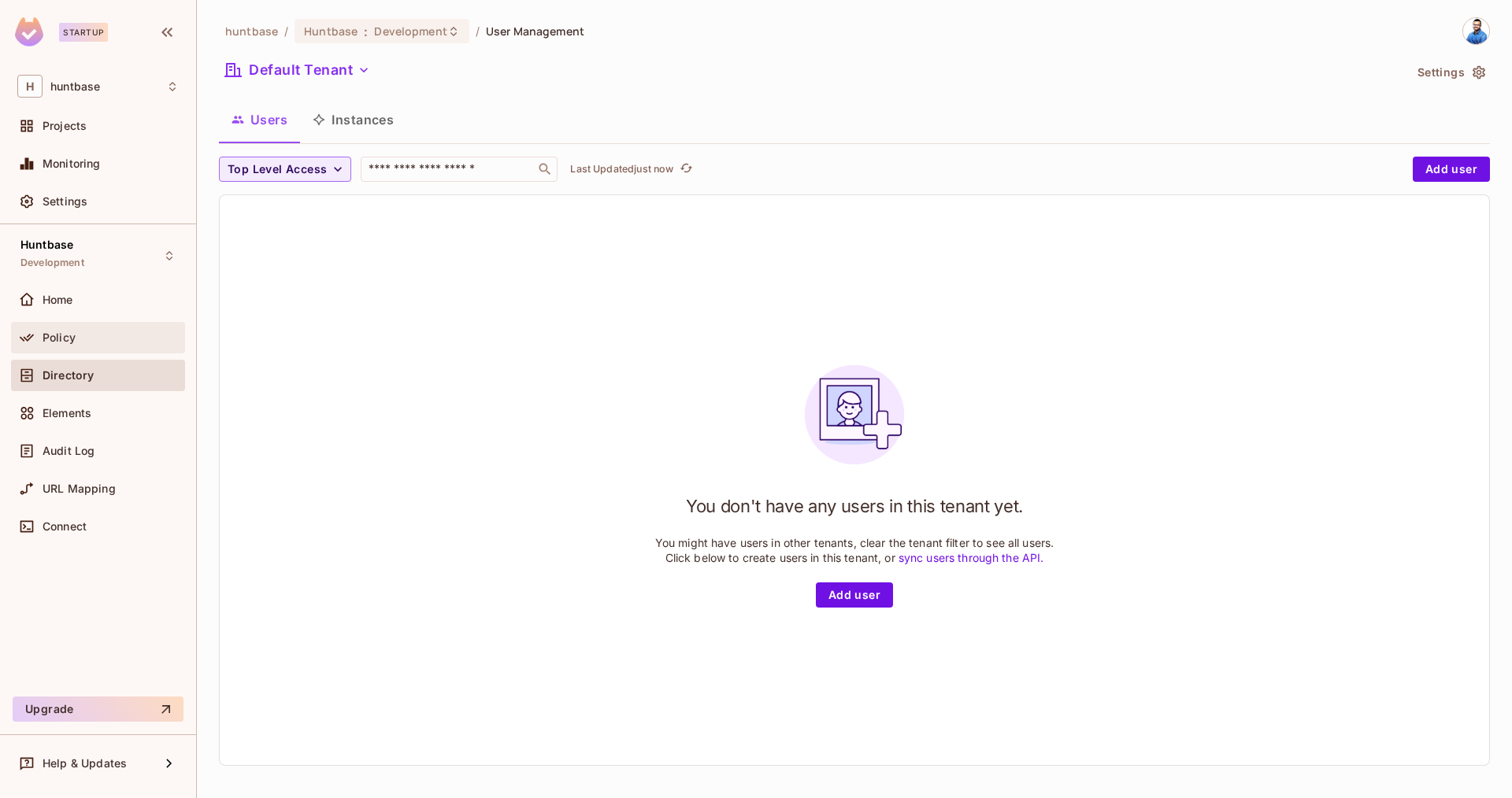
click at [98, 336] on div "Policy" at bounding box center [110, 337] width 136 height 13
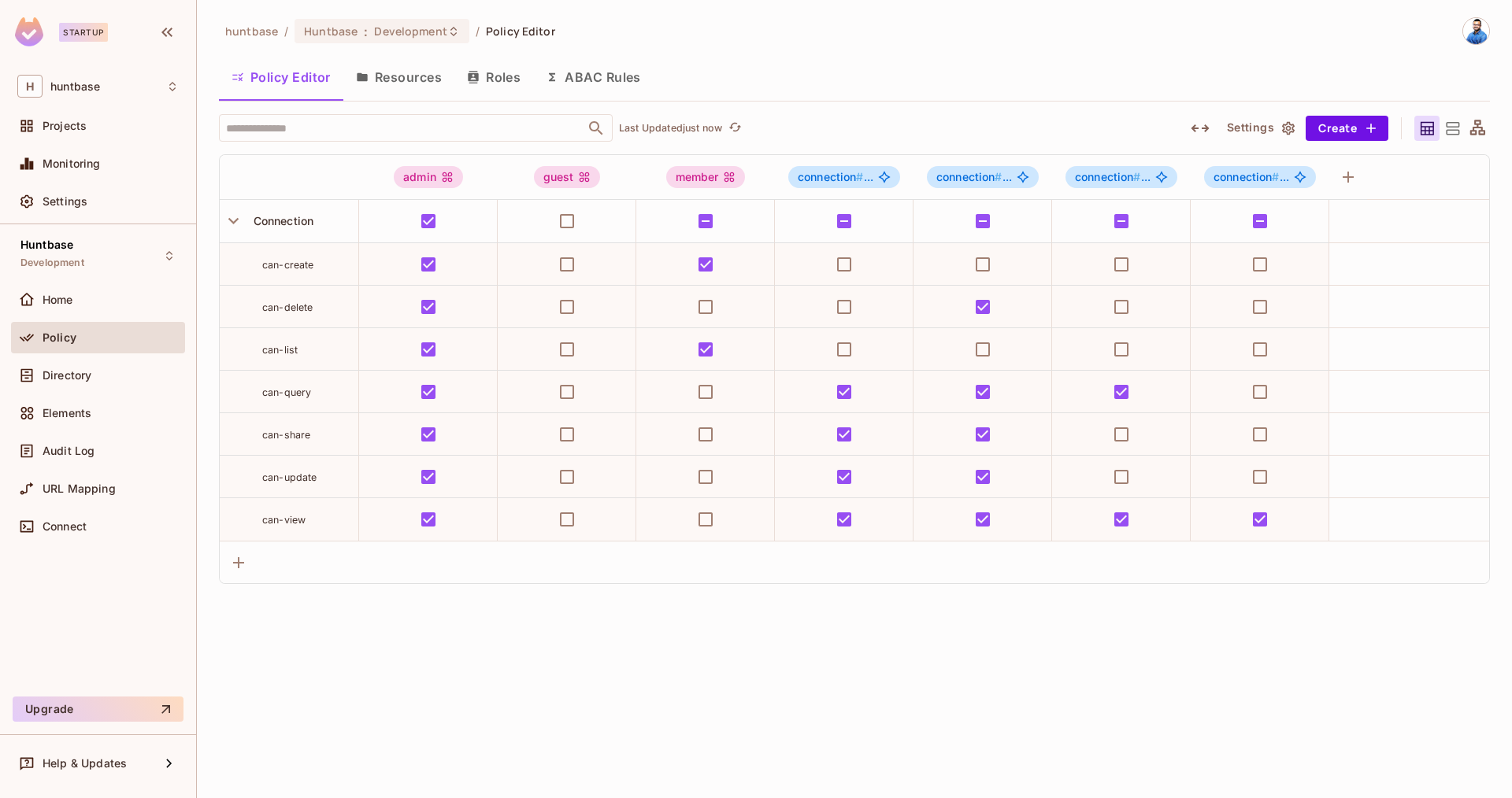
click at [601, 74] on button "ABAC Rules" at bounding box center [593, 77] width 120 height 40
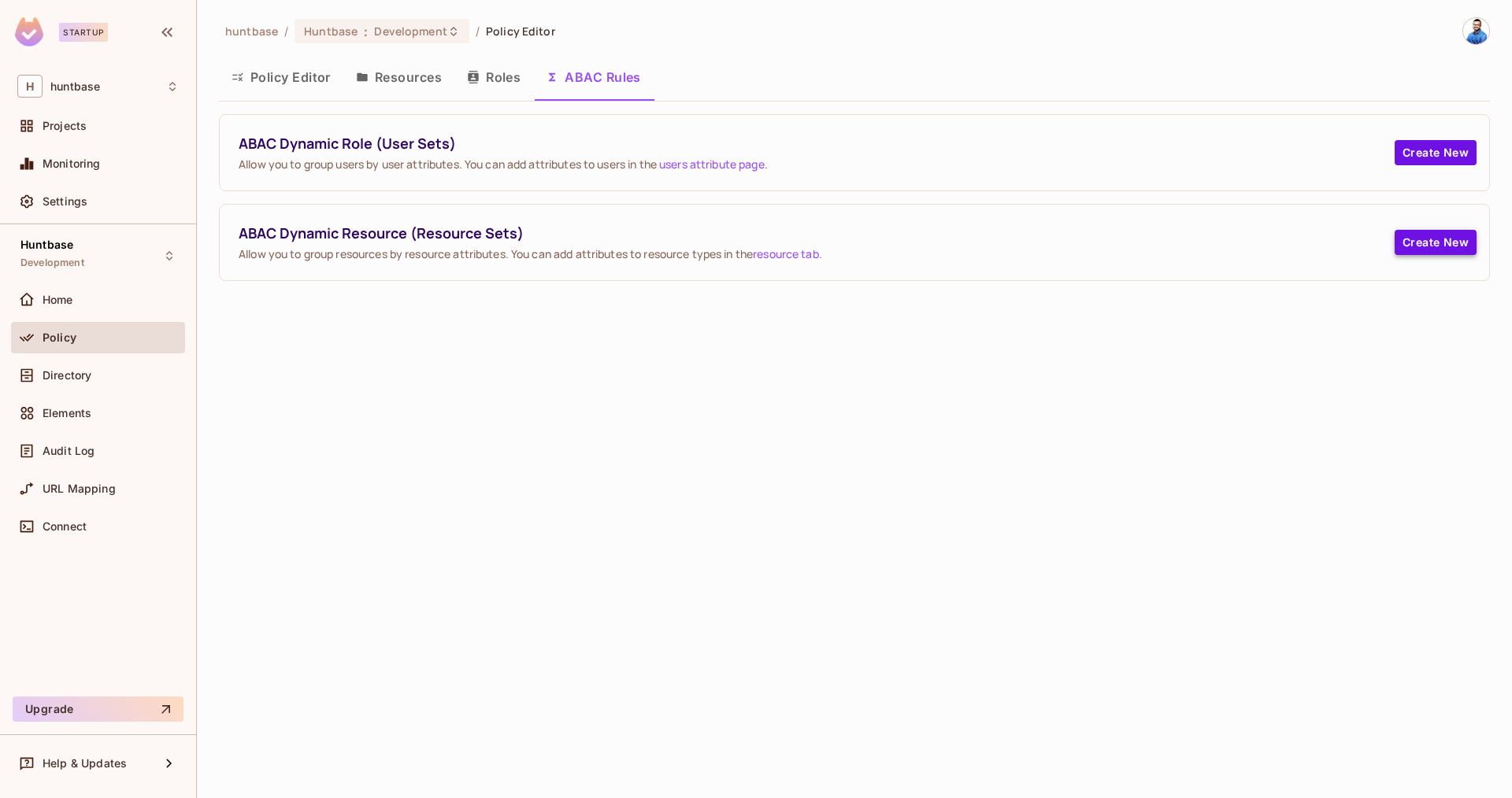
click at [1425, 245] on button "Create New" at bounding box center [1435, 243] width 82 height 25
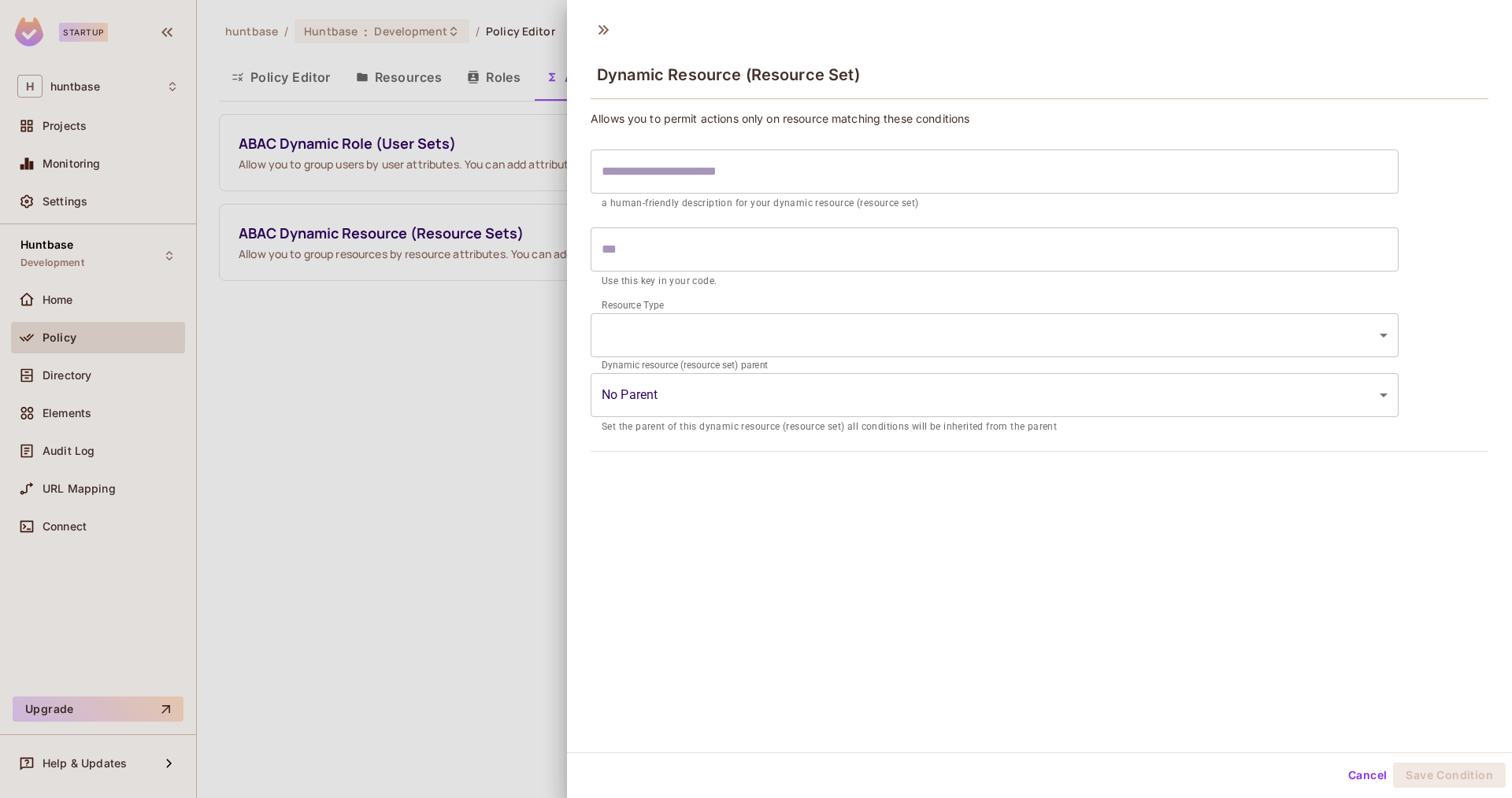
click at [698, 172] on input "text" at bounding box center [994, 172] width 808 height 44
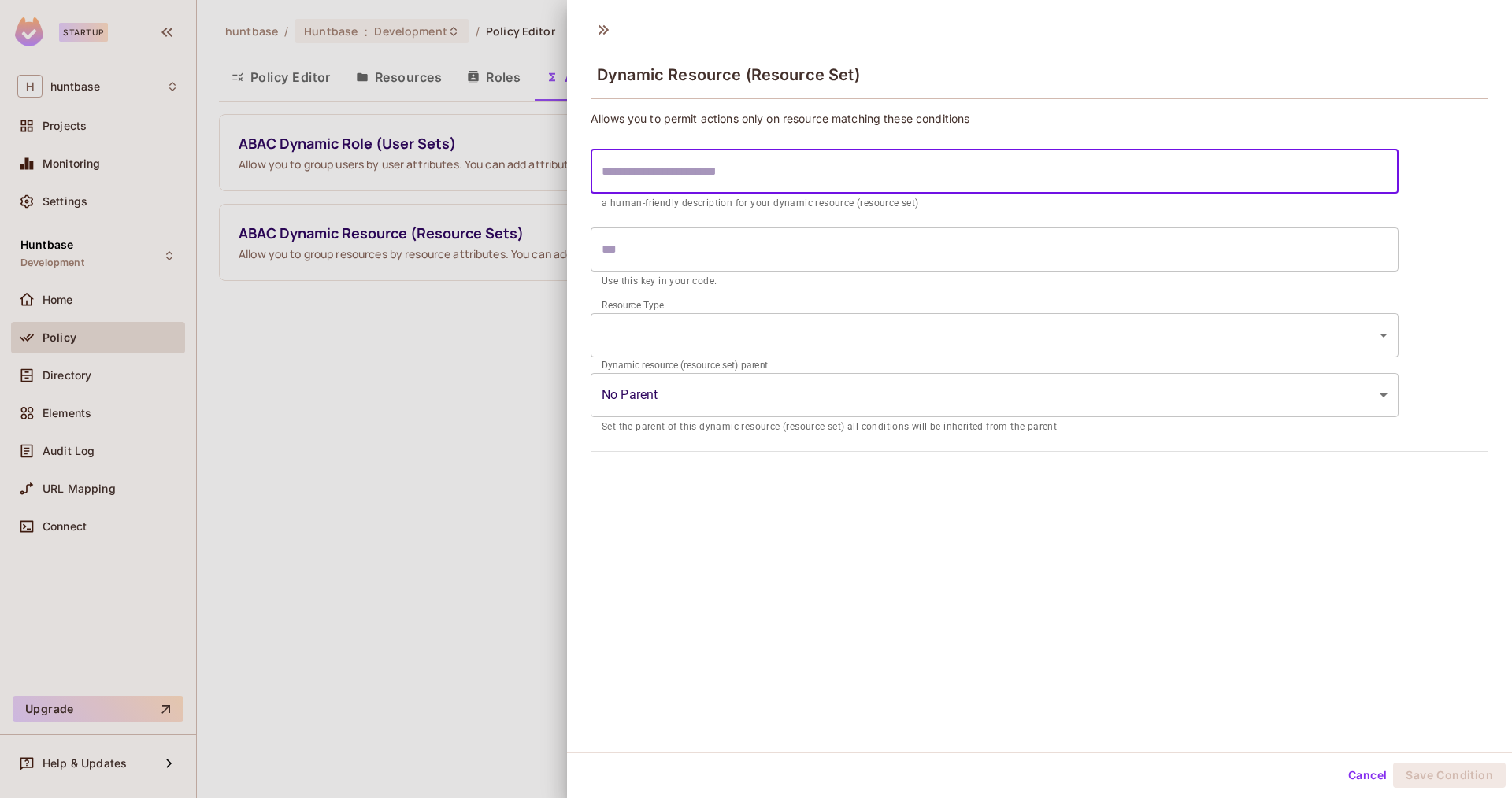
click at [359, 200] on div at bounding box center [756, 399] width 1512 height 798
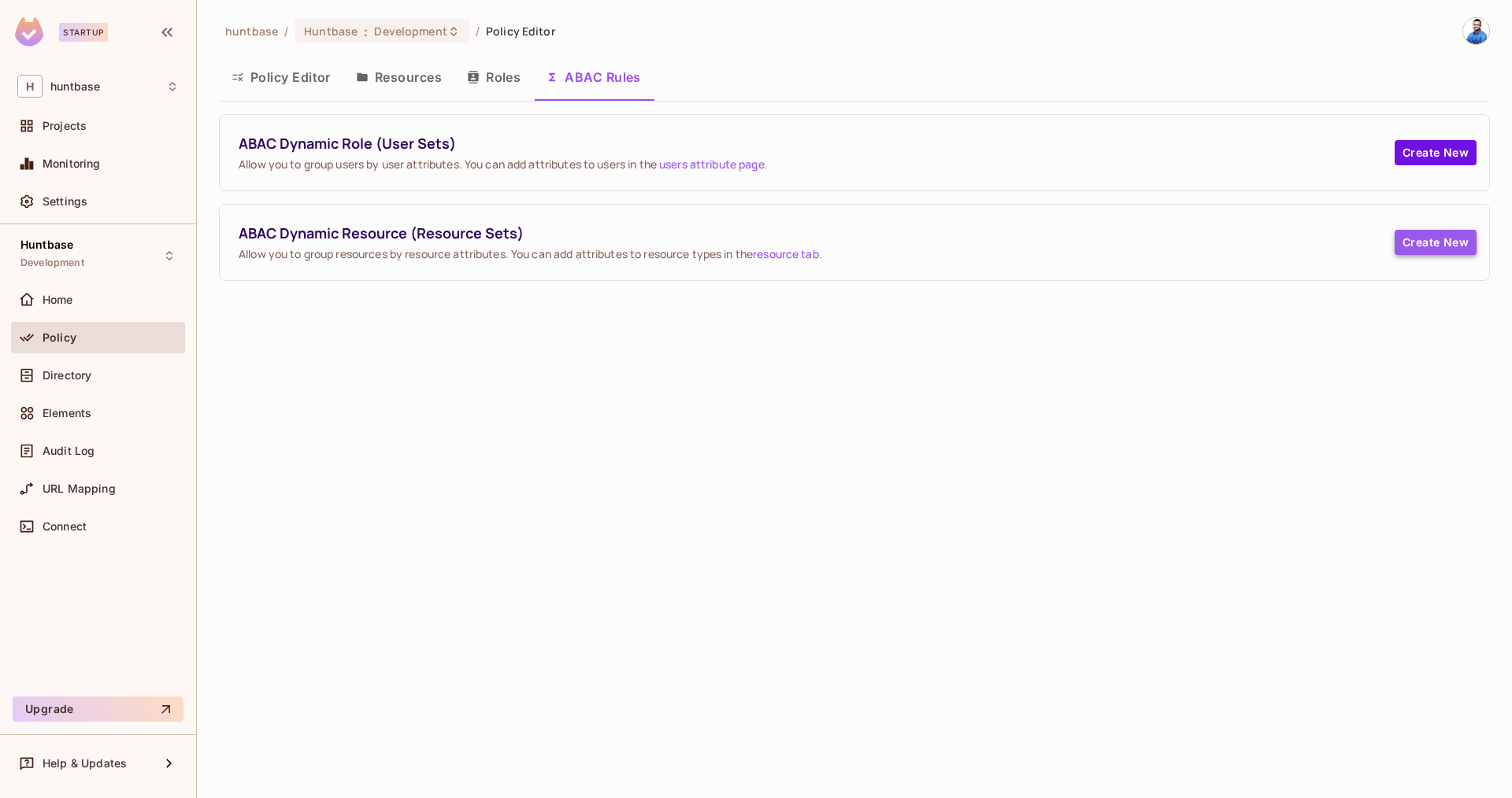
click at [1442, 238] on button "Create New" at bounding box center [1435, 243] width 82 height 25
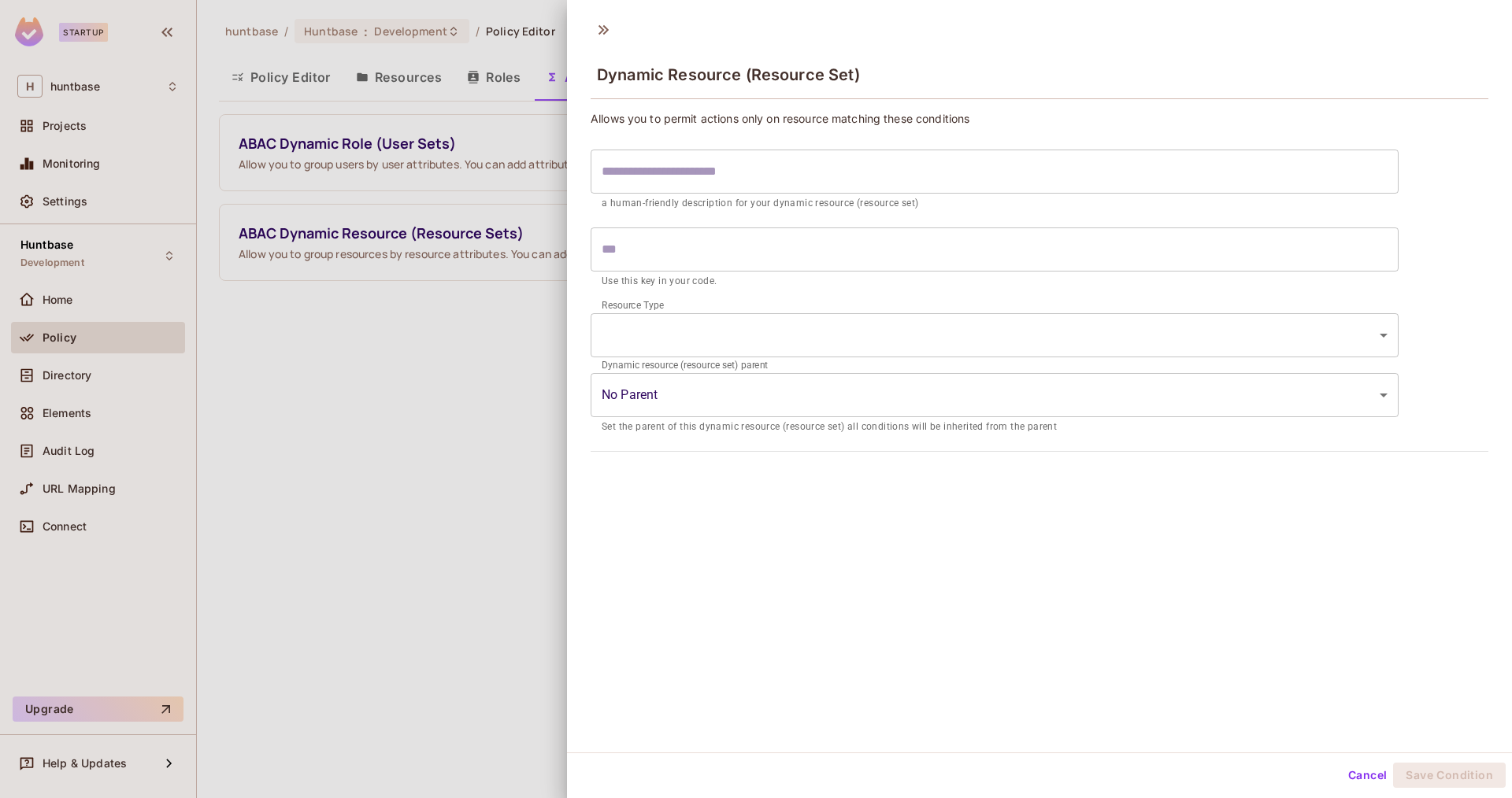
click at [688, 155] on input "text" at bounding box center [994, 172] width 808 height 44
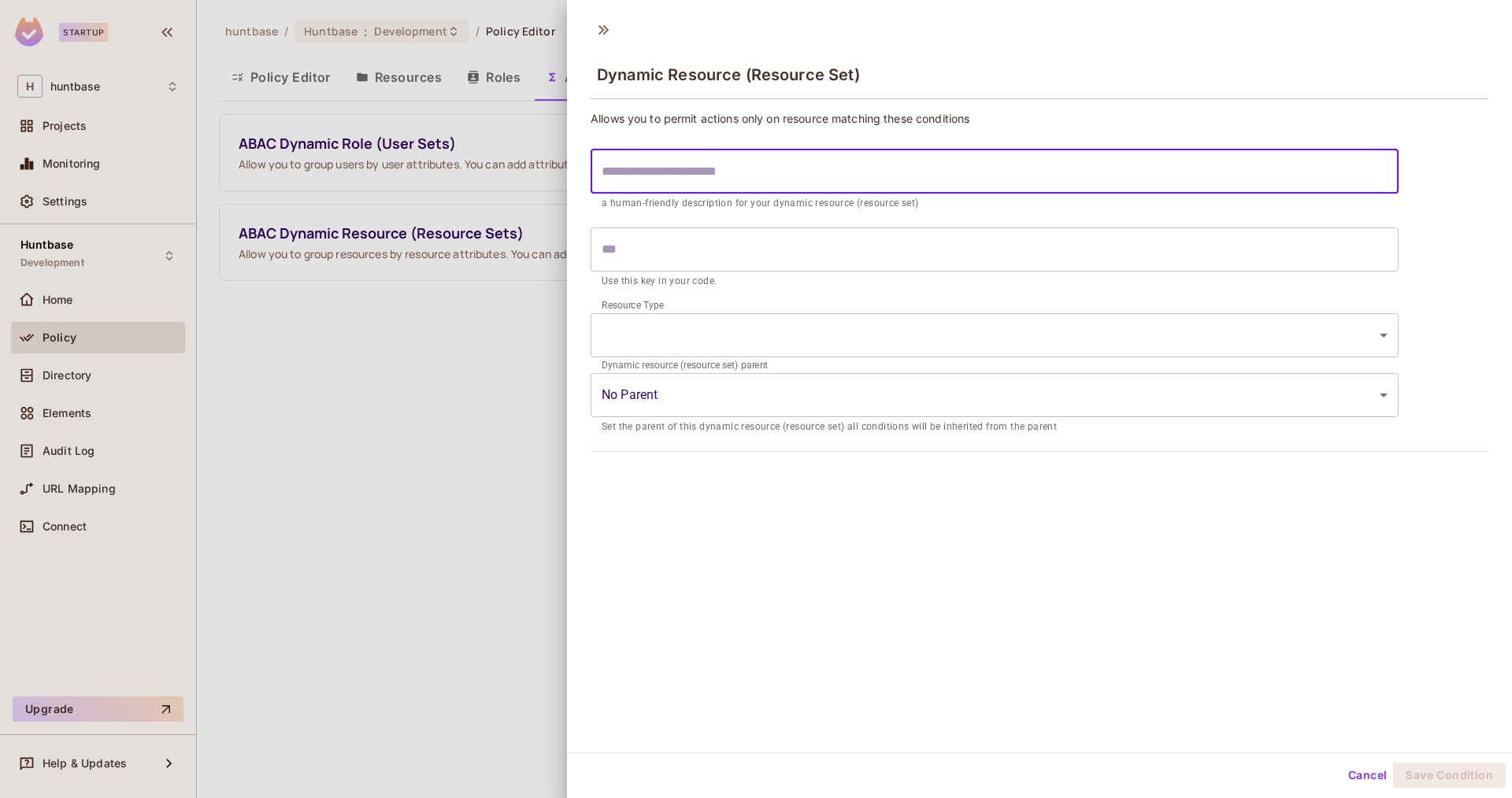
type input "*"
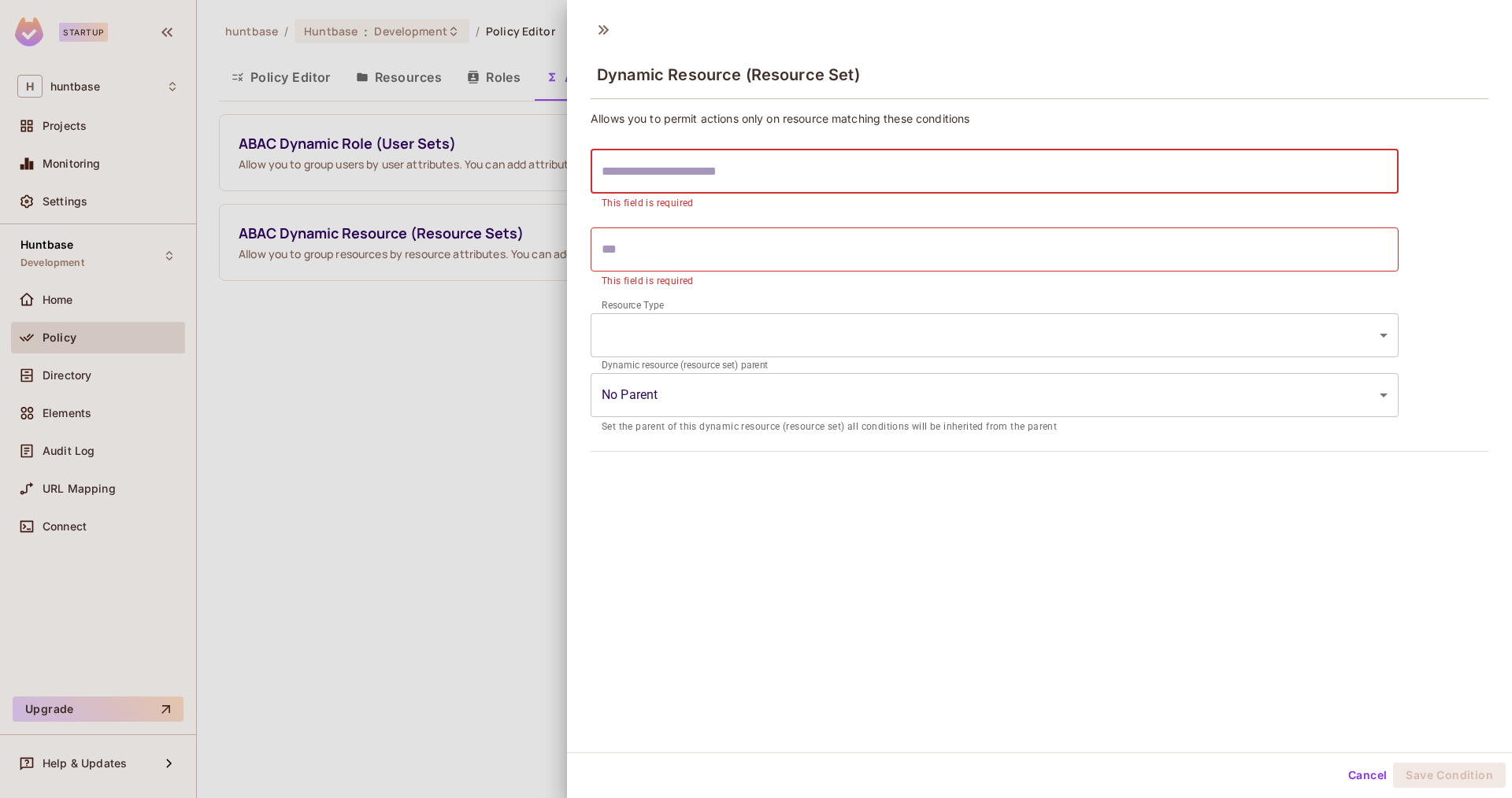
type input "*"
type input "**"
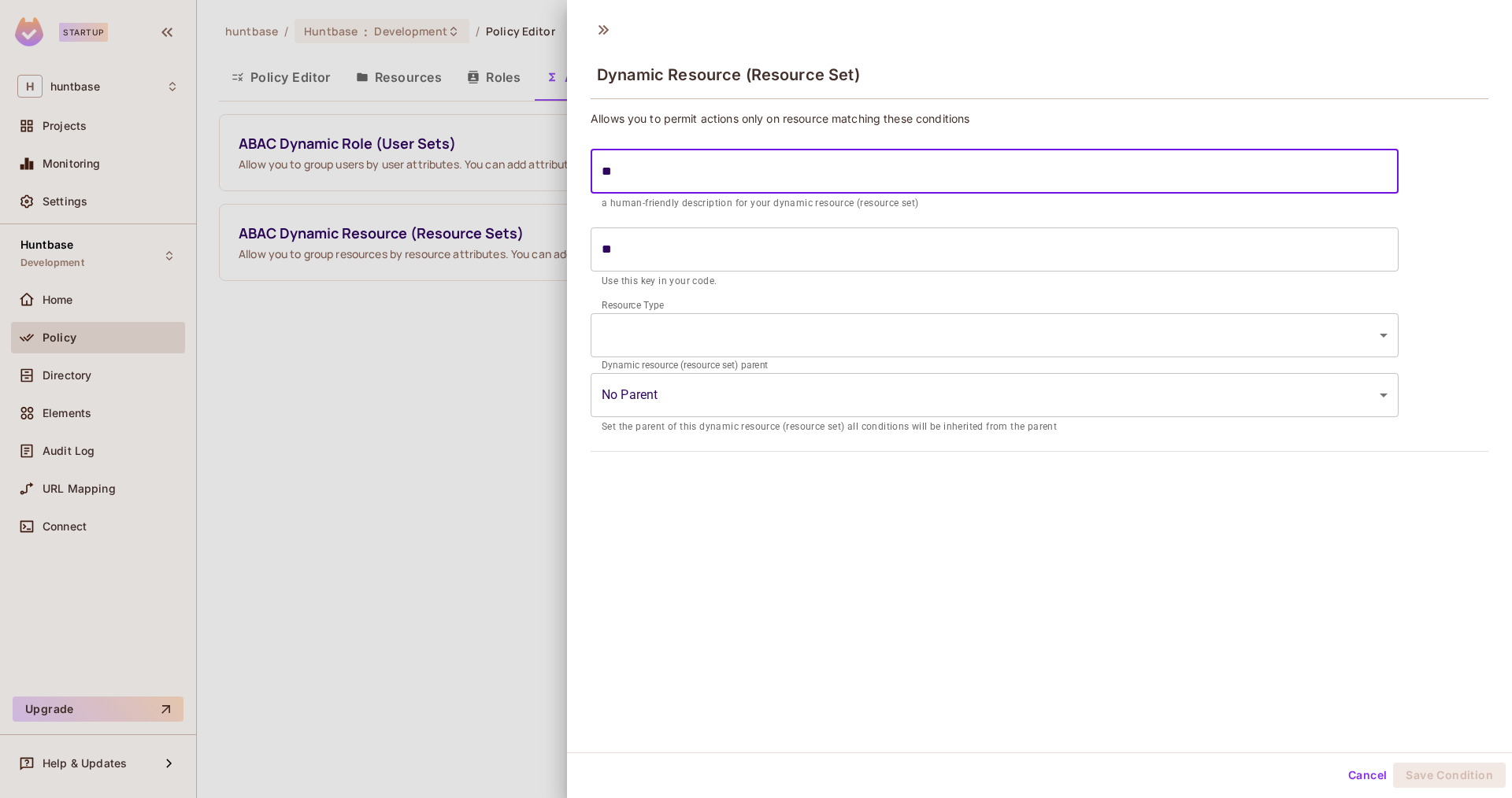
type input "***"
type input "****"
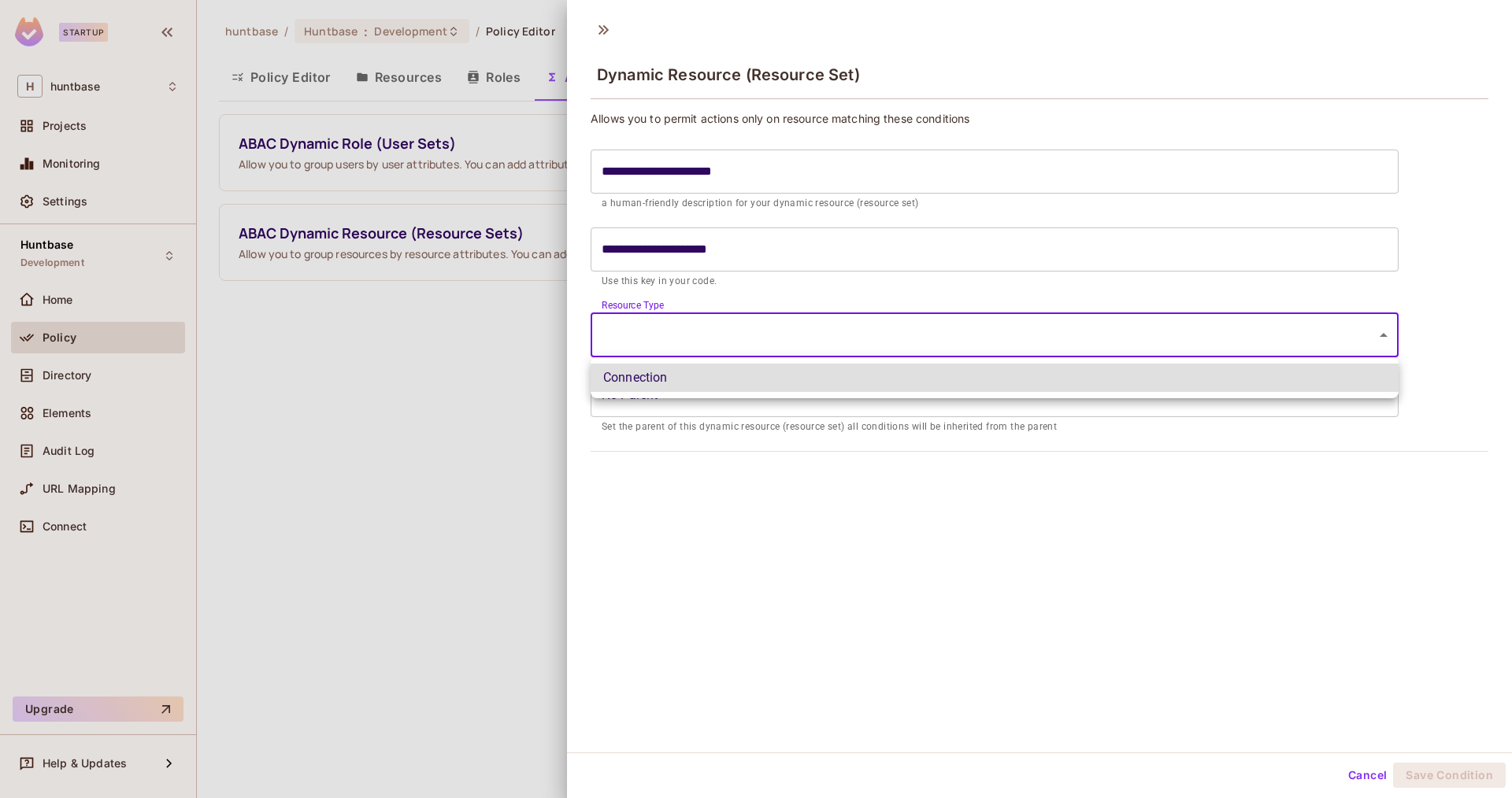
click at [821, 326] on body "**********" at bounding box center [756, 399] width 1512 height 798
click at [701, 381] on li "Connection" at bounding box center [994, 378] width 808 height 29
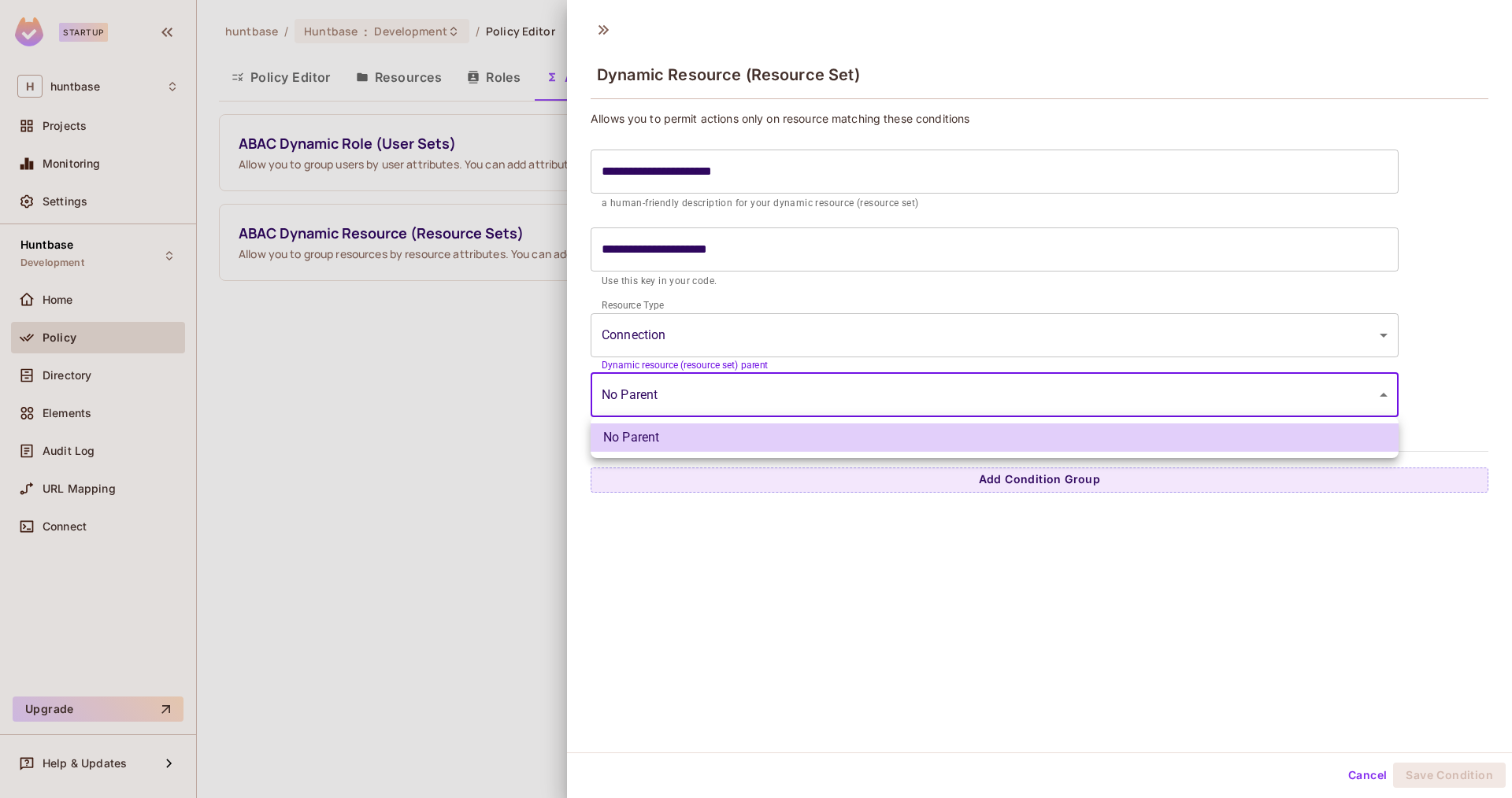
click at [901, 405] on body "**********" at bounding box center [756, 399] width 1512 height 798
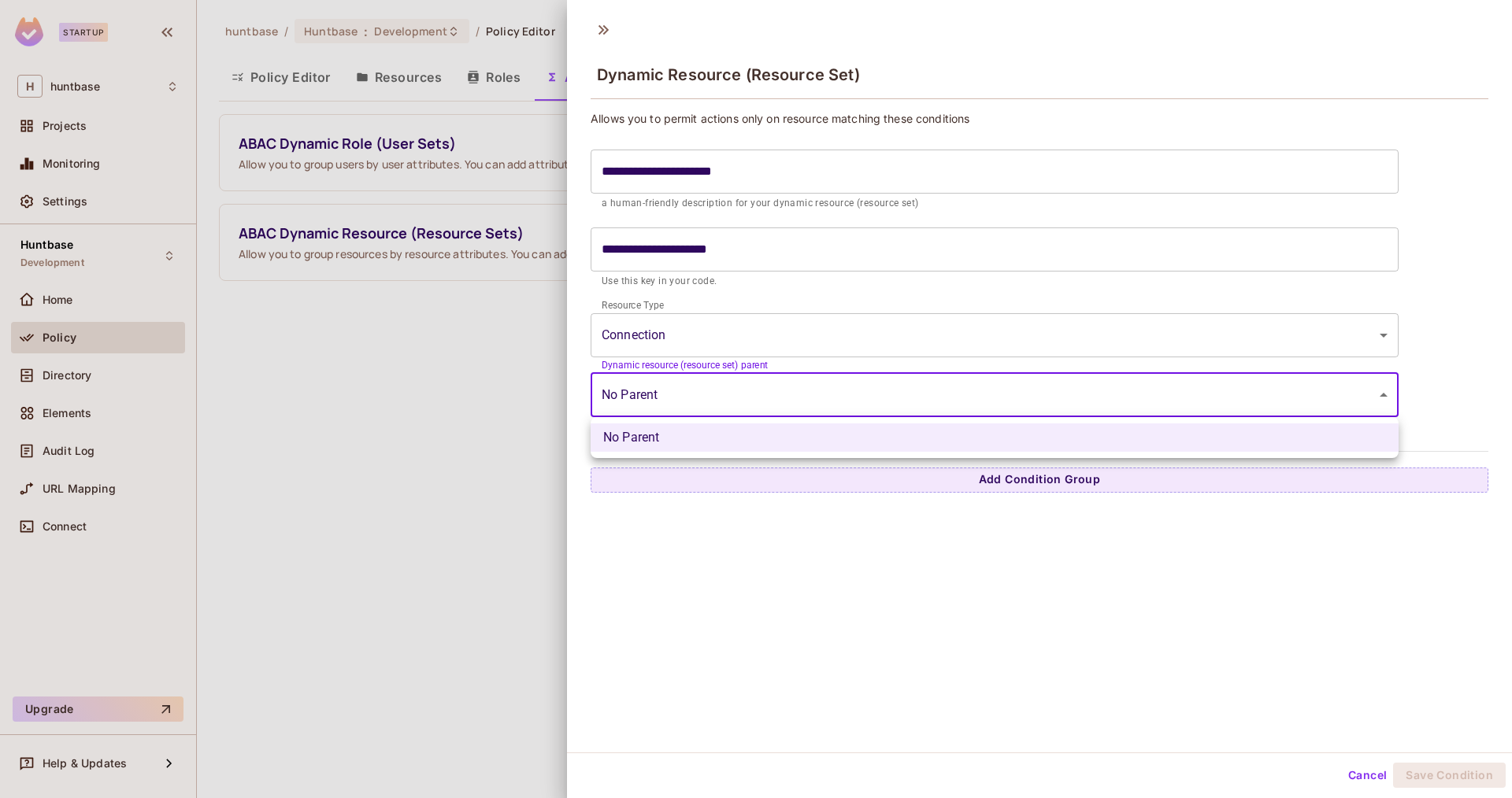
click at [866, 429] on li "No Parent" at bounding box center [994, 438] width 808 height 29
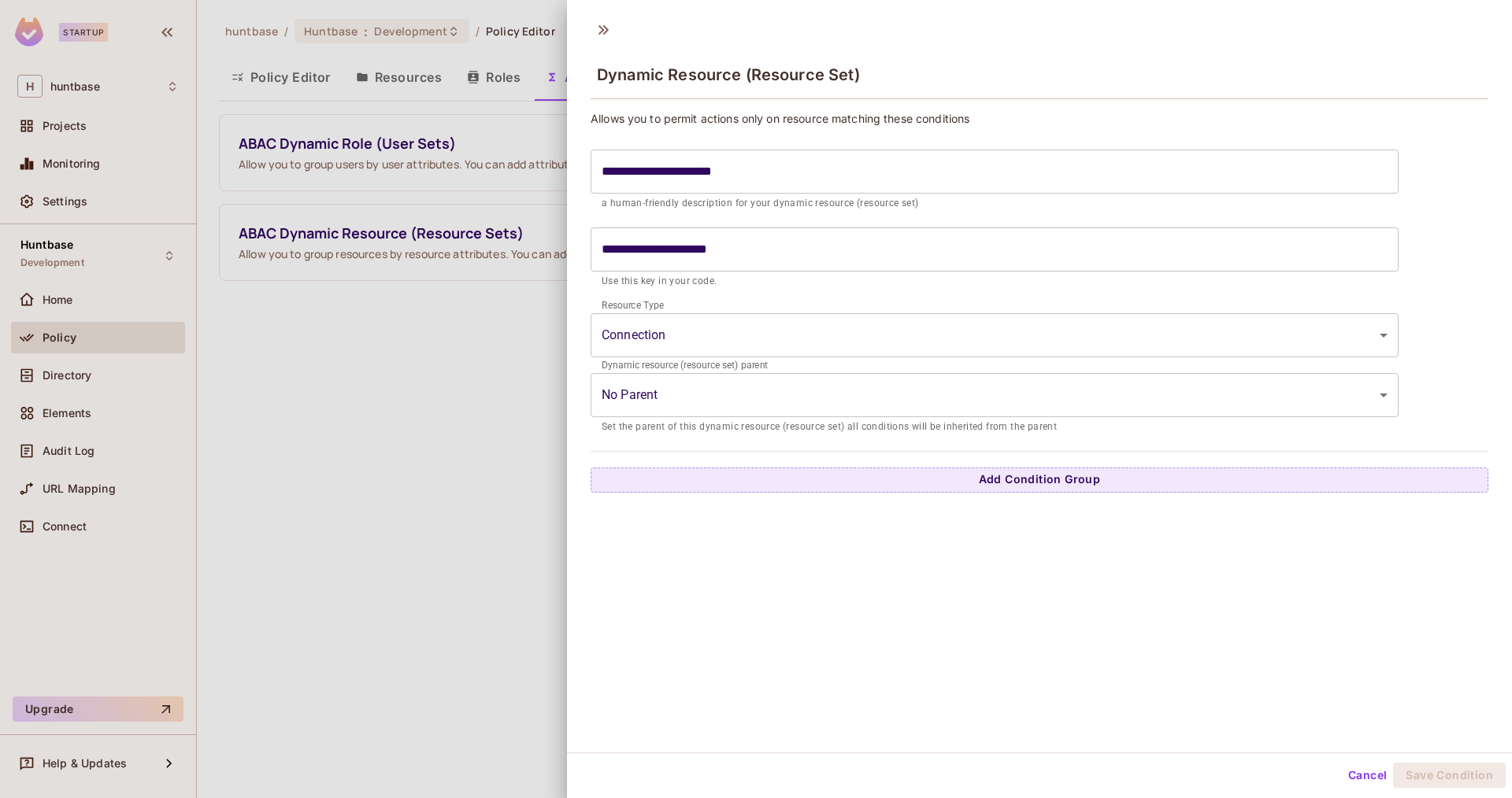
click at [1071, 431] on p "Set the parent of this dynamic resource (resource set) all conditions will be i…" at bounding box center [994, 427] width 786 height 16
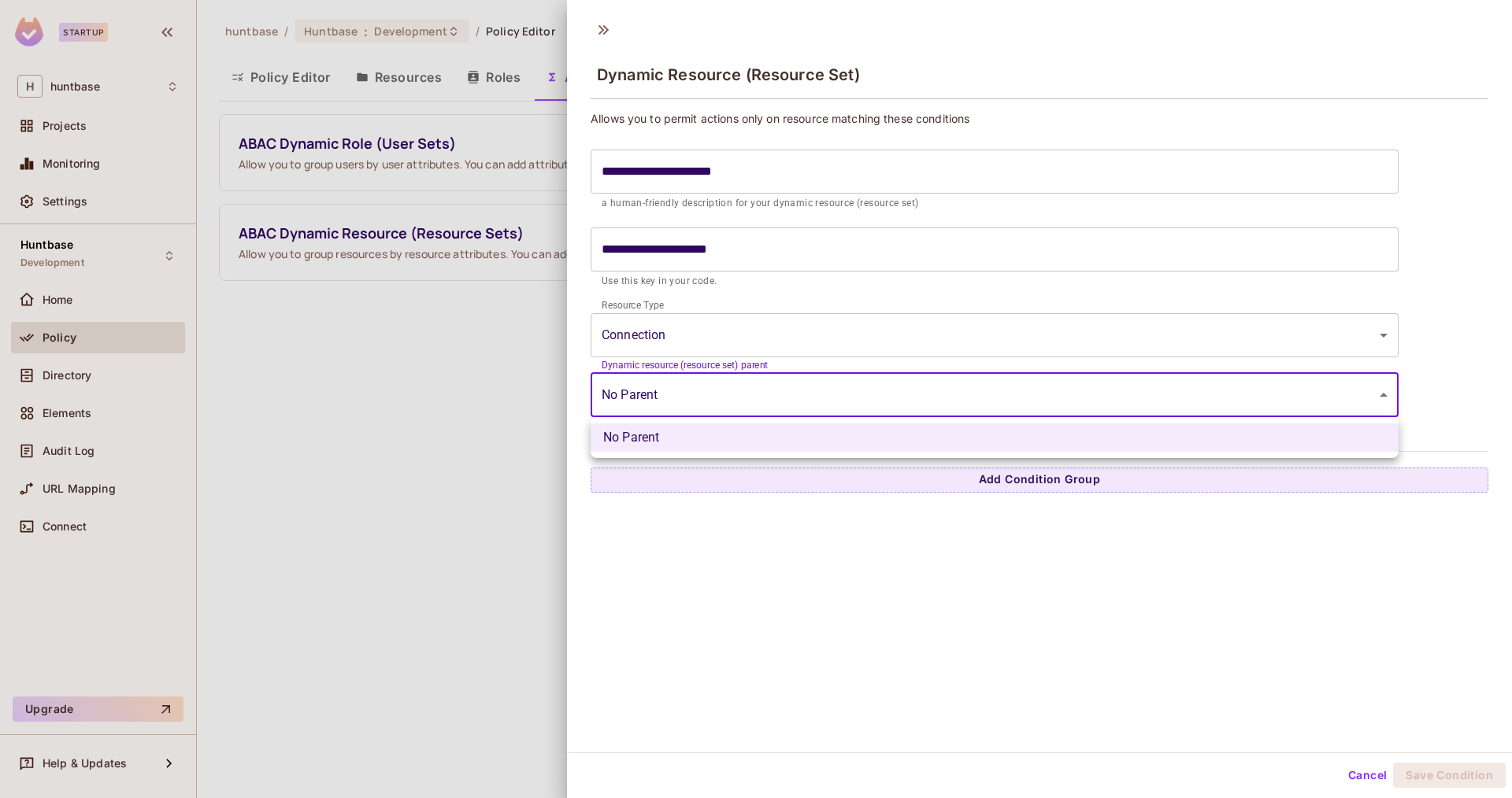
click at [1381, 400] on body "**********" at bounding box center [756, 399] width 1512 height 798
click at [860, 552] on div at bounding box center [756, 399] width 1512 height 798
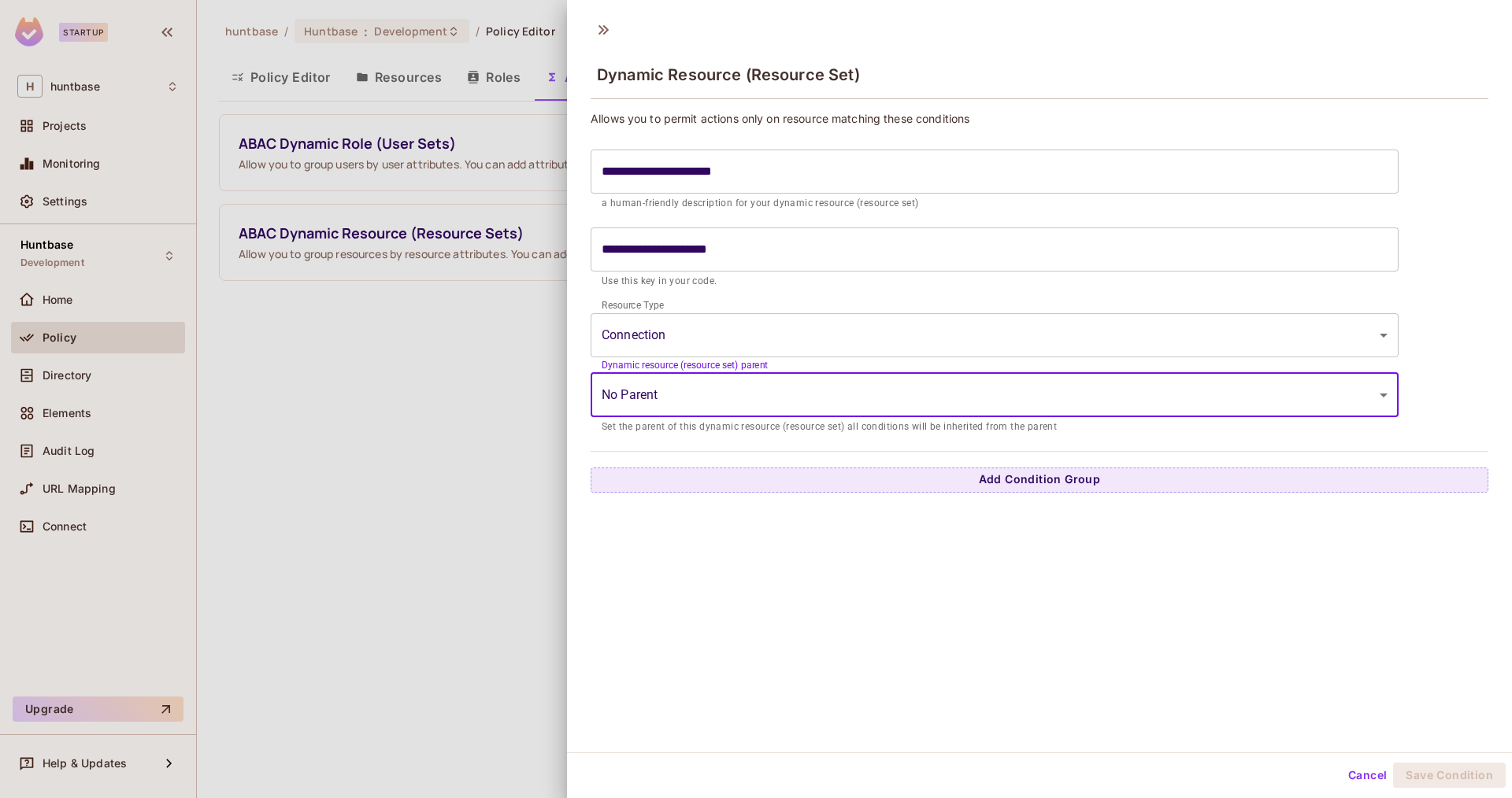
scroll to position [3, 0]
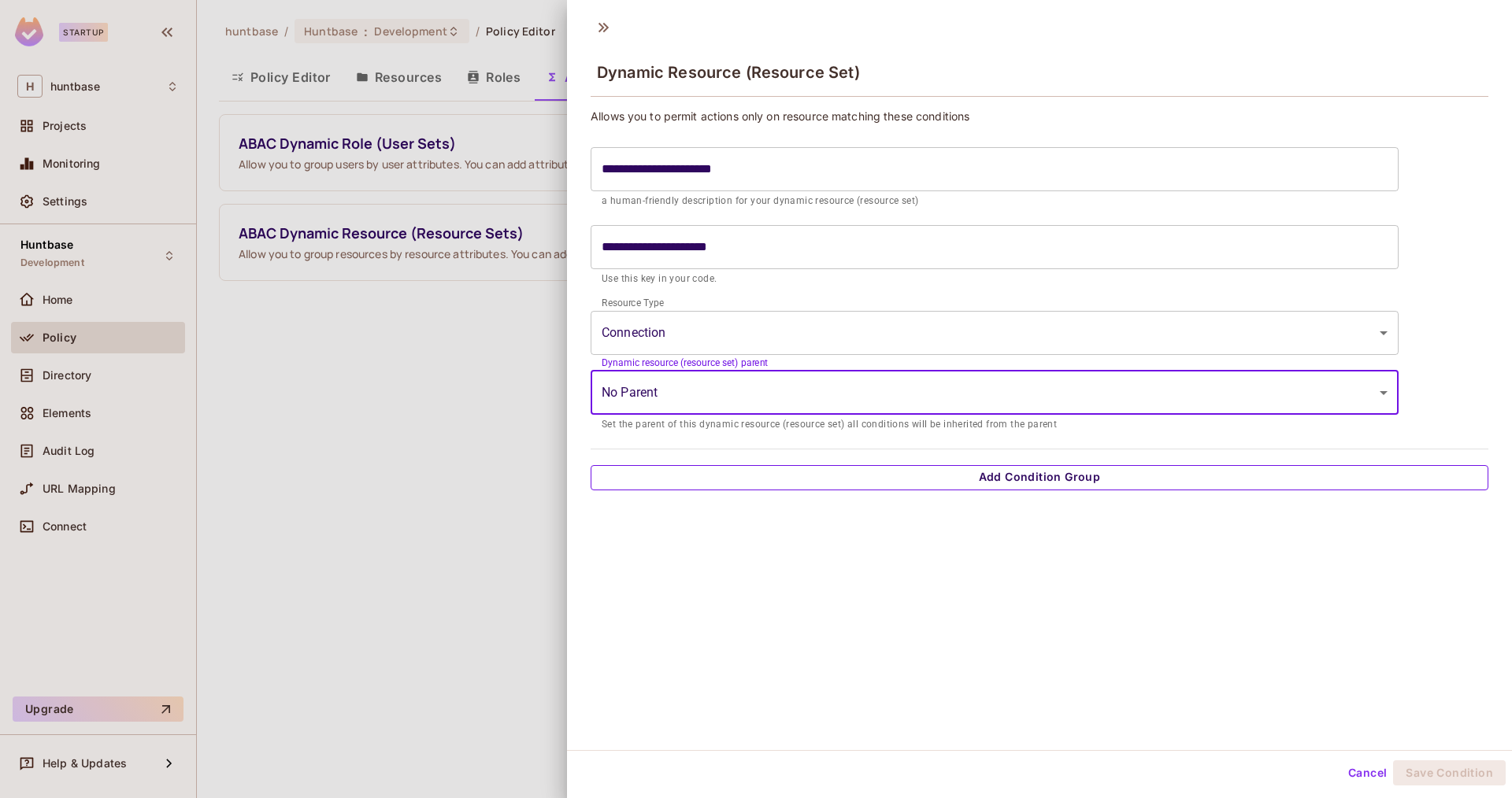
click at [1013, 481] on button "Add Condition Group" at bounding box center [1039, 478] width 898 height 25
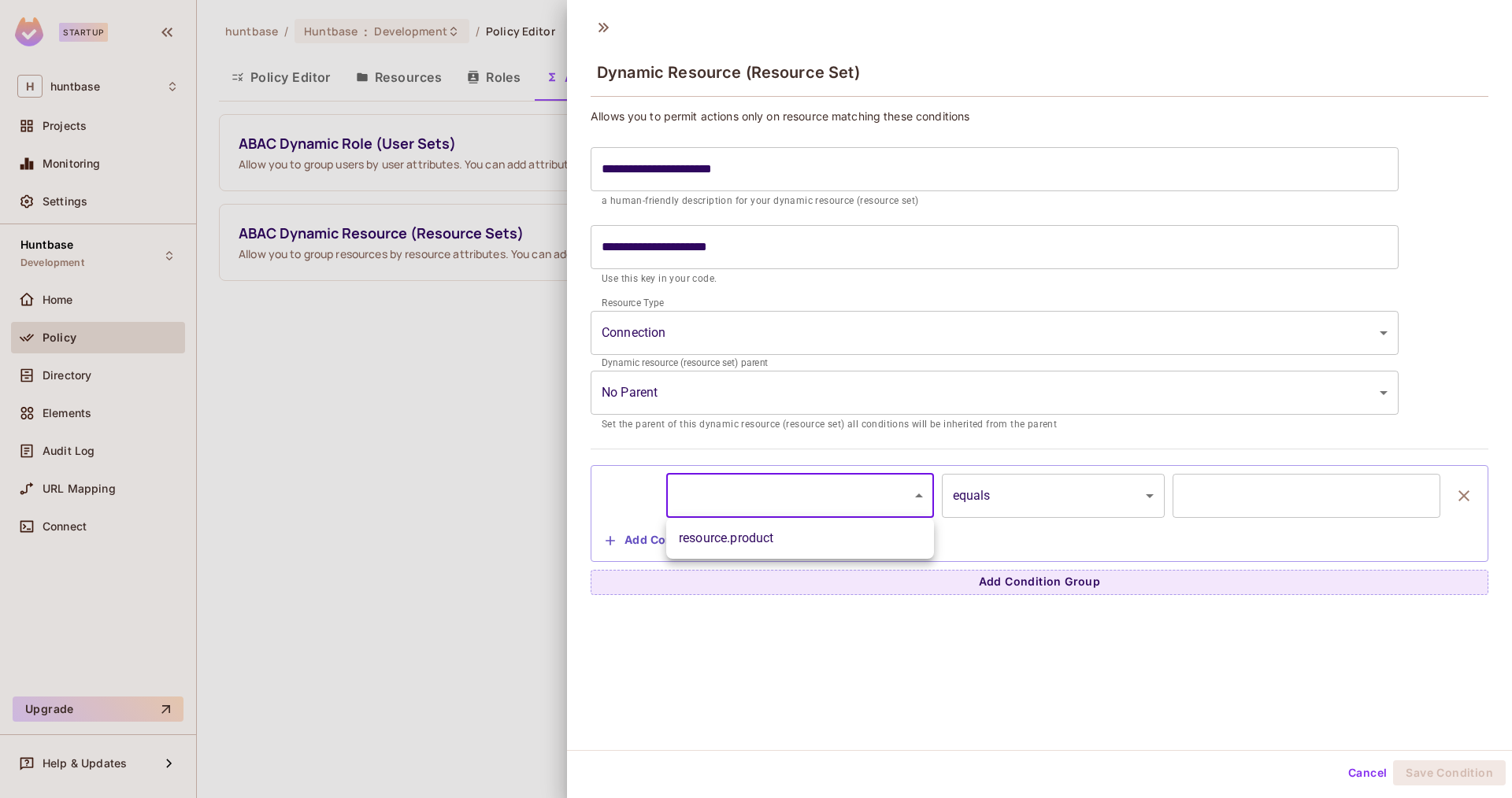
click at [786, 498] on body "**********" at bounding box center [756, 399] width 1512 height 798
click at [781, 527] on li "resource.product" at bounding box center [800, 538] width 268 height 29
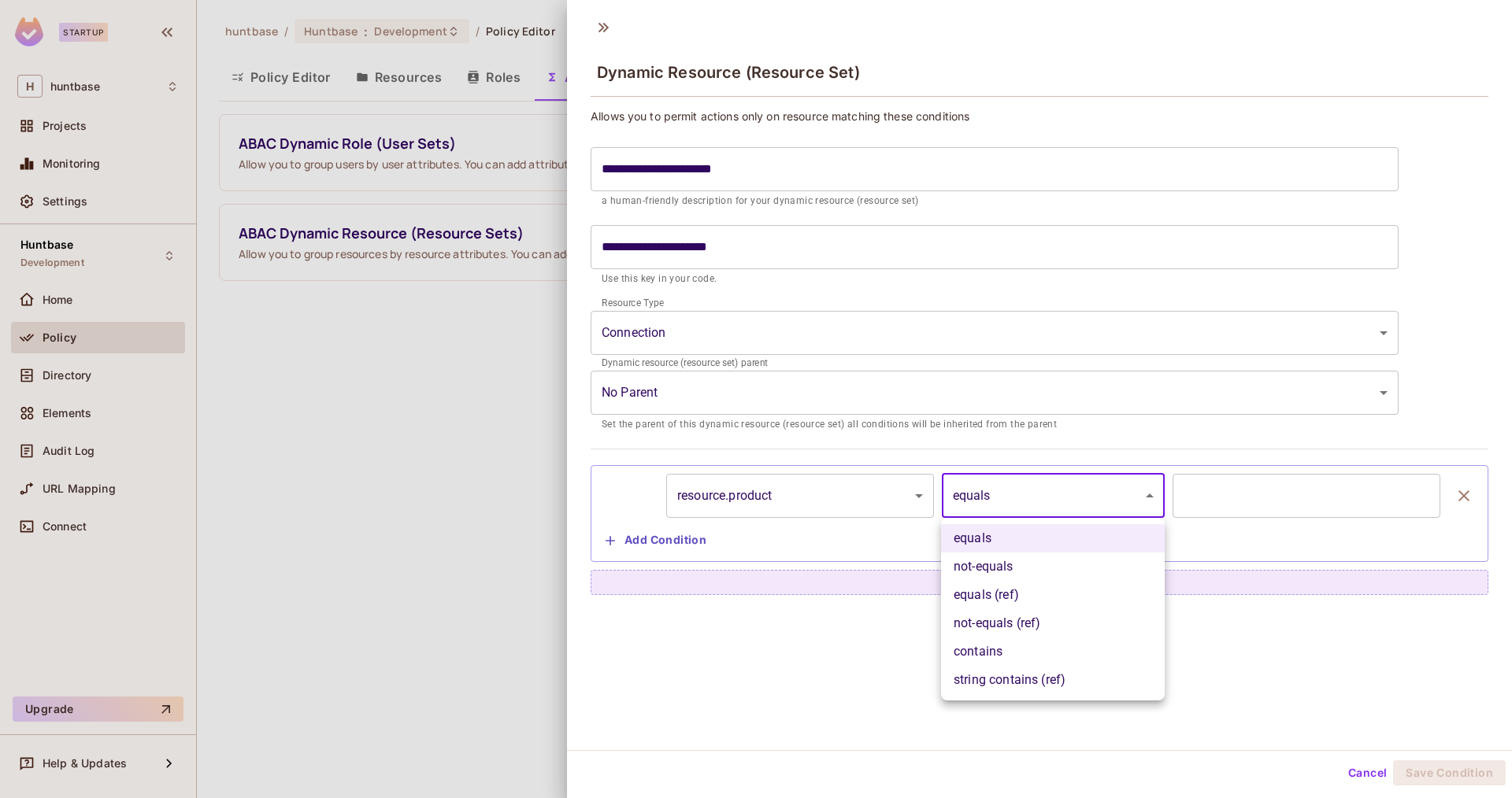
click at [983, 500] on body "**********" at bounding box center [756, 399] width 1512 height 798
click at [1029, 601] on li "equals (ref)" at bounding box center [1053, 595] width 223 height 29
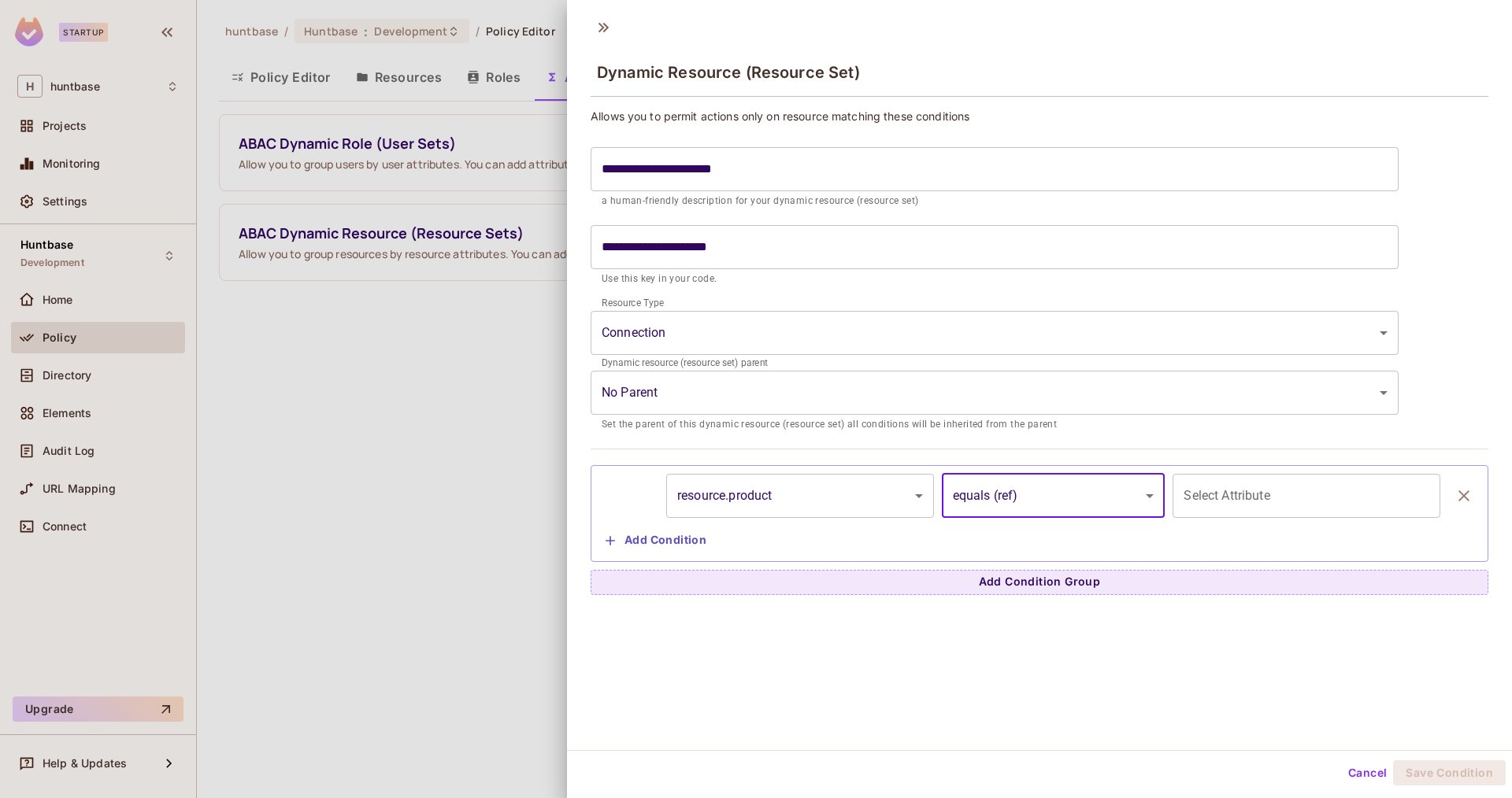
click at [992, 513] on body "**********" at bounding box center [756, 399] width 1512 height 798
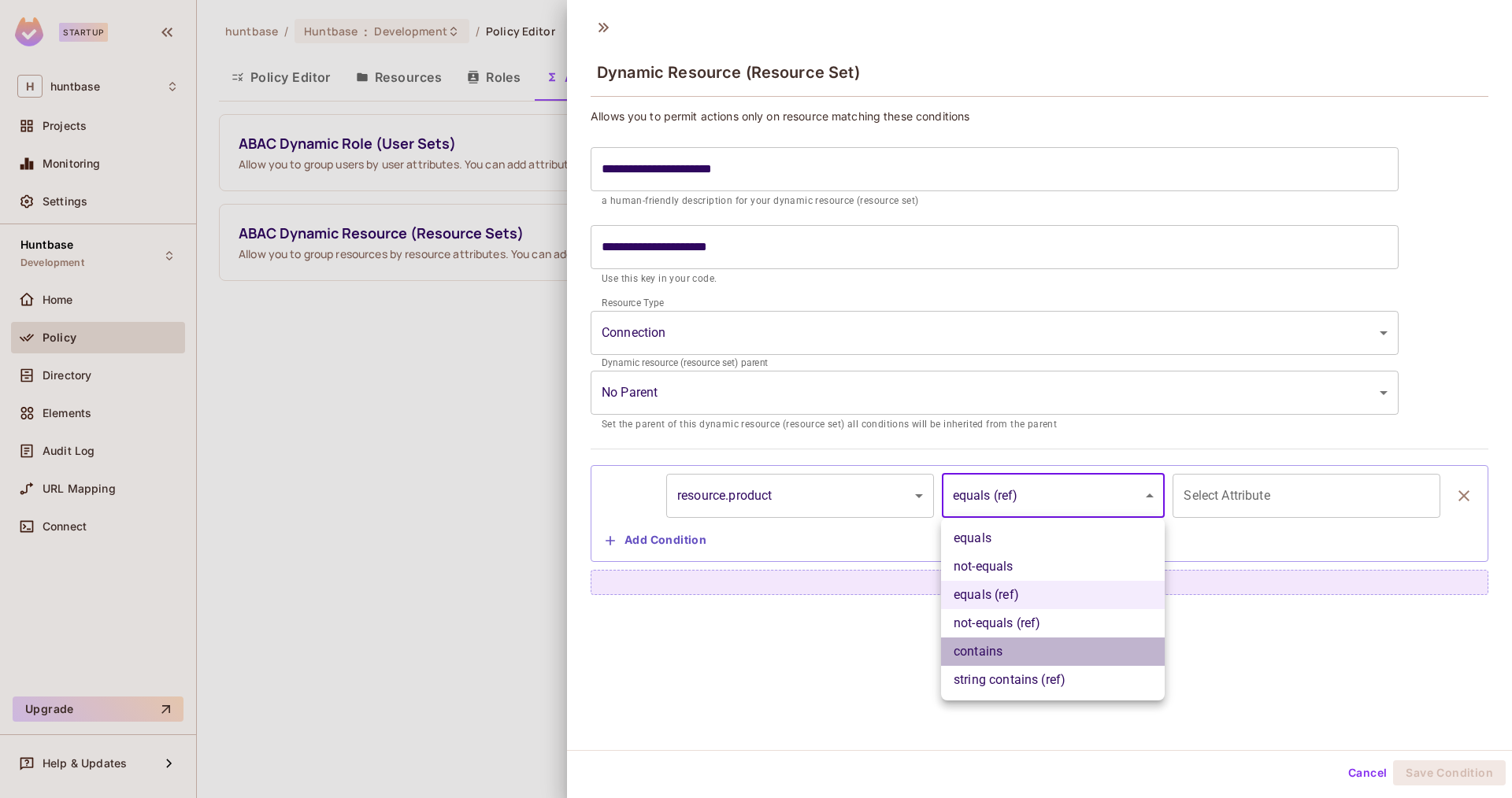
click at [1011, 657] on li "contains" at bounding box center [1053, 652] width 223 height 29
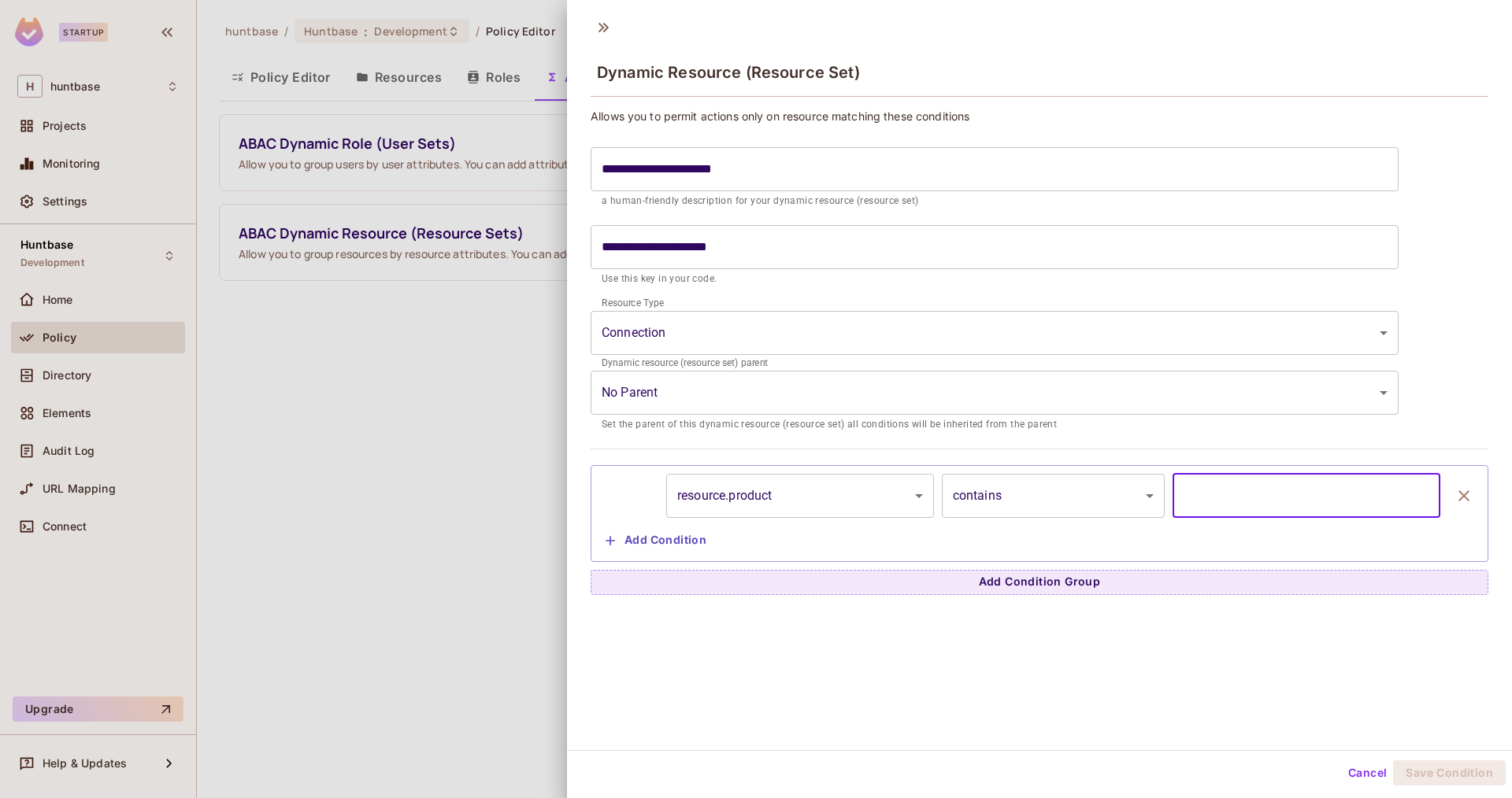
click at [1224, 484] on input "text" at bounding box center [1307, 496] width 268 height 44
click at [1227, 500] on input "text" at bounding box center [1307, 496] width 268 height 44
click at [1067, 500] on body "**********" at bounding box center [756, 399] width 1512 height 798
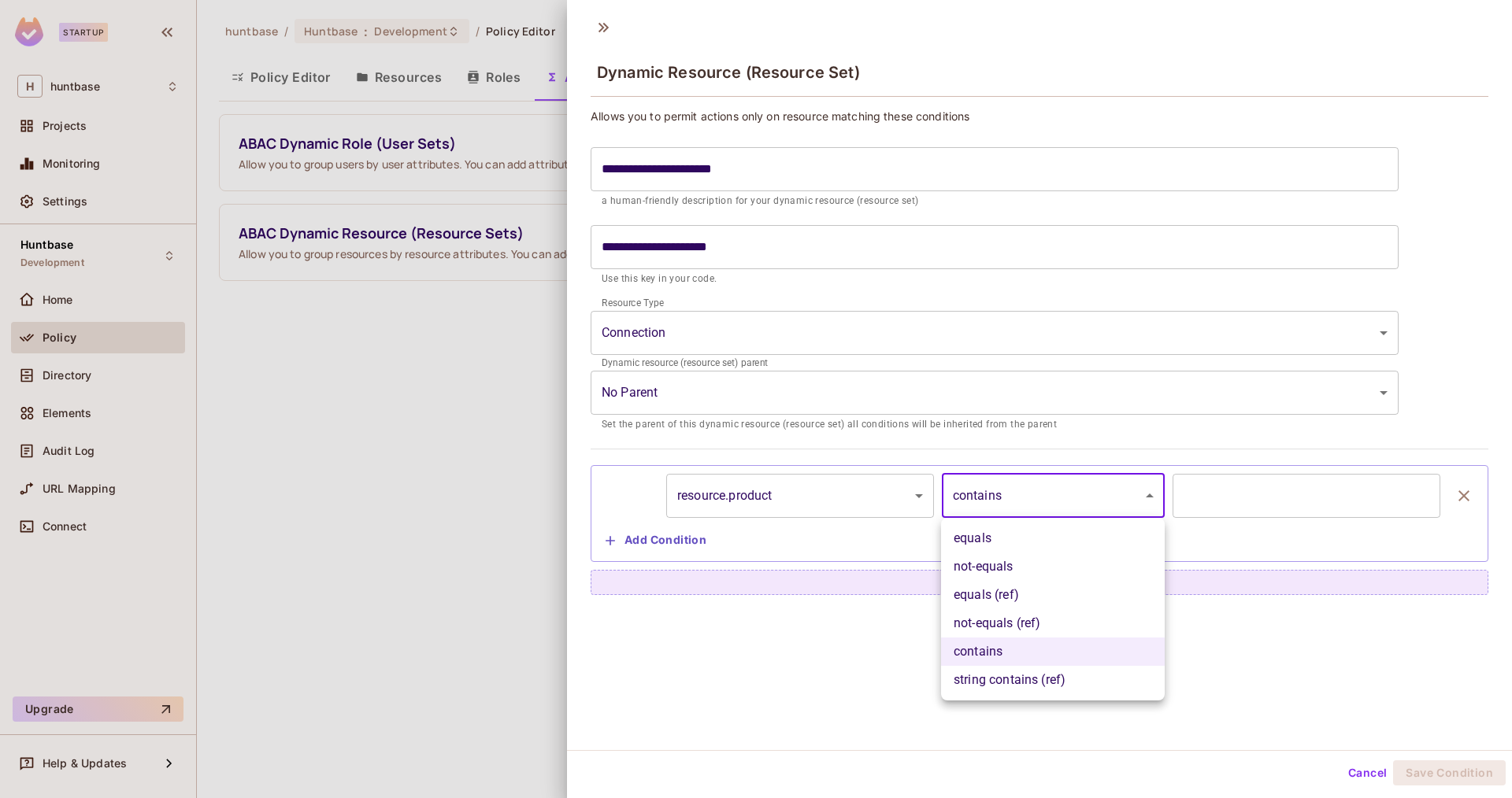
click at [1007, 671] on li "string contains (ref)" at bounding box center [1053, 680] width 223 height 29
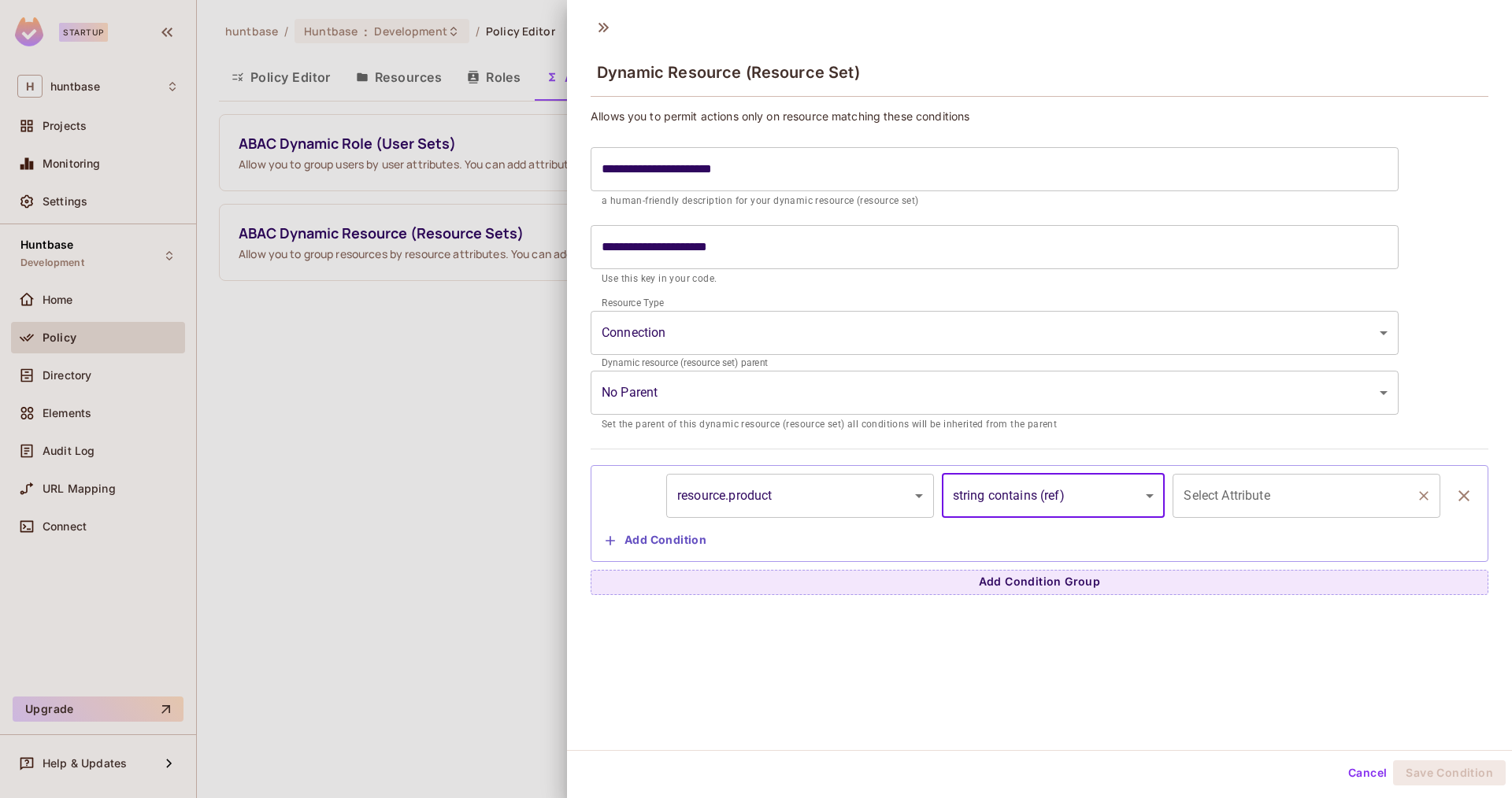
click at [1228, 500] on input "Select Attribute" at bounding box center [1295, 495] width 230 height 30
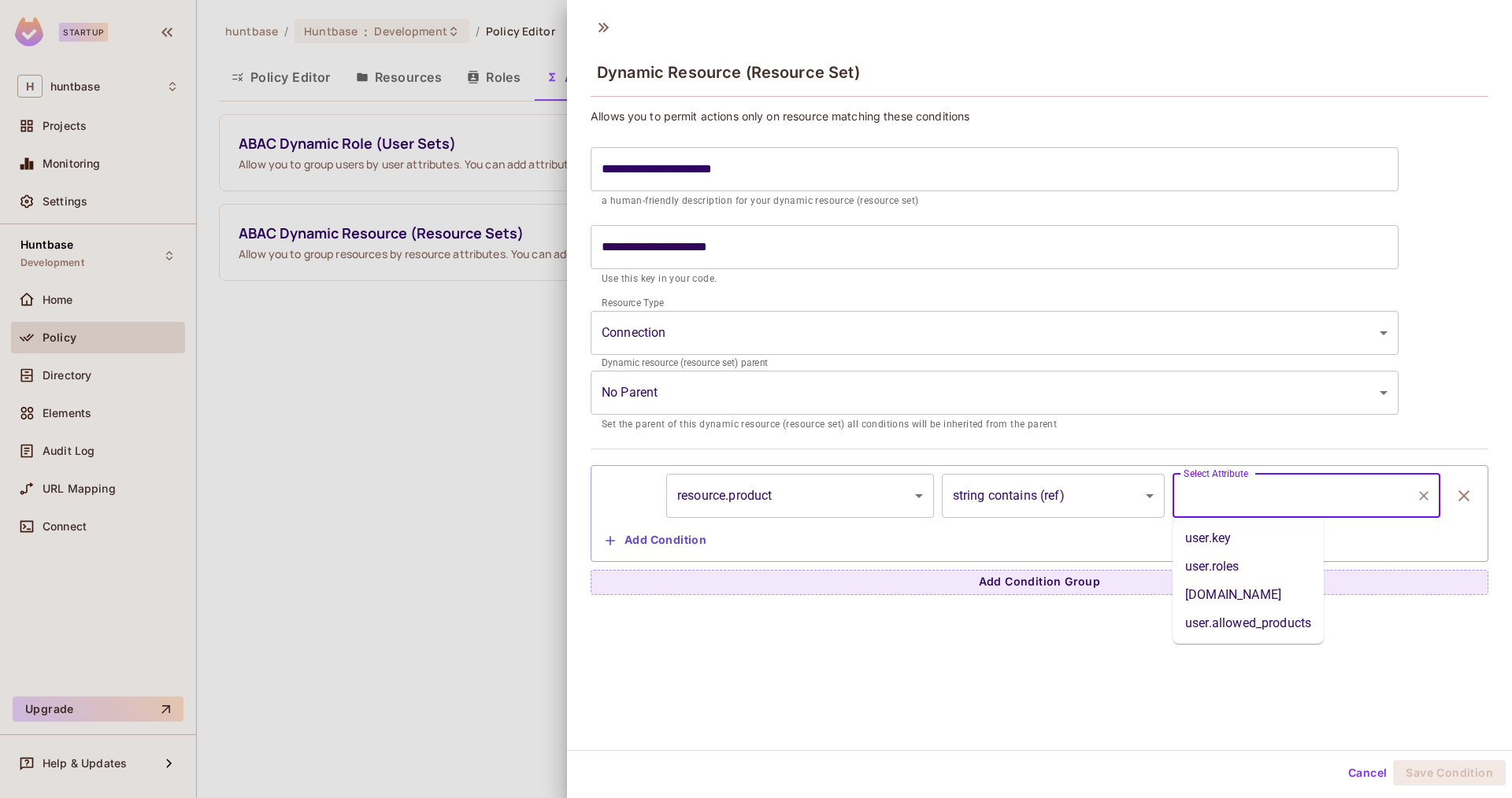
click at [1213, 614] on li "user.allowed_products" at bounding box center [1248, 624] width 151 height 29
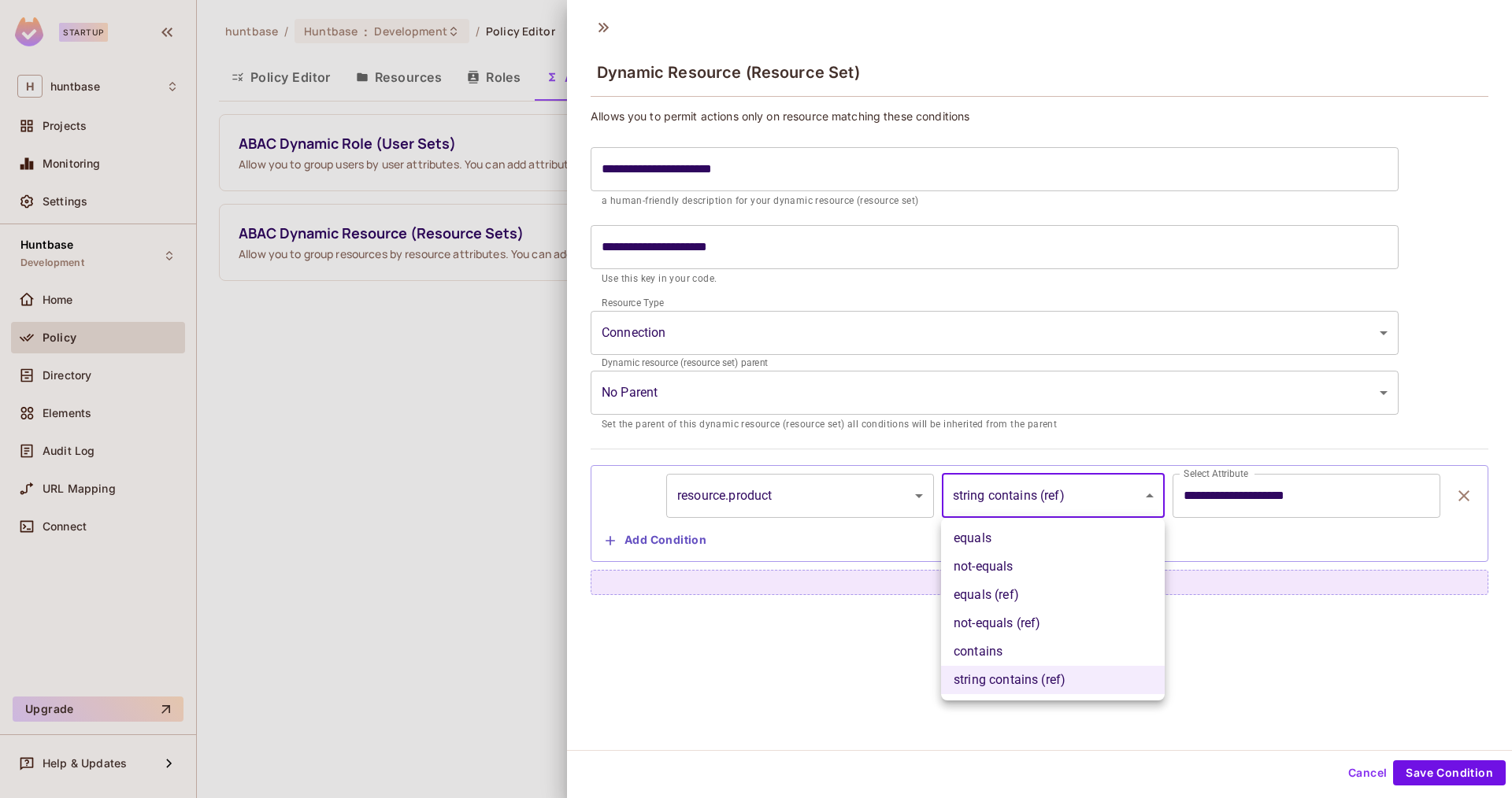
click at [1068, 501] on body "**********" at bounding box center [756, 399] width 1512 height 798
drag, startPoint x: 1263, startPoint y: 627, endPoint x: 1292, endPoint y: 760, distance: 136.1
click at [1265, 629] on div at bounding box center [756, 399] width 1512 height 798
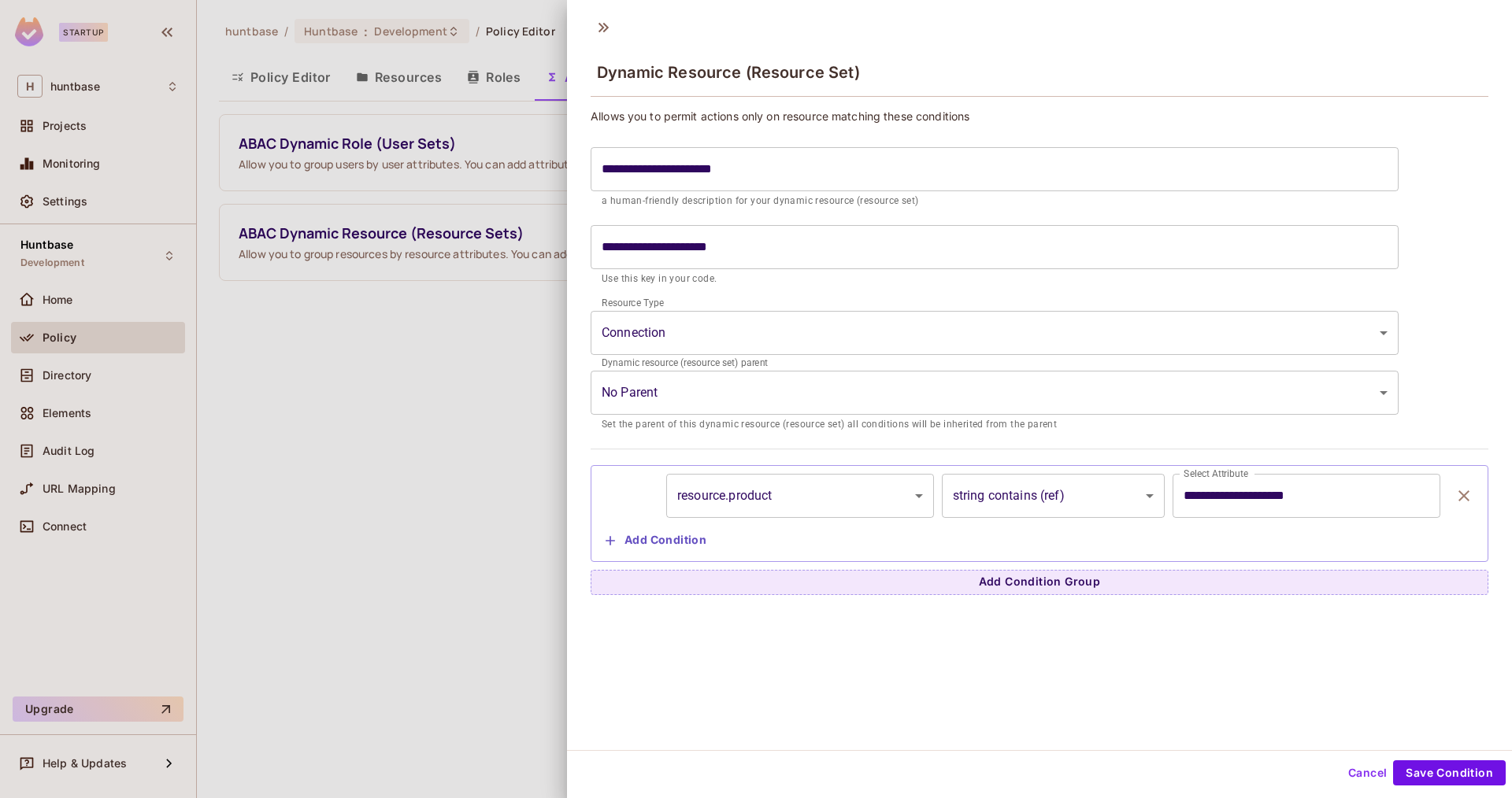
drag, startPoint x: 1340, startPoint y: 757, endPoint x: 1358, endPoint y: 771, distance: 22.8
click at [1340, 757] on div "Cancel Save Condition" at bounding box center [1038, 773] width 945 height 38
click at [1359, 772] on button "Cancel" at bounding box center [1367, 773] width 52 height 25
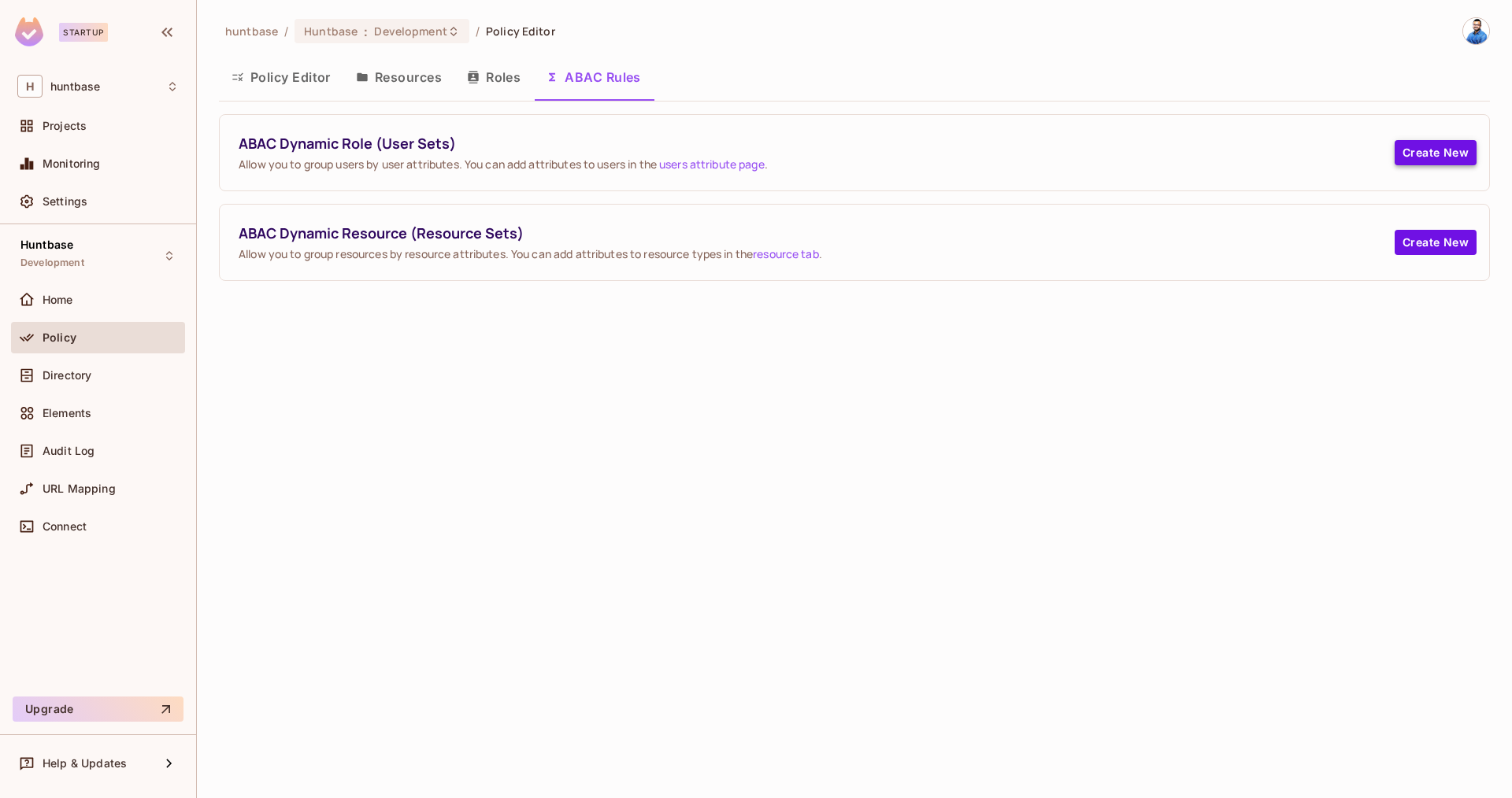
click at [1425, 152] on button "Create New" at bounding box center [1435, 153] width 82 height 25
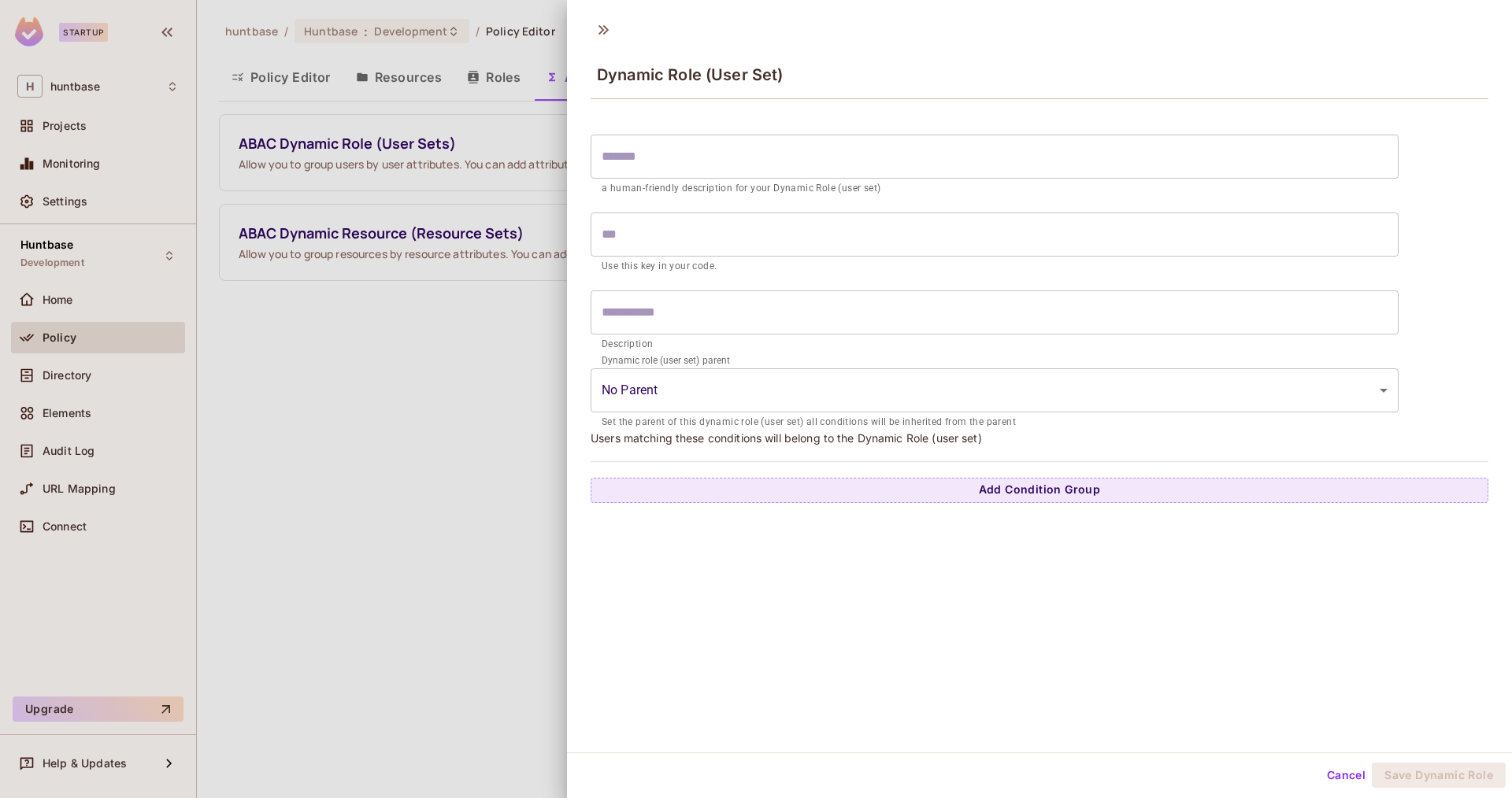
click at [825, 145] on input "text" at bounding box center [994, 156] width 808 height 44
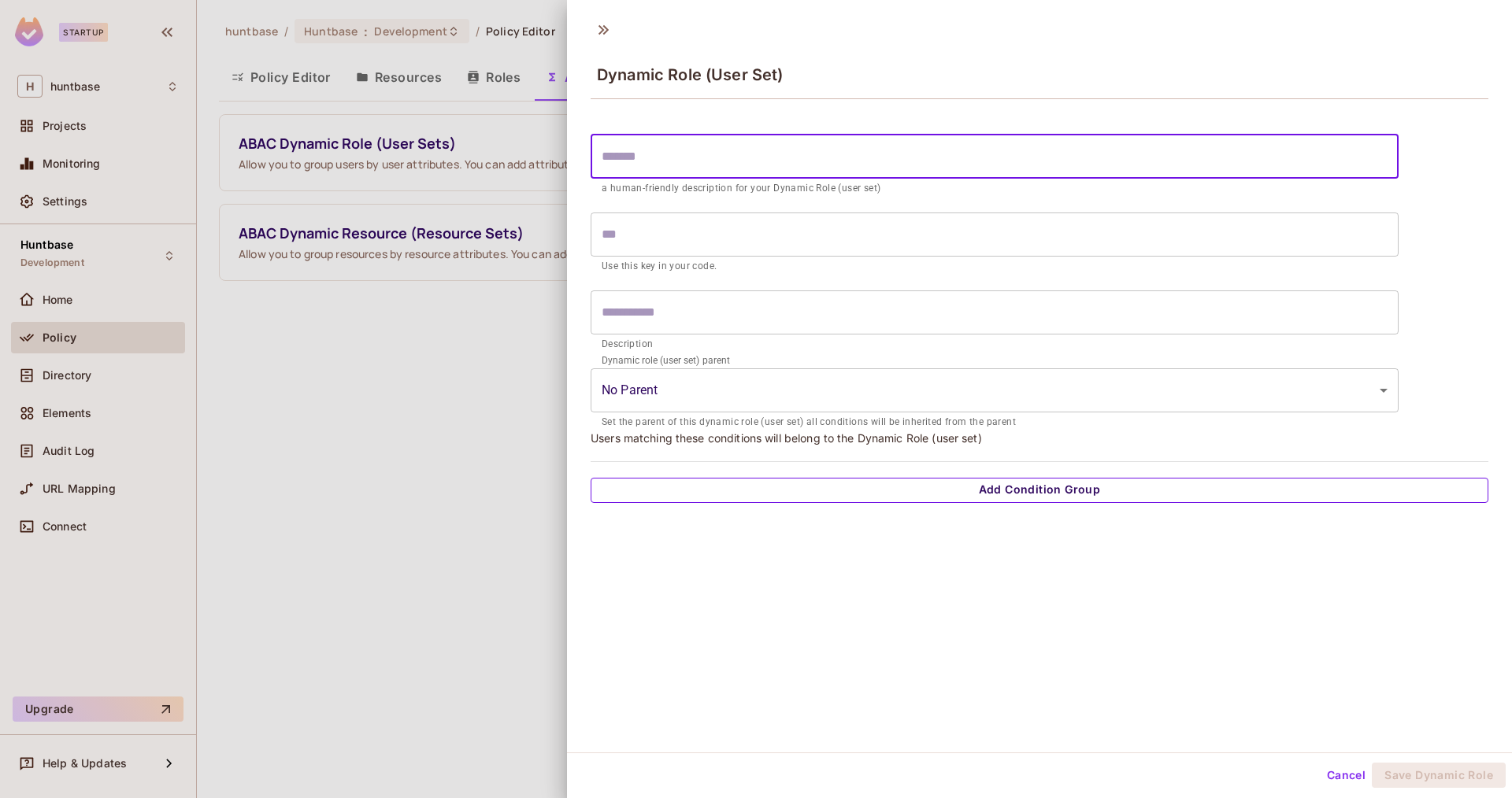
click at [1152, 496] on button "Add Condition Group" at bounding box center [1039, 490] width 898 height 25
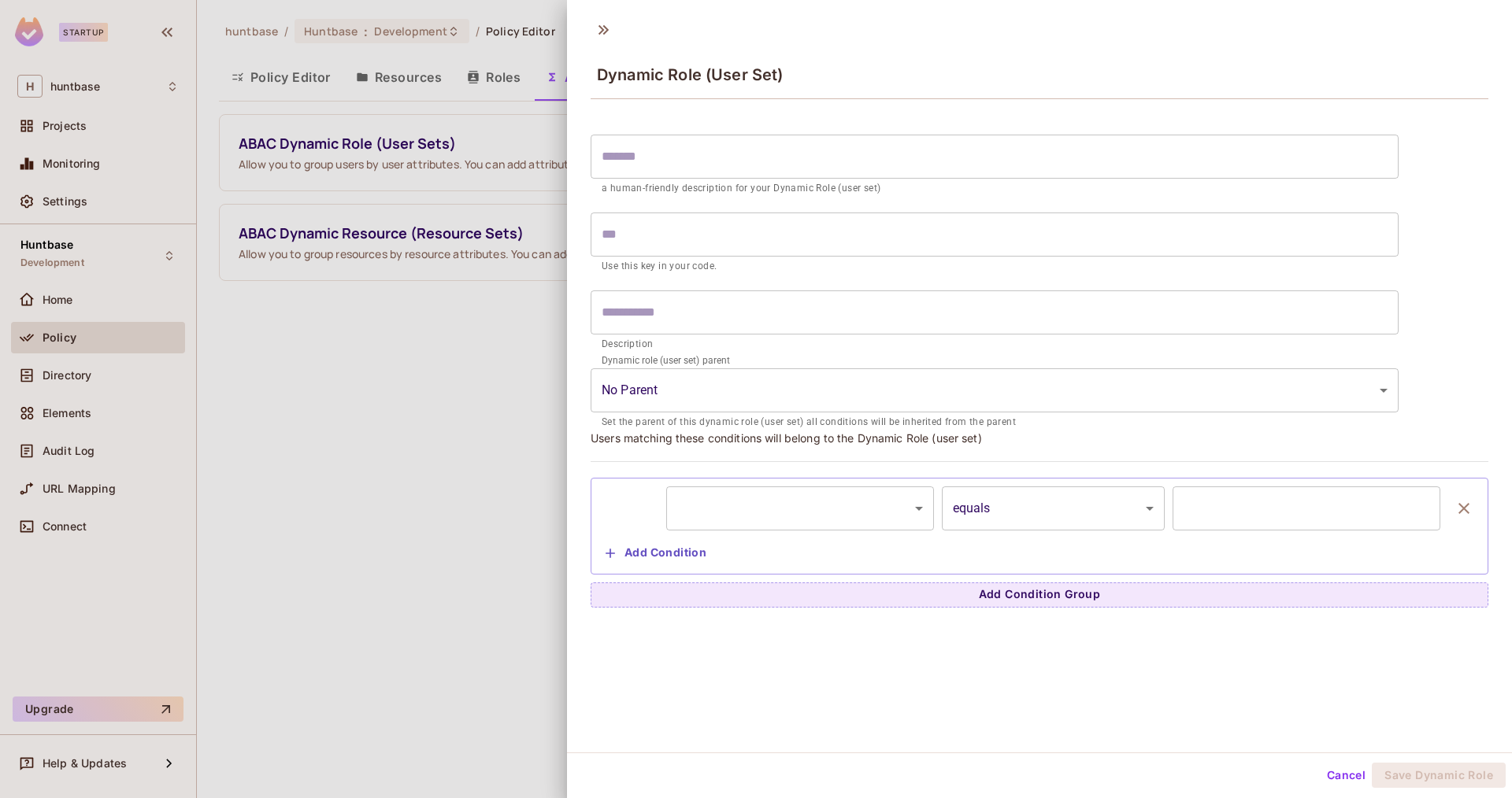
click at [909, 522] on body "Startup H huntbase Projects Monitoring Settings Huntbase Development Home Polic…" at bounding box center [756, 399] width 1512 height 798
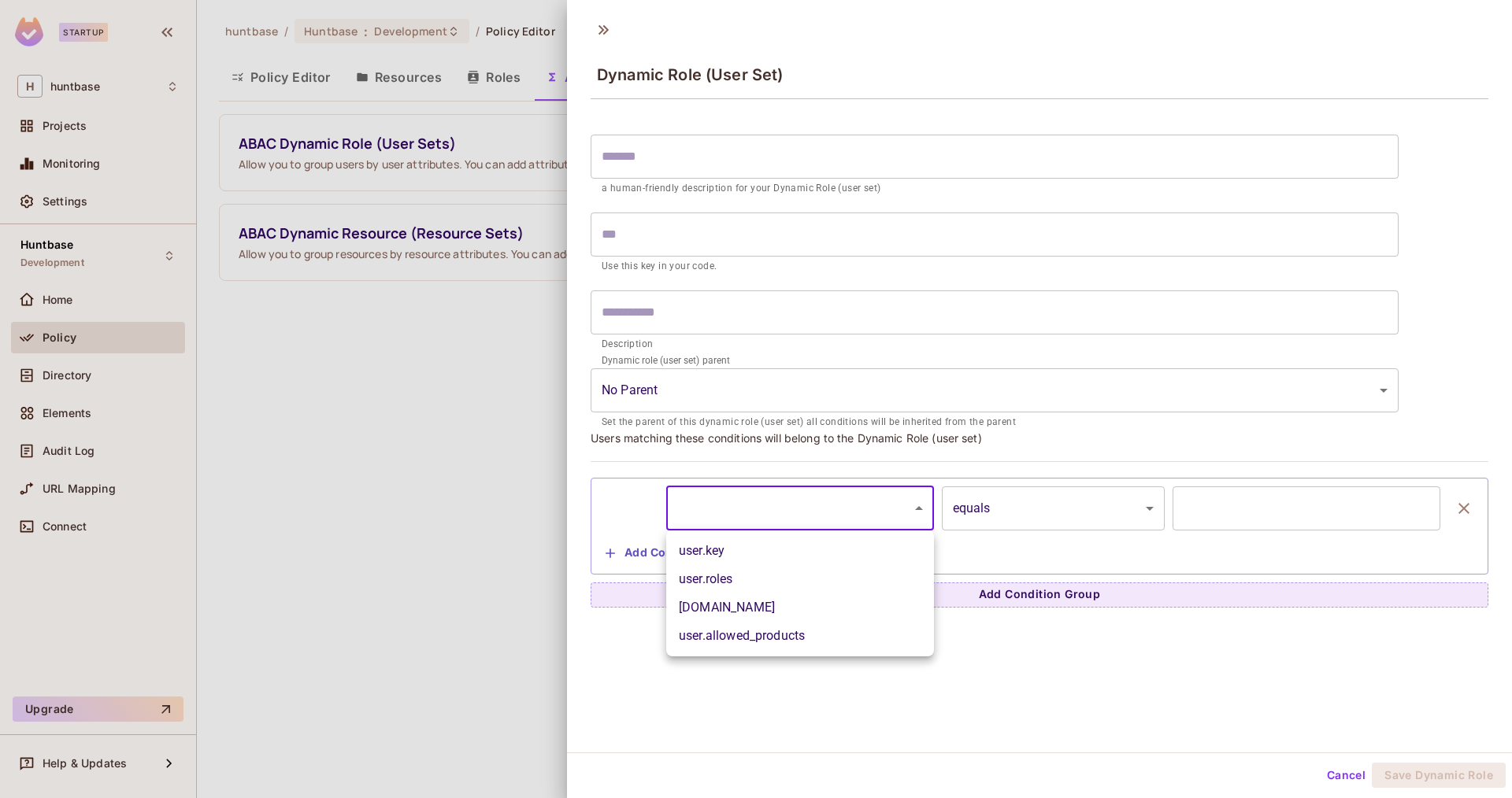
click at [830, 631] on li "user.allowed_products" at bounding box center [800, 637] width 268 height 29
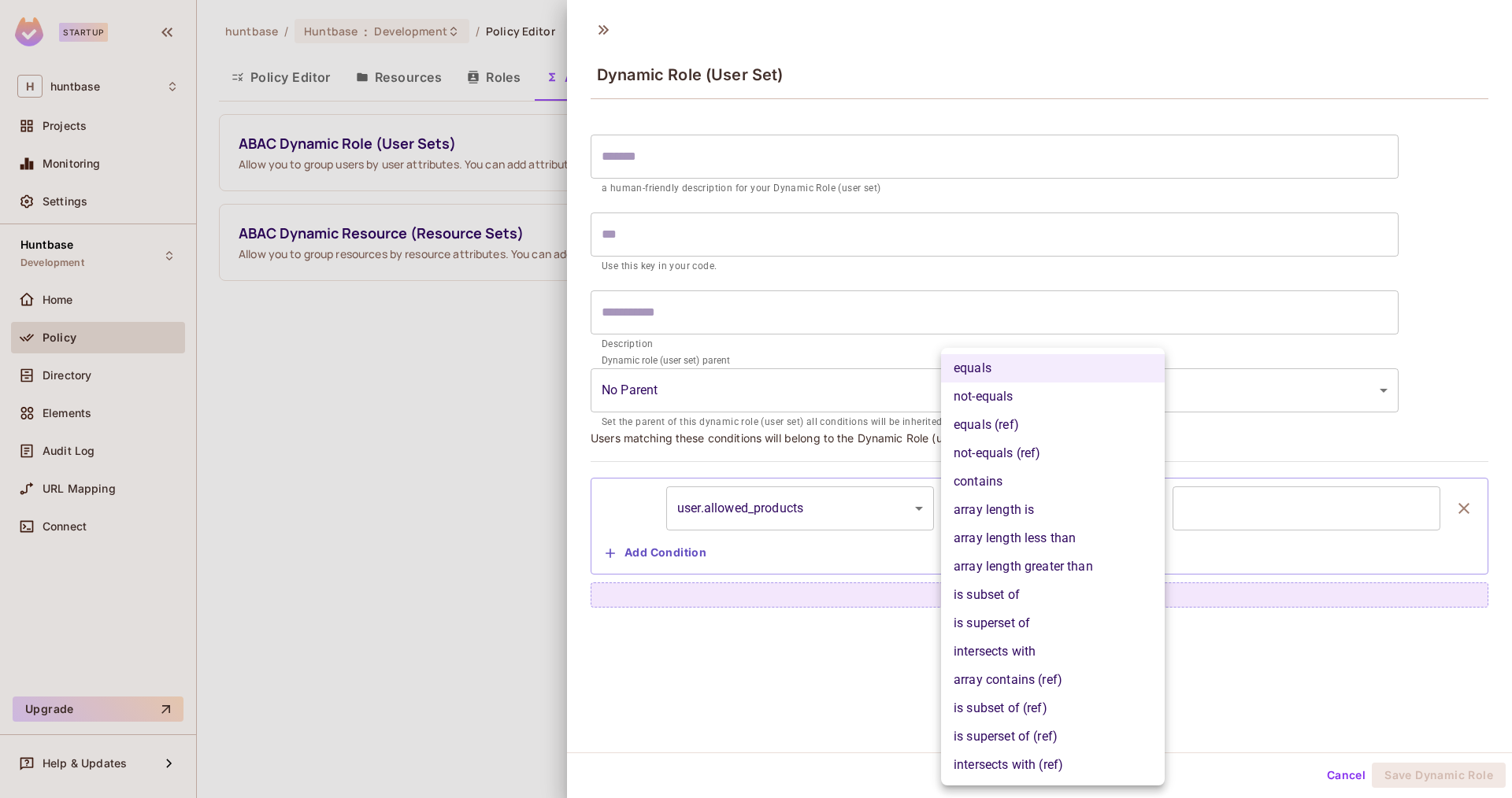
click at [1042, 509] on body "**********" at bounding box center [756, 399] width 1512 height 798
click at [1299, 508] on div at bounding box center [756, 399] width 1512 height 798
click at [1060, 507] on body "**********" at bounding box center [756, 399] width 1512 height 798
click at [1011, 675] on li "array contains (ref)" at bounding box center [1053, 680] width 223 height 29
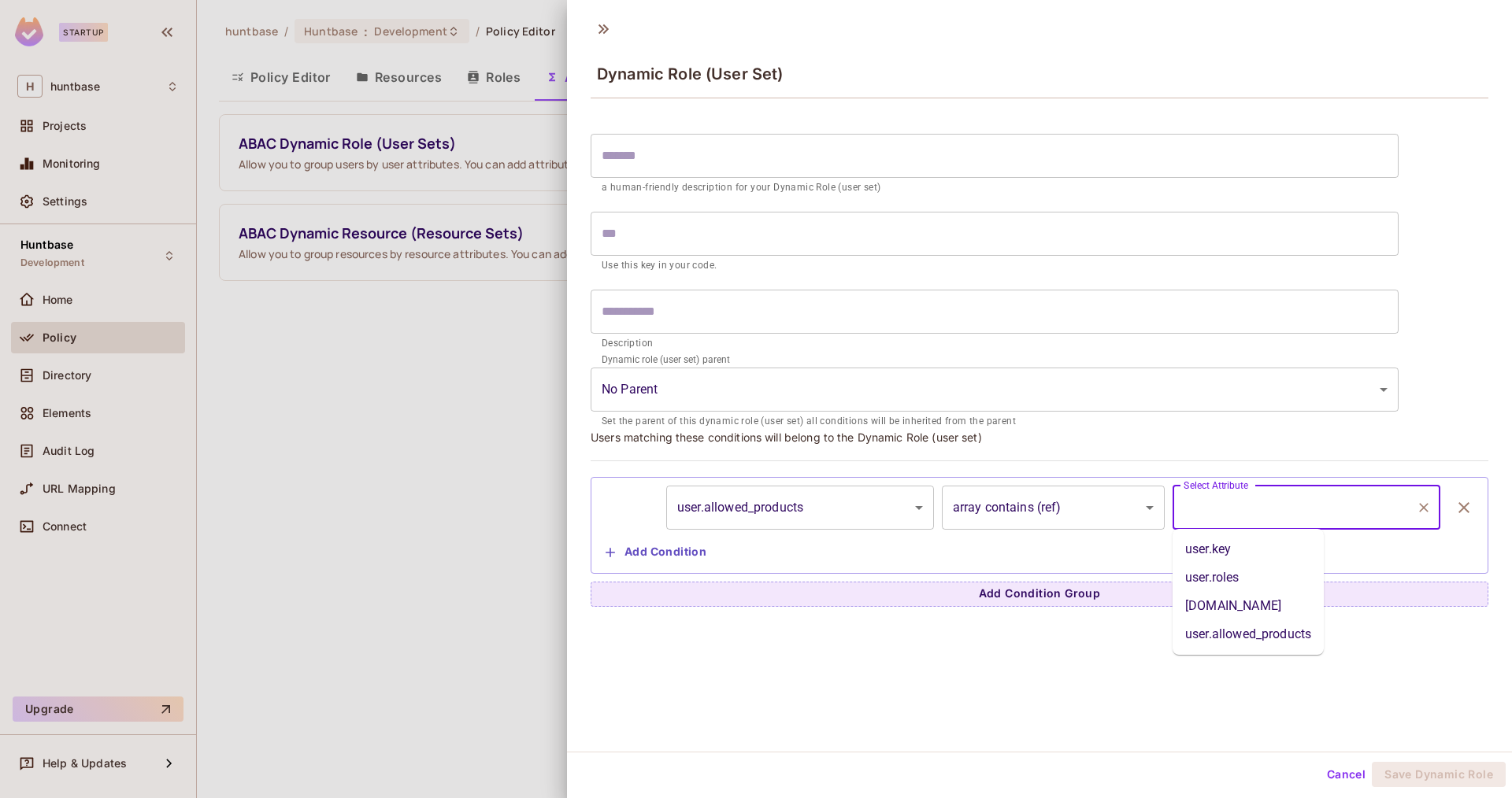
click at [1232, 510] on input "Select Attribute" at bounding box center [1295, 507] width 230 height 30
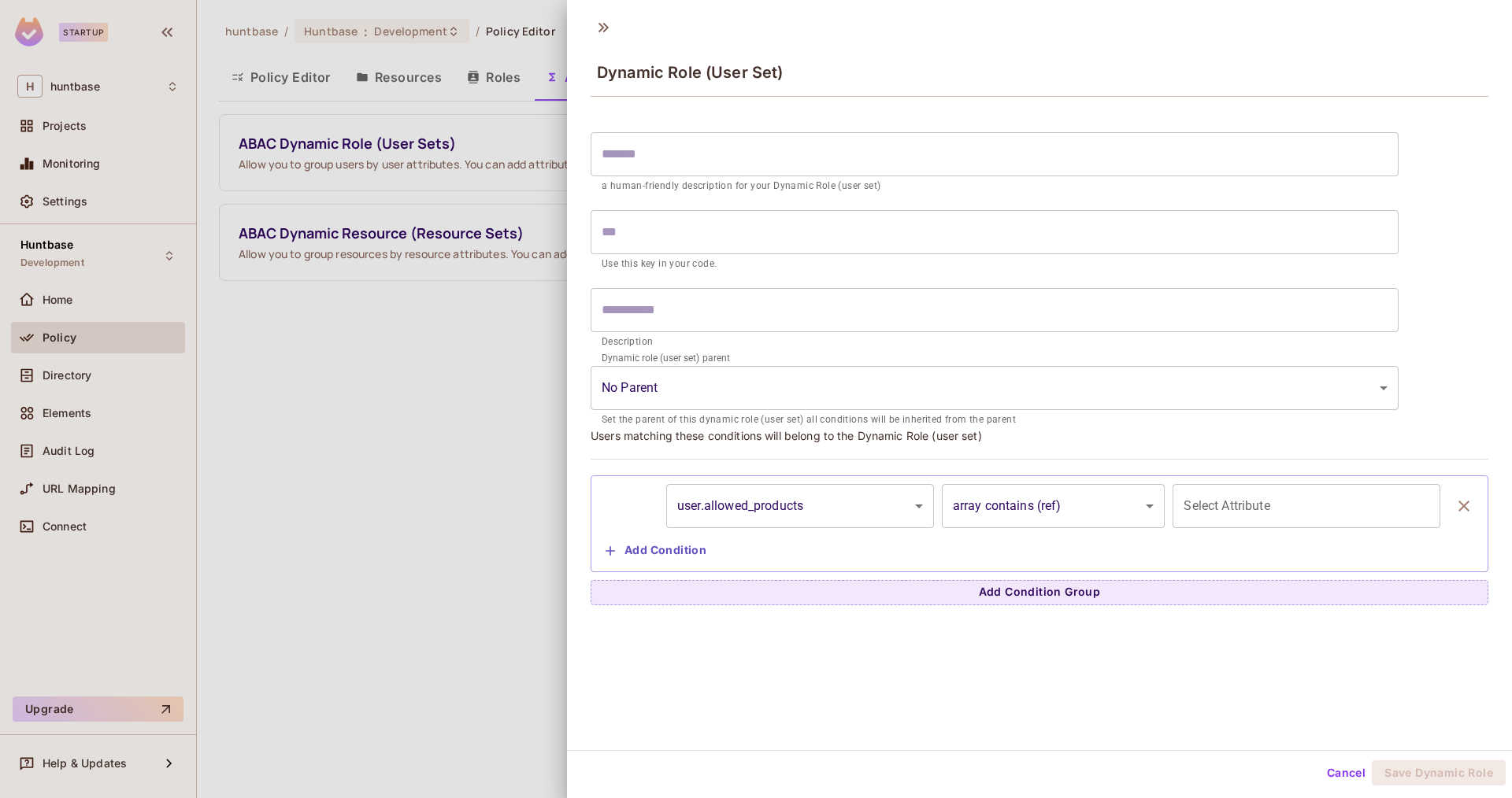
click at [754, 415] on p "Set the parent of this dynamic role (user set) all conditions will be inherited…" at bounding box center [994, 420] width 786 height 16
click at [719, 333] on div "​ Description" at bounding box center [994, 320] width 808 height 63
click at [831, 451] on div "**********" at bounding box center [1039, 364] width 898 height 481
click at [1240, 523] on div "Select Attribute" at bounding box center [1307, 508] width 268 height 44
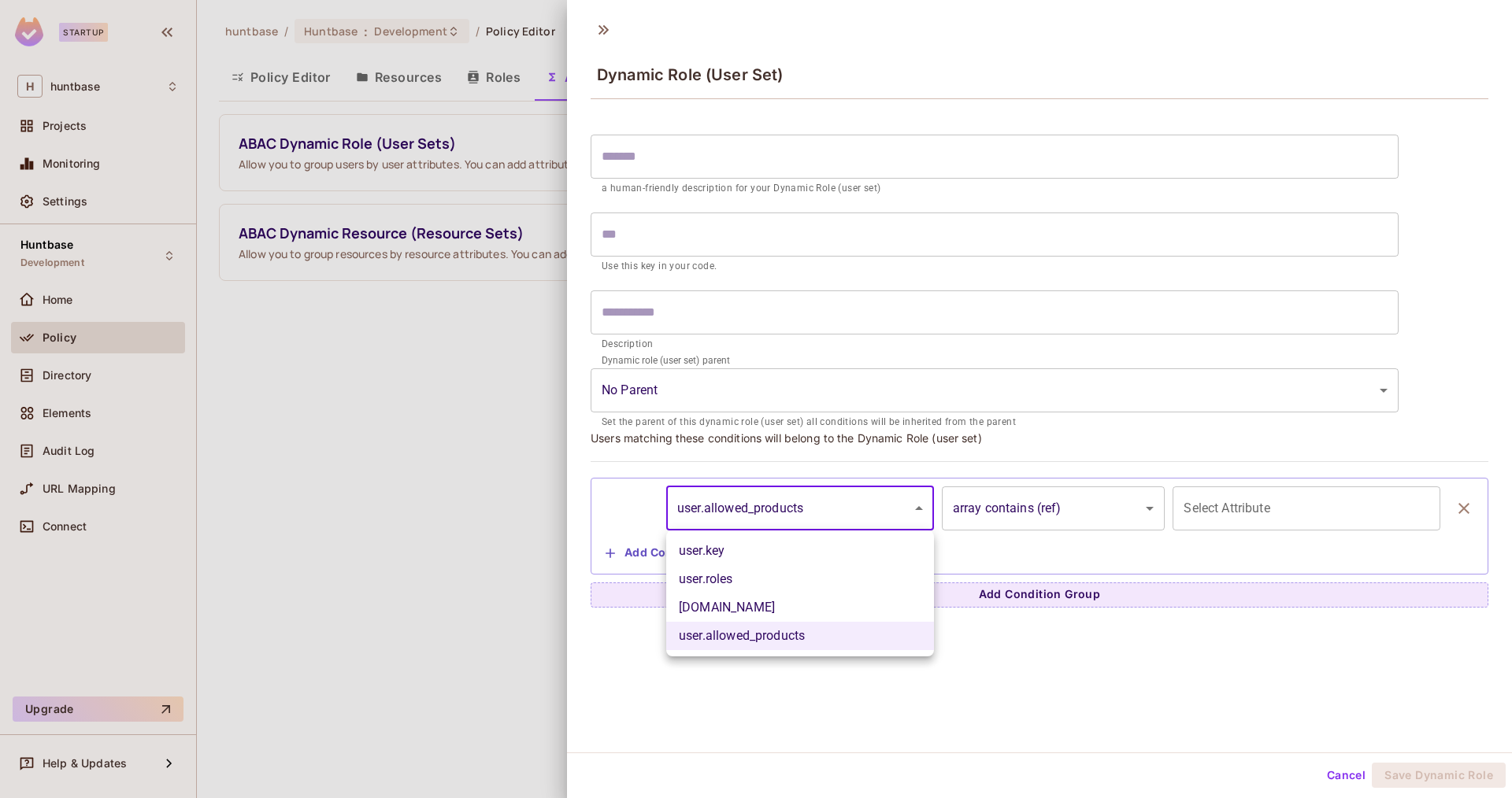
click at [830, 525] on body "**********" at bounding box center [756, 399] width 1512 height 798
click at [1189, 527] on div at bounding box center [756, 399] width 1512 height 798
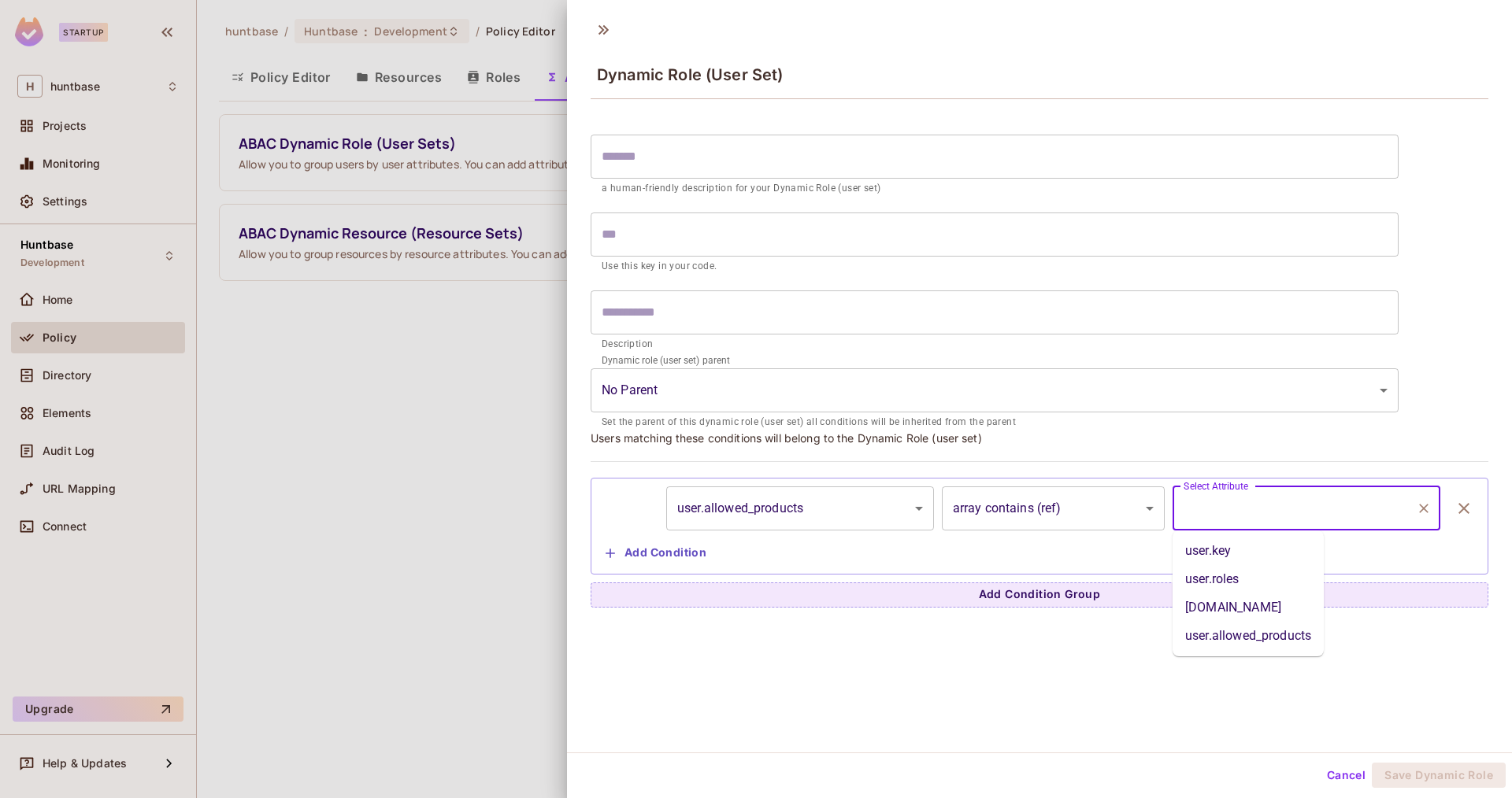
click at [1207, 513] on input "Select Attribute" at bounding box center [1295, 508] width 230 height 30
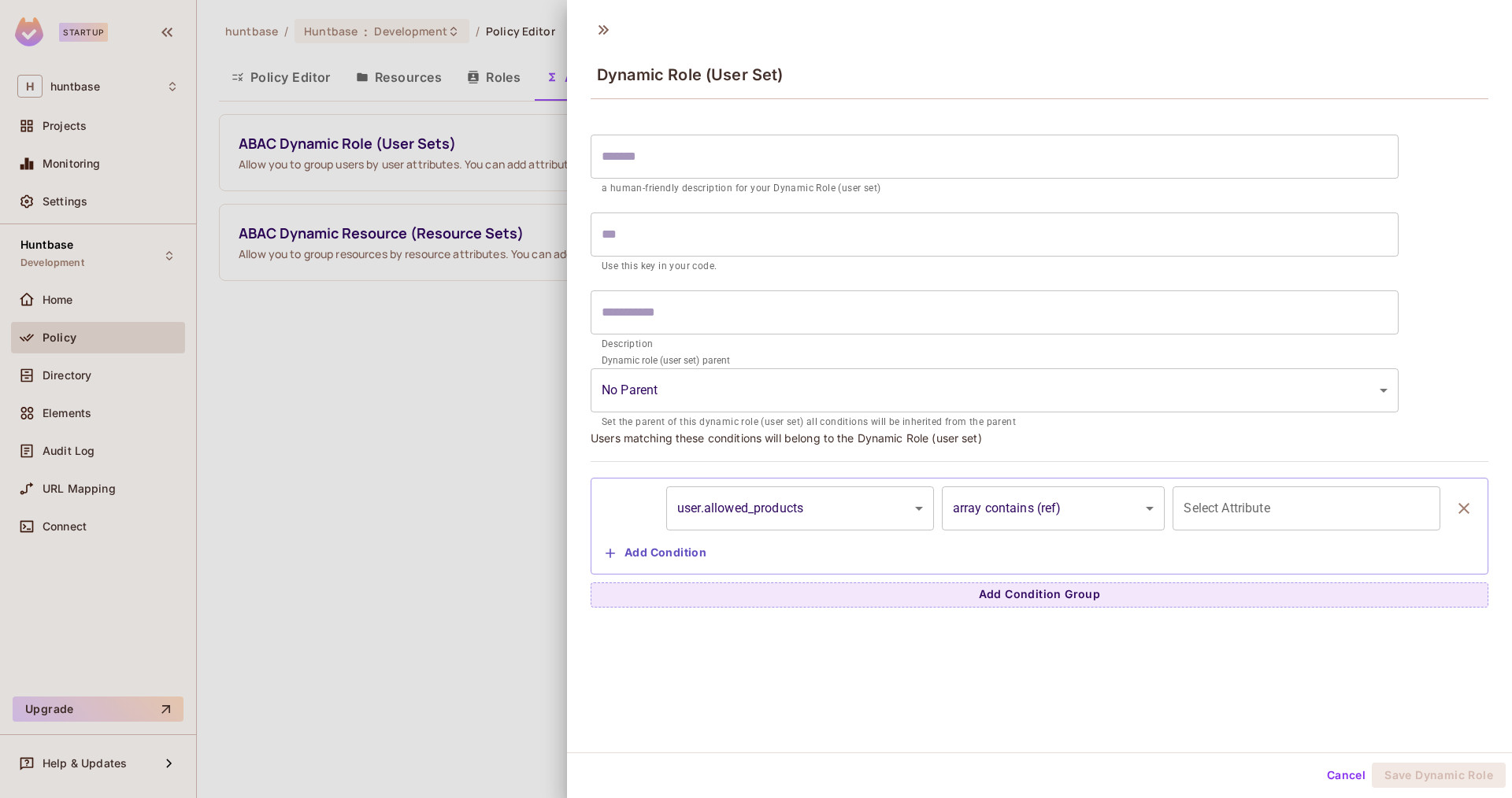
click at [1038, 533] on div "**********" at bounding box center [1039, 526] width 880 height 79
click at [1345, 779] on button "Cancel" at bounding box center [1346, 775] width 52 height 25
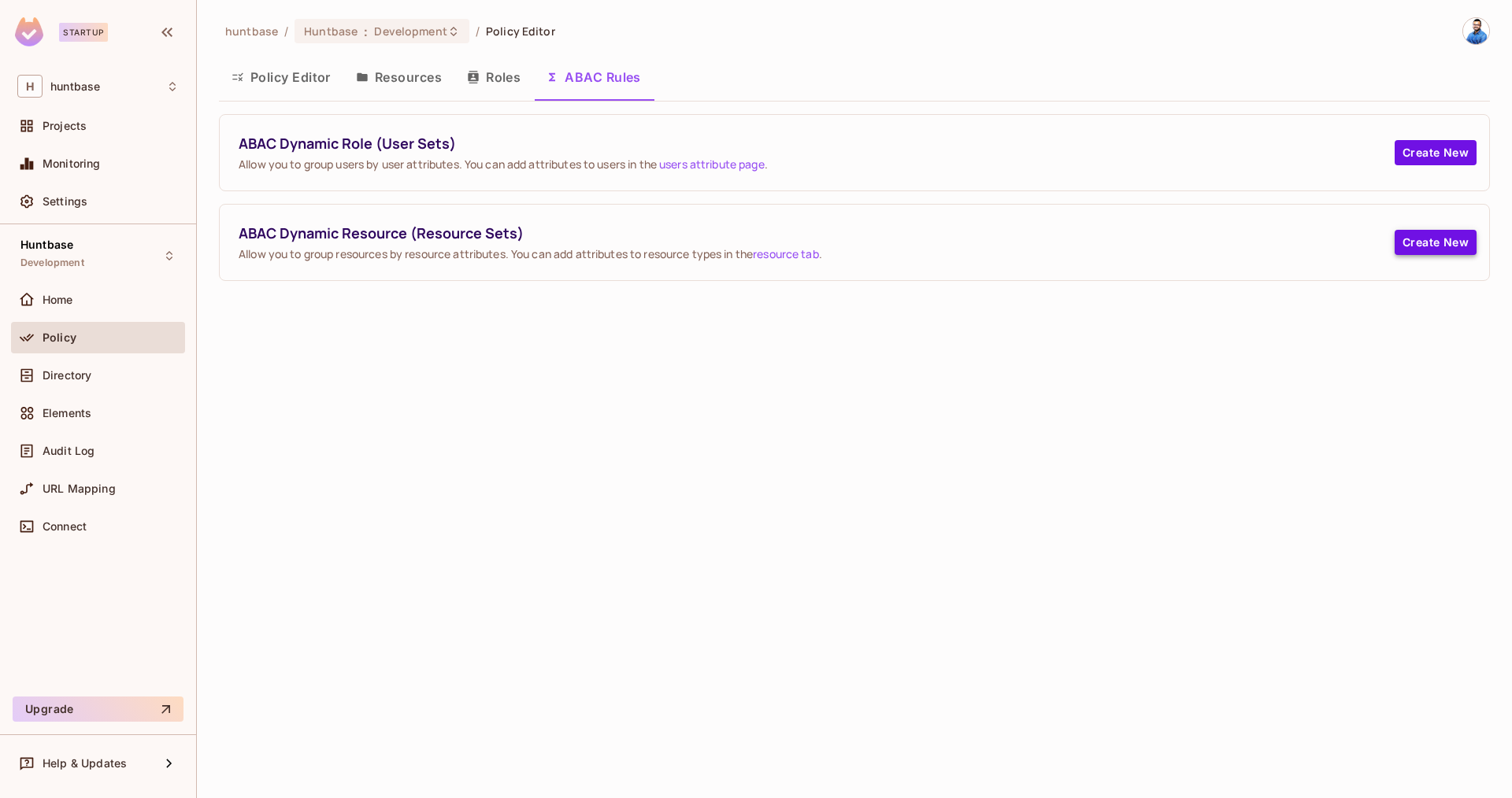
click at [1449, 249] on button "Create New" at bounding box center [1435, 243] width 82 height 25
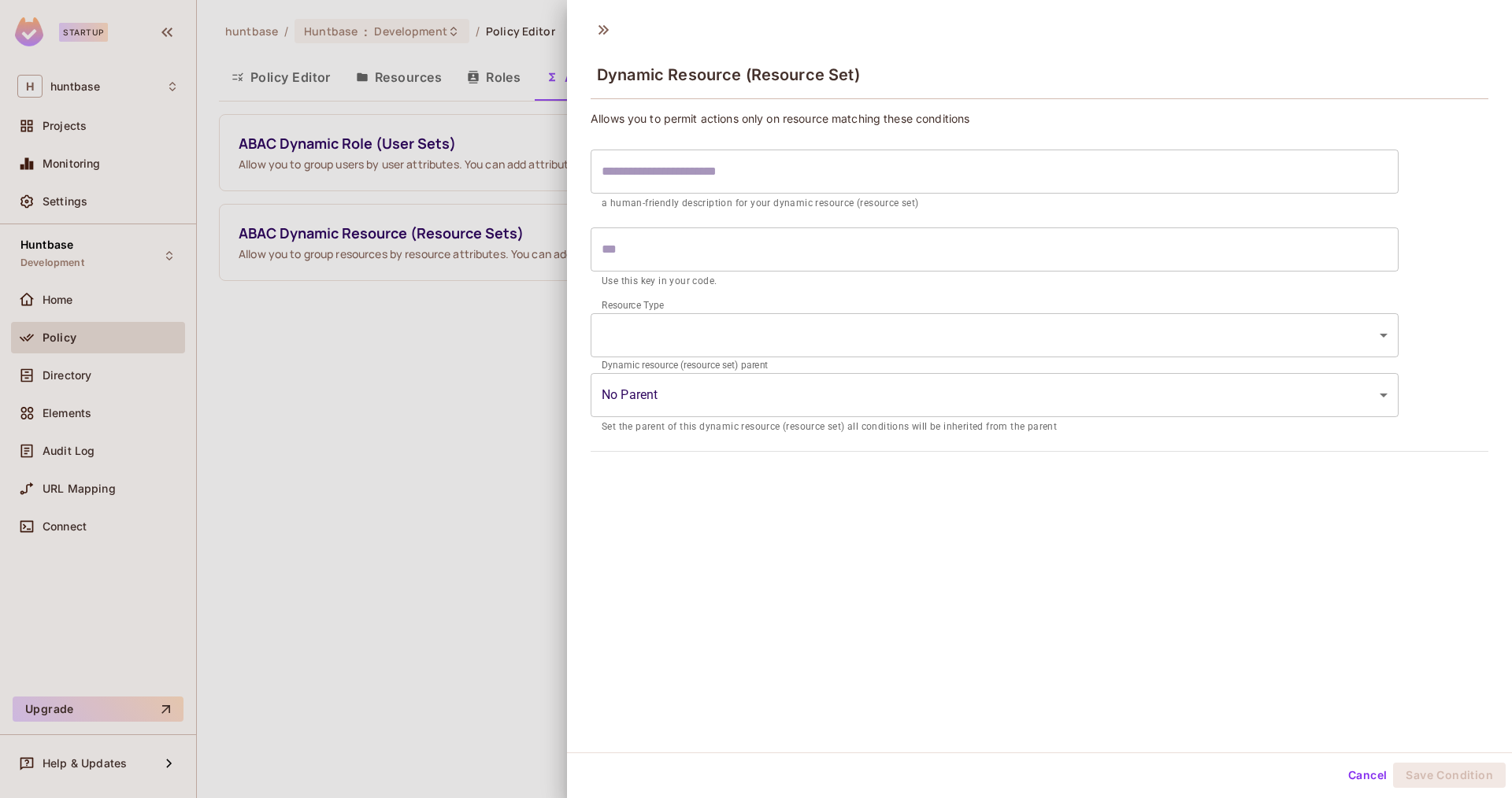
click at [725, 383] on body "Startup H huntbase Projects Monitoring Settings Huntbase Development Home Polic…" at bounding box center [756, 399] width 1512 height 798
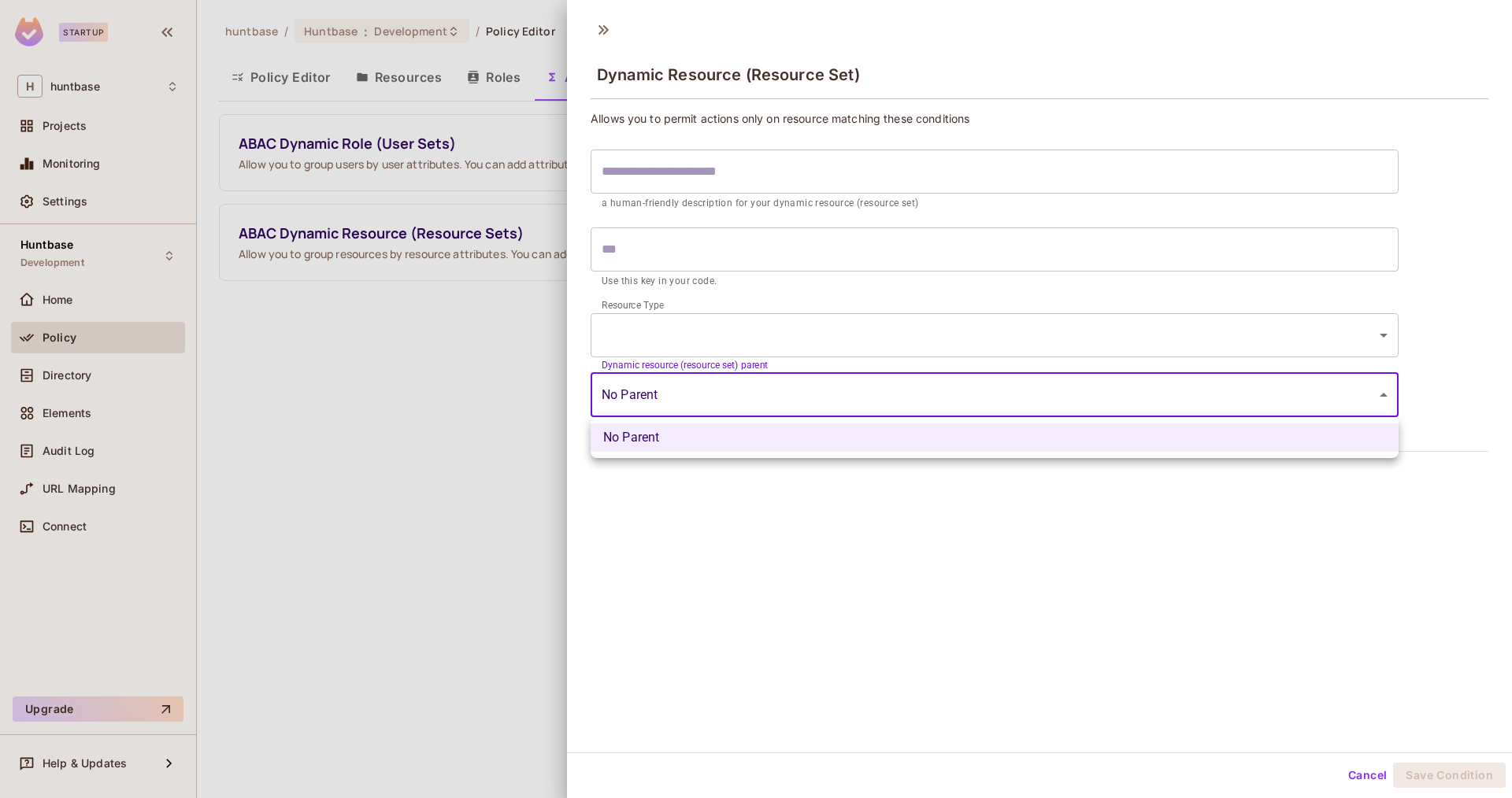
drag, startPoint x: 830, startPoint y: 498, endPoint x: 824, endPoint y: 465, distance: 33.5
click at [830, 498] on div at bounding box center [756, 399] width 1512 height 798
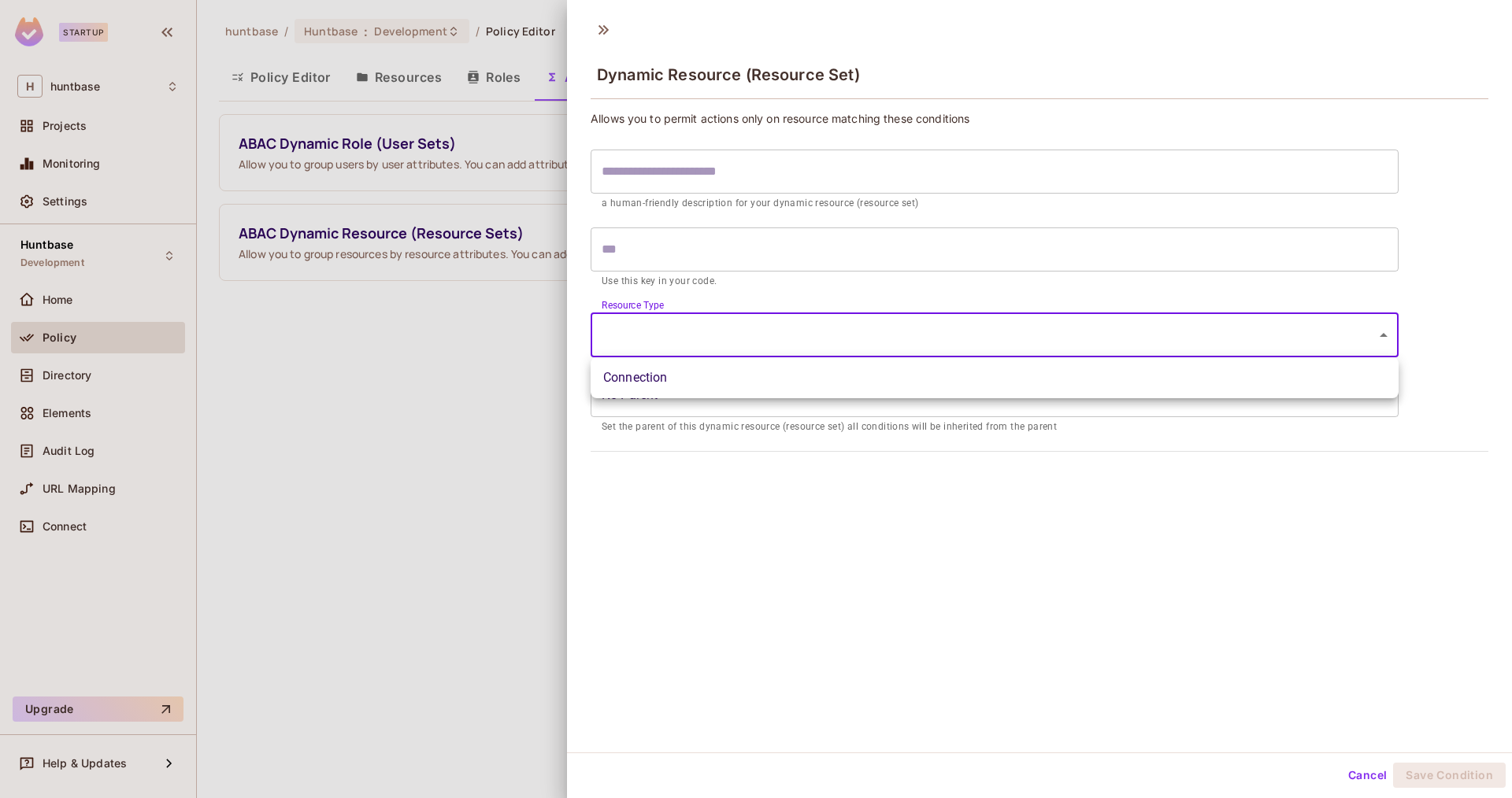
click at [670, 318] on body "Startup H huntbase Projects Monitoring Settings Huntbase Development Home Polic…" at bounding box center [756, 399] width 1512 height 798
click at [664, 374] on li "Connection" at bounding box center [994, 378] width 808 height 29
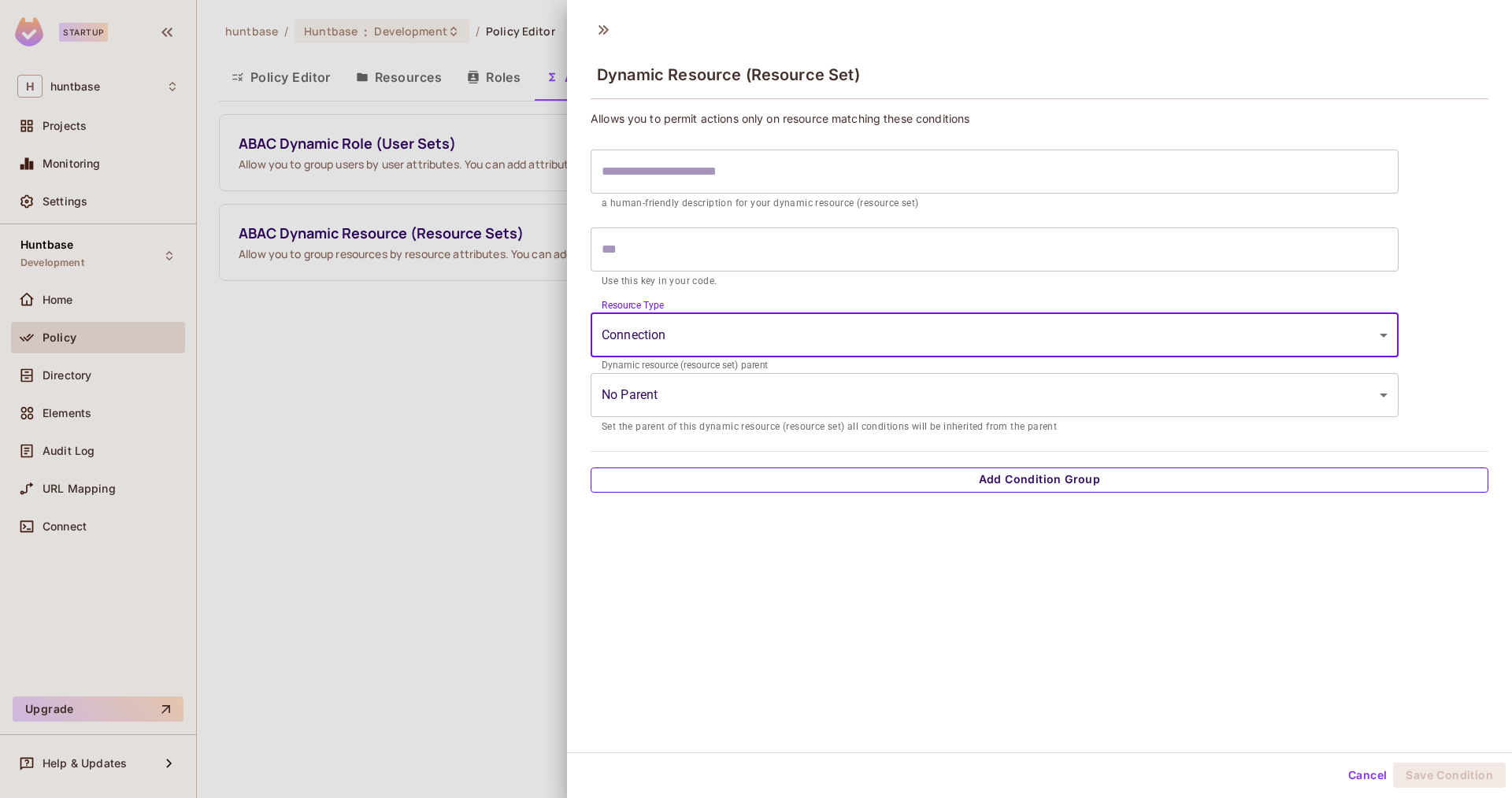
click at [875, 486] on button "Add Condition Group" at bounding box center [1039, 480] width 898 height 25
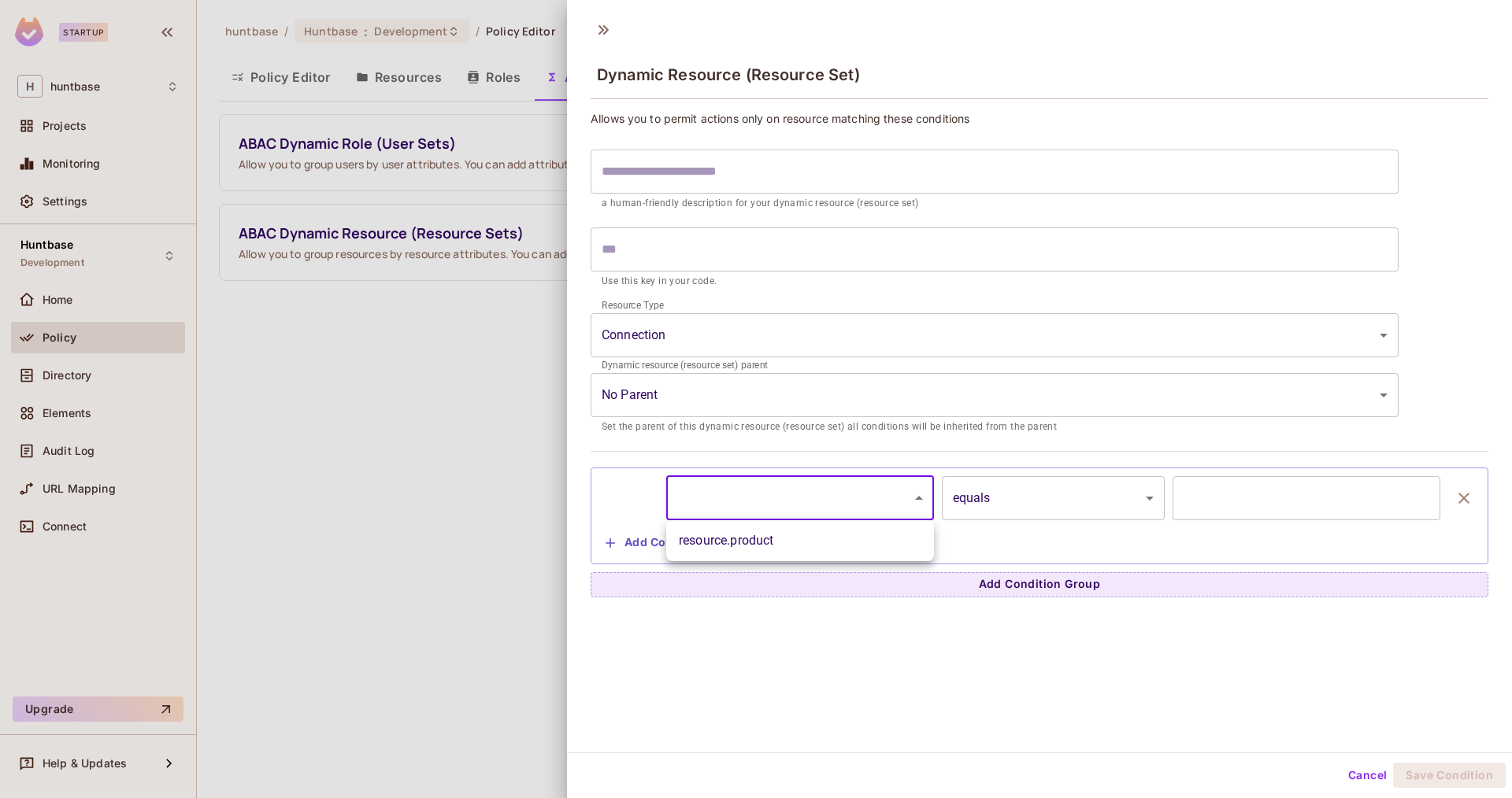
click at [830, 478] on body "**********" at bounding box center [756, 399] width 1512 height 798
drag, startPoint x: 806, startPoint y: 535, endPoint x: 839, endPoint y: 530, distance: 33.4
click at [806, 535] on li "resource.product" at bounding box center [800, 541] width 268 height 29
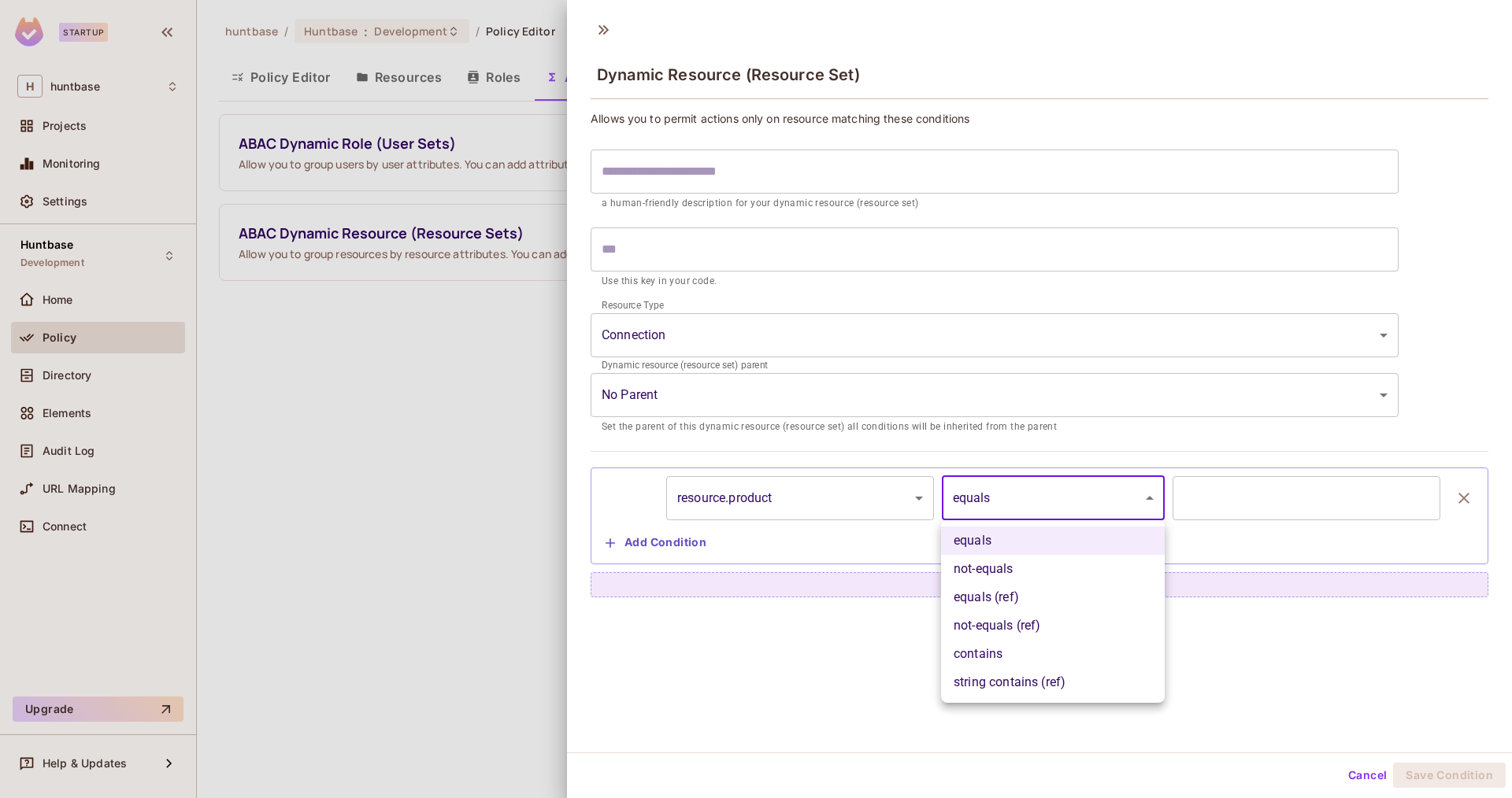
click at [1014, 511] on body "**********" at bounding box center [756, 399] width 1512 height 798
click at [1044, 598] on li "equals (ref)" at bounding box center [1053, 598] width 223 height 29
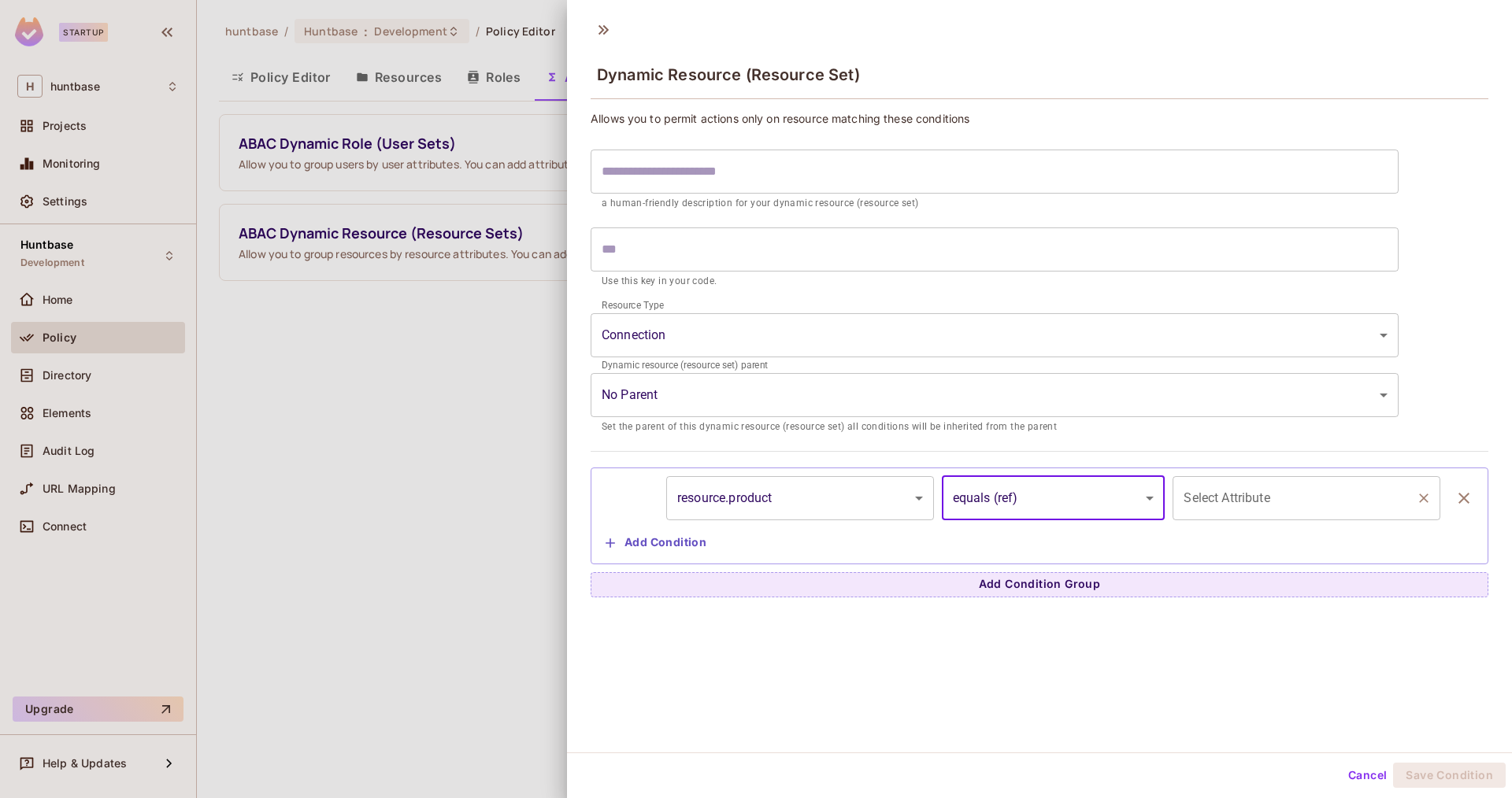
click at [1188, 514] on div "Select Attribute" at bounding box center [1307, 498] width 268 height 44
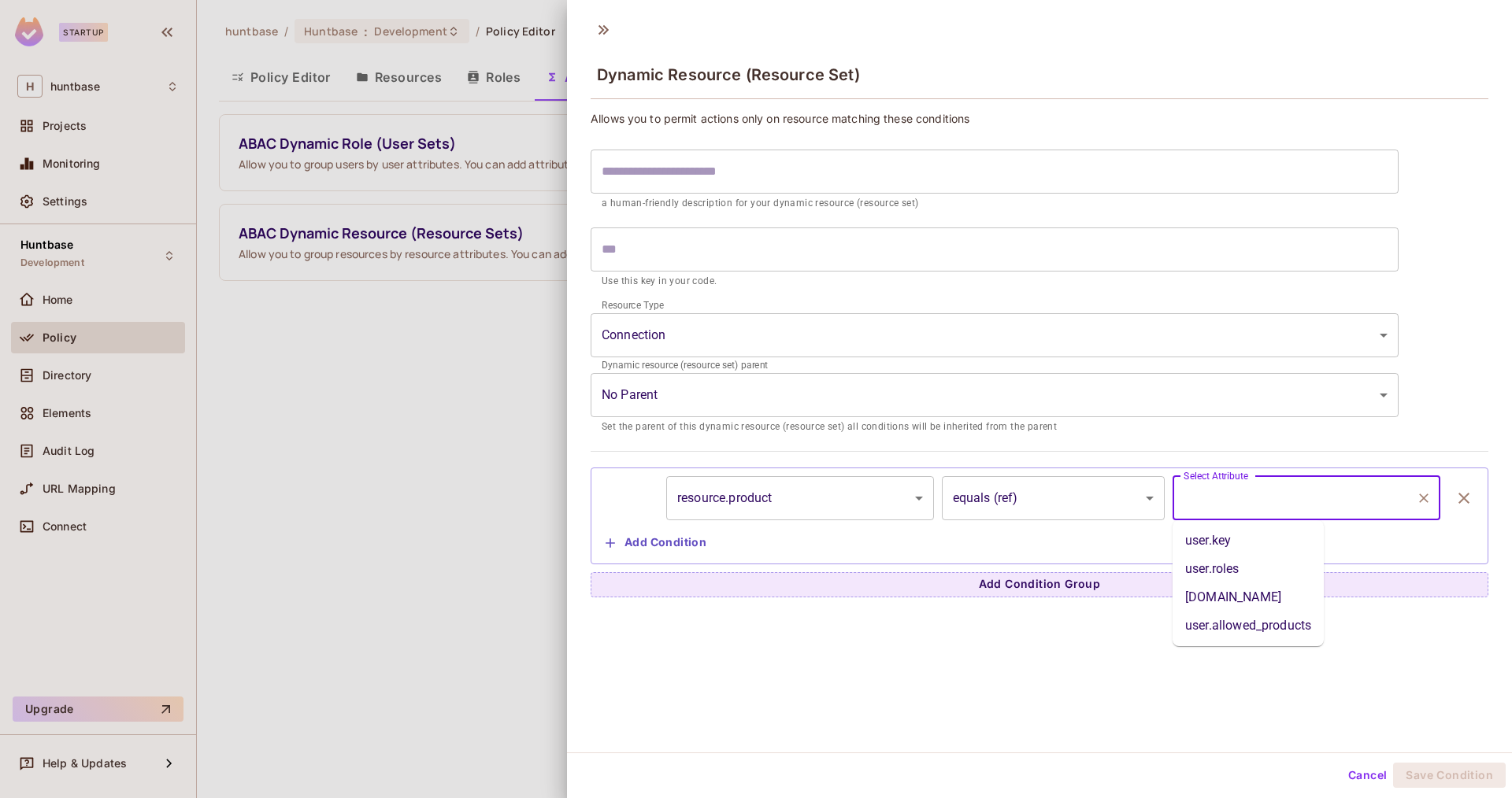
click at [1085, 514] on body "**********" at bounding box center [756, 399] width 1512 height 798
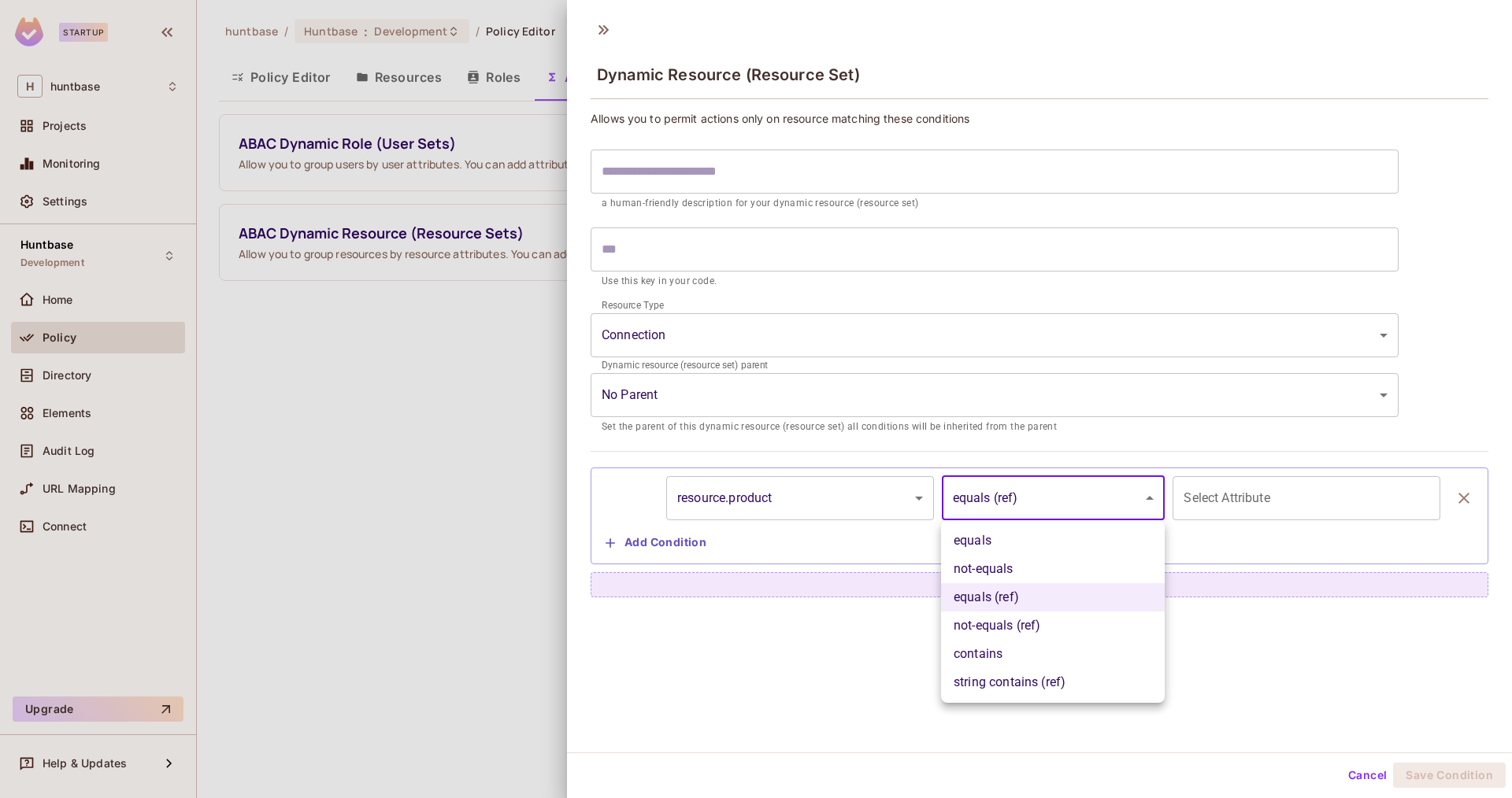
click at [1037, 658] on li "contains" at bounding box center [1053, 654] width 223 height 29
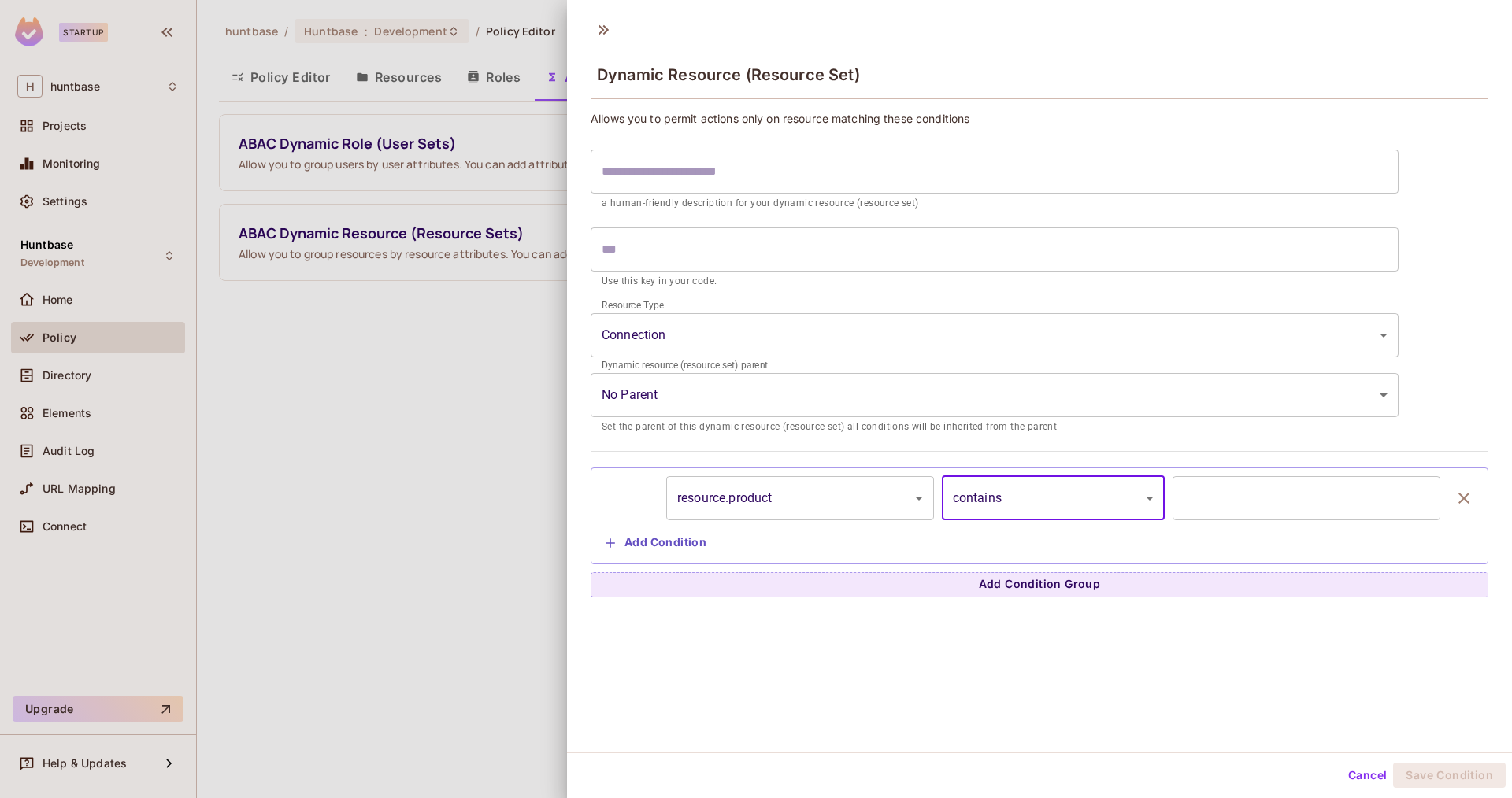
click at [1371, 763] on button "Cancel" at bounding box center [1367, 775] width 52 height 25
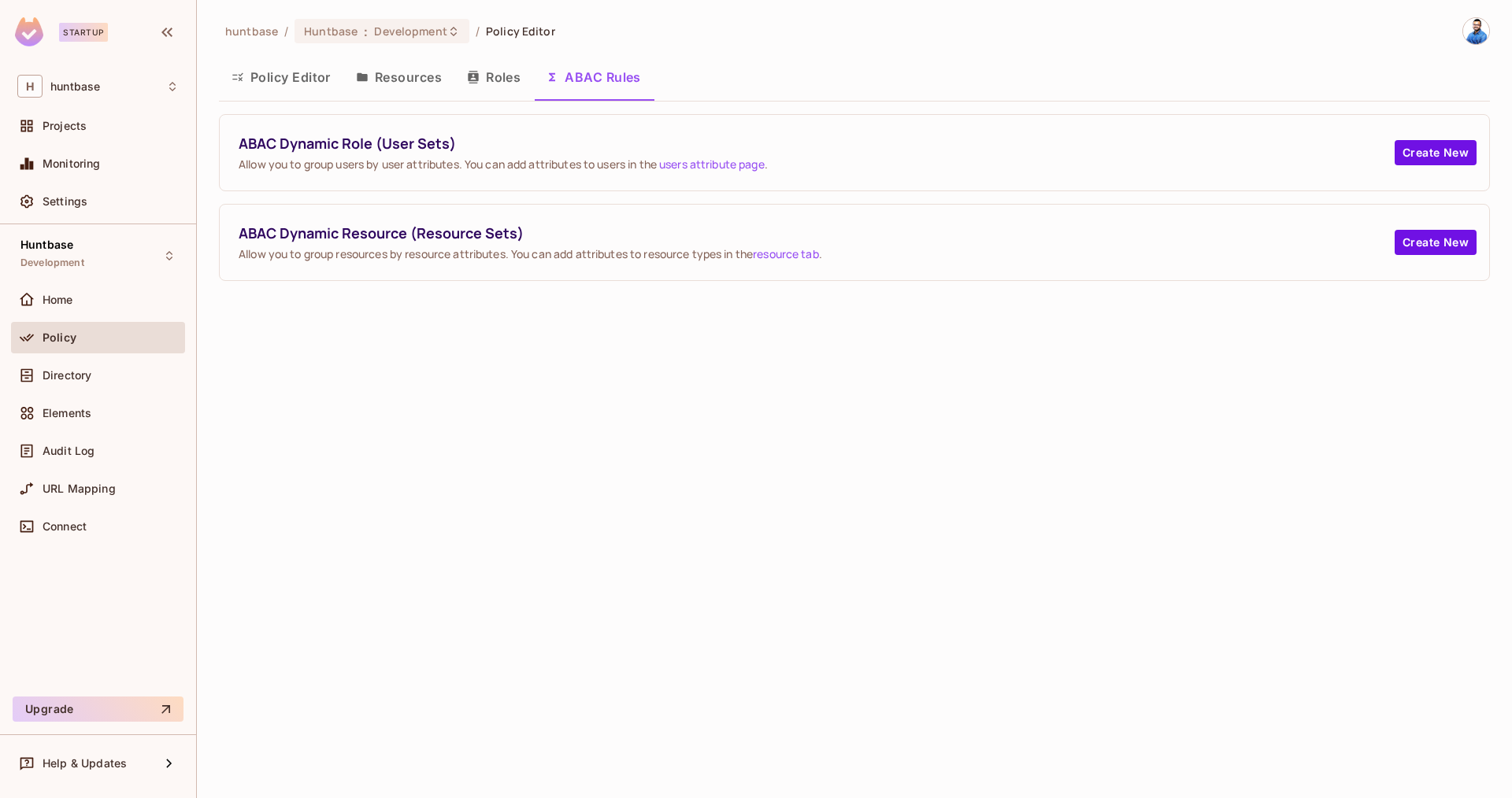
click at [25, 357] on div "Policy" at bounding box center [98, 341] width 174 height 38
click at [57, 381] on div "Directory" at bounding box center [97, 375] width 162 height 19
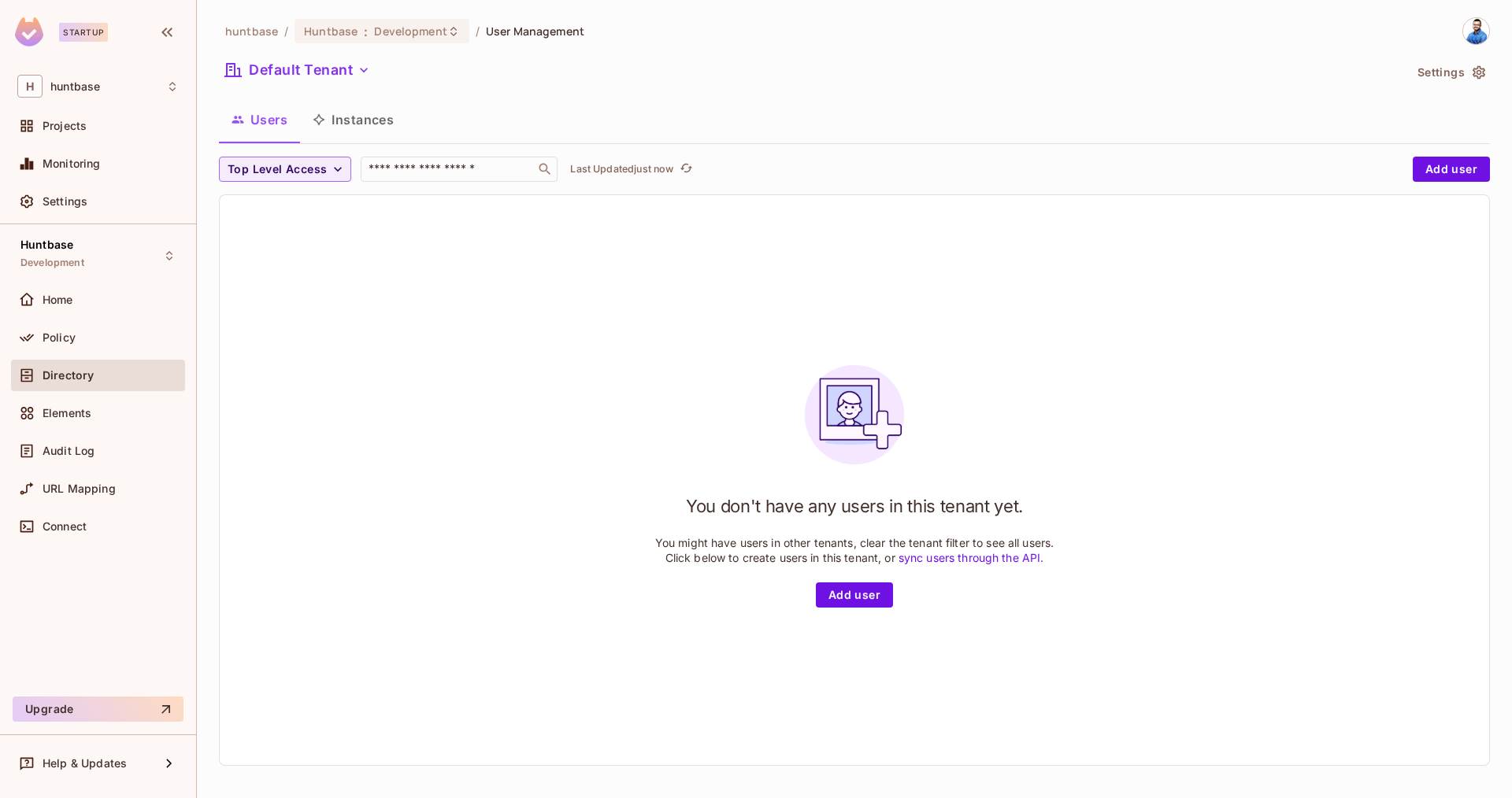
click at [1443, 68] on button "Settings" at bounding box center [1450, 73] width 79 height 25
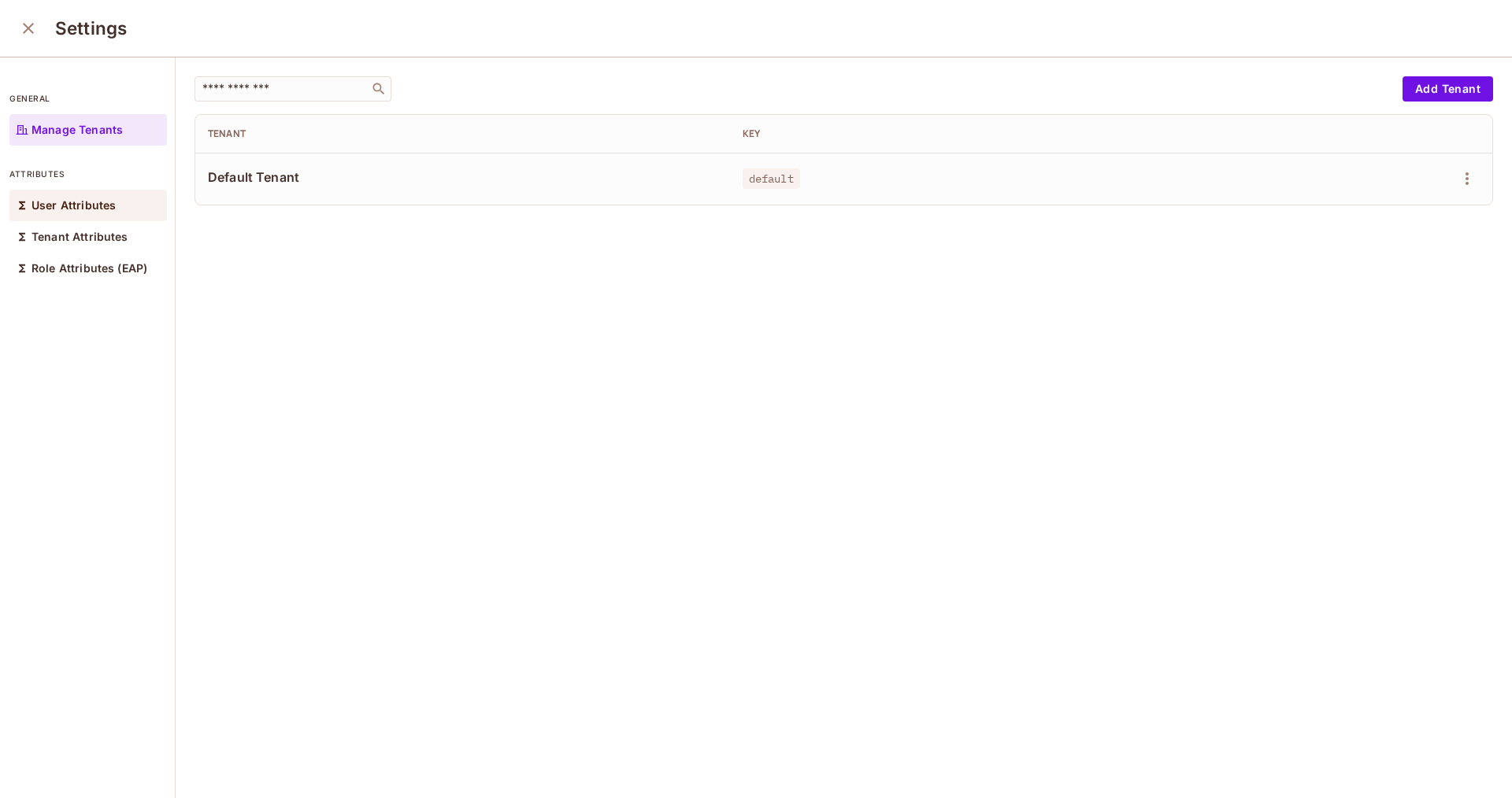
click at [56, 205] on p "User Attributes" at bounding box center [74, 205] width 85 height 13
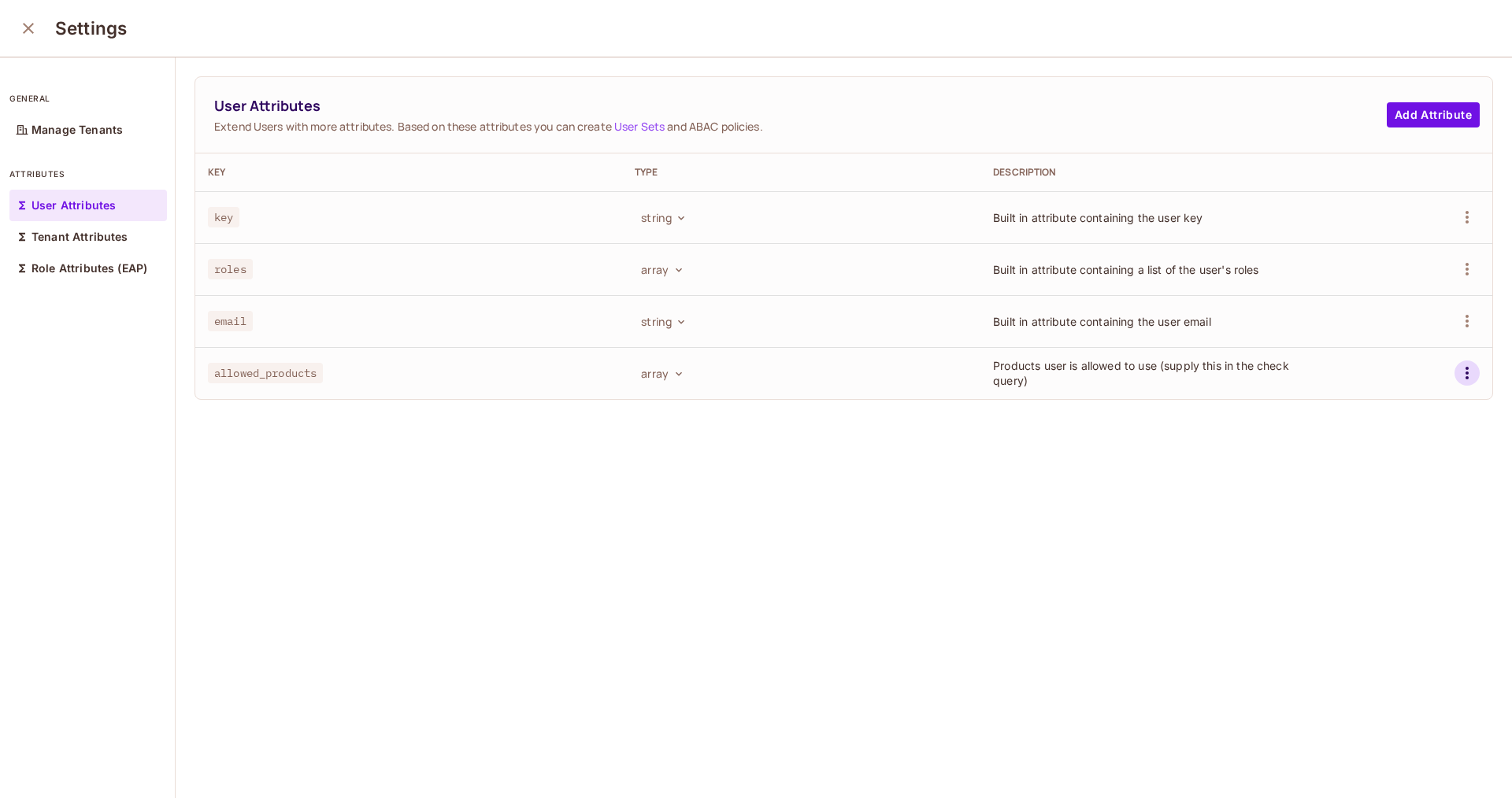
click at [1468, 370] on icon "button" at bounding box center [1467, 373] width 19 height 19
click at [1383, 452] on span "Delete Attribute" at bounding box center [1408, 444] width 95 height 25
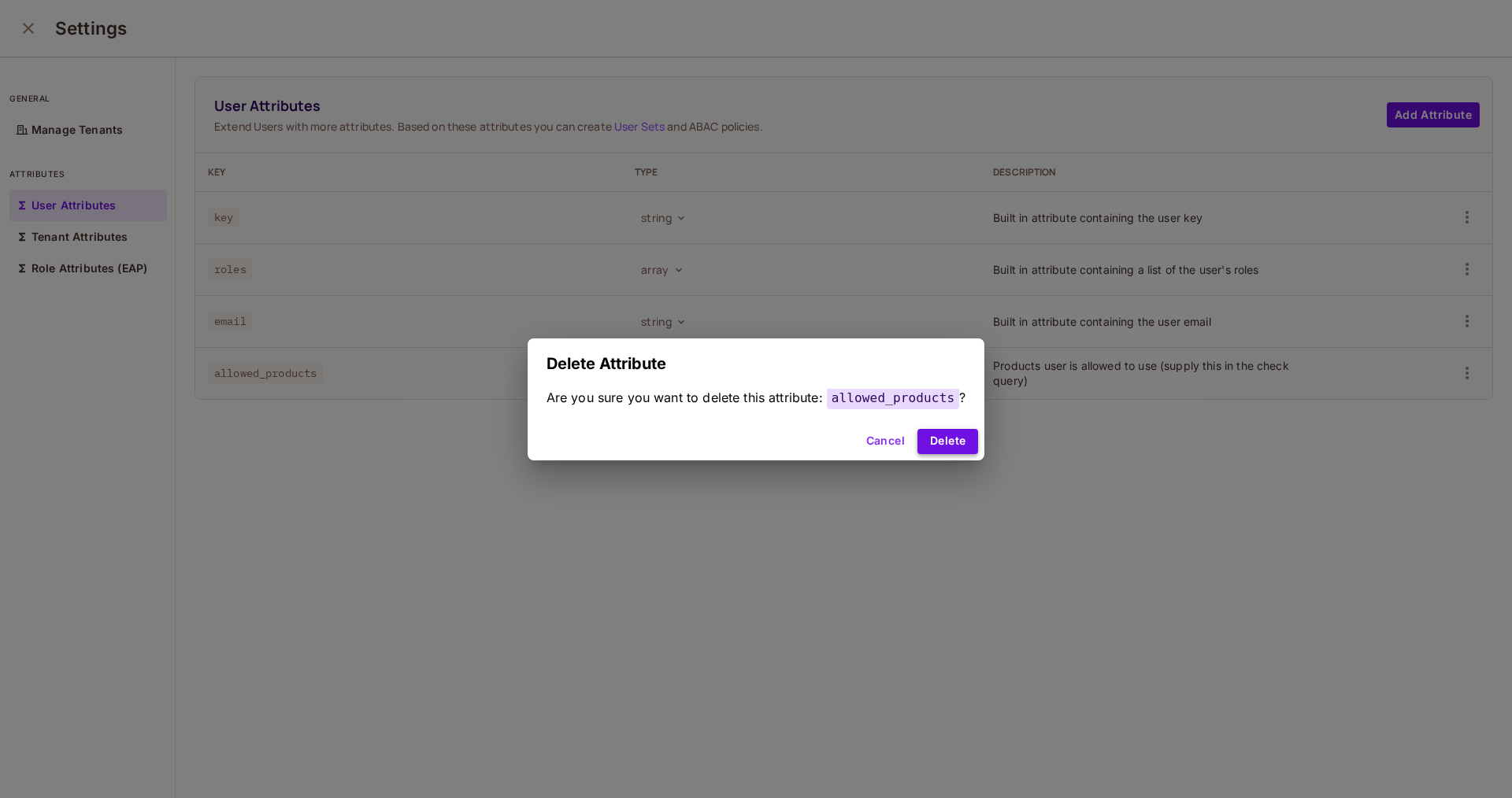
click at [972, 439] on button "Delete" at bounding box center [948, 442] width 61 height 25
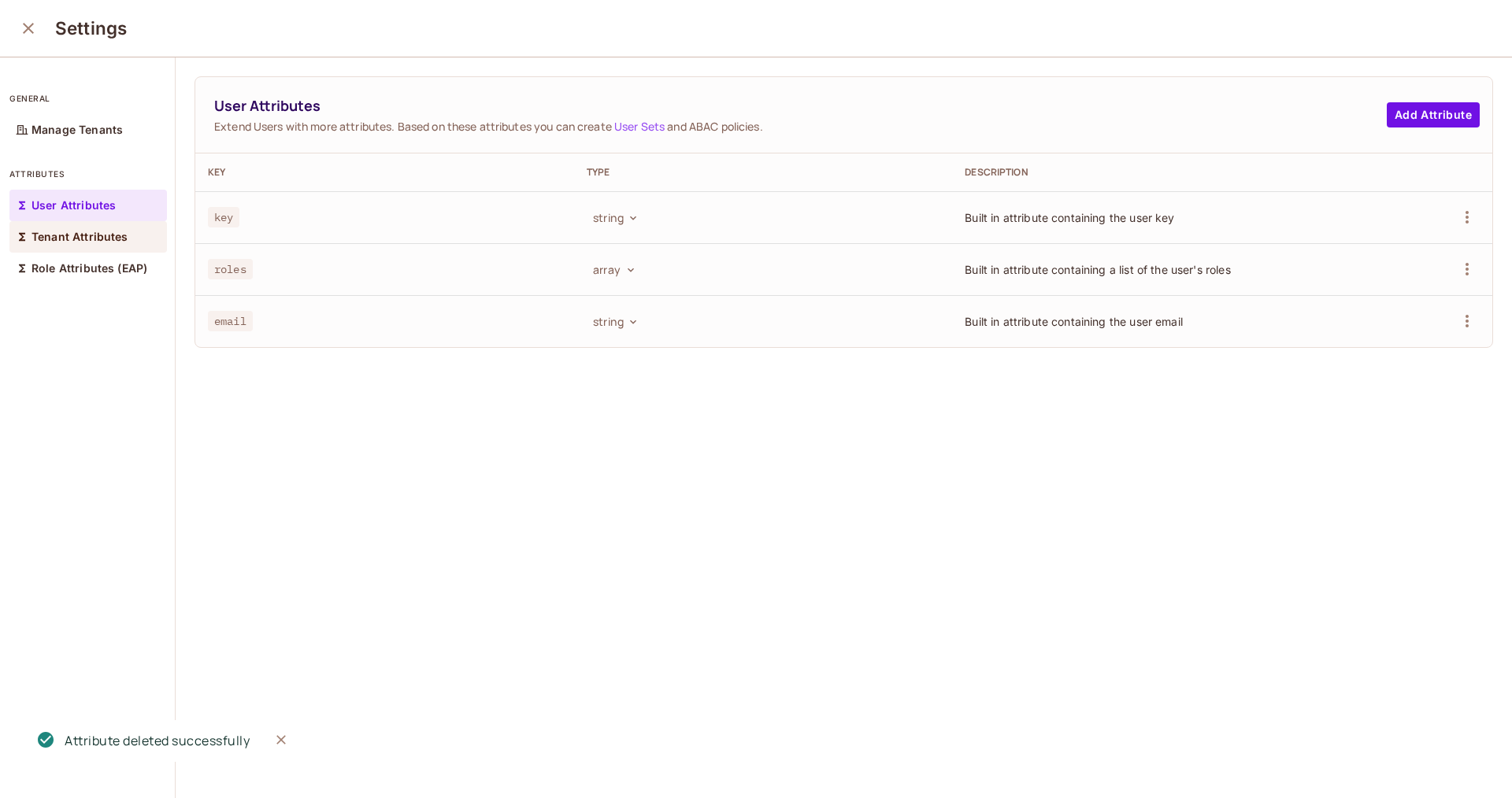
click at [74, 242] on p "Tenant Attributes" at bounding box center [79, 237] width 97 height 13
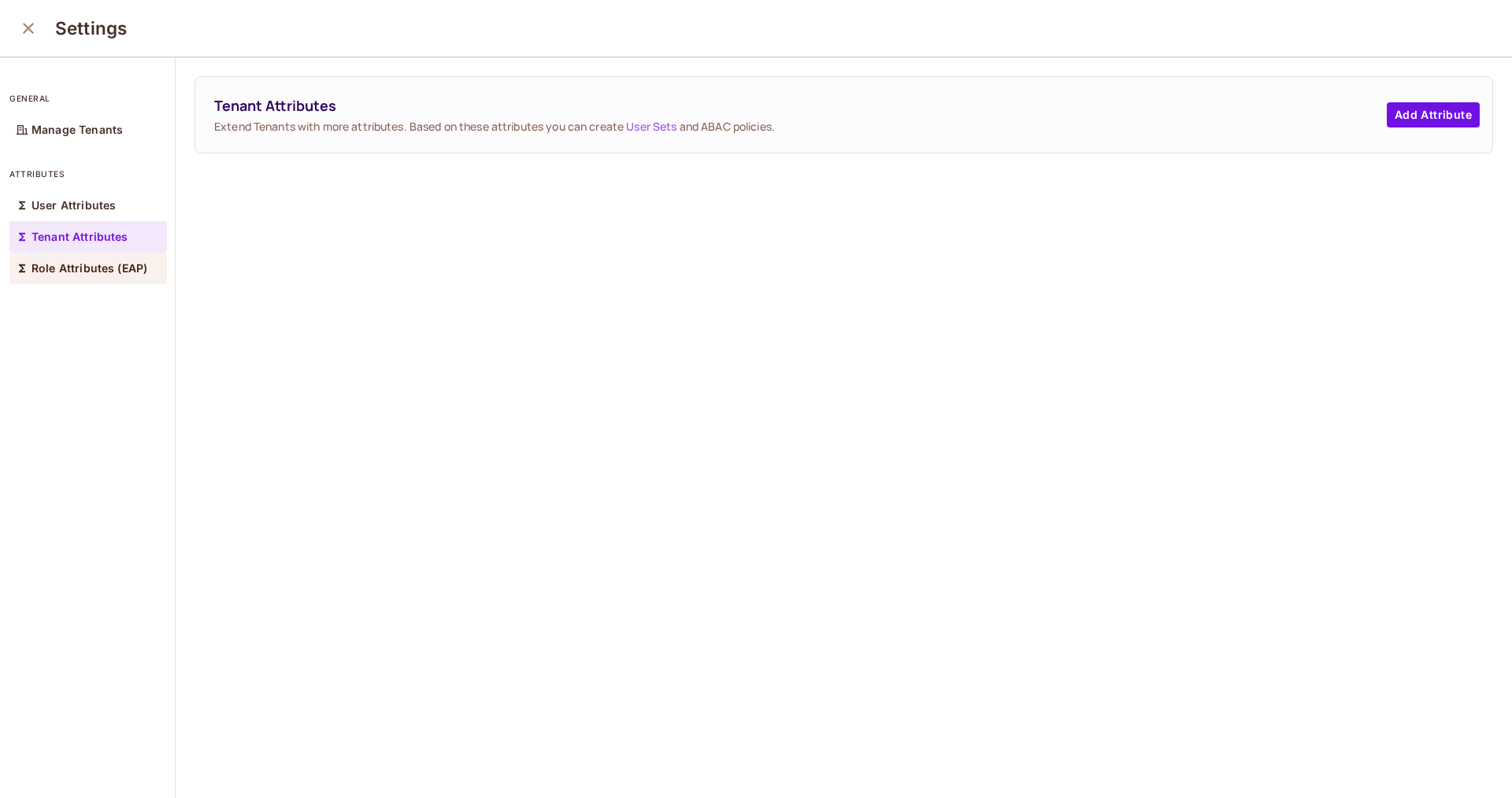
click at [81, 269] on p "Role Attributes (EAP)" at bounding box center [89, 268] width 116 height 13
click at [38, 24] on button "close" at bounding box center [28, 28] width 31 height 31
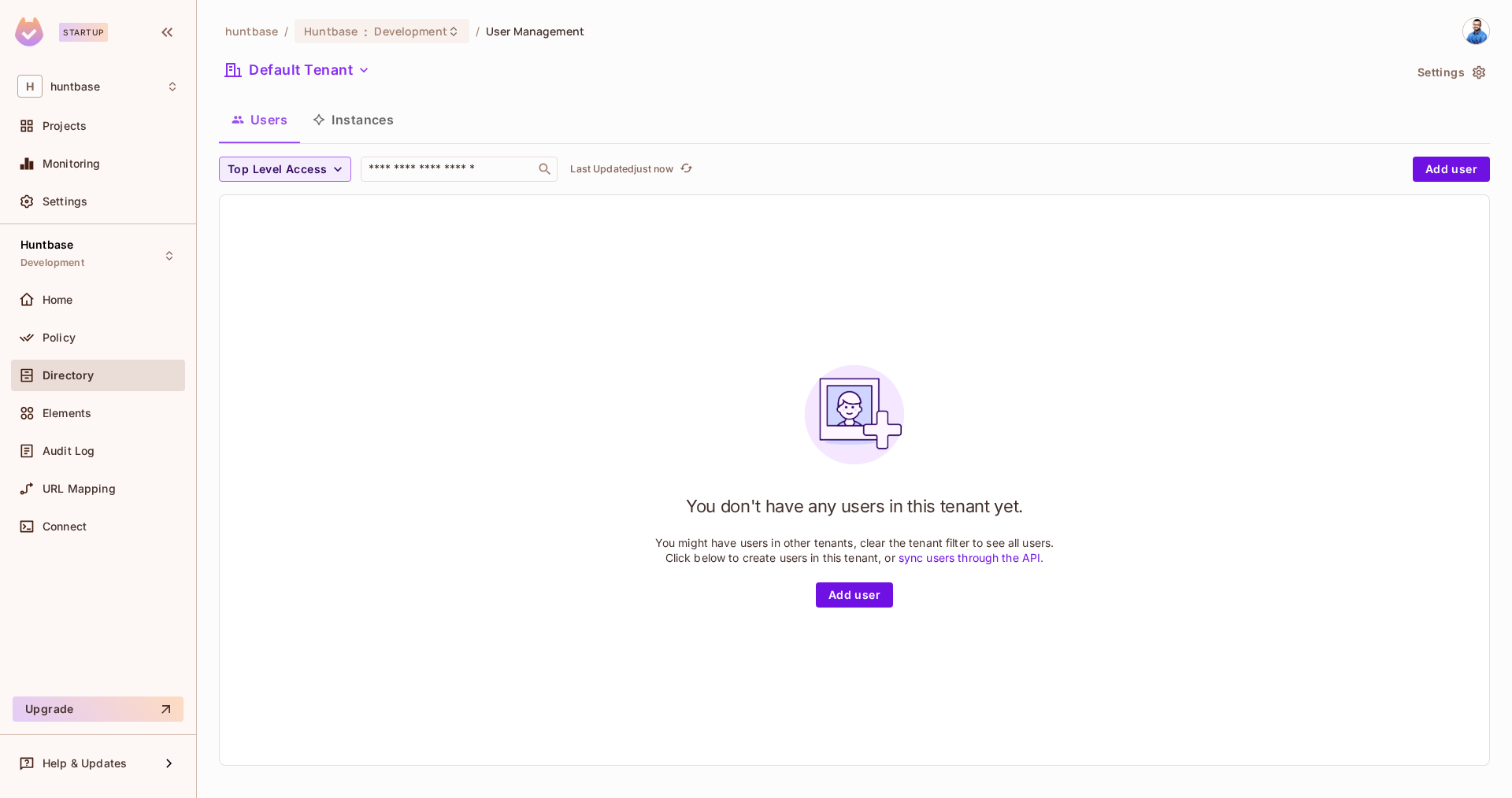
click at [385, 131] on button "Instances" at bounding box center [353, 119] width 107 height 40
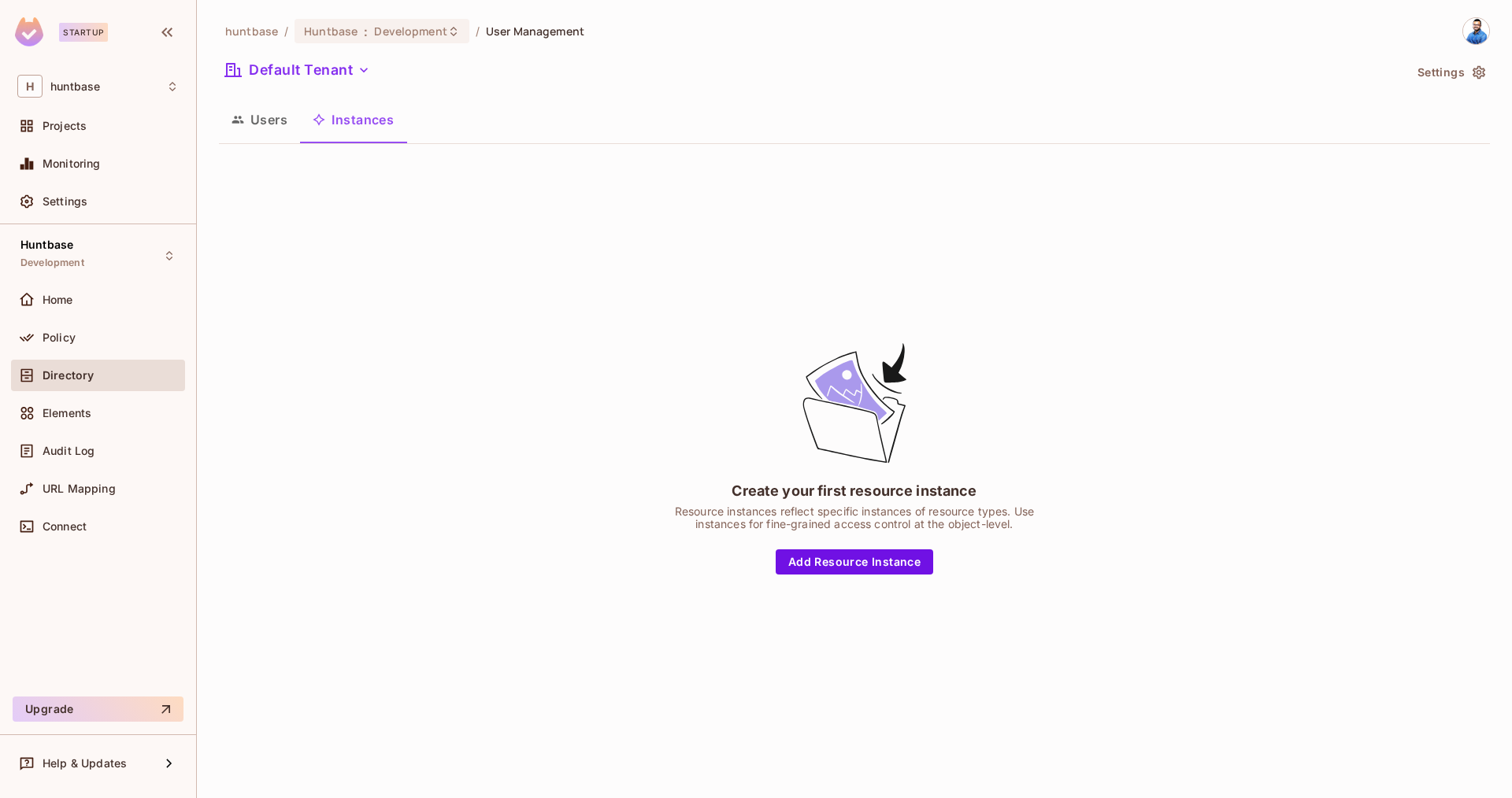
click at [272, 120] on button "Users" at bounding box center [260, 119] width 81 height 40
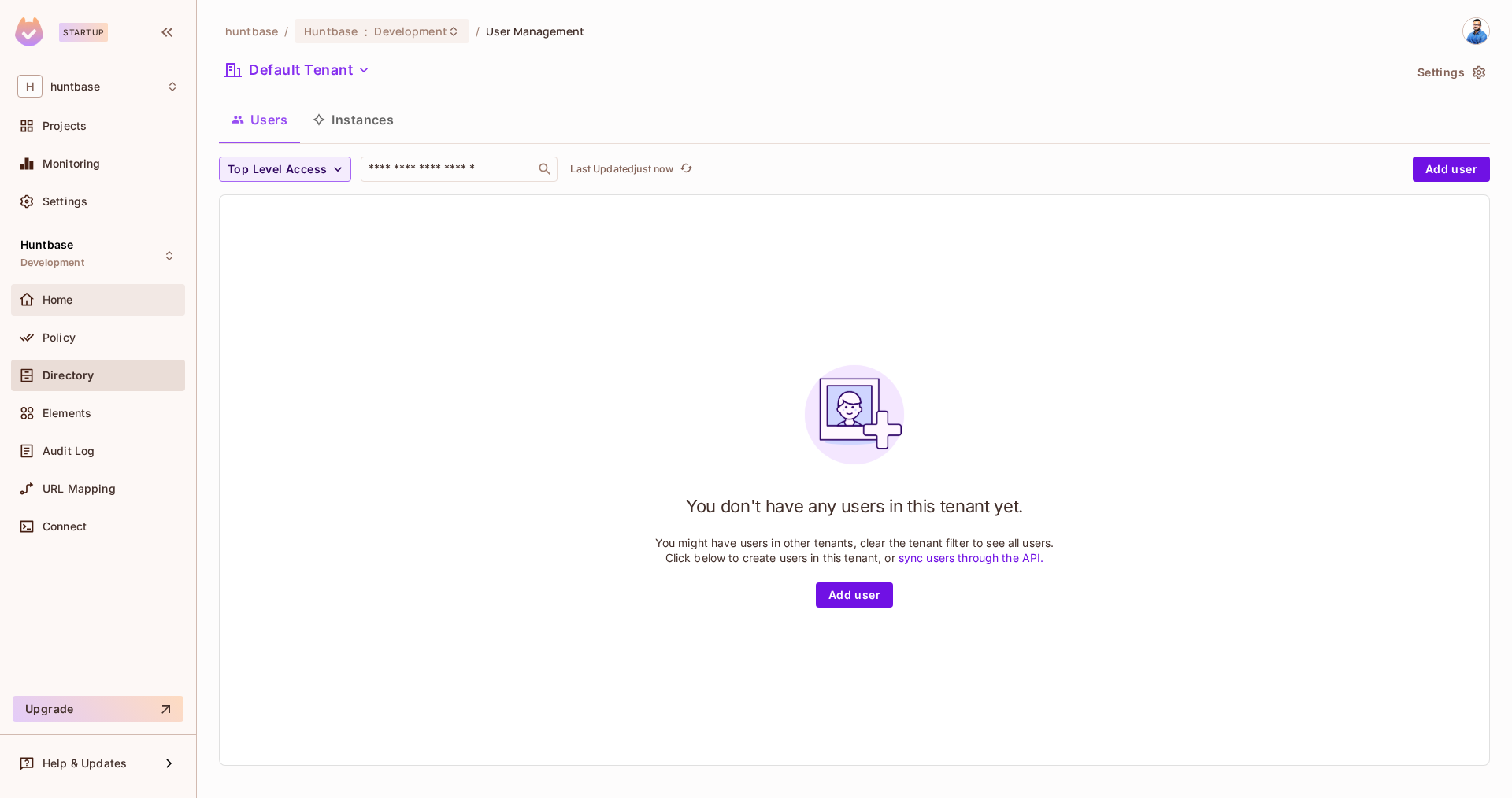
click at [65, 301] on span "Home" at bounding box center [58, 299] width 30 height 13
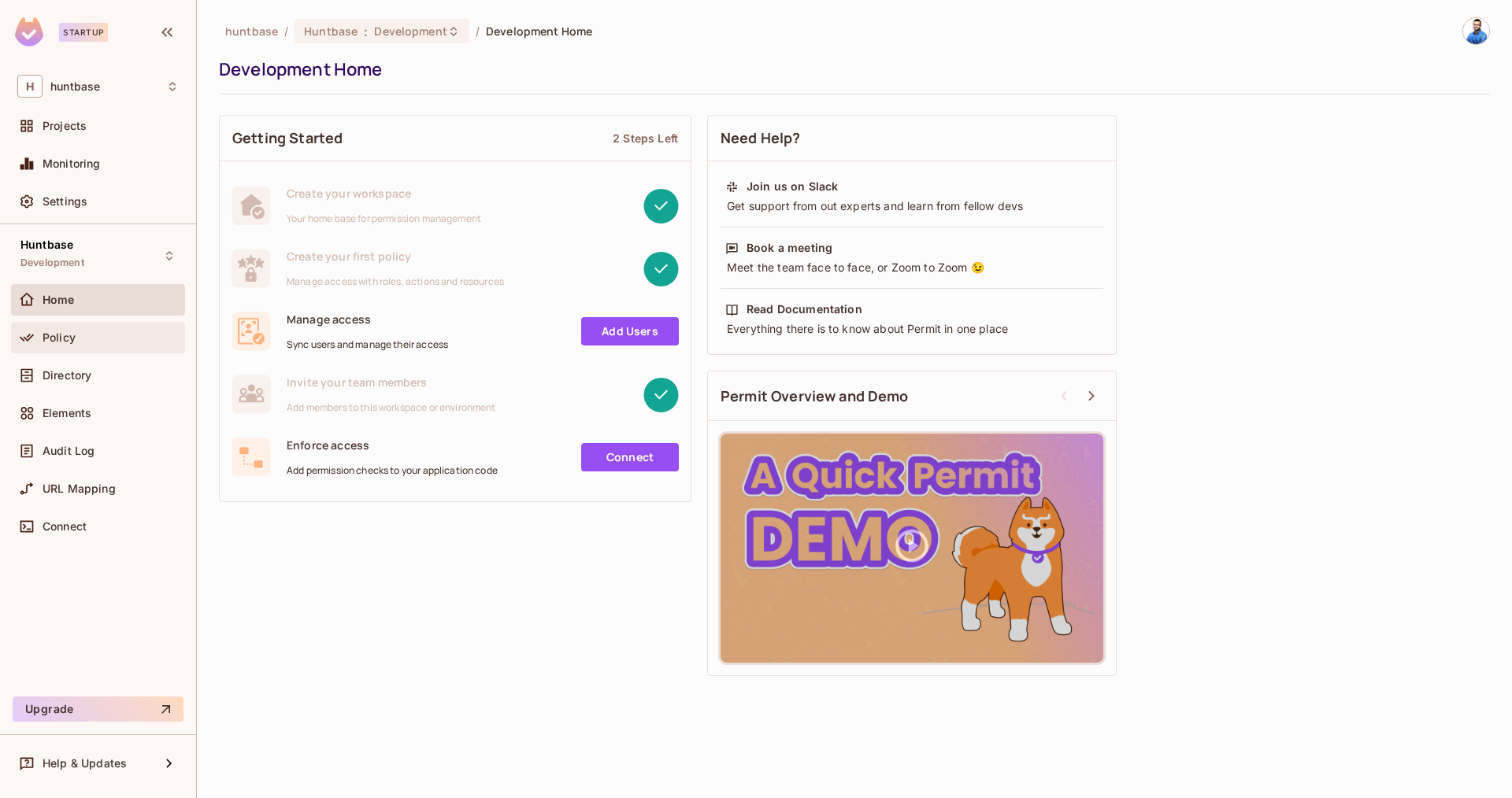
click at [90, 332] on div "Policy" at bounding box center [110, 337] width 136 height 13
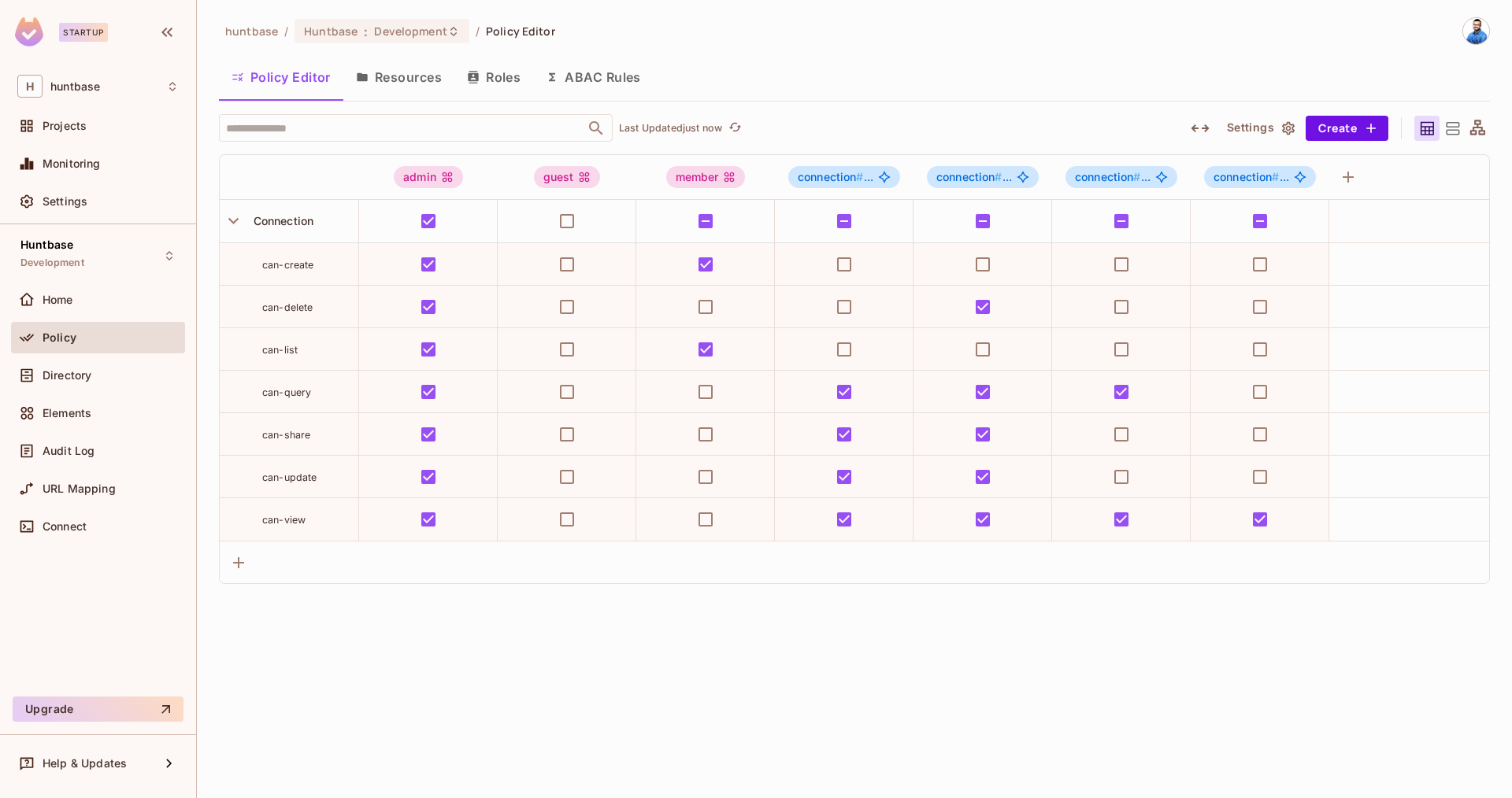
click at [409, 79] on button "Resources" at bounding box center [398, 77] width 111 height 40
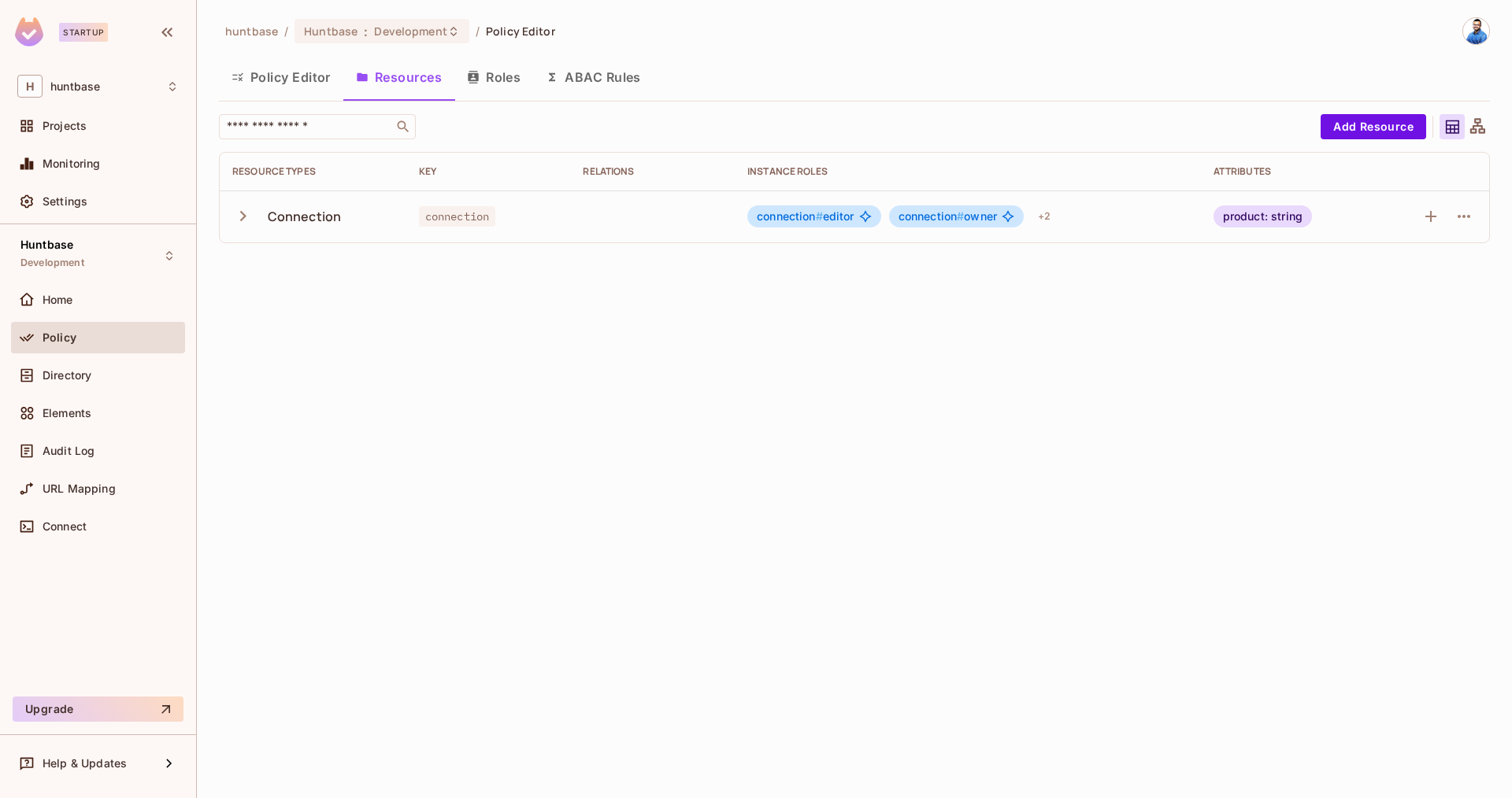
drag, startPoint x: 243, startPoint y: 203, endPoint x: 260, endPoint y: 200, distance: 17.3
click at [243, 203] on button "button" at bounding box center [246, 216] width 28 height 34
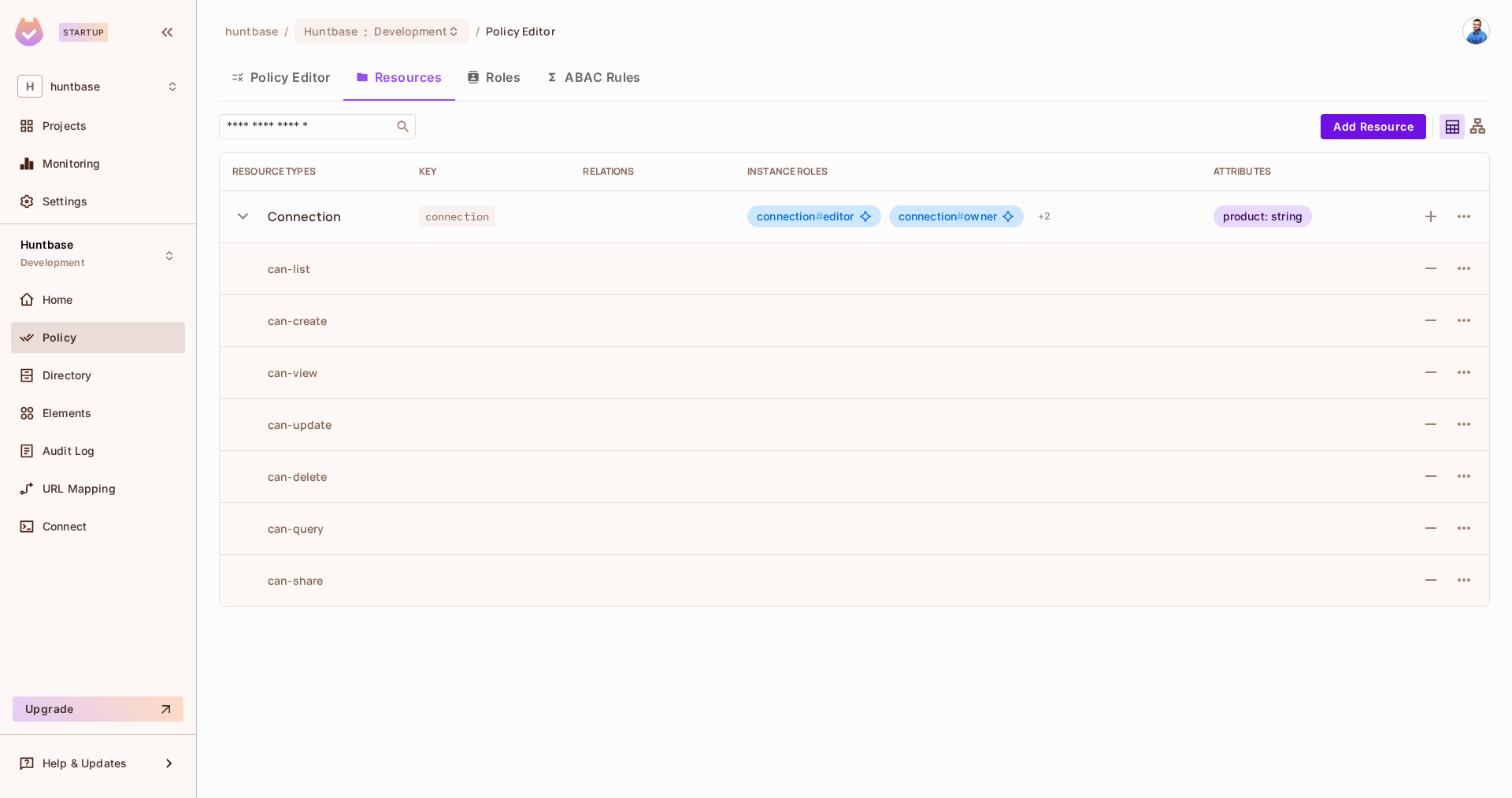
click at [246, 213] on icon "button" at bounding box center [243, 216] width 10 height 6
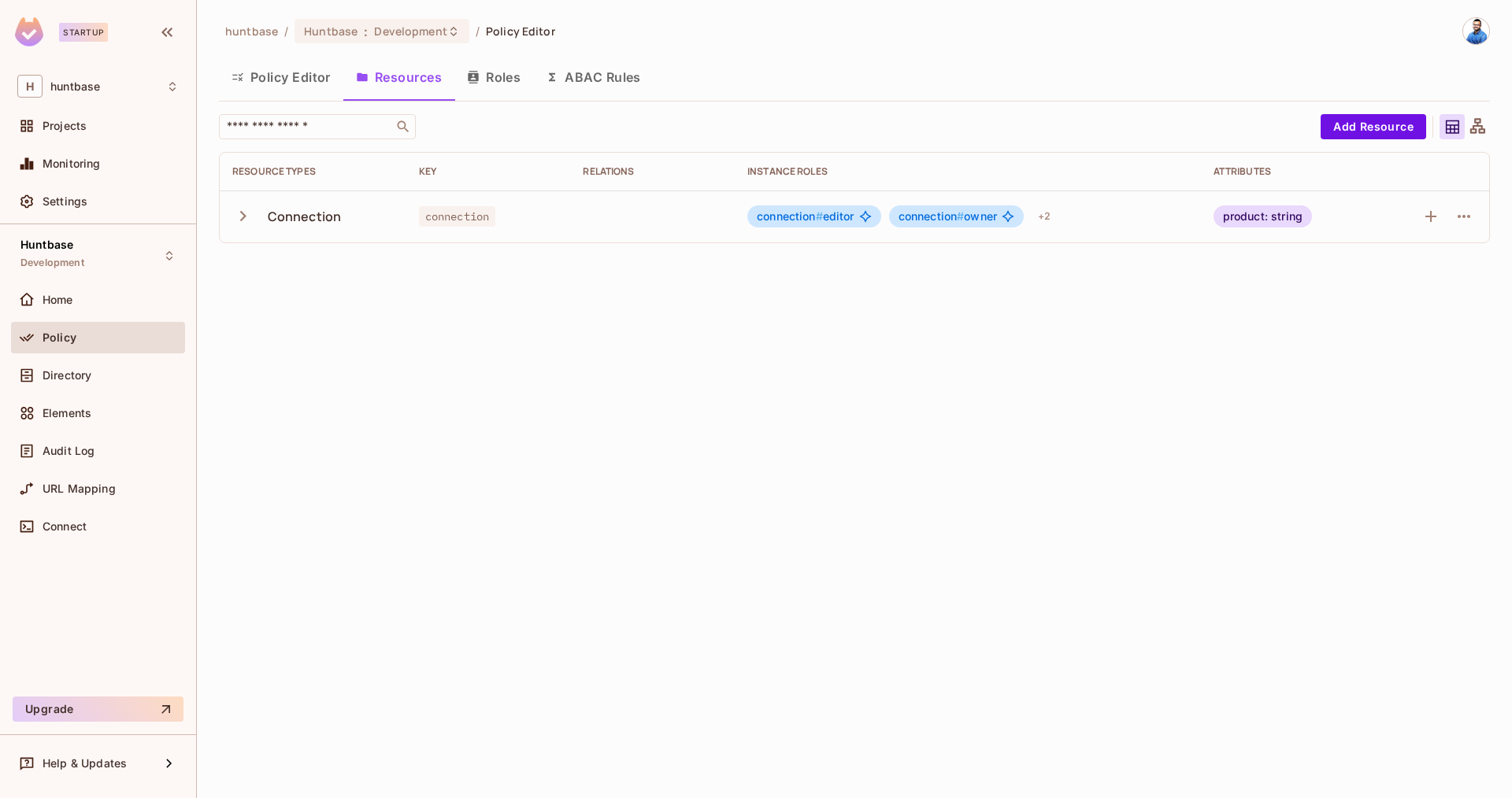
click at [316, 77] on button "Policy Editor" at bounding box center [281, 77] width 124 height 40
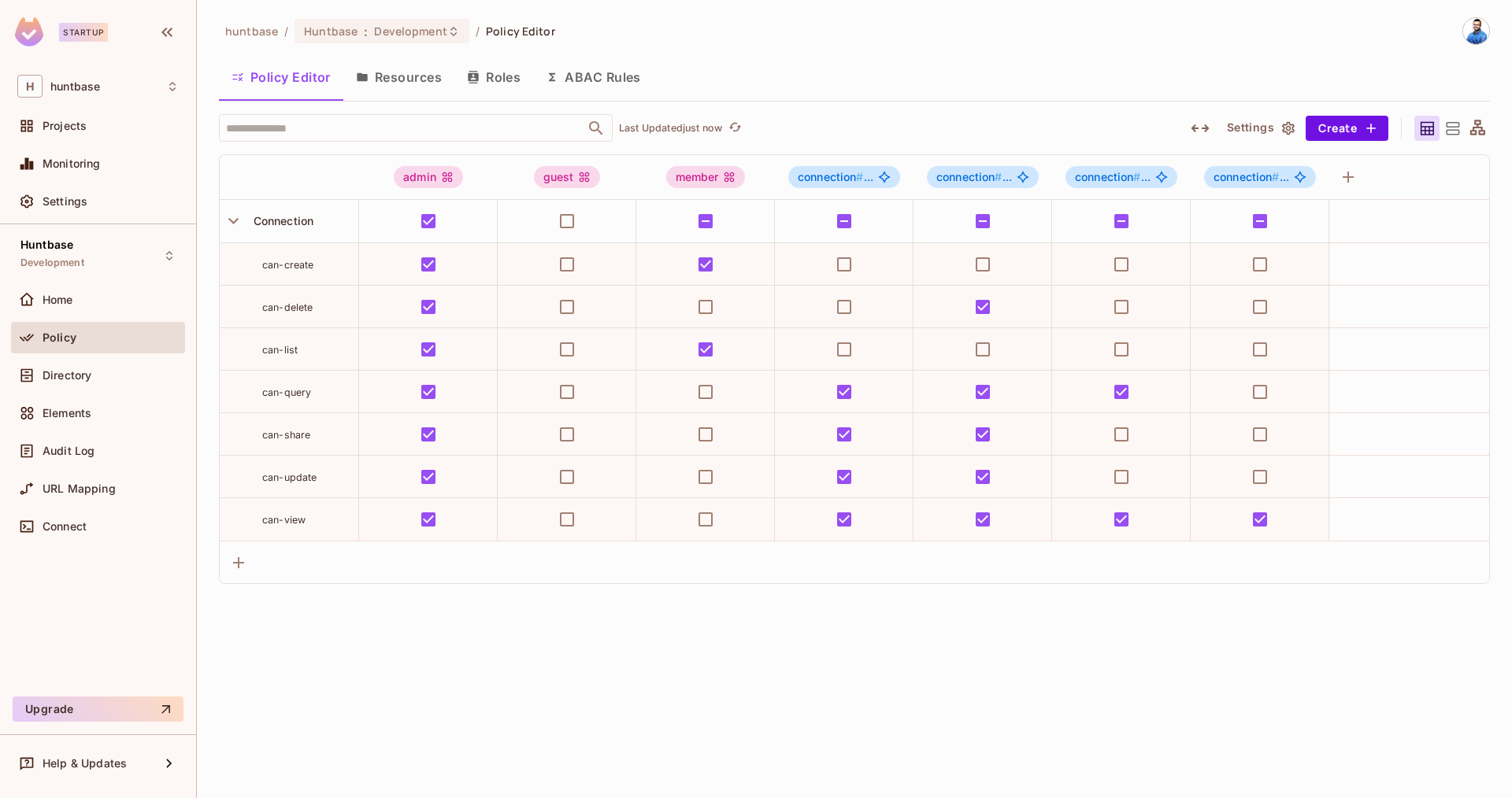
click at [372, 79] on button "Resources" at bounding box center [398, 77] width 111 height 40
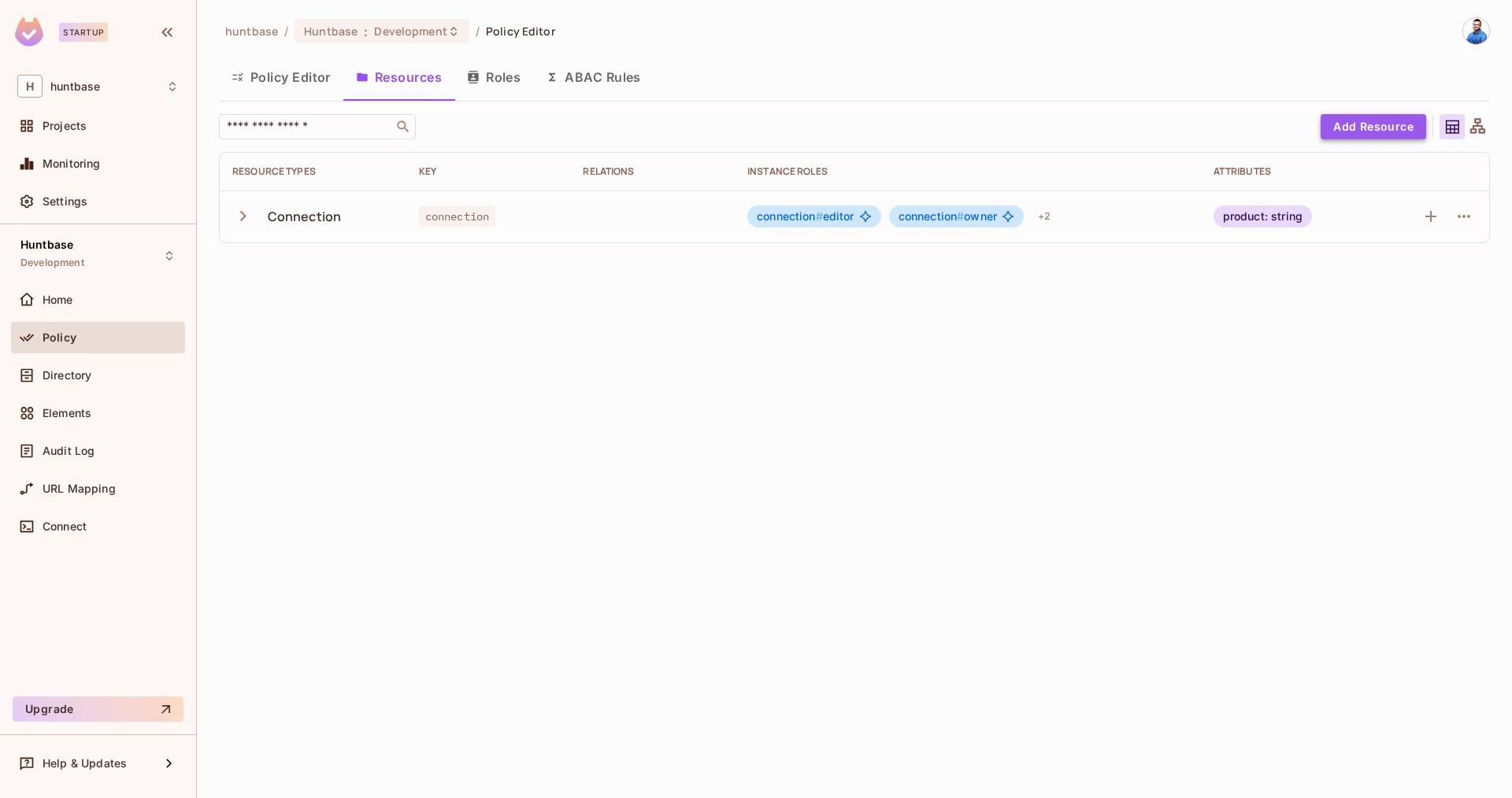
click at [1377, 131] on button "Add Resource" at bounding box center [1373, 127] width 106 height 25
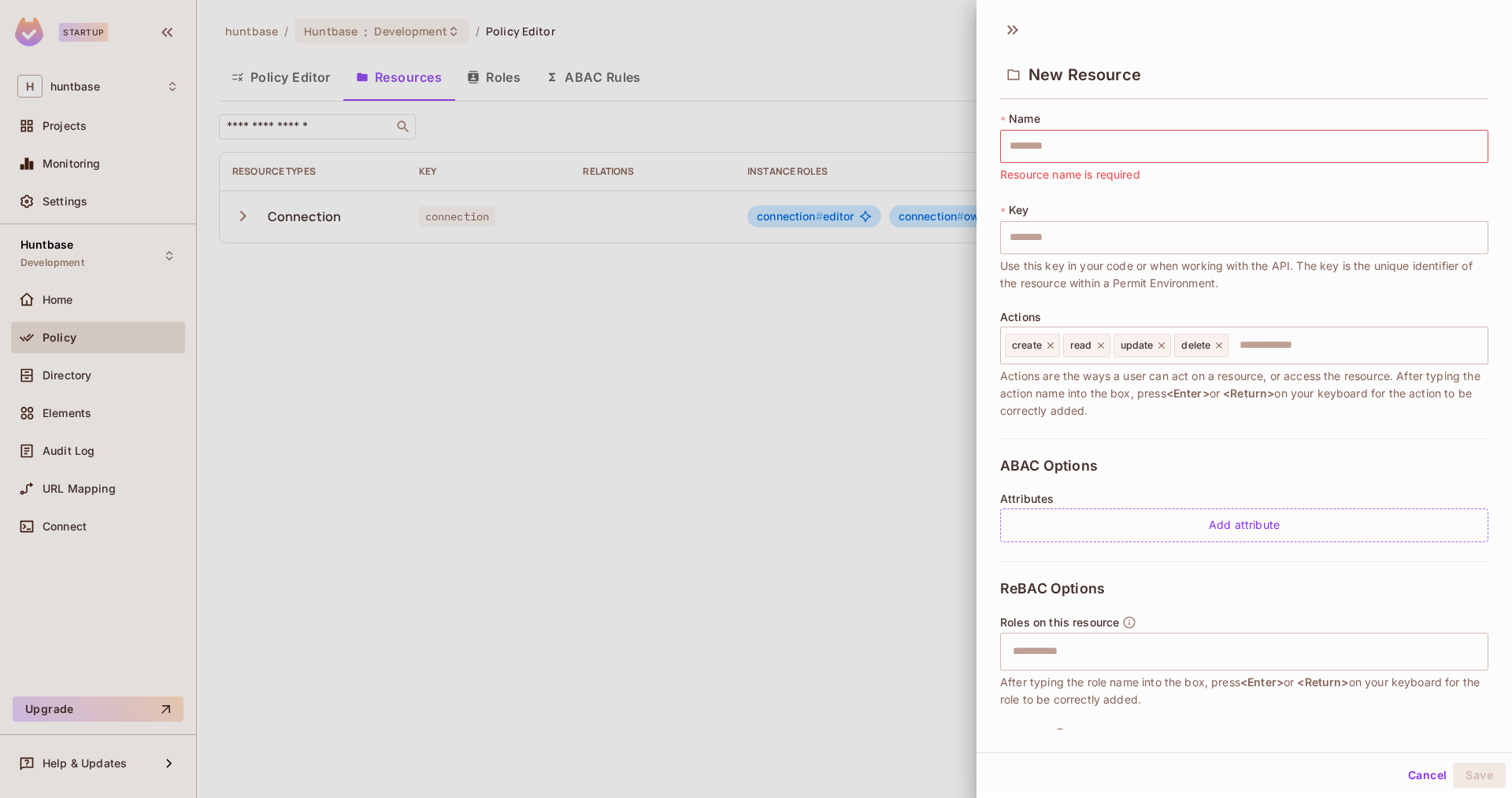
click at [430, 456] on div at bounding box center [756, 399] width 1512 height 798
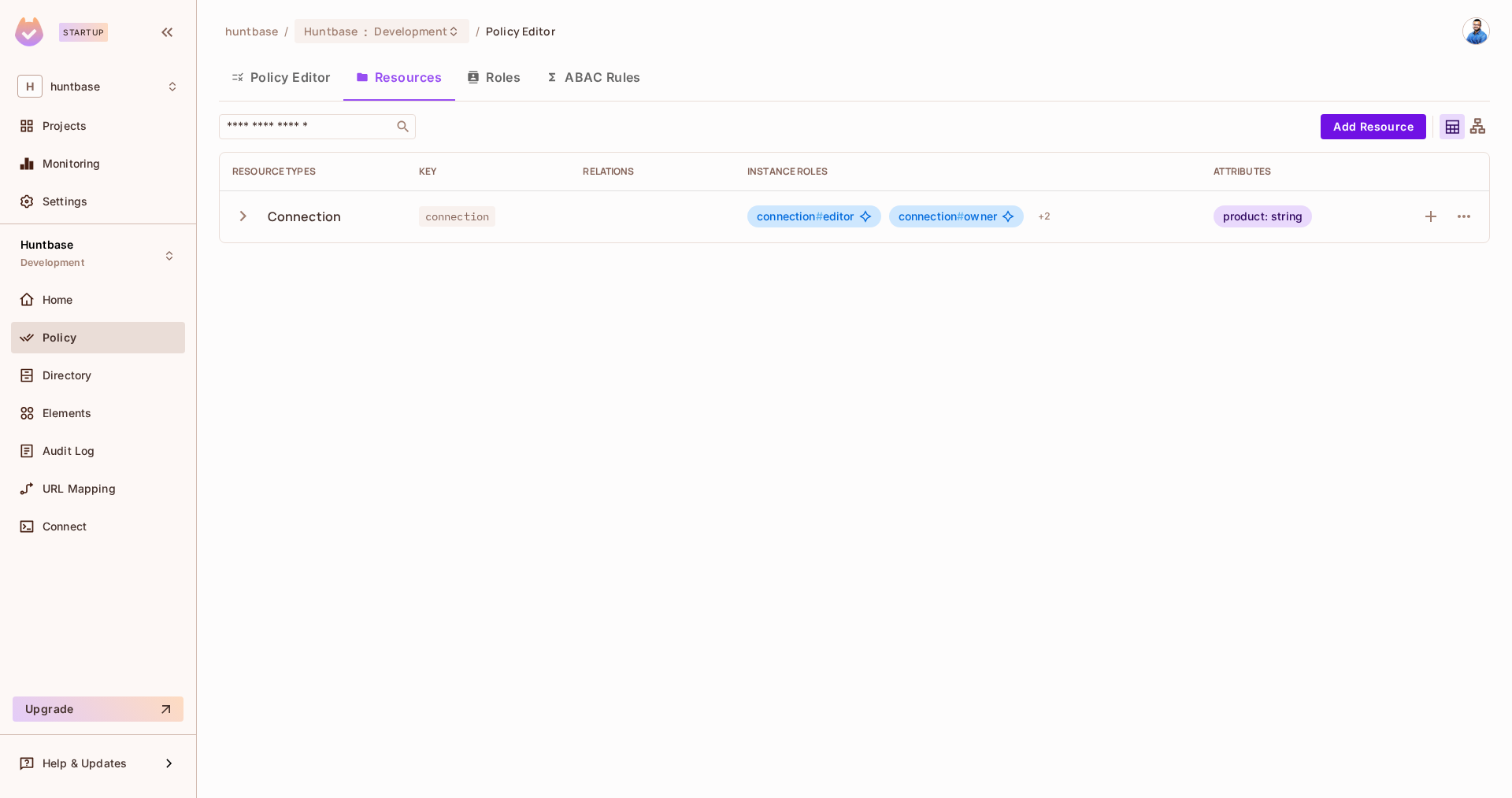
click at [289, 85] on button "Policy Editor" at bounding box center [281, 77] width 124 height 40
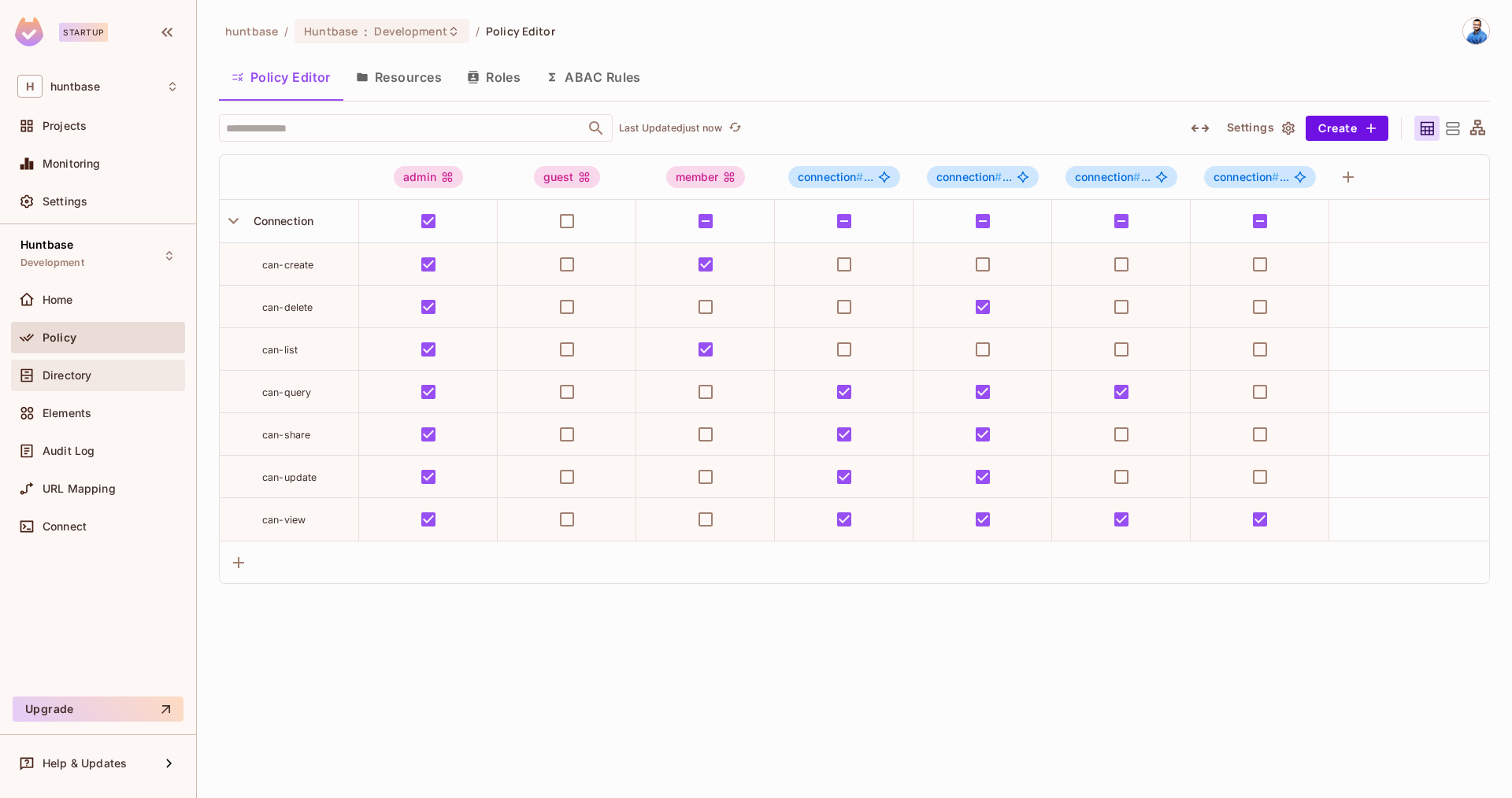
click at [107, 366] on div "Directory" at bounding box center [97, 375] width 162 height 19
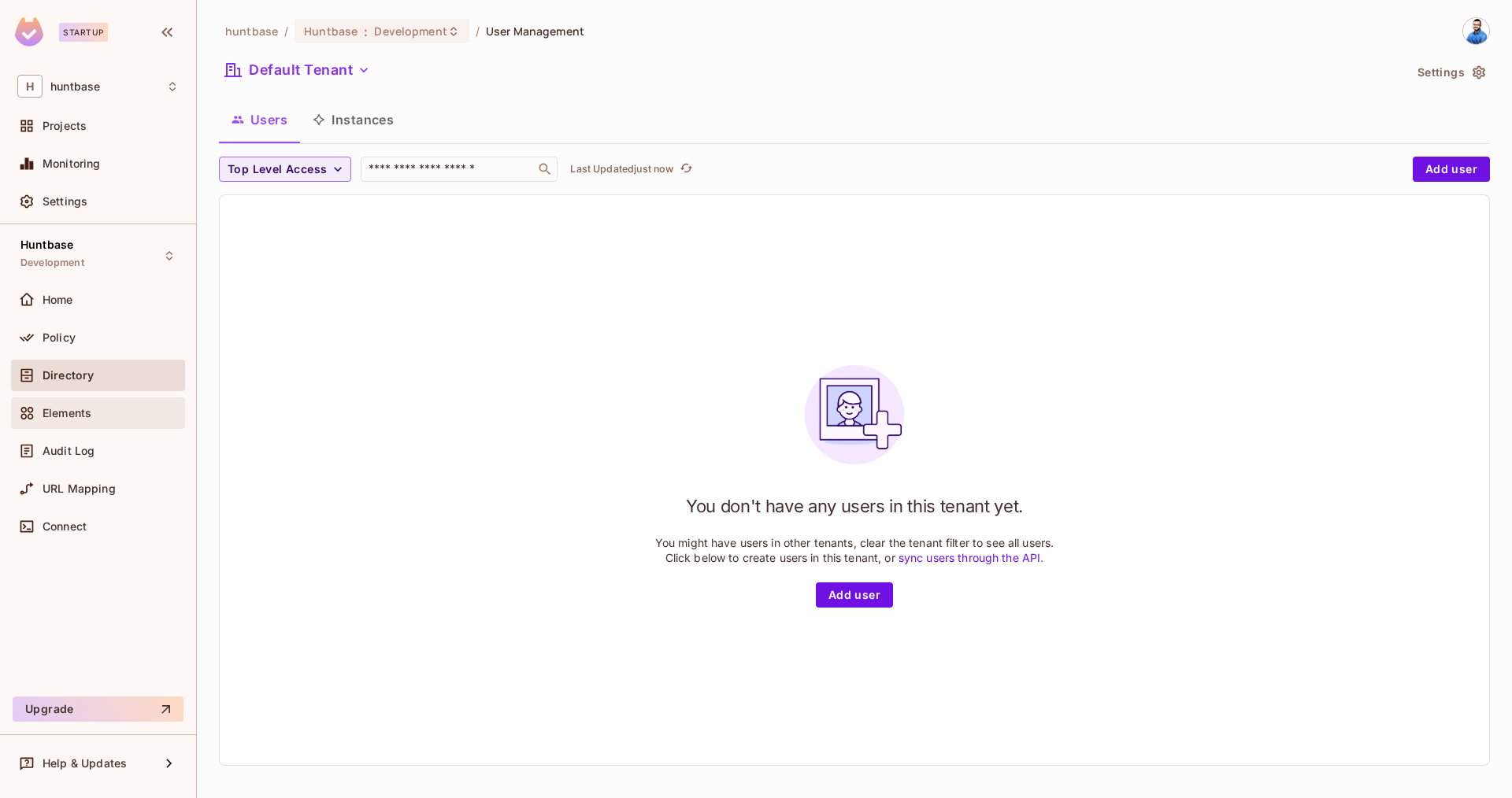
click at [91, 418] on span "Elements" at bounding box center [67, 413] width 49 height 13
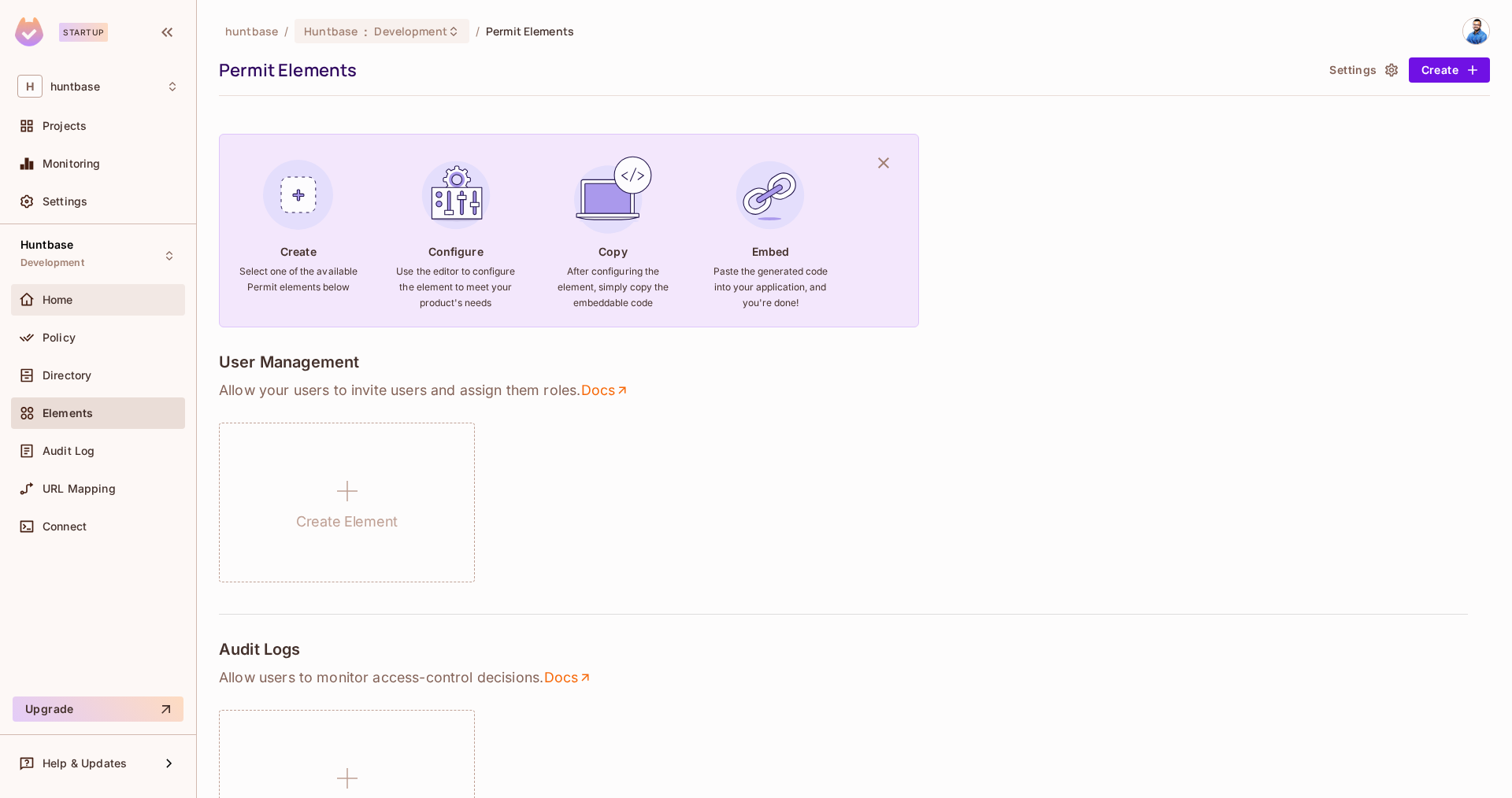
click at [75, 303] on div "Home" at bounding box center [110, 299] width 136 height 13
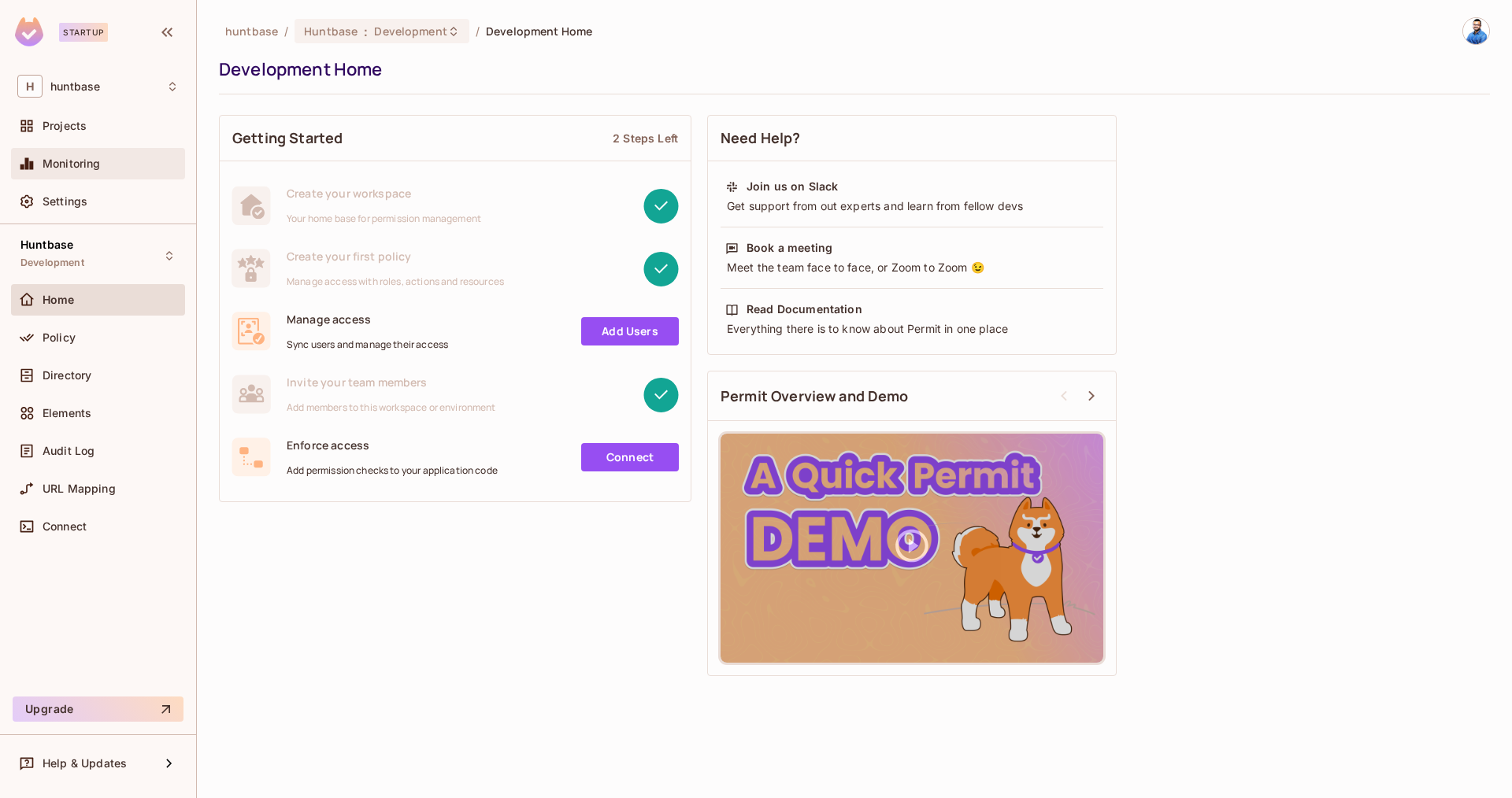
click at [67, 153] on div "Monitoring" at bounding box center [98, 163] width 174 height 31
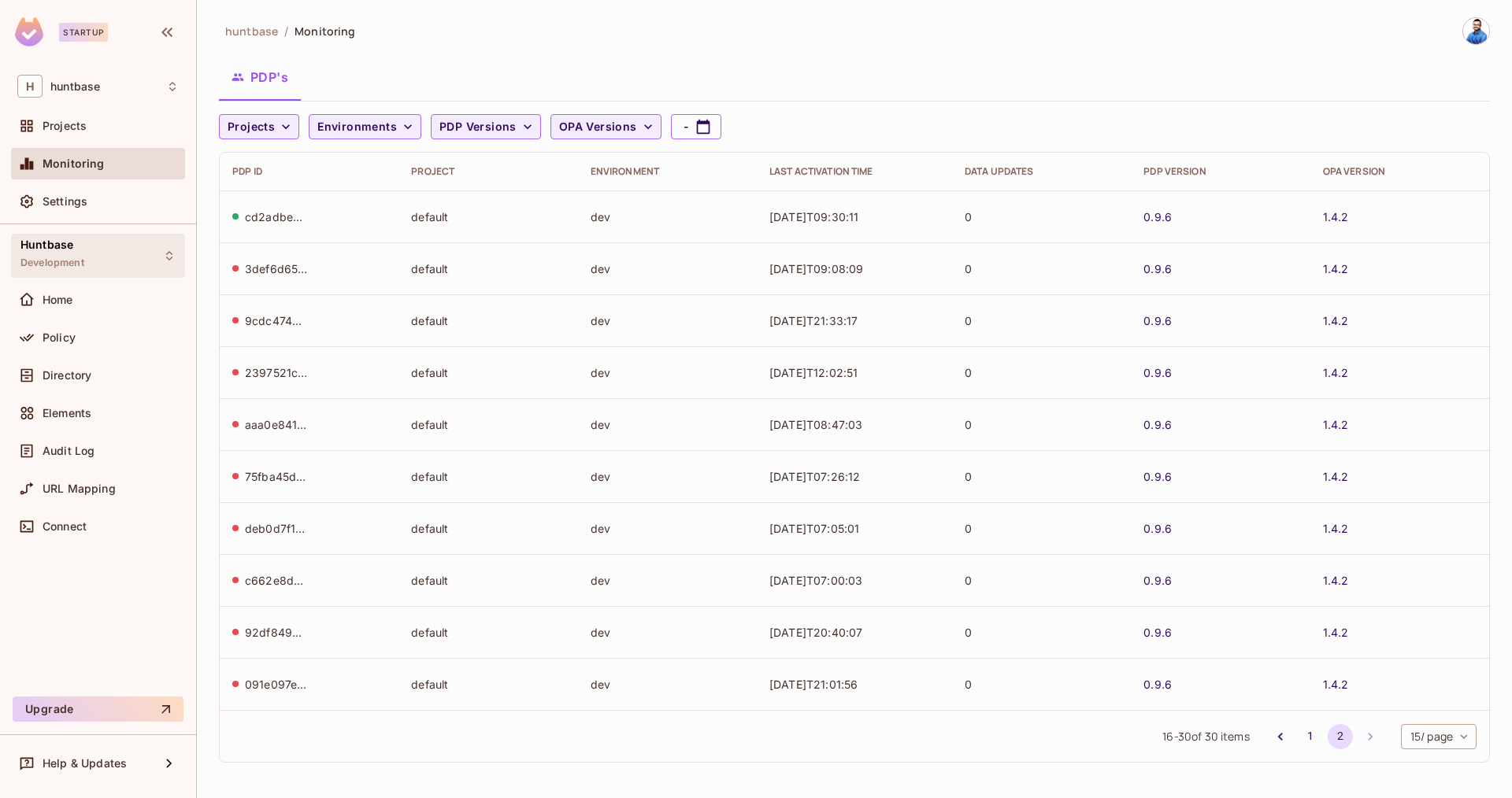
click at [96, 264] on div "Huntbase Development" at bounding box center [98, 255] width 174 height 43
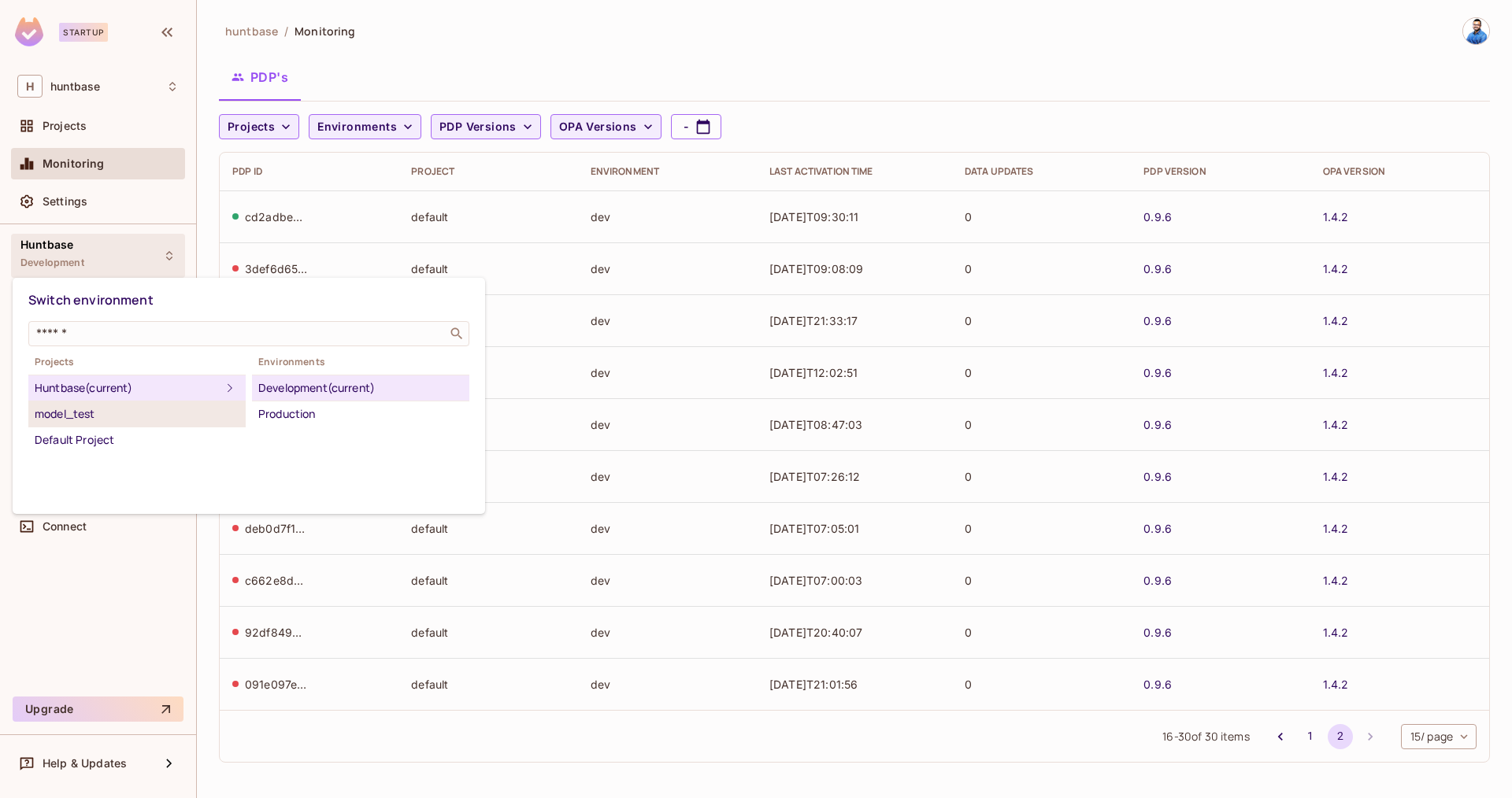
click at [146, 421] on div "model_test" at bounding box center [137, 414] width 205 height 19
click at [312, 391] on div "Development" at bounding box center [360, 388] width 205 height 19
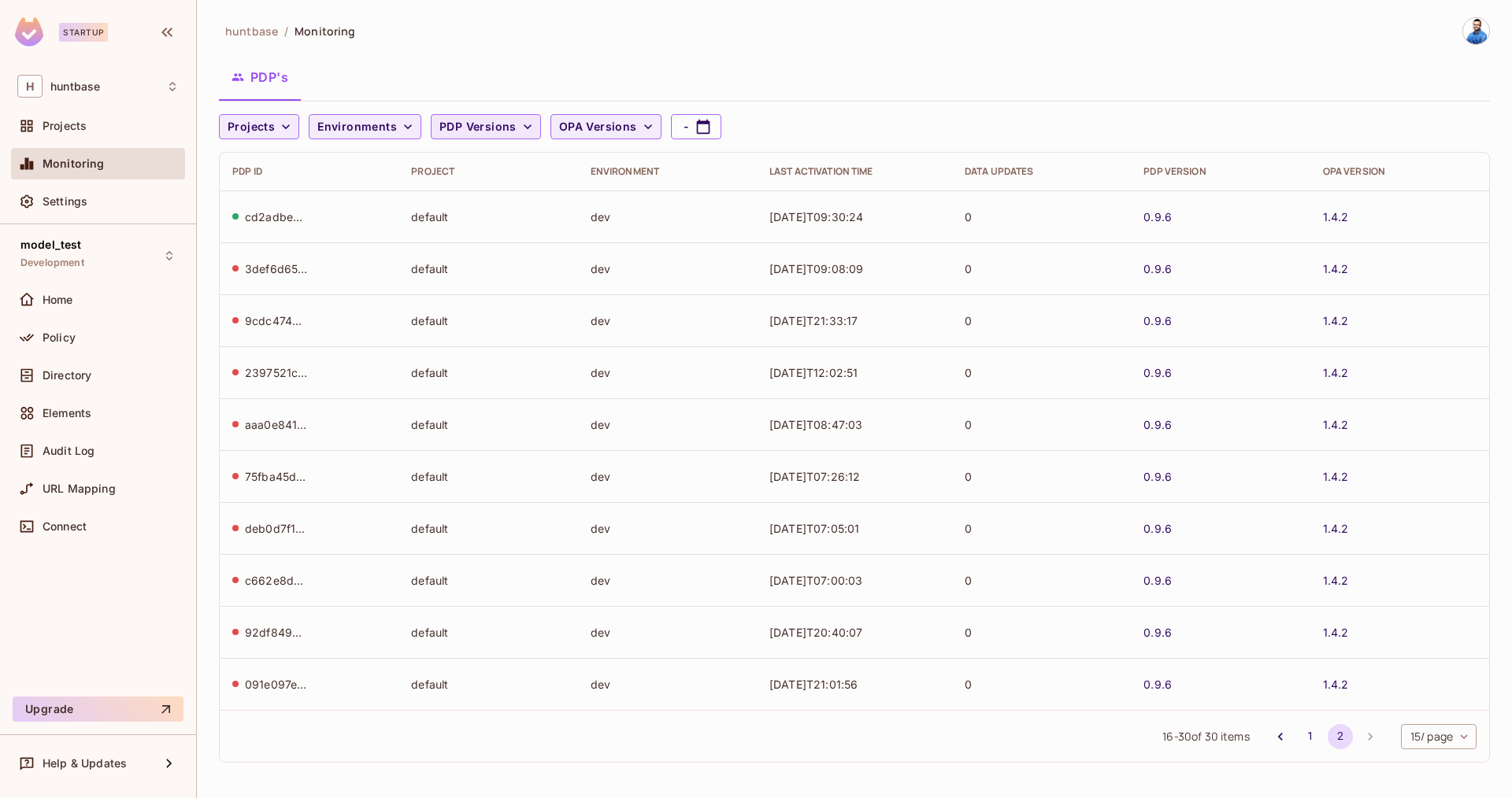
click at [474, 120] on span "PDP Versions" at bounding box center [478, 127] width 77 height 19
click at [488, 89] on div at bounding box center [756, 399] width 1512 height 798
click at [386, 125] on span "Environments" at bounding box center [357, 127] width 79 height 19
click at [279, 138] on div at bounding box center [756, 399] width 1512 height 798
click at [74, 84] on span "huntbase" at bounding box center [75, 86] width 50 height 13
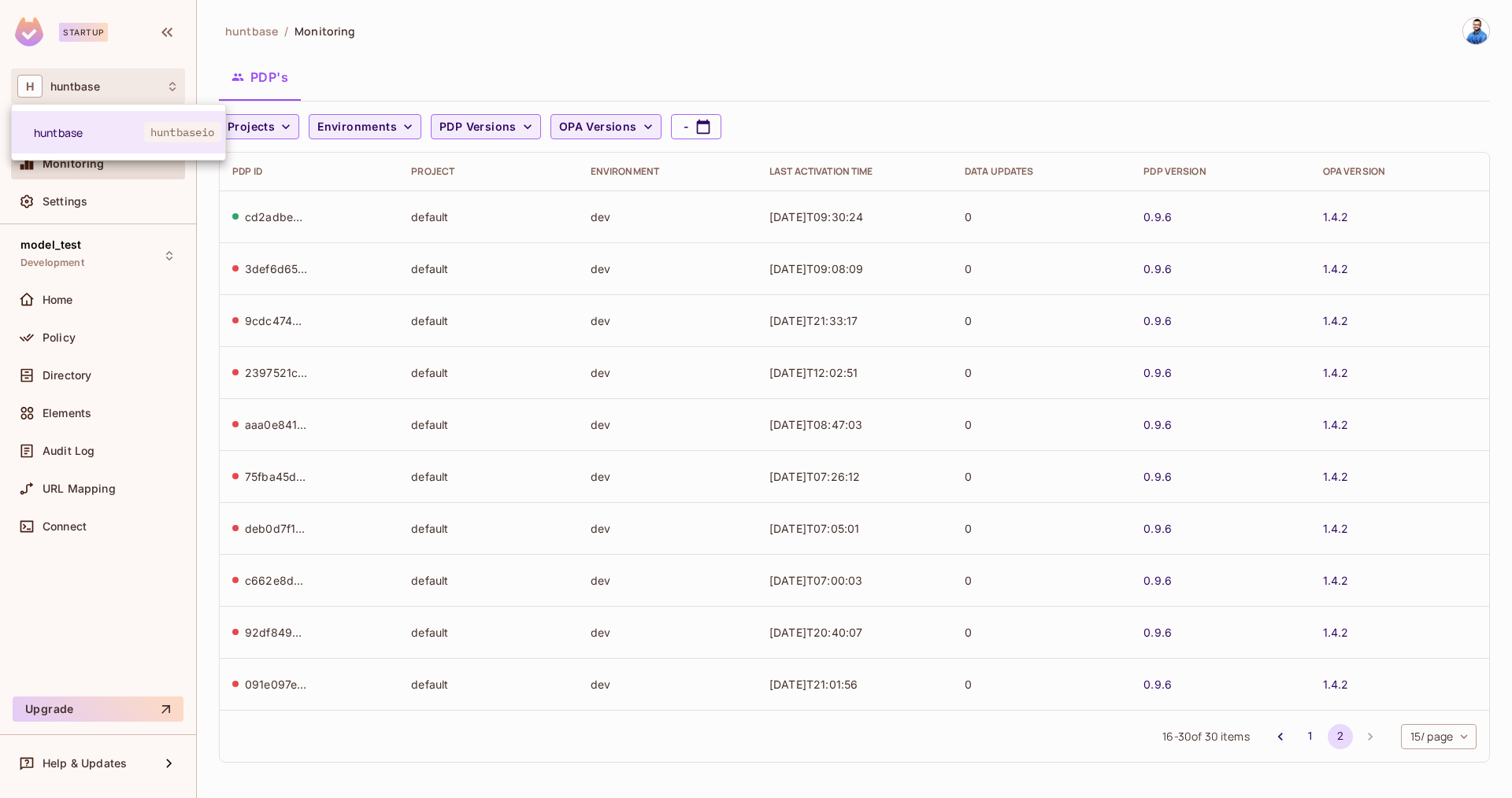
click at [71, 256] on div at bounding box center [756, 399] width 1512 height 798
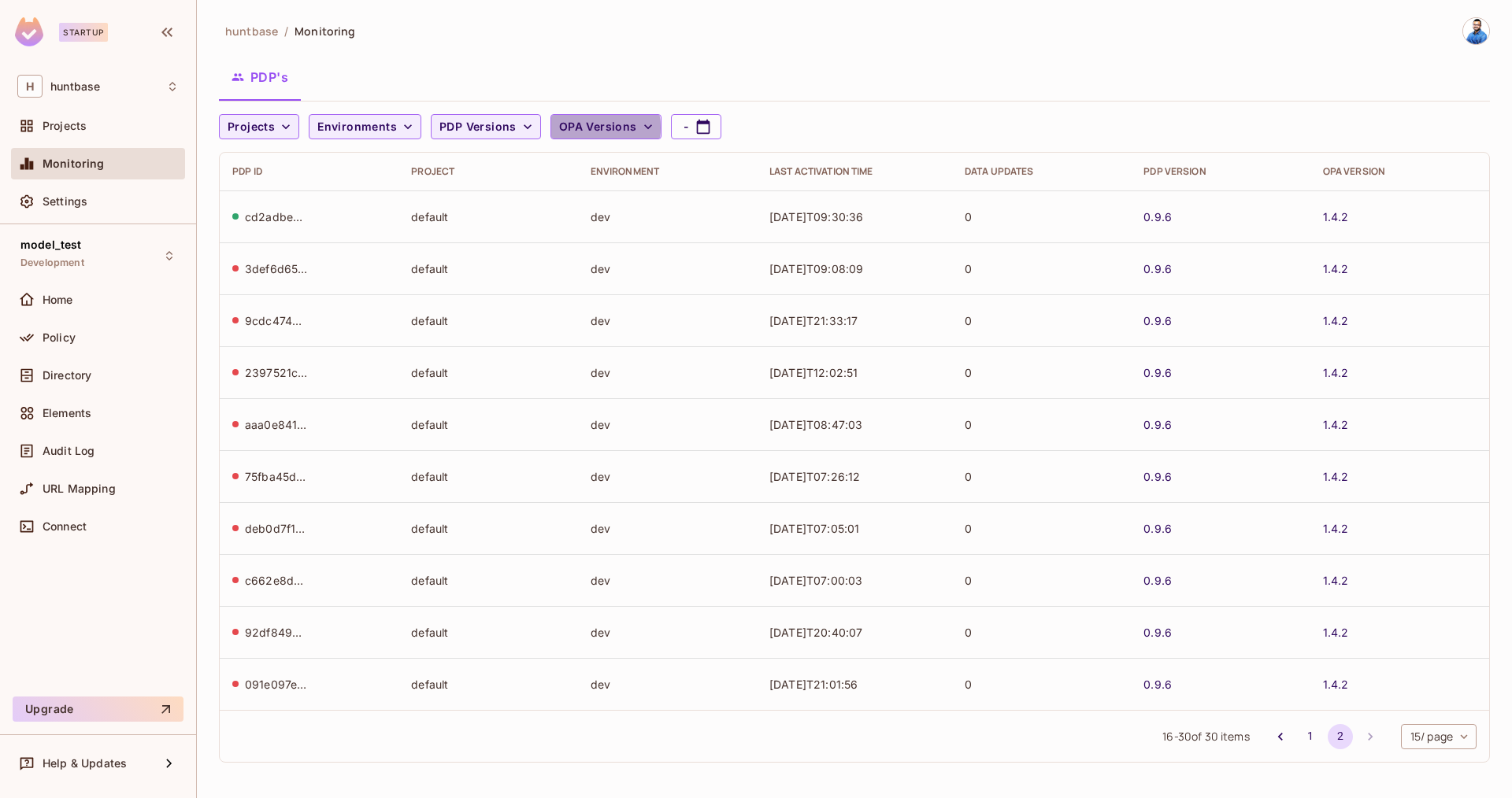
click at [587, 128] on span "OPA Versions" at bounding box center [598, 127] width 78 height 19
click at [476, 128] on div at bounding box center [756, 399] width 1512 height 798
click at [476, 128] on span "PDP Versions" at bounding box center [478, 127] width 77 height 19
click at [606, 100] on div at bounding box center [756, 399] width 1512 height 798
click at [379, 129] on span "Environments" at bounding box center [357, 127] width 79 height 19
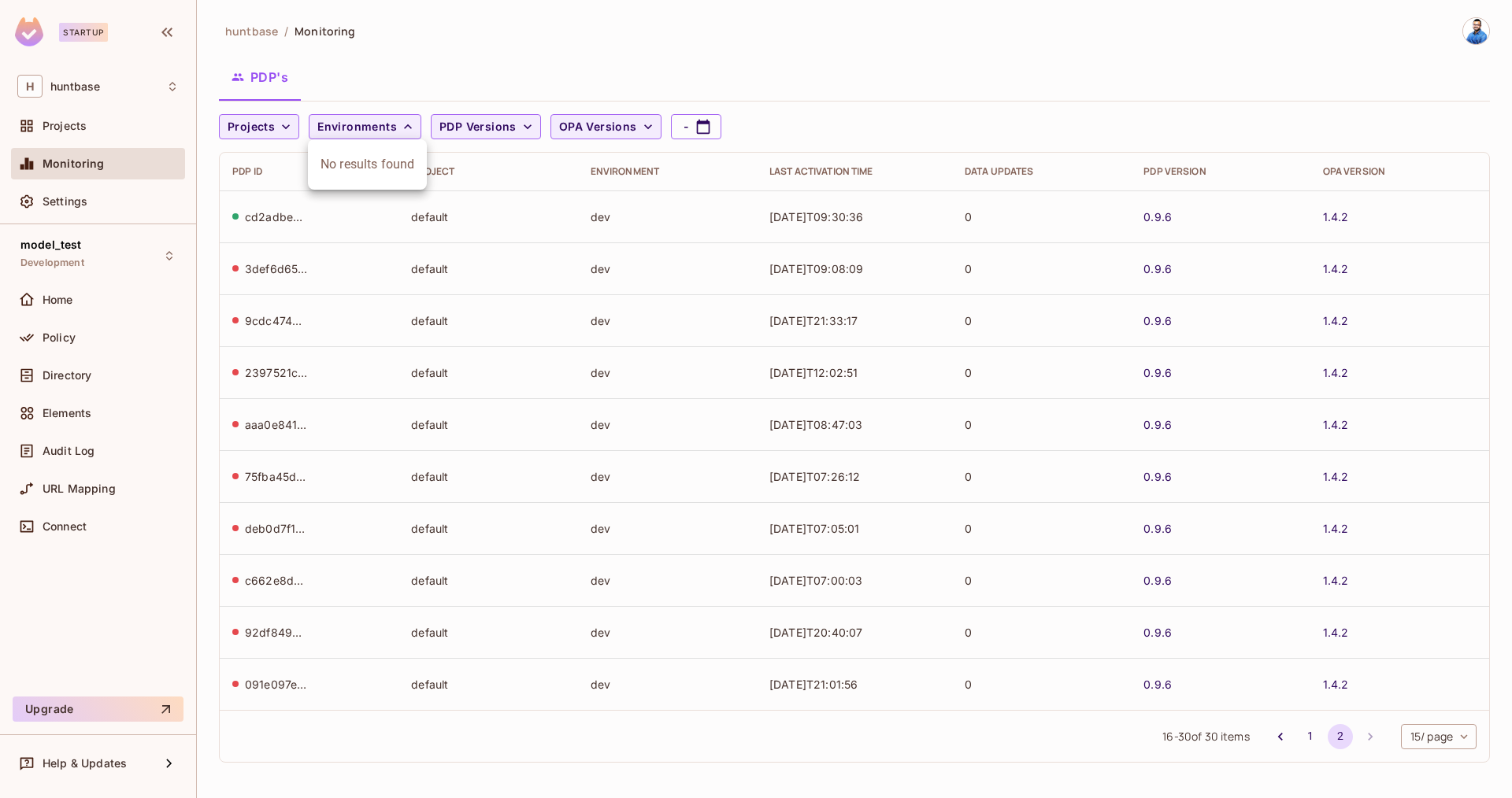
drag, startPoint x: 556, startPoint y: 86, endPoint x: 574, endPoint y: 119, distance: 37.6
click at [556, 86] on div at bounding box center [756, 399] width 1512 height 798
click at [360, 121] on span "Environments" at bounding box center [357, 127] width 79 height 19
click at [365, 164] on div "No results found" at bounding box center [367, 164] width 119 height 38
click at [277, 115] on div at bounding box center [756, 399] width 1512 height 798
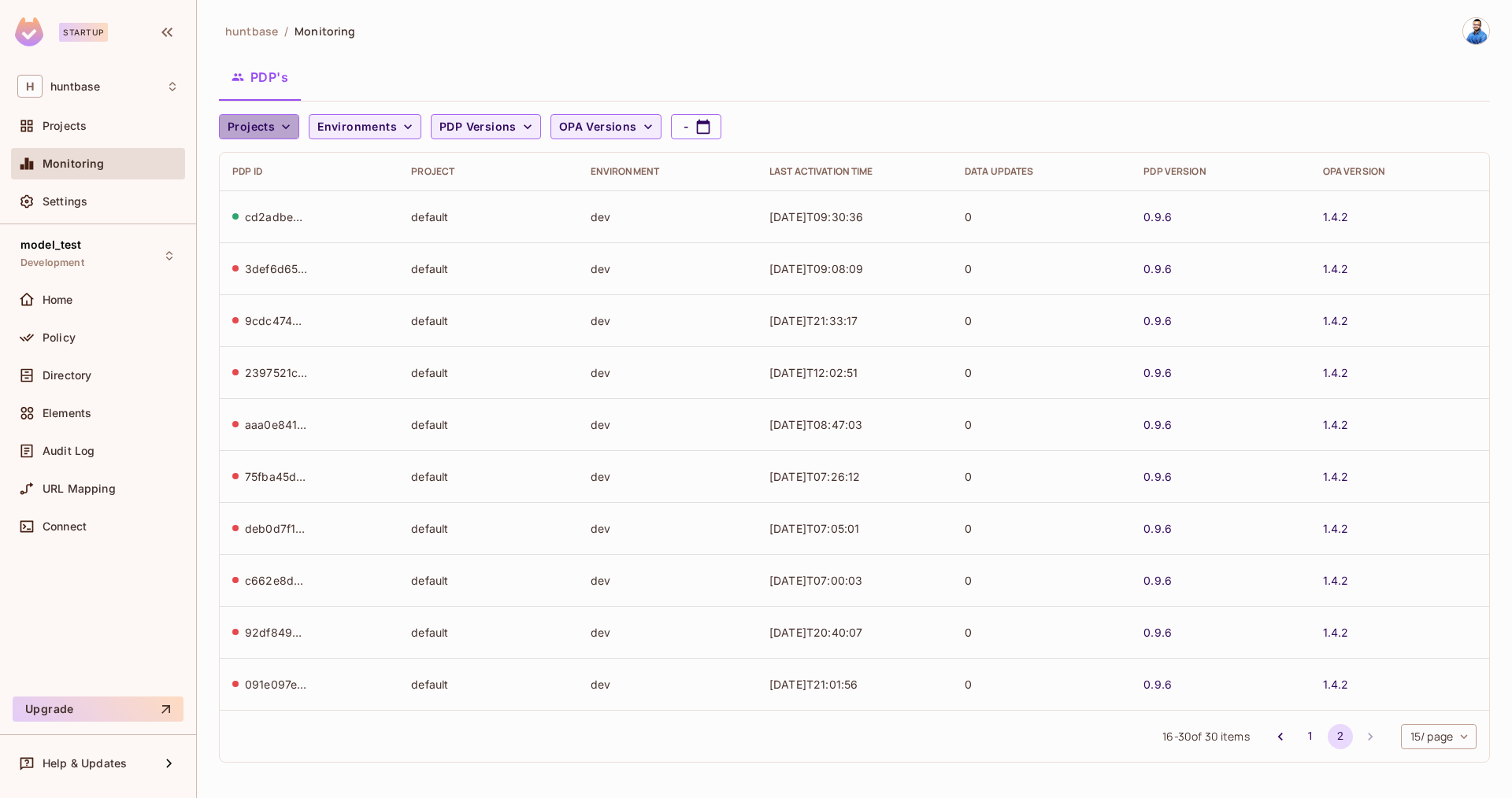
click at [278, 121] on icon "button" at bounding box center [286, 127] width 16 height 16
drag, startPoint x: 276, startPoint y: 200, endPoint x: 290, endPoint y: 156, distance: 46.2
click at [290, 156] on ul "Default Project Huntbase model_test" at bounding box center [271, 196] width 103 height 114
click at [290, 156] on span "Default Project" at bounding box center [271, 162] width 78 height 15
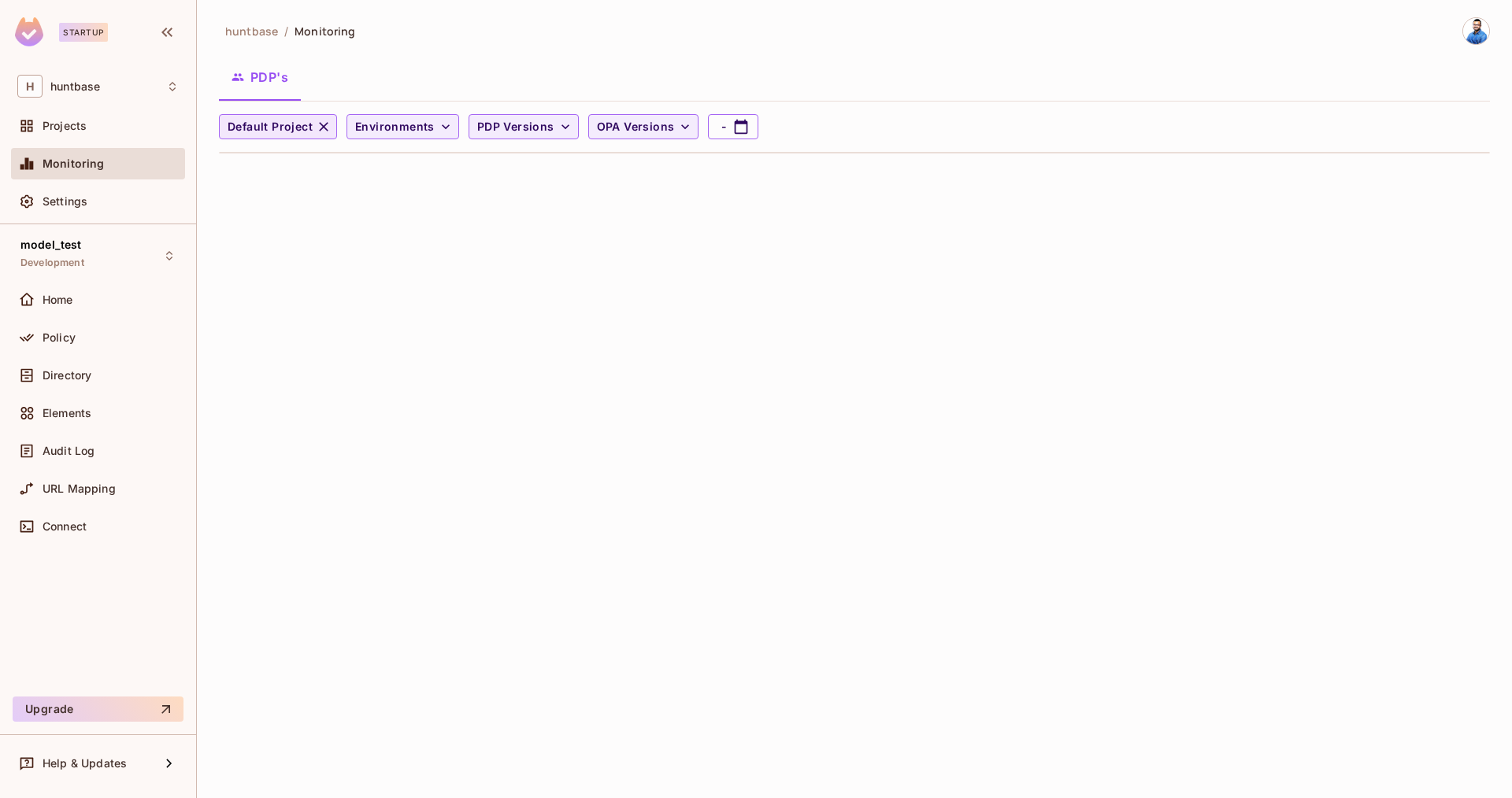
click at [321, 130] on icon "button" at bounding box center [323, 127] width 16 height 16
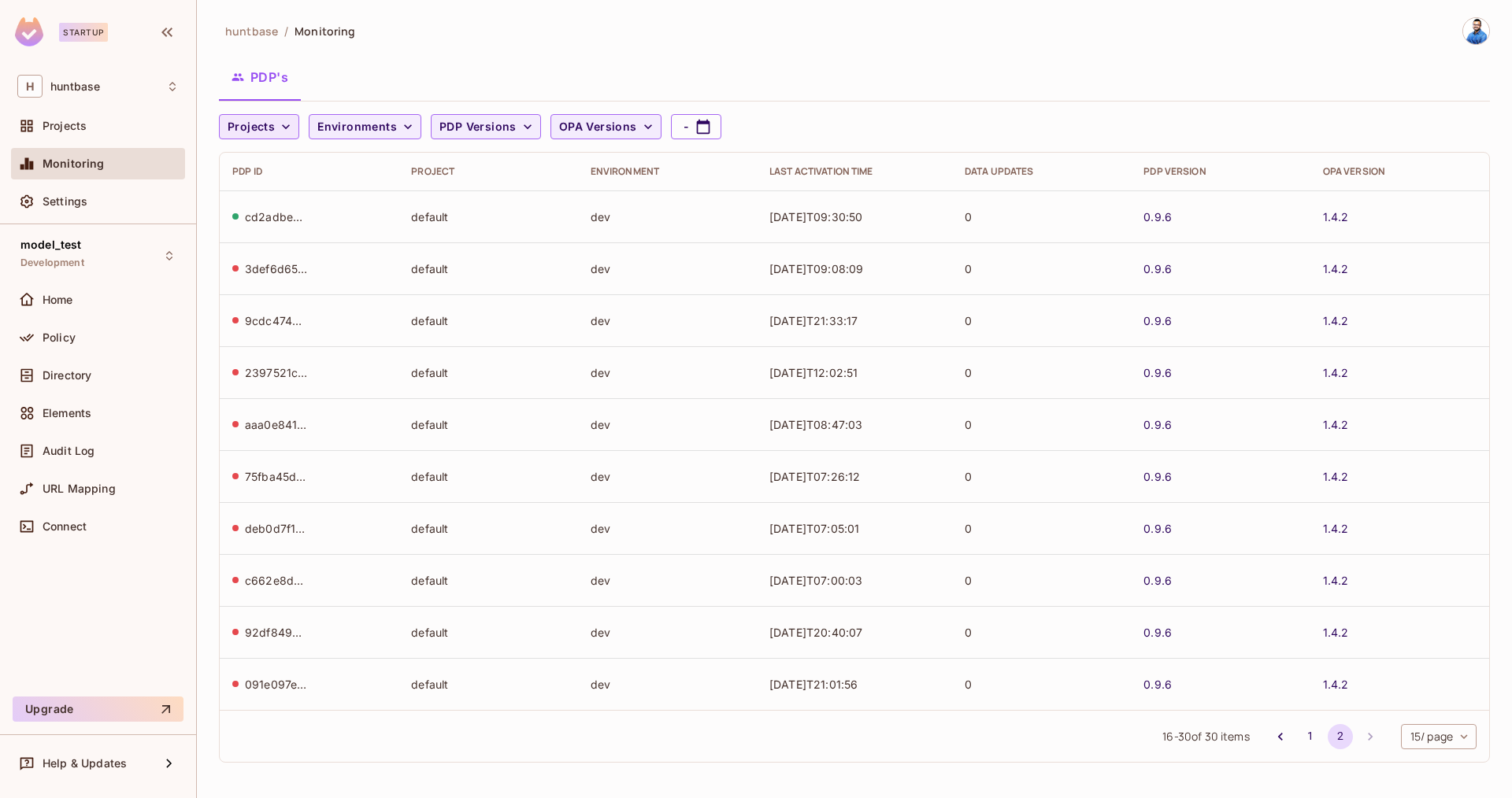
click at [286, 132] on icon "button" at bounding box center [286, 127] width 16 height 16
click at [279, 196] on span "Huntbase" at bounding box center [271, 196] width 78 height 15
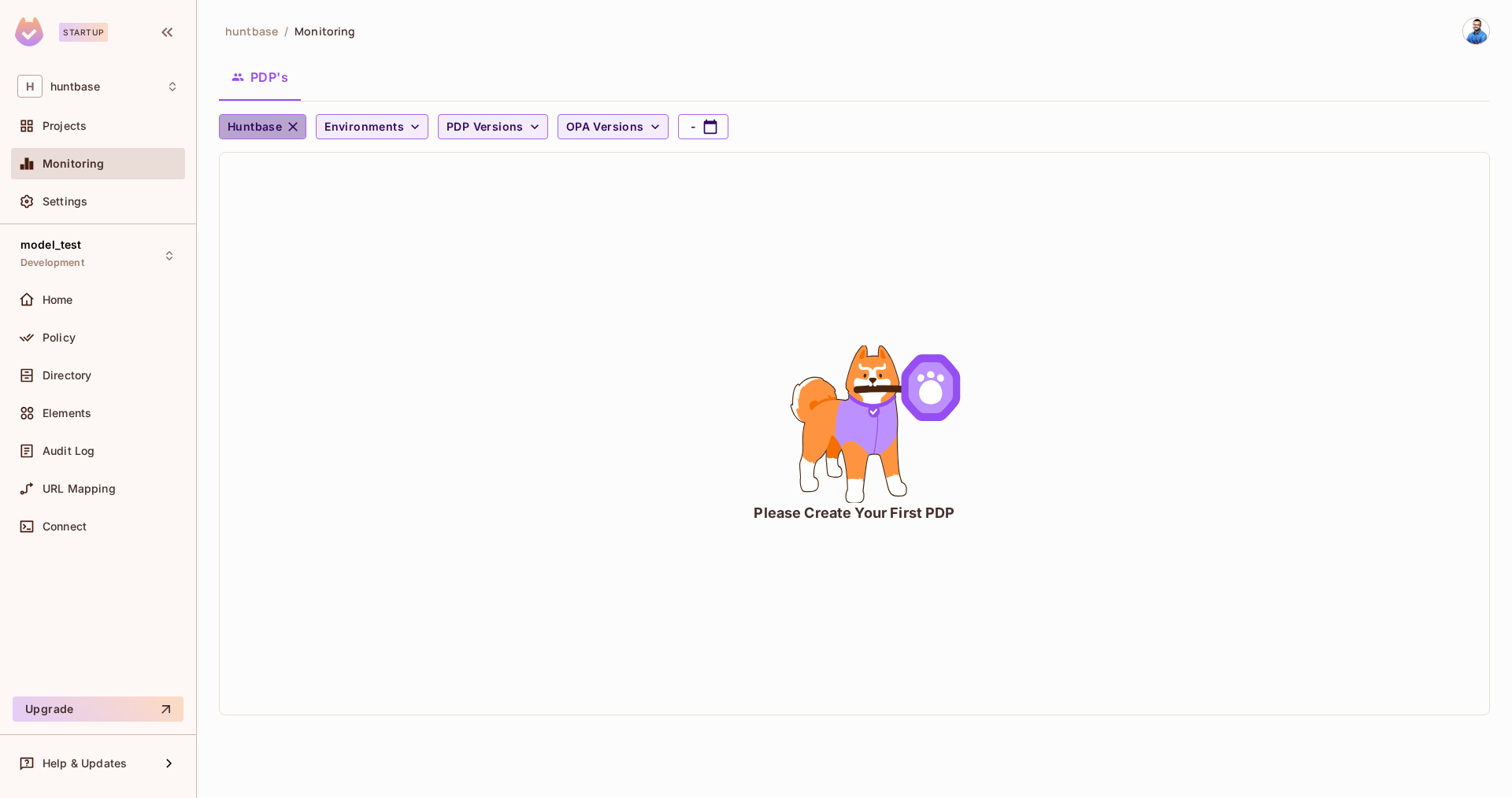
click at [295, 132] on icon "button" at bounding box center [293, 127] width 16 height 16
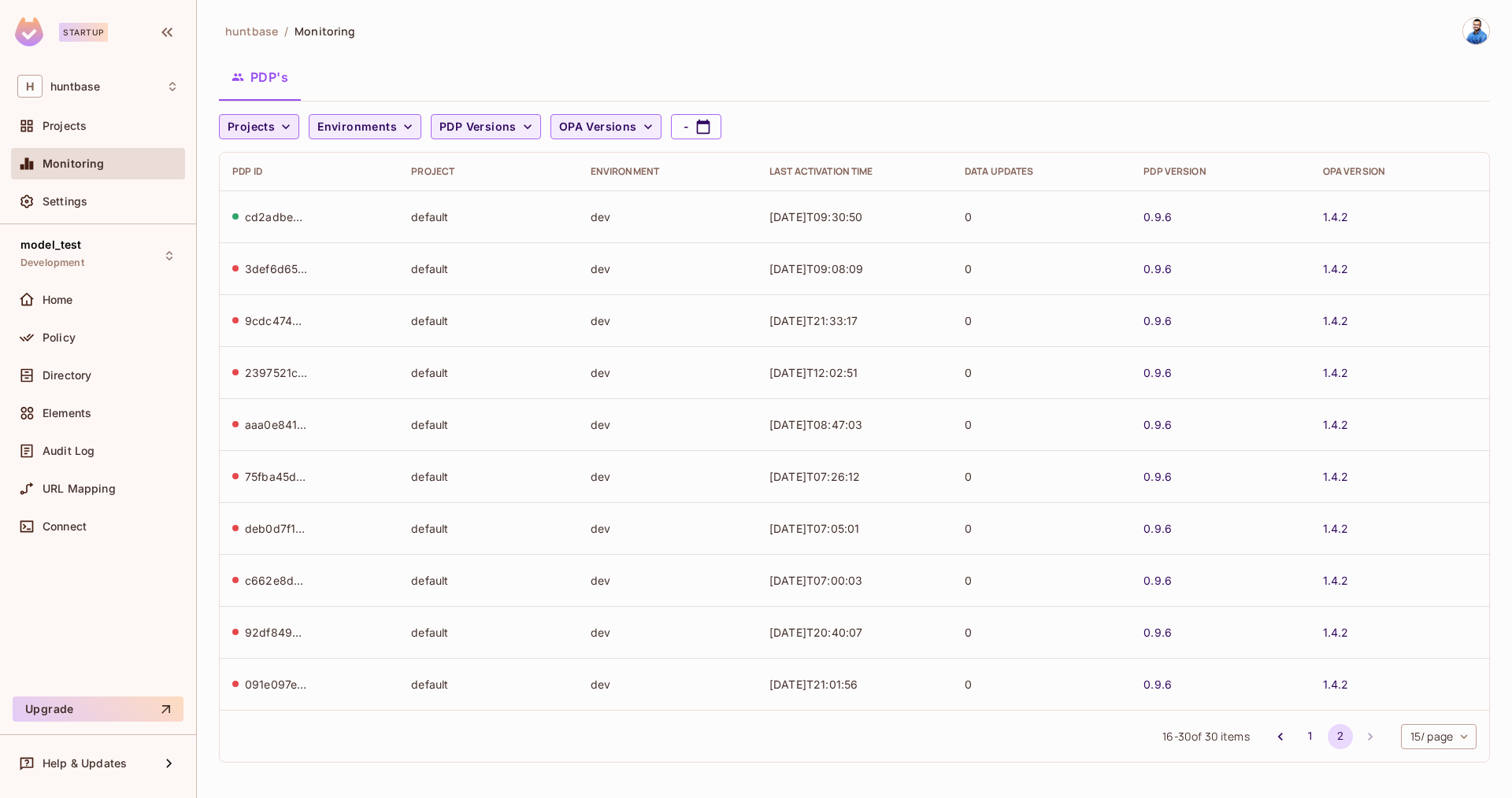
click at [267, 133] on span "Projects" at bounding box center [251, 127] width 47 height 19
click at [249, 226] on span "model_test" at bounding box center [271, 231] width 78 height 15
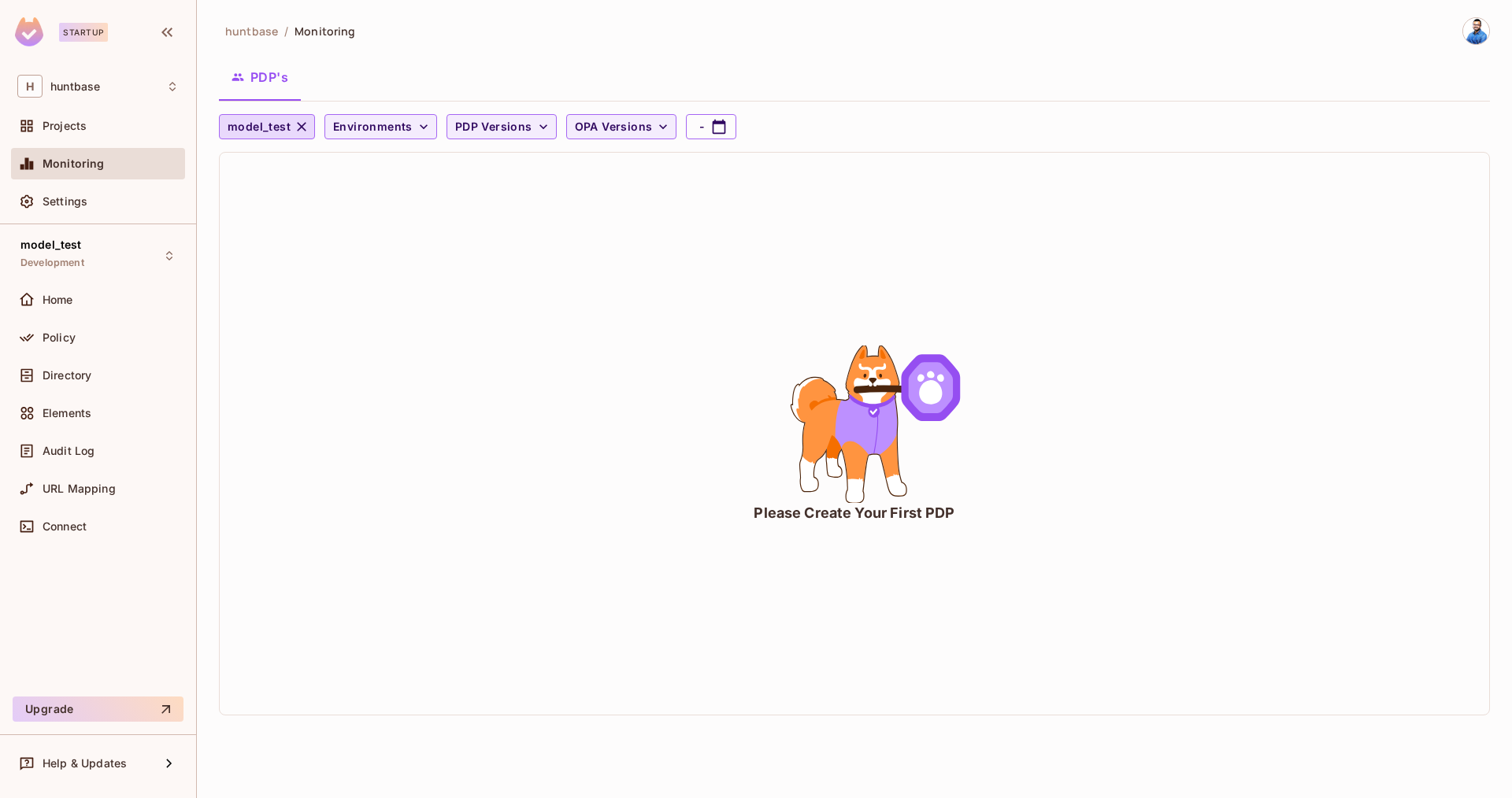
click at [299, 126] on icon "button" at bounding box center [301, 126] width 9 height 9
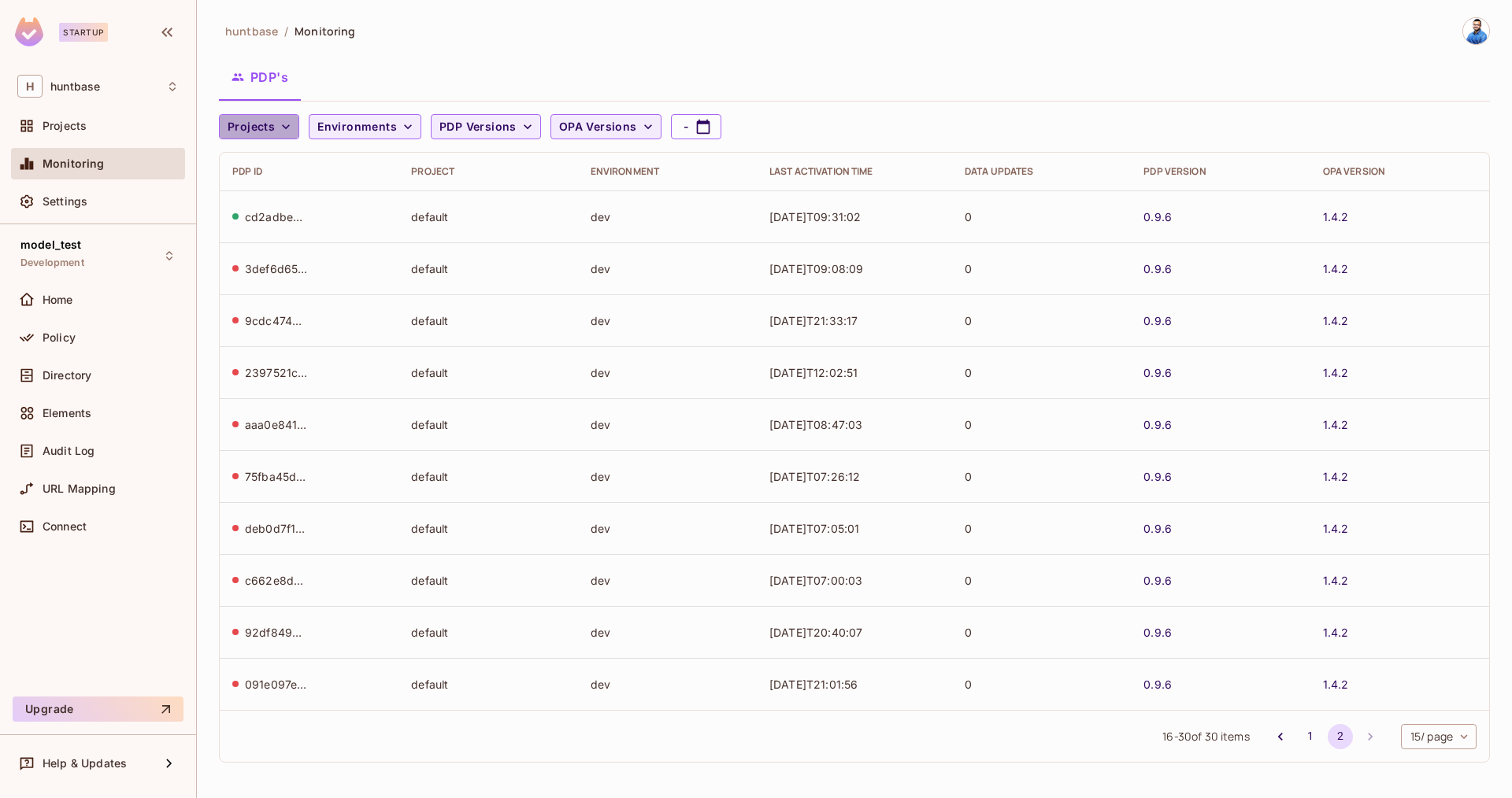
click at [281, 129] on icon "button" at bounding box center [286, 127] width 16 height 16
click at [284, 221] on li "model_test" at bounding box center [271, 230] width 103 height 34
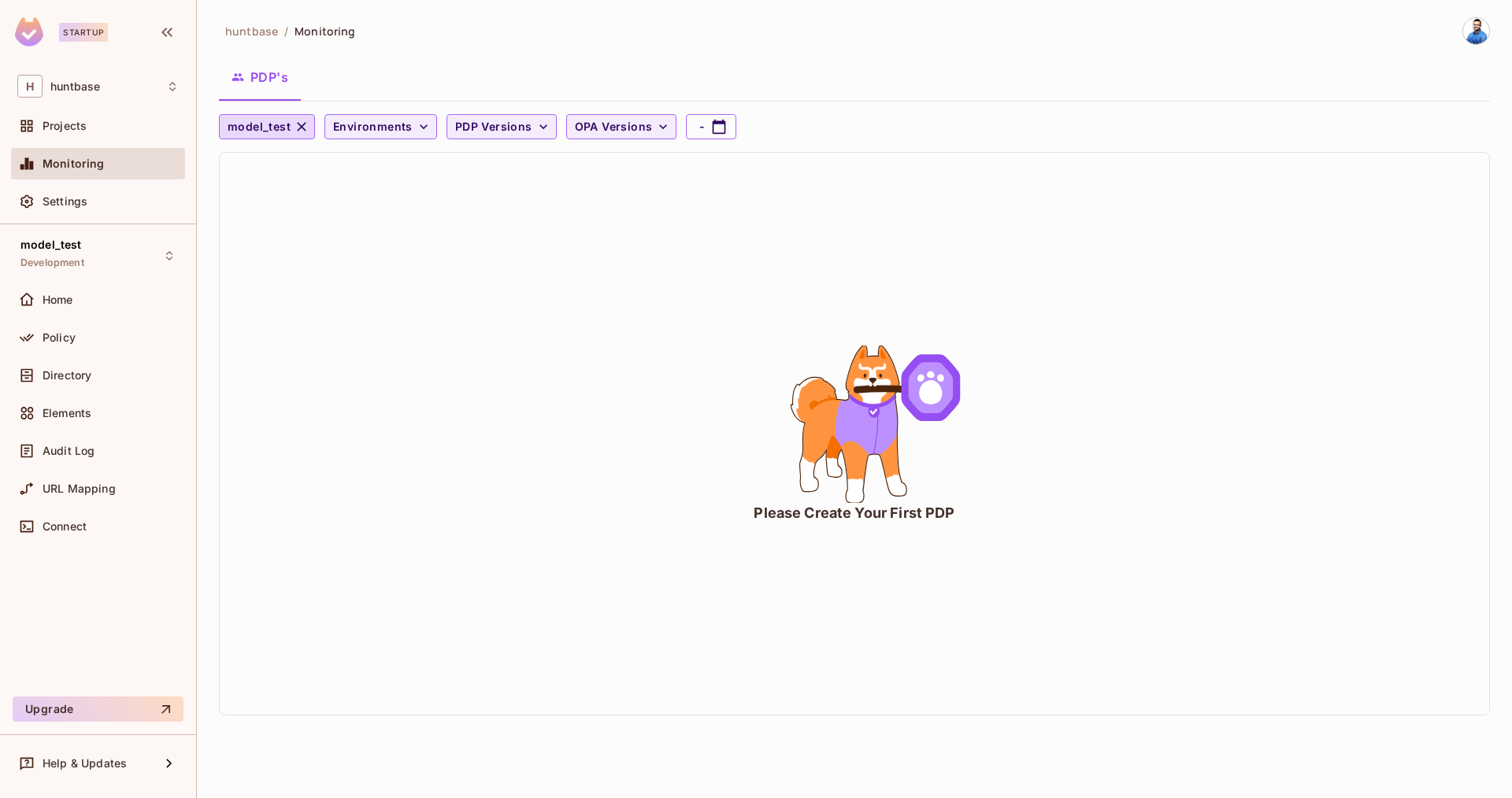
click at [381, 107] on div "huntbase / Monitoring PDP's model_test Environments PDP Versions OPA Versions -…" at bounding box center [854, 372] width 1271 height 711
click at [369, 123] on span "Environments" at bounding box center [373, 127] width 79 height 19
click at [374, 161] on span "Development" at bounding box center [370, 162] width 69 height 15
click at [418, 128] on icon "button" at bounding box center [419, 126] width 9 height 9
click at [305, 123] on icon "button" at bounding box center [301, 127] width 16 height 16
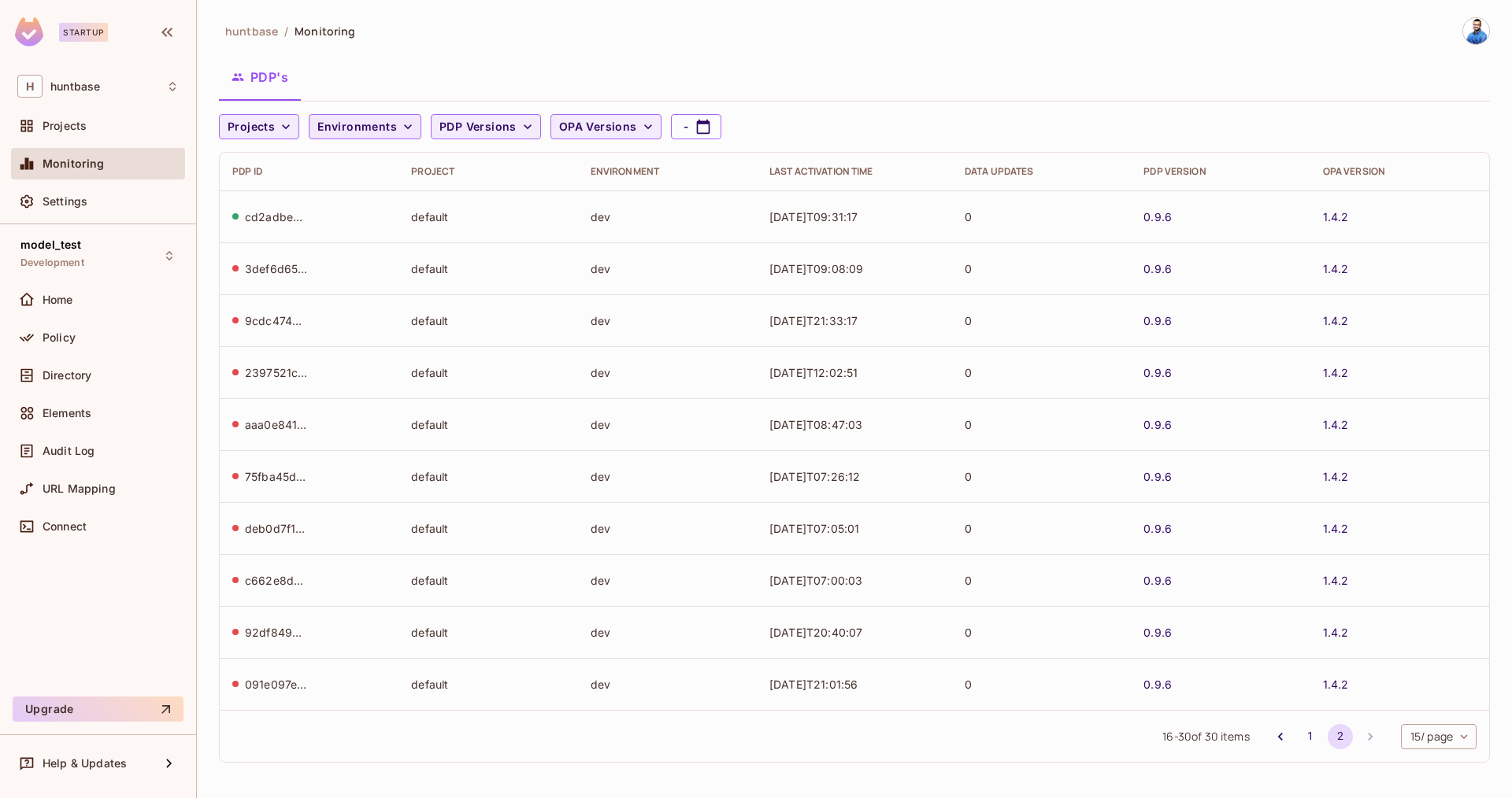
click at [283, 216] on div "cd2adbeb-9734-49fc-8296-490fb34f5347" at bounding box center [277, 217] width 63 height 15
click at [238, 216] on div at bounding box center [235, 216] width 6 height 6
click at [238, 215] on div "cd2adbeb-9734-49fc-8296-490fb34f5347" at bounding box center [310, 217] width 154 height 15
click at [273, 134] on span "Projects" at bounding box center [251, 127] width 47 height 19
drag, startPoint x: 149, startPoint y: 219, endPoint x: 117, endPoint y: 212, distance: 32.8
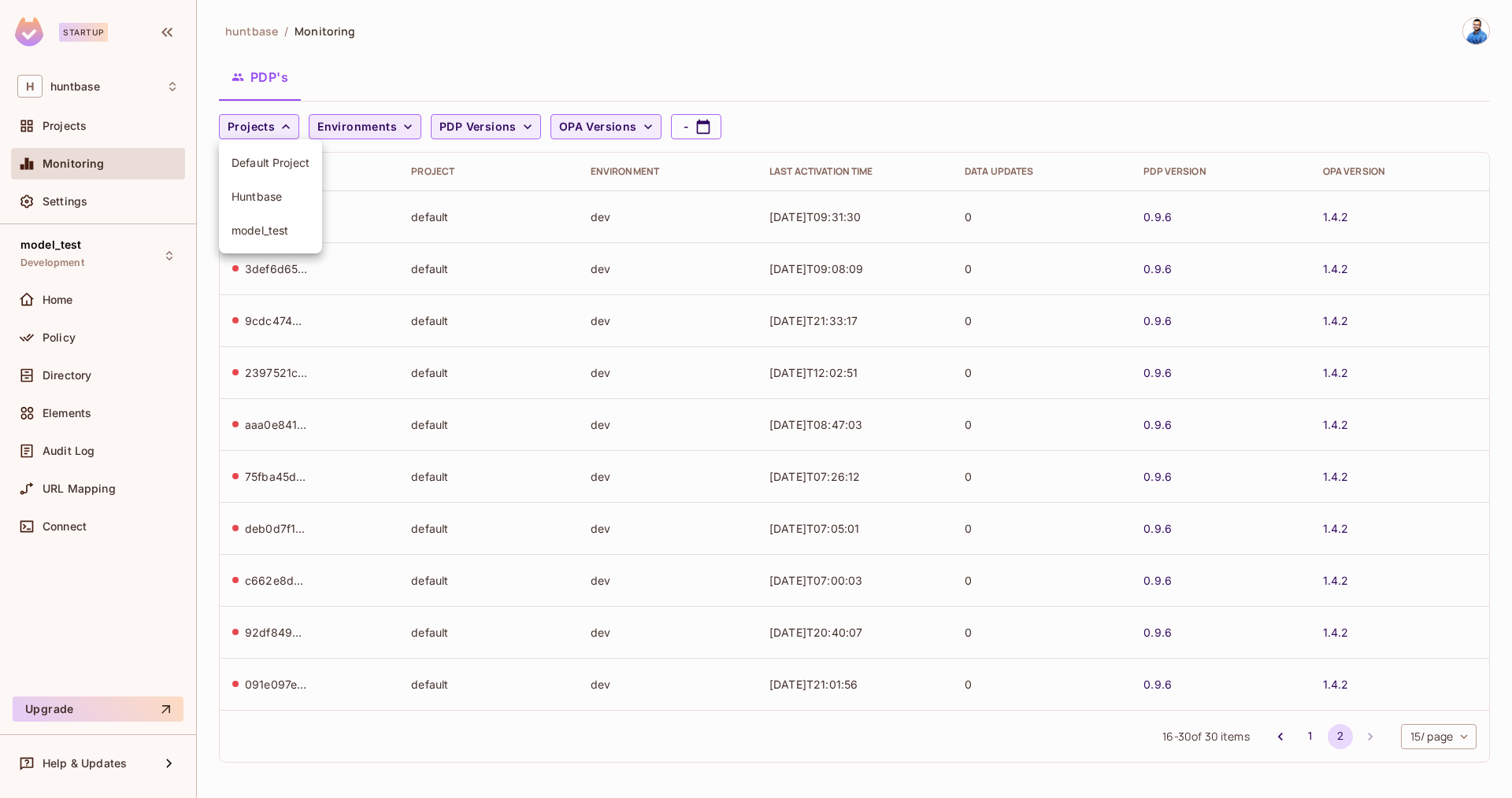
click at [145, 218] on div at bounding box center [756, 399] width 1512 height 798
click at [79, 205] on span "Settings" at bounding box center [64, 201] width 45 height 13
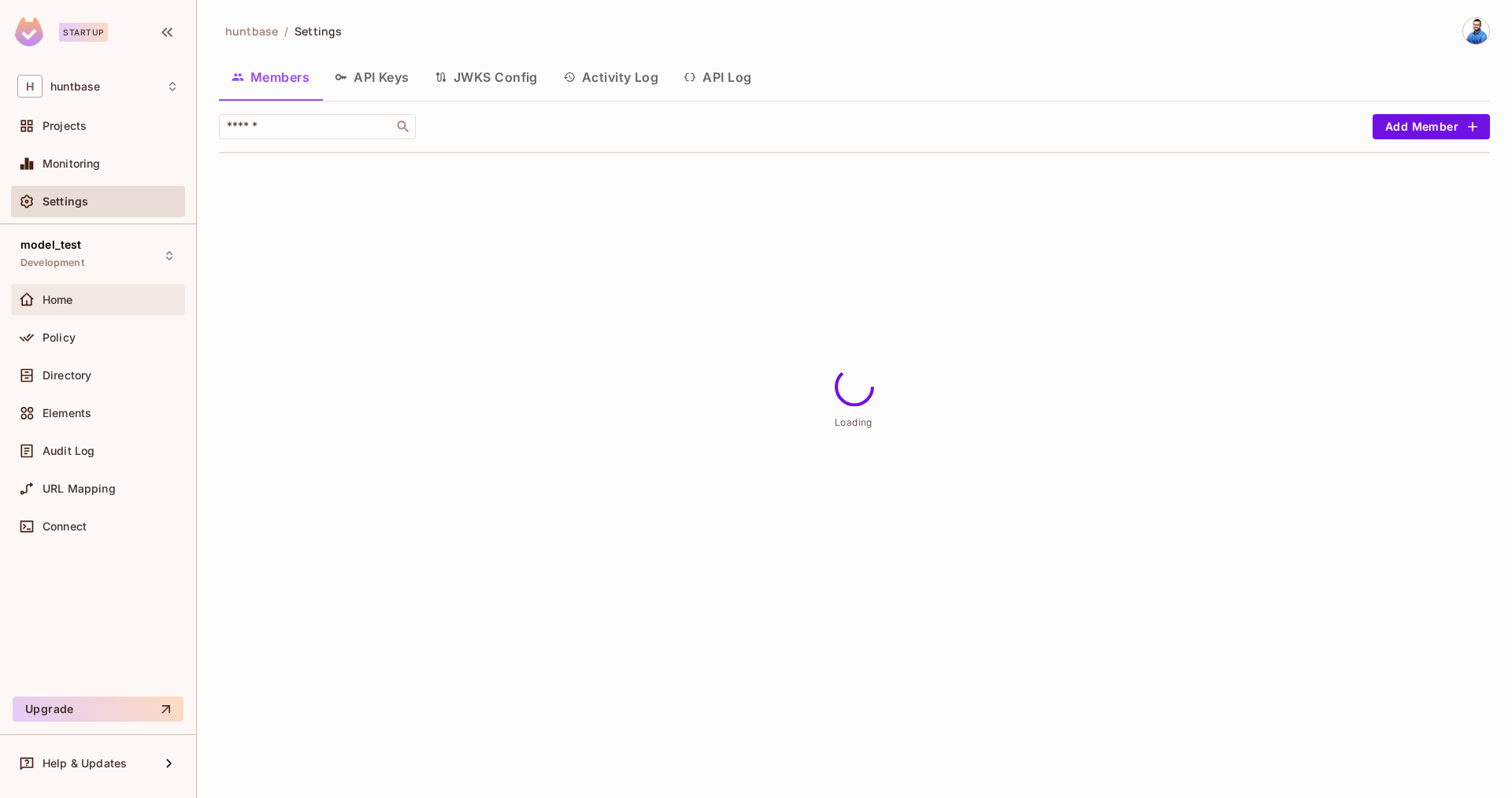
click at [86, 293] on div "Home" at bounding box center [110, 299] width 136 height 13
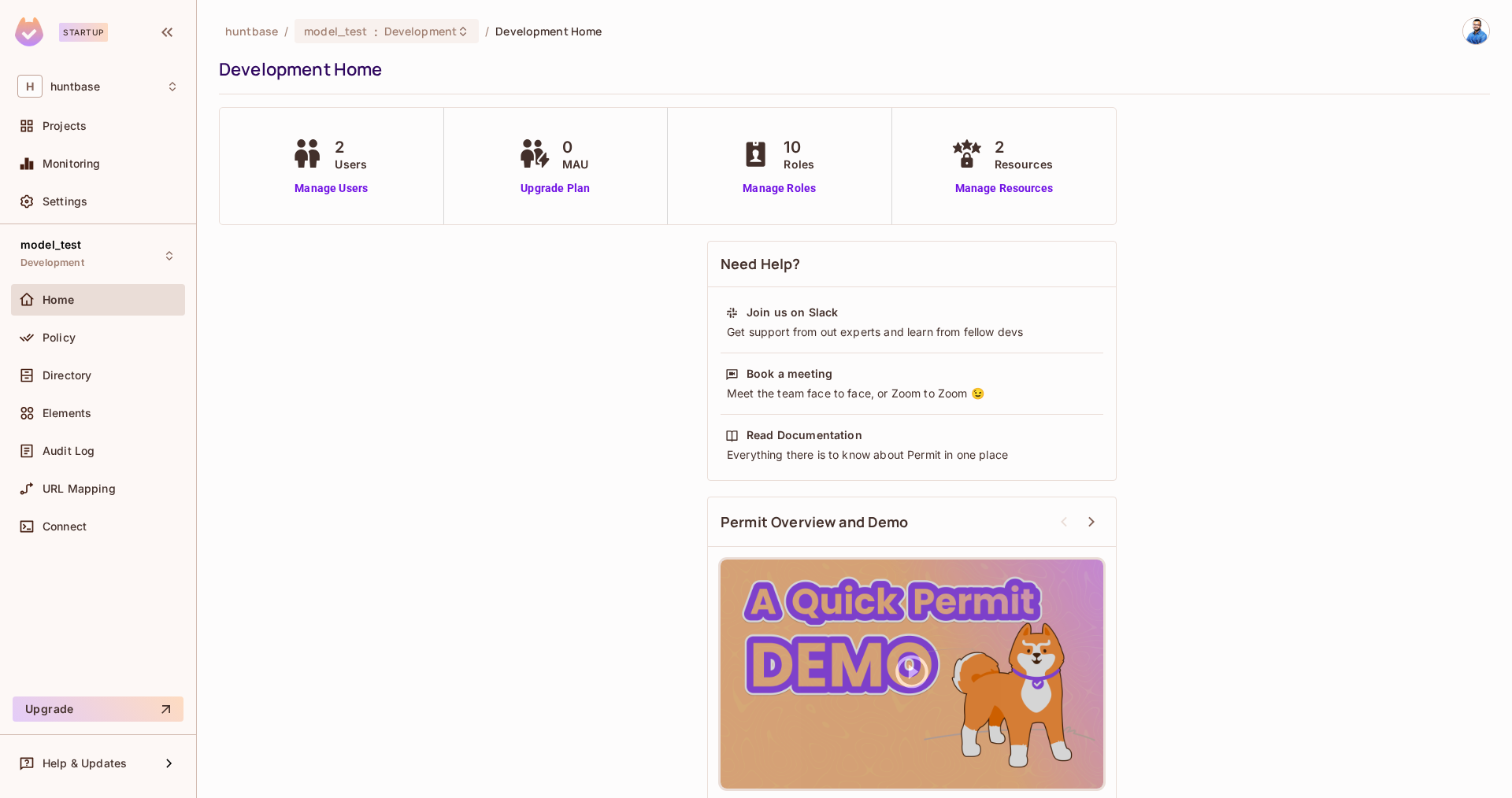
click at [355, 178] on div "2 Users Manage Users" at bounding box center [331, 166] width 87 height 62
click at [346, 190] on link "Manage Users" at bounding box center [331, 189] width 87 height 17
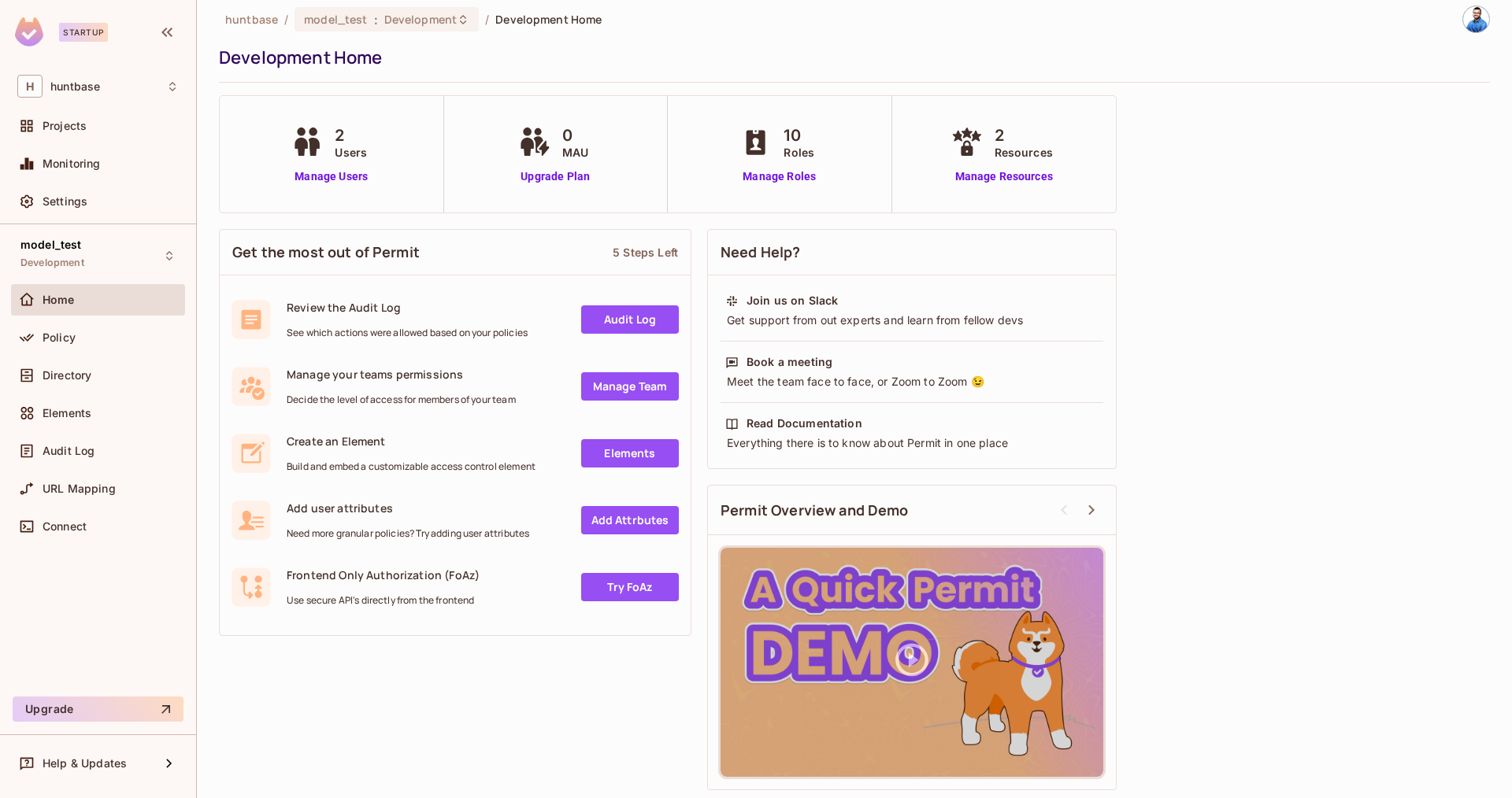
scroll to position [12, 0]
